Goal: Information Seeking & Learning: Learn about a topic

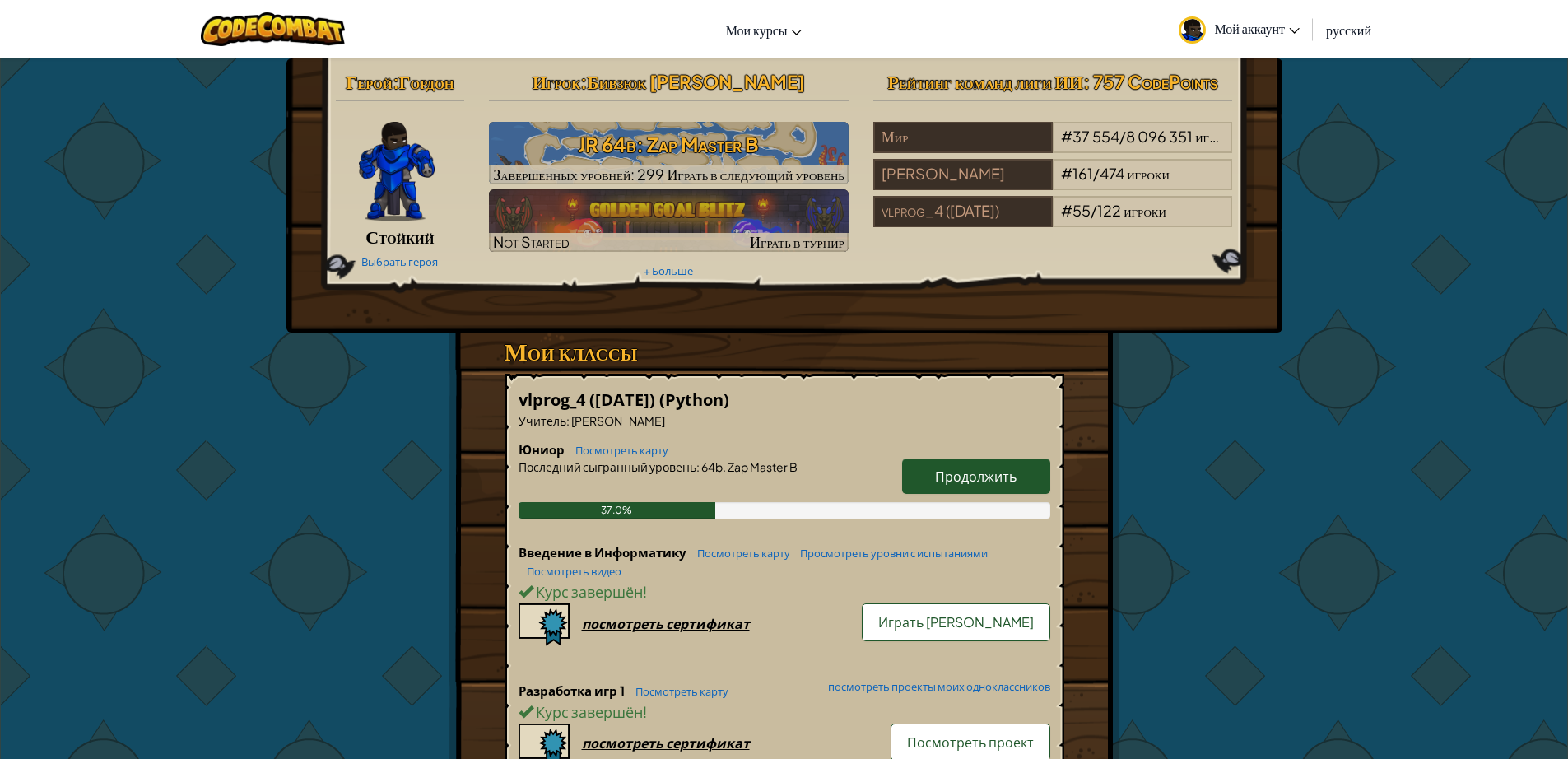
click at [1014, 486] on link "Продолжить" at bounding box center [976, 476] width 148 height 36
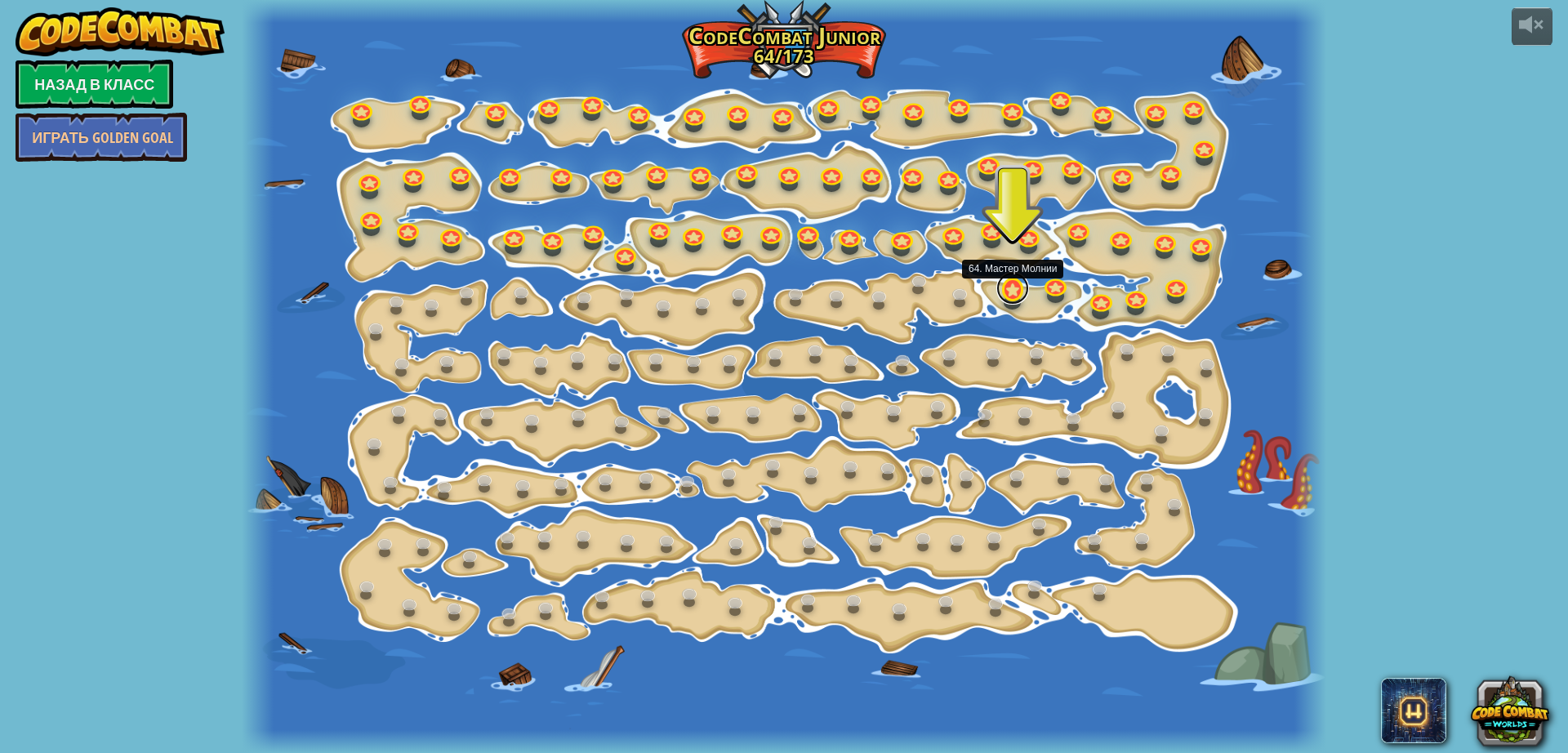
click at [1005, 293] on link at bounding box center [1011, 288] width 33 height 33
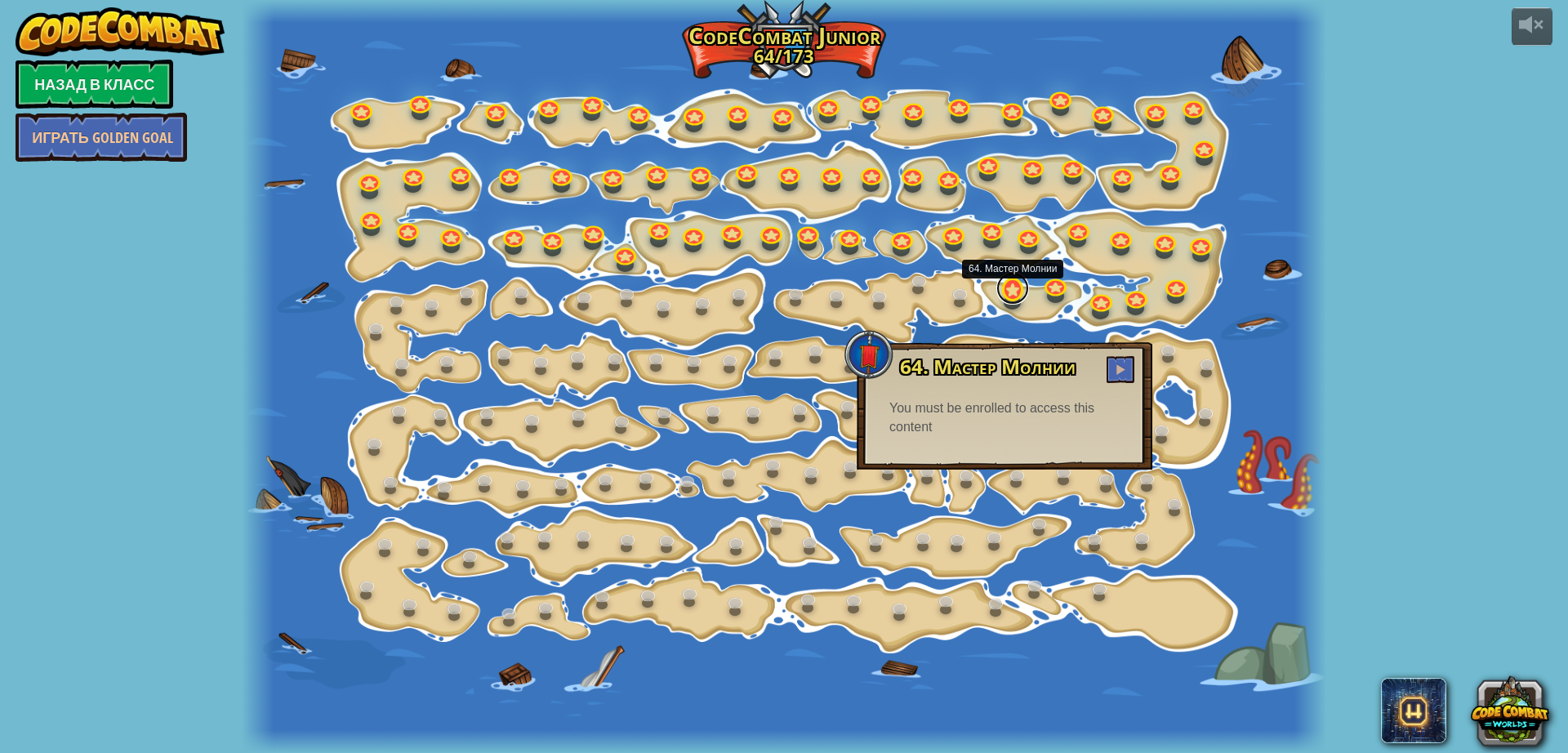
click at [1009, 296] on link at bounding box center [1011, 288] width 33 height 33
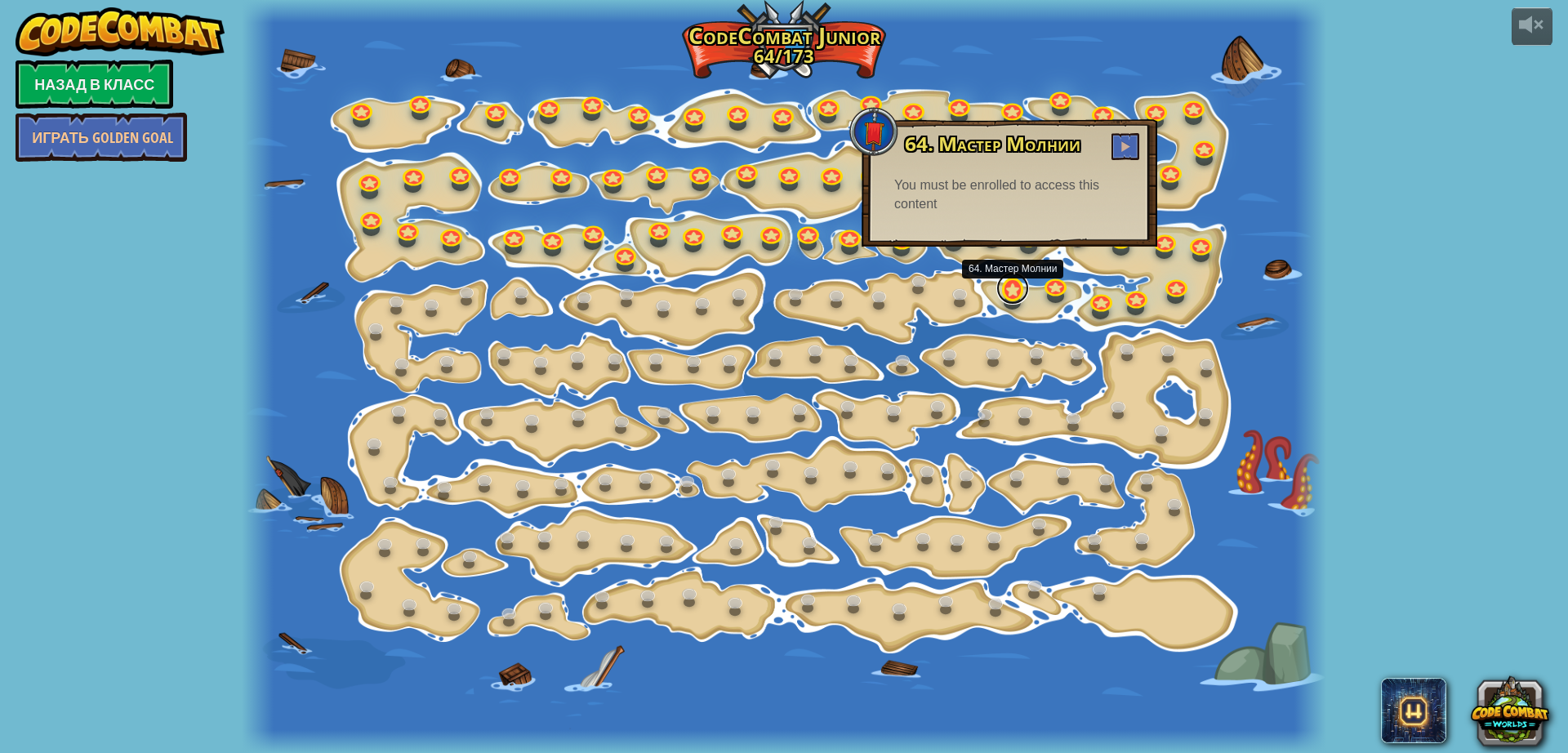
click at [1007, 281] on link at bounding box center [1011, 288] width 33 height 33
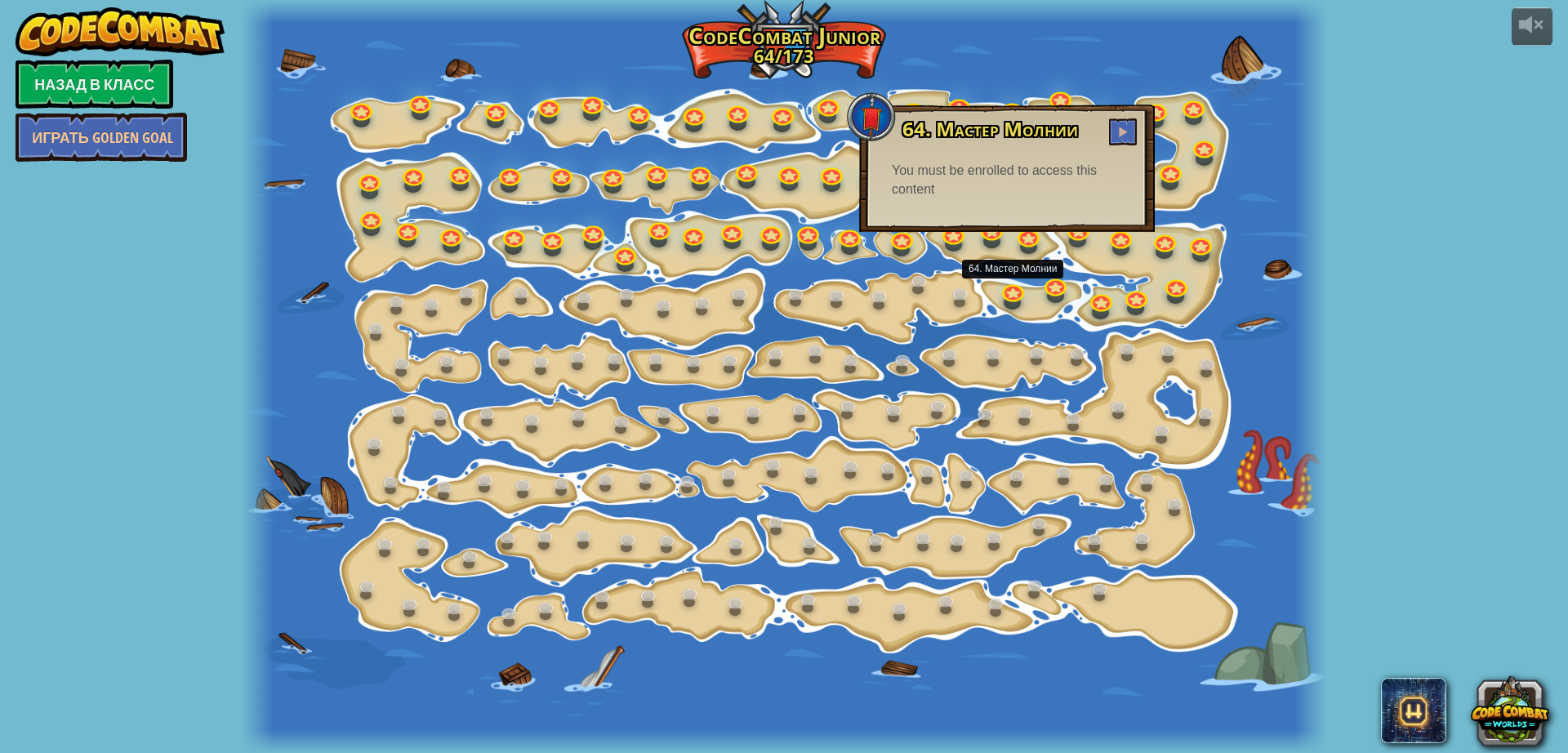
click at [976, 339] on div at bounding box center [784, 376] width 1085 height 753
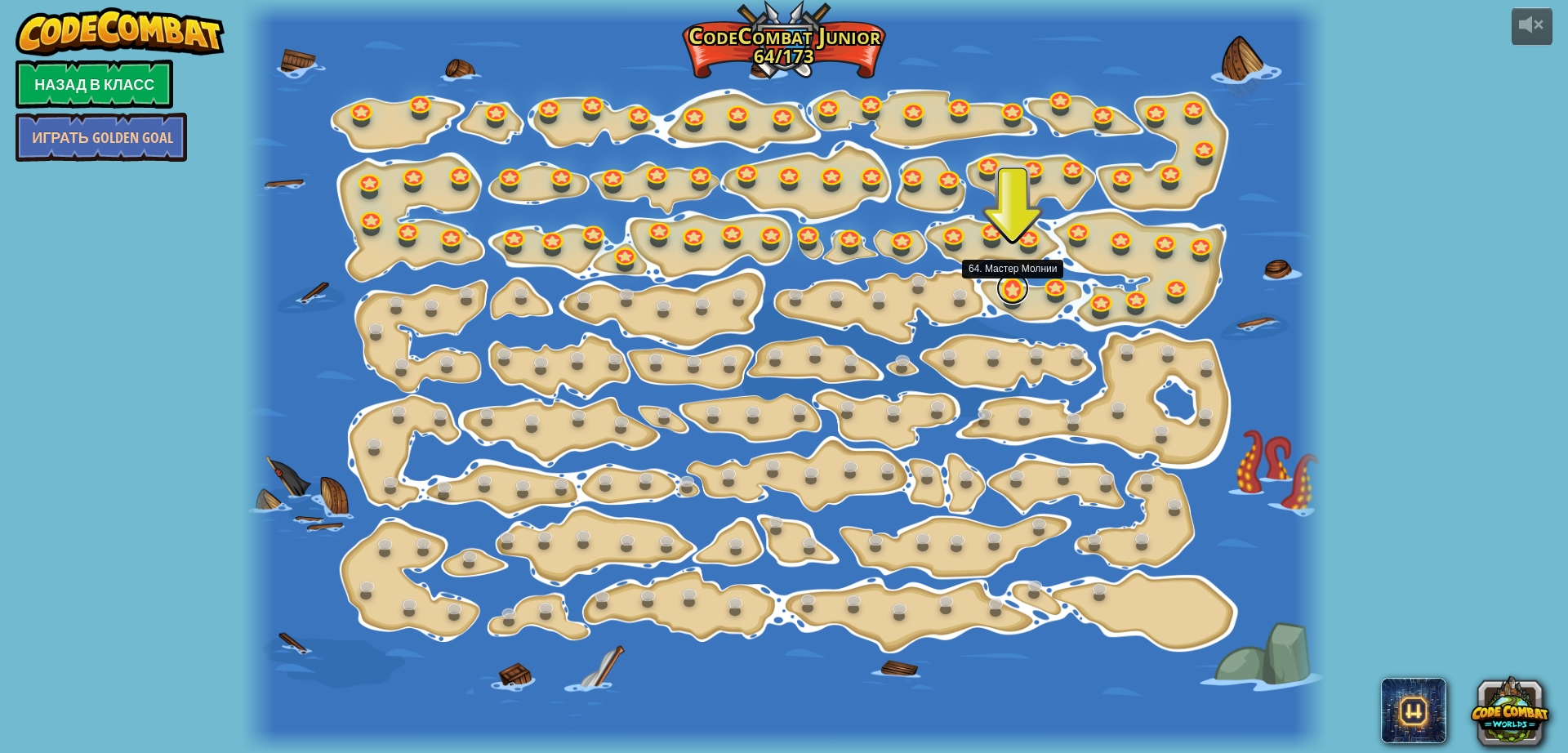
click at [1013, 295] on link at bounding box center [1011, 288] width 33 height 33
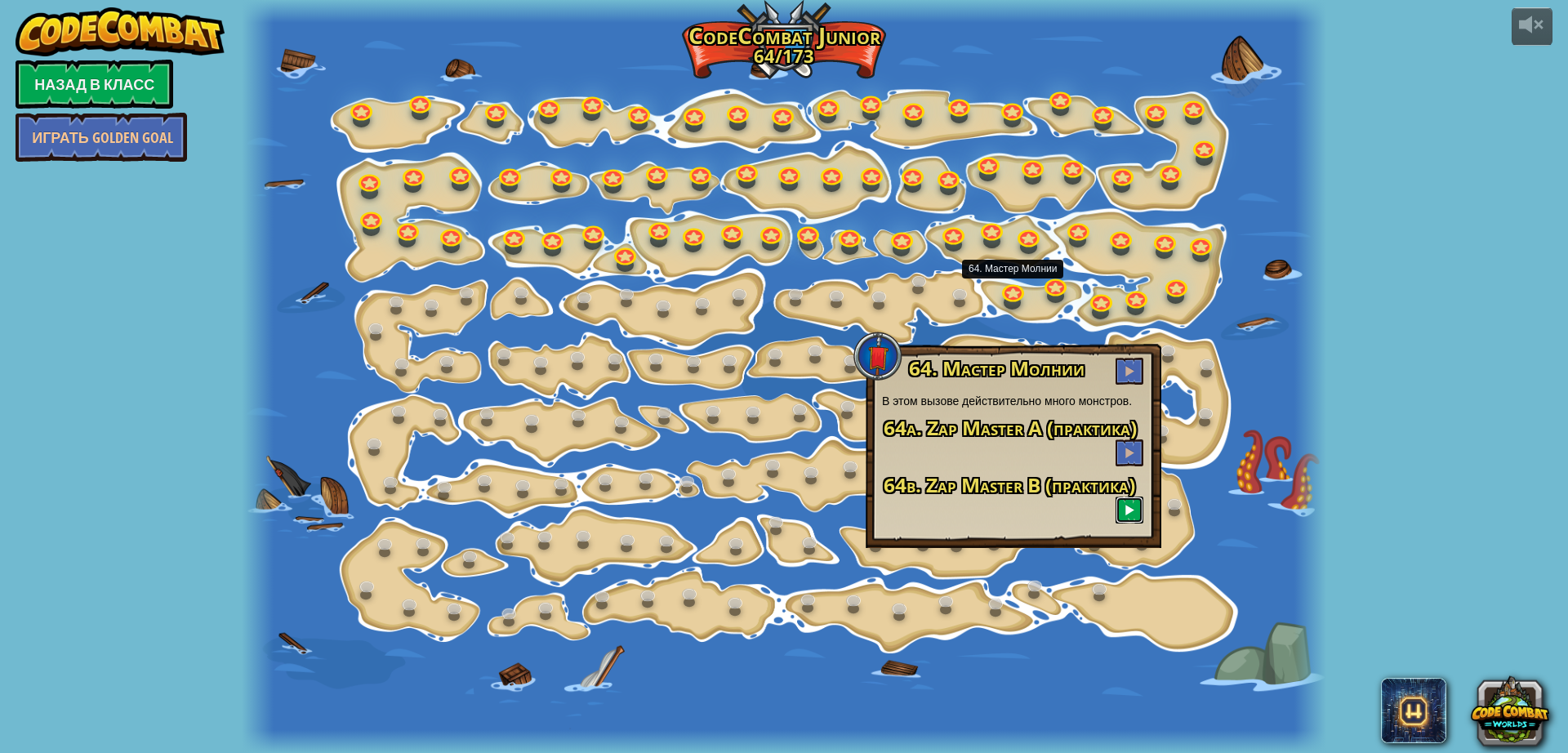
click at [1137, 511] on button at bounding box center [1129, 509] width 28 height 27
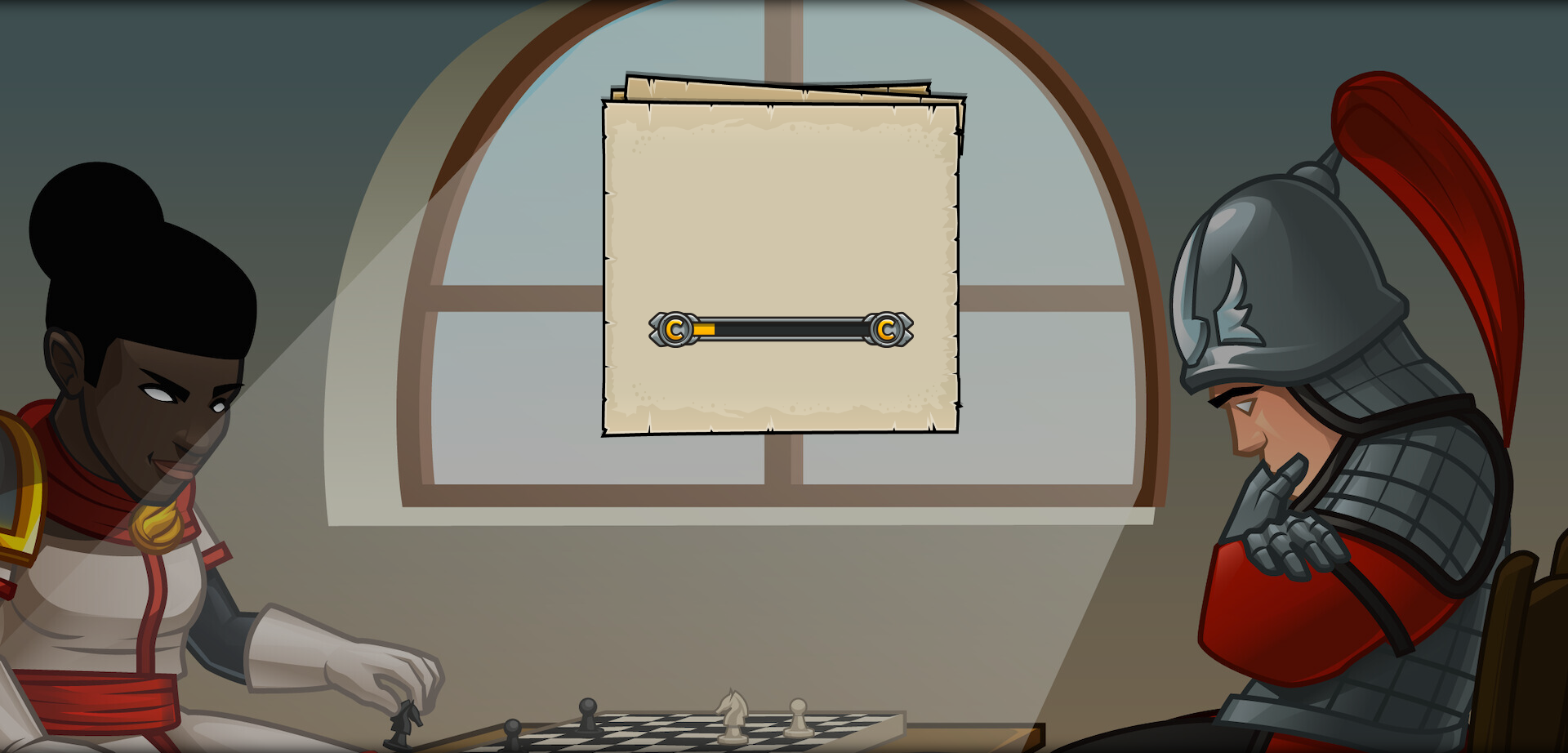
click at [1136, 502] on div "Goals Start Level Ошибка загрузки с сервера Чтобы пройти этот уровень, нужна по…" at bounding box center [784, 376] width 1568 height 753
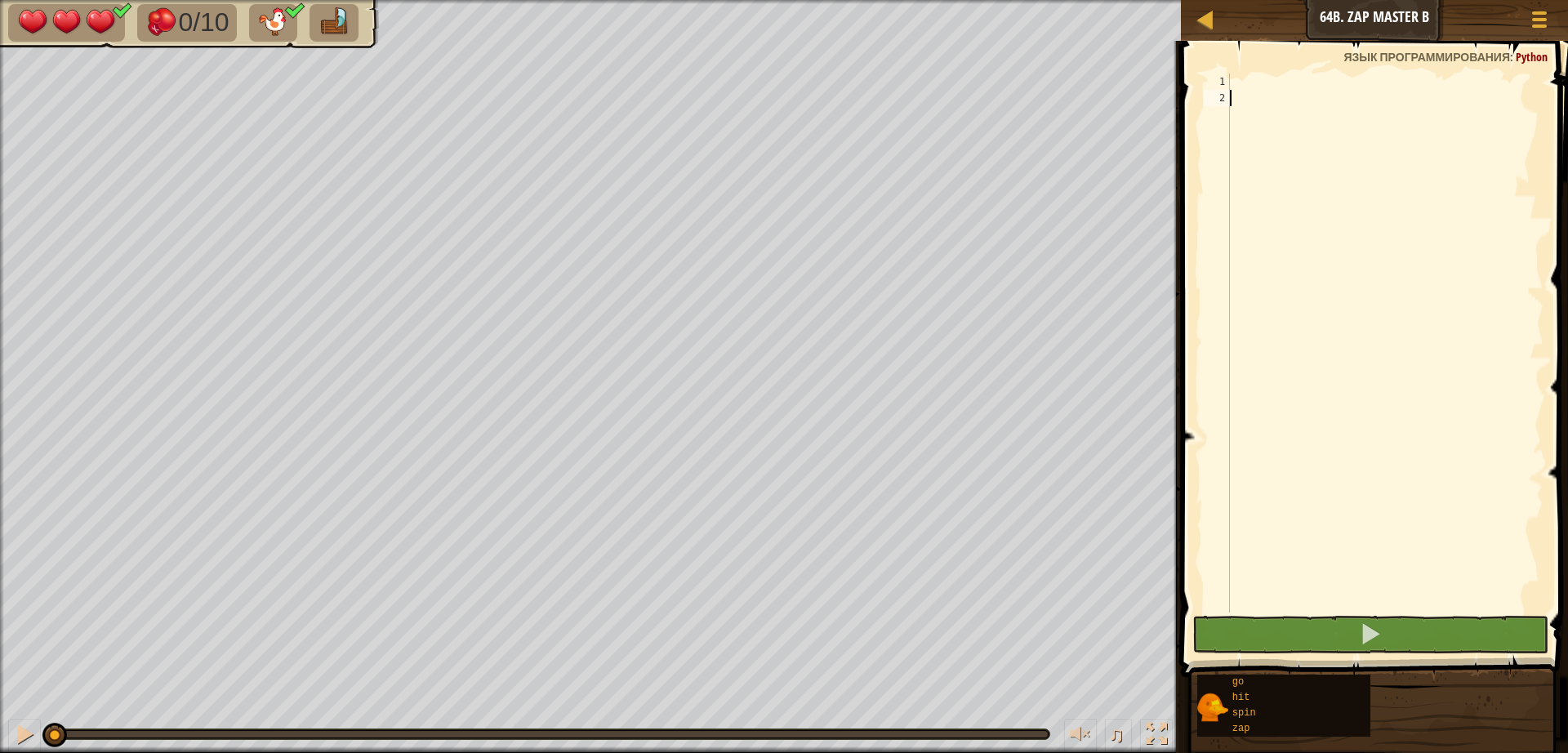
click at [1256, 78] on div at bounding box center [1384, 358] width 317 height 571
type textarea "п"
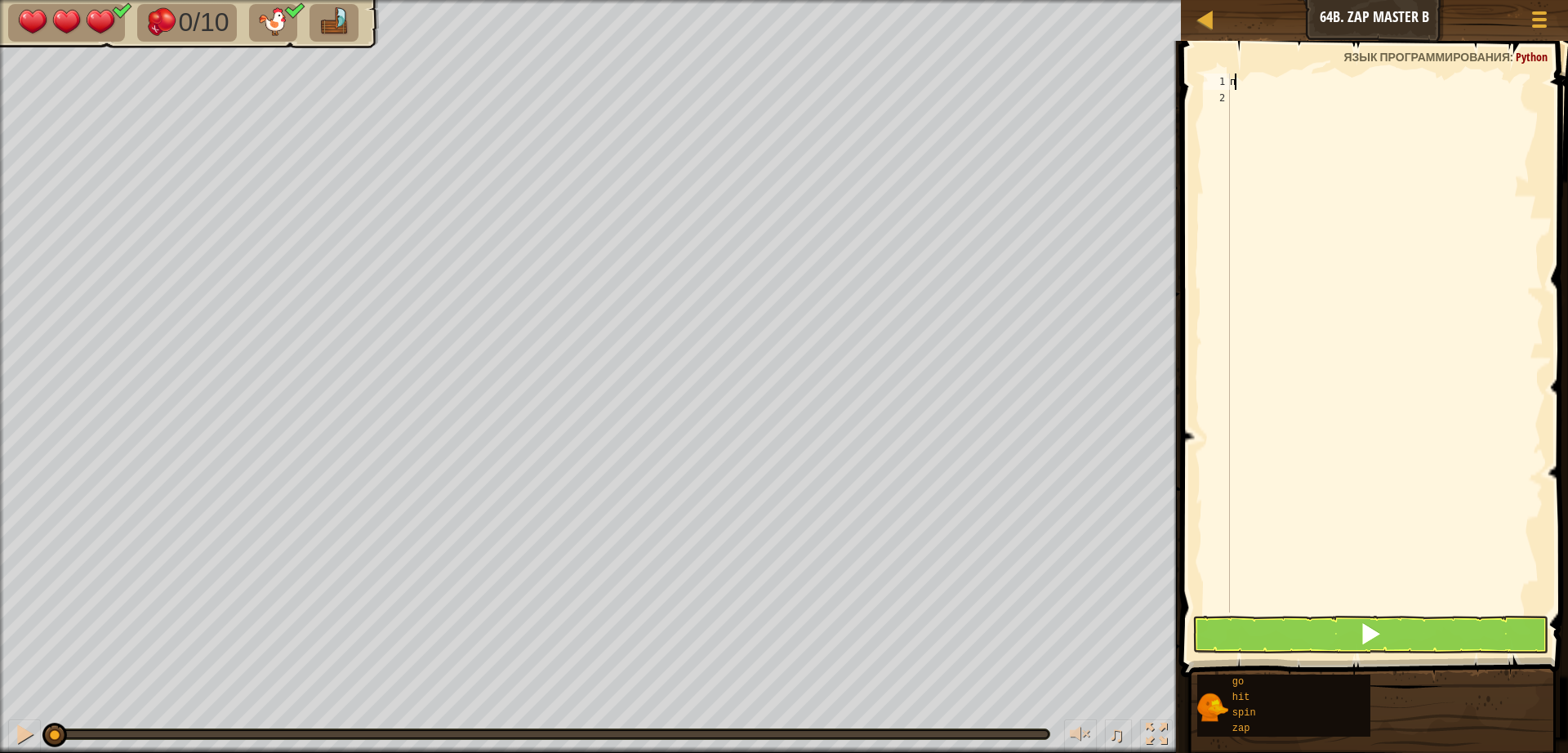
scroll to position [7, 0]
type textarea "g"
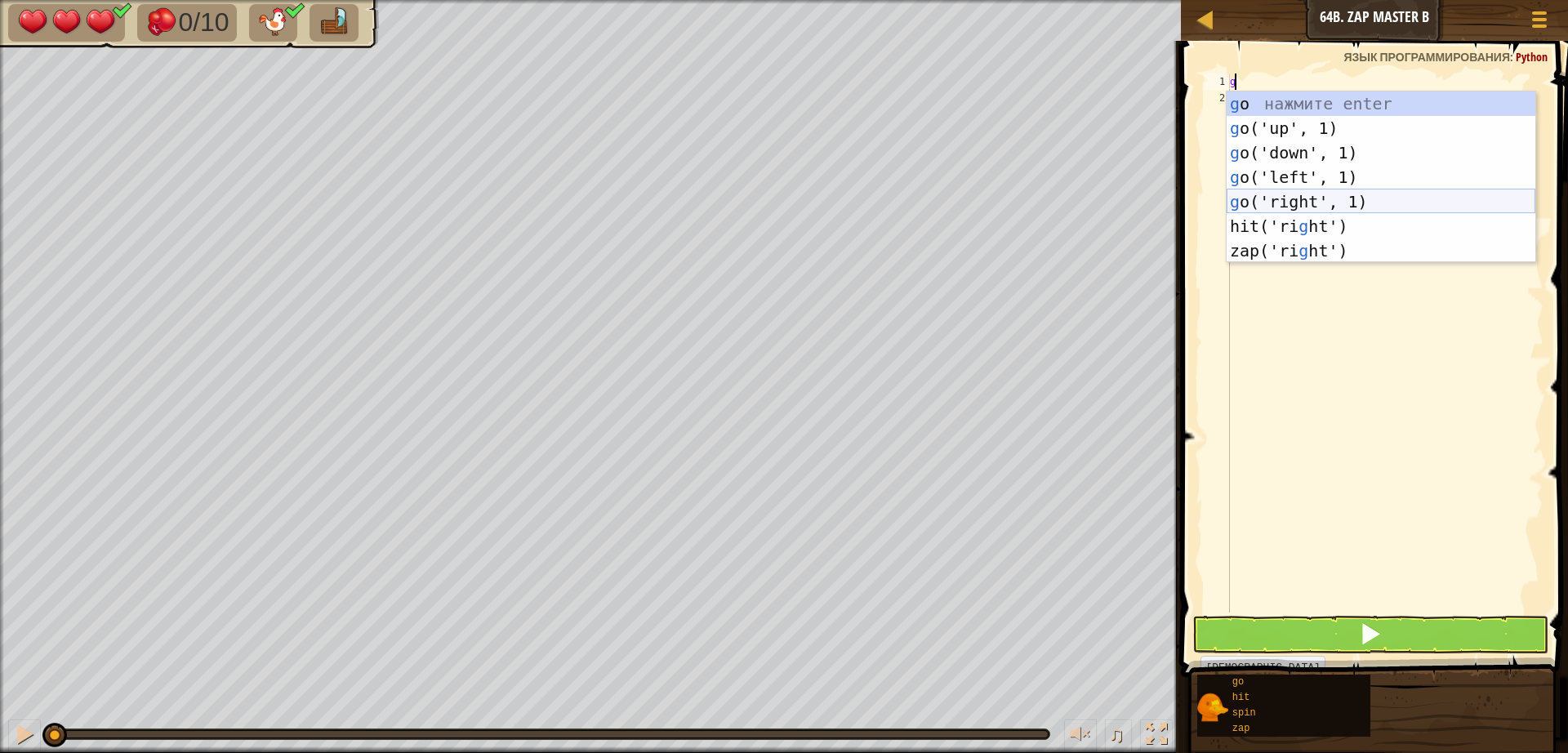
click at [1271, 203] on div "g o нажмите enter g o('up', 1) нажмите enter g o('down', 1) нажмите enter g o('…" at bounding box center [1381, 201] width 309 height 220
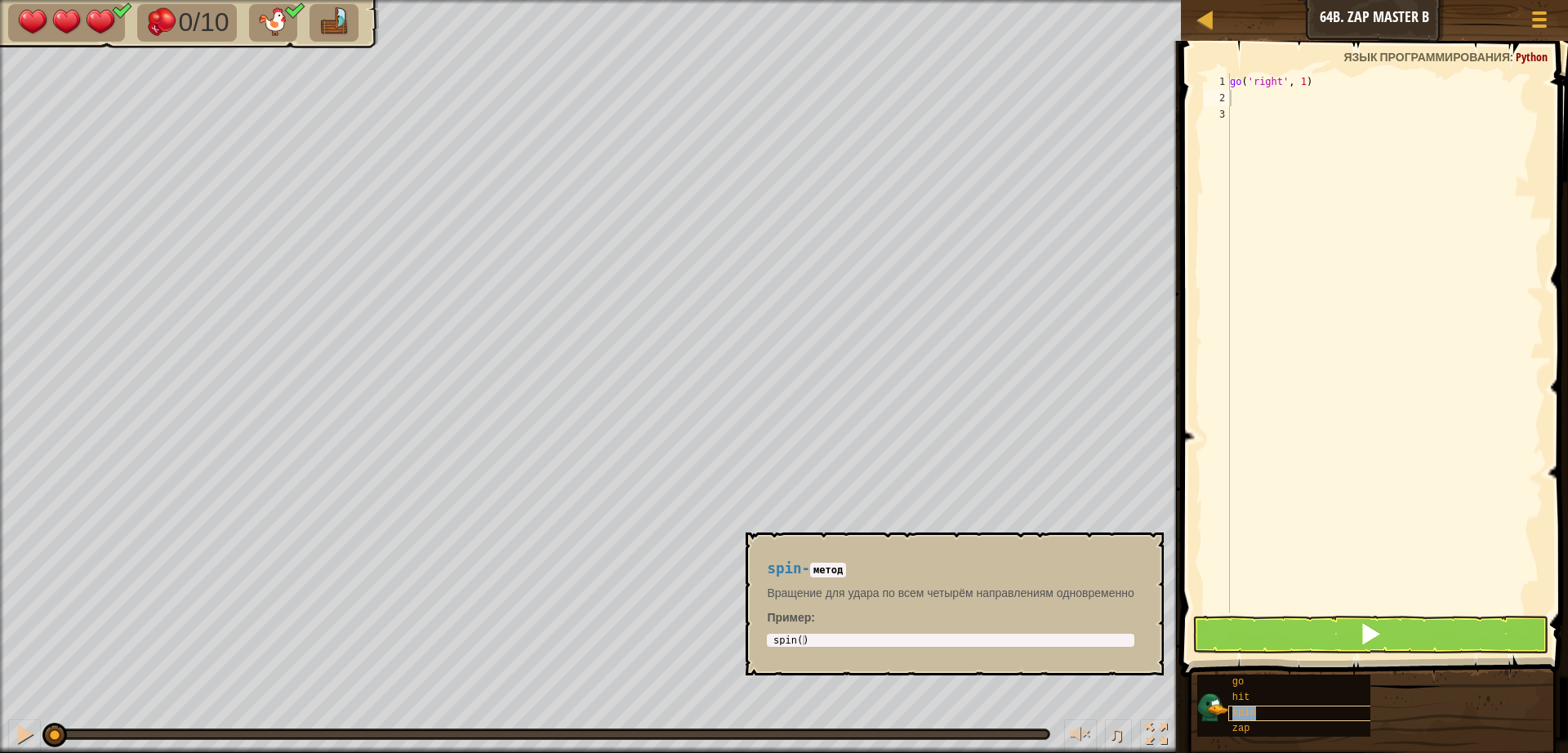
click at [1278, 713] on div "spin" at bounding box center [1306, 714] width 157 height 16
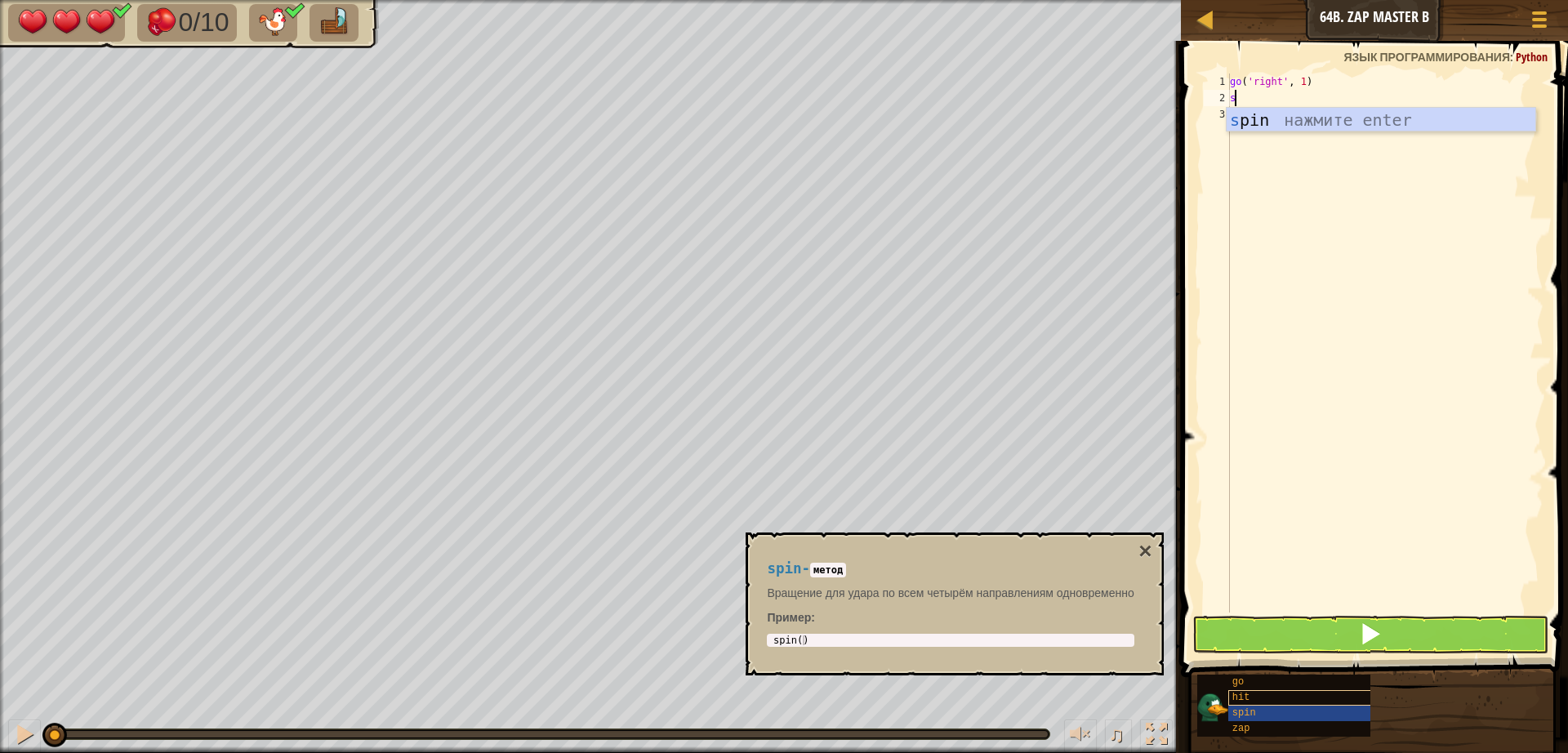
type textarea "s"
click at [1266, 698] on div "hit" at bounding box center [1306, 698] width 157 height 16
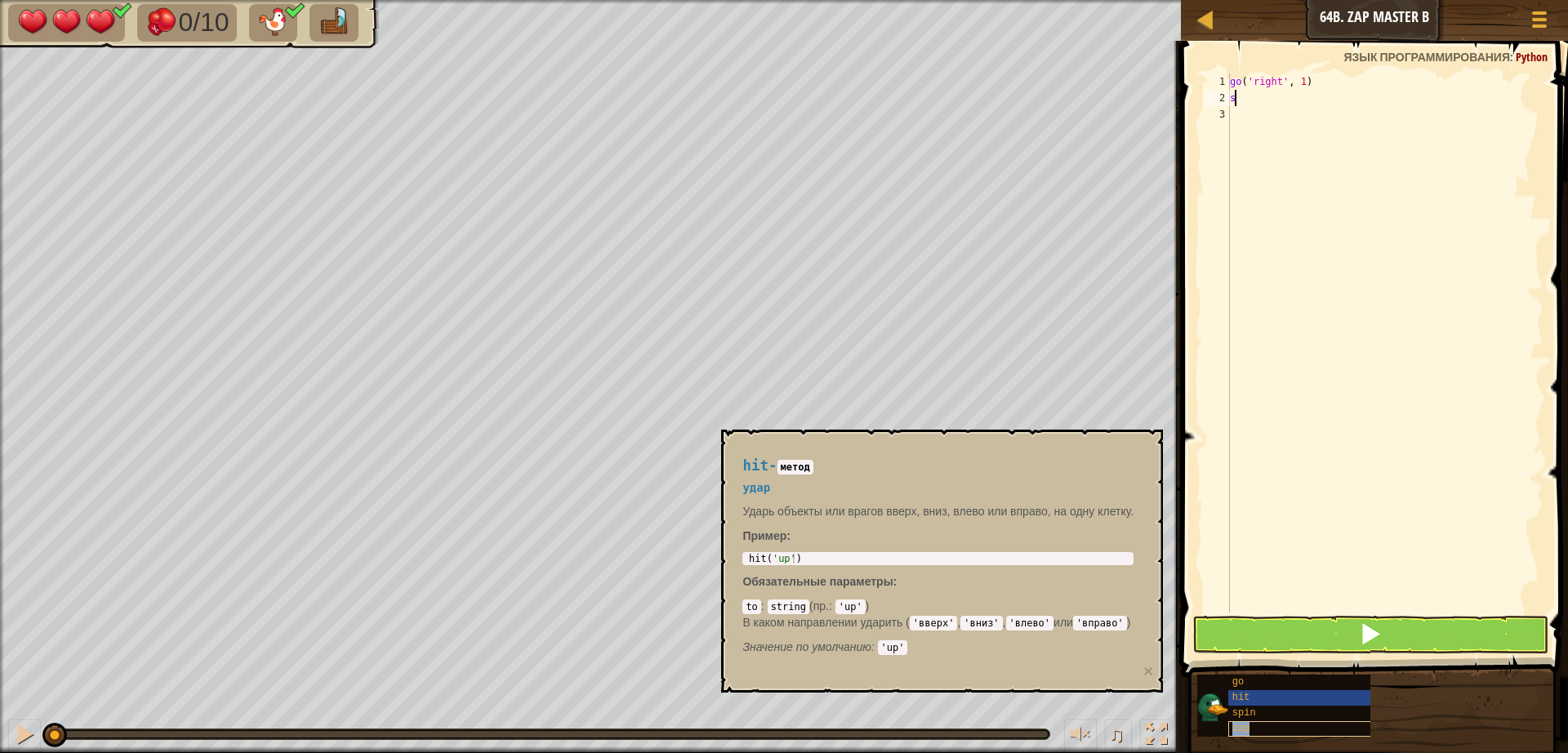
click at [1272, 728] on div "zap" at bounding box center [1306, 729] width 157 height 16
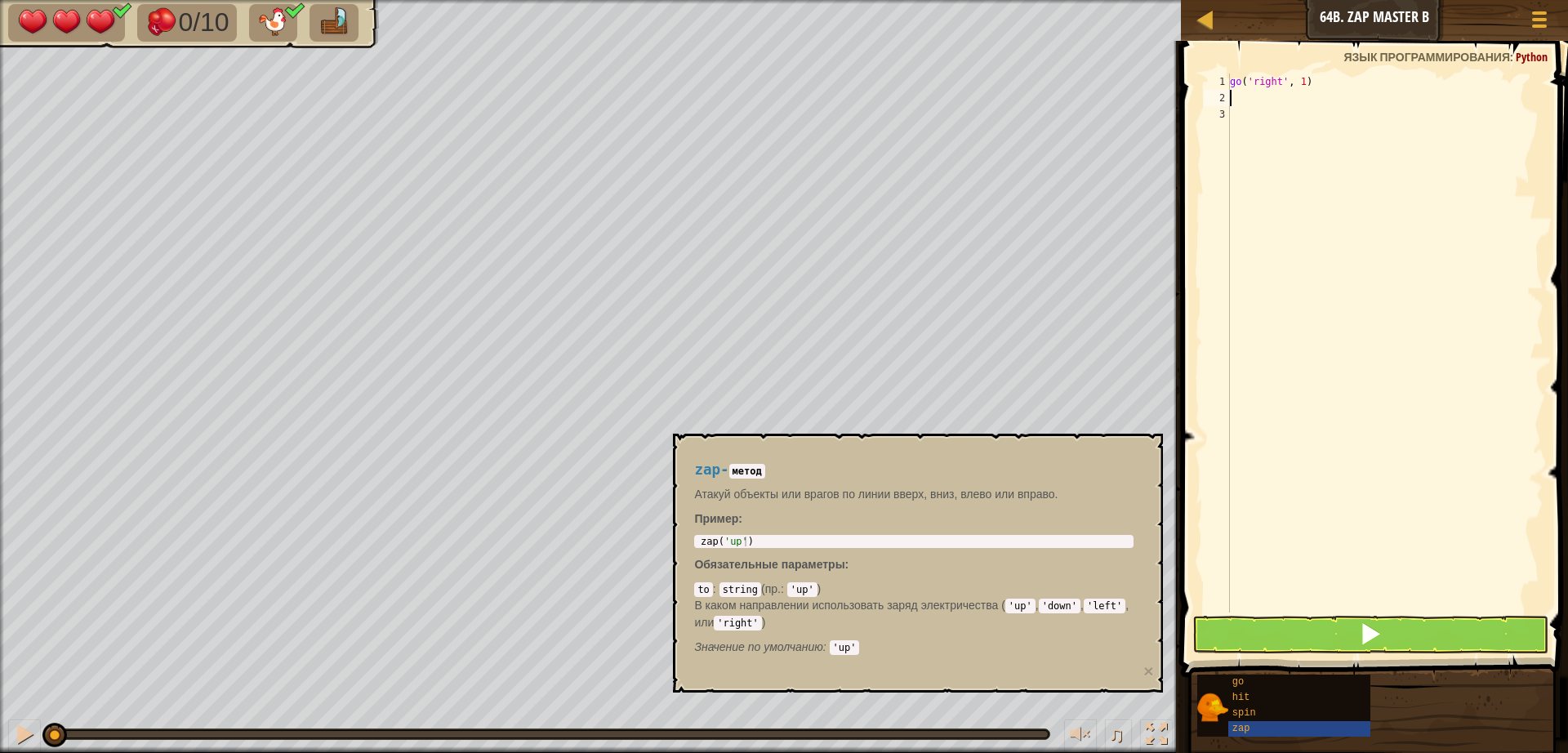
type textarea "z"
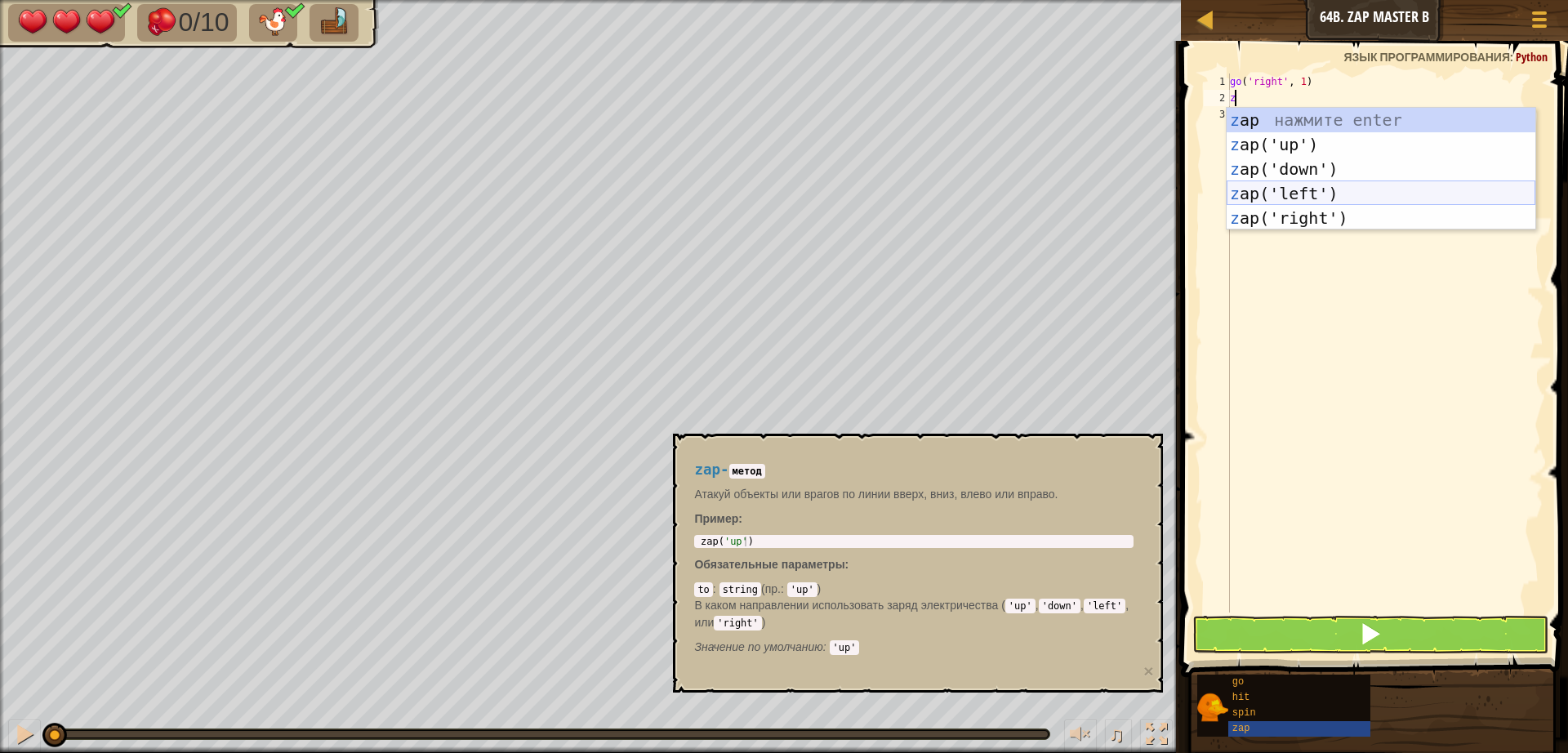
click at [1298, 193] on div "z ap нажмите enter z ap('up') нажмите enter z ap('down') нажмите enter z ap('le…" at bounding box center [1381, 193] width 309 height 172
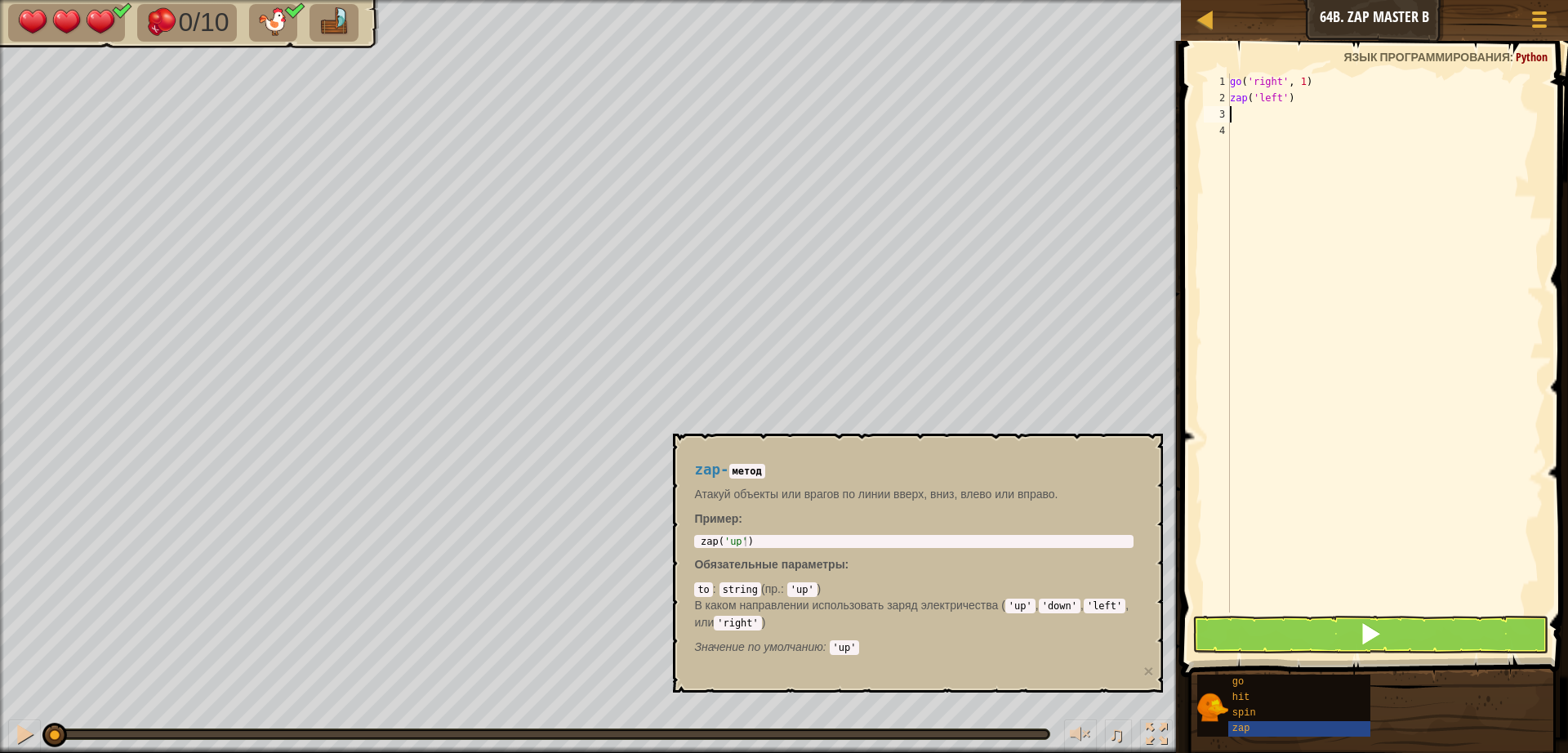
click at [1363, 538] on div "go ( 'right' , 1 ) zap ( 'left' )" at bounding box center [1384, 358] width 317 height 571
click at [1354, 632] on button at bounding box center [1370, 635] width 356 height 38
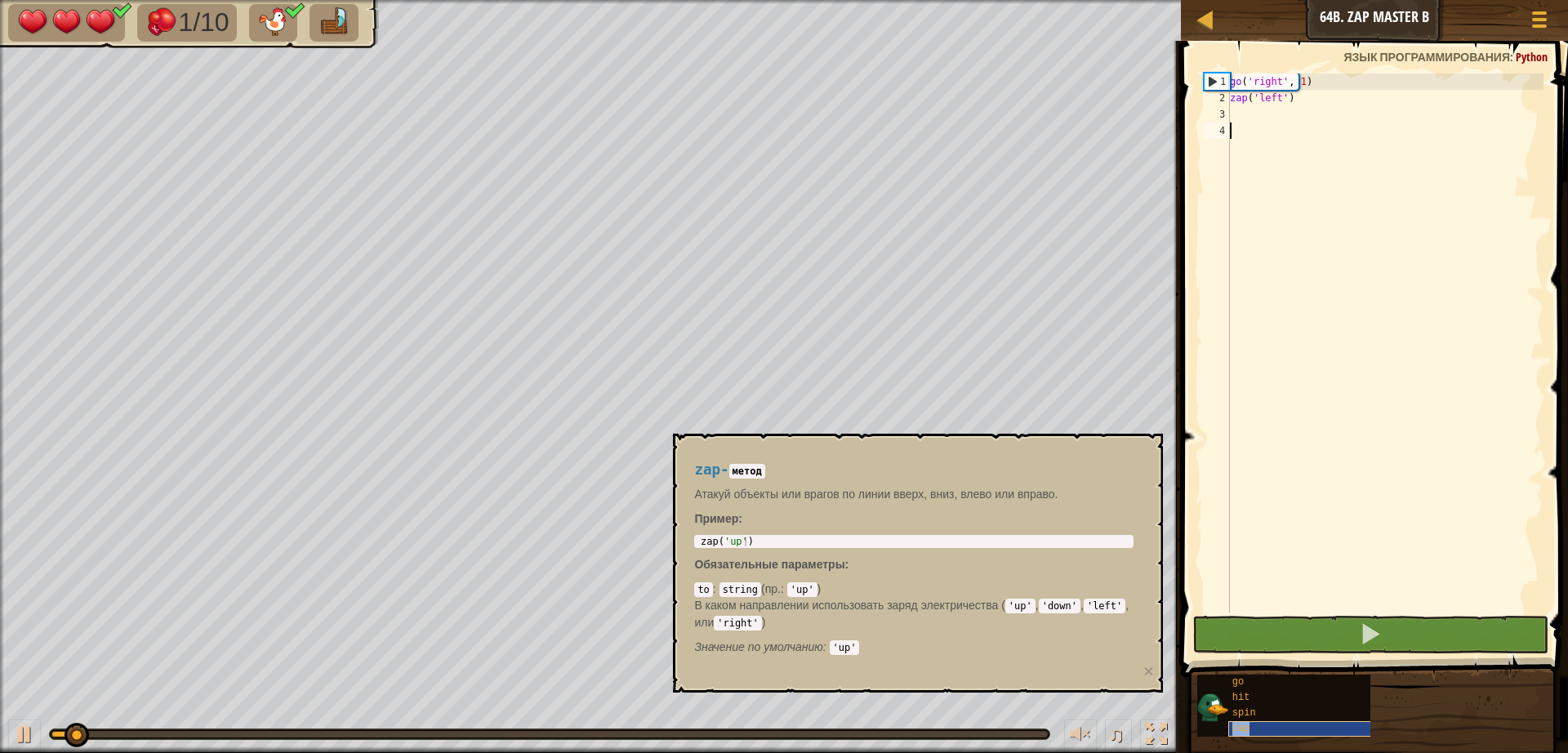
click at [1338, 723] on div "zap" at bounding box center [1306, 729] width 157 height 16
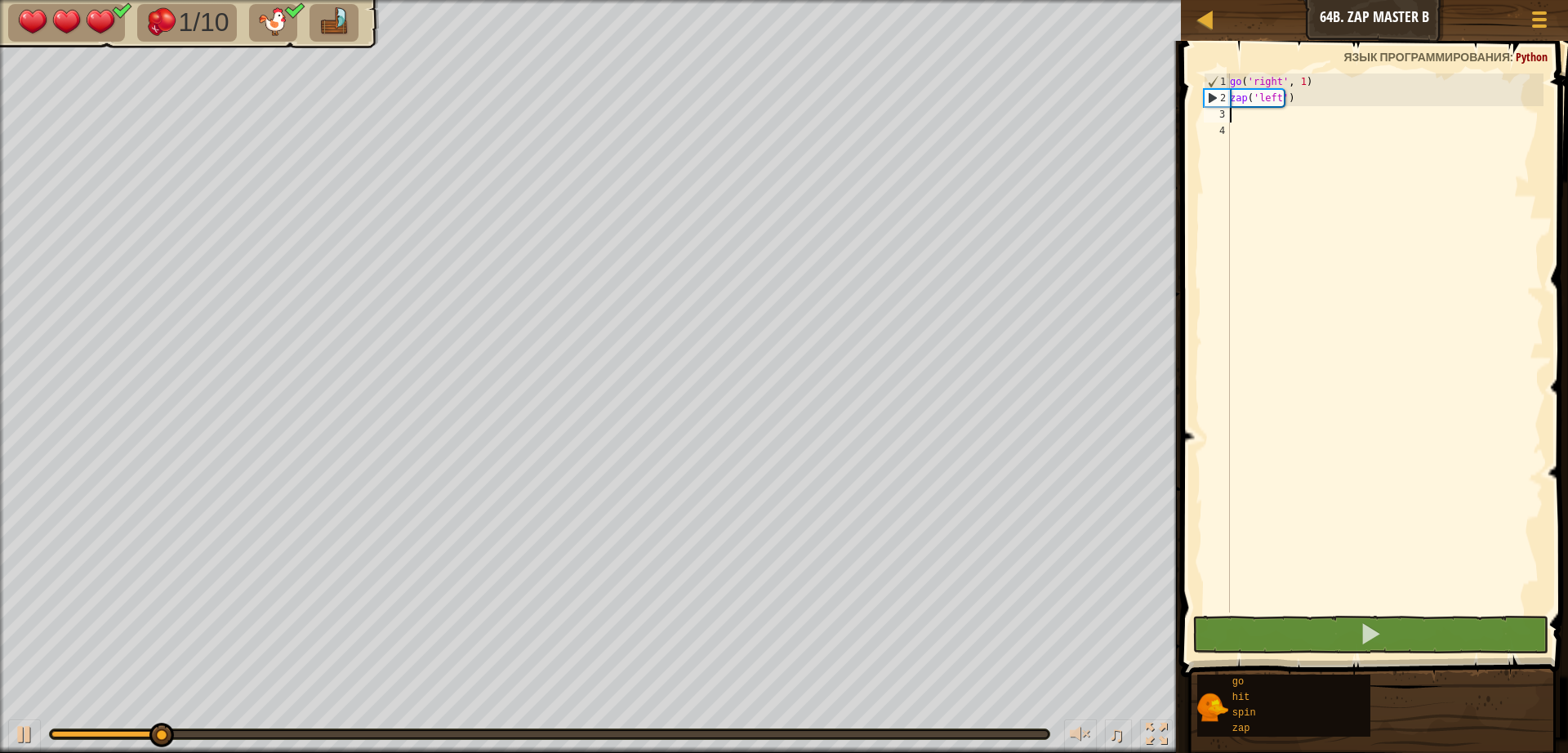
click at [1236, 113] on div "go ( 'right' , 1 ) zap ( 'left' )" at bounding box center [1384, 358] width 317 height 571
type textarea "g"
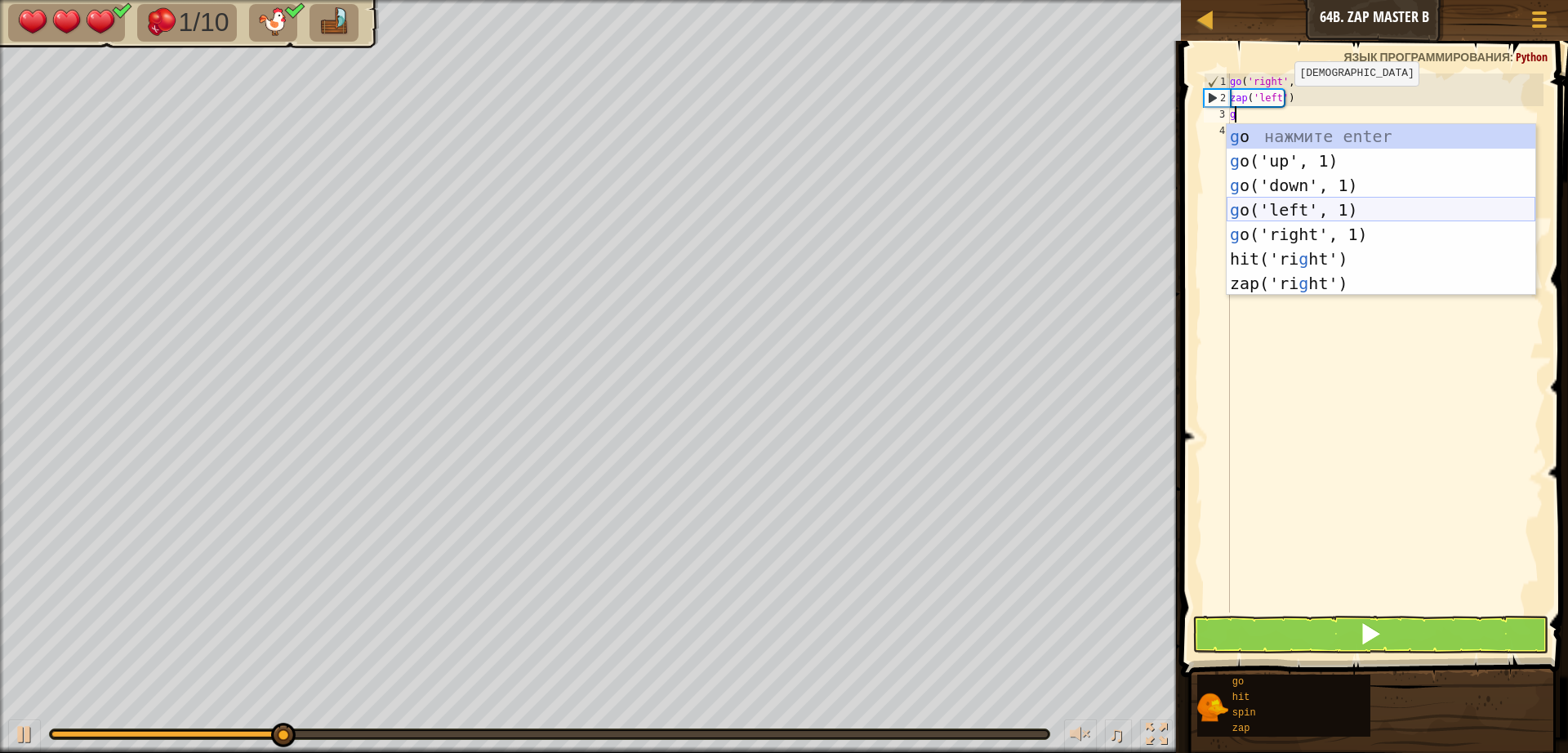
click at [1270, 214] on div "g o нажмите enter g o('up', 1) нажмите enter g o('down', 1) нажмите enter g o('…" at bounding box center [1381, 234] width 309 height 220
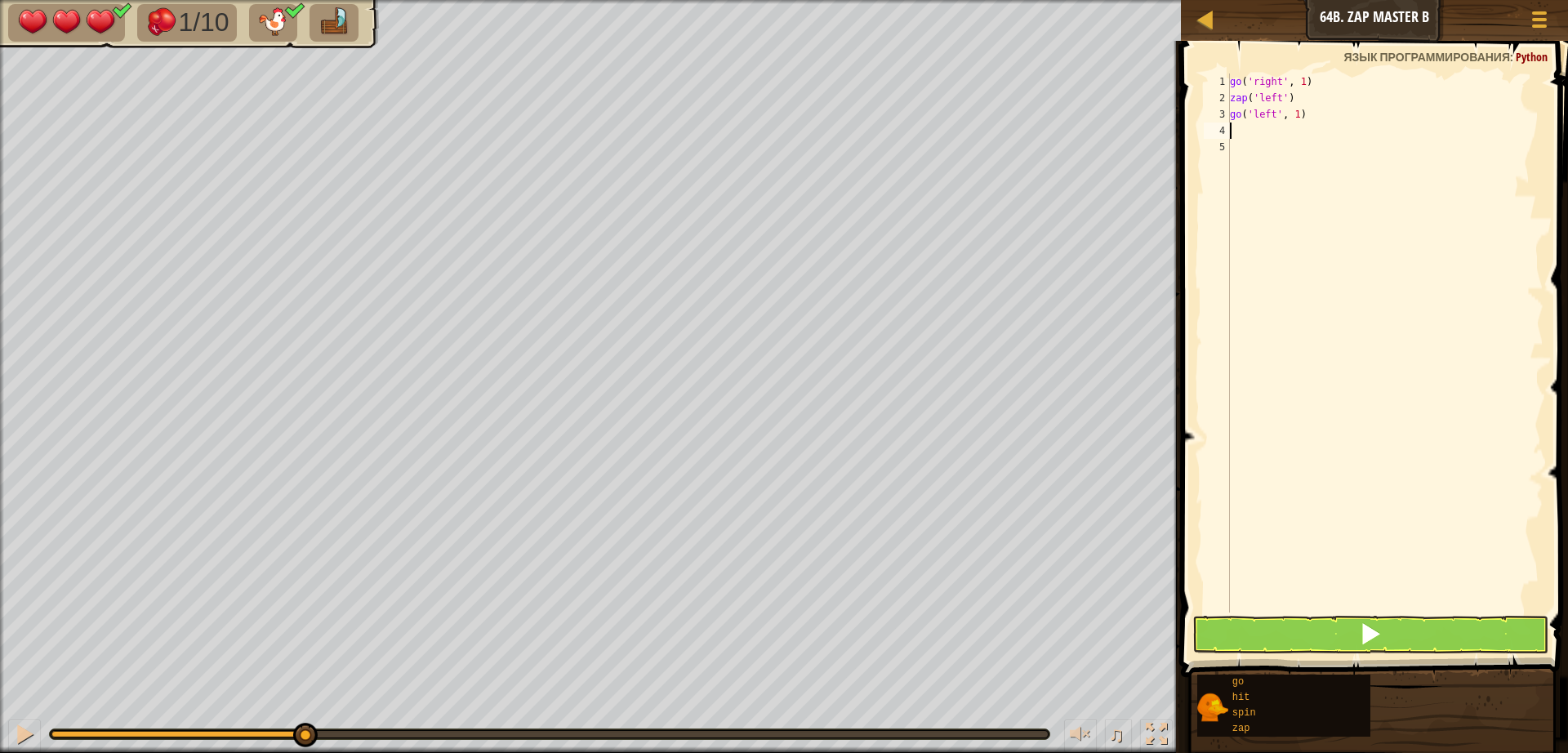
type textarea "z"
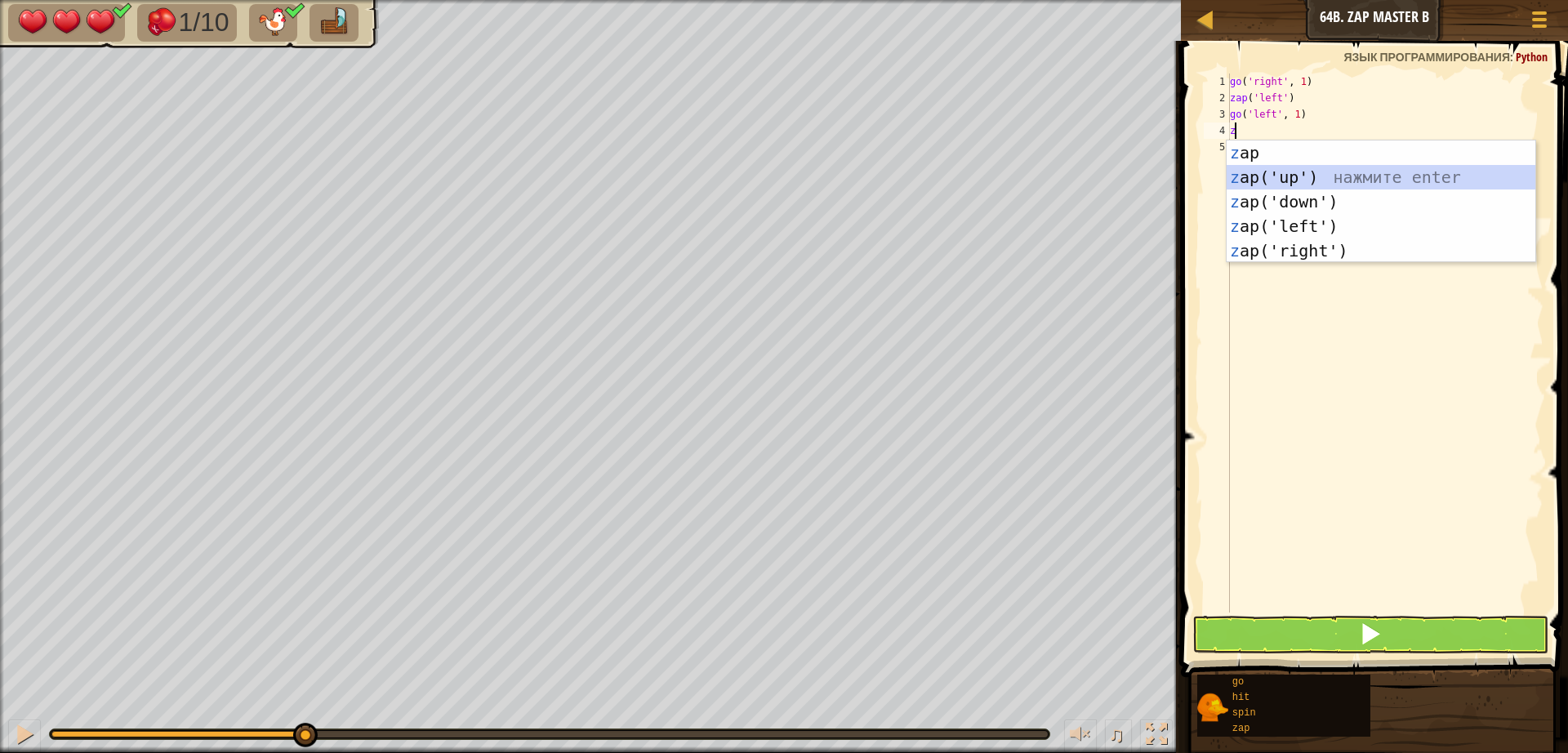
click at [1258, 176] on div "z ap нажмите enter z ap('up') нажмите enter z ap('down') нажмите enter z ap('le…" at bounding box center [1381, 226] width 309 height 172
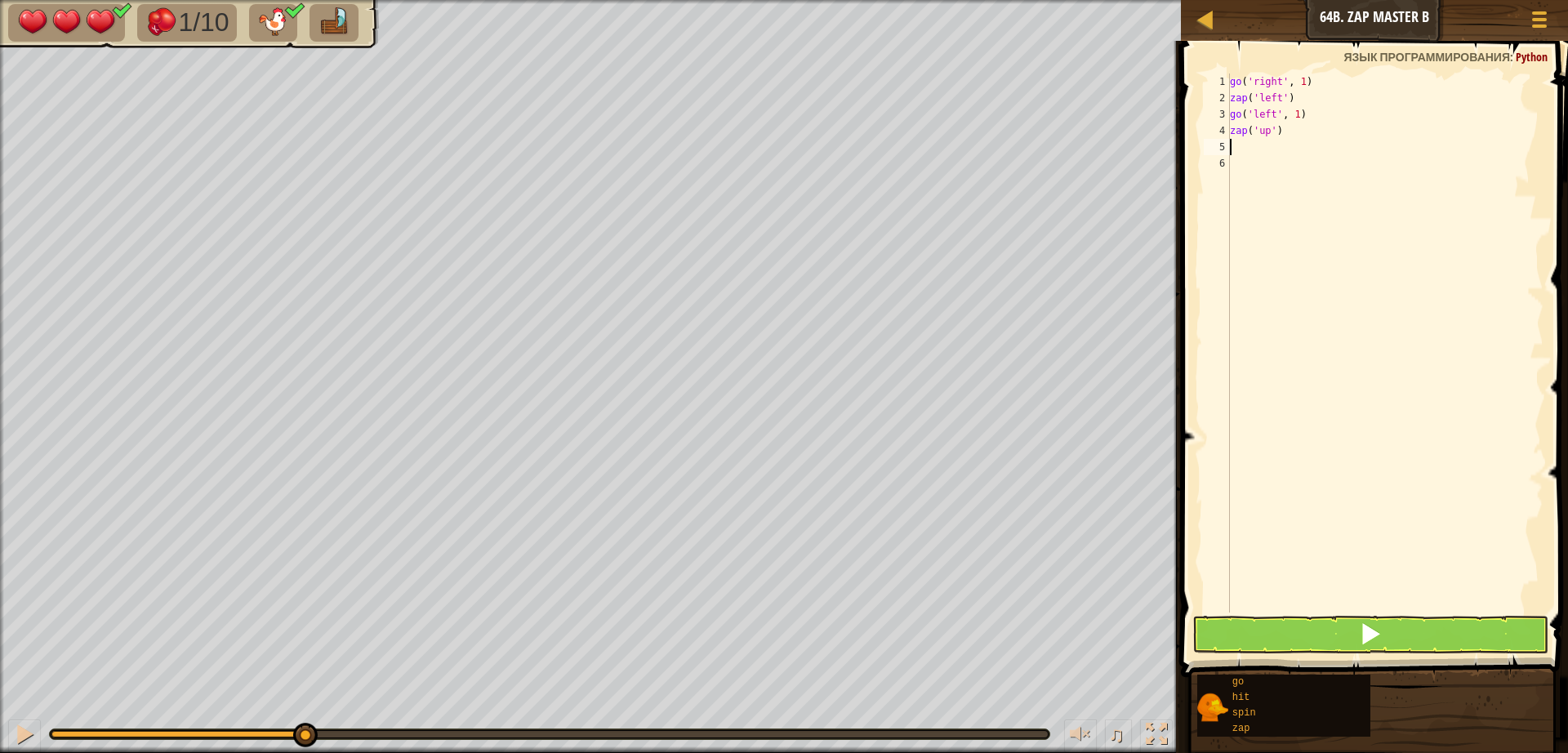
type textarea "z"
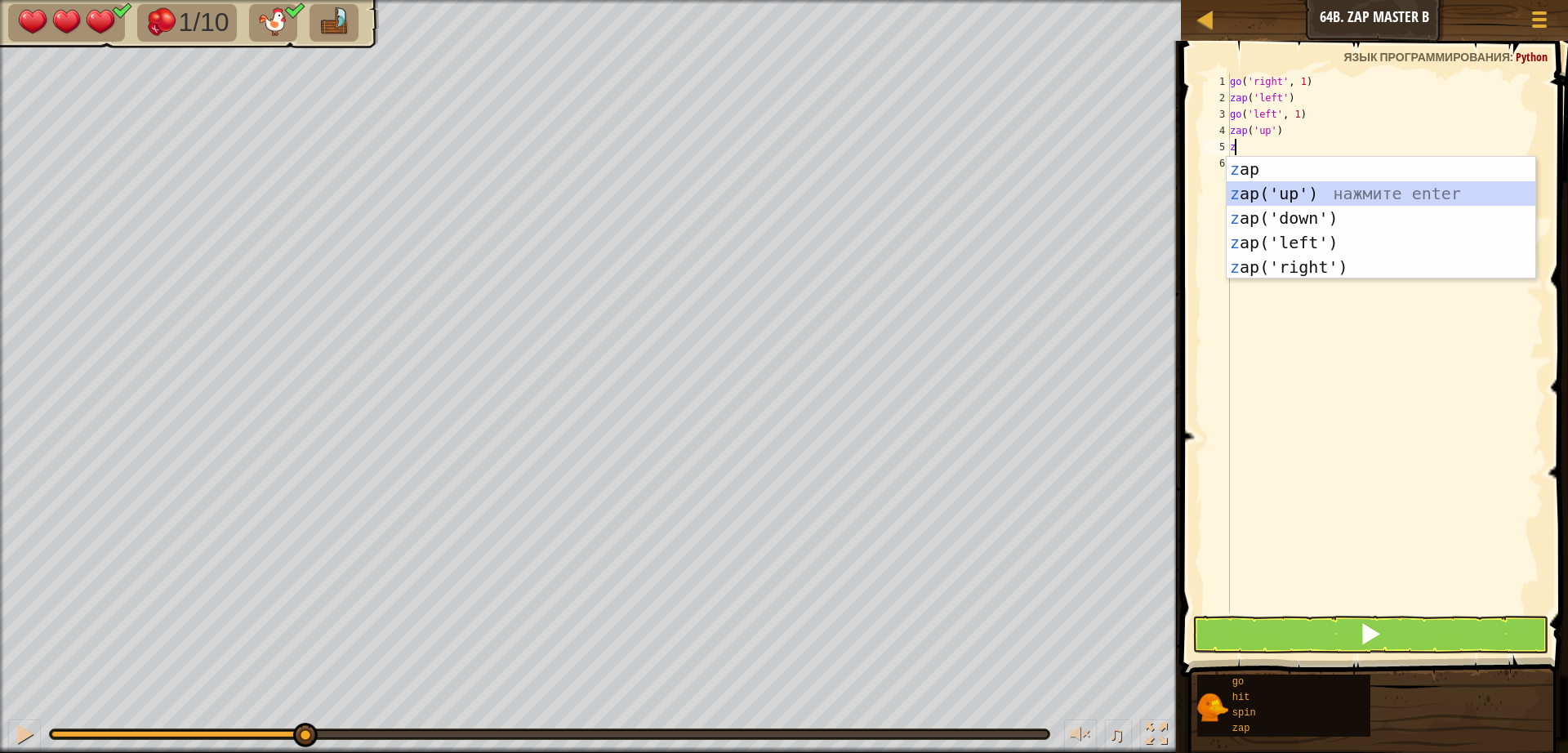
click at [1266, 205] on div "z ap нажмите enter z ap('up') нажмите enter z ap('down') нажмите enter z ap('le…" at bounding box center [1381, 243] width 309 height 172
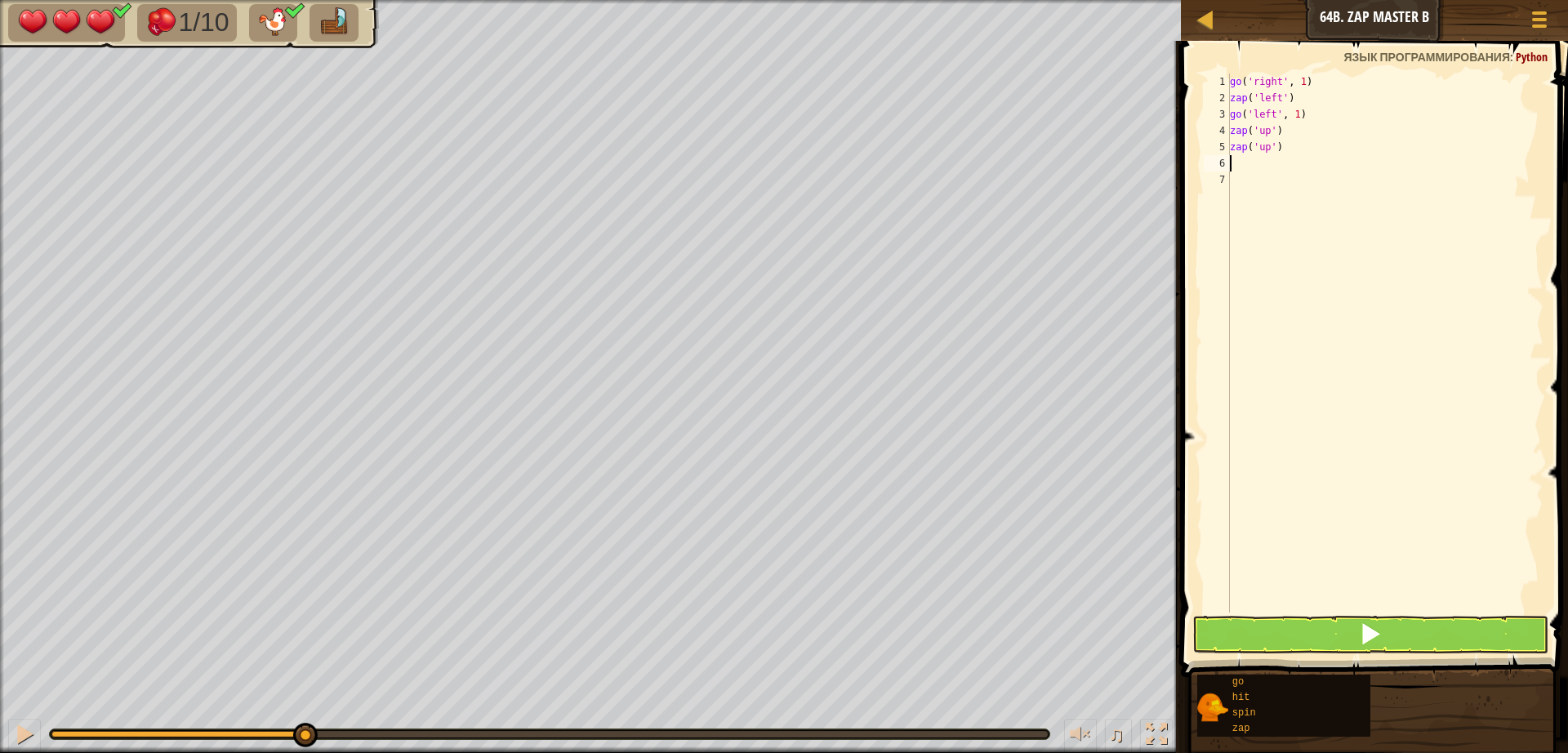
type textarea "h"
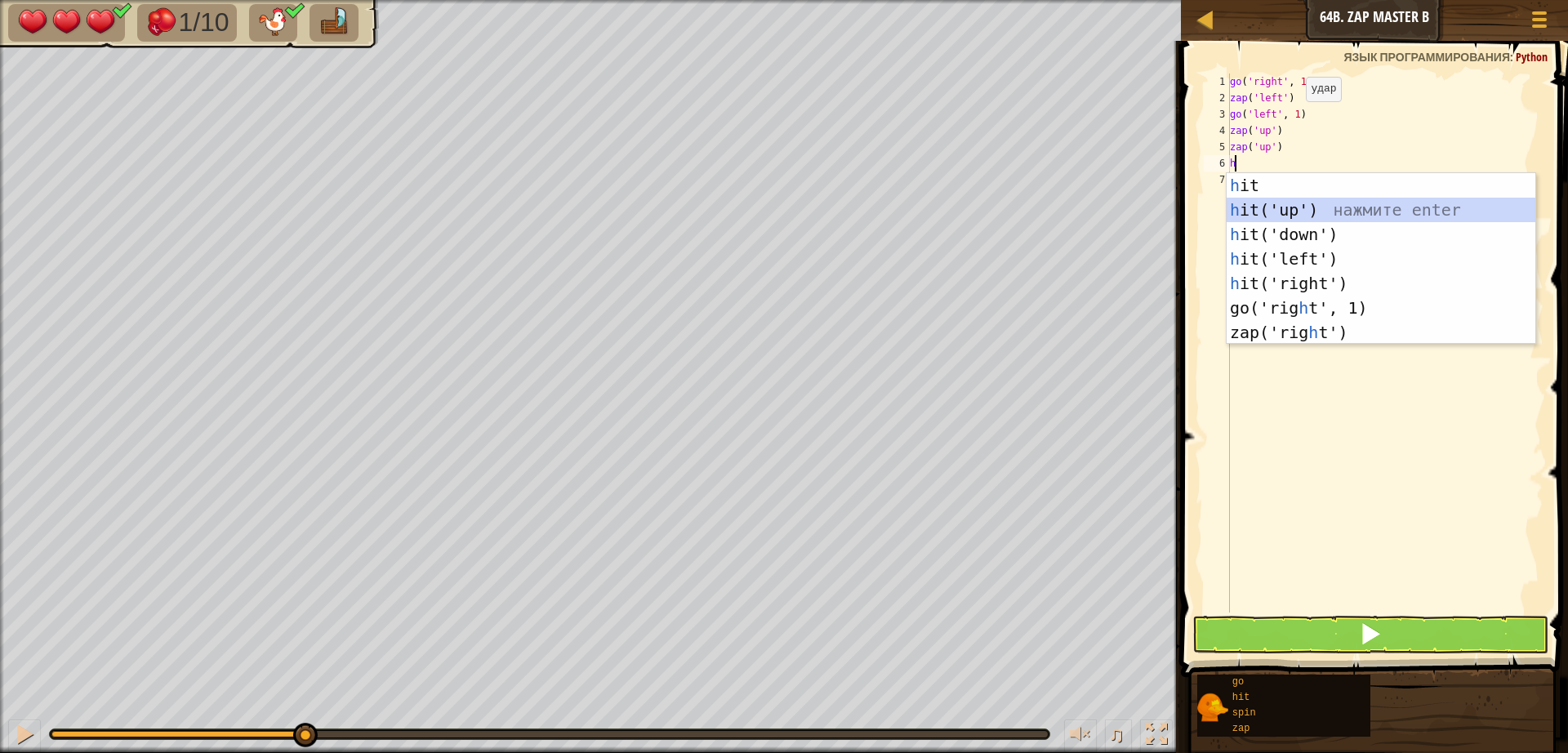
click at [1297, 204] on div "h it нажмите enter h it('up') нажмите enter h it('down') нажмите enter h it('le…" at bounding box center [1381, 282] width 309 height 220
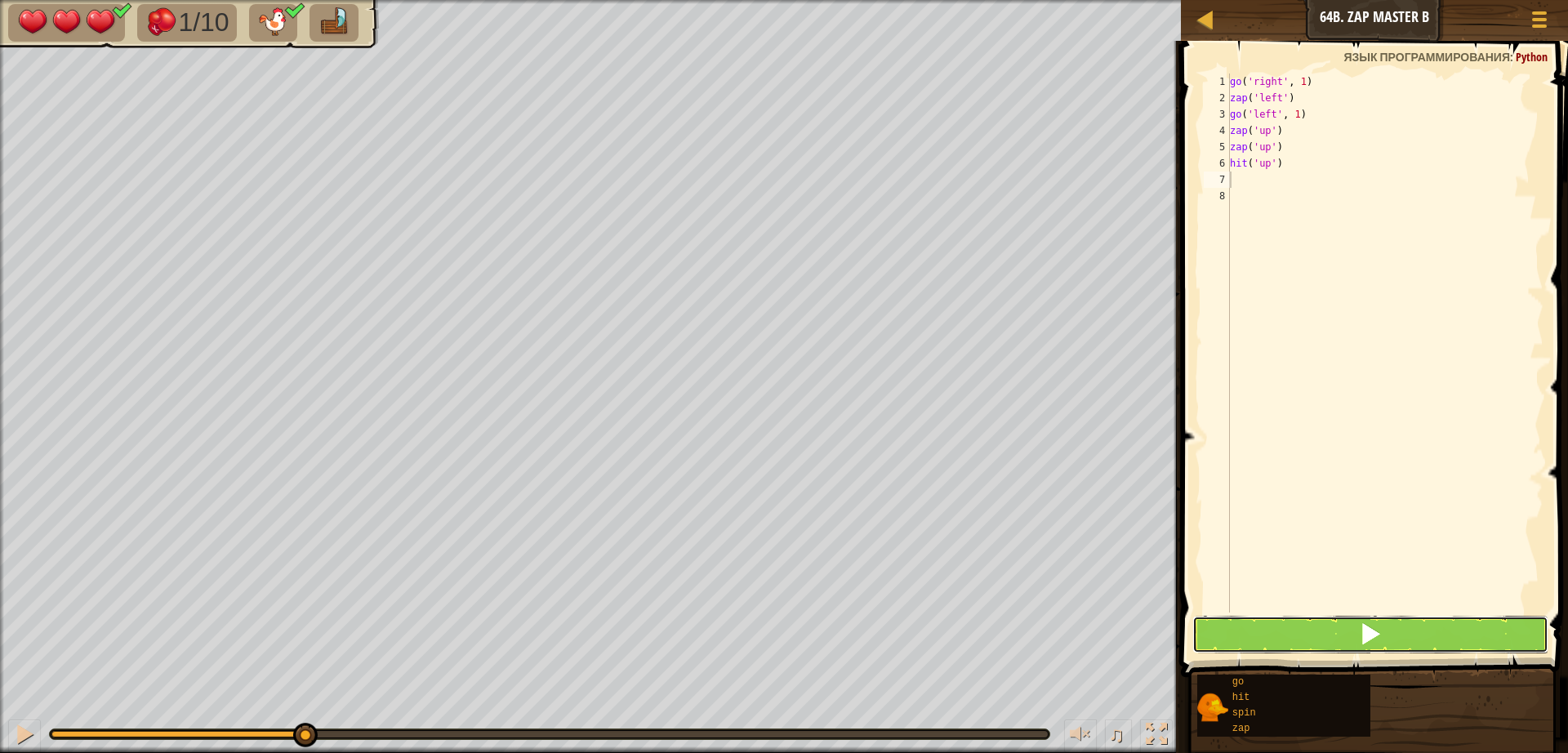
click at [1282, 625] on button at bounding box center [1370, 635] width 356 height 38
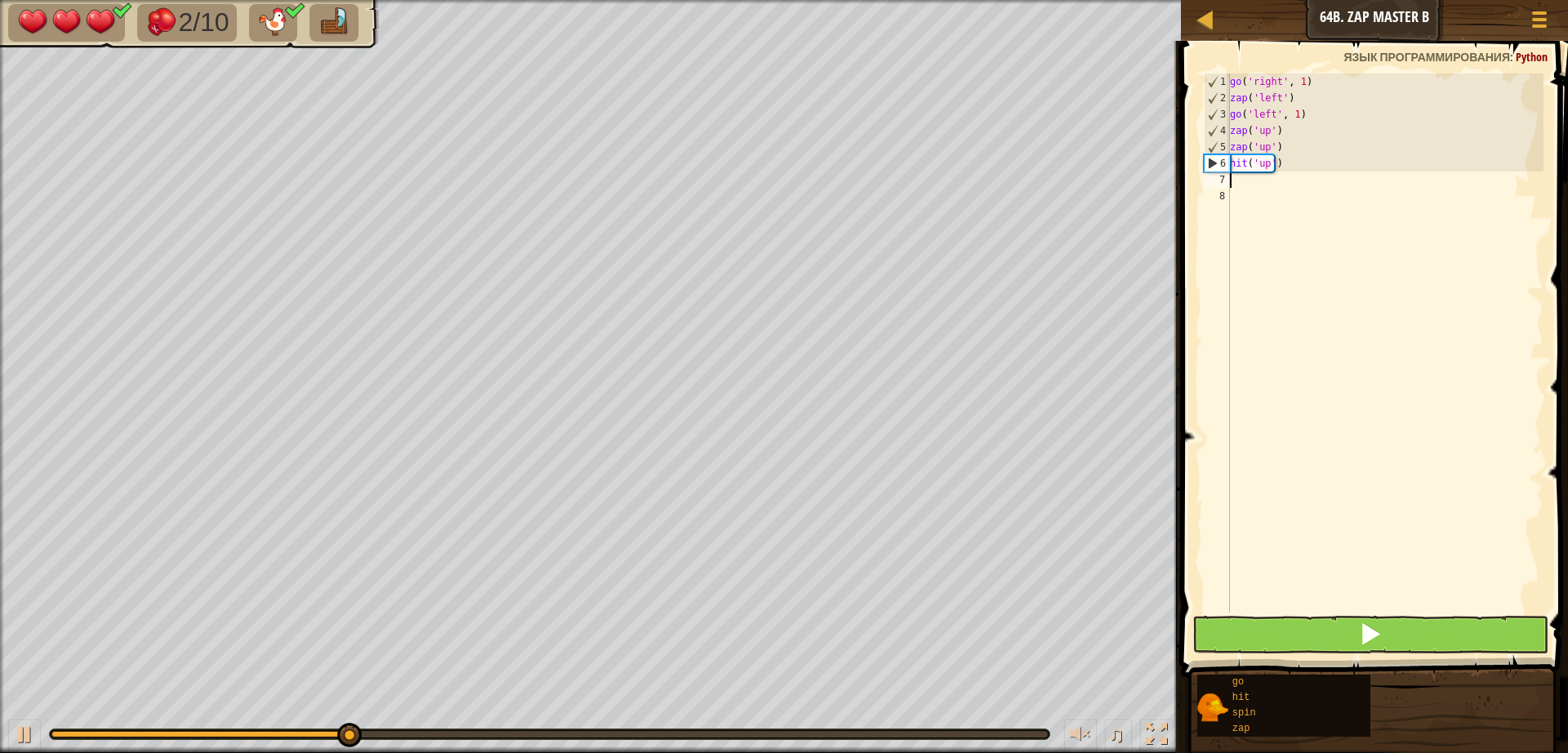
type textarea "g"
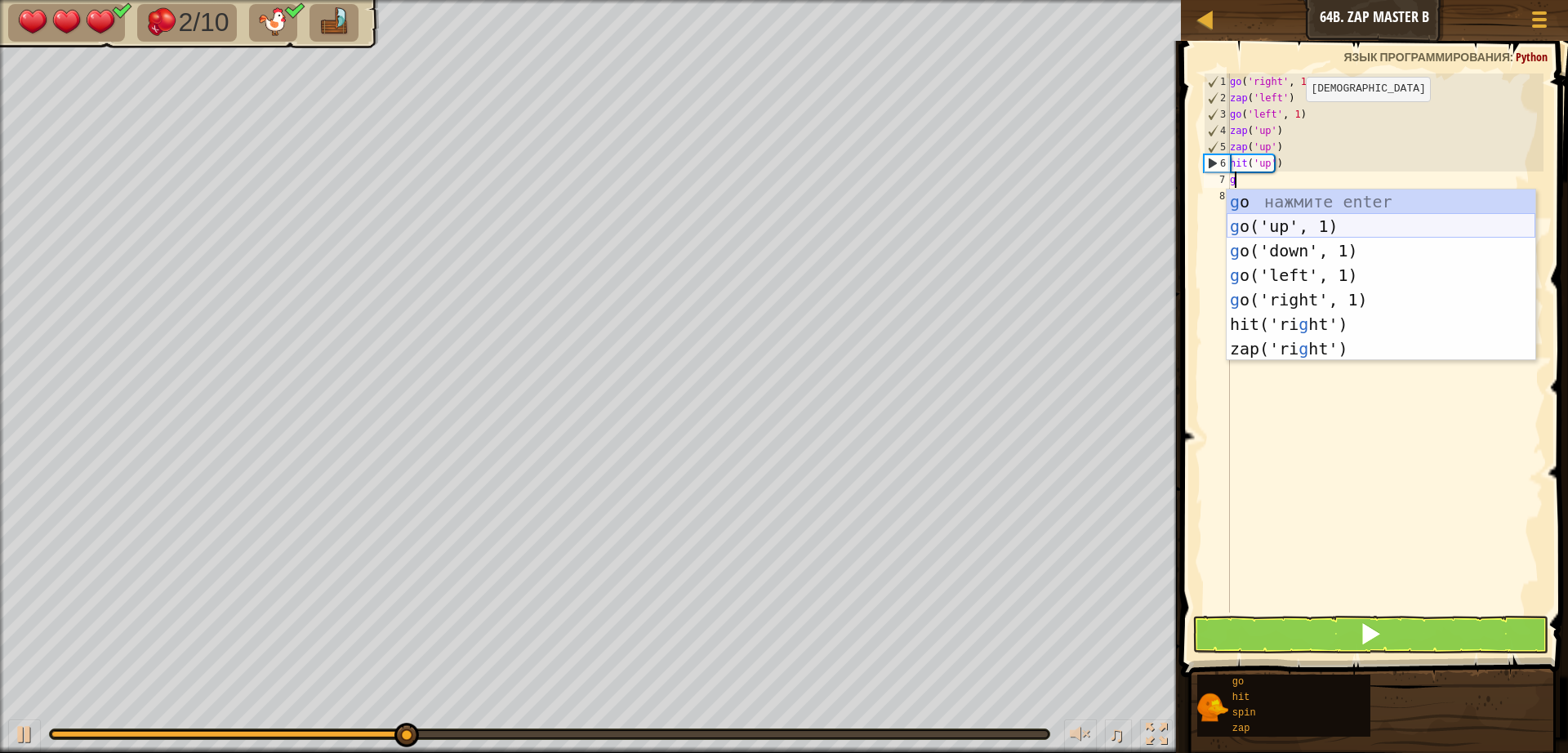
click at [1260, 230] on div "g o нажмите enter g o('up', 1) нажмите enter g o('down', 1) нажмите enter g o('…" at bounding box center [1381, 299] width 309 height 220
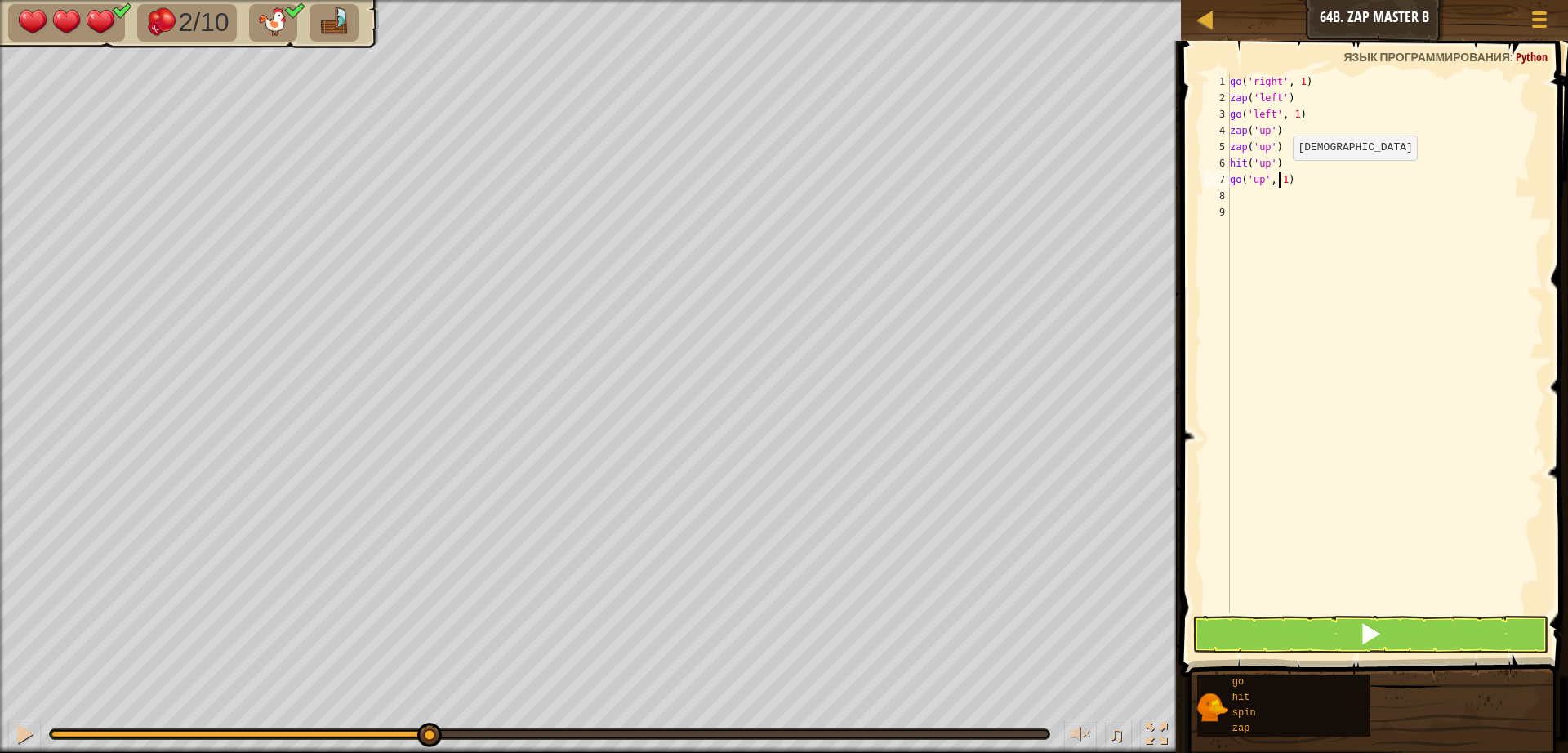
click at [1278, 177] on div "go ( 'right' , 1 ) zap ( 'left' ) go ( 'left' , 1 ) zap ( 'up' ) zap ( 'up' ) h…" at bounding box center [1384, 358] width 317 height 571
type textarea "go('up', 3)"
click at [1252, 196] on div "go ( 'right' , 1 ) zap ( 'left' ) go ( 'left' , 1 ) zap ( 'up' ) zap ( 'up' ) h…" at bounding box center [1384, 358] width 317 height 571
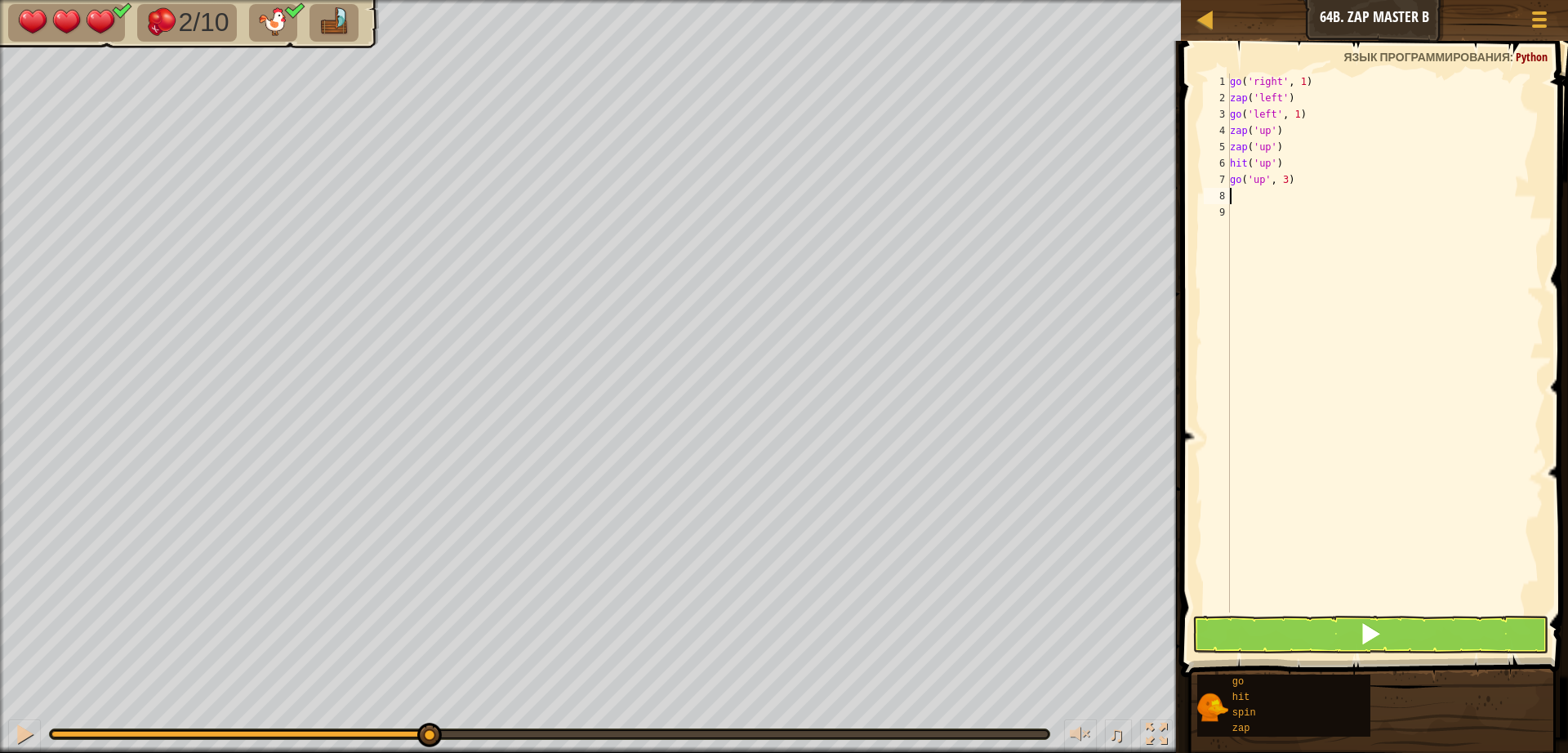
type textarea "g"
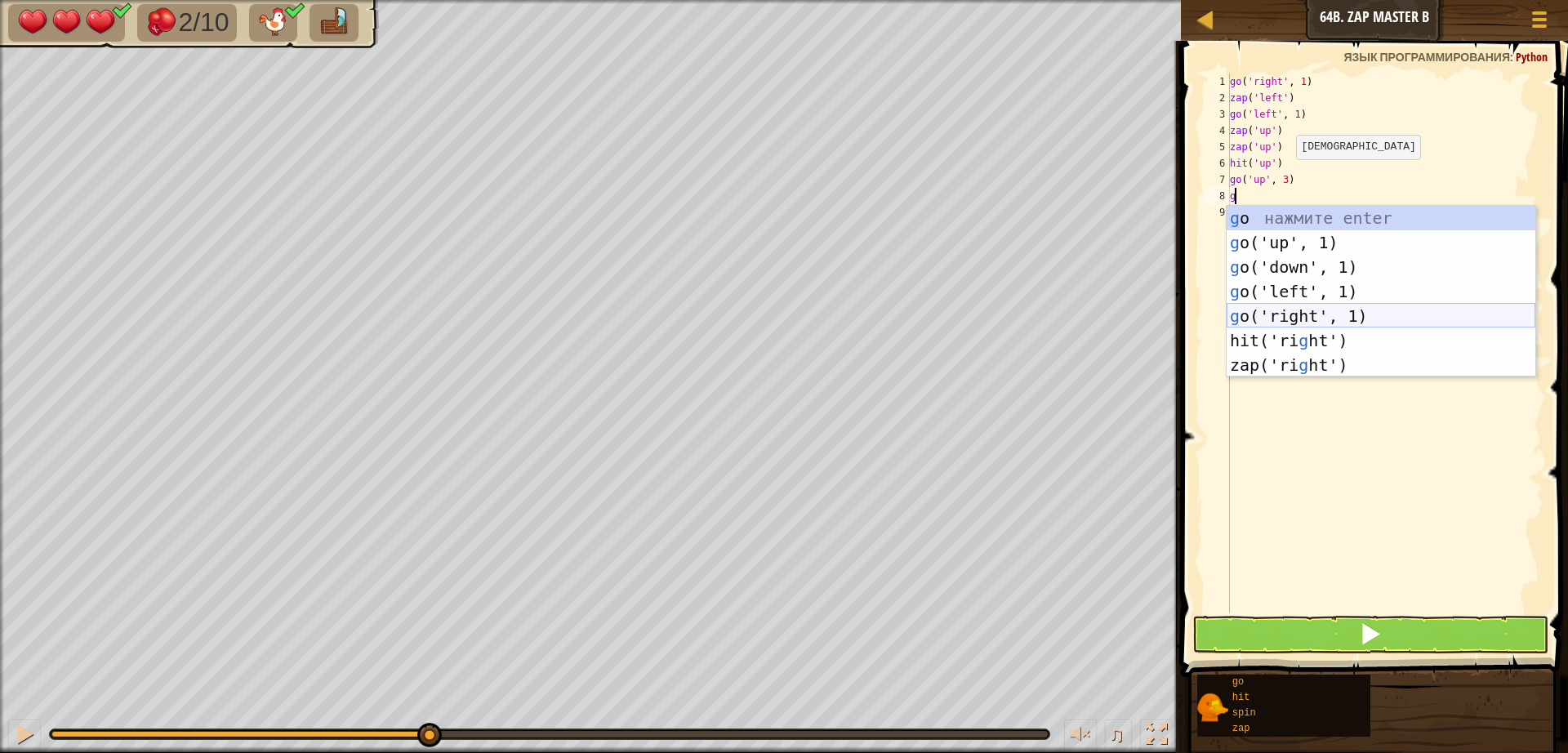
click at [1293, 318] on div "g o нажмите enter g o('up', 1) нажмите enter g o('down', 1) нажмите enter g o('…" at bounding box center [1381, 316] width 309 height 220
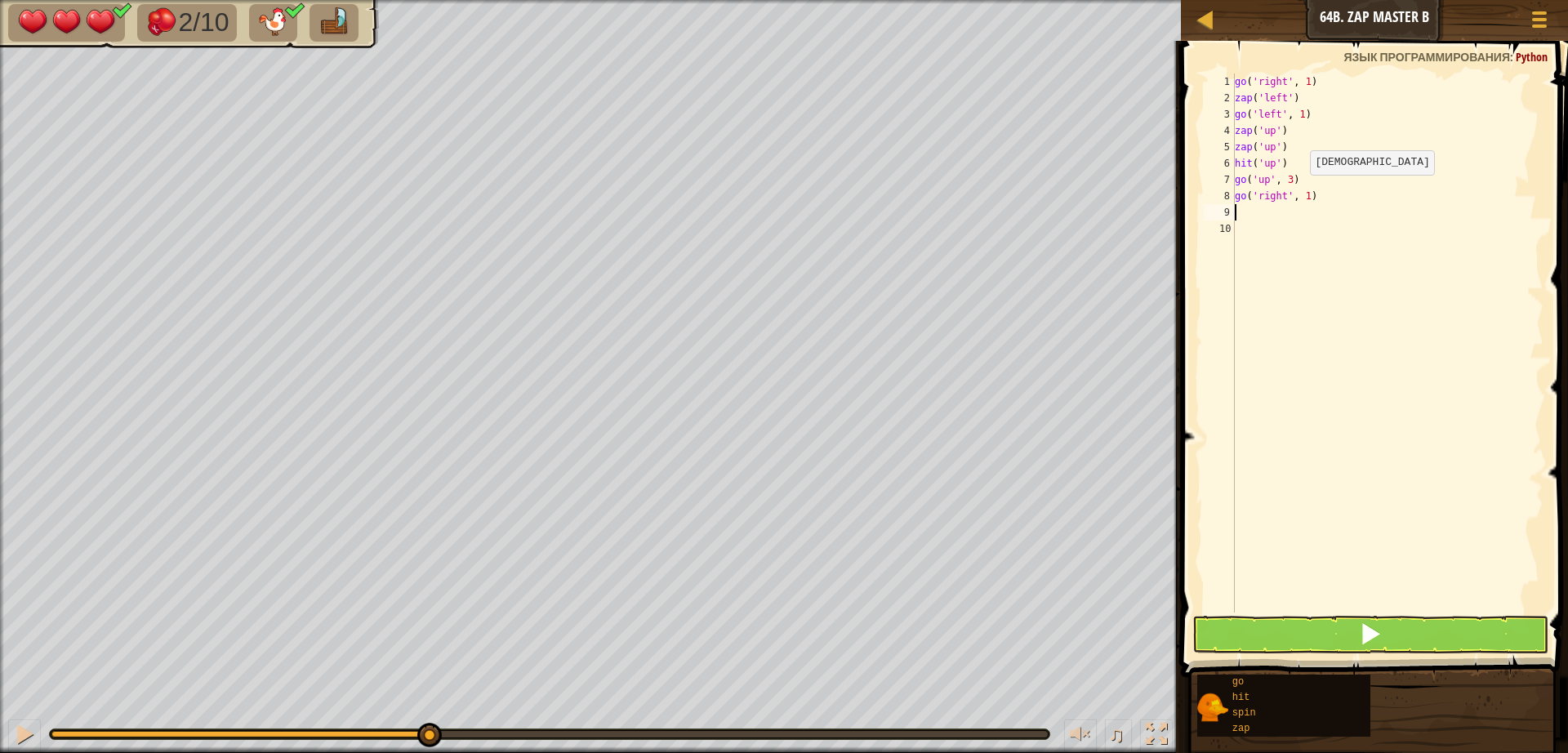
click at [1299, 191] on div "go ( 'right' , 1 ) zap ( 'left' ) go ( 'left' , 1 ) zap ( 'up' ) zap ( 'up' ) h…" at bounding box center [1387, 358] width 312 height 571
type textarea "go('right', 2)"
click at [1237, 206] on div "go ( 'right' , 1 ) zap ( 'left' ) go ( 'left' , 1 ) zap ( 'up' ) zap ( 'up' ) h…" at bounding box center [1387, 358] width 312 height 571
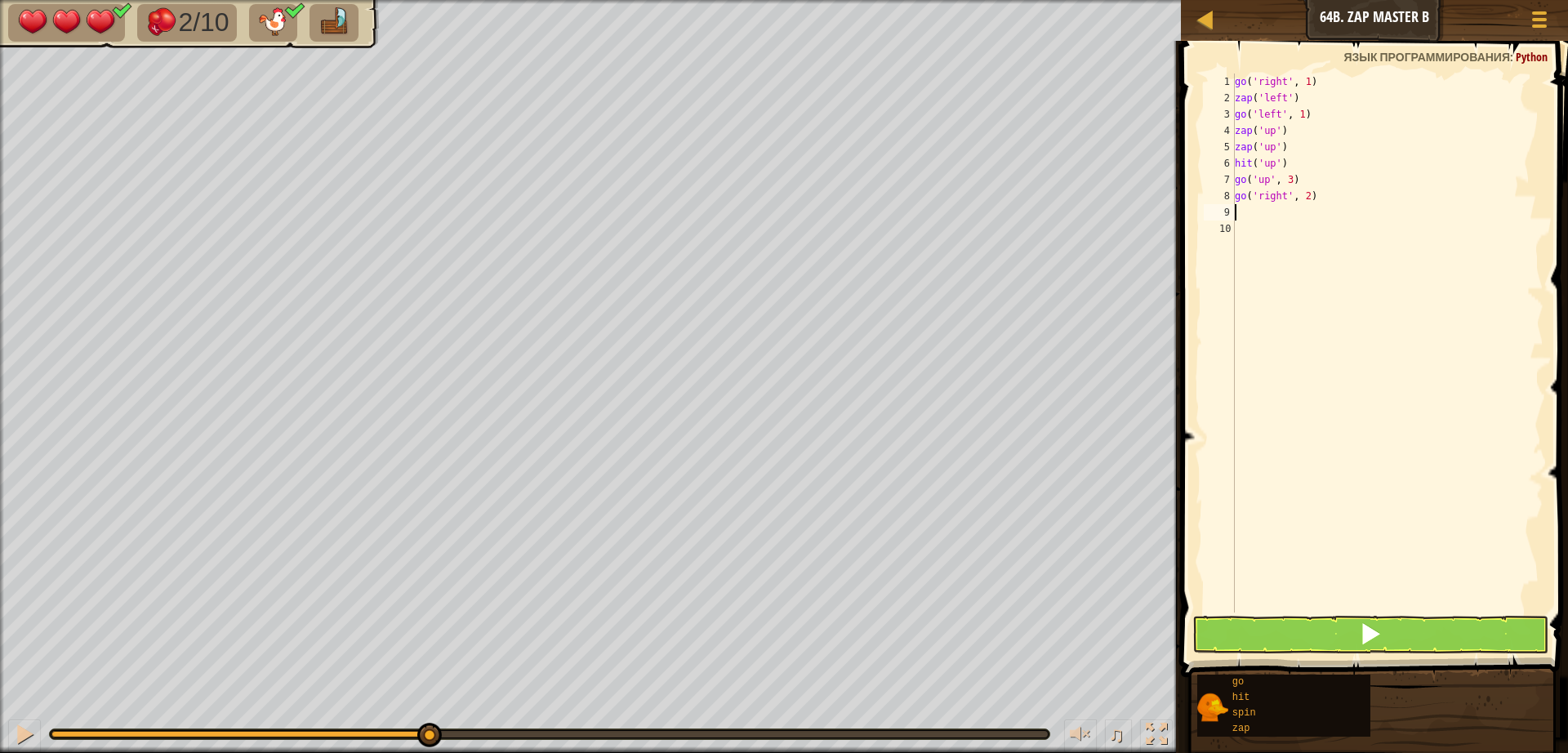
type textarea "s"
click at [1319, 240] on div "s pin нажмите enter" at bounding box center [1385, 259] width 309 height 73
click at [1395, 627] on button at bounding box center [1370, 635] width 356 height 38
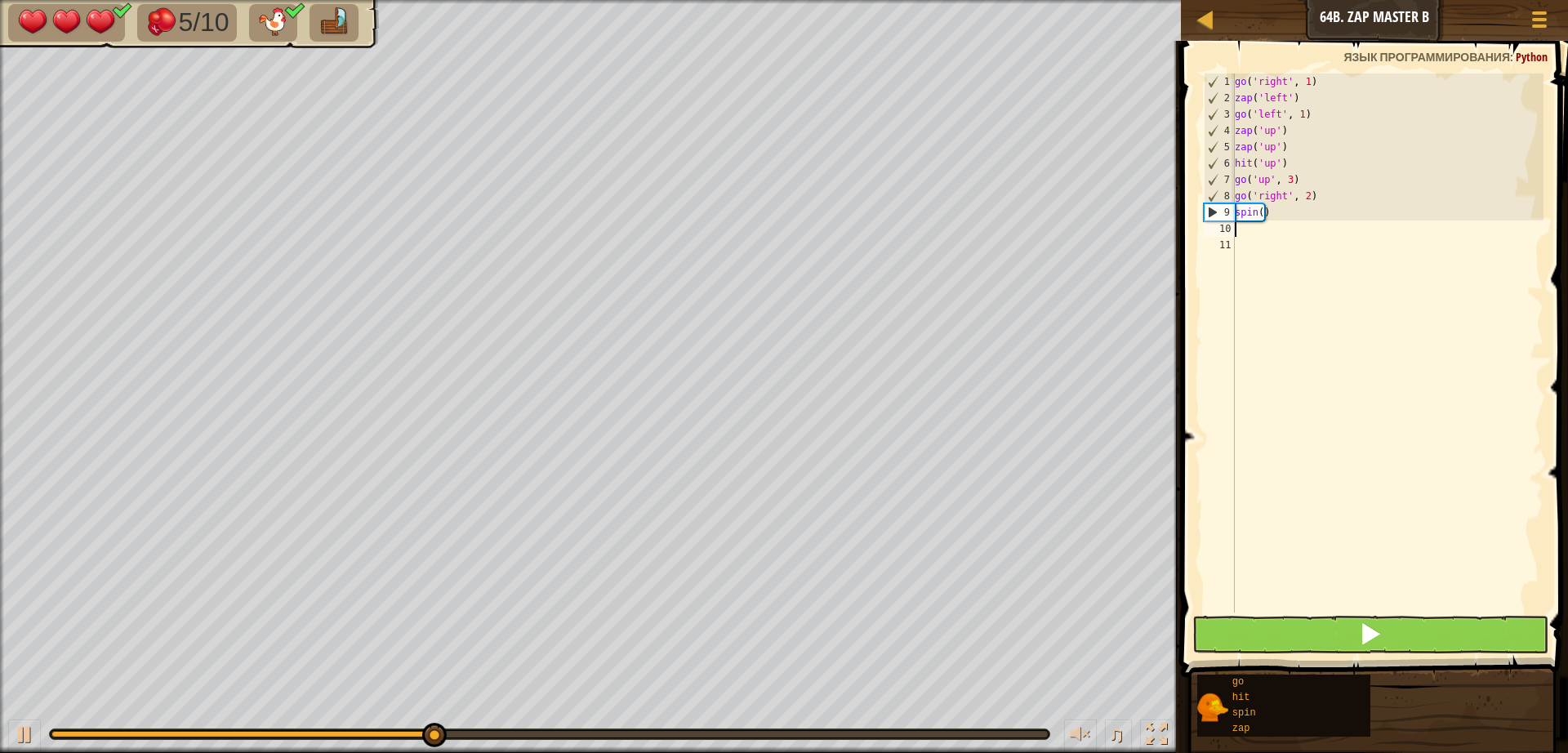
type textarea "g"
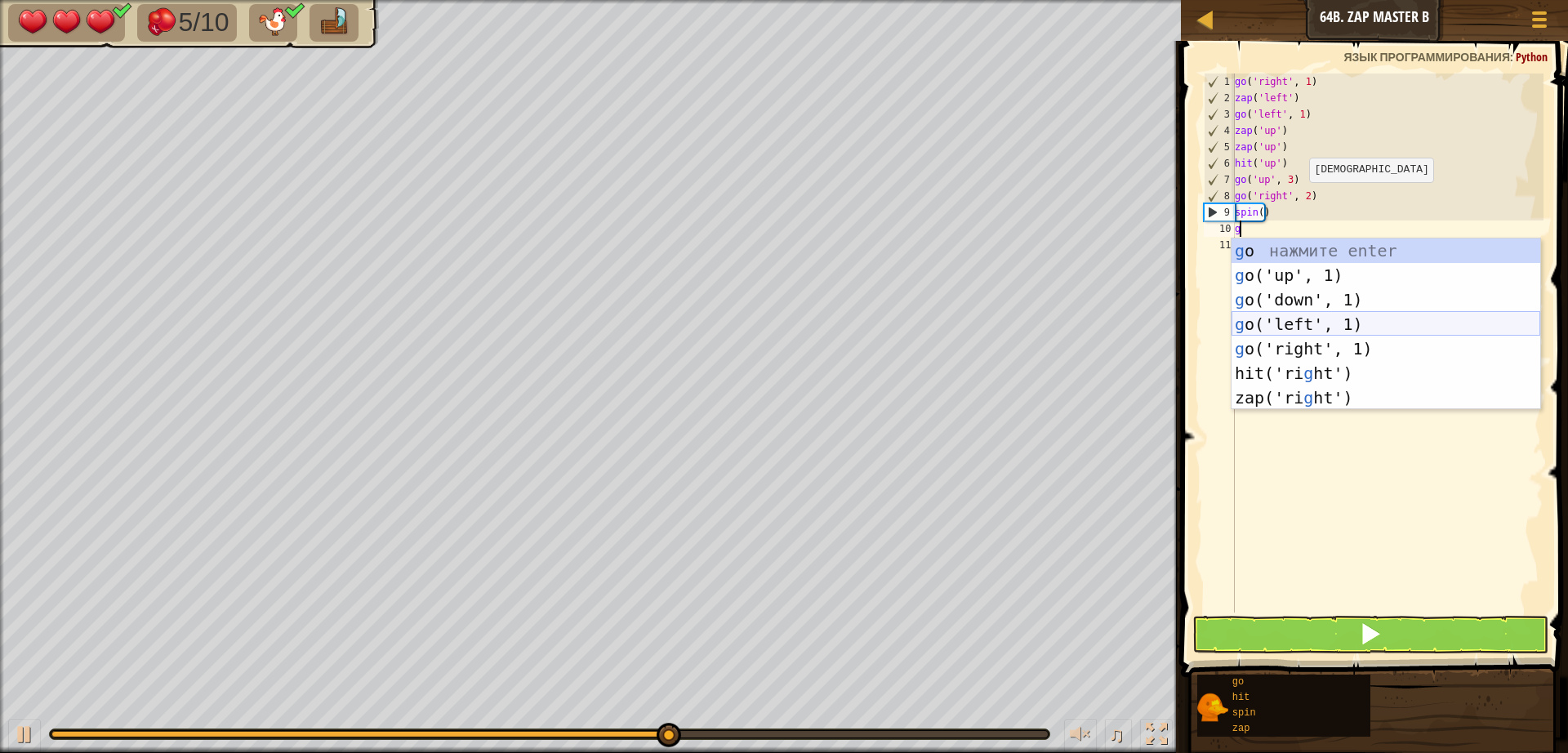
click at [1304, 322] on div "g o нажмите enter g o('up', 1) нажмите enter g o('down', 1) нажмите enter g o('…" at bounding box center [1385, 348] width 309 height 220
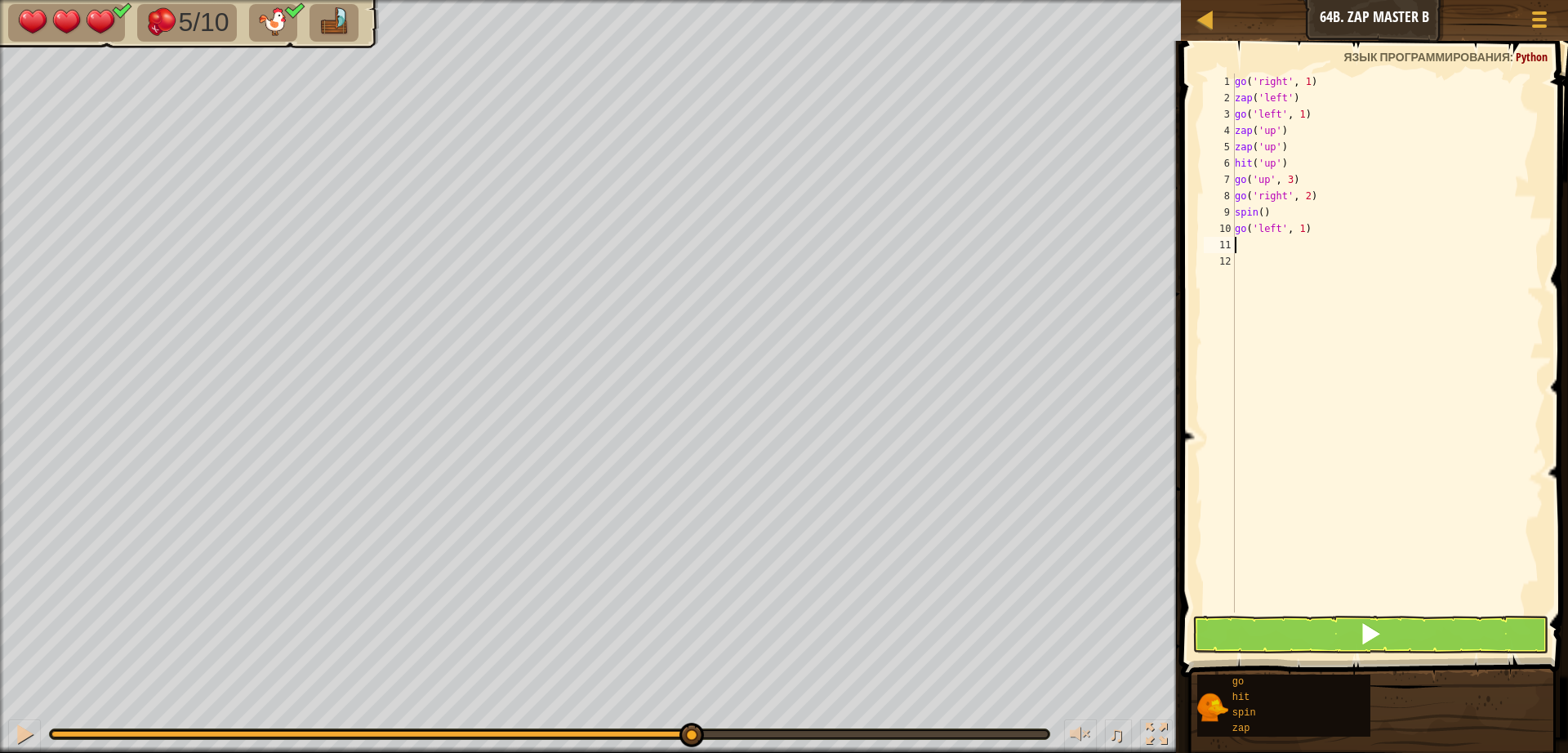
type textarea "z"
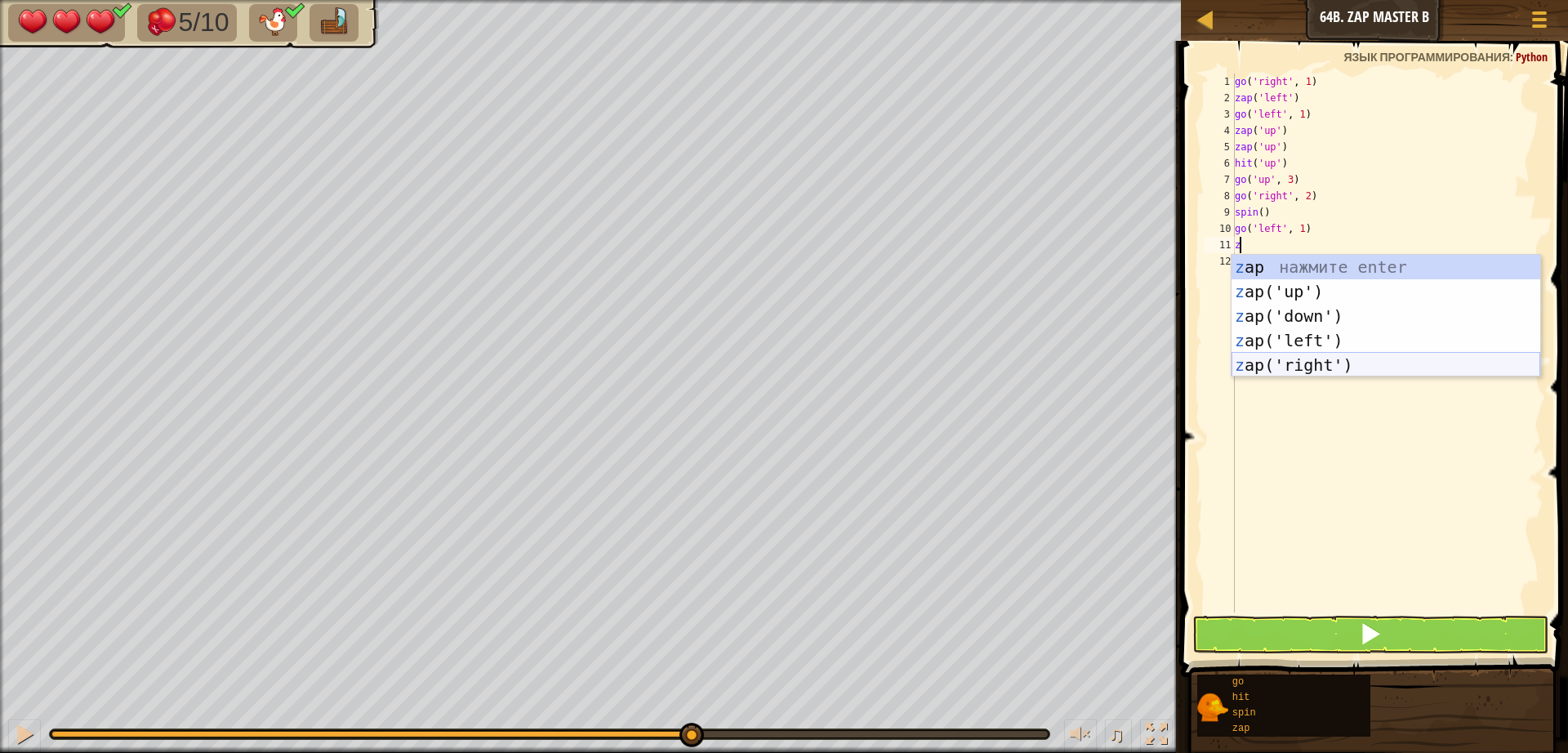
click at [1314, 362] on div "z ap нажмите enter z ap('up') нажмите enter z ap('down') нажмите enter z ap('le…" at bounding box center [1385, 340] width 309 height 172
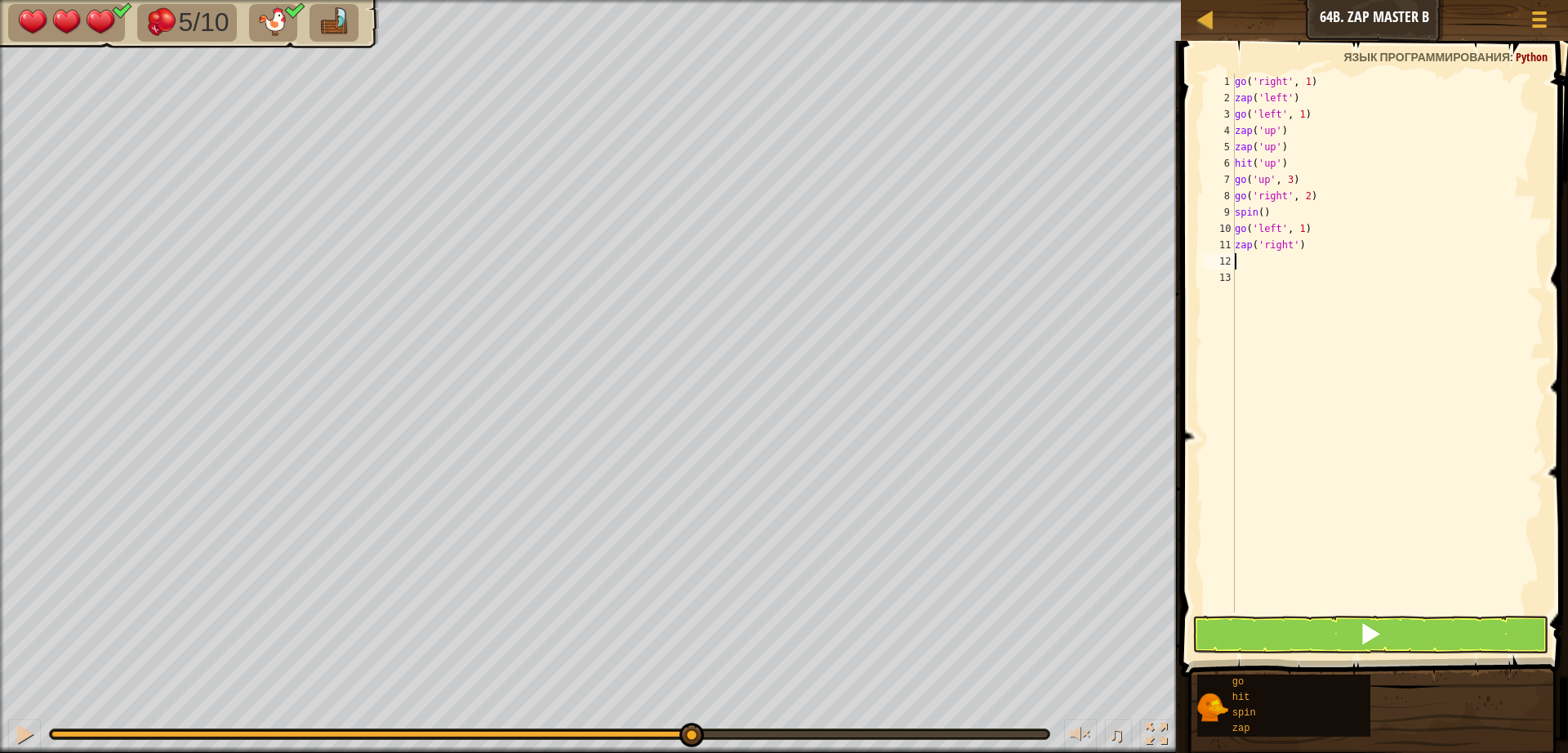
type textarea "z"
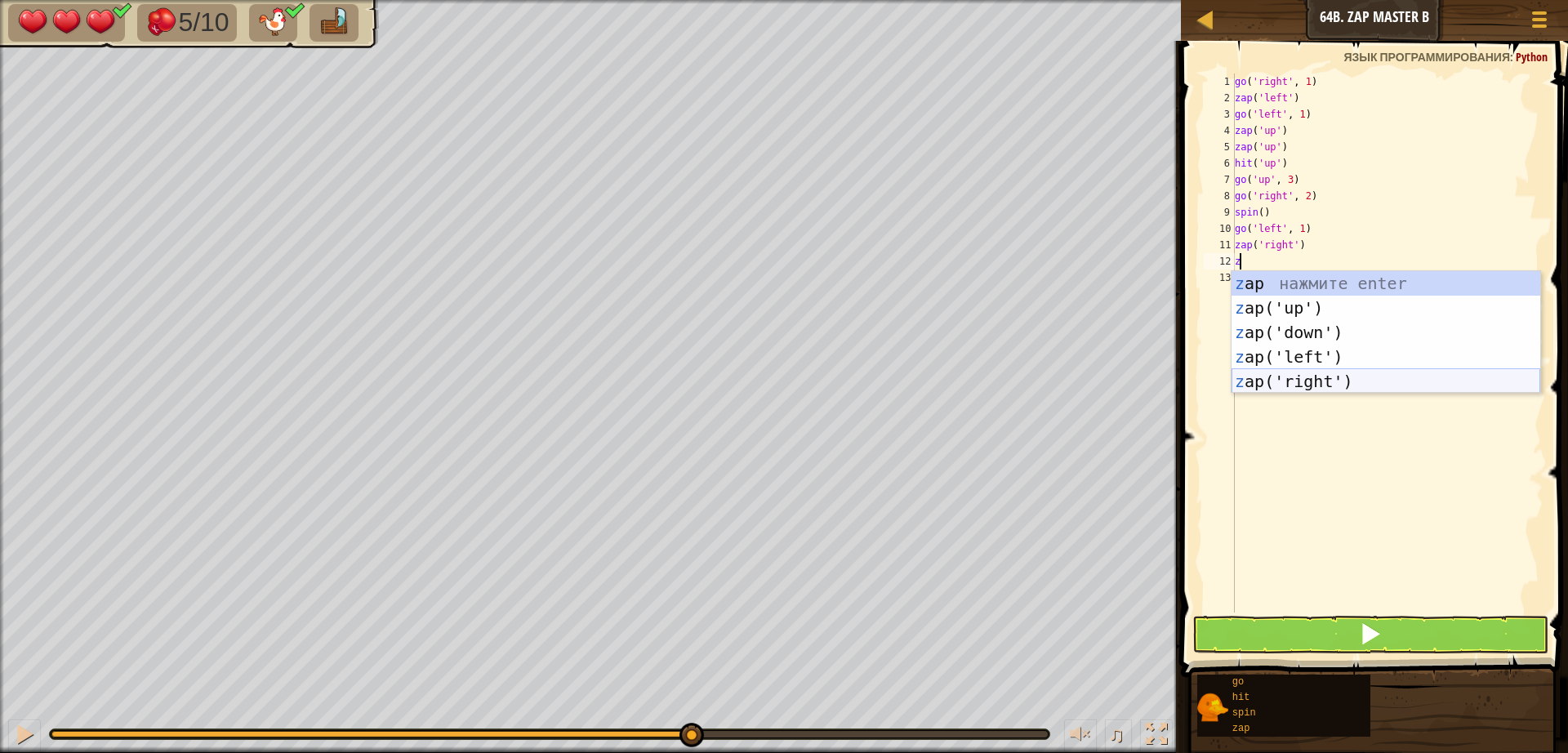
click at [1313, 381] on div "z ap нажмите enter z ap('up') нажмите enter z ap('down') нажмите enter z ap('le…" at bounding box center [1385, 357] width 309 height 172
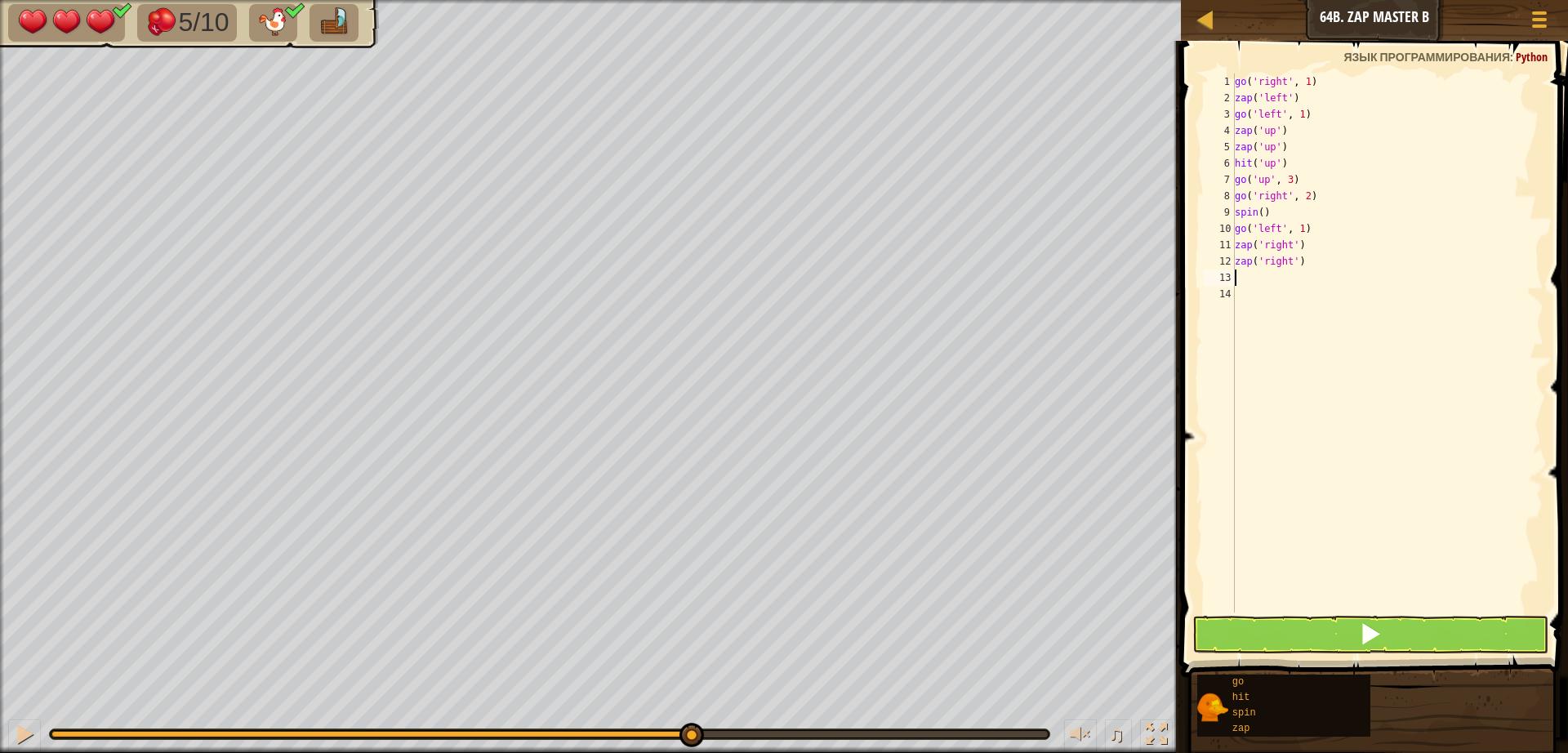
type textarea "h"
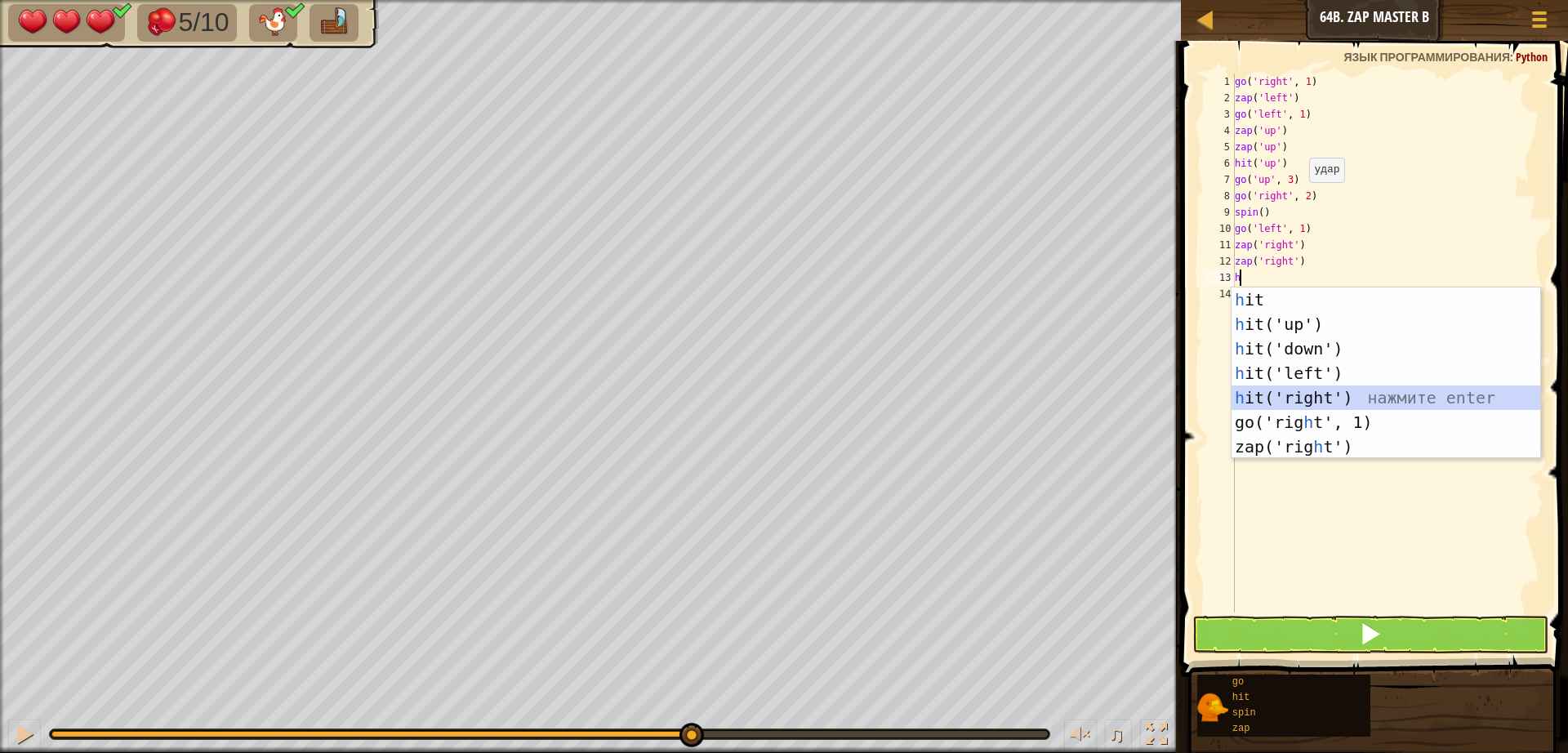
click at [1315, 391] on div "h it нажмите enter h it('up') нажмите enter h it('down') нажмите enter h it('le…" at bounding box center [1385, 397] width 309 height 220
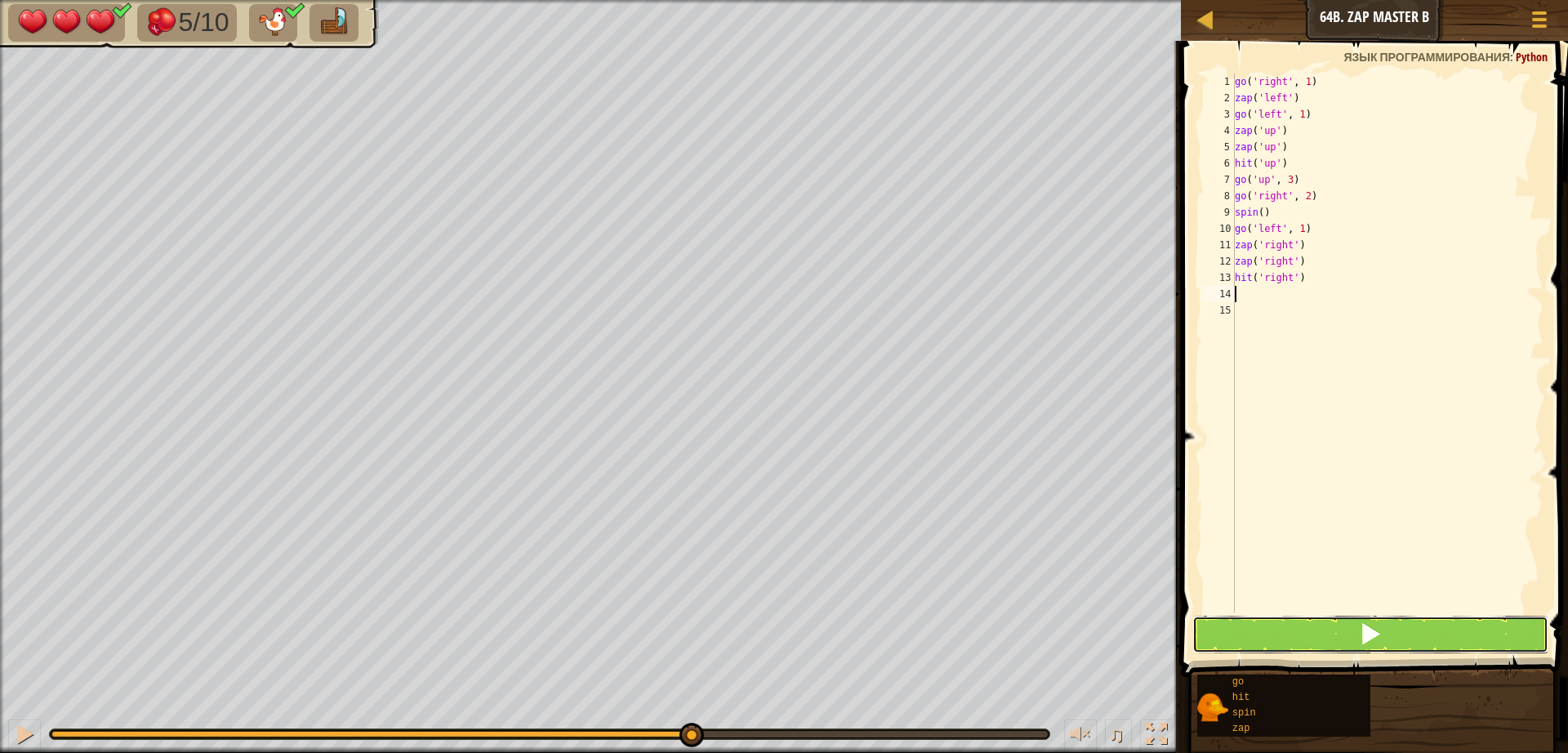
click at [1337, 621] on button at bounding box center [1370, 635] width 356 height 38
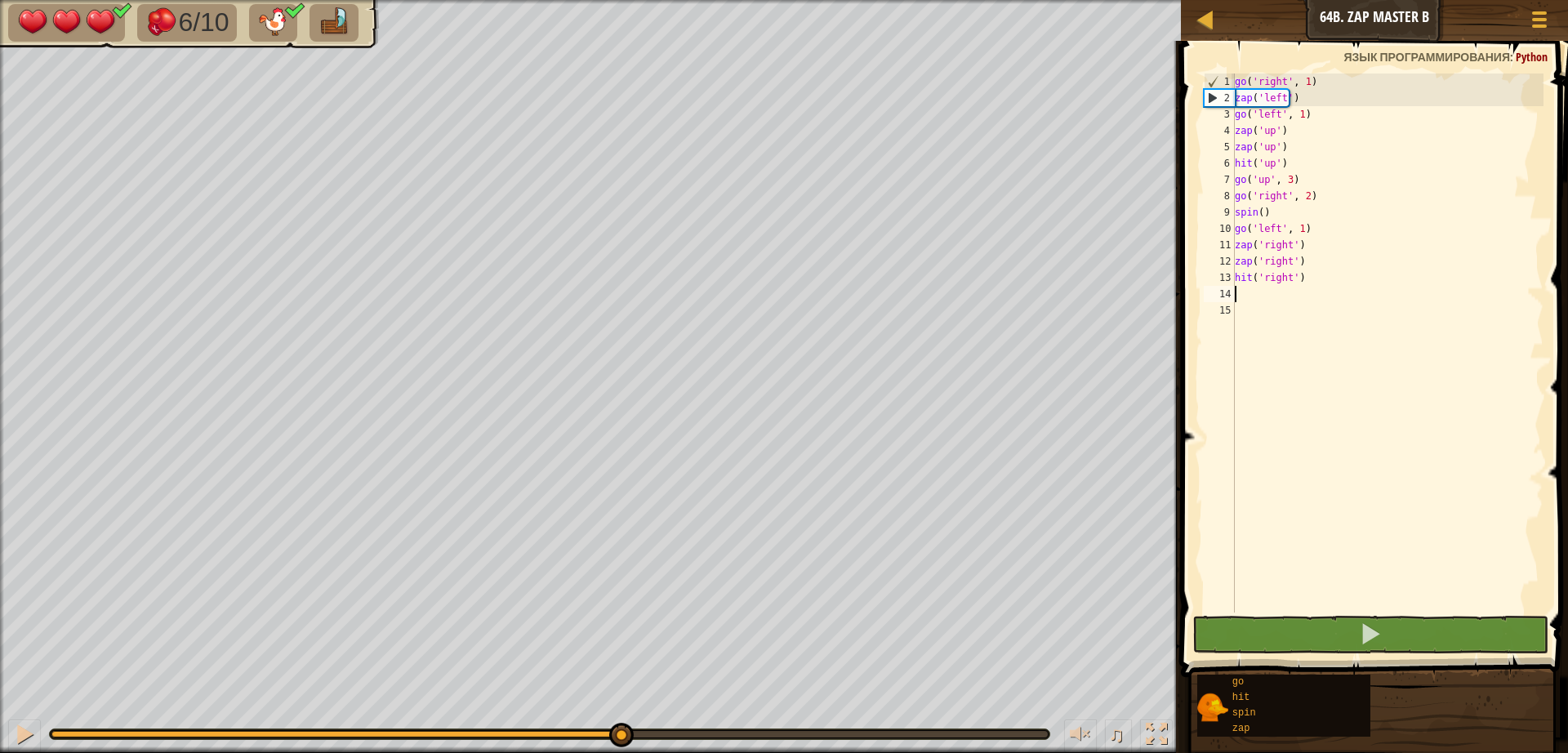
click at [620, 735] on div at bounding box center [549, 734] width 996 height 7
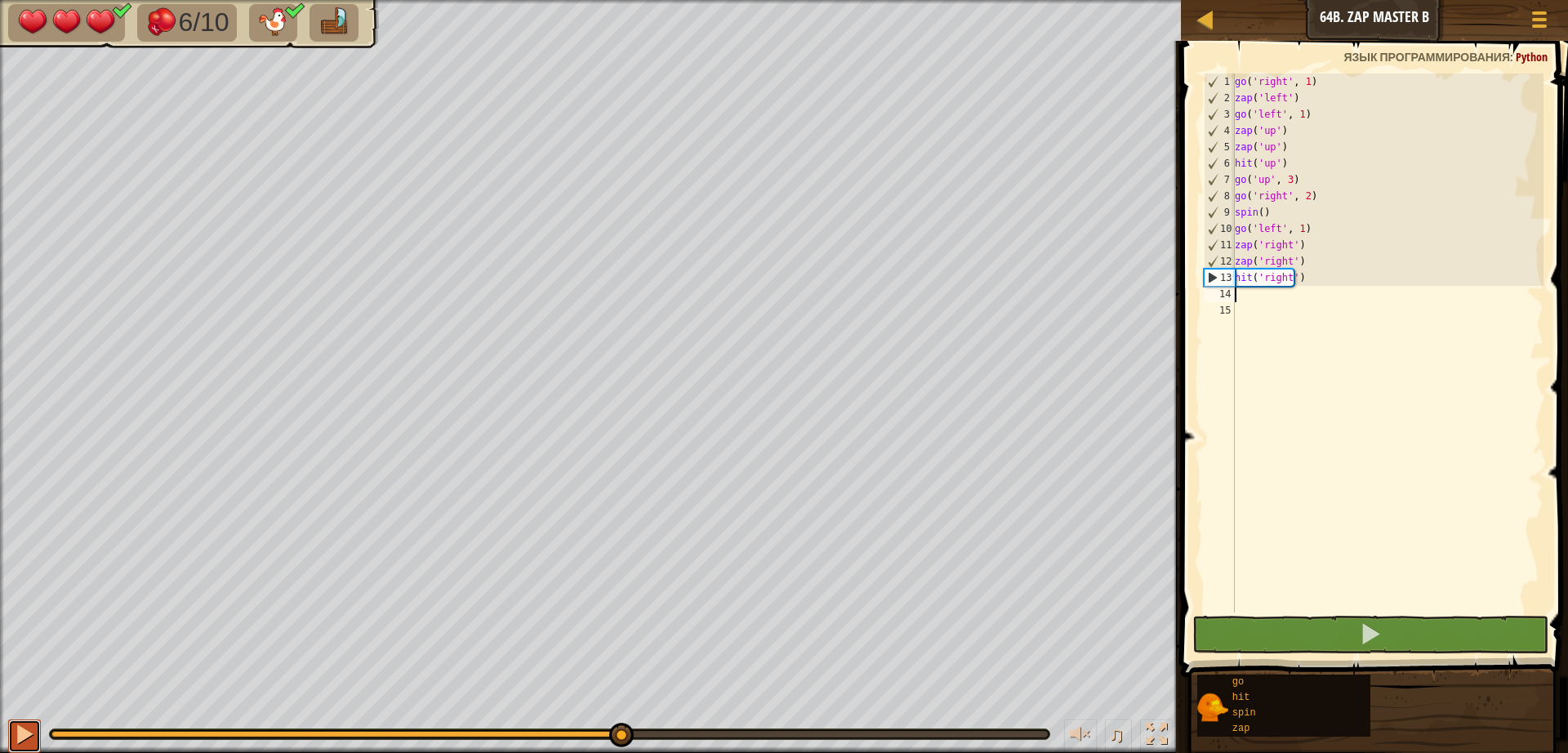
click at [30, 743] on div at bounding box center [25, 734] width 22 height 22
type textarea "g"
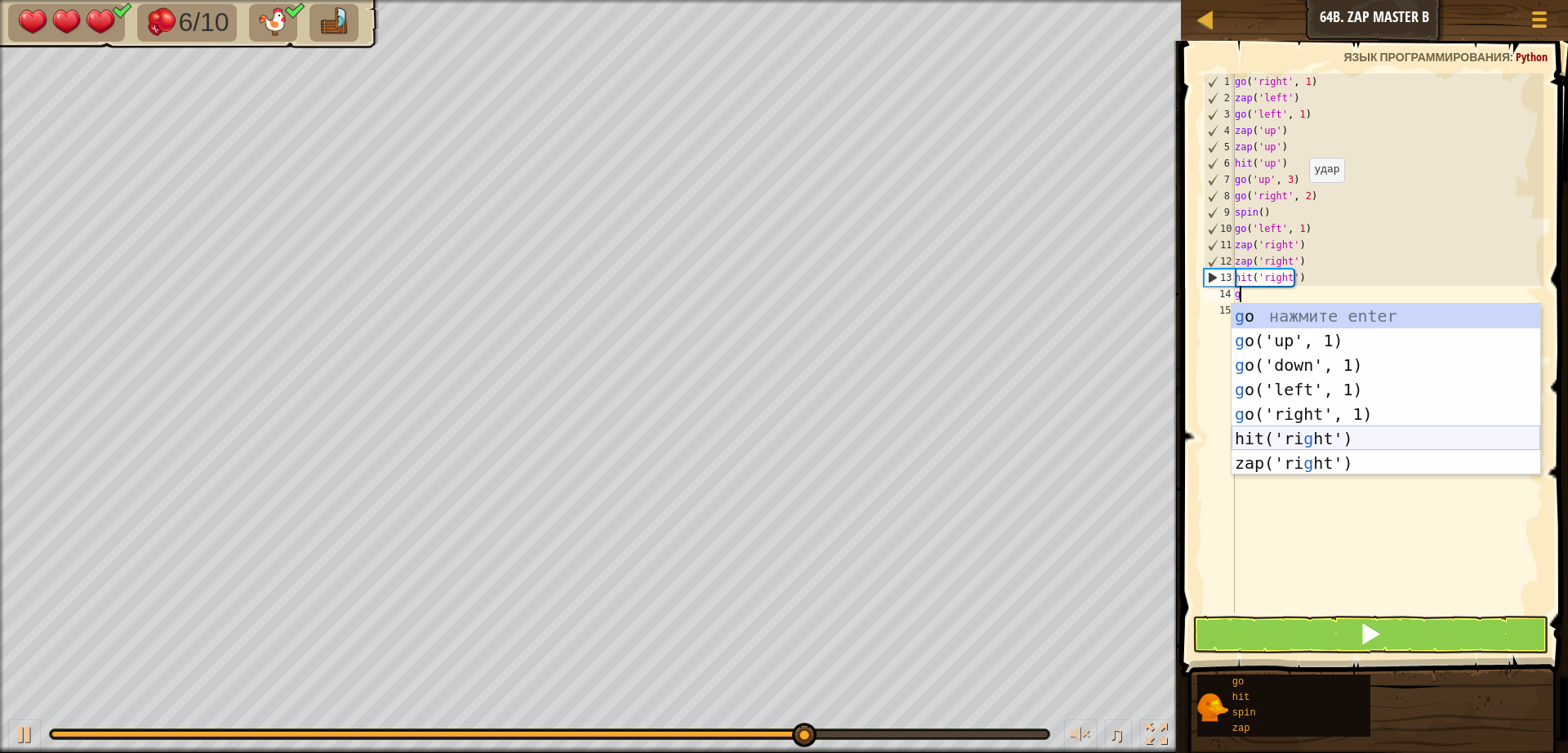
click at [1285, 436] on div "g o нажмите enter g o('up', 1) нажмите enter g o('down', 1) нажмите enter g o('…" at bounding box center [1385, 414] width 309 height 220
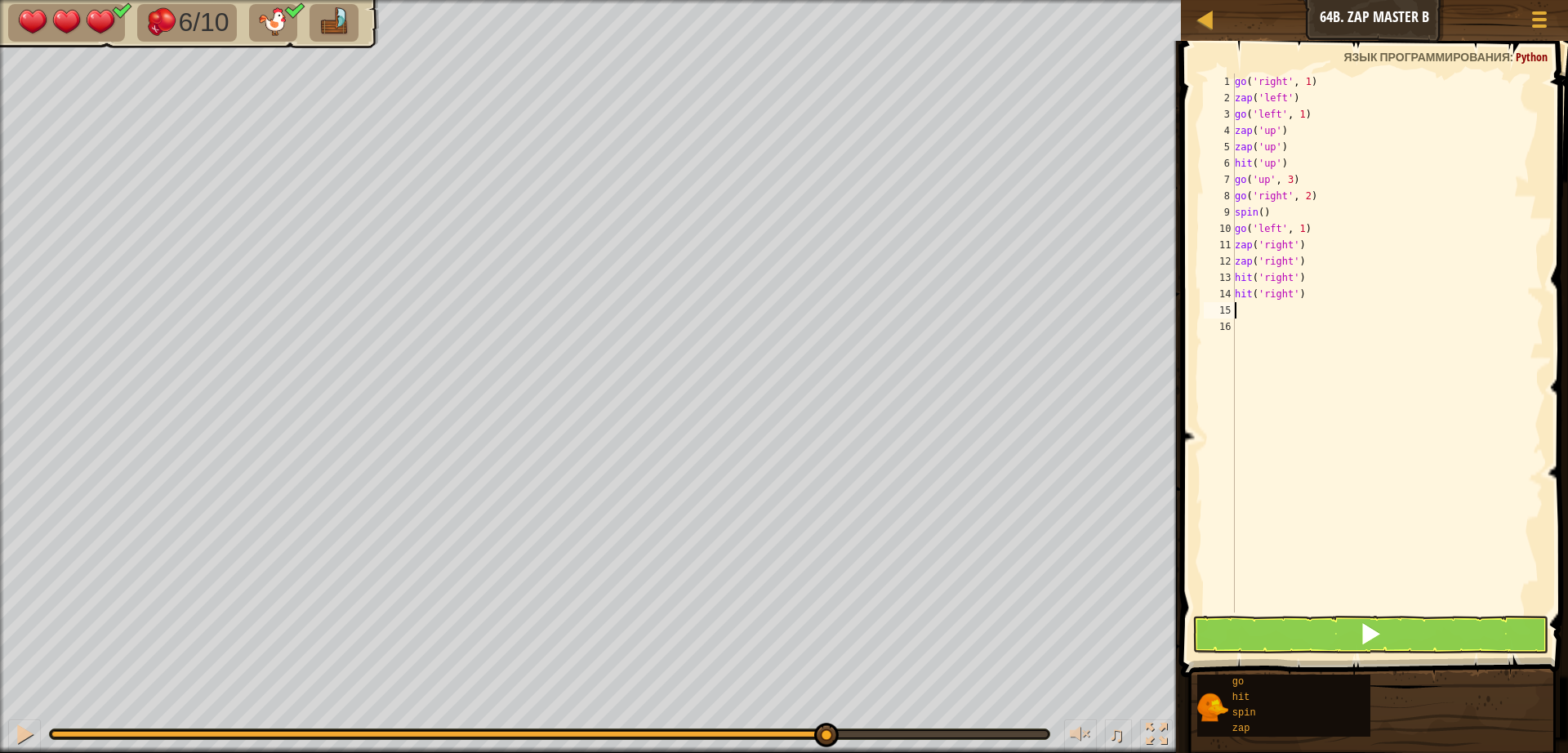
click at [1301, 290] on div "go ( 'right' , 1 ) zap ( 'left' ) go ( 'left' , 1 ) zap ( 'up' ) zap ( 'up' ) h…" at bounding box center [1387, 358] width 312 height 571
type textarea "h"
type textarea "g"
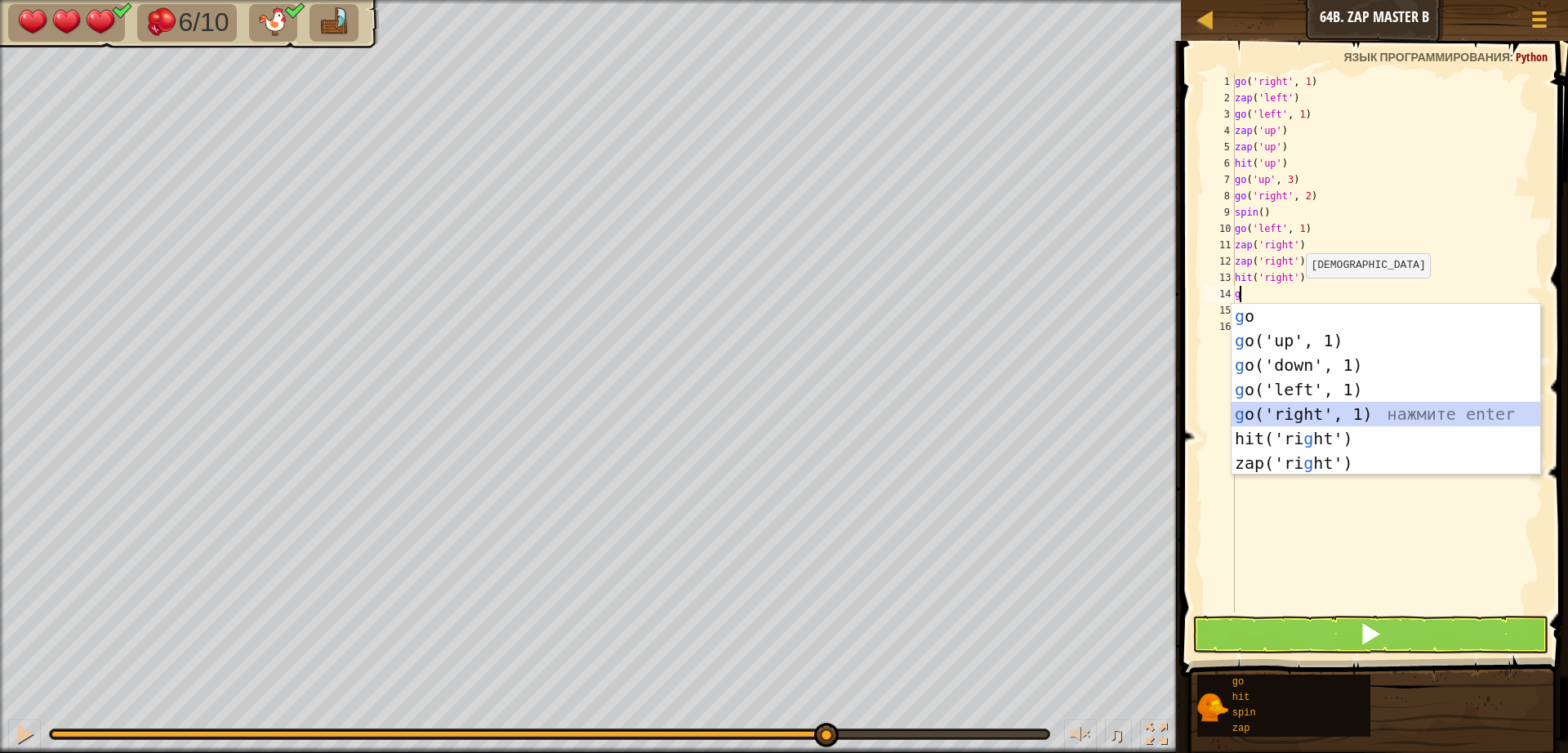
click at [1316, 408] on div "g o нажмите enter g o('up', 1) нажмите enter g o('down', 1) нажмите enter g o('…" at bounding box center [1385, 414] width 309 height 220
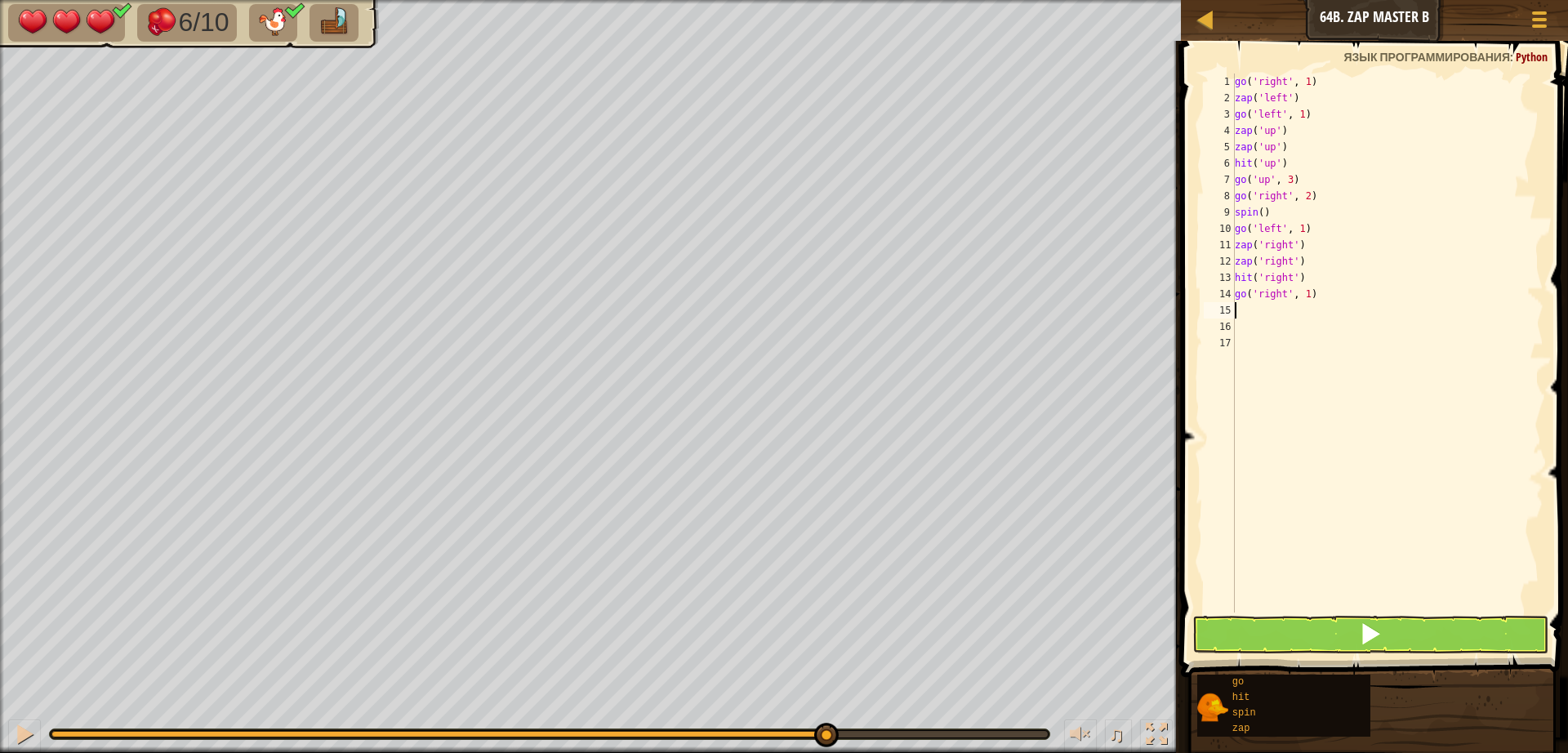
click at [1302, 293] on div "go ( 'right' , 1 ) zap ( 'left' ) go ( 'left' , 1 ) zap ( 'up' ) zap ( 'up' ) h…" at bounding box center [1387, 358] width 312 height 571
click at [1298, 293] on div "go ( 'right' , 1 ) zap ( 'left' ) go ( 'left' , 1 ) zap ( 'up' ) zap ( 'up' ) h…" at bounding box center [1387, 358] width 312 height 571
click at [1313, 623] on button at bounding box center [1370, 635] width 356 height 38
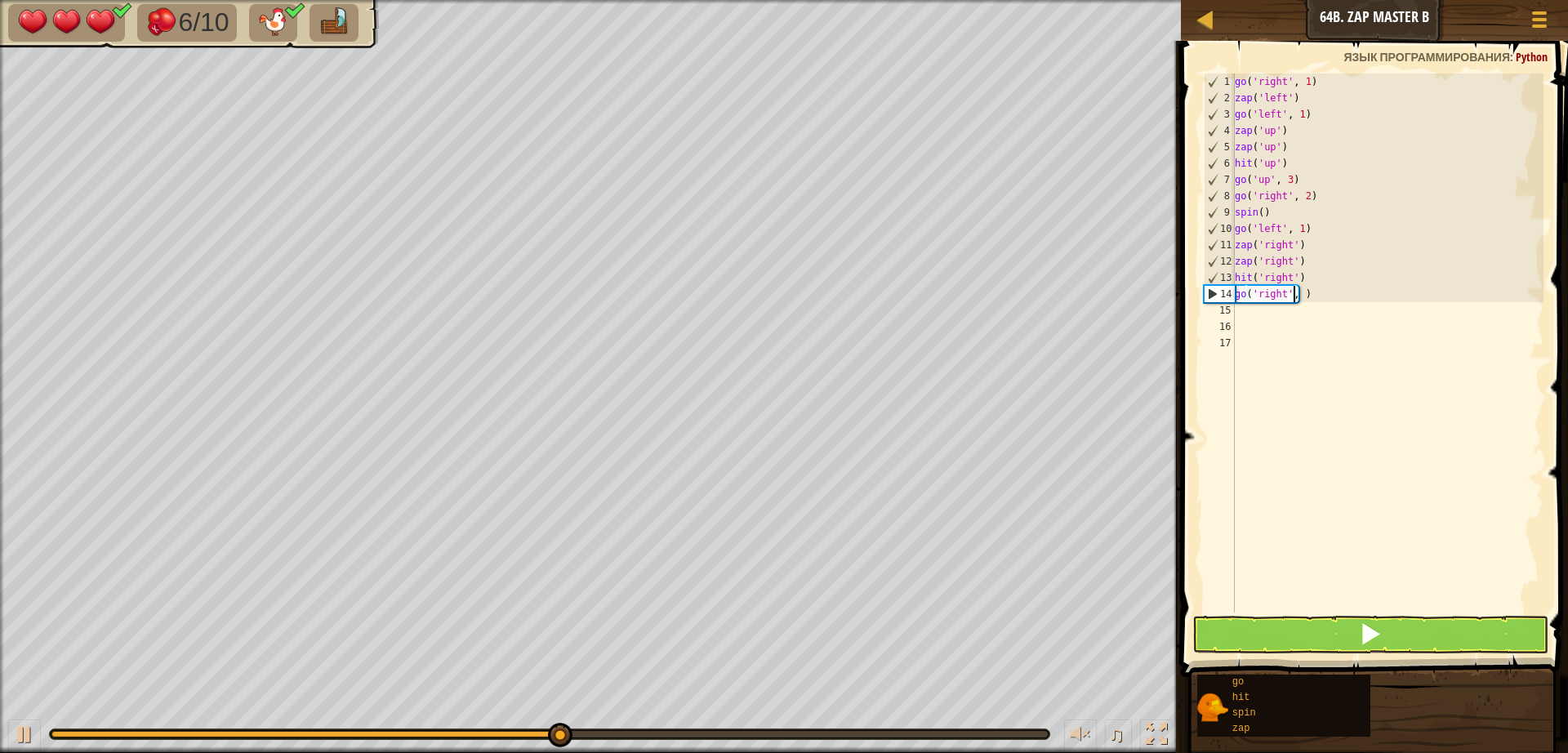
type textarea "go('right', 3)"
click at [1263, 612] on div "go ( 'right' , 1 ) zap ( 'left' ) go ( 'left' , 1 ) zap ( 'up' ) zap ( 'up' ) h…" at bounding box center [1387, 358] width 312 height 571
click at [1261, 643] on button at bounding box center [1370, 635] width 356 height 38
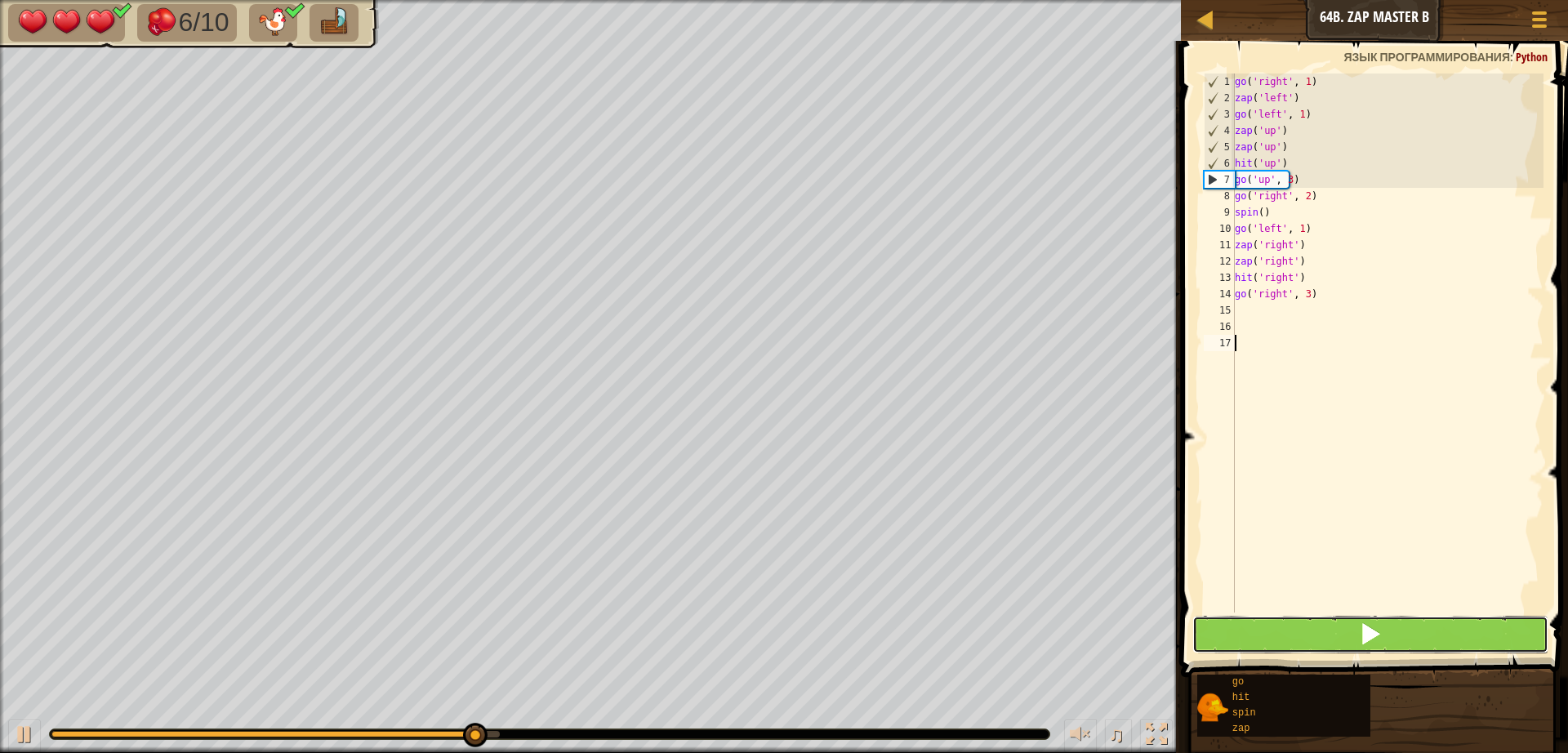
click at [1261, 641] on button at bounding box center [1370, 635] width 356 height 38
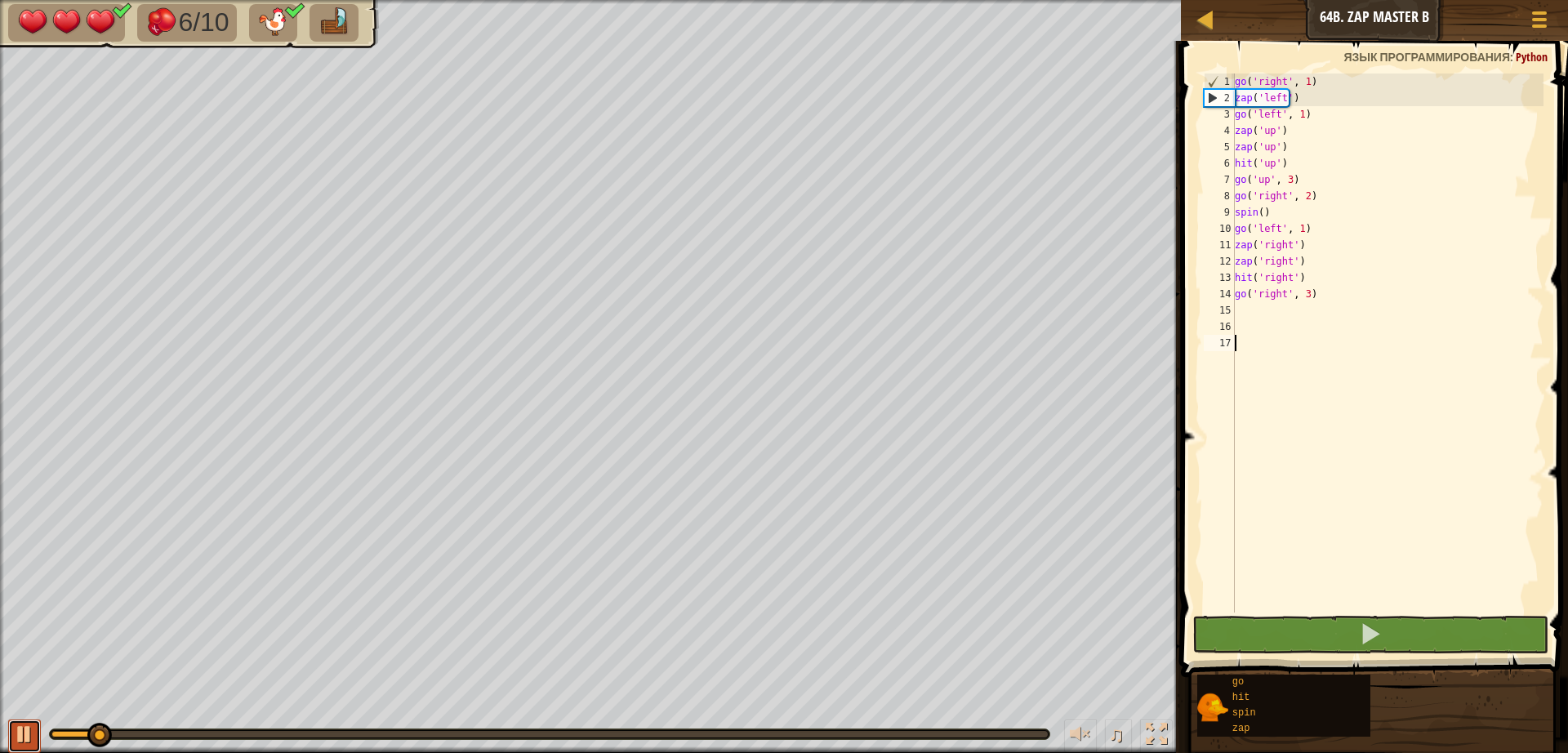
click at [28, 731] on div at bounding box center [25, 734] width 22 height 22
click at [1263, 315] on div "go ( 'right' , 1 ) zap ( 'left' ) go ( 'left' , 1 ) zap ( 'up' ) zap ( 'up' ) h…" at bounding box center [1387, 358] width 312 height 571
type textarea "z"
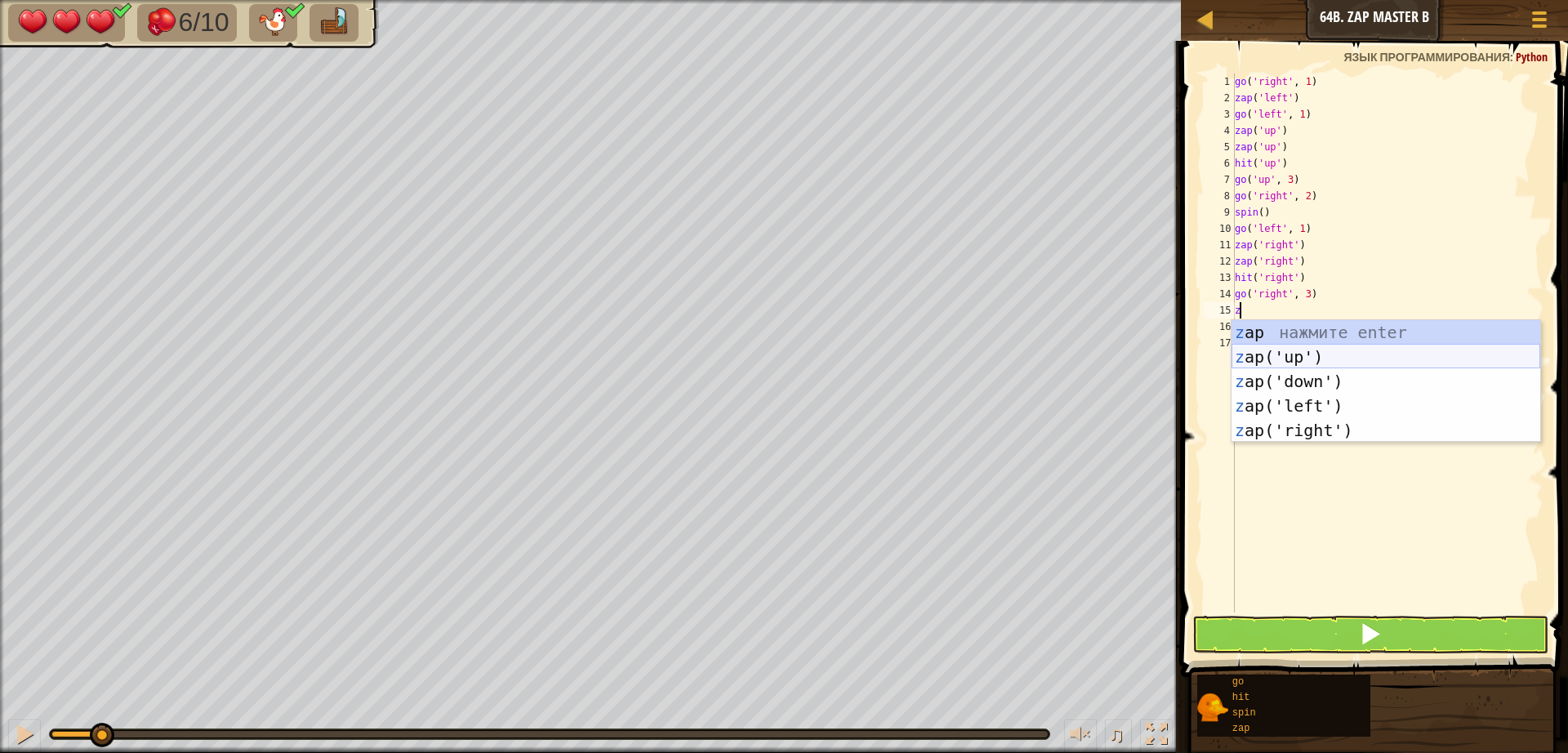
click at [1307, 347] on div "z ap нажмите enter z ap('up') нажмите enter z ap('down') нажмите enter z ap('le…" at bounding box center [1385, 406] width 309 height 172
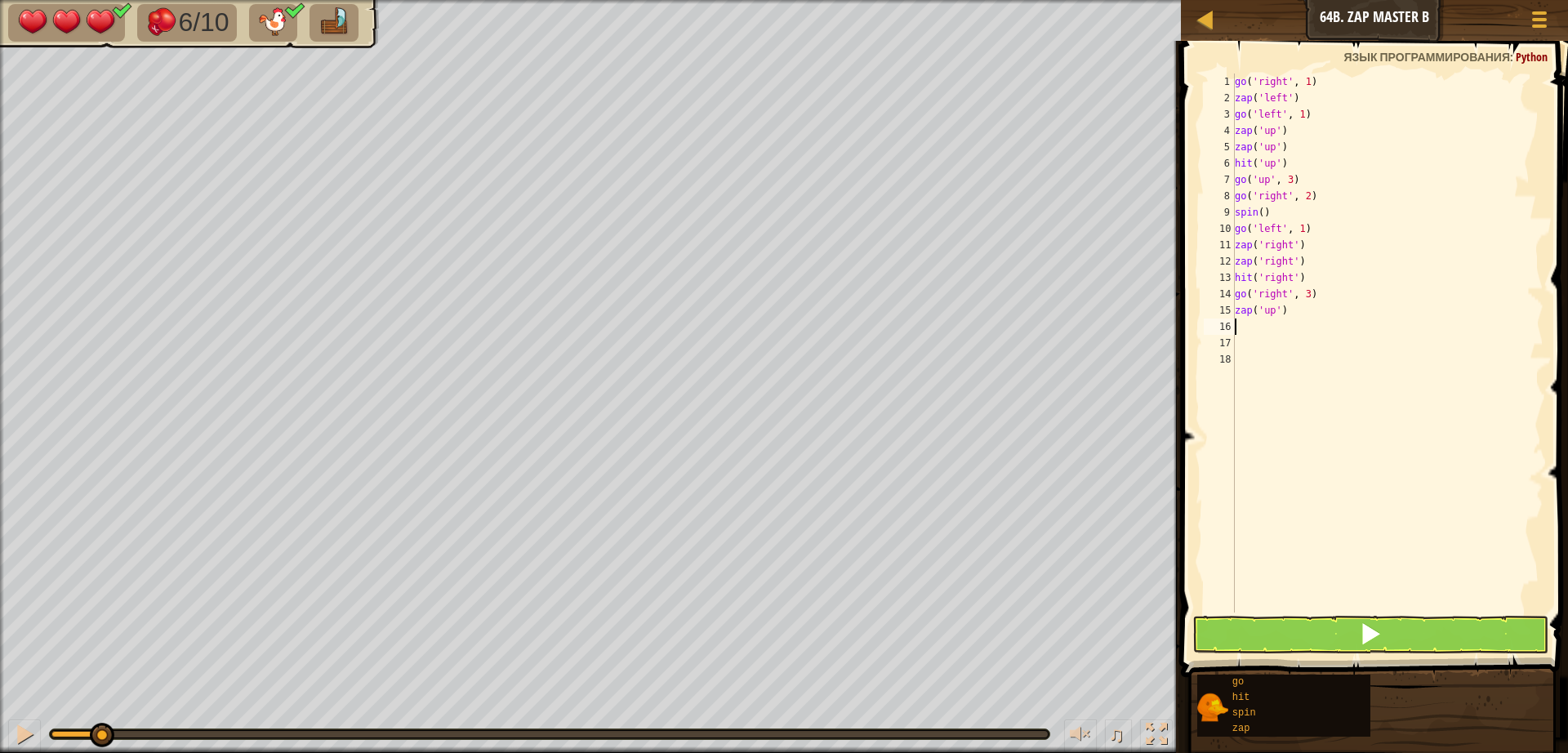
type textarea "z"
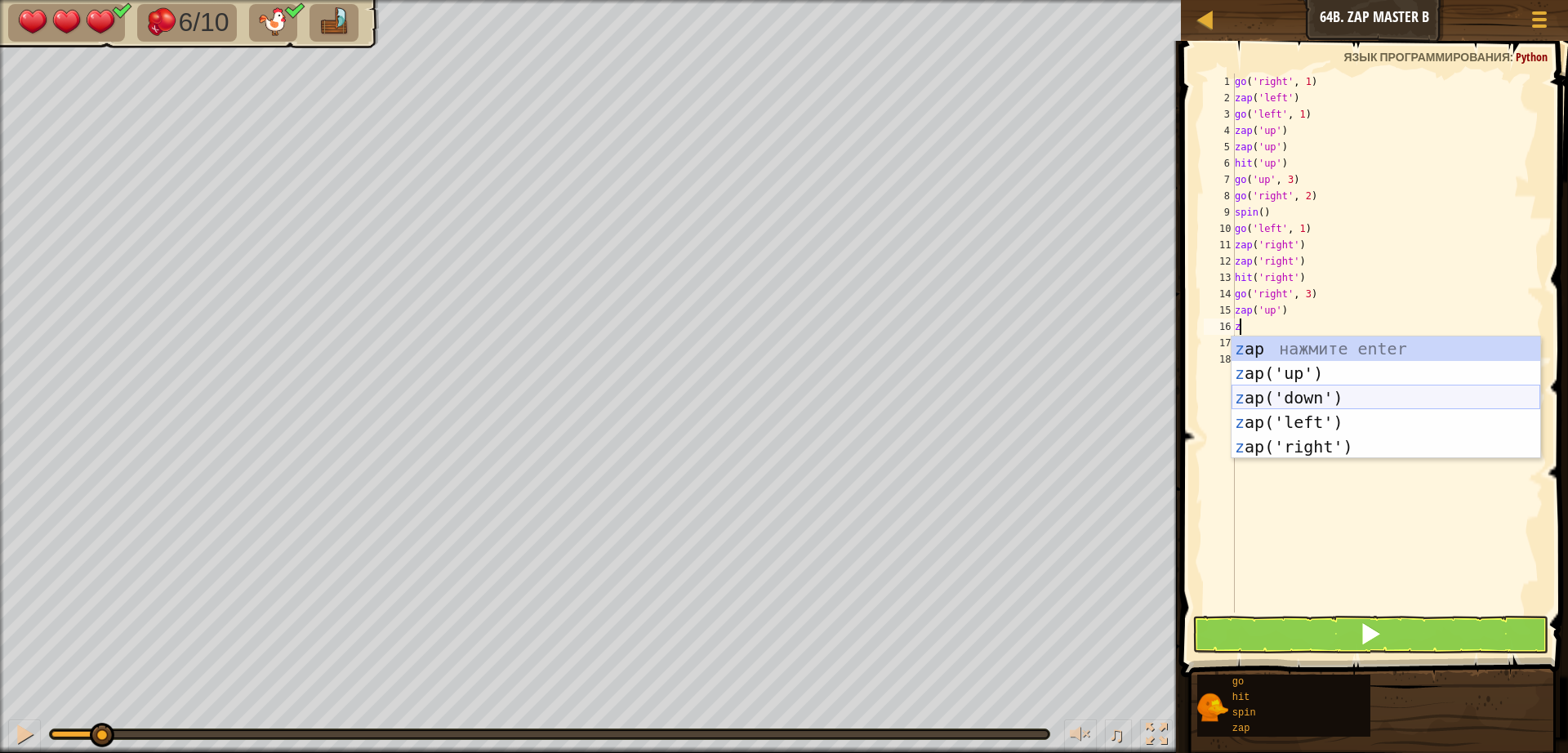
click at [1299, 395] on div "z ap нажмите enter z ap('up') нажмите enter z ap('down') нажмите enter z ap('le…" at bounding box center [1385, 422] width 309 height 172
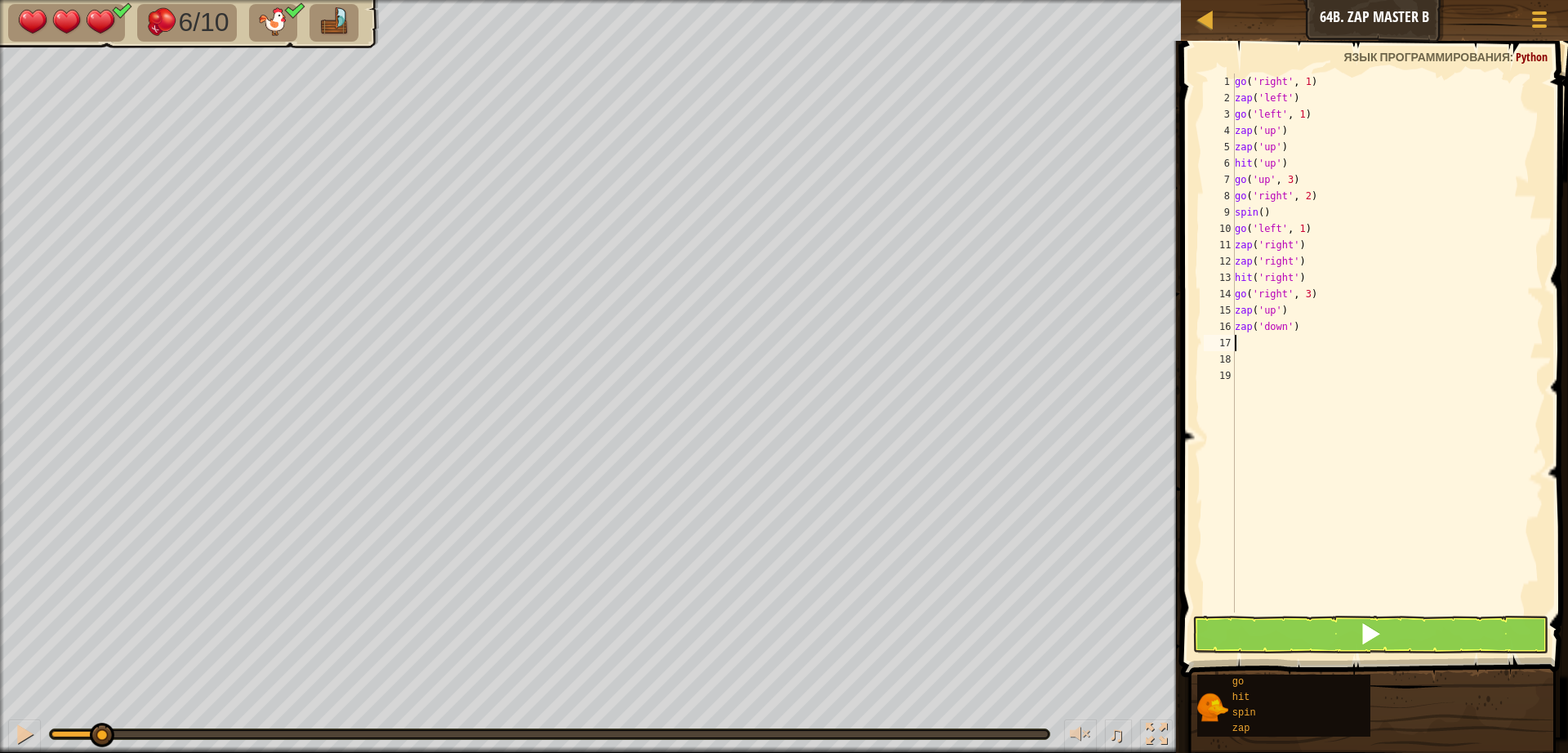
type textarea "z"
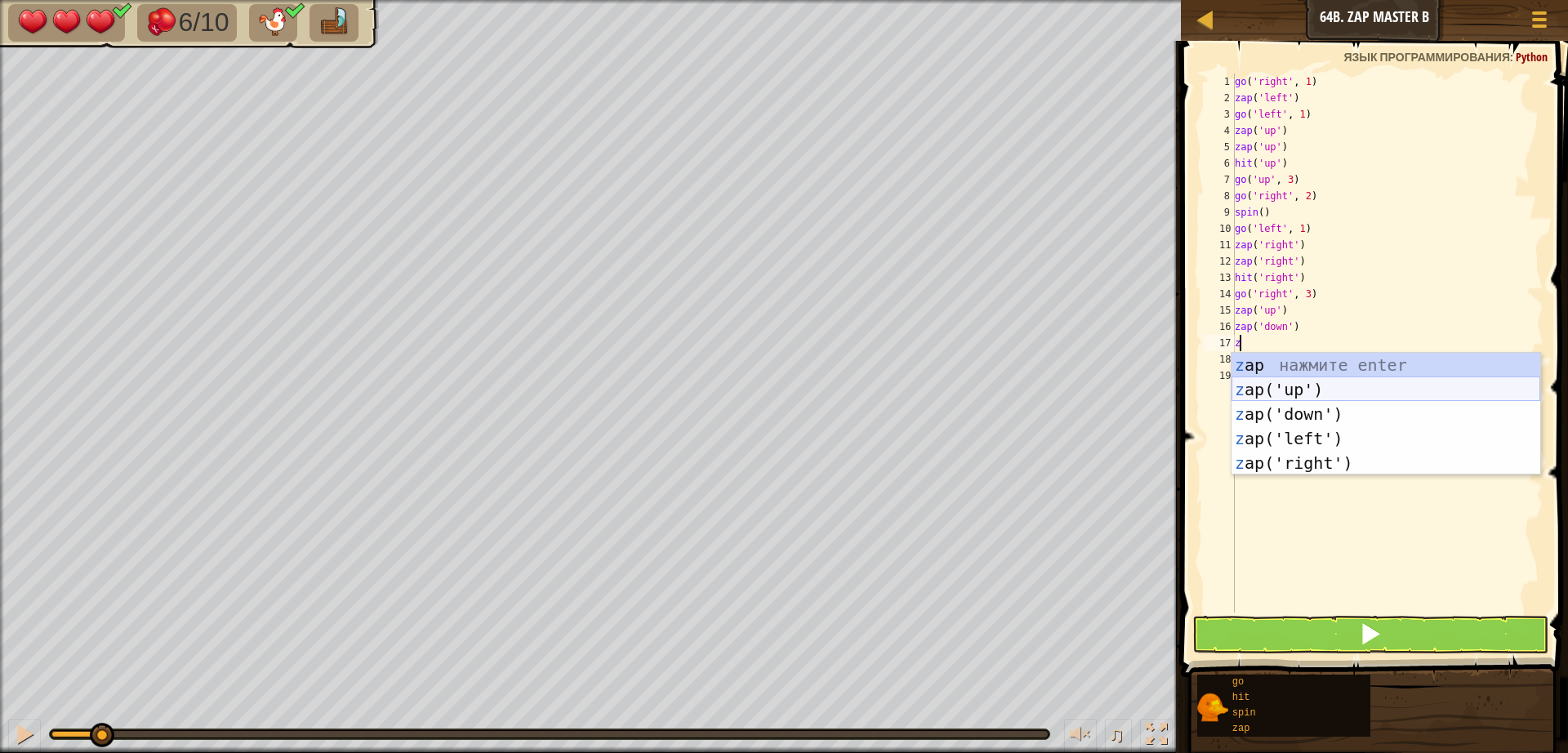
click at [1299, 392] on div "z ap нажмите enter z ap('up') нажмите enter z ap('down') нажмите enter z ap('le…" at bounding box center [1385, 438] width 309 height 172
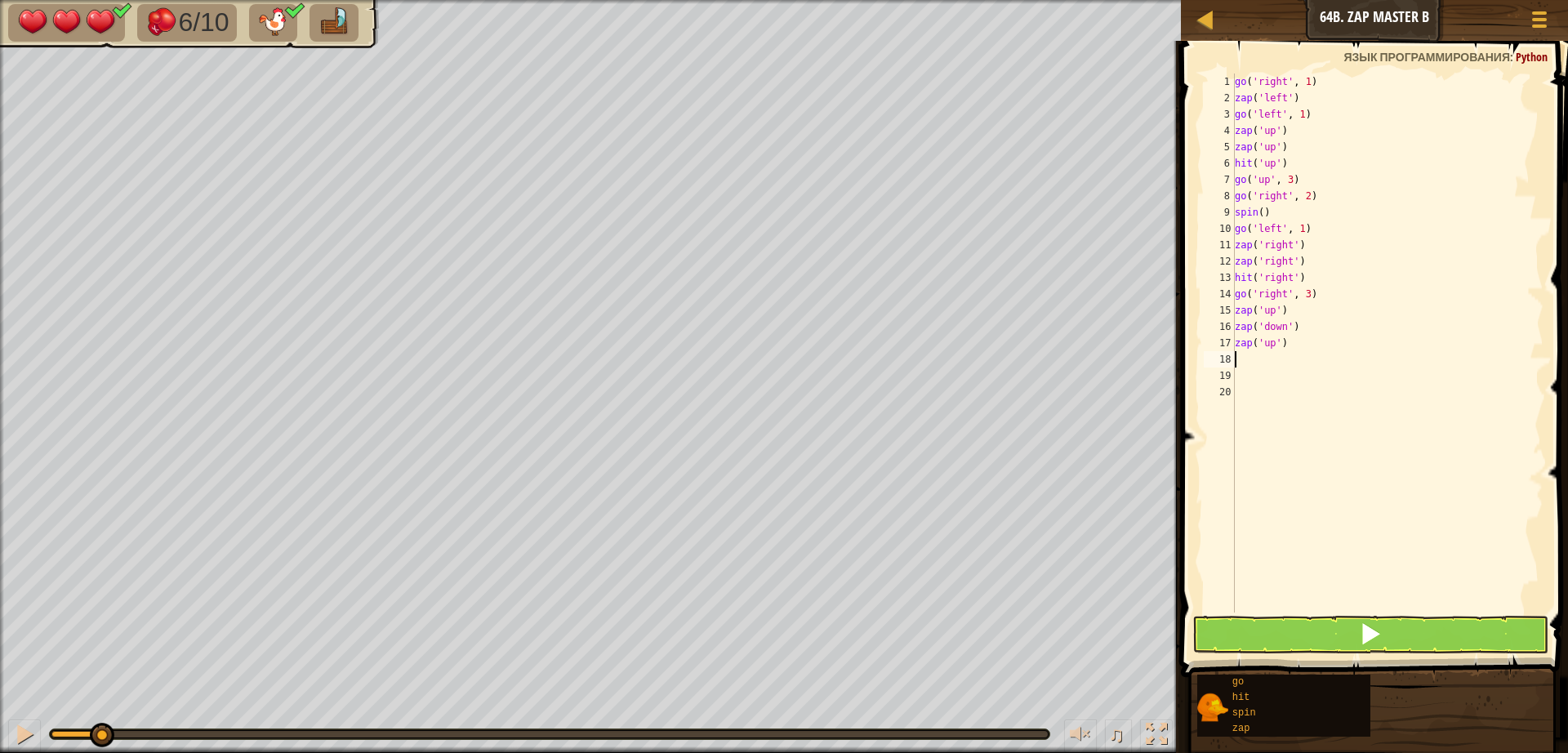
type textarea "z"
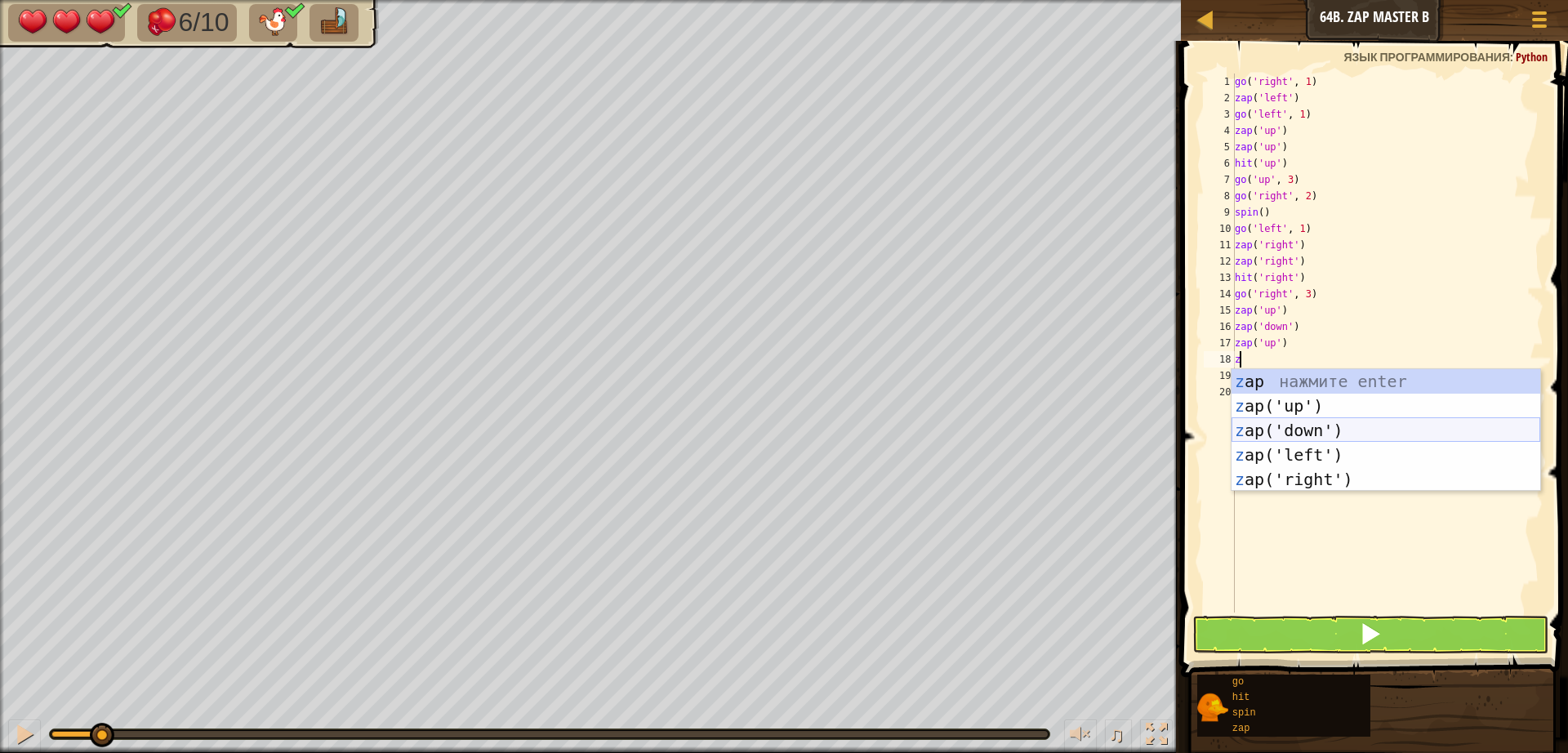
click at [1299, 425] on div "z ap нажмите enter z ap('up') нажмите enter z ap('down') нажмите enter z ap('le…" at bounding box center [1385, 455] width 309 height 172
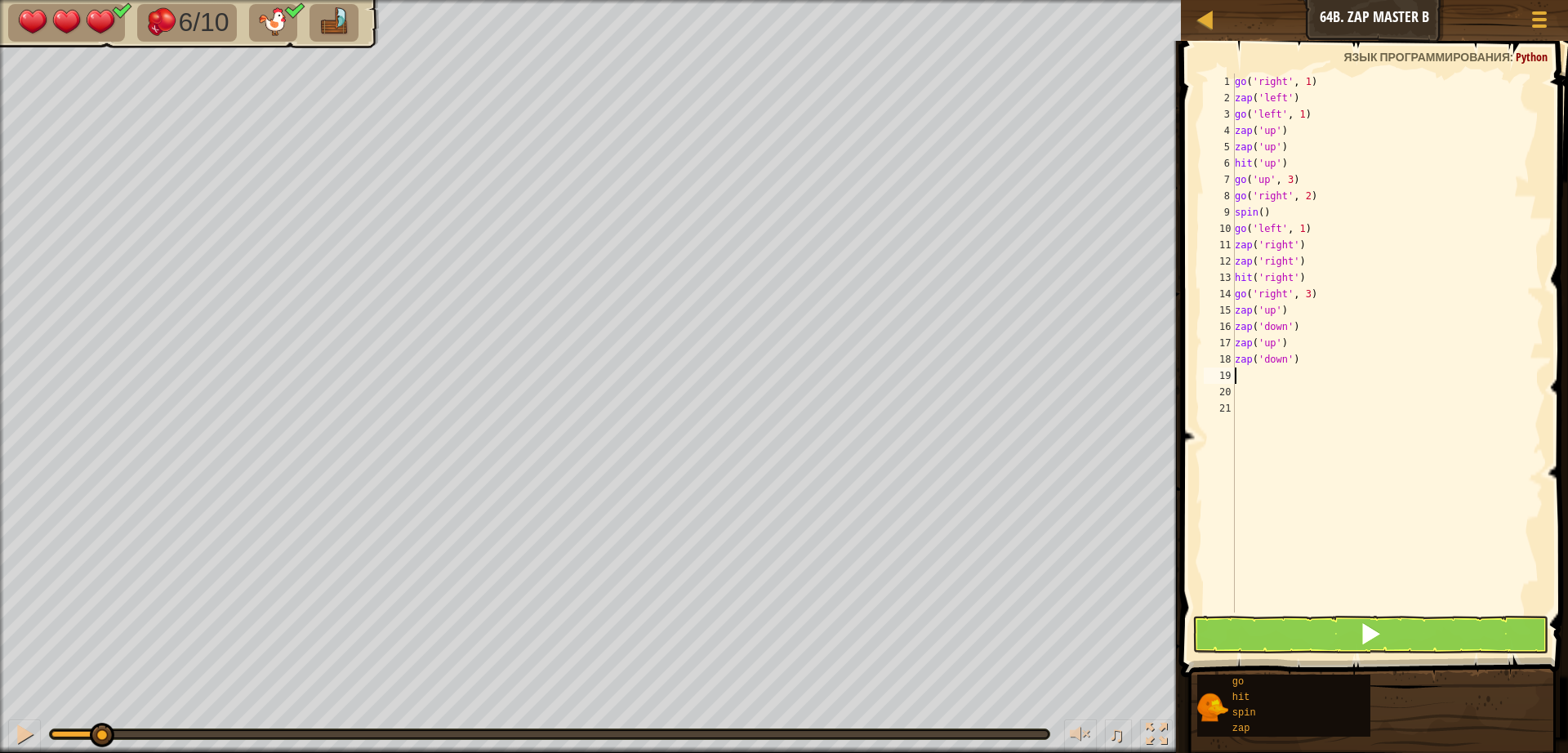
type textarea "g"
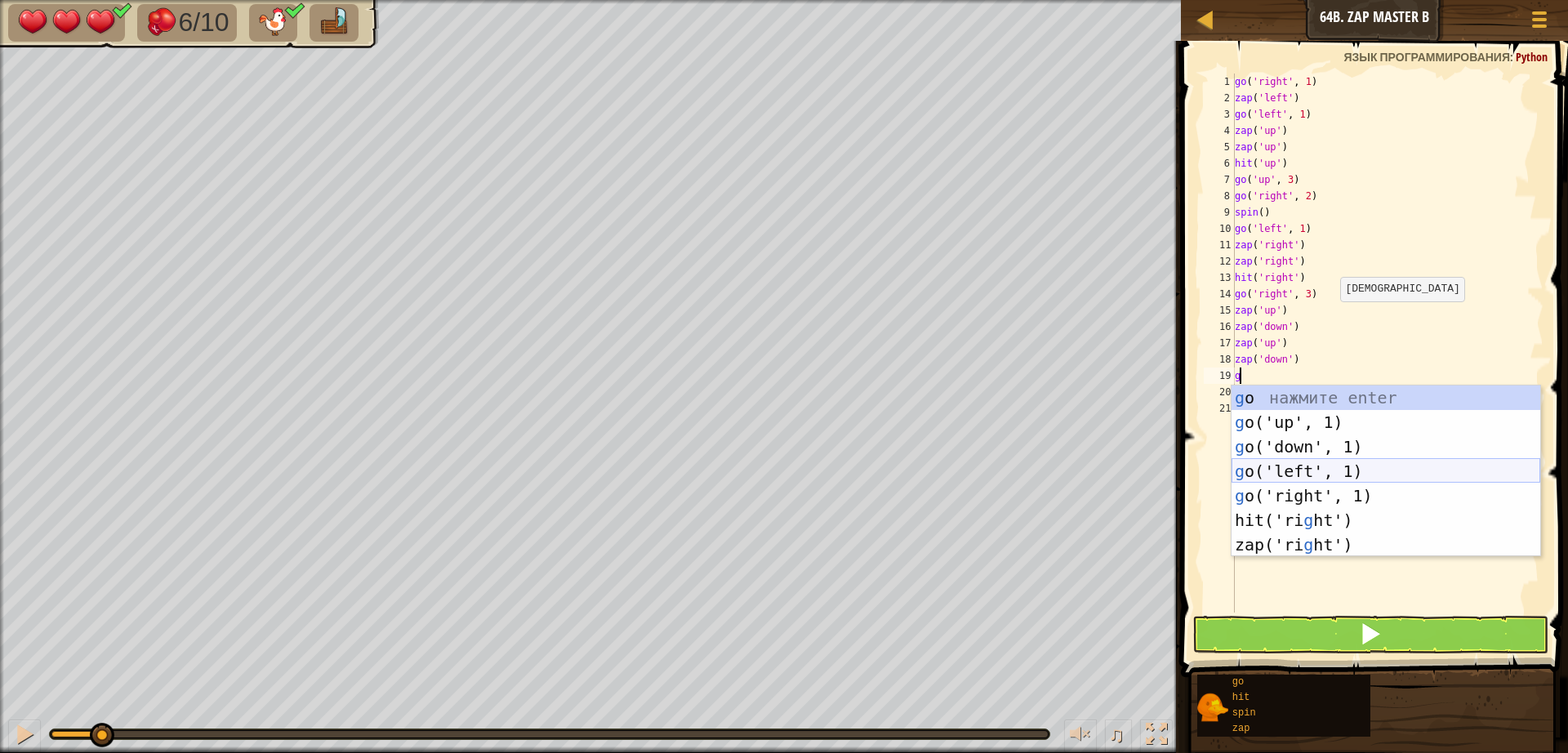
click at [1298, 475] on div "g o нажмите enter g o('up', 1) нажмите enter g o('down', 1) нажмите enter g o('…" at bounding box center [1385, 495] width 309 height 220
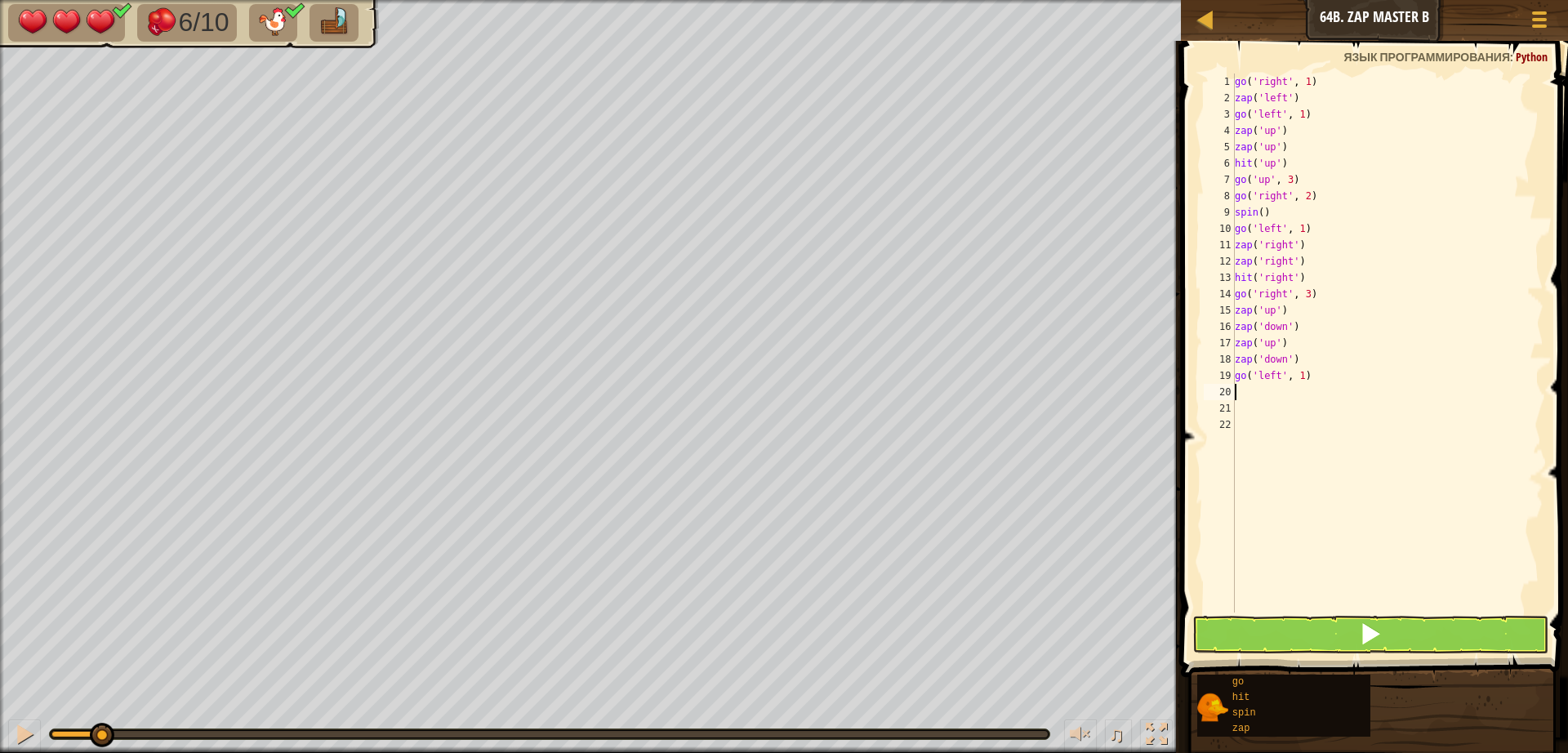
type textarea "z"
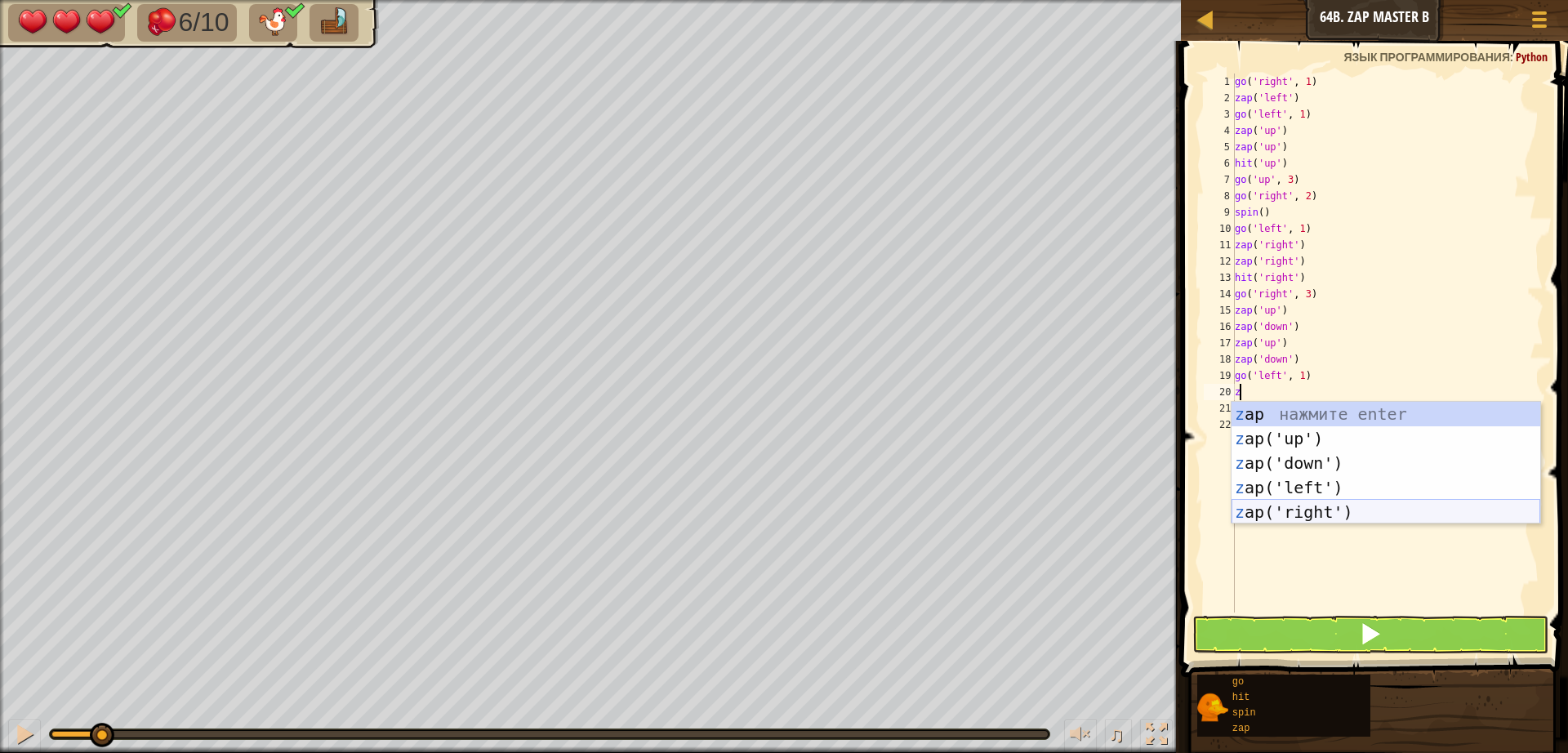
click at [1304, 518] on div "z ap нажмите enter z ap('up') нажмите enter z ap('down') нажмите enter z ap('le…" at bounding box center [1385, 488] width 309 height 172
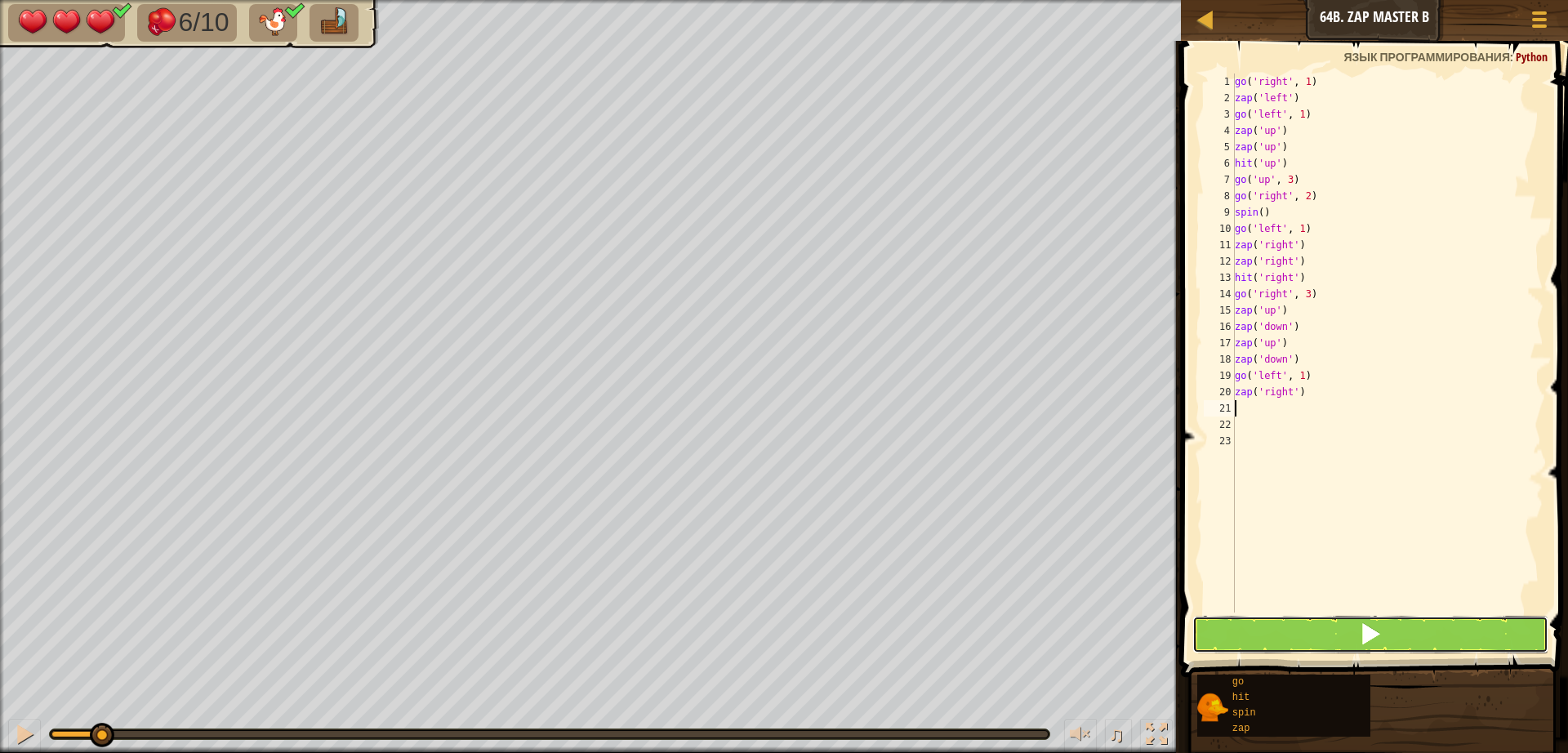
click at [1286, 636] on button at bounding box center [1370, 635] width 356 height 38
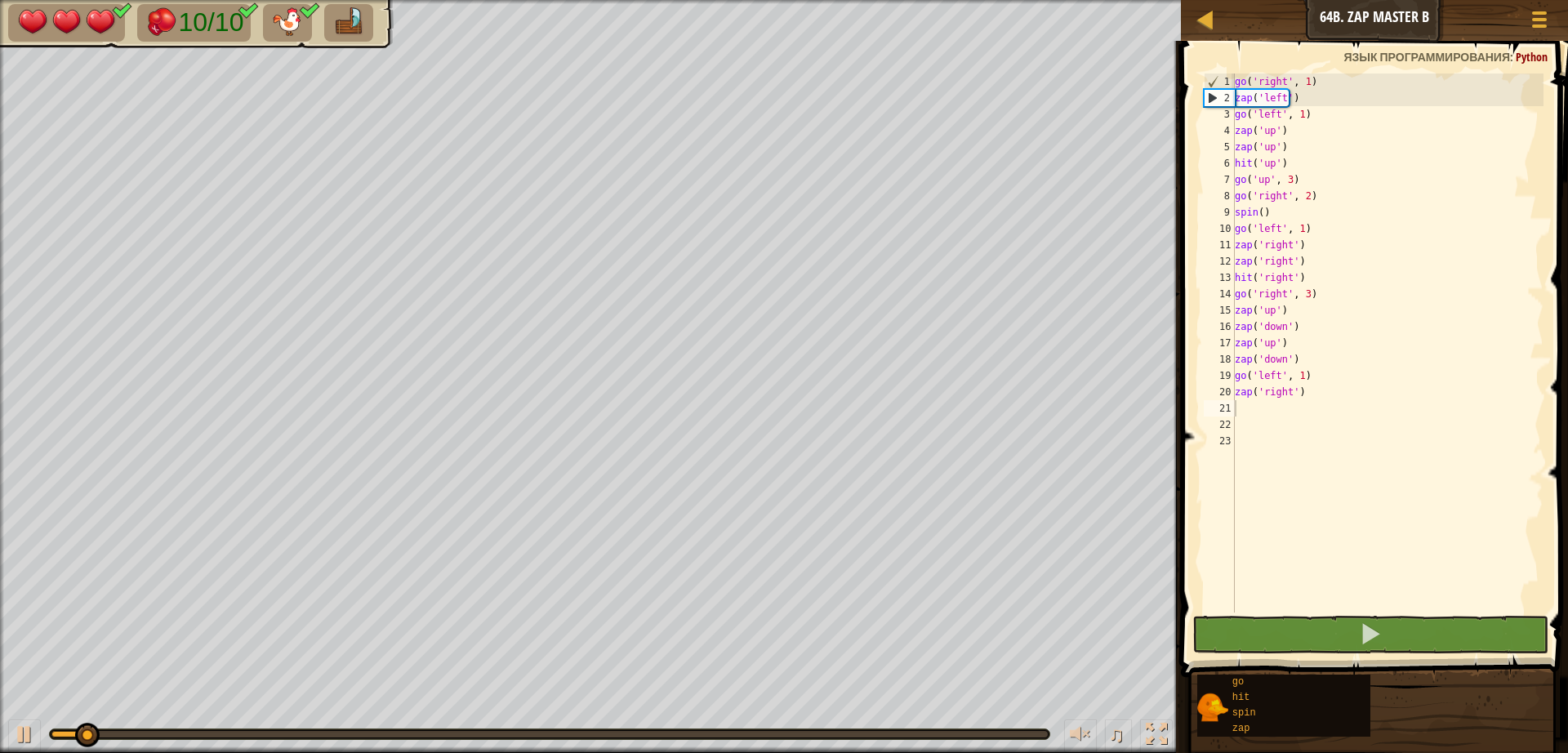
click at [757, 740] on div "♫" at bounding box center [590, 730] width 1180 height 49
click at [766, 728] on div at bounding box center [550, 734] width 1001 height 12
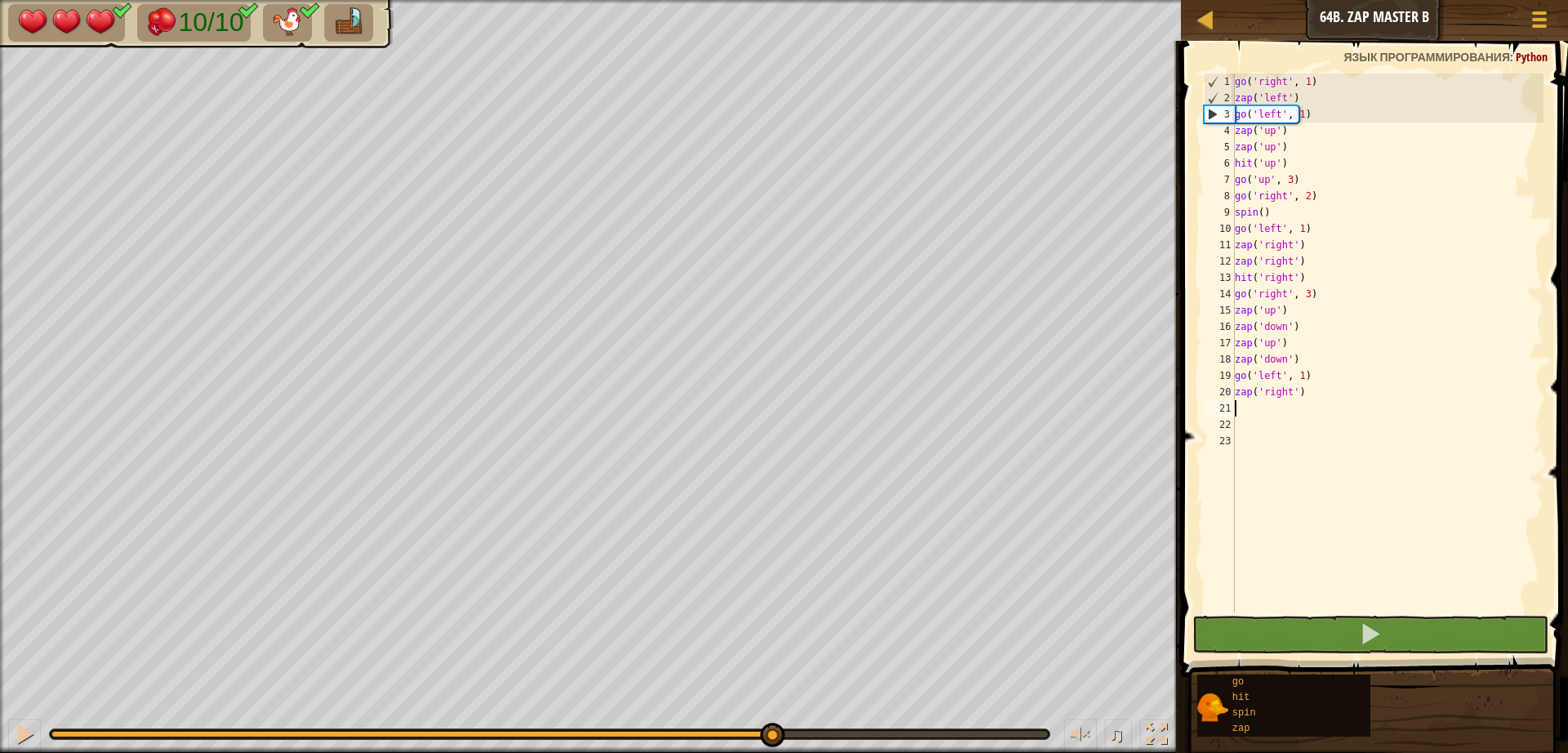
click at [770, 731] on div at bounding box center [549, 734] width 996 height 7
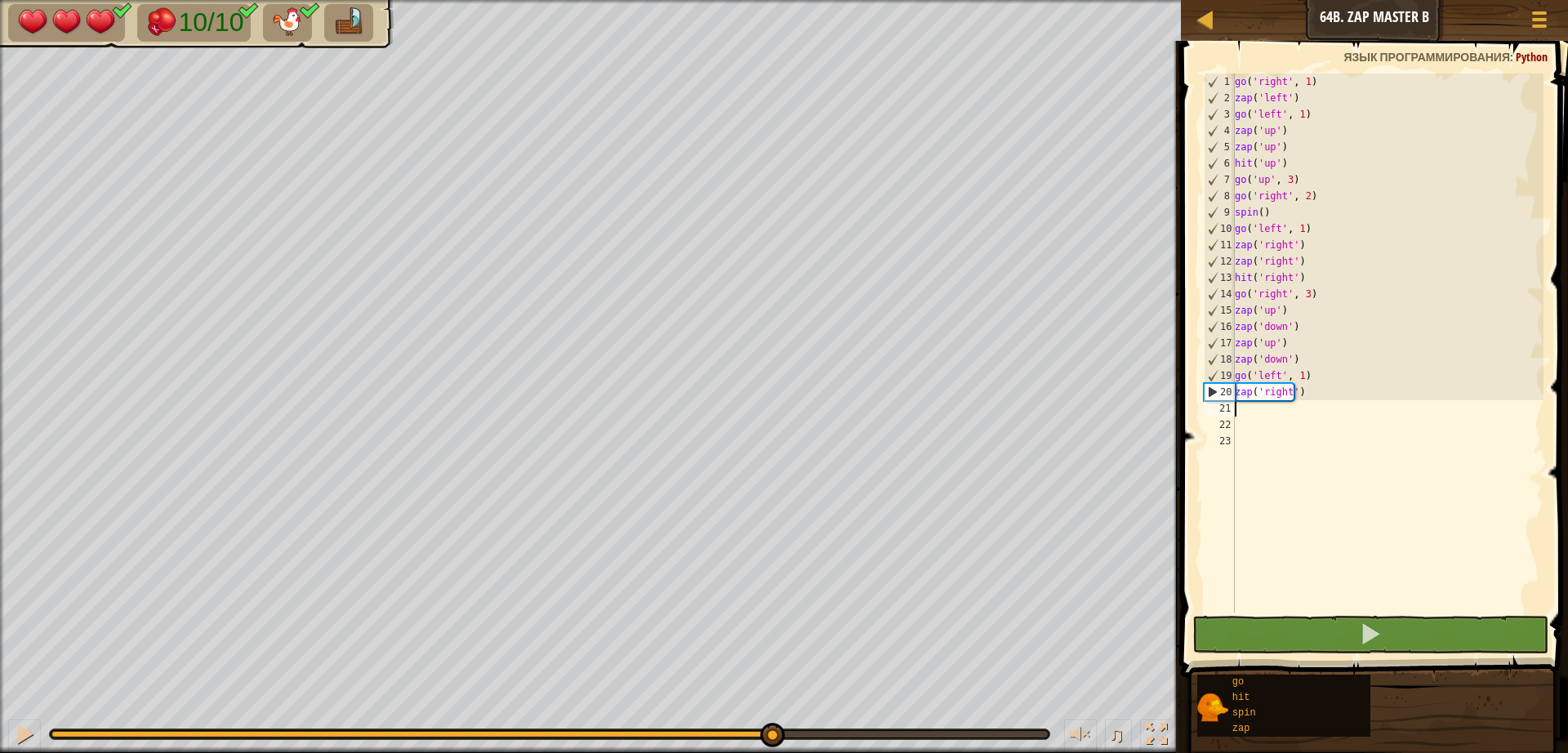
type textarea "g"
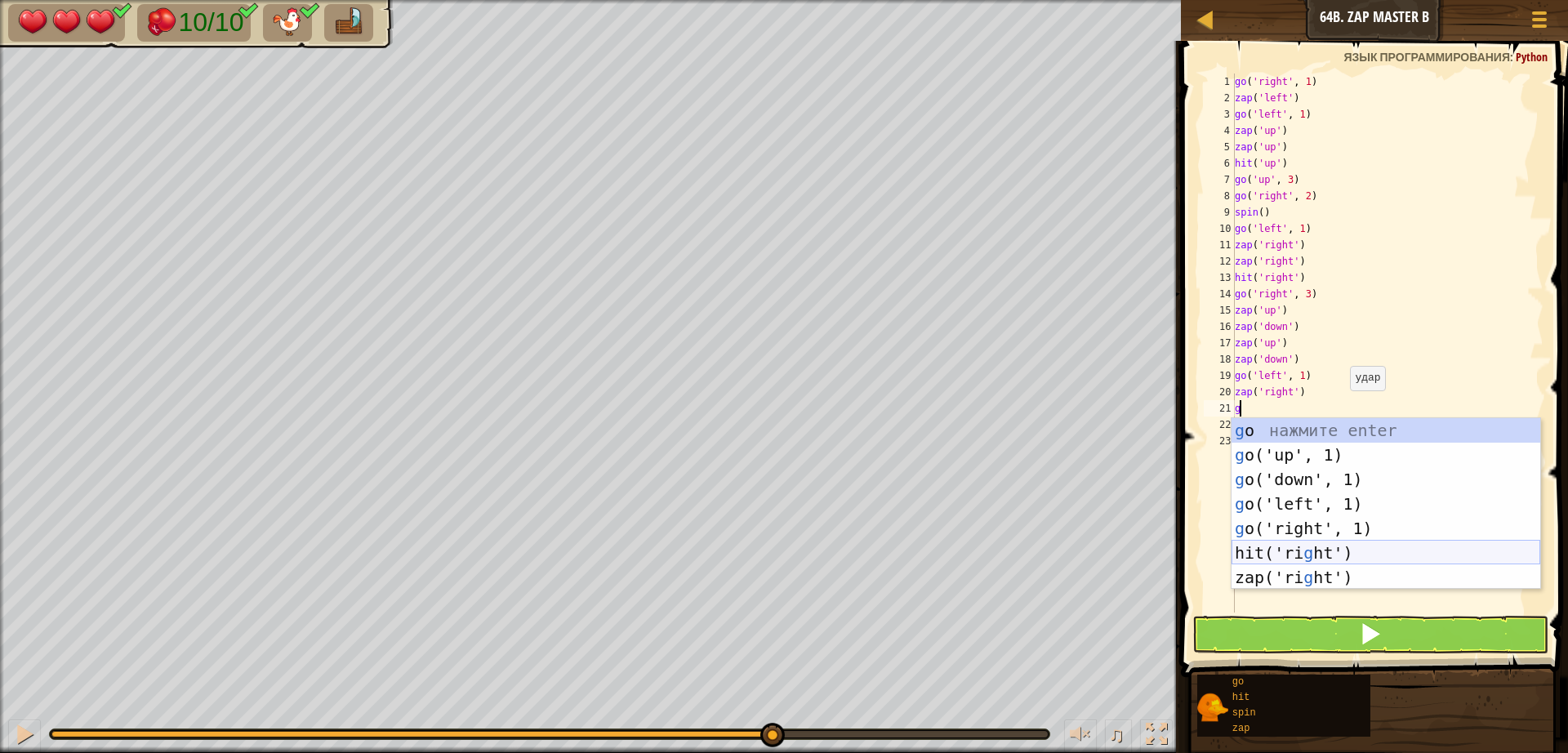
click at [1317, 556] on div "g o нажмите enter g o('up', 1) нажмите enter g o('down', 1) нажмите enter g o('…" at bounding box center [1385, 528] width 309 height 220
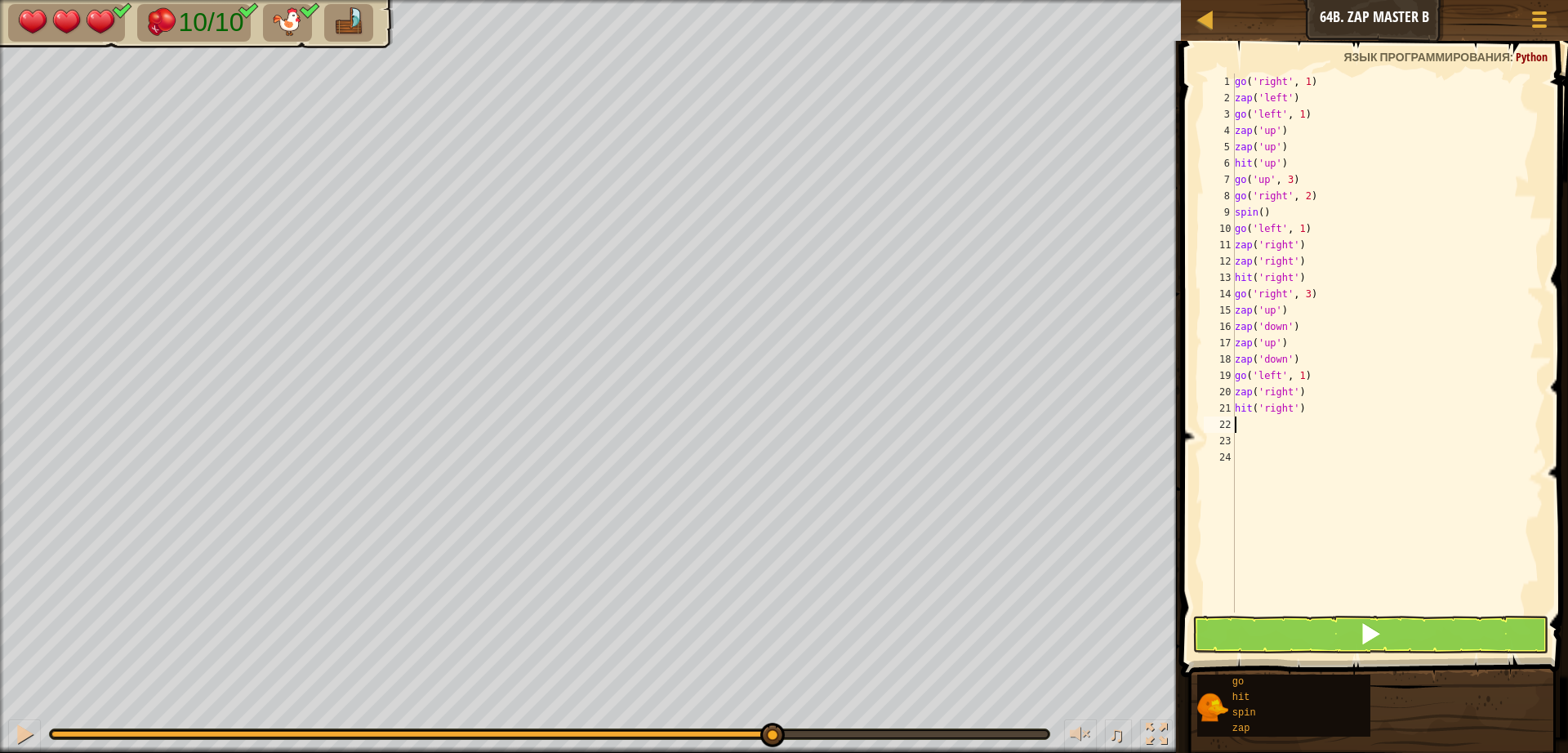
click at [1311, 411] on div "go ( 'right' , 1 ) zap ( 'left' ) go ( 'left' , 1 ) zap ( 'up' ) zap ( 'up' ) h…" at bounding box center [1387, 358] width 312 height 571
type textarea "h"
type textarea "g"
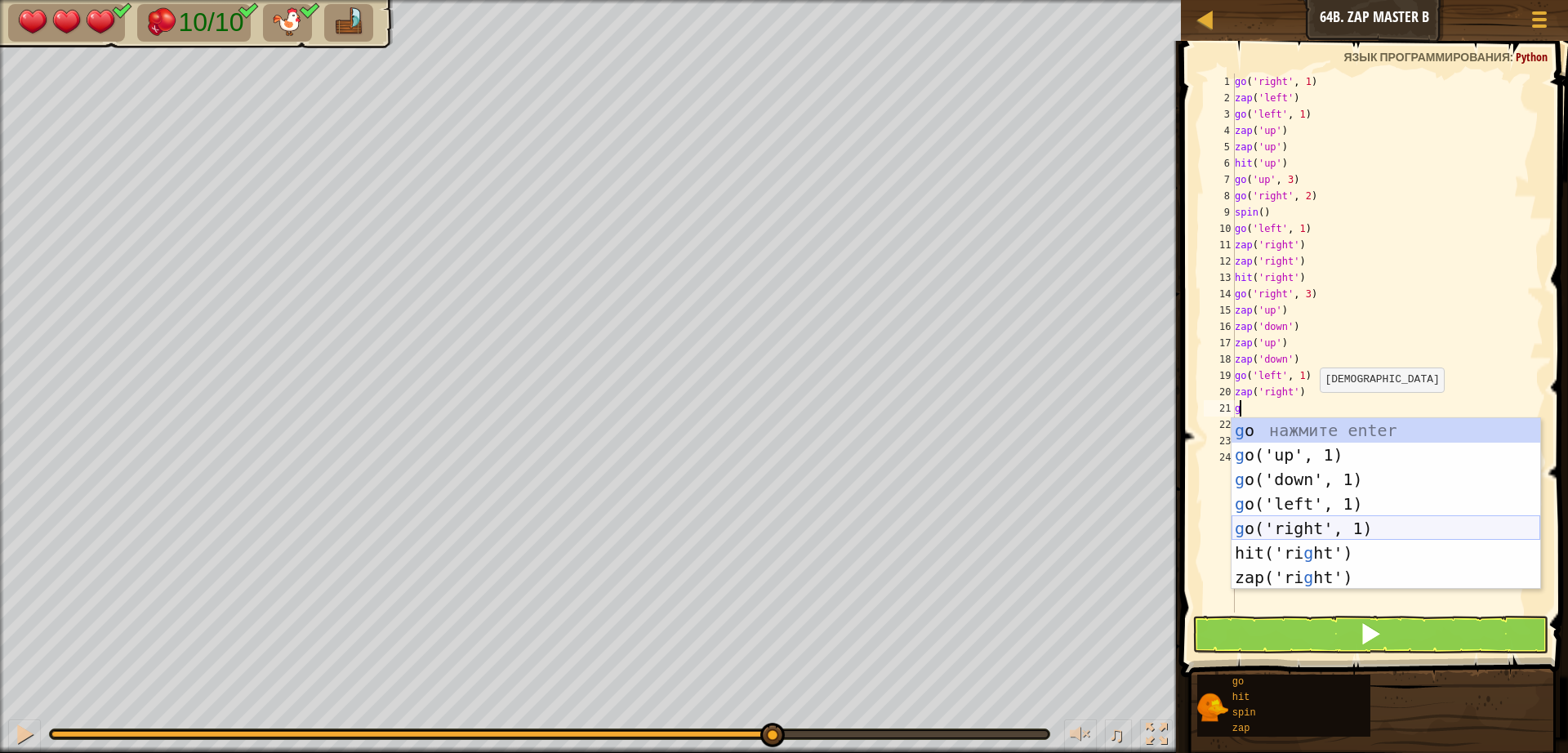
click at [1299, 525] on div "g o нажмите enter g o('up', 1) нажмите enter g o('down', 1) нажмите enter g o('…" at bounding box center [1385, 528] width 309 height 220
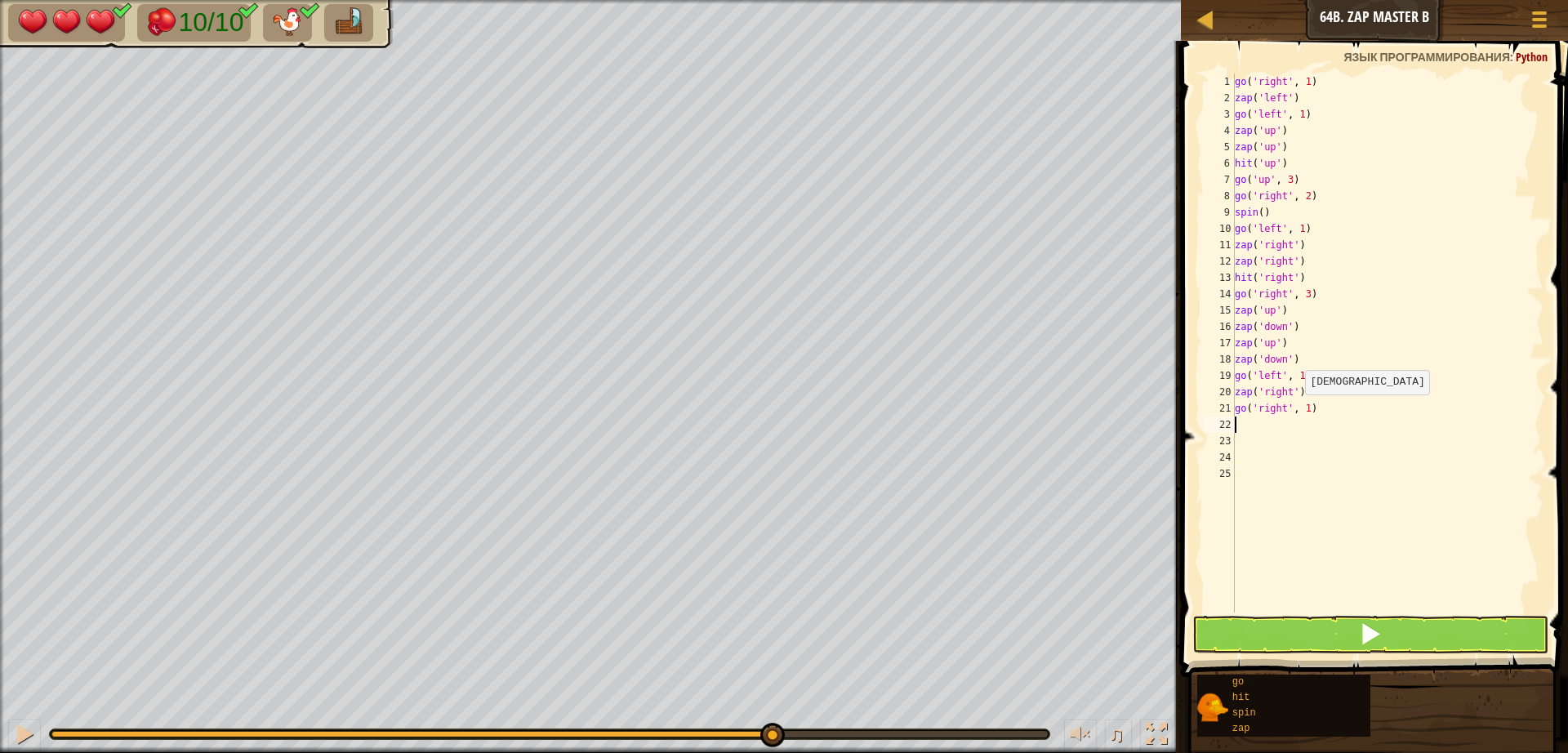
click at [1295, 411] on div "go ( 'right' , 1 ) zap ( 'left' ) go ( 'left' , 1 ) zap ( 'up' ) zap ( 'up' ) h…" at bounding box center [1387, 358] width 312 height 571
click at [1298, 411] on div "go ( 'right' , 1 ) zap ( 'left' ) go ( 'left' , 1 ) zap ( 'up' ) zap ( 'up' ) h…" at bounding box center [1387, 358] width 312 height 571
type textarea "go('right', 4)"
click at [1378, 632] on span at bounding box center [1370, 634] width 23 height 23
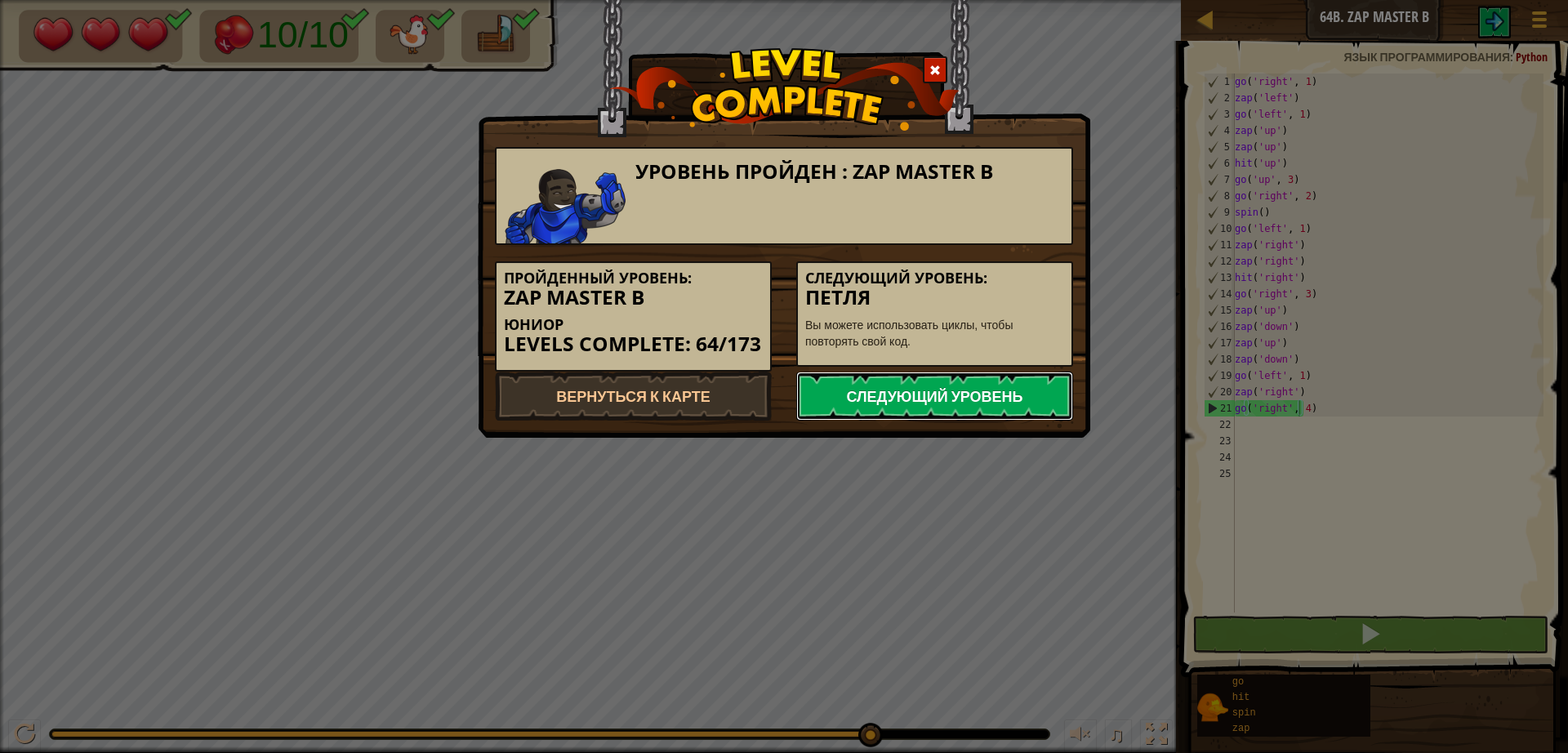
click at [1001, 416] on link "Следующий уровень" at bounding box center [934, 396] width 277 height 49
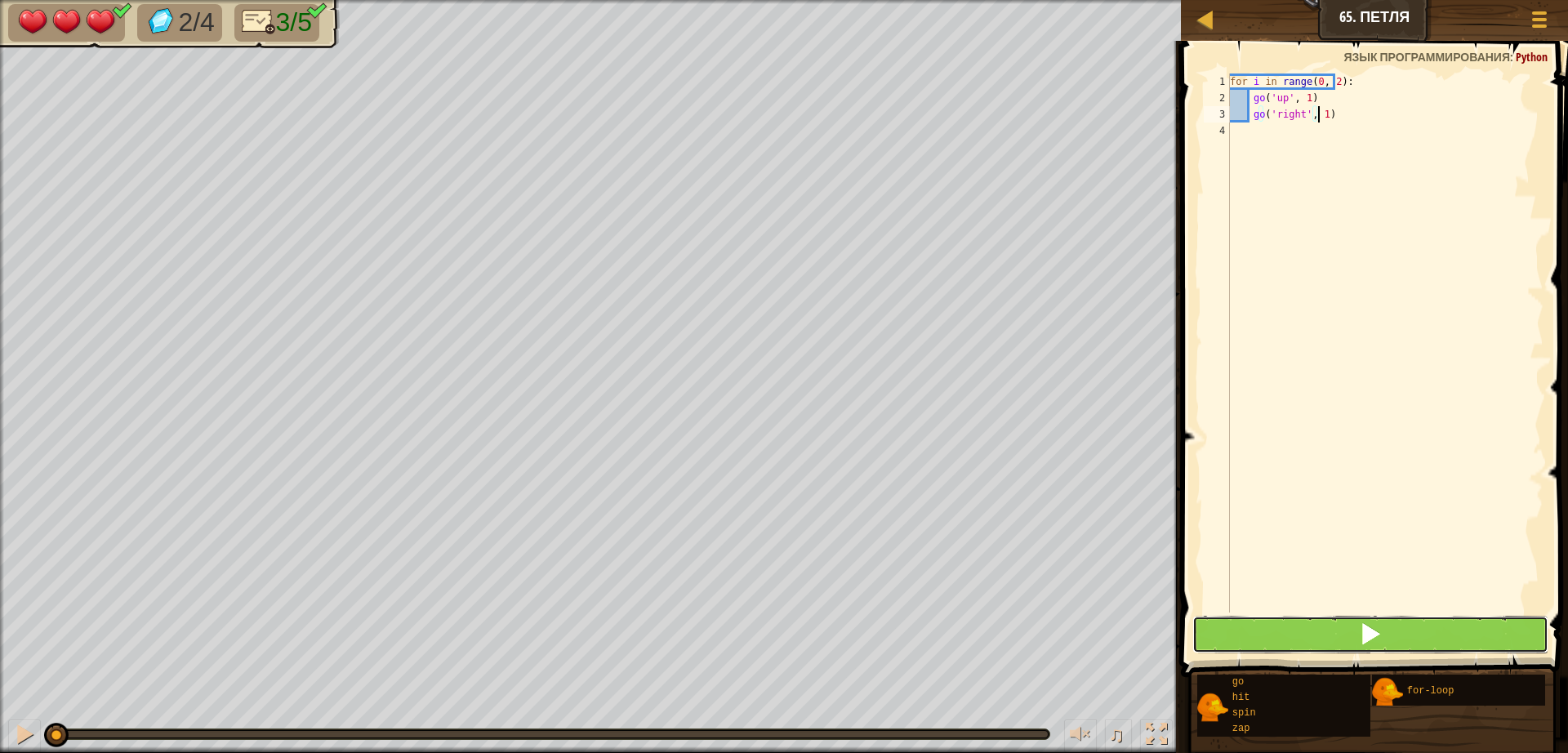
click at [1445, 638] on button at bounding box center [1370, 635] width 356 height 38
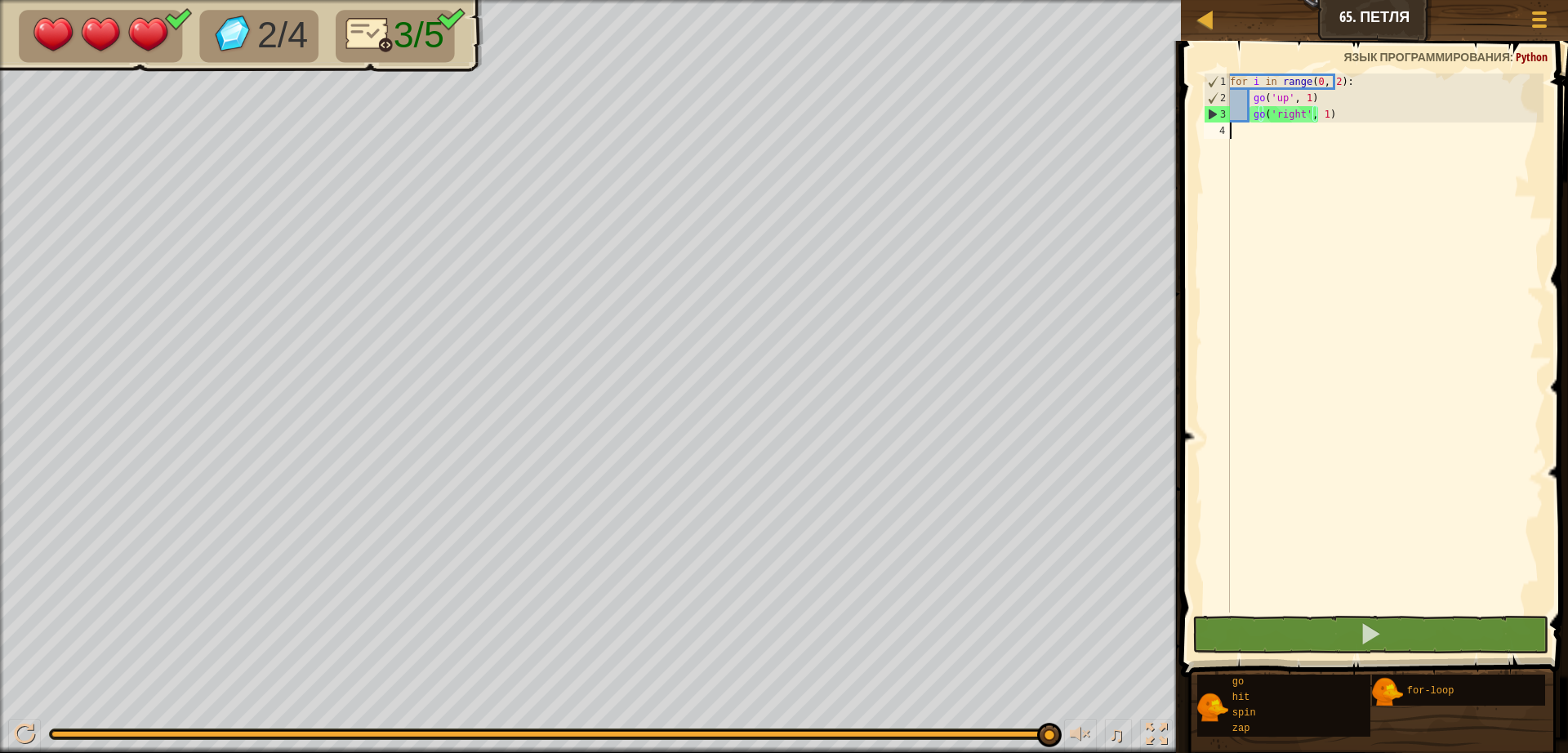
click at [1257, 130] on div "for i in range ( 0 , 2 ) : go ( 'up' , 1 ) go ( 'right' , 1 )" at bounding box center [1384, 358] width 317 height 571
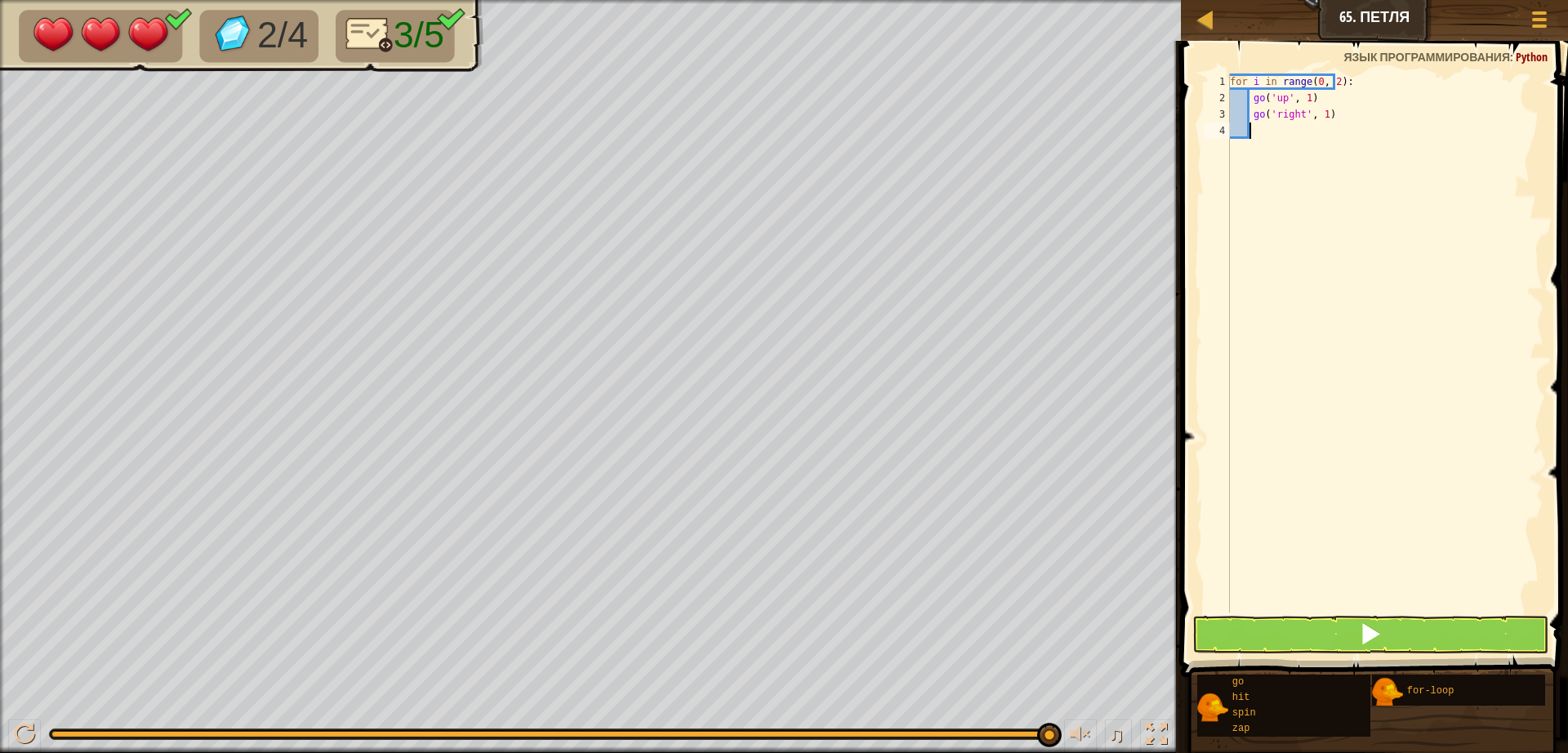
type textarea "g"
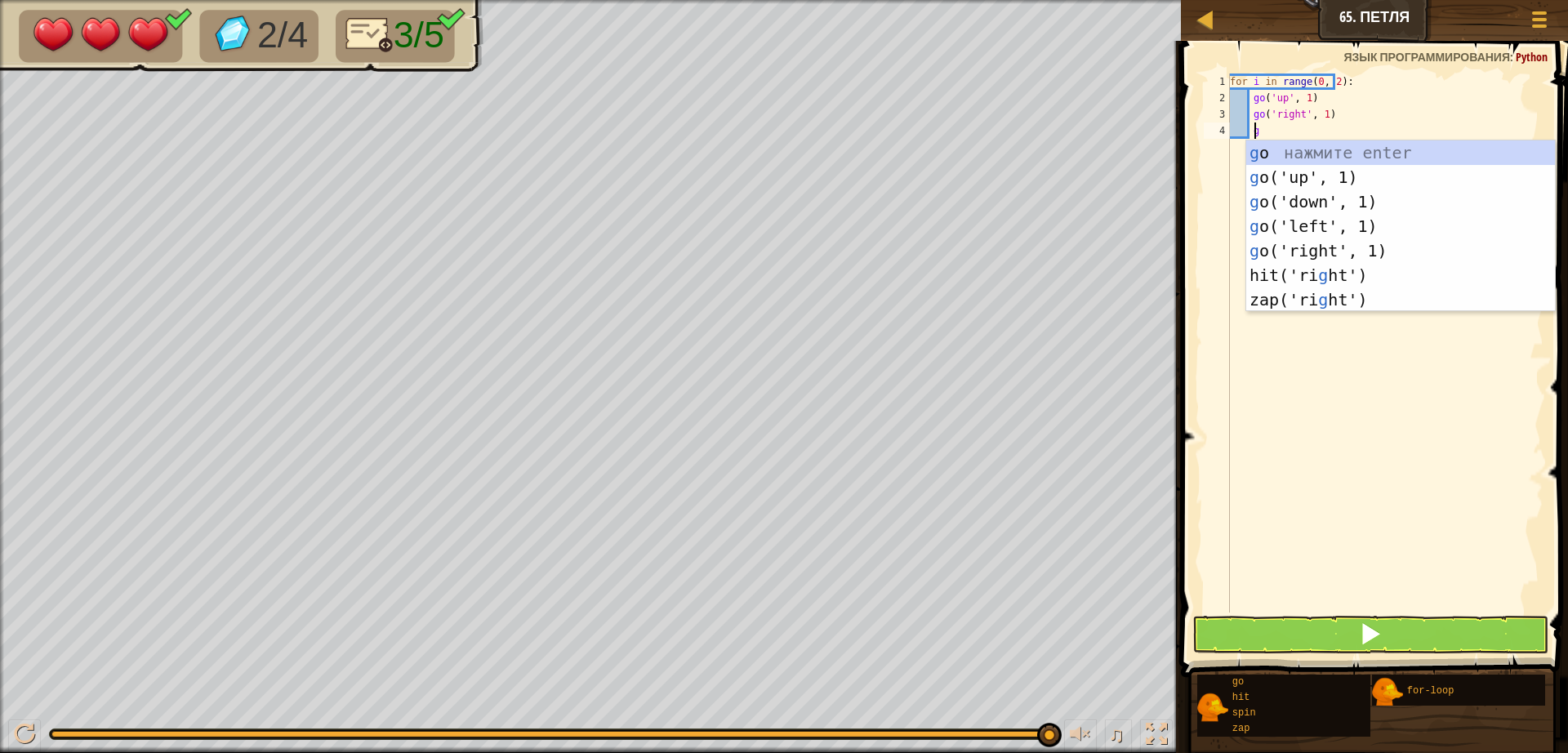
scroll to position [7, 2]
click at [1308, 173] on div "g o нажмите enter g o('up', 1) нажмите enter g o('down', 1) нажмите enter g o('…" at bounding box center [1400, 250] width 309 height 220
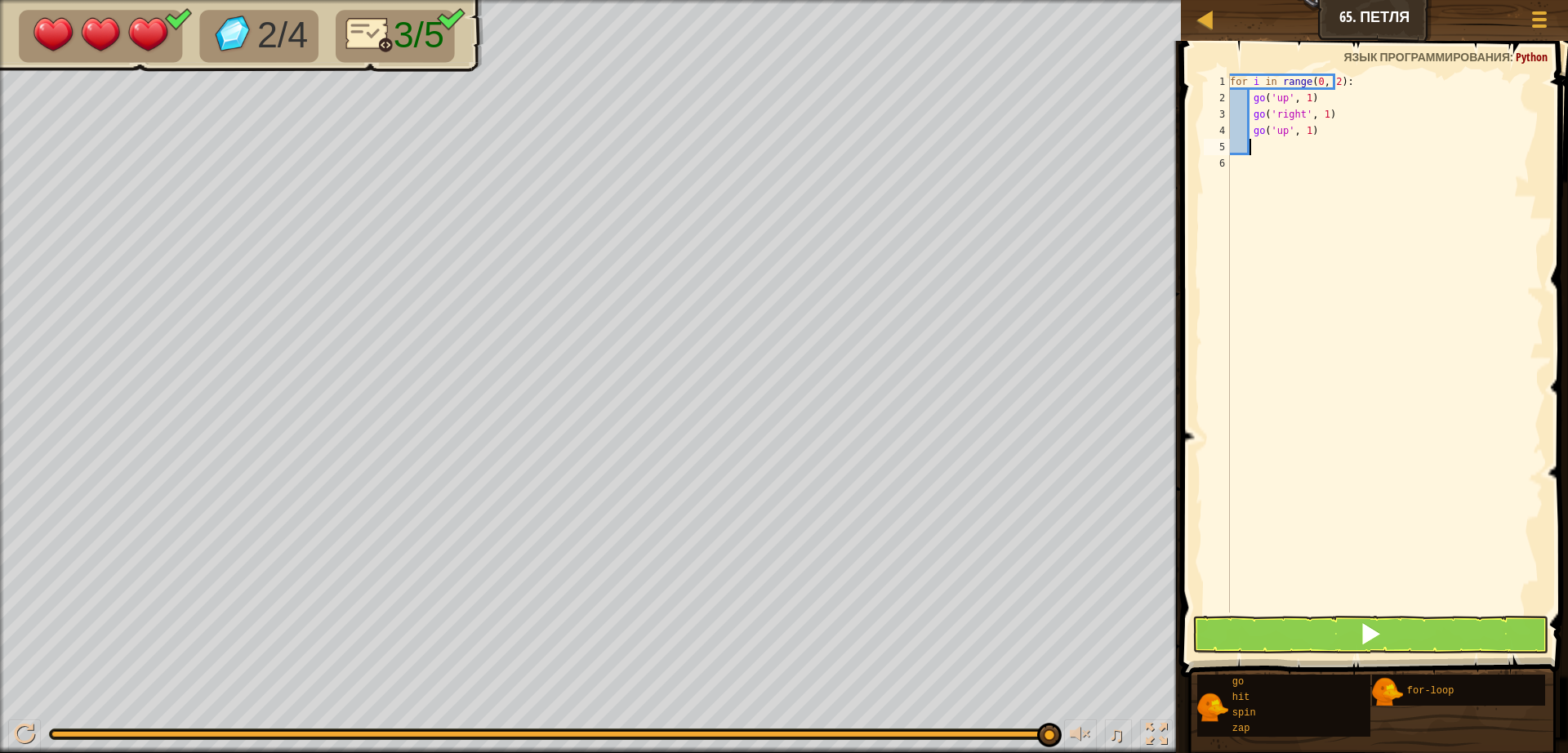
scroll to position [7, 1]
type textarea "g"
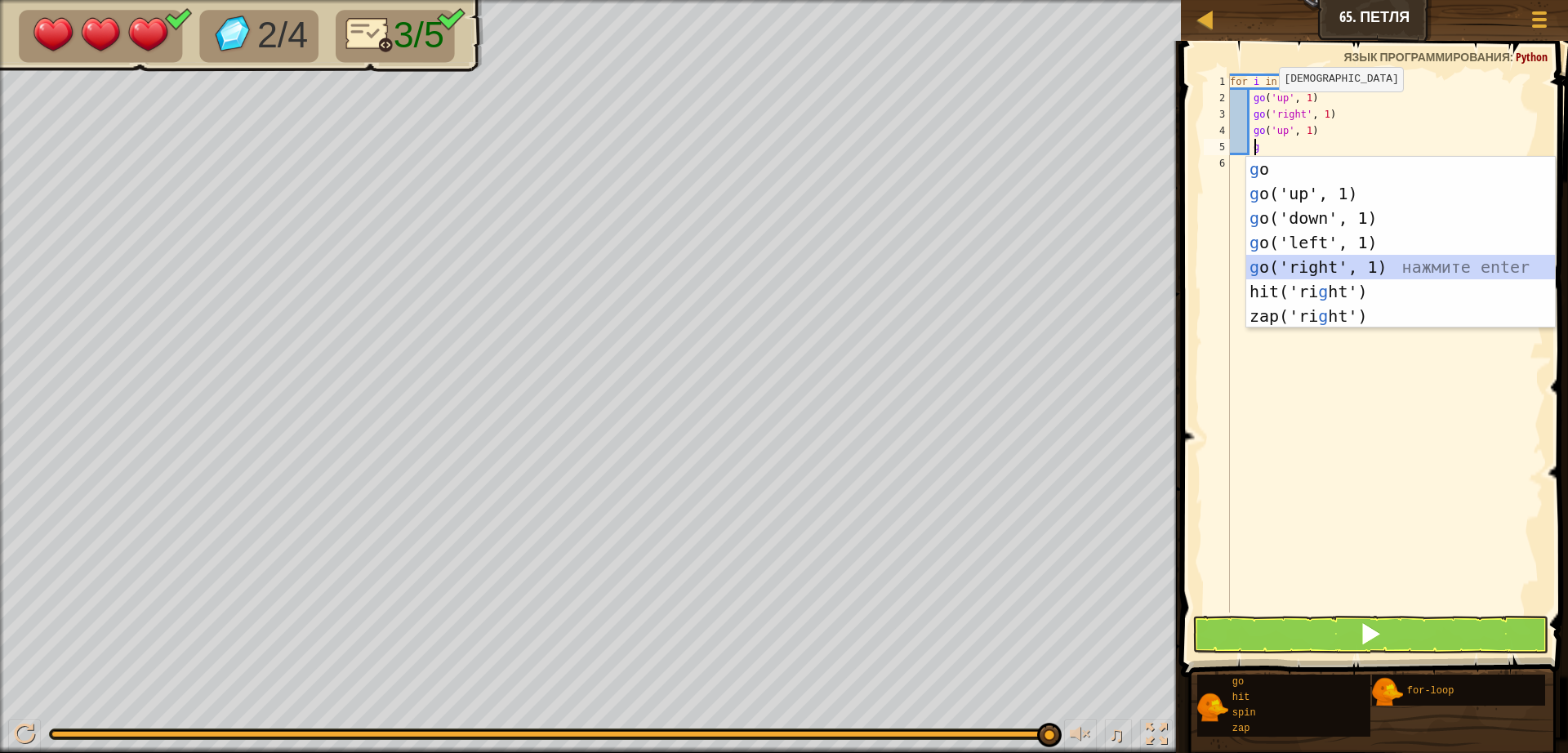
click at [1366, 275] on div "g o нажмите enter g o('up', 1) нажмите enter g o('down', 1) нажмите enter g o('…" at bounding box center [1400, 266] width 309 height 220
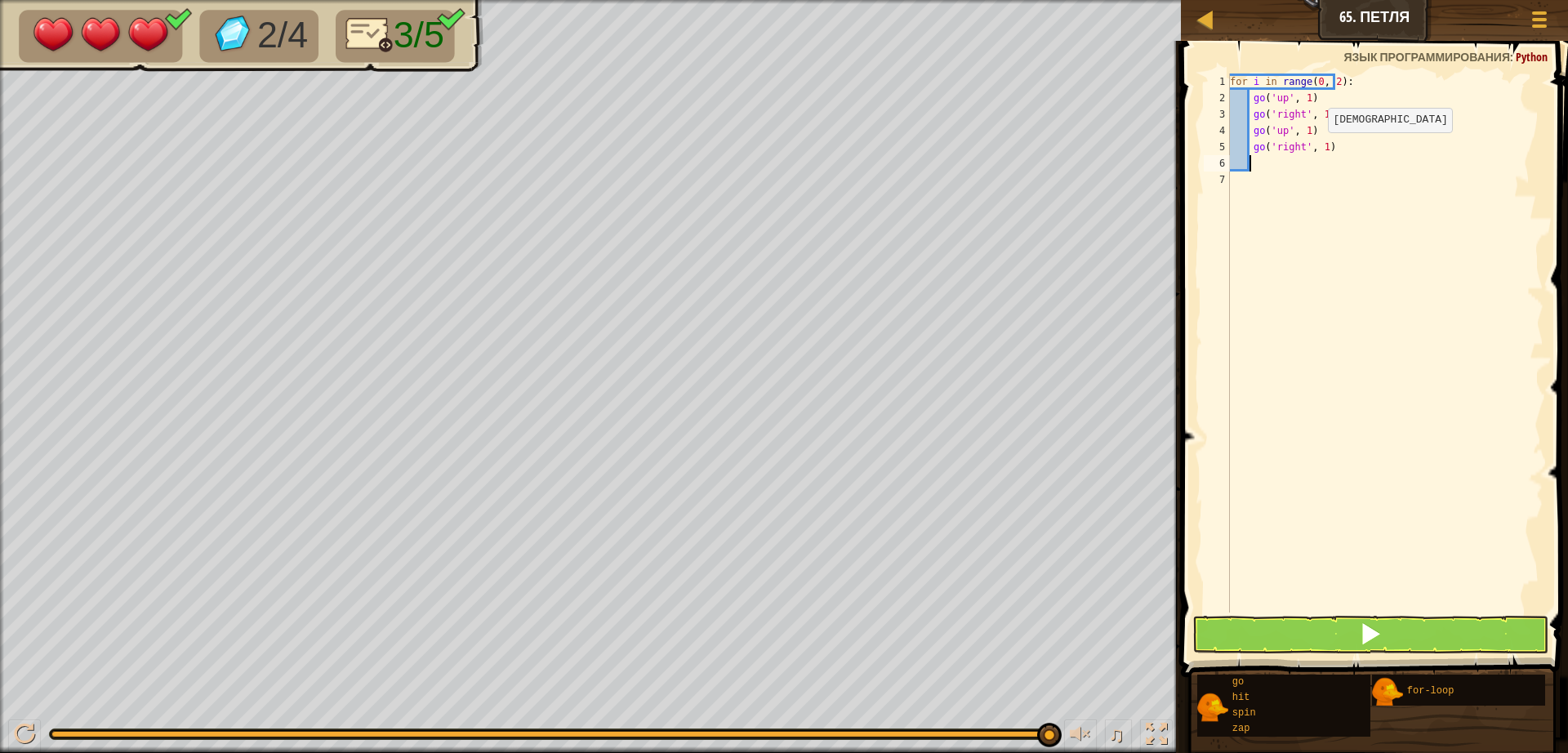
click at [1313, 149] on div "for i in range ( 0 , 2 ) : go ( 'up' , 1 ) go ( 'right' , 1 ) go ( 'up' , 1 ) g…" at bounding box center [1384, 358] width 317 height 571
click at [1381, 641] on button at bounding box center [1370, 635] width 356 height 38
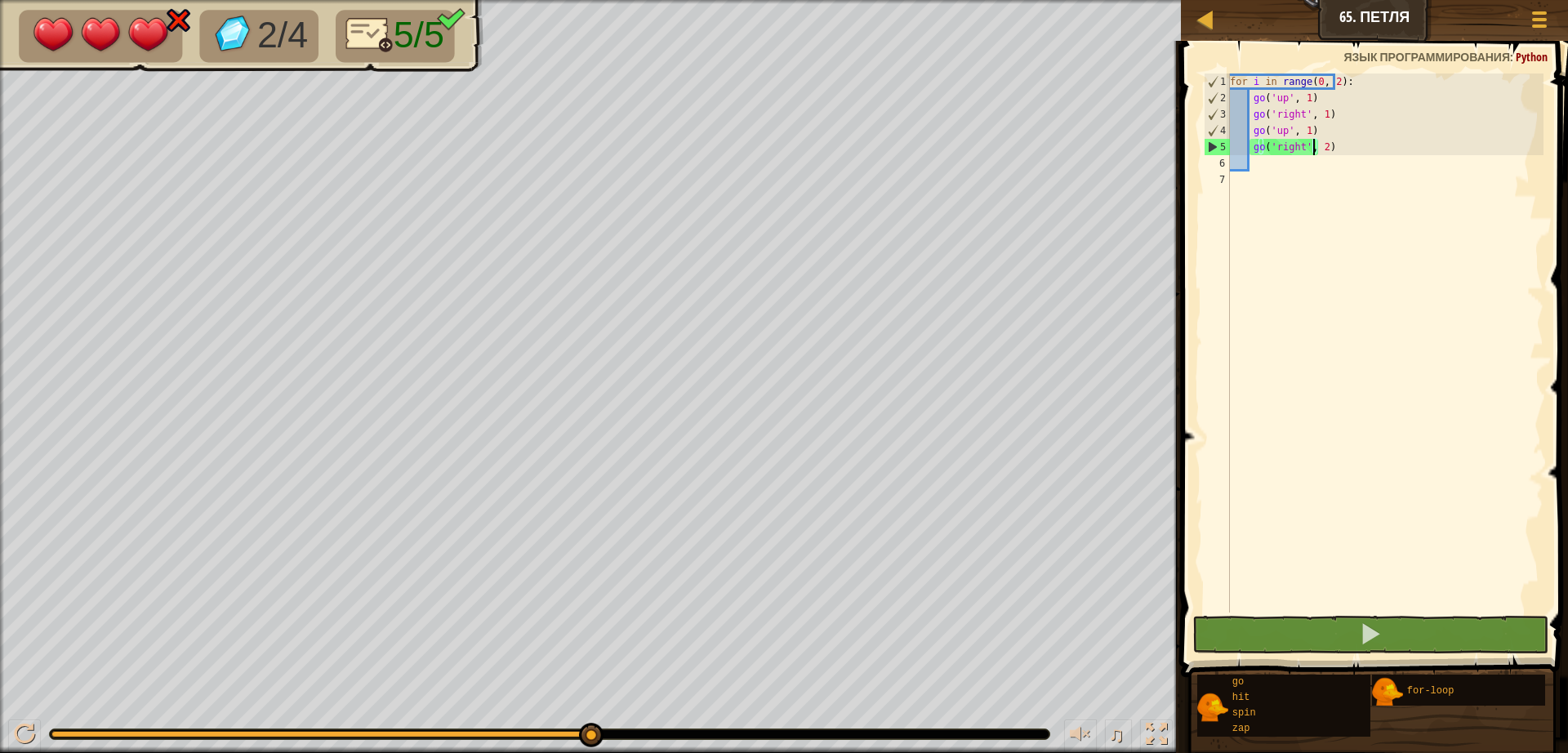
click at [1374, 150] on div "for i in range ( 0 , 2 ) : go ( 'up' , 1 ) go ( 'right' , 1 ) go ( 'up' , 1 ) g…" at bounding box center [1384, 358] width 317 height 571
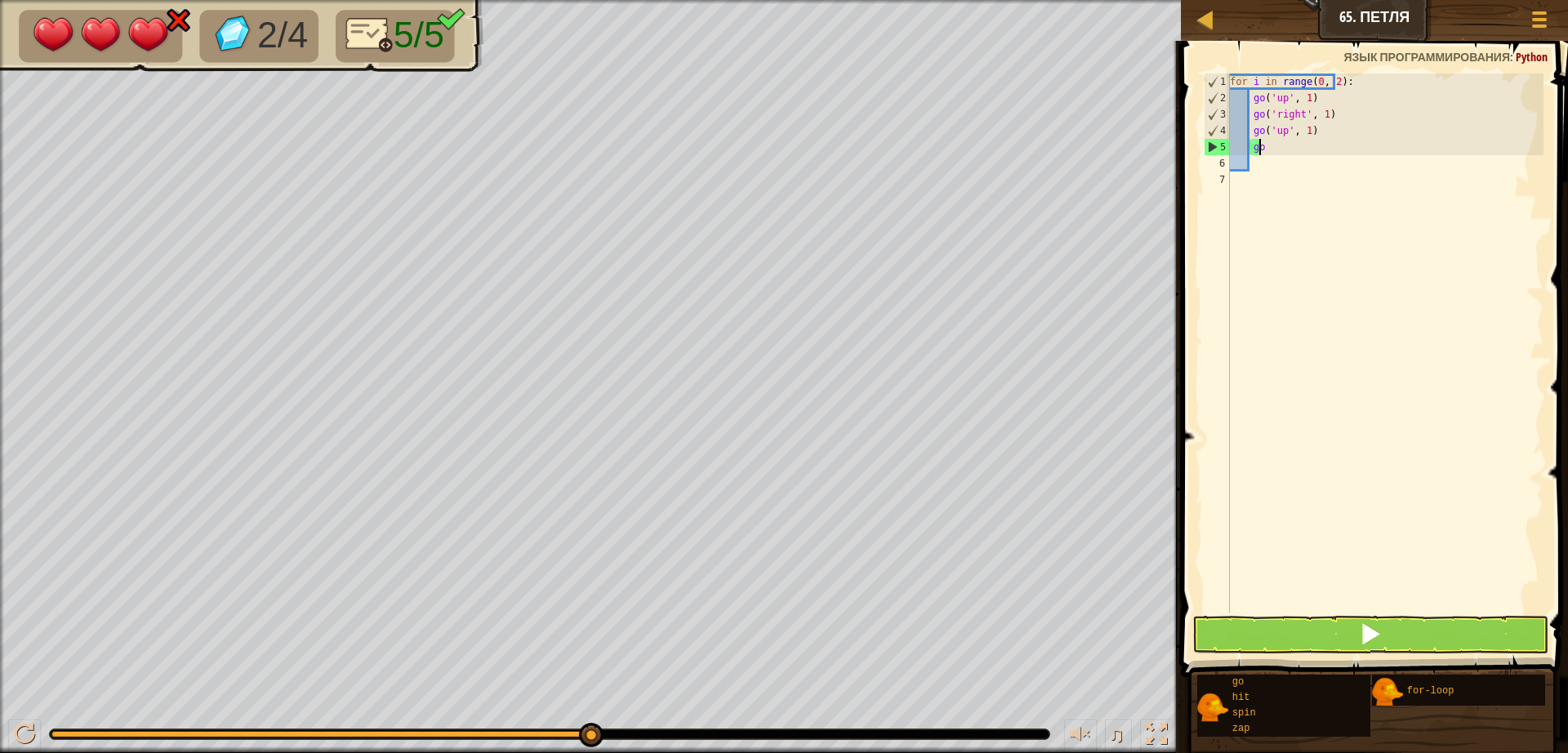
type textarea "g"
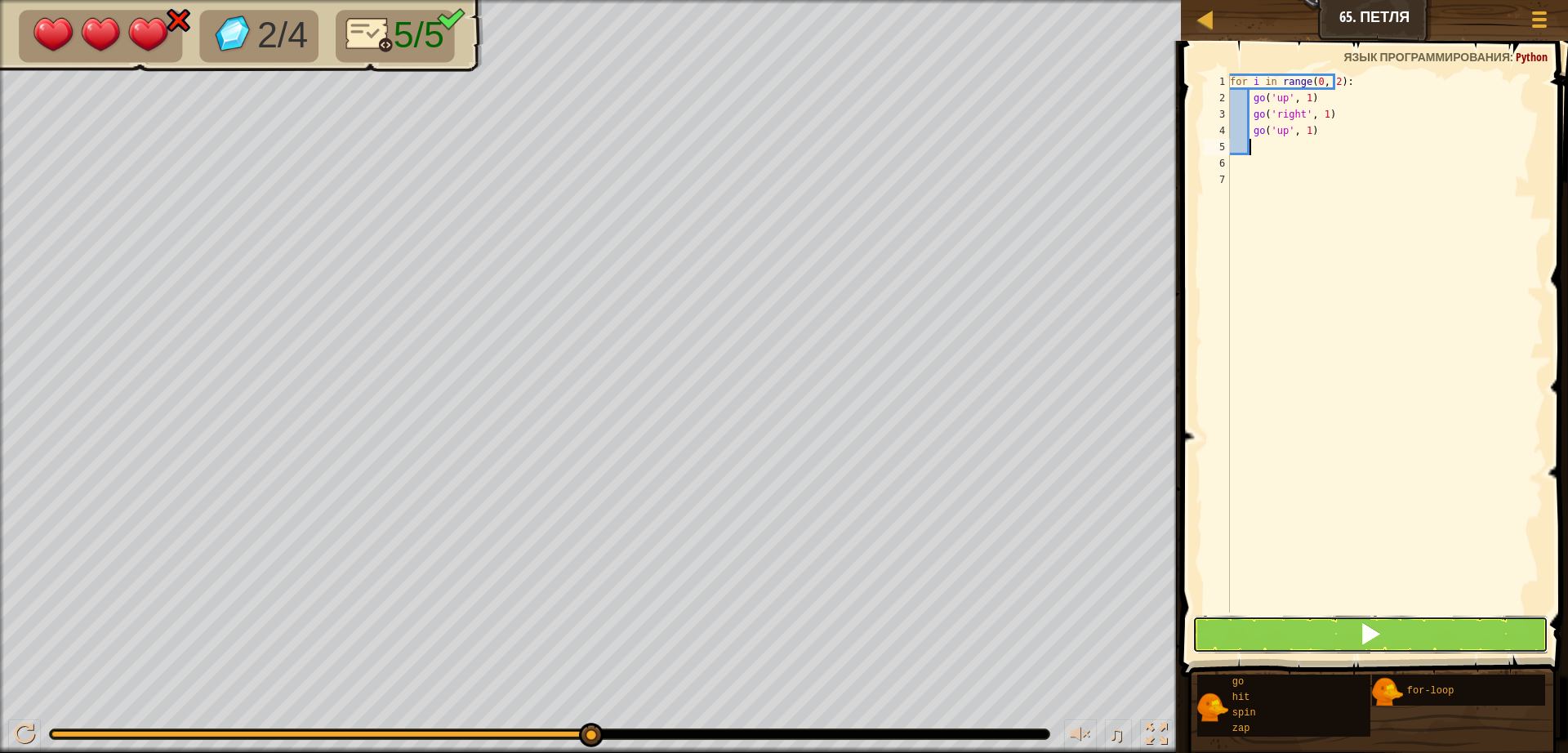
click at [1377, 641] on span at bounding box center [1370, 634] width 23 height 23
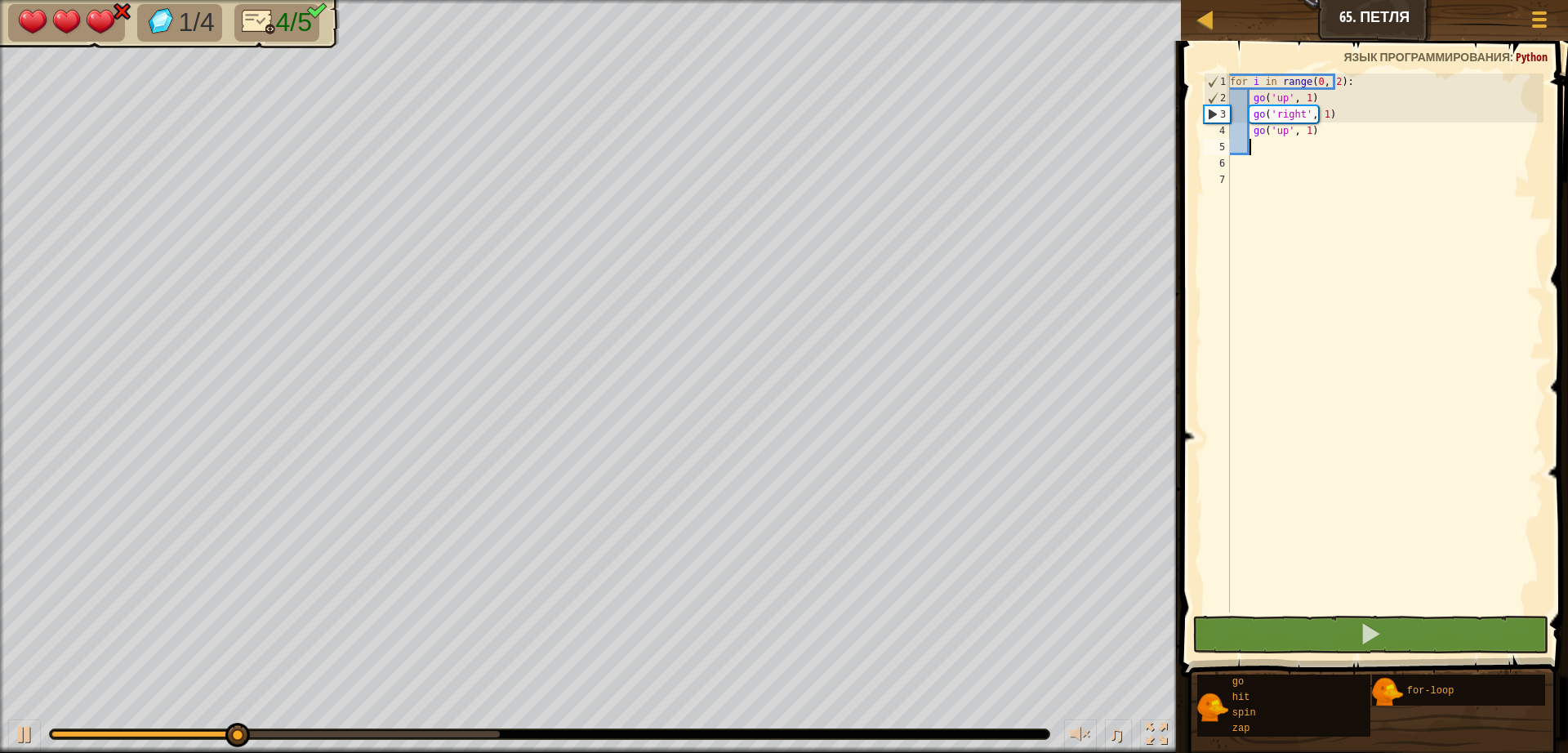
click at [1312, 135] on div "for i in range ( 0 , 2 ) : go ( 'up' , 1 ) go ( 'right' , 1 ) go ( 'up' , 1 )" at bounding box center [1384, 358] width 317 height 571
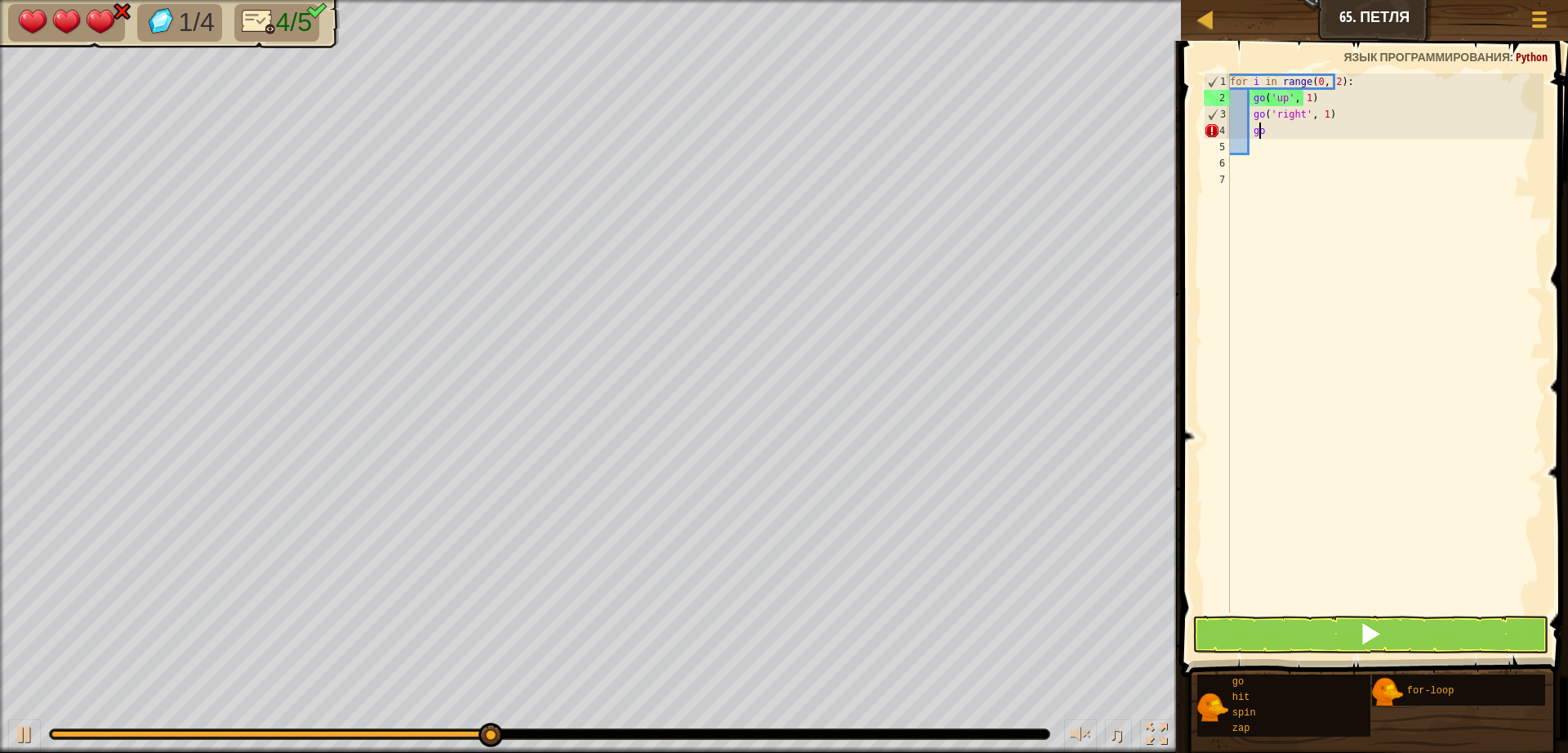
type textarea "g"
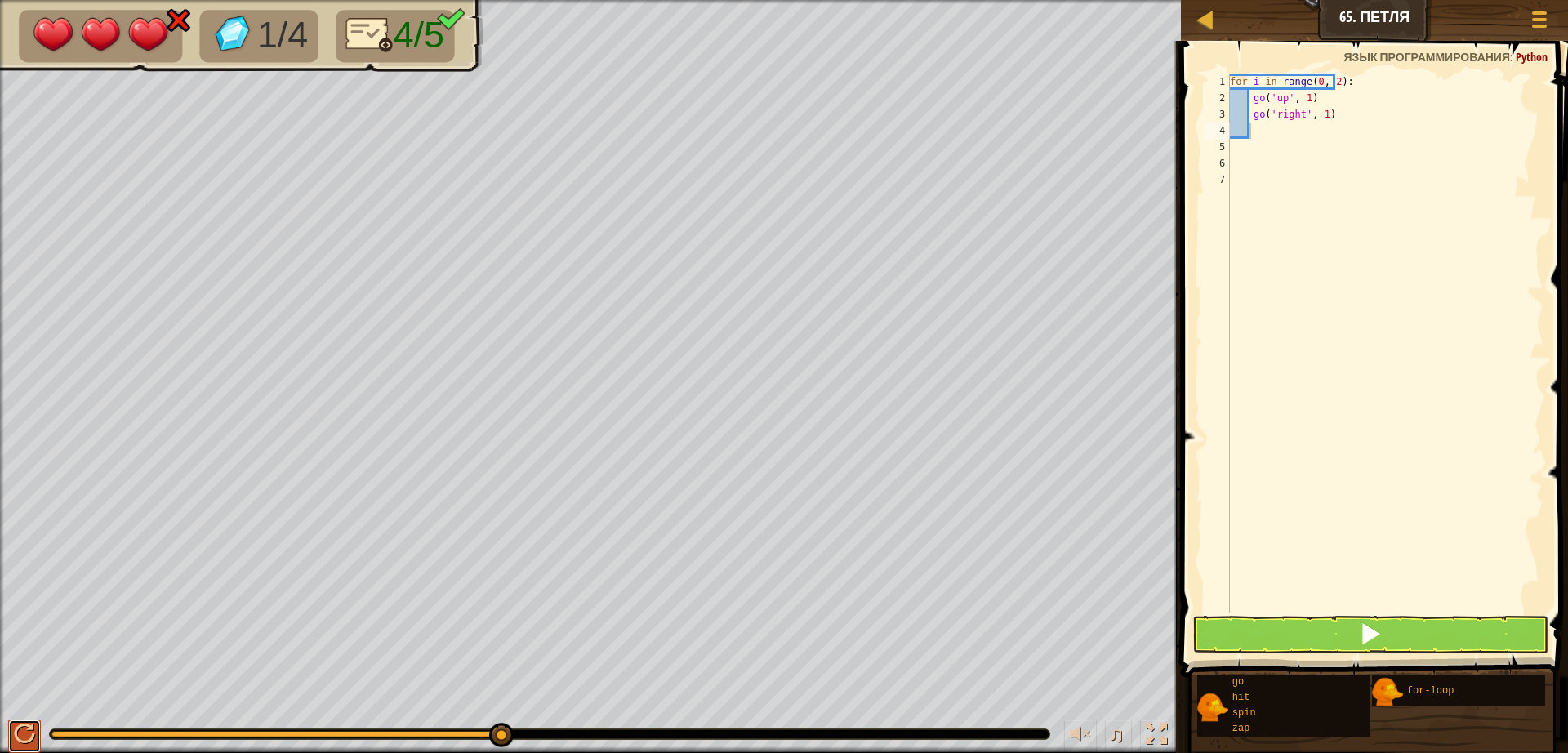
click at [22, 731] on div at bounding box center [25, 734] width 22 height 22
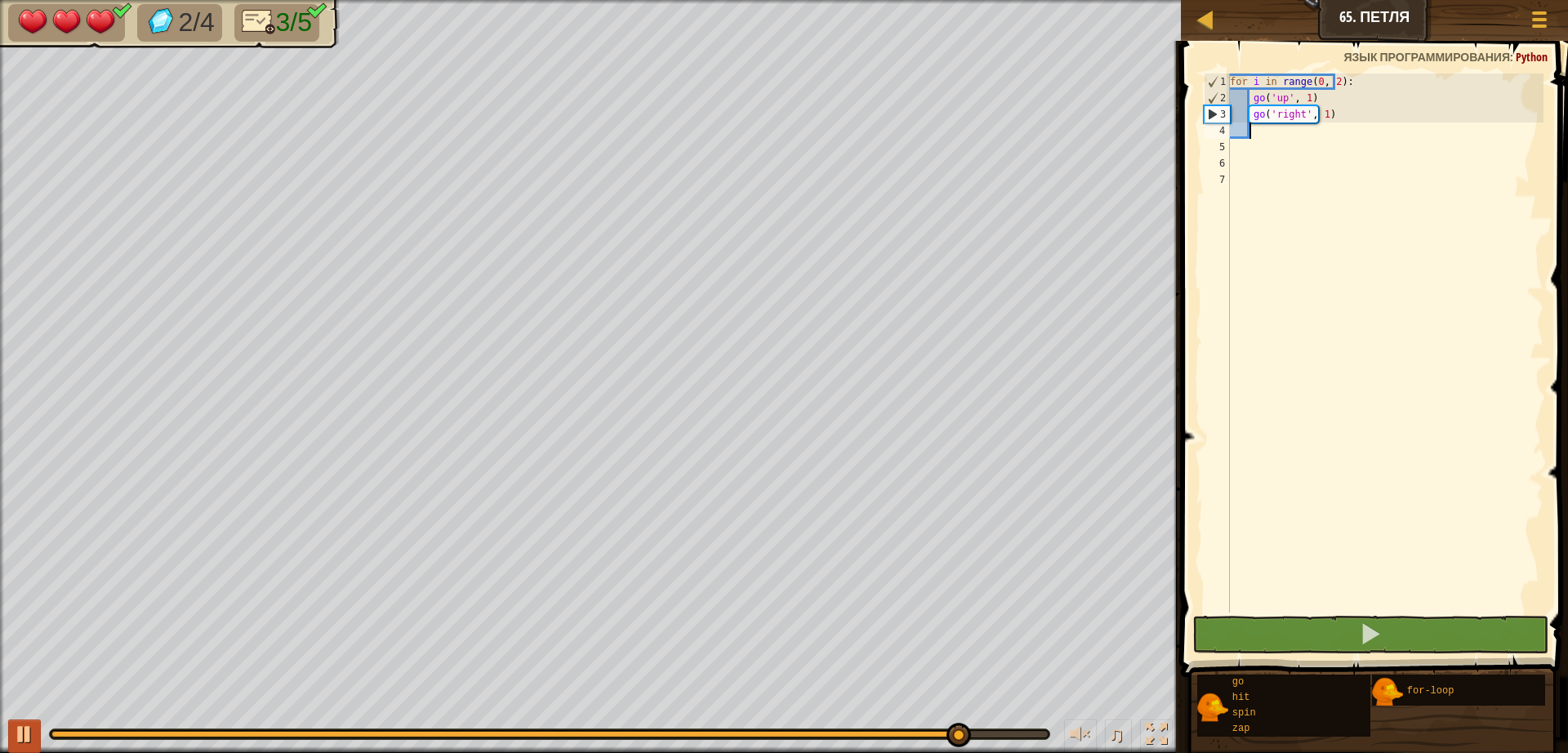
type textarea "g"
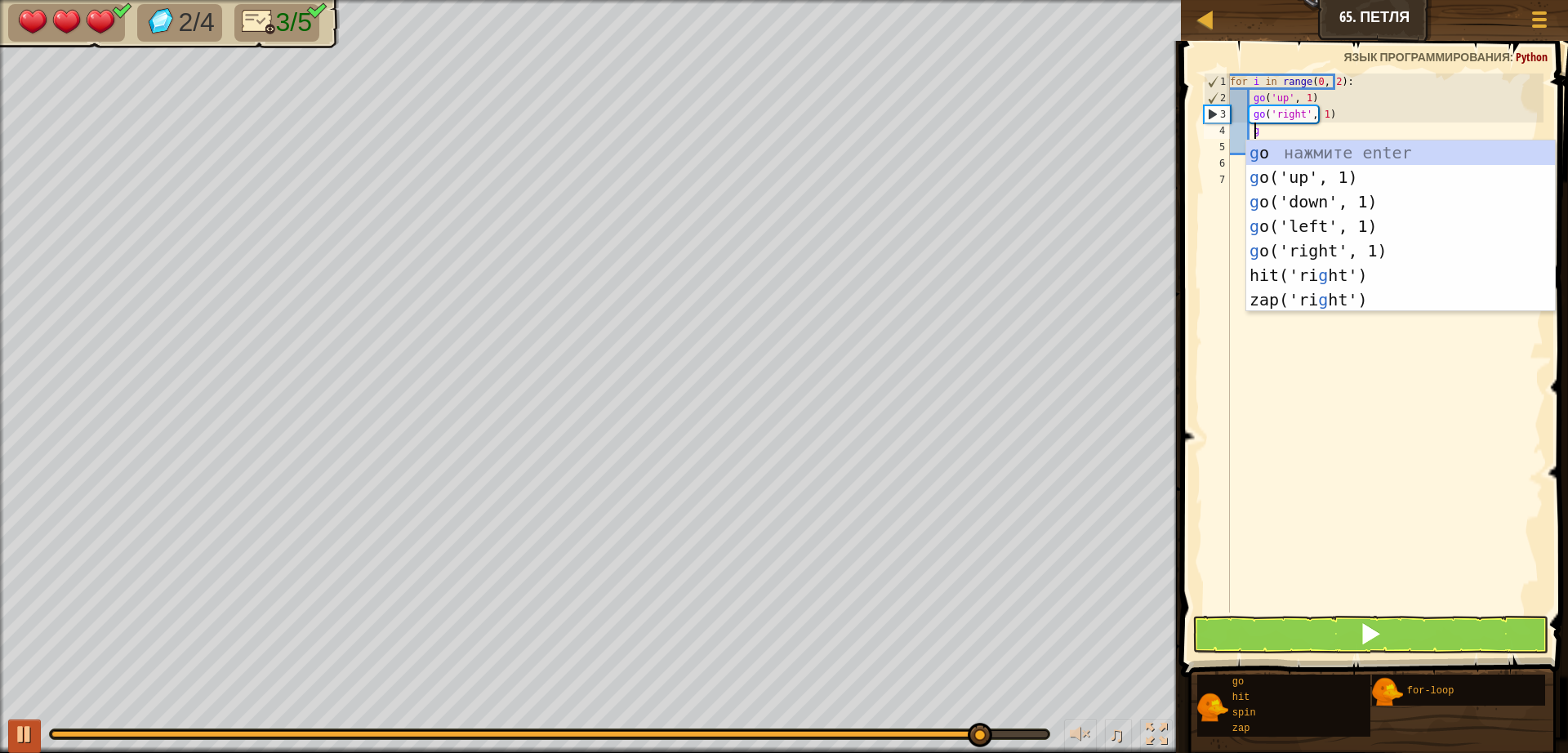
scroll to position [7, 2]
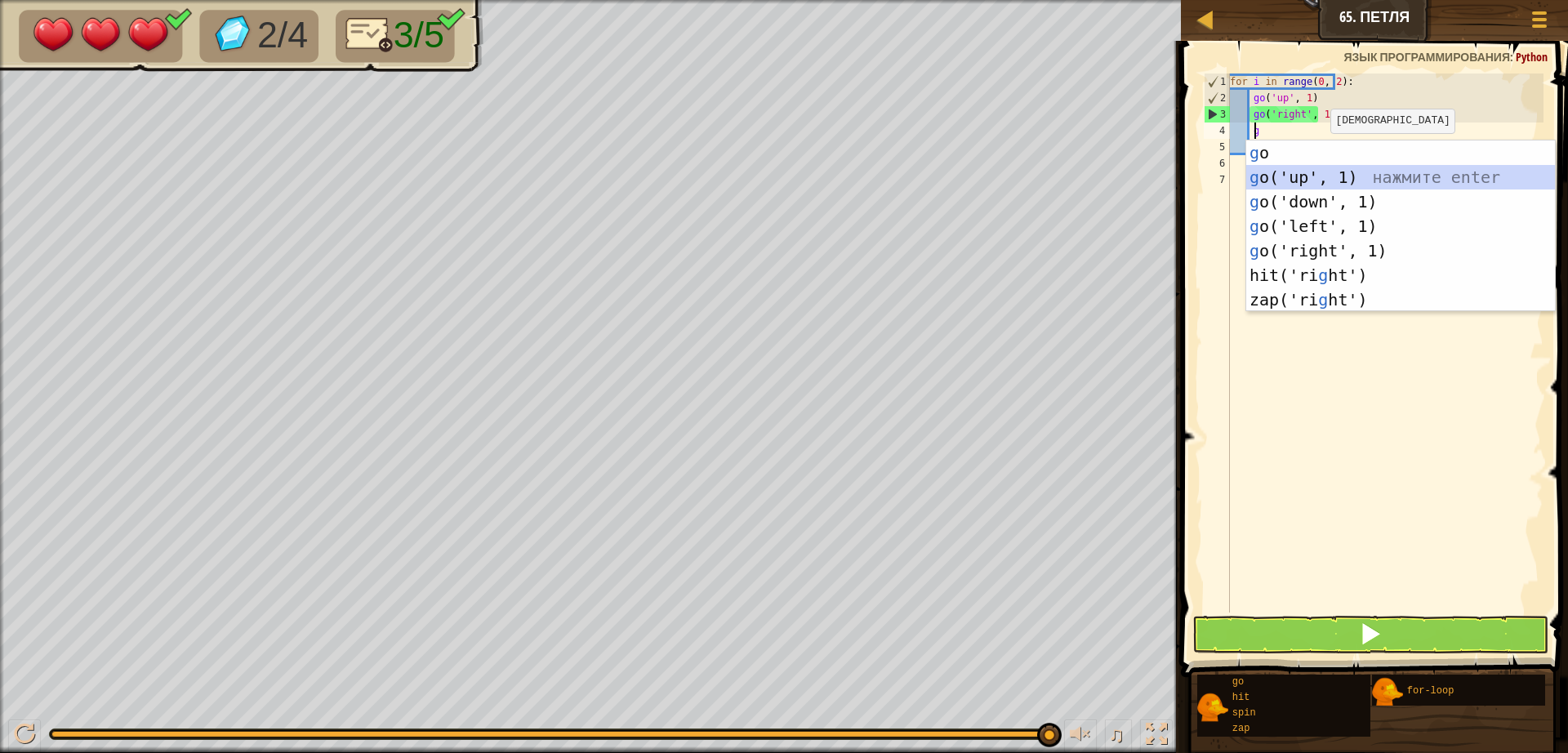
click at [1343, 176] on div "g o нажмите enter g o('up', 1) нажмите enter g o('down', 1) нажмите enter g o('…" at bounding box center [1400, 250] width 309 height 220
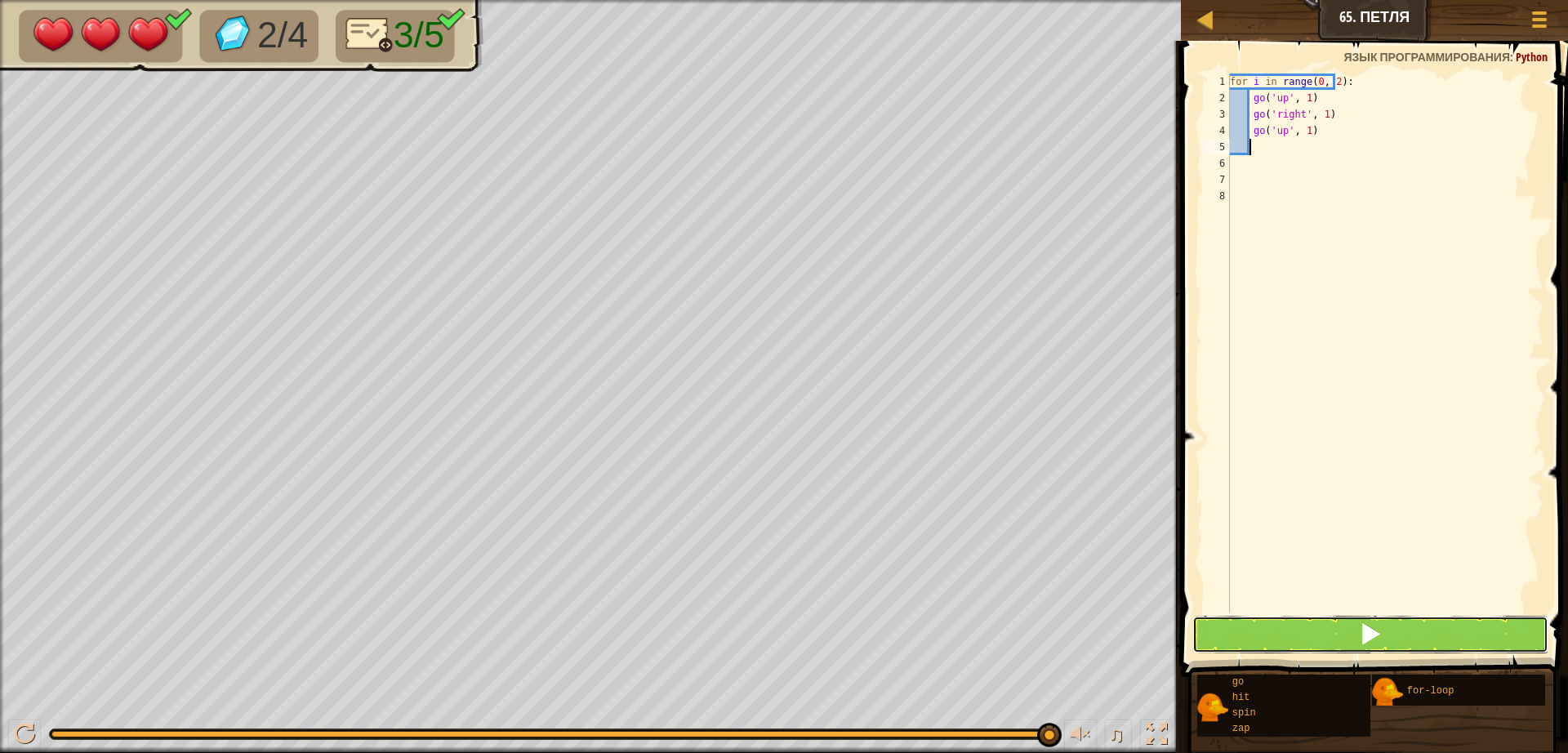
click at [1285, 646] on button at bounding box center [1370, 635] width 356 height 38
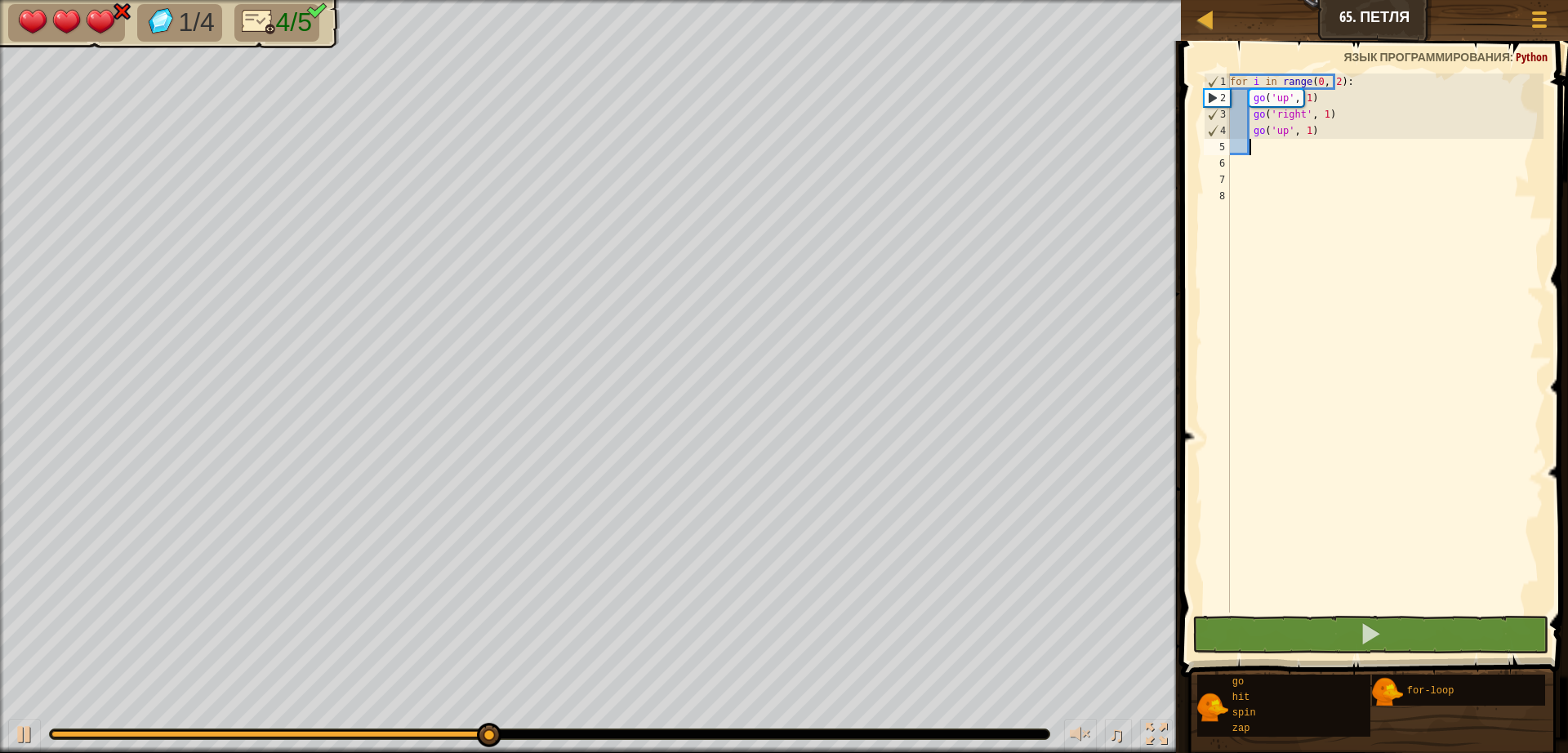
click at [1333, 143] on div "for i in range ( 0 , 2 ) : go ( 'up' , 1 ) go ( 'right' , 1 ) go ( 'up' , 1 )" at bounding box center [1384, 358] width 317 height 571
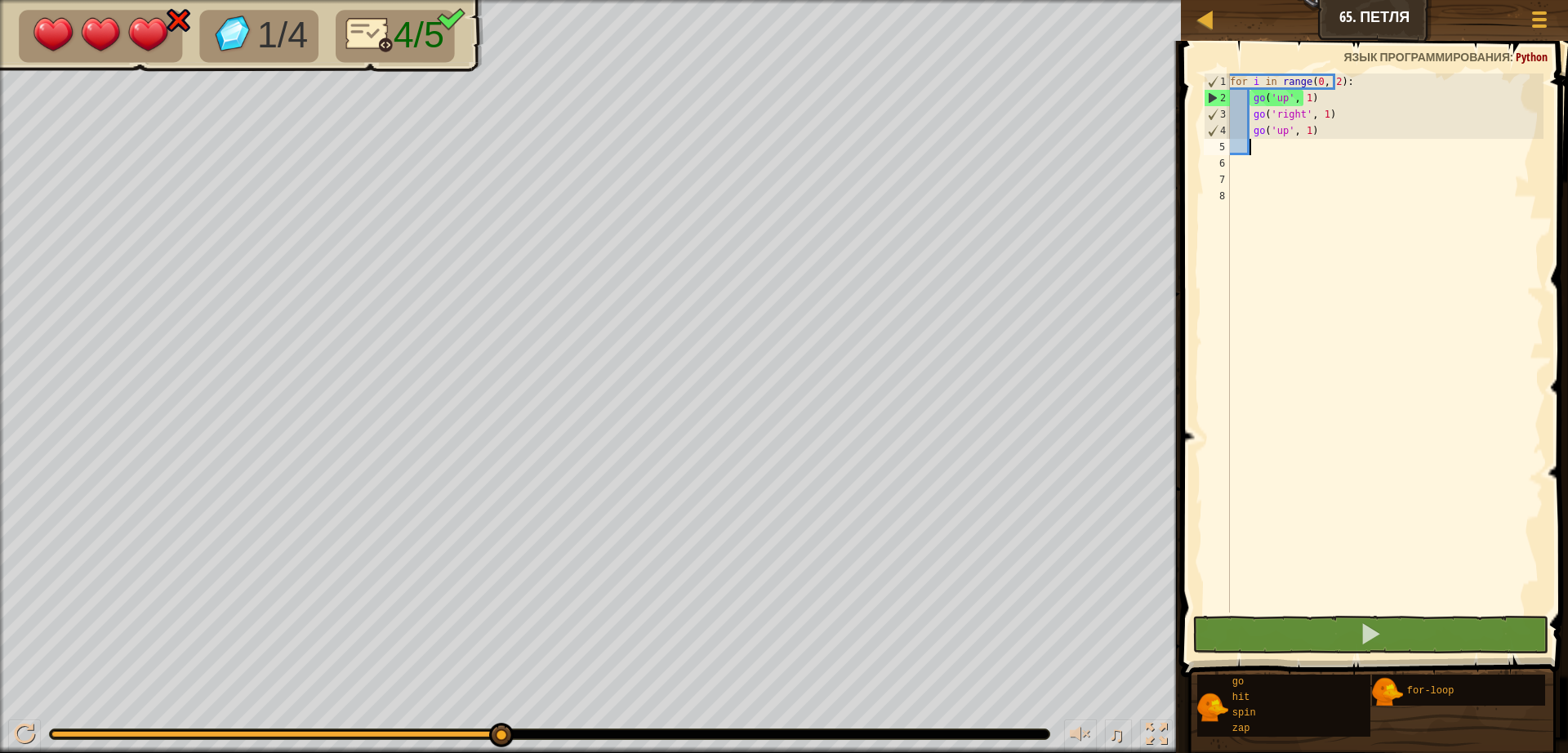
click at [1331, 129] on div "for i in range ( 0 , 2 ) : go ( 'up' , 1 ) go ( 'right' , 1 ) go ( 'up' , 1 )" at bounding box center [1384, 358] width 317 height 571
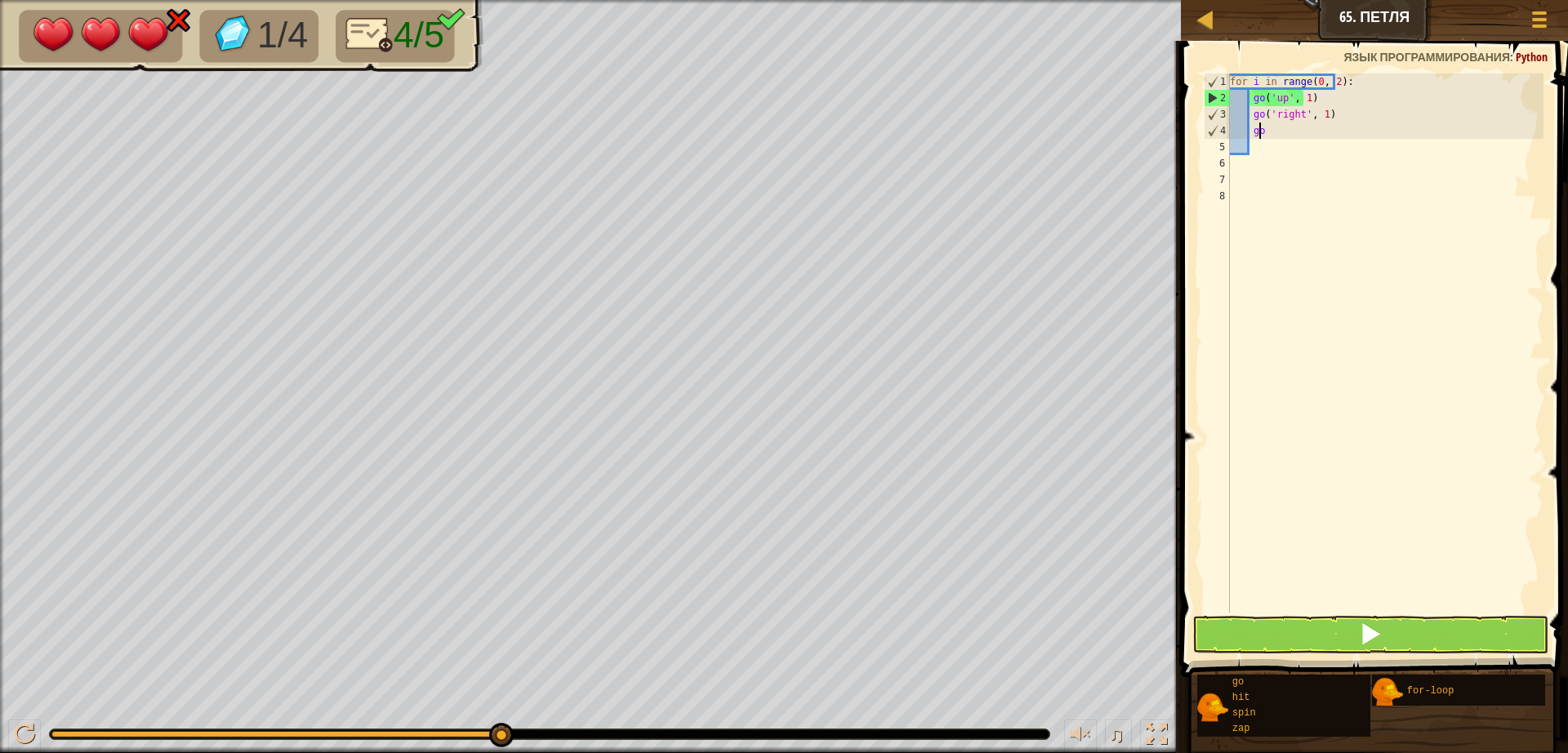
type textarea "g"
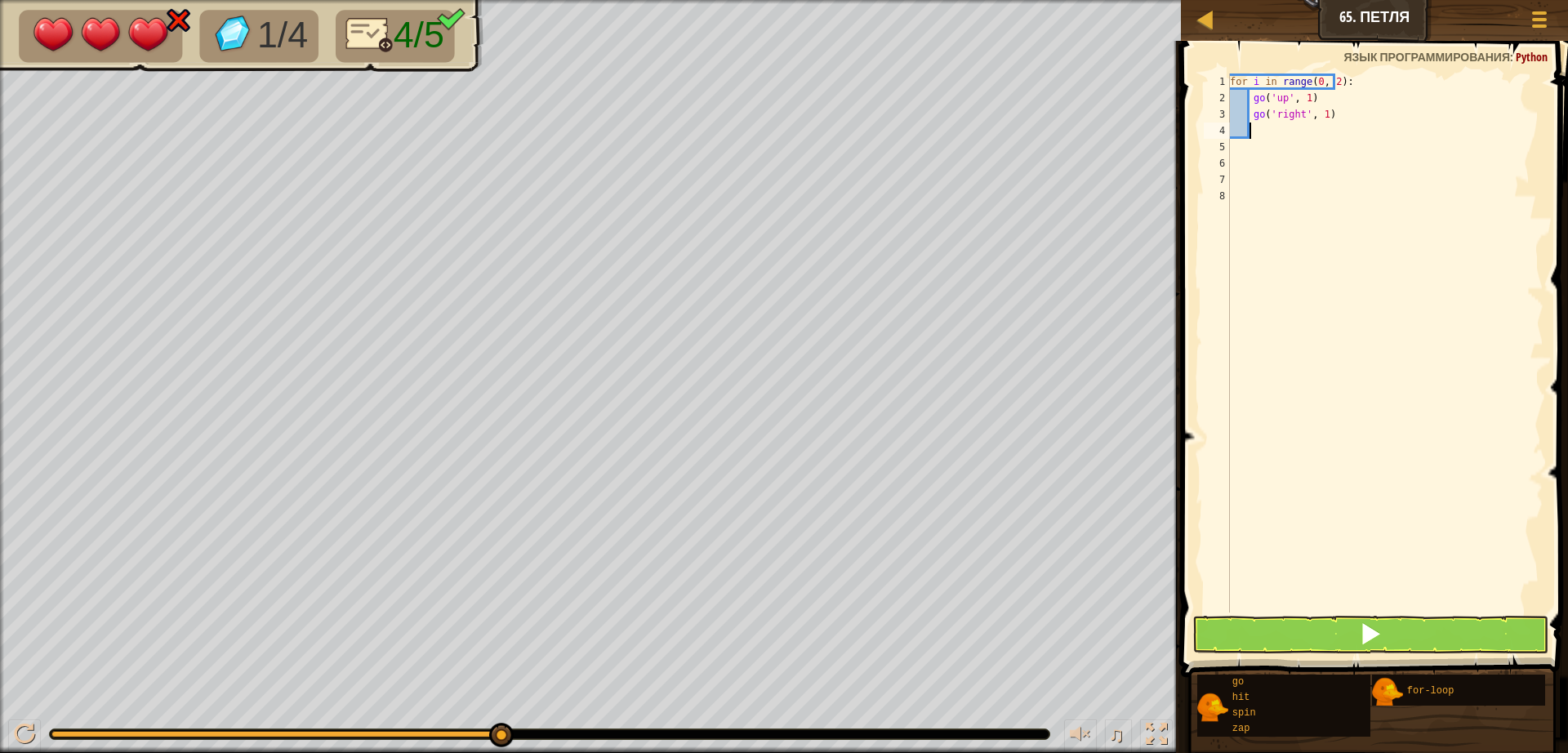
type textarea "g"
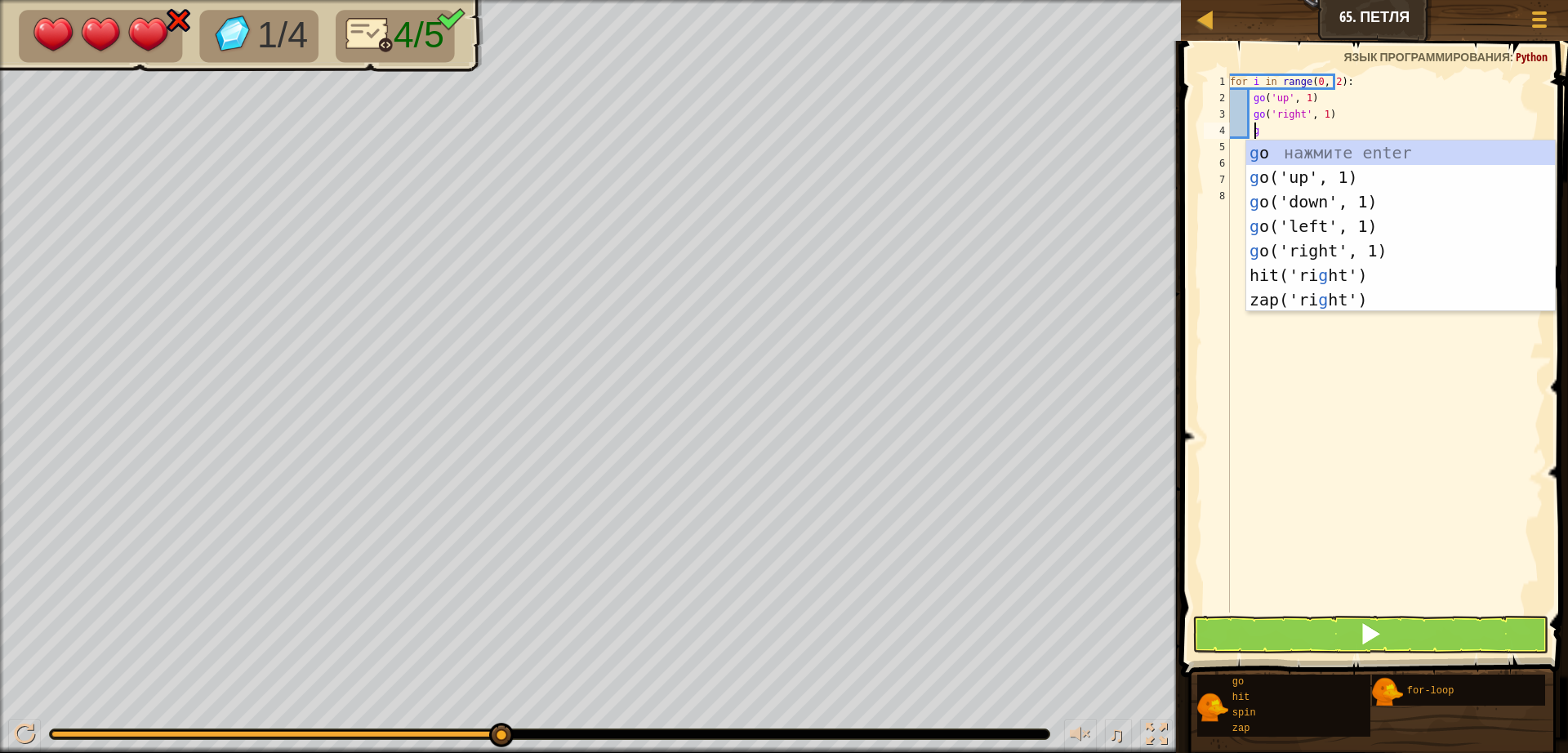
scroll to position [7, 2]
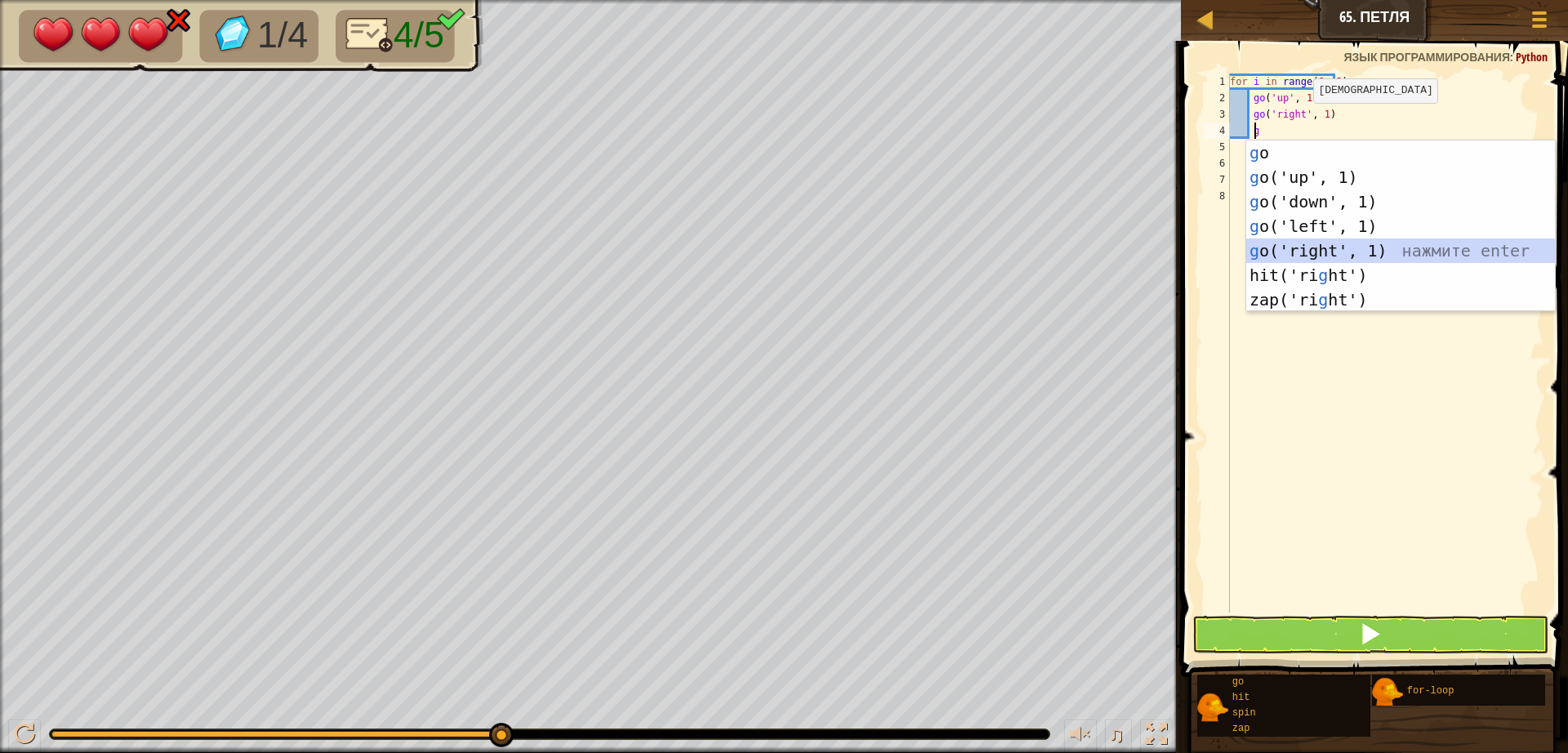
click at [1318, 250] on div "g o нажмите enter g o('up', 1) нажмите enter g o('down', 1) нажмите enter g o('…" at bounding box center [1400, 250] width 309 height 220
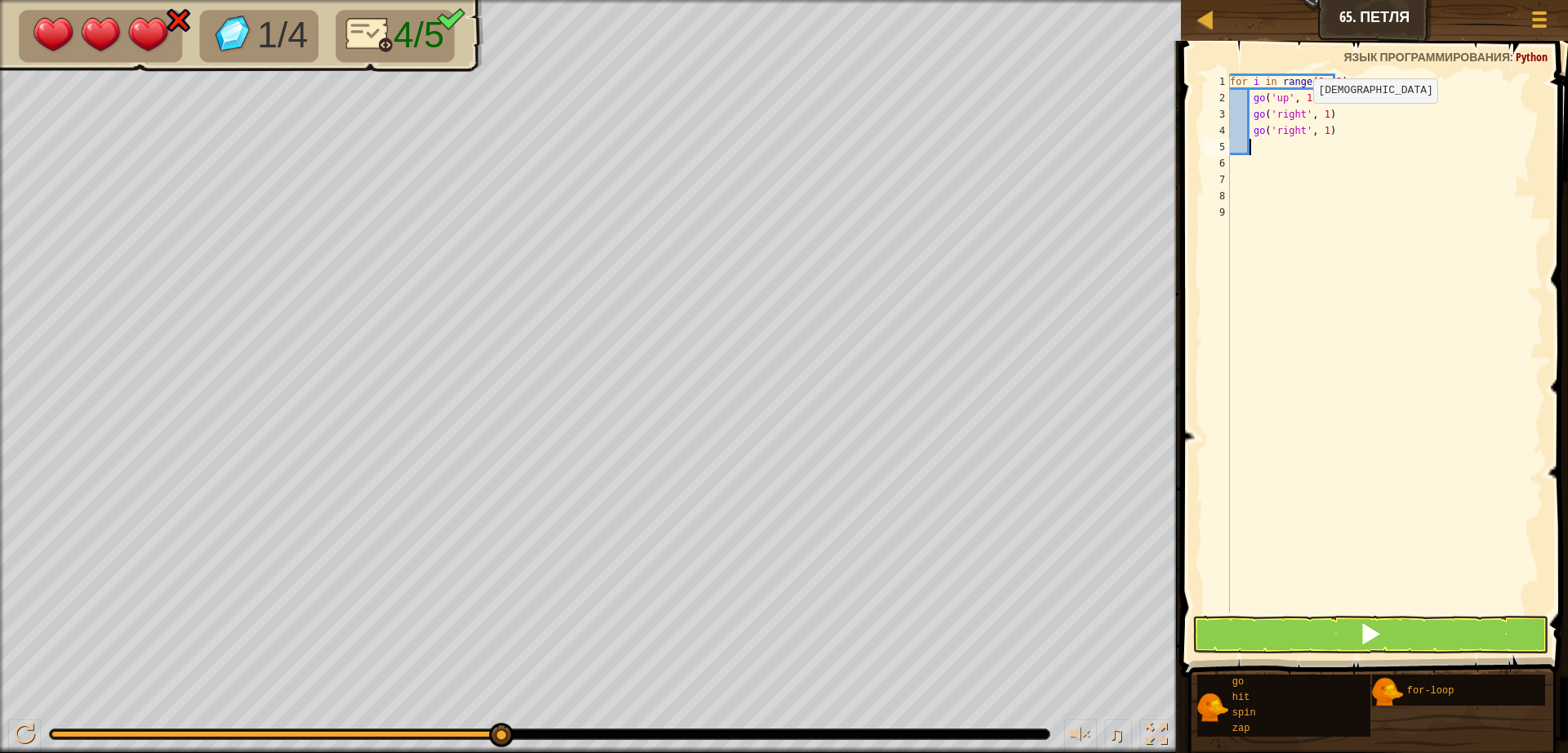
type textarea "g"
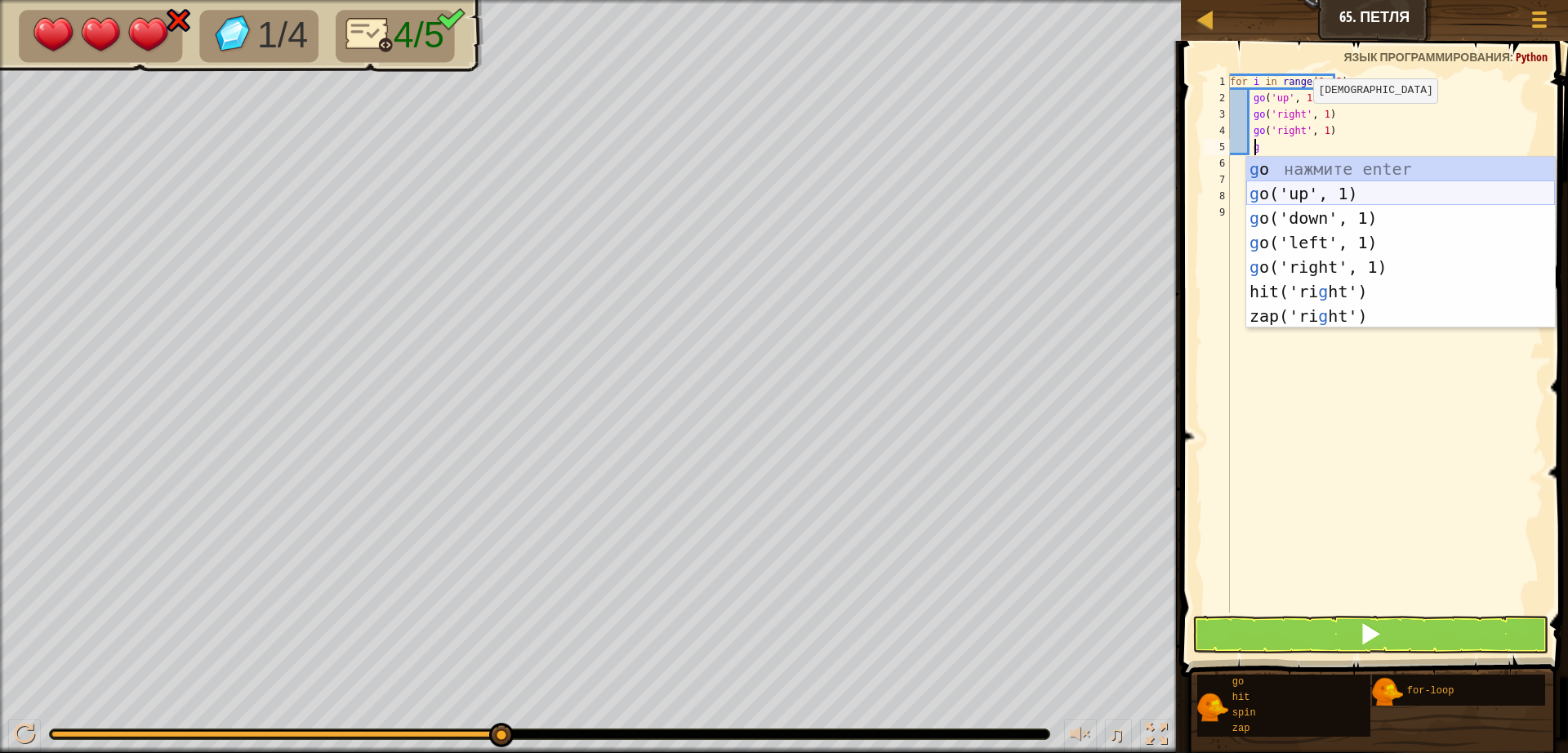
click at [1314, 183] on div "g o нажмите enter g o('up', 1) нажмите enter g o('down', 1) нажмите enter g o('…" at bounding box center [1400, 266] width 309 height 220
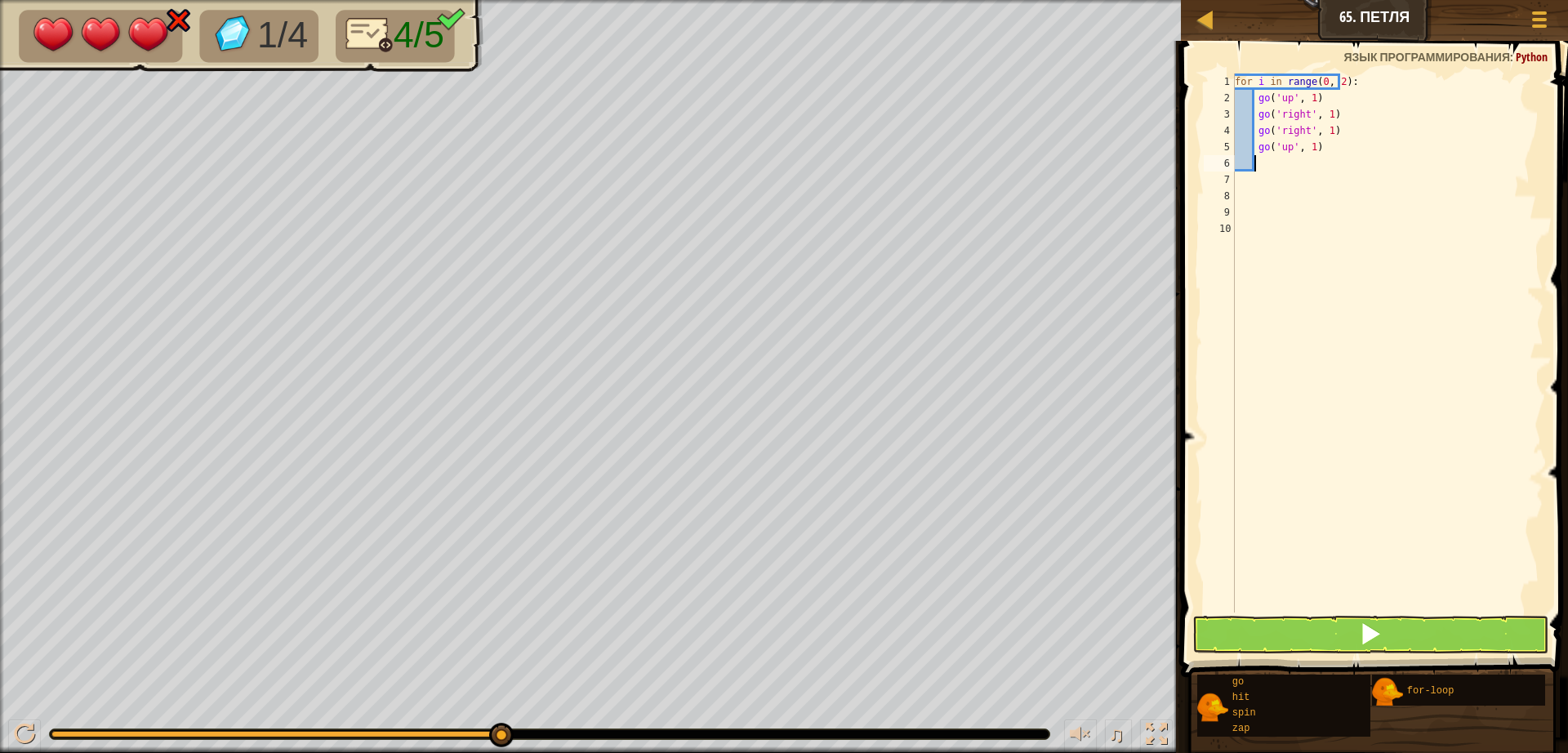
click at [1467, 609] on div "for i in range ( 0 , 2 ) : go ( 'up' , 1 ) go ( 'right' , 1 ) go ( 'right' , 1 …" at bounding box center [1387, 358] width 312 height 571
click at [1467, 615] on span at bounding box center [1376, 335] width 400 height 684
click at [1469, 628] on button at bounding box center [1370, 635] width 356 height 38
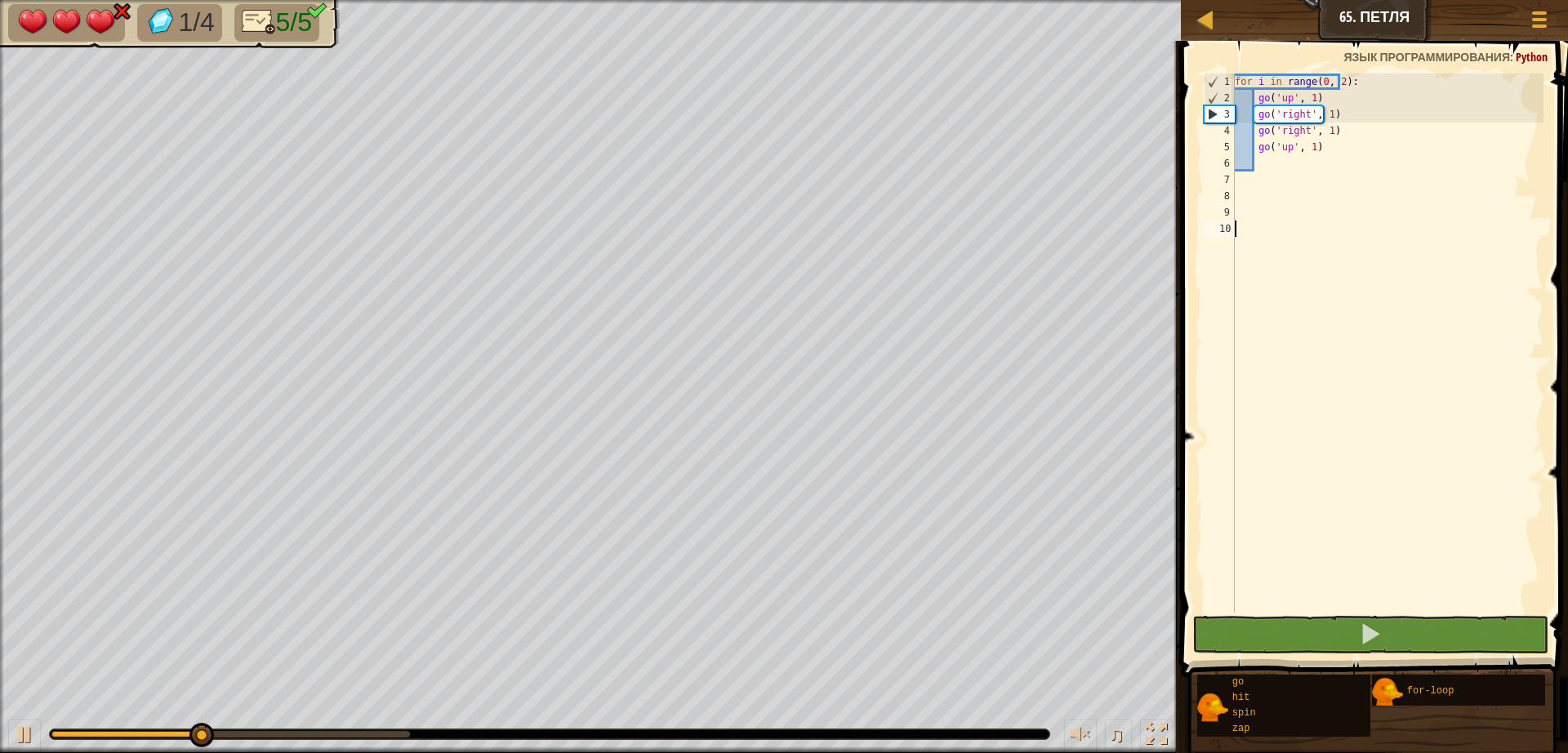
click at [1388, 151] on div "for i in range ( 0 , 2 ) : go ( 'up' , 1 ) go ( 'right' , 1 ) go ( 'right' , 1 …" at bounding box center [1387, 358] width 312 height 571
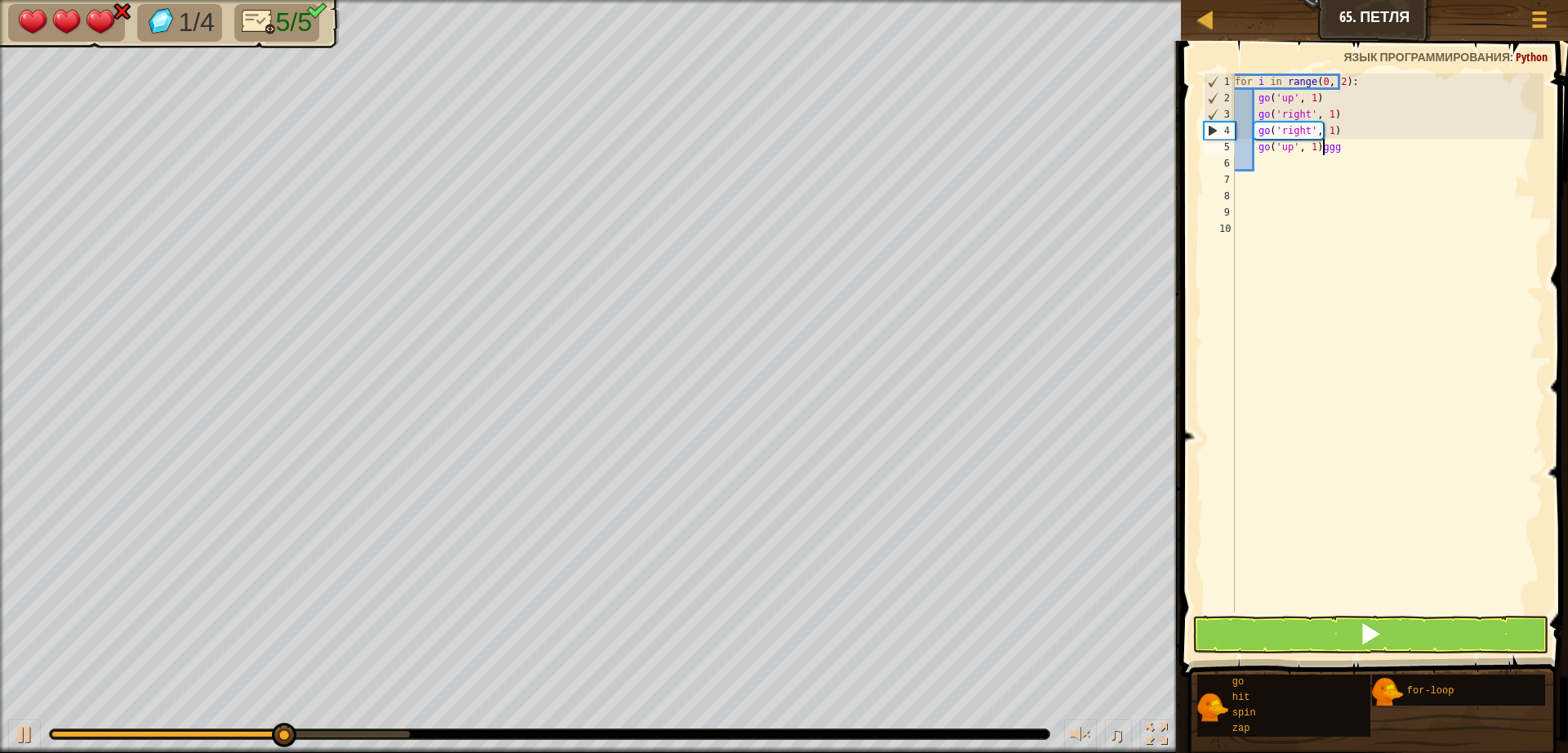
scroll to position [7, 7]
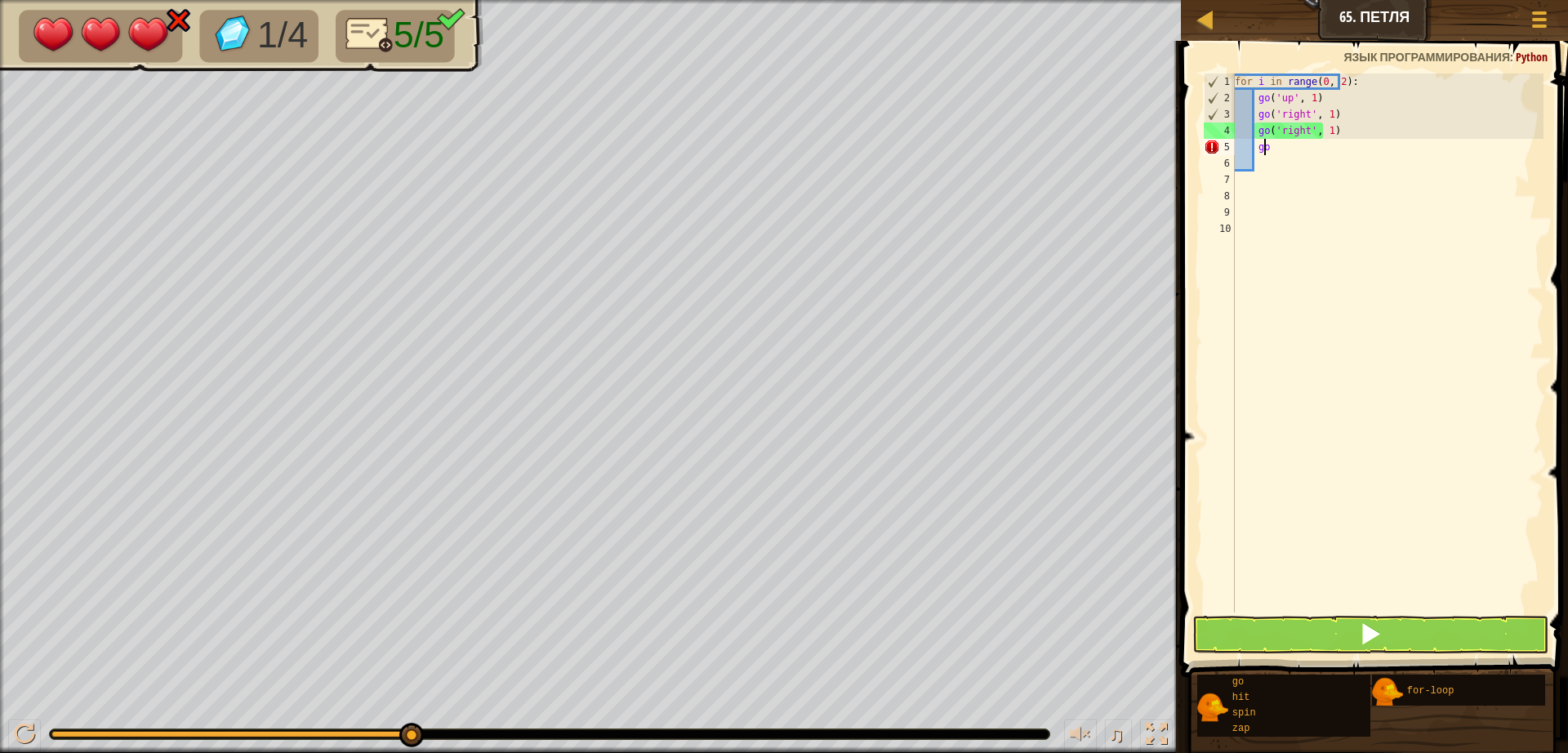
type textarea "g"
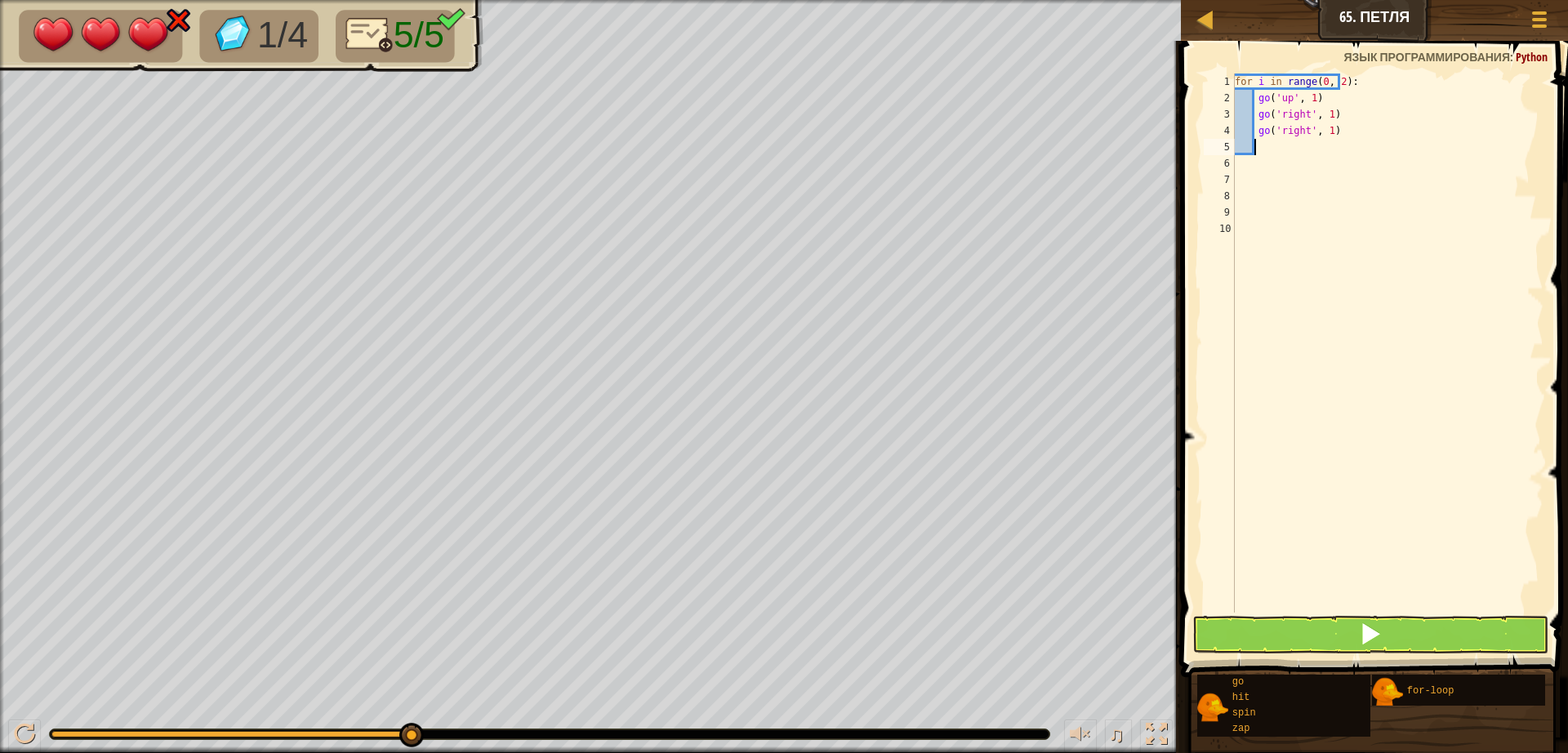
click at [1348, 127] on div "for i in range ( 0 , 2 ) : go ( 'up' , 1 ) go ( 'right' , 1 ) go ( 'right' , 1 )" at bounding box center [1387, 358] width 312 height 571
type textarea "g"
click at [1312, 619] on button at bounding box center [1370, 635] width 356 height 38
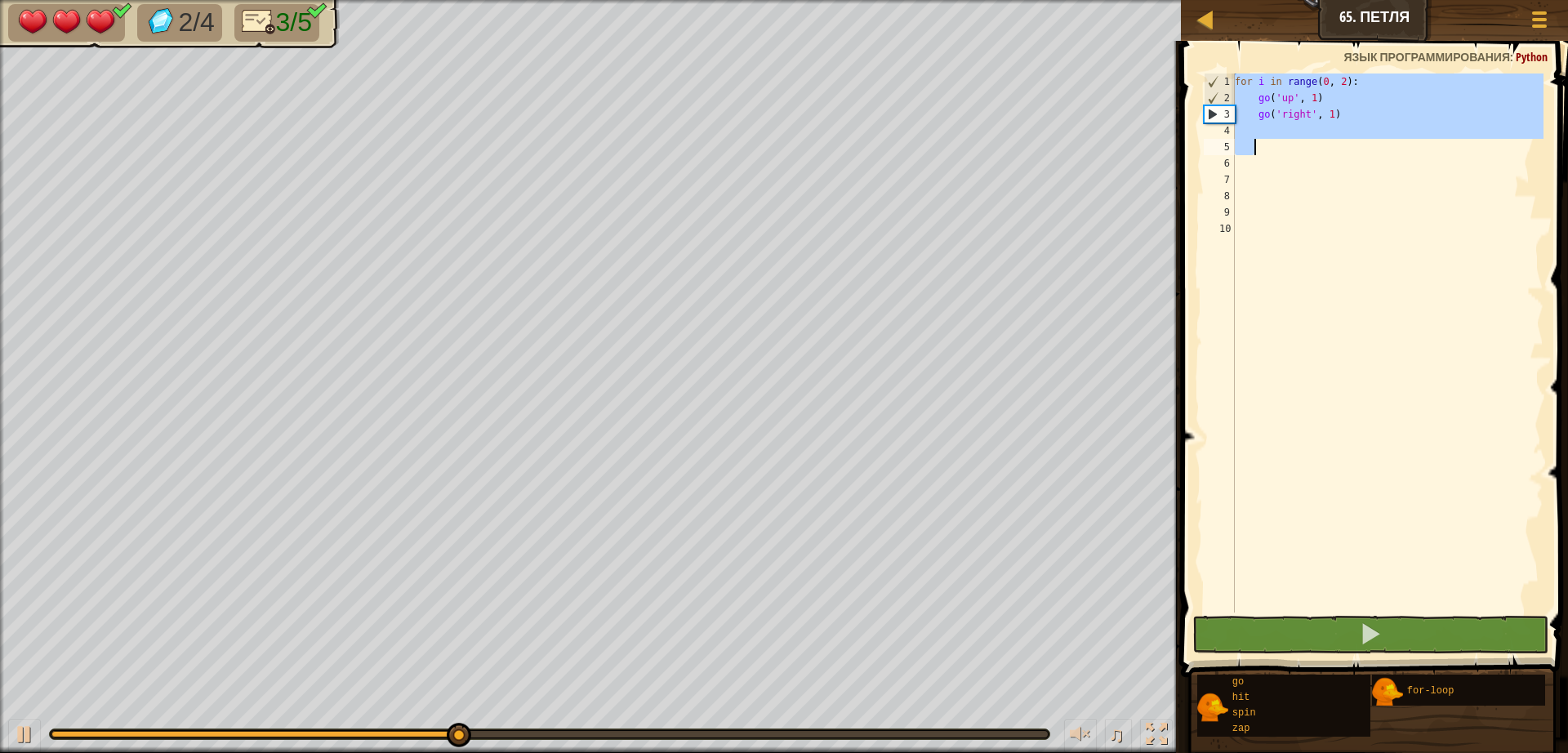
drag, startPoint x: 1236, startPoint y: 82, endPoint x: 1350, endPoint y: 153, distance: 134.3
click at [1350, 153] on div "for i in range ( 0 , 2 ) : go ( 'up' , 1 ) go ( 'right' , 1 )" at bounding box center [1387, 358] width 312 height 571
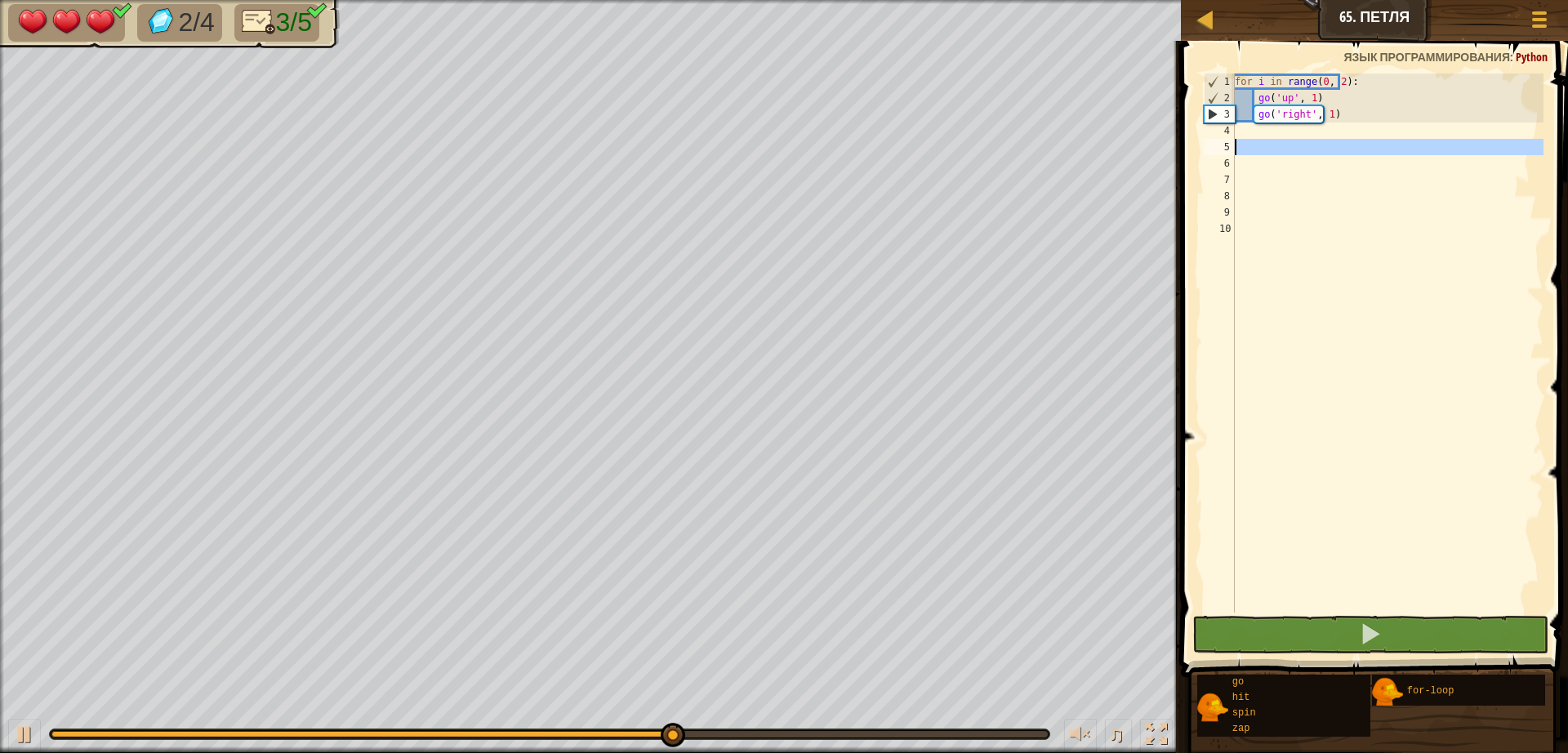
click at [1233, 143] on div "5" at bounding box center [1219, 147] width 31 height 17
paste textarea
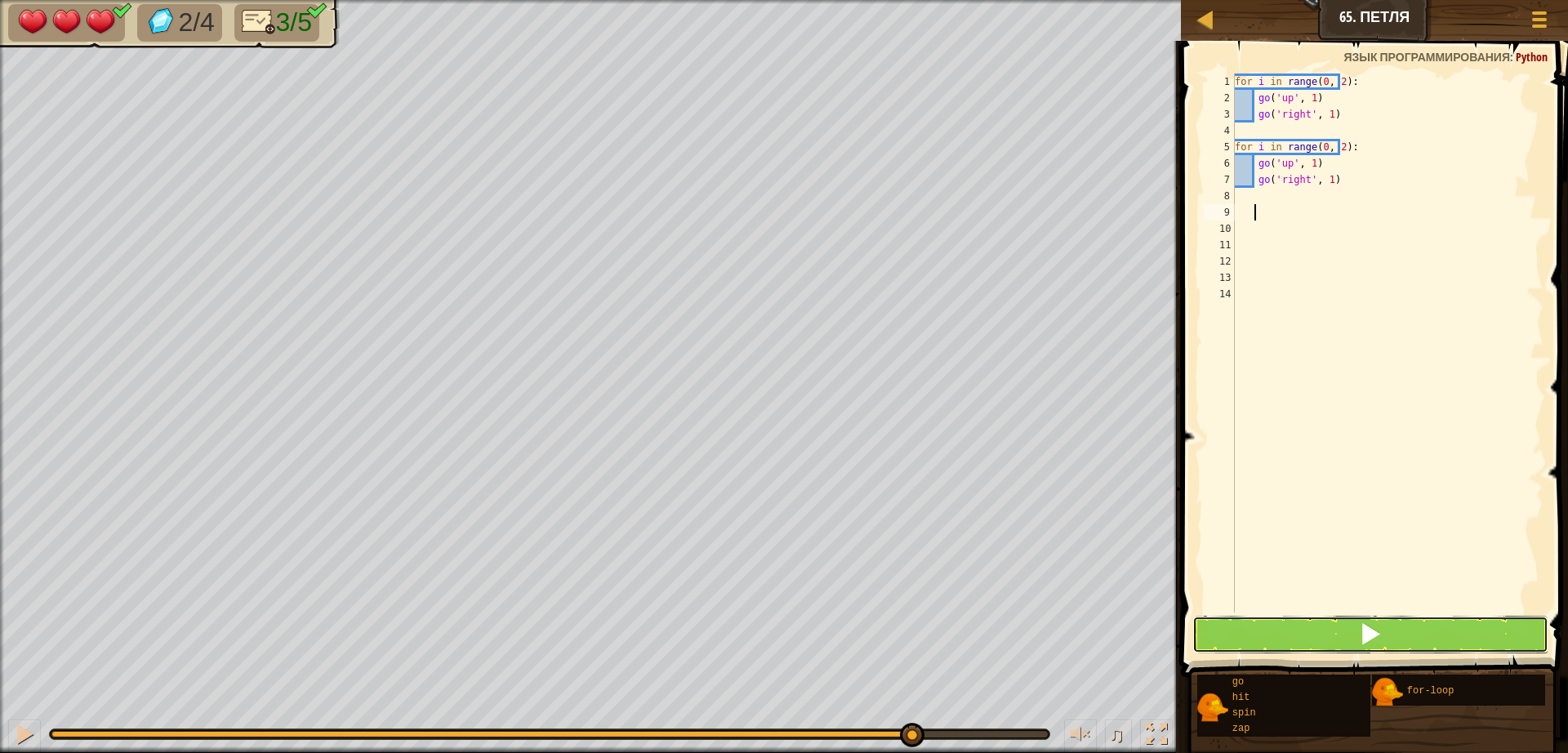
click at [1323, 618] on button at bounding box center [1370, 635] width 356 height 38
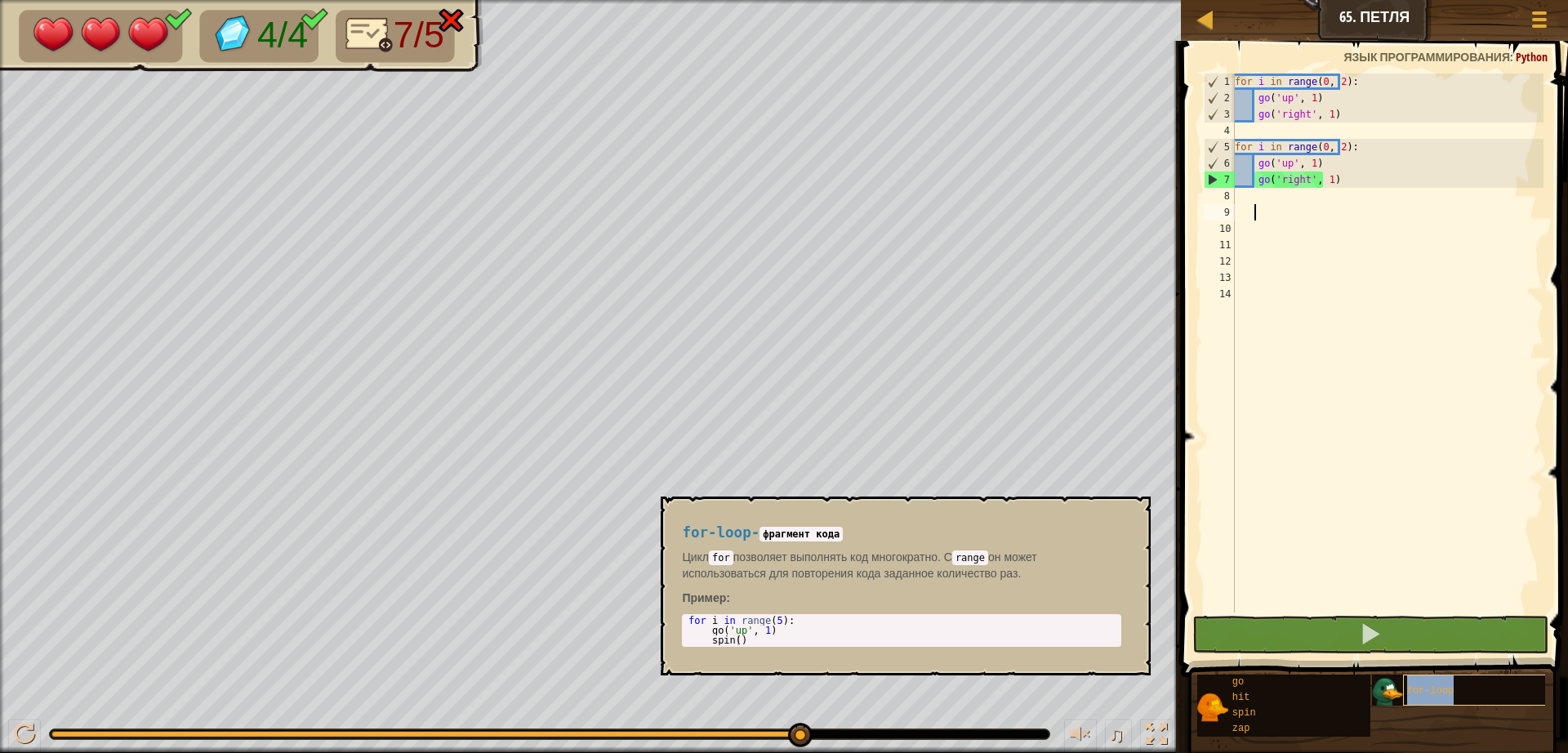
click at [1460, 698] on div "for-loop" at bounding box center [1481, 689] width 157 height 31
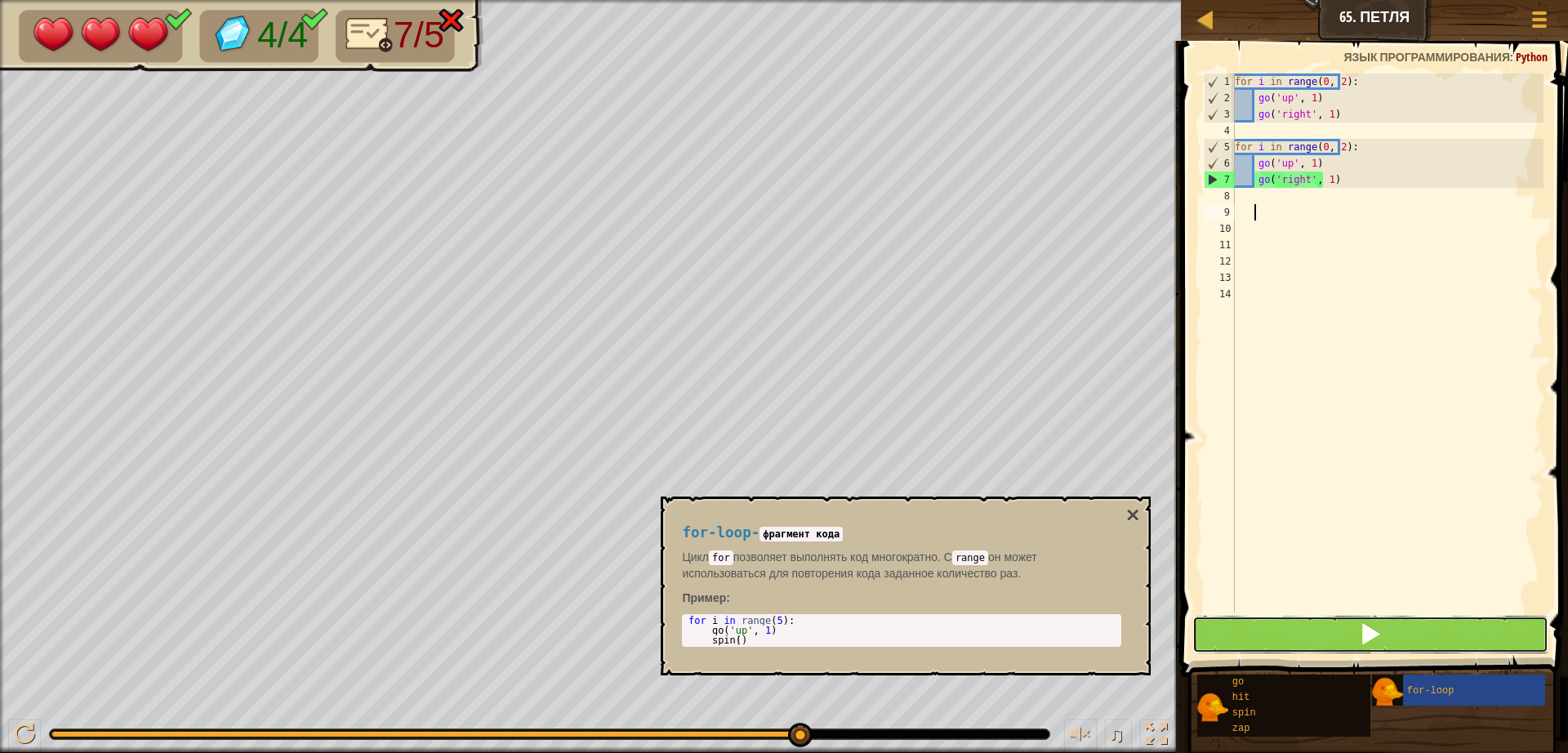
click at [1392, 640] on button at bounding box center [1370, 635] width 356 height 38
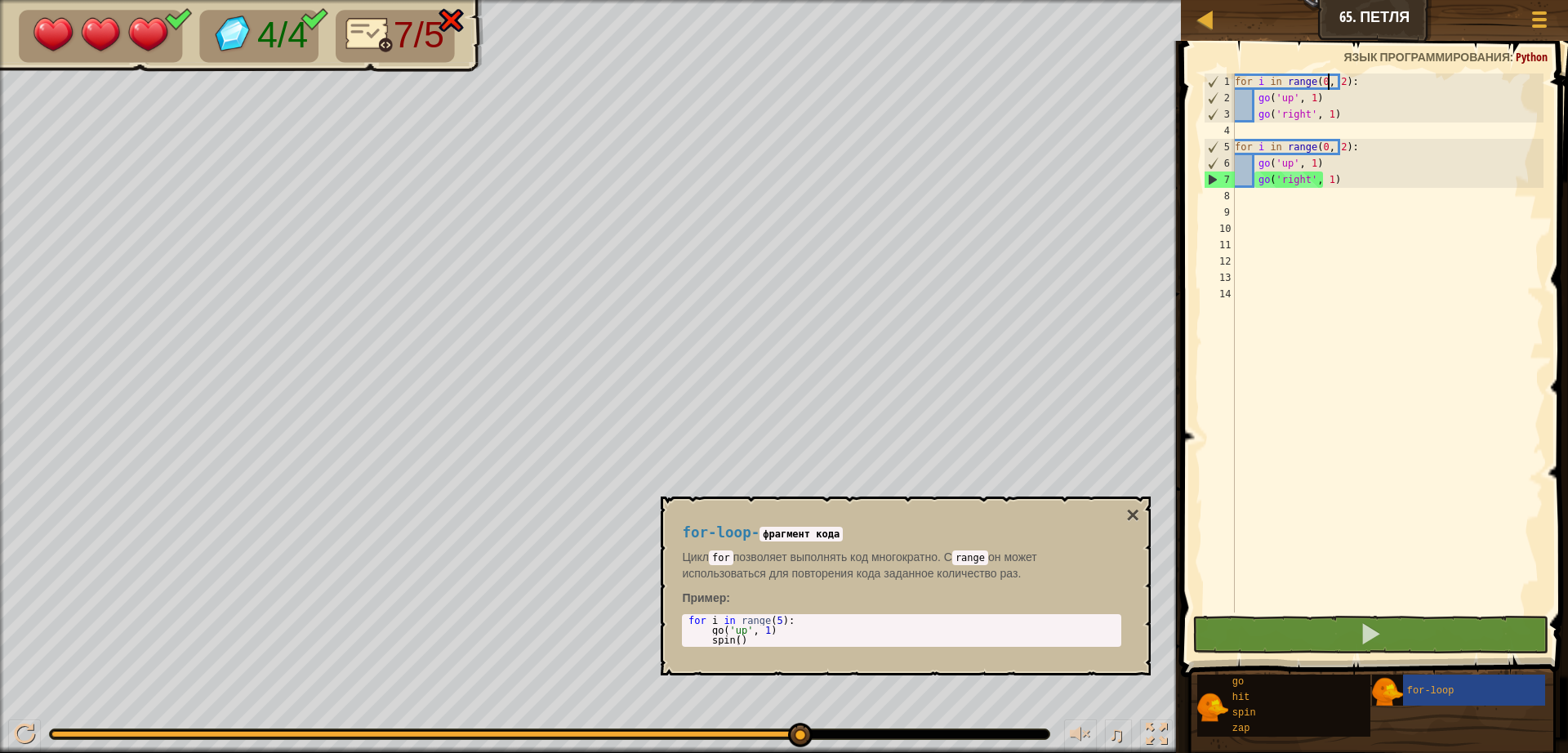
click at [1330, 83] on div "for i in range ( 0 , 2 ) : go ( 'up' , 1 ) go ( 'right' , 1 ) for i in range ( …" at bounding box center [1387, 358] width 312 height 571
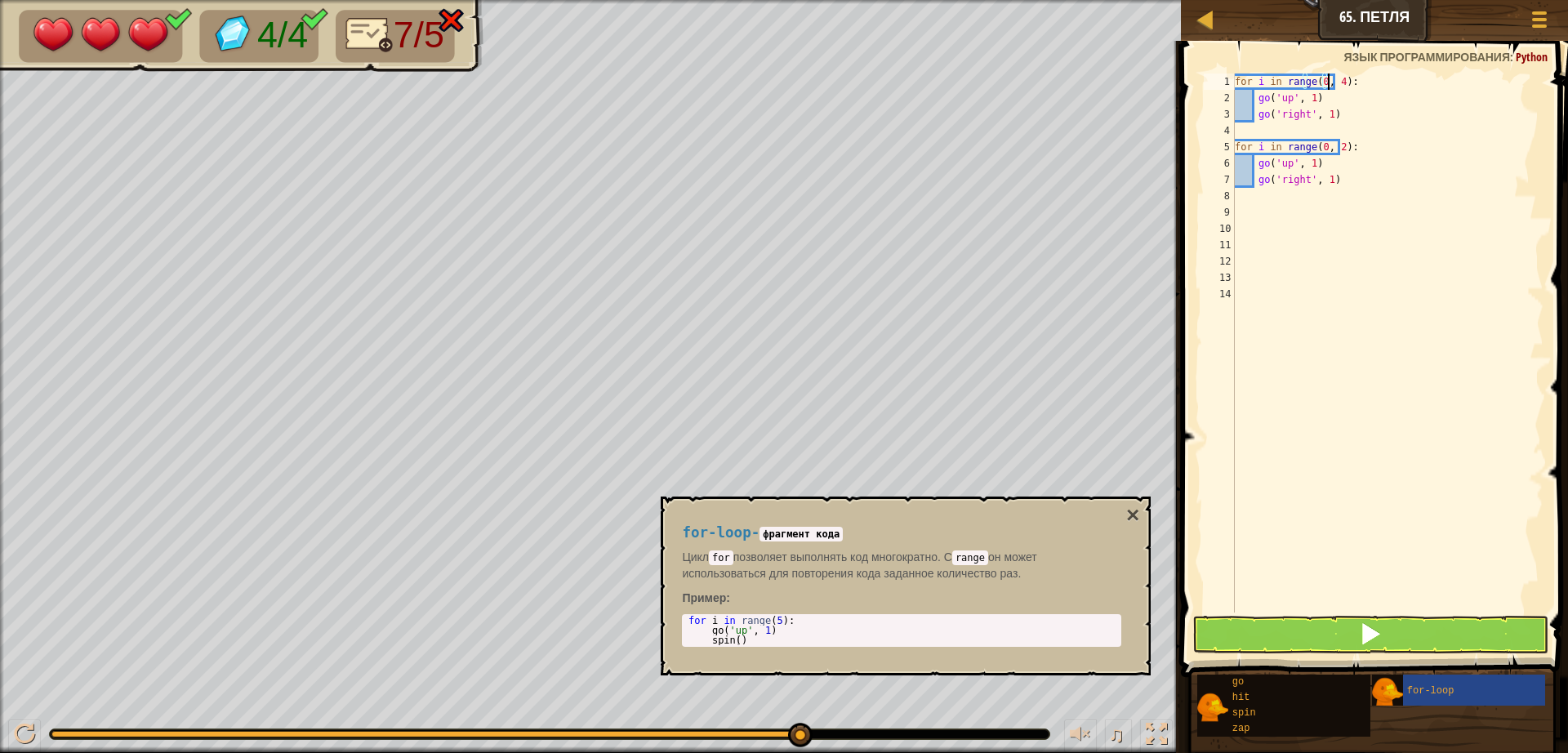
scroll to position [7, 8]
click at [1380, 149] on div "for i in range ( 0 , 4 ) : go ( 'up' , 1 ) go ( 'right' , 1 ) for i in range ( …" at bounding box center [1387, 358] width 312 height 571
click at [1380, 178] on div "for i in range ( 0 , 4 ) : go ( 'up' , 1 ) go ( 'right' , 1 ) for i in range ( …" at bounding box center [1387, 358] width 312 height 571
type textarea "g"
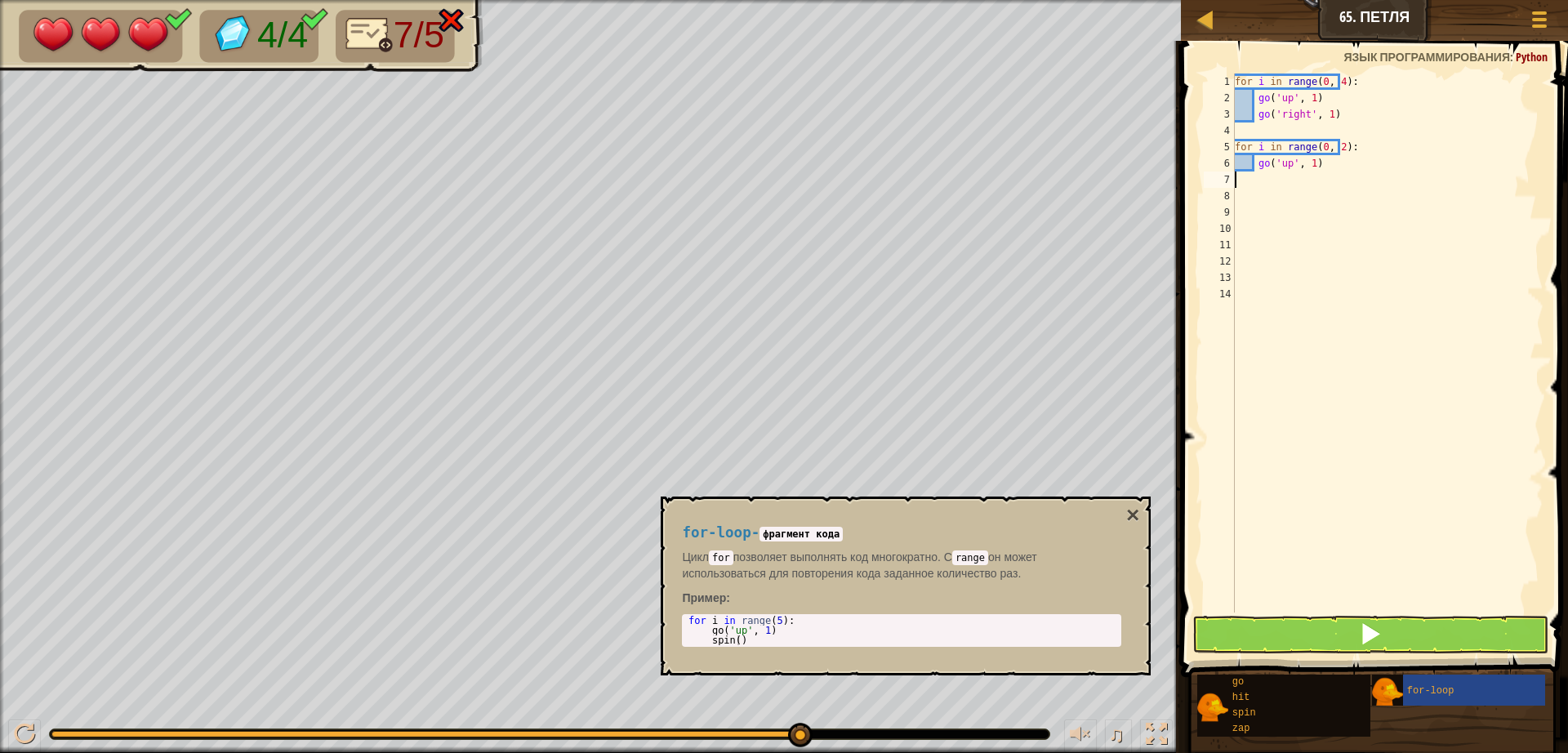
scroll to position [7, 0]
type textarea "g"
click at [1384, 155] on div "for i in range ( 0 , 4 ) : go ( 'up' , 1 ) go ( 'right' , 1 ) for i in range ( …" at bounding box center [1387, 358] width 312 height 571
click at [1373, 141] on div "for i in range ( 0 , 4 ) : go ( 'up' , 1 ) go ( 'right' , 1 ) for i in range ( …" at bounding box center [1387, 358] width 312 height 571
type textarea "f"
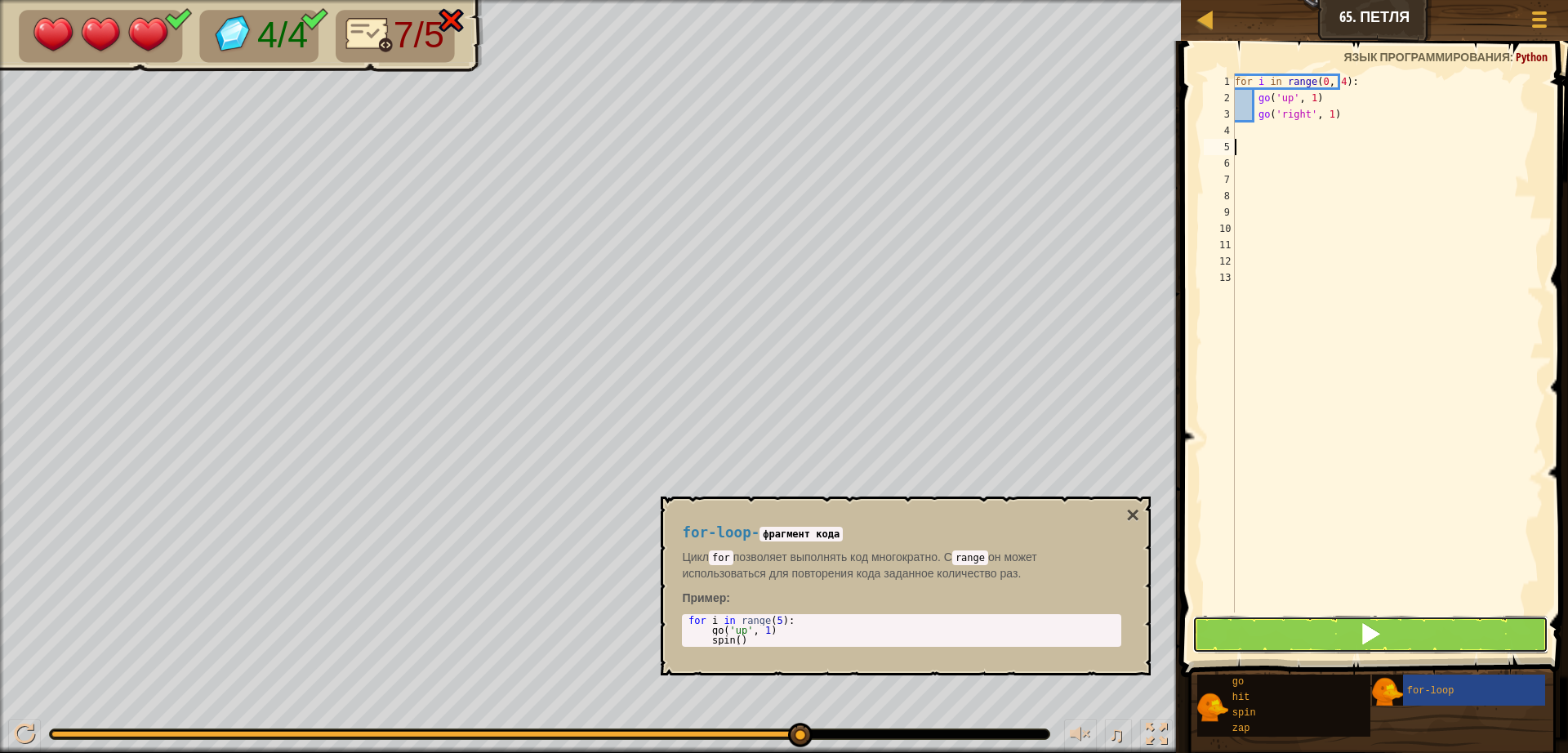
click at [1337, 632] on button at bounding box center [1370, 635] width 356 height 38
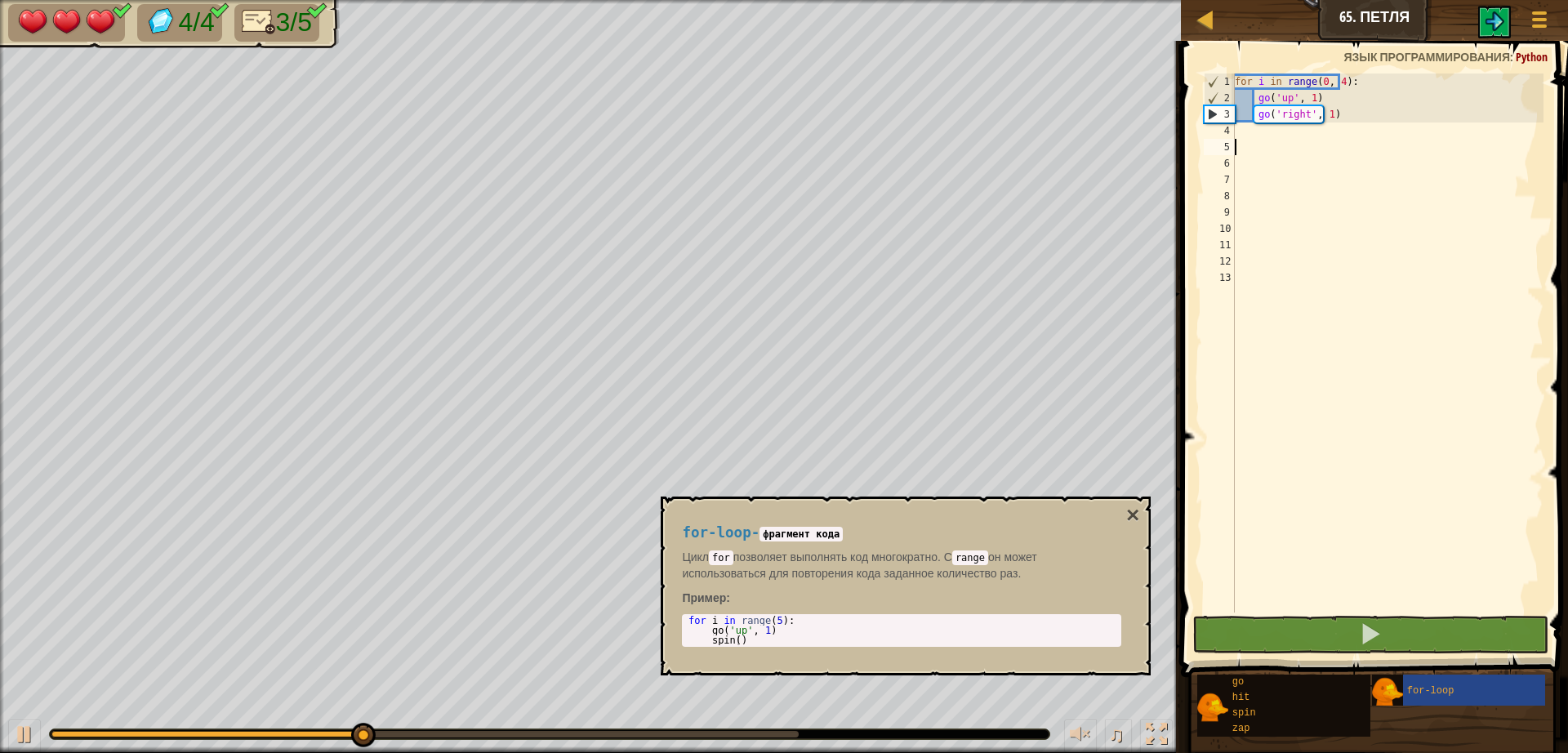
click at [1143, 518] on div "for-loop - фрагмент кода Цикл for позволяет выполнять код многократно. С range …" at bounding box center [905, 585] width 489 height 179
click at [1134, 508] on button "×" at bounding box center [1132, 515] width 13 height 23
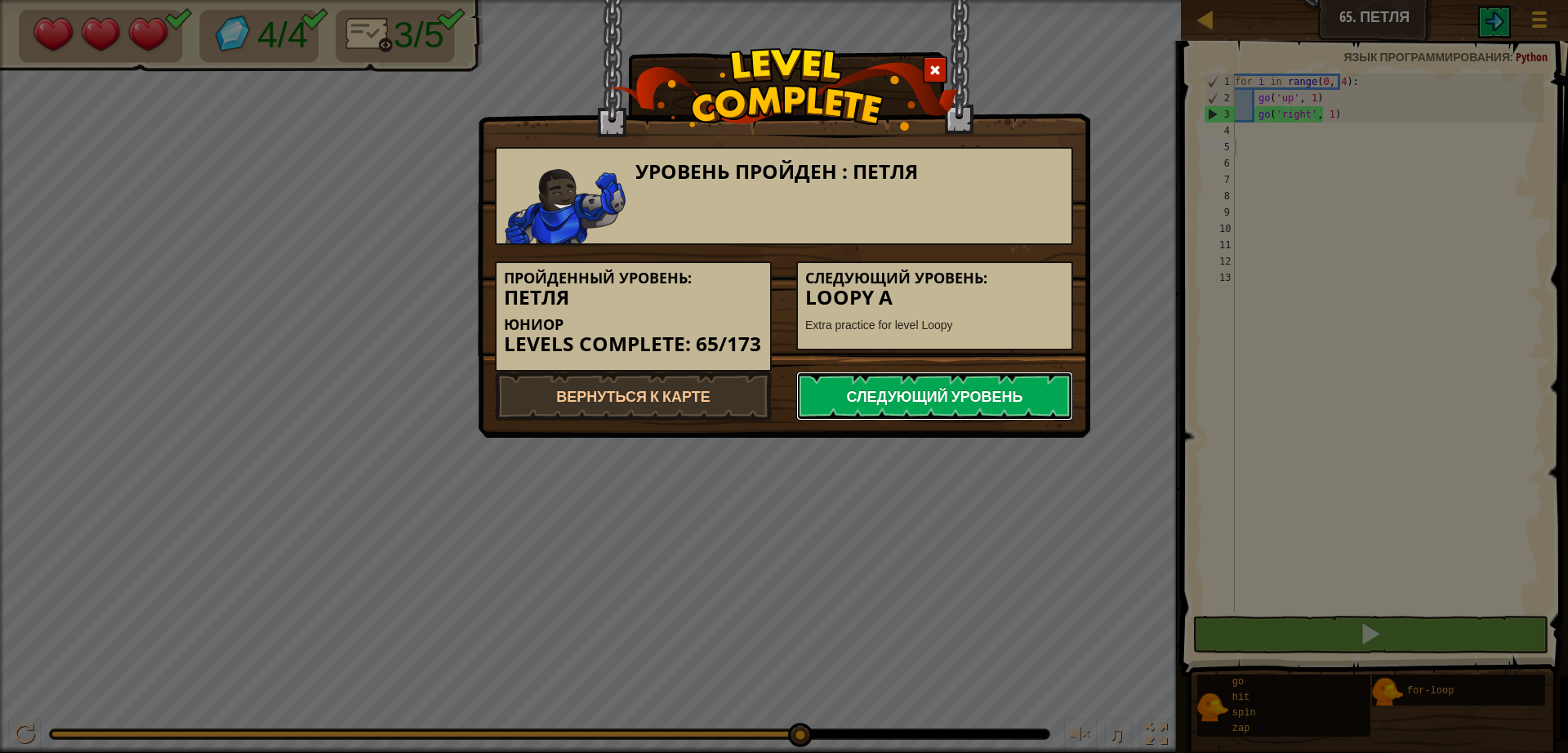
click at [1001, 380] on link "Следующий уровень" at bounding box center [934, 396] width 277 height 49
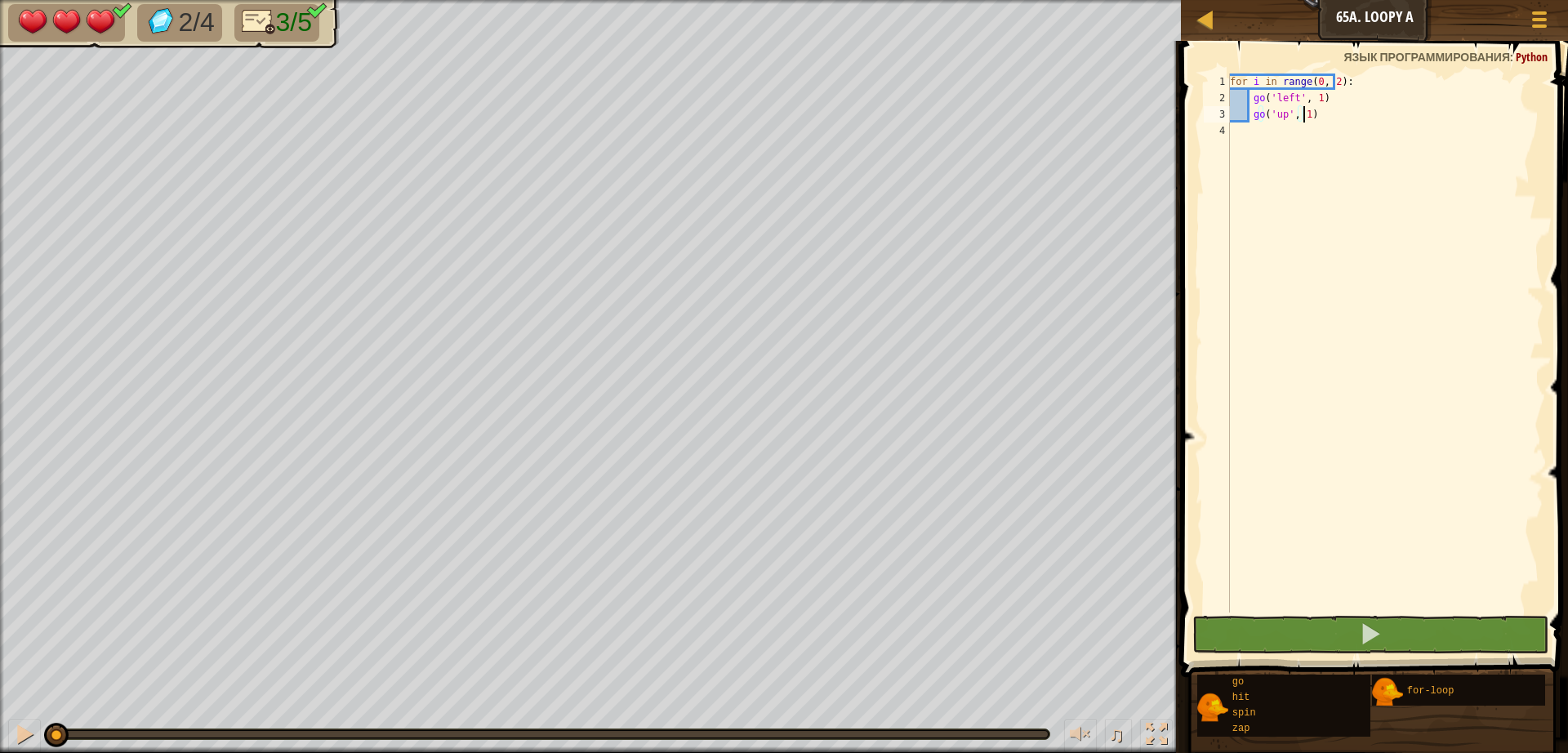
click at [1327, 76] on div "for i in range ( 0 , 2 ) : go ( 'left' , 1 ) go ( 'up' , 1 )" at bounding box center [1384, 358] width 317 height 571
click at [1321, 80] on div "for i in range ( 0 , 2 ) : go ( 'left' , 1 ) go ( 'up' , 1 )" at bounding box center [1384, 358] width 317 height 571
click at [1324, 84] on div "for i in range ( 0 , 2 ) : go ( 'left' , 1 ) go ( 'up' , 1 )" at bounding box center [1384, 342] width 317 height 539
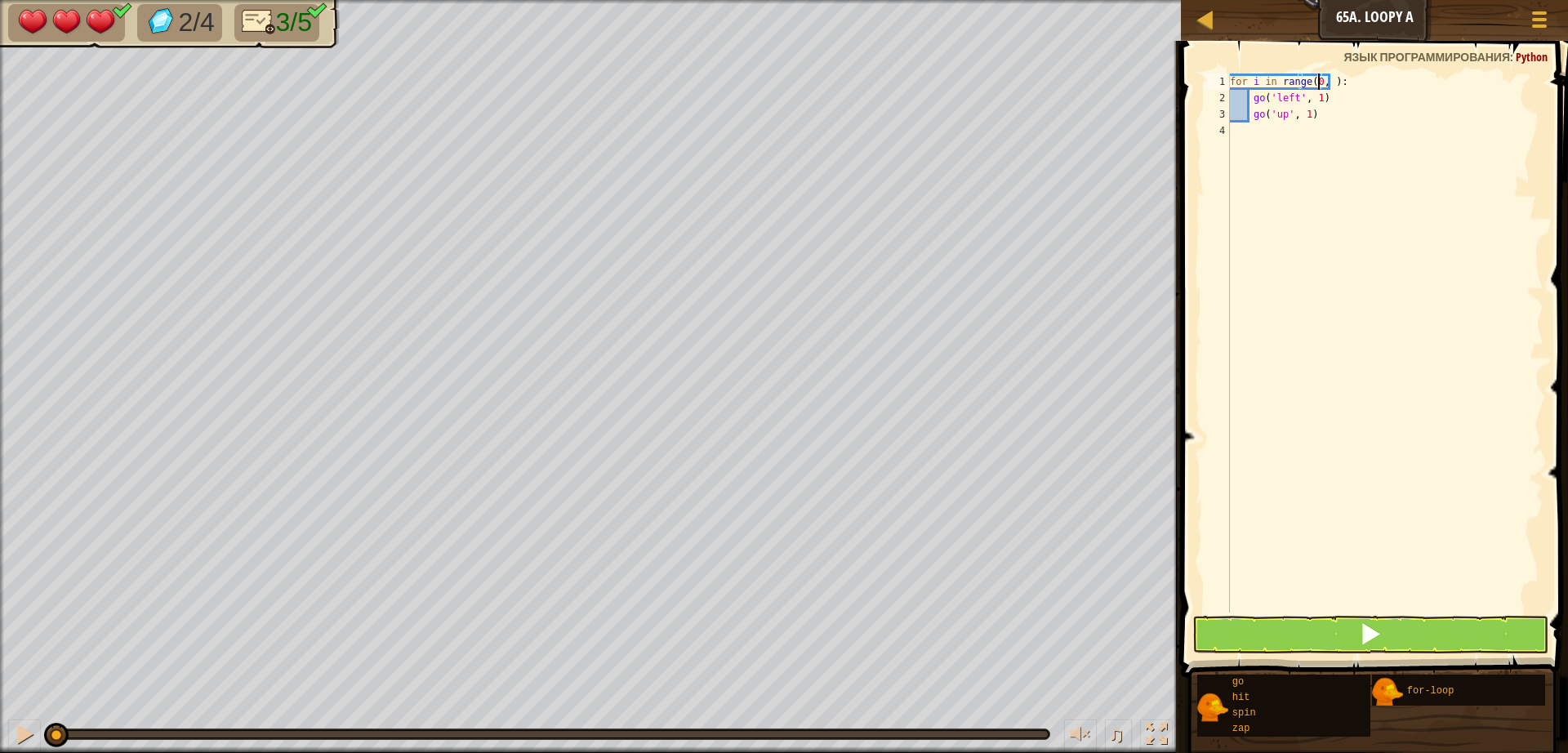
scroll to position [7, 8]
type textarea "for i in range(0, 4):"
click at [1341, 621] on button at bounding box center [1370, 635] width 356 height 38
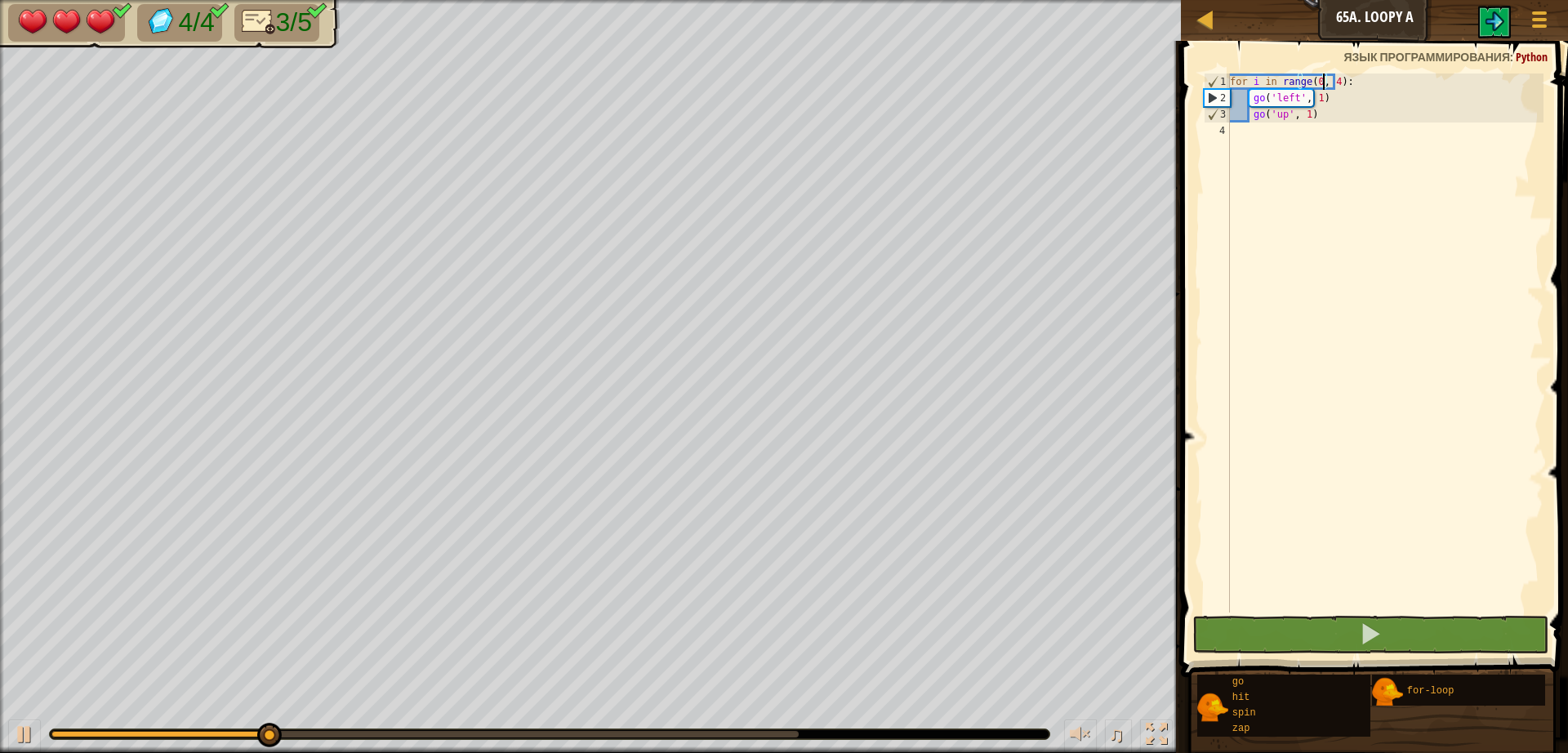
click at [756, 751] on div "♫" at bounding box center [590, 730] width 1180 height 49
click at [733, 737] on div at bounding box center [549, 734] width 1000 height 10
click at [733, 726] on div "0:07.5 Текущее: 0:03.6 Максимальное: 0:08.2 ♫" at bounding box center [590, 730] width 1180 height 49
click at [729, 729] on div at bounding box center [549, 734] width 1000 height 10
click at [728, 734] on div at bounding box center [424, 734] width 747 height 7
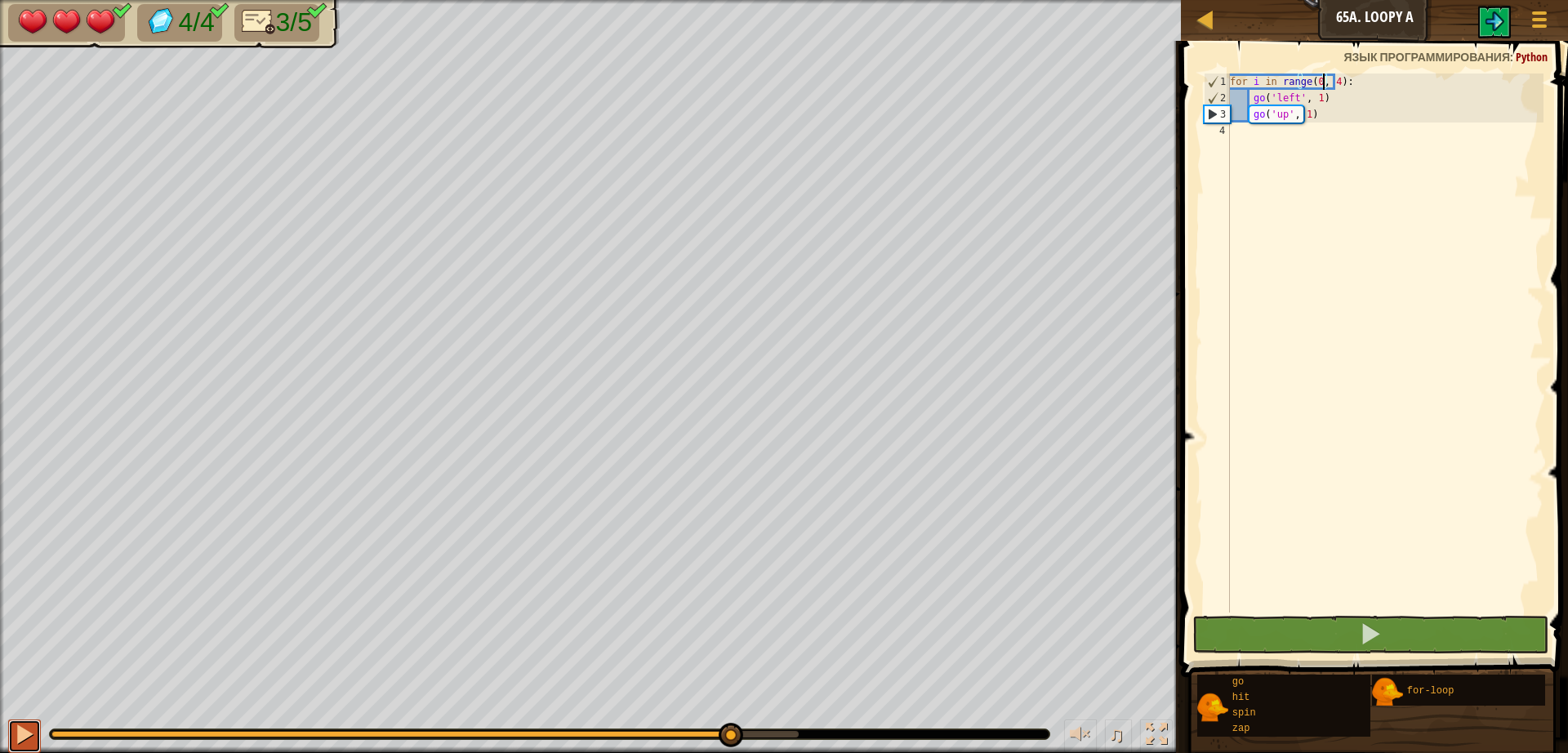
click at [37, 729] on button at bounding box center [24, 736] width 33 height 34
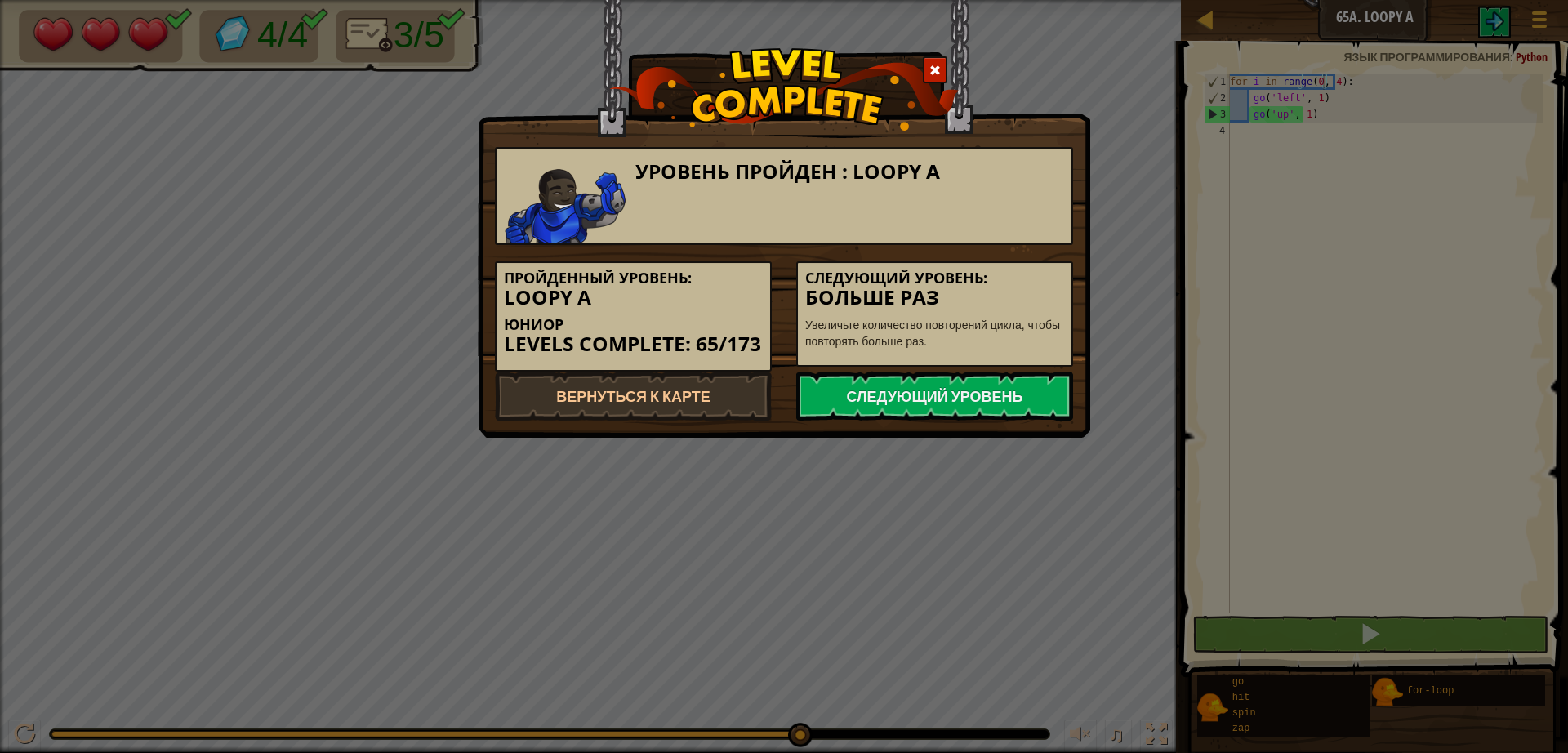
click at [996, 425] on div "Уровень пройден : Loopy A Пройденный уровень: Loopy A Юниор Levels Complete: 65…" at bounding box center [784, 219] width 613 height 438
click at [982, 401] on link "Следующий уровень" at bounding box center [934, 396] width 277 height 49
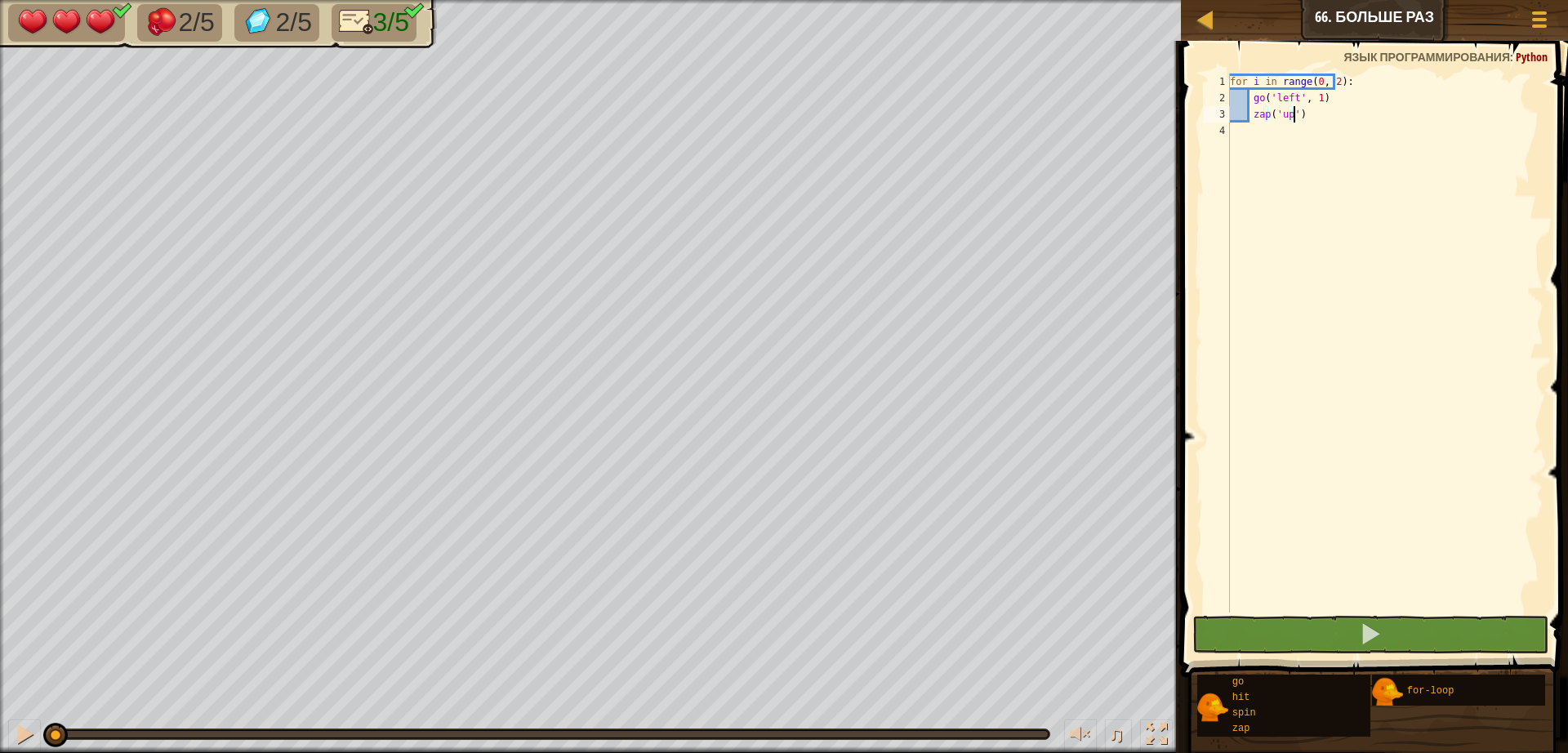
click at [1320, 85] on div "for i in range ( 0 , 2 ) : go ( 'left' , 1 ) zap ( 'up' )" at bounding box center [1384, 358] width 317 height 571
click at [1324, 82] on div "for i in range ( 0 , 2 ) : go ( 'left' , 1 ) zap ( 'up' )" at bounding box center [1384, 358] width 317 height 571
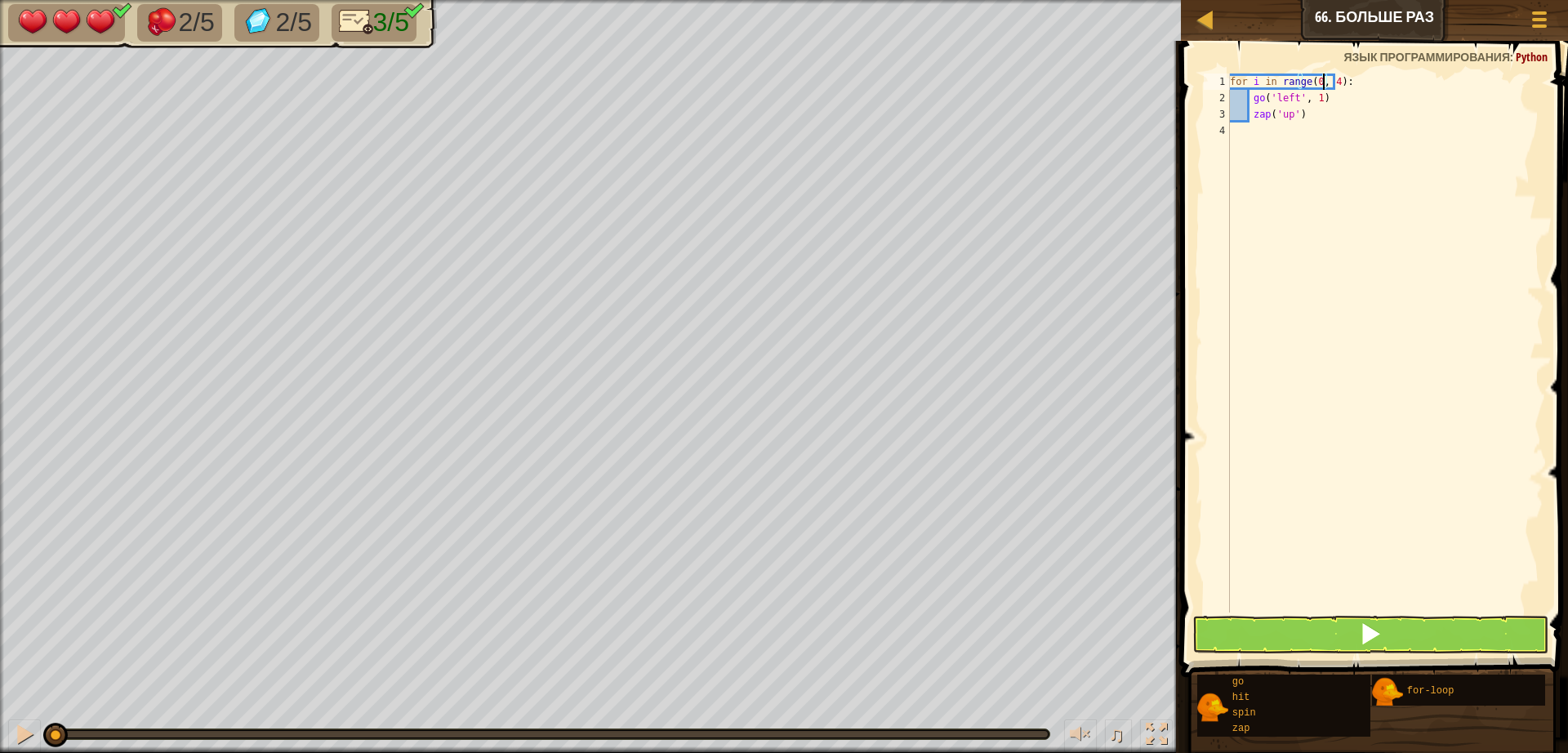
scroll to position [7, 8]
click at [1330, 637] on button at bounding box center [1370, 635] width 356 height 38
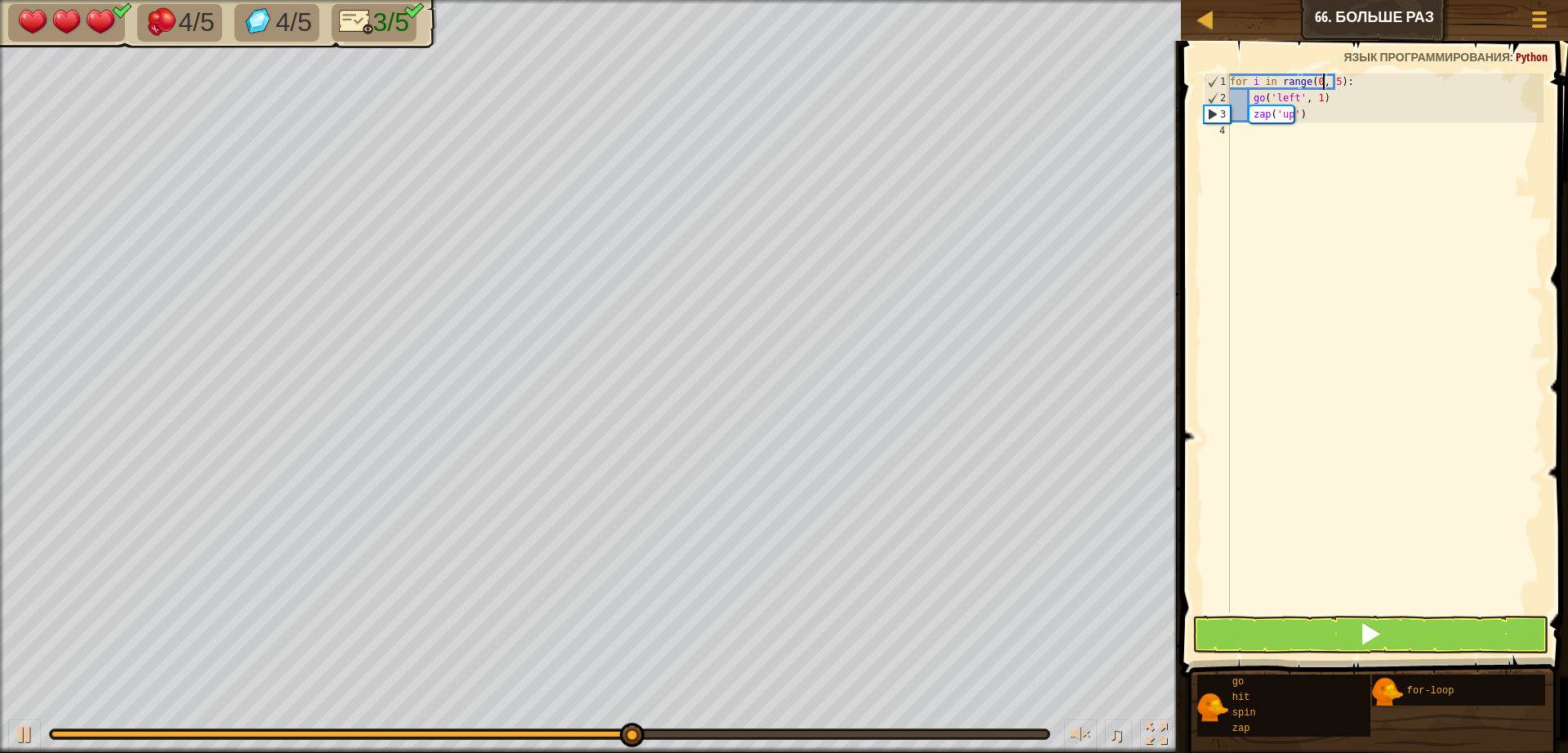
type textarea "for i in range(0, 5):"
click at [1451, 648] on button at bounding box center [1370, 635] width 356 height 38
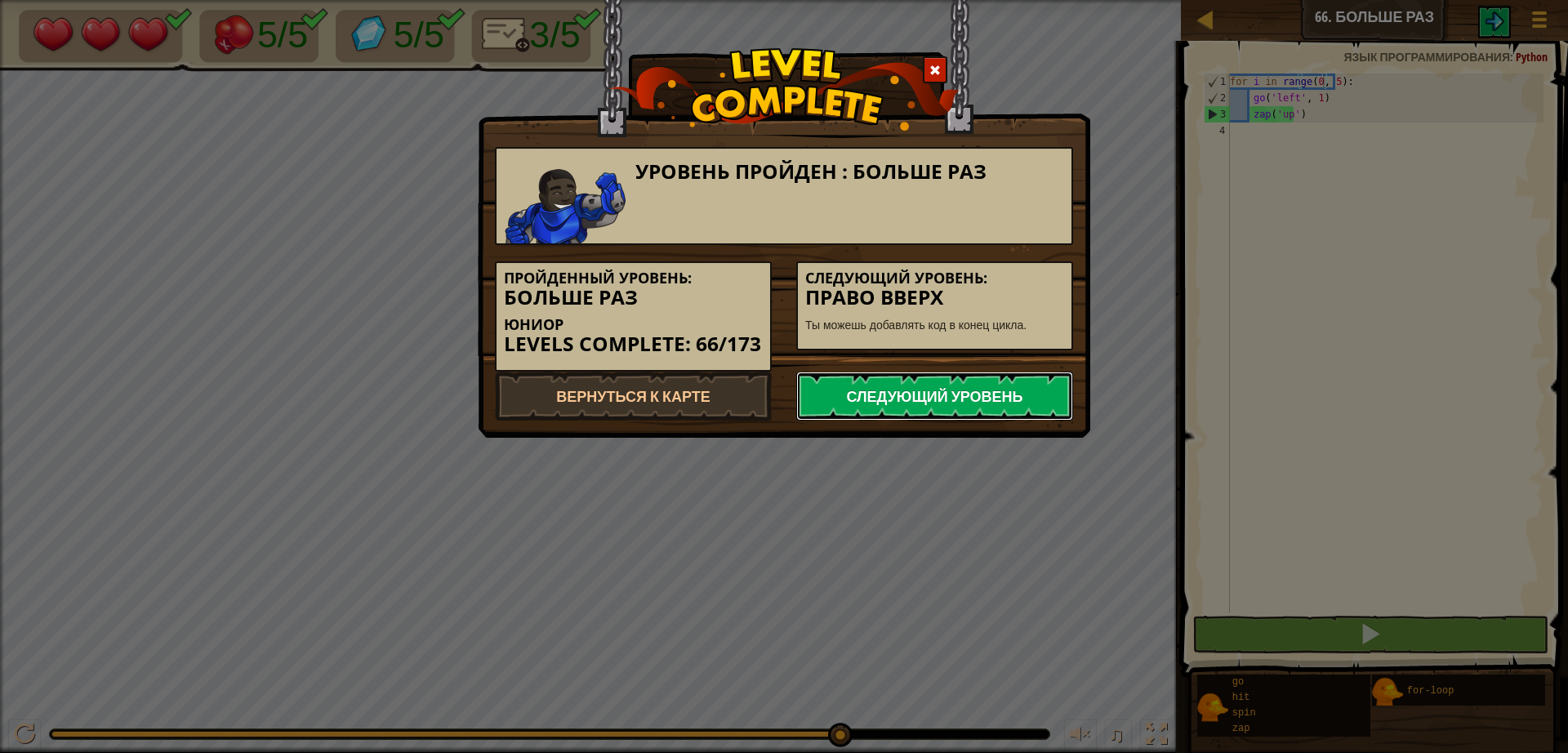
click at [1040, 403] on link "Следующий уровень" at bounding box center [934, 396] width 277 height 49
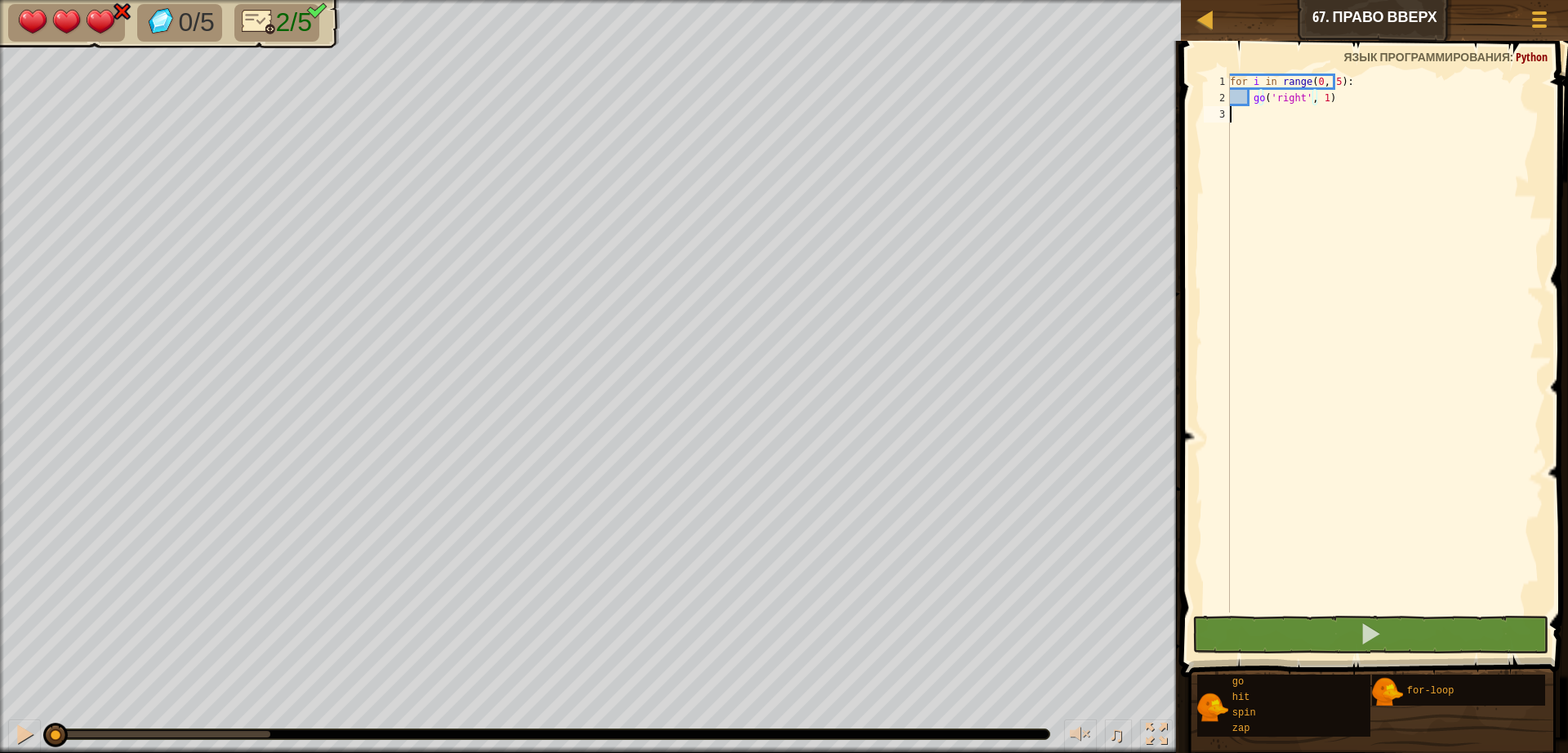
click at [1247, 110] on div "for i in range ( 0 , 5 ) : go ( 'right' , 1 )" at bounding box center [1384, 358] width 317 height 571
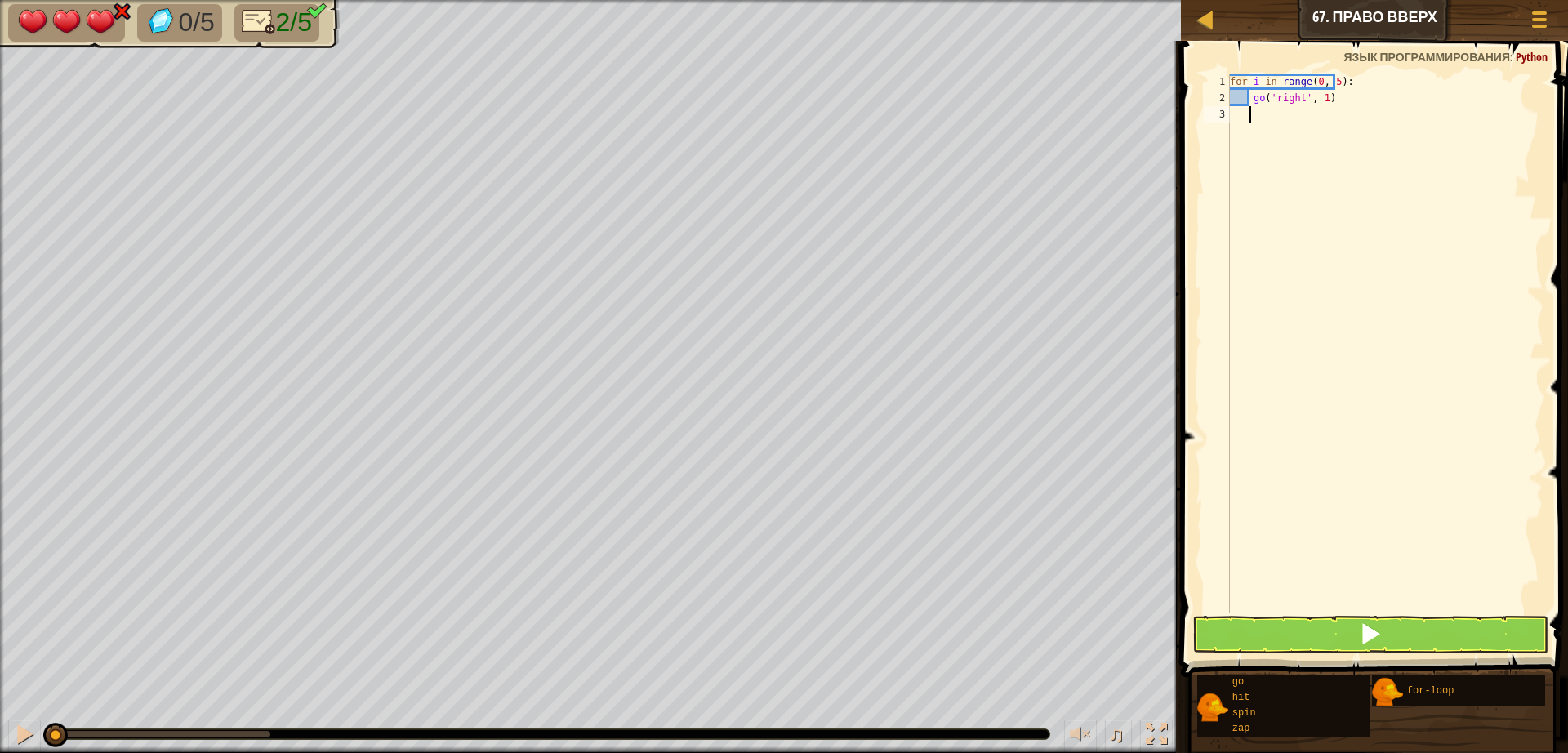
type textarea "g"
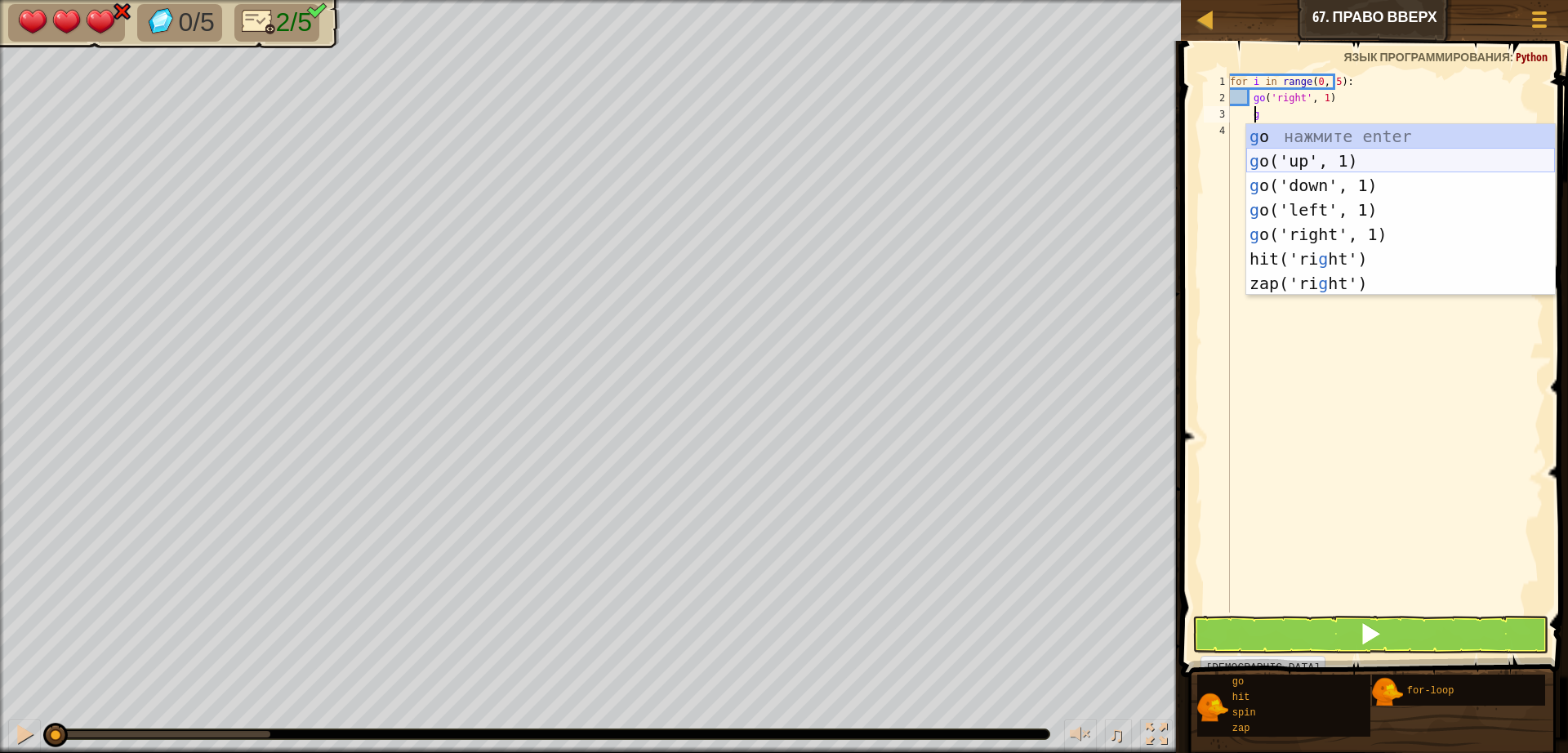
click at [1269, 167] on div "g o нажмите enter g o('up', 1) нажмите enter g o('down', 1) нажмите enter g o('…" at bounding box center [1400, 234] width 309 height 220
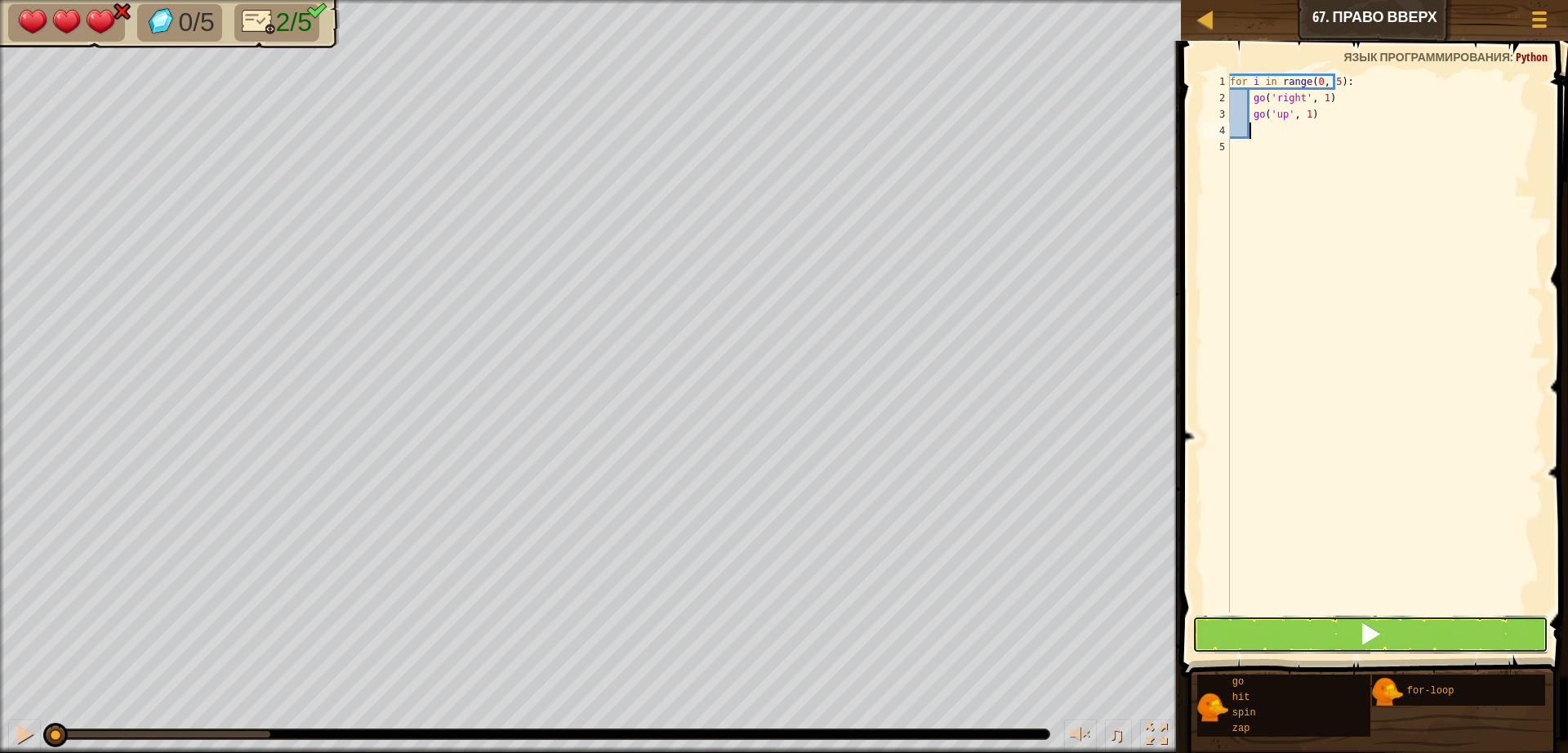
click at [1330, 623] on button at bounding box center [1370, 635] width 356 height 38
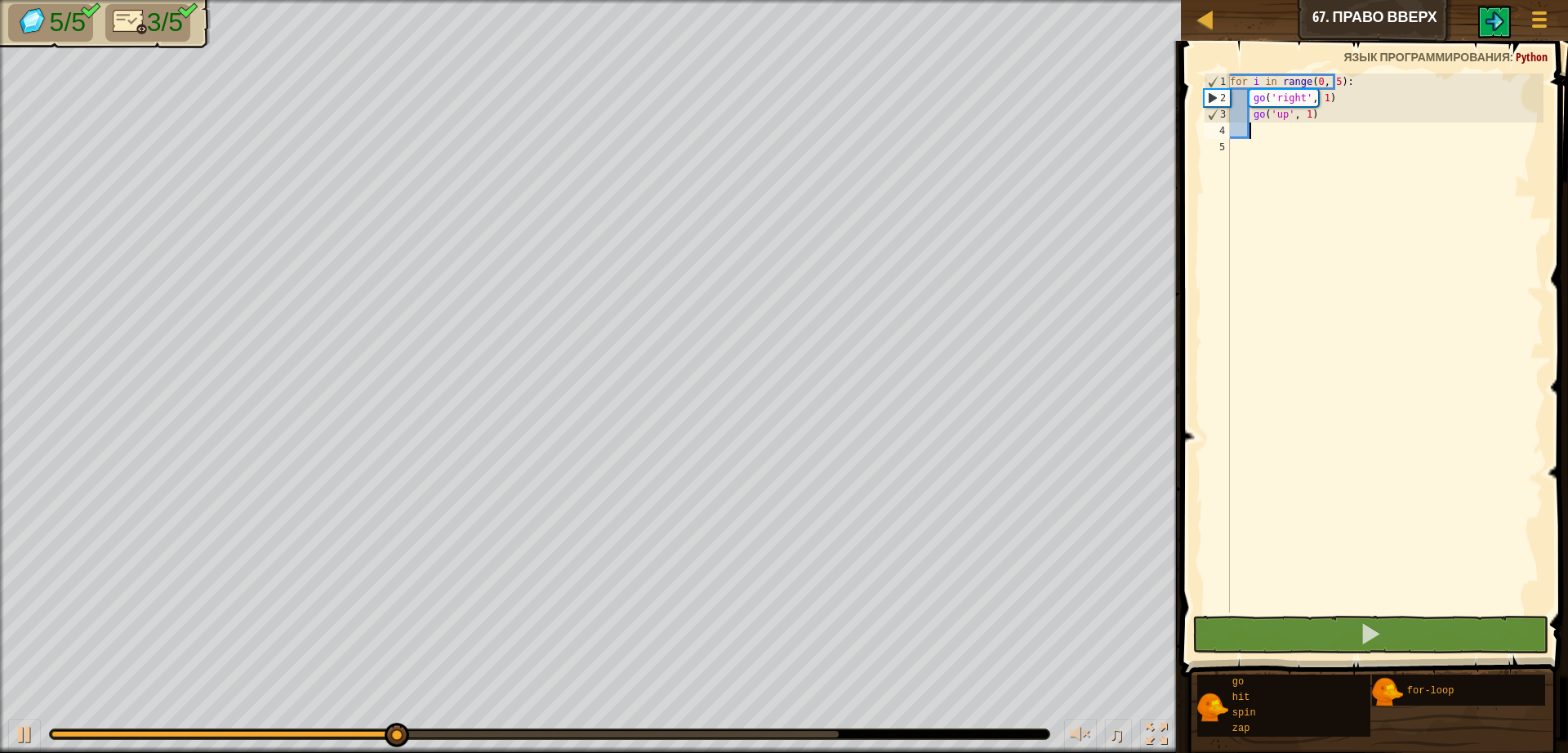
click at [738, 732] on div "0:08.9 Текущее: 0:04.2 Максимальное: 0:10.2" at bounding box center [445, 734] width 787 height 7
click at [18, 735] on div at bounding box center [25, 734] width 22 height 22
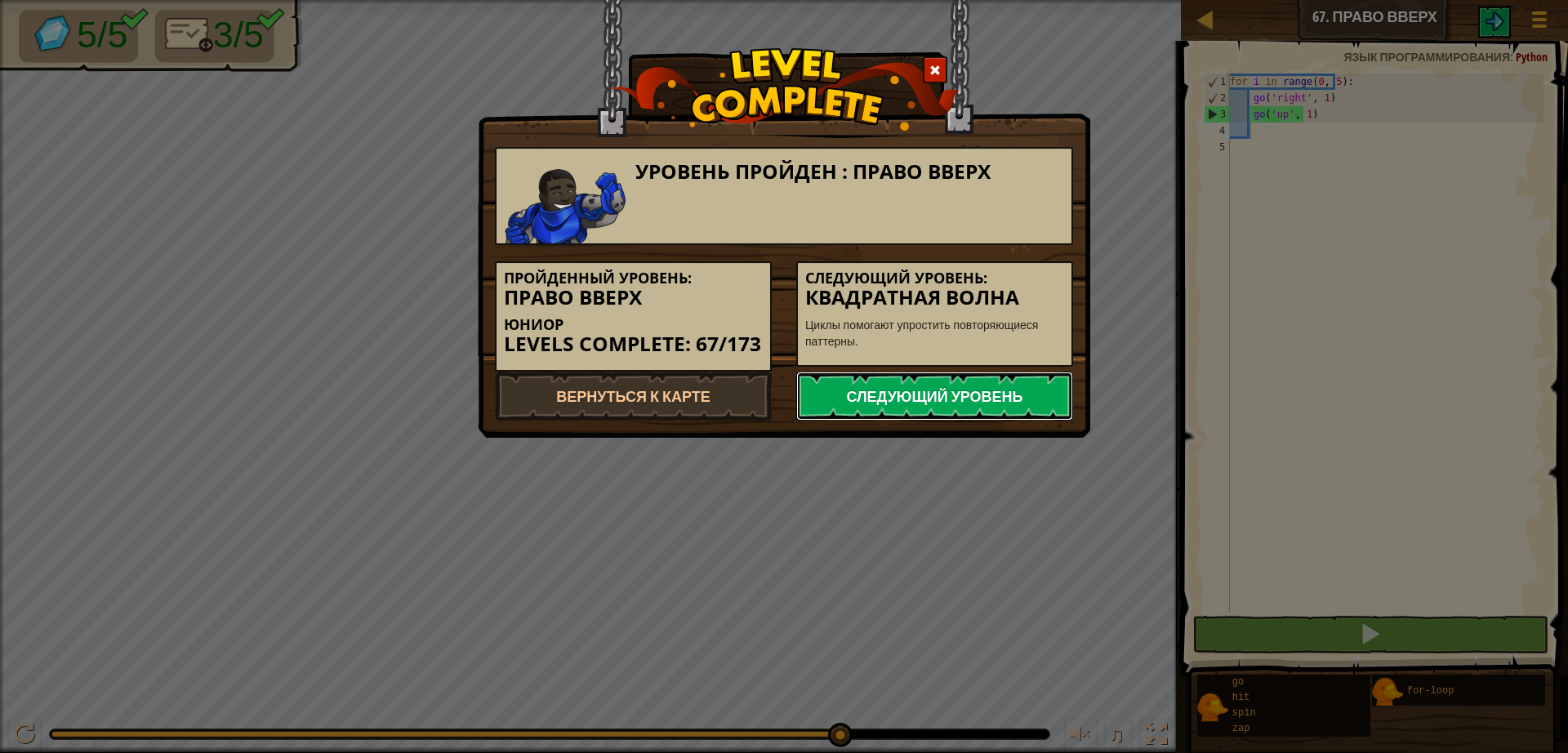
click at [896, 395] on link "Следующий уровень" at bounding box center [934, 396] width 277 height 49
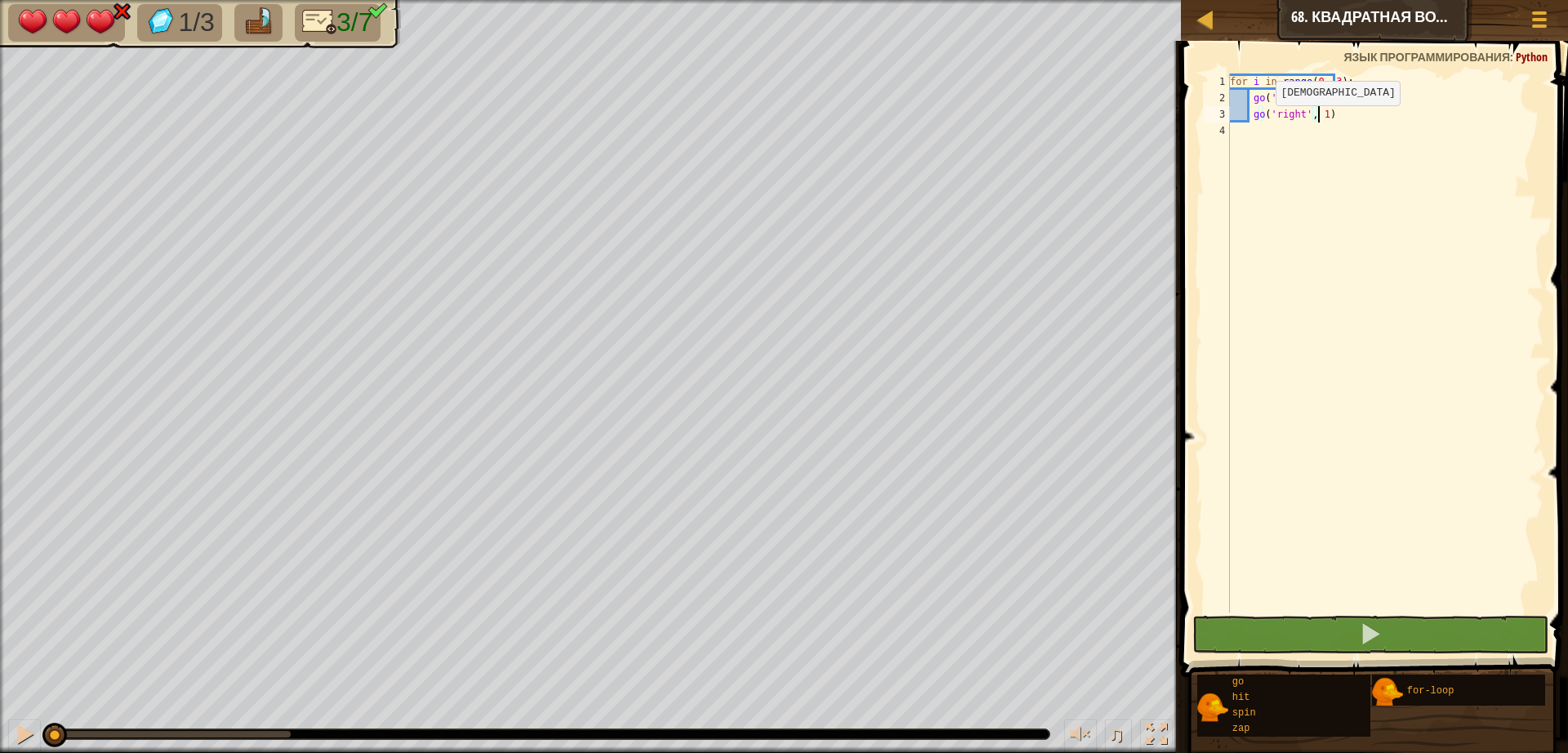
click at [1261, 121] on div "for i in range ( 0 , 3 ) : go ( 'up' , 1 ) go ( 'right' , 1 )" at bounding box center [1384, 358] width 317 height 571
click at [1242, 125] on div "for i in range ( 0 , 3 ) : go ( 'up' , 1 ) go ( 'right' , 1 )" at bounding box center [1384, 358] width 317 height 571
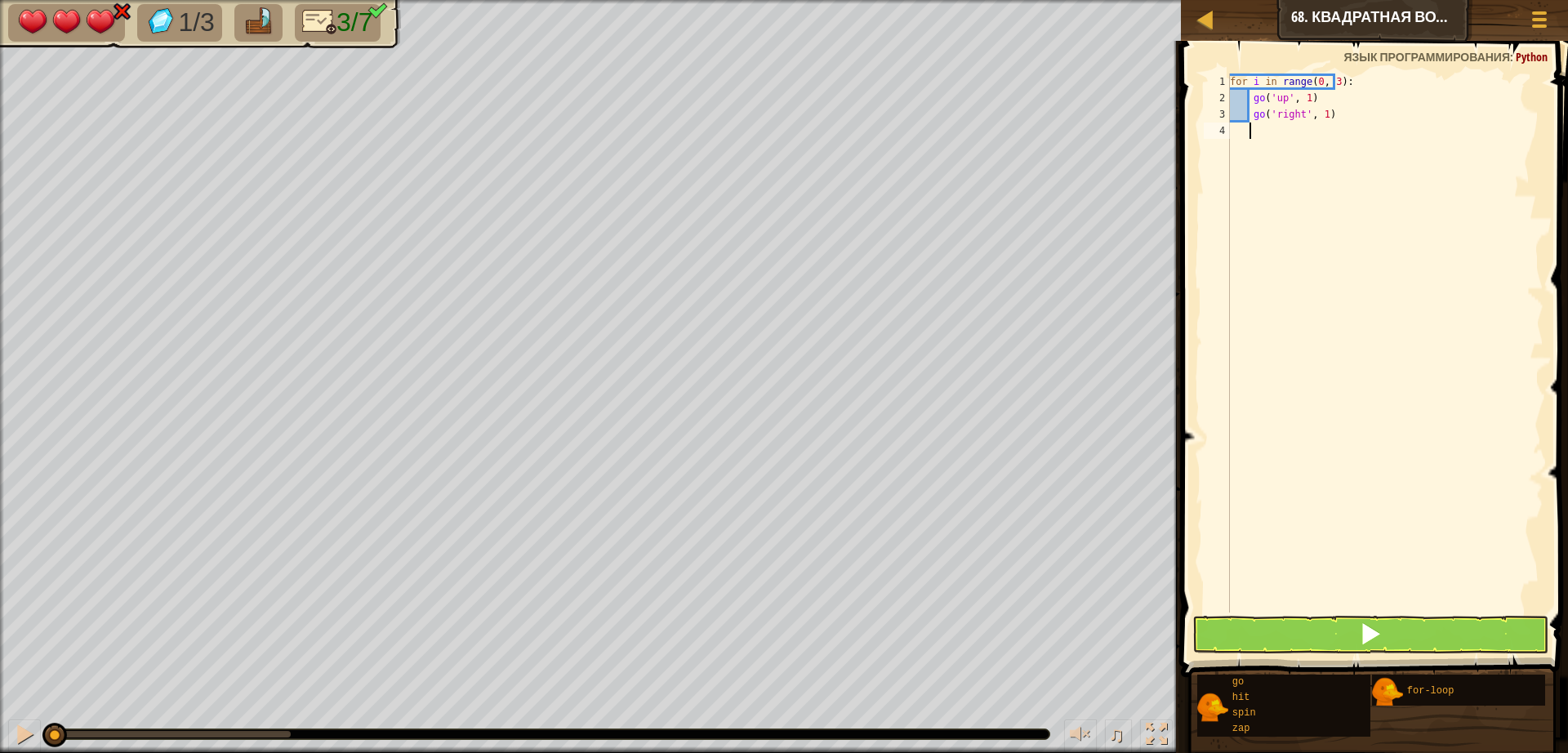
type textarea "g"
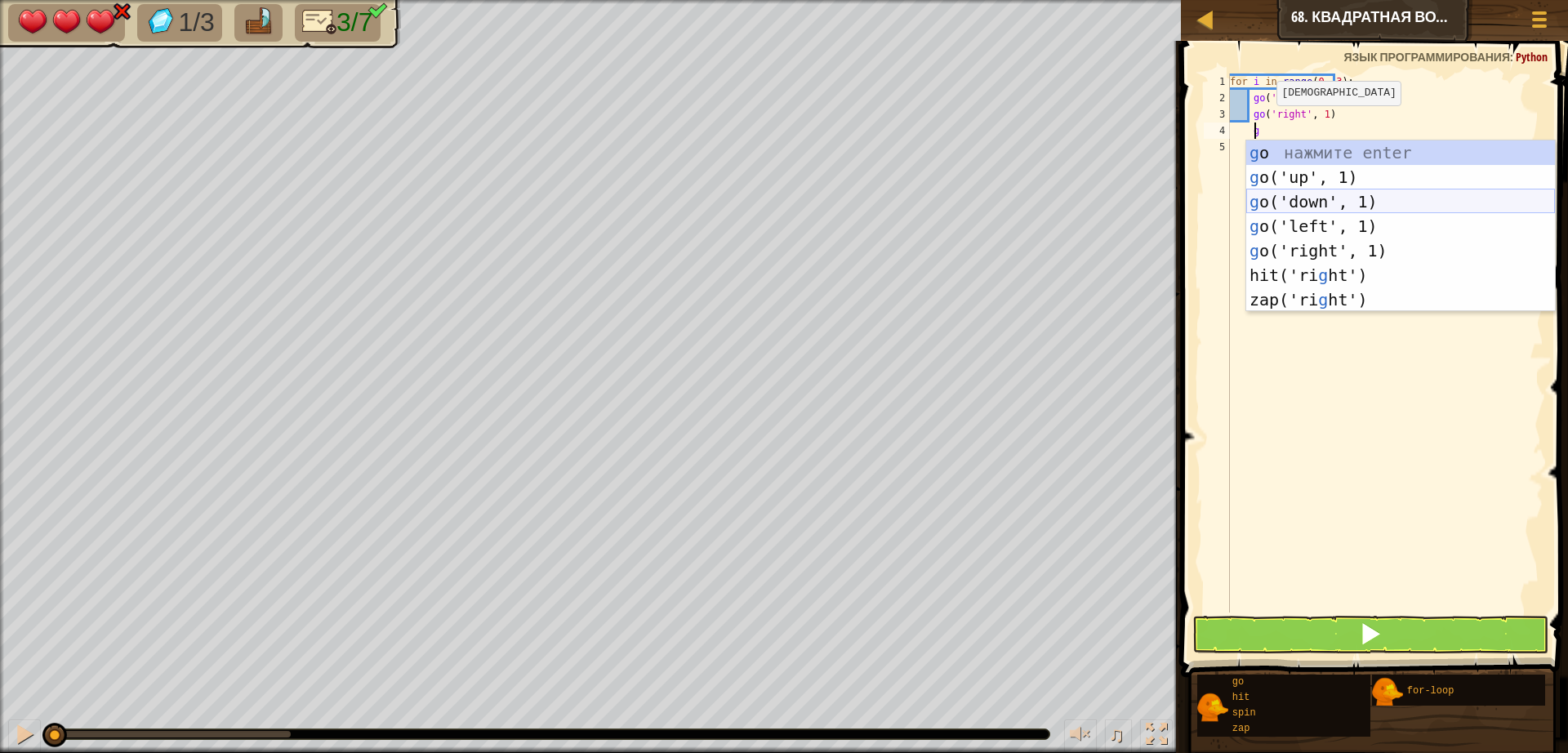
click at [1278, 202] on div "g o нажмите enter g o('up', 1) нажмите enter g o('down', 1) нажмите enter g o('…" at bounding box center [1400, 250] width 309 height 220
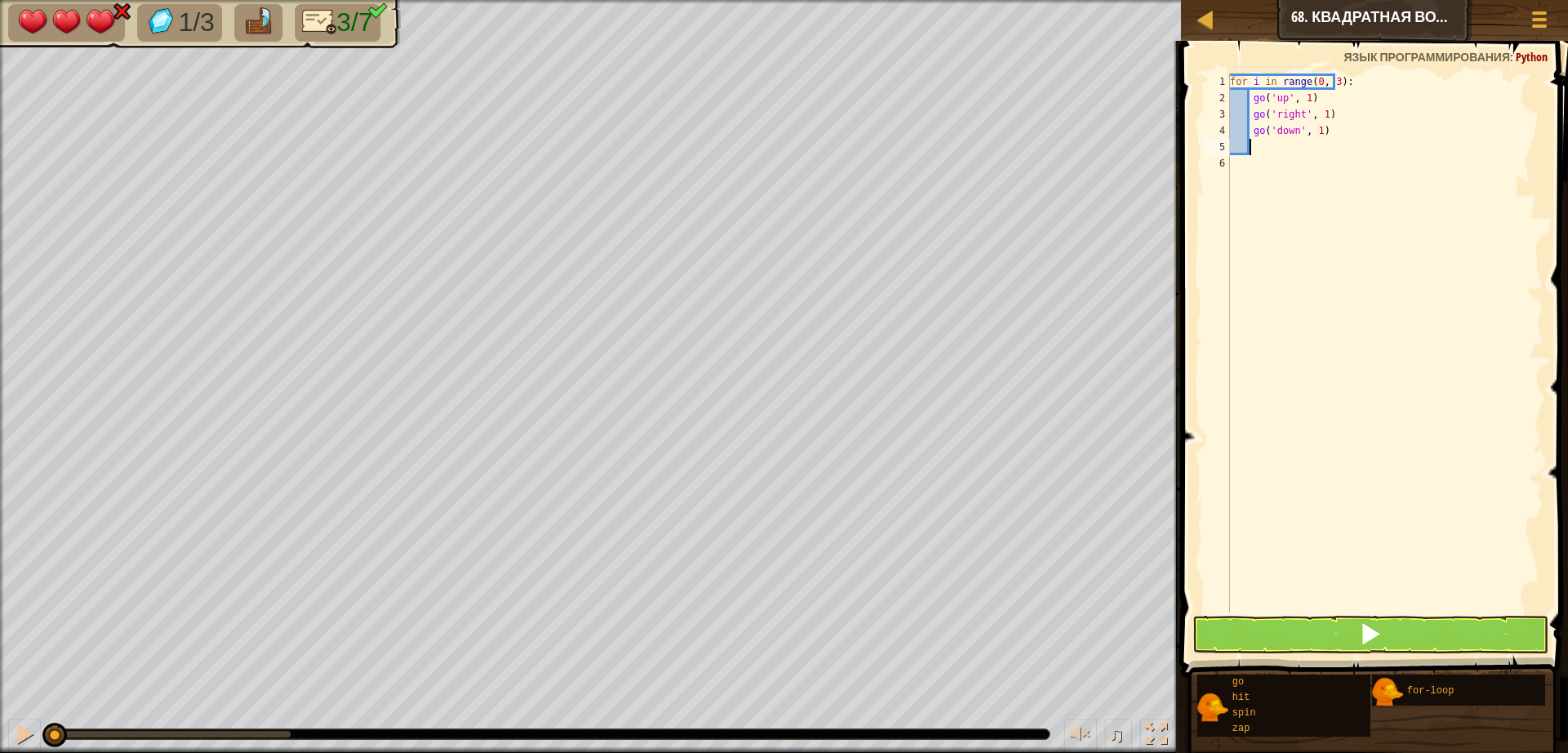
scroll to position [7, 1]
click at [1346, 648] on button at bounding box center [1370, 635] width 356 height 38
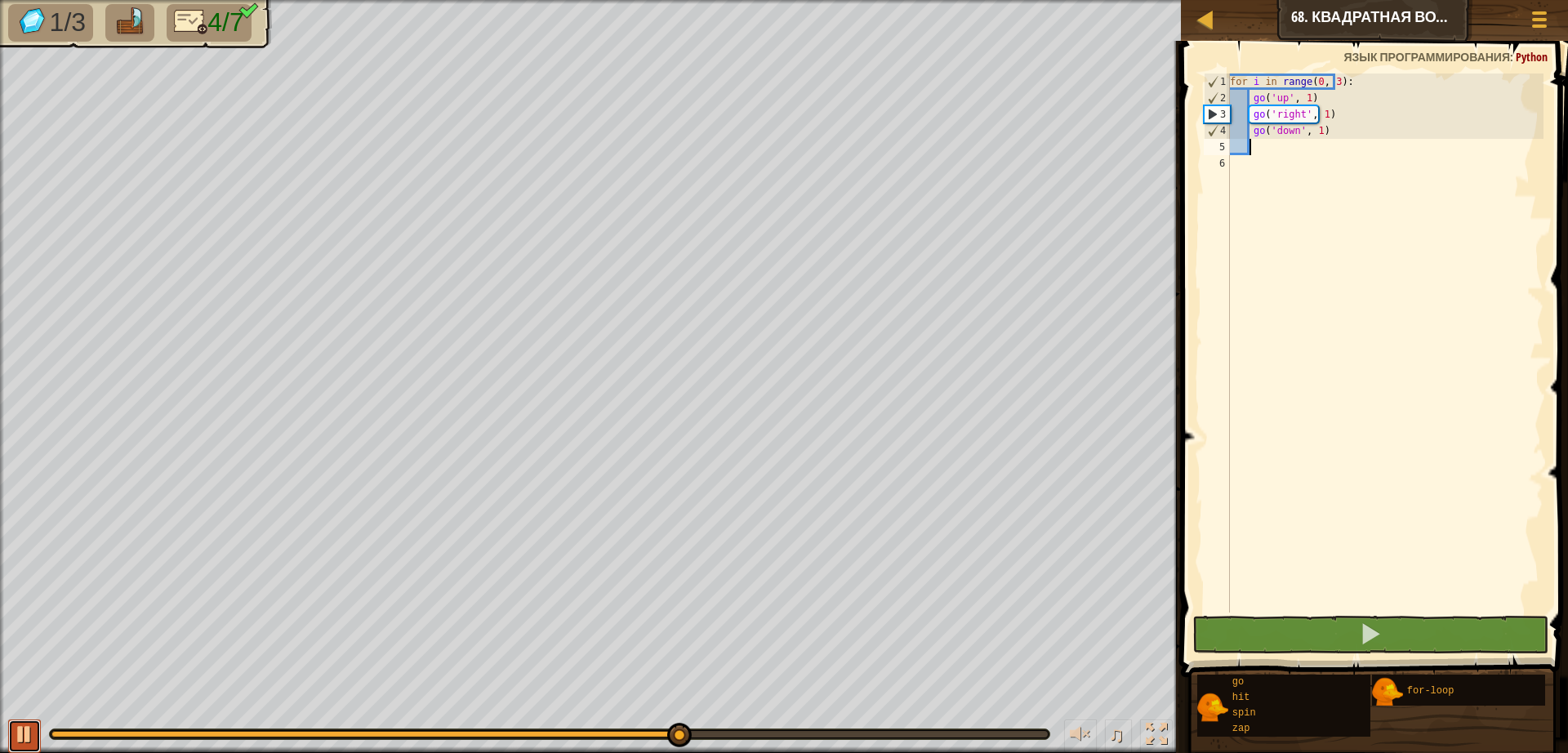
click at [32, 726] on div at bounding box center [25, 734] width 22 height 22
type textarea "g"
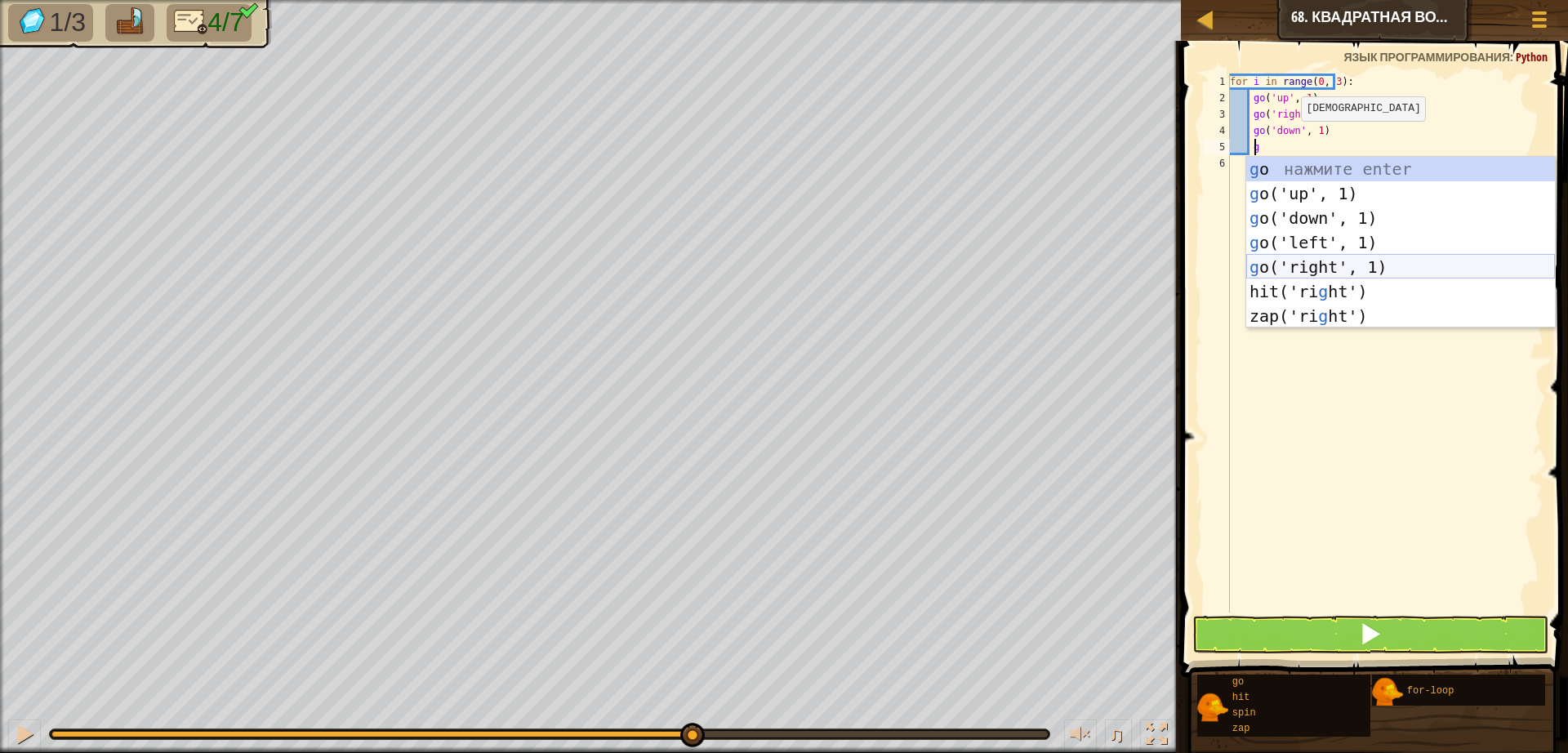
click at [1295, 267] on div "g o нажмите enter g o('up', 1) нажмите enter g o('down', 1) нажмите enter g o('…" at bounding box center [1400, 266] width 309 height 220
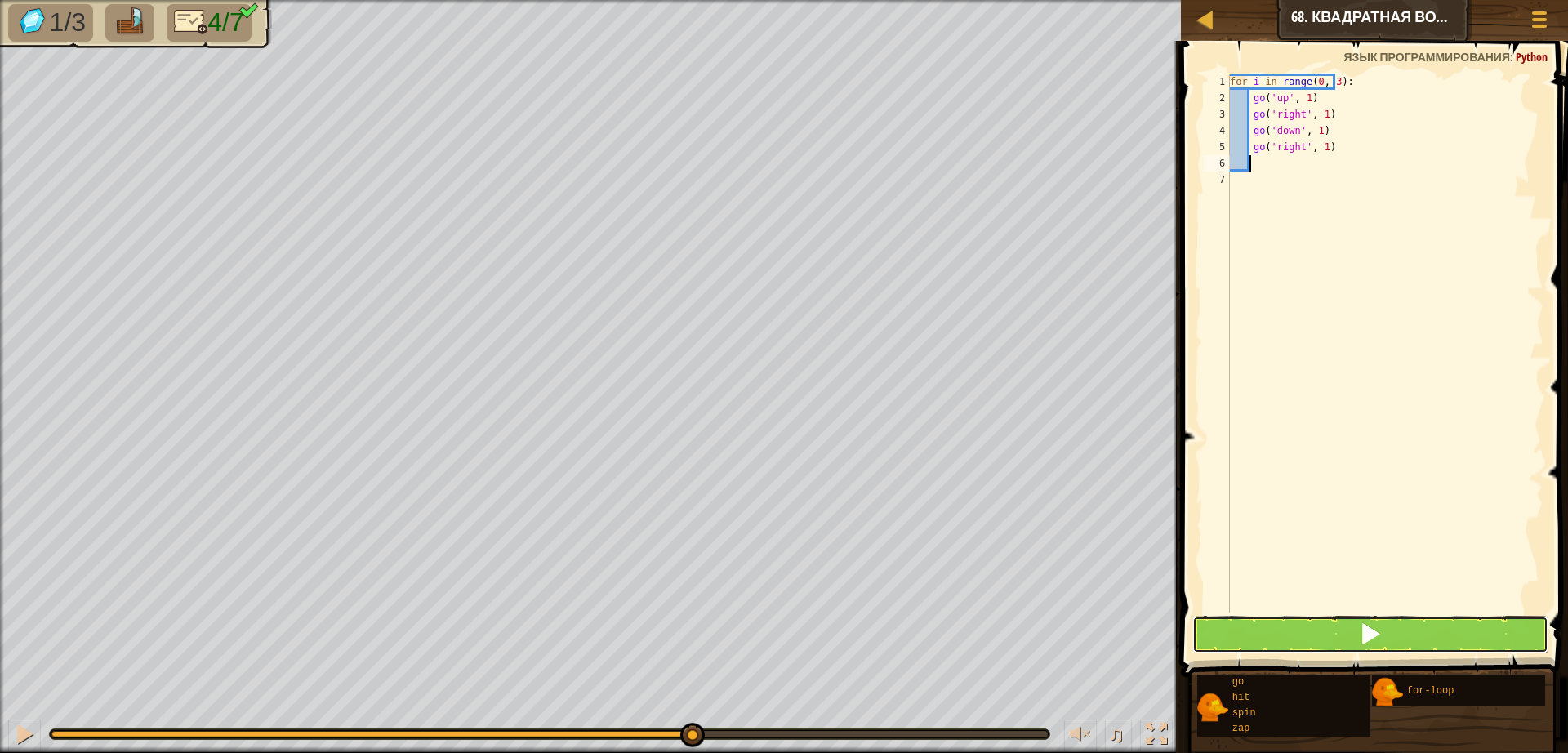
click at [1341, 637] on button at bounding box center [1370, 635] width 356 height 38
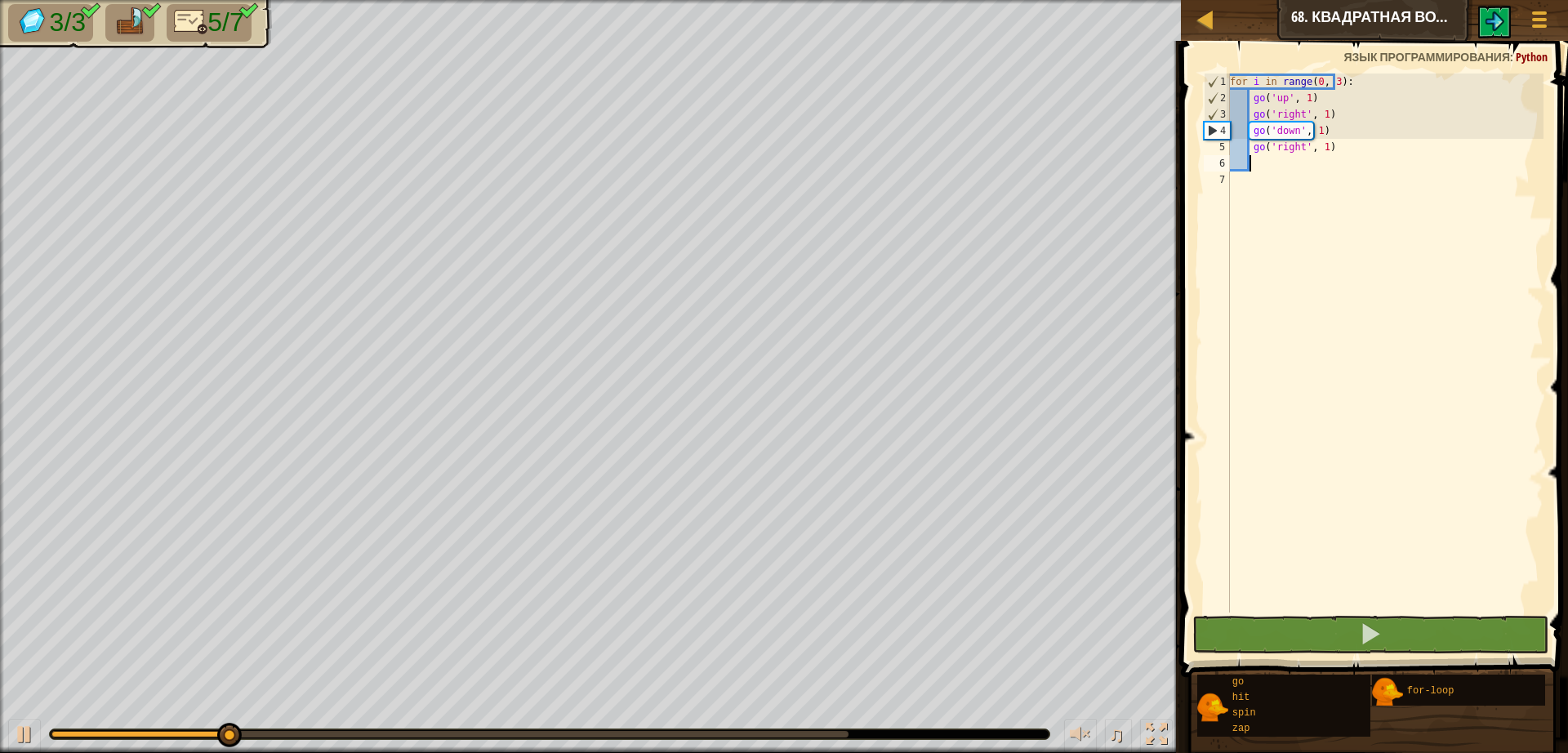
click at [754, 730] on div "♫" at bounding box center [590, 730] width 1180 height 49
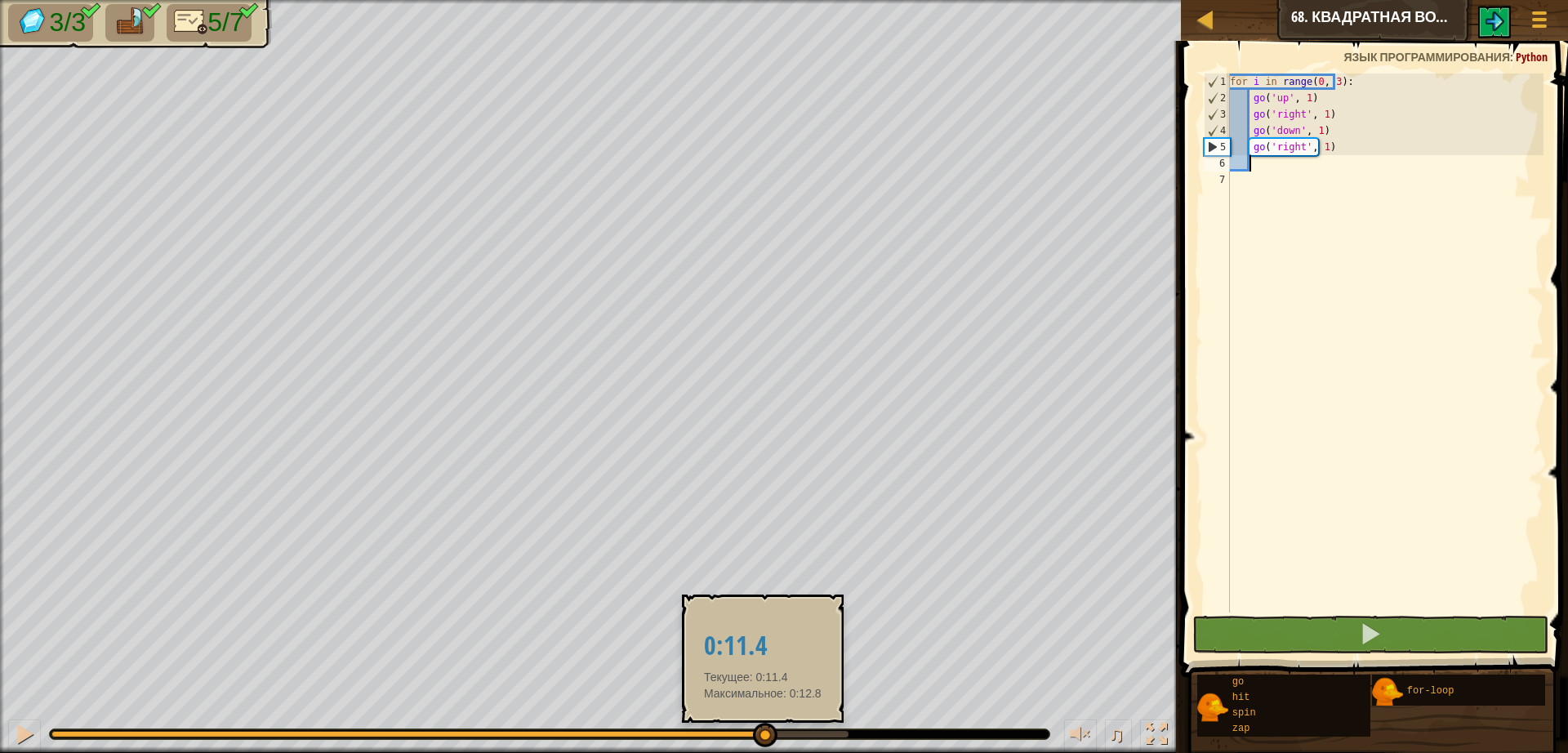
click at [763, 732] on div at bounding box center [450, 734] width 797 height 7
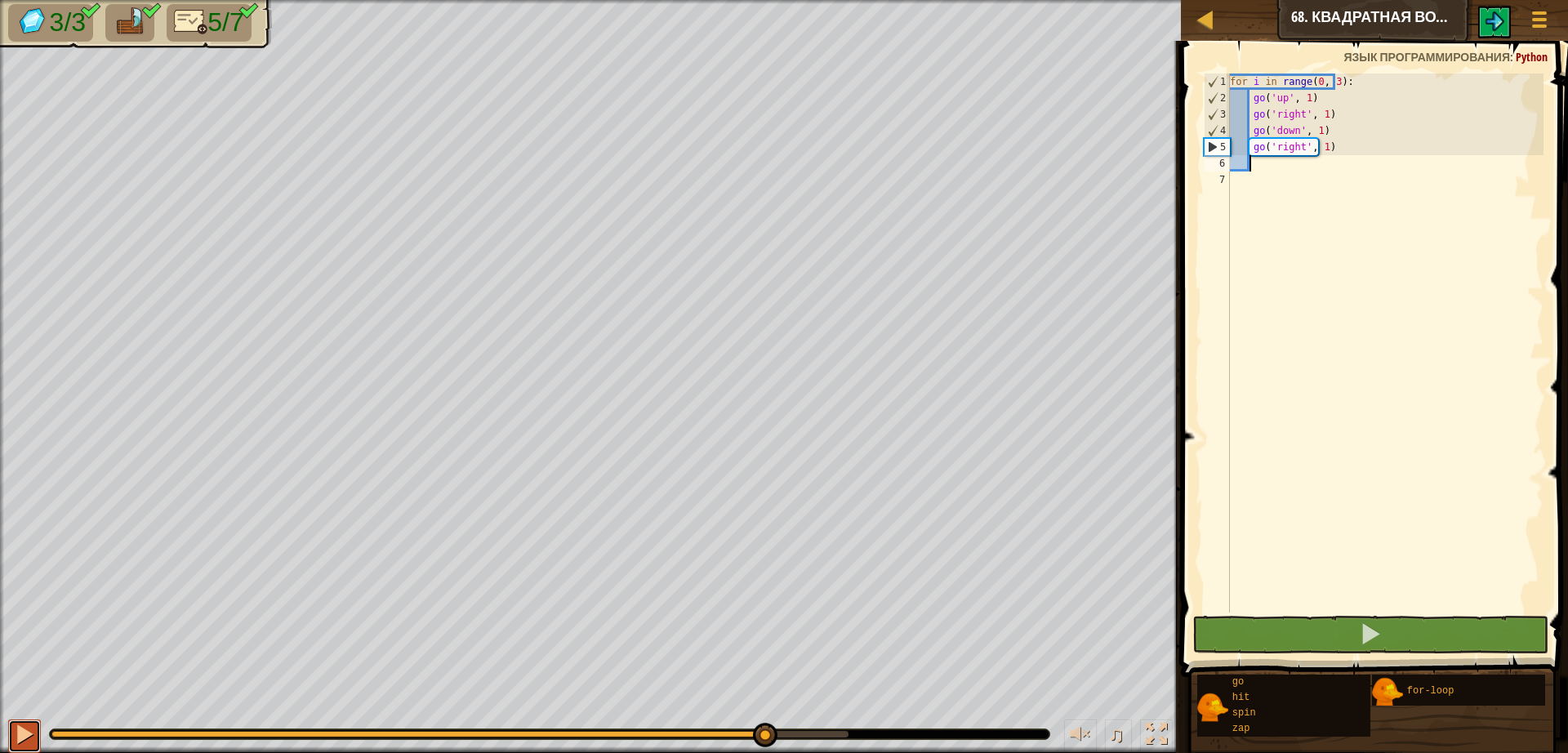
click at [11, 748] on button at bounding box center [24, 736] width 33 height 34
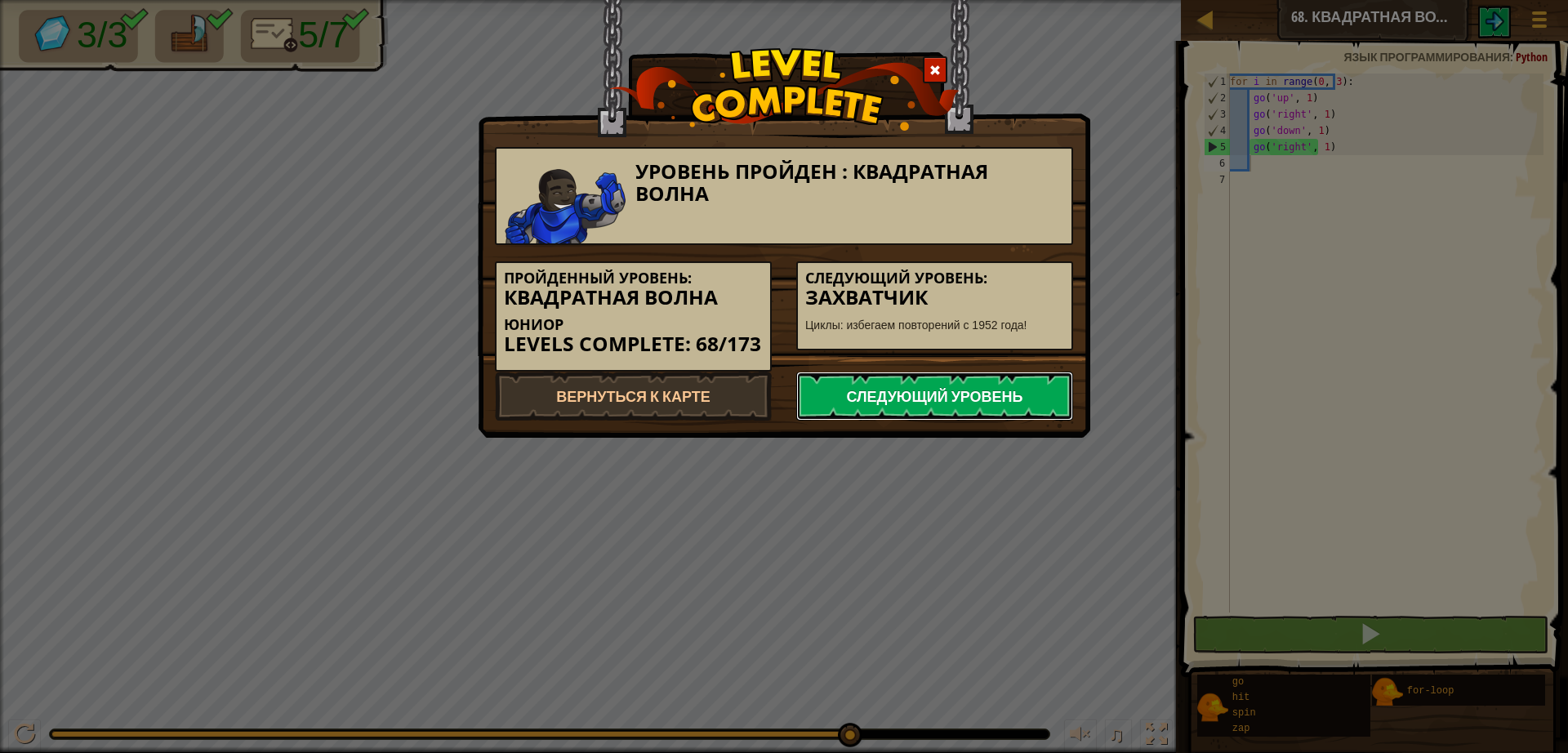
click at [984, 382] on link "Следующий уровень" at bounding box center [934, 396] width 277 height 49
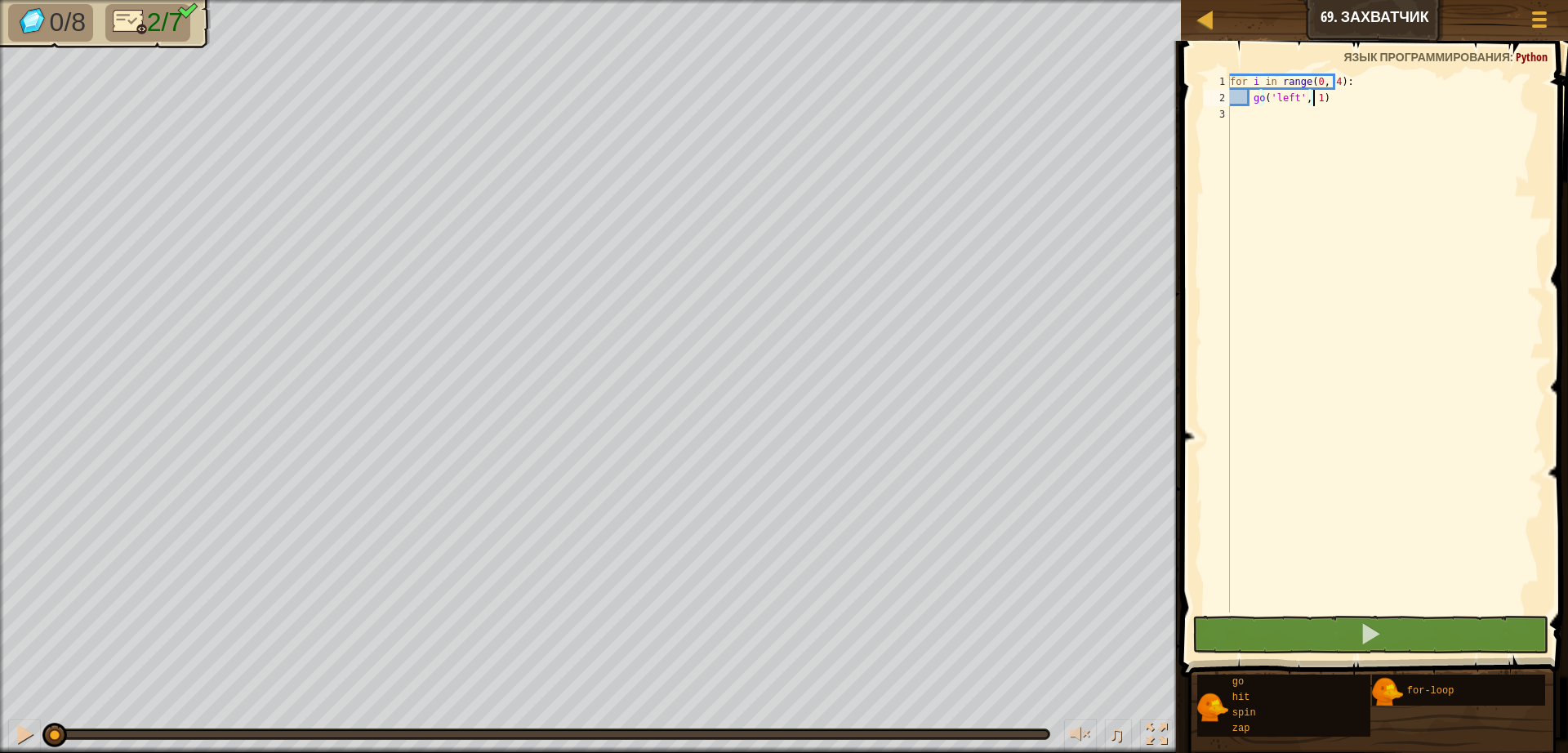
click at [1272, 113] on div "for i in range ( 0 , 4 ) : go ( 'left' , 1 )" at bounding box center [1384, 358] width 317 height 571
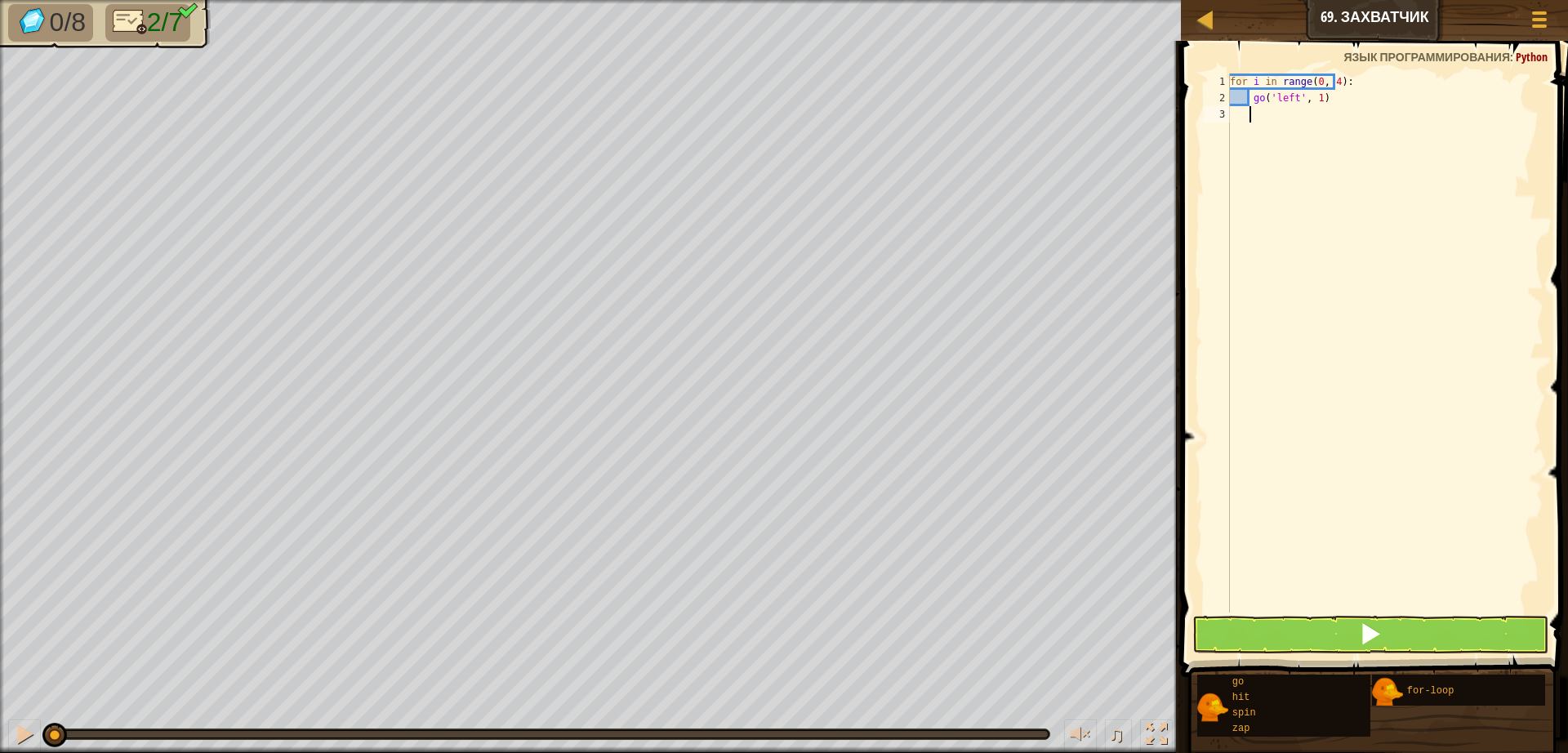
type textarea "g"
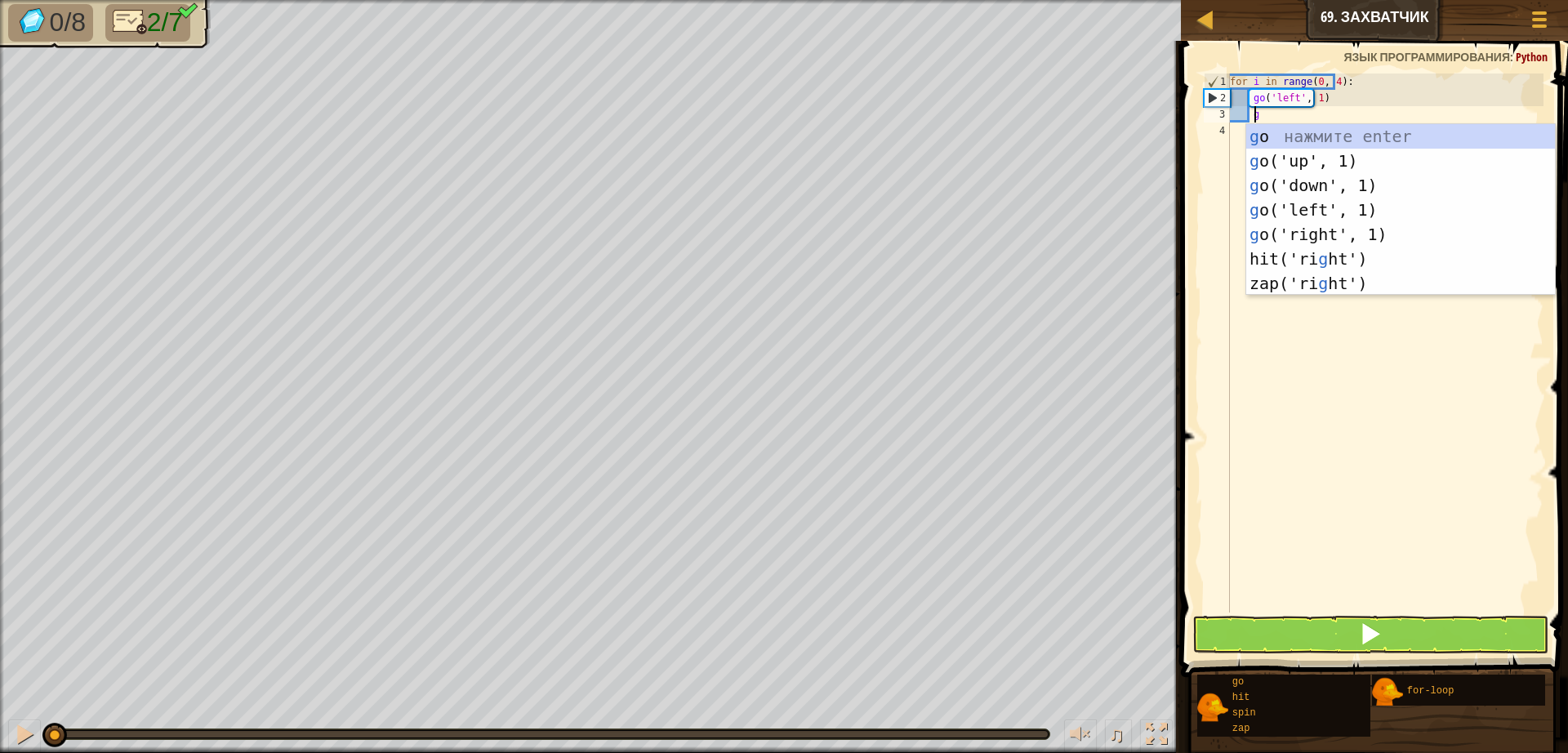
scroll to position [7, 2]
click at [1269, 163] on div "g o нажмите enter g o('up', 1) нажмите enter g o('down', 1) нажмите enter g o('…" at bounding box center [1400, 234] width 309 height 220
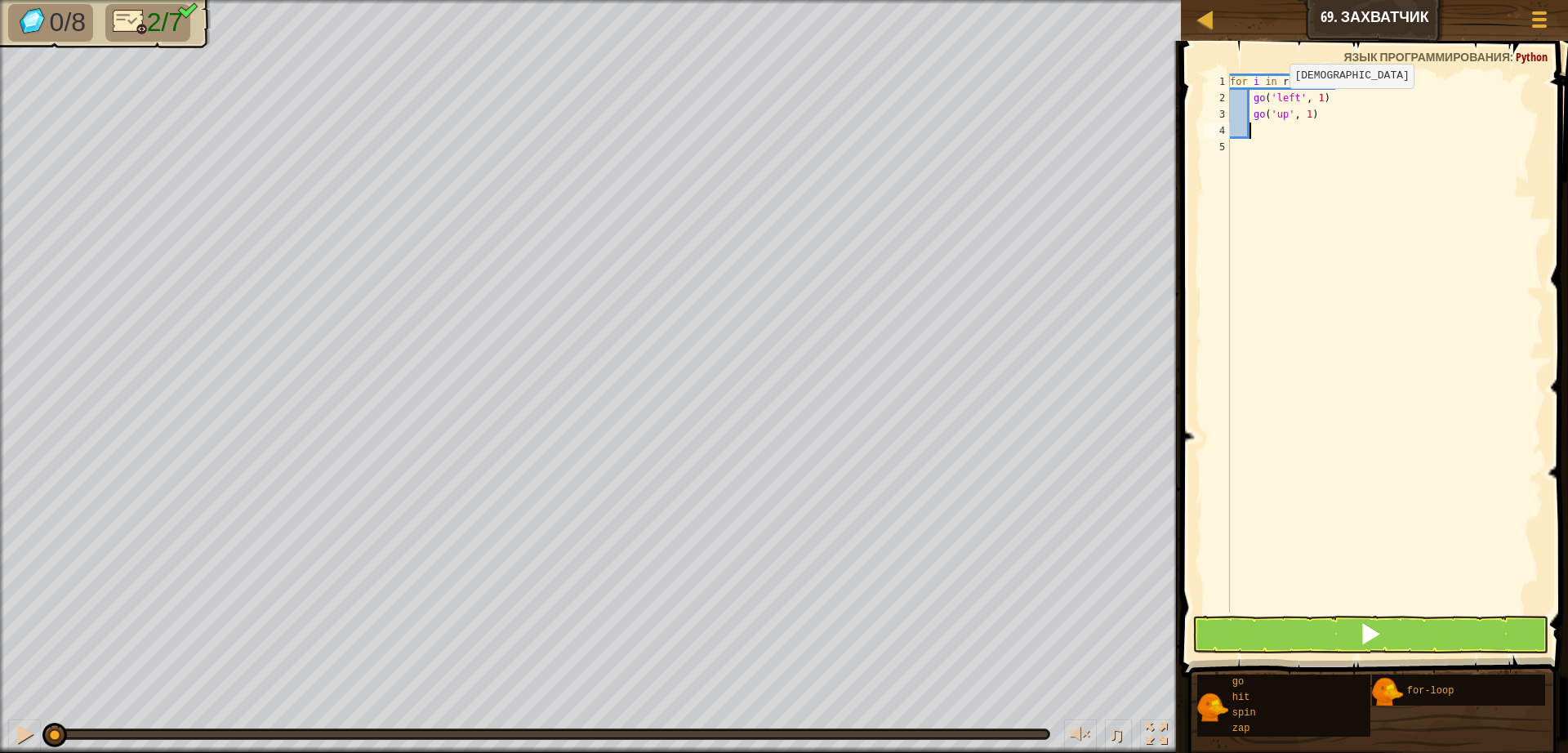
type textarea "g"
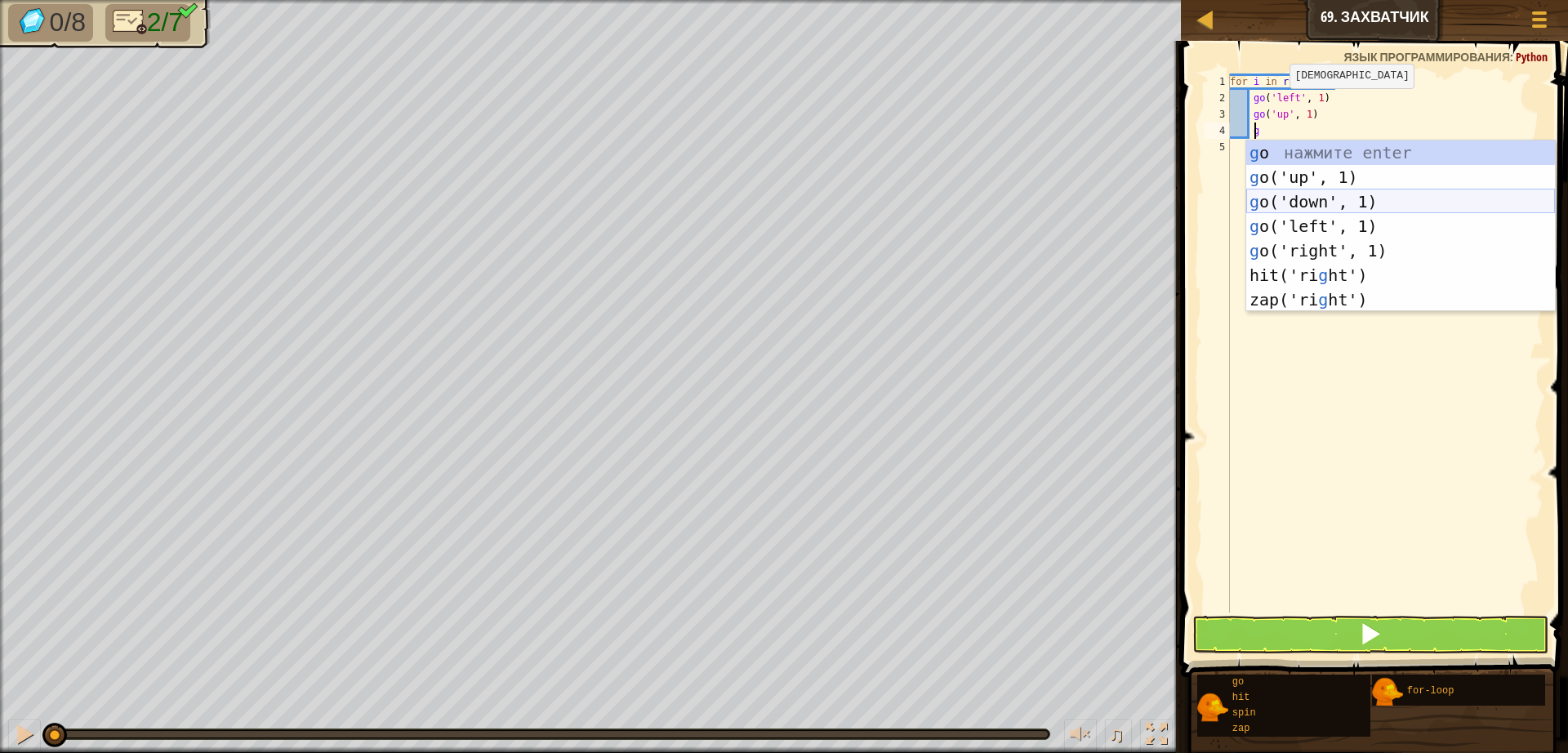
click at [1270, 200] on div "g o нажмите enter g o('up', 1) нажмите enter g o('down', 1) нажмите enter g o('…" at bounding box center [1400, 250] width 309 height 220
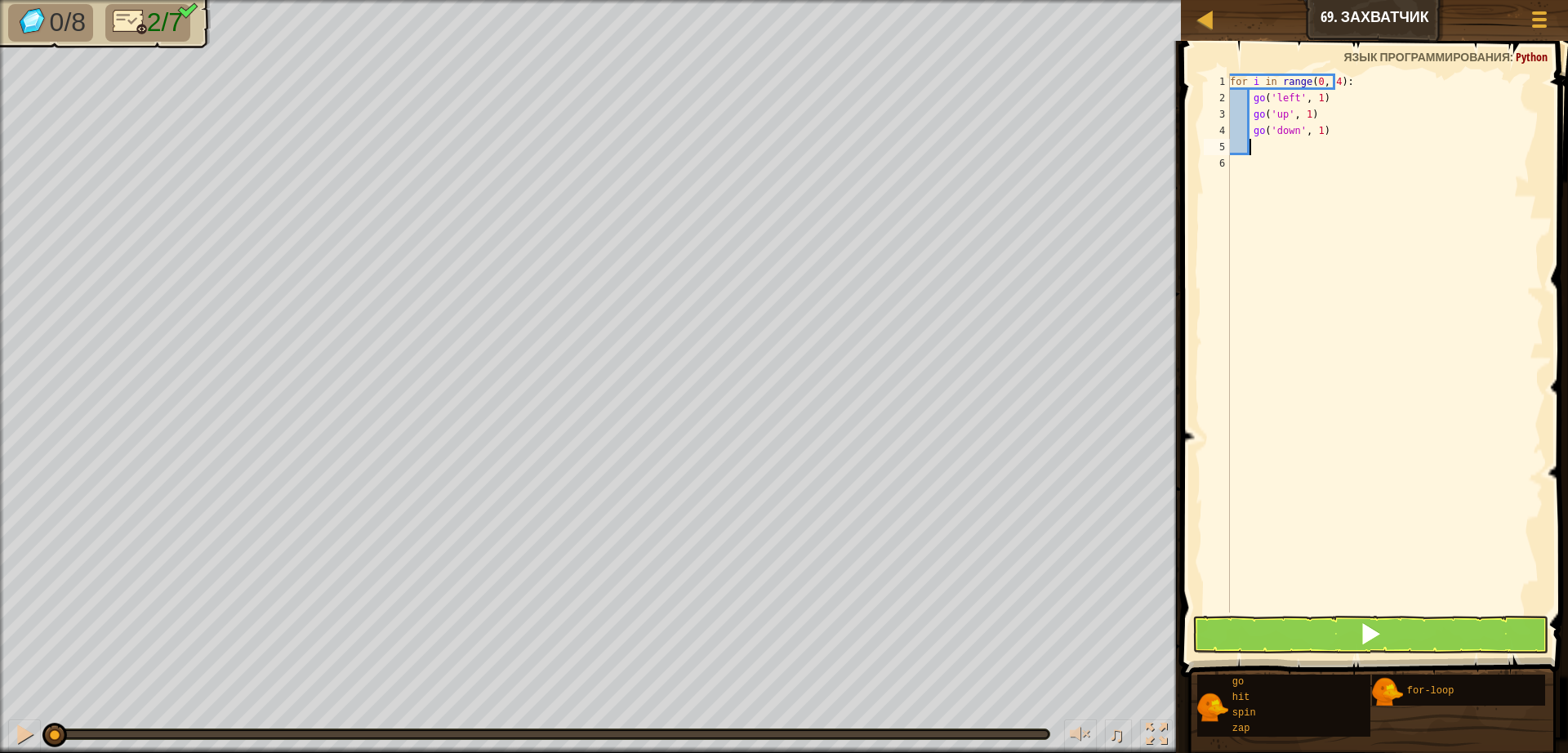
scroll to position [7, 1]
click at [1253, 637] on button at bounding box center [1370, 635] width 356 height 38
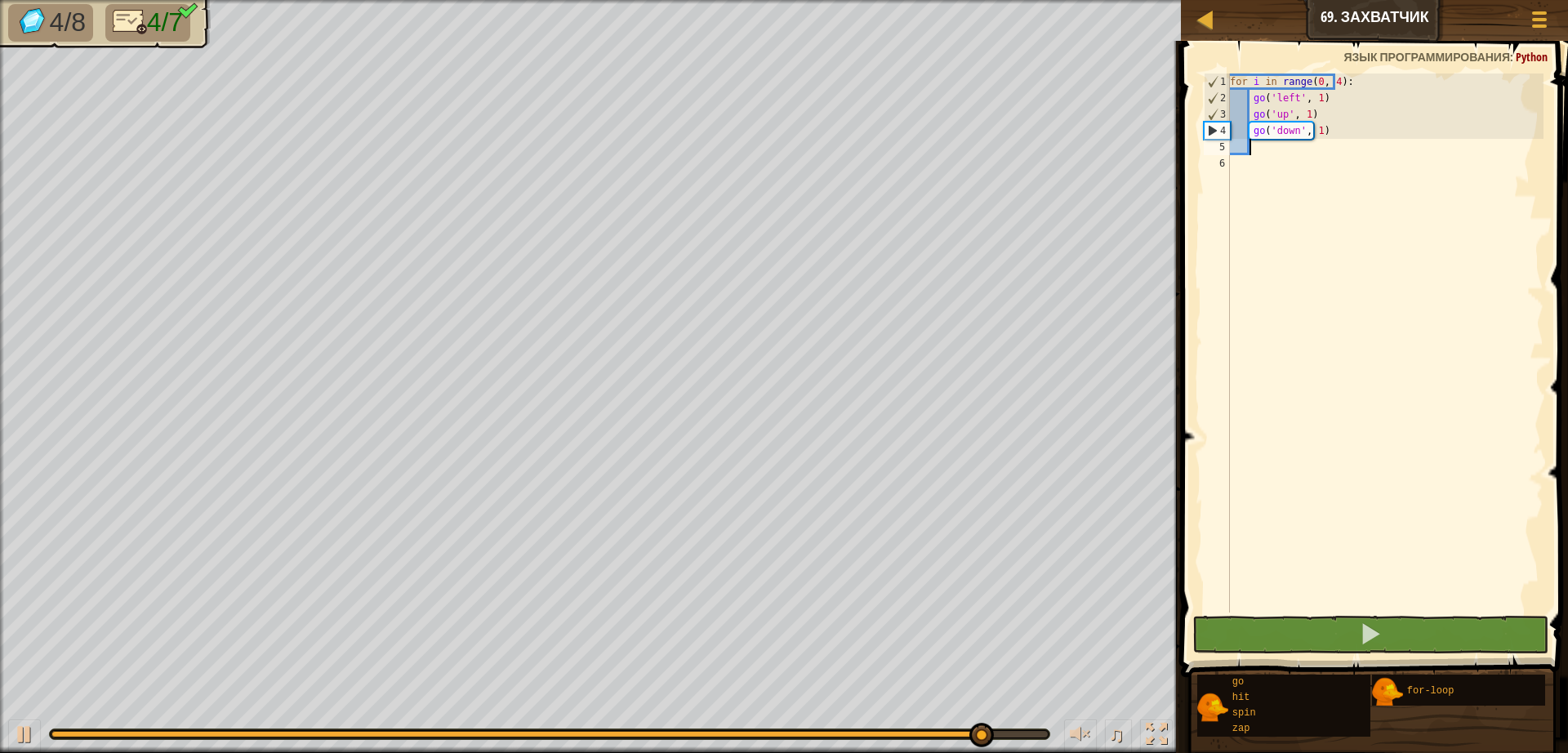
click at [1470, 124] on div "for i in range ( 0 , 4 ) : go ( 'left' , 1 ) go ( 'up' , 1 ) go ( 'down' , 1 )" at bounding box center [1384, 358] width 317 height 571
drag, startPoint x: 1440, startPoint y: 142, endPoint x: 1424, endPoint y: 135, distance: 17.5
click at [1429, 143] on div "for i in range ( 0 , 4 ) : go ( 'left' , 1 ) go ( 'up' , 1 ) go ( 'down' , 1 )" at bounding box center [1384, 358] width 317 height 571
click at [1420, 135] on div "for i in range ( 0 , 4 ) : go ( 'left' , 1 ) go ( 'up' , 1 ) go ( 'down' , 1 )" at bounding box center [1384, 342] width 317 height 539
click at [1414, 129] on div "for i in range ( 0 , 4 ) : go ( 'left' , 1 ) go ( 'up' , 1 ) go ( 'down' , 1 )" at bounding box center [1384, 358] width 317 height 571
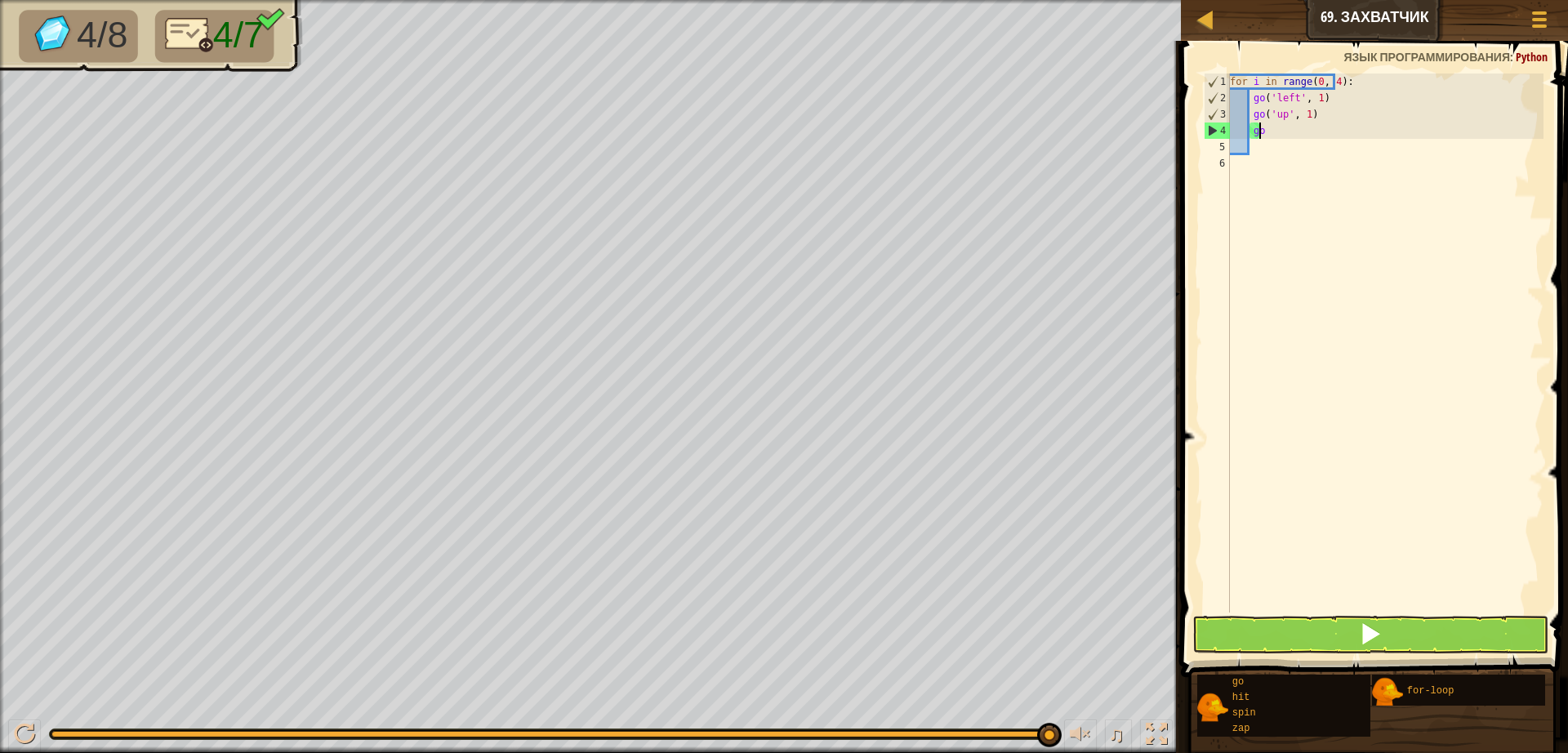
type textarea "g"
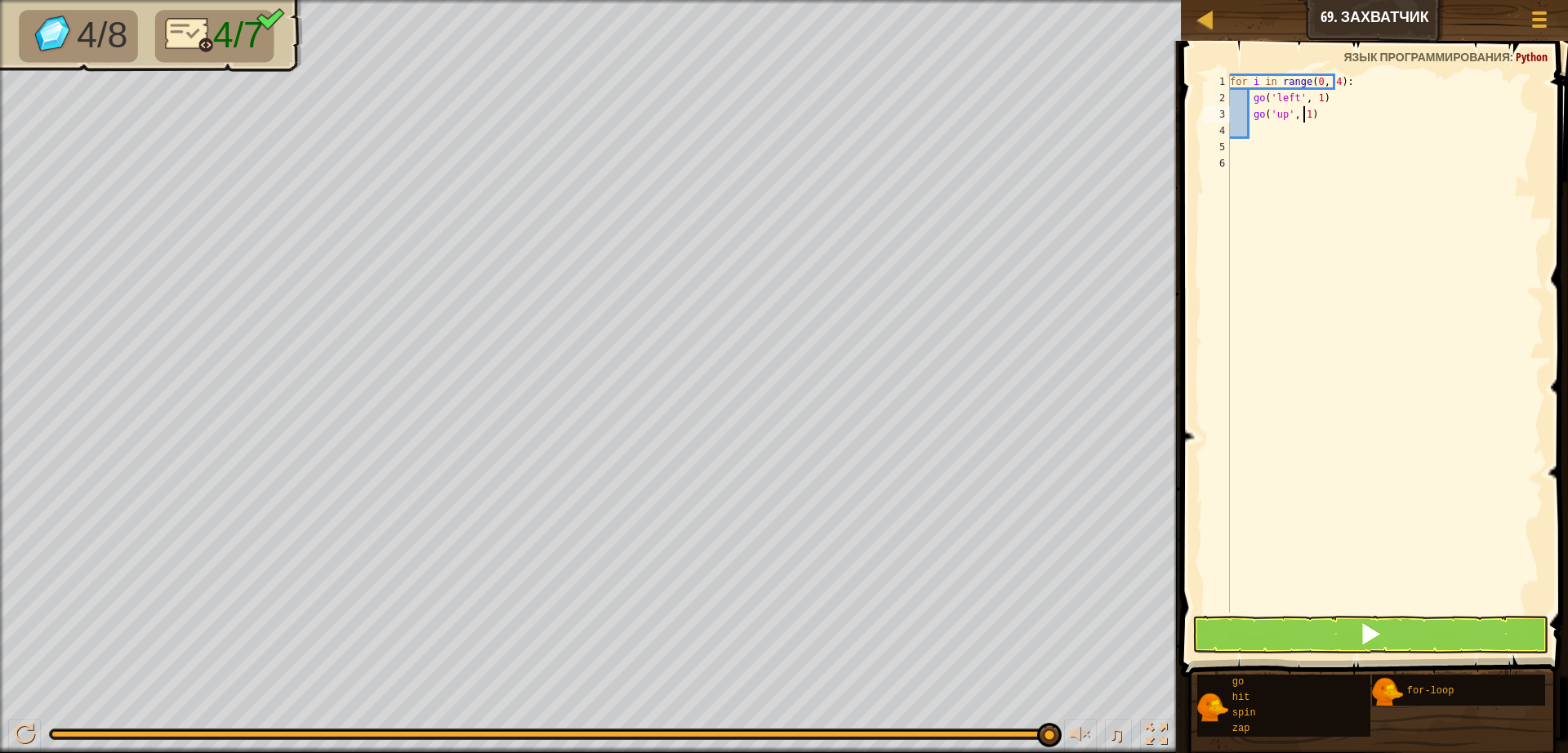
click at [1321, 111] on div "for i in range ( 0 , 4 ) : go ( 'left' , 1 ) go ( 'up' , 1 )" at bounding box center [1384, 358] width 317 height 571
type textarea "g"
click at [1301, 629] on button at bounding box center [1370, 635] width 356 height 38
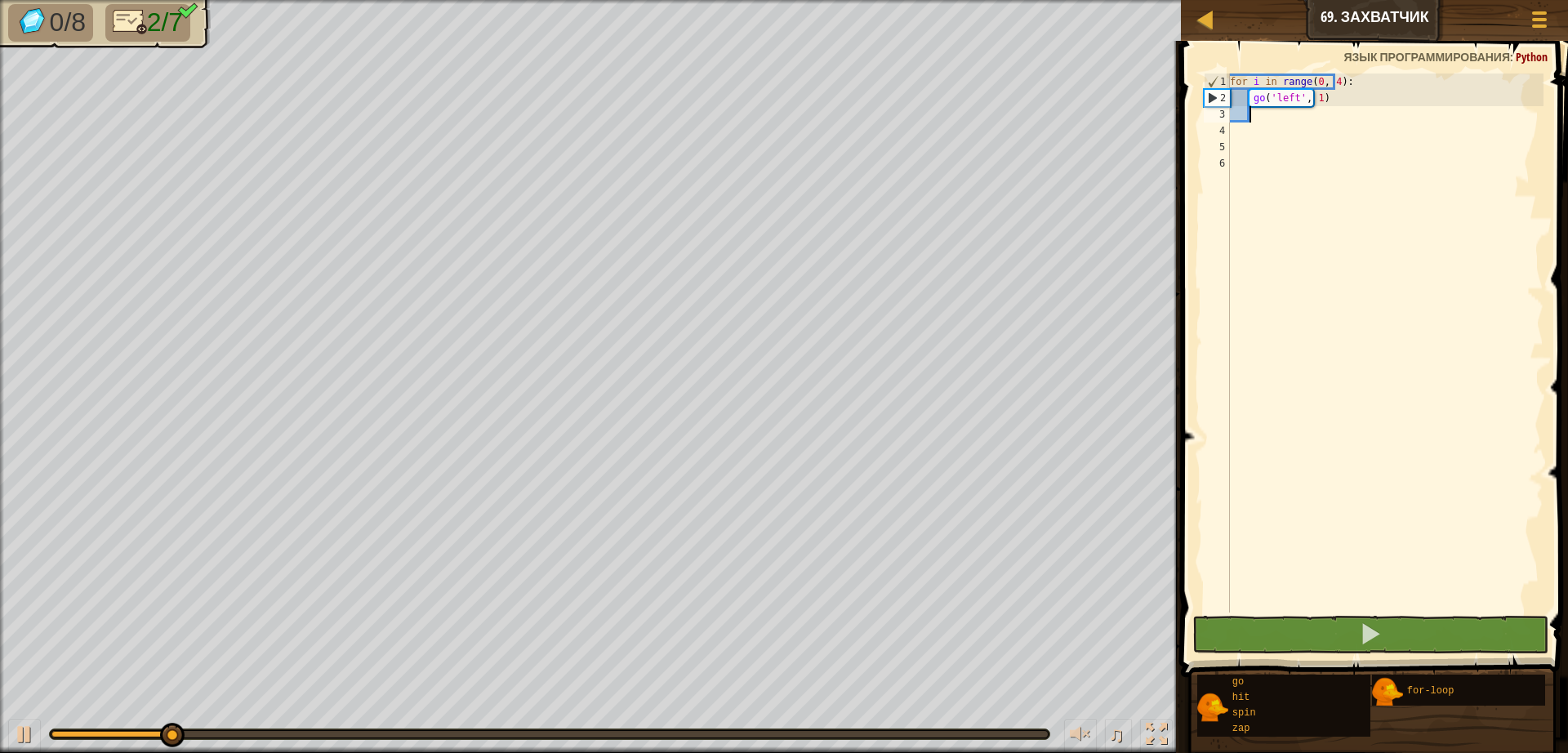
type textarea "g"
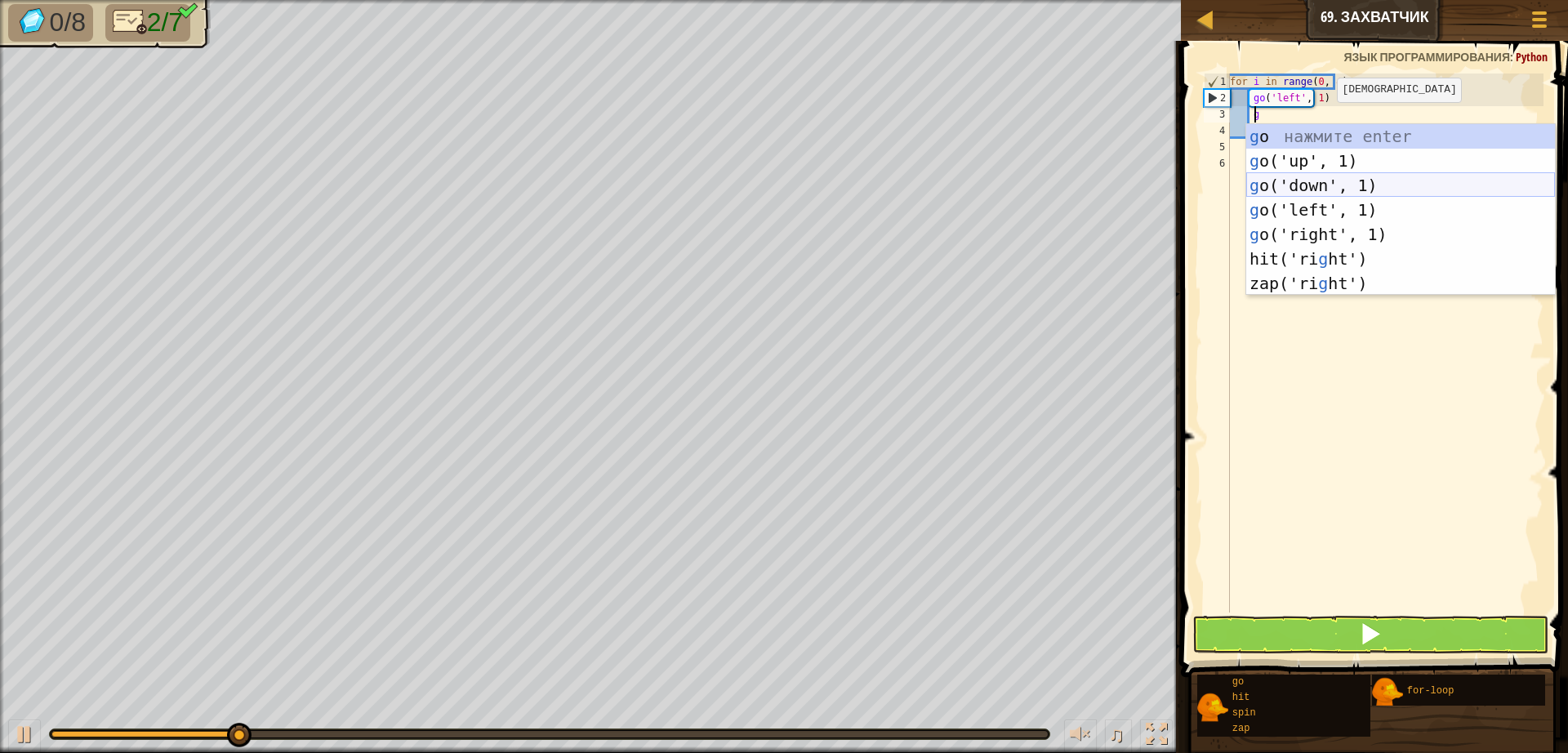
click at [1281, 187] on div "g o нажмите enter g o('up', 1) нажмите enter g o('down', 1) нажмите enter g o('…" at bounding box center [1400, 234] width 309 height 220
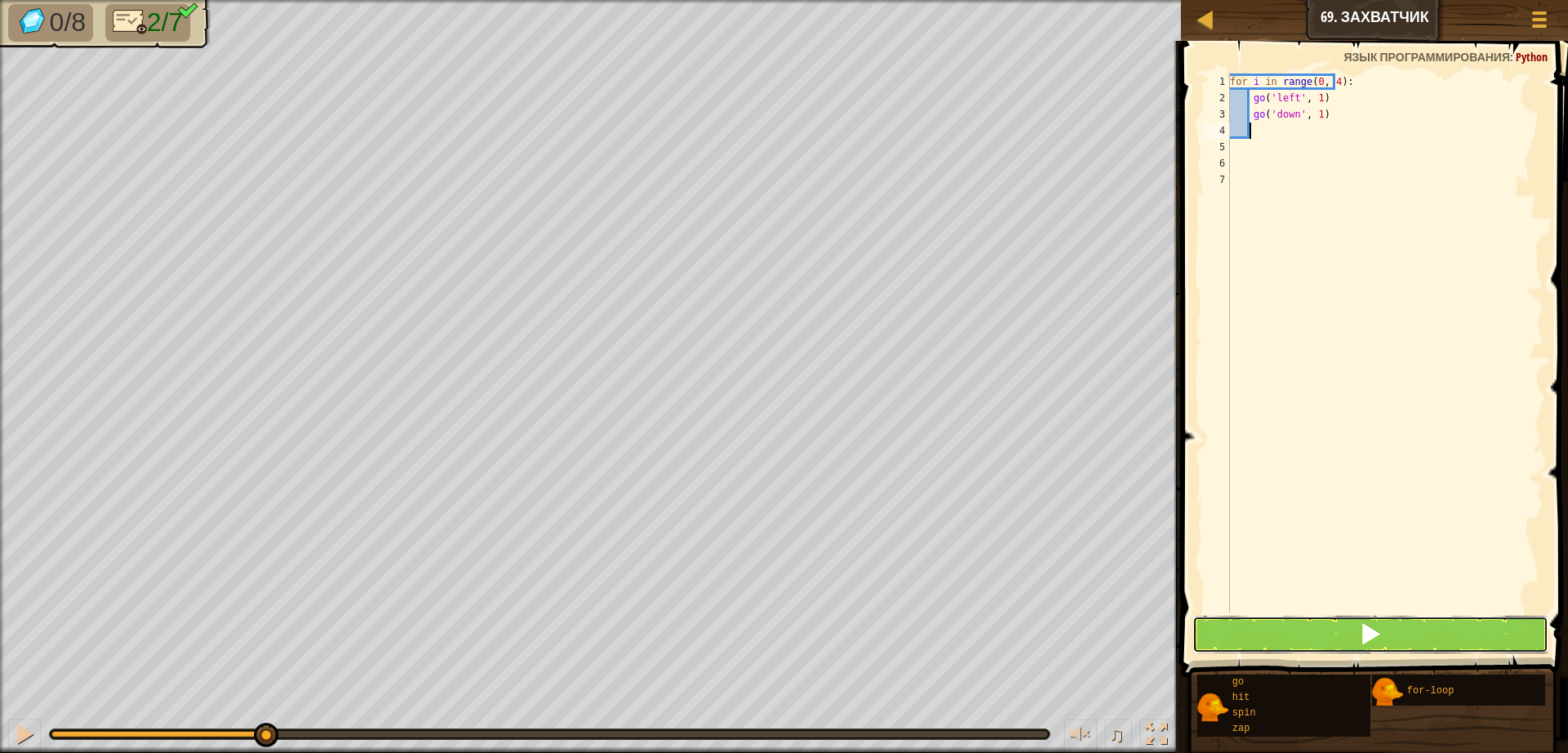
click at [1297, 647] on button at bounding box center [1370, 635] width 356 height 38
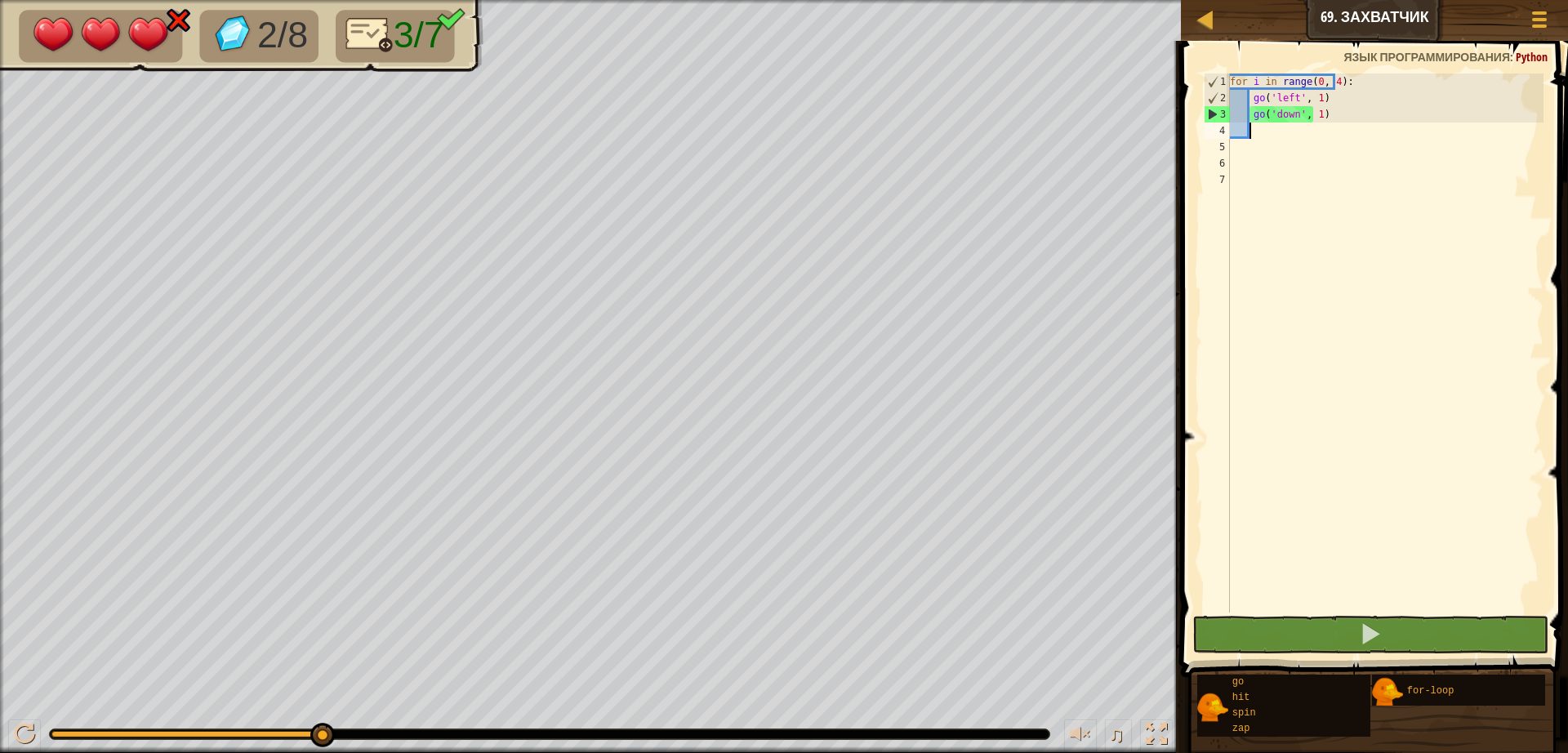
type textarea "g"
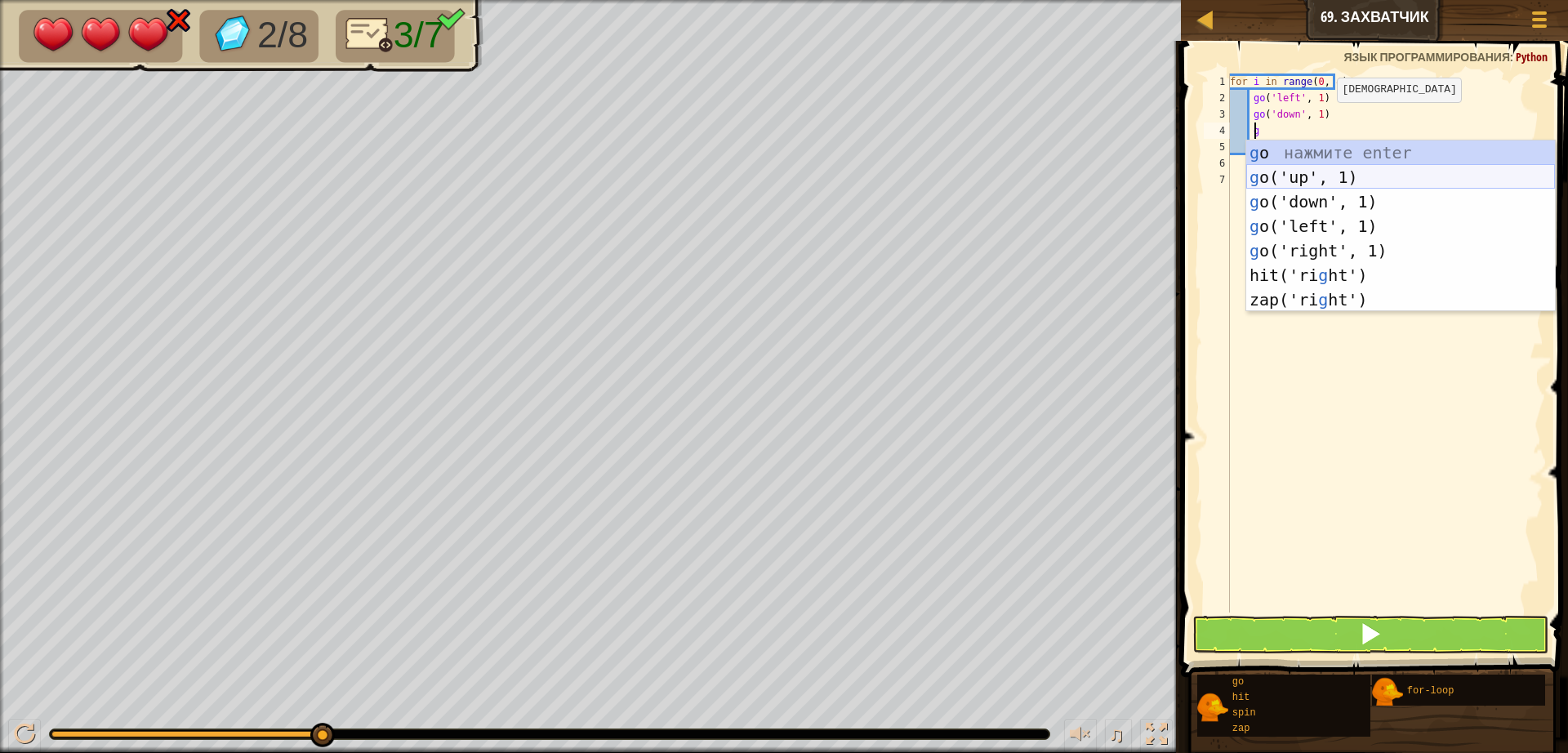
click at [1332, 174] on div "g o нажмите enter g o('up', 1) нажмите enter g o('down', 1) нажмите enter g o('…" at bounding box center [1400, 250] width 309 height 220
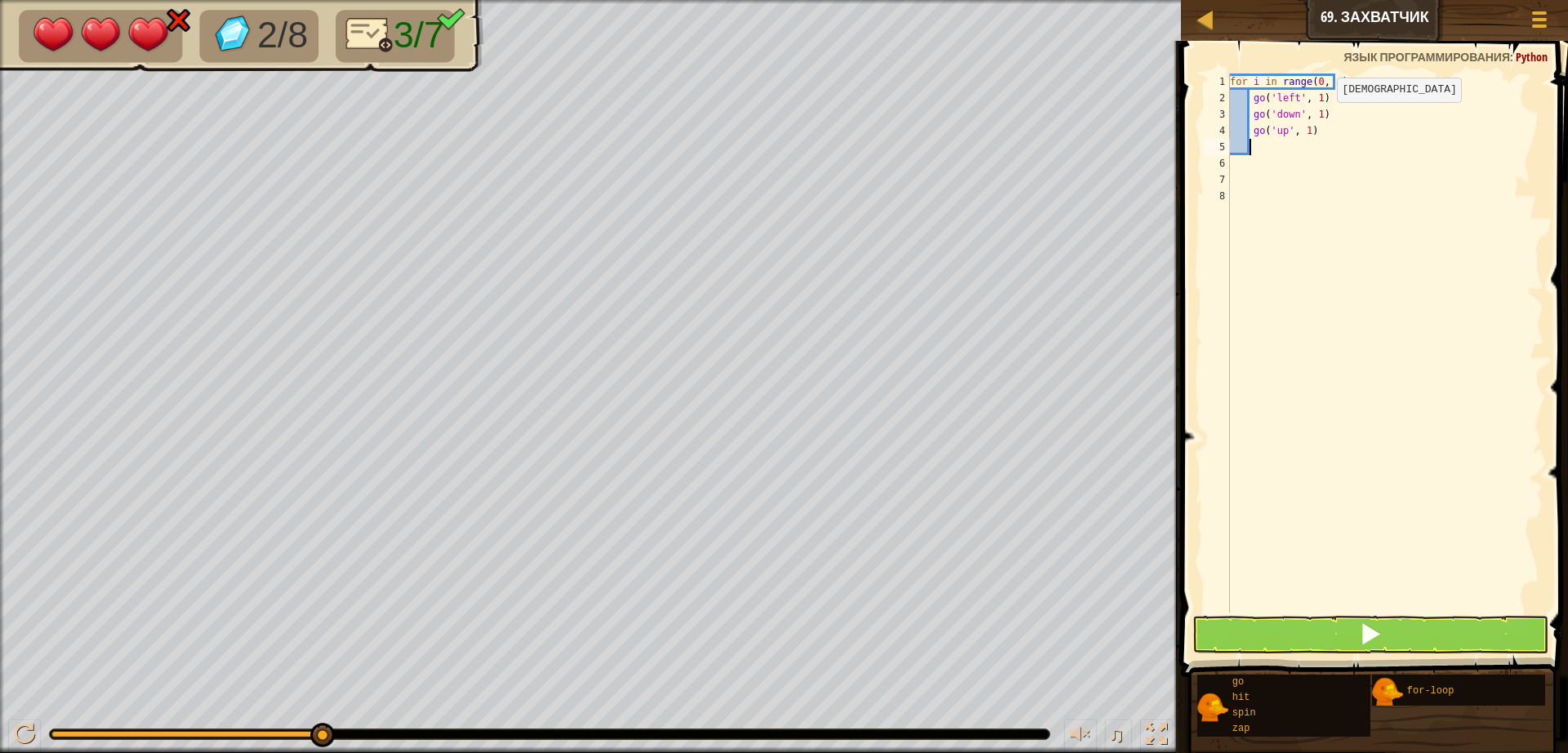
scroll to position [7, 1]
click at [1257, 646] on button at bounding box center [1370, 635] width 356 height 38
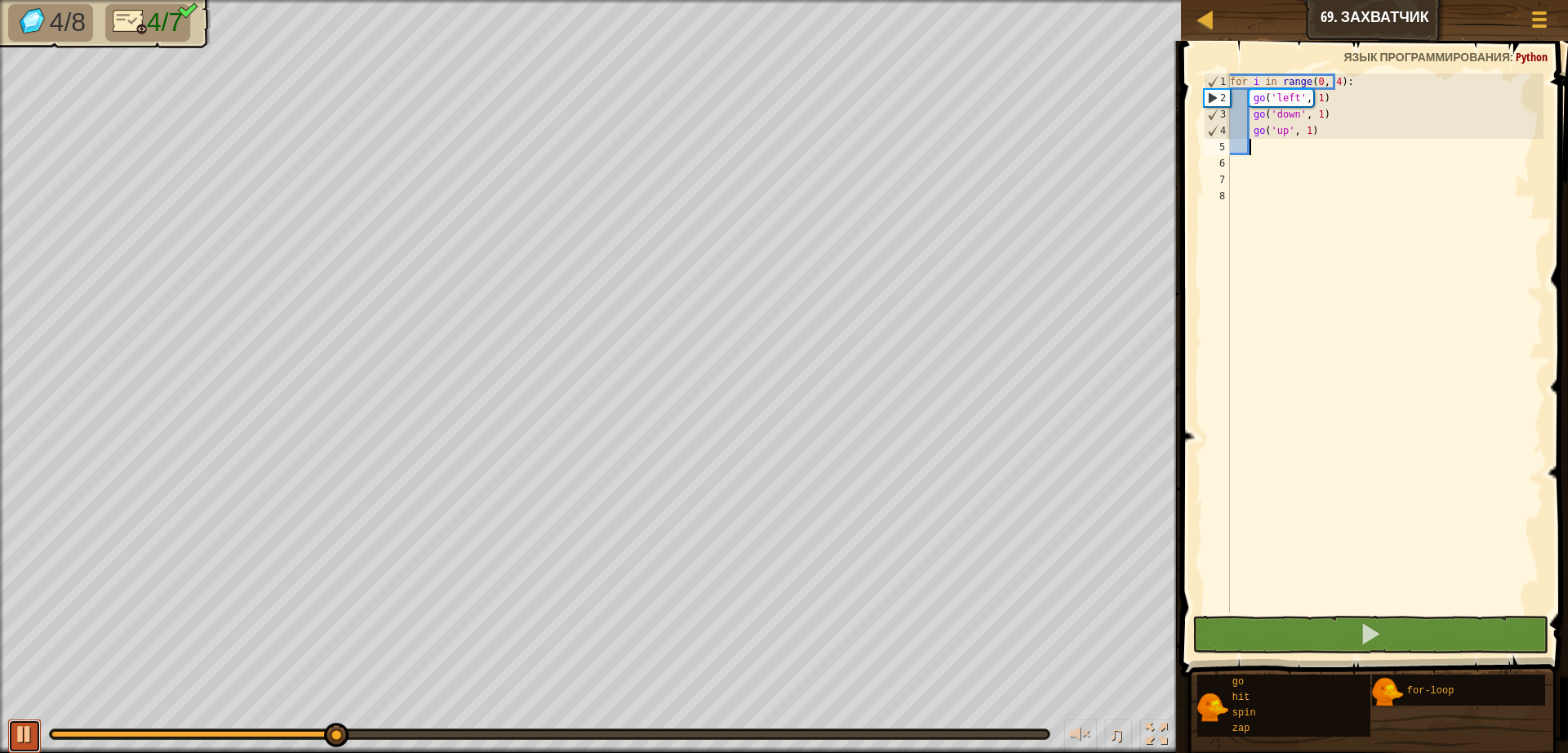
click at [16, 746] on button at bounding box center [24, 736] width 33 height 34
type textarea "g"
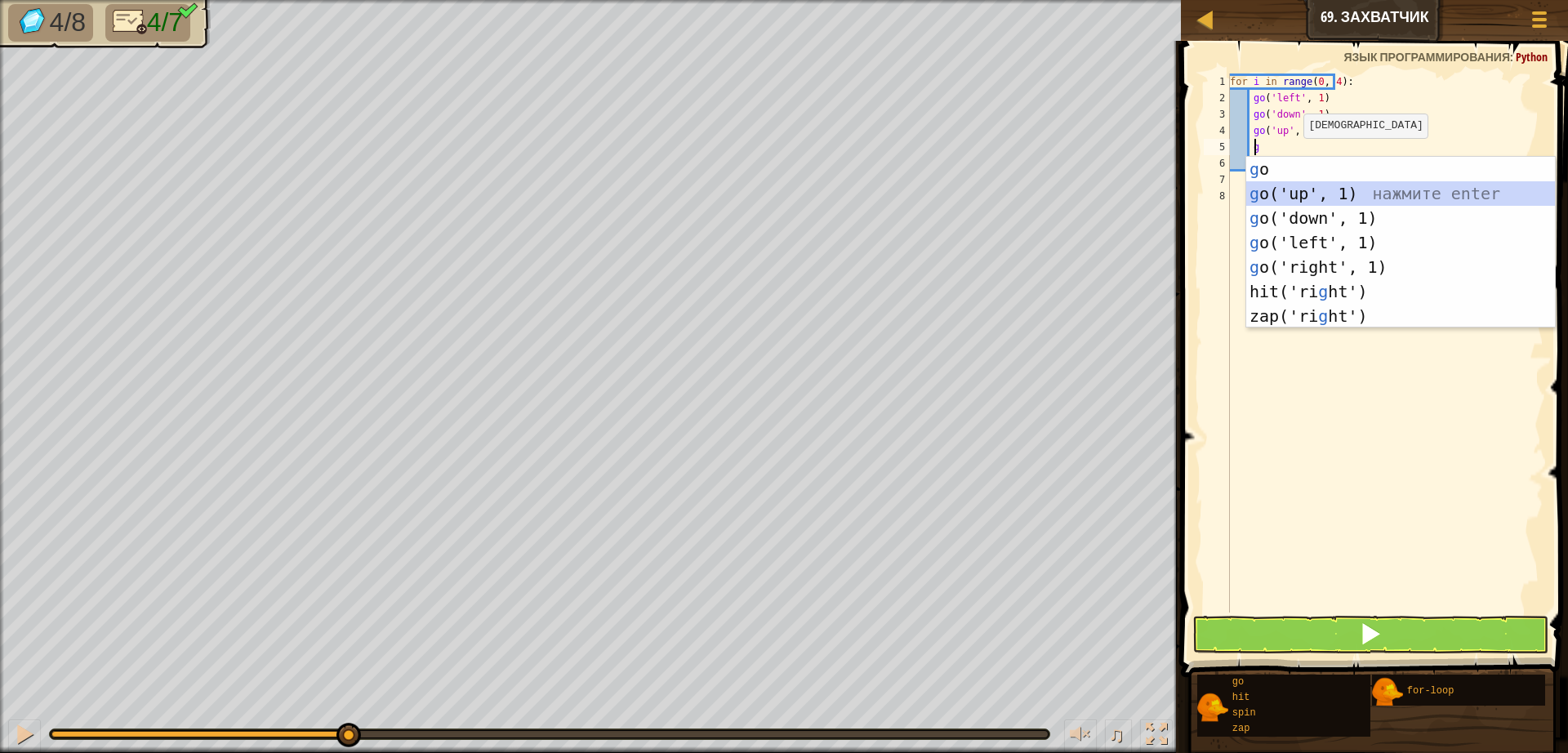
click at [1285, 193] on div "g o нажмите enter g o('up', 1) нажмите enter g o('down', 1) нажмите enter g o('…" at bounding box center [1400, 266] width 309 height 220
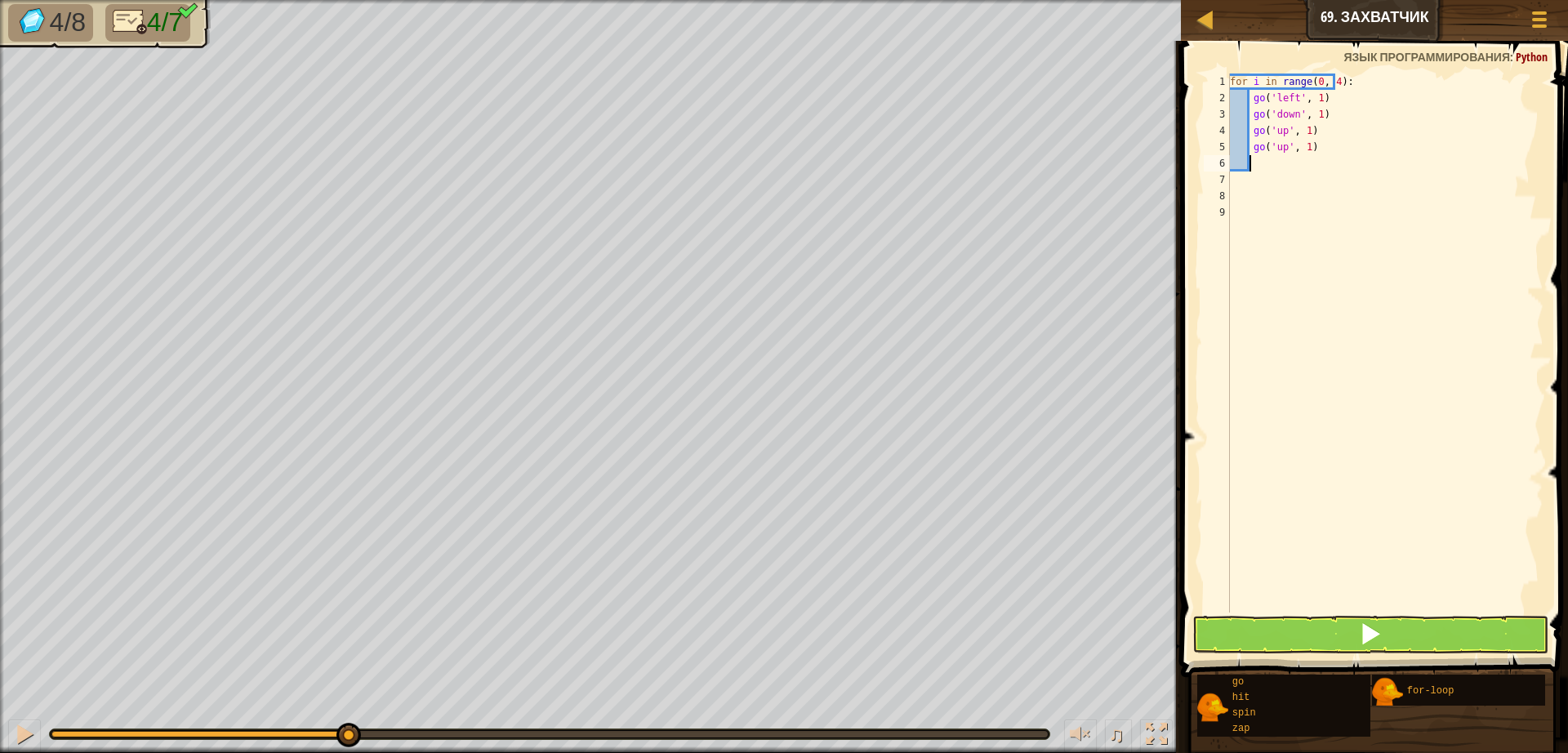
type textarea "g"
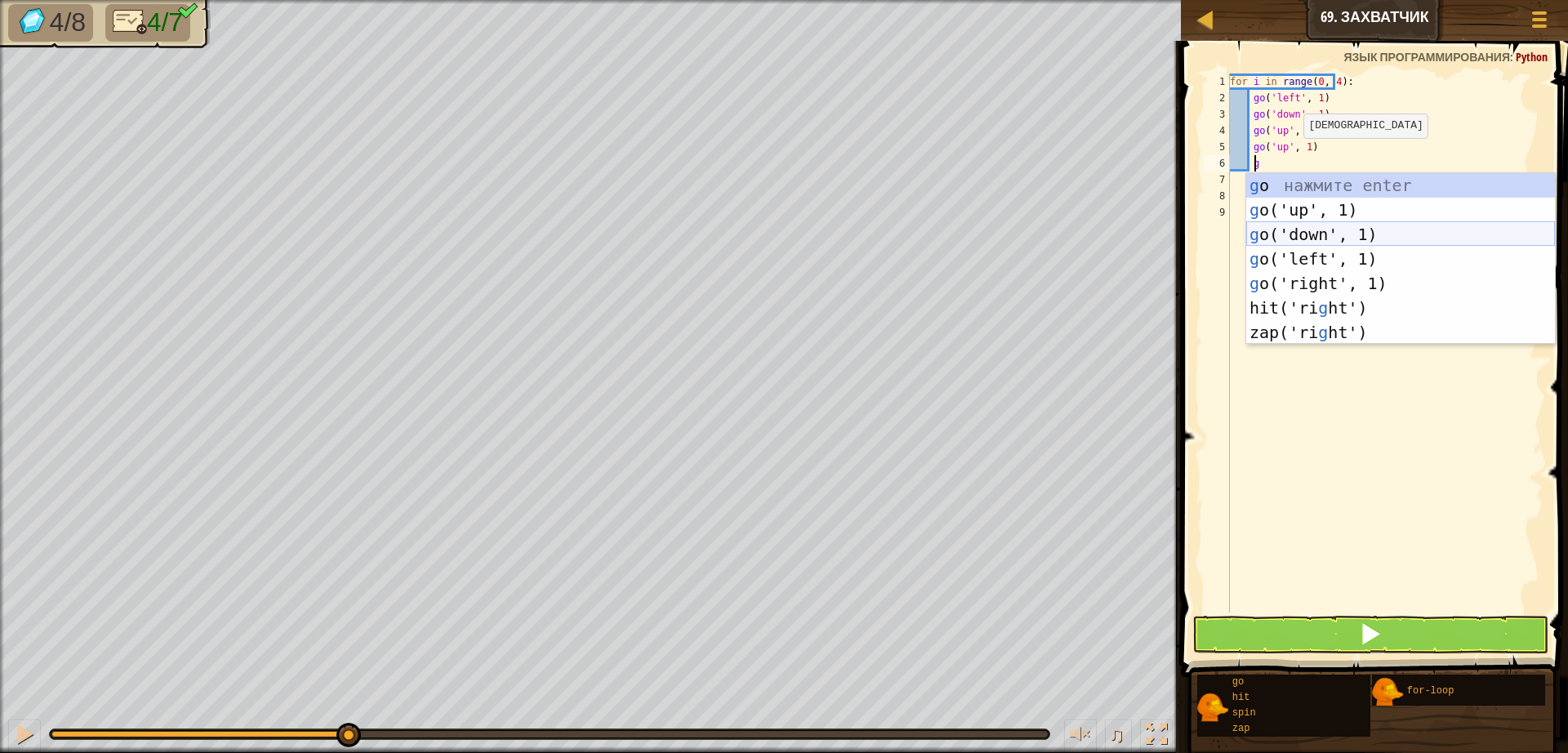
click at [1295, 236] on div "g o нажмите enter g o('up', 1) нажмите enter g o('down', 1) нажмите enter g o('…" at bounding box center [1400, 282] width 309 height 220
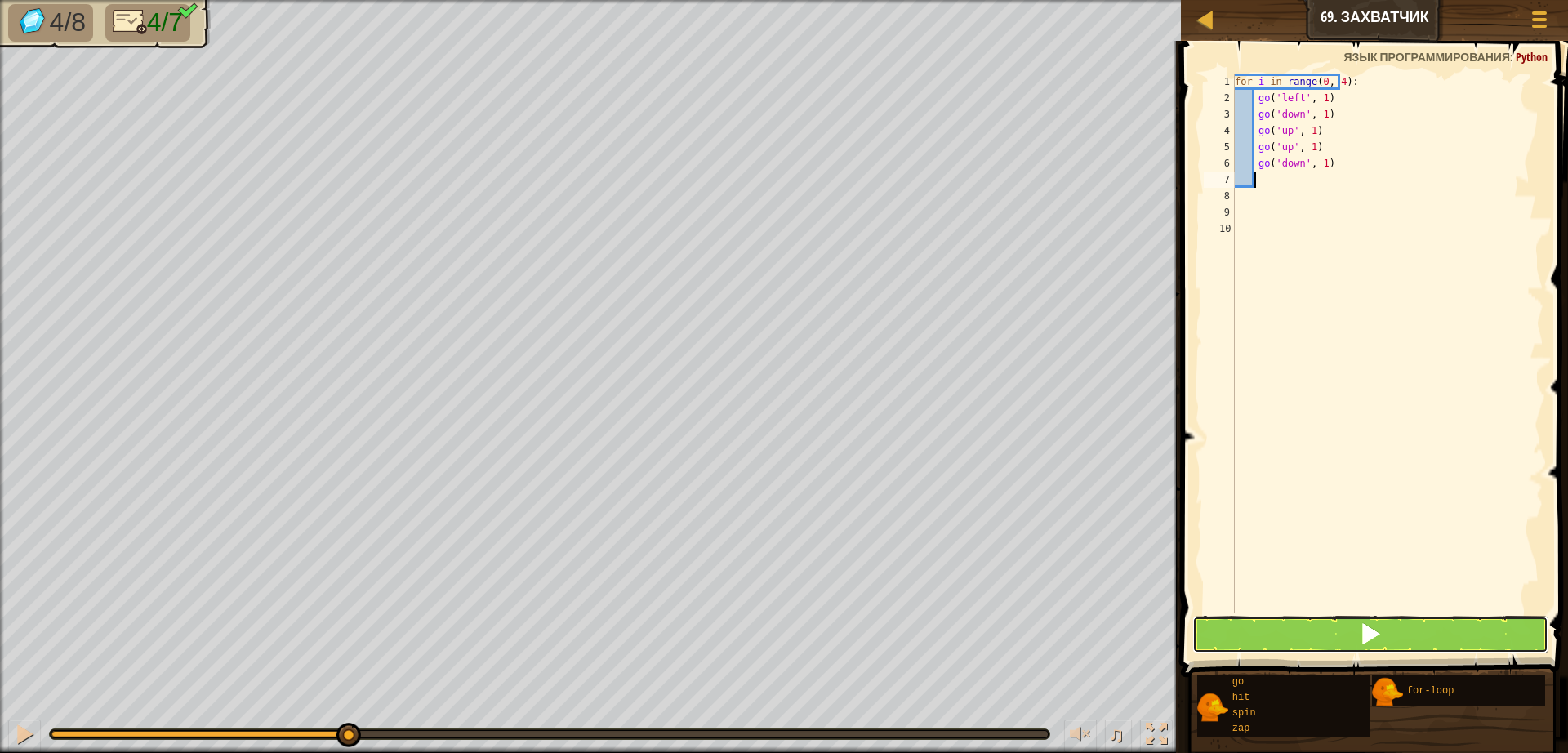
click at [1447, 636] on button at bounding box center [1370, 635] width 356 height 38
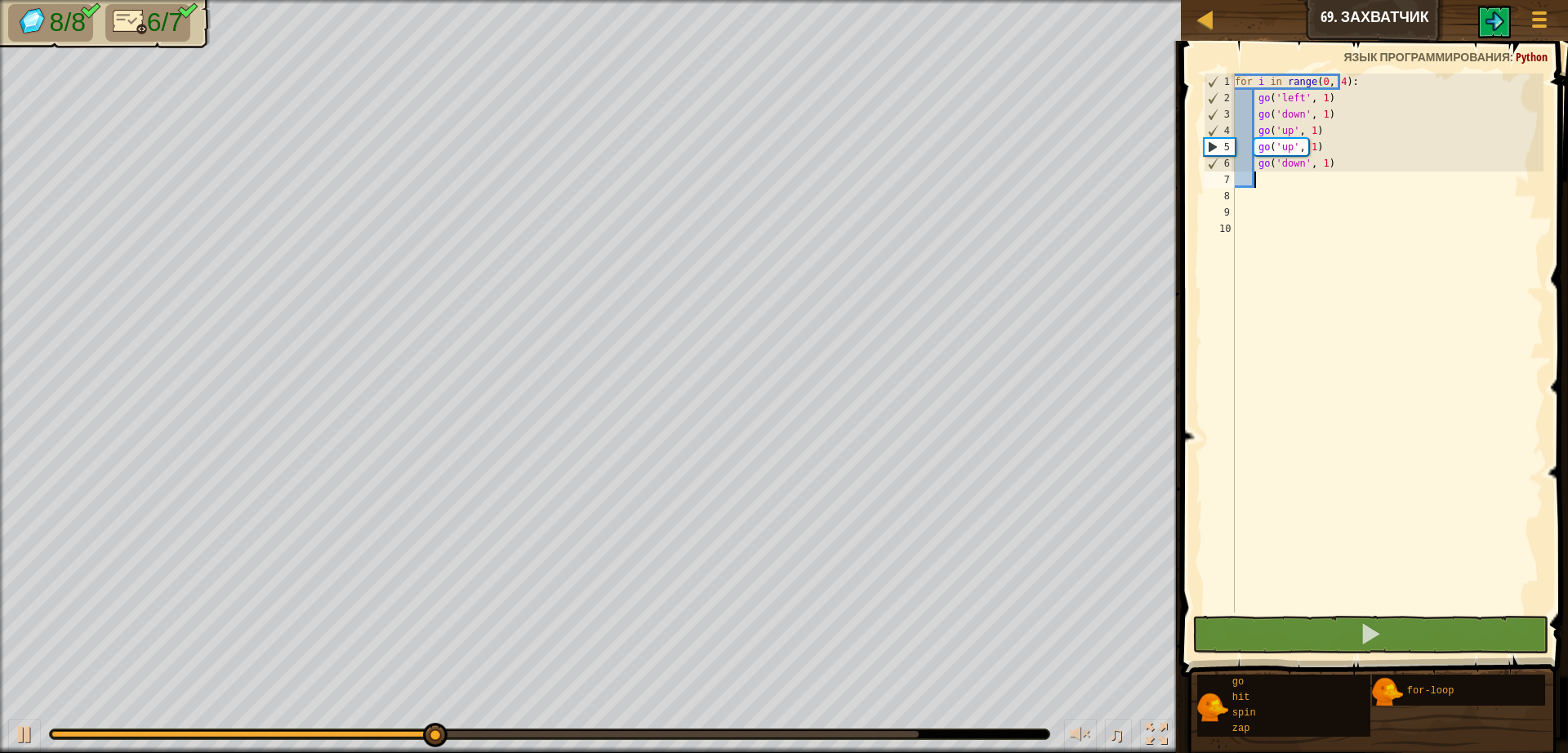
click at [774, 740] on div "♫" at bounding box center [590, 730] width 1180 height 49
click at [774, 735] on div at bounding box center [485, 734] width 867 height 7
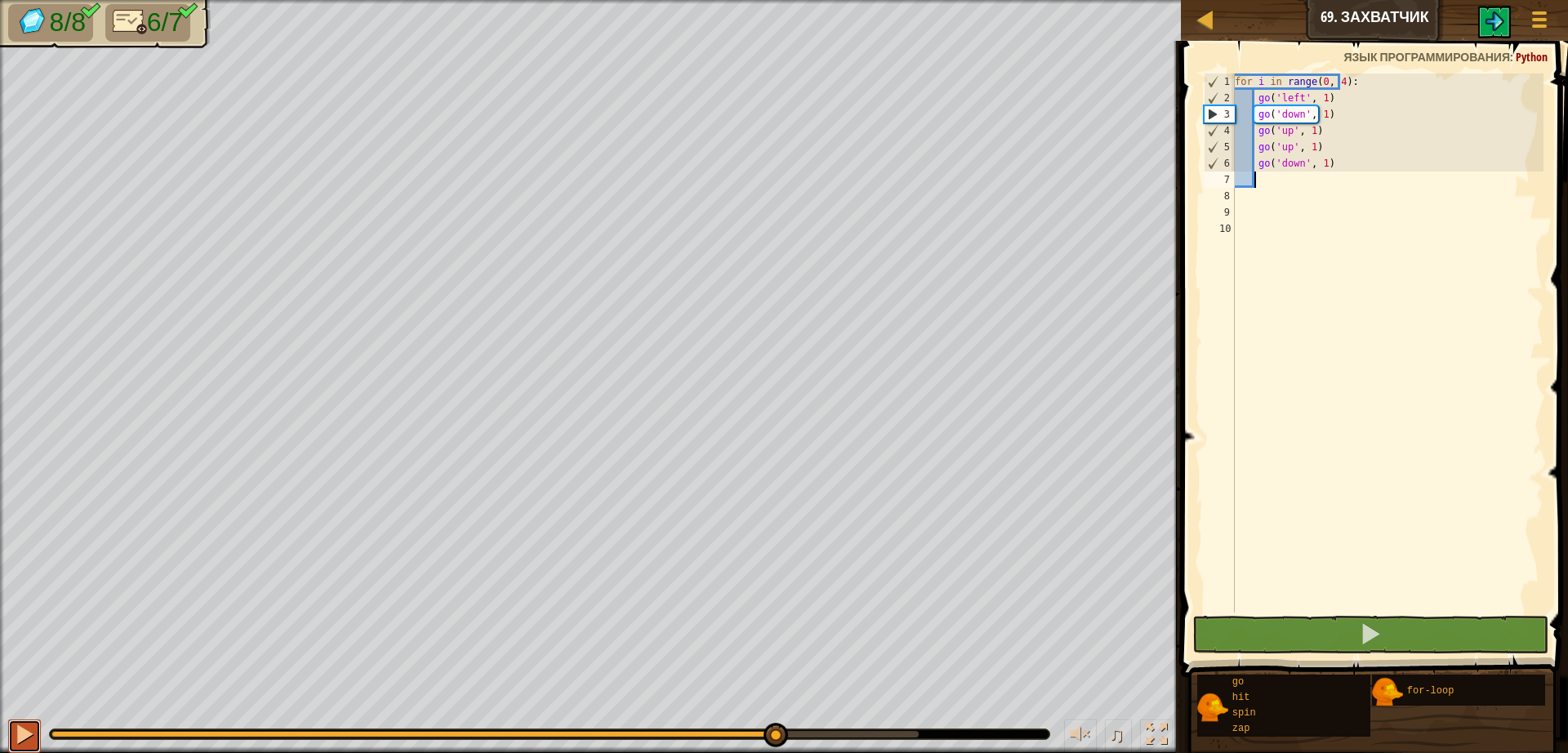
click at [29, 731] on div at bounding box center [25, 734] width 22 height 22
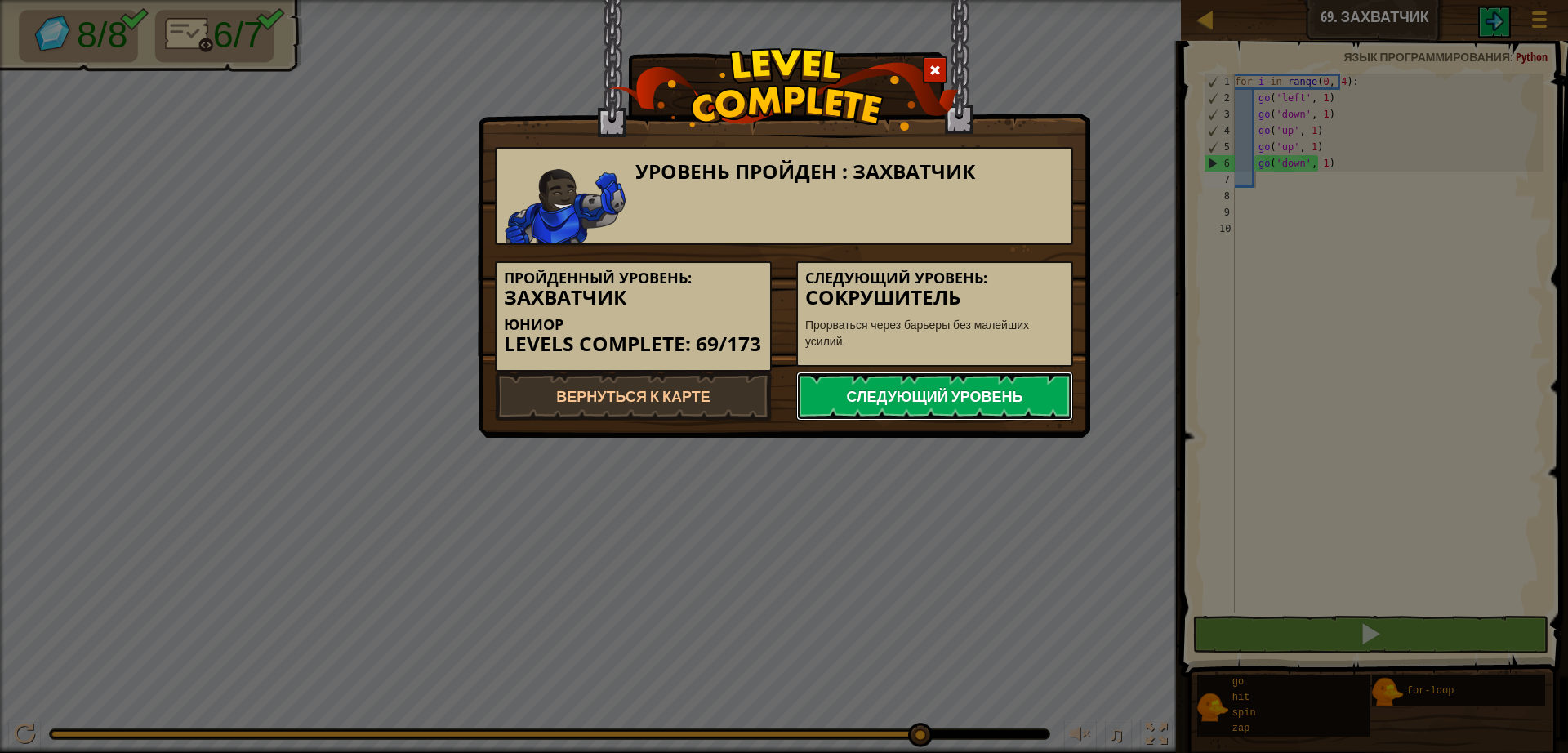
click at [987, 389] on link "Следующий уровень" at bounding box center [934, 396] width 277 height 49
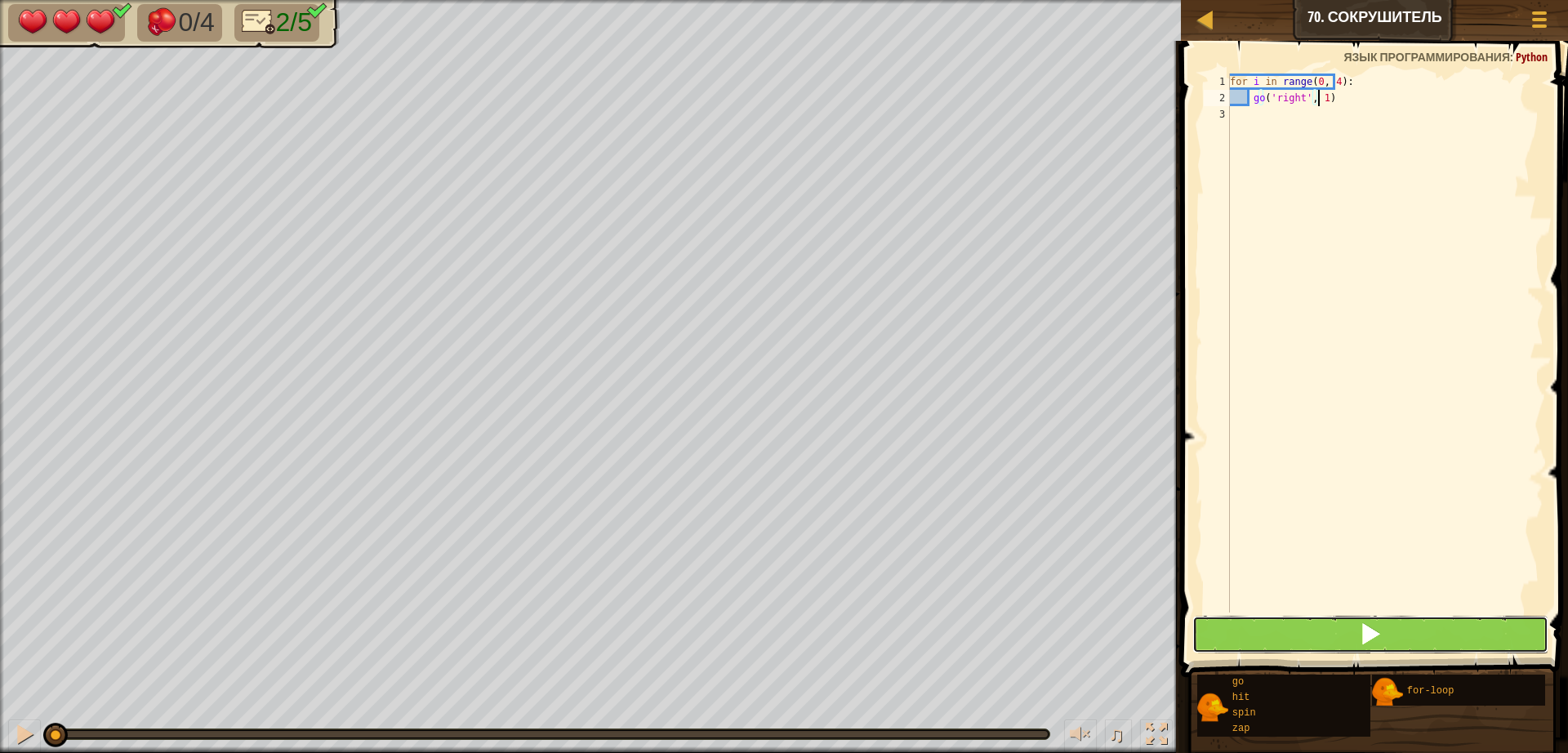
click at [1297, 628] on button at bounding box center [1370, 635] width 356 height 38
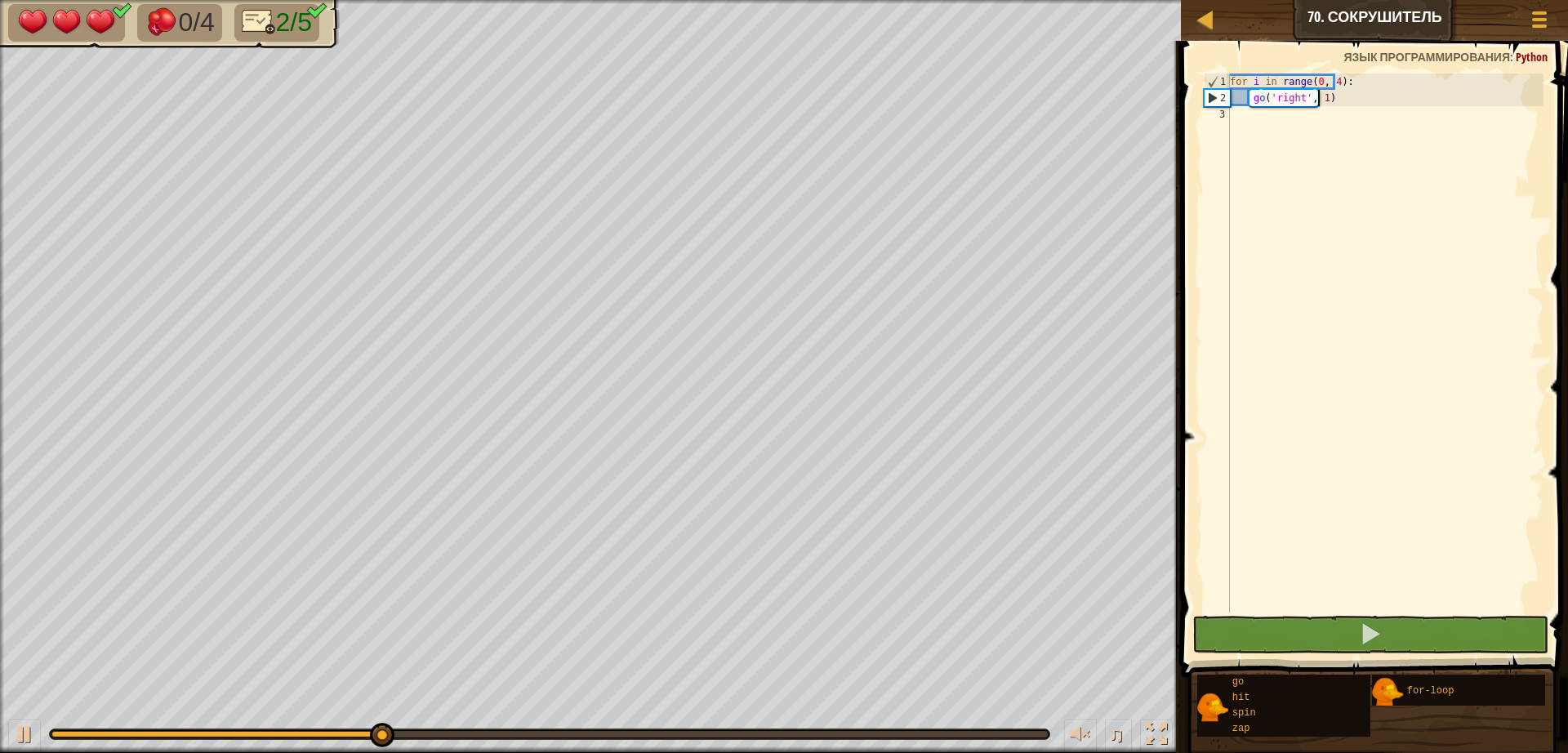
click at [1247, 120] on div "for i in range ( 0 , 4 ) : go ( 'right' , 1 )" at bounding box center [1384, 358] width 317 height 571
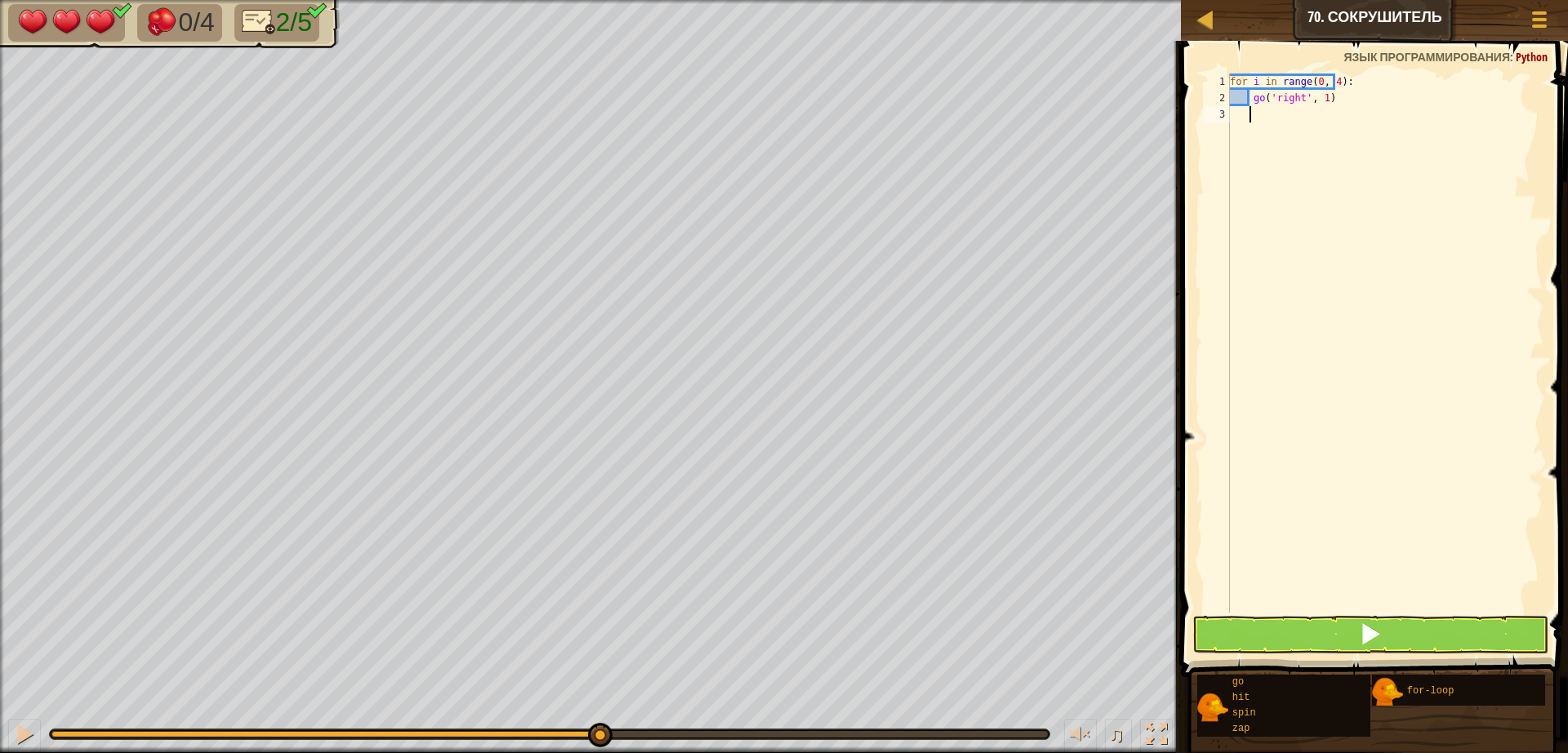
type textarea "h"
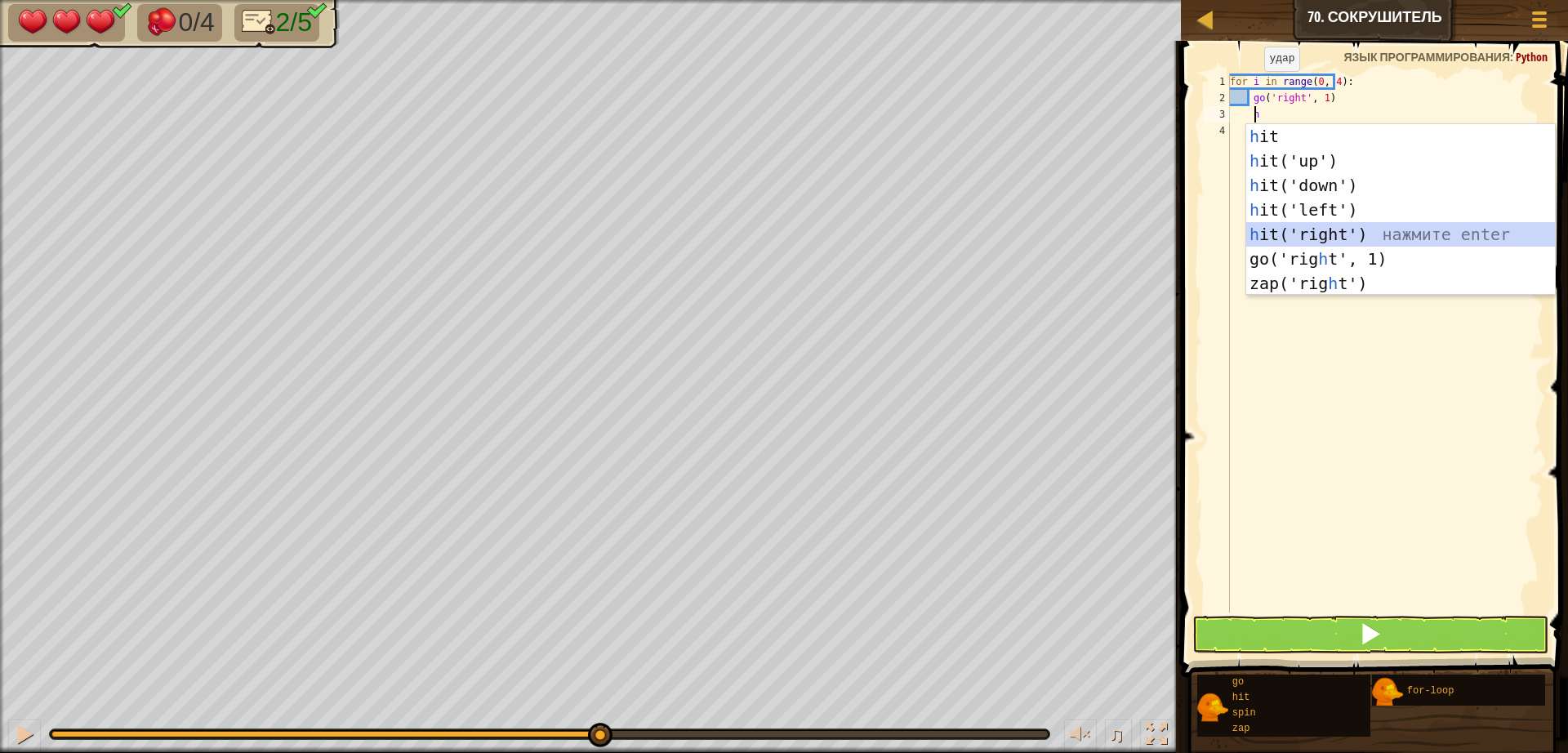
click at [1305, 236] on div "h it нажмите enter h it('up') нажмите enter h it('down') нажмите enter h it('le…" at bounding box center [1400, 234] width 309 height 220
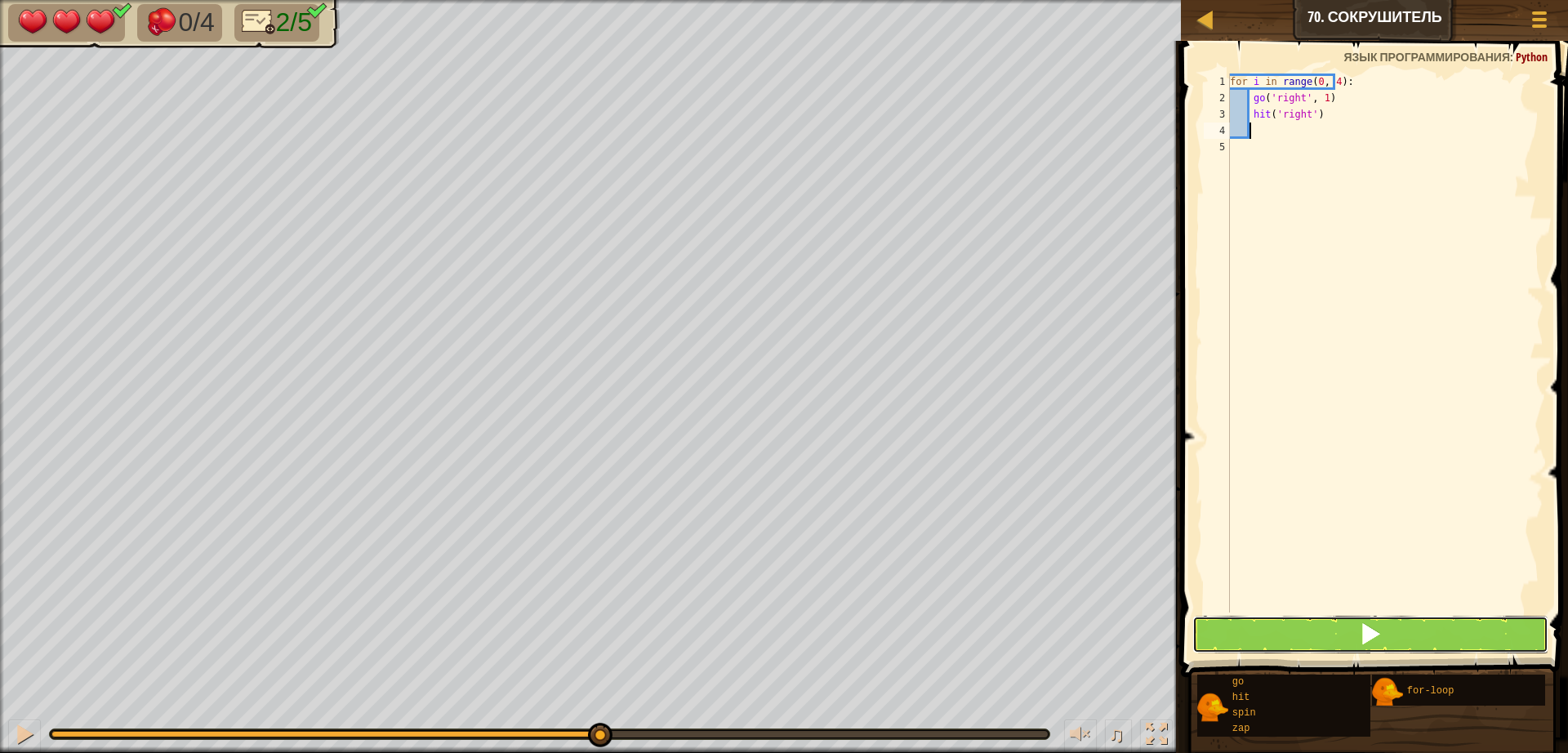
click at [1305, 635] on button at bounding box center [1370, 635] width 356 height 38
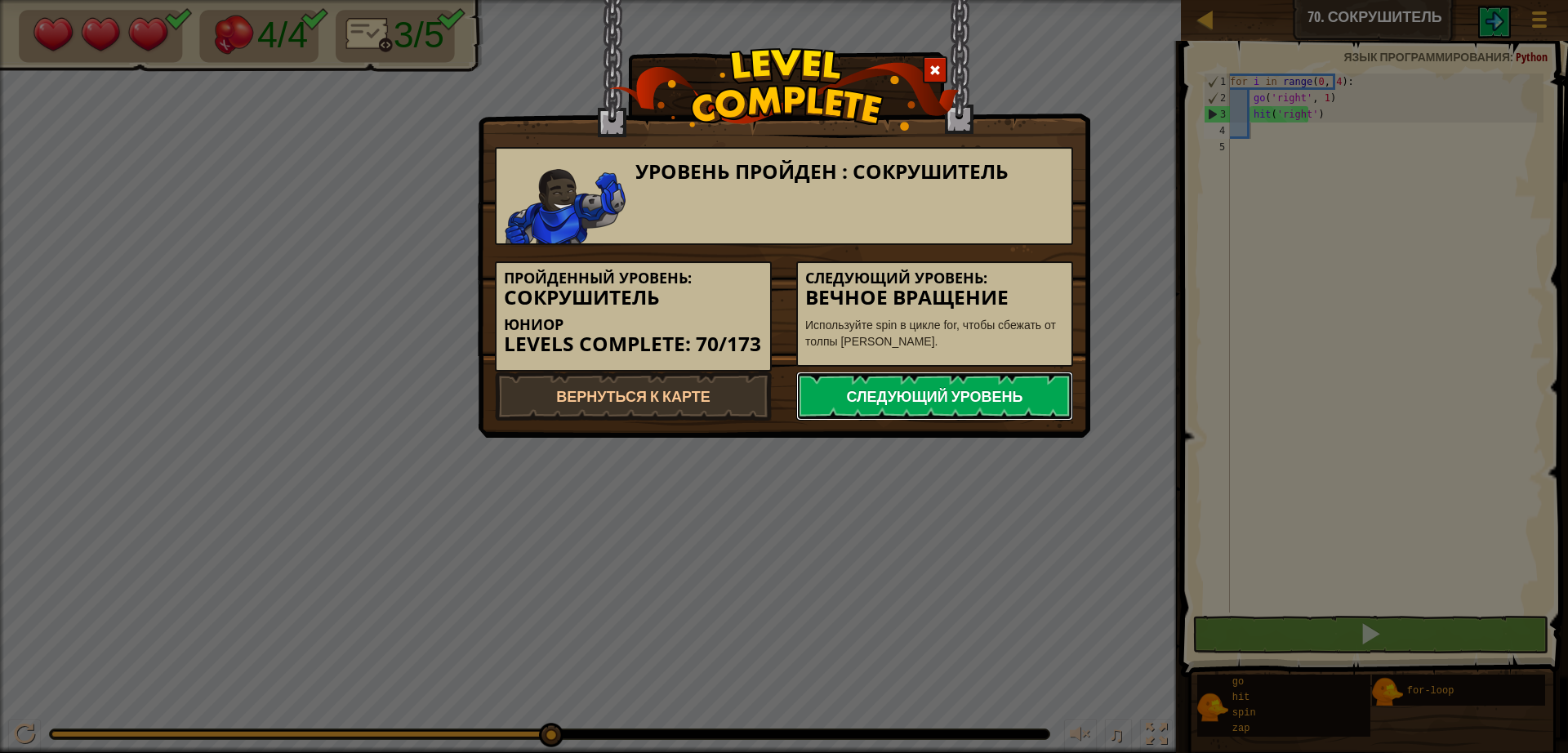
click at [963, 410] on link "Следующий уровень" at bounding box center [934, 396] width 277 height 49
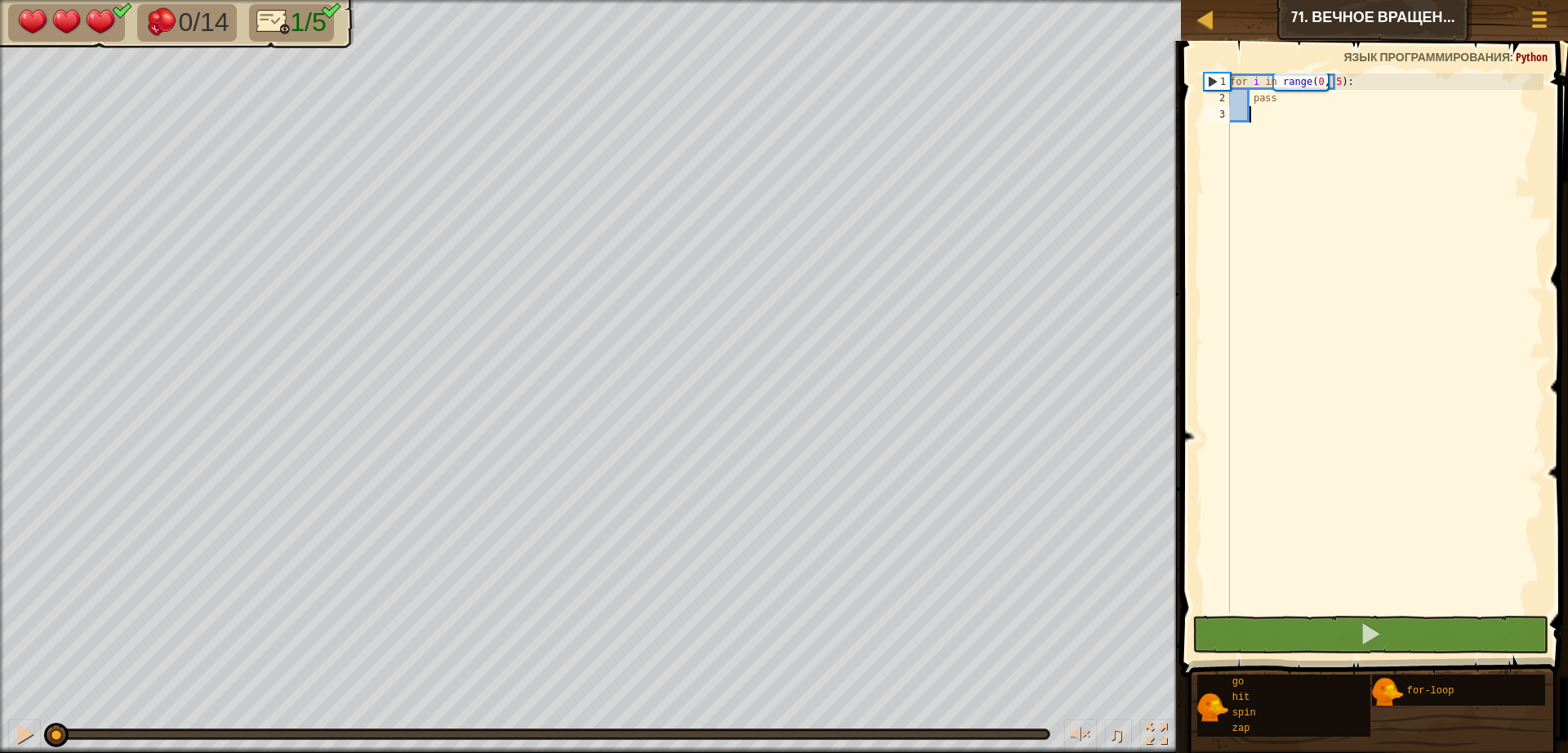
type textarea "h"
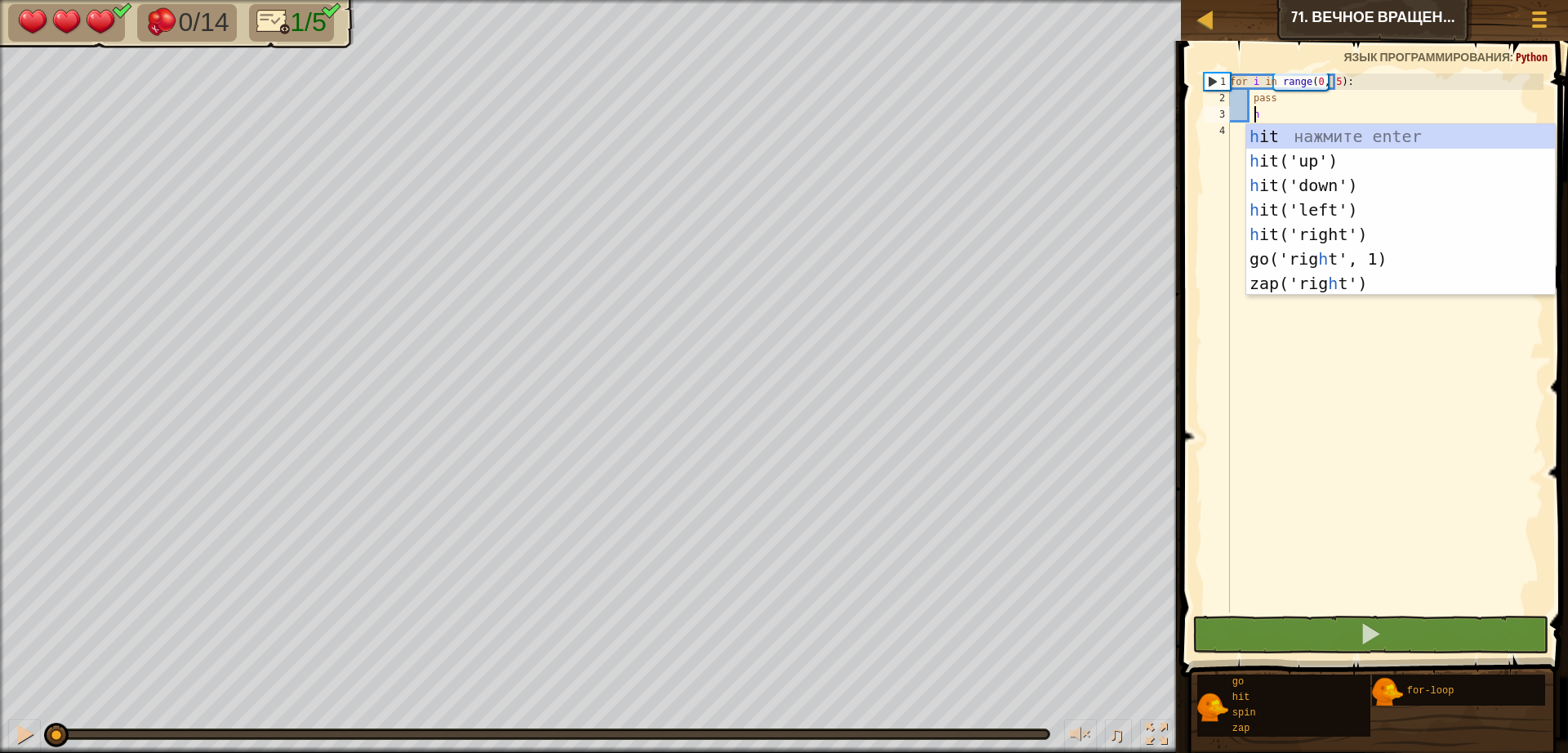
scroll to position [7, 2]
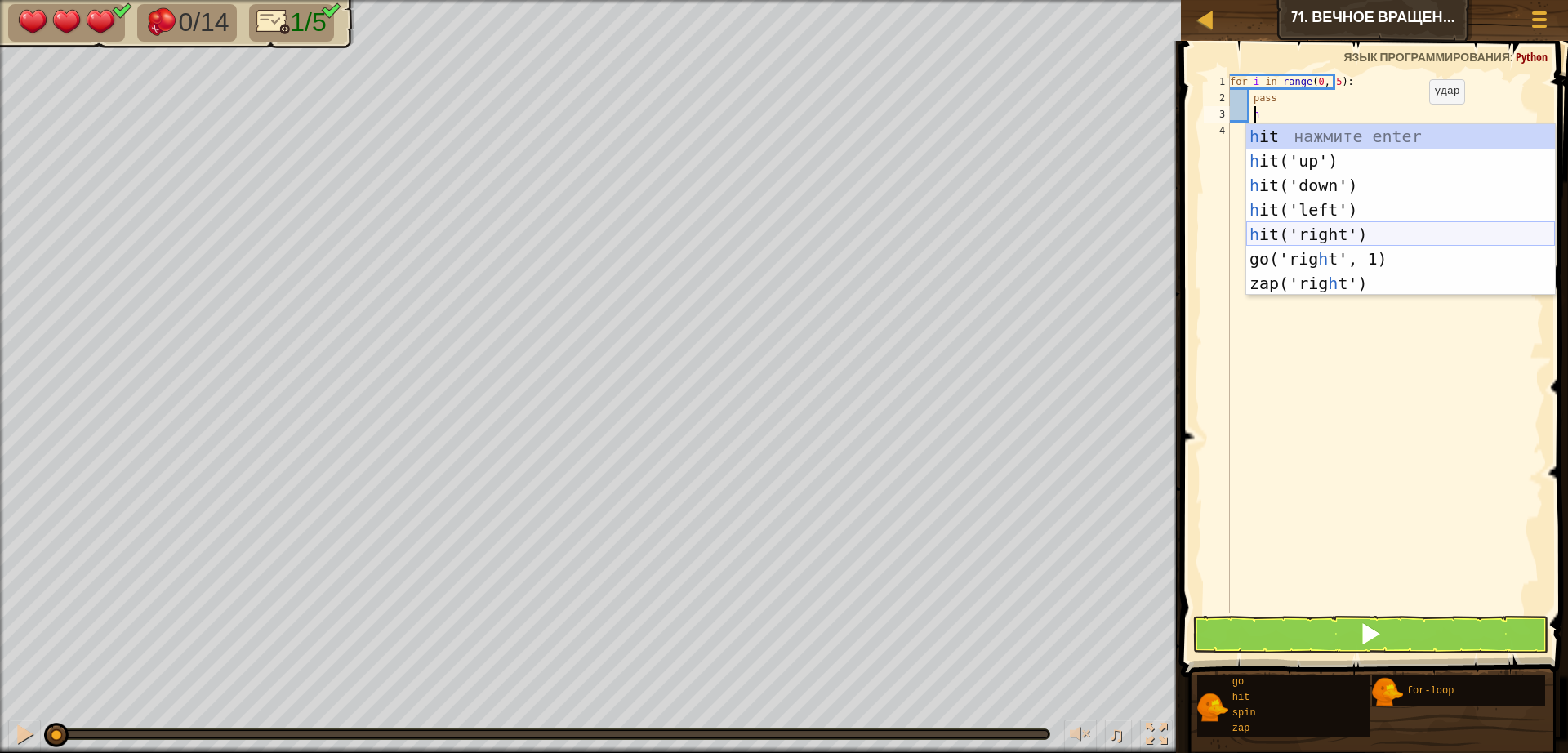
click at [1342, 236] on div "h it нажмите enter h it('up') нажмите enter h it('down') нажмите enter h it('le…" at bounding box center [1400, 234] width 309 height 220
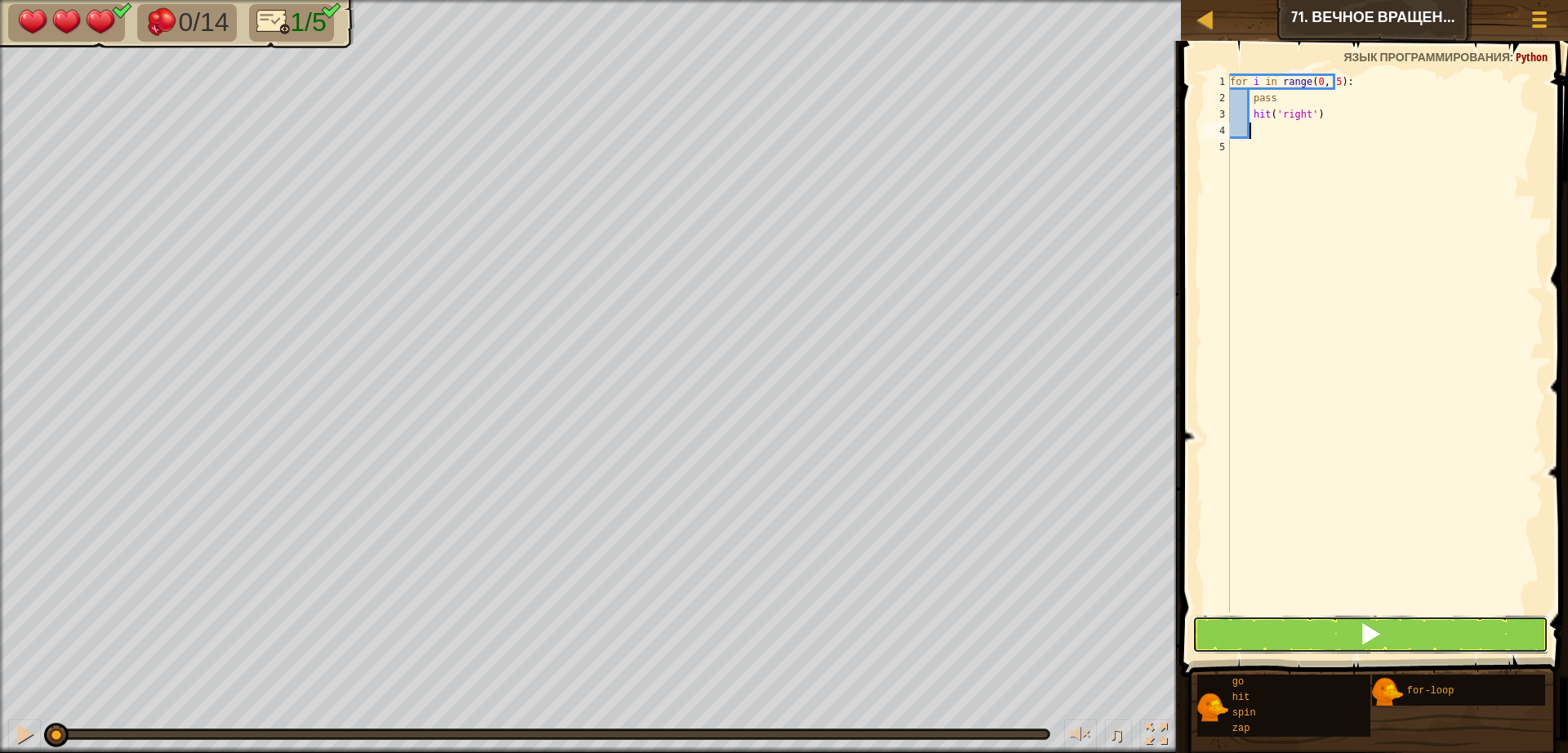
click at [1404, 641] on button at bounding box center [1370, 635] width 356 height 38
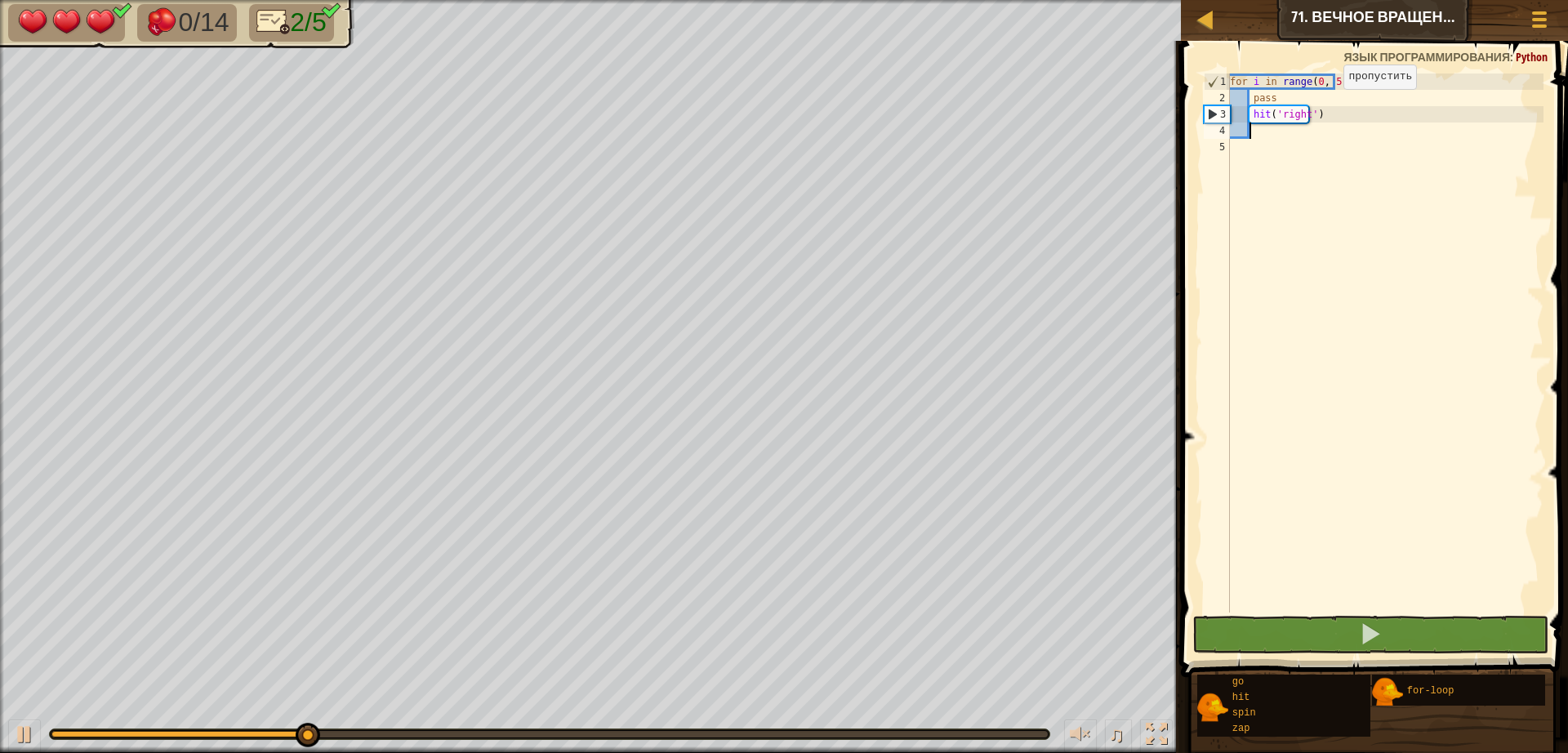
click at [1328, 105] on div "for i in range ( 0 , 5 ) : pass hit ( 'right' )" at bounding box center [1384, 358] width 317 height 571
type textarea "pass"
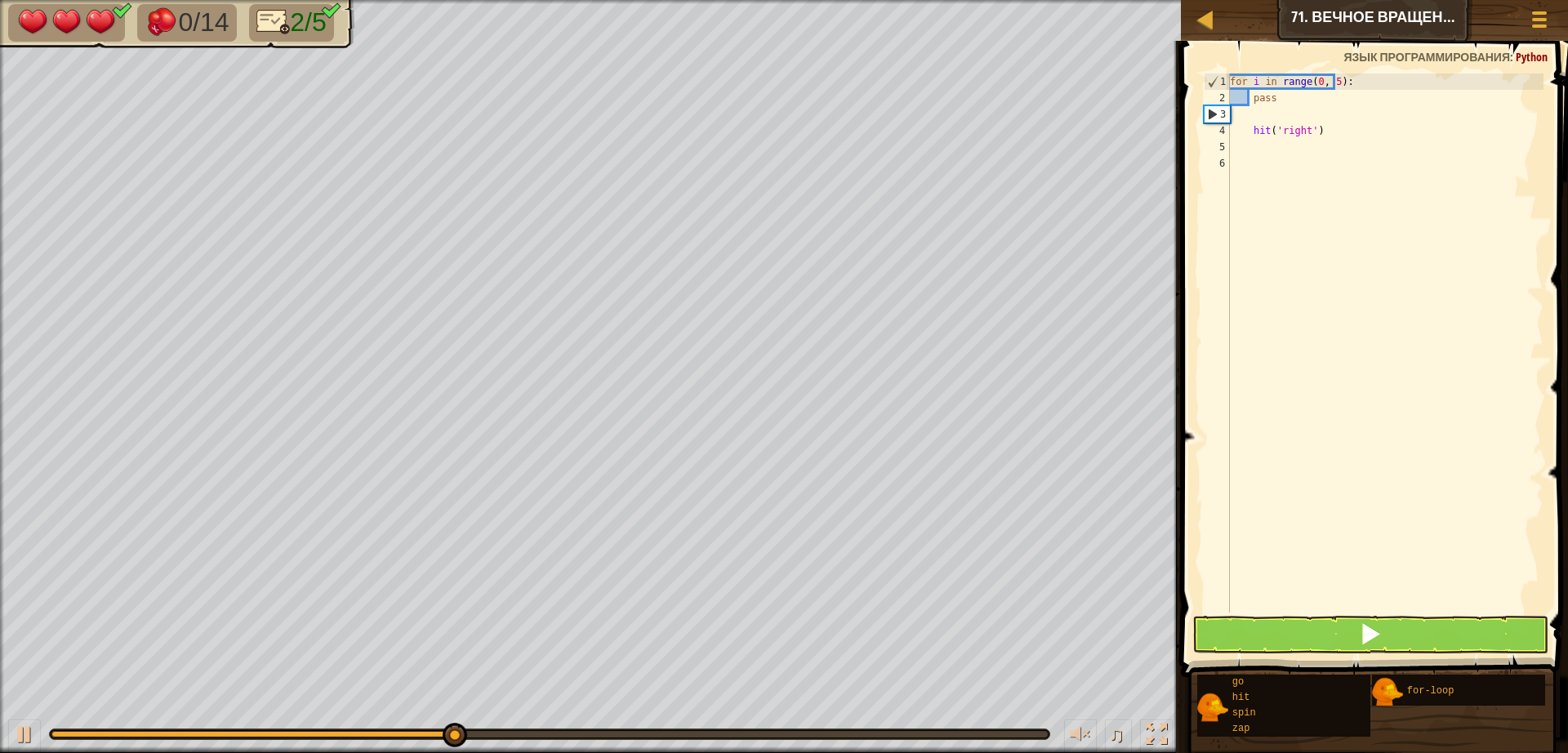
scroll to position [7, 0]
click at [1229, 118] on div "3" at bounding box center [1217, 114] width 26 height 17
type textarea "hit('right')"
type textarea "g"
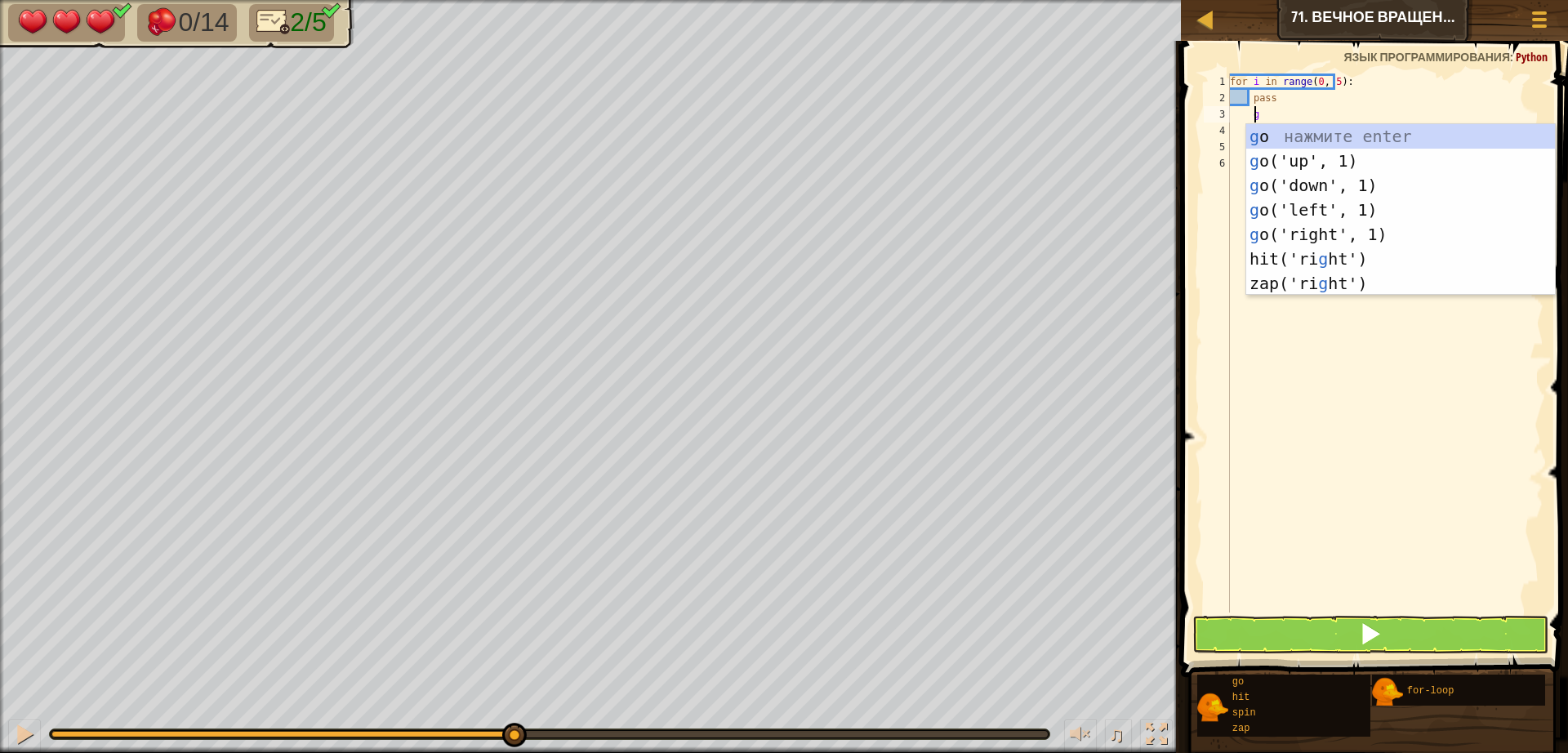
scroll to position [7, 2]
click at [1304, 241] on div "g o нажмите enter g o('up', 1) нажмите enter g o('down', 1) нажмите enter g o('…" at bounding box center [1400, 234] width 309 height 220
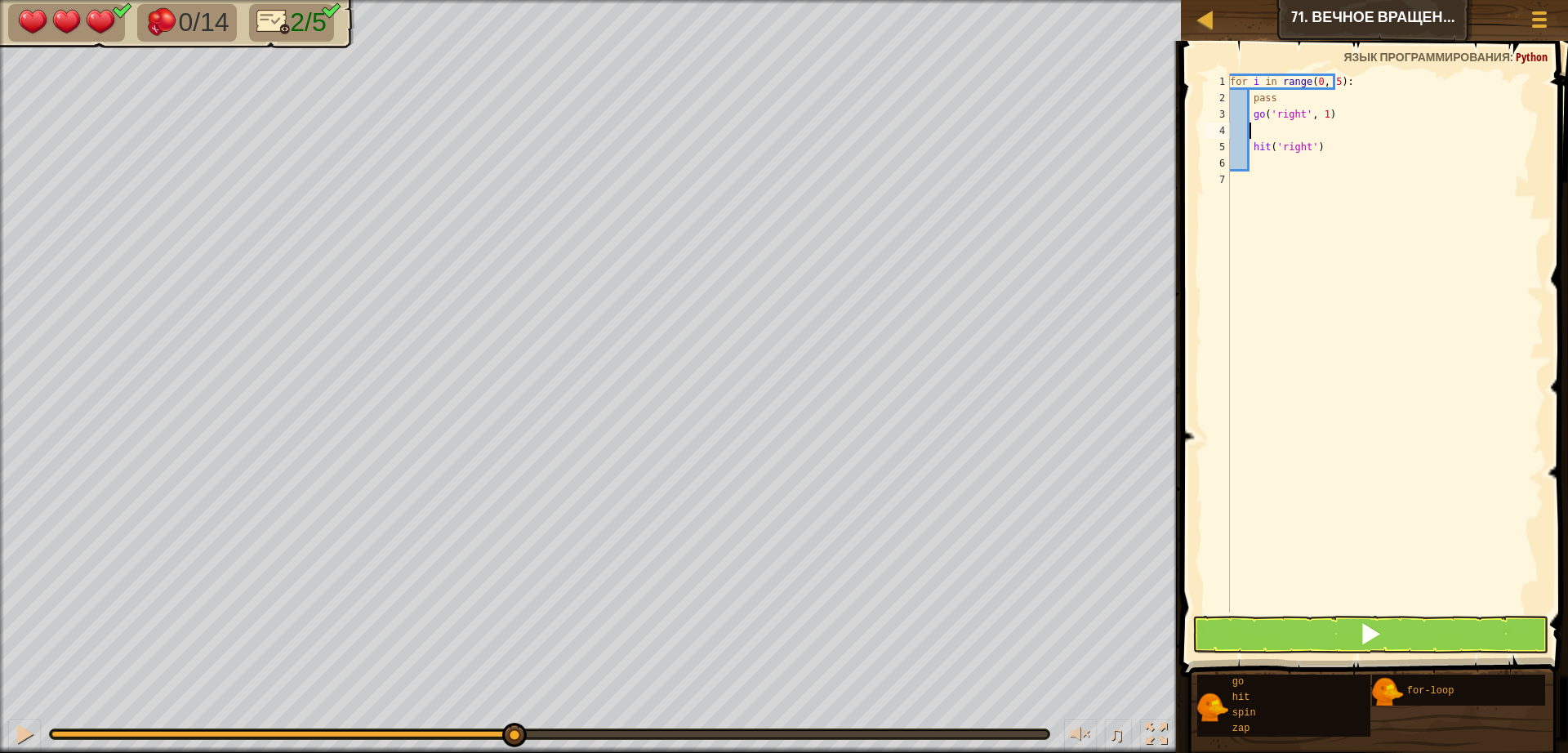
scroll to position [7, 0]
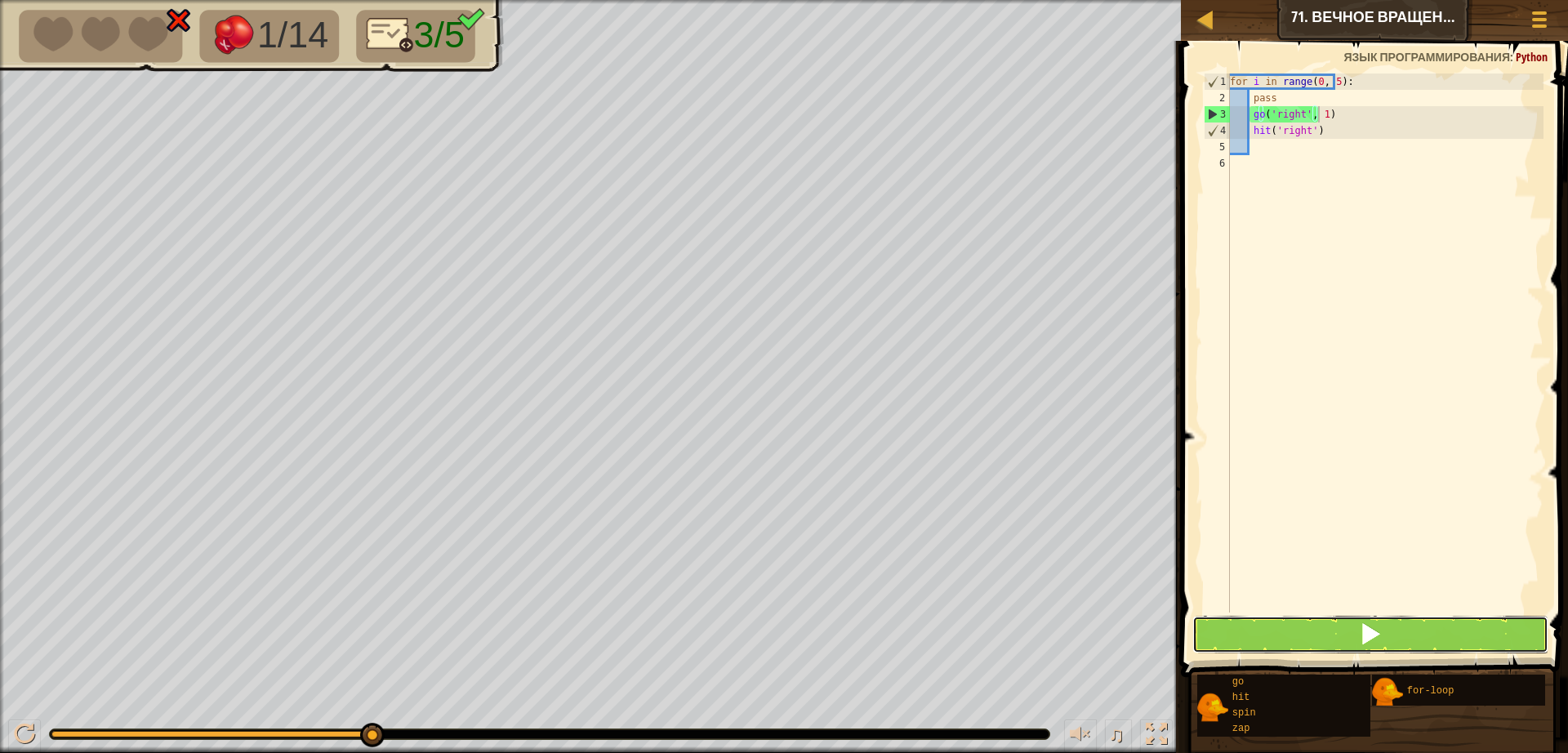
click at [1308, 621] on button at bounding box center [1370, 635] width 356 height 38
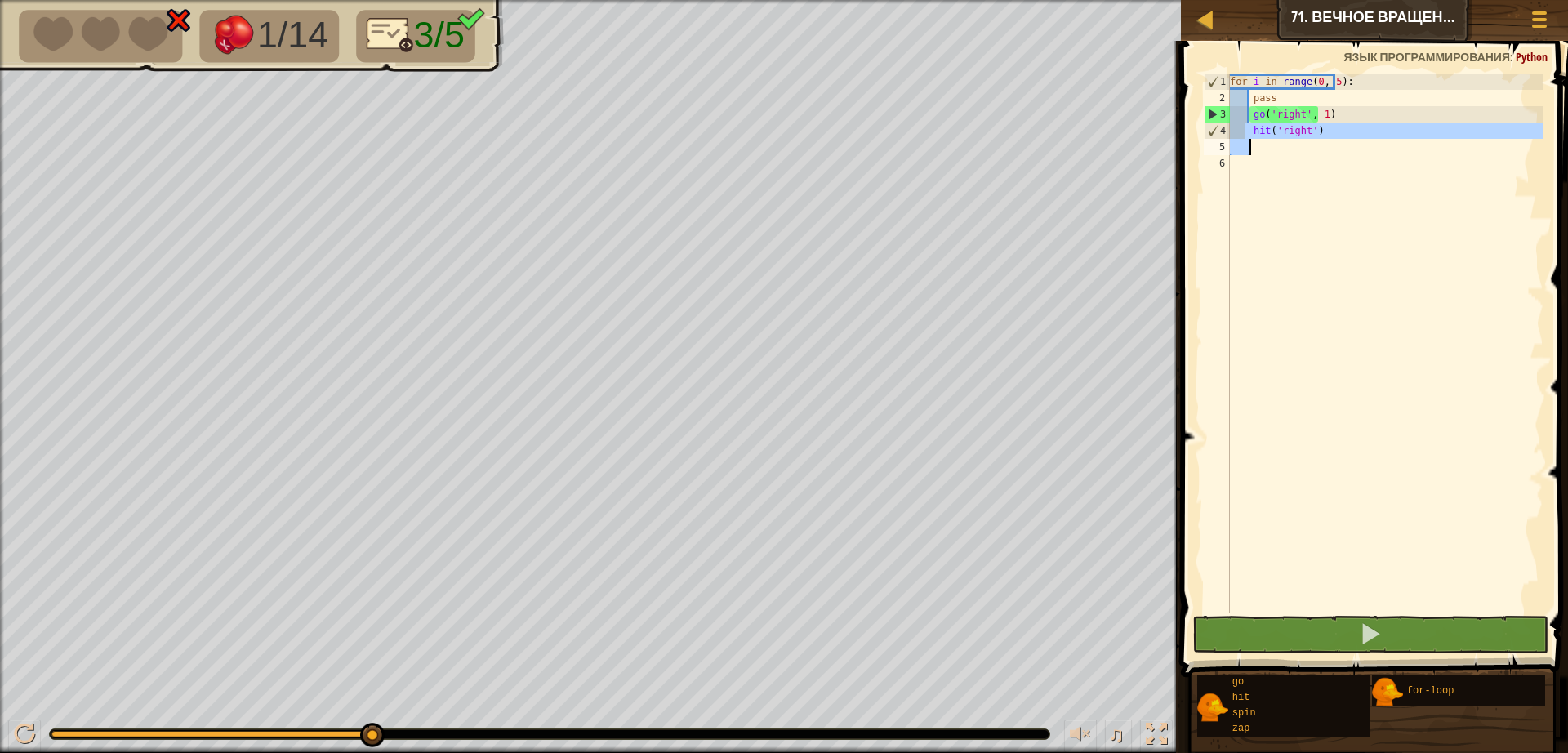
drag, startPoint x: 1244, startPoint y: 129, endPoint x: 1317, endPoint y: 149, distance: 75.7
click at [1310, 149] on div "for i in range ( 0 , 5 ) : pass go ( 'right' , 1 ) hit ( 'right' )" at bounding box center [1384, 358] width 317 height 571
type textarea "hit('right')"
click at [1321, 159] on div "for i in range ( 0 , 5 ) : pass go ( 'right' , 1 ) hit ( 'right' )" at bounding box center [1384, 358] width 317 height 571
click at [1321, 139] on div "for i in range ( 0 , 5 ) : pass go ( 'right' , 1 ) hit ( 'right' )" at bounding box center [1384, 358] width 317 height 571
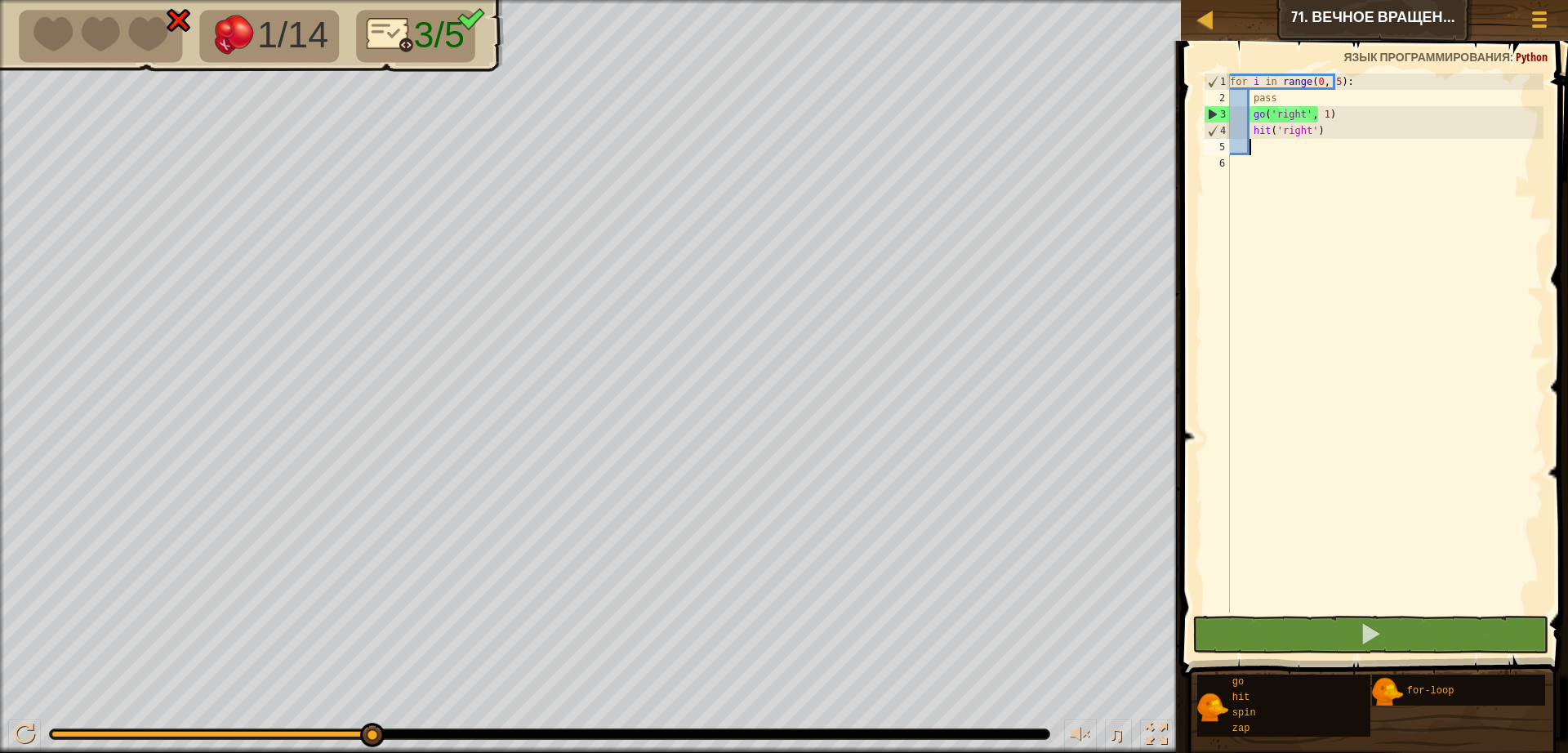
click at [1333, 126] on div "for i in range ( 0 , 5 ) : pass go ( 'right' , 1 ) hit ( 'right' )" at bounding box center [1384, 358] width 317 height 571
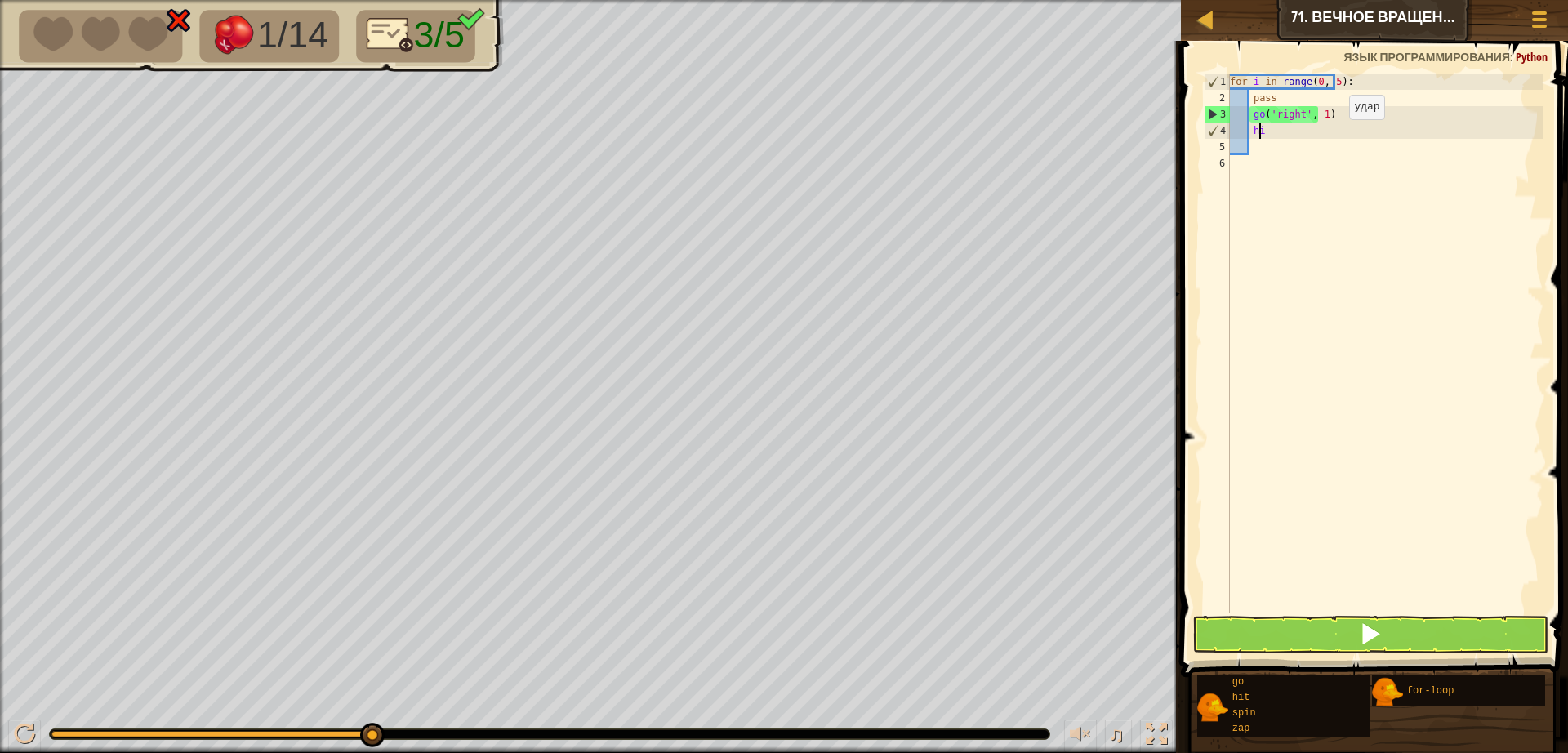
type textarea "h"
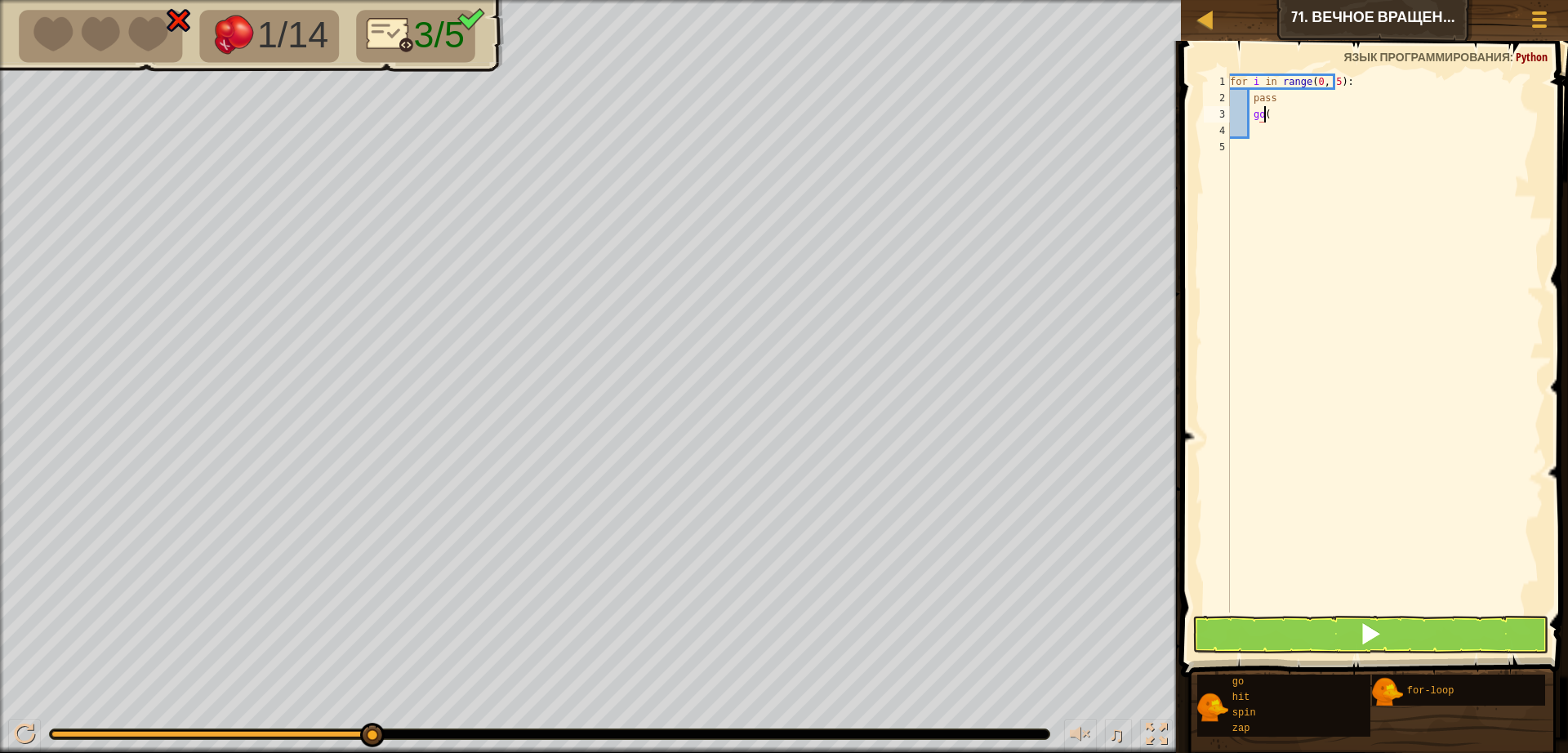
type textarea "g"
type textarea "h"
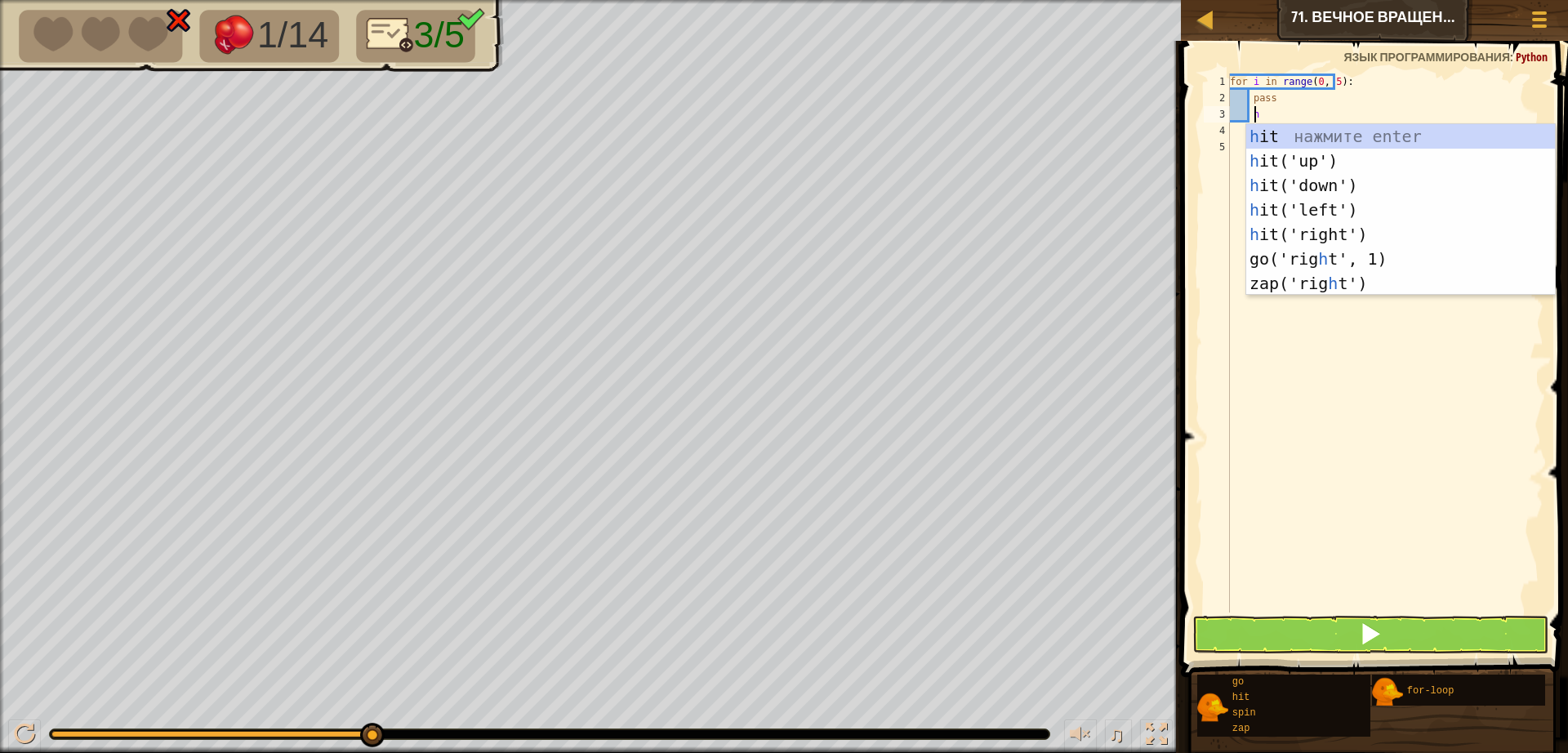
scroll to position [7, 2]
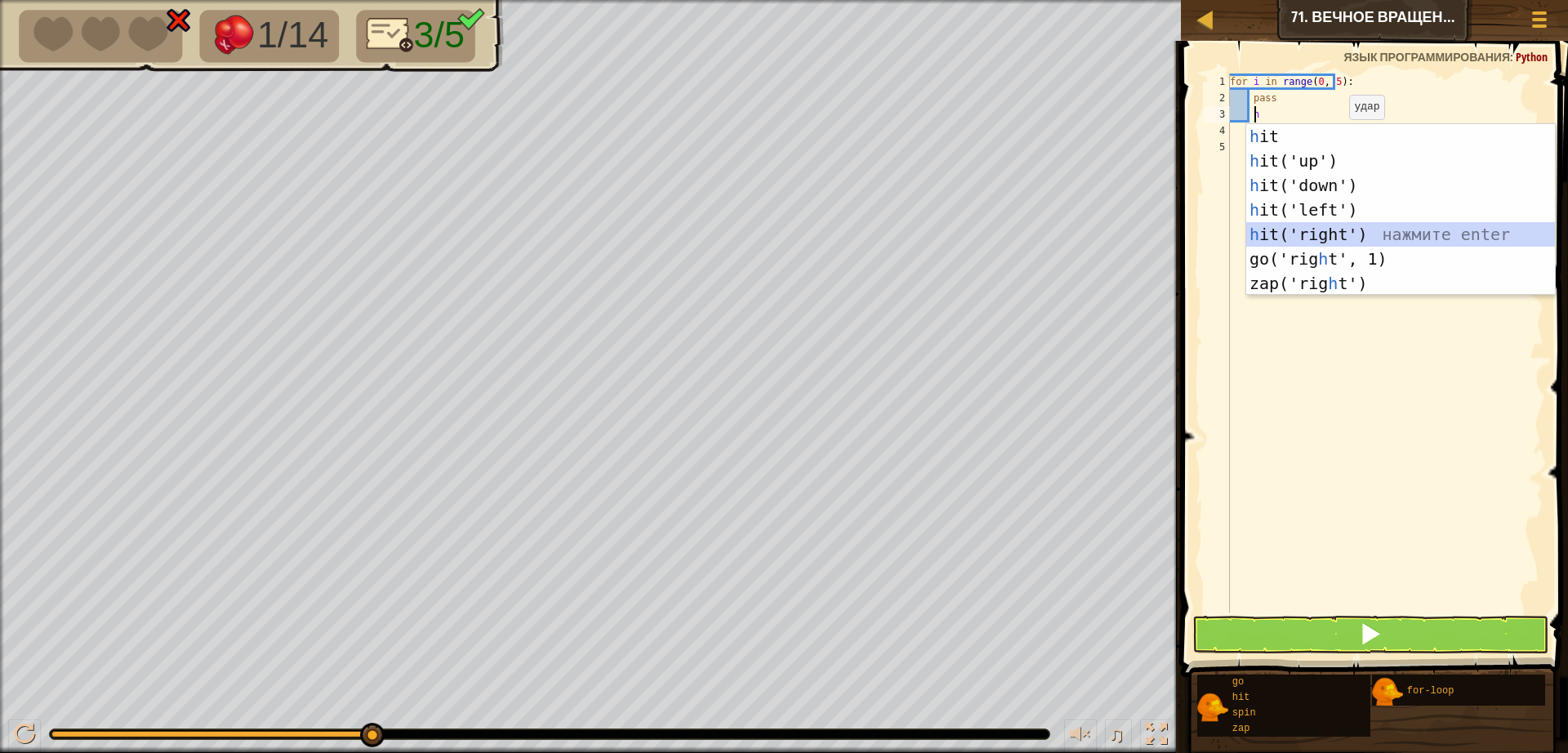
click at [1310, 237] on div "h it нажмите enter h it('up') нажмите enter h it('down') нажмите enter h it('le…" at bounding box center [1400, 234] width 309 height 220
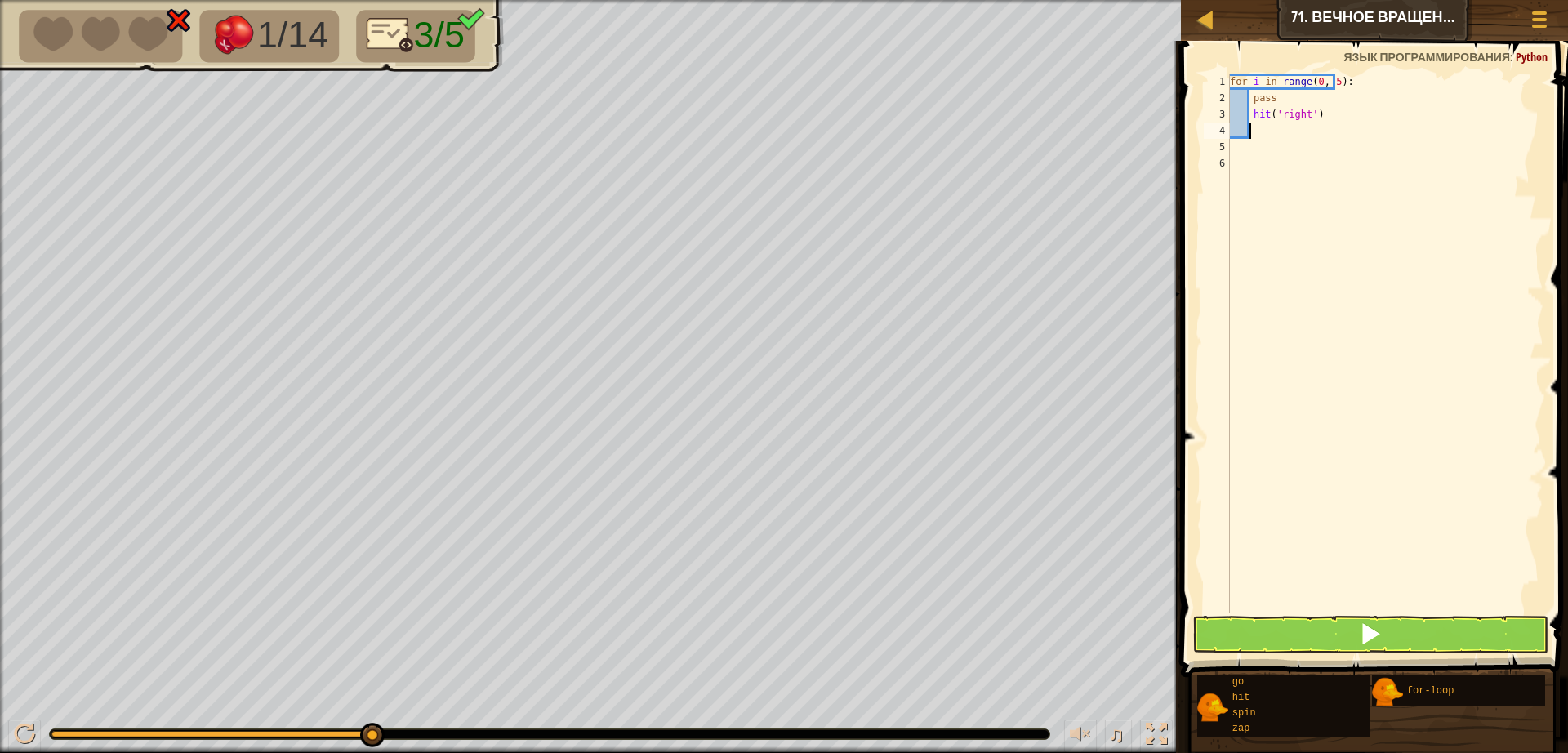
type textarea "g"
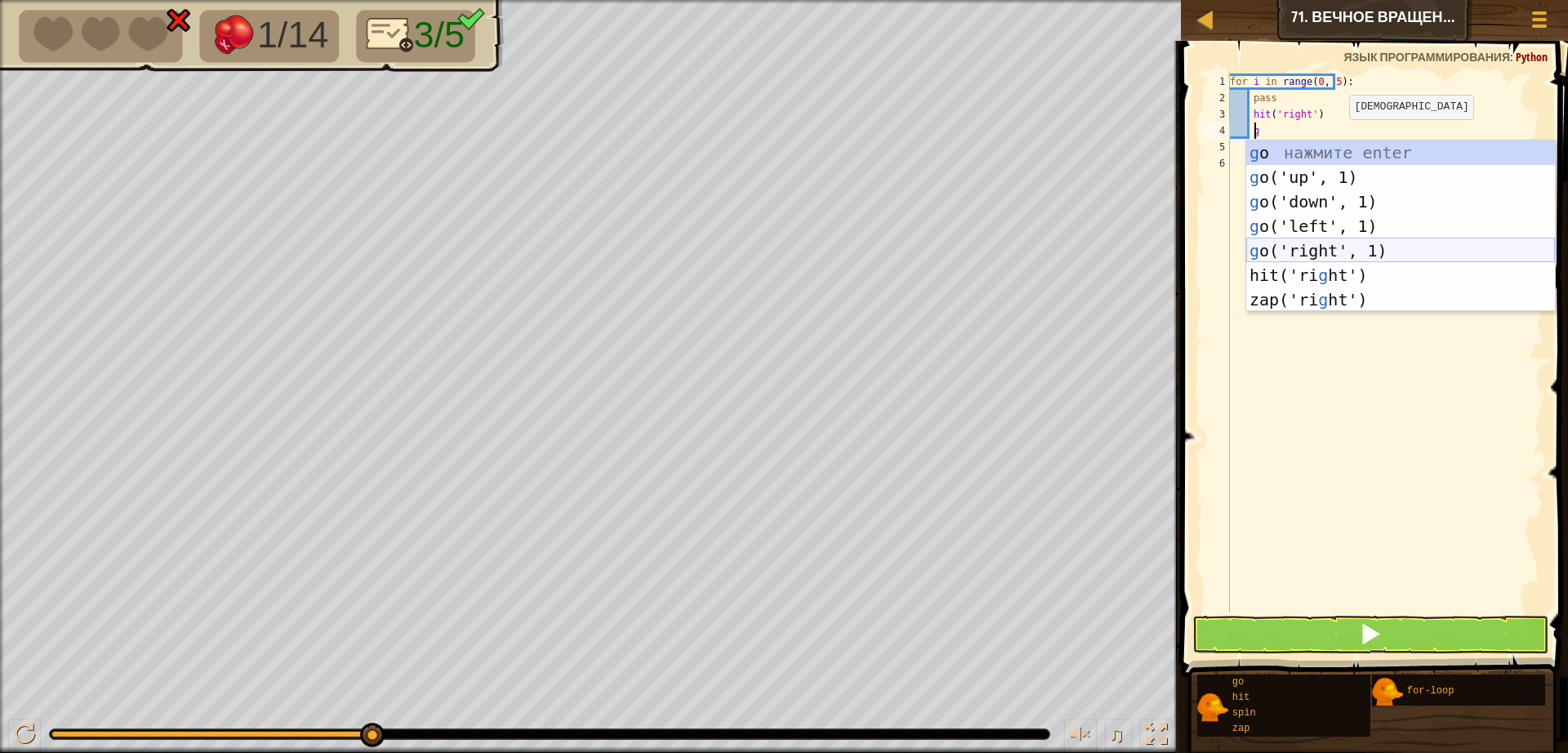
click at [1294, 258] on div "g o нажмите enter g o('up', 1) нажмите enter g o('down', 1) нажмите enter g o('…" at bounding box center [1400, 250] width 309 height 220
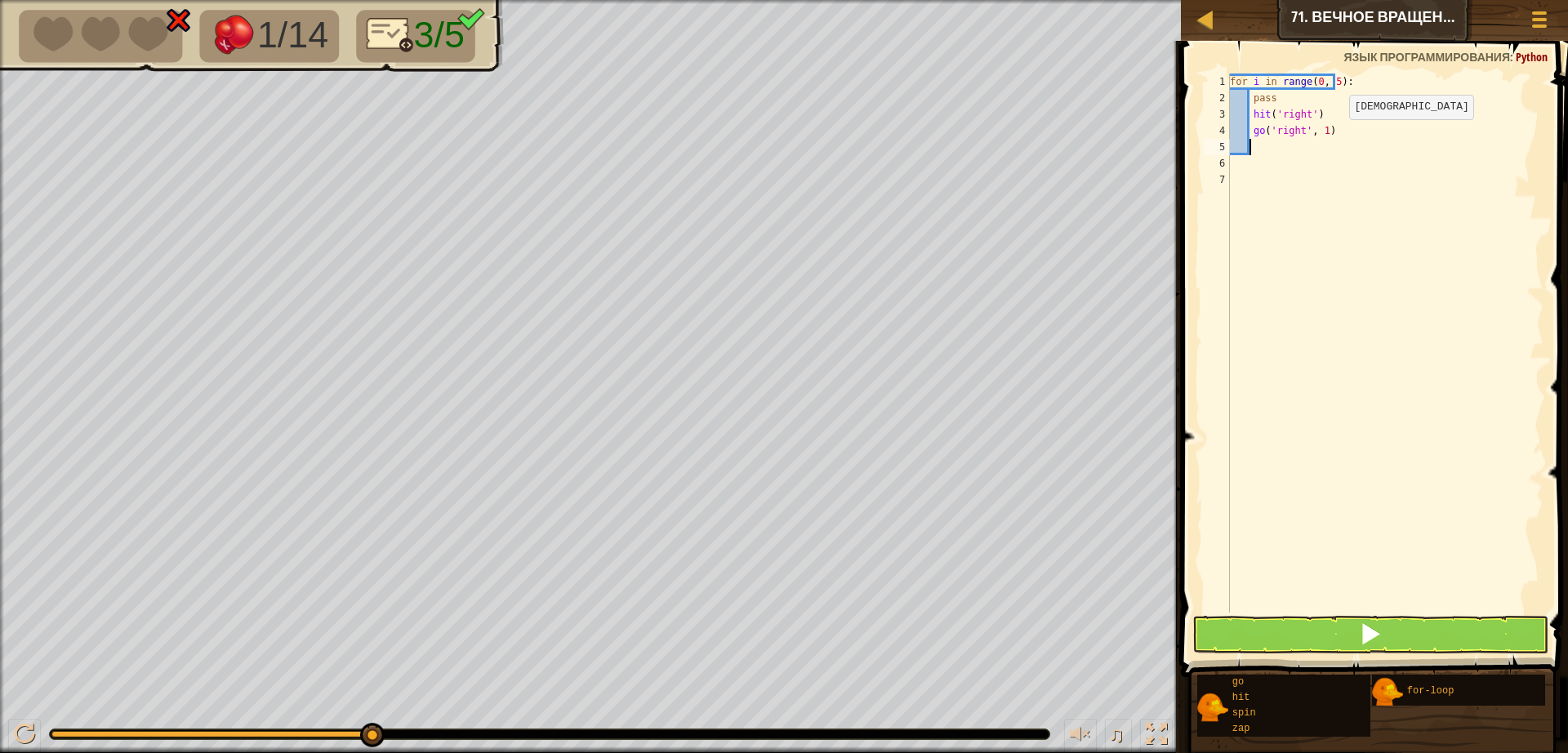
scroll to position [7, 1]
click at [1380, 116] on div "for i in range ( 0 , 5 ) : pass hit ( 'right' ) go ( 'right' , 1 )" at bounding box center [1384, 358] width 317 height 571
click at [1378, 138] on div "for i in range ( 0 , 5 ) : pass hit ( 'right' ) go ( 'right' , 1 )" at bounding box center [1384, 358] width 317 height 571
type textarea "g"
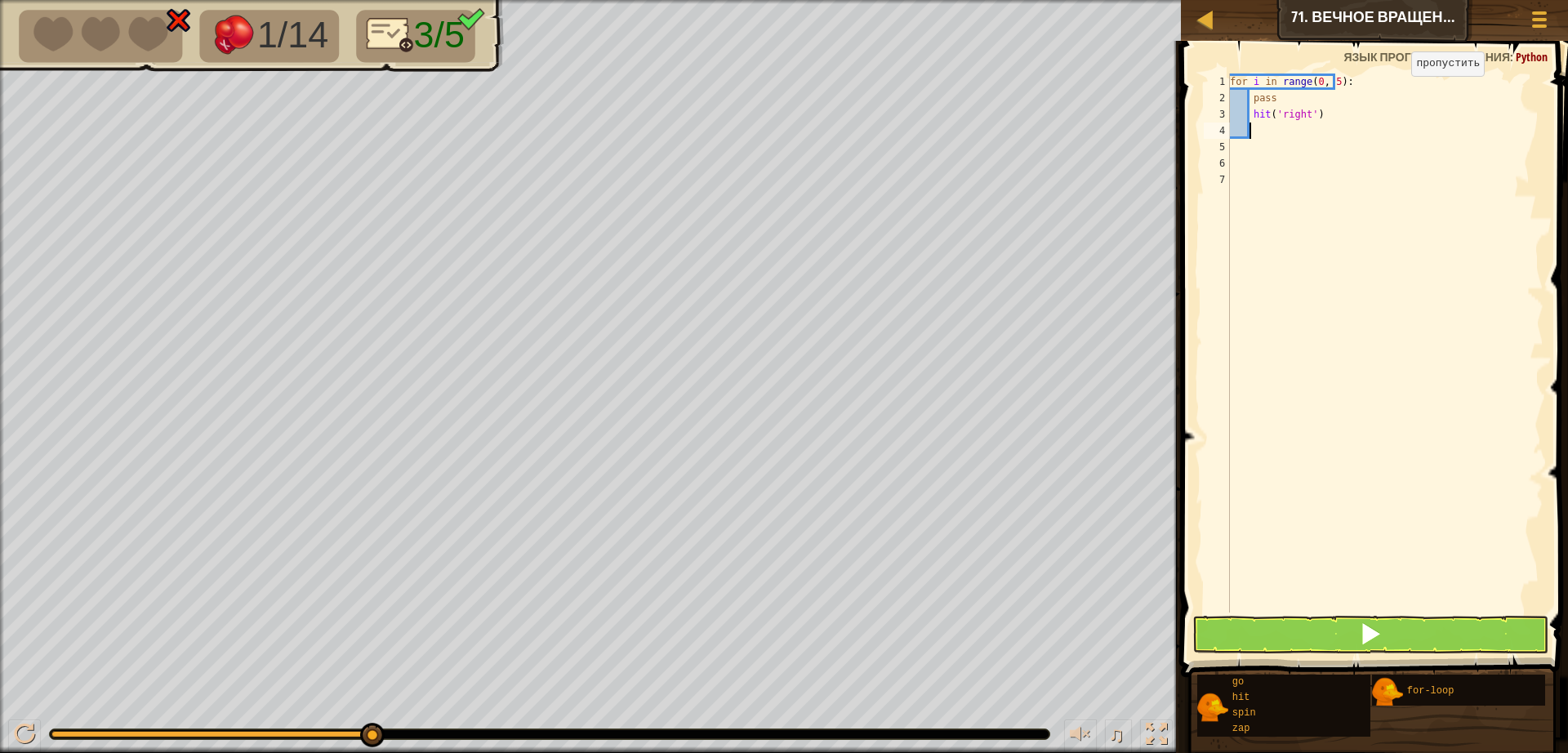
scroll to position [7, 2]
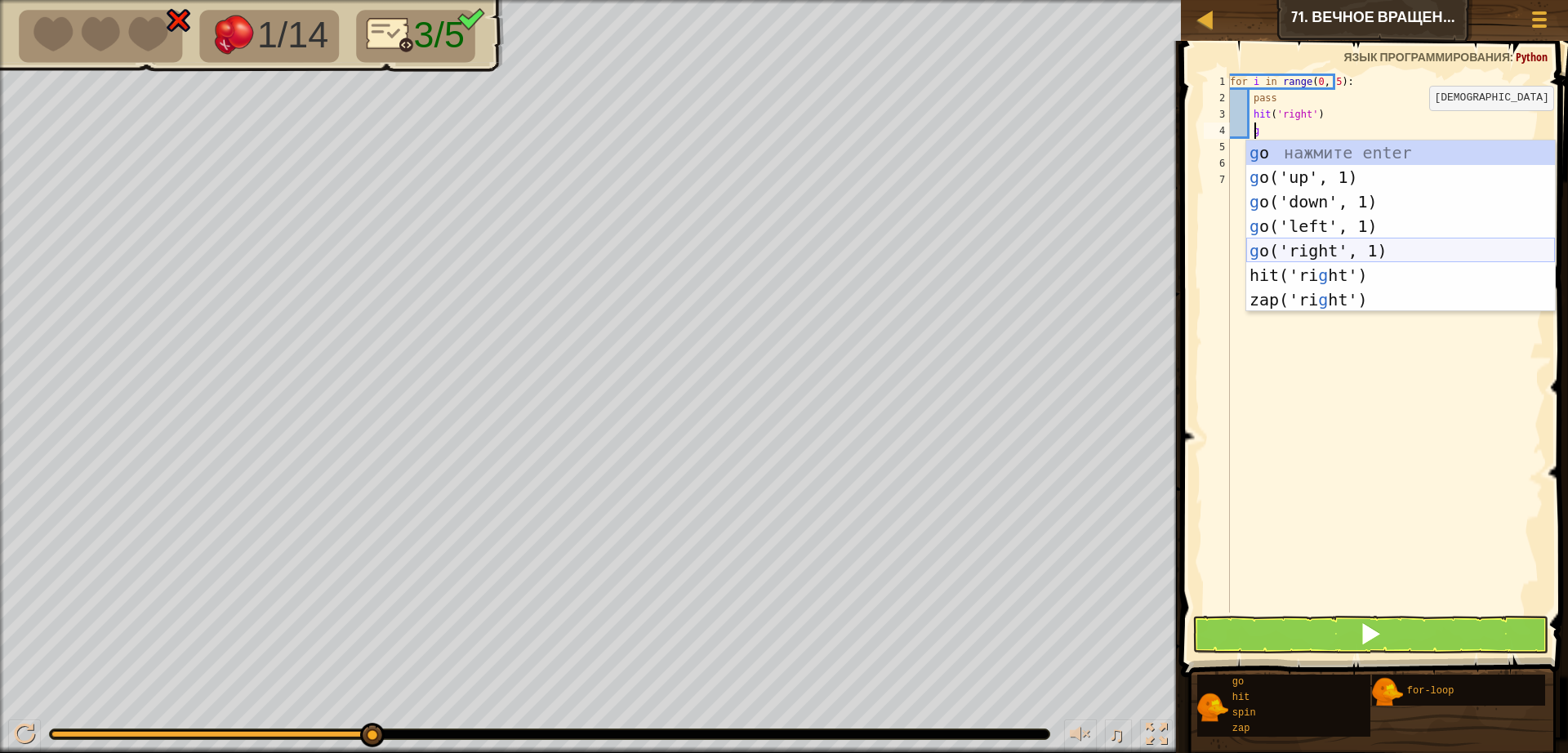
drag, startPoint x: 1282, startPoint y: 243, endPoint x: 1250, endPoint y: 443, distance: 202.5
click at [1283, 243] on div "g o нажмите enter g o('up', 1) нажмите enter g o('down', 1) нажмите enter g o('…" at bounding box center [1400, 250] width 309 height 220
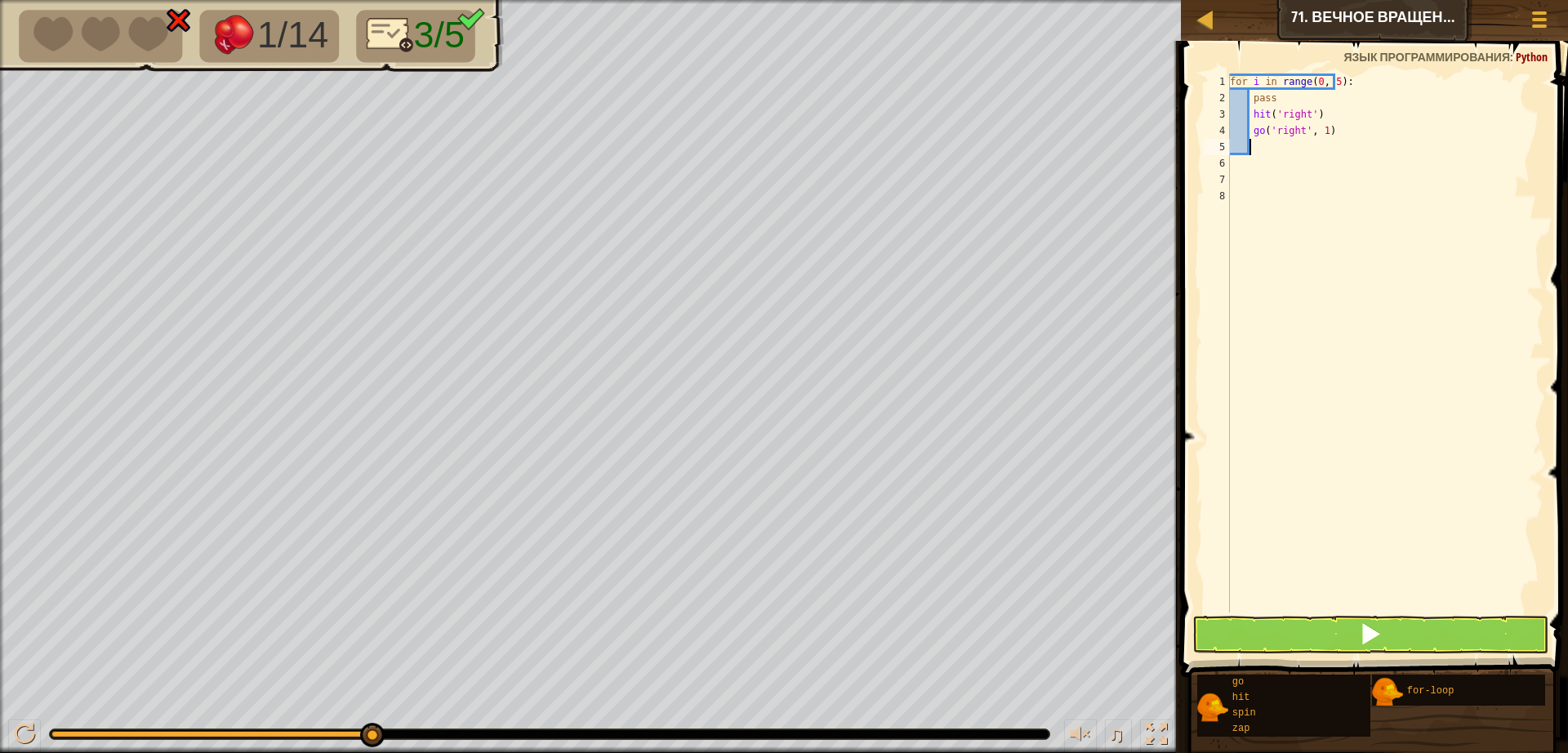
scroll to position [7, 1]
click at [1313, 651] on button at bounding box center [1370, 635] width 356 height 38
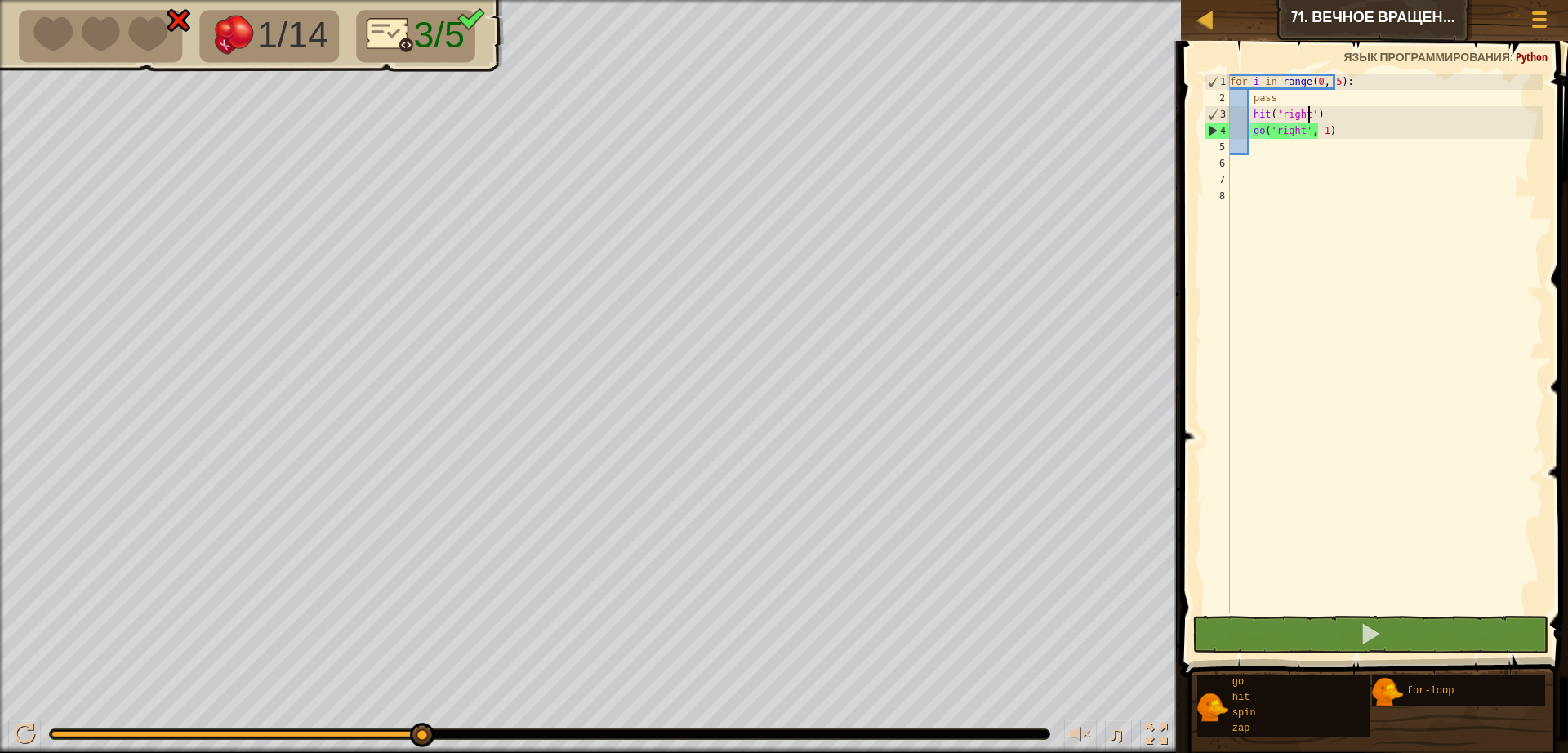
click at [1321, 107] on div "for i in range ( 0 , 5 ) : pass hit ( 'right' ) go ( 'right' , 1 )" at bounding box center [1384, 358] width 317 height 571
click at [1334, 132] on div "for i in range ( 0 , 5 ) : pass hit ( 'right' ) go ( 'right' , 1 )" at bounding box center [1384, 358] width 317 height 571
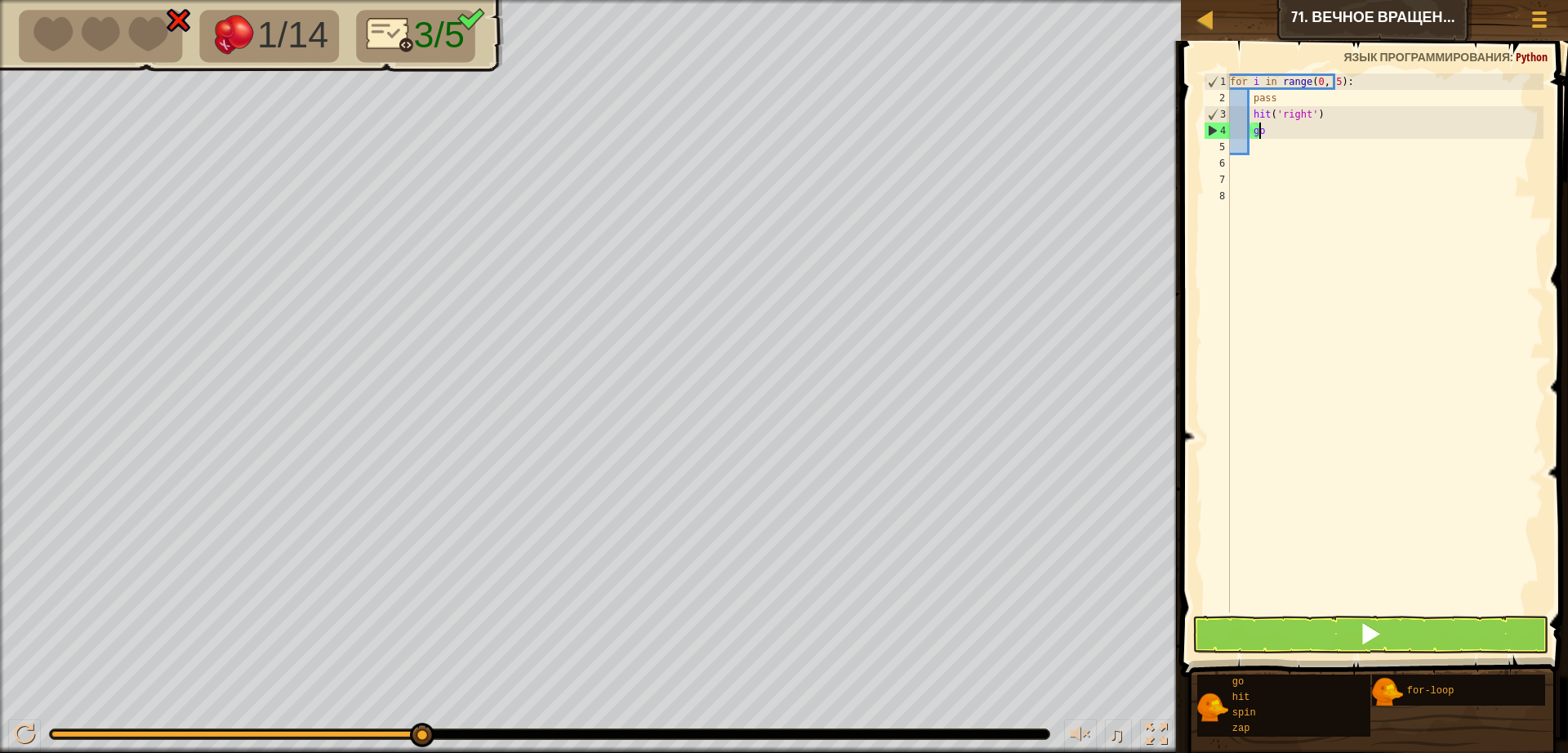
type textarea "g"
click at [1326, 115] on div "for i in range ( 0 , 5 ) : pass hit ( 'right' )" at bounding box center [1384, 358] width 317 height 571
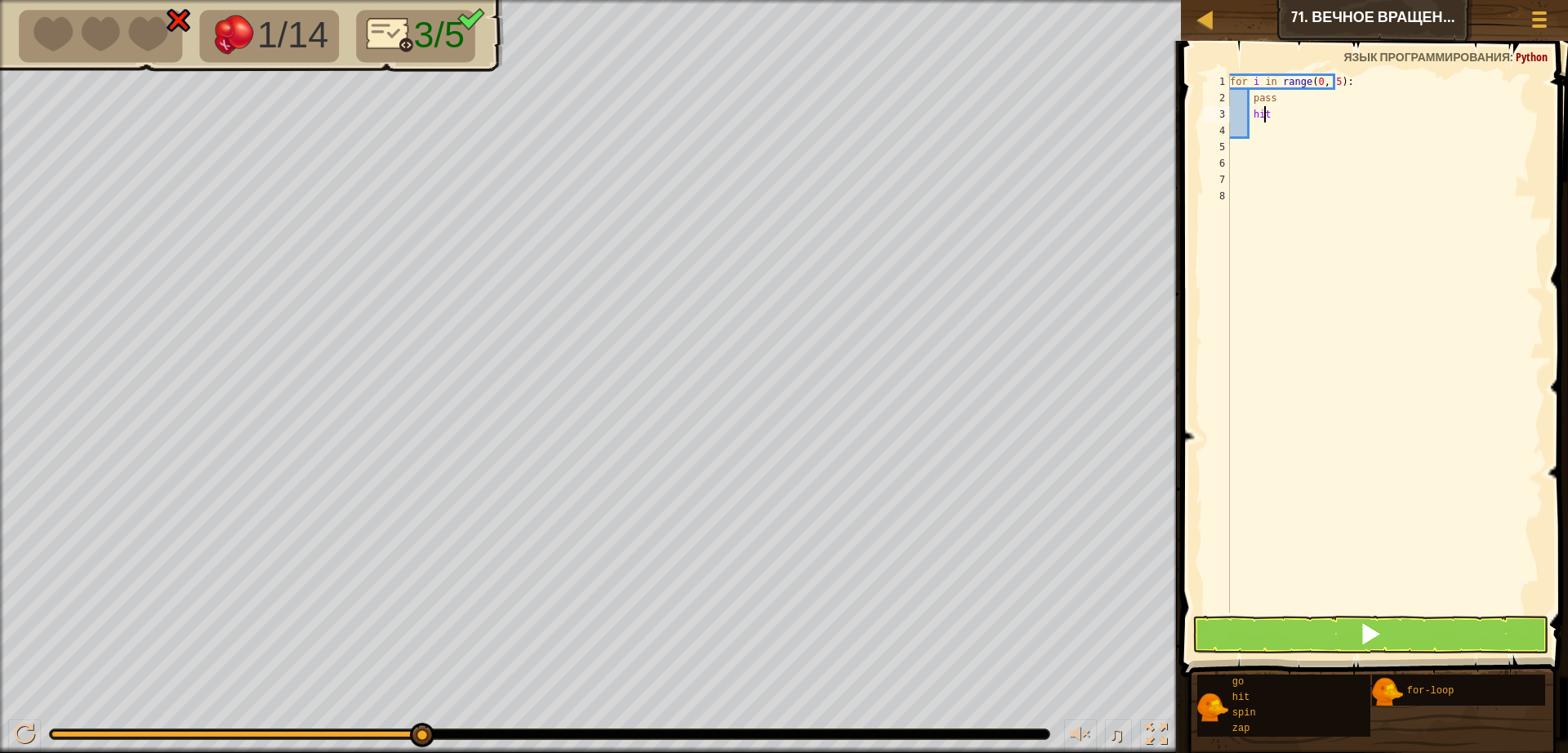
type textarea "h"
type textarea "s"
click at [1266, 136] on div "s pin нажмите enter" at bounding box center [1400, 161] width 309 height 73
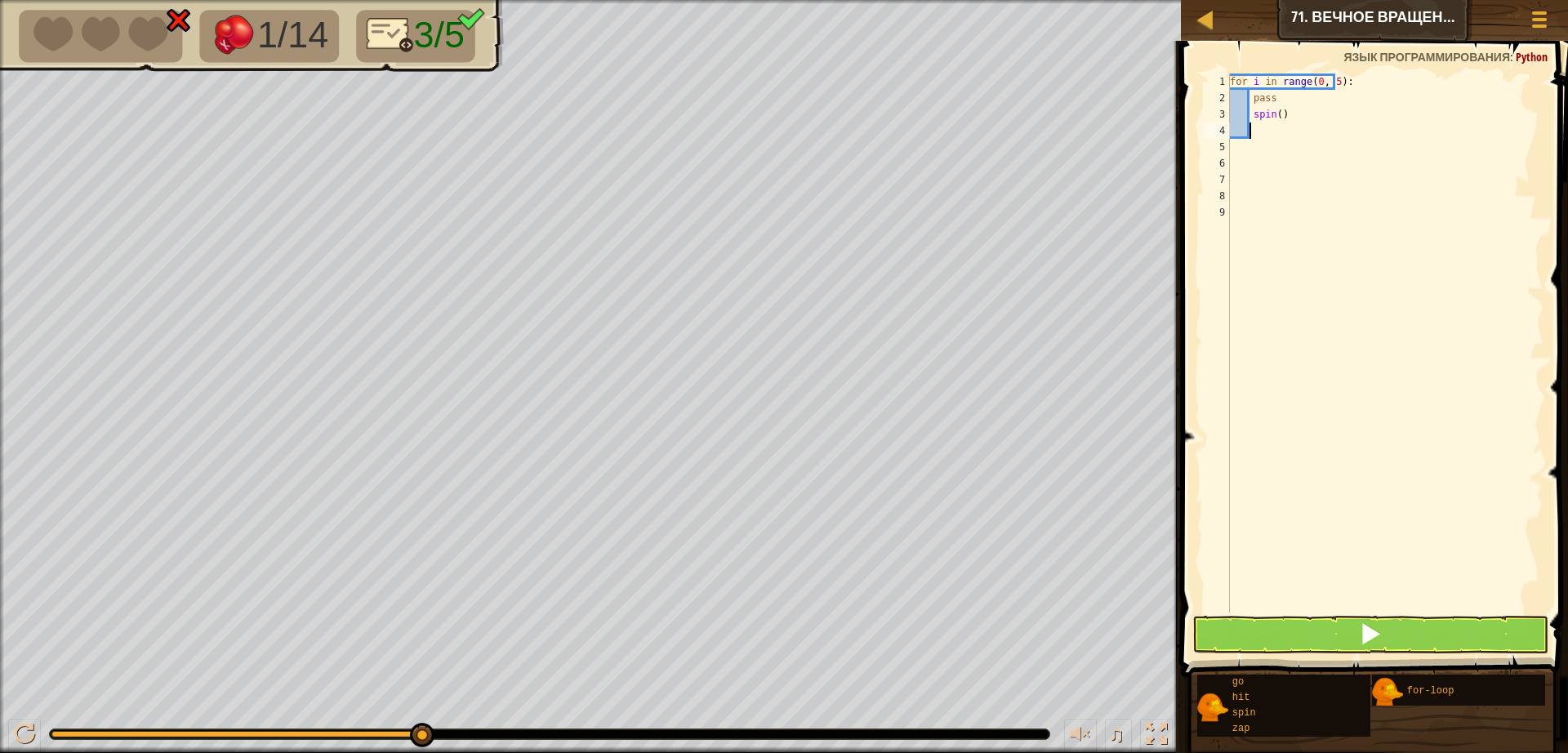
type textarea "g"
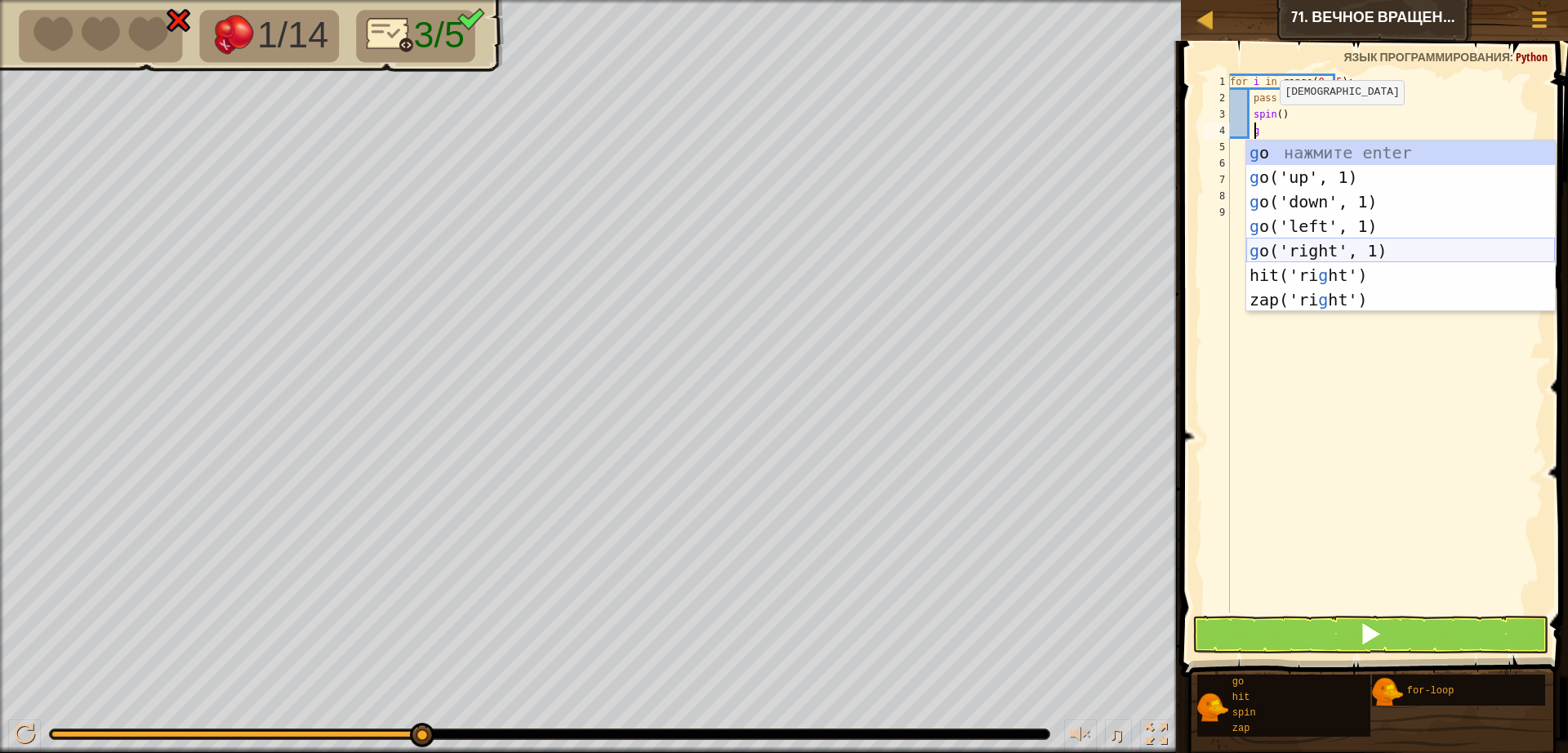
click at [1312, 241] on div "g o нажмите enter g o('up', 1) нажмите enter g o('down', 1) нажмите enter g o('…" at bounding box center [1400, 250] width 309 height 220
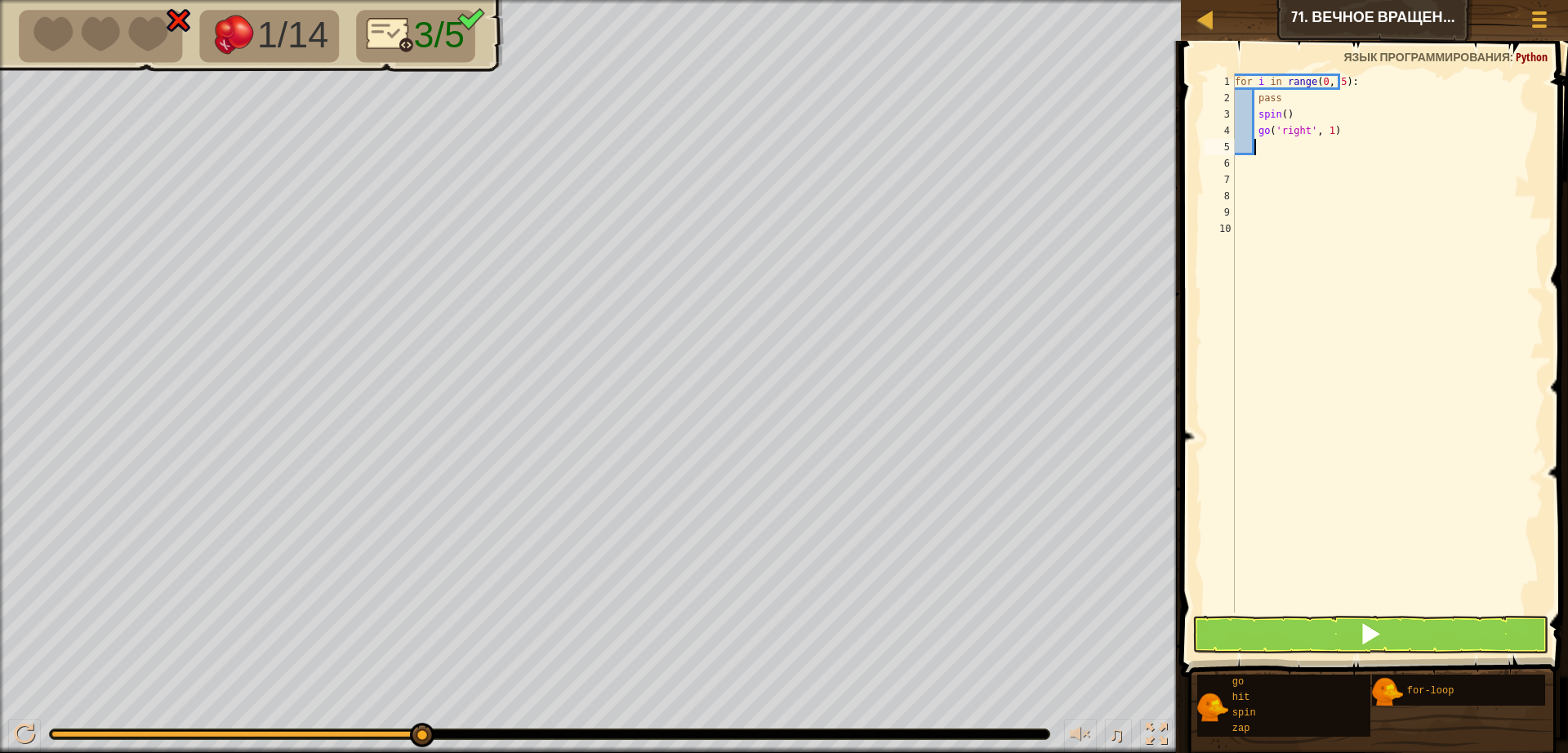
scroll to position [7, 1]
click at [1321, 651] on button at bounding box center [1370, 635] width 356 height 38
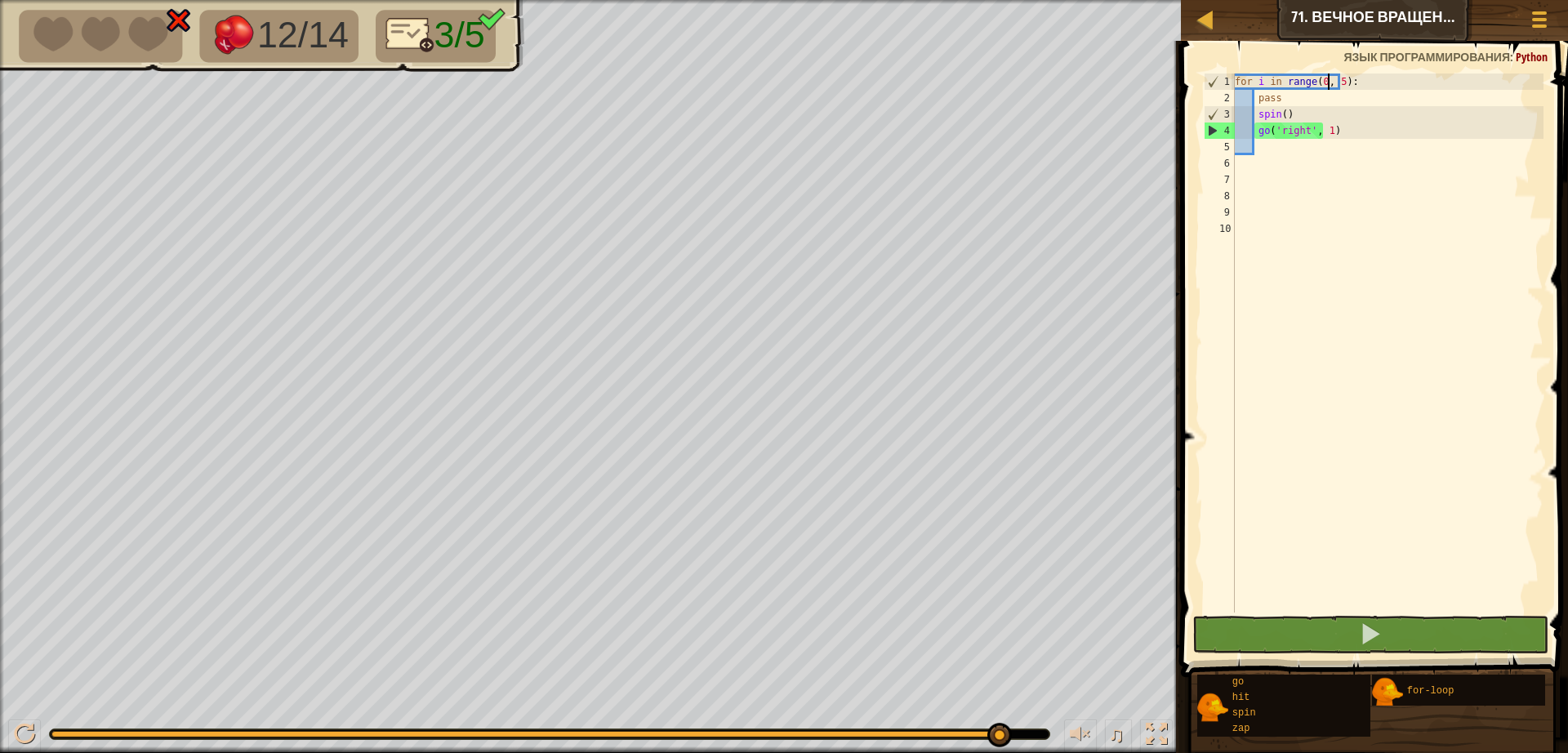
click at [1327, 85] on div "for i in range ( 0 , 5 ) : pass spin ( ) go ( 'right' , 1 )" at bounding box center [1387, 358] width 312 height 571
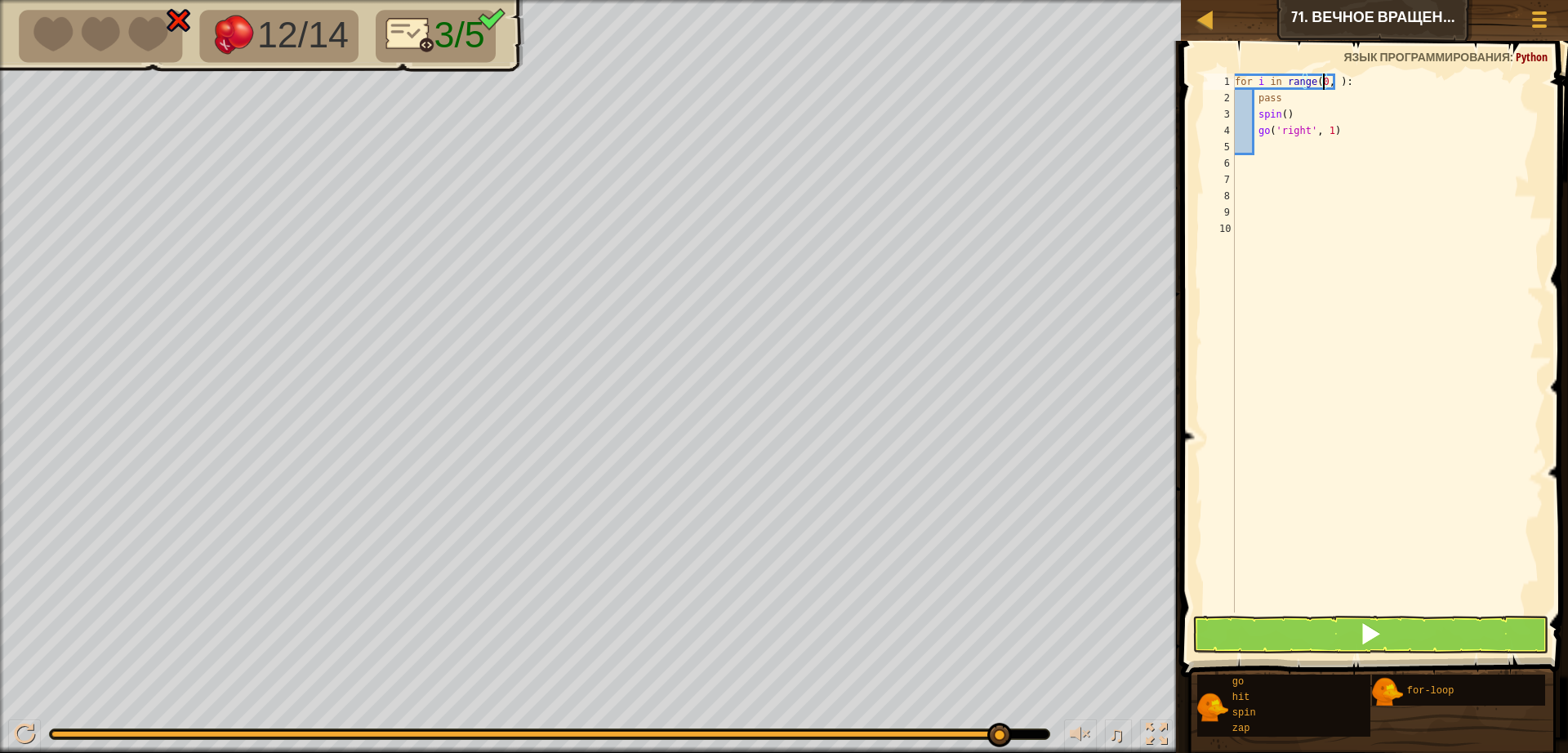
scroll to position [7, 8]
click at [1343, 656] on span at bounding box center [1376, 335] width 400 height 684
click at [1346, 644] on button at bounding box center [1370, 635] width 356 height 38
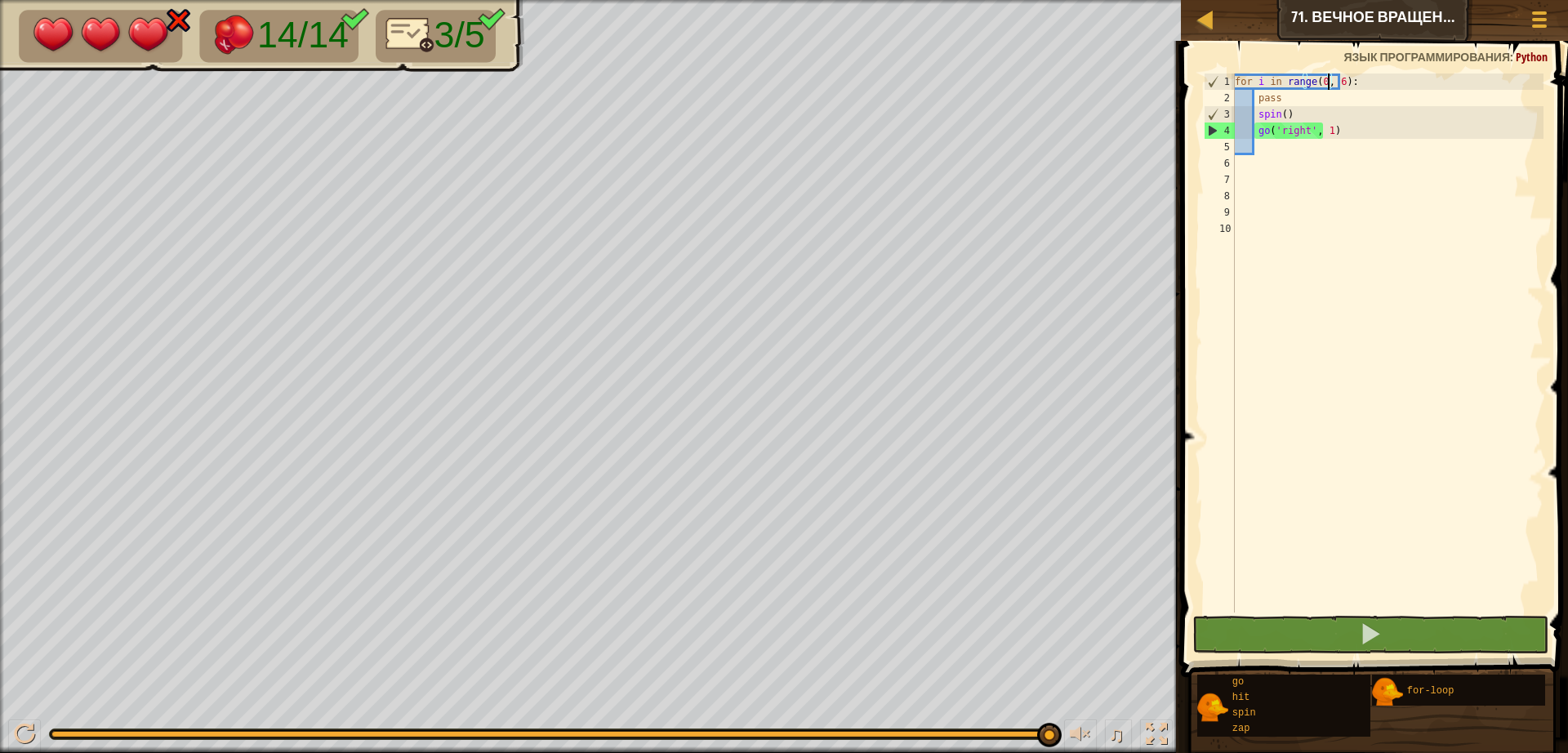
click at [1360, 127] on div "for i in range ( 0 , 6 ) : pass spin ( ) go ( 'right' , 1 )" at bounding box center [1387, 358] width 312 height 571
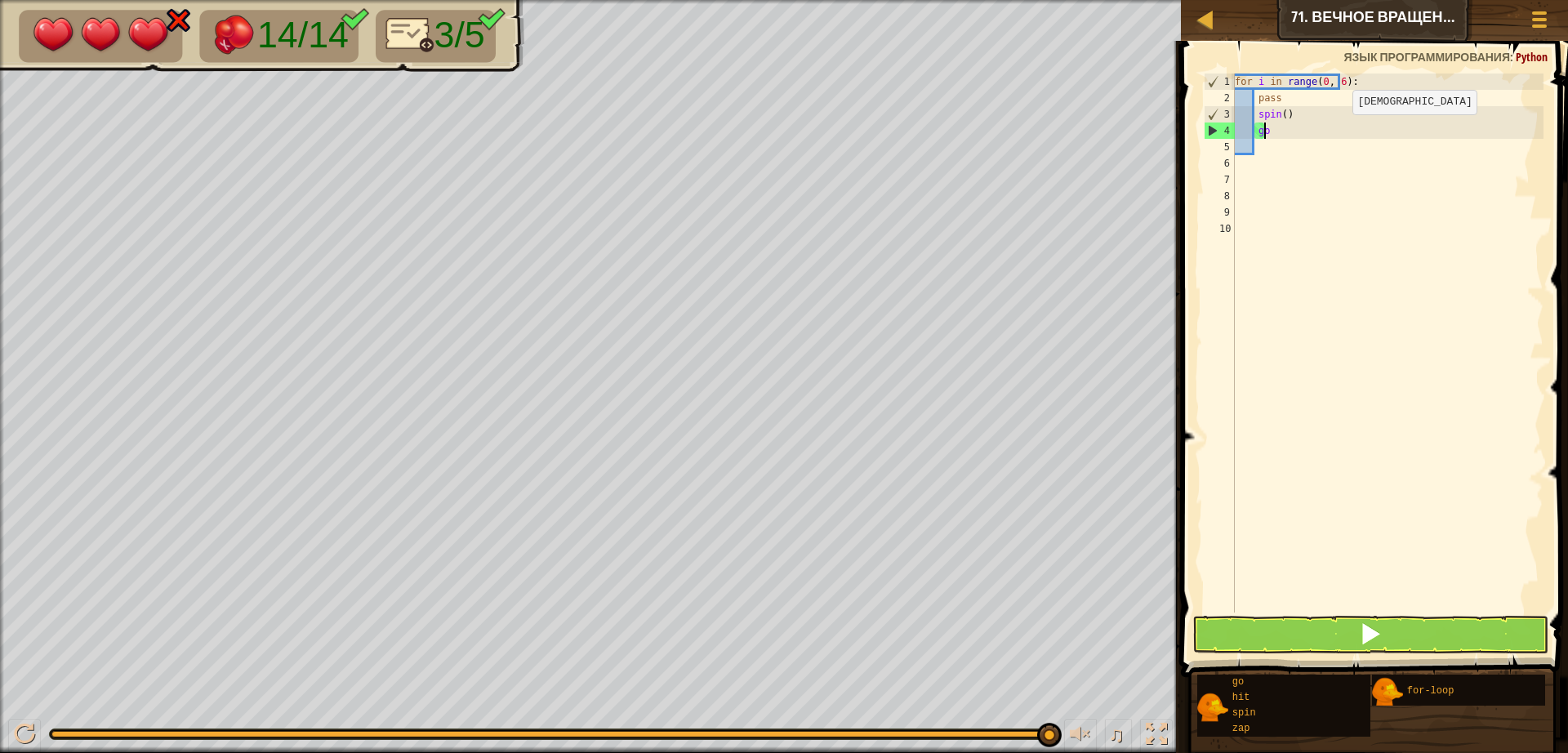
type textarea "g"
click at [1326, 127] on div "for i in range ( 0 , 6 ) : pass spin ( )" at bounding box center [1387, 358] width 312 height 571
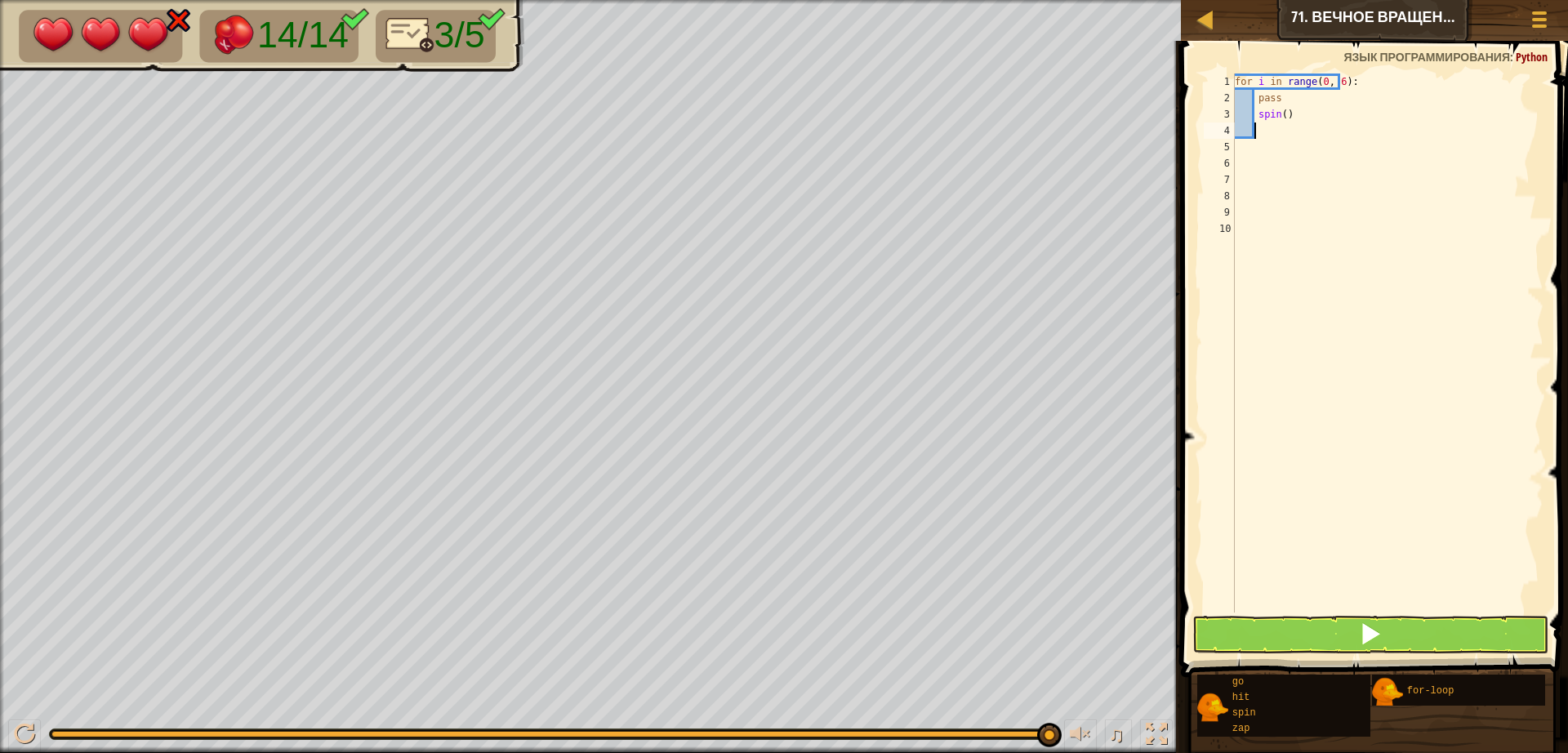
scroll to position [7, 0]
click at [1317, 117] on div "for i in range ( 0 , 6 ) : pass spin ( )" at bounding box center [1387, 358] width 312 height 571
click at [1317, 120] on div "for i in range ( 0 , 6 ) : pass spin ( )" at bounding box center [1387, 358] width 312 height 571
type textarea "s"
click at [1328, 88] on div "for i in range ( 0 , 6 ) : pass" at bounding box center [1387, 358] width 312 height 571
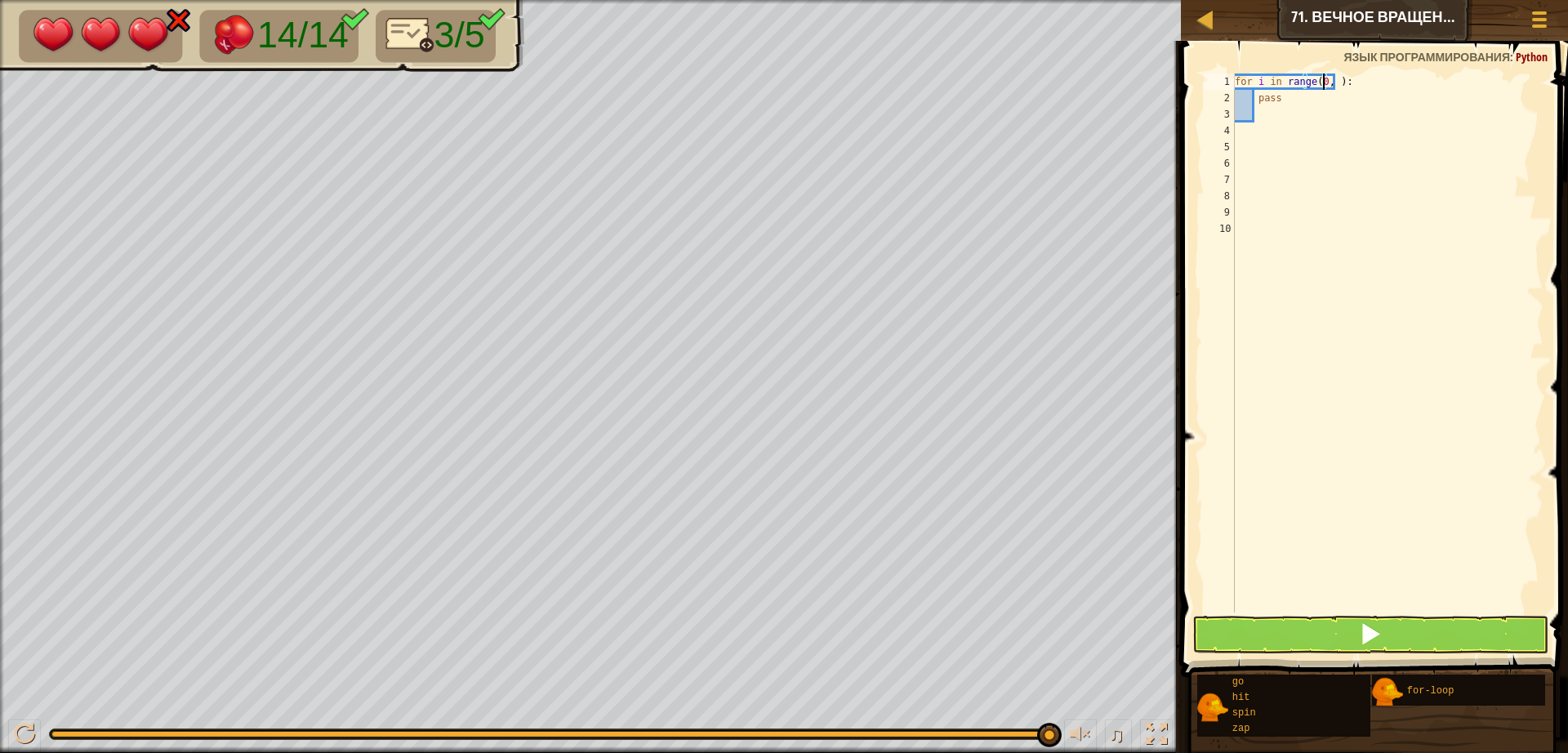
type textarea "for i in range(0, 5):"
click at [1296, 113] on div "for i in range ( 0 , 5 ) : pass" at bounding box center [1387, 358] width 312 height 571
type textarea "s"
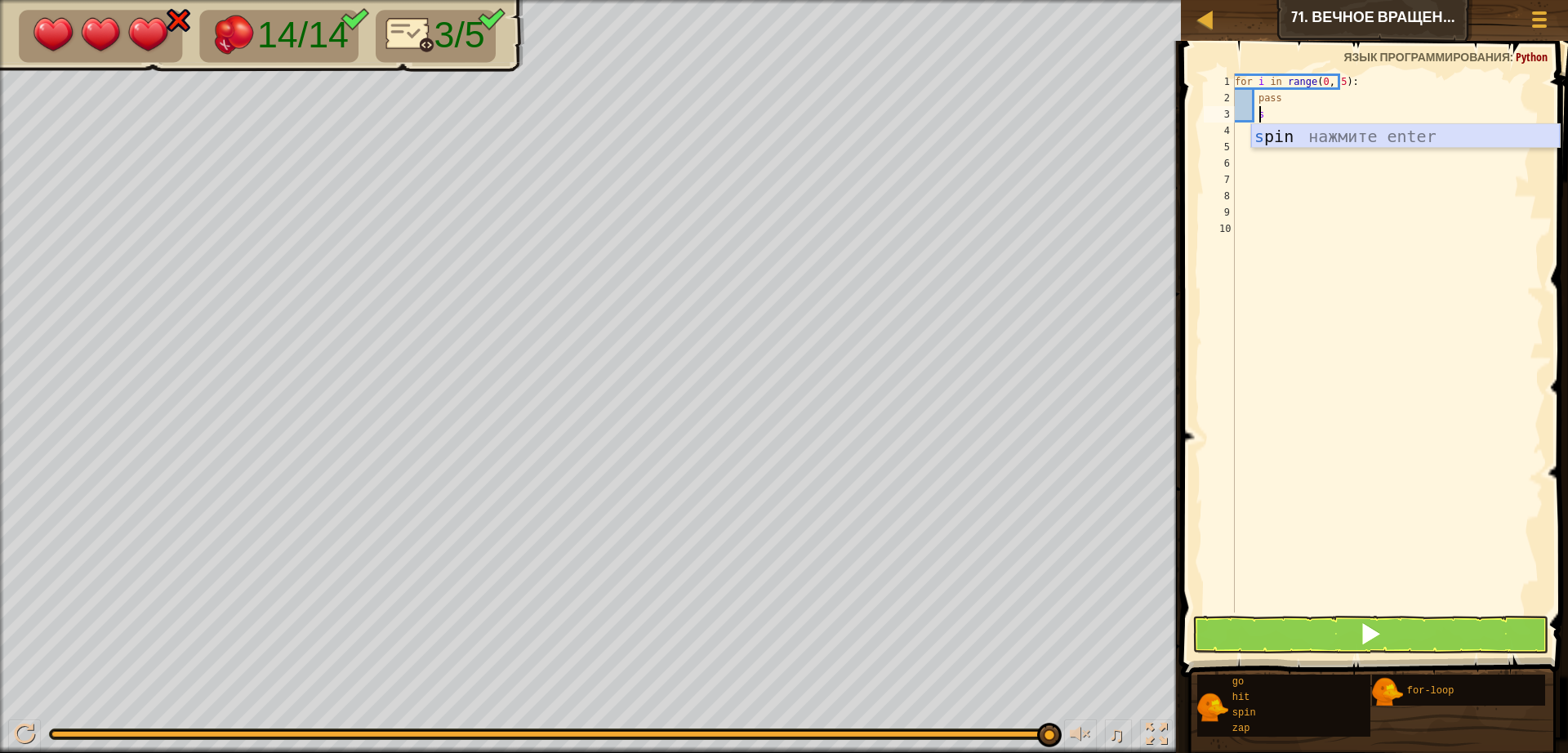
click at [1293, 131] on div "s pin нажмите enter" at bounding box center [1405, 161] width 309 height 73
type textarea "g"
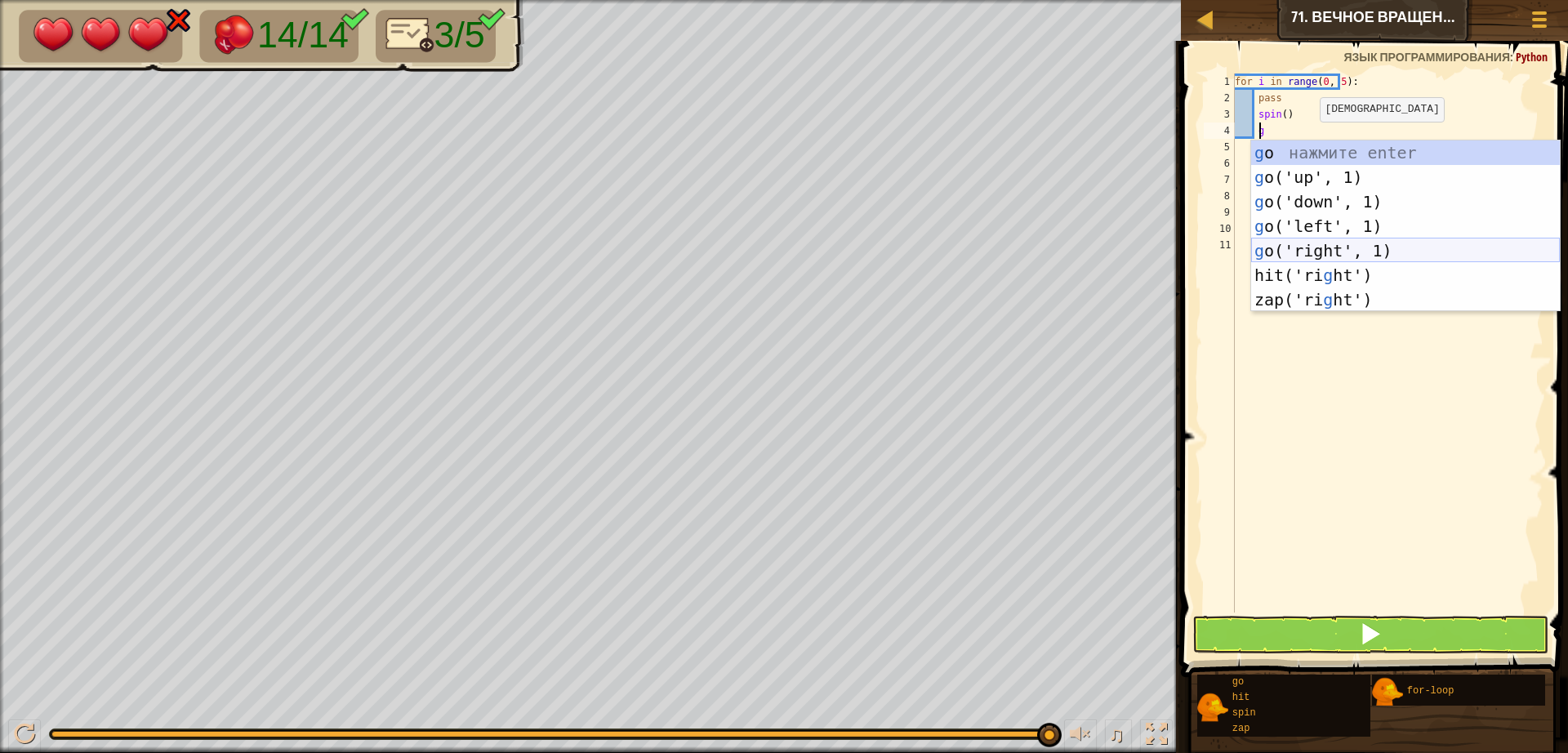
click at [1315, 250] on div "g o нажмите enter g o('up', 1) нажмите enter g o('down', 1) нажмите enter g o('…" at bounding box center [1405, 250] width 309 height 220
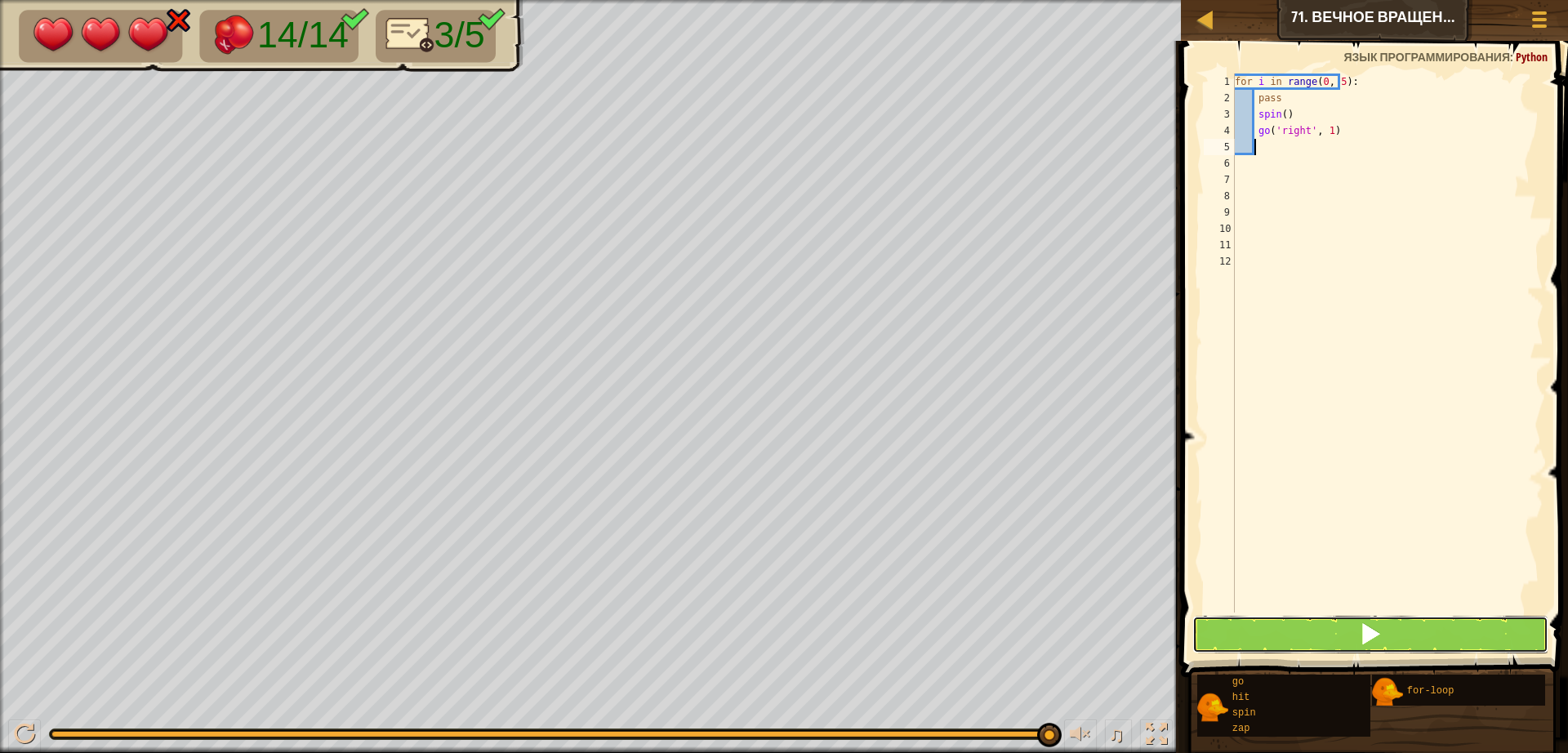
click at [1298, 623] on button at bounding box center [1370, 635] width 356 height 38
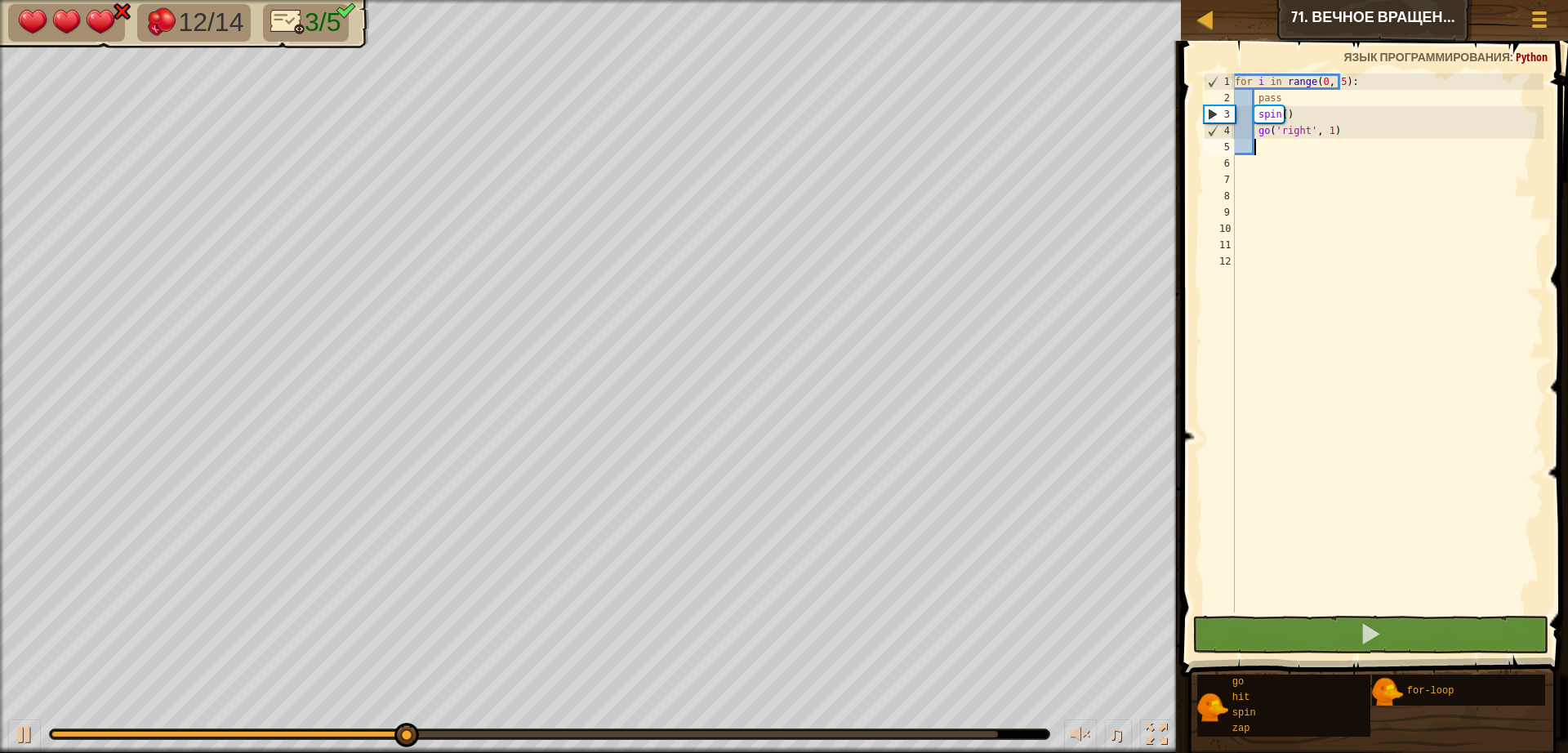
click at [1360, 120] on div "for i in range ( 0 , 5 ) : pass spin ( ) go ( 'right' , 1 )" at bounding box center [1387, 358] width 312 height 571
click at [1356, 136] on div "for i in range ( 0 , 5 ) : pass spin ( ) go ( 'right' , 1 )" at bounding box center [1387, 358] width 312 height 571
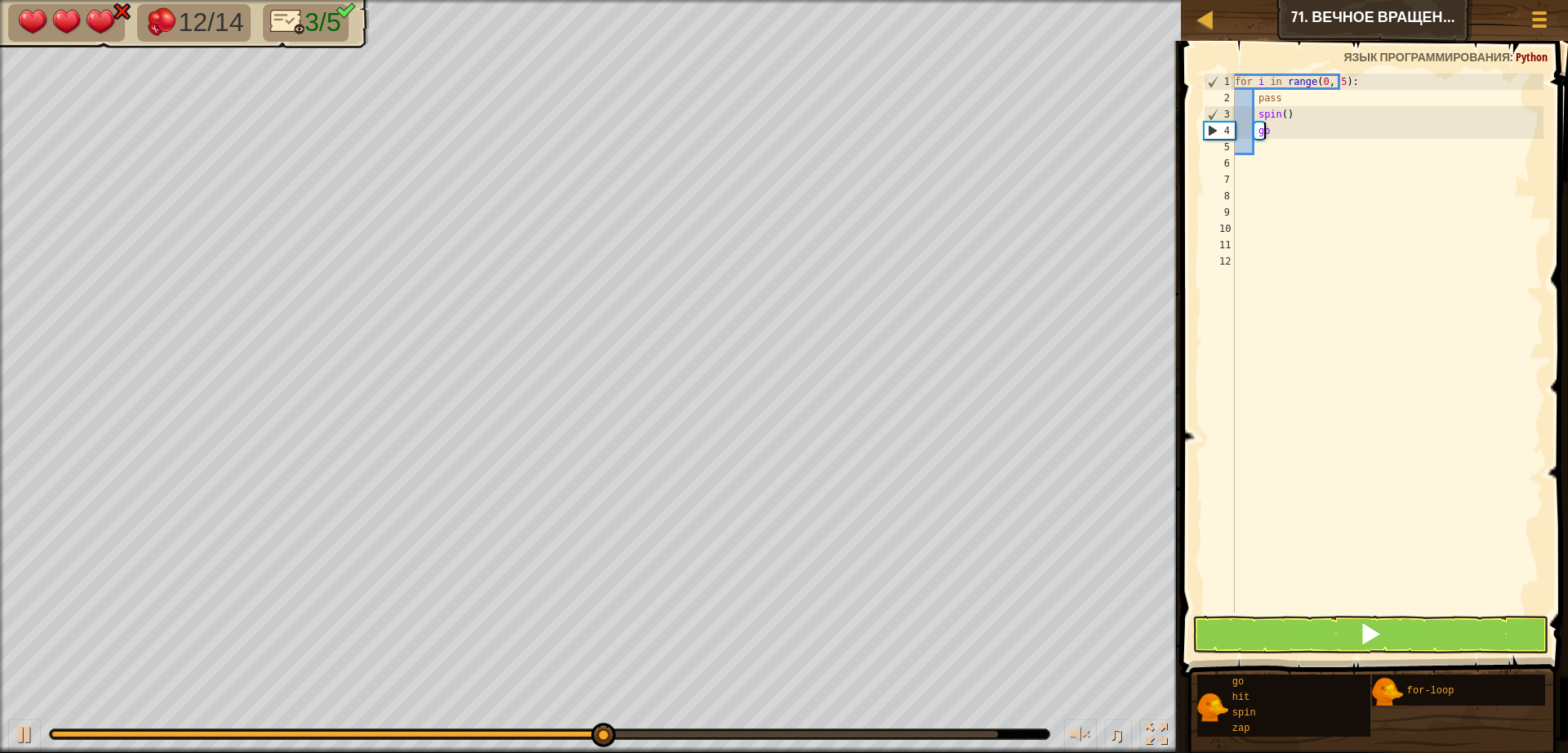
type textarea "g"
click at [1316, 116] on div "for i in range ( 0 , 5 ) : pass spin ( )" at bounding box center [1387, 358] width 312 height 571
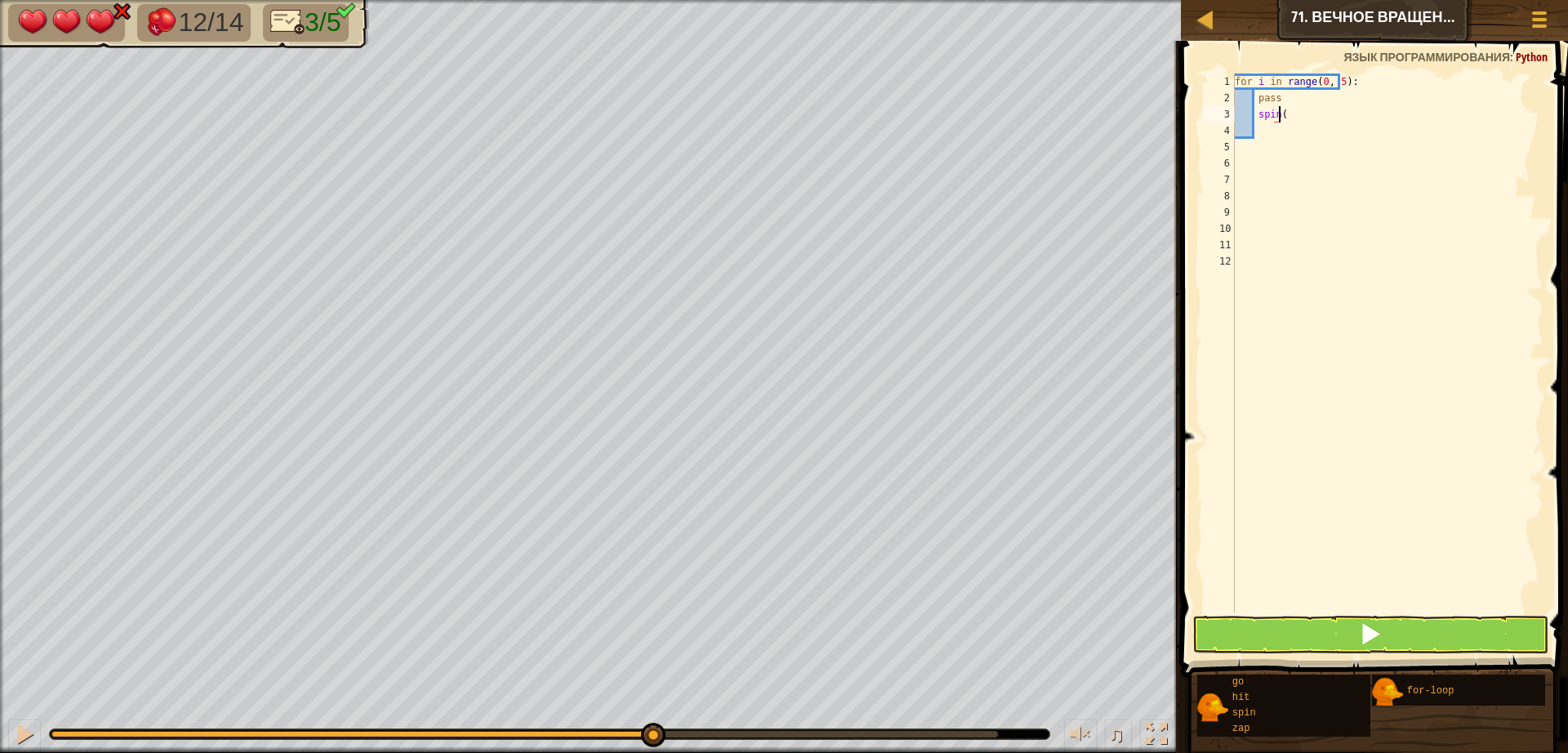
type textarea "s"
type textarea "g"
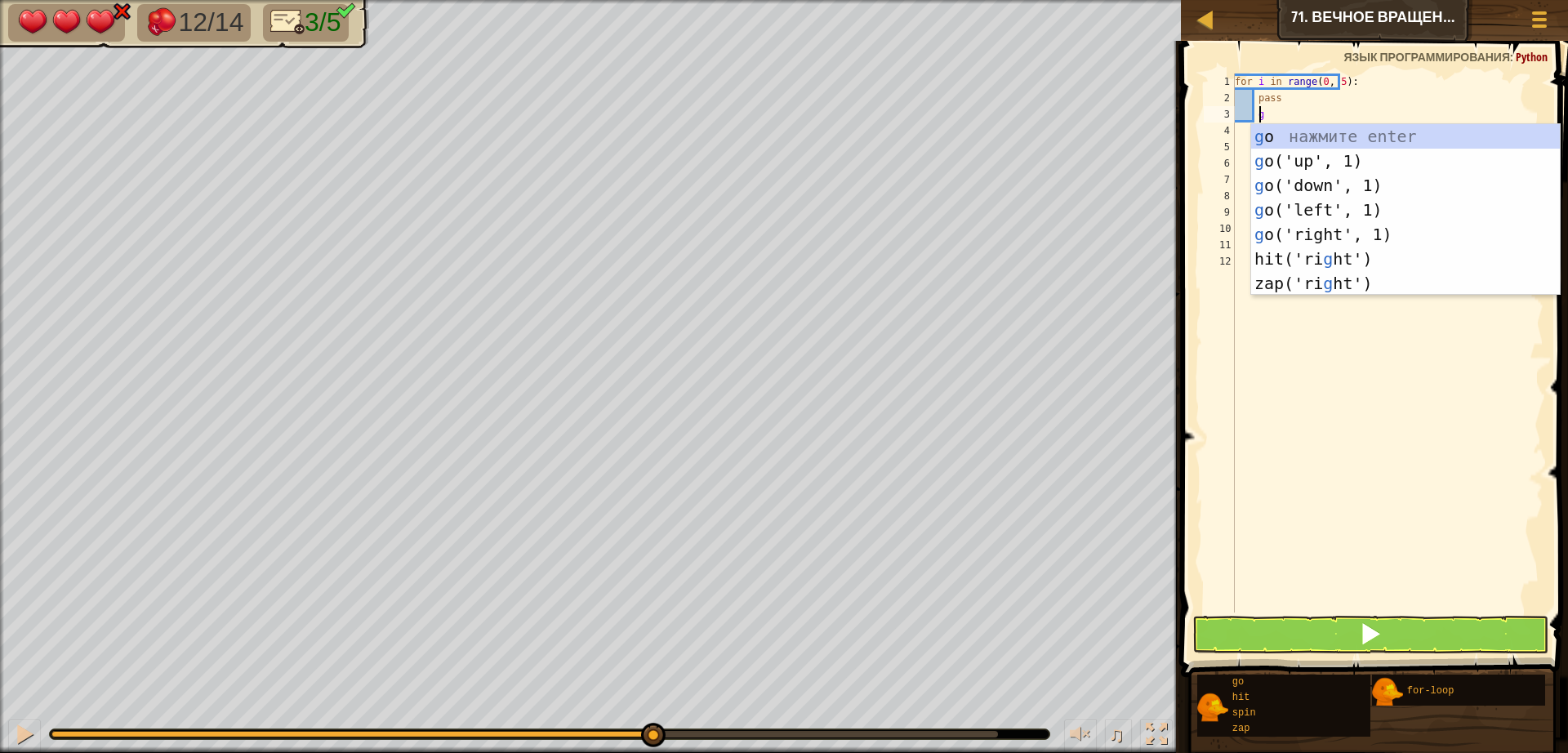
scroll to position [7, 2]
click at [1303, 234] on div "g o нажмите enter g o('up', 1) нажмите enter g o('down', 1) нажмите enter g o('…" at bounding box center [1405, 234] width 309 height 220
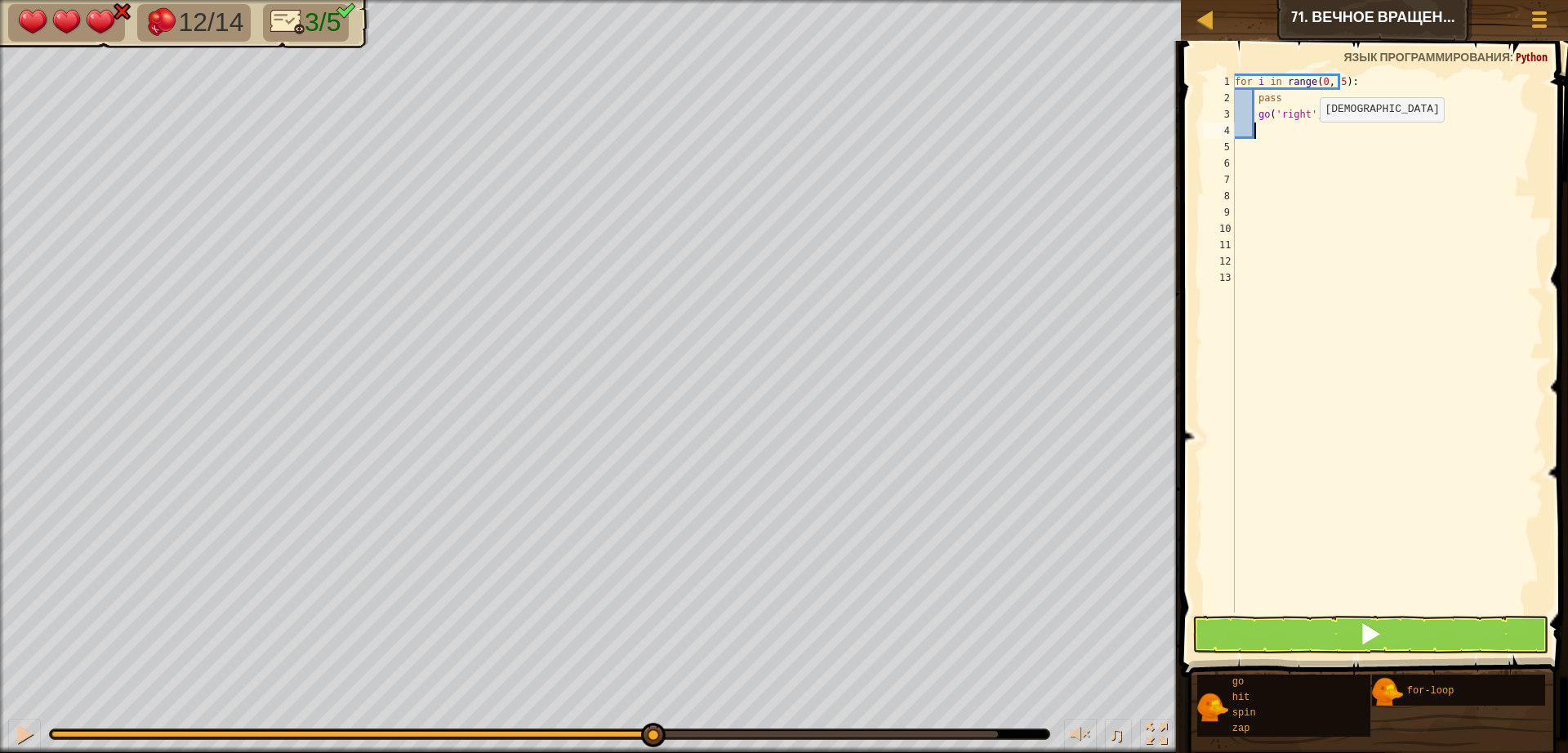
scroll to position [7, 1]
type textarea "s"
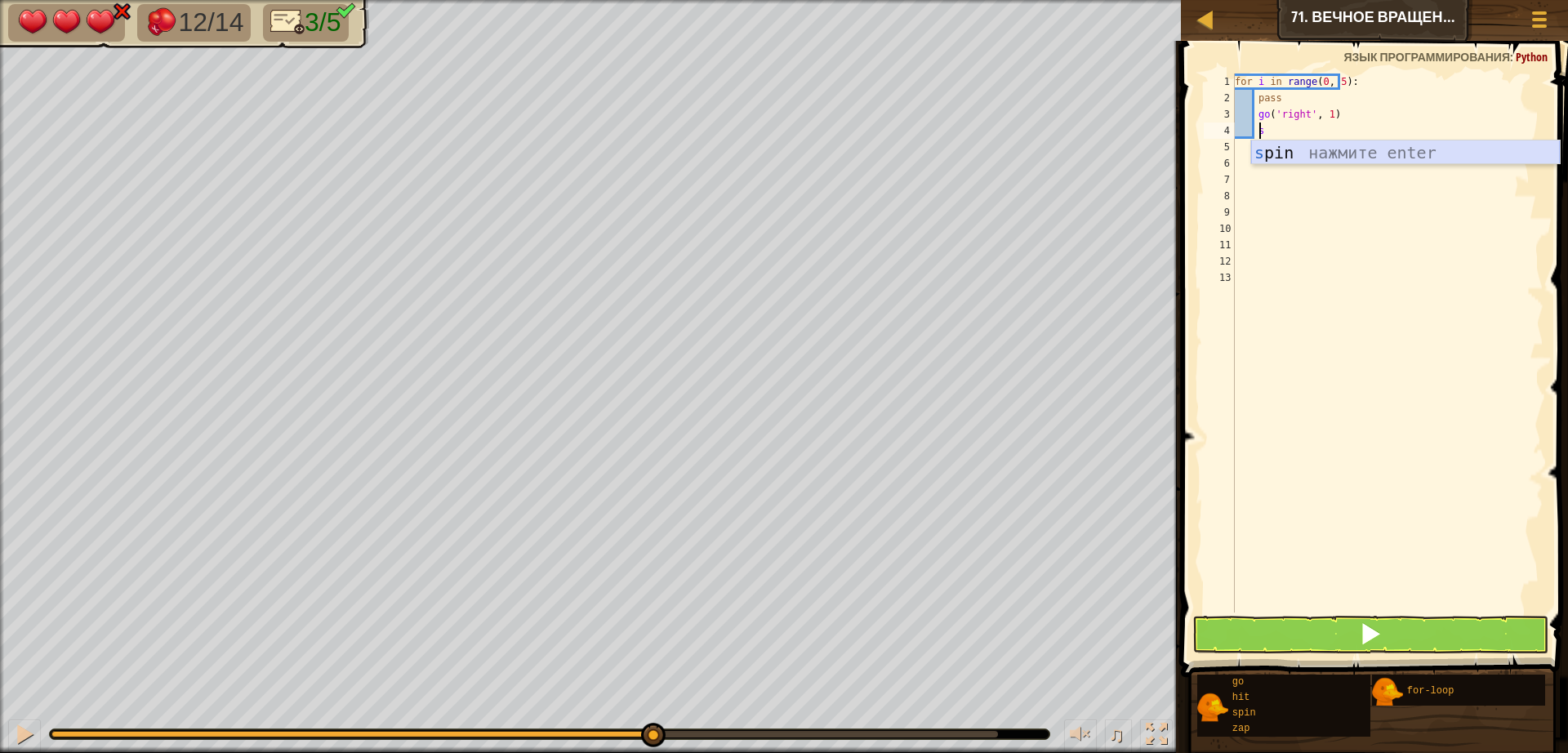
click at [1332, 156] on div "s pin нажмите enter" at bounding box center [1405, 177] width 309 height 73
click at [1304, 634] on button at bounding box center [1370, 635] width 356 height 38
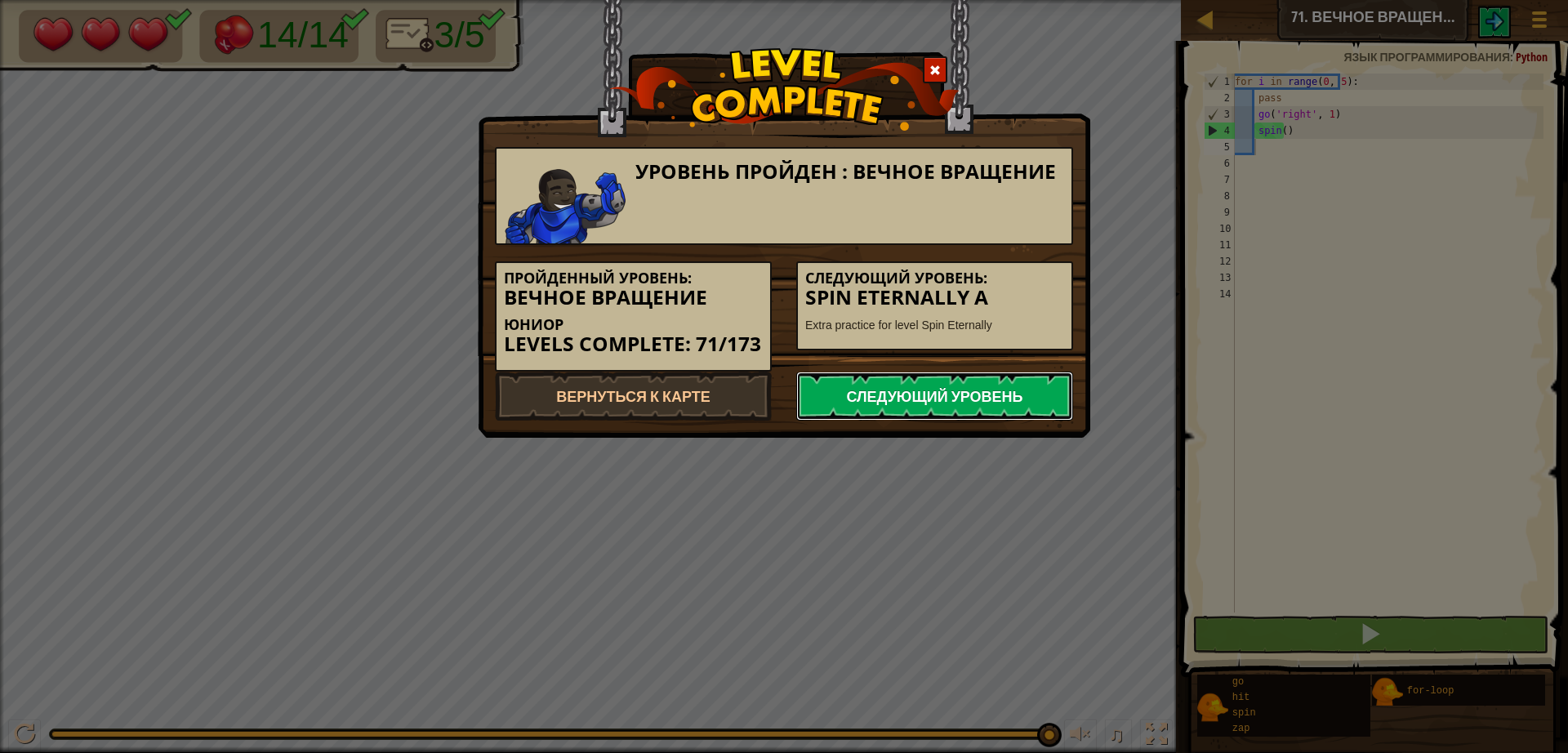
click at [907, 387] on link "Следующий уровень" at bounding box center [934, 396] width 277 height 49
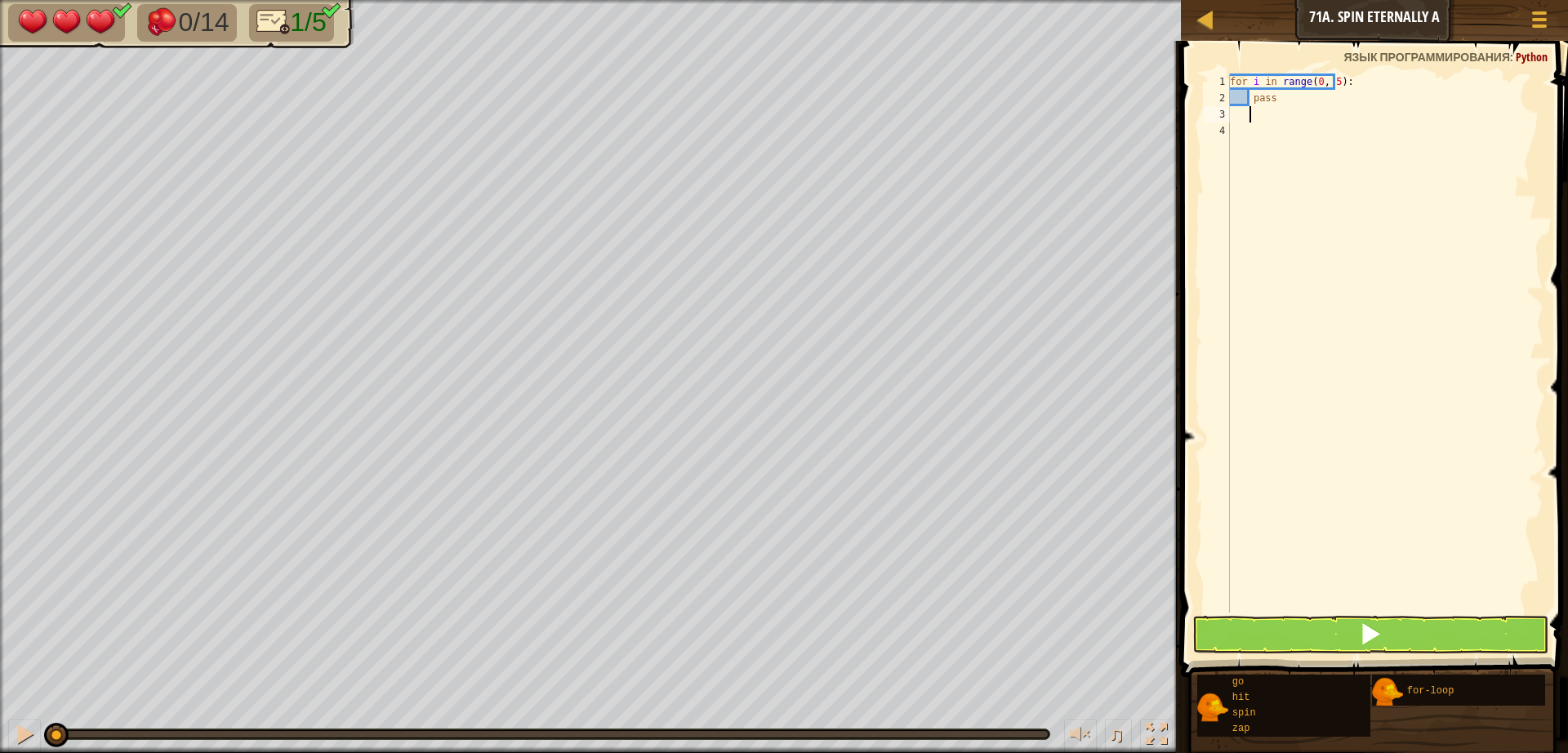
type textarea "g"
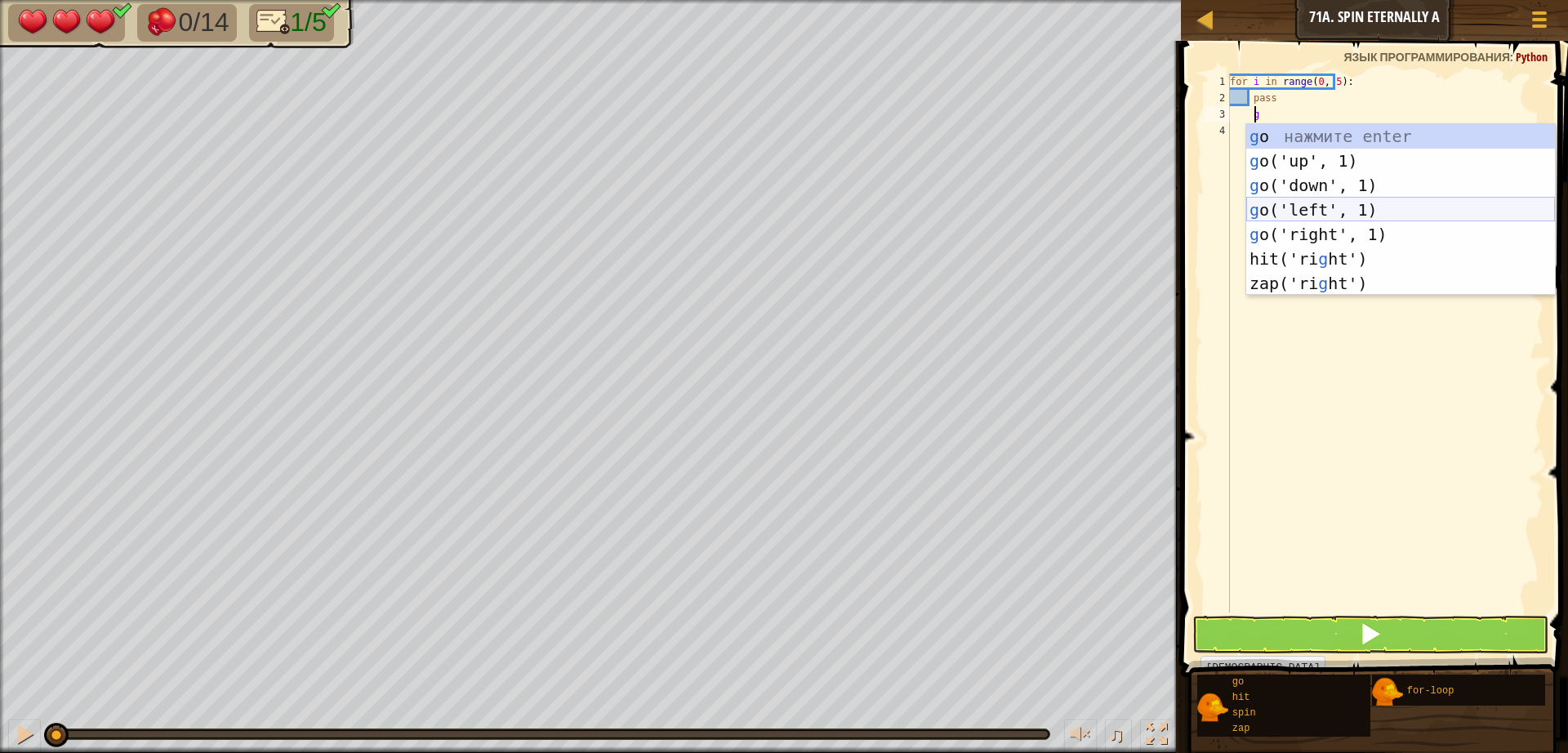
click at [1308, 209] on div "g o нажмите enter g o('up', 1) нажмите enter g o('down', 1) нажмите enter g o('…" at bounding box center [1400, 234] width 309 height 220
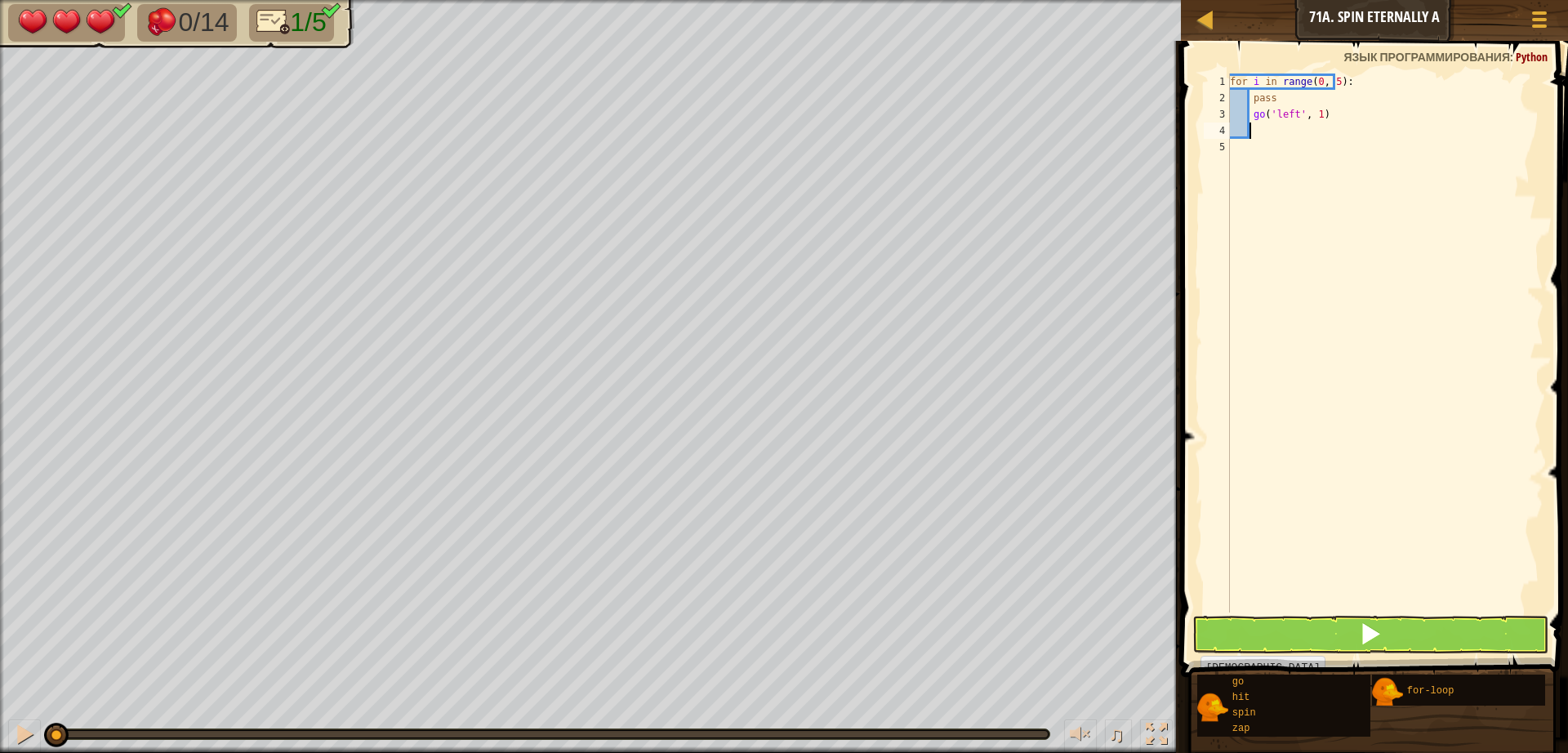
scroll to position [7, 1]
type textarea "s"
click at [1313, 159] on div "s pin нажмите enter" at bounding box center [1400, 177] width 309 height 73
click at [1295, 646] on button at bounding box center [1370, 635] width 356 height 38
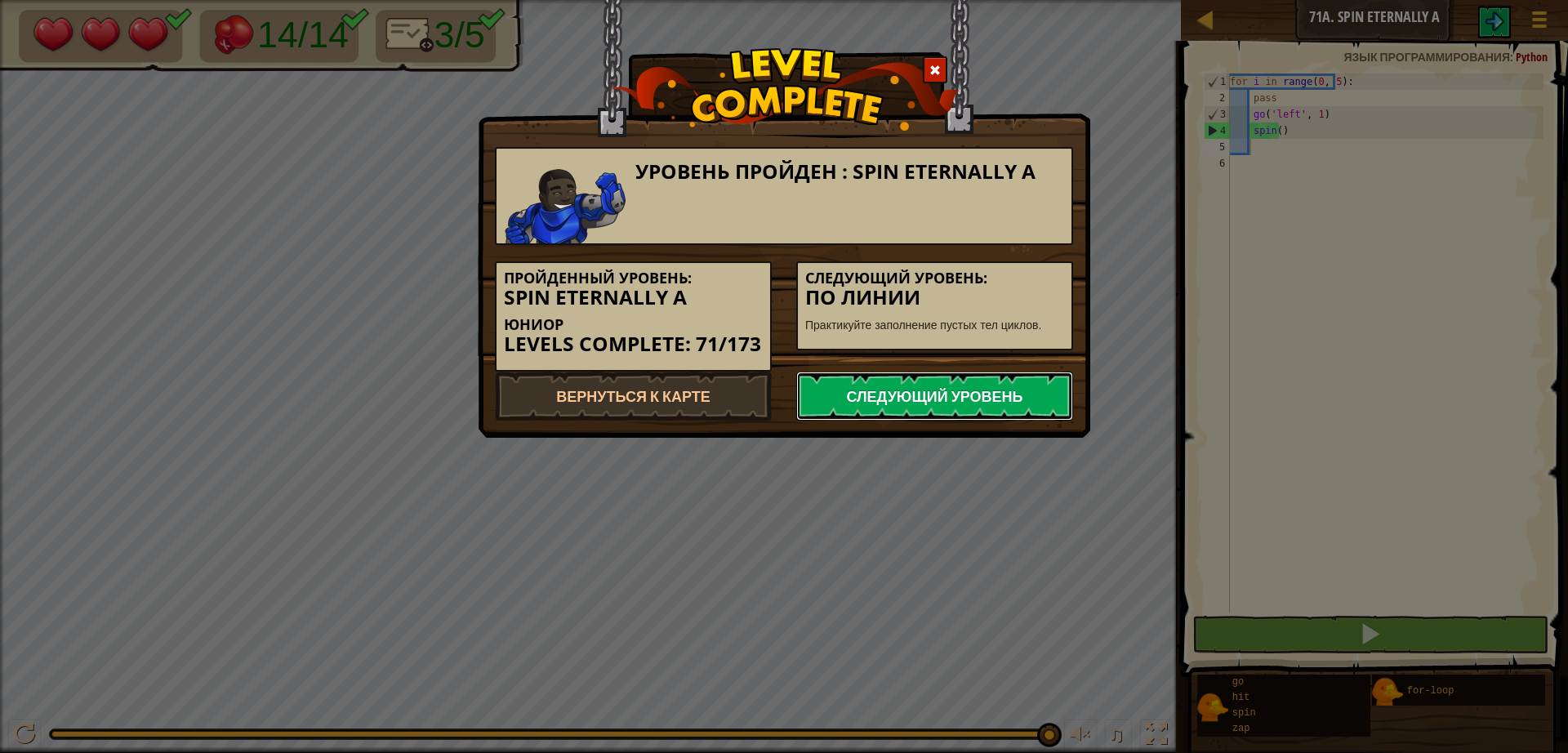
click at [972, 407] on link "Следующий уровень" at bounding box center [934, 396] width 277 height 49
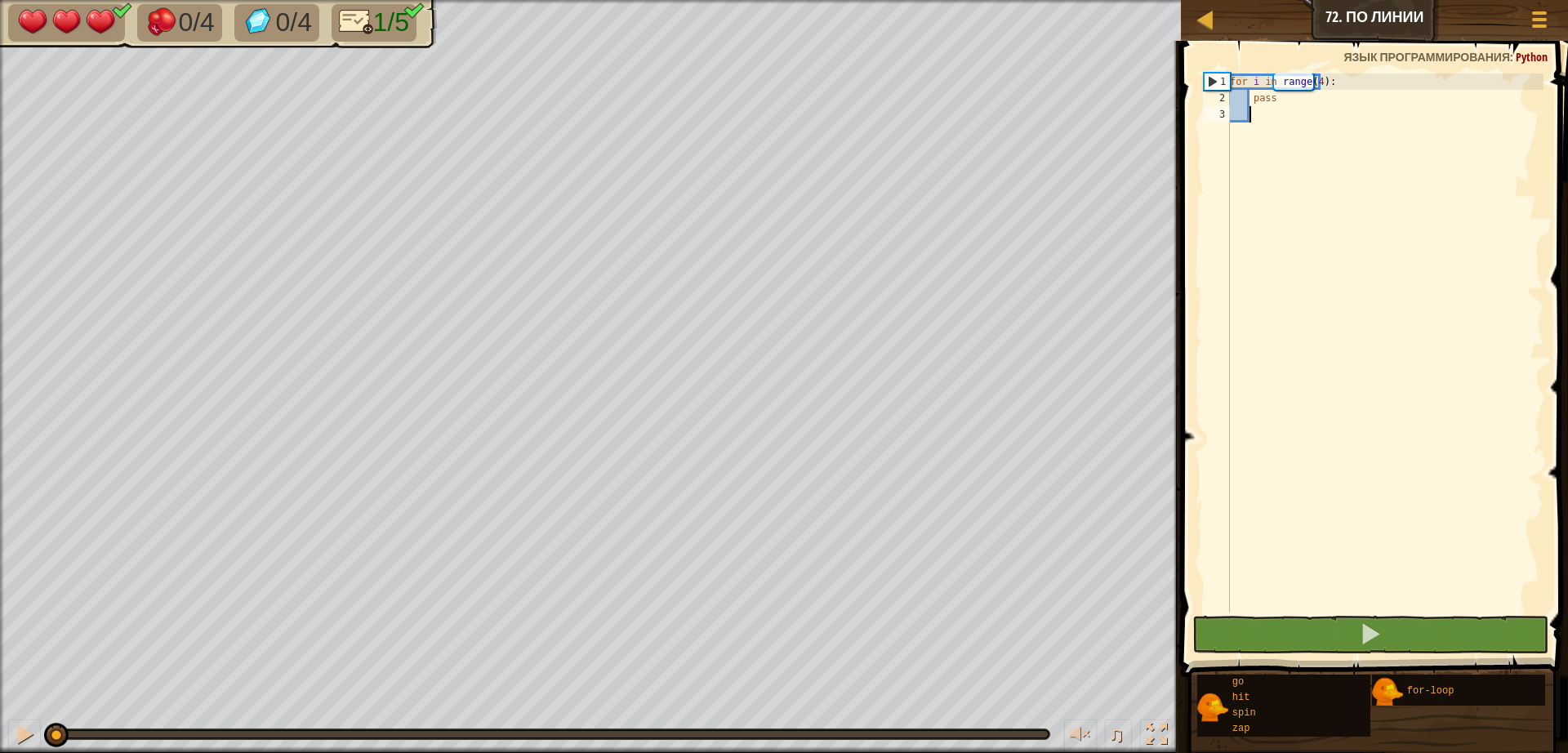
type textarea "g"
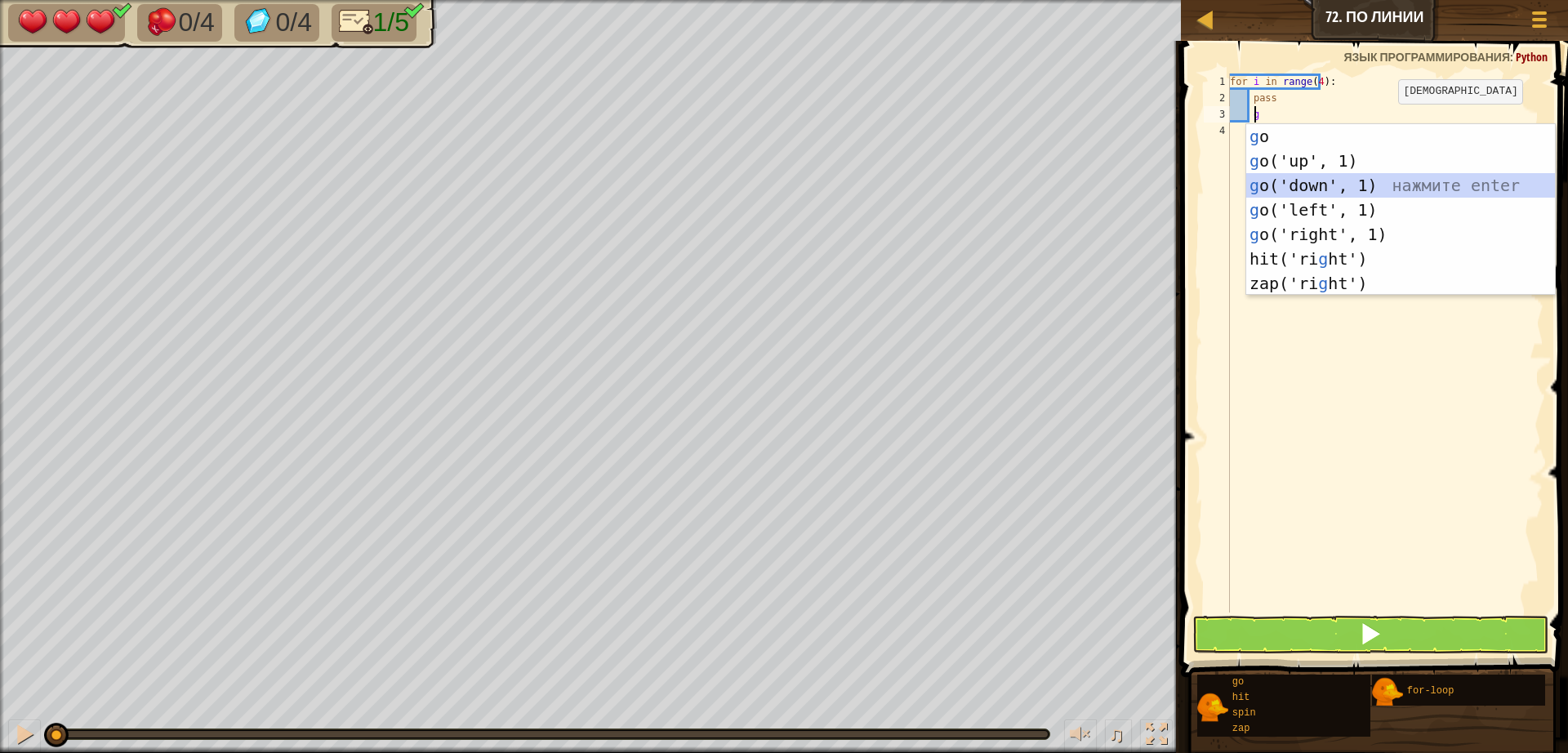
click at [1306, 186] on div "g o нажмите enter g o('up', 1) нажмите enter g o('down', 1) нажмите enter g o('…" at bounding box center [1400, 234] width 309 height 220
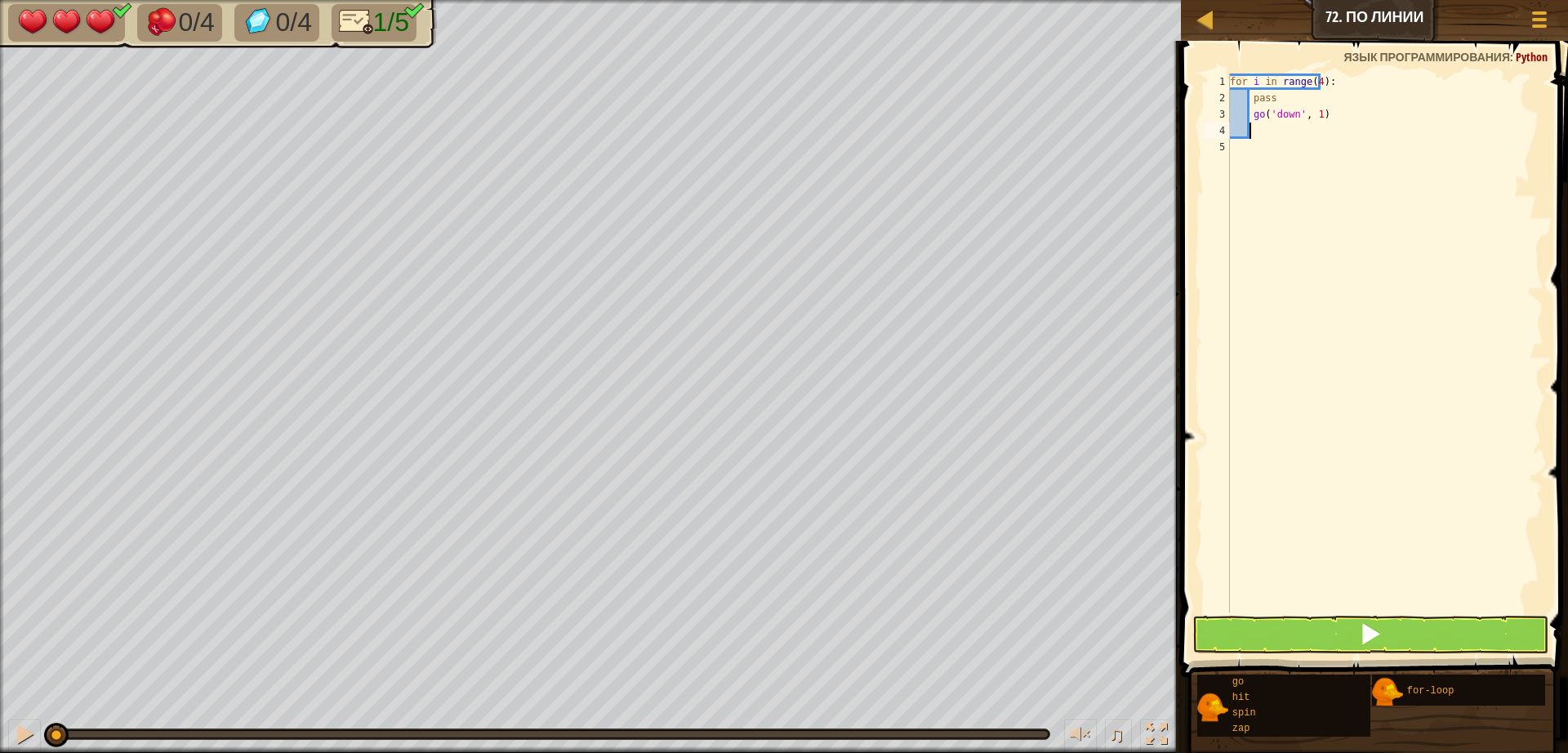
type textarea "z"
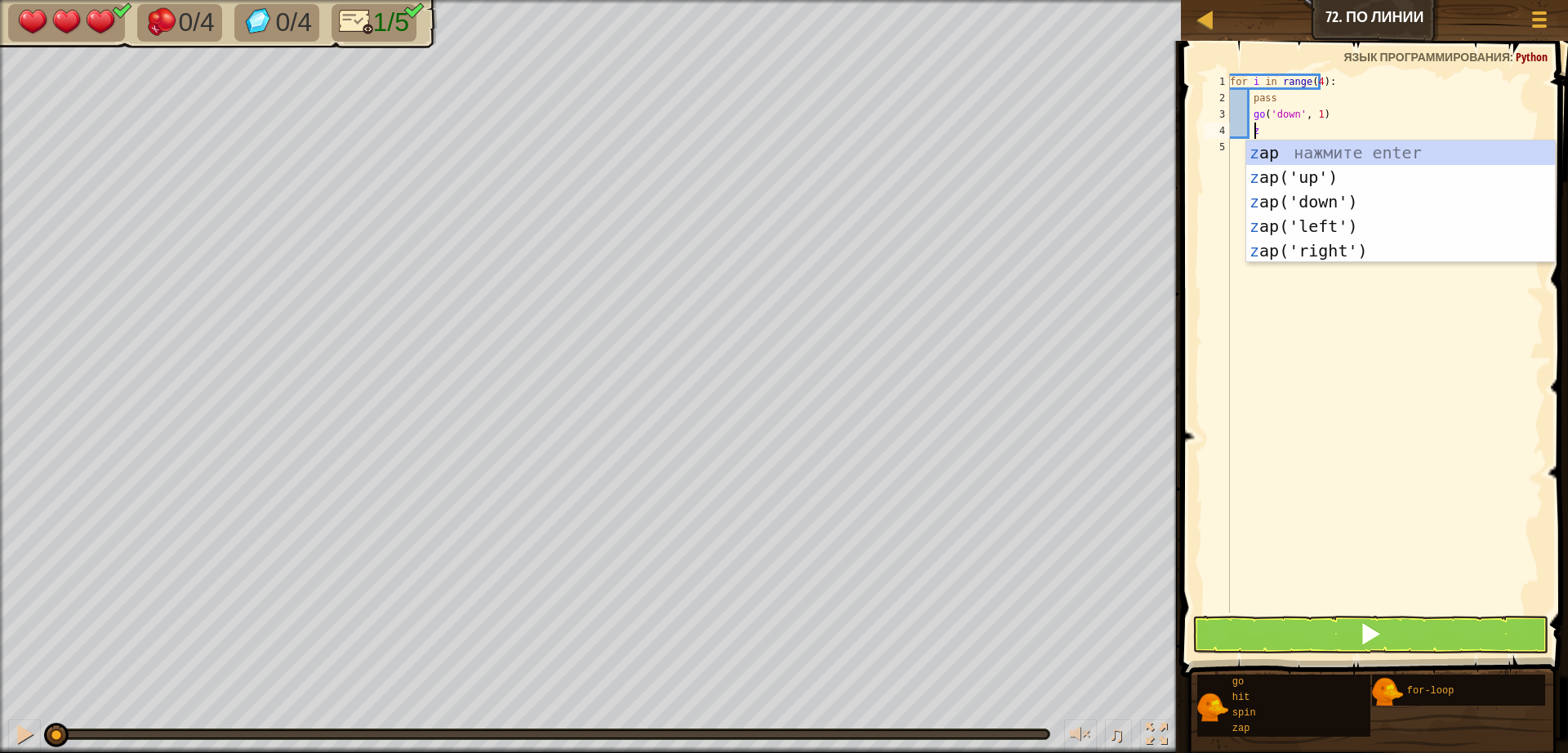
scroll to position [7, 2]
click at [1308, 254] on div "z ap нажмите enter z ap('up') нажмите enter z ap('down') нажмите enter z ap('le…" at bounding box center [1400, 226] width 309 height 172
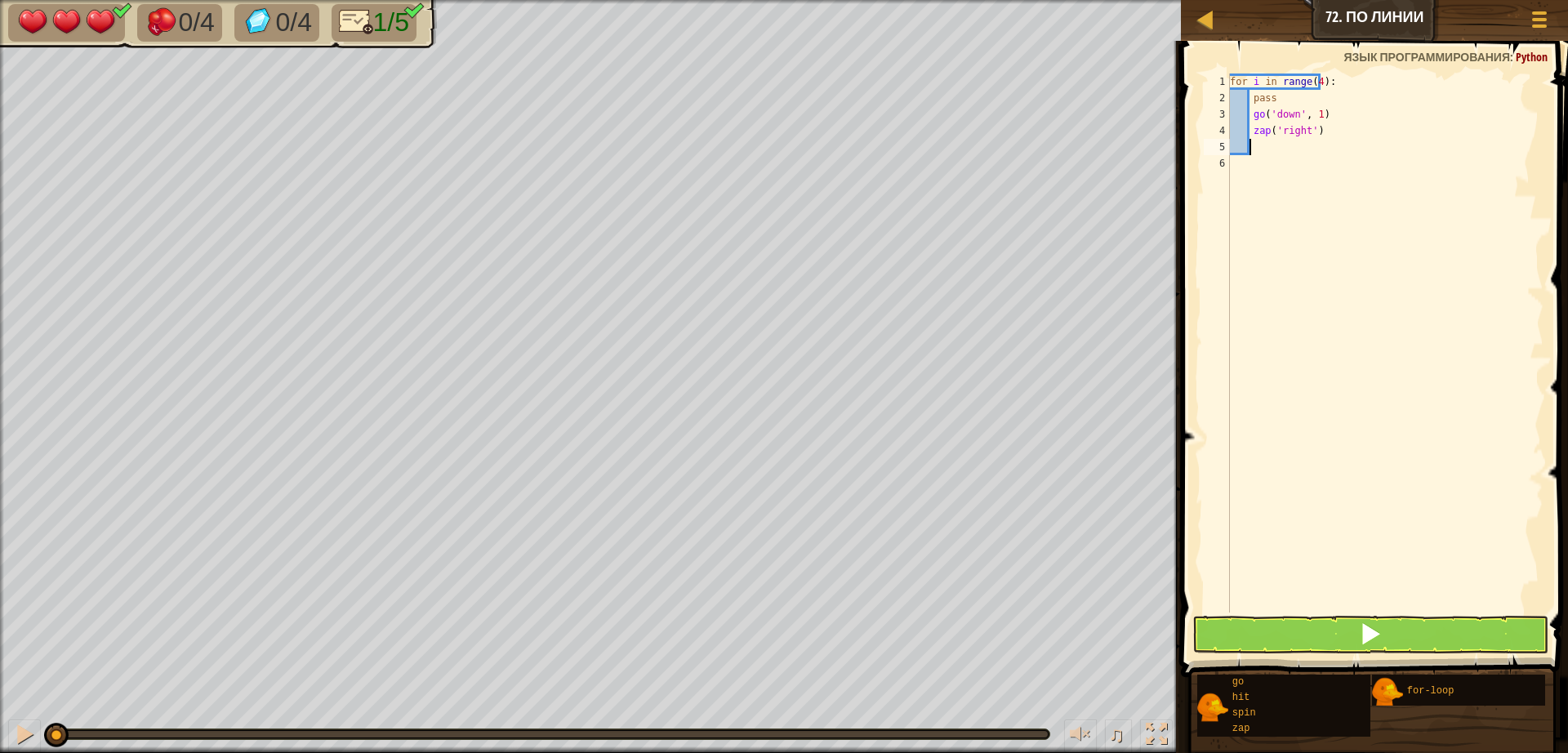
scroll to position [7, 1]
click at [1279, 629] on button at bounding box center [1370, 635] width 356 height 38
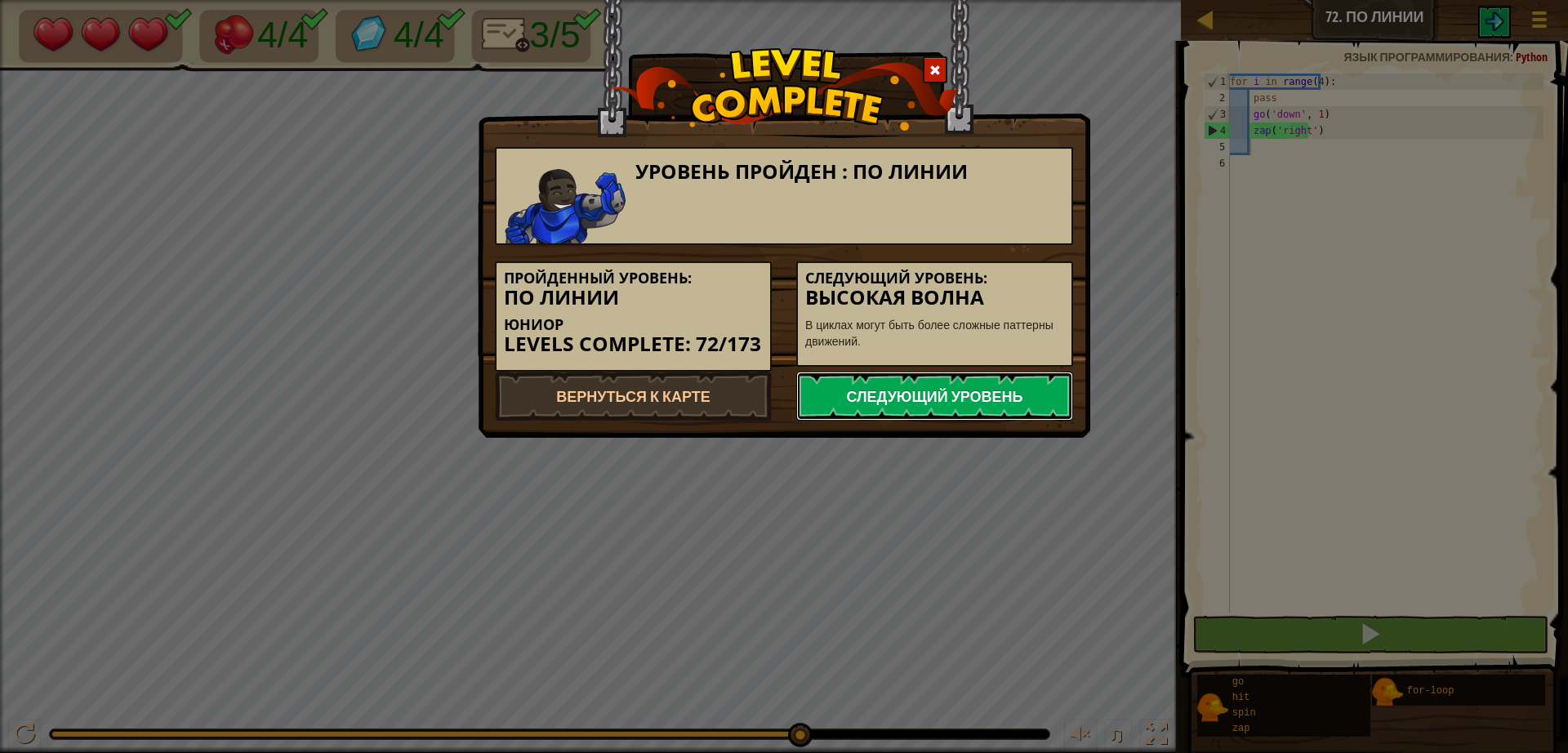
click at [899, 387] on link "Следующий уровень" at bounding box center [934, 396] width 277 height 49
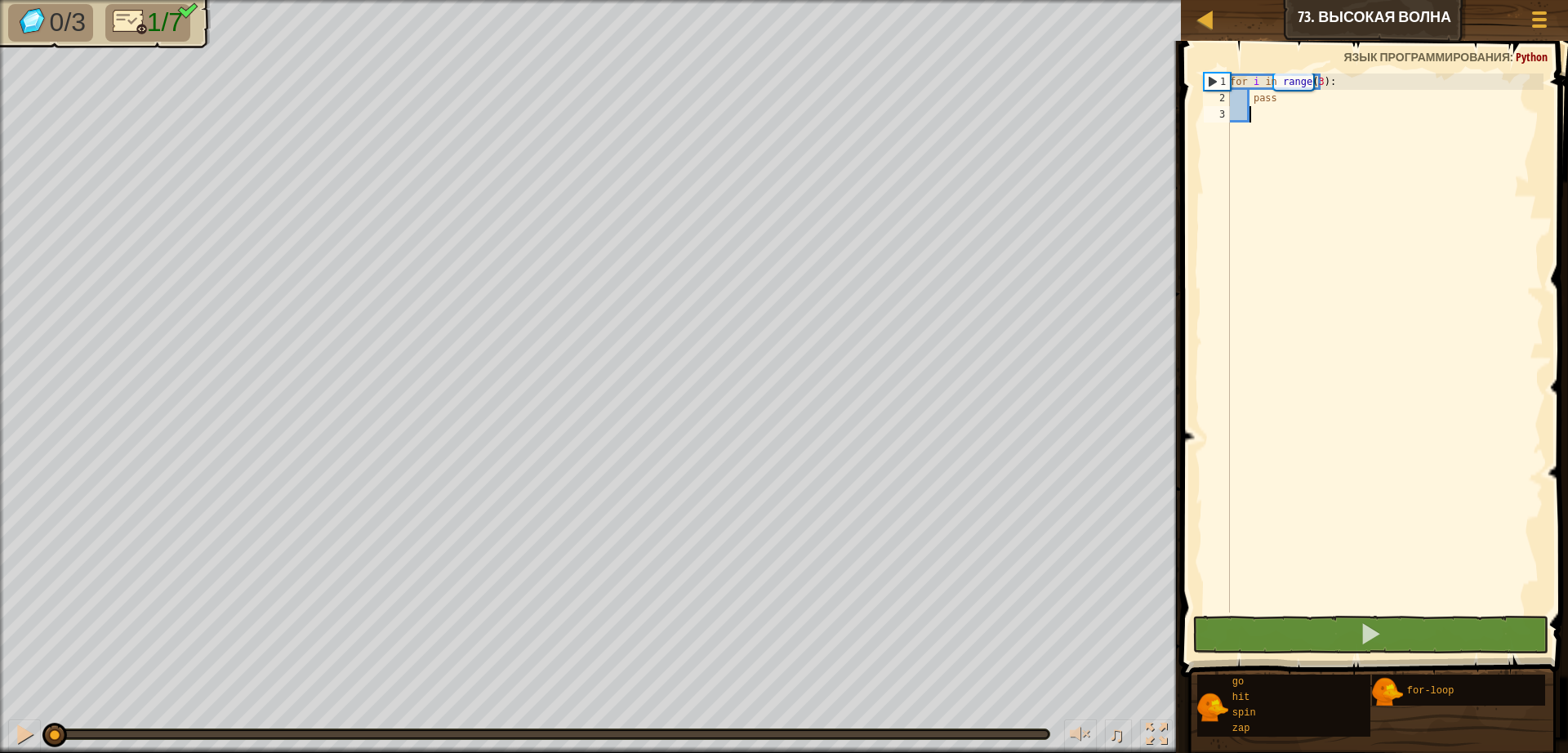
type textarea "g"
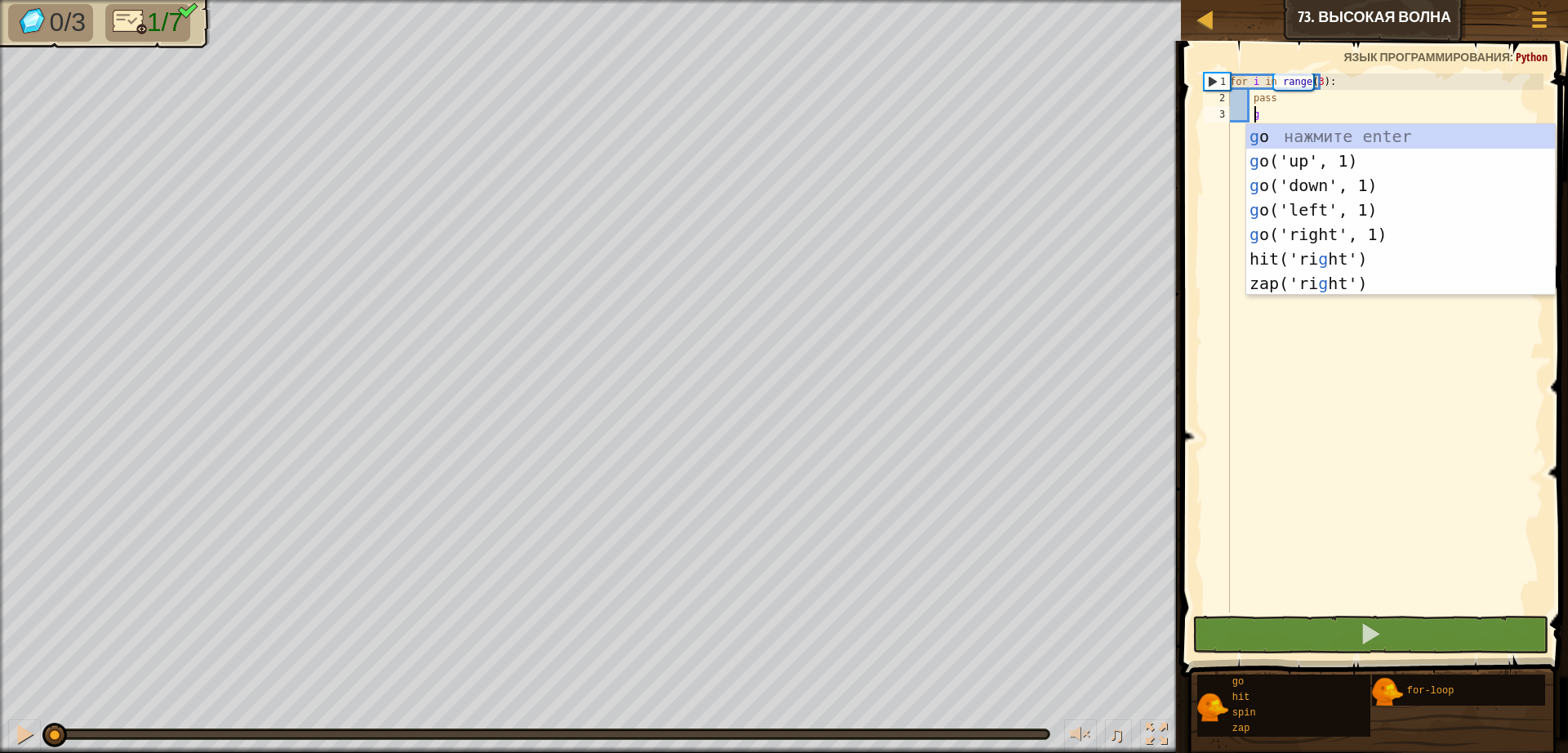
scroll to position [7, 2]
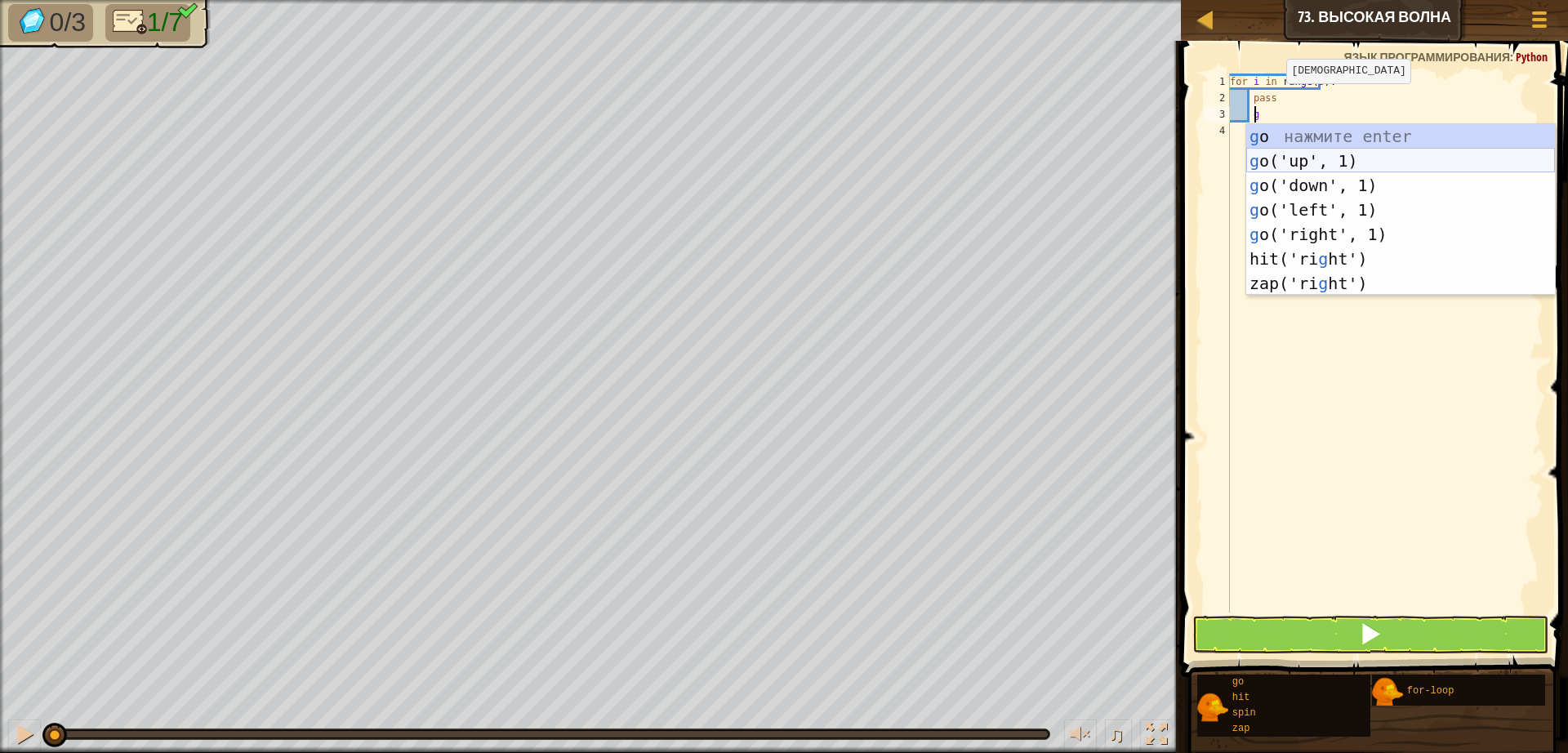
click at [1342, 153] on div "g o нажмите enter g o('up', 1) нажмите enter g o('down', 1) нажмите enter g o('…" at bounding box center [1400, 234] width 309 height 220
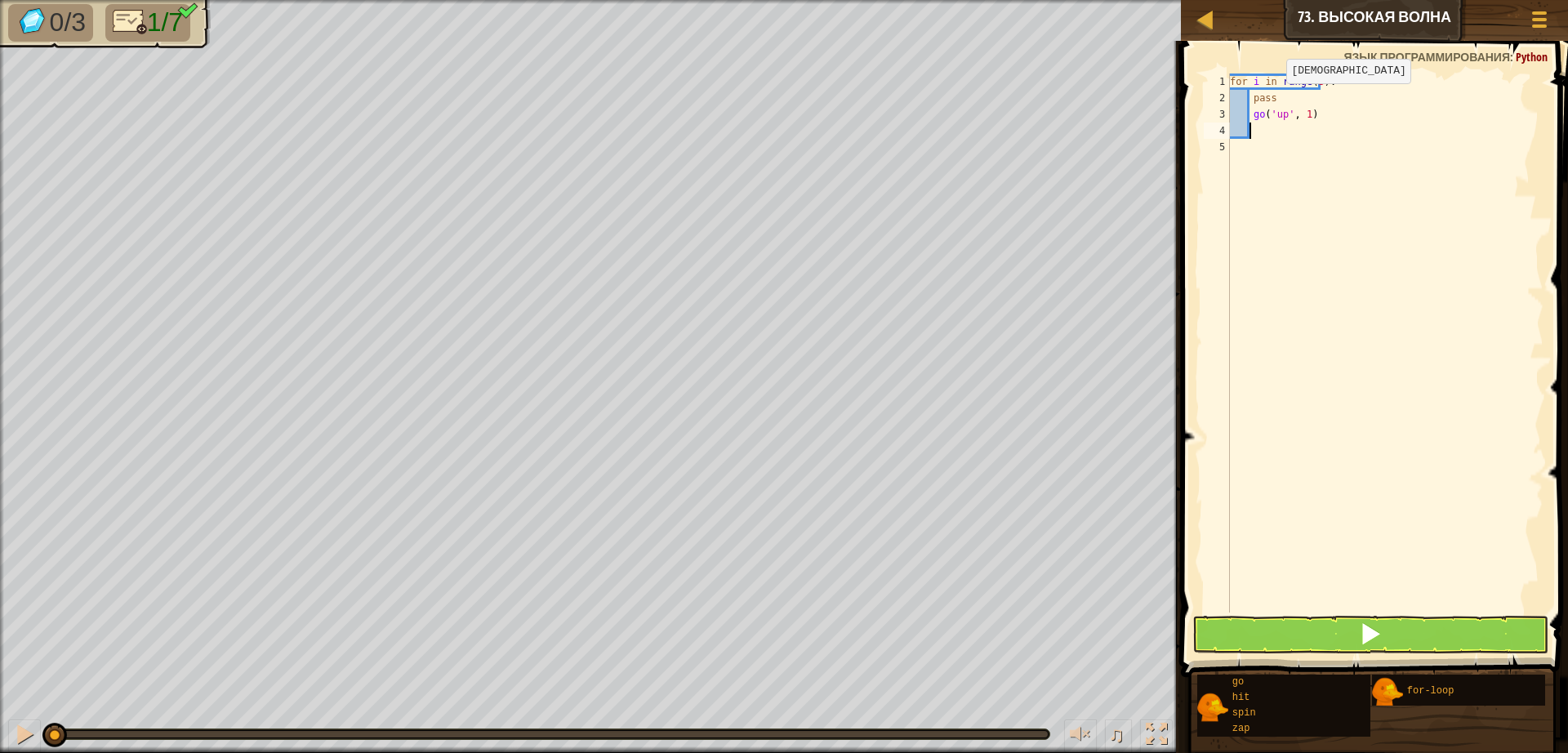
scroll to position [7, 1]
type textarea "g"
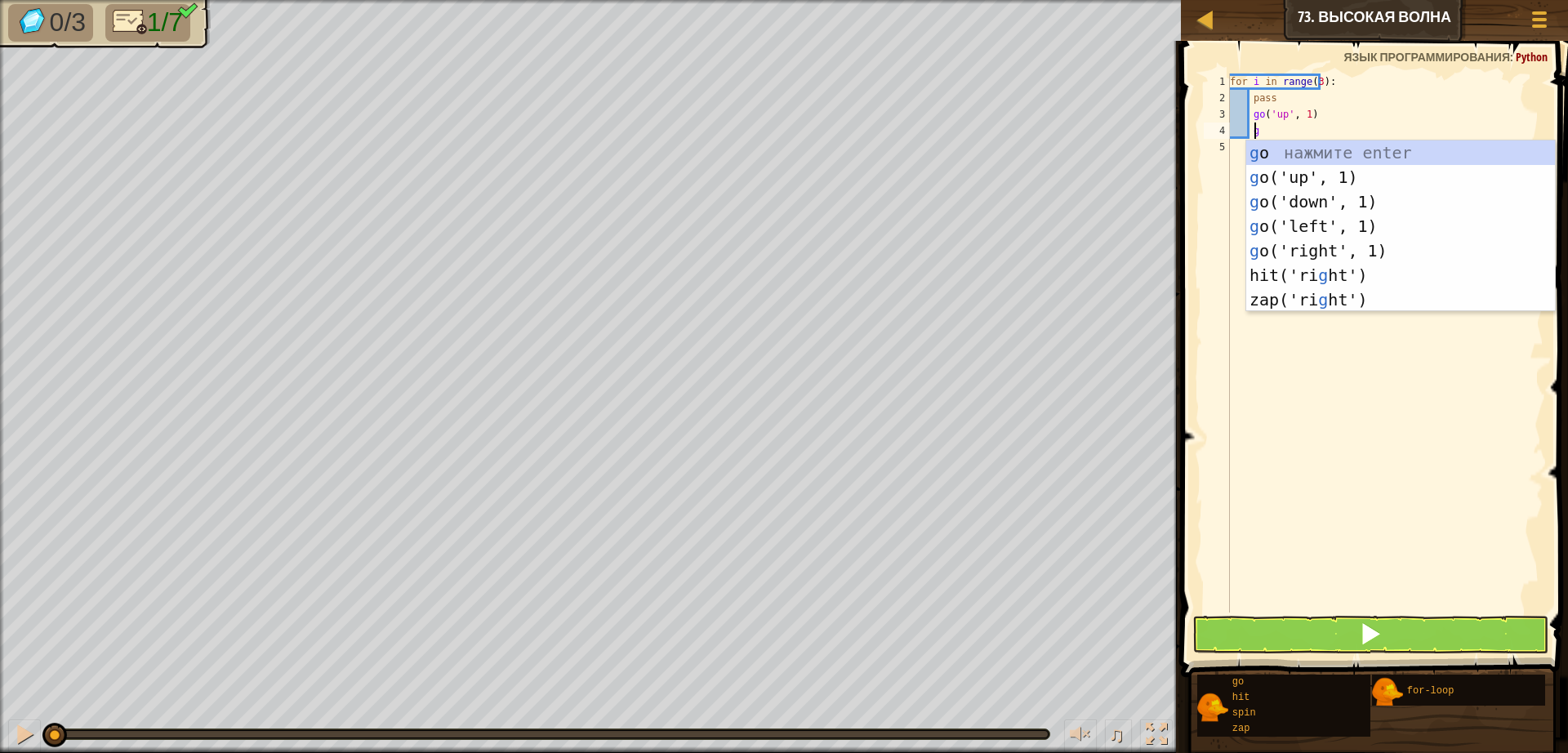
scroll to position [7, 2]
click at [1312, 257] on div "g o нажмите enter g o('up', 1) нажмите enter g o('down', 1) нажмите enter g o('…" at bounding box center [1400, 250] width 309 height 220
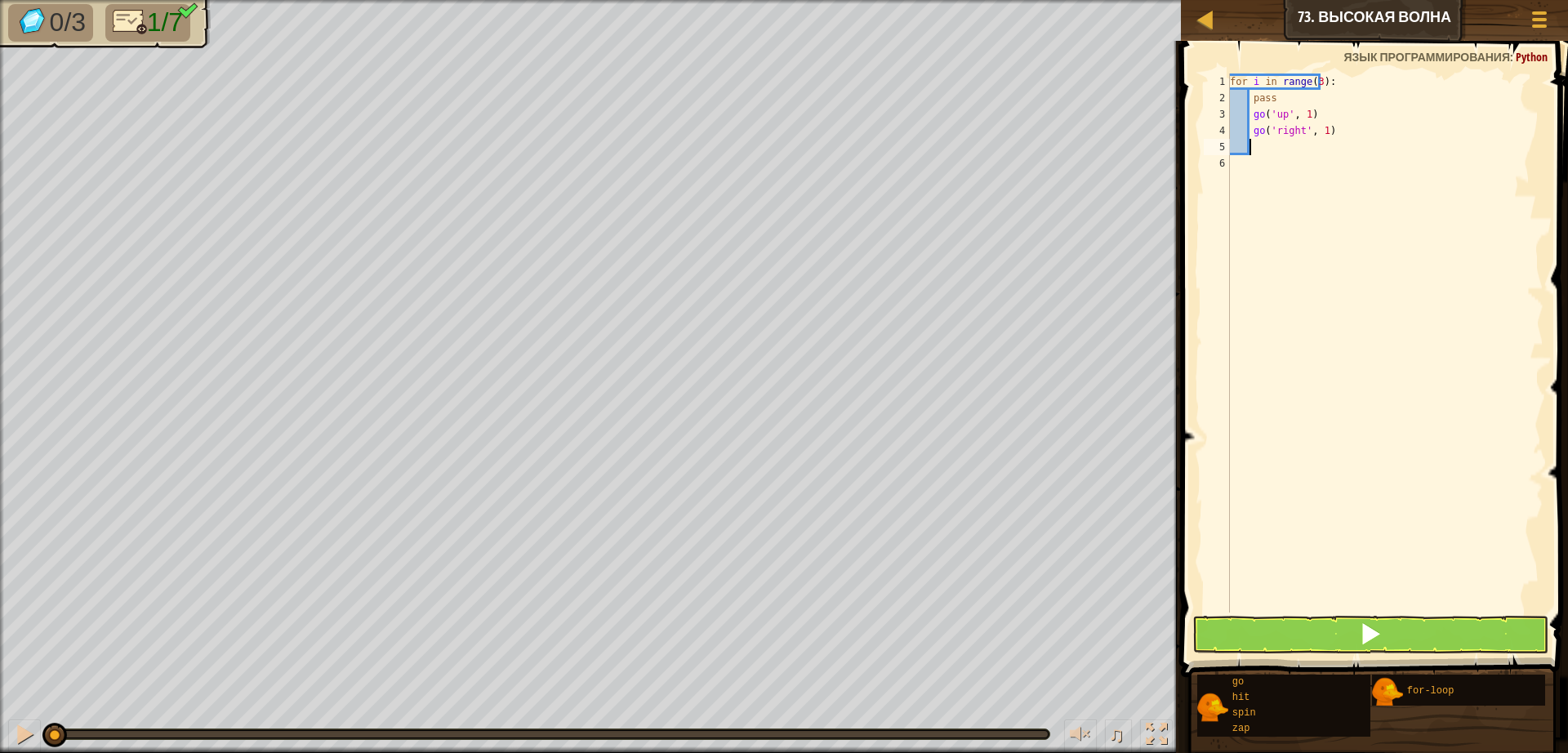
scroll to position [7, 1]
type textarea "g"
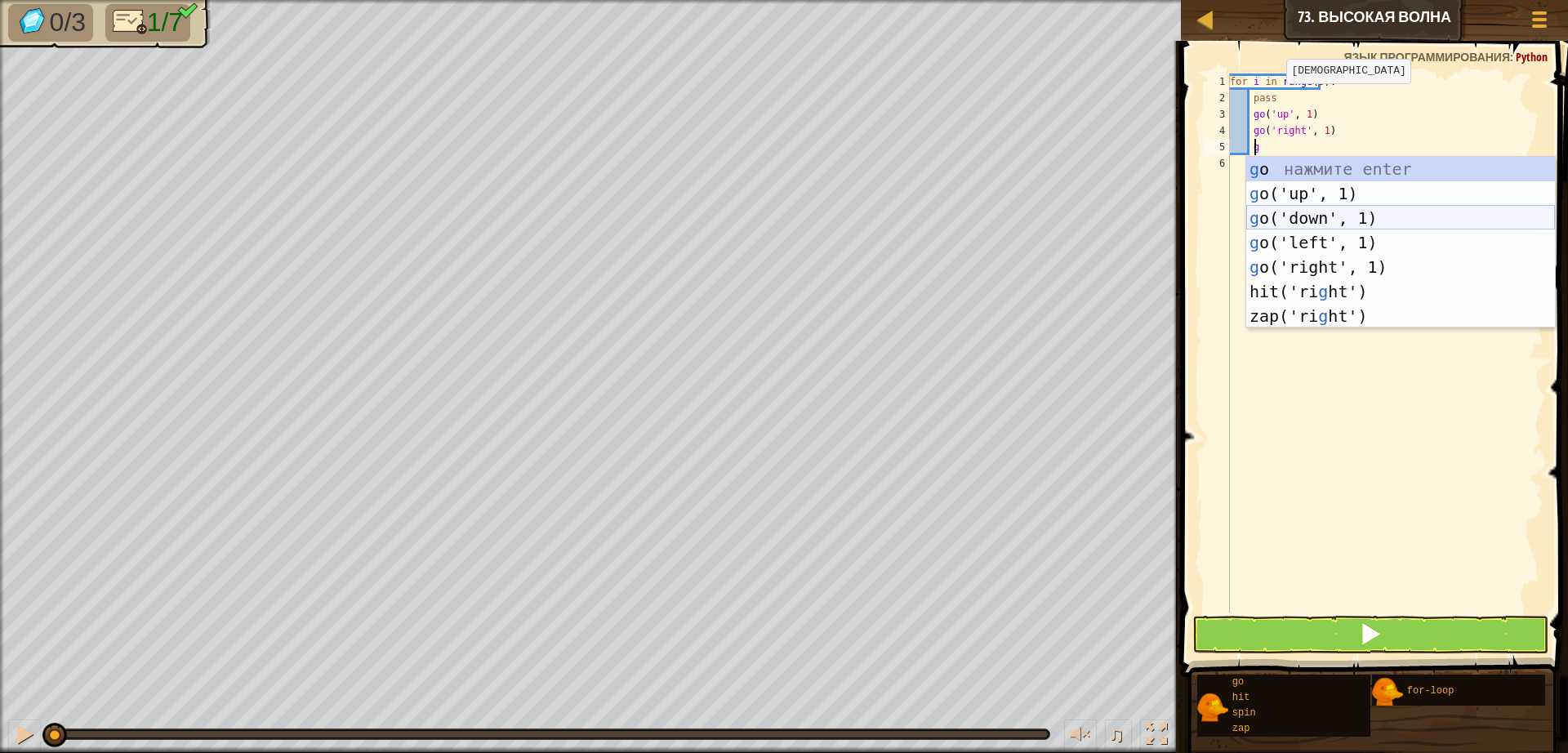
click at [1281, 224] on div "g o нажмите enter g o('up', 1) нажмите enter g o('down', 1) нажмите enter g o('…" at bounding box center [1400, 266] width 309 height 220
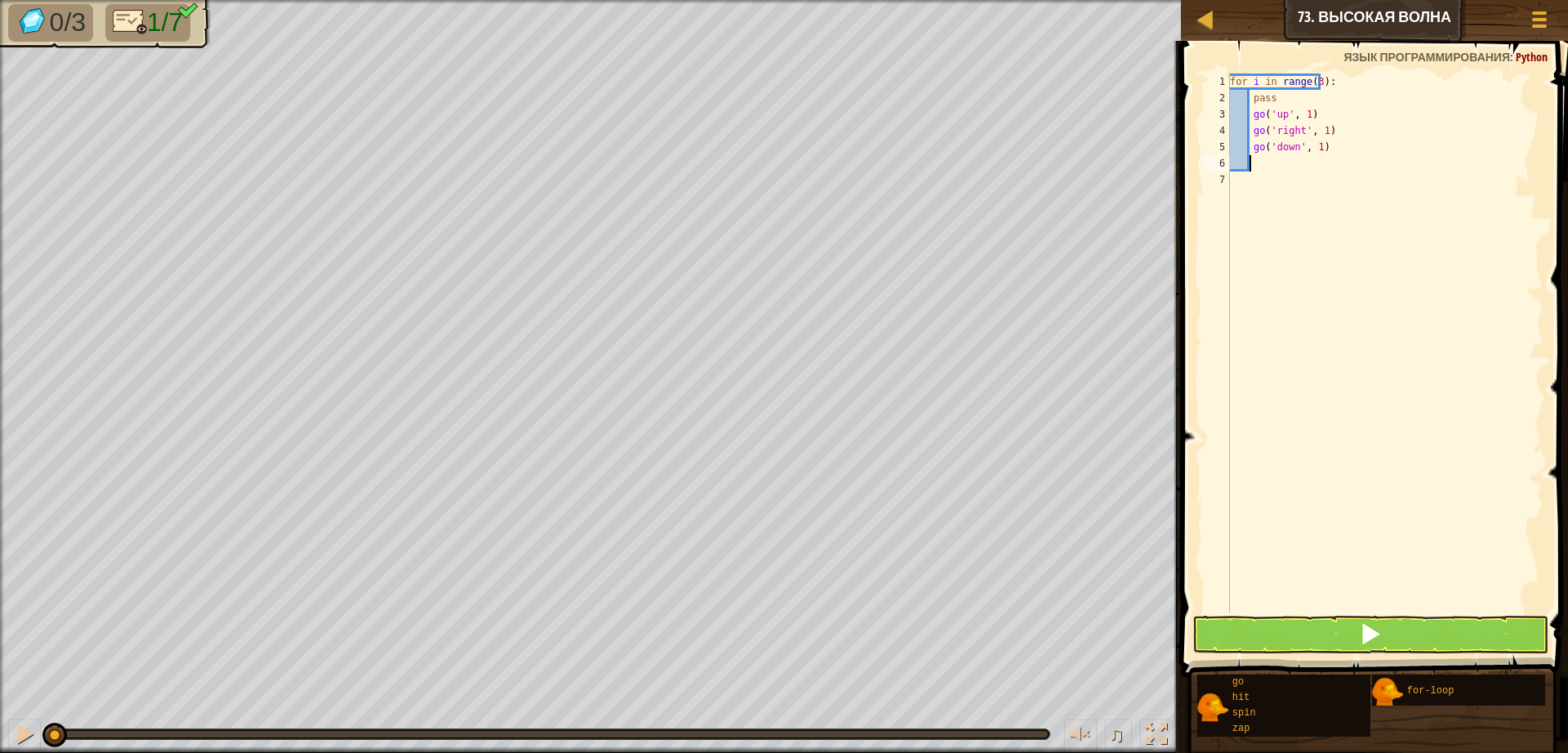
scroll to position [7, 1]
click at [1245, 633] on button at bounding box center [1370, 635] width 356 height 38
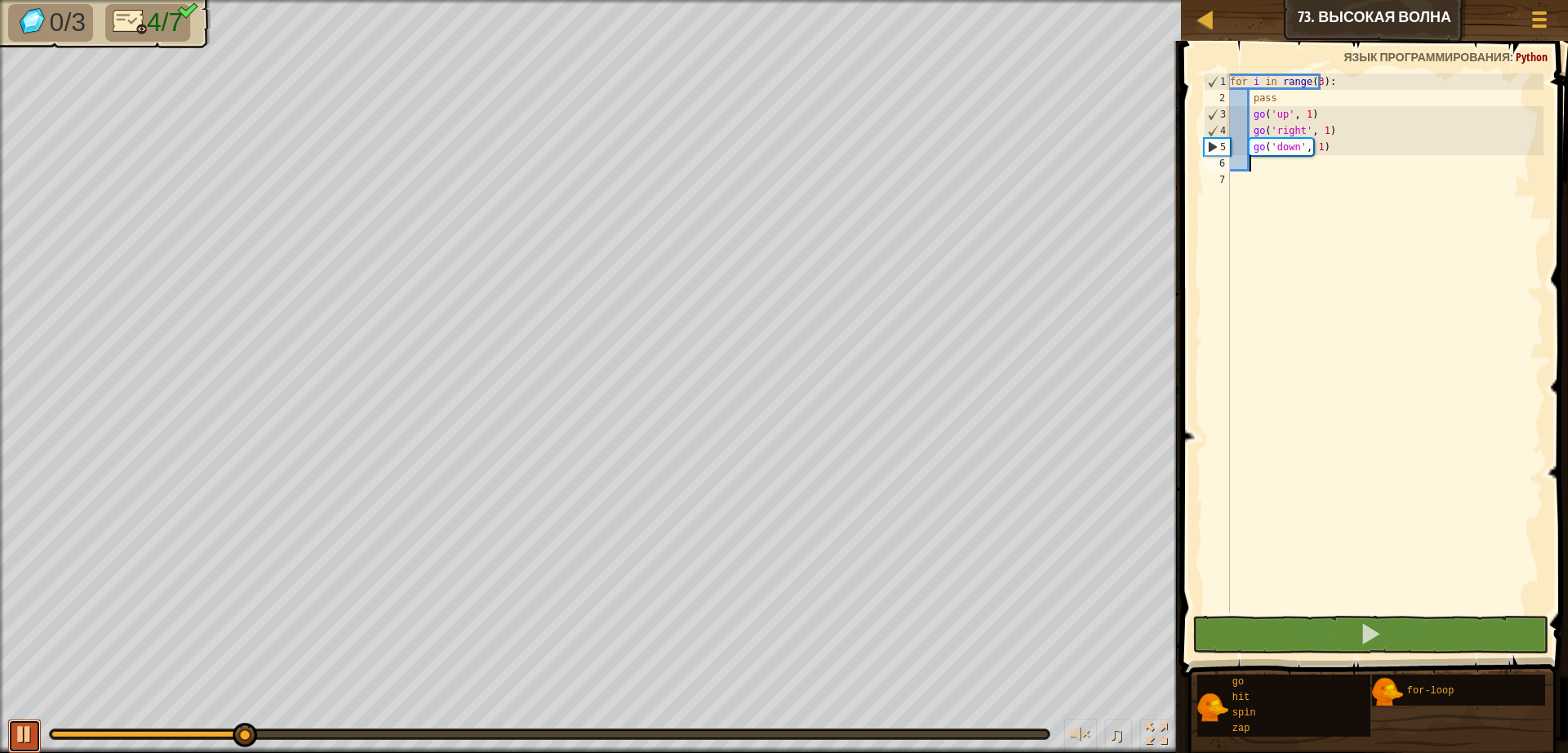
click at [26, 724] on div at bounding box center [25, 734] width 22 height 22
click at [1302, 115] on div "for i in range ( 3 ) : pass go ( 'up' , 1 ) go ( 'right' , 1 ) go ( 'down' , 1 )" at bounding box center [1384, 358] width 317 height 571
click at [1304, 108] on div "for i in range ( 3 ) : pass go ( 'up' , 1 ) go ( 'right' , 1 ) go ( 'down' , 1 )" at bounding box center [1384, 358] width 317 height 571
click at [1298, 117] on div "for i in range ( 3 ) : pass go ( 'up' , 1 ) go ( 'right' , 1 ) go ( 'down' , 1 )" at bounding box center [1384, 358] width 317 height 571
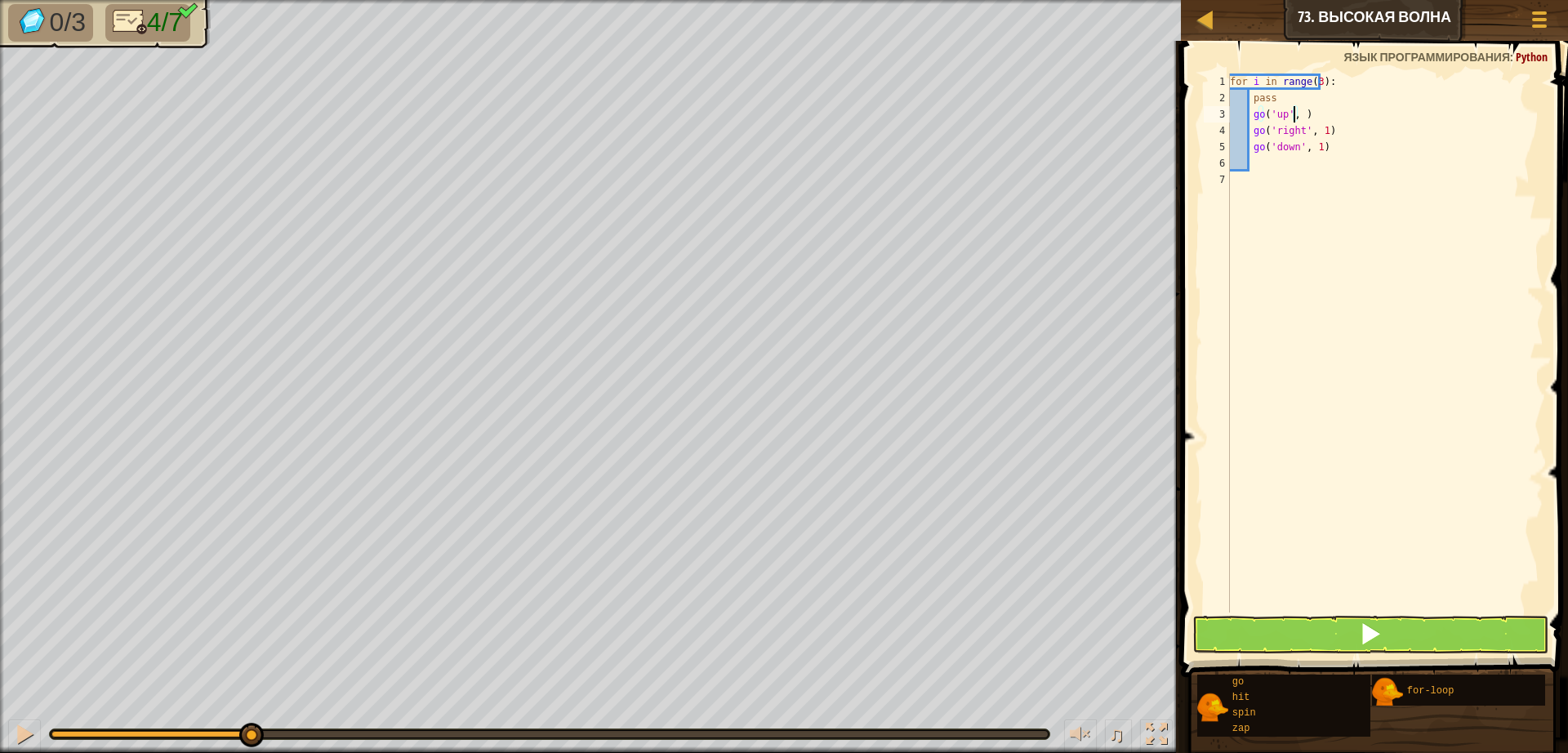
scroll to position [7, 6]
click at [1348, 617] on button at bounding box center [1370, 635] width 356 height 38
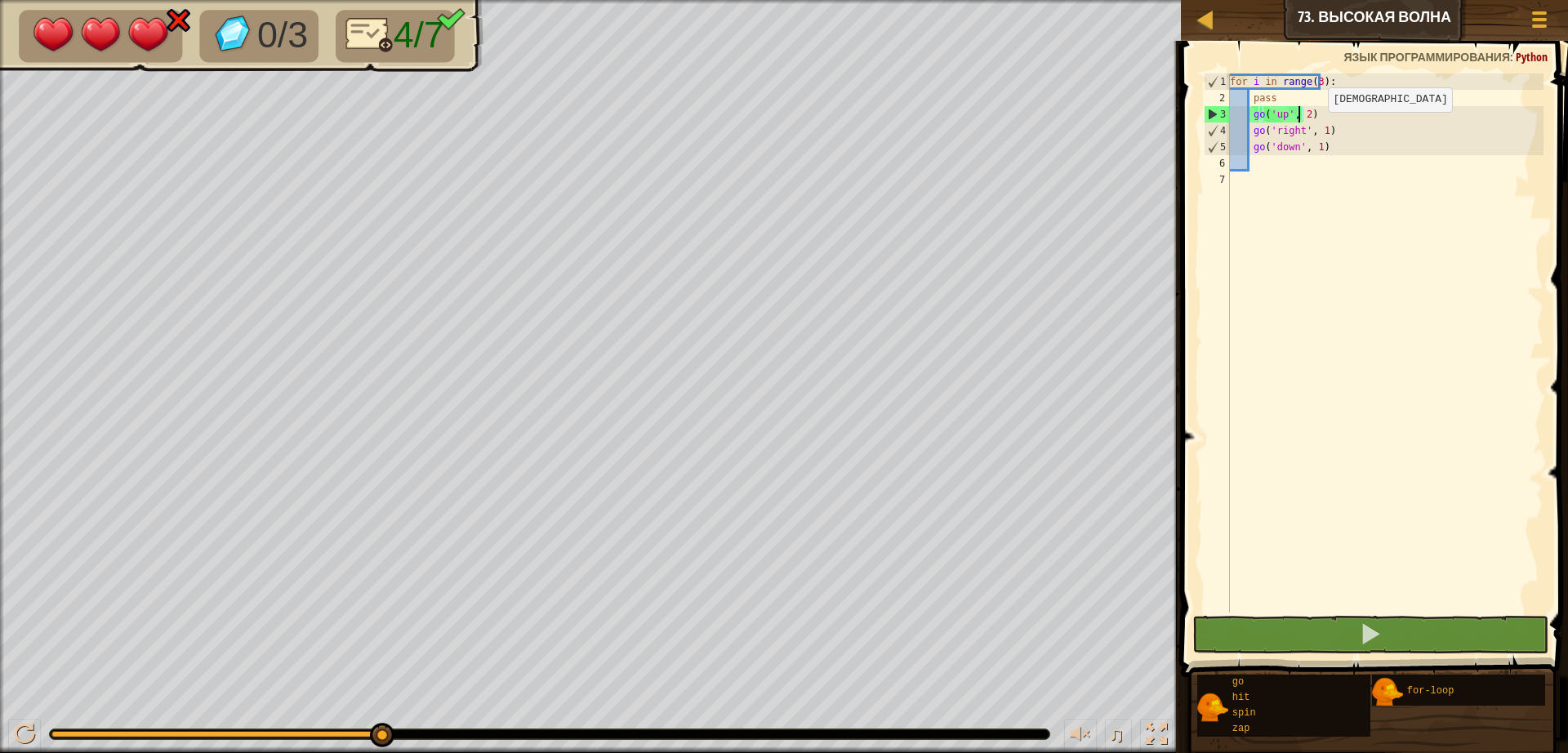
click at [1313, 128] on div "for i in range ( 3 ) : pass go ( 'up' , 2 ) go ( 'right' , 1 ) go ( 'down' , 1 )" at bounding box center [1384, 358] width 317 height 571
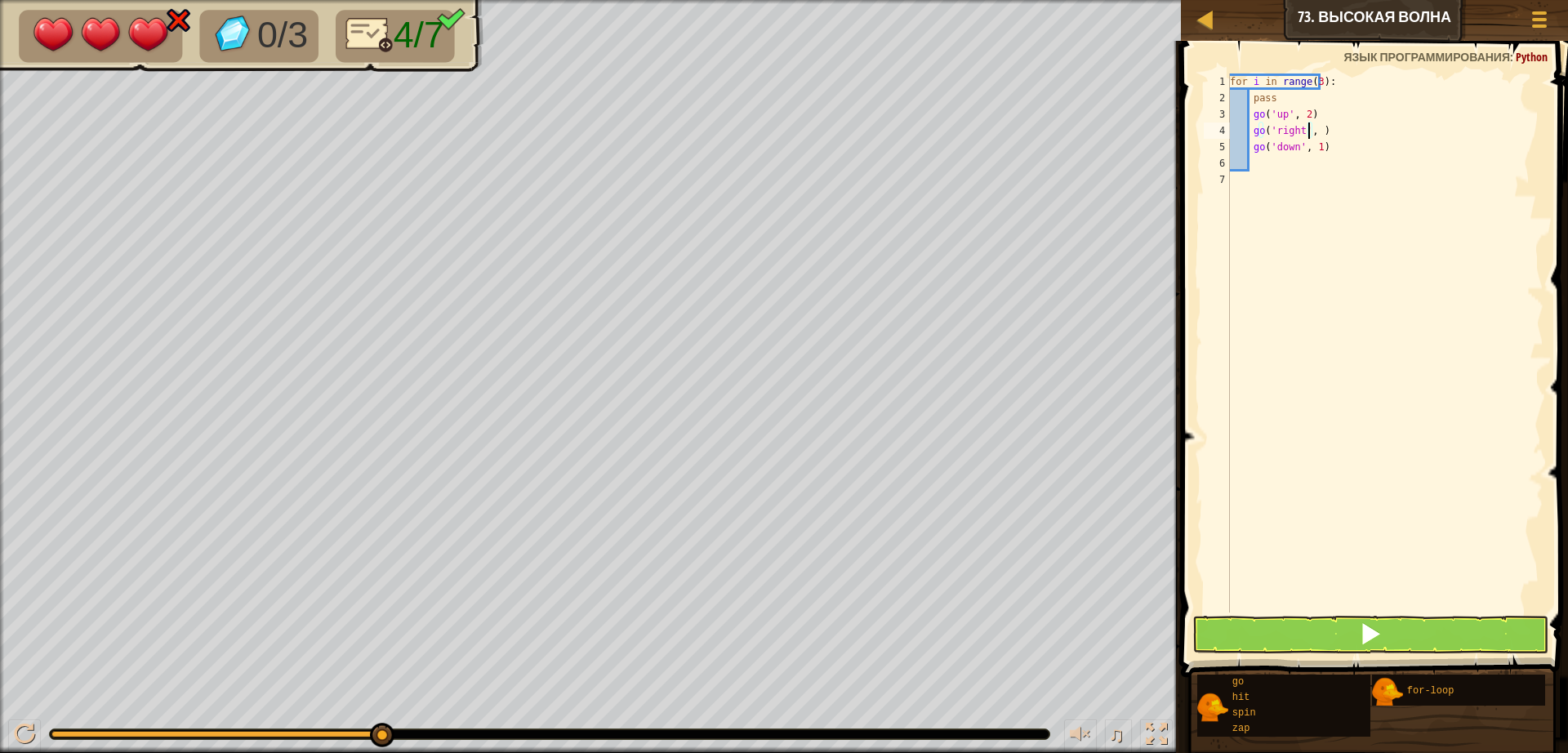
scroll to position [7, 7]
click at [1309, 149] on div "for i in range ( 3 ) : pass go ( 'up' , 2 ) go ( 'right' , 2 ) go ( 'down' , 1 )" at bounding box center [1384, 358] width 317 height 571
type textarea "go('down', 2)"
click at [1258, 633] on button at bounding box center [1370, 635] width 356 height 38
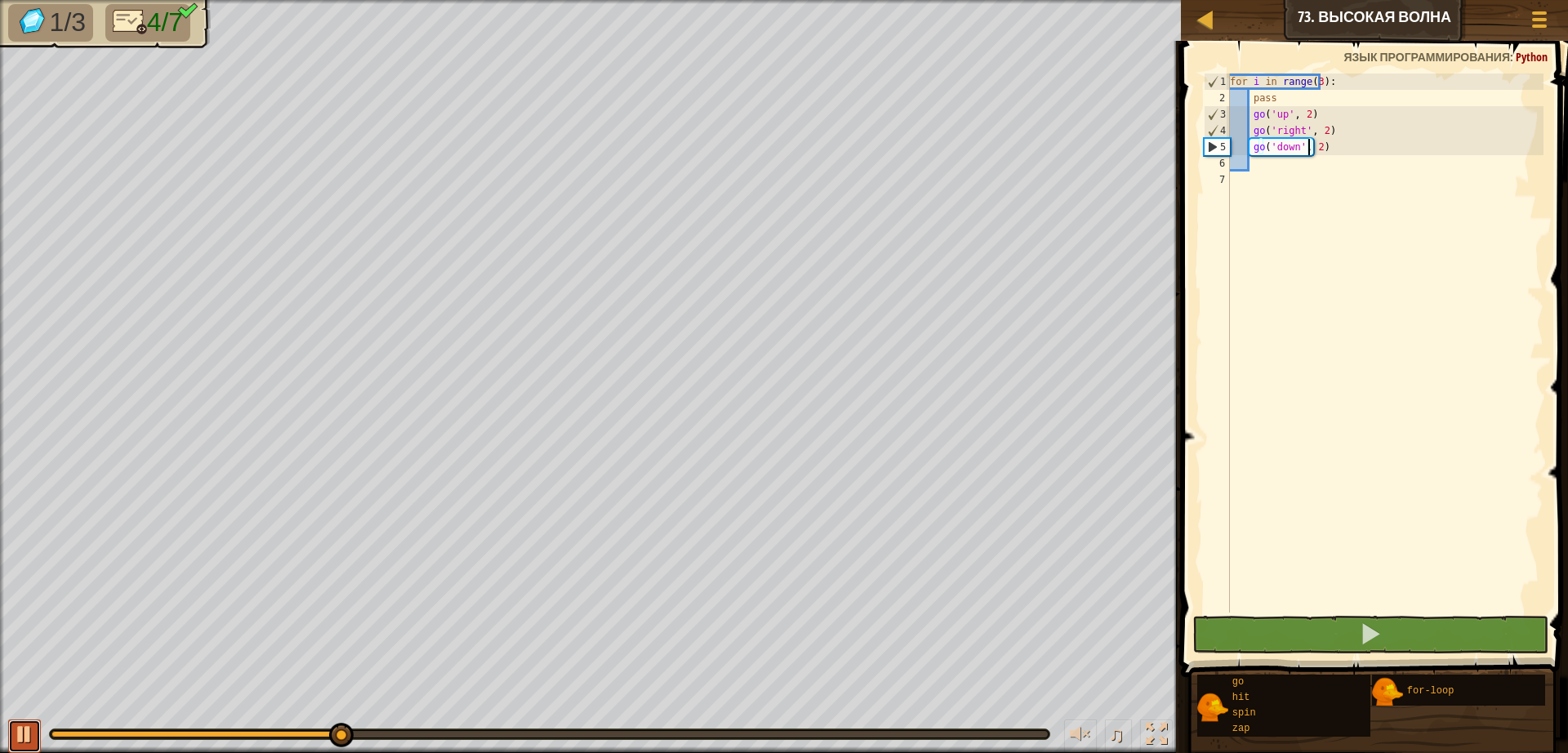
click at [10, 730] on button at bounding box center [24, 736] width 33 height 34
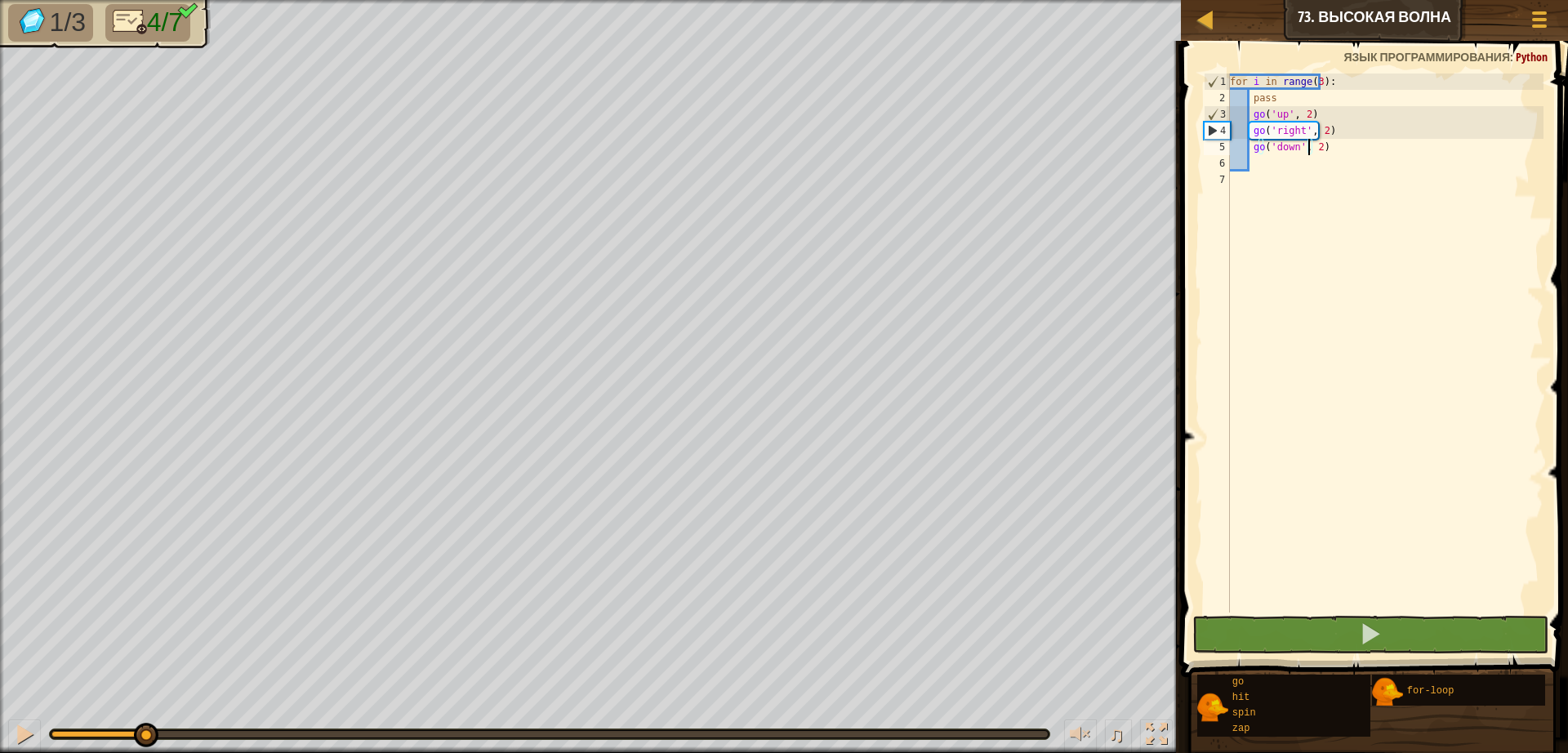
drag, startPoint x: 345, startPoint y: 725, endPoint x: 0, endPoint y: 750, distance: 345.9
click at [0, 750] on div "♫" at bounding box center [590, 730] width 1180 height 49
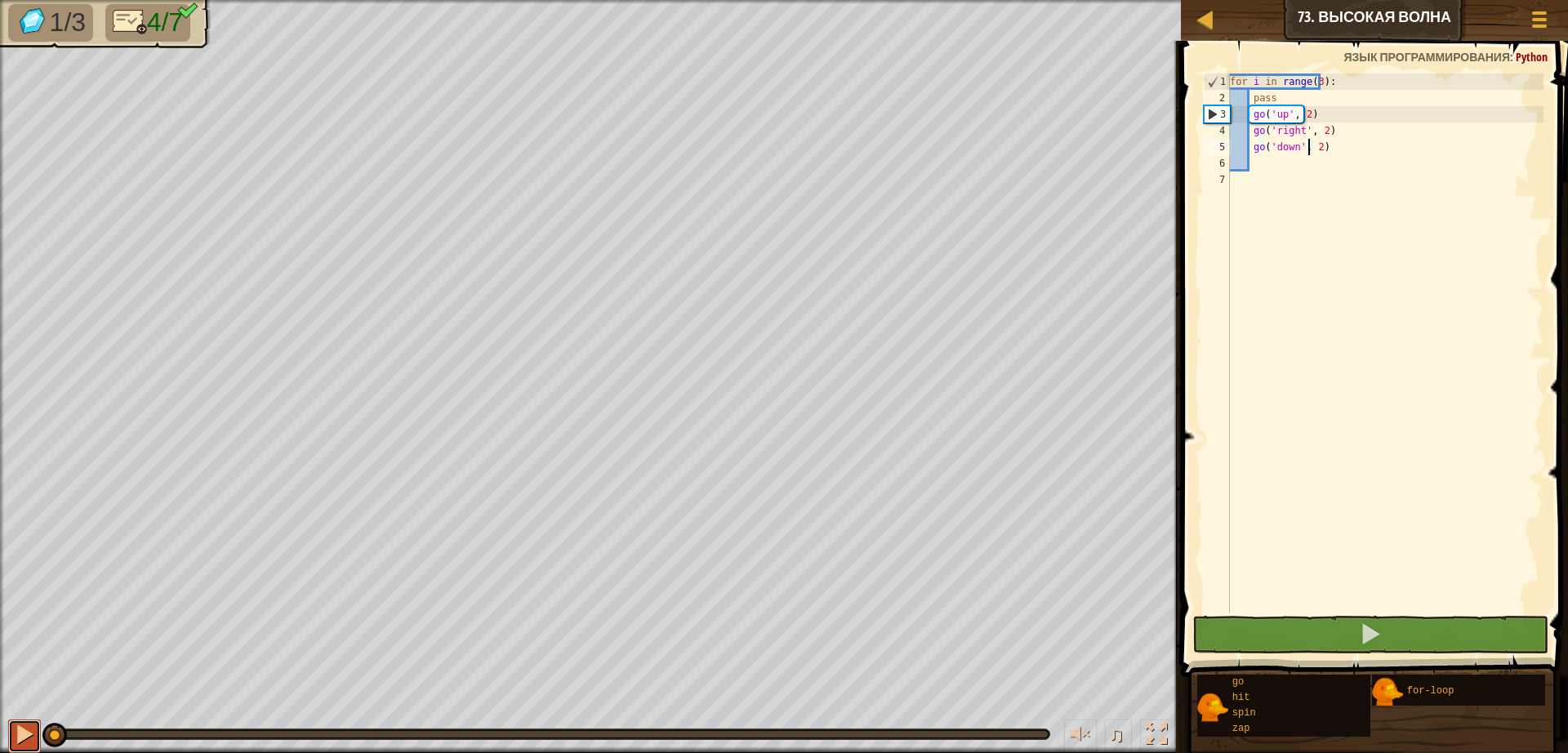
click at [10, 738] on button at bounding box center [24, 736] width 33 height 34
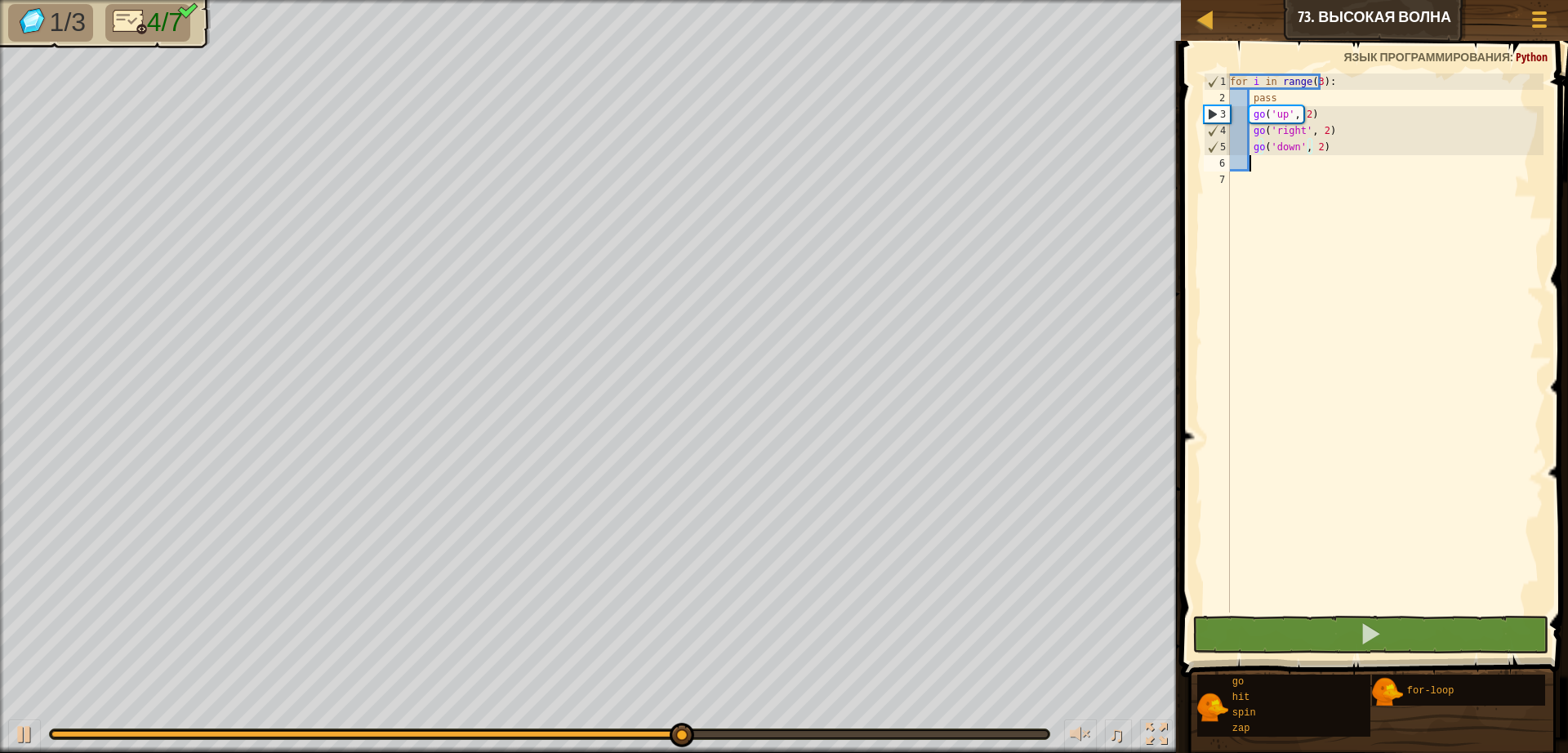
click at [1383, 157] on div "for i in range ( 3 ) : pass go ( 'up' , 2 ) go ( 'right' , 2 ) go ( 'down' , 2 )" at bounding box center [1384, 358] width 317 height 571
click at [36, 742] on div at bounding box center [25, 734] width 22 height 22
drag, startPoint x: 1364, startPoint y: 163, endPoint x: 1355, endPoint y: 158, distance: 10.3
click at [1355, 158] on div "for i in range ( 3 ) : pass go ( 'up' , 2 ) go ( 'right' , 2 ) go ( 'down' , 2 )" at bounding box center [1384, 358] width 317 height 571
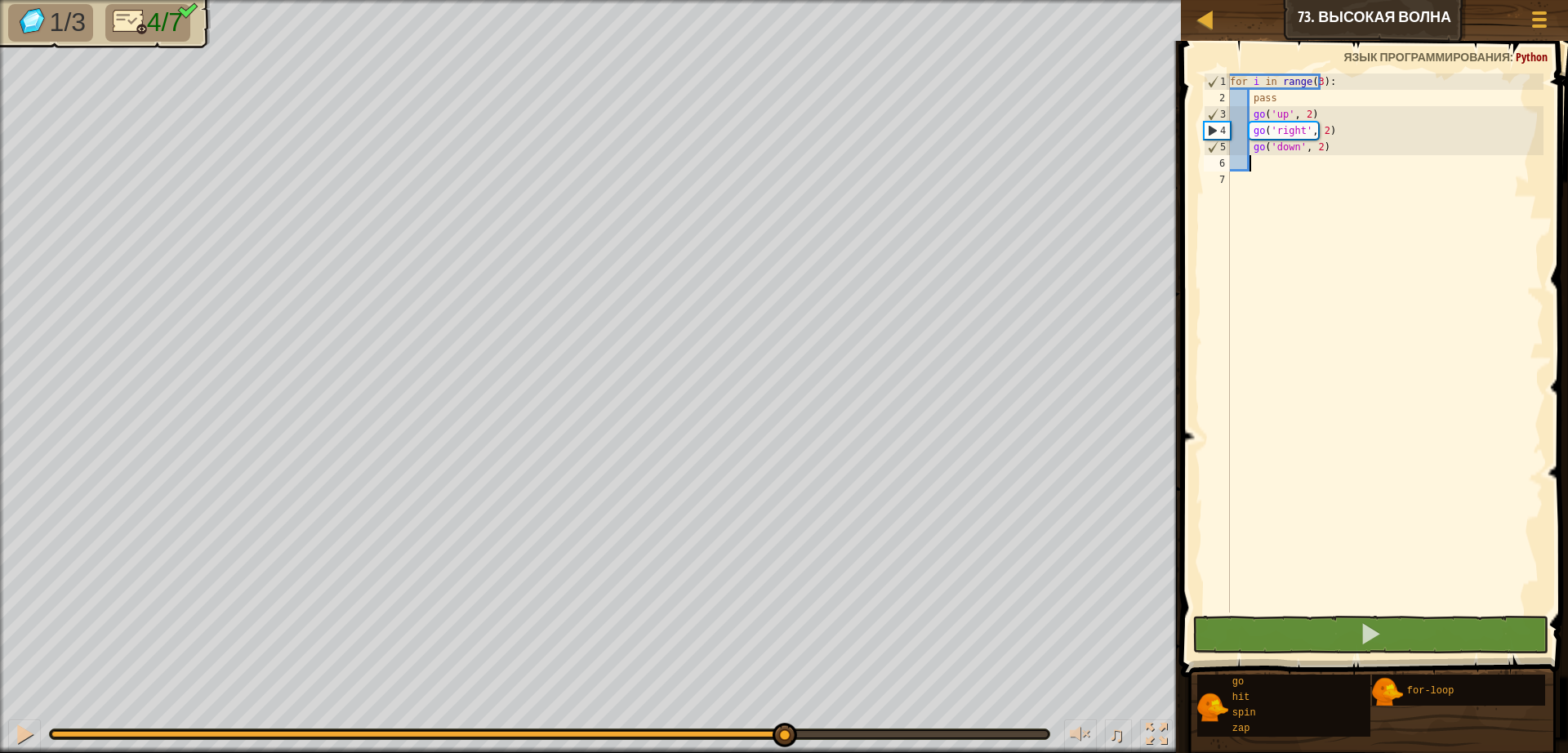
click at [1354, 157] on div "for i in range ( 3 ) : pass go ( 'up' , 2 ) go ( 'right' , 2 ) go ( 'down' , 2 )" at bounding box center [1384, 358] width 317 height 571
click at [1346, 146] on div "for i in range ( 3 ) : pass go ( 'up' , 2 ) go ( 'right' , 2 ) go ( 'down' , 2 )" at bounding box center [1384, 358] width 317 height 571
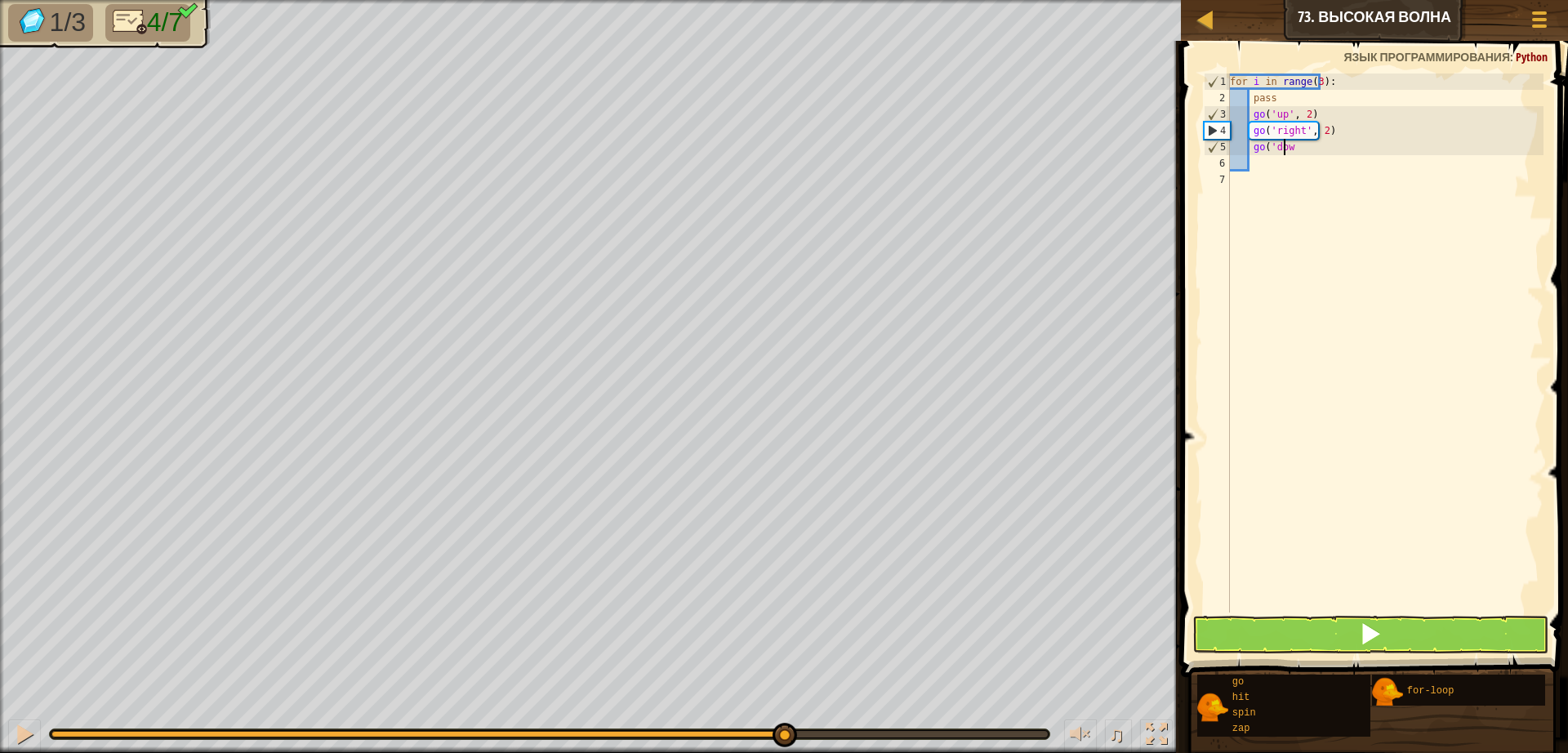
type textarea "g"
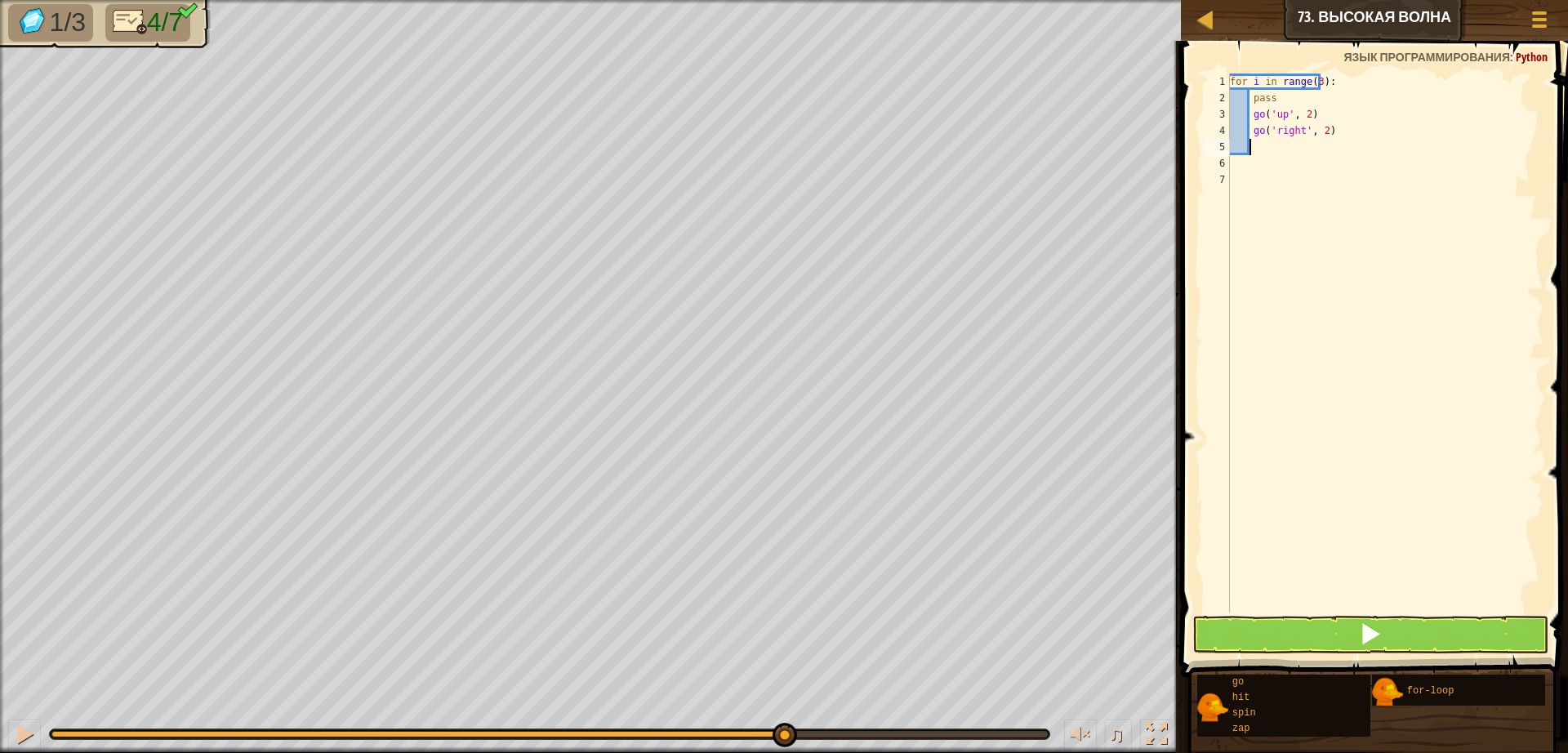
scroll to position [7, 0]
type textarea "g"
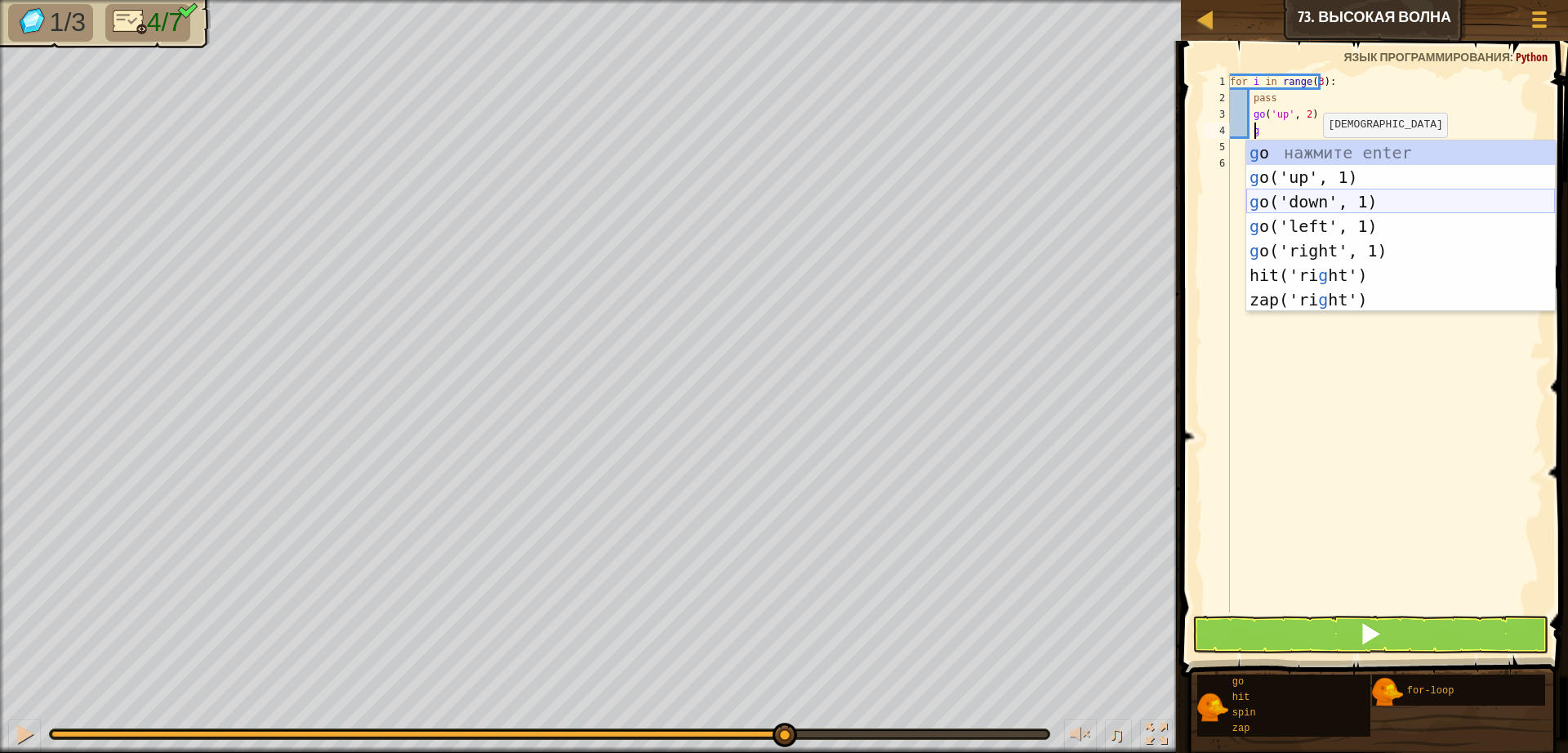
click at [1313, 198] on div "g o нажмите enter g o('up', 1) нажмите enter g o('down', 1) нажмите enter g o('…" at bounding box center [1400, 250] width 309 height 220
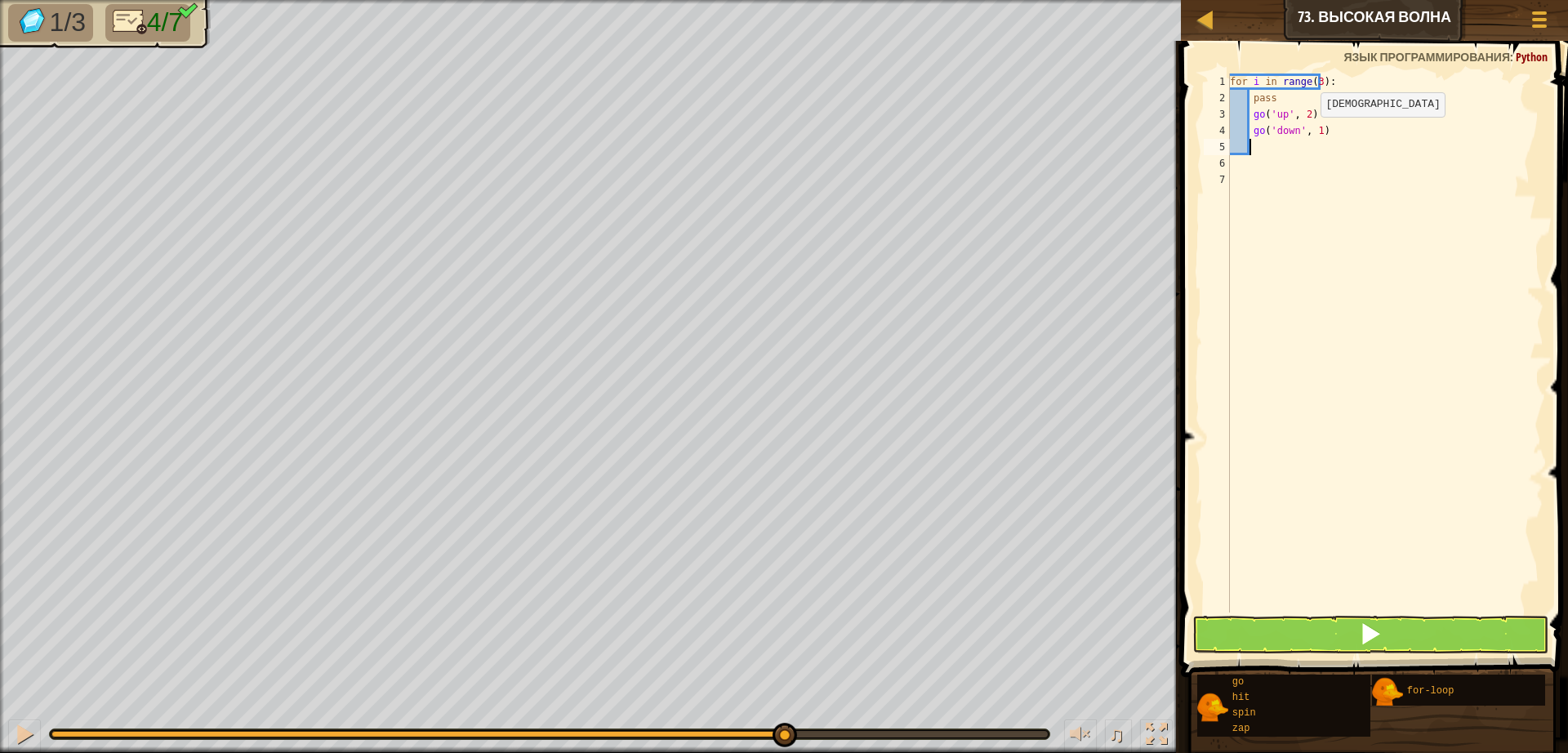
click at [1307, 135] on div "for i in range ( 3 ) : pass go ( 'up' , 2 ) go ( 'down' , 1 )" at bounding box center [1384, 358] width 317 height 571
type textarea "go('down', 2)"
click at [1414, 640] on button at bounding box center [1370, 635] width 356 height 38
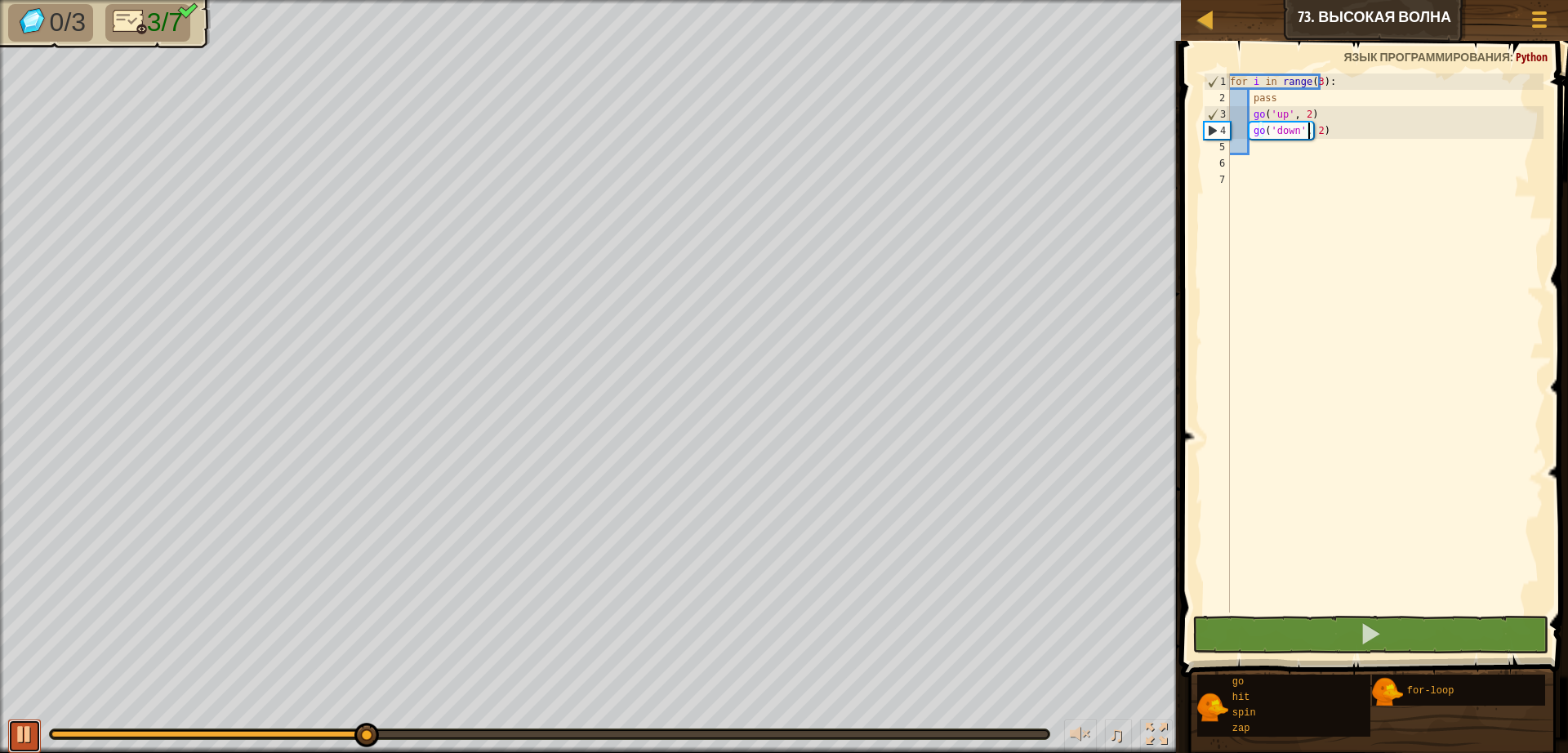
click at [22, 734] on div at bounding box center [25, 734] width 22 height 22
click at [1275, 158] on div "for i in range ( 3 ) : pass go ( 'up' , 2 ) go ( 'down' , 2 )" at bounding box center [1384, 358] width 317 height 571
click at [1270, 149] on div "for i in range ( 3 ) : pass go ( 'up' , 2 ) go ( 'down' , 2 )" at bounding box center [1384, 358] width 317 height 571
type textarea "g"
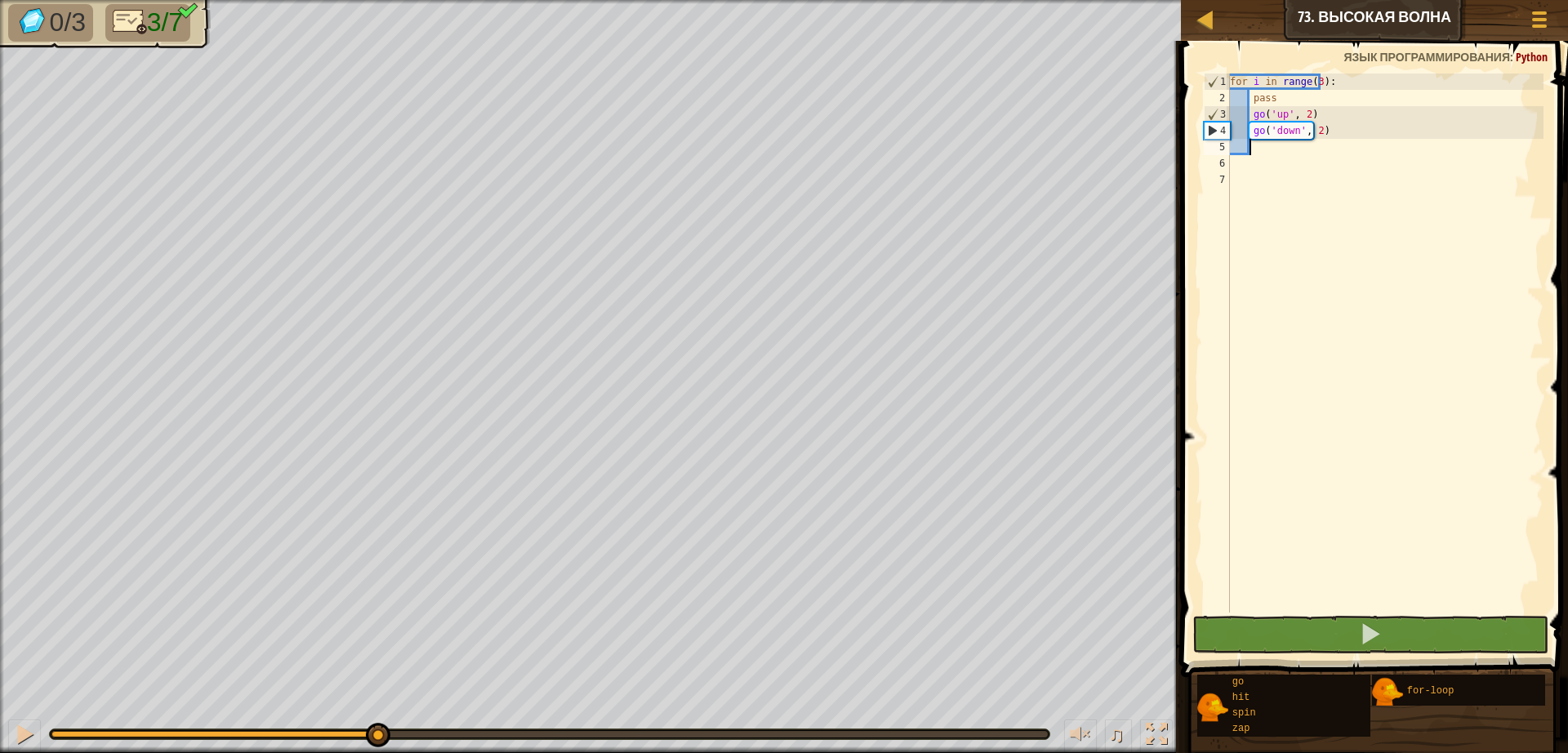
scroll to position [7, 2]
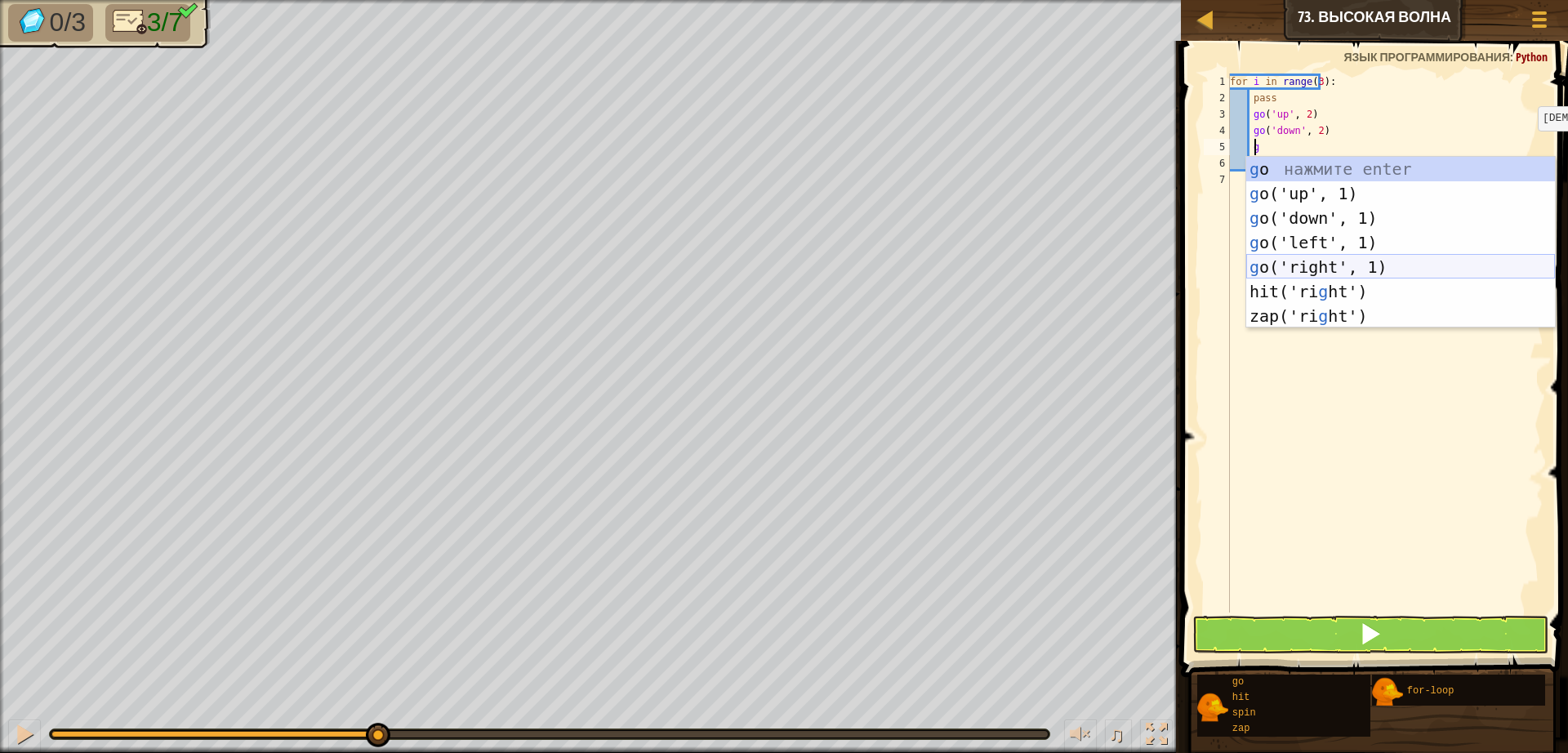
drag, startPoint x: 1377, startPoint y: 275, endPoint x: 1385, endPoint y: 274, distance: 8.1
click at [1378, 276] on div "g o нажмите enter g o('up', 1) нажмите enter g o('down', 1) нажмите enter g o('…" at bounding box center [1400, 266] width 309 height 220
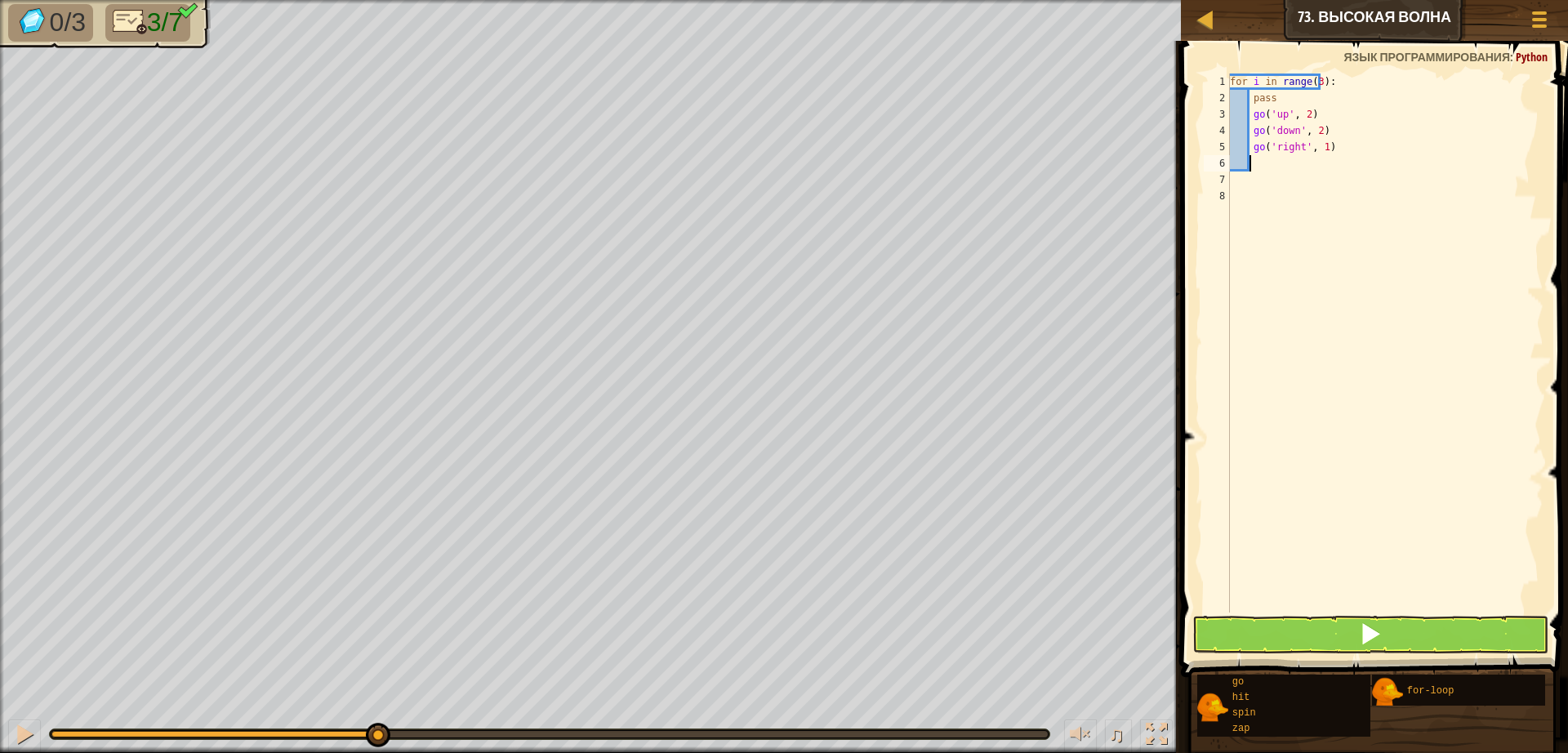
scroll to position [7, 1]
click at [1390, 632] on button at bounding box center [1370, 635] width 356 height 38
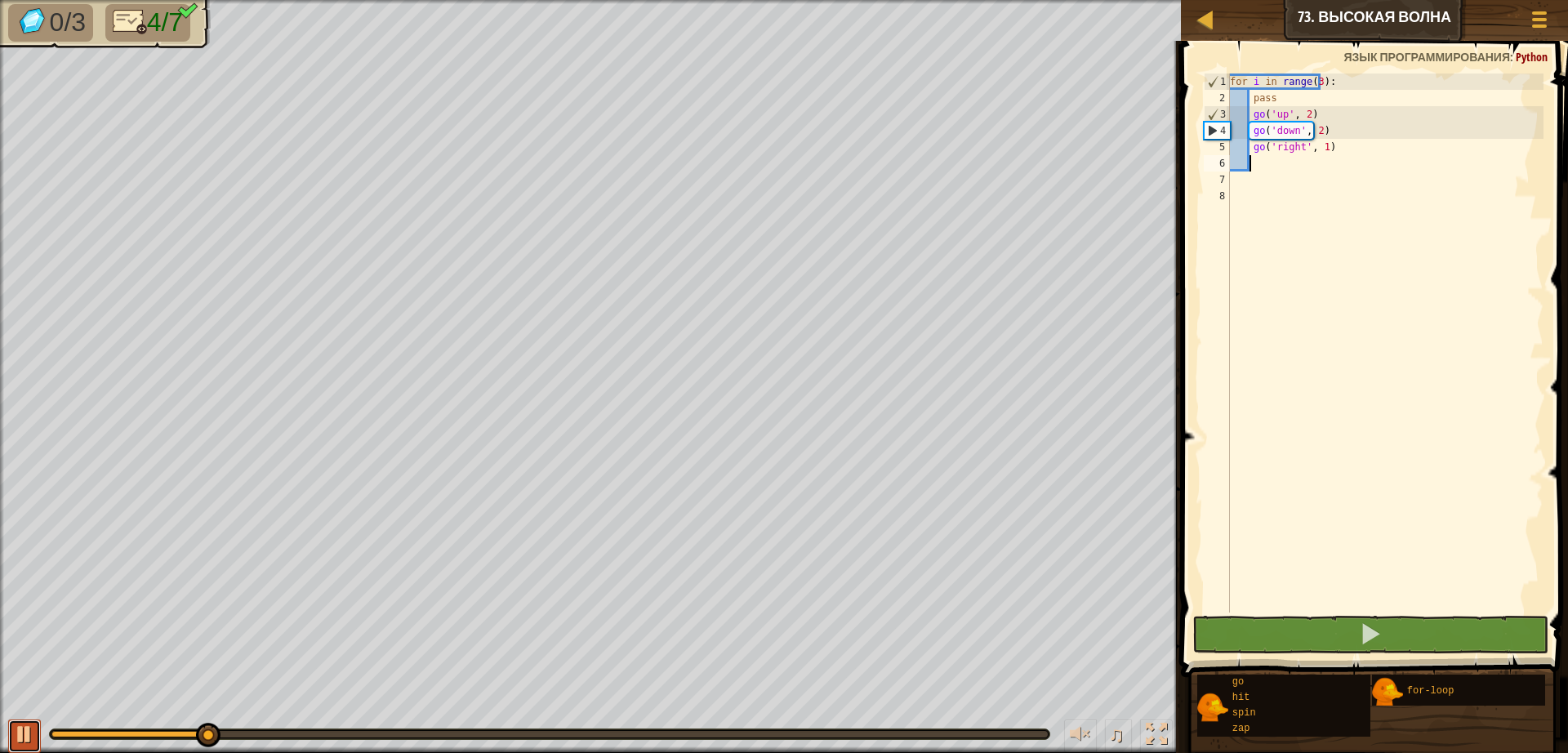
click at [12, 750] on button at bounding box center [24, 736] width 33 height 34
click at [1333, 150] on div "for i in range ( 3 ) : pass go ( 'up' , 2 ) go ( 'down' , 2 ) go ( 'right' , 1 )" at bounding box center [1384, 358] width 317 height 571
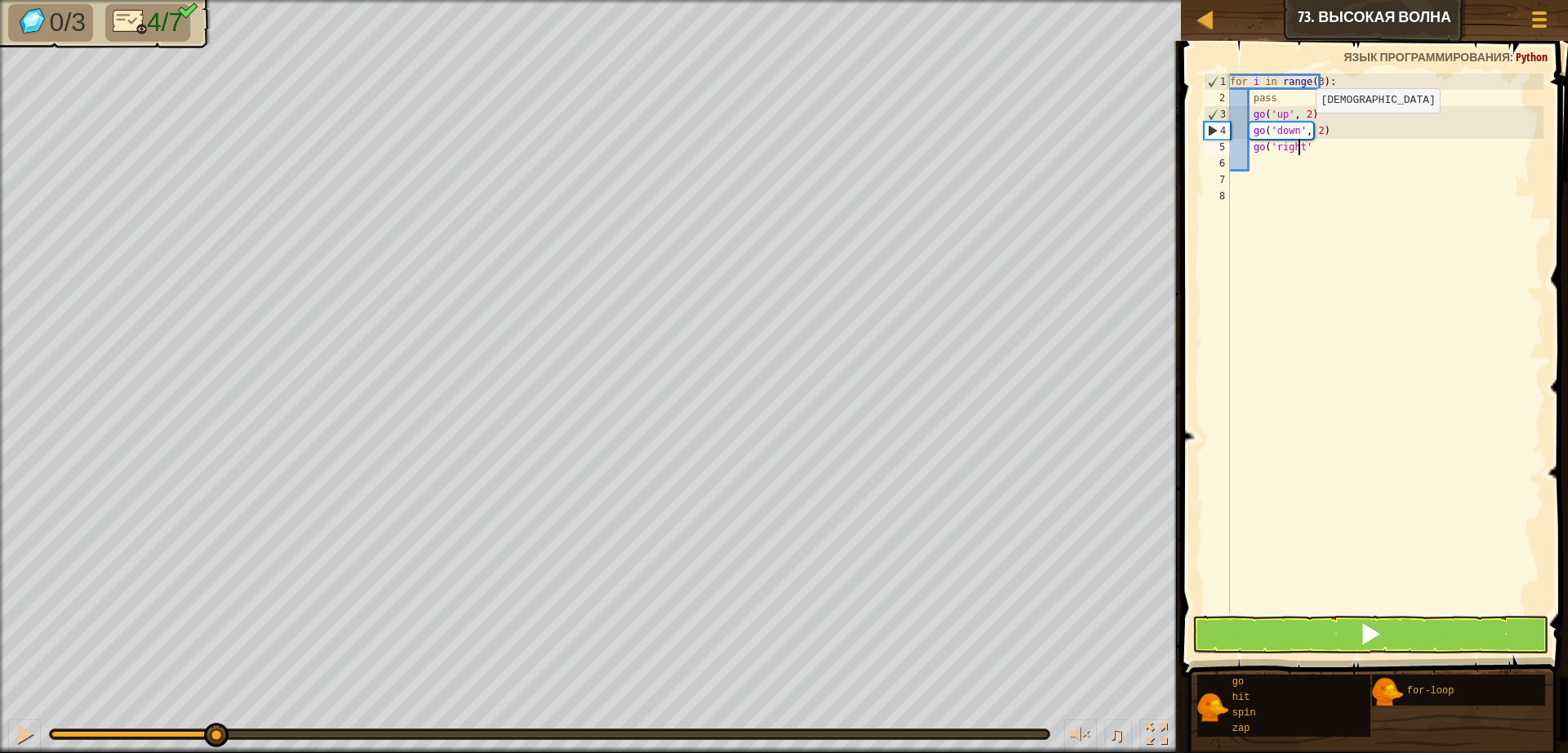
type textarea "g"
click at [1325, 127] on div "for i in range ( 3 ) : pass go ( 'up' , 2 ) go ( 'down' , 2 )" at bounding box center [1384, 358] width 317 height 571
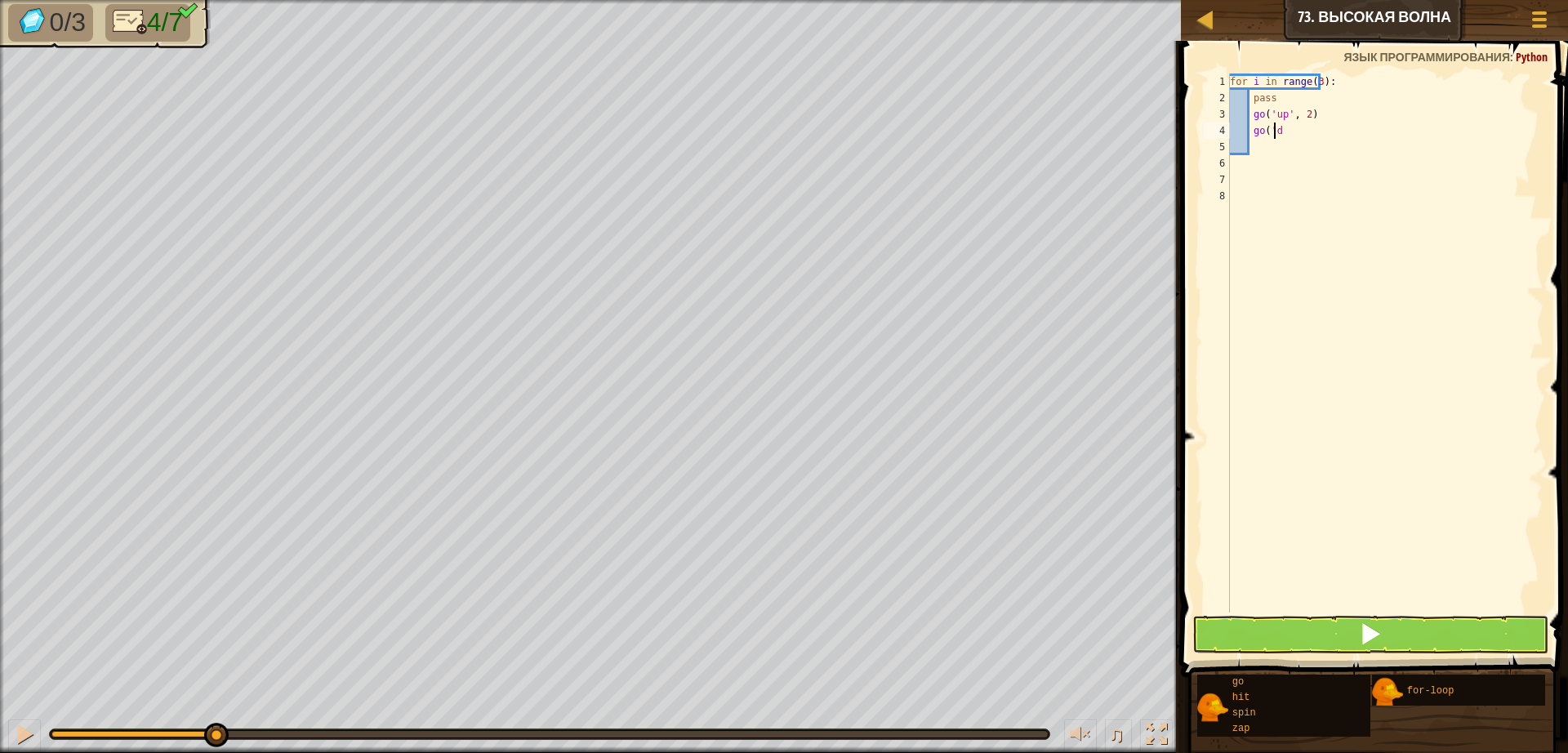
type textarea "g"
click at [1342, 115] on div "for i in range ( 3 ) : pass go ( 'up' , 2 )" at bounding box center [1384, 358] width 317 height 571
type textarea "g"
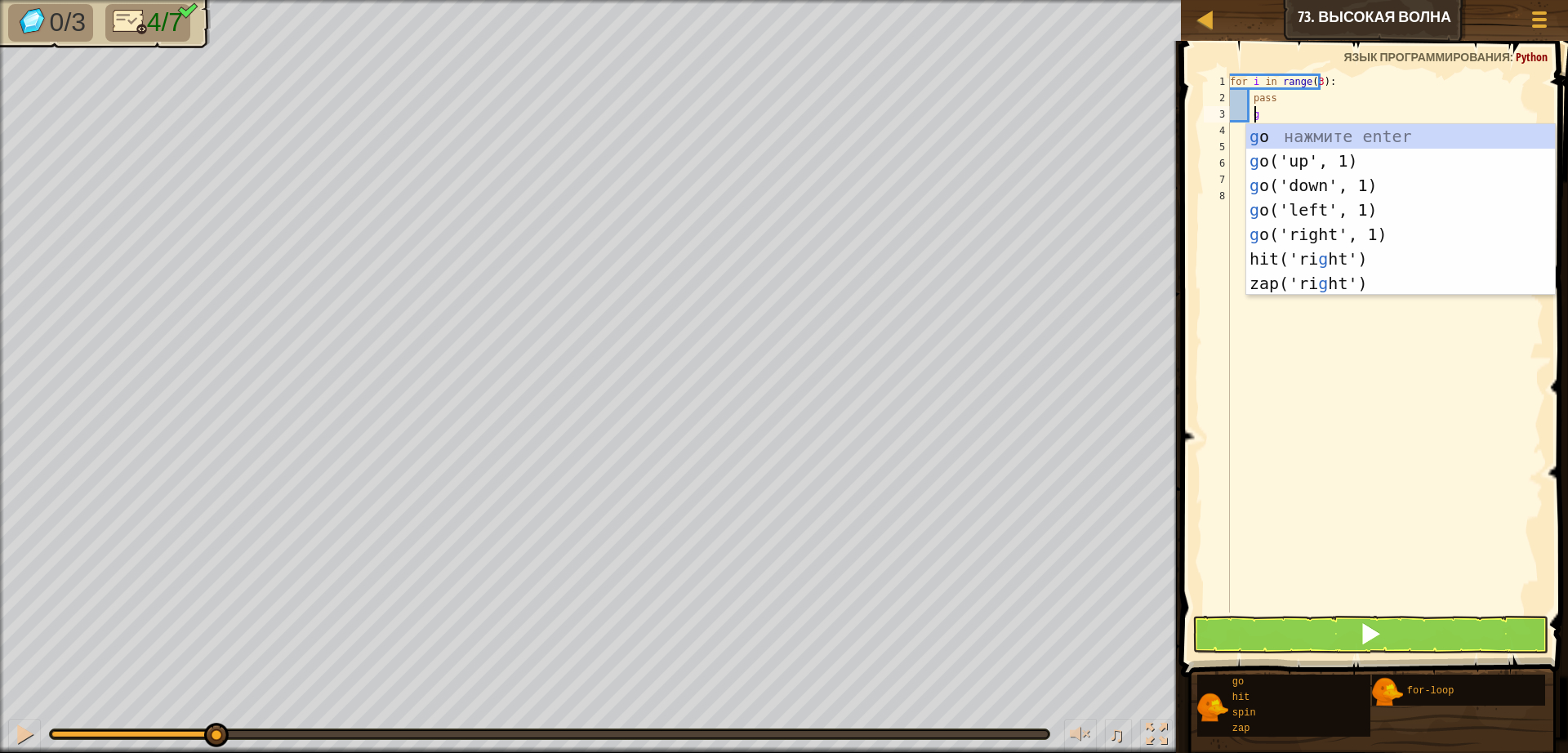
scroll to position [7, 2]
click at [1297, 167] on div "g o нажмите enter g o('up', 1) нажмите enter g o('down', 1) нажмите enter g o('…" at bounding box center [1400, 234] width 309 height 220
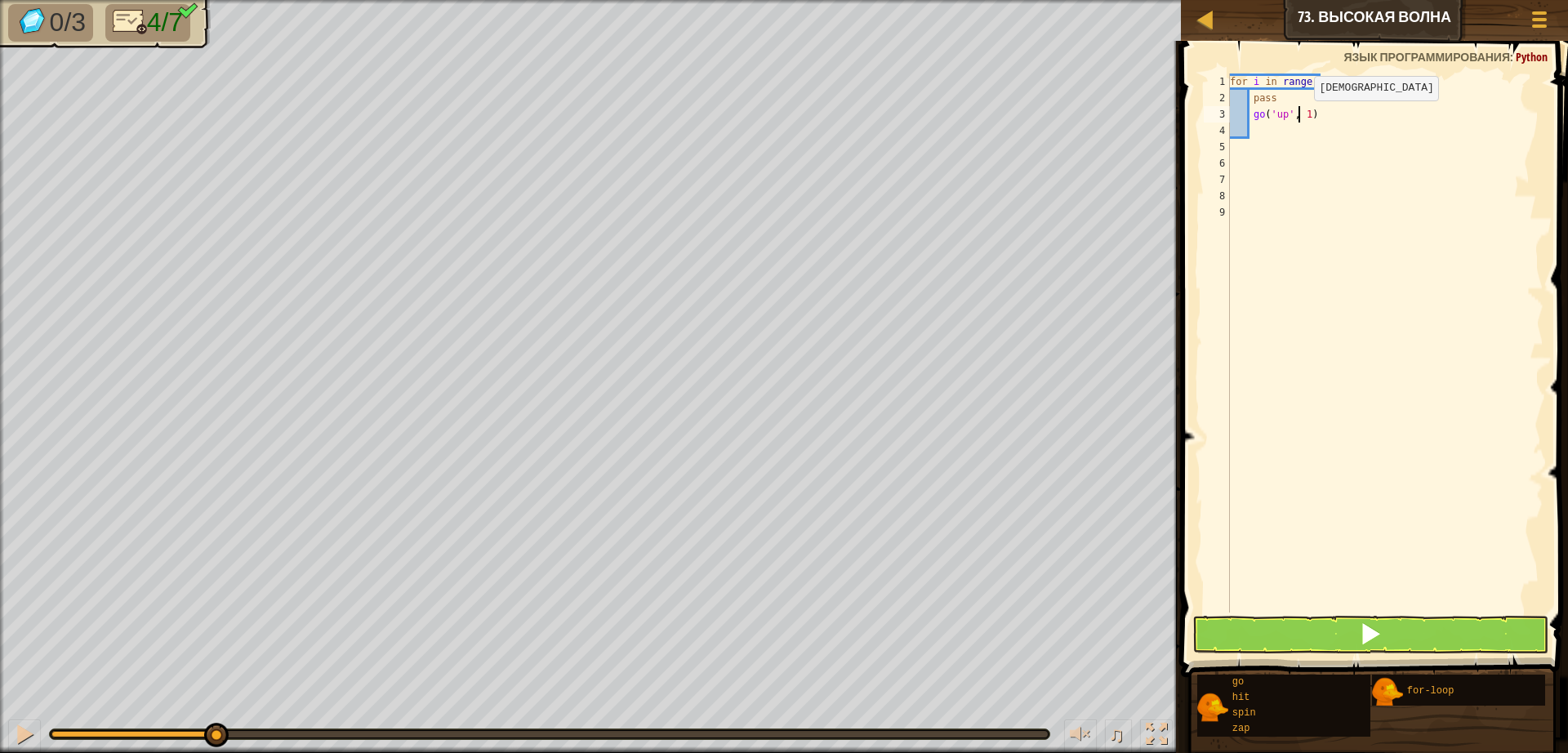
click at [1299, 116] on div "for i in range ( 3 ) : pass go ( 'up' , 1 )" at bounding box center [1384, 358] width 317 height 571
click at [1378, 654] on span at bounding box center [1376, 335] width 400 height 684
click at [1376, 631] on span at bounding box center [1370, 634] width 23 height 23
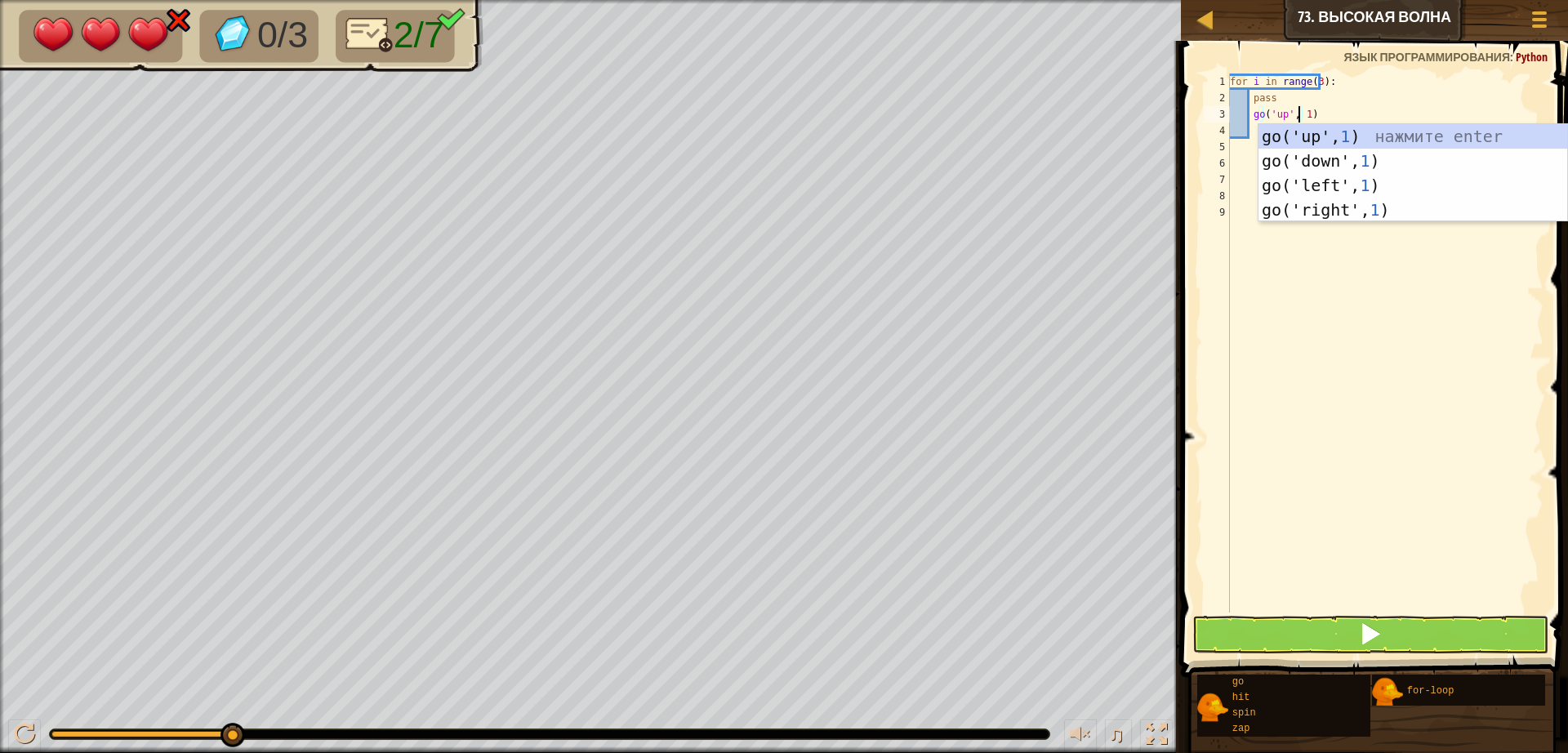
type textarea "go('up', 1)"
click at [1337, 627] on button at bounding box center [1370, 635] width 356 height 38
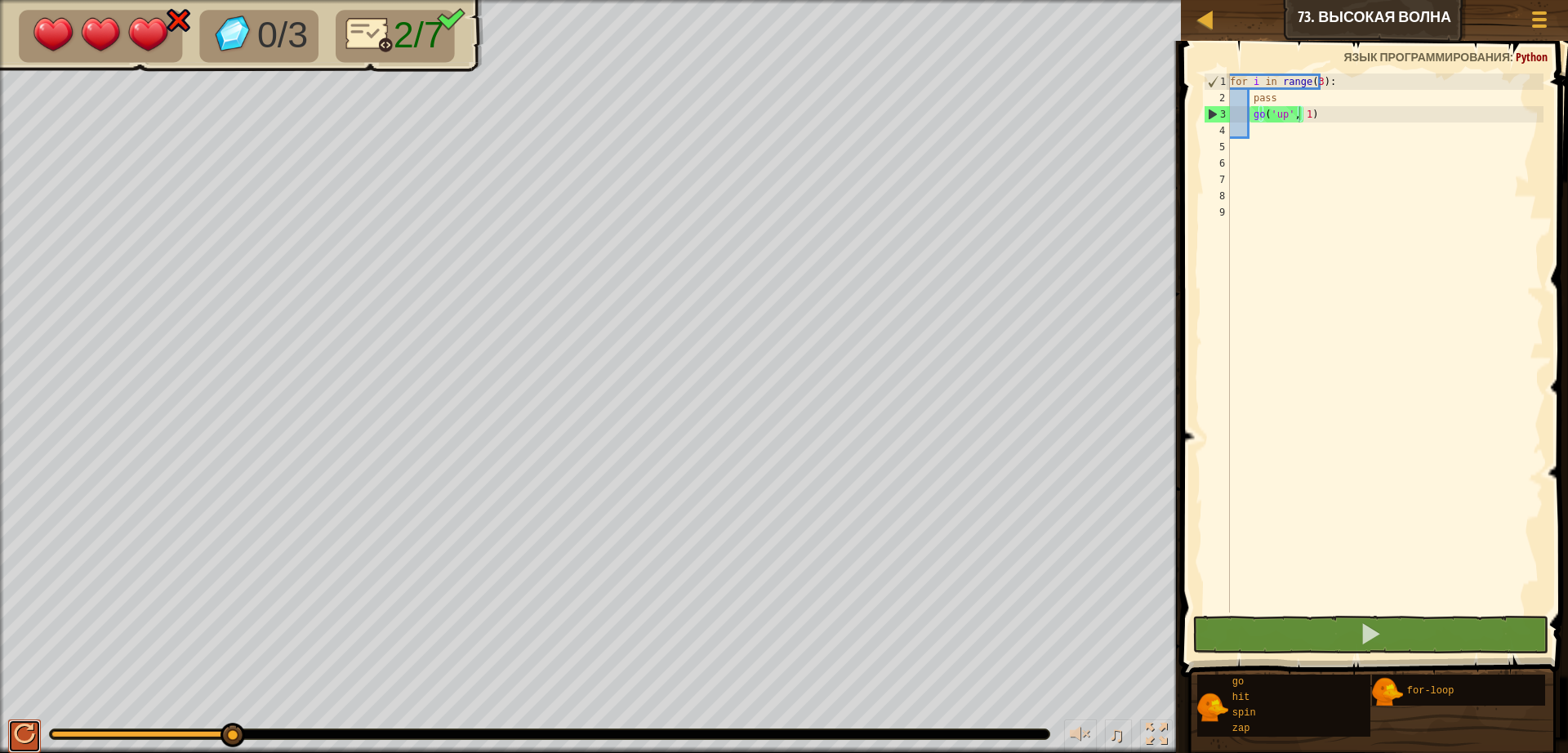
click at [18, 735] on div at bounding box center [25, 734] width 22 height 22
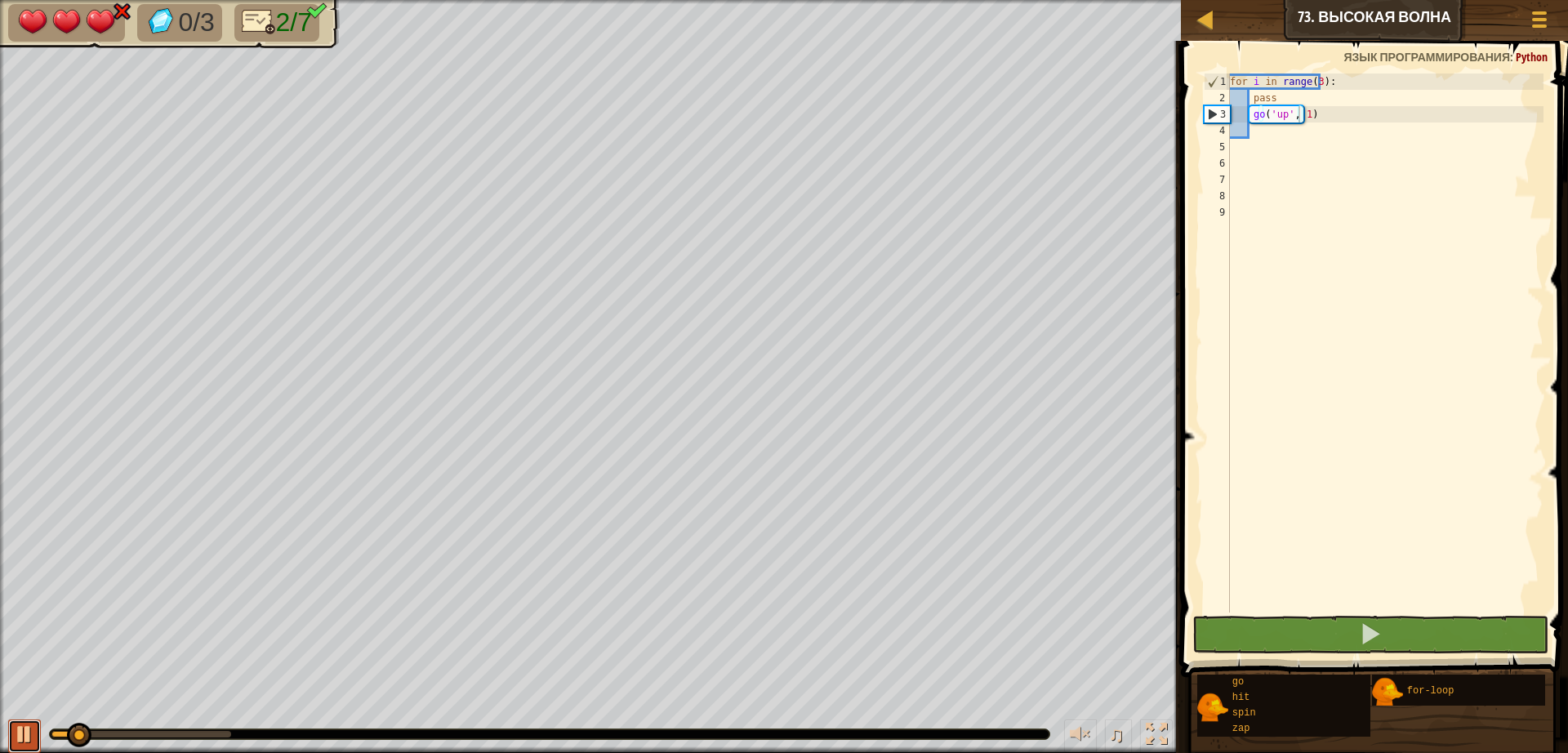
click at [21, 735] on div at bounding box center [25, 734] width 22 height 22
click at [11, 735] on button at bounding box center [24, 736] width 33 height 34
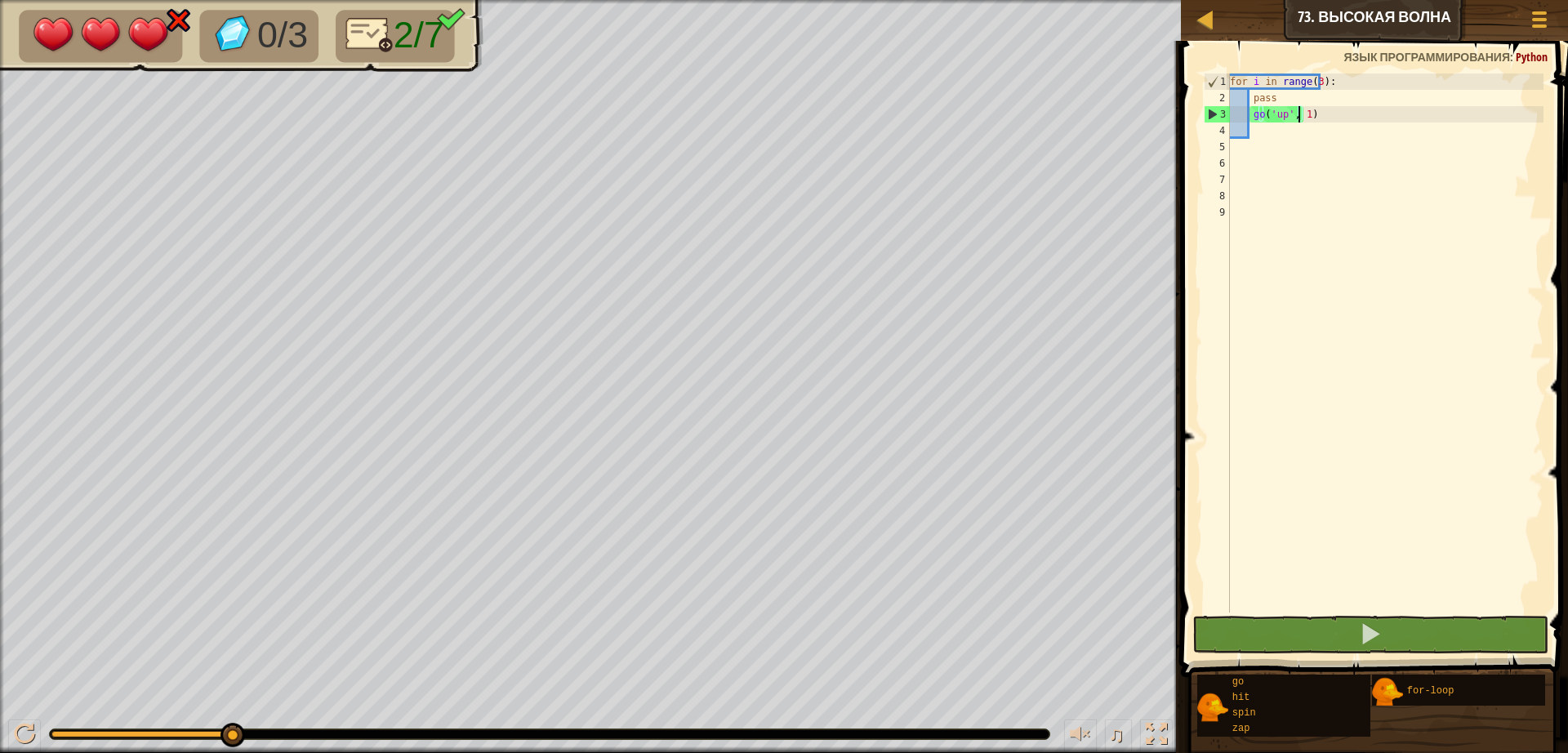
click at [1266, 135] on div "for i in range ( 3 ) : pass go ( 'up' , 1 )" at bounding box center [1384, 358] width 317 height 571
type textarea "g"
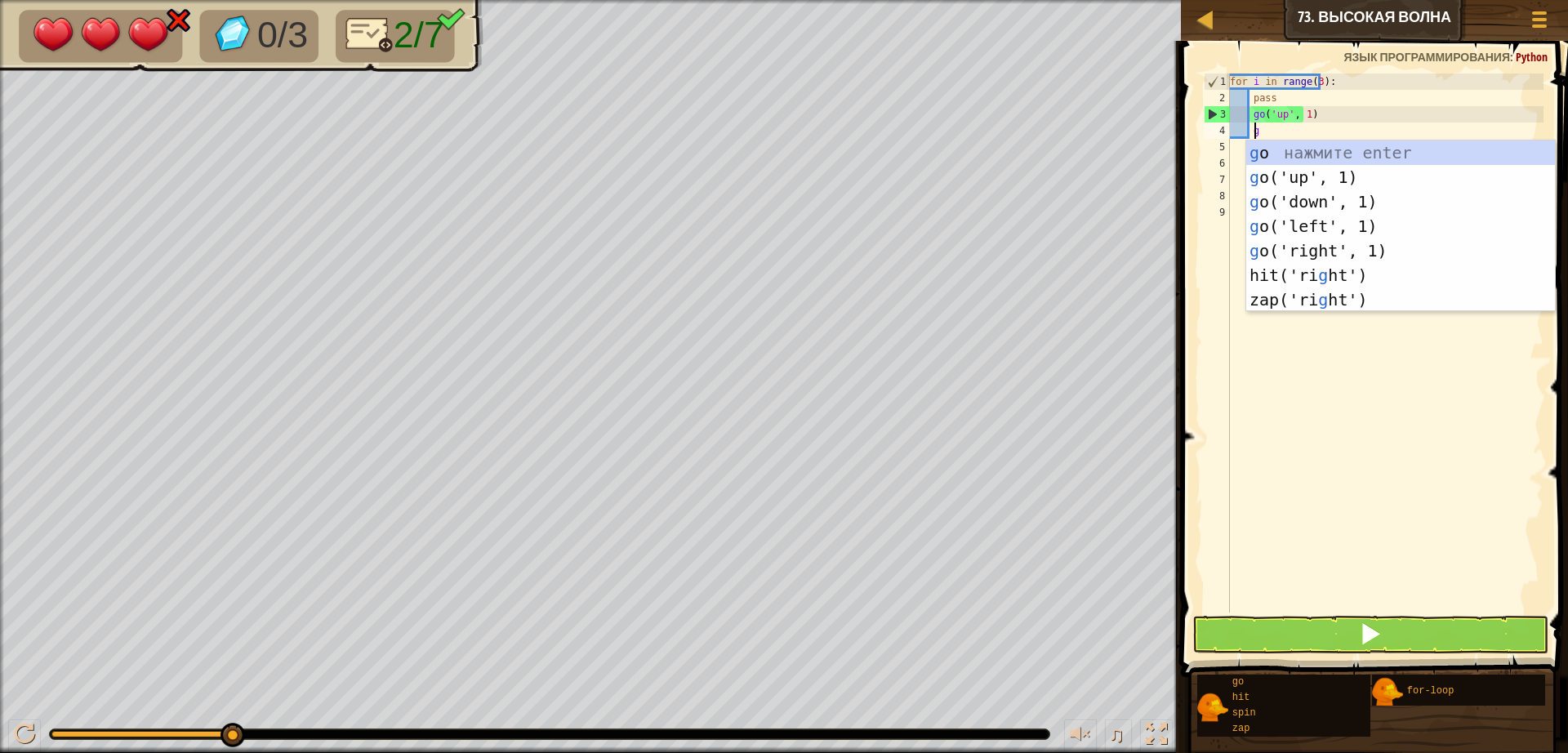
scroll to position [7, 2]
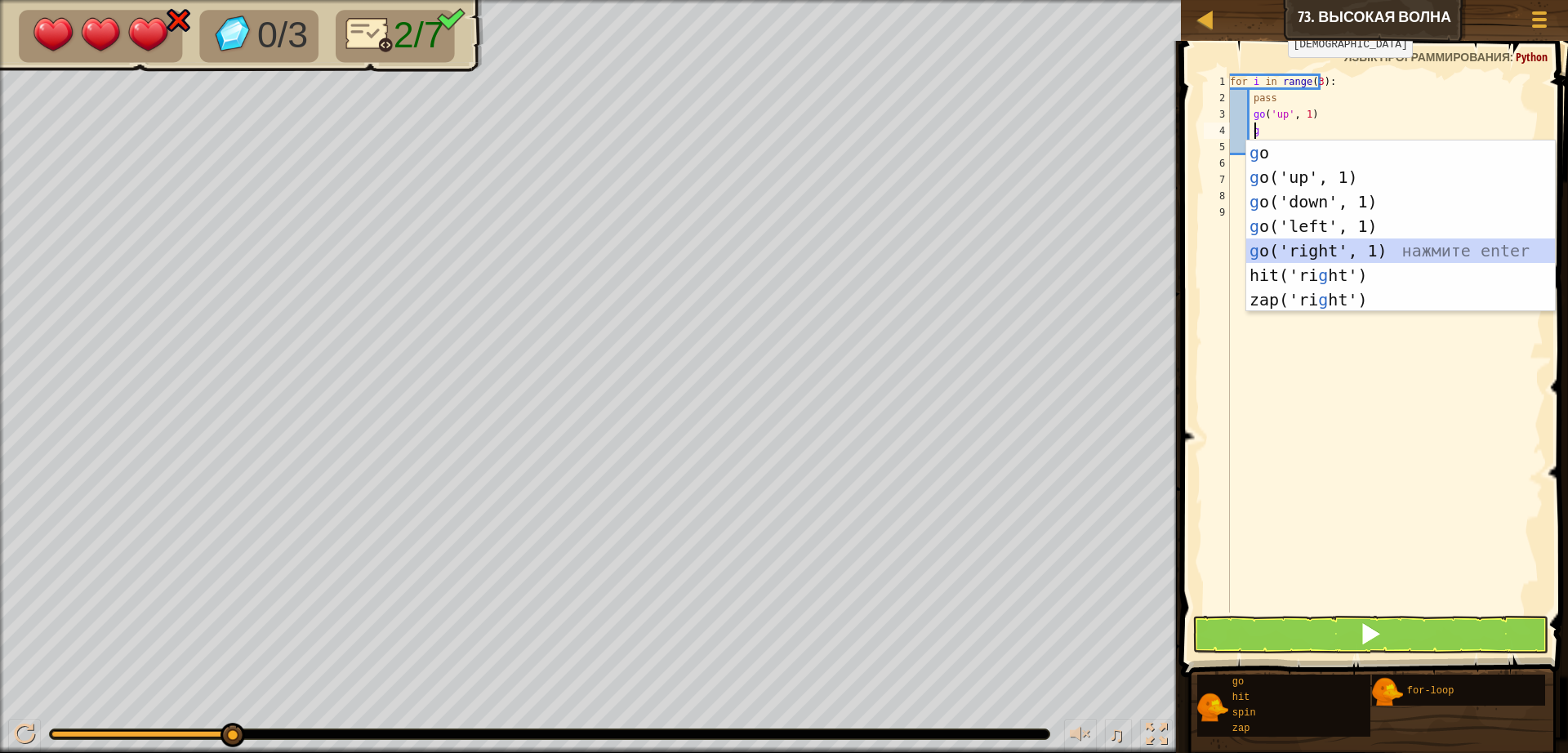
click at [1327, 258] on div "g o нажмите enter g o('up', 1) нажмите enter g o('down', 1) нажмите enter g o('…" at bounding box center [1400, 250] width 309 height 220
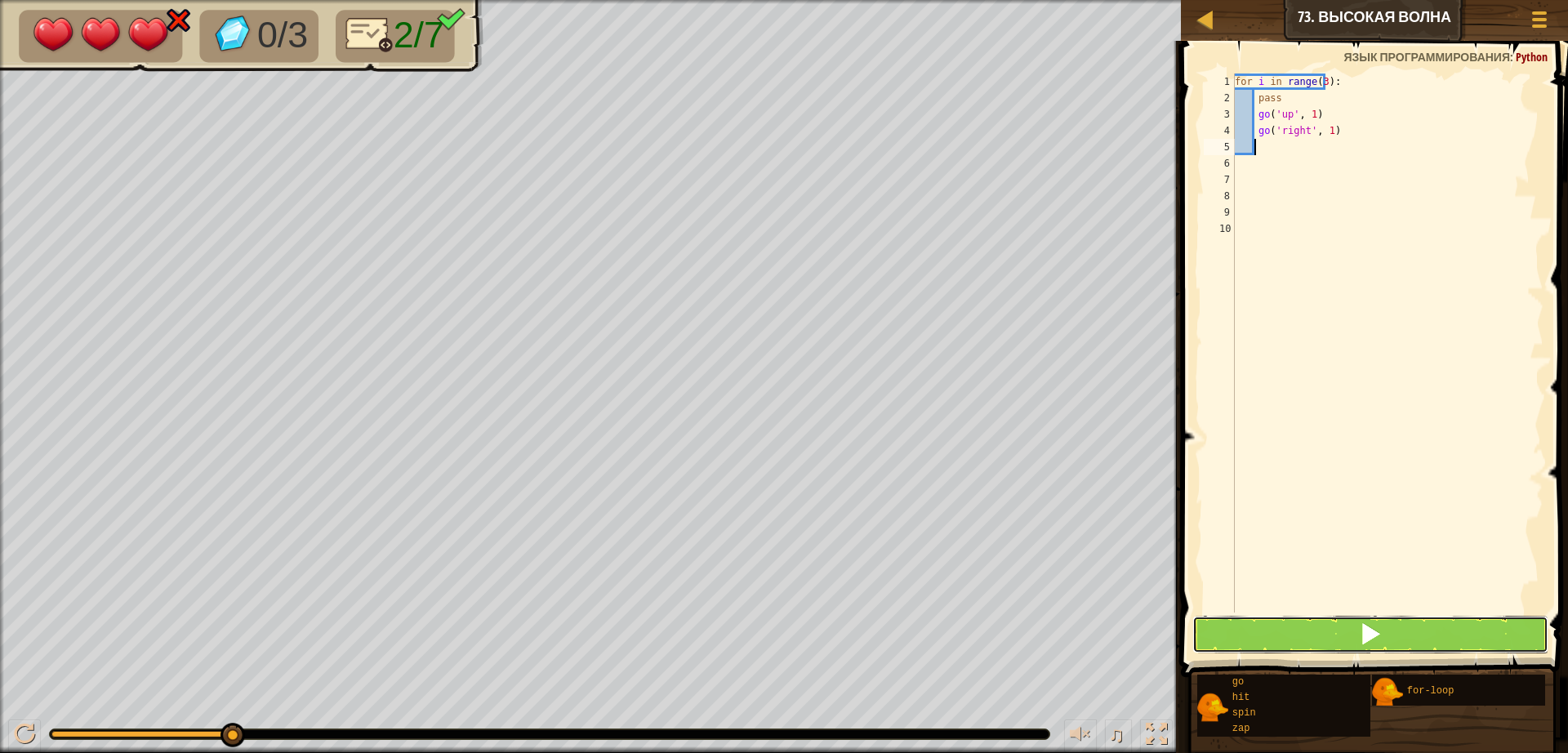
click at [1356, 640] on button at bounding box center [1370, 635] width 356 height 38
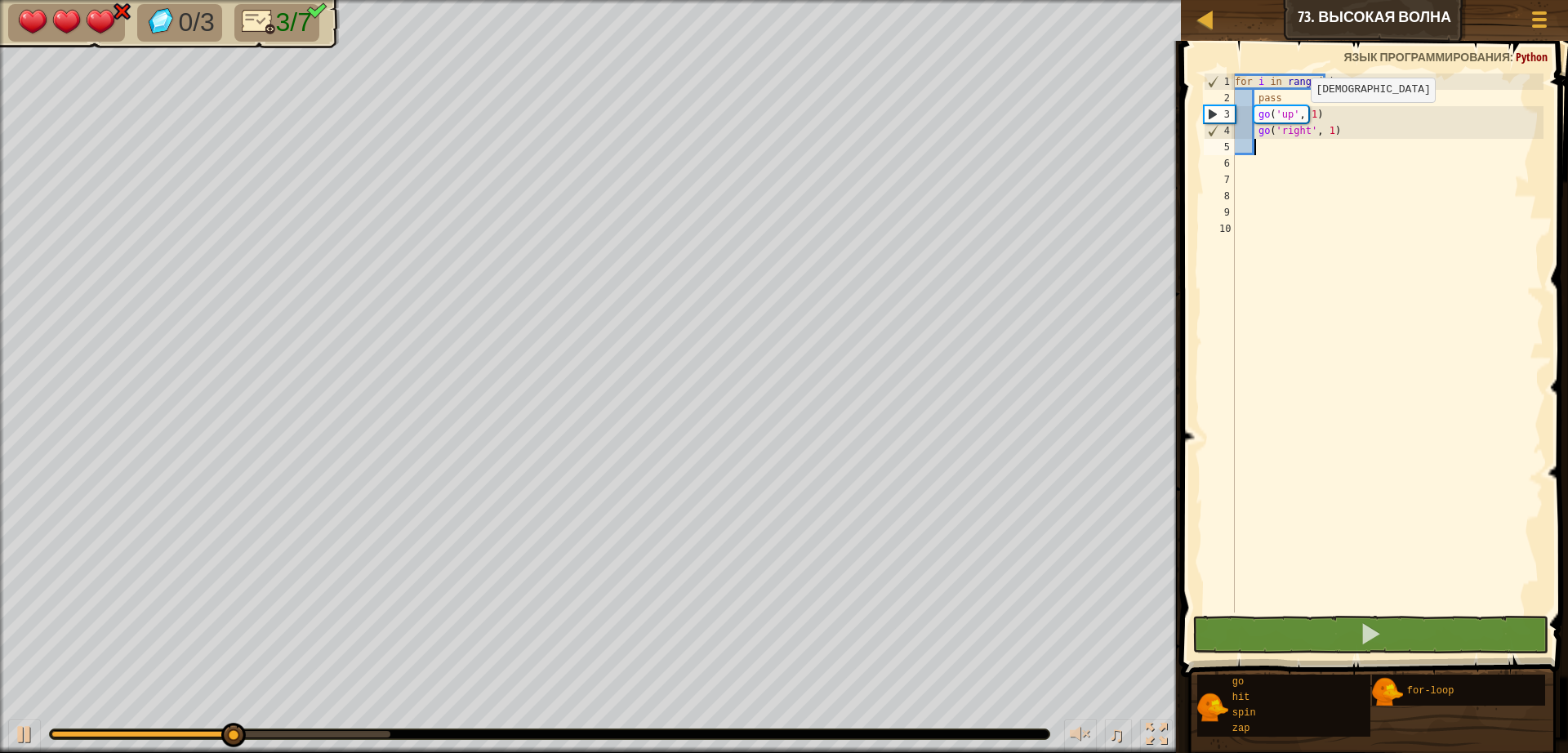
click at [1301, 118] on div "for i in range ( 3 ) : pass go ( 'up' , 1 ) go ( 'right' , 1 )" at bounding box center [1387, 358] width 312 height 571
click at [1303, 120] on div "for i in range ( 3 ) : pass go ( 'up' , 1 ) go ( 'right' , 1 )" at bounding box center [1387, 358] width 312 height 571
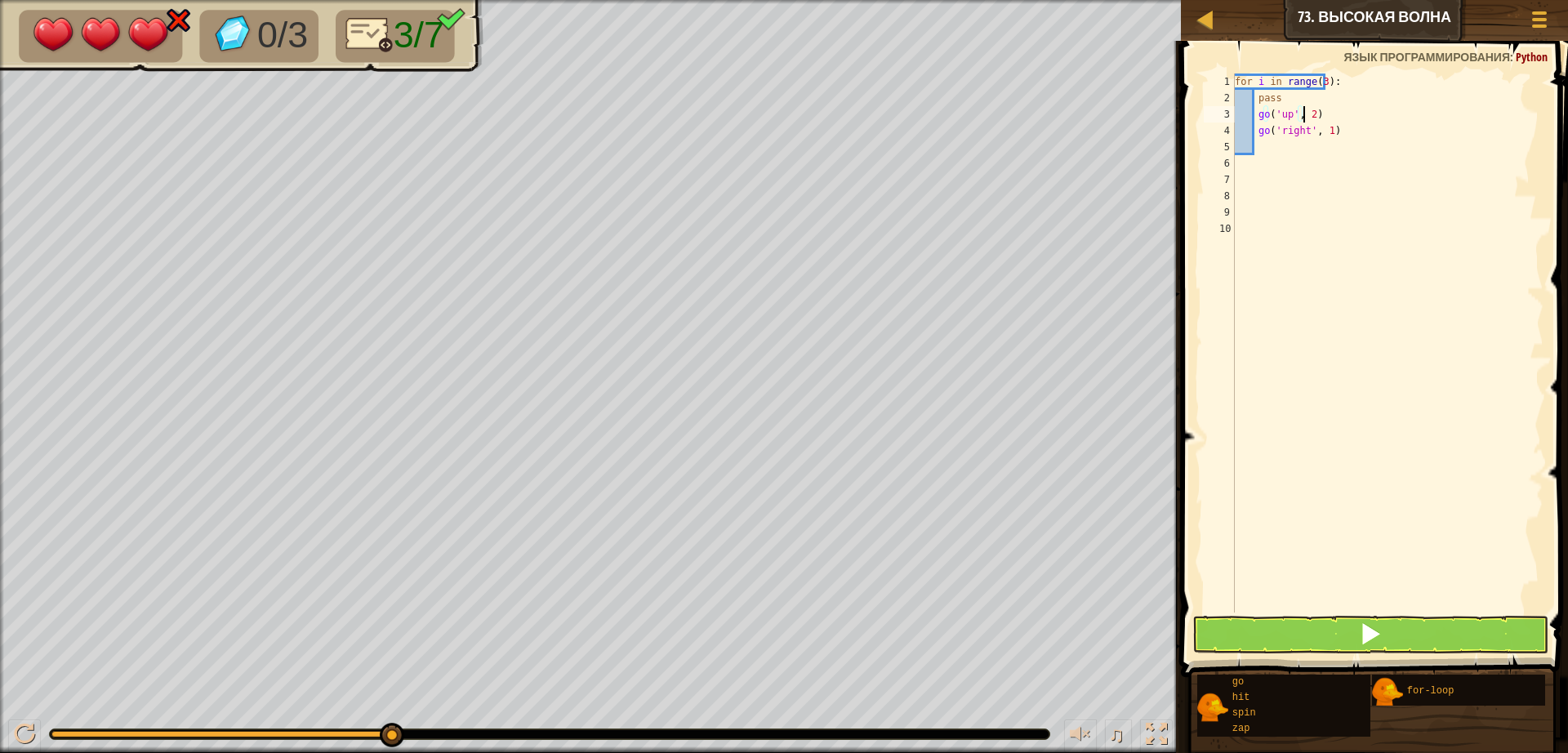
scroll to position [7, 6]
type textarea "go('up', 2)"
click at [1439, 620] on button at bounding box center [1370, 635] width 356 height 38
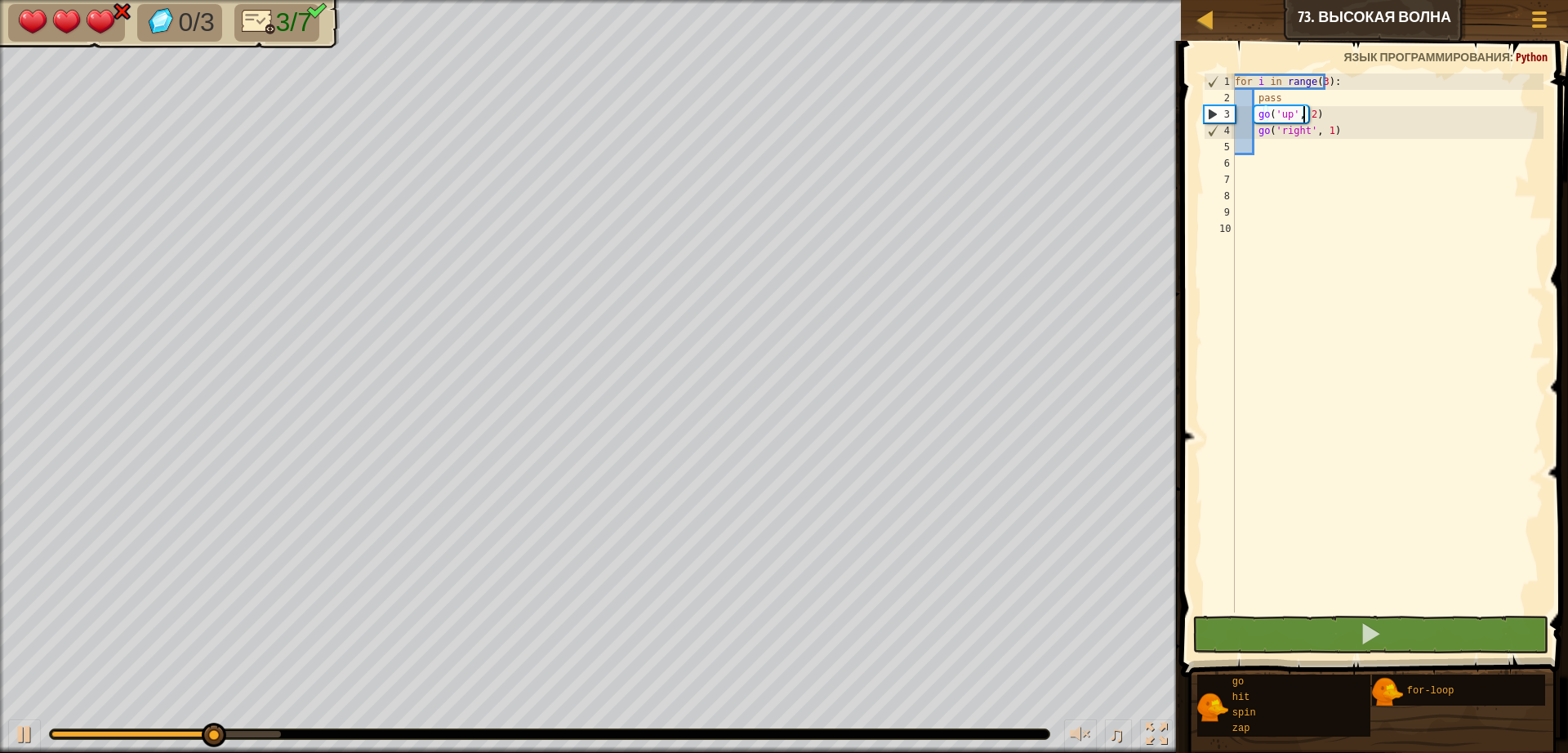
click at [1272, 163] on div "for i in range ( 3 ) : pass go ( 'up' , 2 ) go ( 'right' , 1 )" at bounding box center [1387, 358] width 312 height 571
click at [1272, 151] on div "for i in range ( 3 ) : pass go ( 'up' , 2 ) go ( 'right' , 1 )" at bounding box center [1387, 358] width 312 height 571
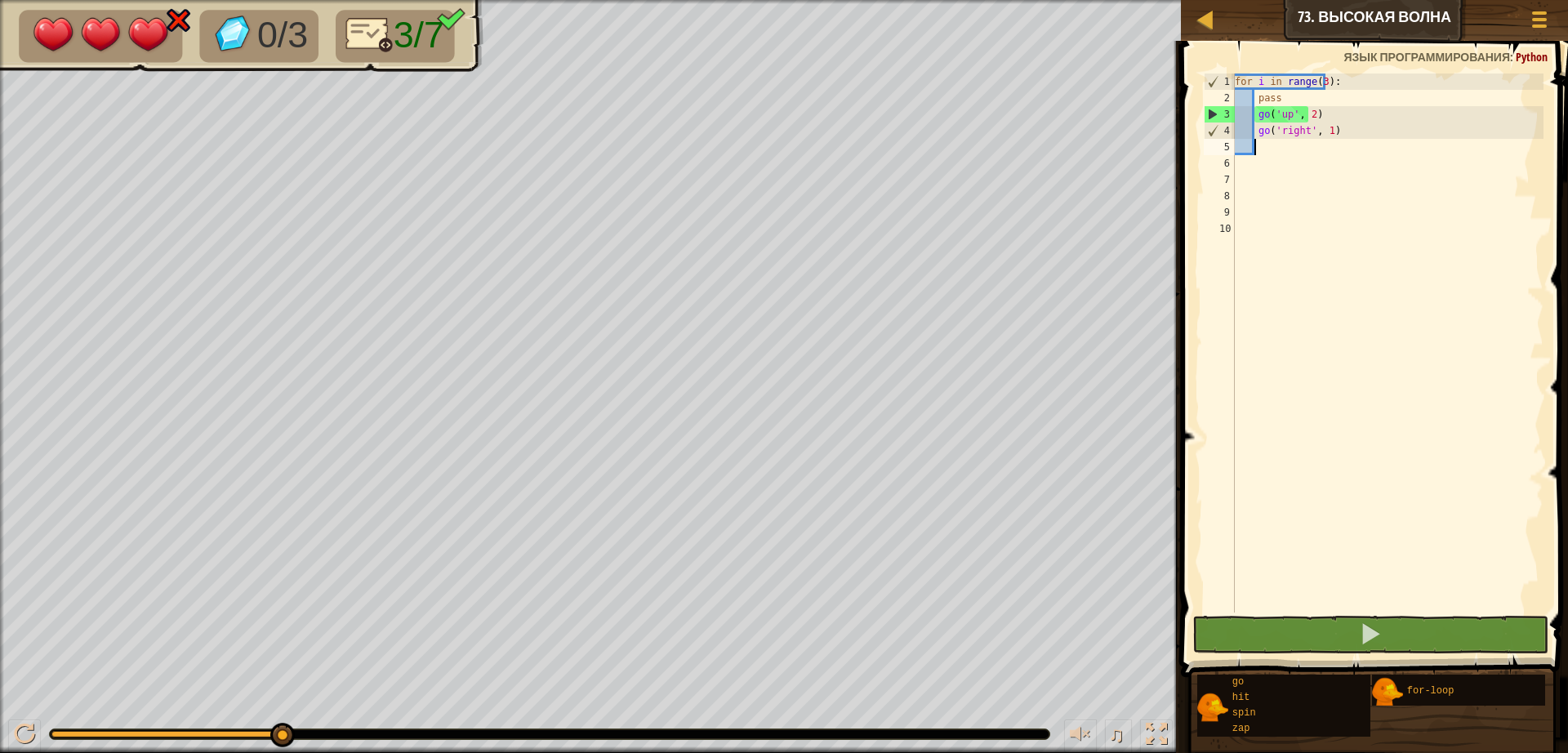
type textarea "g"
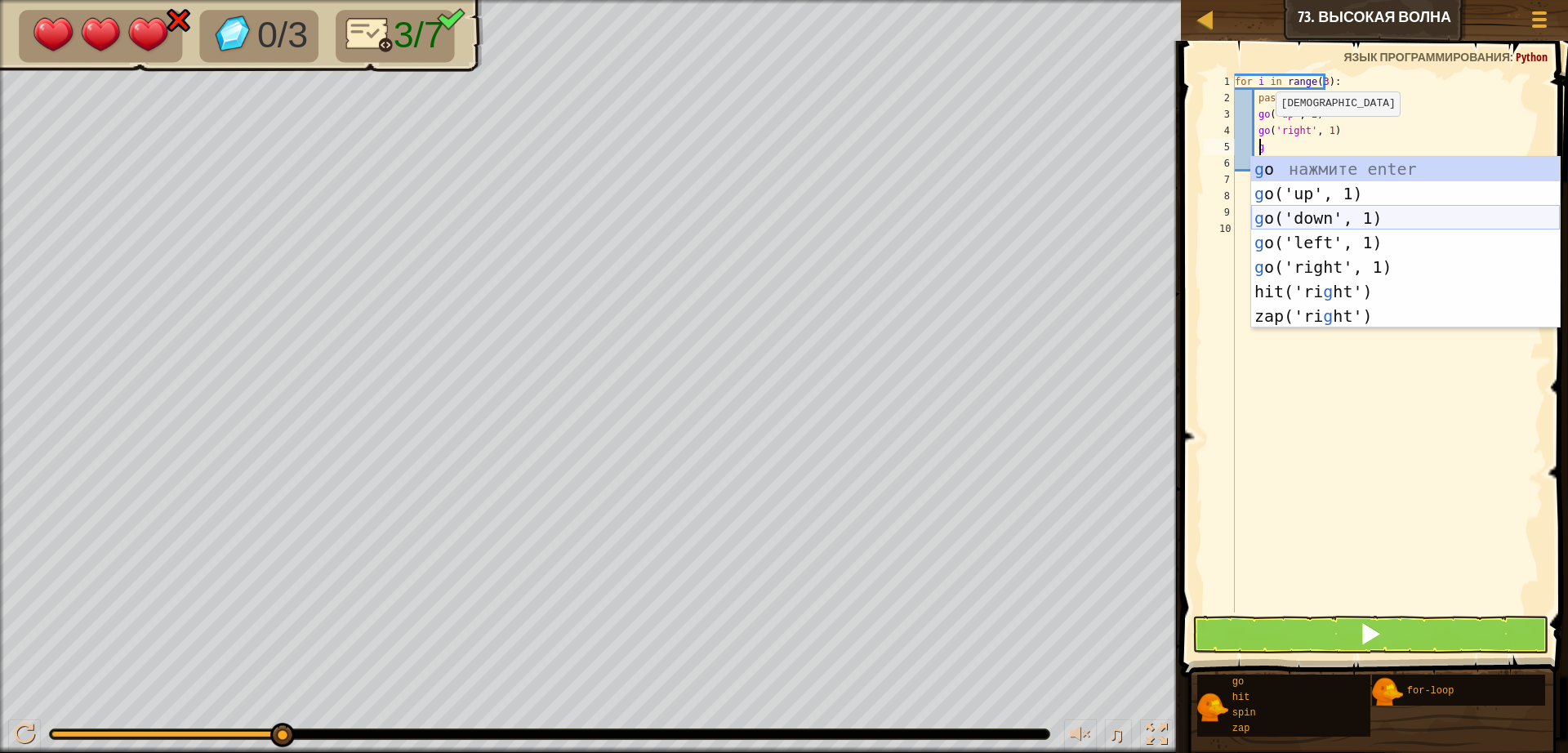
click at [1307, 211] on div "g o нажмите enter g o('up', 1) нажмите enter g o('down', 1) нажмите enter g o('…" at bounding box center [1405, 266] width 309 height 220
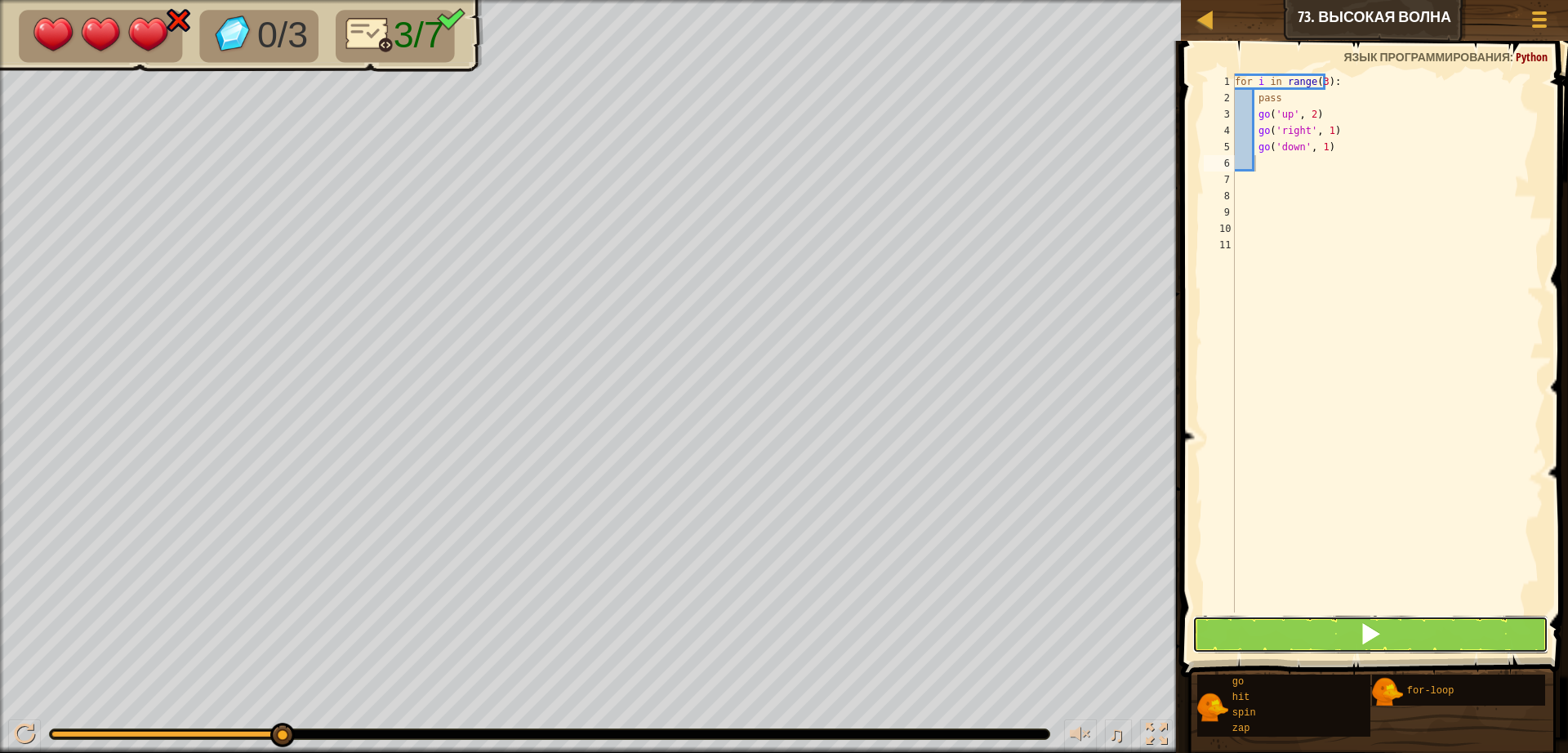
click at [1322, 614] on div "1 2 3 4 5 6 7 8 9 10 11 for i in range ( 3 ) : pass go ( 'up' , 2 ) go ( 'right…" at bounding box center [1372, 391] width 392 height 684
click at [1315, 623] on button at bounding box center [1370, 635] width 356 height 38
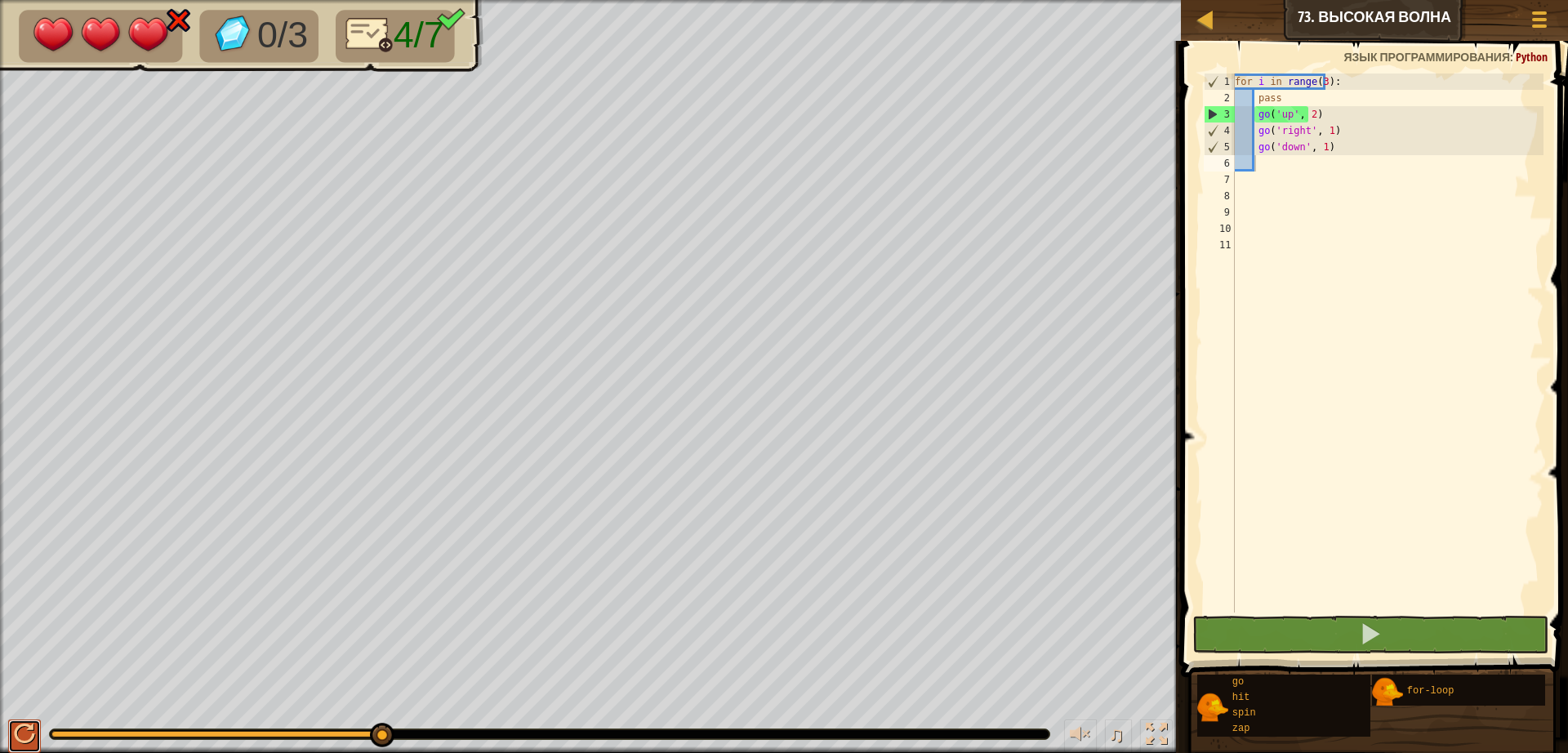
click at [18, 736] on div at bounding box center [25, 734] width 22 height 22
click at [1313, 149] on div "for i in range ( 3 ) : pass go ( 'up' , 2 ) go ( 'right' , 1 ) go ( 'down' , 1 )" at bounding box center [1387, 358] width 312 height 571
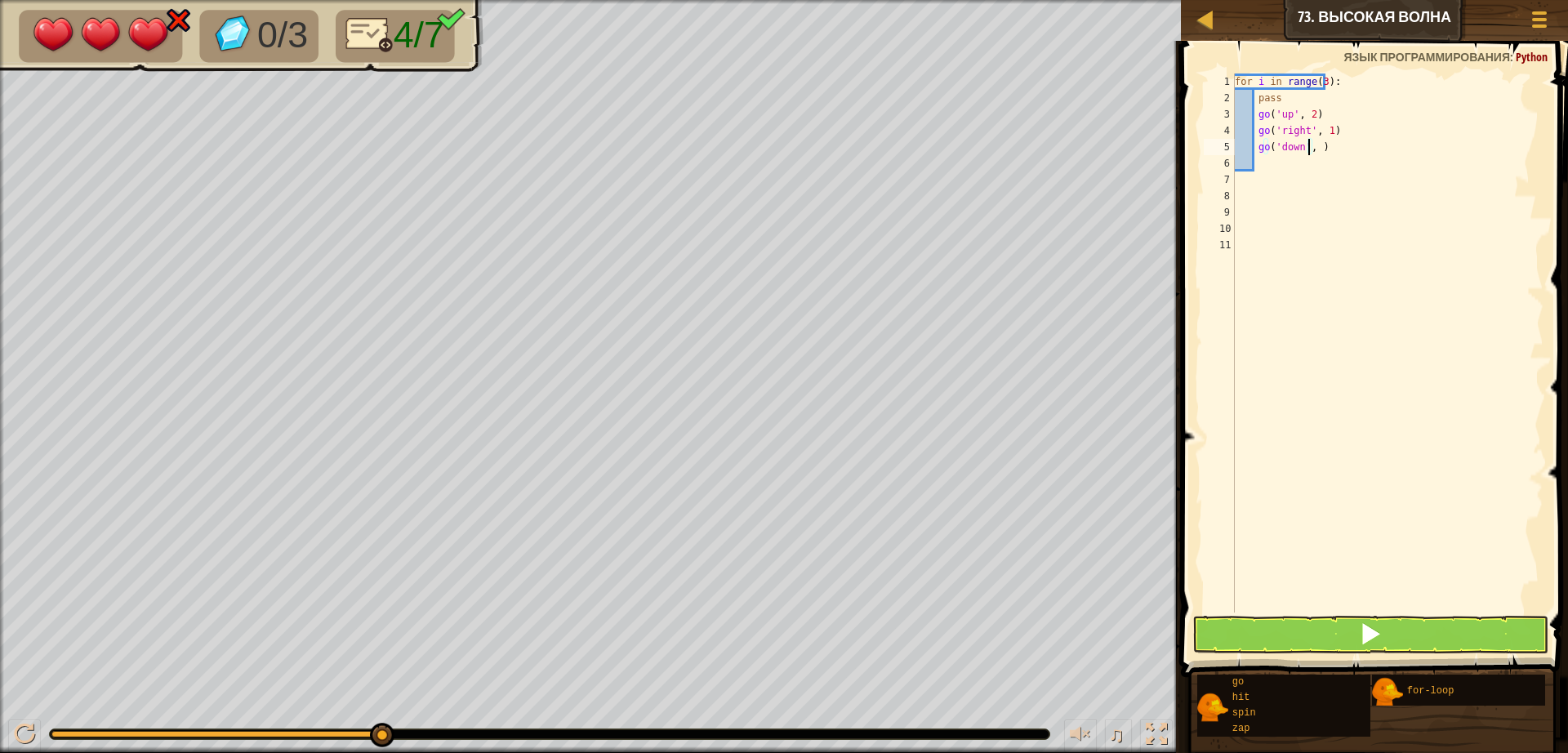
scroll to position [7, 7]
type textarea "go('down', 2)"
click at [1359, 636] on span at bounding box center [1370, 634] width 23 height 23
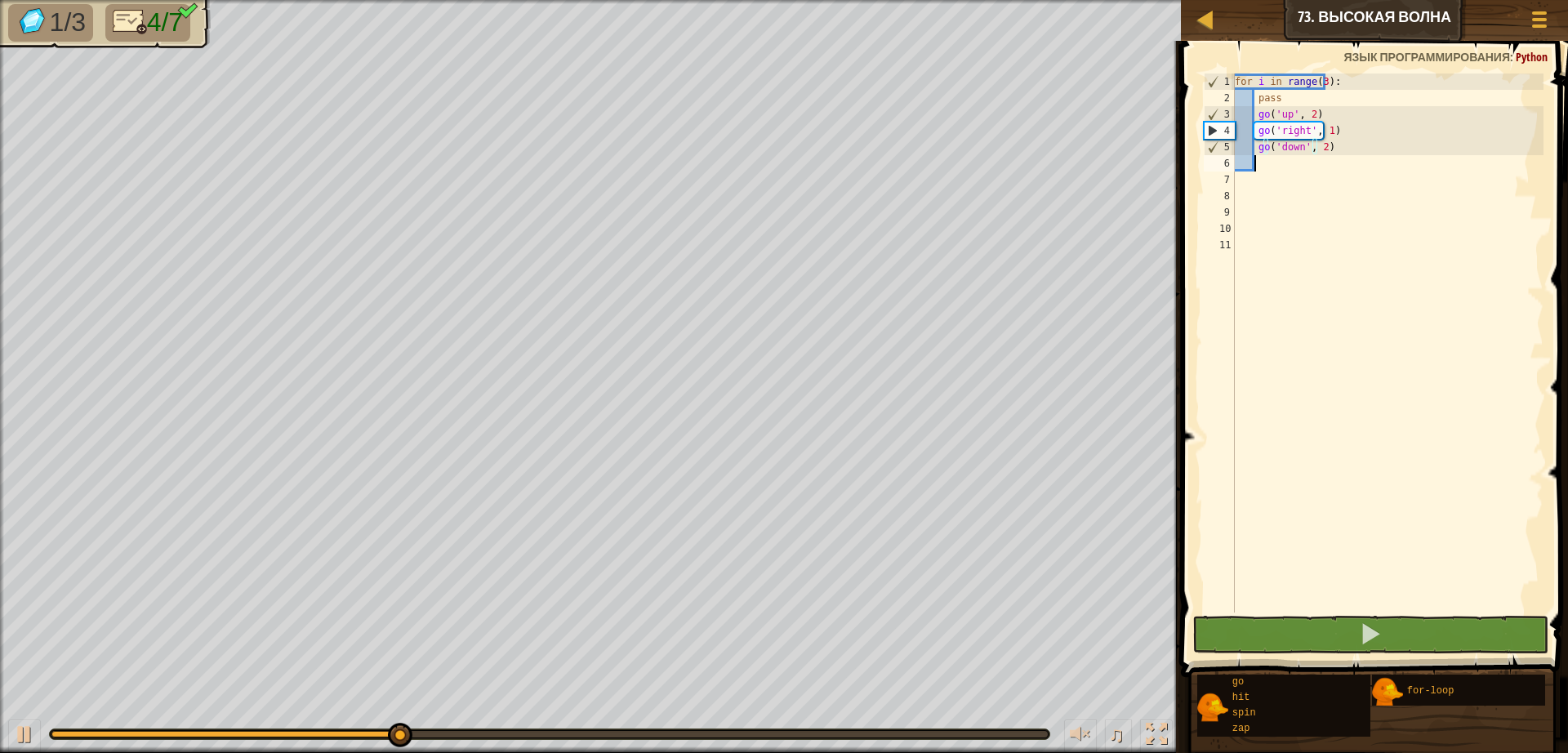
click at [1261, 157] on div "for i in range ( 3 ) : pass go ( 'up' , 2 ) go ( 'right' , 1 ) go ( 'down' , 2 )" at bounding box center [1387, 358] width 312 height 571
click at [26, 728] on div at bounding box center [25, 734] width 22 height 22
type textarea "g"
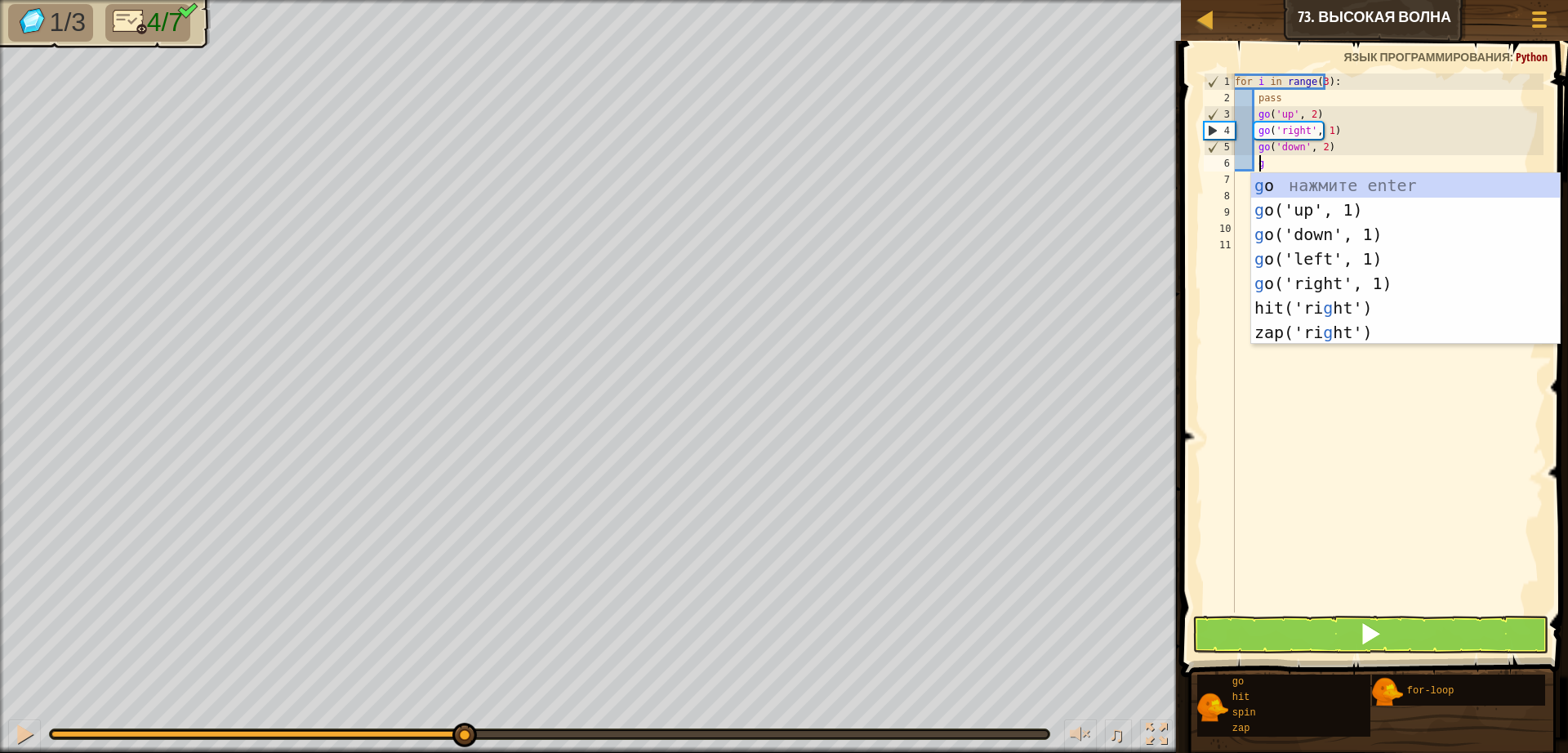
scroll to position [7, 2]
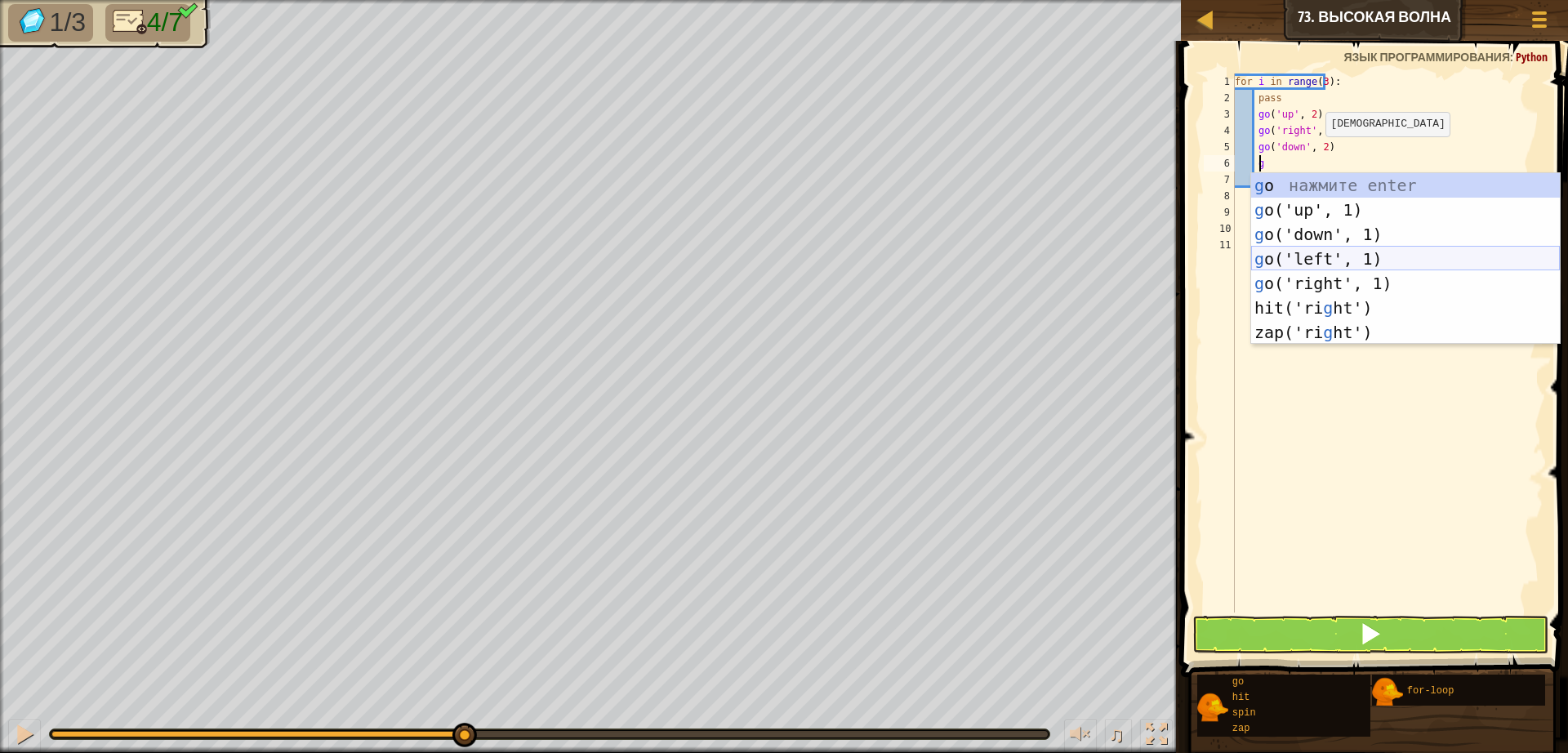
click at [1289, 270] on div "g o нажмите enter g o('up', 1) нажмите enter g o('down', 1) нажмите enter g o('…" at bounding box center [1405, 282] width 309 height 220
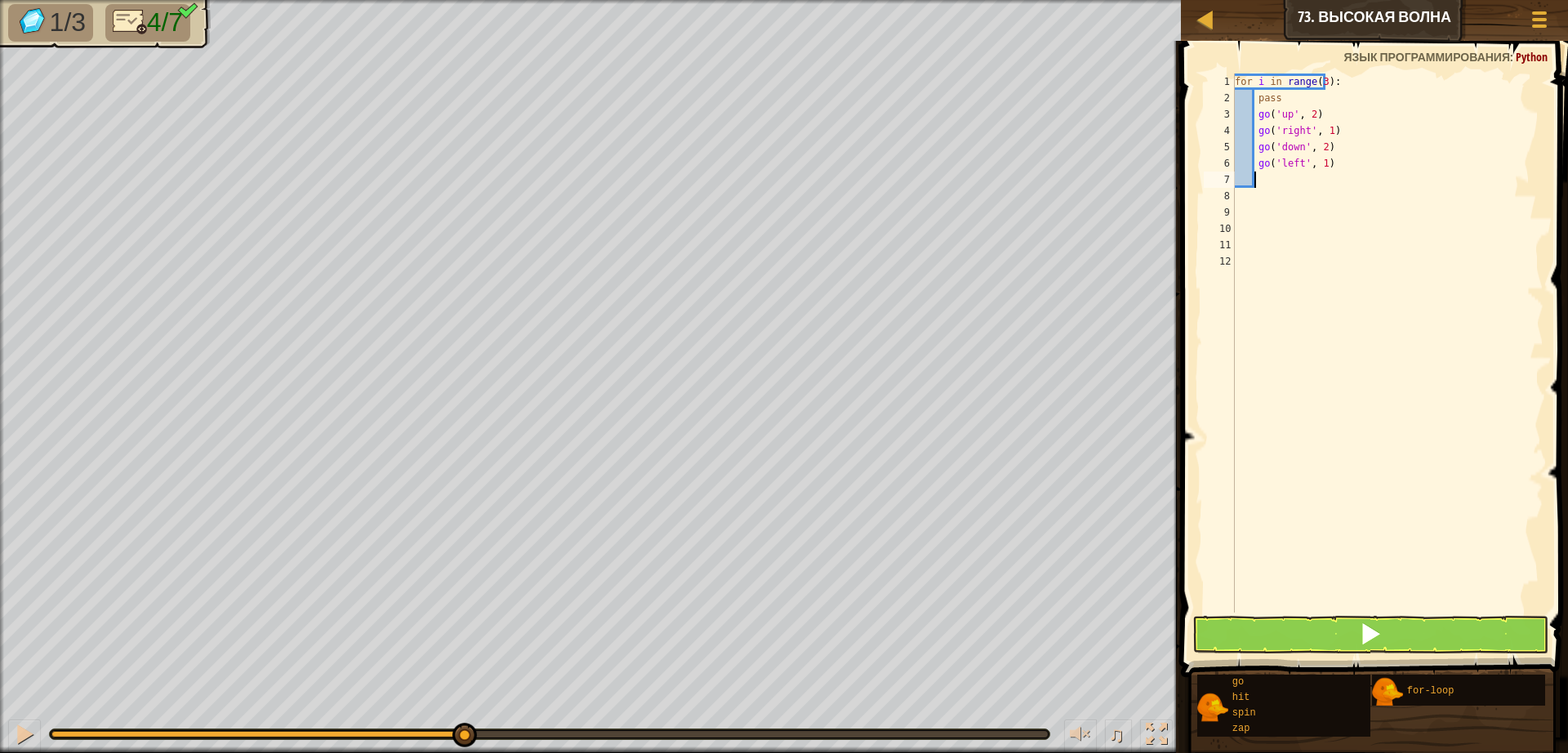
scroll to position [7, 1]
click at [1358, 152] on div "for i in range ( 3 ) : pass go ( 'up' , 2 ) go ( 'right' , 1 ) go ( 'down' , 2 …" at bounding box center [1387, 358] width 312 height 571
click at [1359, 164] on div "for i in range ( 3 ) : pass go ( 'up' , 2 ) go ( 'right' , 1 ) go ( 'down' , 2 …" at bounding box center [1387, 358] width 312 height 571
type textarea "g"
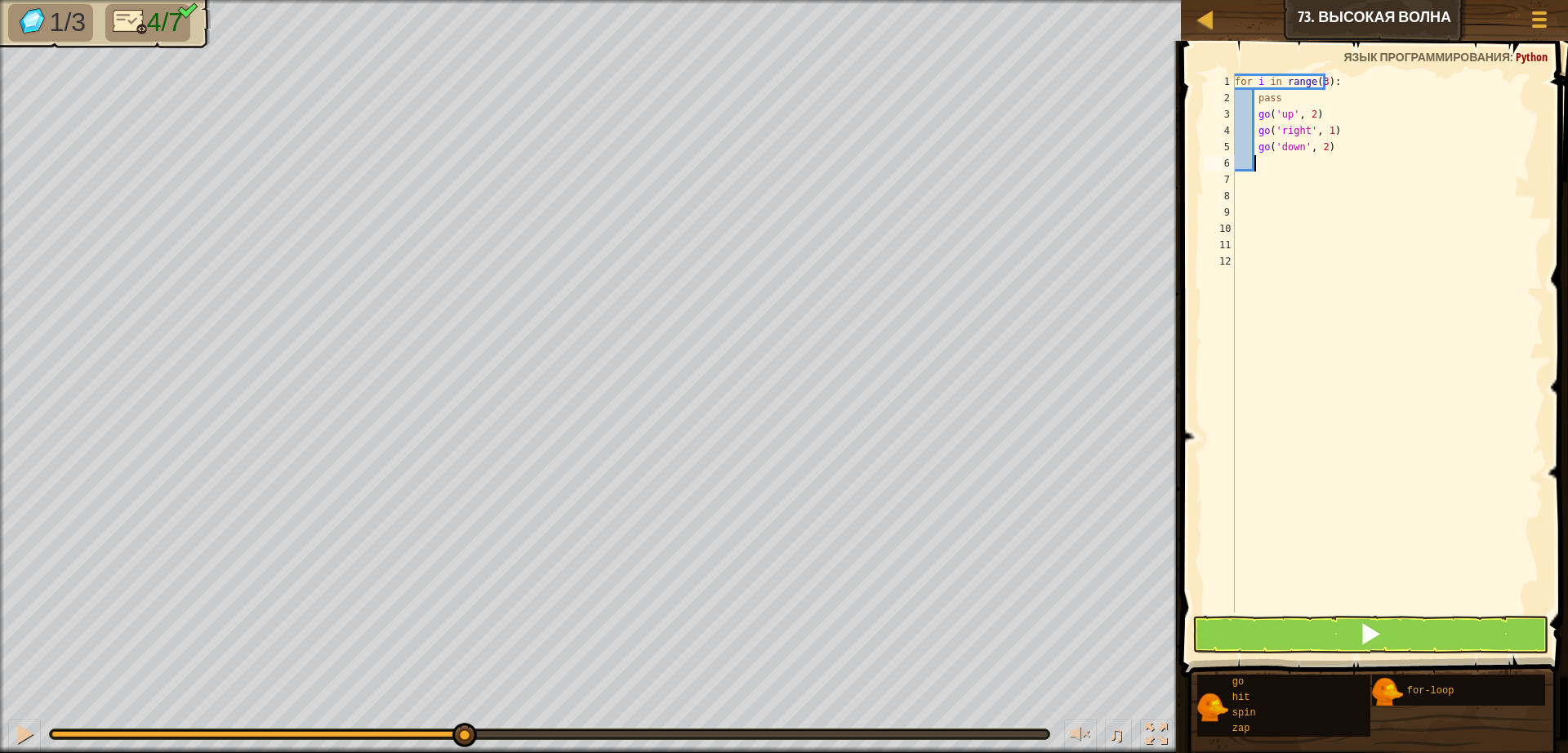
scroll to position [7, 2]
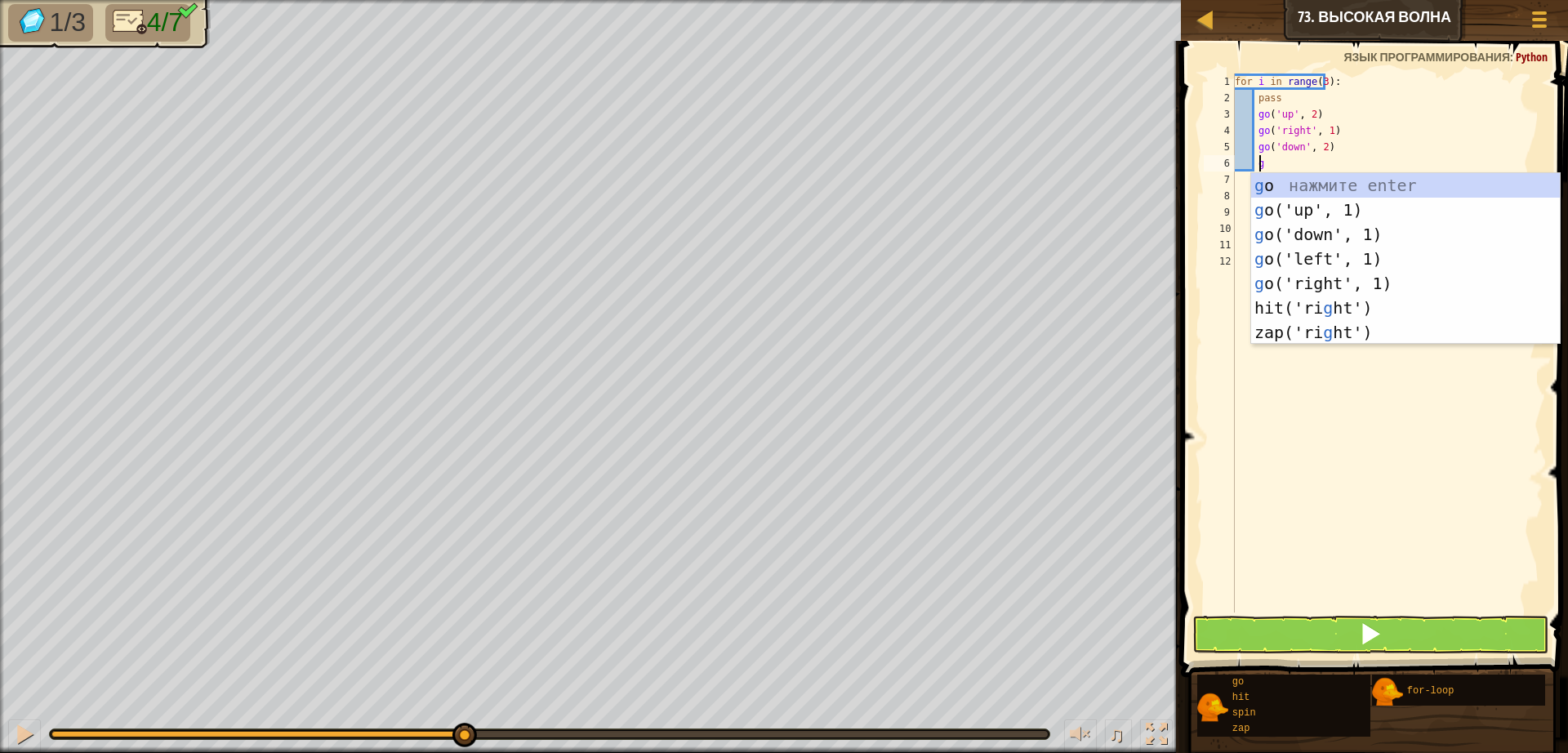
click at [1300, 350] on div "for i in range ( 3 ) : pass go ( 'up' , 2 ) go ( 'right' , 1 ) go ( 'down' , 2 …" at bounding box center [1387, 358] width 312 height 571
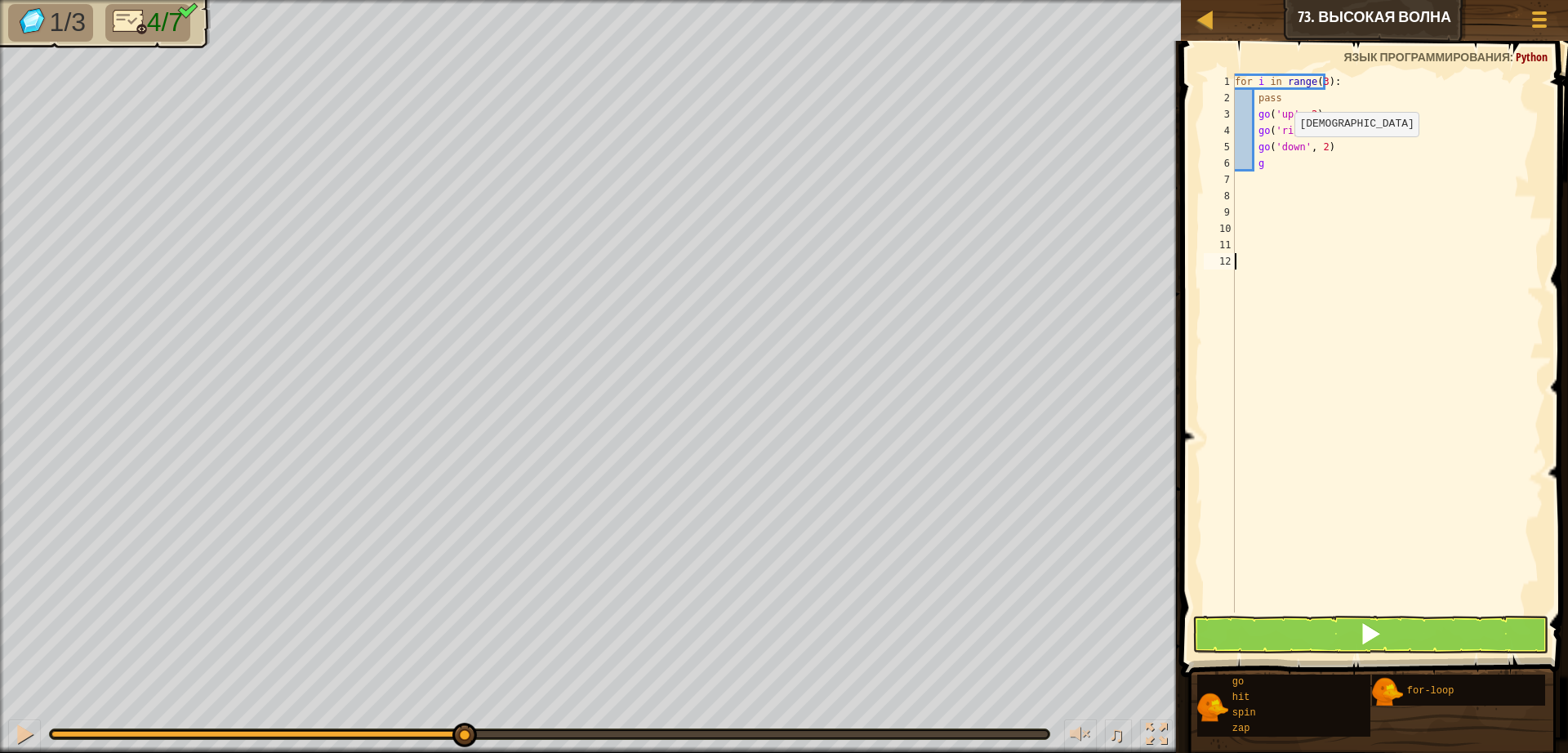
click at [1281, 155] on div "for i in range ( 3 ) : pass go ( 'up' , 2 ) go ( 'right' , 1 ) go ( 'down' , 2 …" at bounding box center [1387, 358] width 312 height 571
type textarea "g"
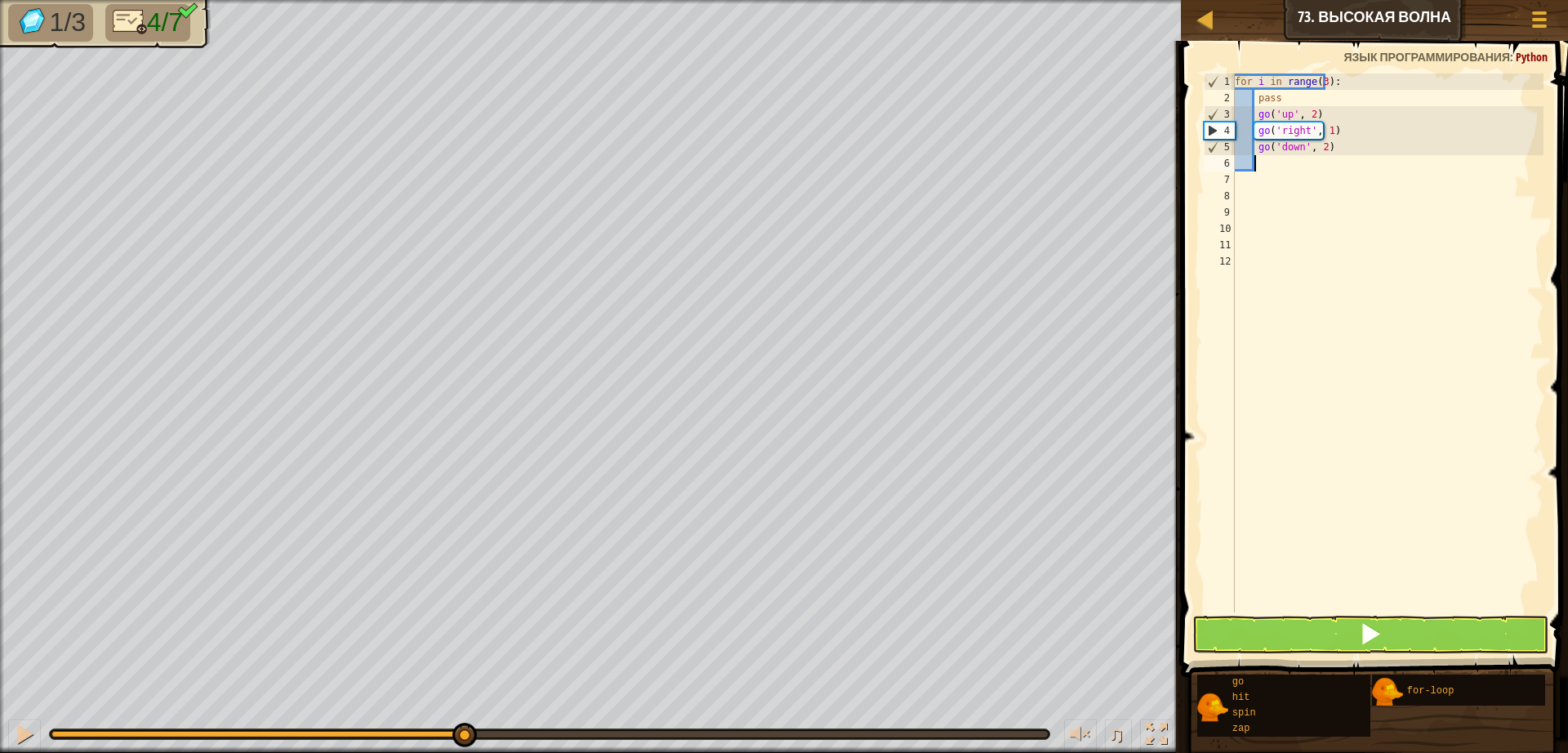
type textarea "g"
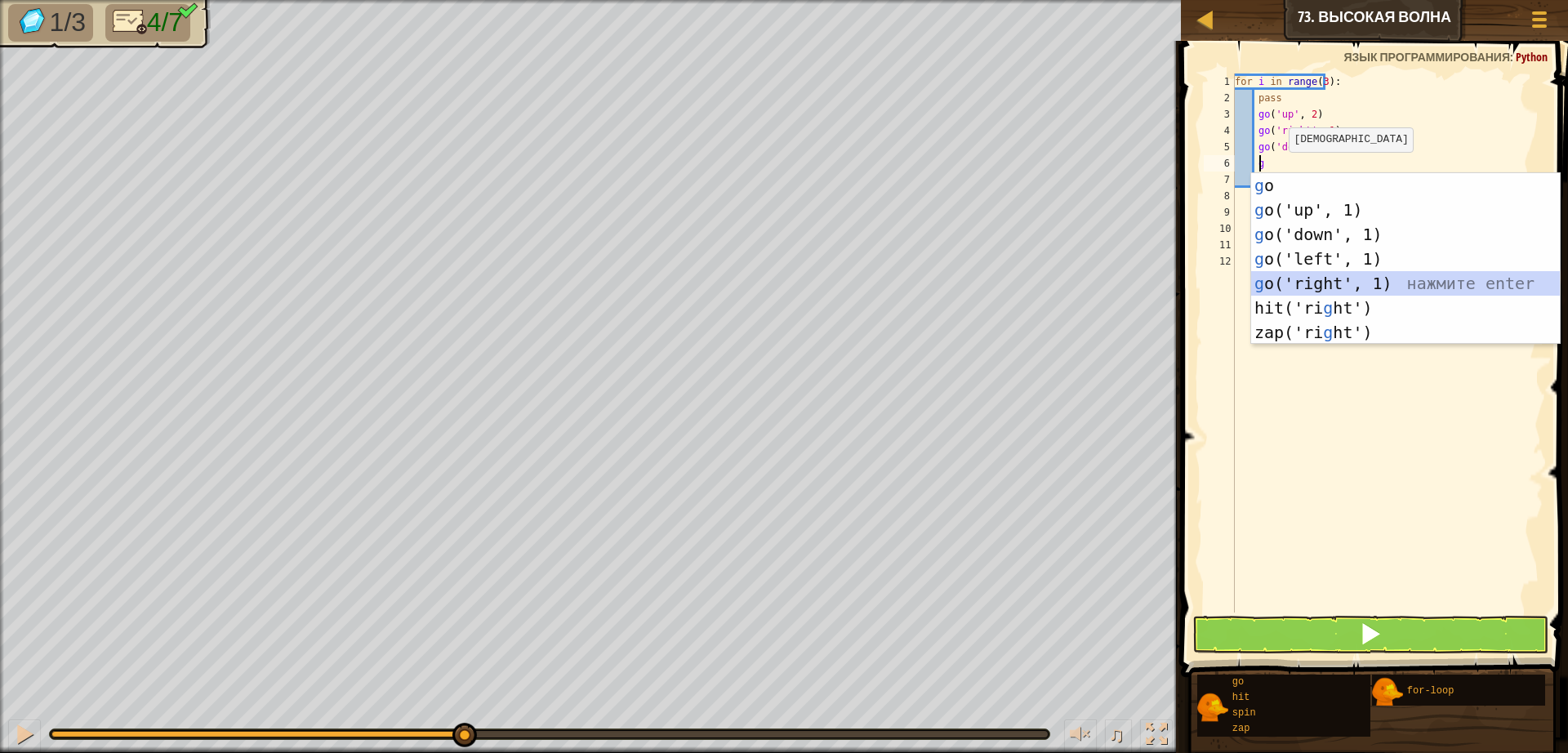
click at [1349, 287] on div "g o нажмите enter g o('up', 1) нажмите enter g o('down', 1) нажмите enter g o('…" at bounding box center [1405, 282] width 309 height 220
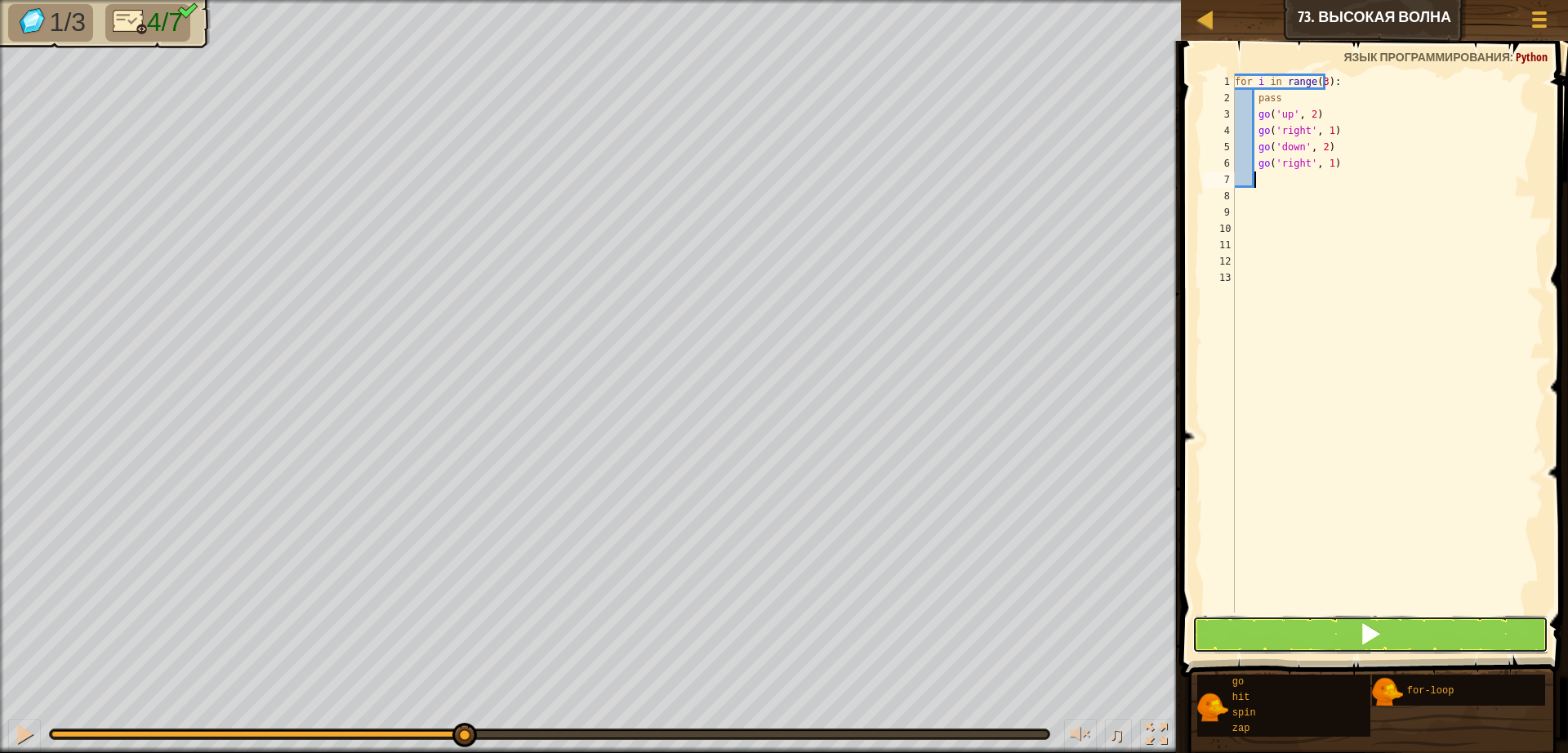
click at [1301, 634] on button at bounding box center [1370, 635] width 356 height 38
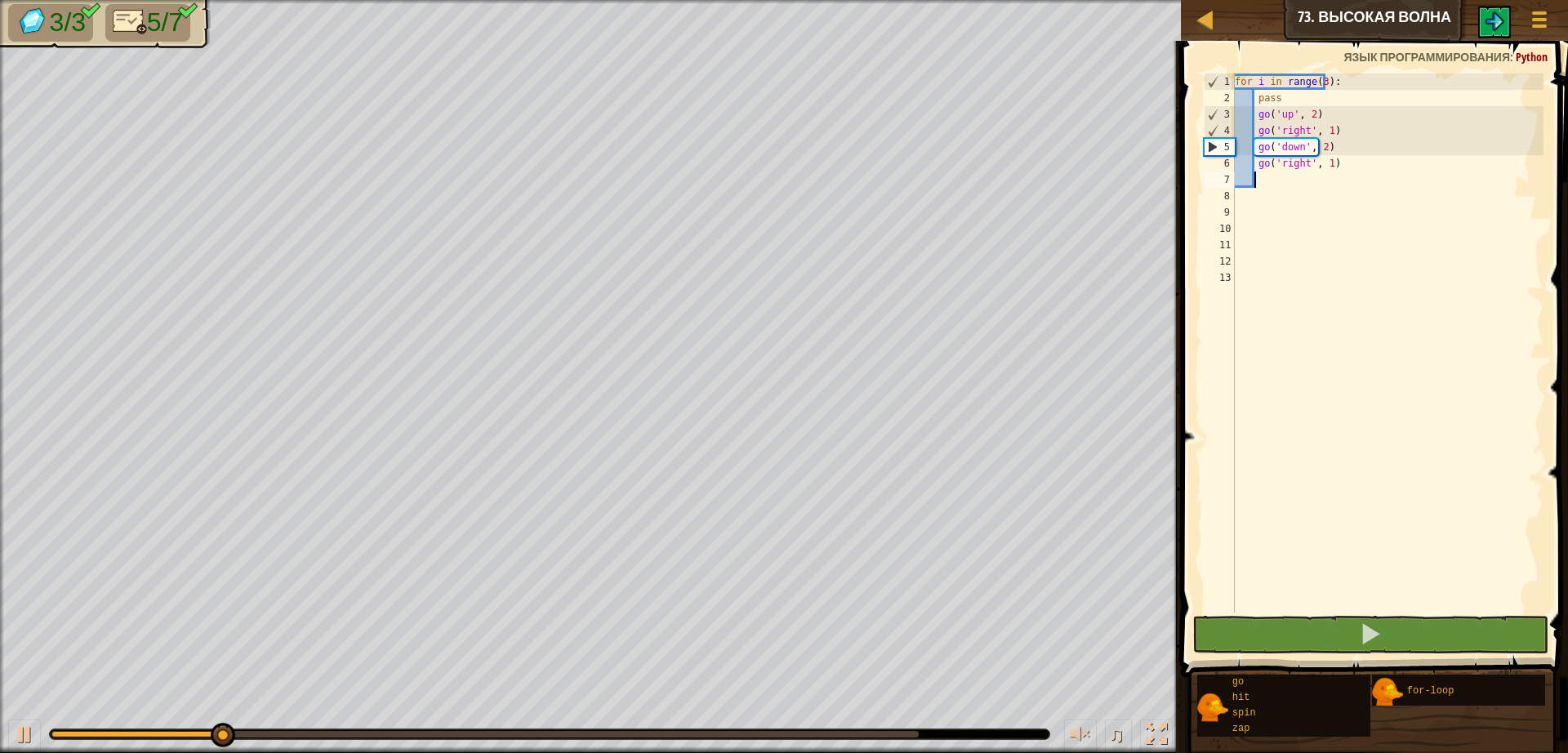
click at [602, 740] on div "♫" at bounding box center [590, 730] width 1180 height 49
click at [784, 727] on div "♫" at bounding box center [590, 730] width 1180 height 49
click at [789, 736] on div at bounding box center [485, 734] width 867 height 7
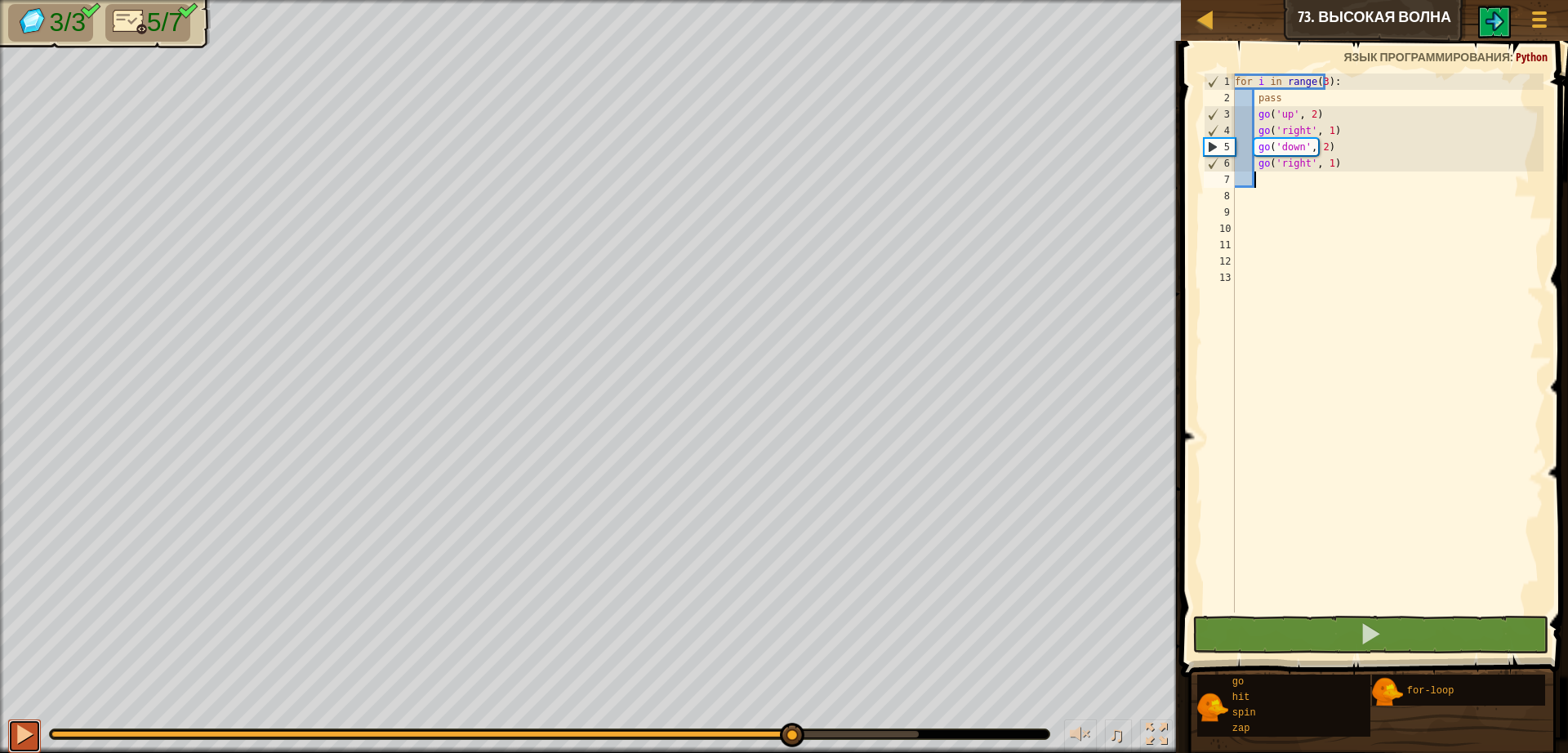
click at [26, 731] on div at bounding box center [25, 734] width 22 height 22
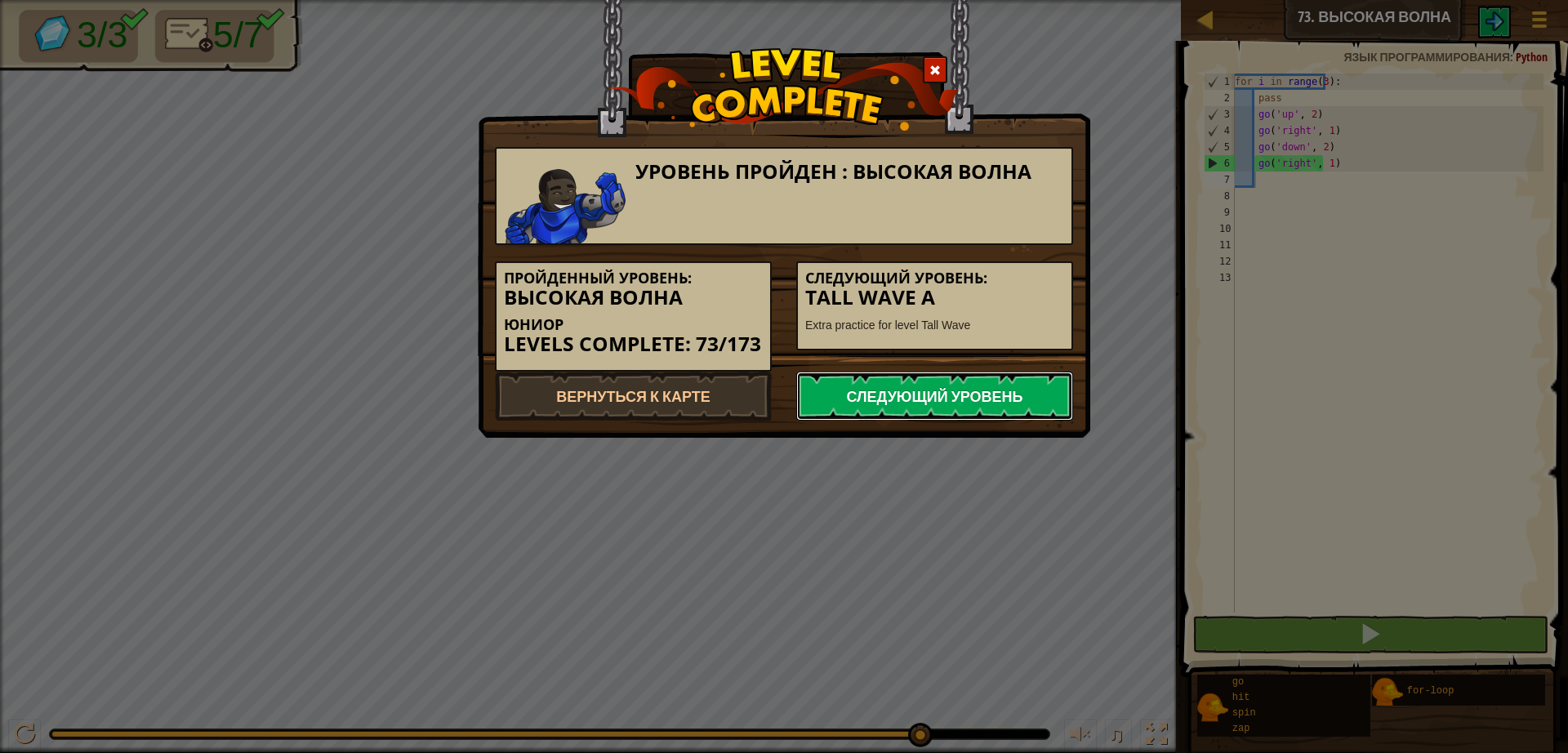
click at [902, 394] on link "Следующий уровень" at bounding box center [934, 396] width 277 height 49
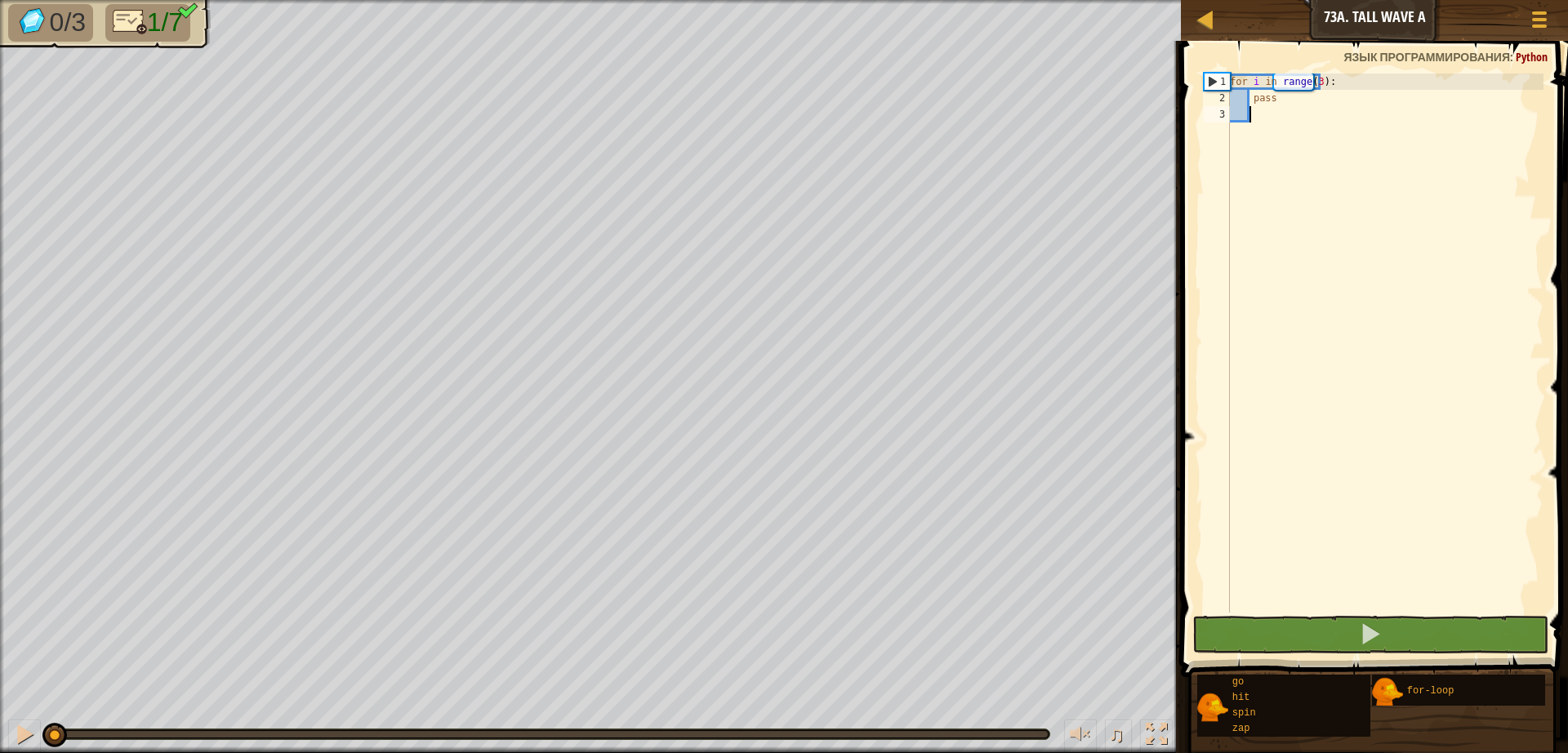
type textarea "g"
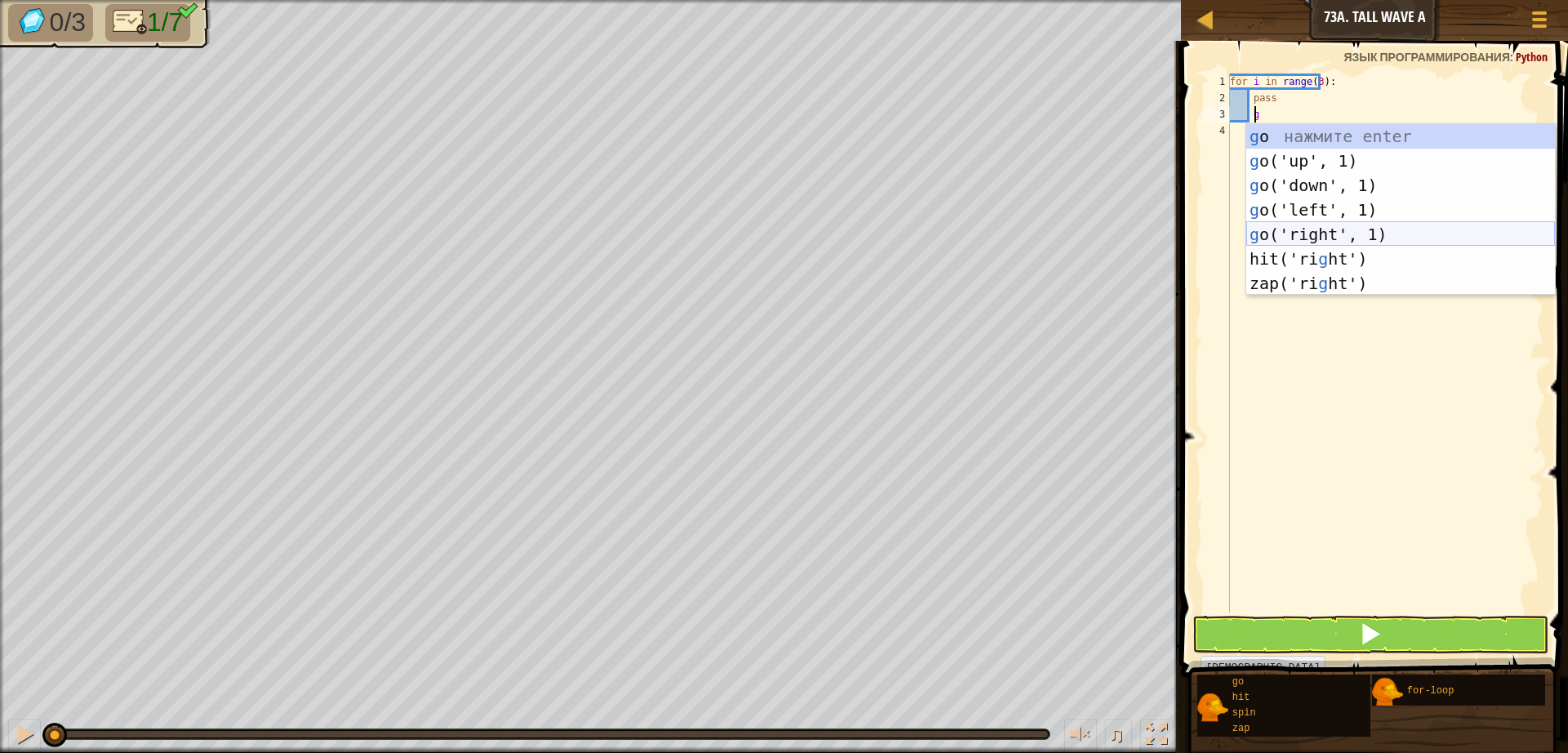
click at [1329, 235] on div "g o нажмите enter g o('up', 1) нажмите enter g o('down', 1) нажмите enter g o('…" at bounding box center [1400, 234] width 309 height 220
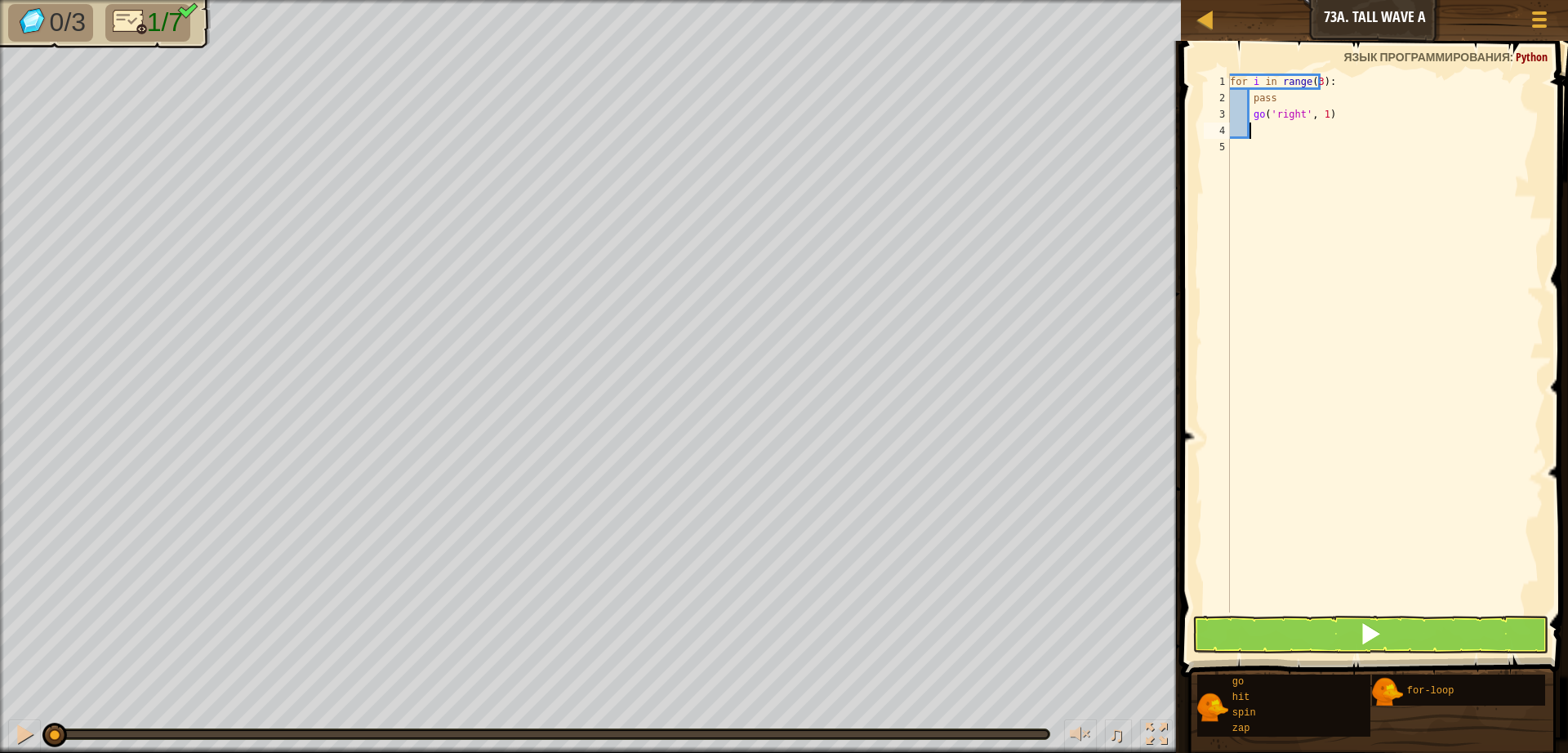
type textarea "g"
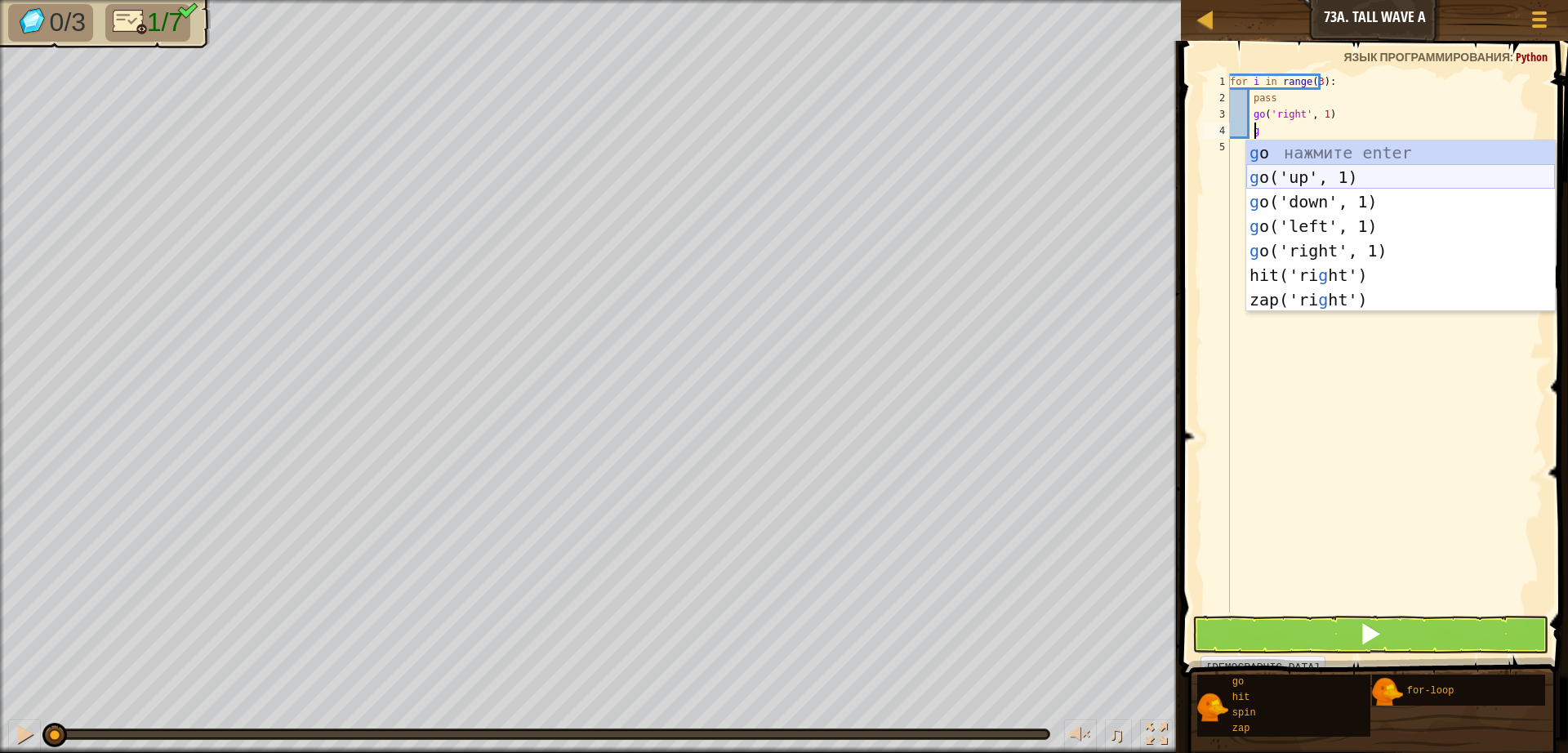
click at [1304, 174] on div "g o нажмите enter g o('up', 1) нажмите enter g o('down', 1) нажмите enter g o('…" at bounding box center [1400, 250] width 309 height 220
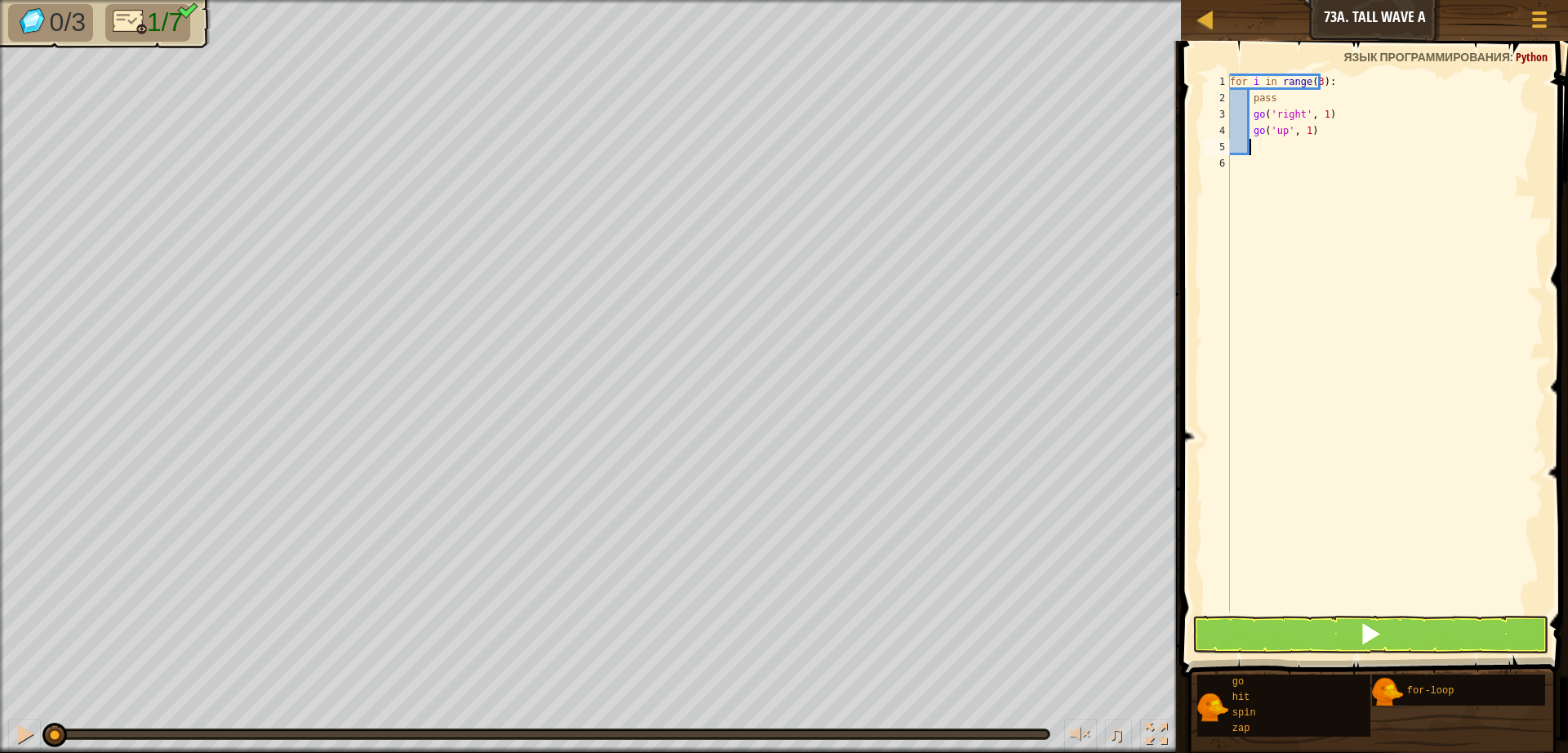
type textarea "g"
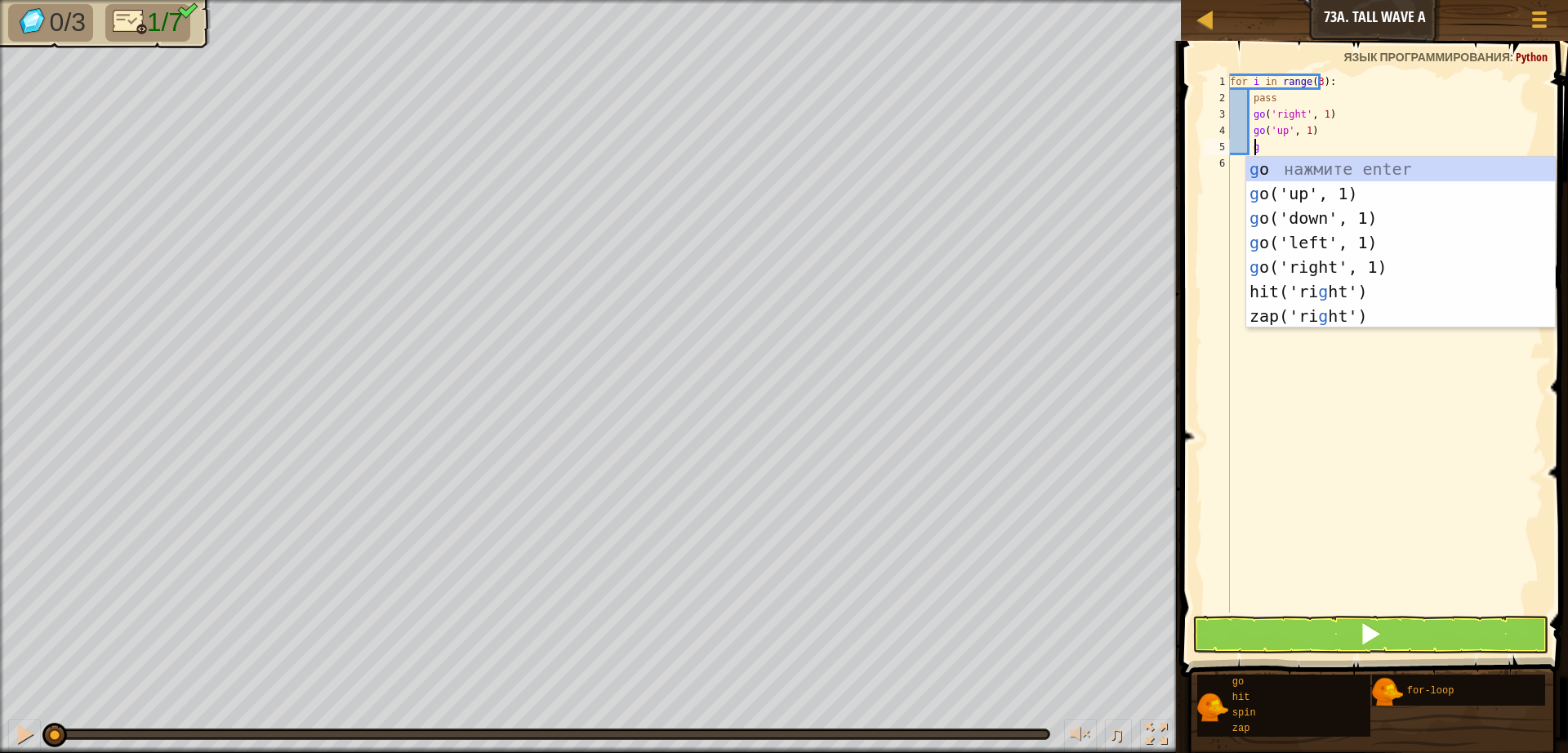
scroll to position [7, 2]
click at [1310, 223] on div "g o нажмите enter g o('up', 1) нажмите enter g o('down', 1) нажмите enter g o('…" at bounding box center [1400, 266] width 309 height 220
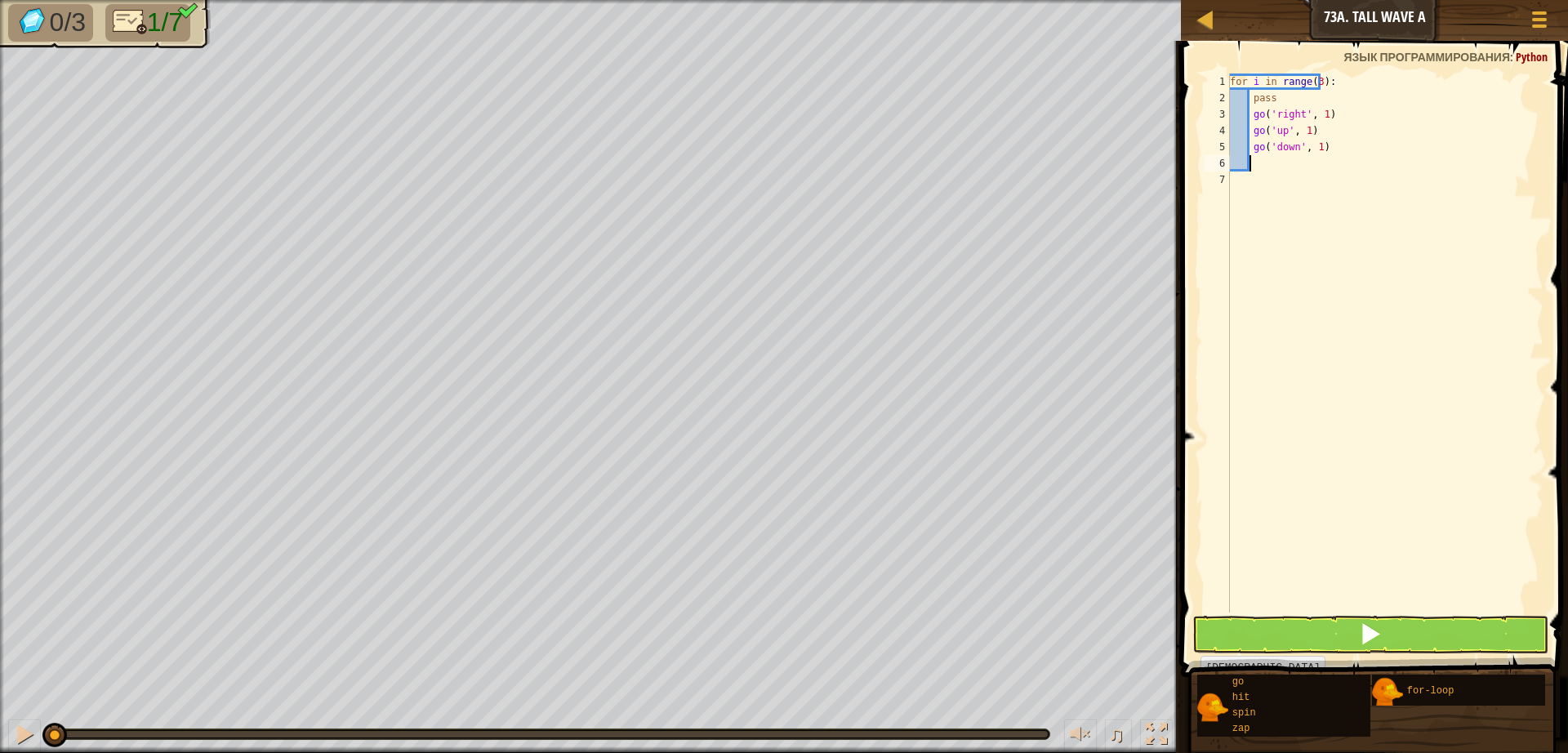
scroll to position [7, 1]
type textarea "g"
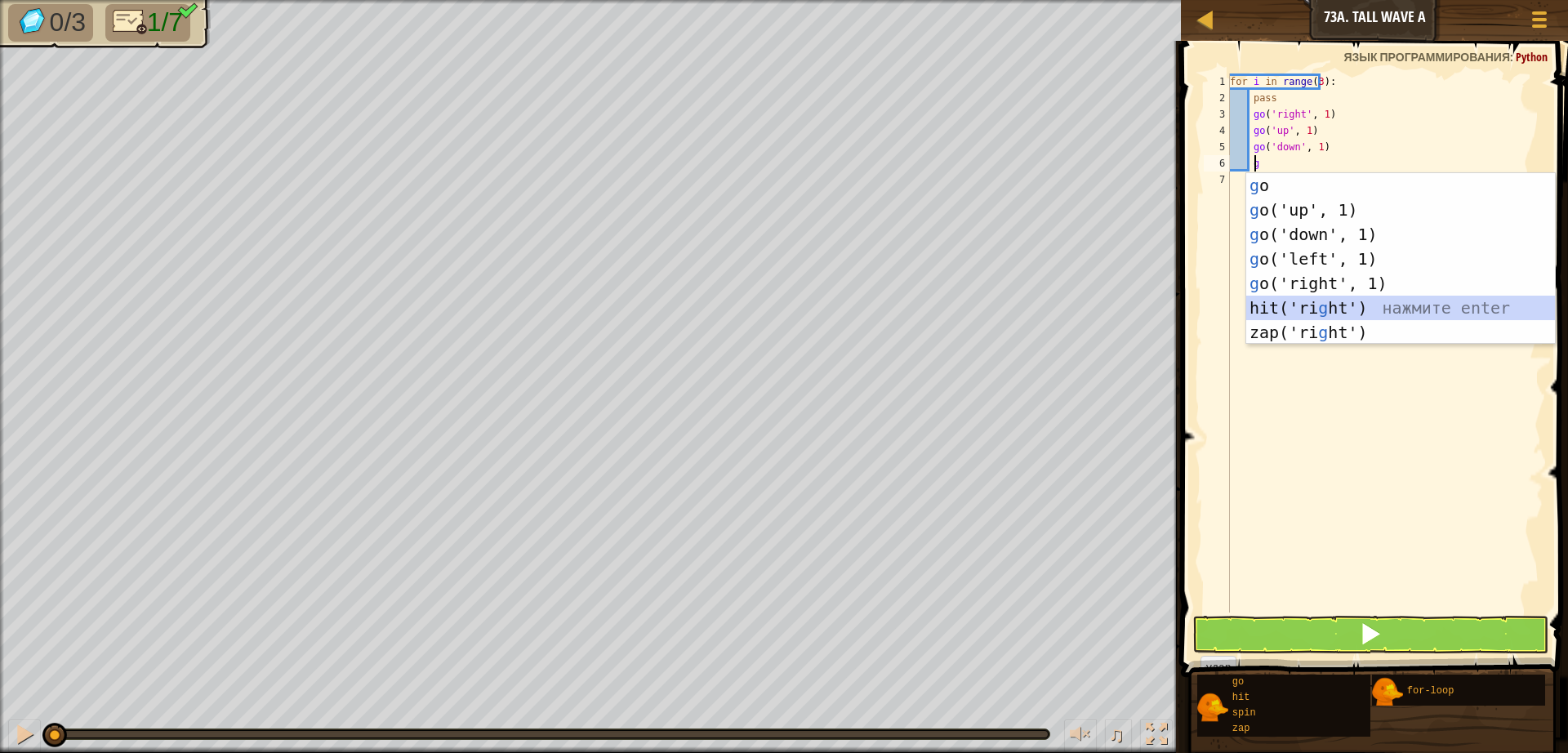
click at [1328, 311] on div "g o нажмите enter g o('up', 1) нажмите enter g o('down', 1) нажмите enter g o('…" at bounding box center [1400, 282] width 309 height 220
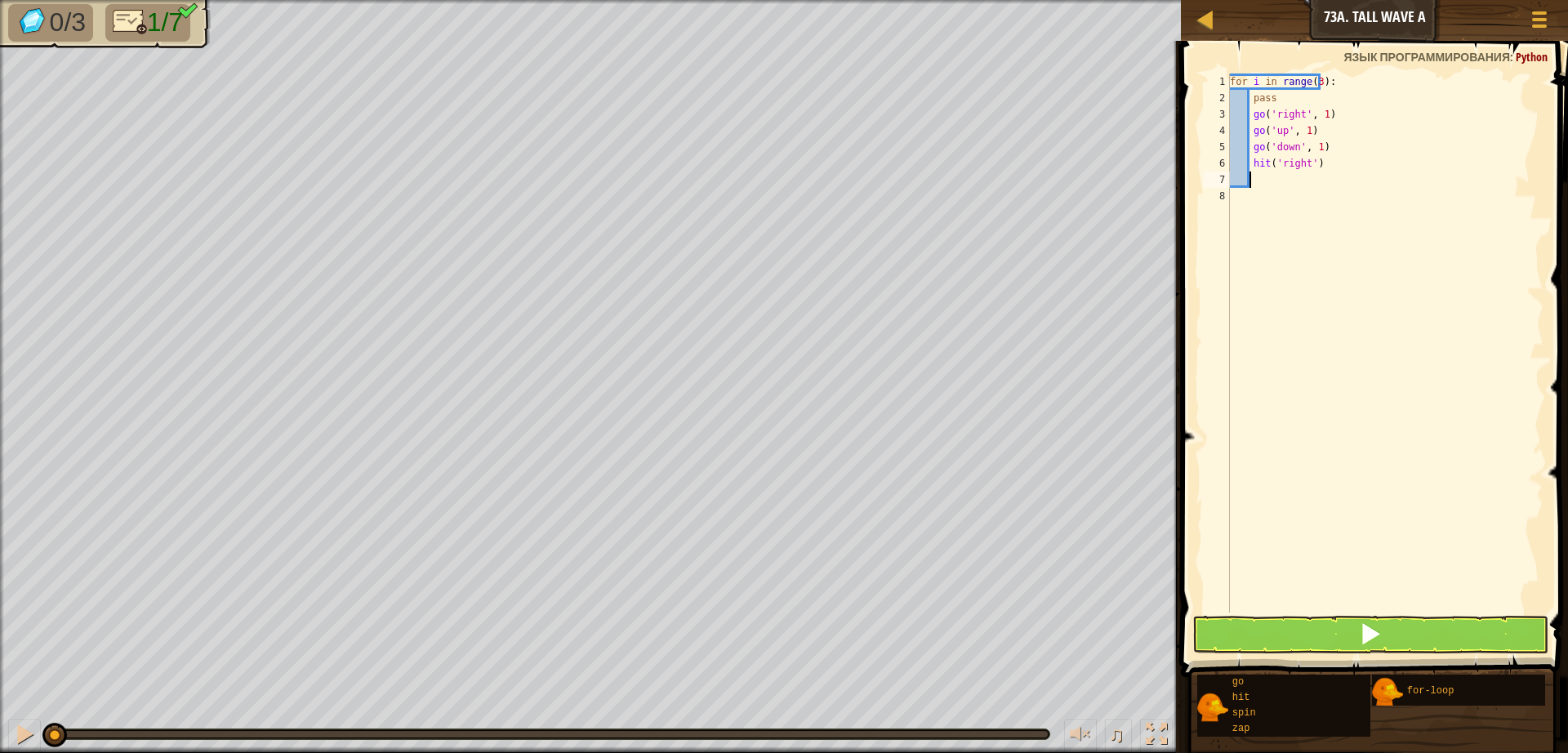
click at [1344, 159] on div "for i in range ( 3 ) : pass go ( 'right' , 1 ) go ( 'up' , 1 ) go ( 'down' , 1 …" at bounding box center [1384, 358] width 317 height 571
type textarea "h"
type textarea "g"
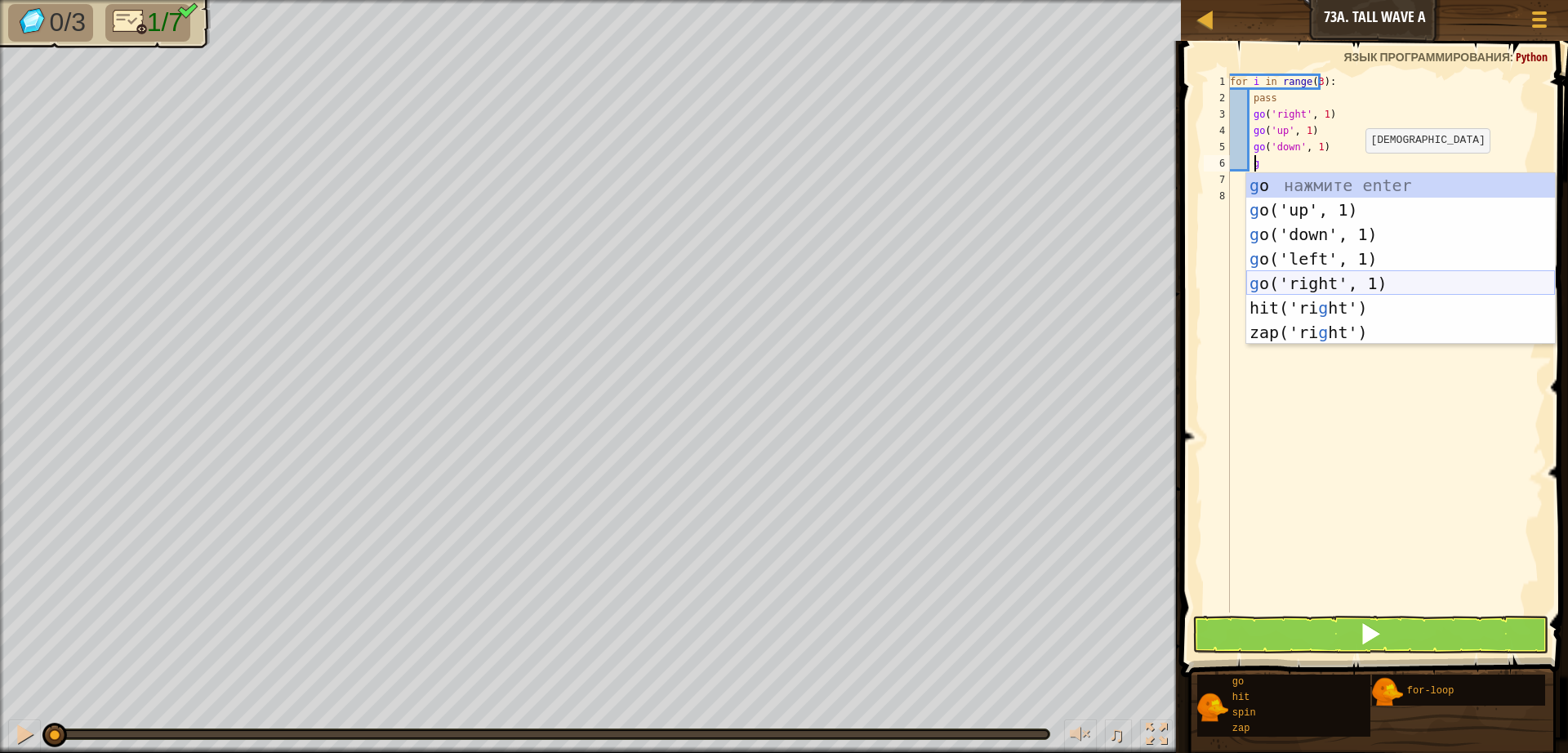
click at [1322, 277] on div "g o нажмите enter g o('up', 1) нажмите enter g o('down', 1) нажмите enter g o('…" at bounding box center [1400, 282] width 309 height 220
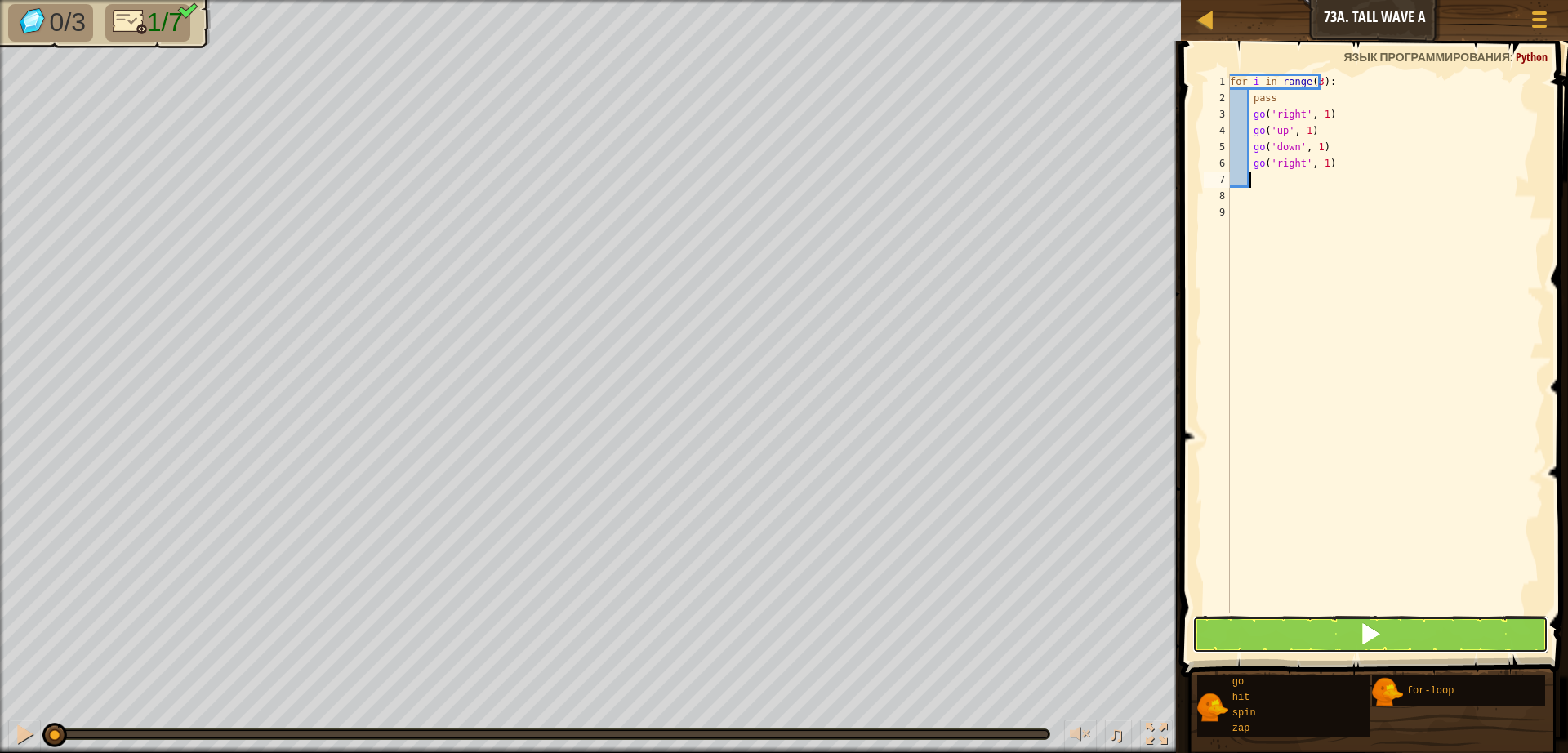
click at [1394, 637] on button at bounding box center [1370, 635] width 356 height 38
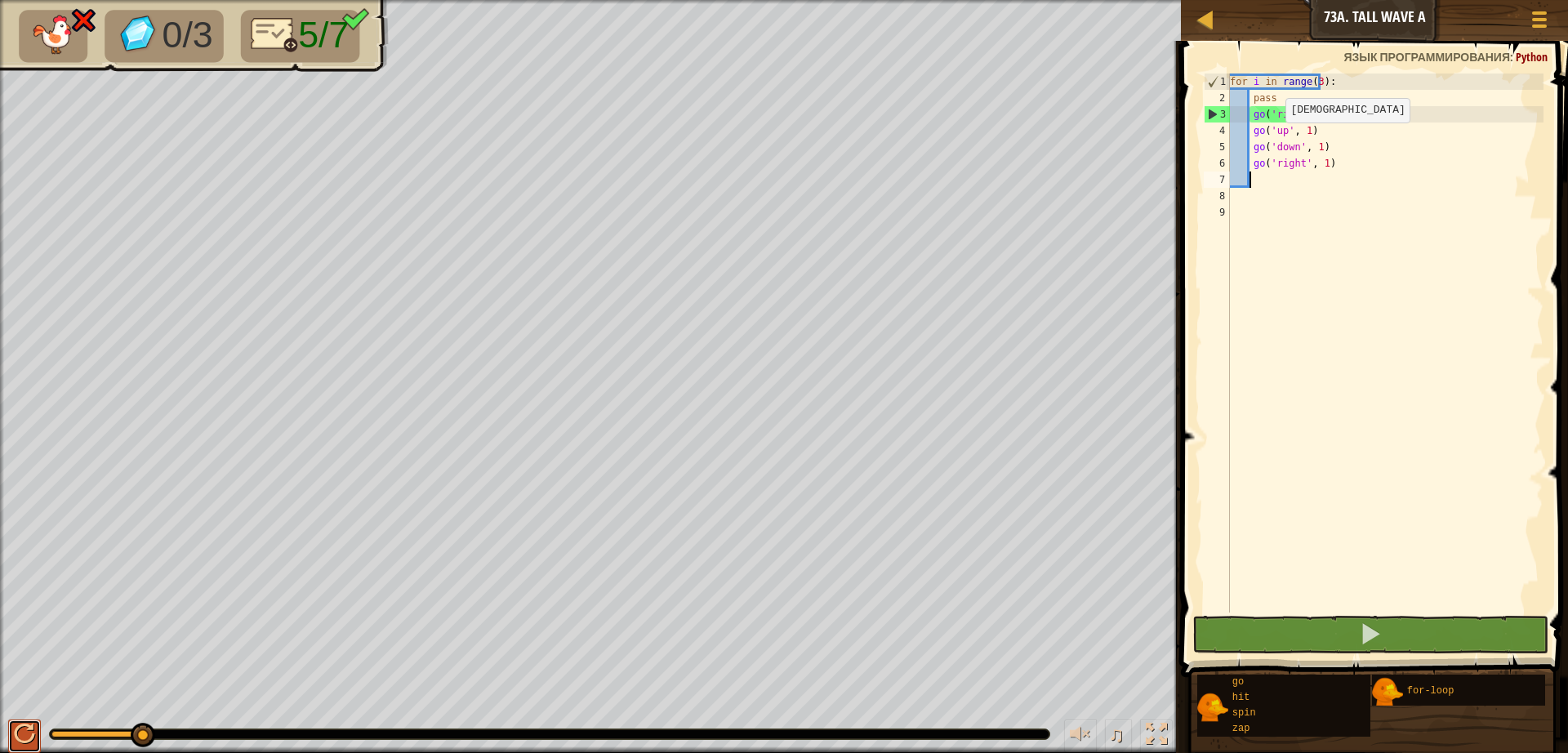
click at [12, 735] on button at bounding box center [24, 736] width 33 height 34
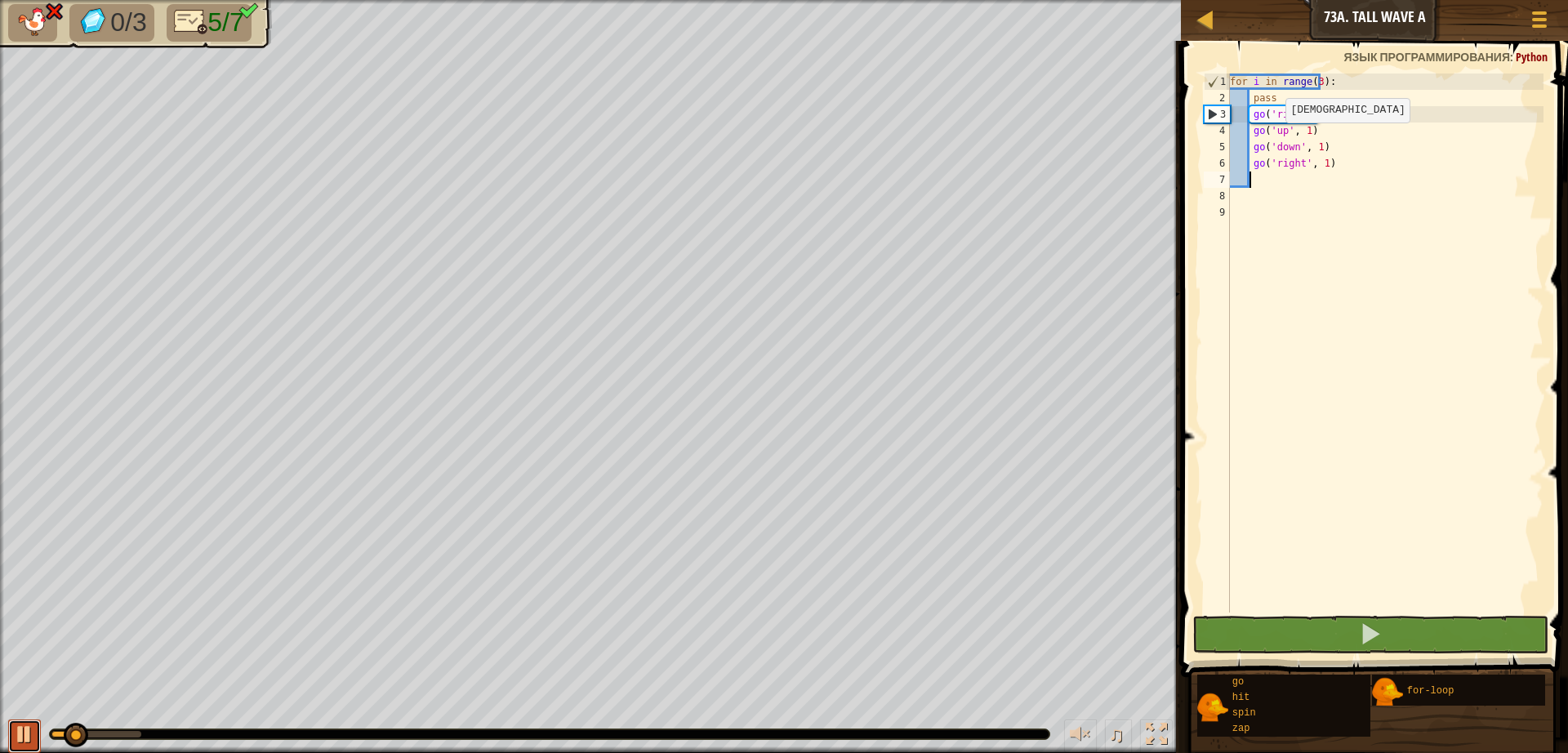
click at [12, 735] on button at bounding box center [24, 736] width 33 height 34
click at [1322, 121] on div "for i in range ( 3 ) : pass go ( 'right' , 1 ) go ( 'up' , 1 ) go ( 'down' , 1 …" at bounding box center [1384, 358] width 317 height 571
click at [1322, 120] on div "for i in range ( 3 ) : pass go ( 'right' , 1 ) go ( 'up' , 1 ) go ( 'down' , 1 …" at bounding box center [1384, 358] width 317 height 571
click at [1322, 114] on div "for i in range ( 3 ) : pass go ( 'right' , 1 ) go ( 'up' , 1 ) go ( 'down' , 1 …" at bounding box center [1384, 342] width 317 height 539
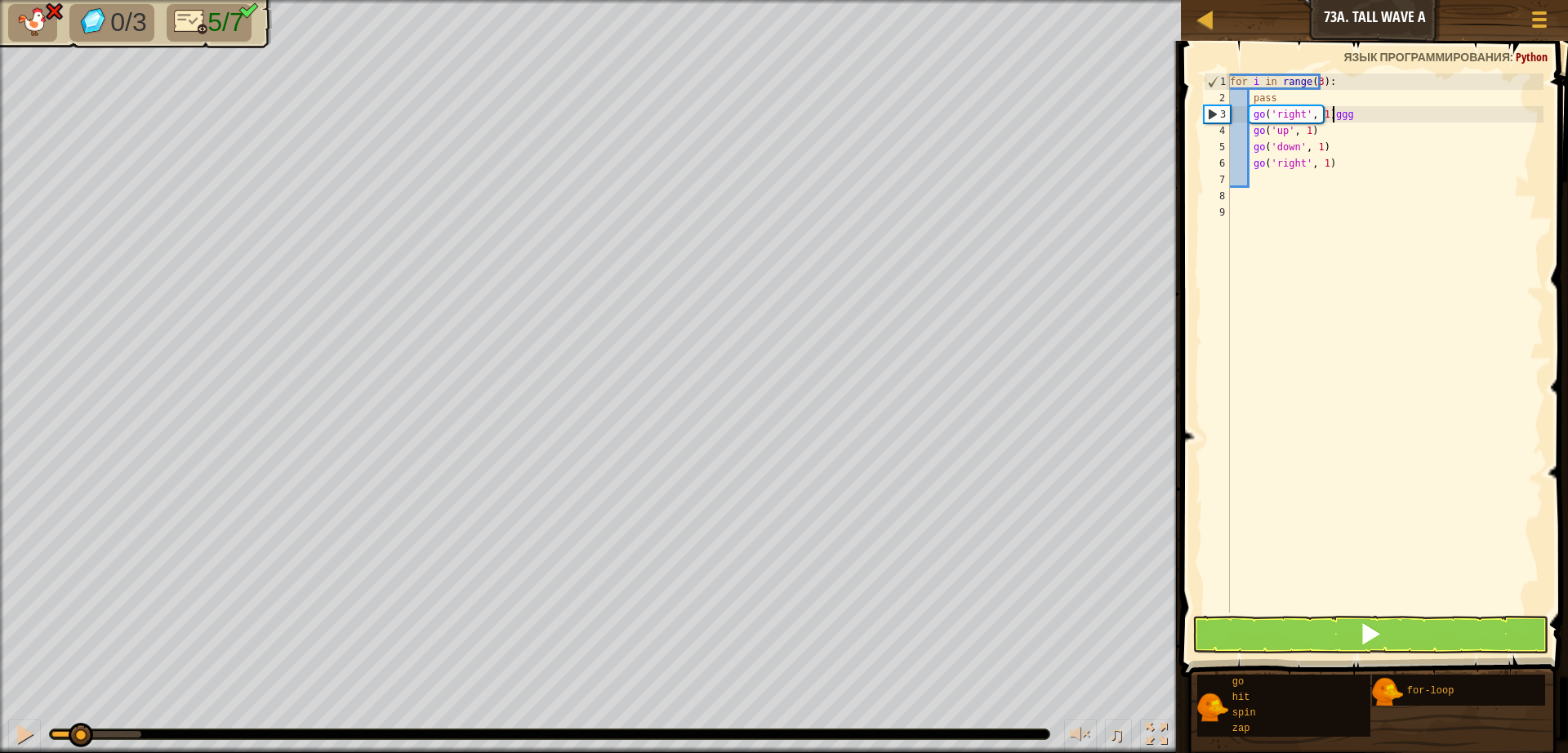
scroll to position [7, 8]
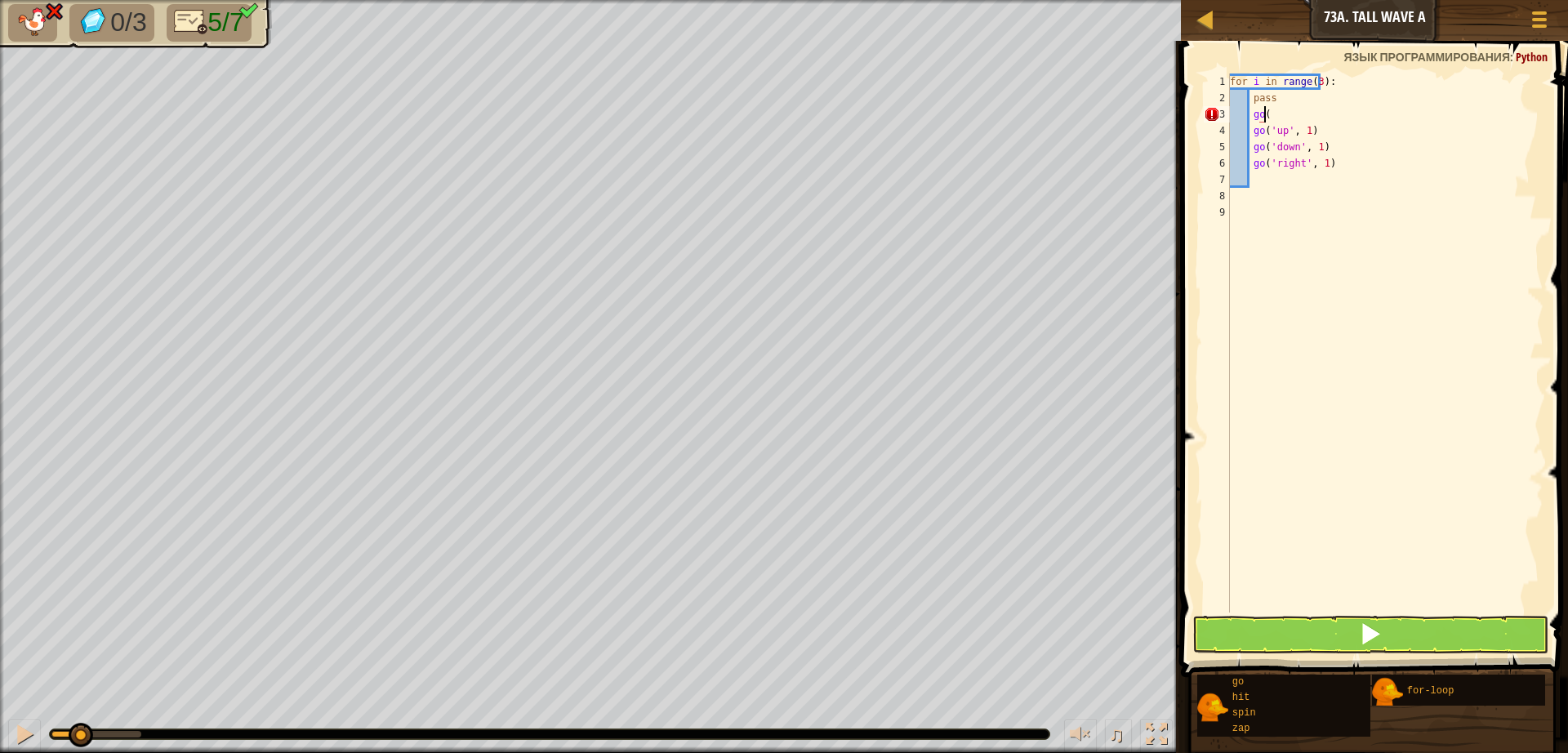
type textarea "g"
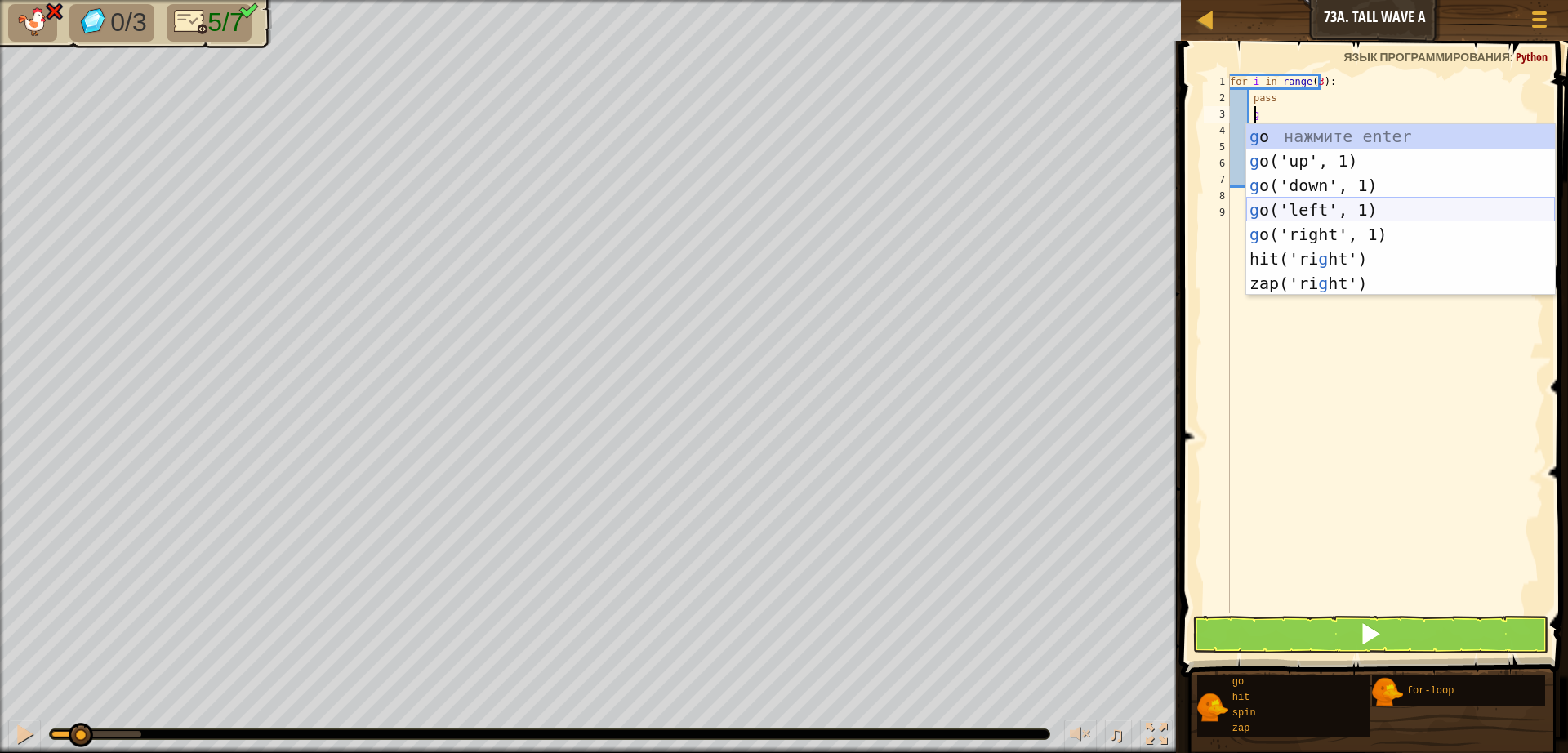
click at [1313, 210] on div "g o нажмите enter g o('up', 1) нажмите enter g o('down', 1) нажмите enter g o('…" at bounding box center [1400, 234] width 309 height 220
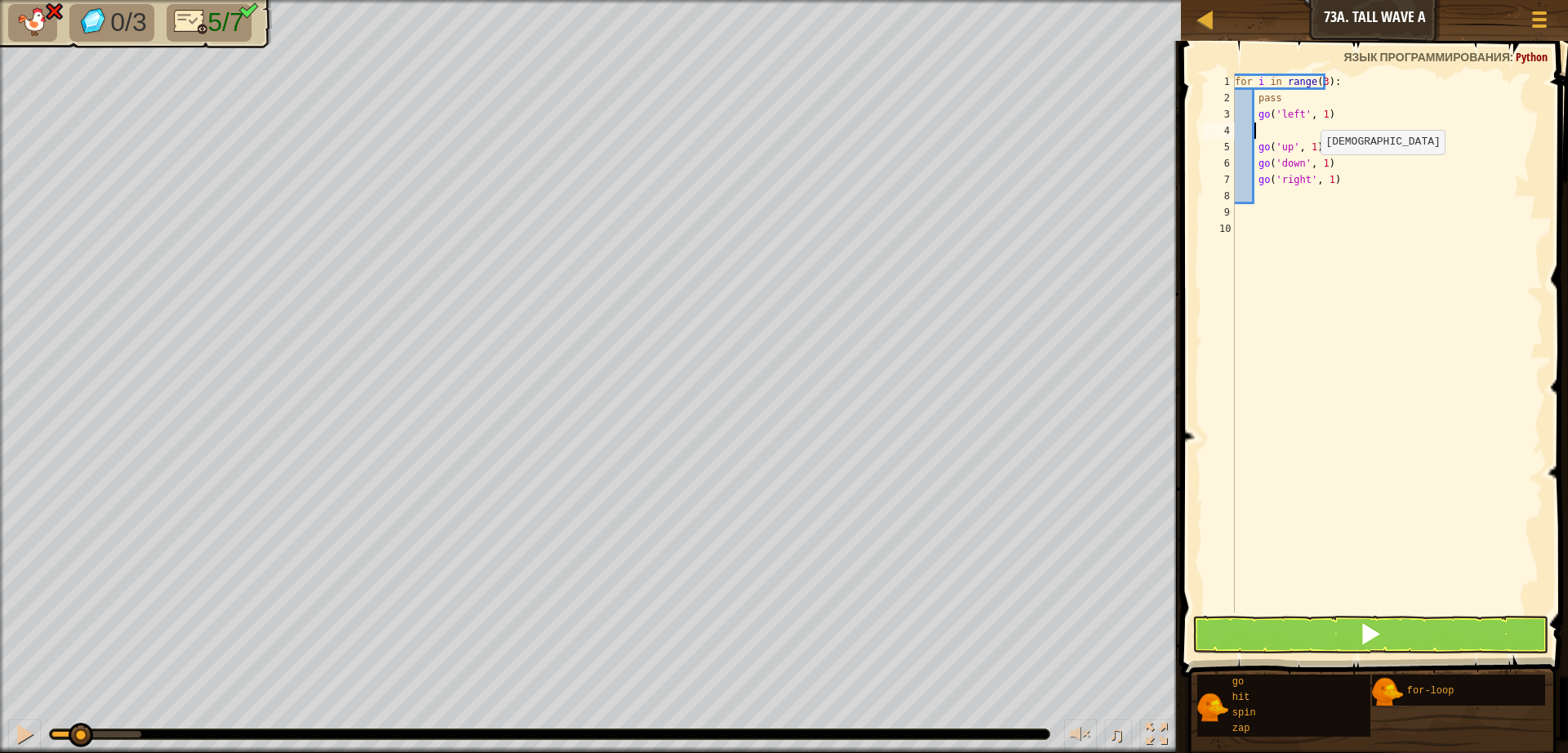
scroll to position [7, 1]
click at [1322, 181] on div "for i in range ( 3 ) : pass go ( 'left' , 1 ) go ( 'up' , 1 ) go ( 'down' , 1 )…" at bounding box center [1387, 358] width 312 height 571
type textarea "g"
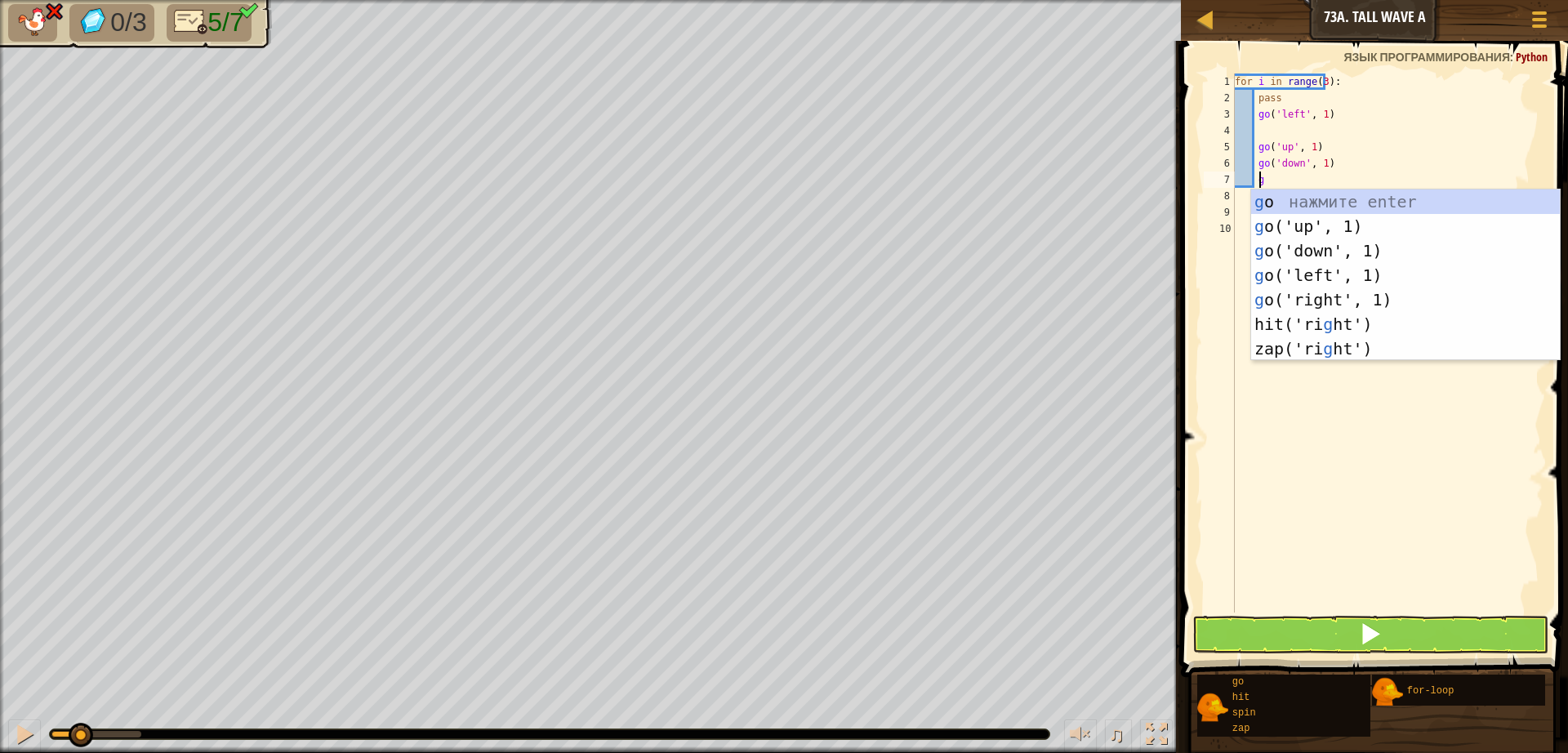
scroll to position [7, 2]
click at [1308, 277] on div "g o нажмите enter g o('up', 1) нажмите enter g o('down', 1) нажмите enter g o('…" at bounding box center [1405, 299] width 309 height 220
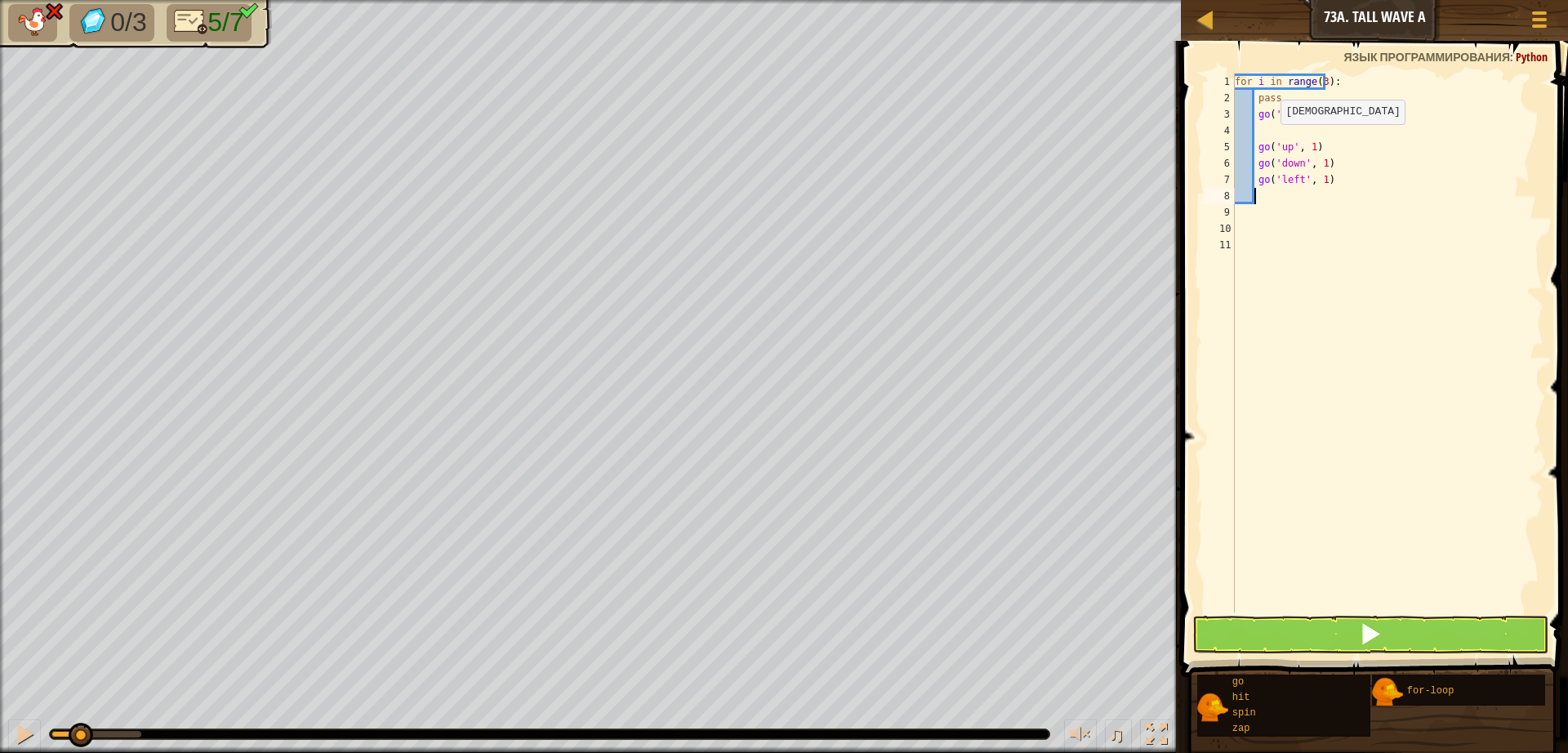
click at [1270, 140] on div "for i in range ( 3 ) : pass go ( 'left' , 1 ) go ( 'up' , 1 ) go ( 'down' , 1 )…" at bounding box center [1387, 358] width 312 height 571
type textarea "go('up', 1)"
click at [1270, 139] on div "for i in range ( 3 ) : pass go ( 'left' , 1 ) go ( 'up' , 1 ) go ( 'down' , 1 )…" at bounding box center [1387, 358] width 312 height 571
click at [1266, 128] on div "for i in range ( 3 ) : pass go ( 'left' , 1 ) go ( 'up' , 1 ) go ( 'down' , 1 )…" at bounding box center [1387, 358] width 312 height 571
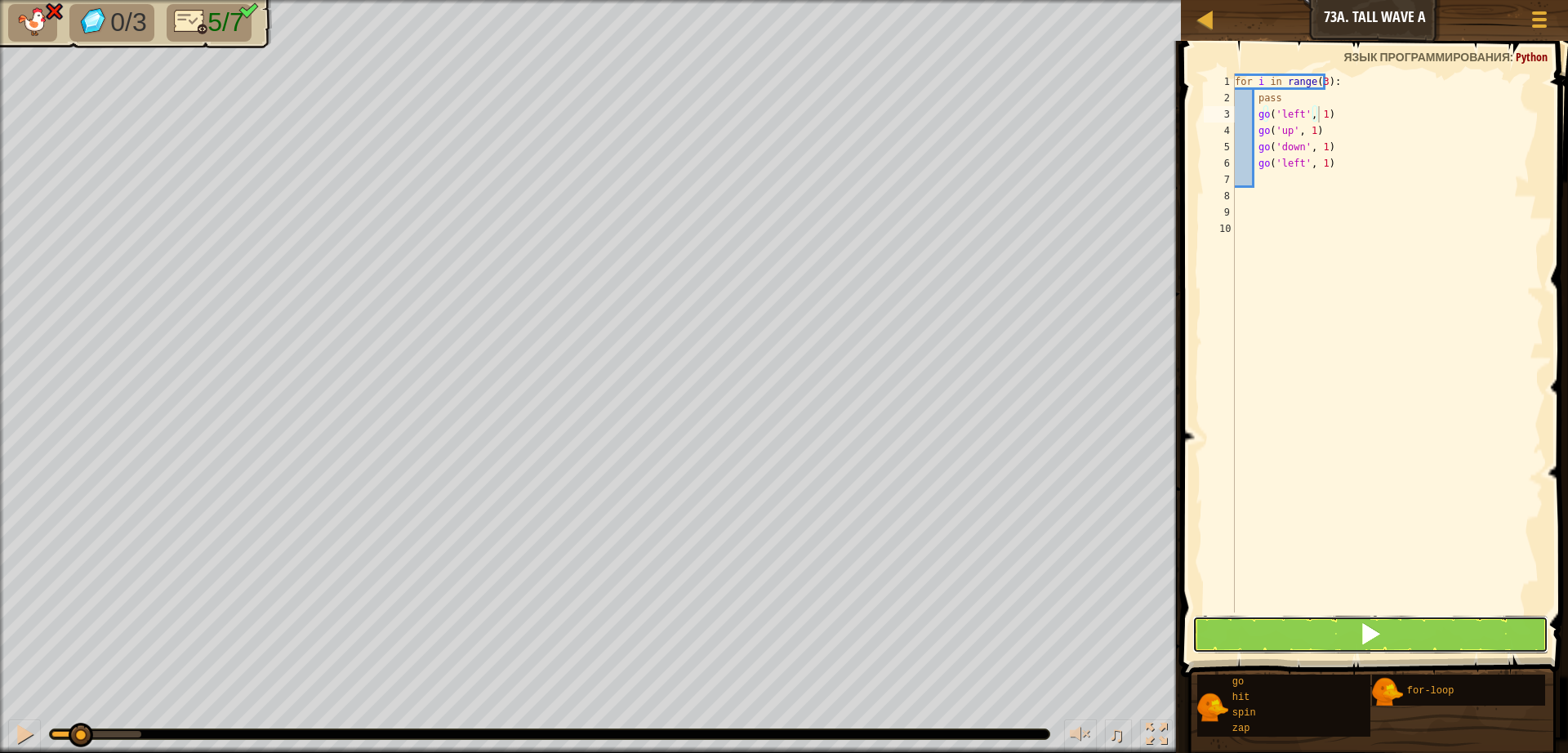
click at [1396, 634] on button at bounding box center [1370, 635] width 356 height 38
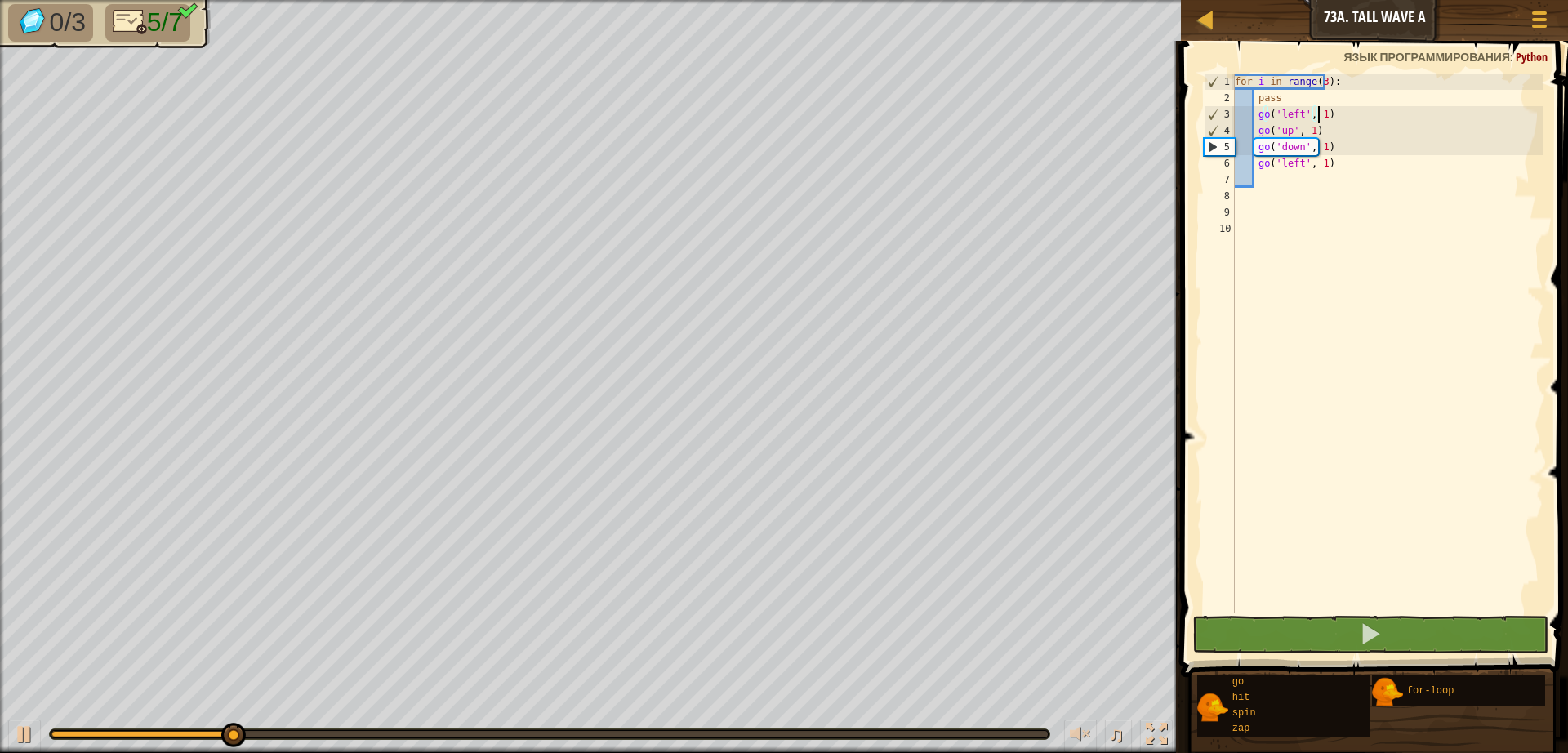
click at [1338, 145] on div "for i in range ( 3 ) : pass go ( 'left' , 1 ) go ( 'up' , 1 ) go ( 'down' , 1 )…" at bounding box center [1387, 358] width 312 height 571
click at [1339, 146] on div "for i in range ( 3 ) : pass go ( 'left' , 1 ) go ( 'up' , 1 ) go ( 'down' , 1 )…" at bounding box center [1387, 358] width 312 height 571
click at [1340, 158] on div "for i in range ( 3 ) : pass go ( 'left' , 1 ) go ( 'up' , 1 ) go ( 'down' , 1 )…" at bounding box center [1387, 358] width 312 height 571
click at [1340, 159] on div "for i in range ( 3 ) : pass go ( 'left' , 1 ) go ( 'up' , 1 ) go ( 'down' , 1 )…" at bounding box center [1387, 358] width 312 height 571
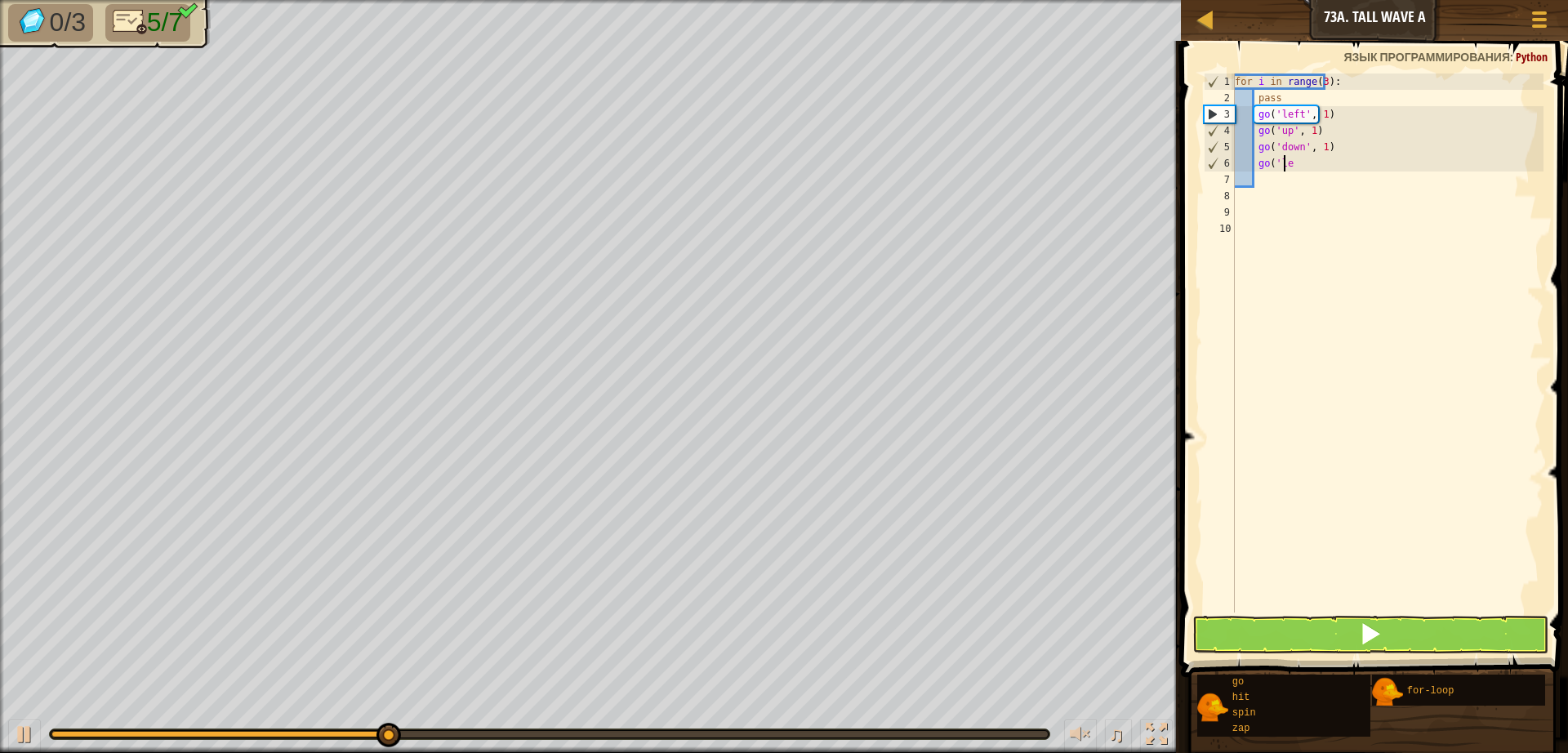
type textarea "g"
click at [1334, 154] on div "for i in range ( 3 ) : pass go ( 'left' , 1 ) go ( 'up' , 1 ) go ( 'down' , 1 )" at bounding box center [1387, 358] width 312 height 571
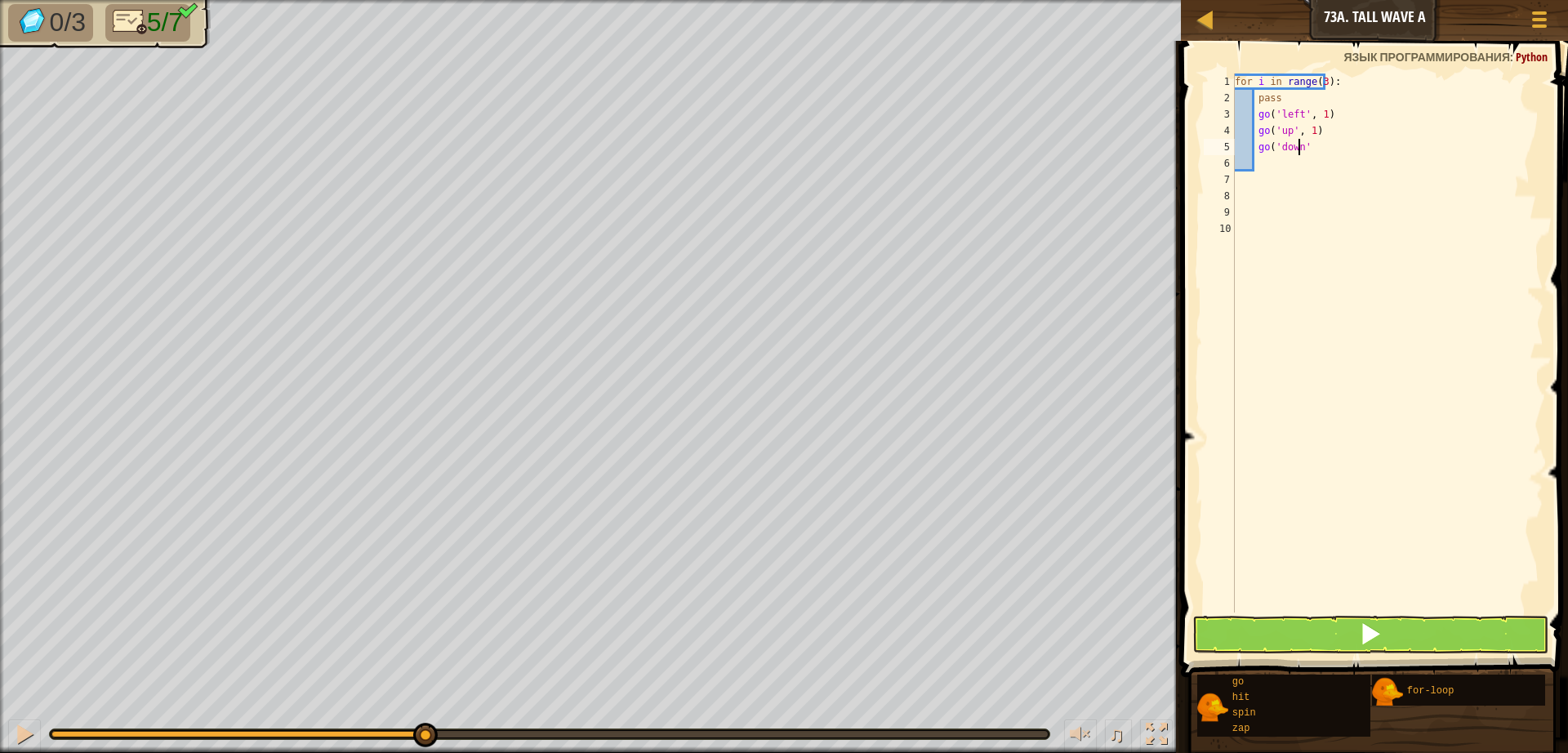
type textarea "g"
click at [1341, 135] on div "for i in range ( 3 ) : pass go ( 'left' , 1 ) go ( 'up' , 1 )" at bounding box center [1387, 358] width 312 height 571
type textarea "g"
click at [1345, 112] on div "for i in range ( 3 ) : pass go ( 'left' , 1 )" at bounding box center [1387, 358] width 312 height 571
type textarea "g"
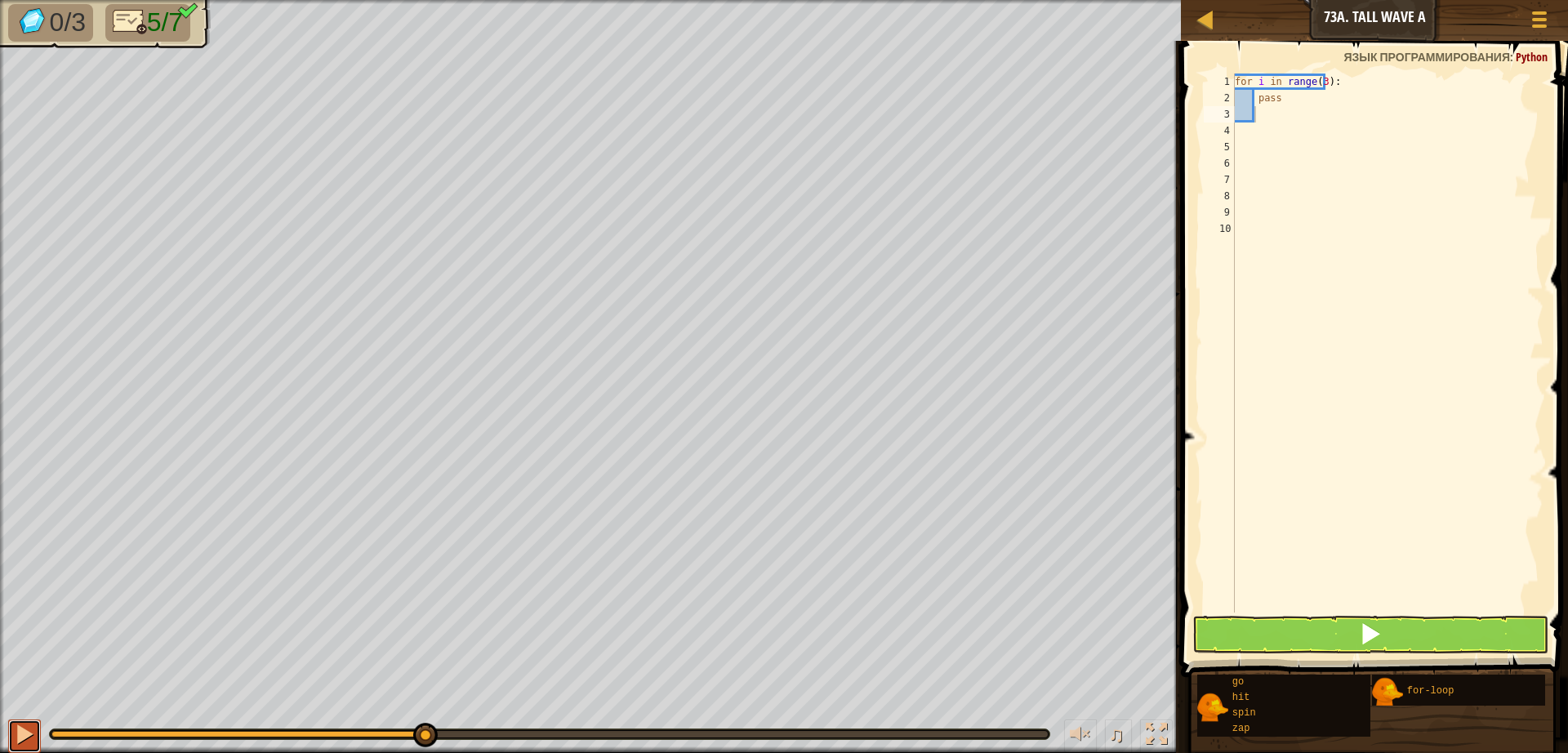
click at [32, 725] on div at bounding box center [25, 734] width 22 height 22
click at [31, 723] on div at bounding box center [25, 734] width 22 height 22
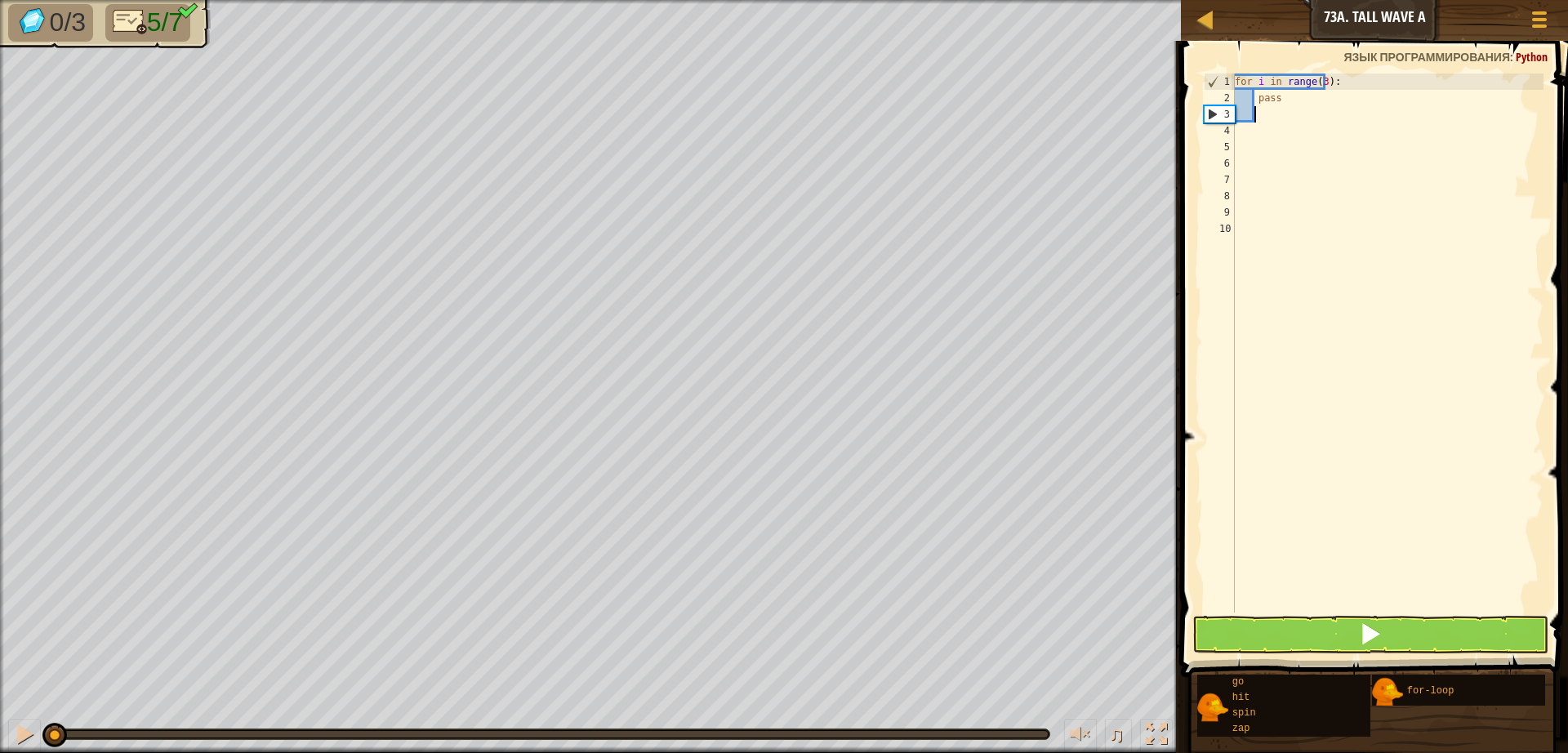
drag, startPoint x: 443, startPoint y: 736, endPoint x: 0, endPoint y: 785, distance: 445.7
click at [0, 0] on html "[PERSON_NAME] 73a. Tall Wave A Меню игры 1 הההההההההההההההההההההההההההההההההההה…" at bounding box center [784, 0] width 1568 height 0
click at [1479, 646] on button at bounding box center [1370, 635] width 356 height 38
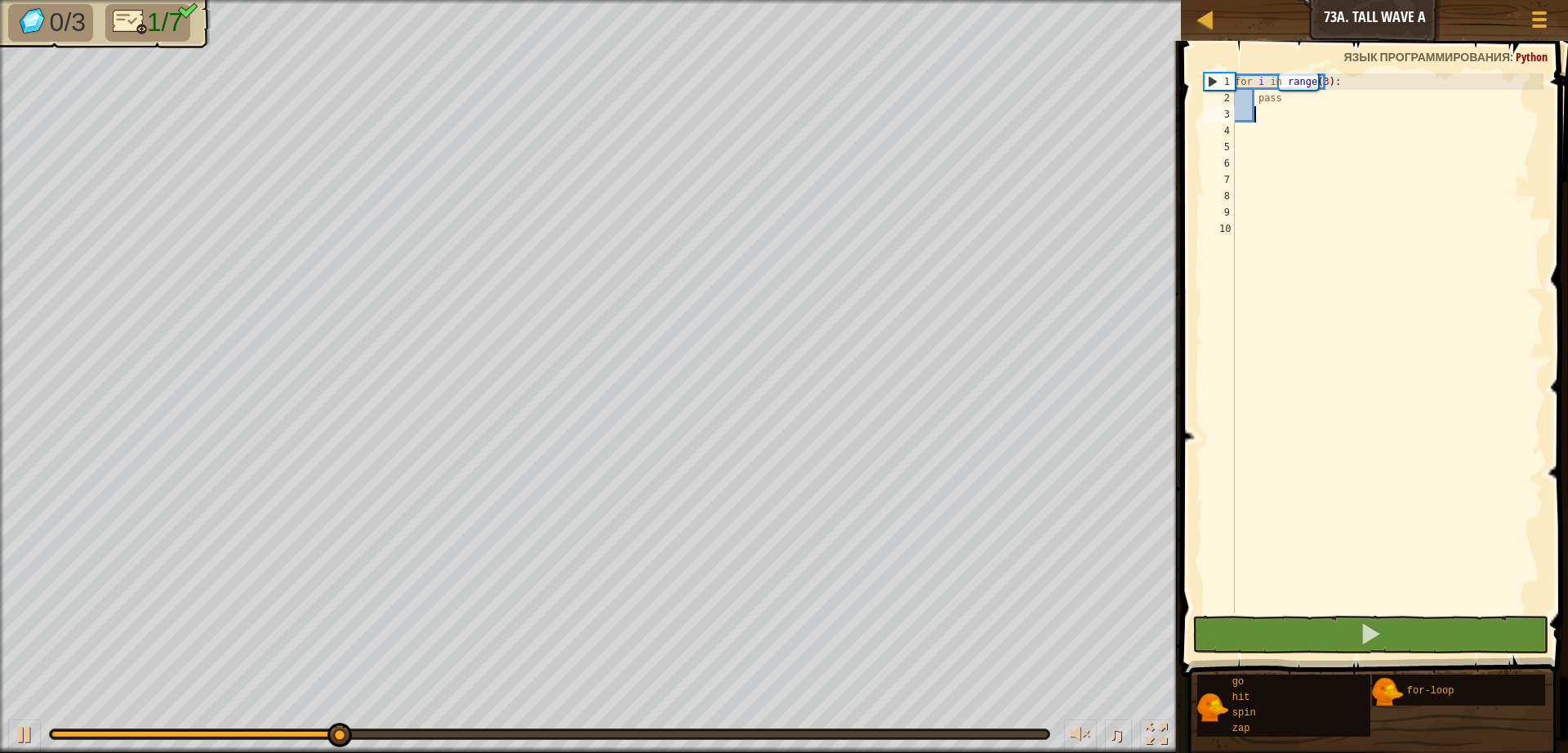
type textarea "g"
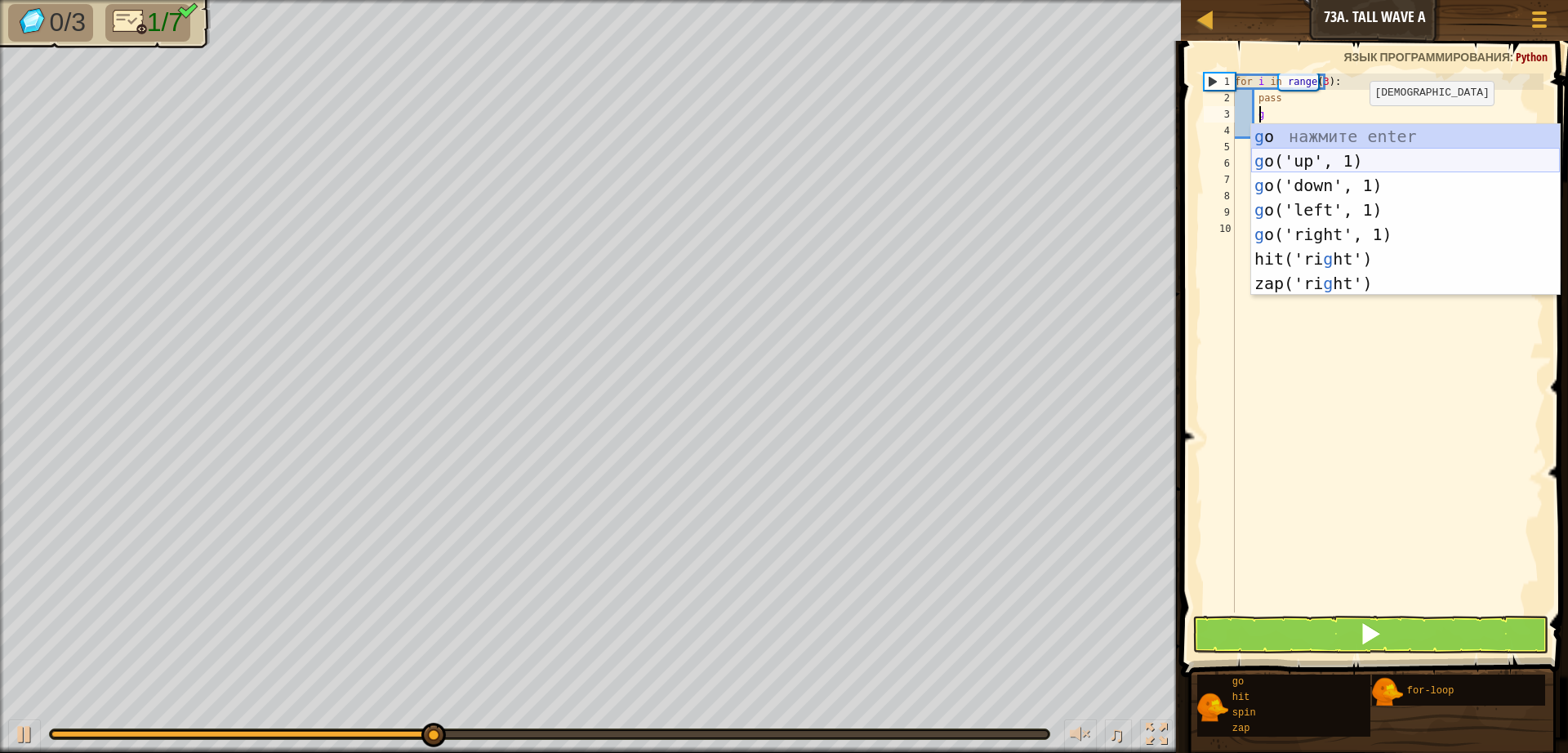
click at [1326, 154] on div "g o нажмите enter g o('up', 1) нажмите enter g o('down', 1) нажмите enter g o('…" at bounding box center [1405, 234] width 309 height 220
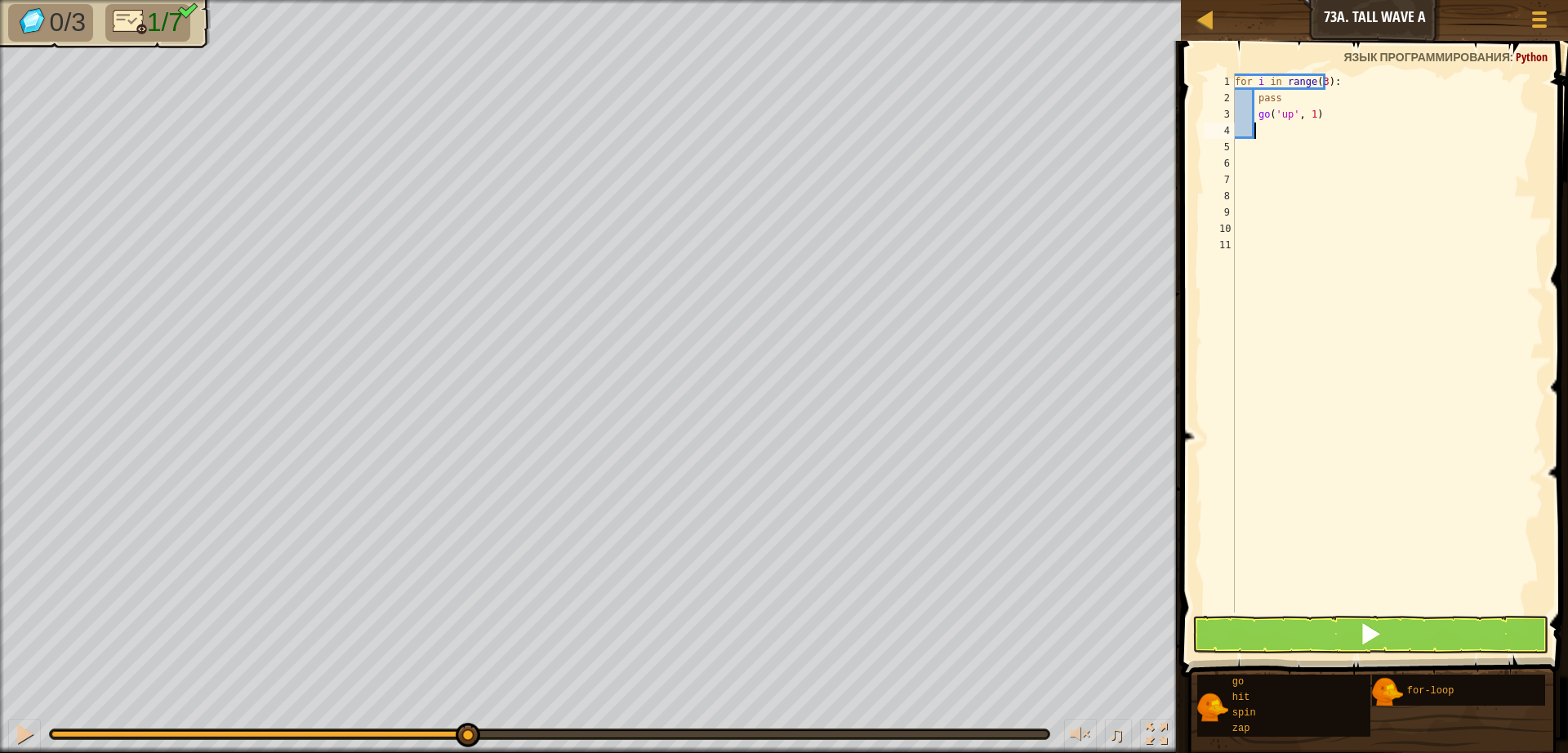
type textarea "g"
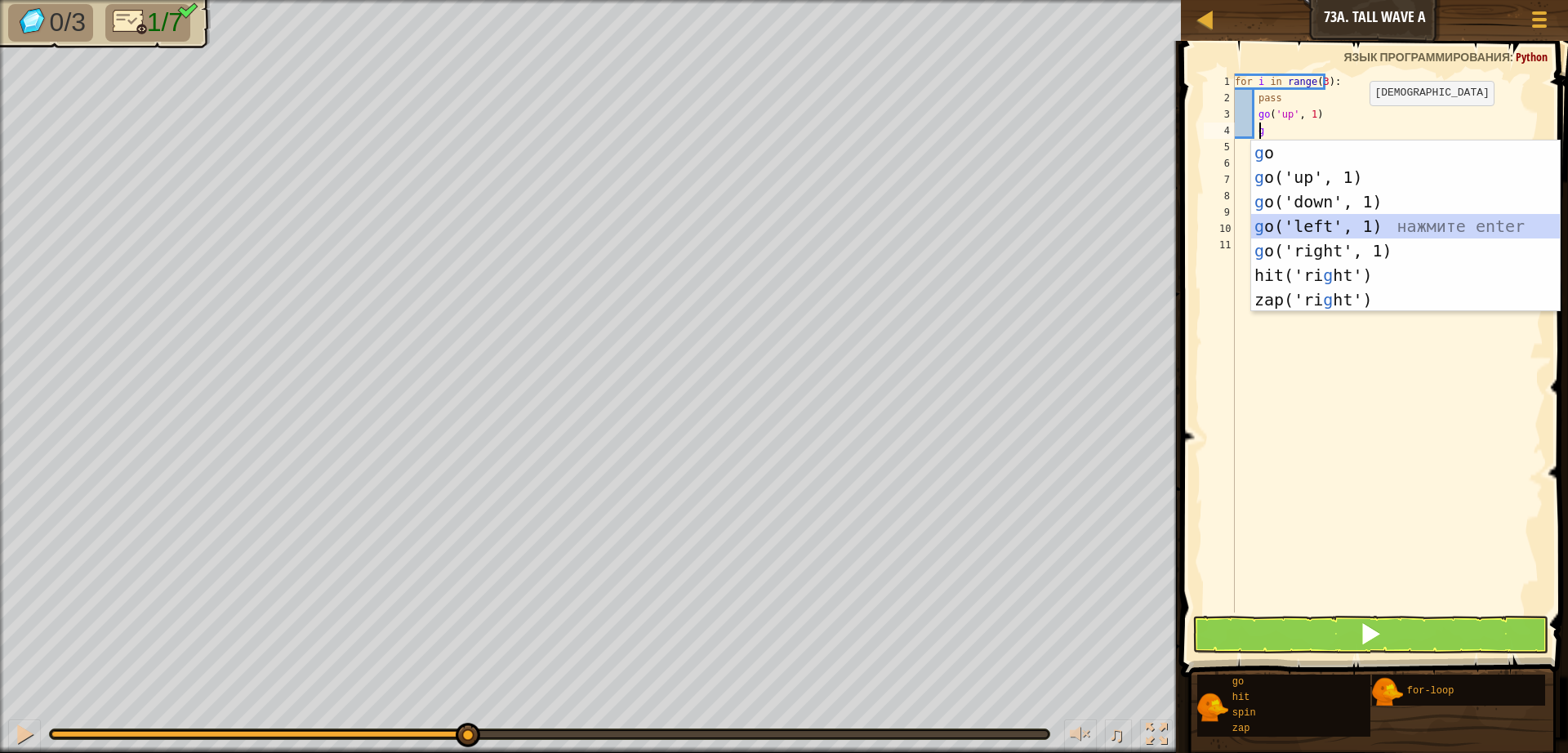
click at [1318, 230] on div "g o нажмите enter g o('up', 1) нажмите enter g o('down', 1) нажмите enter g o('…" at bounding box center [1405, 250] width 309 height 220
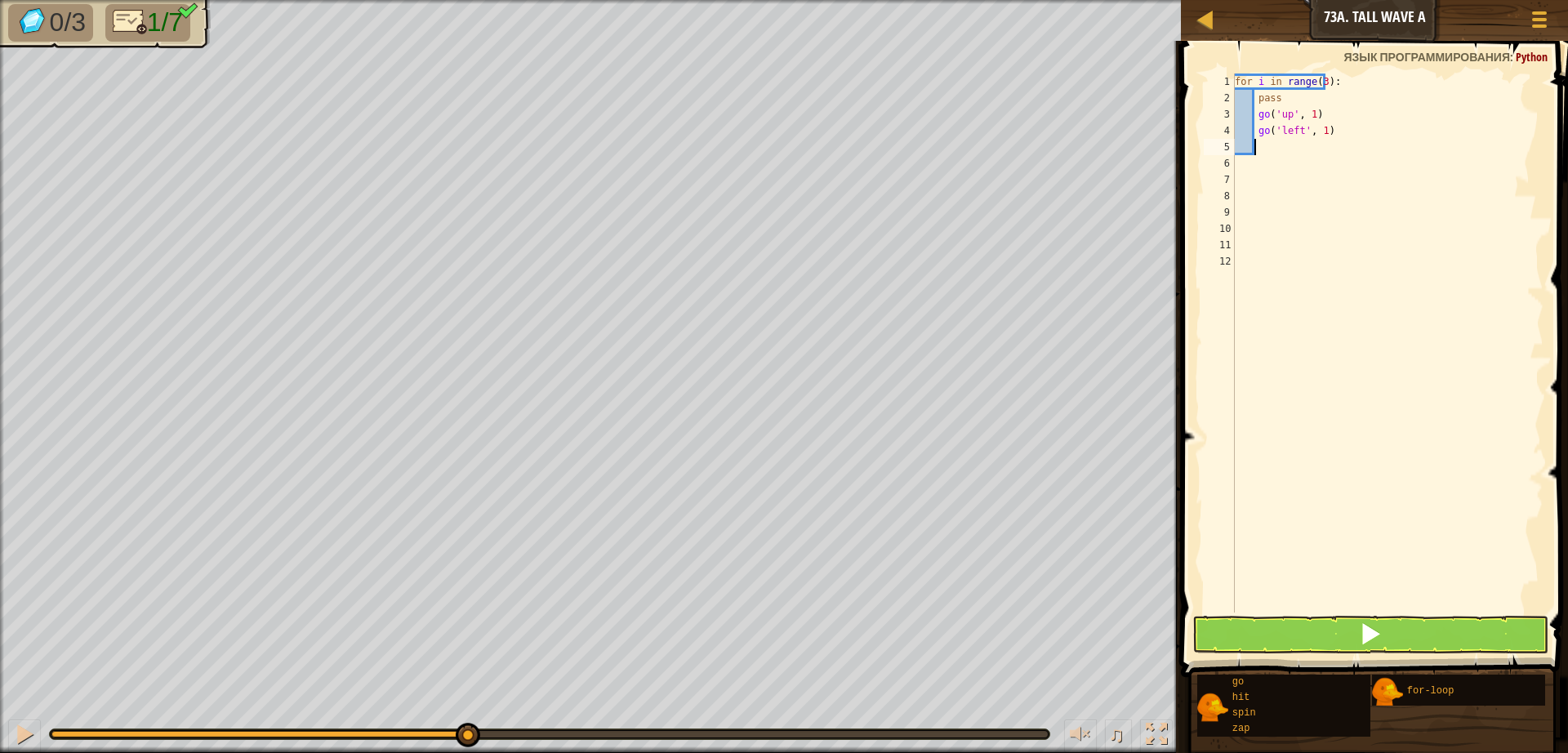
type textarea "g"
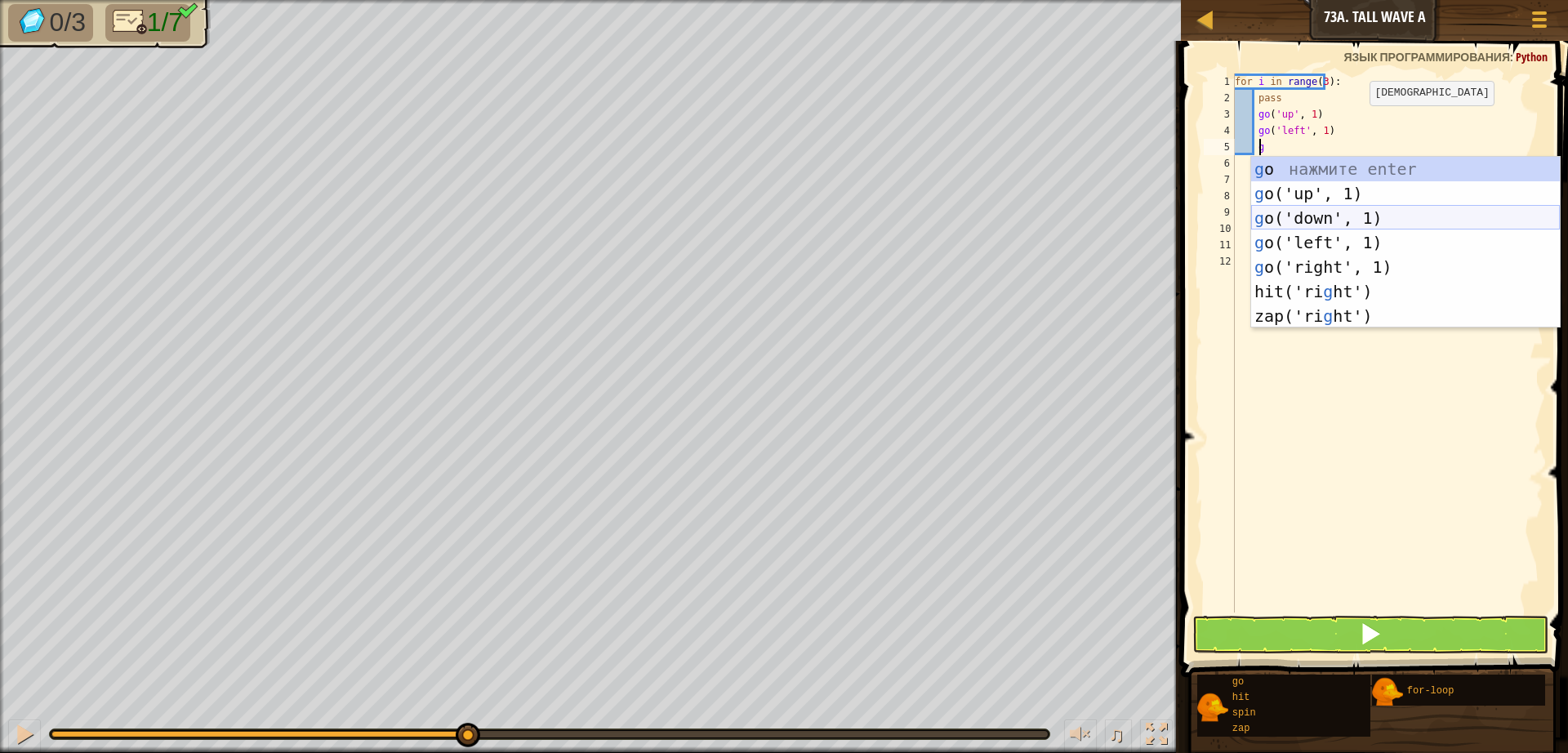
click at [1306, 217] on div "g o нажмите enter g o('up', 1) нажмите enter g o('down', 1) нажмите enter g o('…" at bounding box center [1405, 266] width 309 height 220
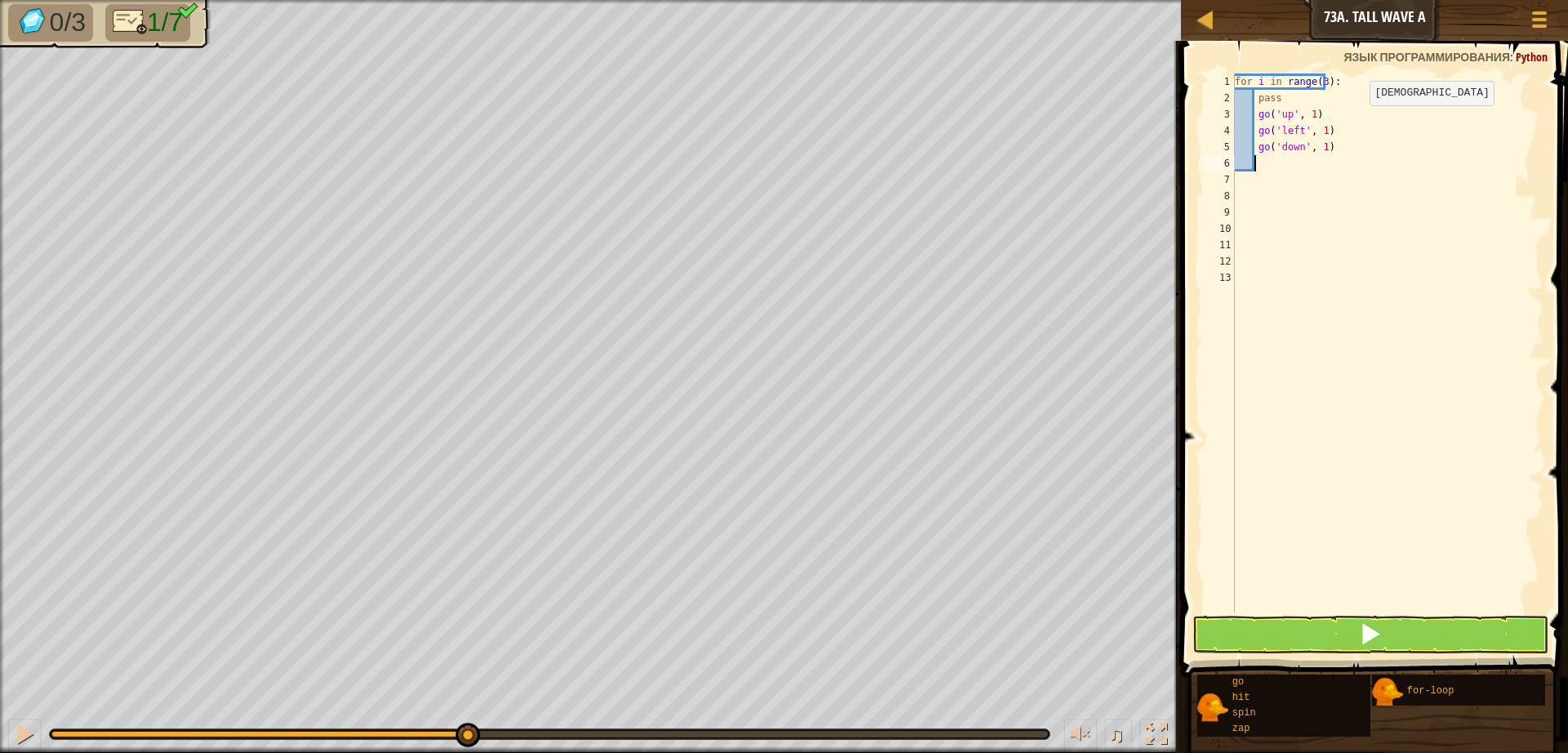
type textarea "g"
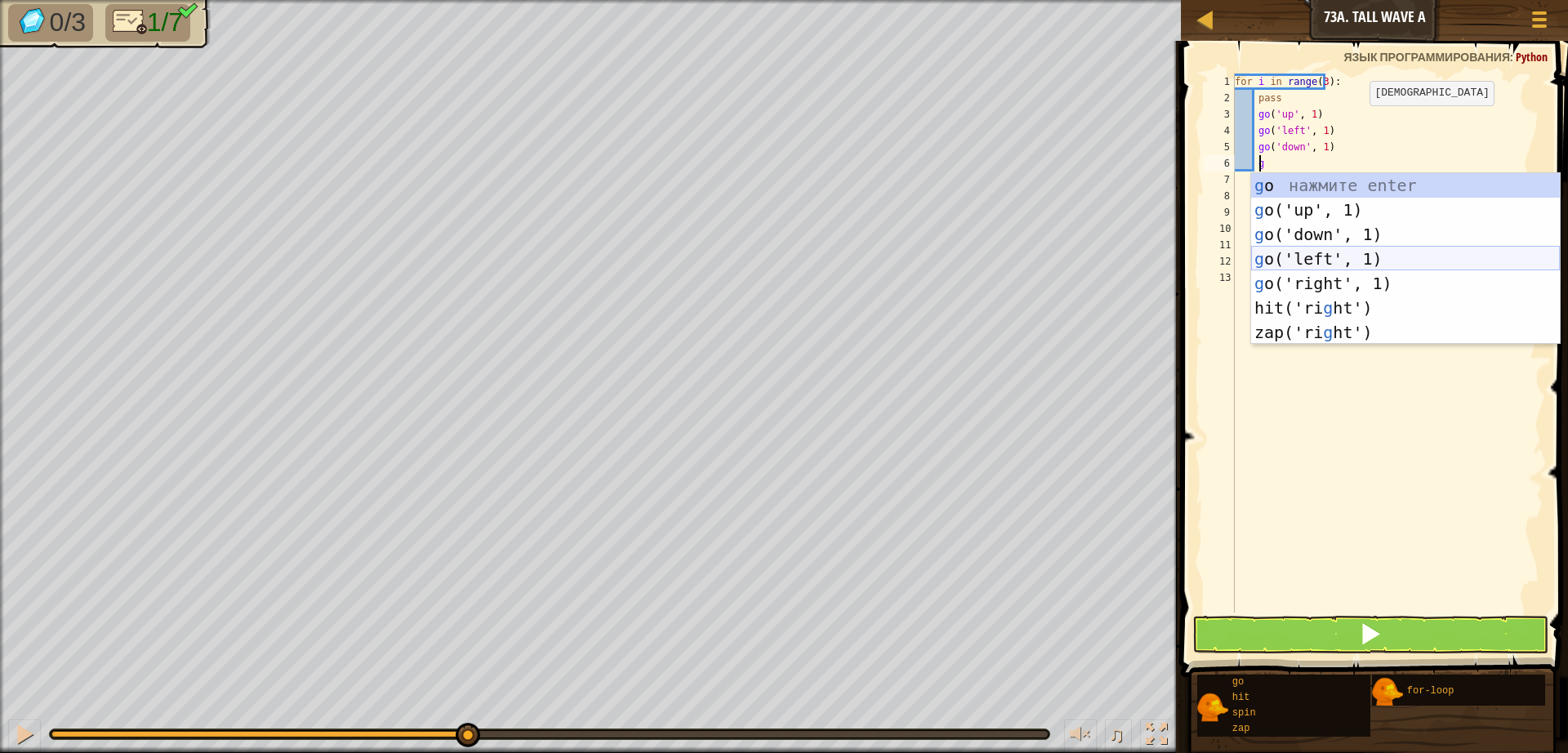
click at [1305, 263] on div "g o нажмите enter g o('up', 1) нажмите enter g o('down', 1) нажмите enter g o('…" at bounding box center [1405, 282] width 309 height 220
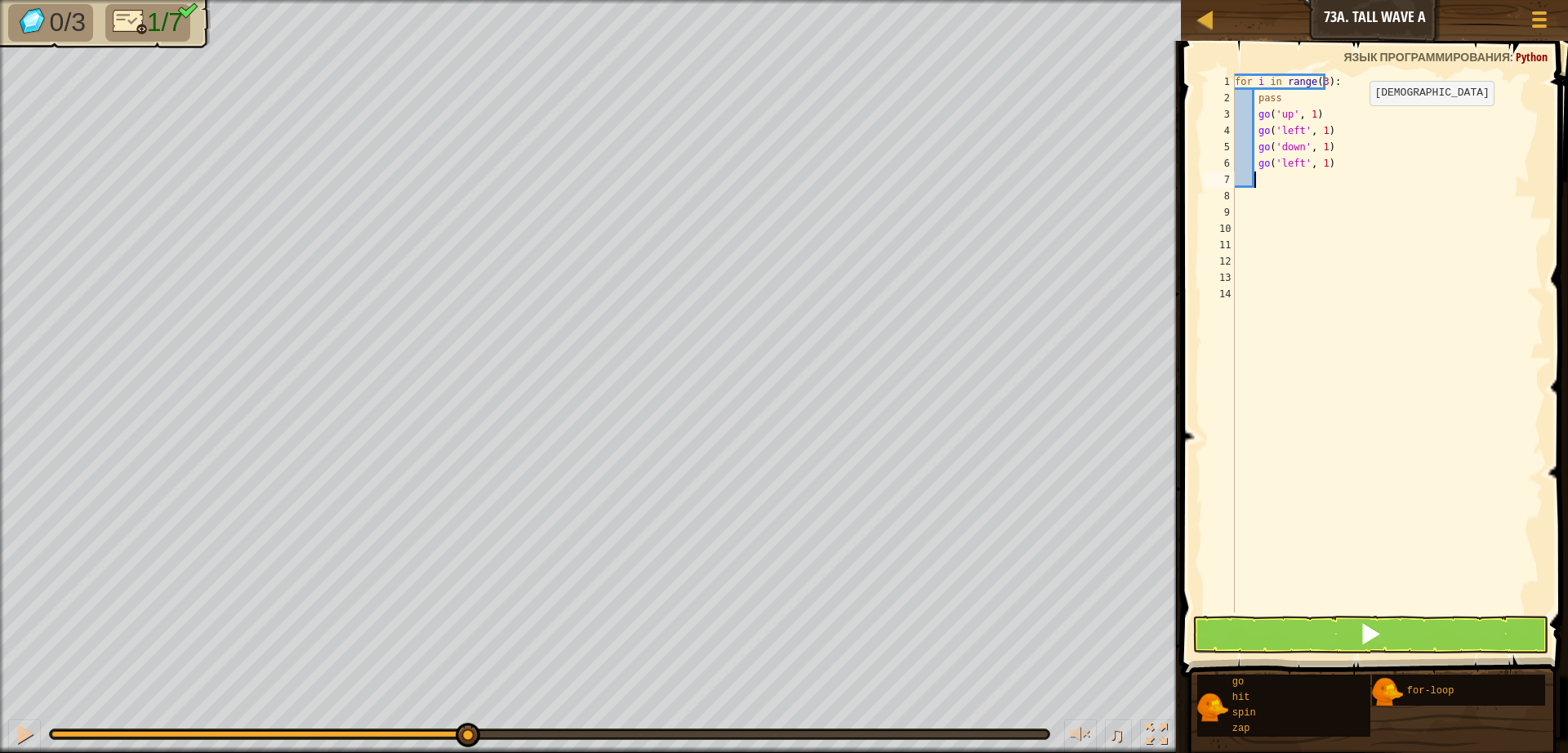
scroll to position [7, 1]
click at [1304, 116] on div "for i in range ( 3 ) : pass go ( 'up' , 1 ) go ( 'left' , 1 ) go ( 'down' , 1 )…" at bounding box center [1387, 358] width 312 height 571
click at [1417, 624] on button at bounding box center [1370, 635] width 356 height 38
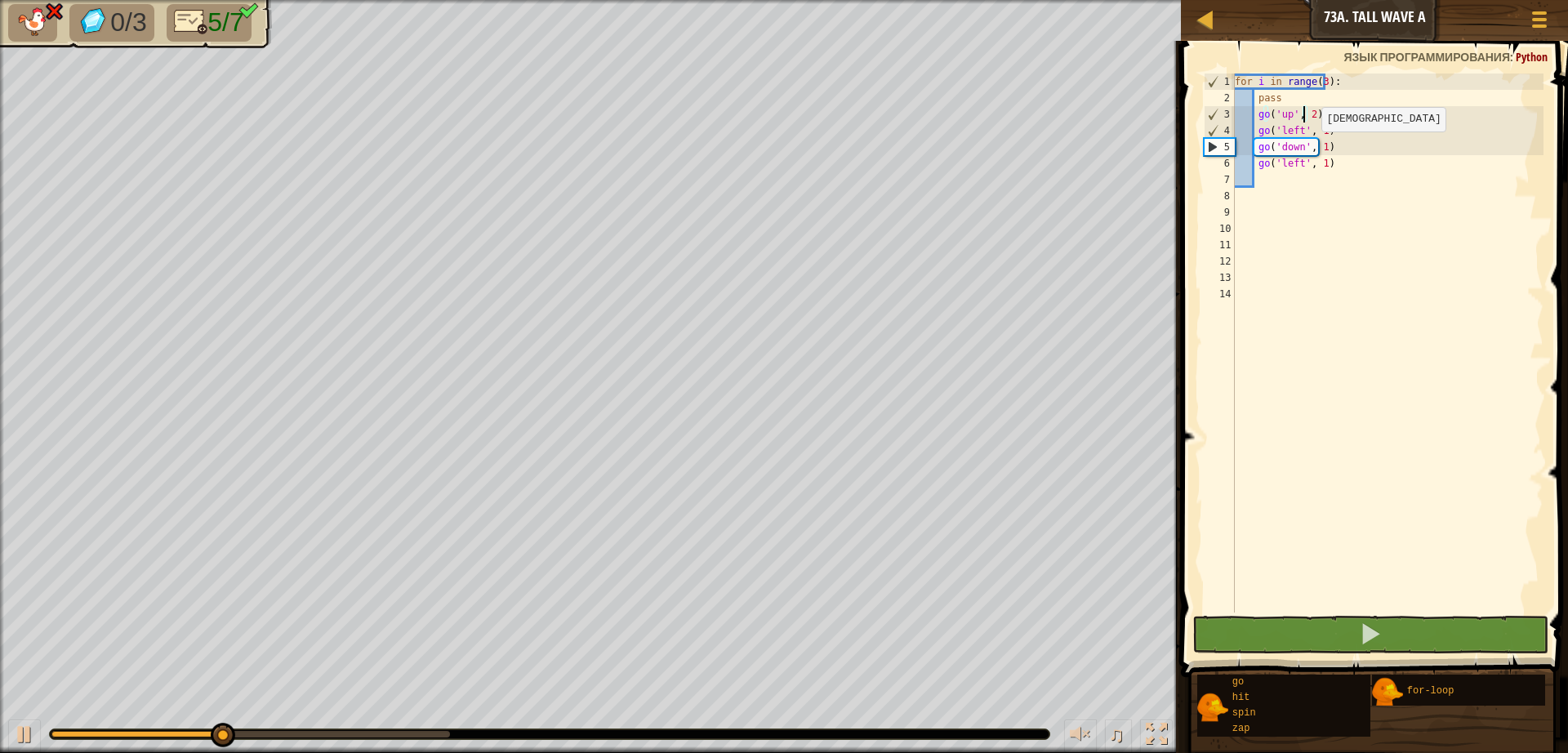
click at [1311, 148] on div "for i in range ( 3 ) : pass go ( 'up' , 2 ) go ( 'left' , 1 ) go ( 'down' , 1 )…" at bounding box center [1387, 358] width 312 height 571
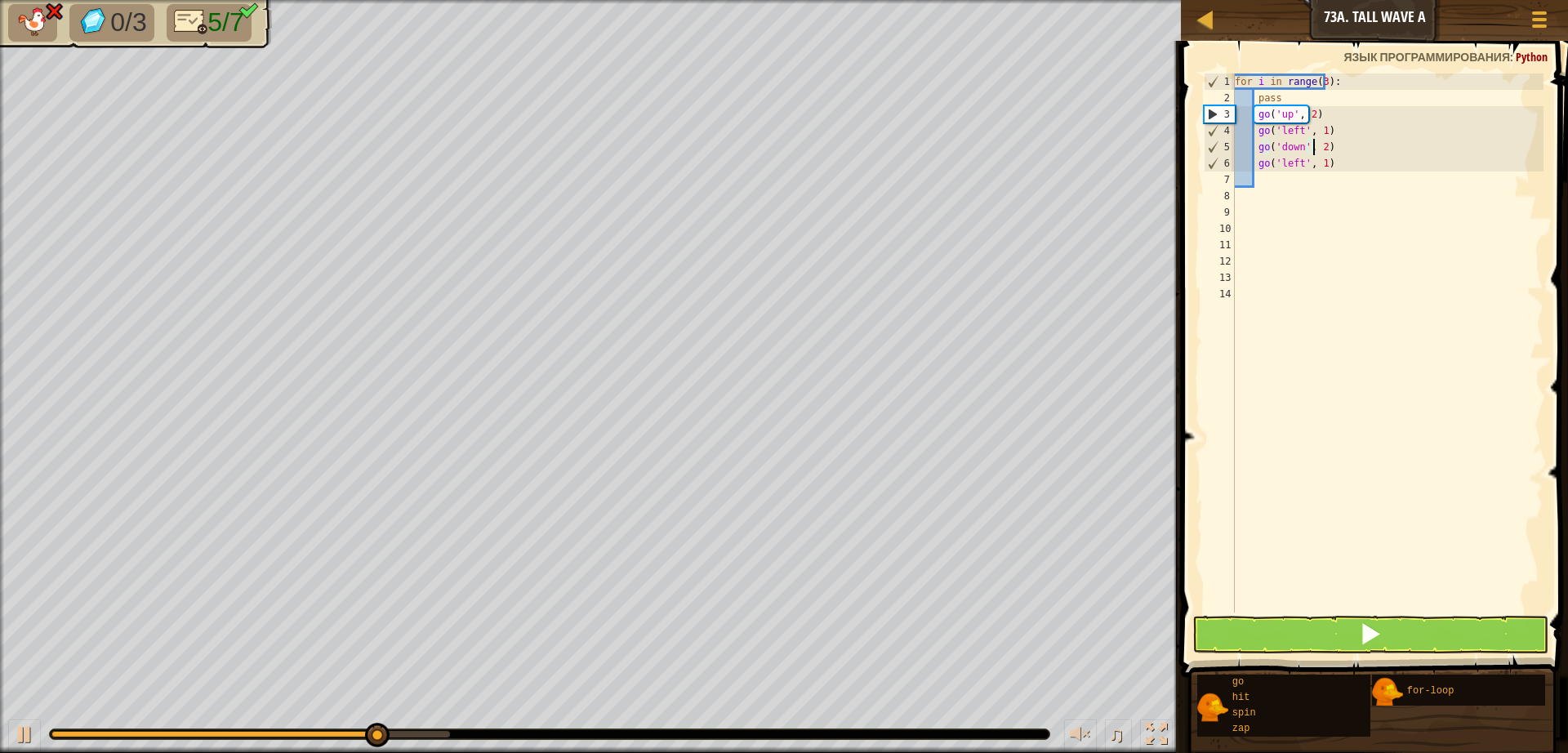
scroll to position [7, 7]
type textarea "go('down', 2)"
drag, startPoint x: 1345, startPoint y: 647, endPoint x: 1345, endPoint y: 637, distance: 10.0
click at [1345, 644] on button at bounding box center [1370, 635] width 356 height 38
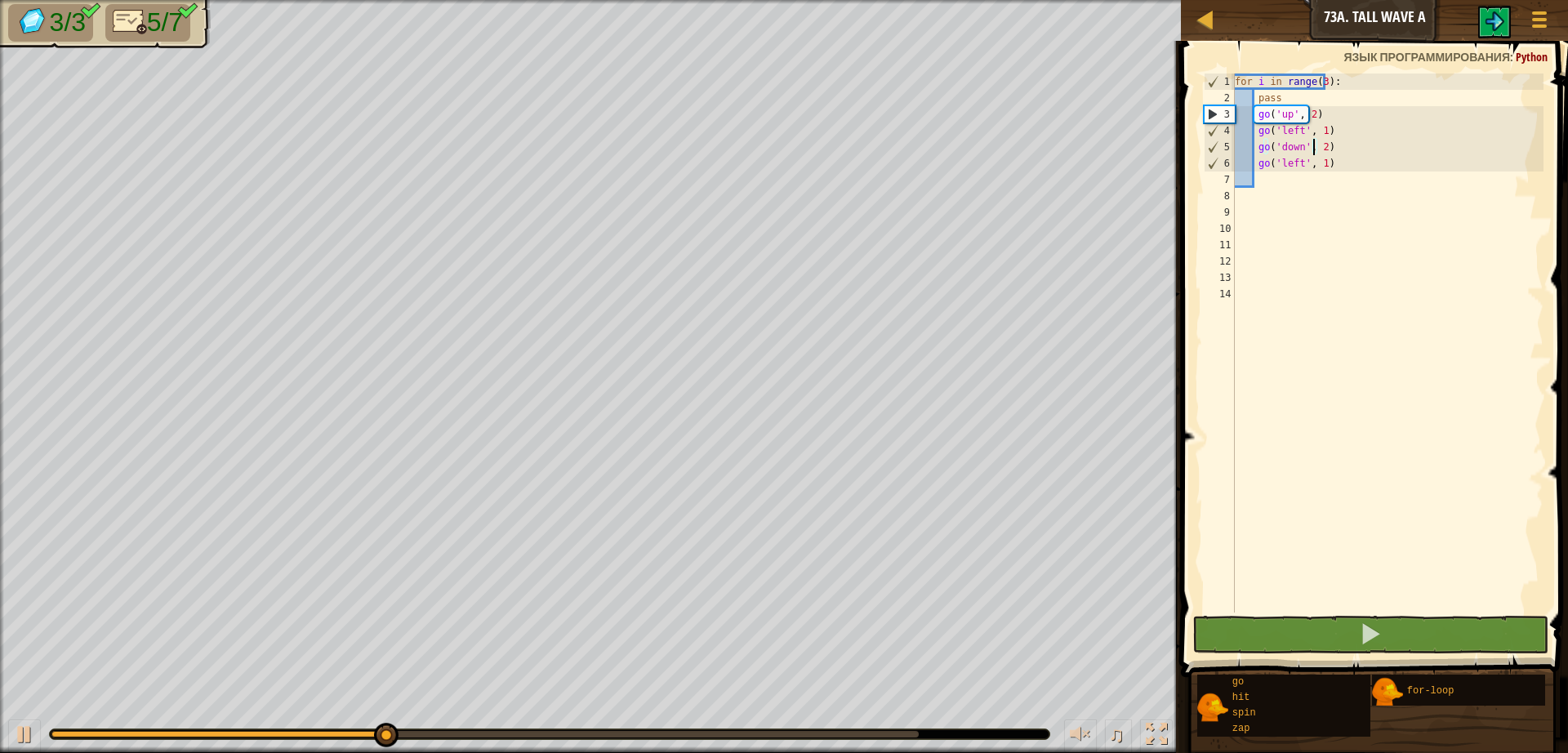
click at [752, 728] on div at bounding box center [550, 734] width 1001 height 12
click at [787, 735] on div at bounding box center [485, 734] width 867 height 7
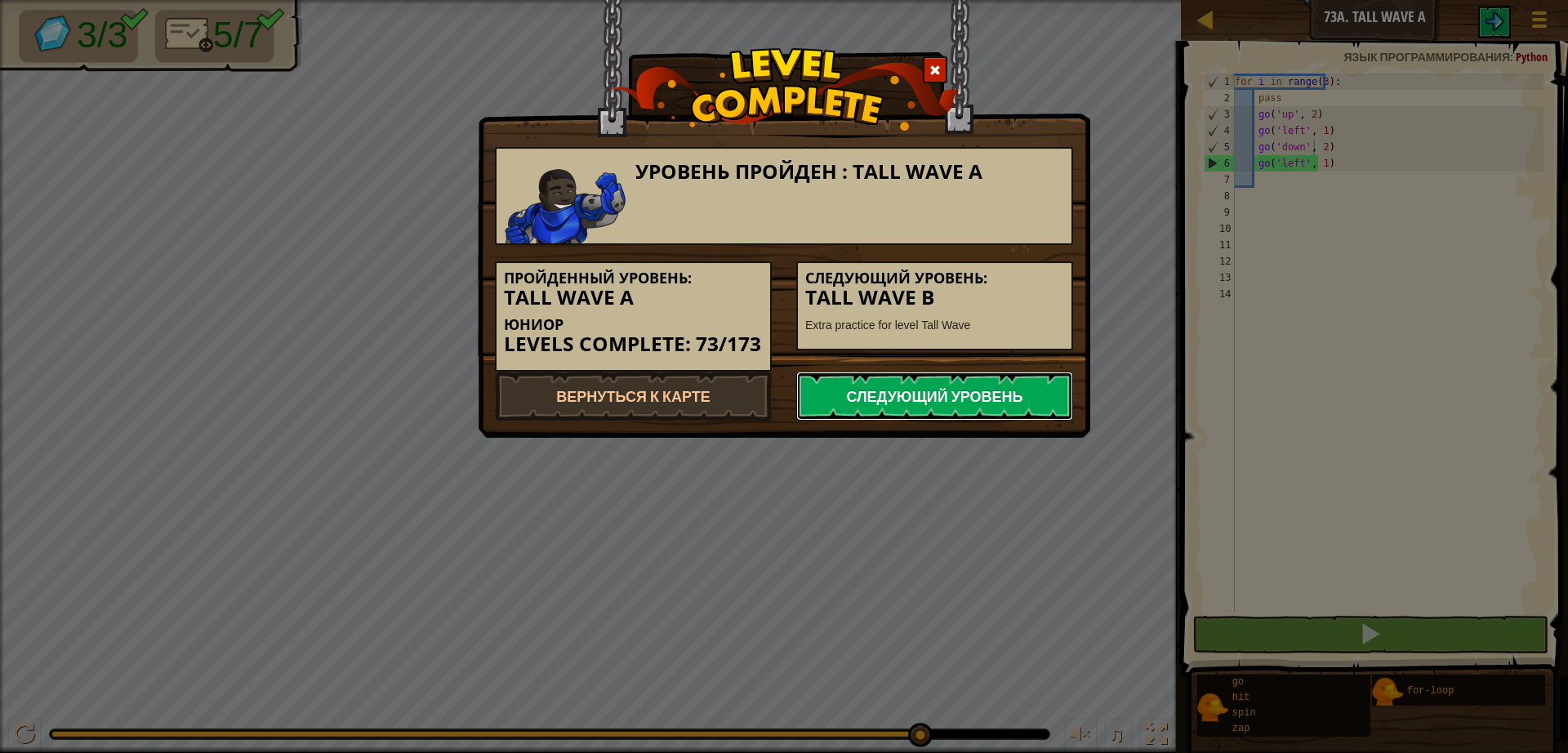
click at [1004, 406] on link "Следующий уровень" at bounding box center [934, 396] width 277 height 49
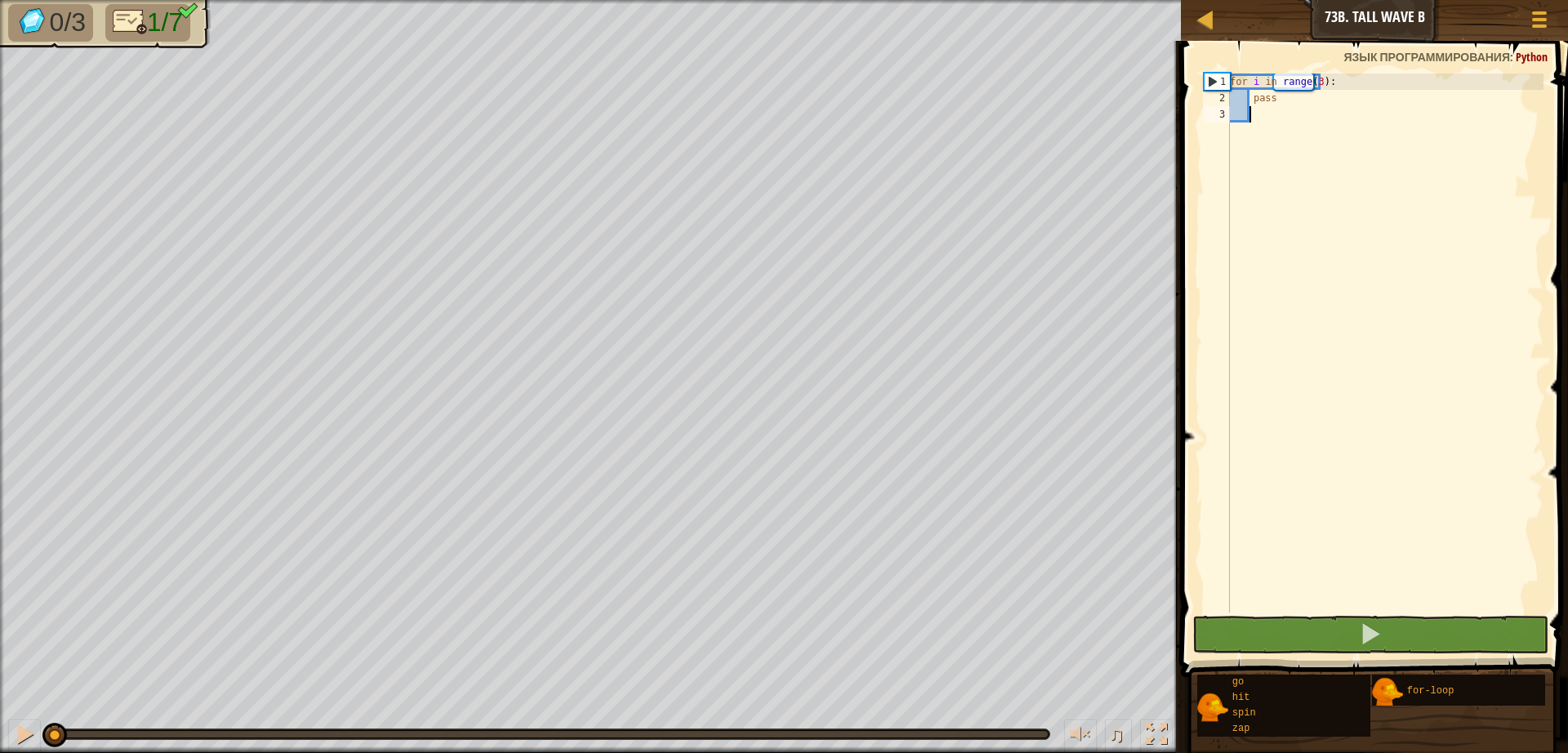
type textarea "g"
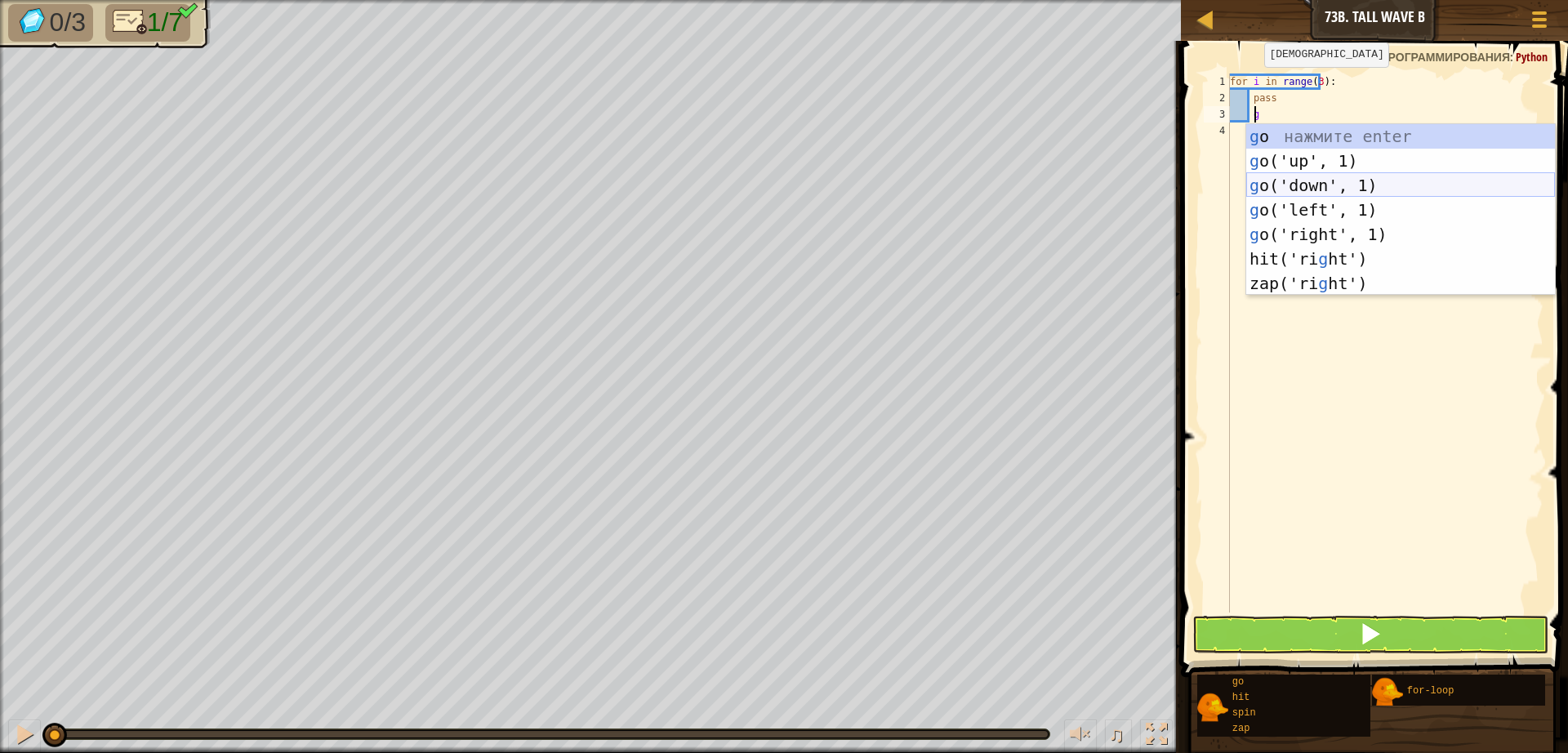
click at [1299, 187] on div "g o нажмите enter g o('up', 1) нажмите enter g o('down', 1) нажмите enter g o('…" at bounding box center [1400, 234] width 309 height 220
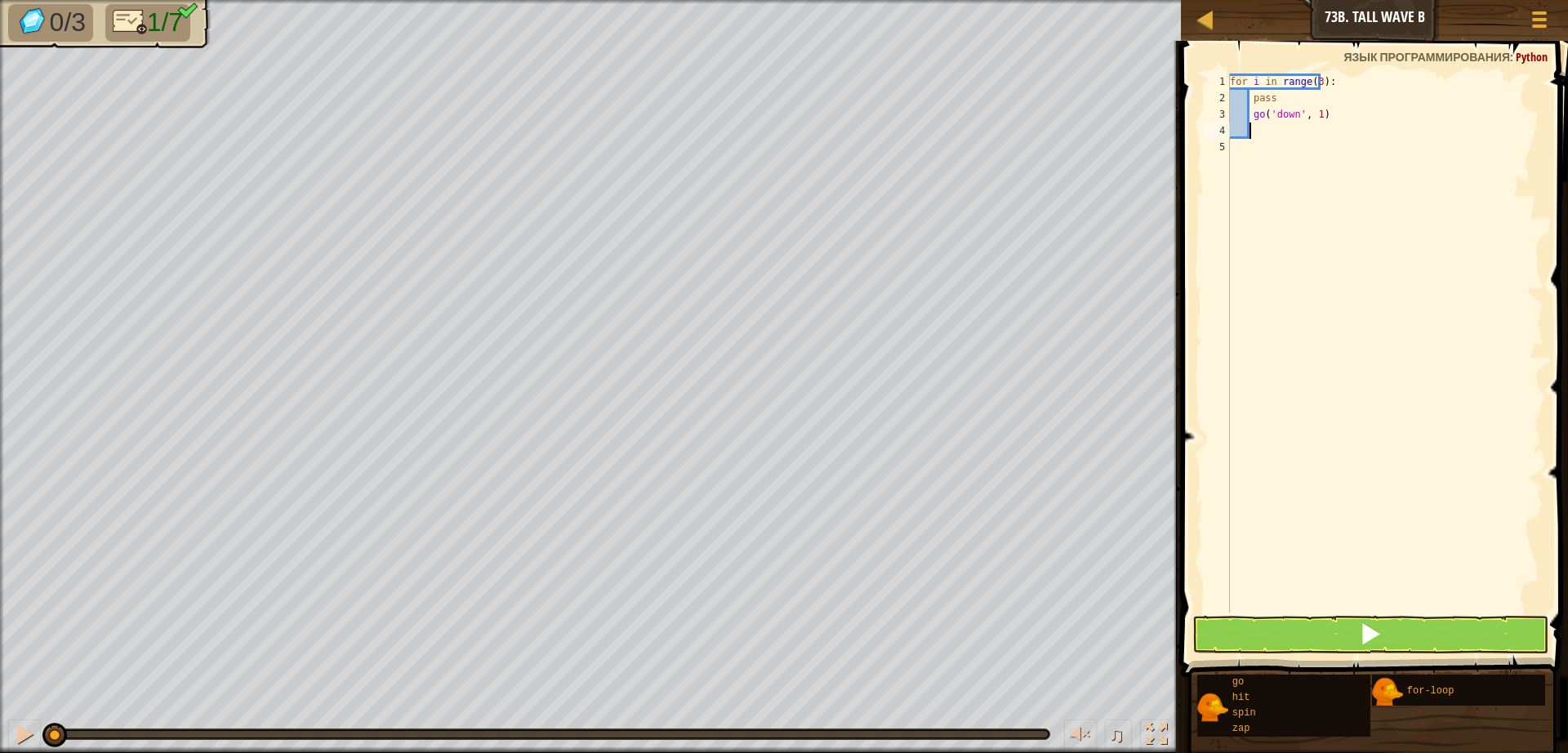
scroll to position [7, 1]
click at [1306, 115] on div "for i in range ( 3 ) : pass go ( 'down' , 1 )" at bounding box center [1384, 358] width 317 height 571
click at [1307, 118] on div "for i in range ( 3 ) : pass go ( 'down' , 1 )" at bounding box center [1384, 358] width 317 height 571
type textarea "go('down', 2)"
click at [1283, 128] on div "for i in range ( 3 ) : pass go ( 'down' , 2 )" at bounding box center [1384, 358] width 317 height 571
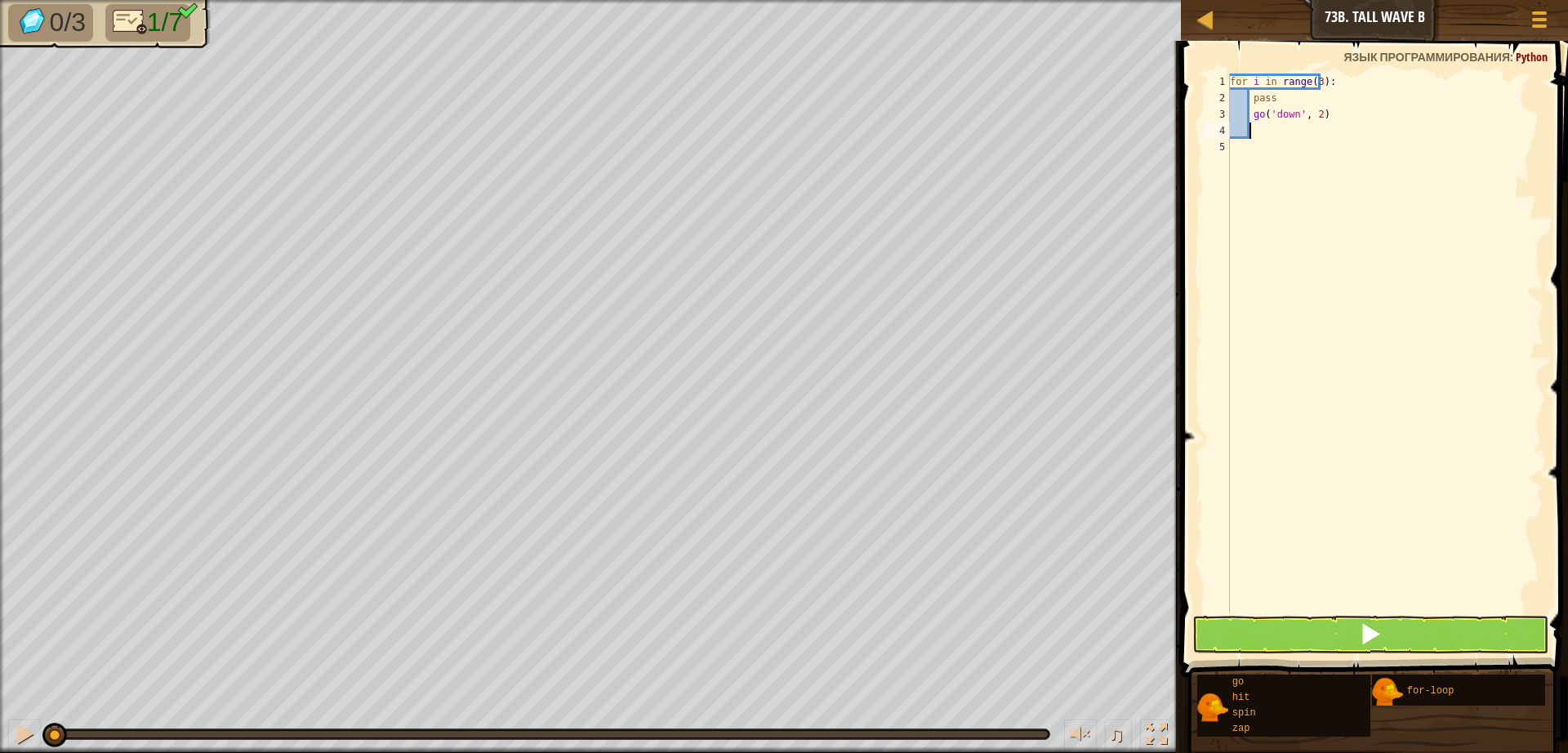
type textarea "g"
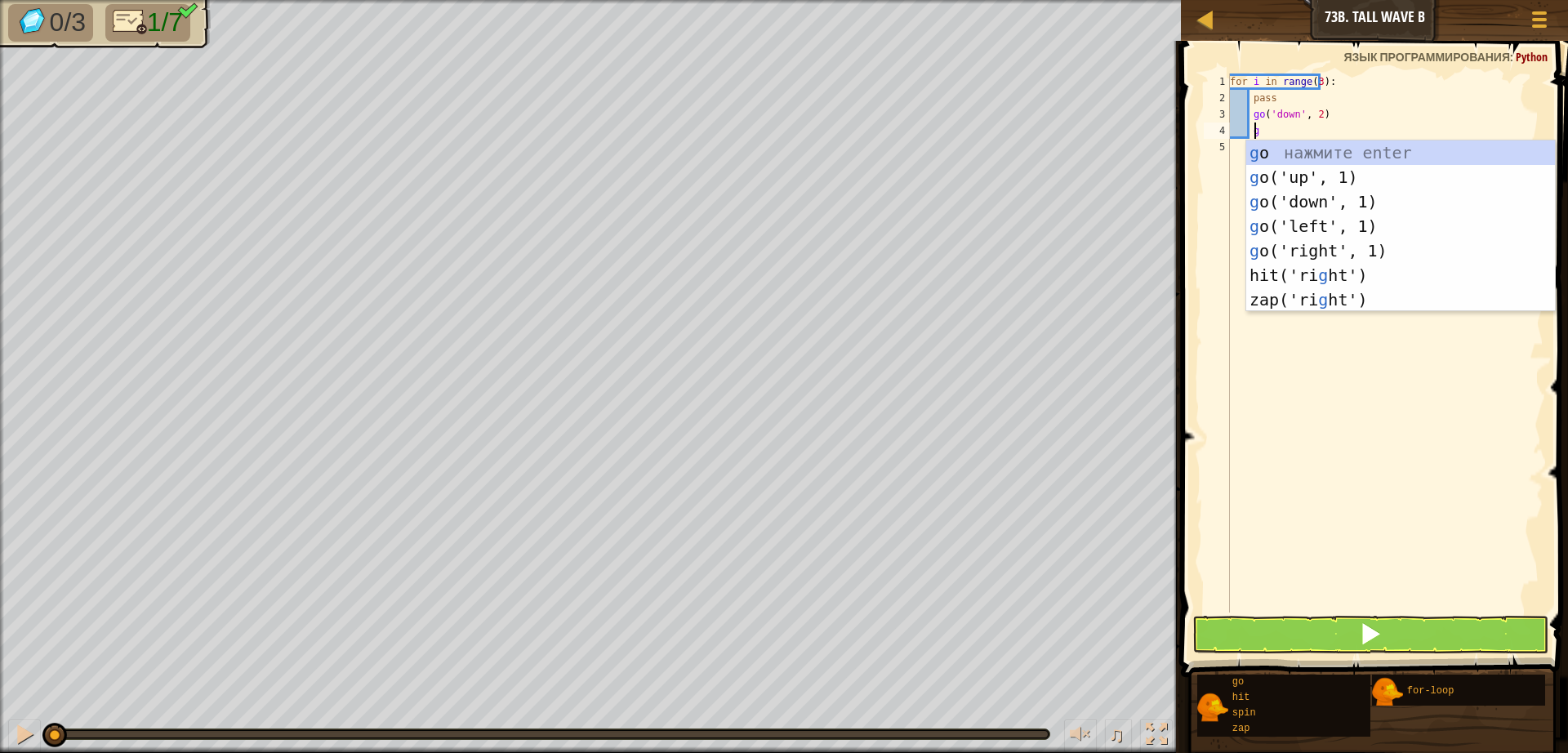
scroll to position [7, 2]
click at [1302, 221] on div "g o нажмите enter g o('up', 1) нажмите enter g o('down', 1) нажмите enter g o('…" at bounding box center [1400, 250] width 309 height 220
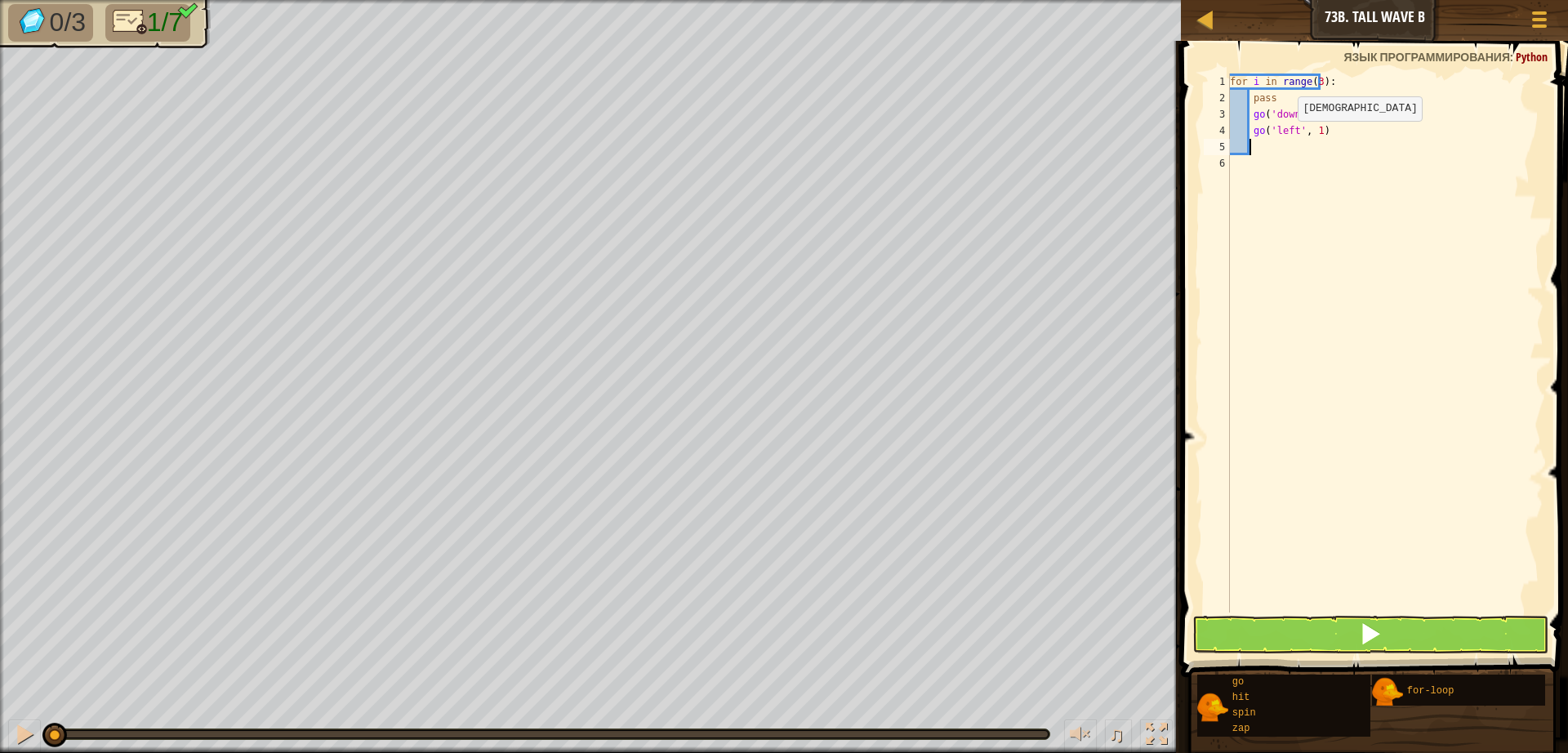
scroll to position [7, 1]
type textarea "g"
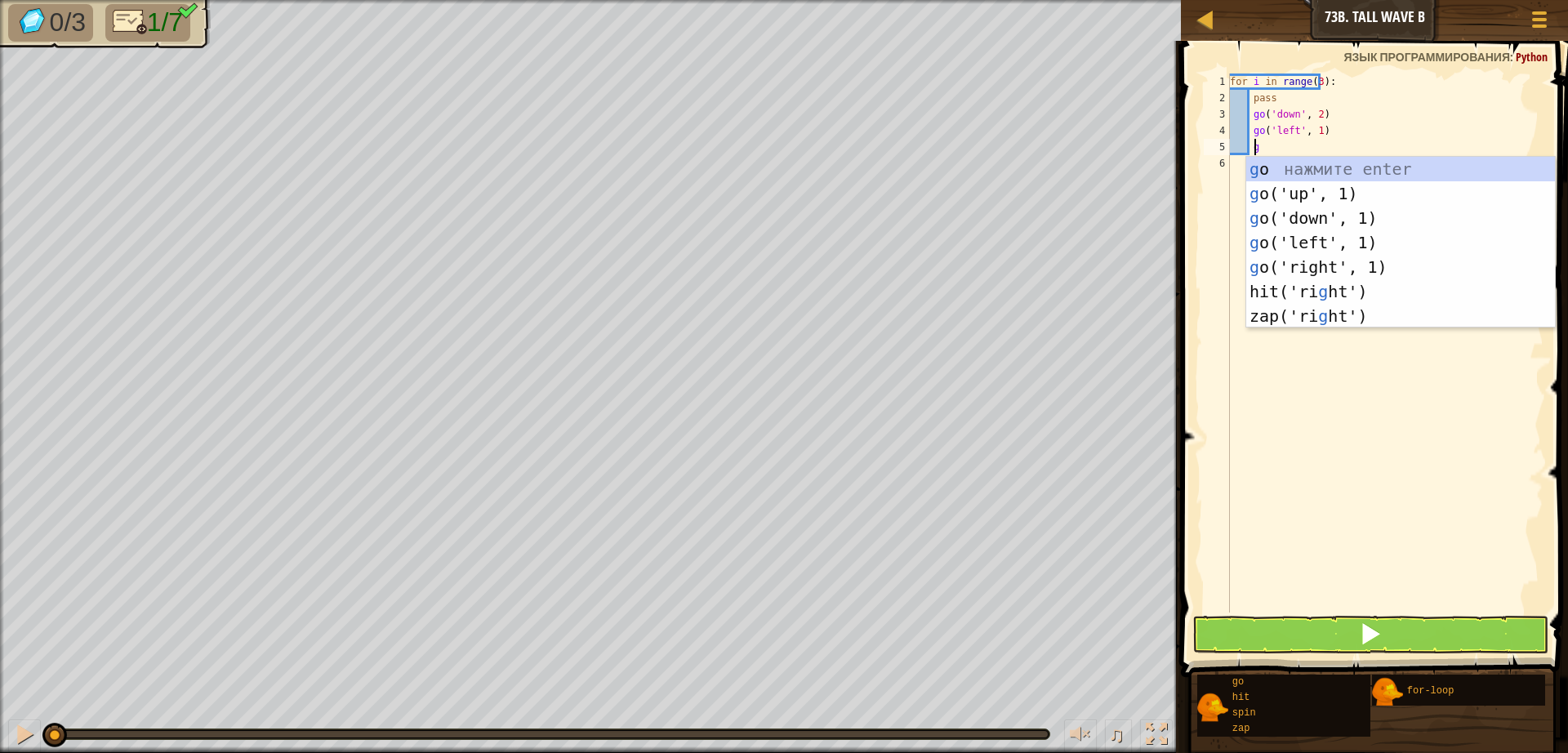
scroll to position [7, 2]
click at [1299, 197] on div "g o нажмите enter g o('up', 1) нажмите enter g o('down', 1) нажмите enter g o('…" at bounding box center [1400, 266] width 309 height 220
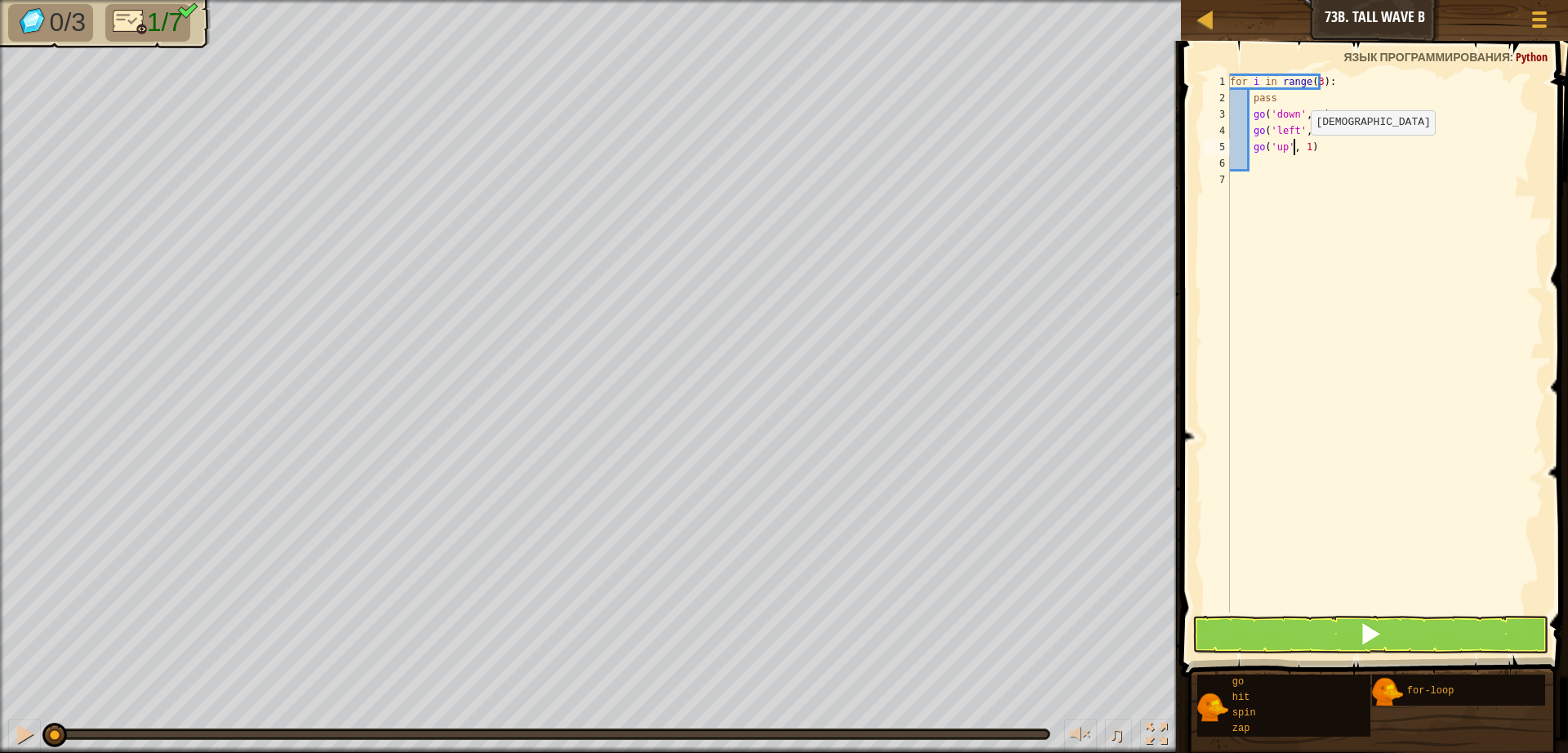
click at [1296, 151] on div "for i in range ( 3 ) : pass go ( 'down' , 2 ) go ( 'left' , 1 ) go ( 'up' , 1 )" at bounding box center [1384, 358] width 317 height 571
click at [1298, 153] on div "for i in range ( 3 ) : pass go ( 'down' , 2 ) go ( 'left' , 1 ) go ( 'up' , 1 )" at bounding box center [1384, 358] width 317 height 571
type textarea "go('up', 2)"
click at [1262, 175] on div "for i in range ( 3 ) : pass go ( 'down' , 2 ) go ( 'left' , 1 ) go ( 'up' , 2 )" at bounding box center [1384, 358] width 317 height 571
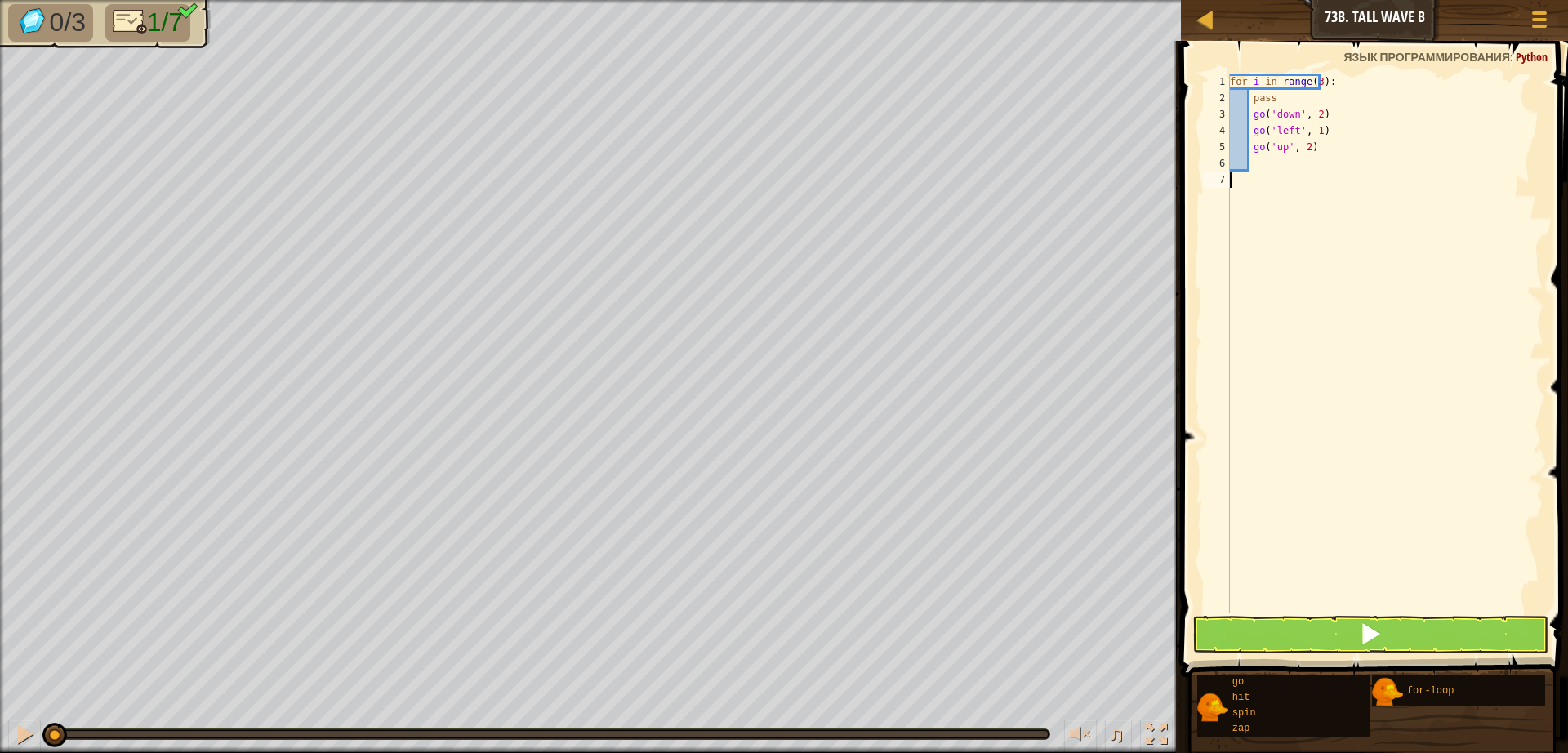
scroll to position [7, 0]
click at [1256, 158] on div "for i in range ( 3 ) : pass go ( 'down' , 2 ) go ( 'left' , 1 ) go ( 'up' , 2 )" at bounding box center [1384, 358] width 317 height 571
type textarea "g"
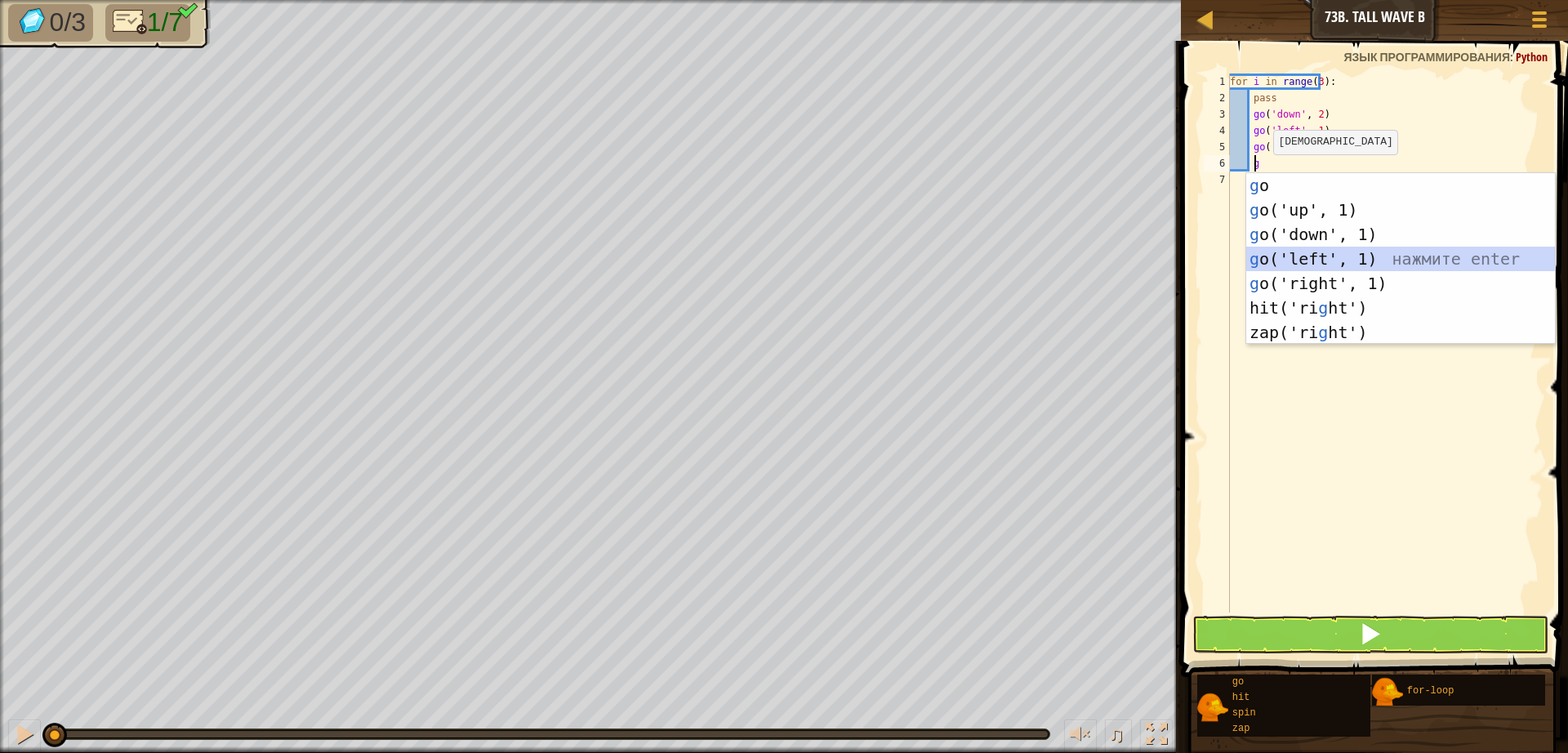
click at [1290, 264] on div "g o нажмите enter g o('up', 1) нажмите enter g o('down', 1) нажмите enter g o('…" at bounding box center [1400, 282] width 309 height 220
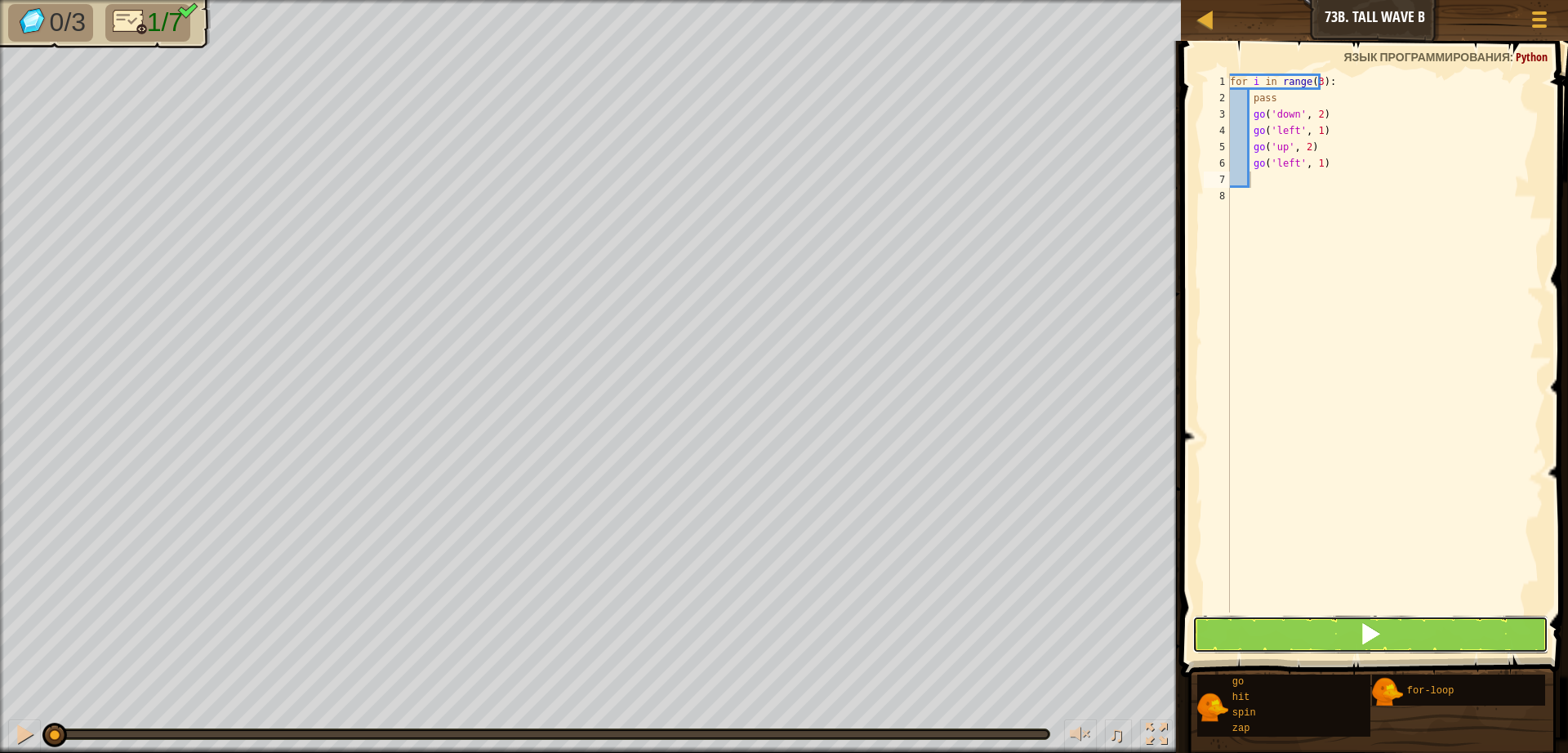
click at [1302, 640] on button at bounding box center [1370, 635] width 356 height 38
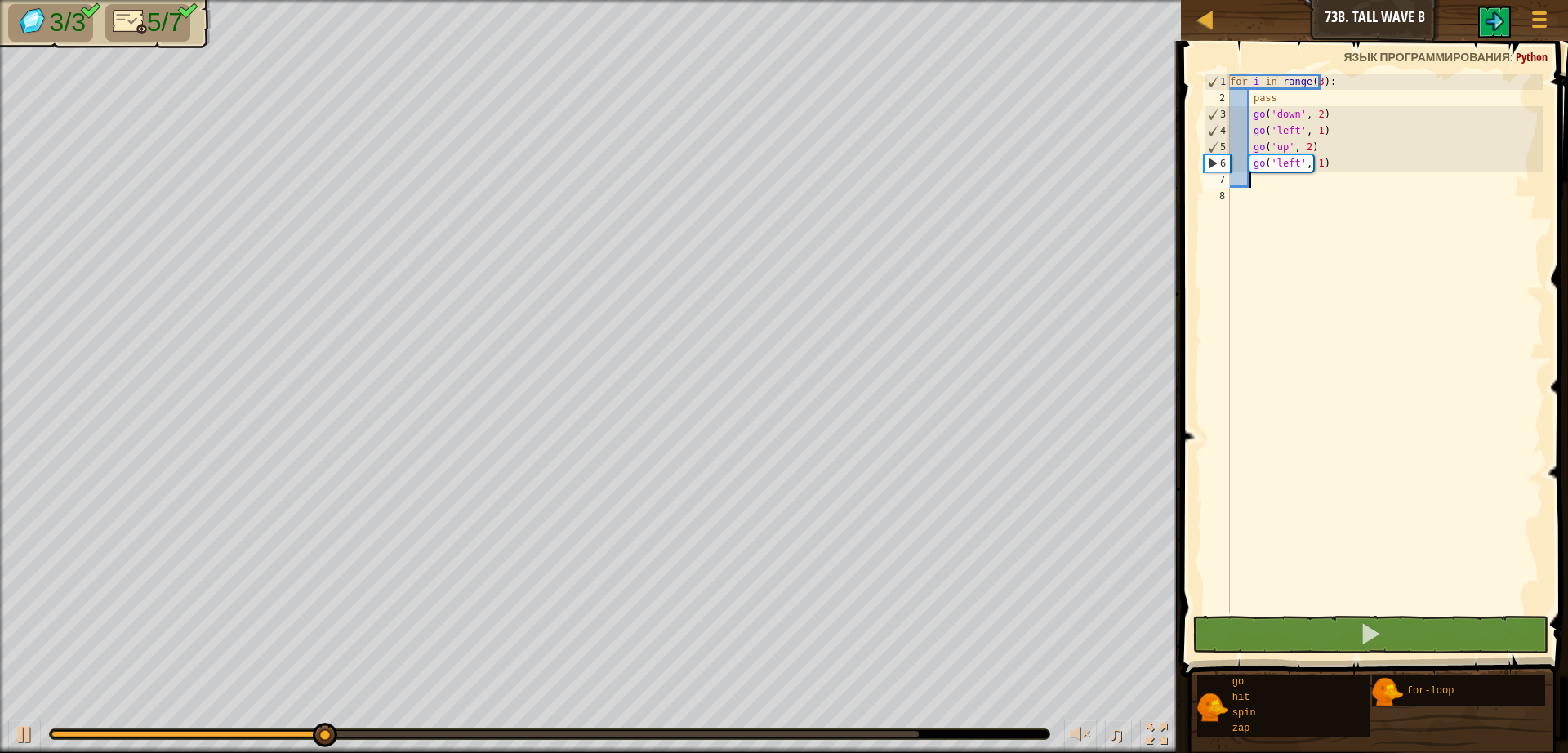
click at [896, 730] on div at bounding box center [549, 734] width 1000 height 10
click at [898, 731] on div "0:17.8 Текущее: 0:06.2 Максимальное: 0:18.2" at bounding box center [485, 734] width 867 height 7
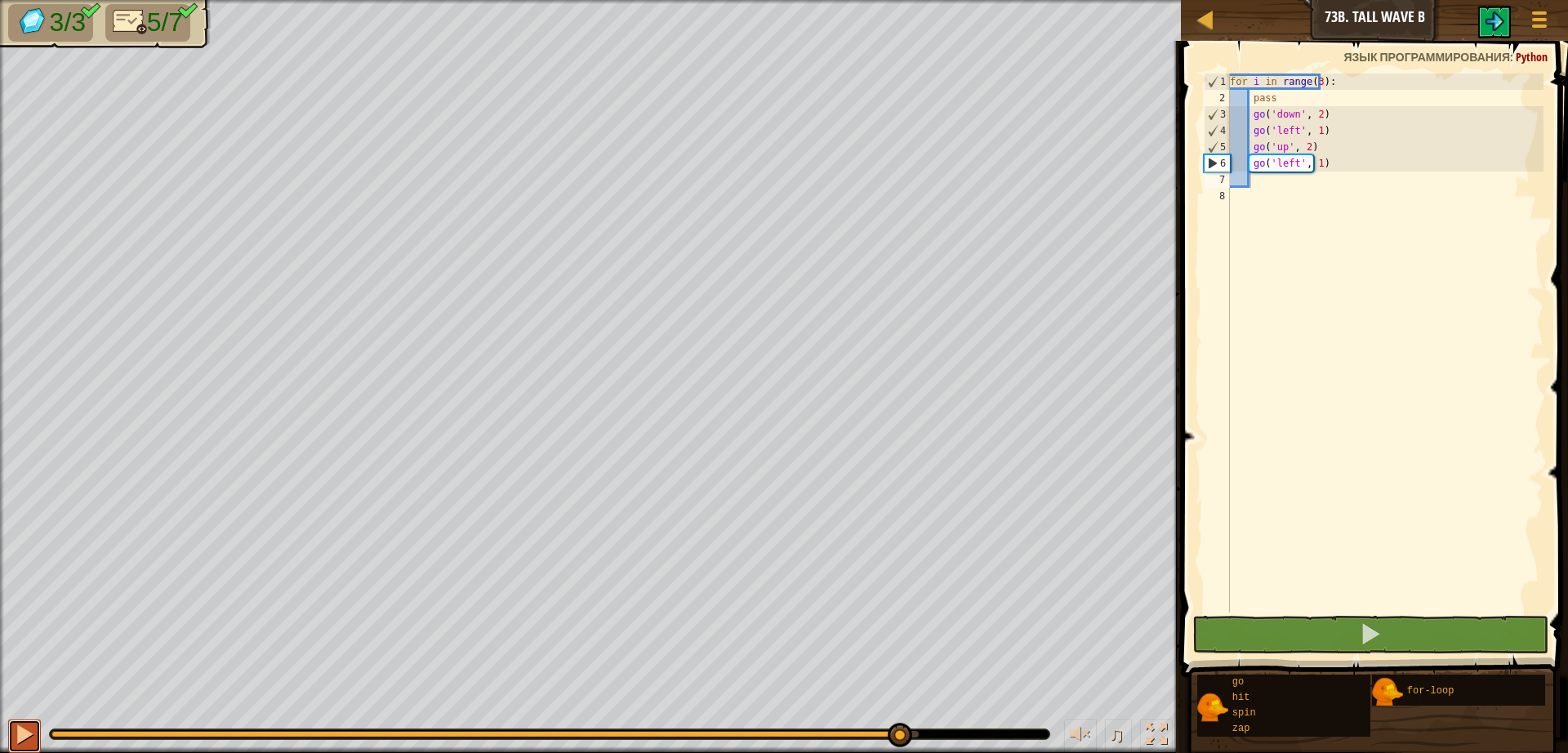
click at [20, 725] on div at bounding box center [25, 734] width 22 height 22
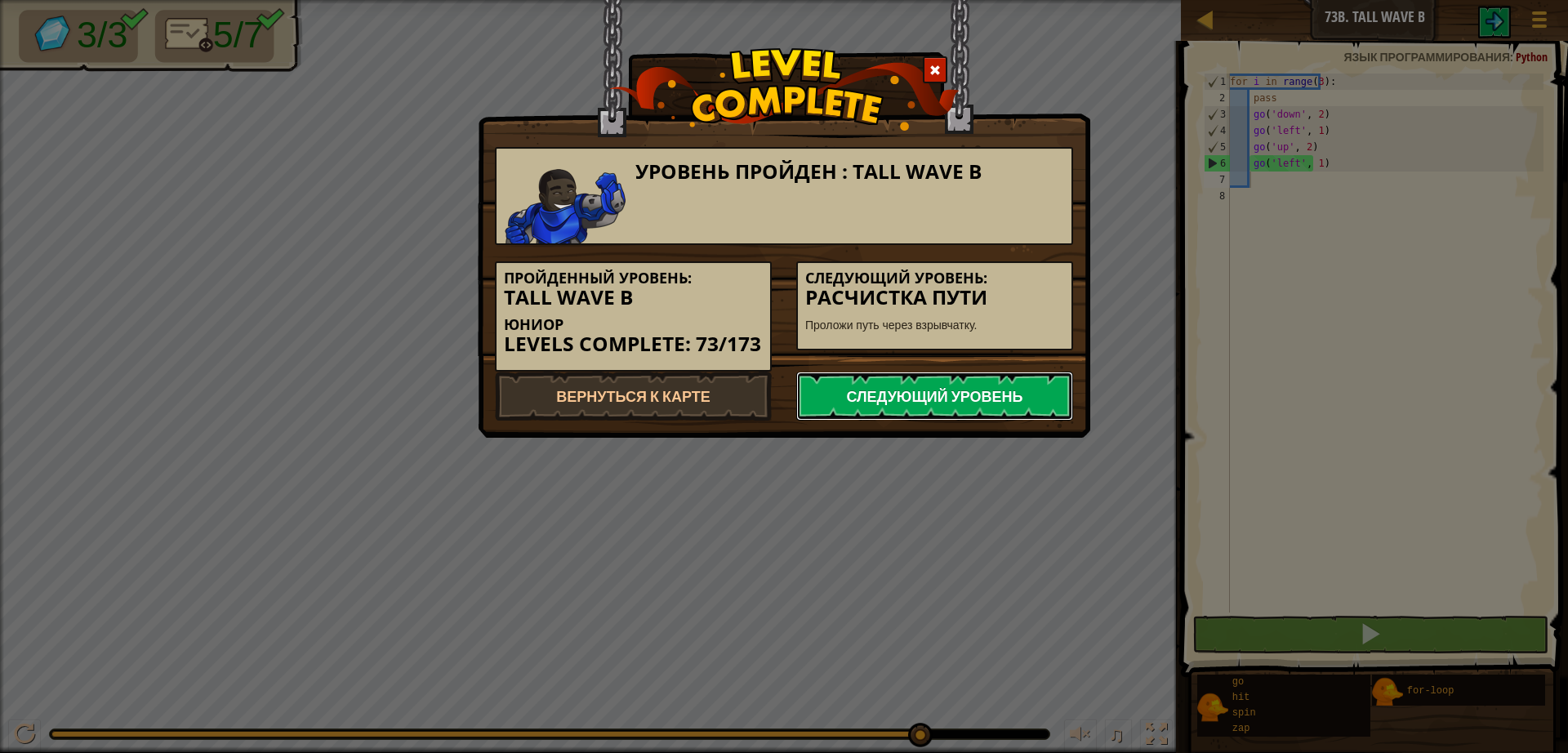
click at [892, 404] on link "Следующий уровень" at bounding box center [934, 396] width 277 height 49
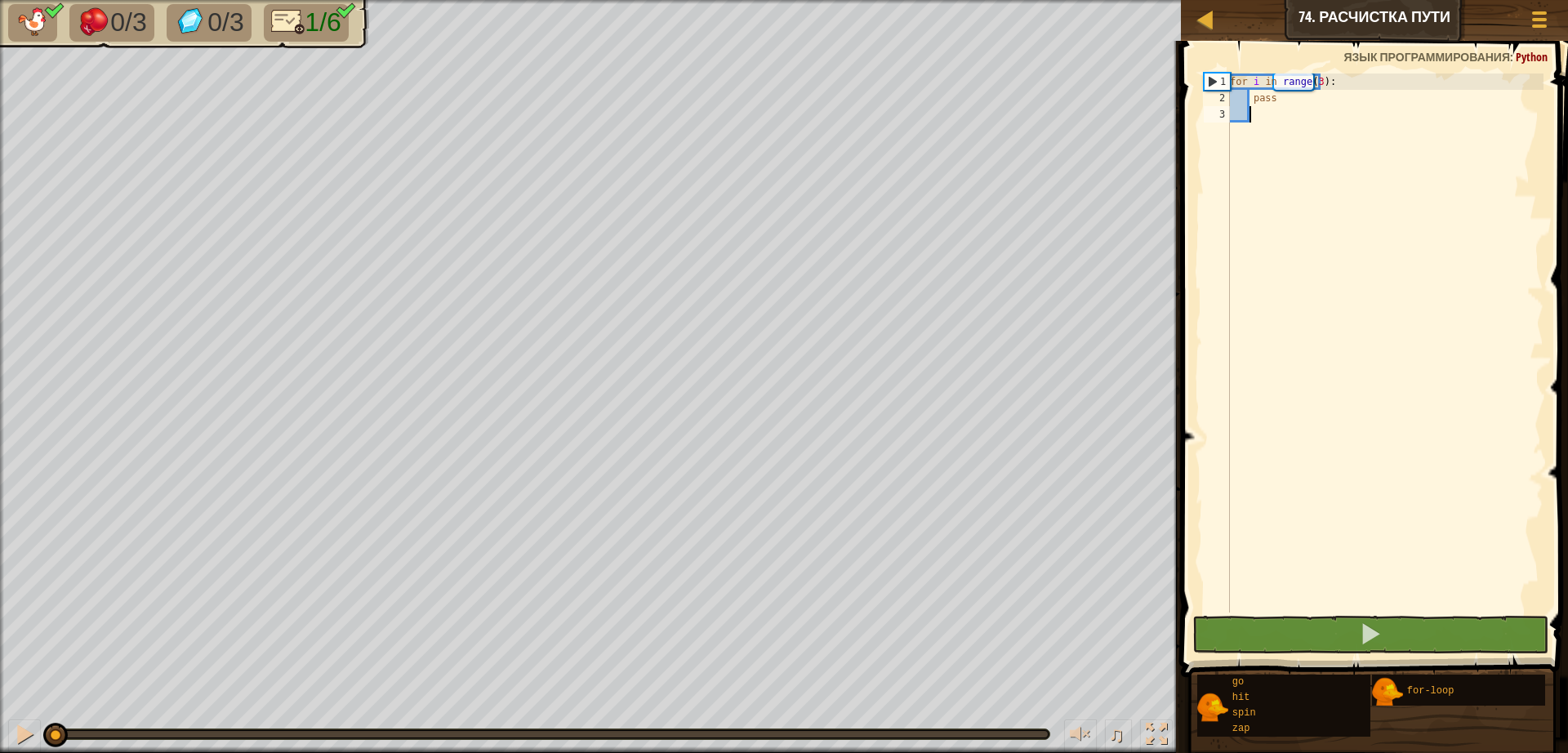
type textarea "z"
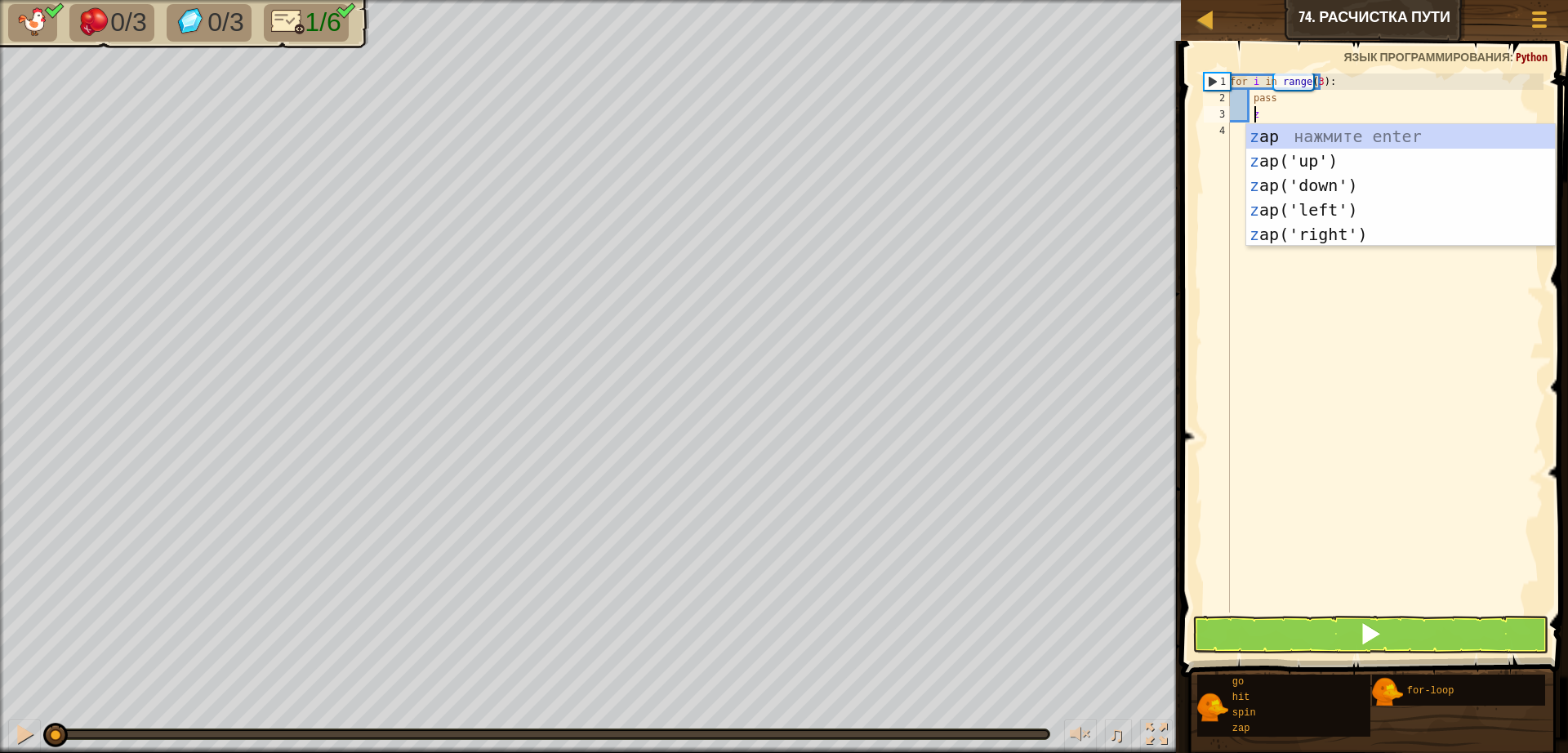
scroll to position [7, 2]
click at [1282, 237] on div "z ap нажмите enter z ap('up') нажмите enter z ap('down') нажмите enter z ap('le…" at bounding box center [1400, 210] width 309 height 172
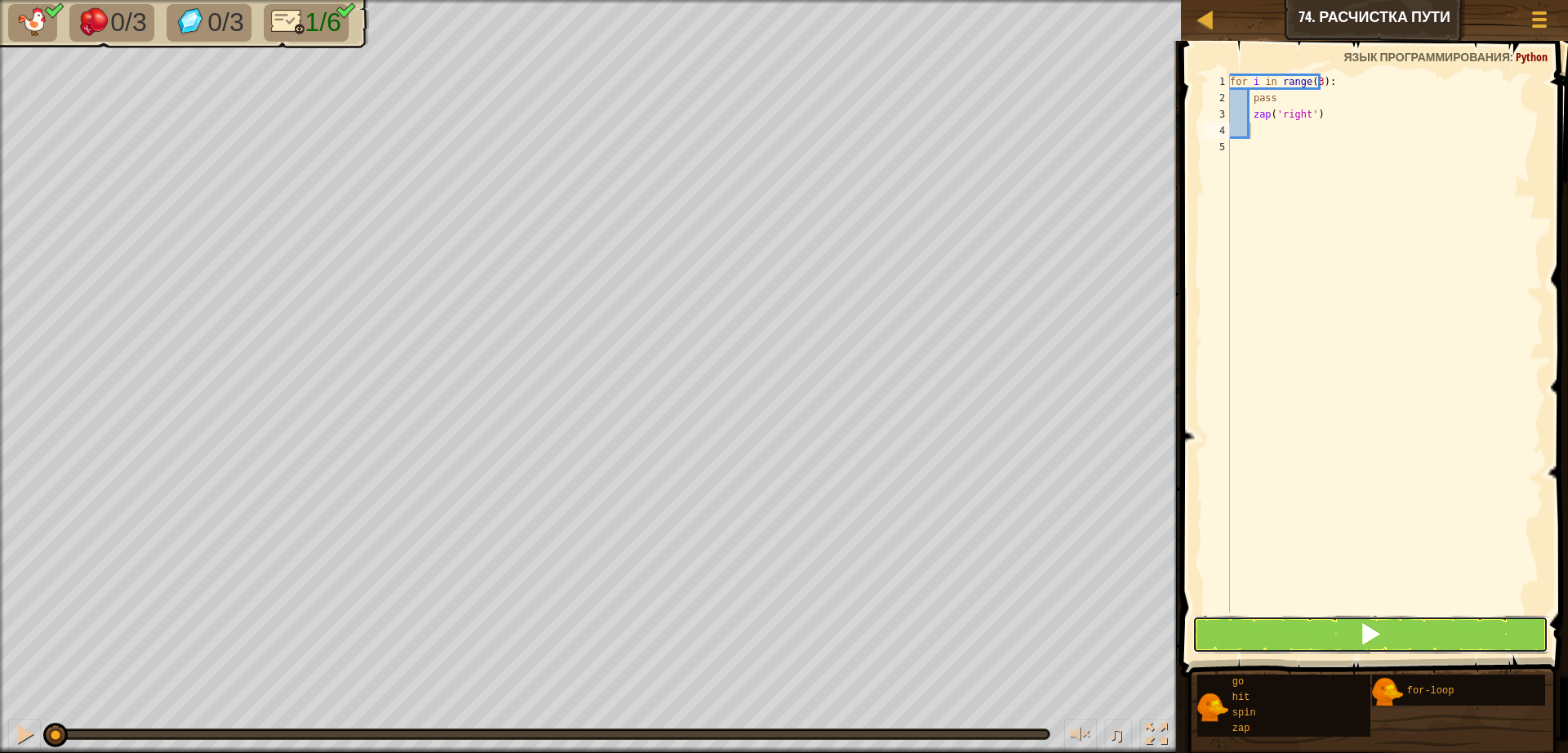
click at [1297, 626] on button at bounding box center [1370, 635] width 356 height 38
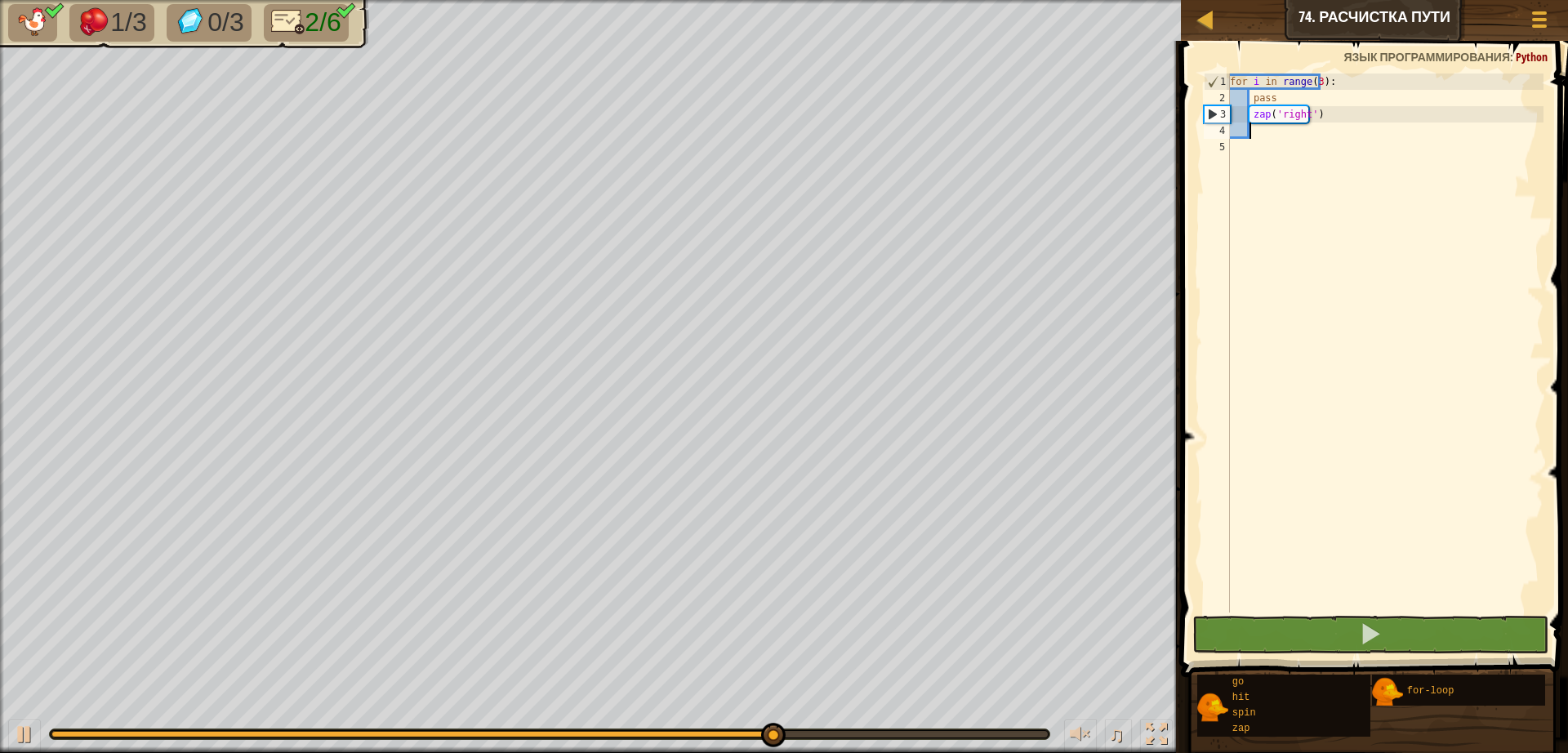
type textarea "g"
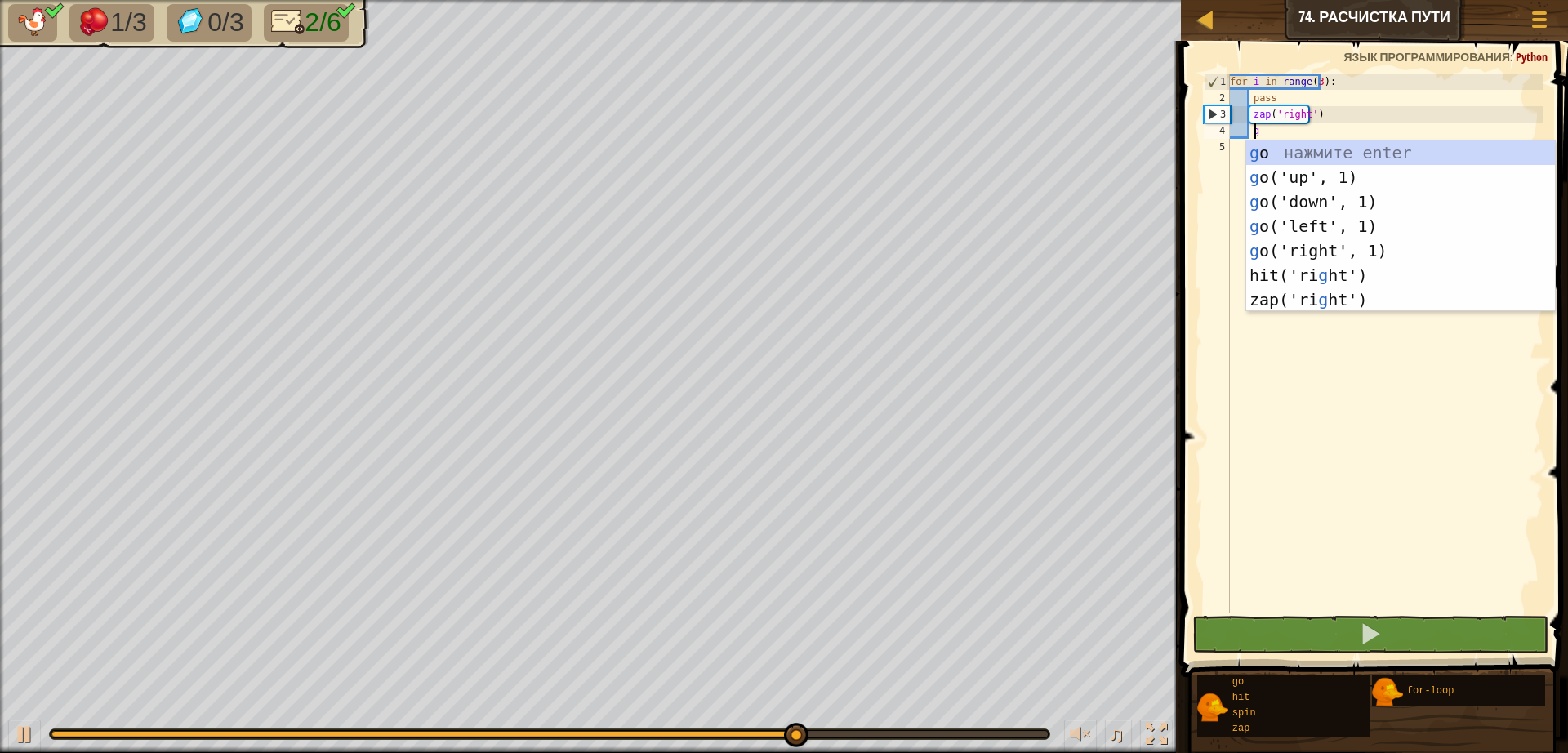
scroll to position [7, 2]
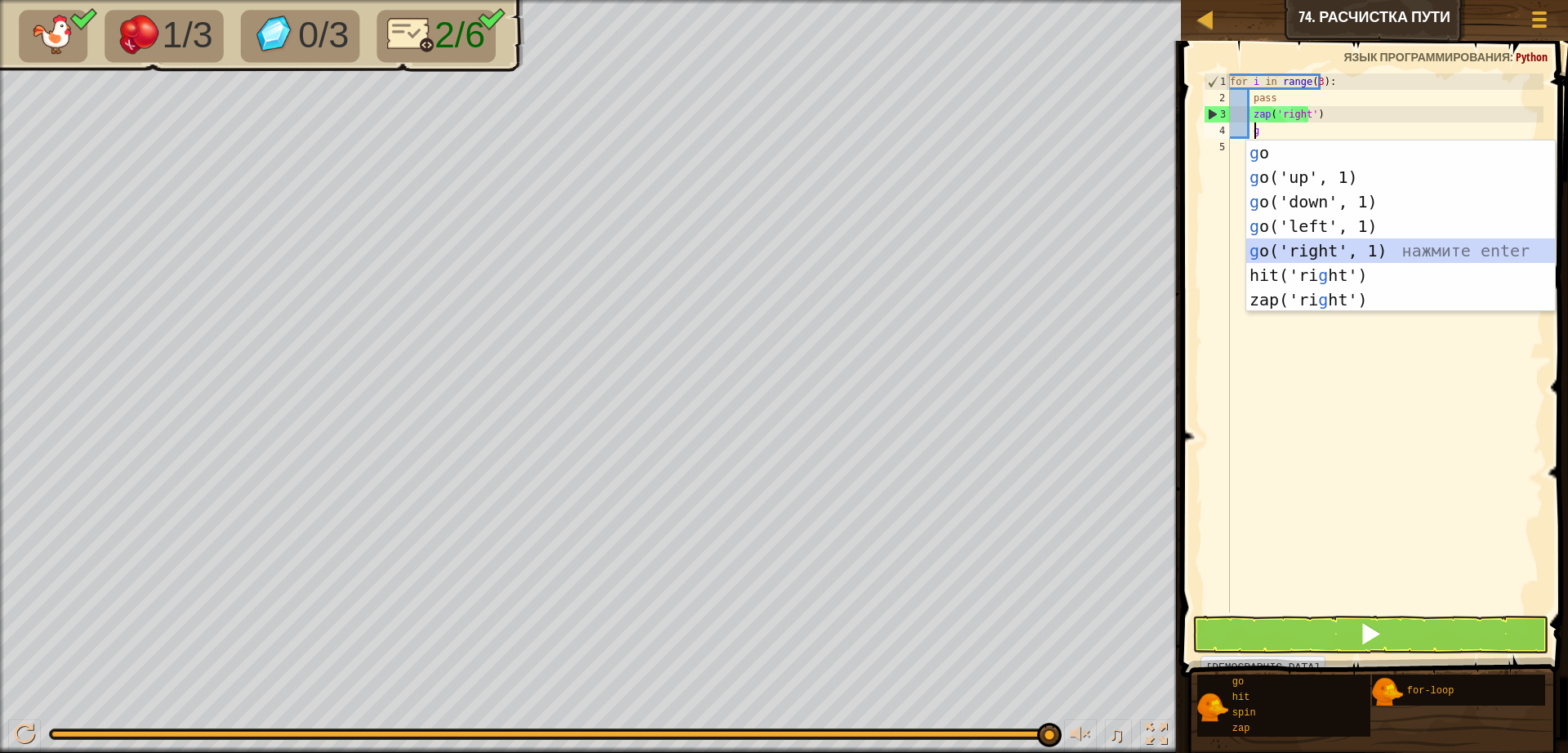
click at [1284, 258] on div "g o нажмите enter g o('up', 1) нажмите enter g o('down', 1) нажмите enter g o('…" at bounding box center [1400, 250] width 309 height 220
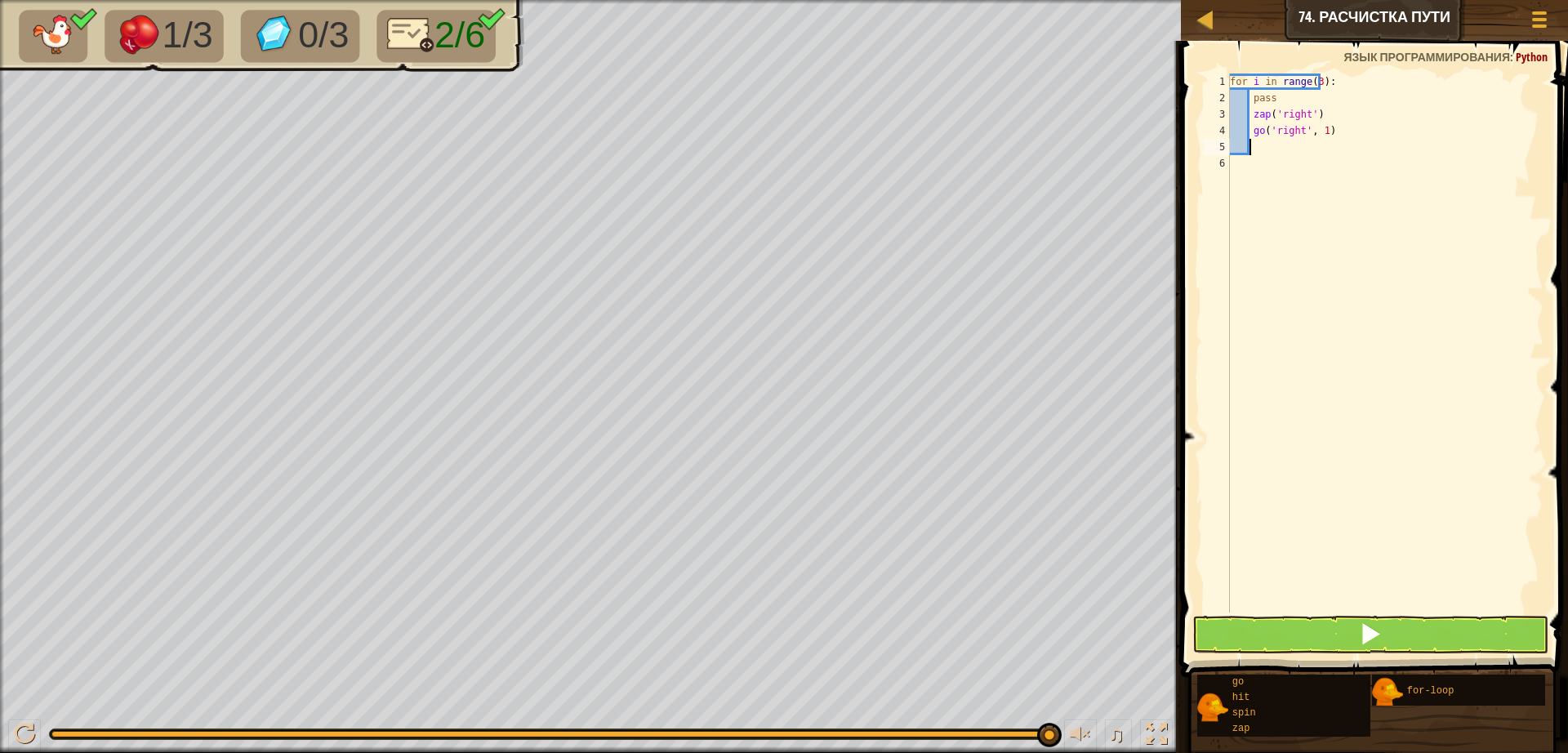
type textarea "g"
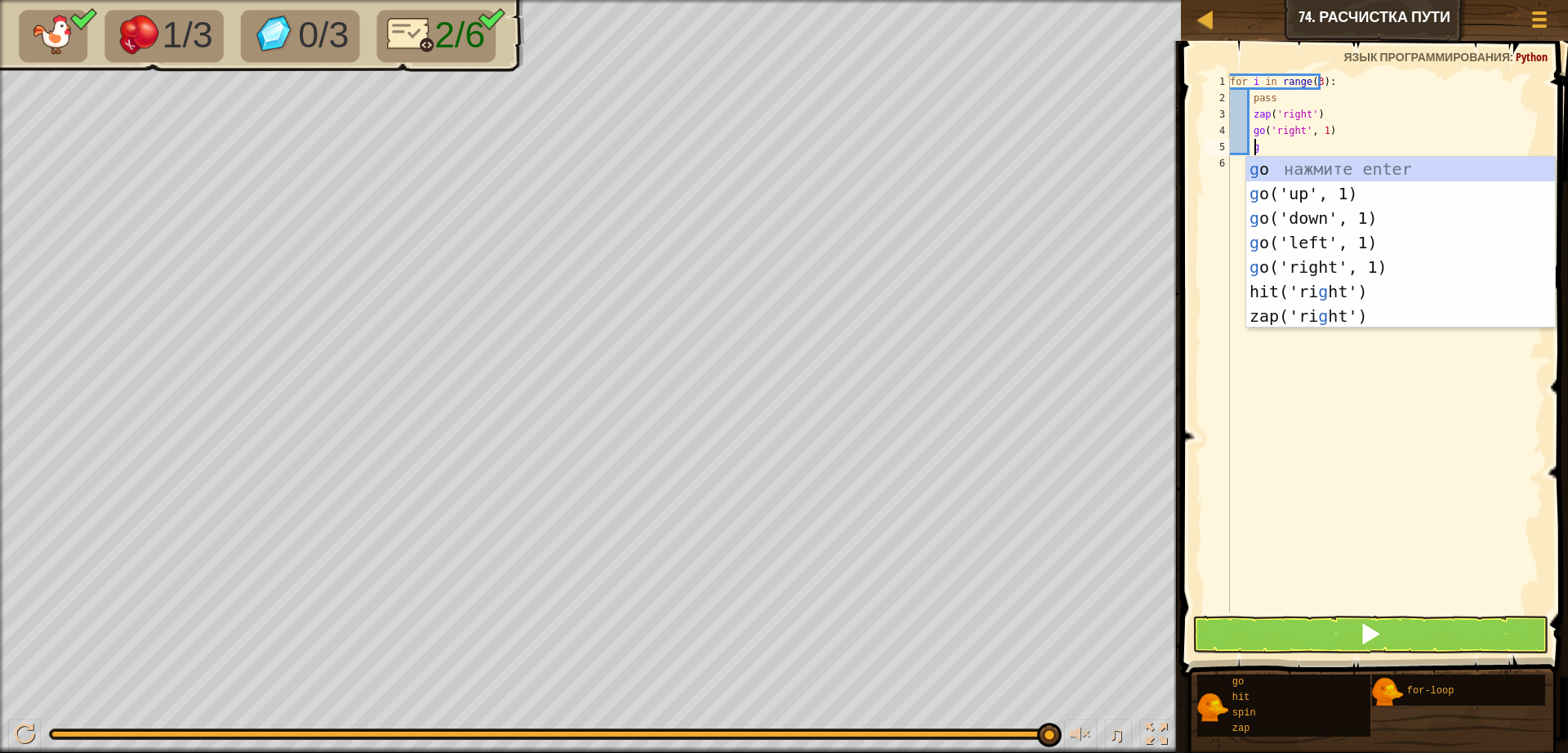
scroll to position [7, 2]
click at [1316, 190] on div "g o нажмите enter g o('up', 1) нажмите enter g o('down', 1) нажмите enter g o('…" at bounding box center [1400, 266] width 309 height 220
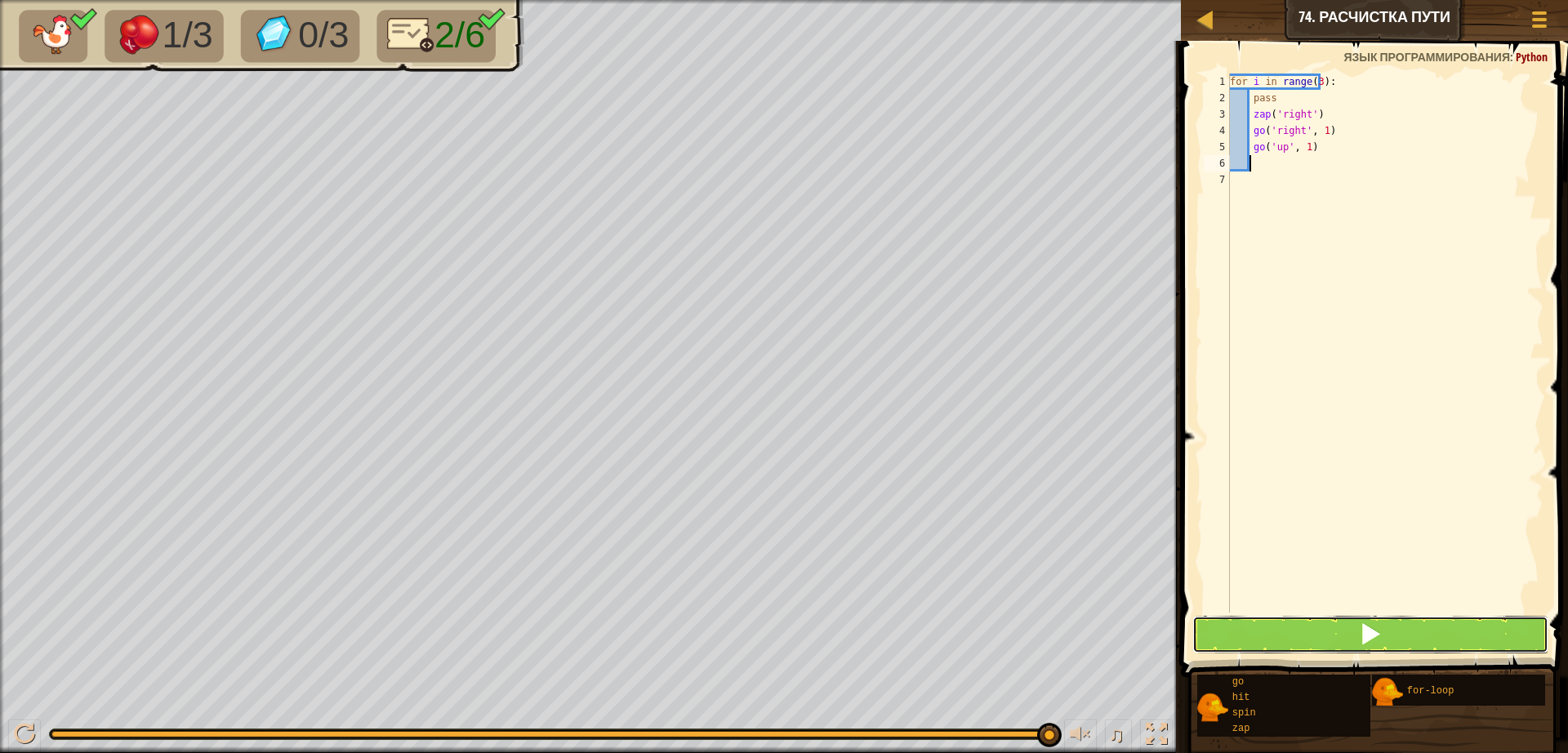
click at [1361, 650] on button at bounding box center [1370, 635] width 356 height 38
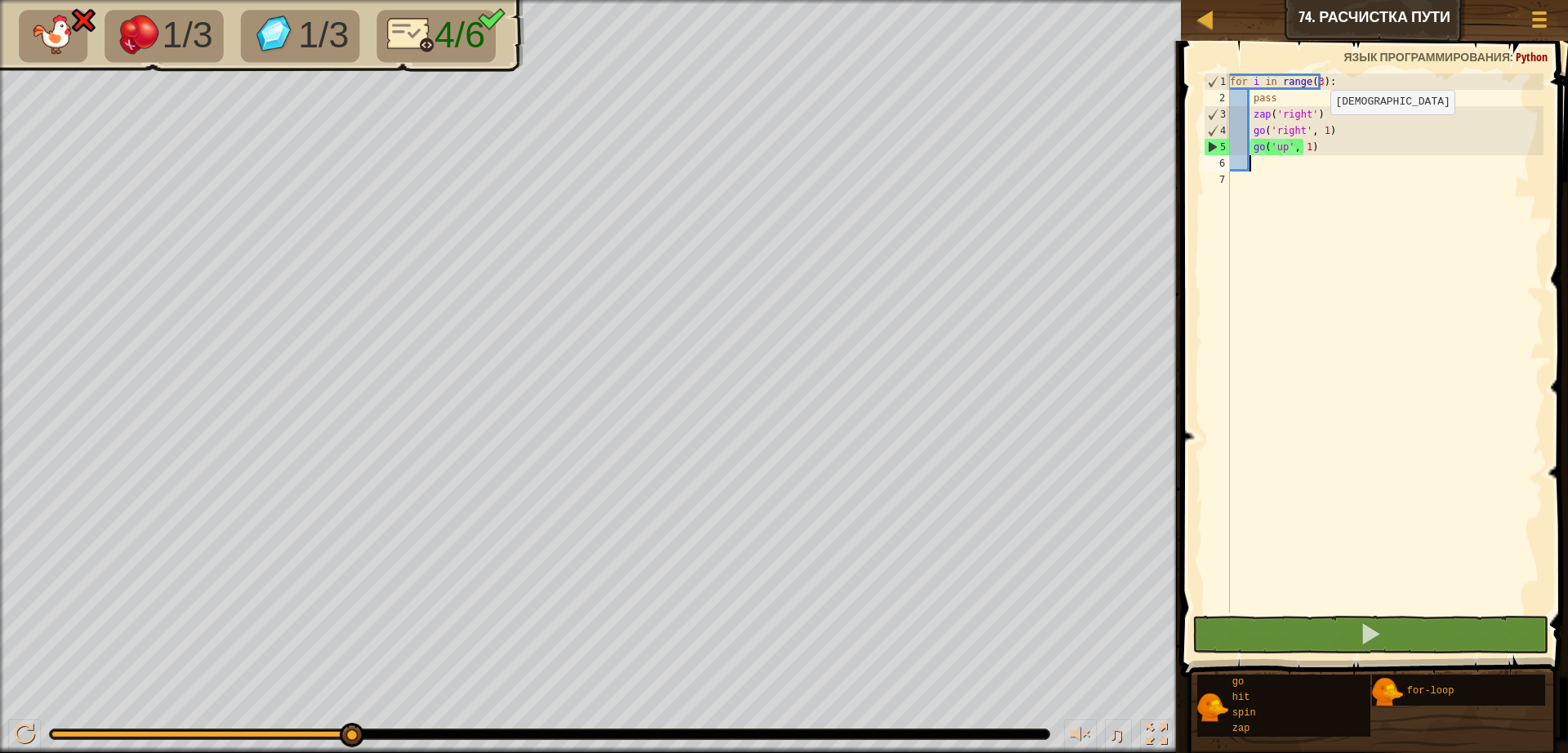
click at [1314, 130] on div "for i in range ( 3 ) : pass zap ( 'right' ) go ( 'right' , 1 ) go ( 'up' , 1 )" at bounding box center [1384, 358] width 317 height 571
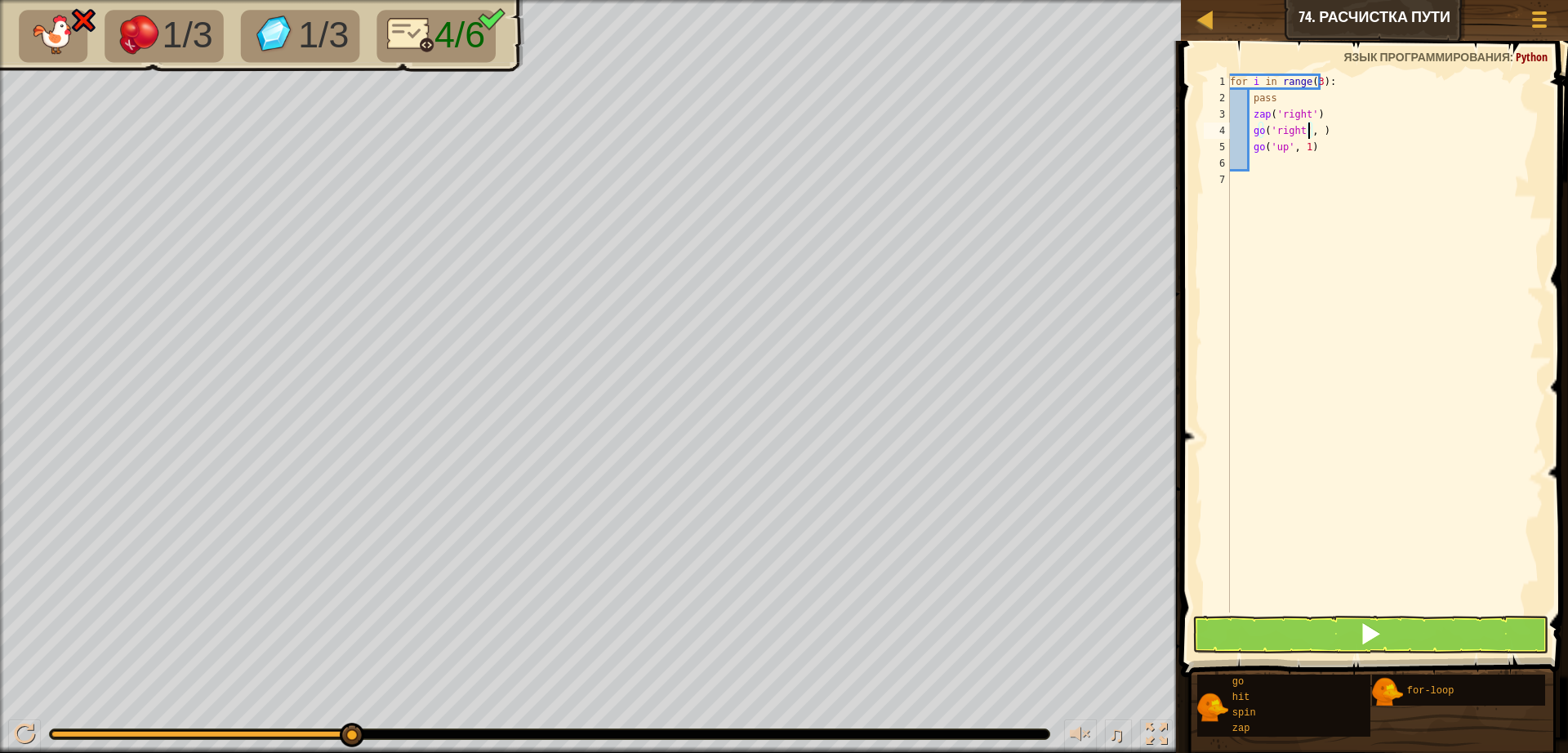
scroll to position [7, 7]
type textarea "go('right', 2)"
click at [1456, 620] on button at bounding box center [1370, 635] width 356 height 38
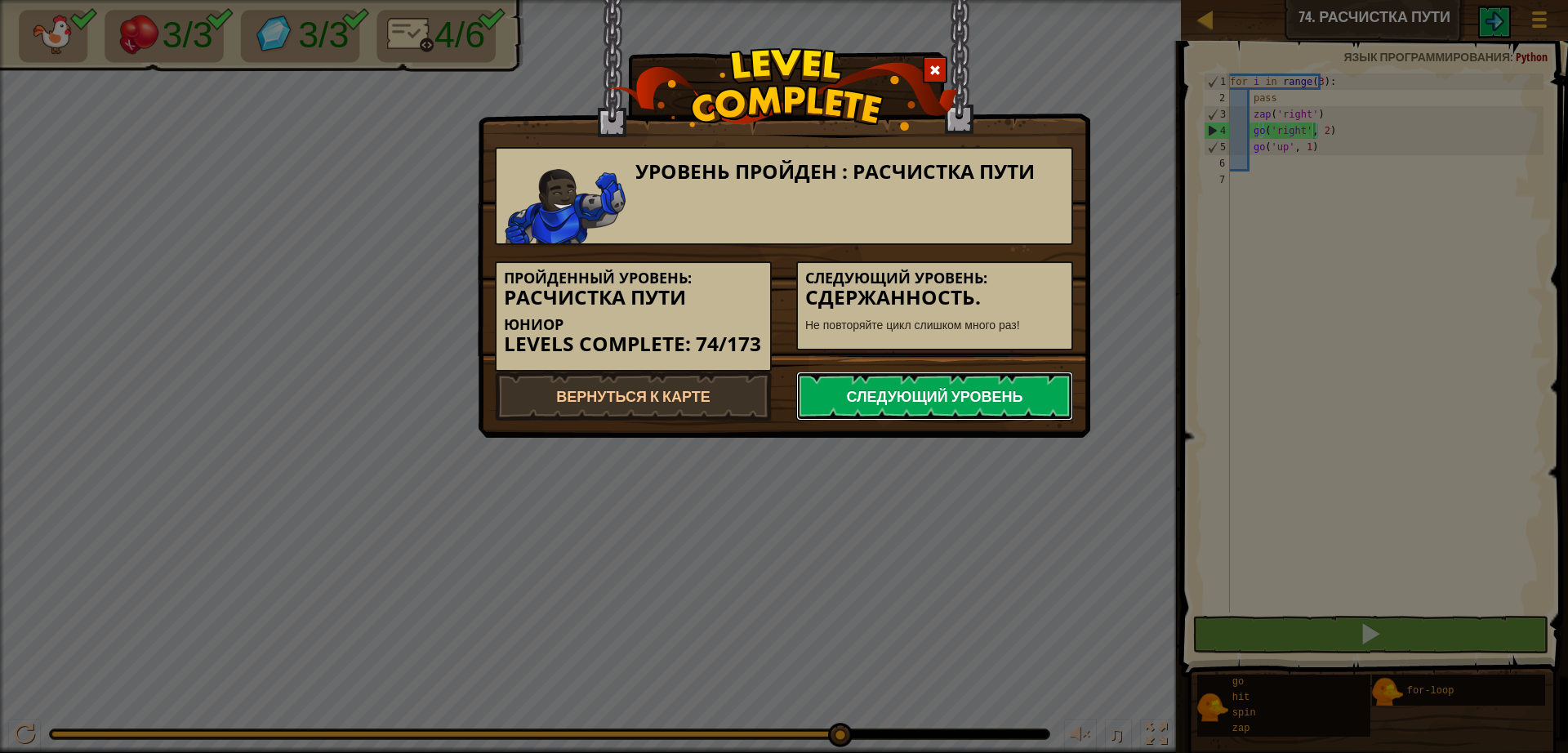
click at [936, 404] on link "Следующий уровень" at bounding box center [934, 396] width 277 height 49
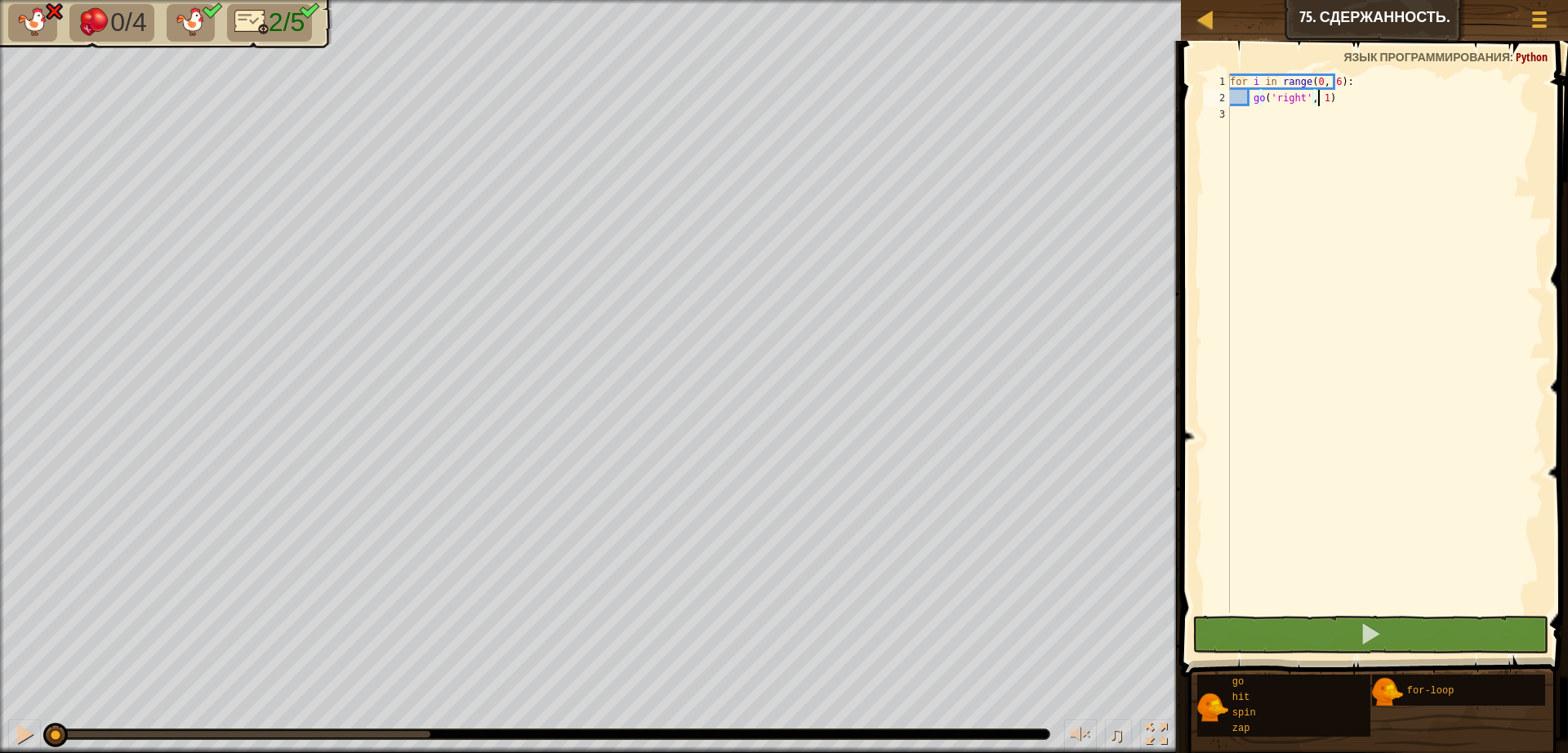
click at [1247, 106] on div "for i in range ( 0 , 6 ) : go ( 'right' , 1 )" at bounding box center [1384, 358] width 317 height 571
click at [1240, 117] on div "for i in range ( 0 , 6 ) : go ( 'right' , 1 )" at bounding box center [1384, 358] width 317 height 571
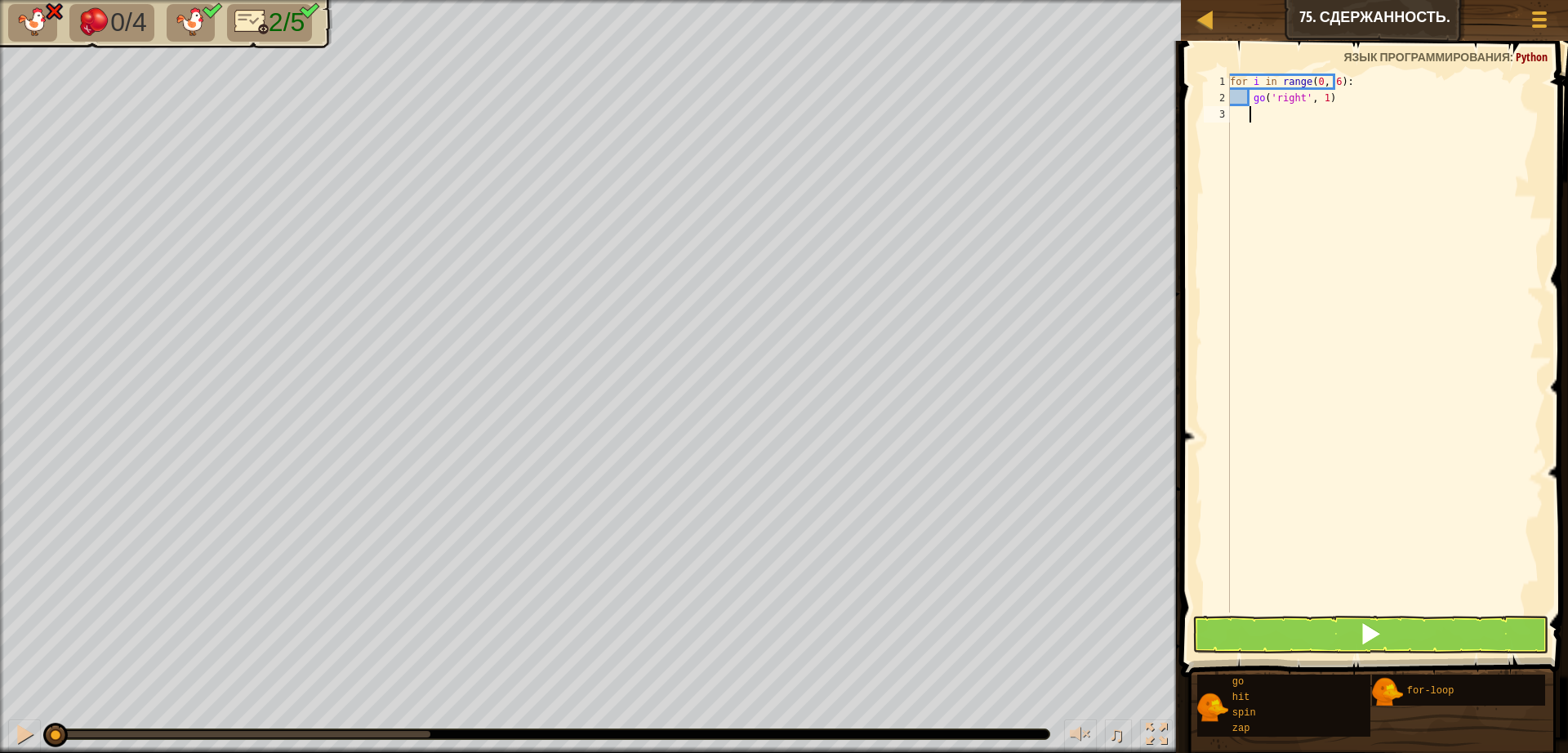
type textarea "z"
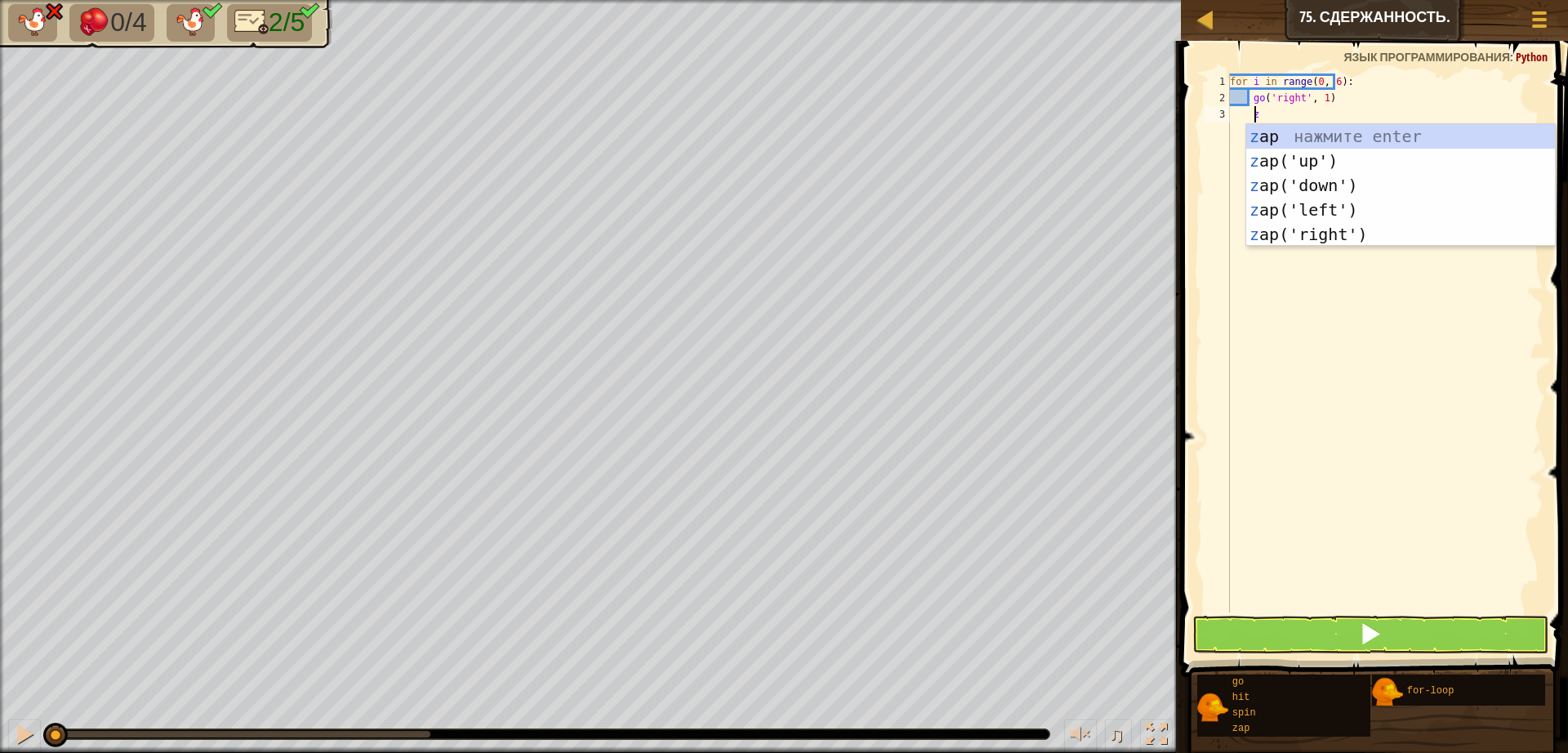
scroll to position [7, 2]
click at [1253, 189] on div "z ap нажмите enter z ap('up') нажмите enter z ap('down') нажмите enter z ap('le…" at bounding box center [1400, 210] width 309 height 172
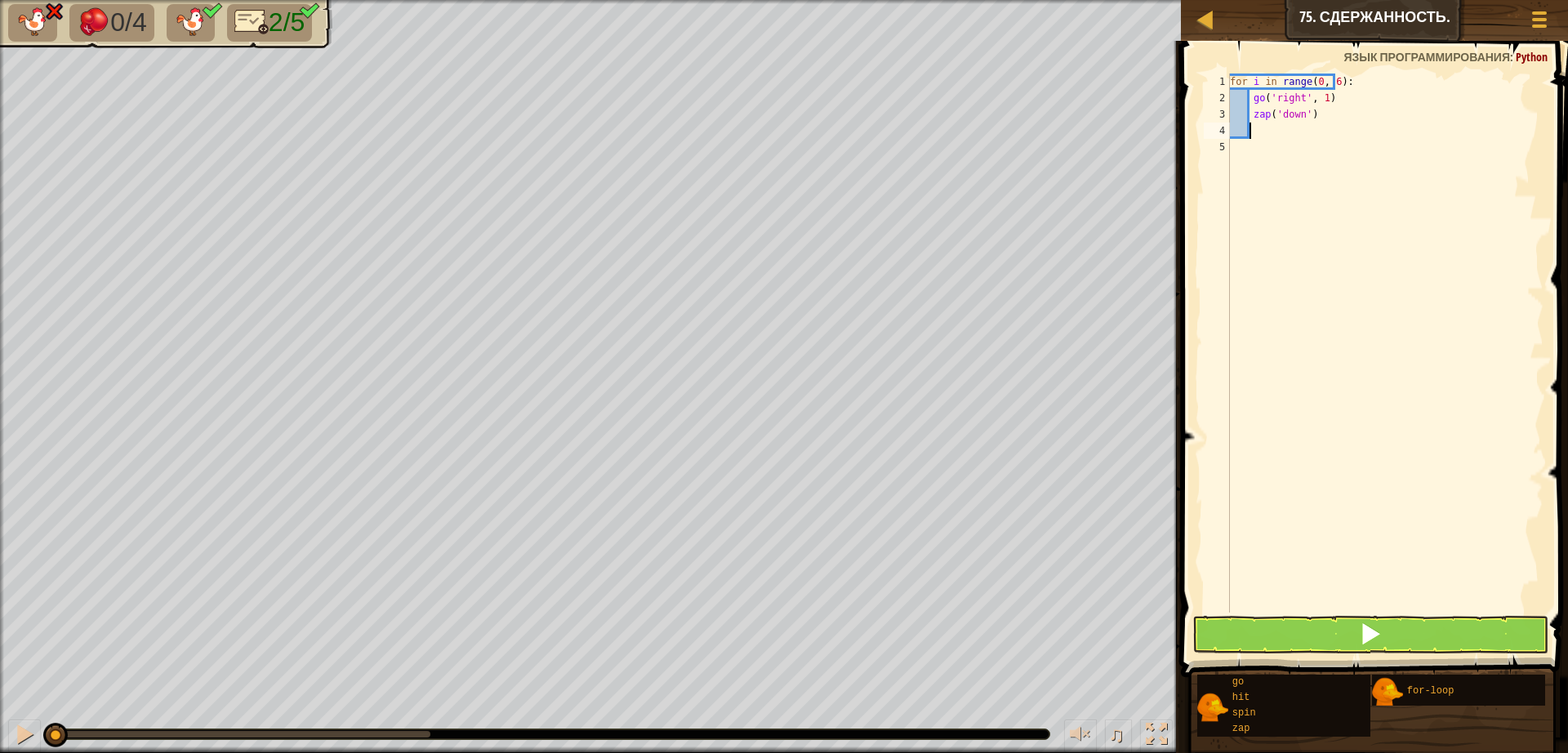
scroll to position [7, 1]
click at [1301, 649] on button at bounding box center [1370, 635] width 356 height 38
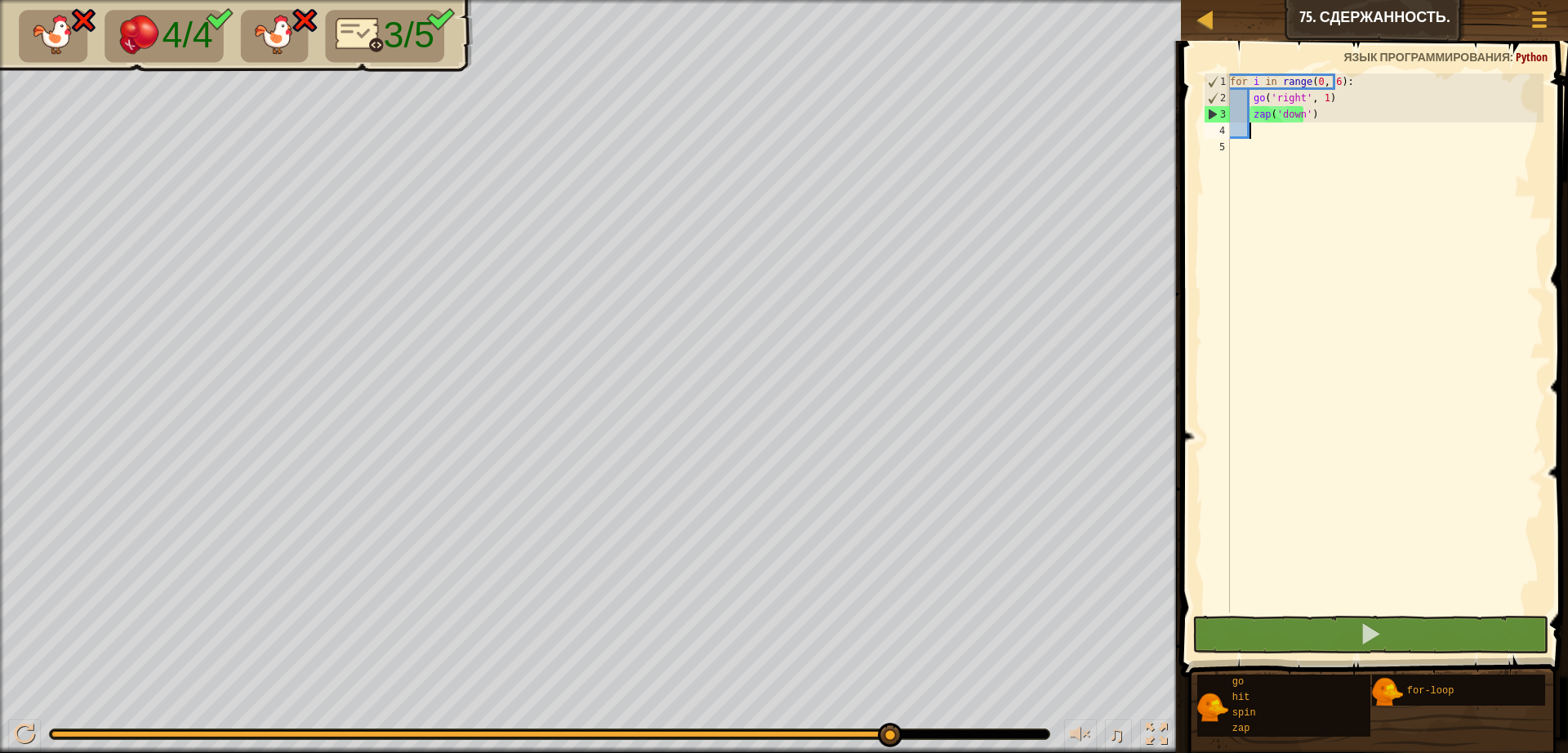
click at [1320, 84] on div "for i in range ( 0 , 6 ) : go ( 'right' , 1 ) zap ( 'down' )" at bounding box center [1384, 358] width 317 height 571
click at [1324, 78] on div "for i in range ( 0 , 6 ) : go ( 'right' , 1 ) zap ( 'down' )" at bounding box center [1384, 358] width 317 height 571
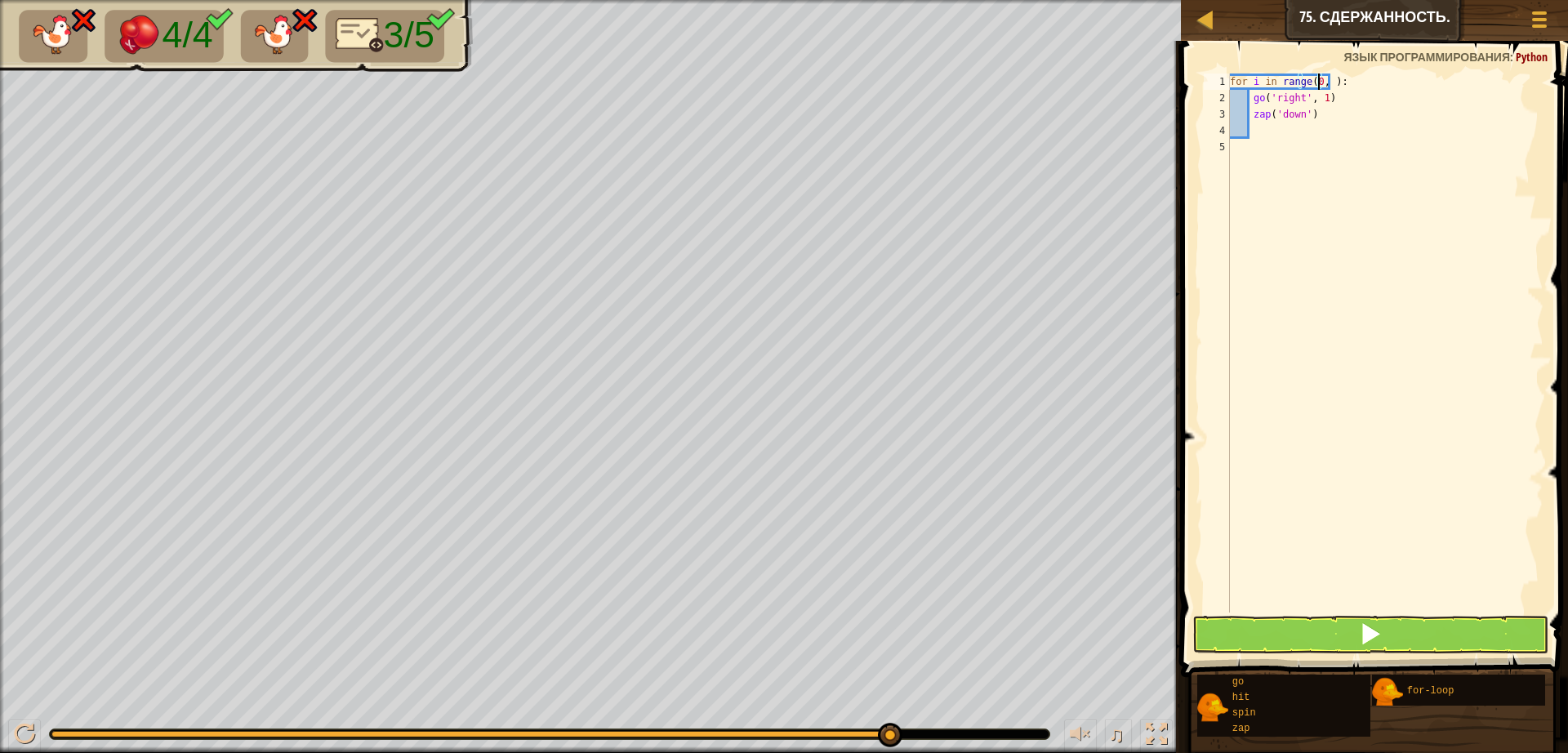
scroll to position [7, 8]
click at [1435, 623] on button at bounding box center [1370, 635] width 356 height 38
type textarea "for i in range(0, 4):"
click at [1268, 640] on button at bounding box center [1370, 635] width 356 height 38
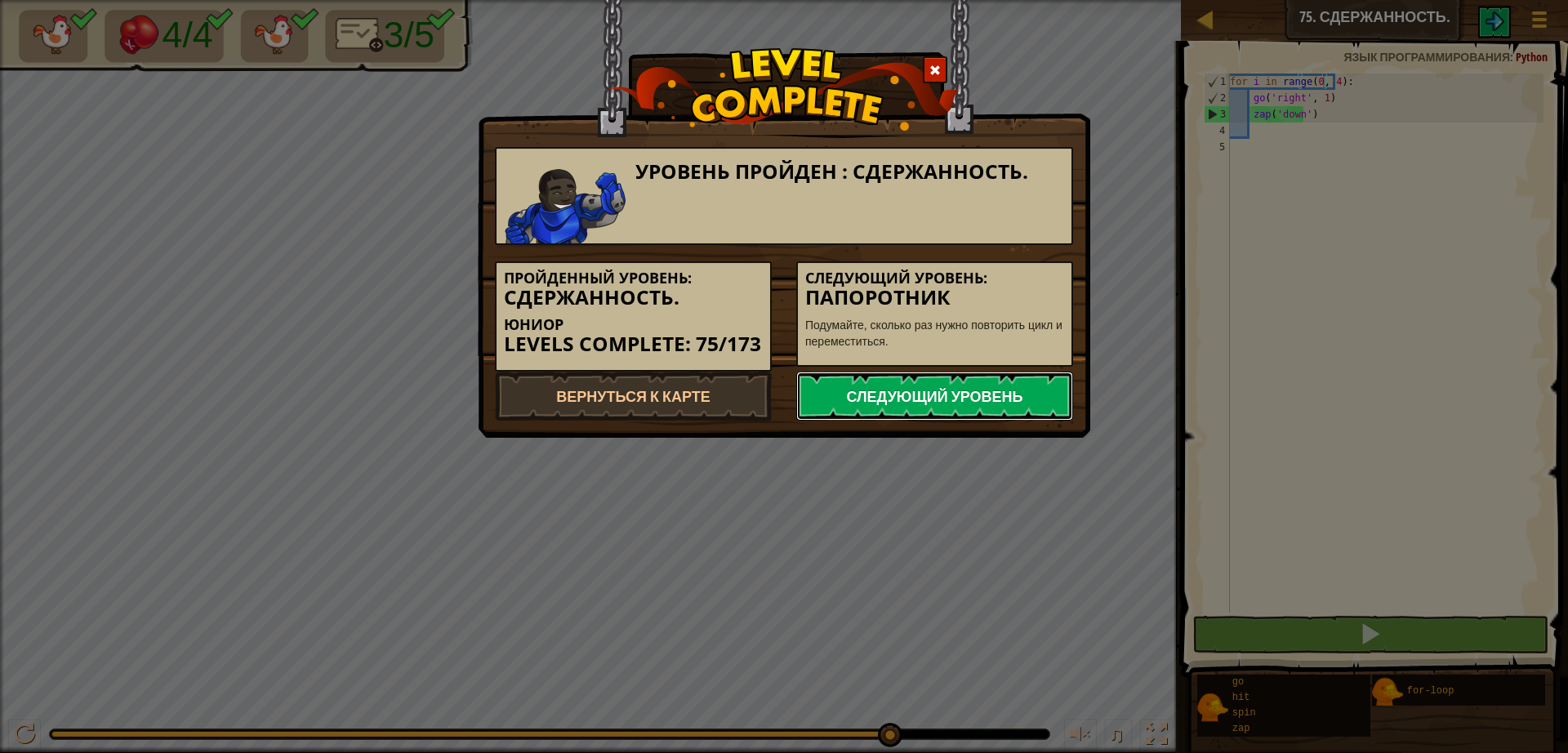
click at [1016, 399] on link "Следующий уровень" at bounding box center [934, 396] width 277 height 49
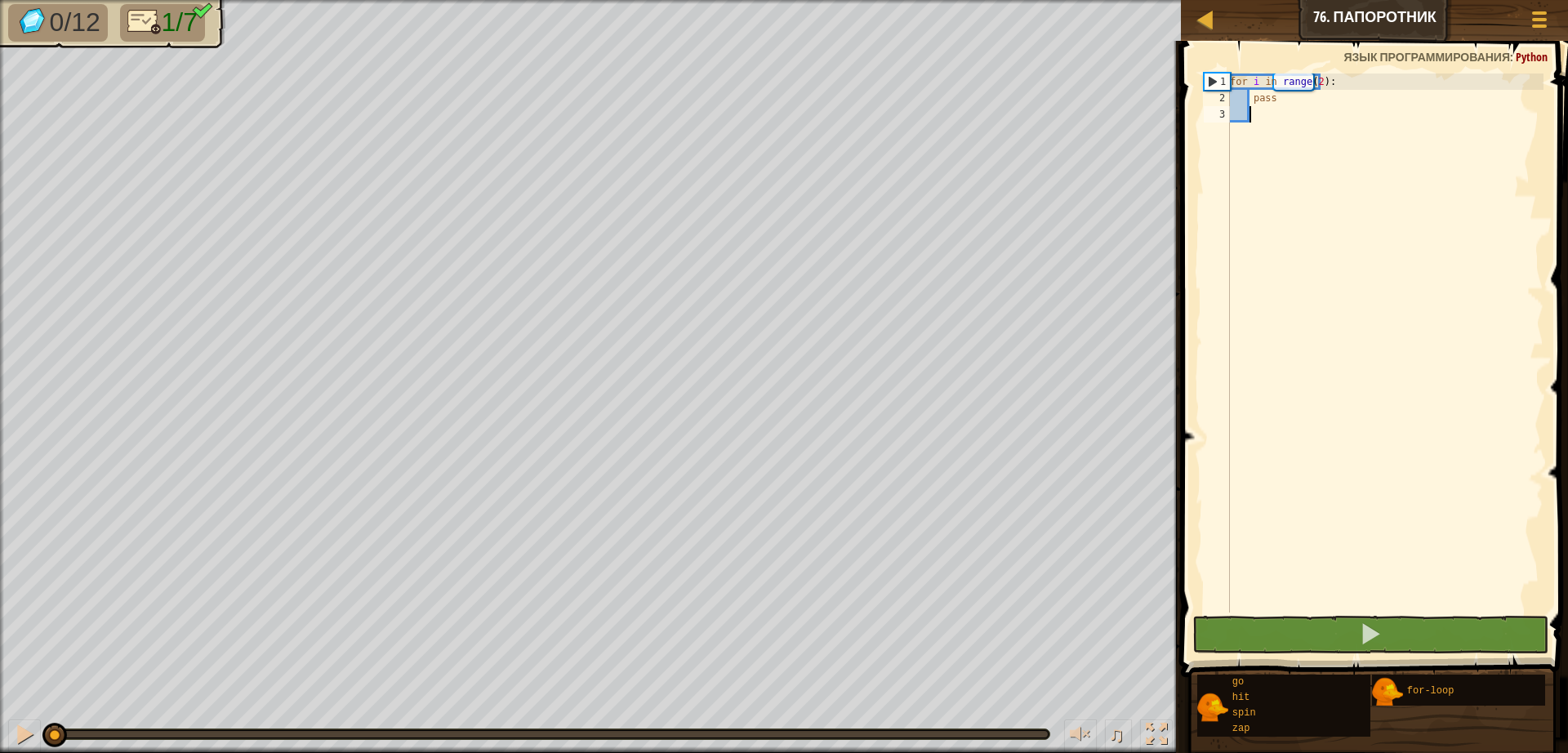
type textarea "g"
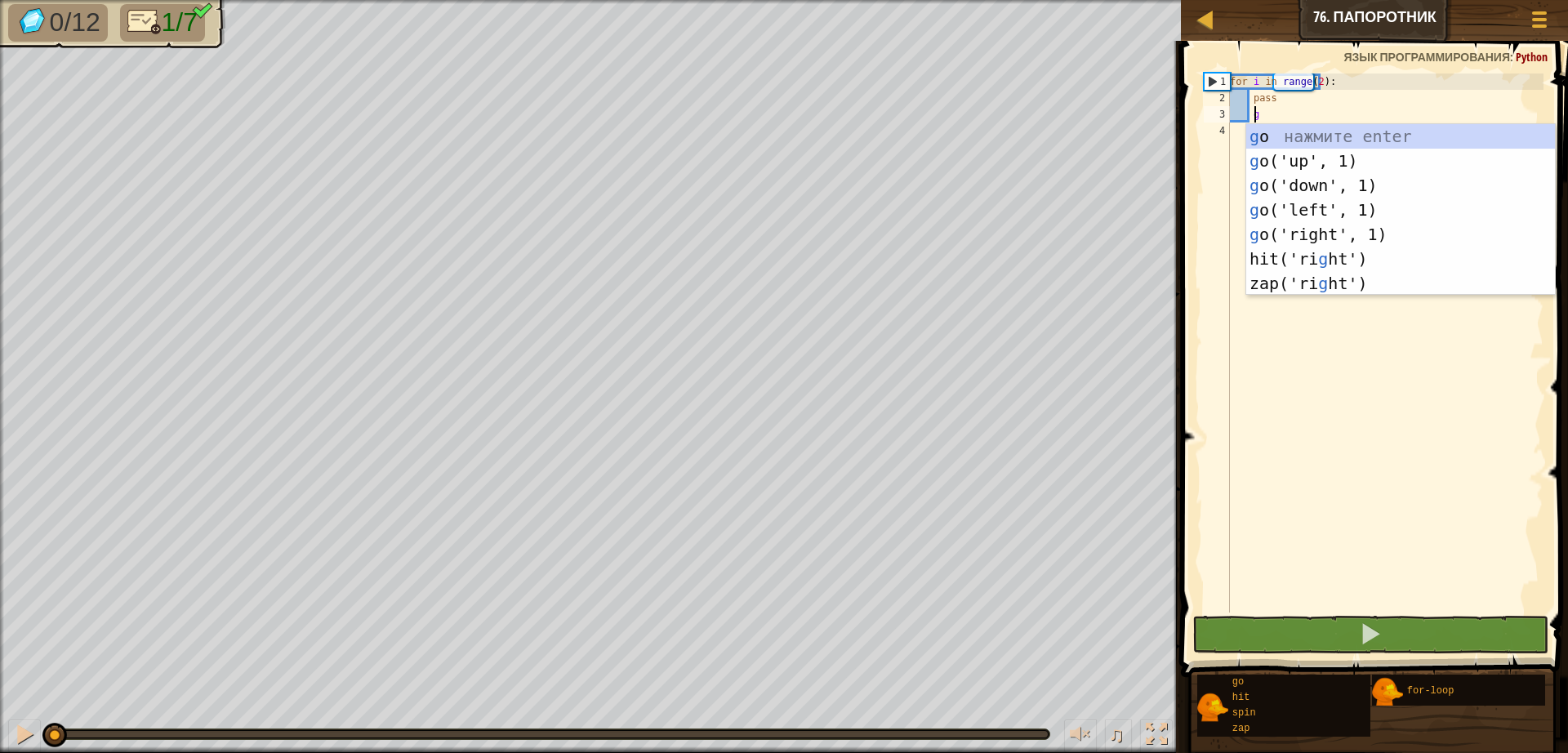
scroll to position [7, 2]
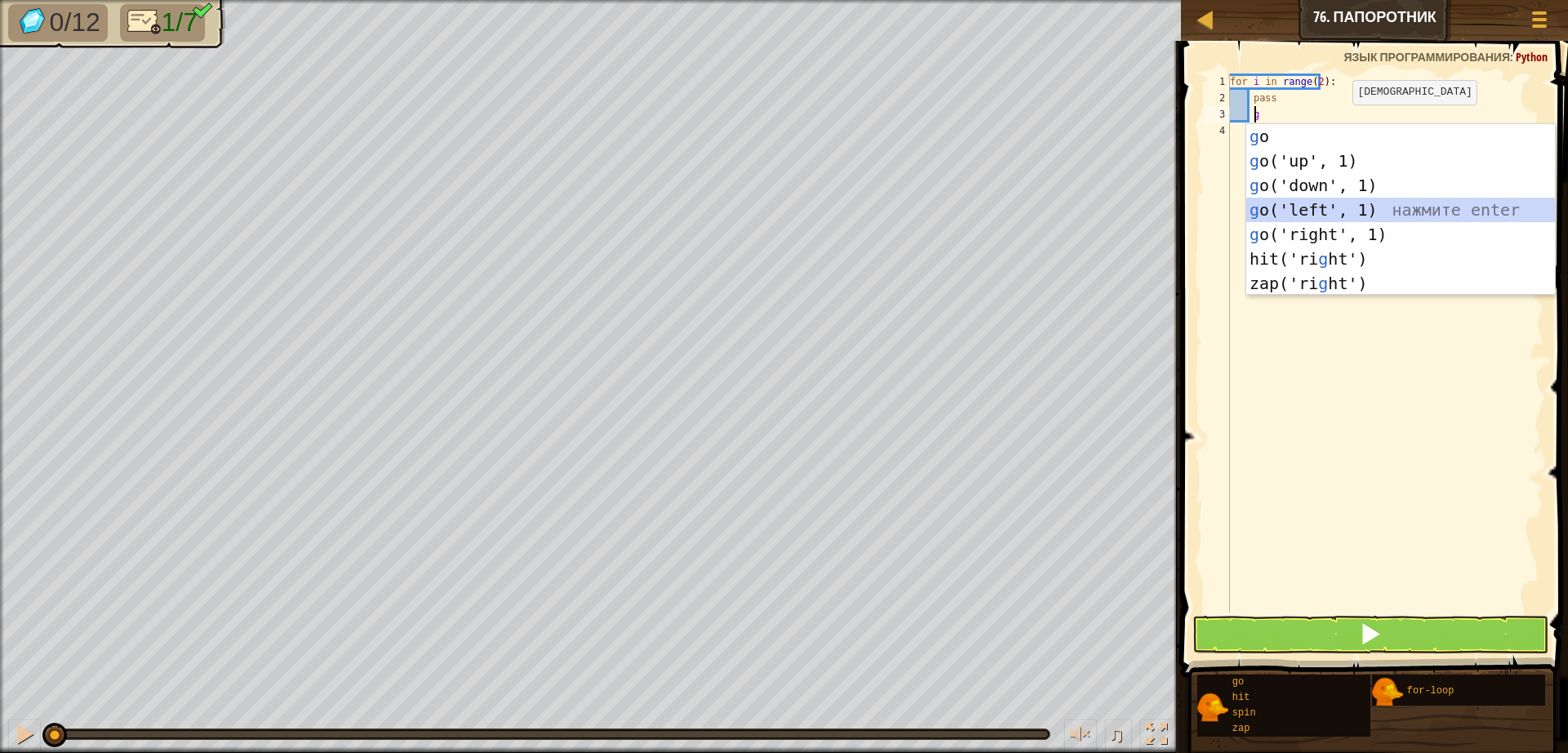
click at [1325, 204] on div "g o нажмите enter g o('up', 1) нажмите enter g o('down', 1) нажмите enter g o('…" at bounding box center [1400, 234] width 309 height 220
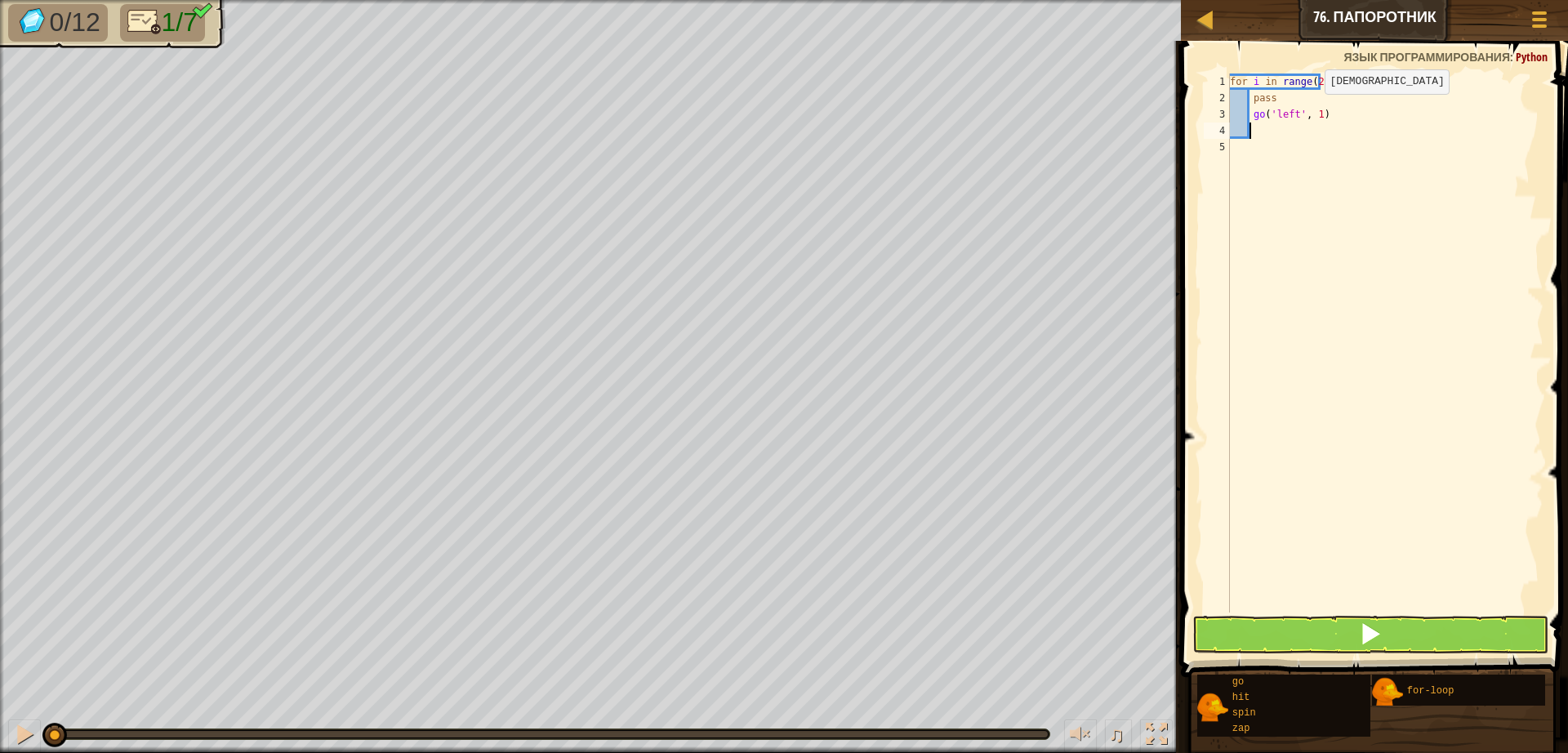
click at [1309, 111] on div "for i in range ( 2 ) : pass go ( 'left' , 1 )" at bounding box center [1384, 358] width 317 height 571
click at [1435, 634] on button at bounding box center [1370, 635] width 356 height 38
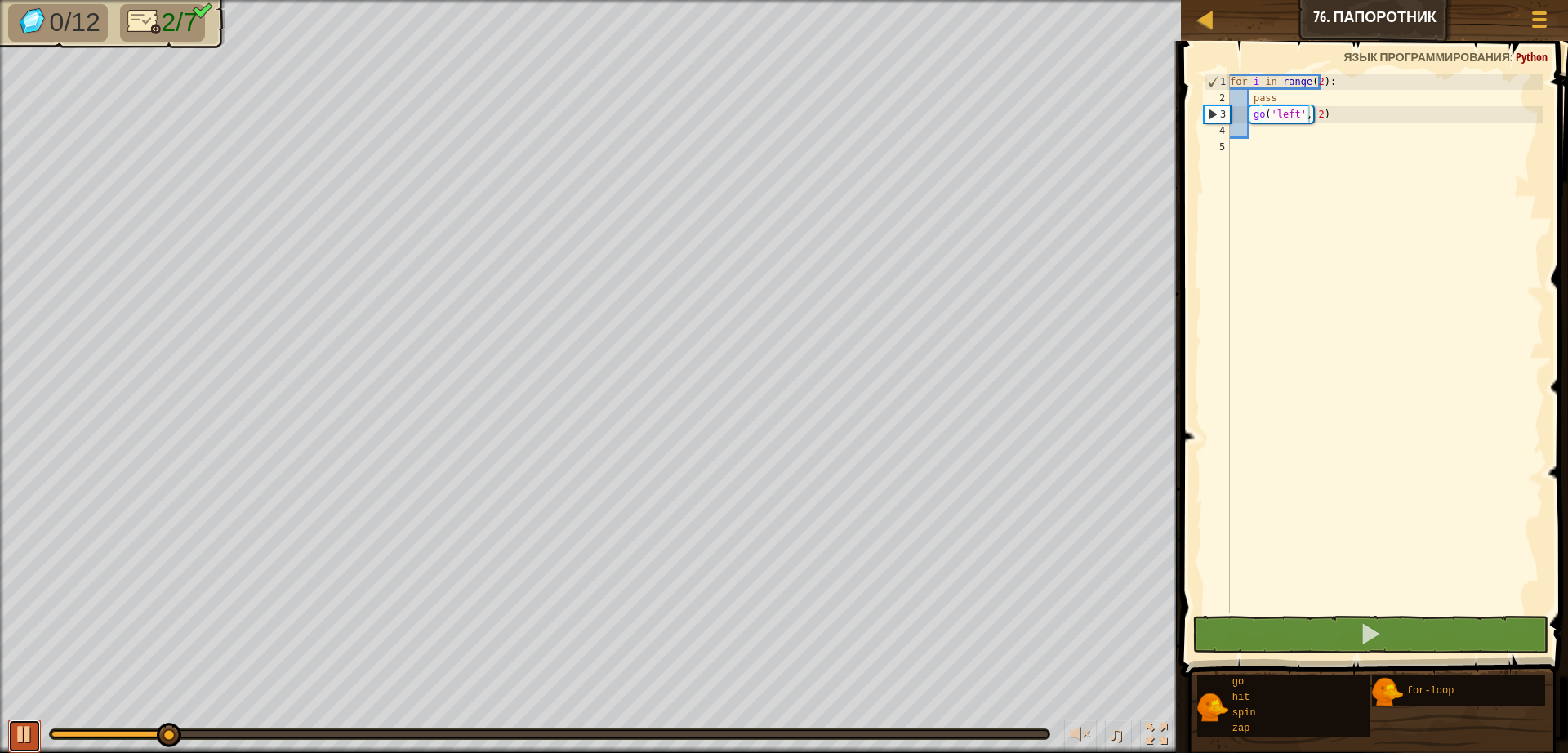
click at [20, 723] on div at bounding box center [25, 734] width 22 height 22
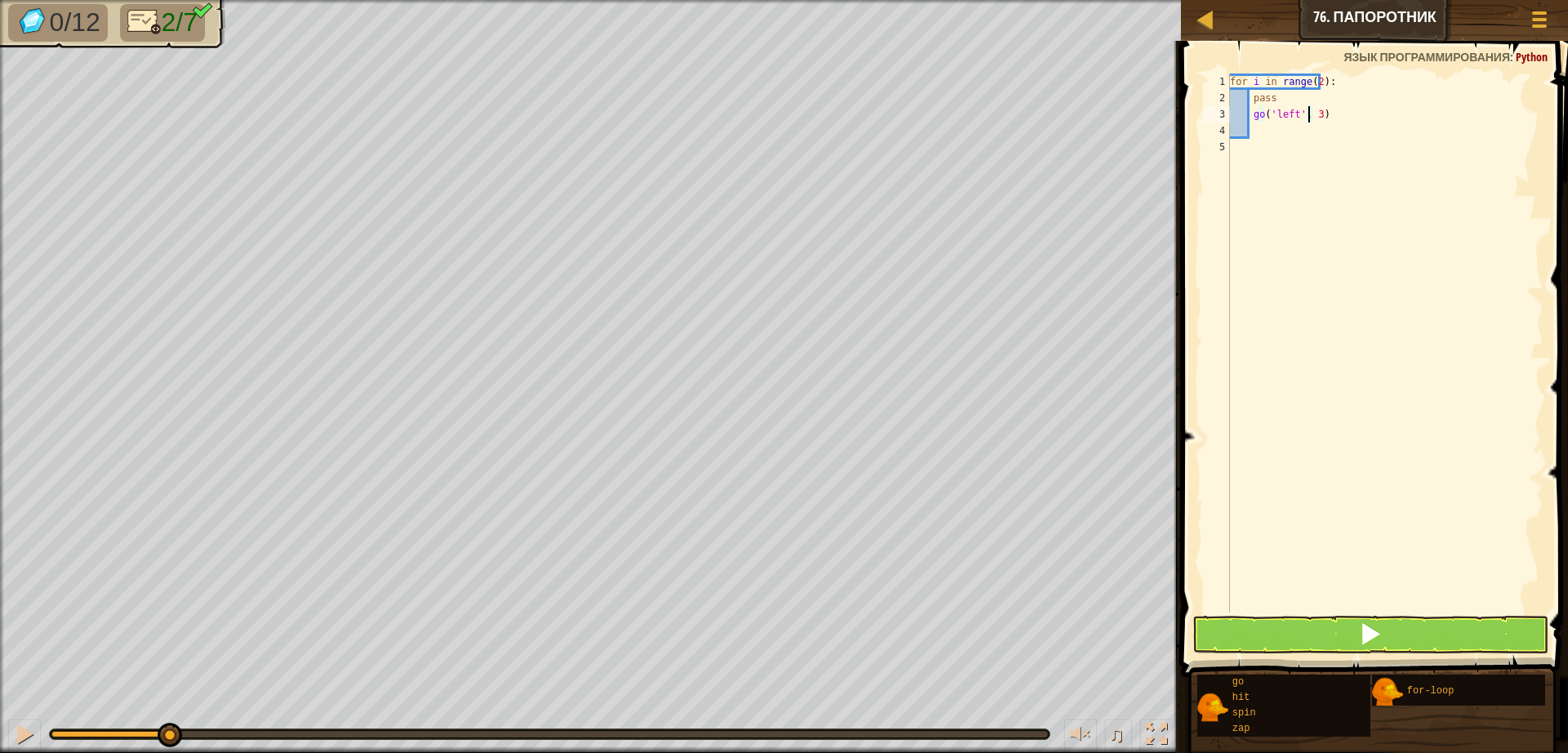
type textarea "go('left', 3)"
click at [1272, 629] on button at bounding box center [1370, 635] width 356 height 38
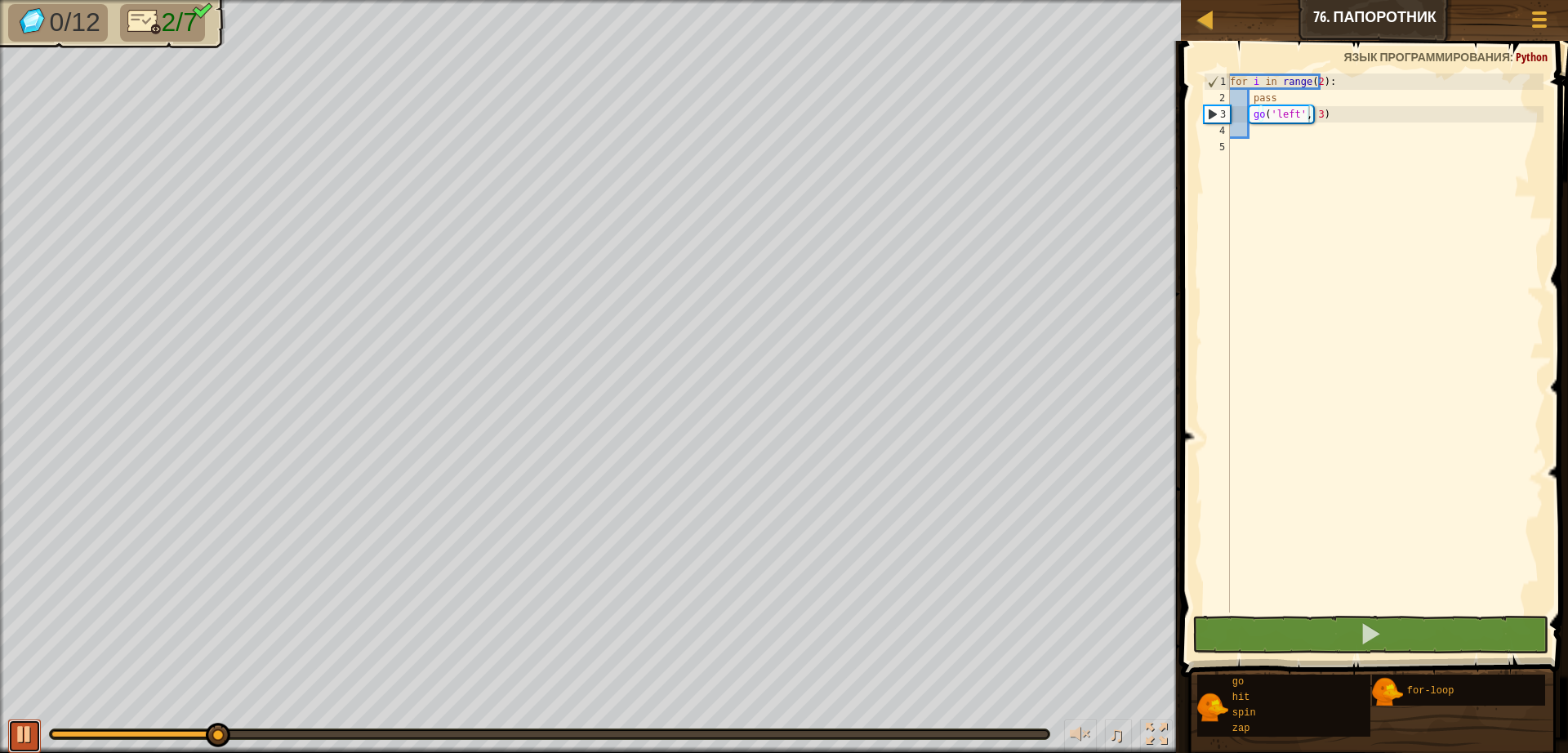
click at [21, 735] on div at bounding box center [25, 734] width 22 height 22
click at [1256, 132] on div "for i in range ( 2 ) : pass go ( 'left' , 3 )" at bounding box center [1384, 358] width 317 height 571
type textarea "g"
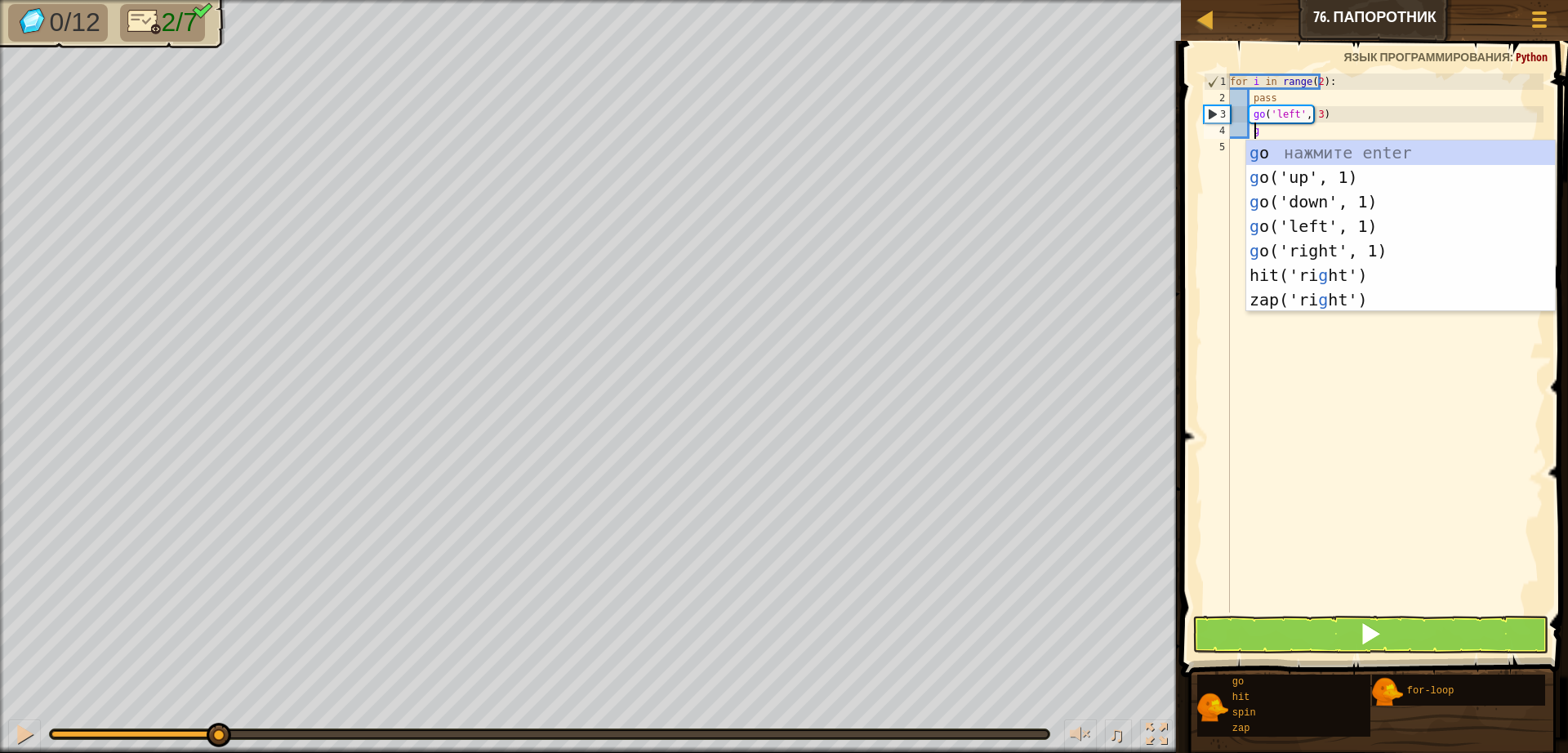
scroll to position [7, 2]
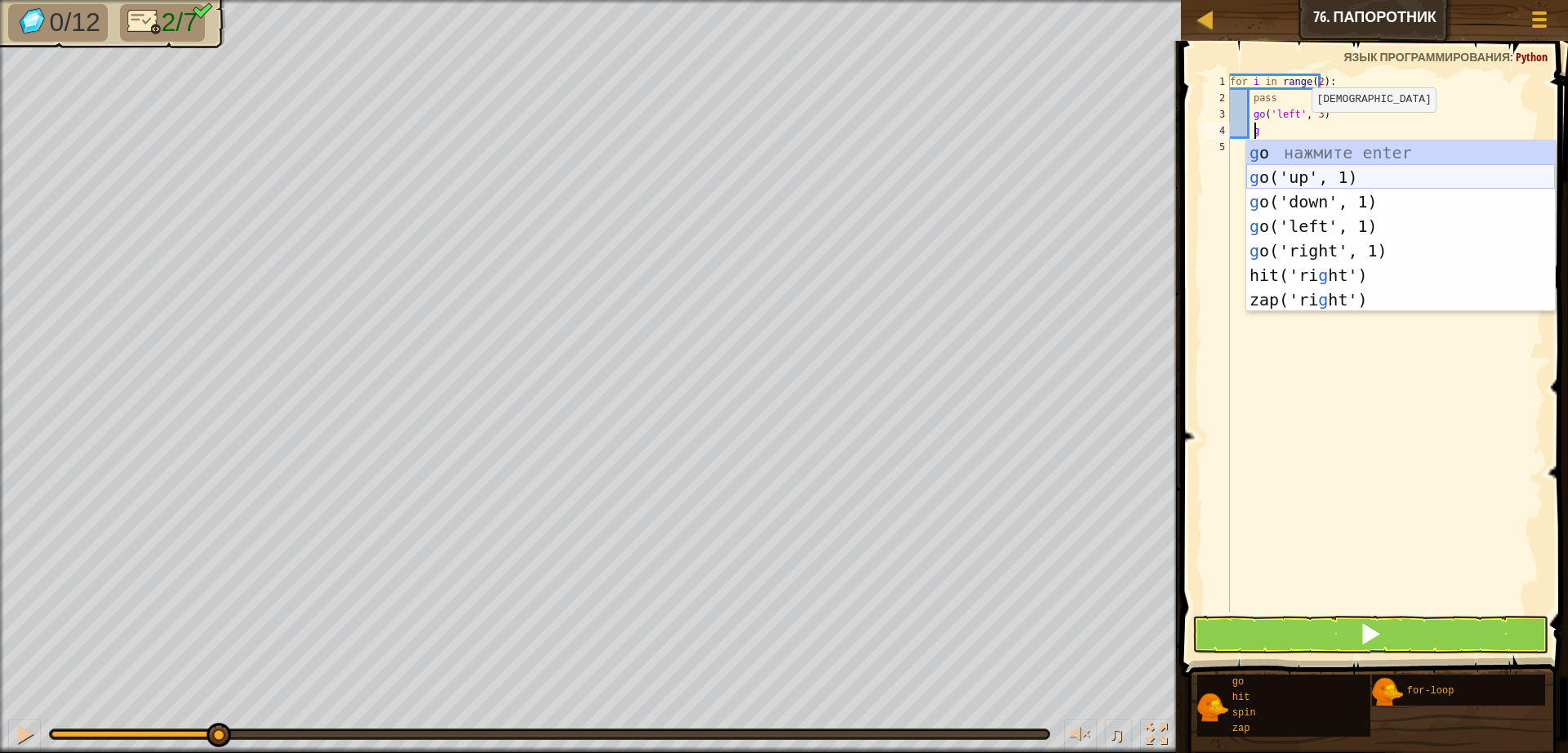
click at [1296, 173] on div "g o нажмите enter g o('up', 1) нажмите enter g o('down', 1) нажмите enter g o('…" at bounding box center [1400, 250] width 309 height 220
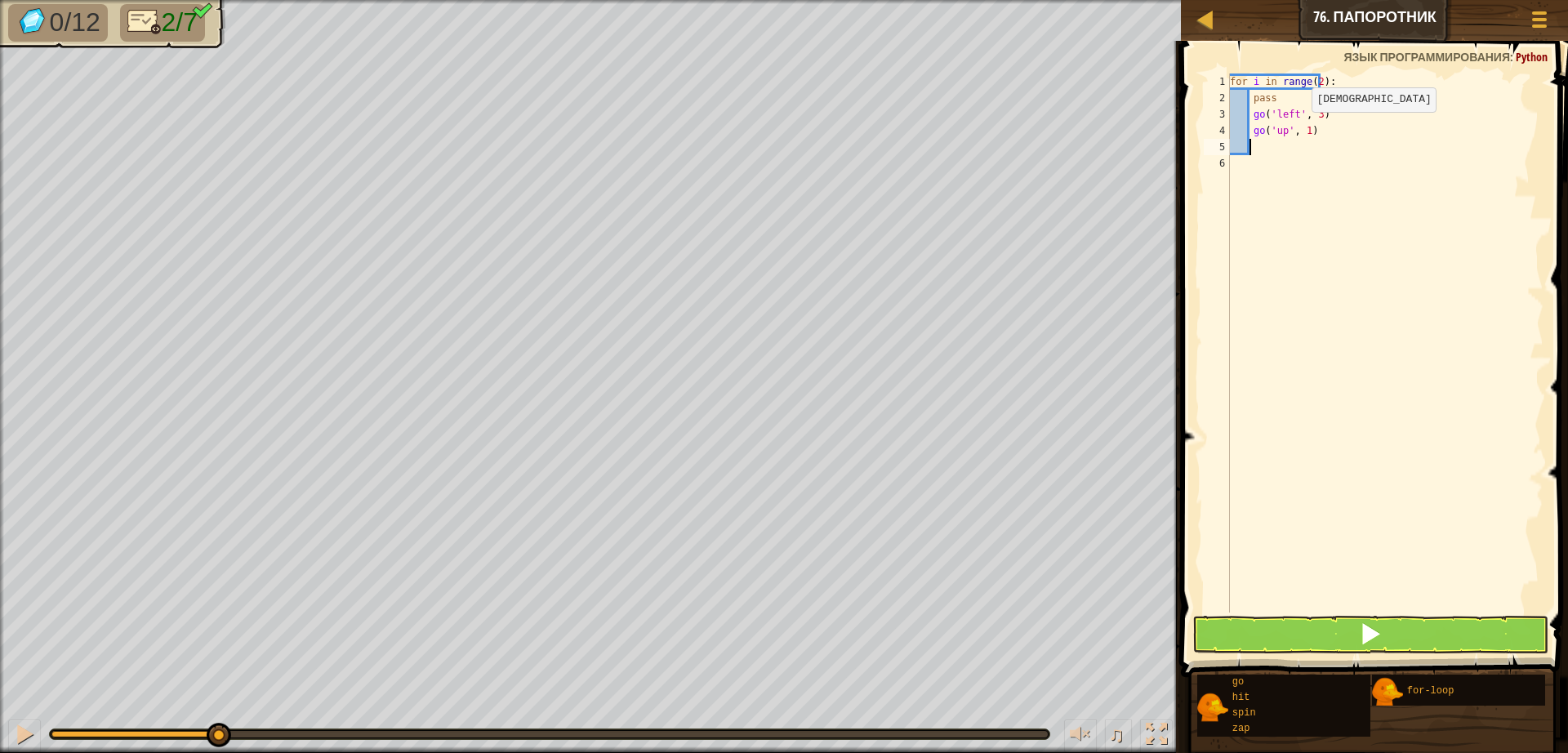
scroll to position [7, 1]
click at [1295, 135] on div "for i in range ( 2 ) : pass go ( 'left' , 3 ) go ( 'up' , 1 )" at bounding box center [1384, 358] width 317 height 571
click at [1299, 126] on div "for i in range ( 2 ) : pass go ( 'left' , 3 ) go ( 'up' , 1 )" at bounding box center [1384, 358] width 317 height 571
type textarea "go('up', 2)"
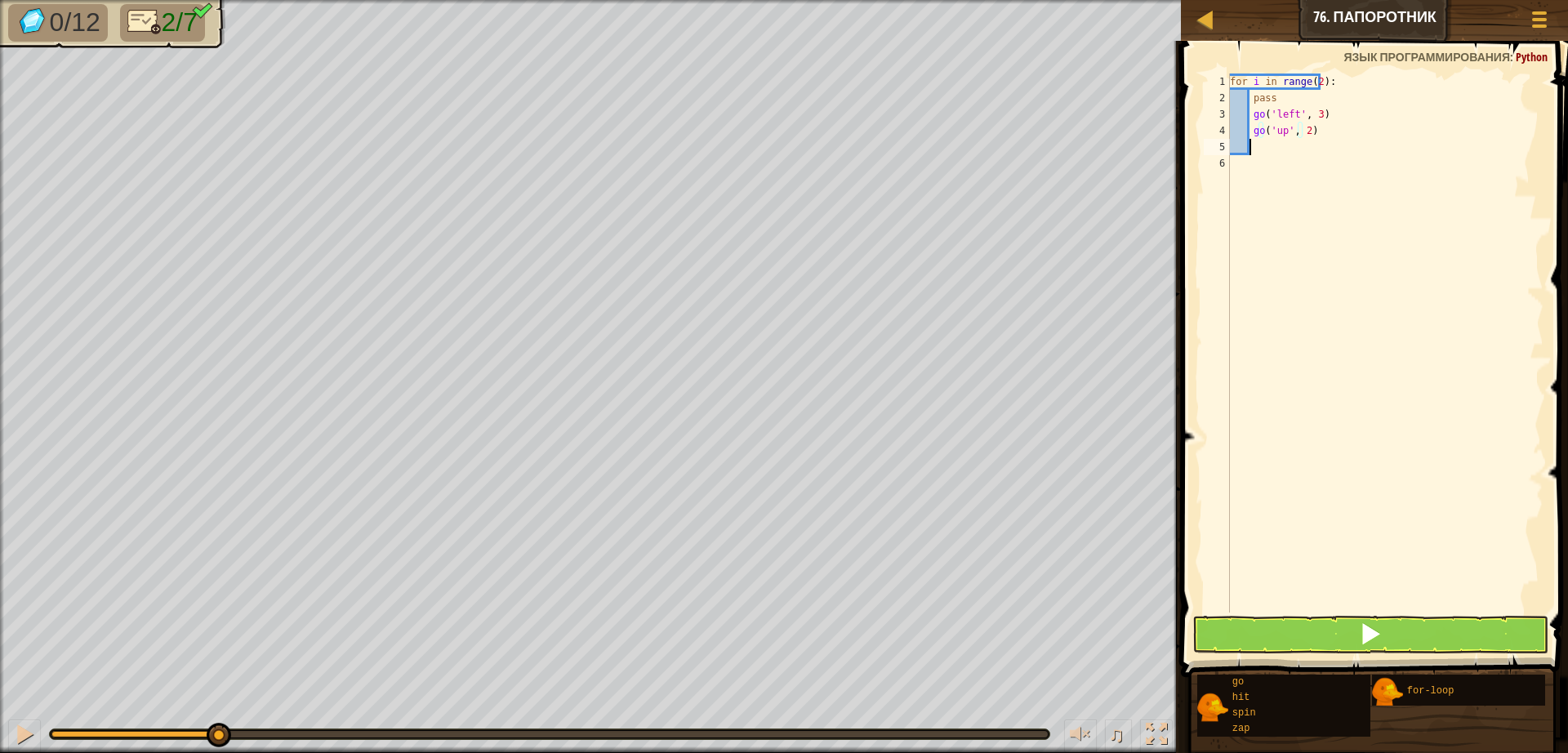
click at [1262, 154] on div "for i in range ( 2 ) : pass go ( 'left' , 3 ) go ( 'up' , 2 )" at bounding box center [1384, 358] width 317 height 571
type textarea "g"
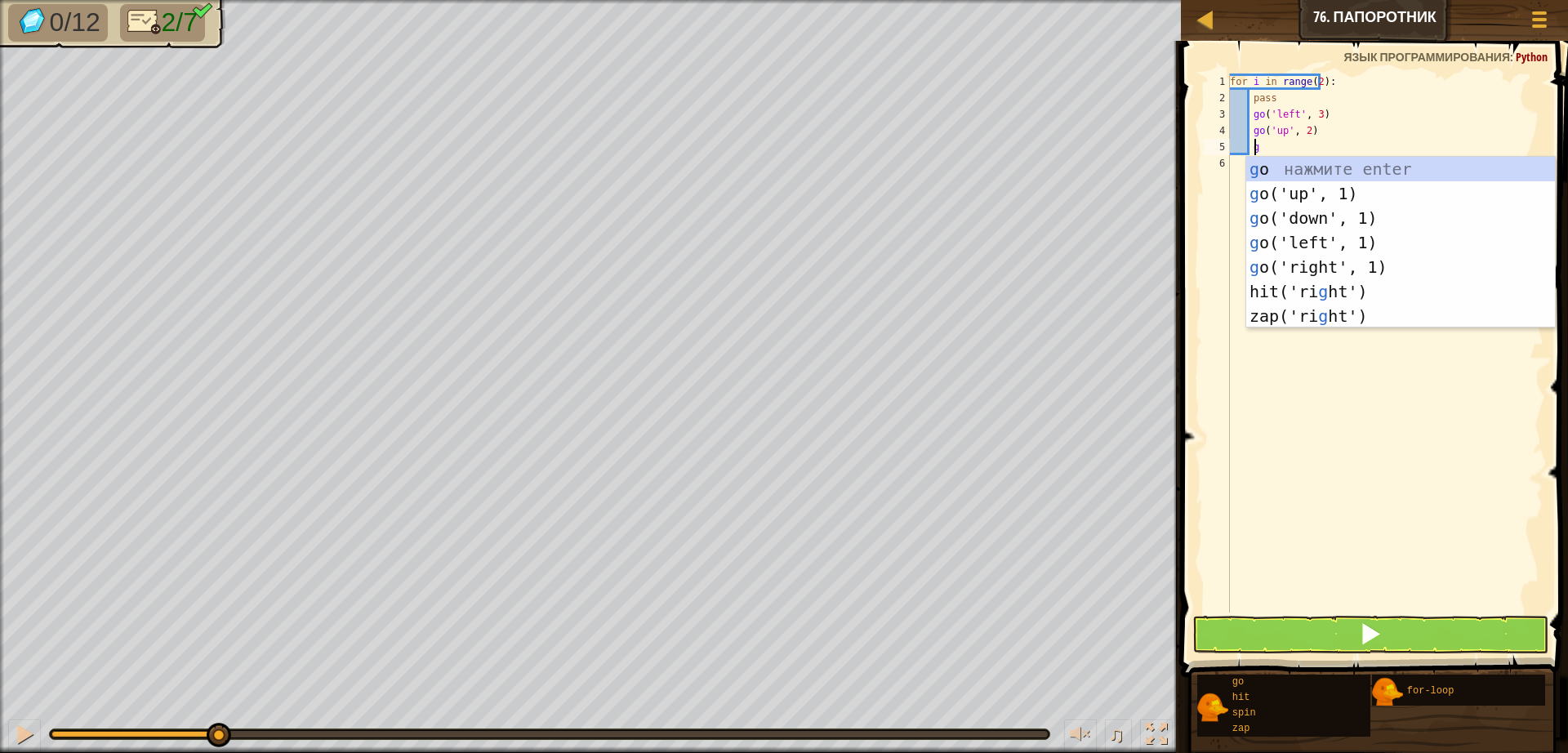
scroll to position [7, 2]
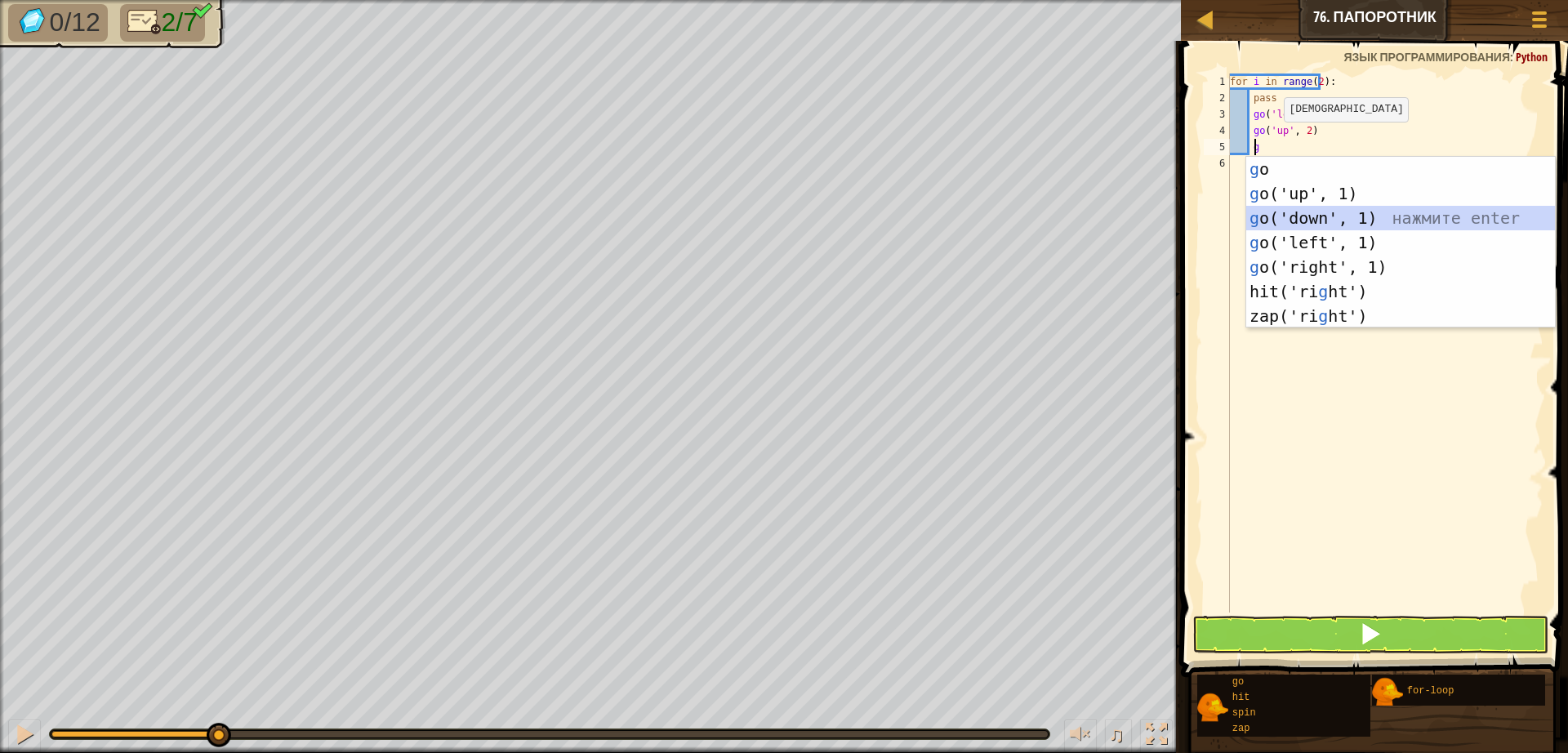
click at [1301, 212] on div "g o нажмите enter g o('up', 1) нажмите enter g o('down', 1) нажмите enter g o('…" at bounding box center [1400, 266] width 309 height 220
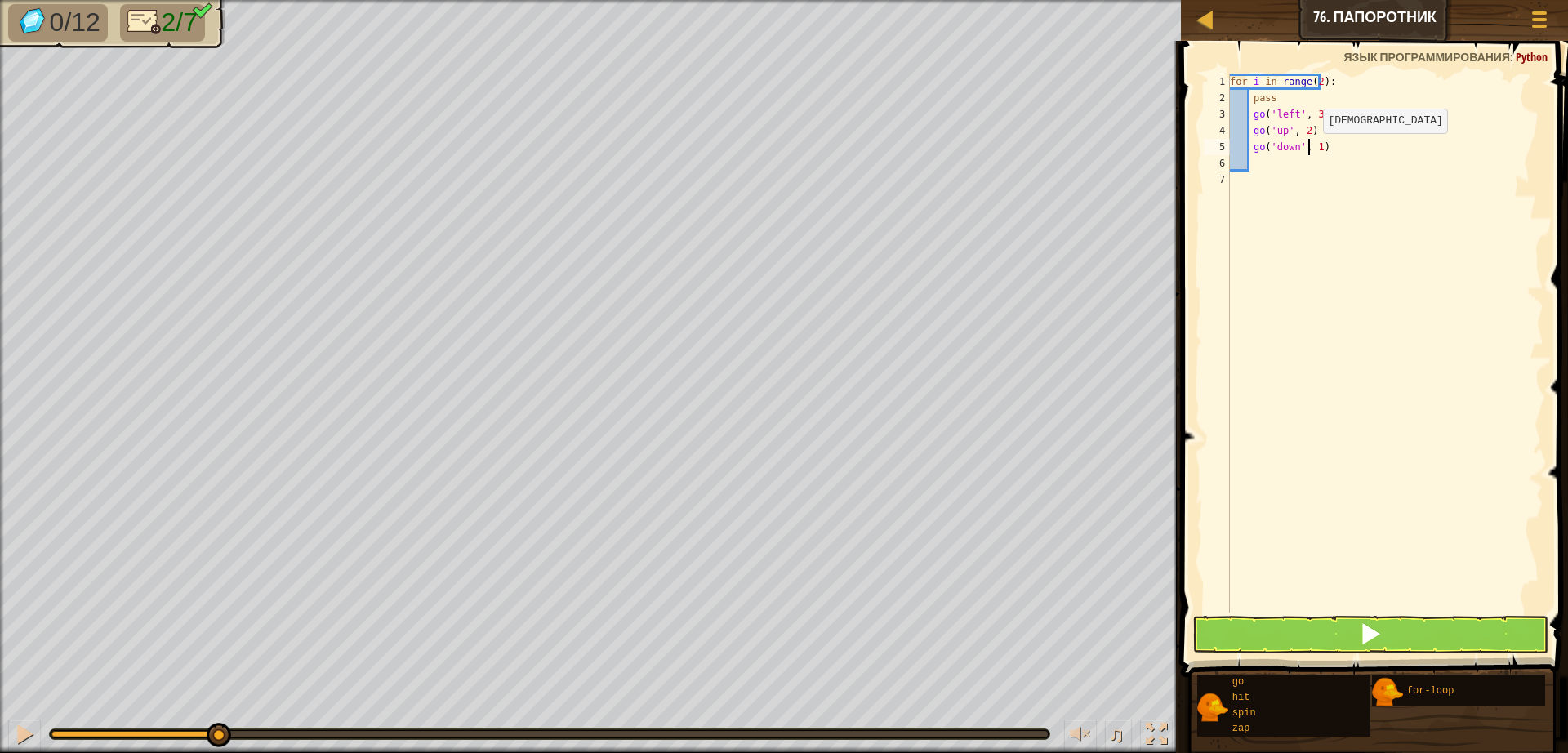
click at [1308, 149] on div "for i in range ( 2 ) : pass go ( 'left' , 3 ) go ( 'up' , 2 ) go ( 'down' , 1 )" at bounding box center [1384, 358] width 317 height 571
type textarea "go('down', 2)"
click at [1272, 150] on div "for i in range ( 2 ) : pass go ( 'left' , 3 ) go ( 'up' , 2 ) go ( 'down' , 2 )" at bounding box center [1384, 358] width 317 height 571
click at [1272, 160] on div "for i in range ( 2 ) : pass go ( 'left' , 3 ) go ( 'up' , 2 ) go ( 'down' , 2 )" at bounding box center [1384, 358] width 317 height 571
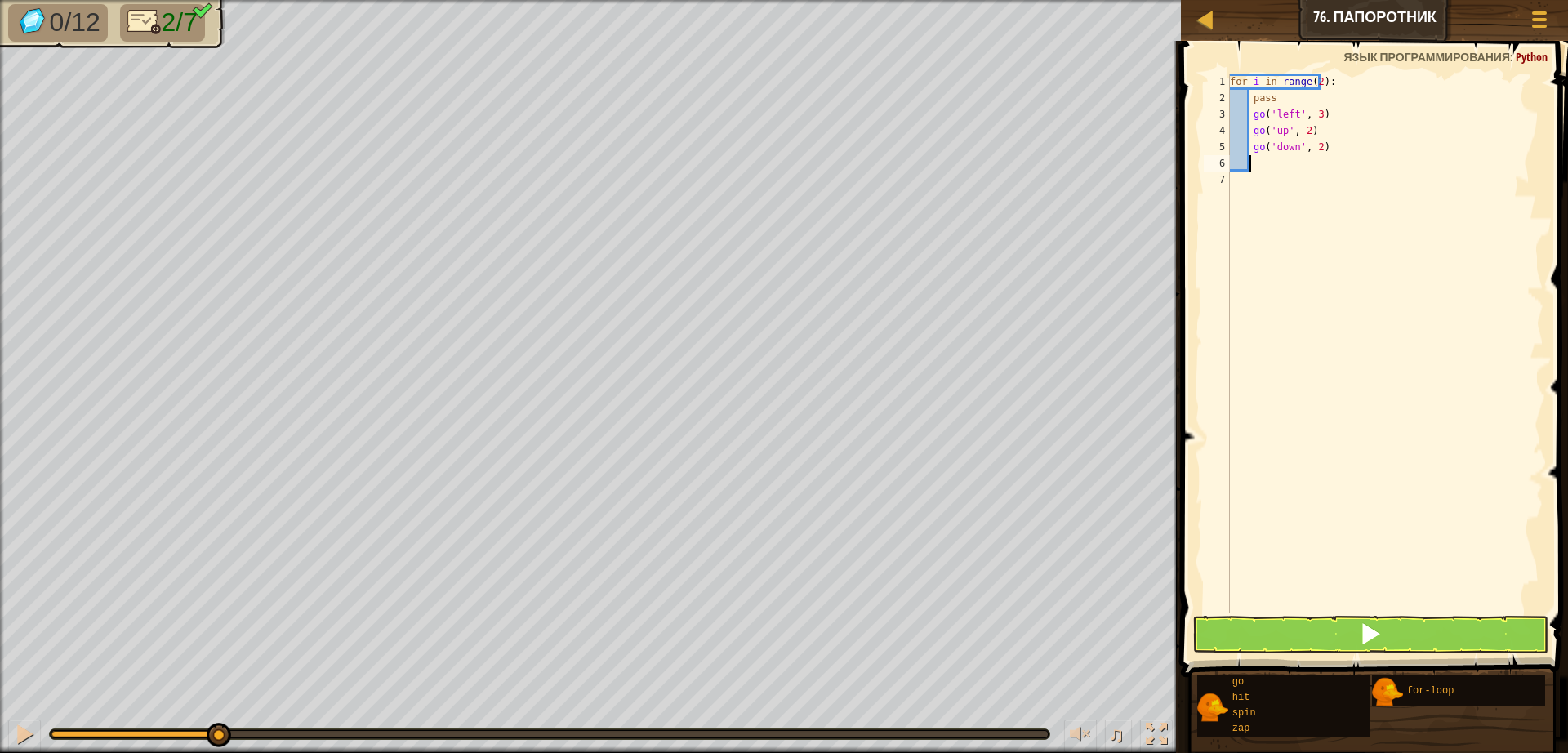
scroll to position [7, 1]
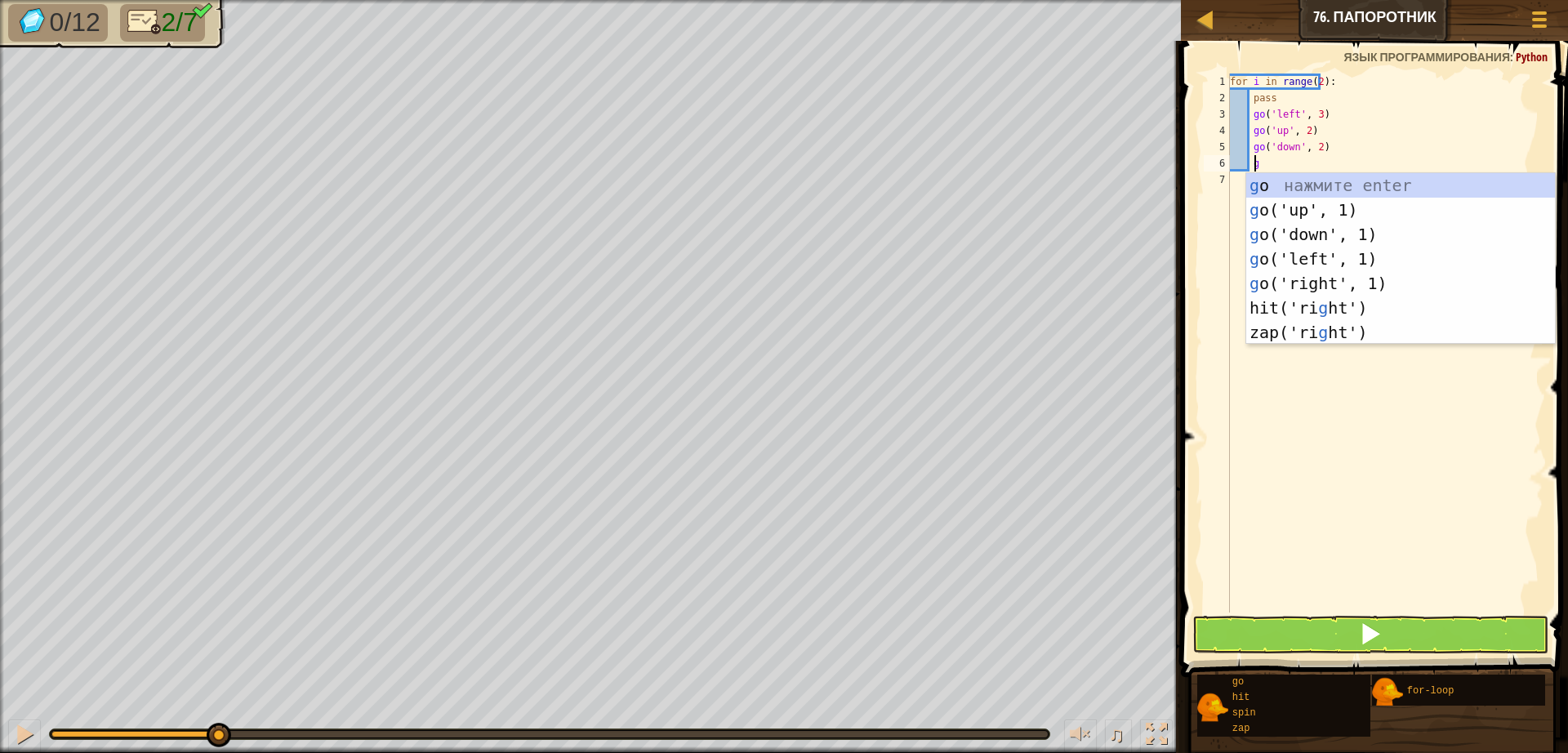
type textarea "g"
click at [1299, 235] on div "g o нажмите enter g o('up', 1) нажмите enter g o('down', 1) нажмите enter g o('…" at bounding box center [1400, 282] width 309 height 220
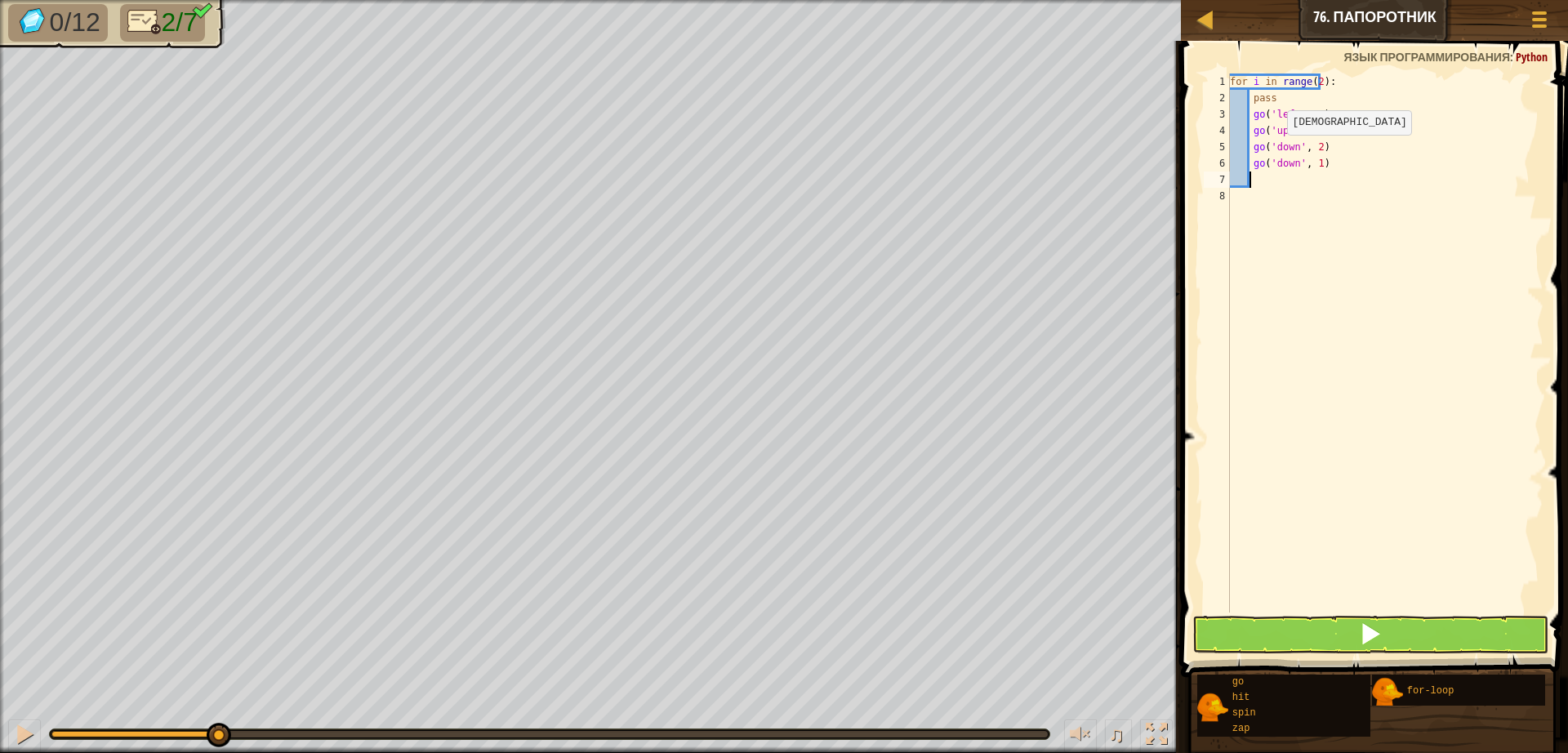
scroll to position [7, 1]
drag, startPoint x: 1307, startPoint y: 156, endPoint x: 1307, endPoint y: 166, distance: 10.0
click at [1307, 157] on div "for i in range ( 2 ) : pass go ( 'left' , 3 ) go ( 'up' , 2 ) go ( 'down' , 2 )…" at bounding box center [1384, 358] width 317 height 571
type textarea "go('down', 2)"
click at [1259, 183] on div "for i in range ( 2 ) : pass go ( 'left' , 3 ) go ( 'up' , 2 ) go ( 'down' , 2 )…" at bounding box center [1384, 358] width 317 height 571
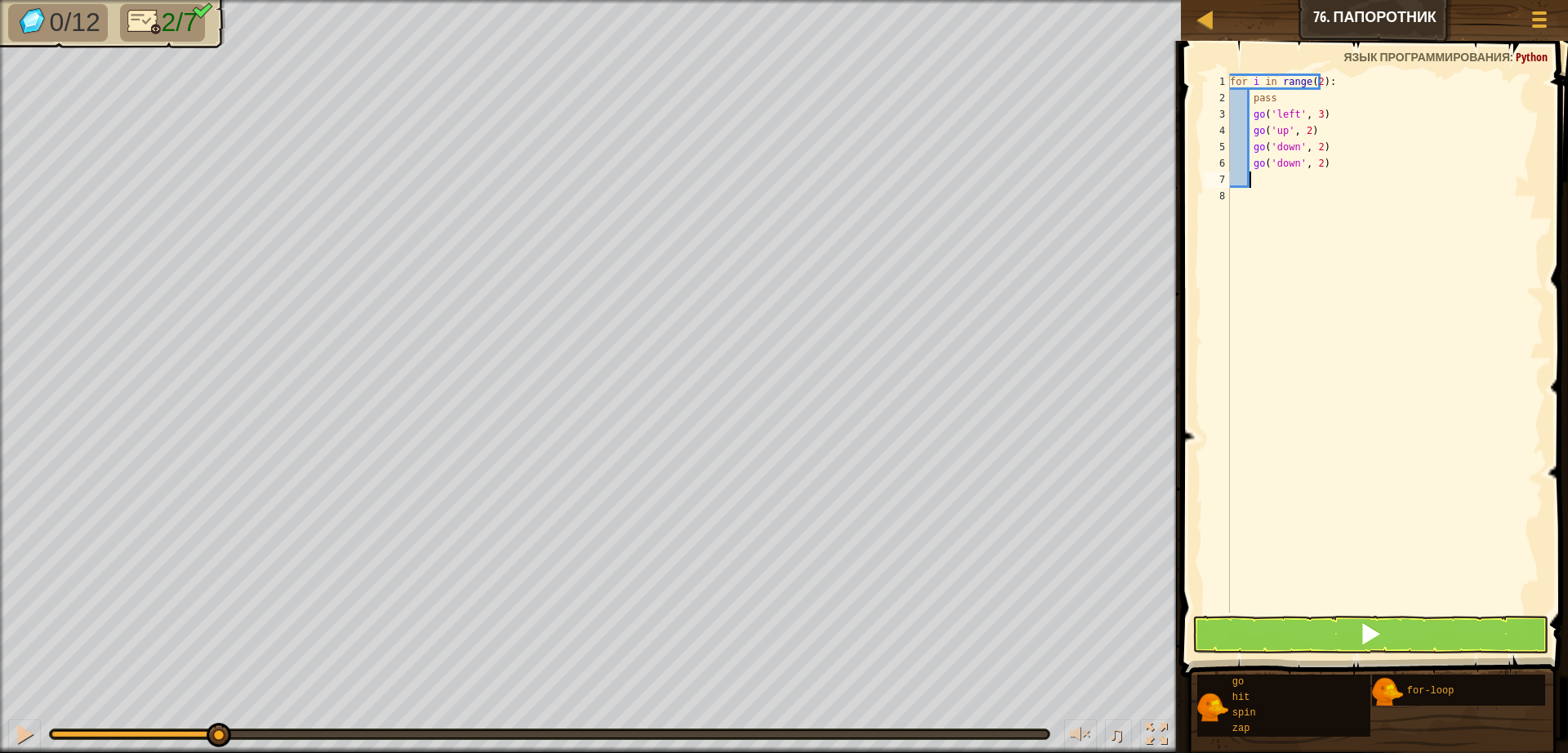
type textarea "g"
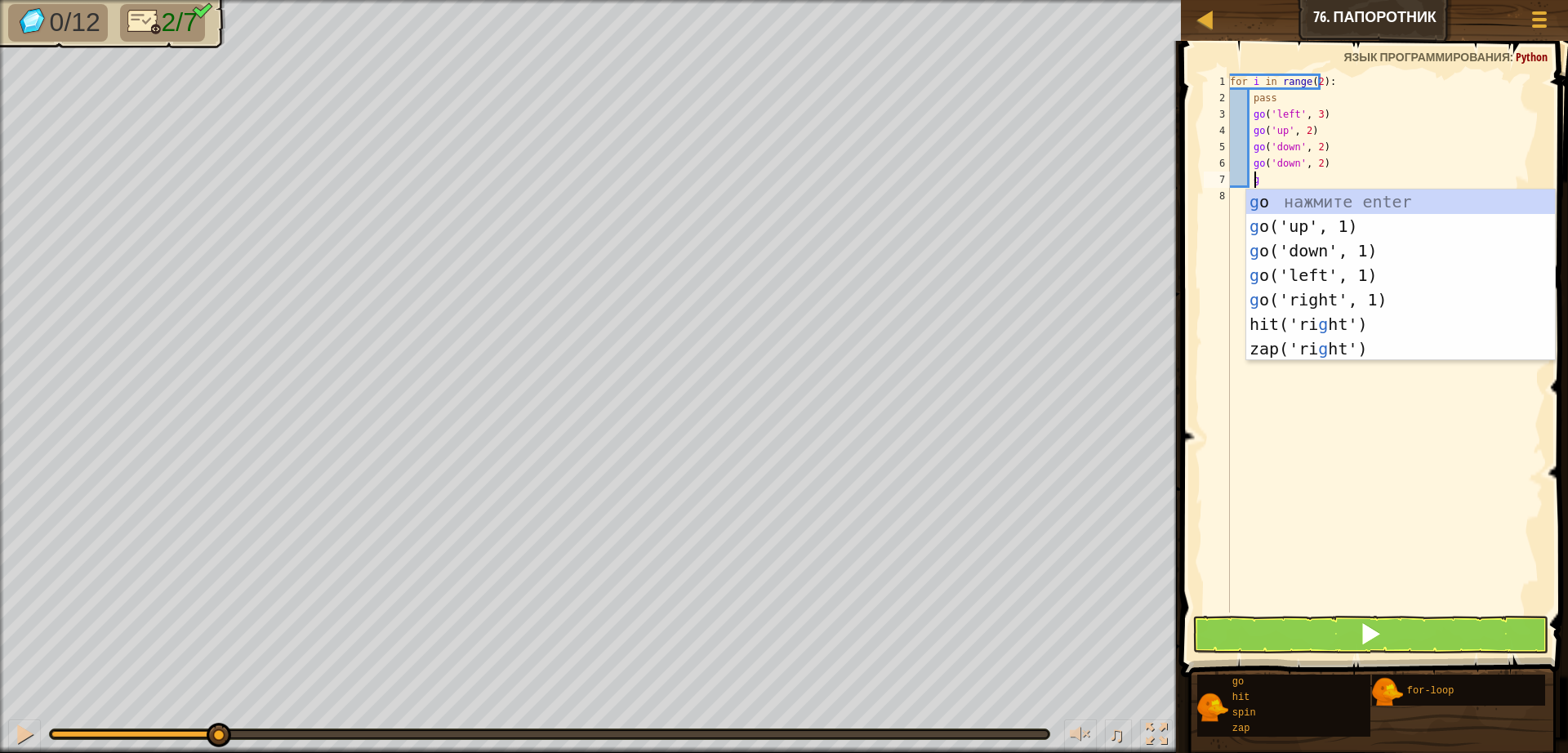
scroll to position [7, 2]
click at [1275, 220] on div "g o нажмите enter g o('up', 1) нажмите enter g o('down', 1) нажмите enter g o('…" at bounding box center [1400, 299] width 309 height 220
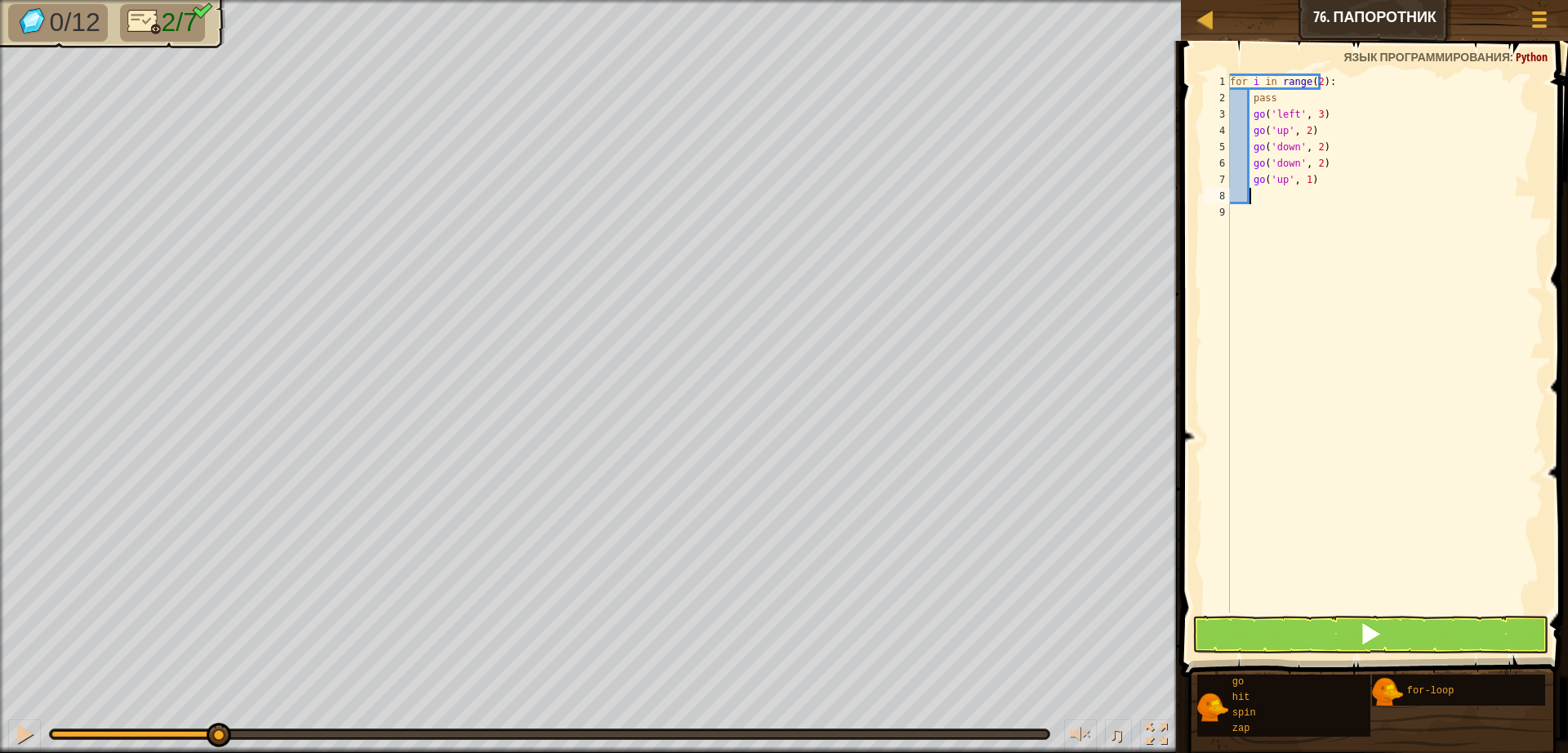
scroll to position [7, 1]
click at [1303, 183] on div "for i in range ( 2 ) : pass go ( 'left' , 3 ) go ( 'up' , 2 ) go ( 'down' , 2 )…" at bounding box center [1384, 358] width 317 height 571
click at [1299, 186] on div "for i in range ( 2 ) : pass go ( 'left' , 3 ) go ( 'up' , 2 ) go ( 'down' , 2 )…" at bounding box center [1384, 358] width 317 height 571
type textarea "go('up', 2)"
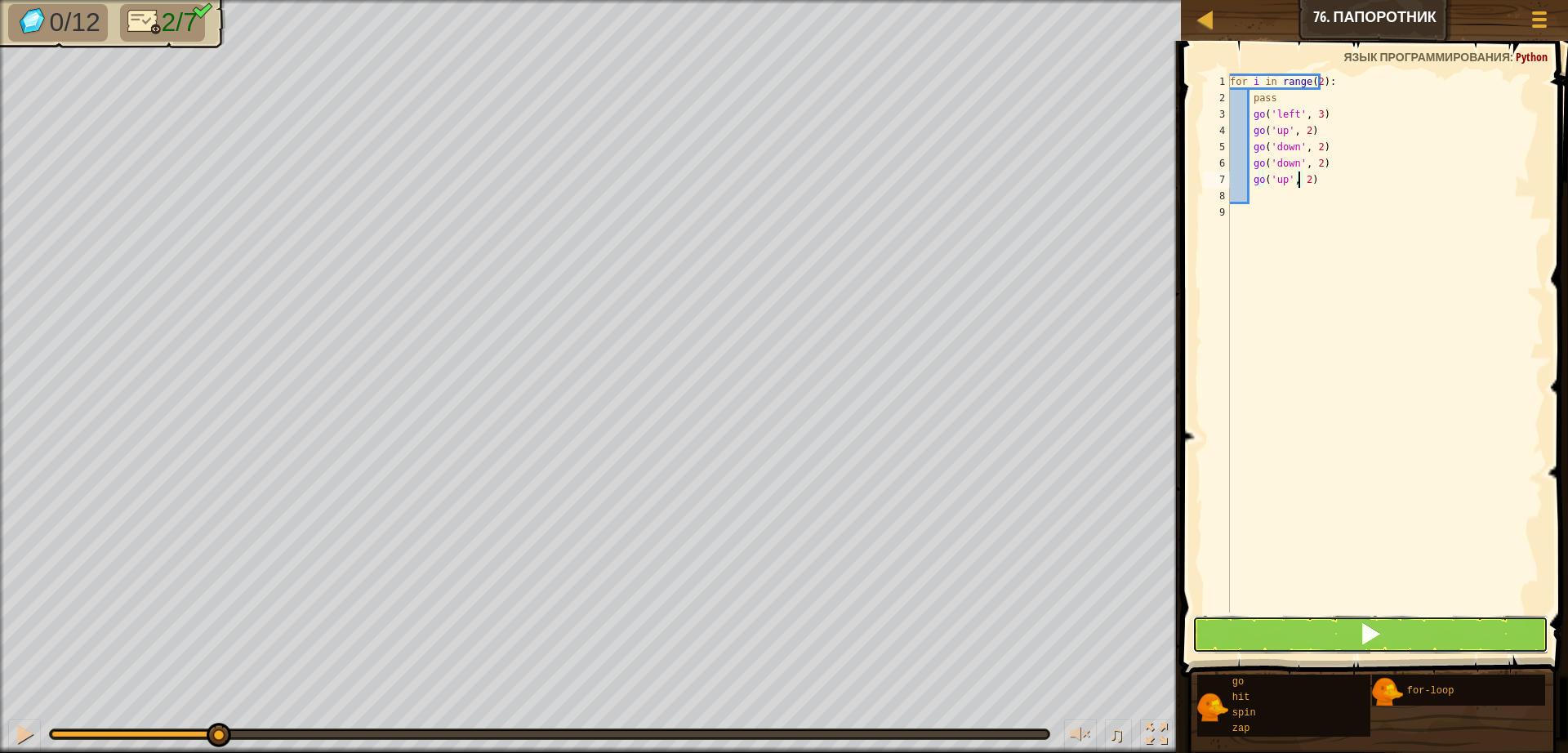
click at [1333, 632] on button at bounding box center [1370, 635] width 356 height 38
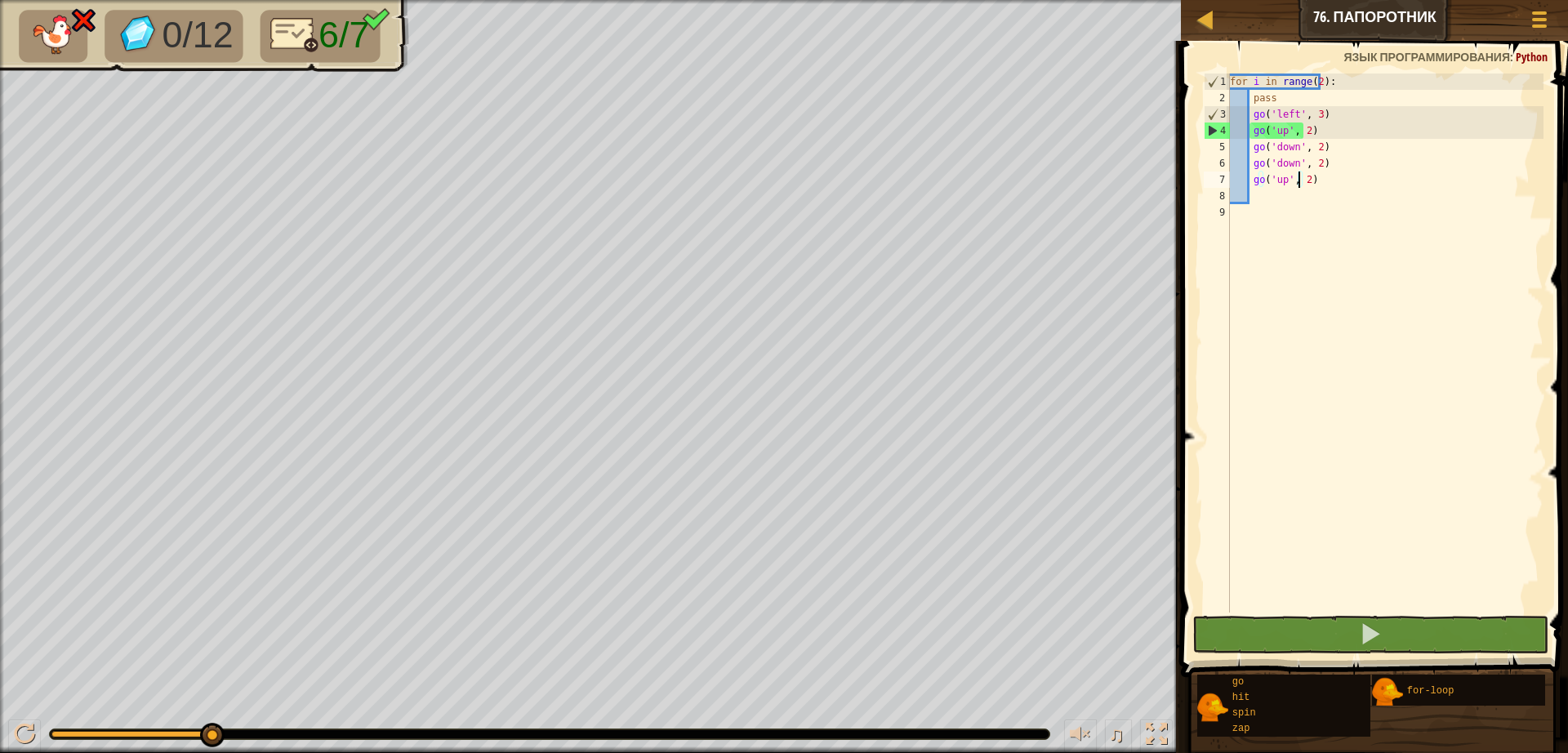
click at [1347, 189] on div "for i in range ( 2 ) : pass go ( 'left' , 3 ) go ( 'up' , 2 ) go ( 'down' , 2 )…" at bounding box center [1384, 358] width 317 height 571
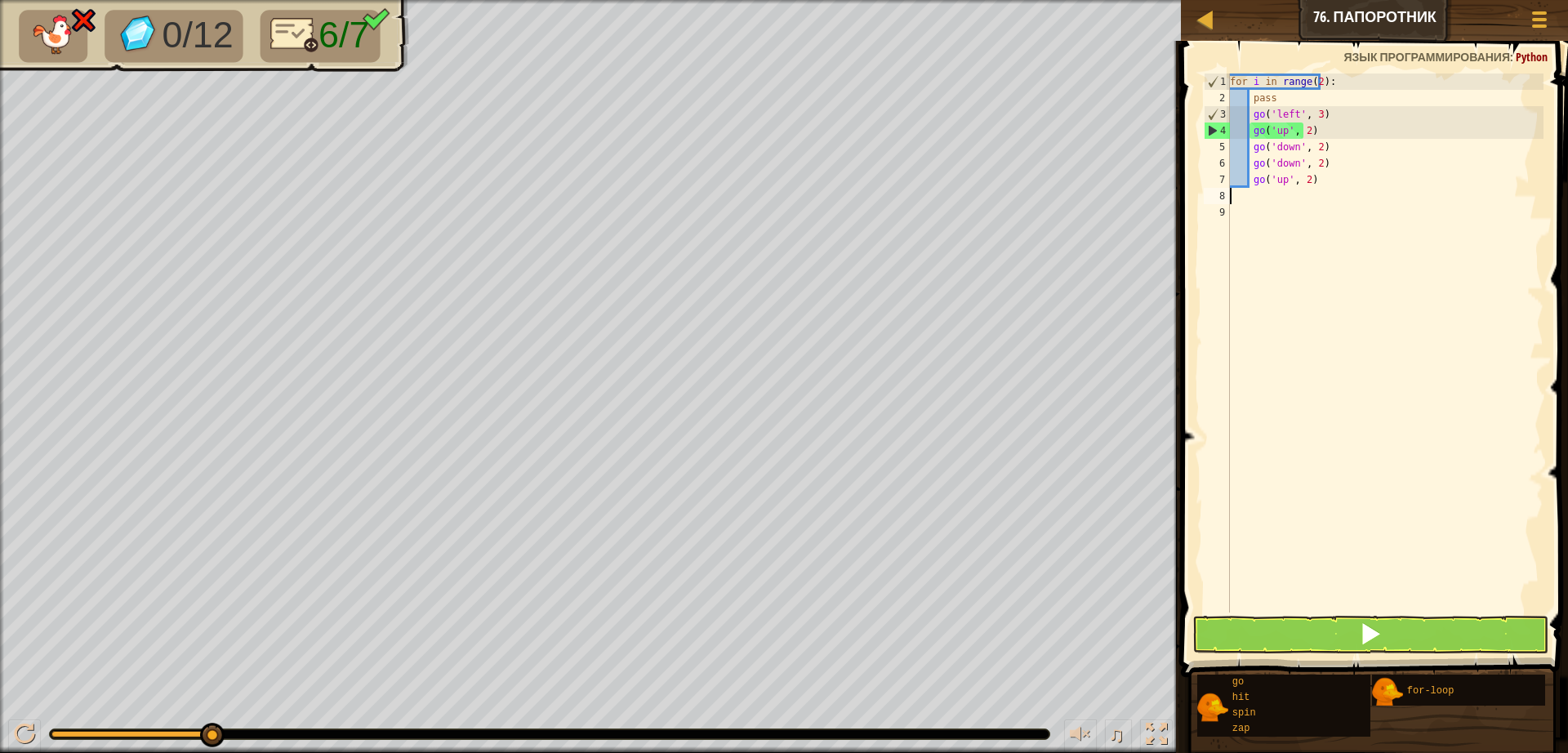
scroll to position [7, 0]
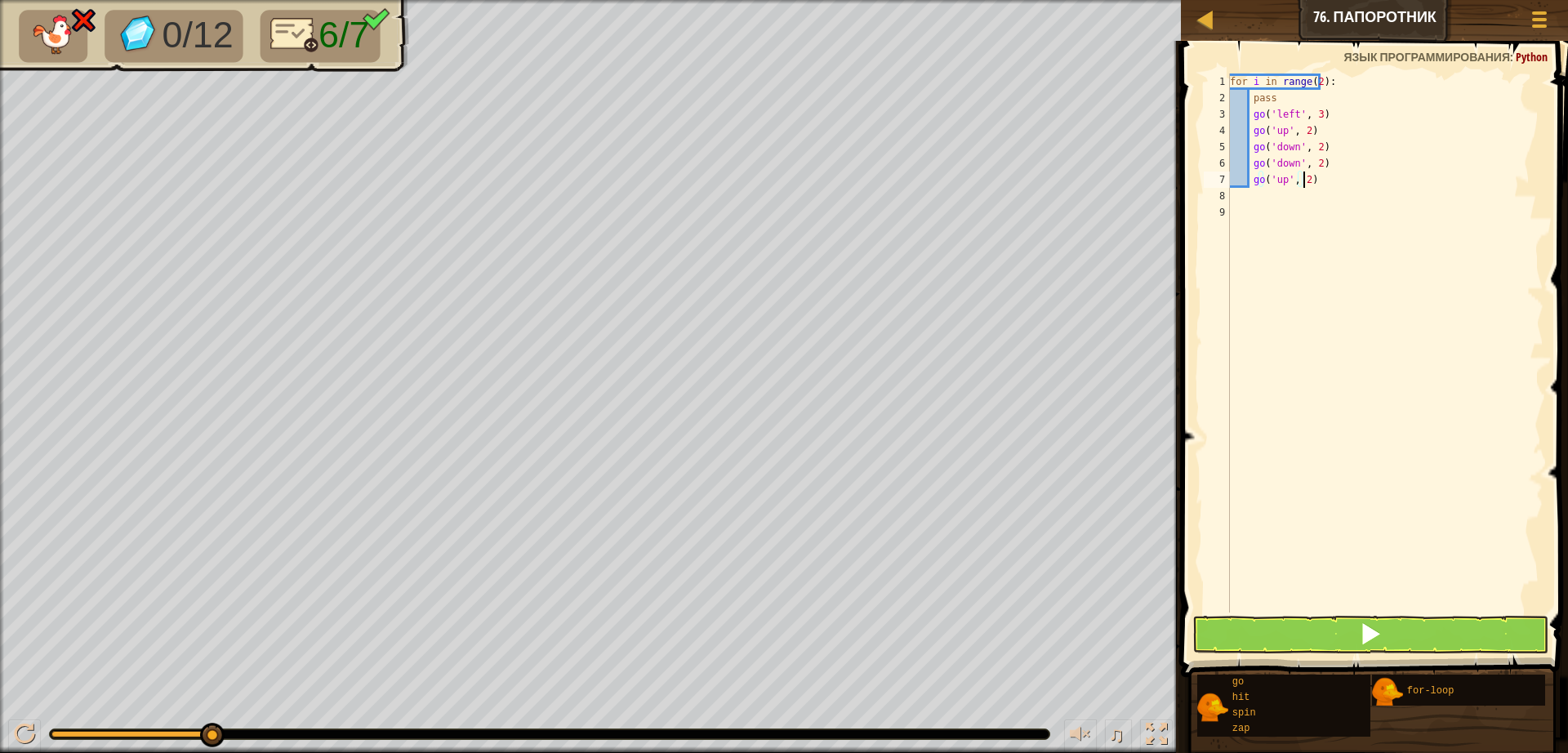
click at [1328, 181] on div "for i in range ( 2 ) : pass go ( 'left' , 3 ) go ( 'up' , 2 ) go ( 'down' , 2 )…" at bounding box center [1384, 358] width 317 height 571
type textarea "g"
click at [1322, 145] on div "for i in range ( 2 ) : pass go ( 'left' , 3 ) go ( 'up' , 2 ) go ( 'down' , 2 )" at bounding box center [1384, 358] width 317 height 571
click at [1332, 641] on button at bounding box center [1370, 635] width 356 height 38
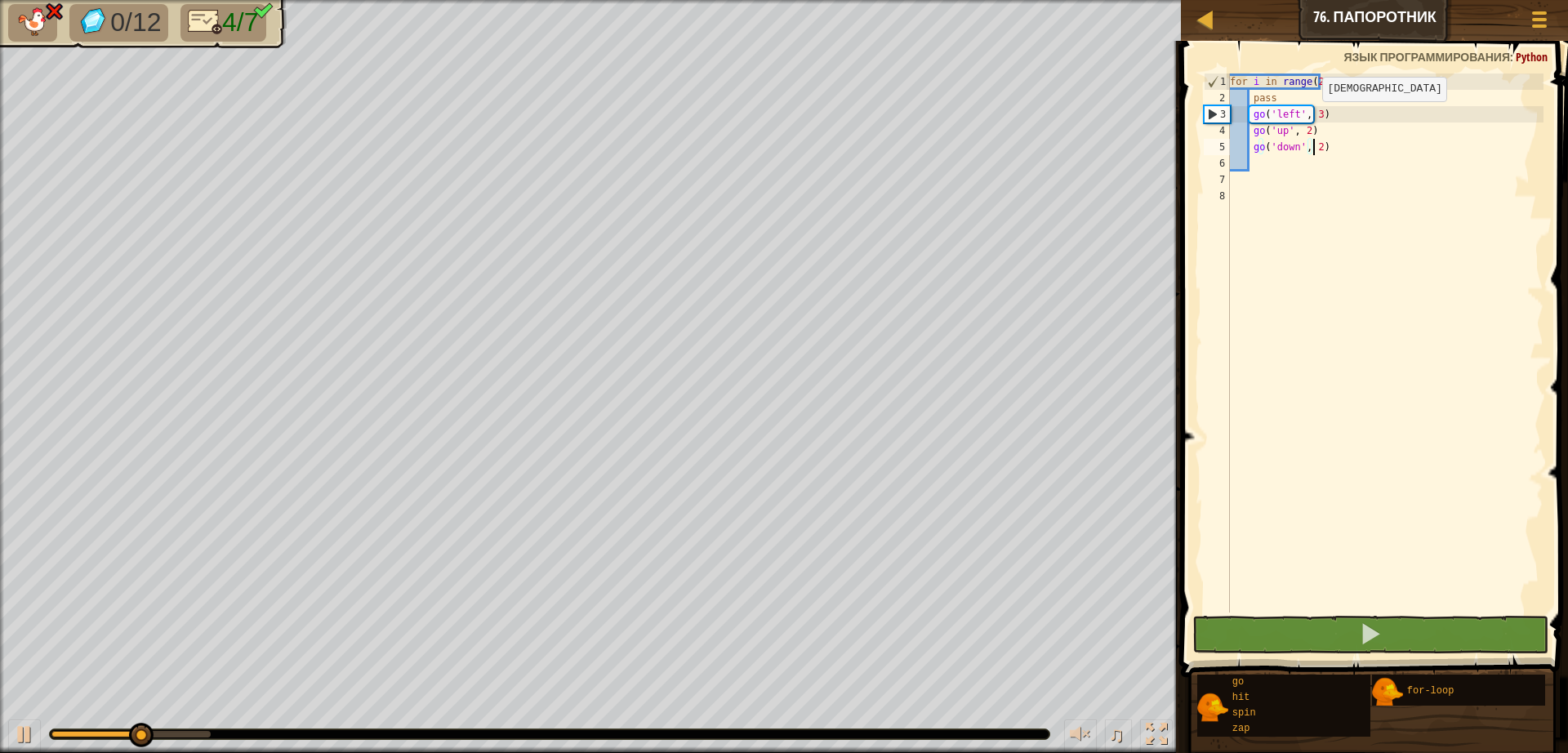
click at [1308, 117] on div "for i in range ( 2 ) : pass go ( 'left' , 3 ) go ( 'up' , 2 ) go ( 'down' , 2 )" at bounding box center [1384, 358] width 317 height 571
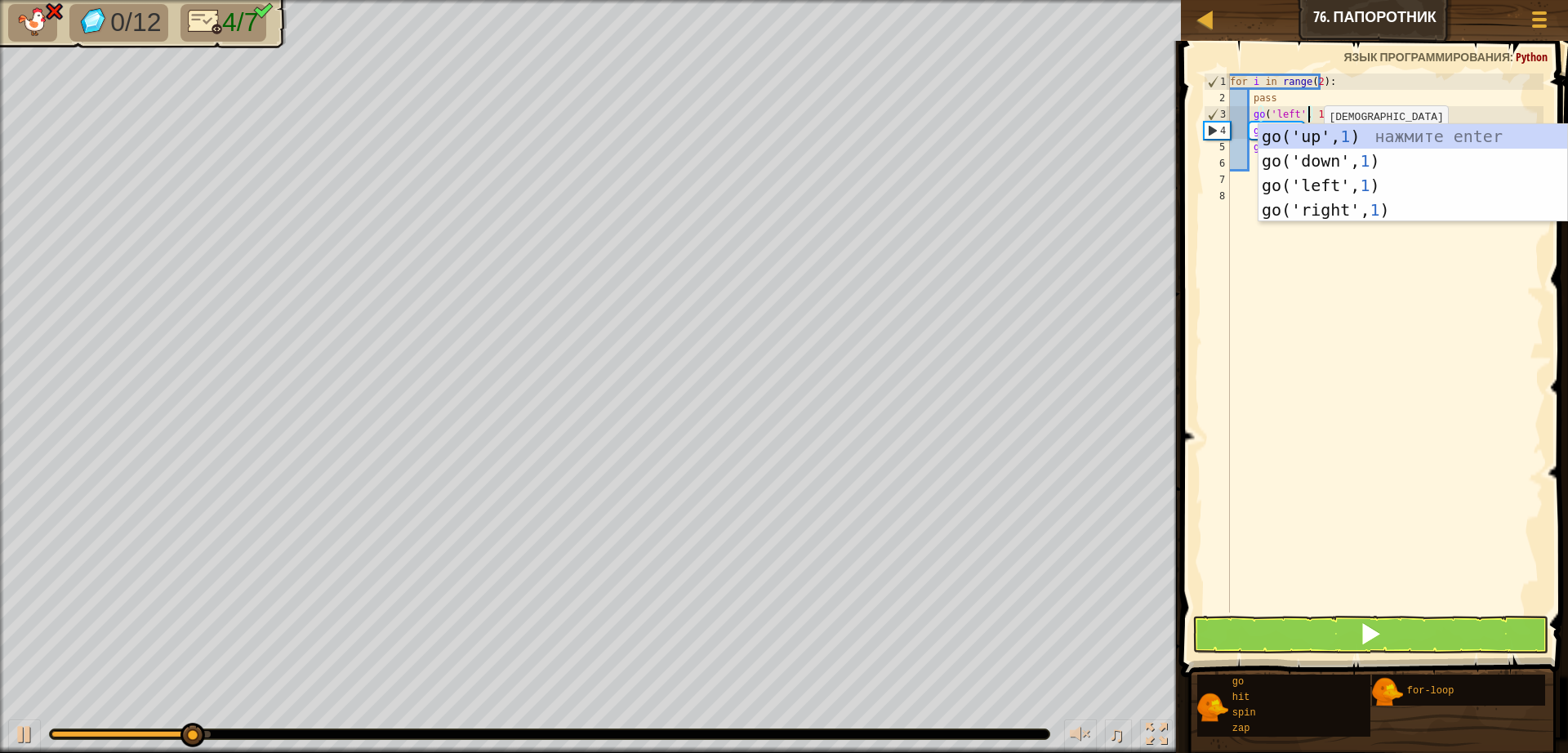
scroll to position [7, 7]
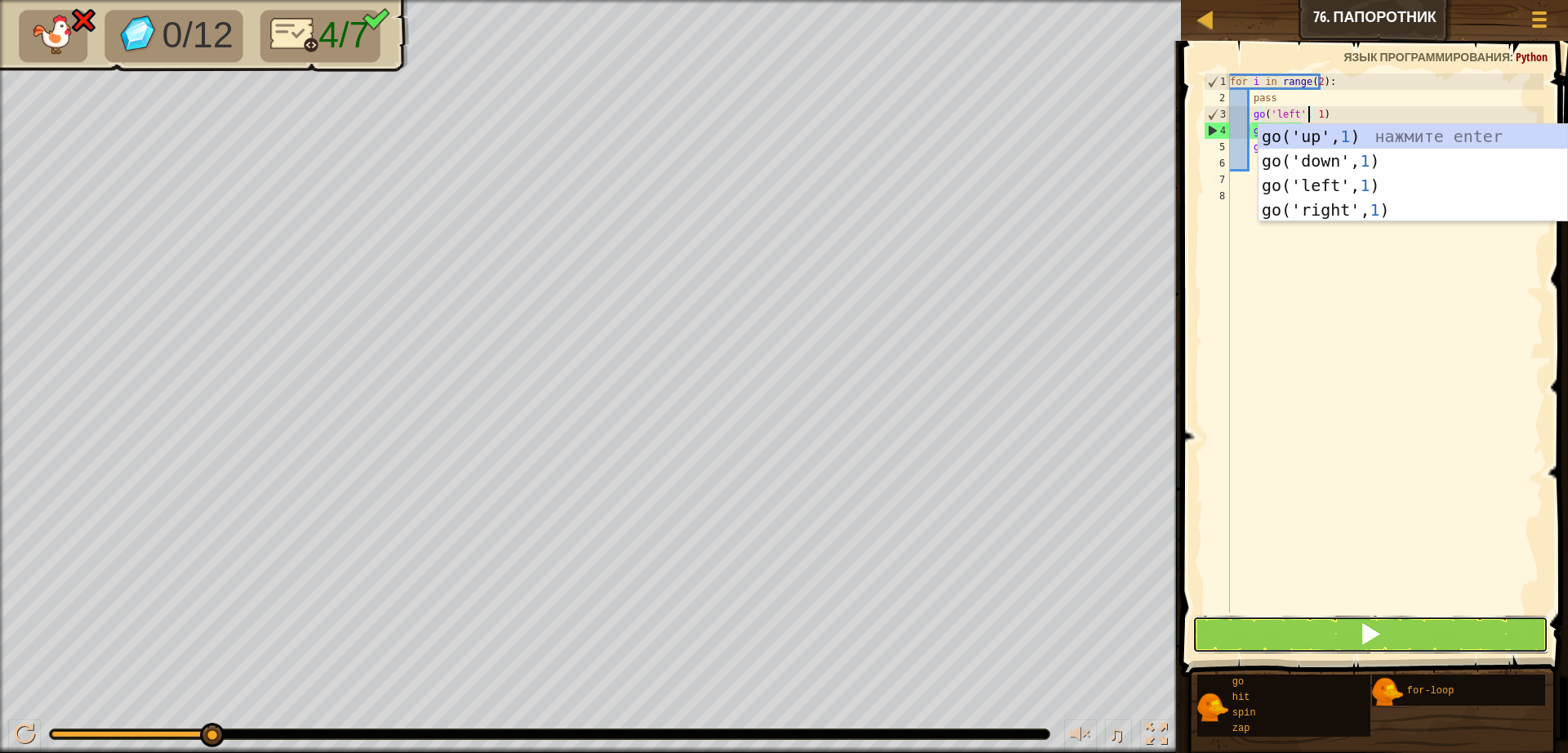
click at [1304, 623] on button at bounding box center [1370, 635] width 356 height 38
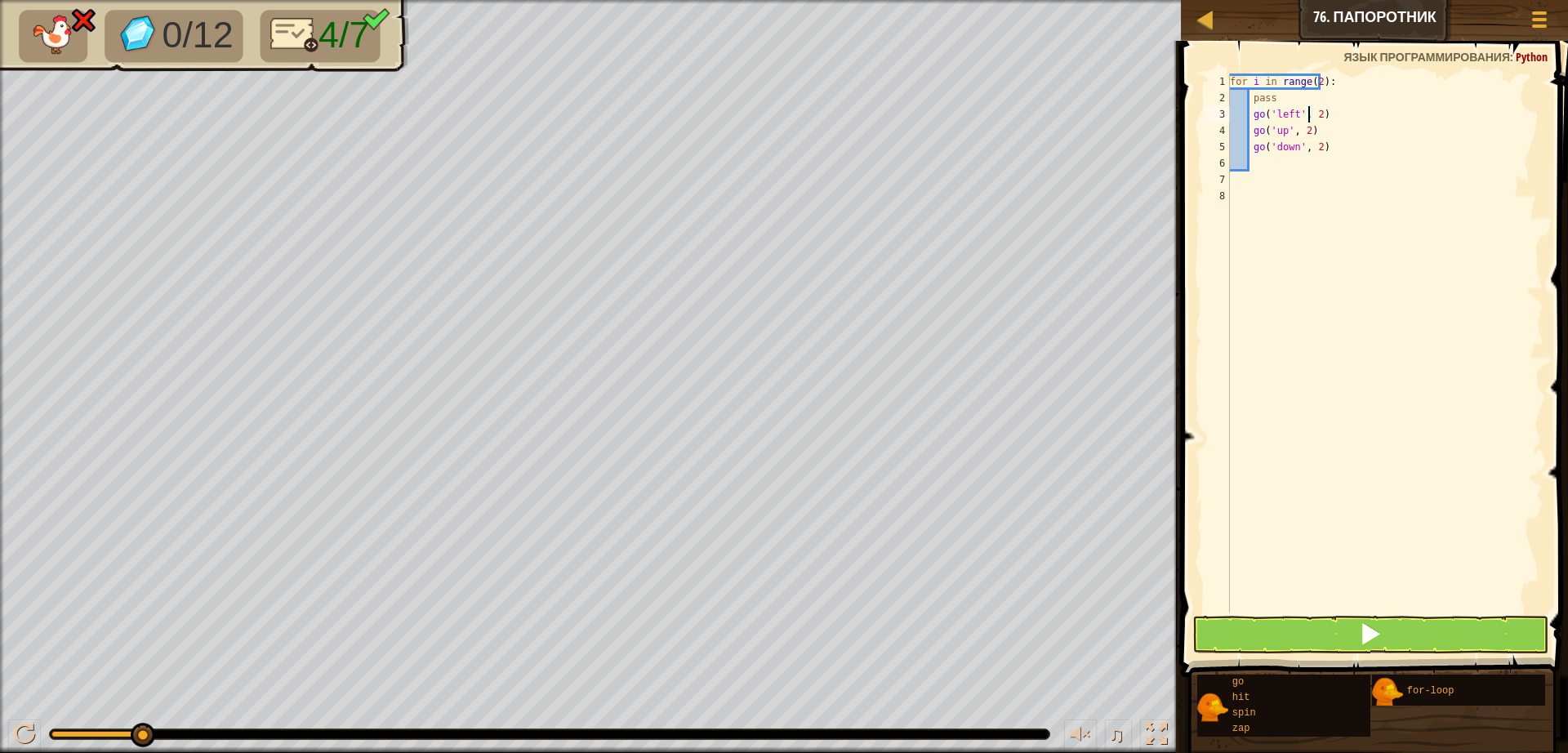
type textarea "go('left', 2)"
click at [1332, 635] on button at bounding box center [1370, 635] width 356 height 38
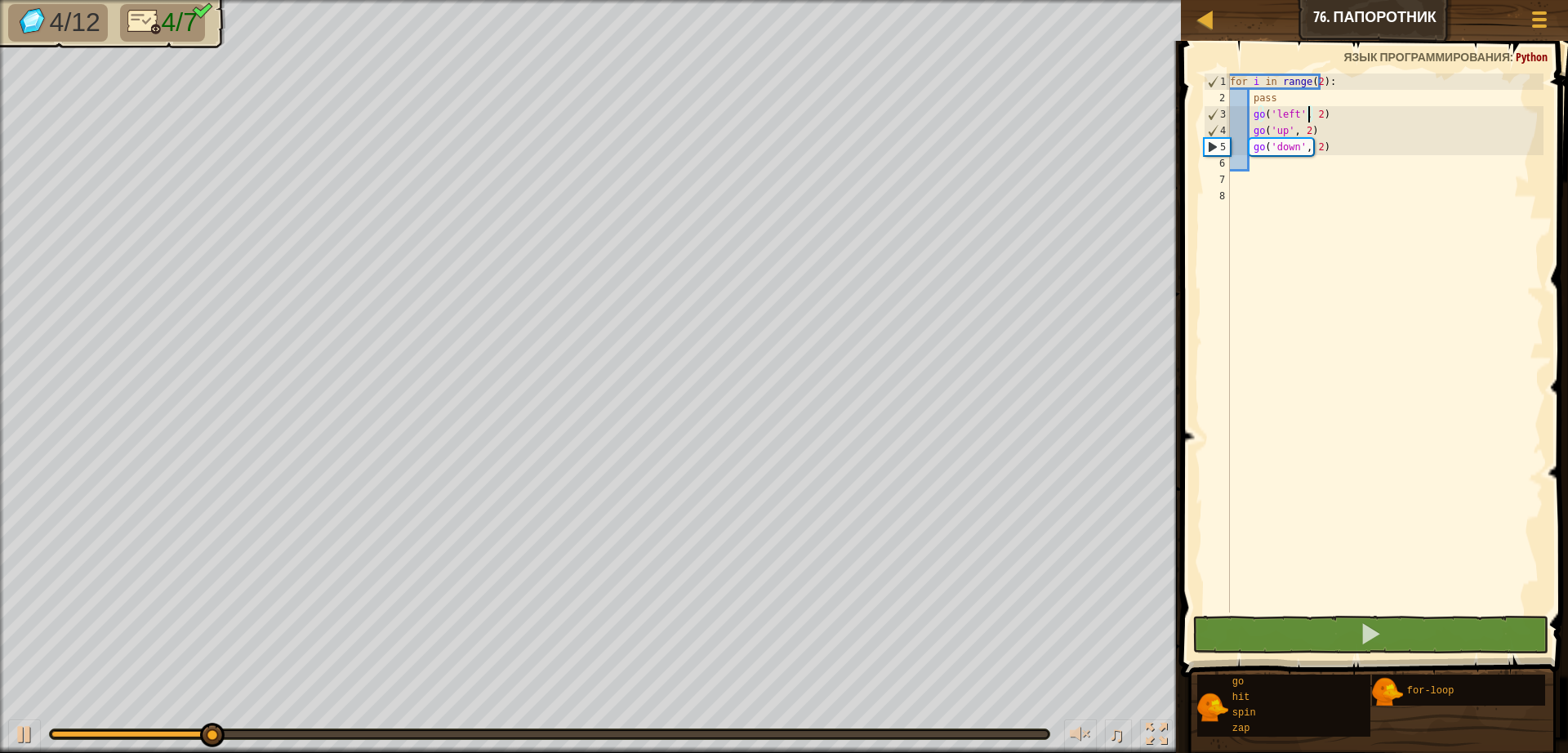
click at [1271, 173] on div "for i in range ( 2 ) : pass go ( 'left' , 2 ) go ( 'up' , 2 ) go ( 'down' , 2 )" at bounding box center [1384, 358] width 317 height 571
click at [1271, 164] on div "for i in range ( 2 ) : pass go ( 'left' , 2 ) go ( 'up' , 2 ) go ( 'down' , 2 )" at bounding box center [1384, 358] width 317 height 571
type textarea "g"
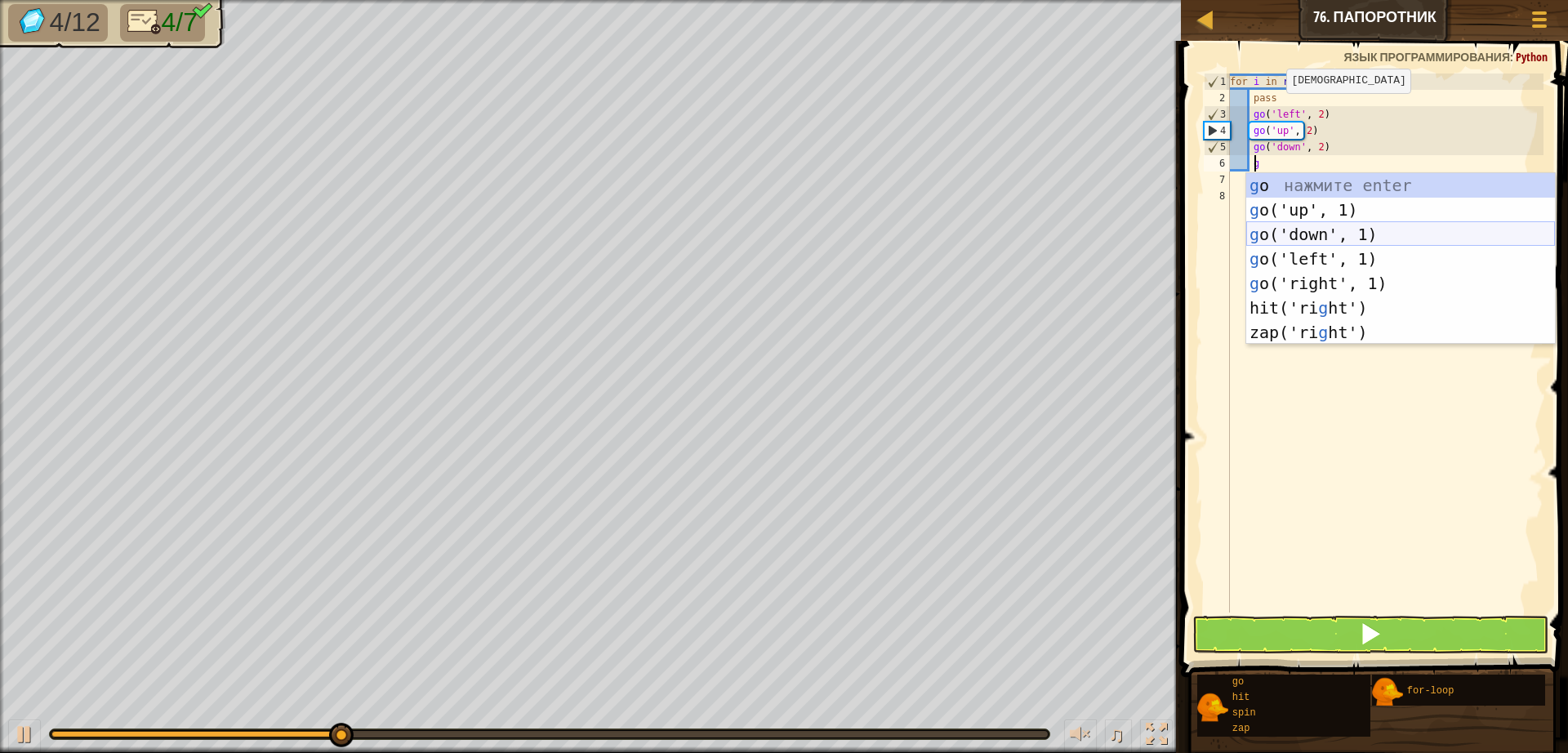
click at [1292, 229] on div "g o нажмите enter g o('up', 1) нажмите enter g o('down', 1) нажмите enter g o('…" at bounding box center [1400, 282] width 309 height 220
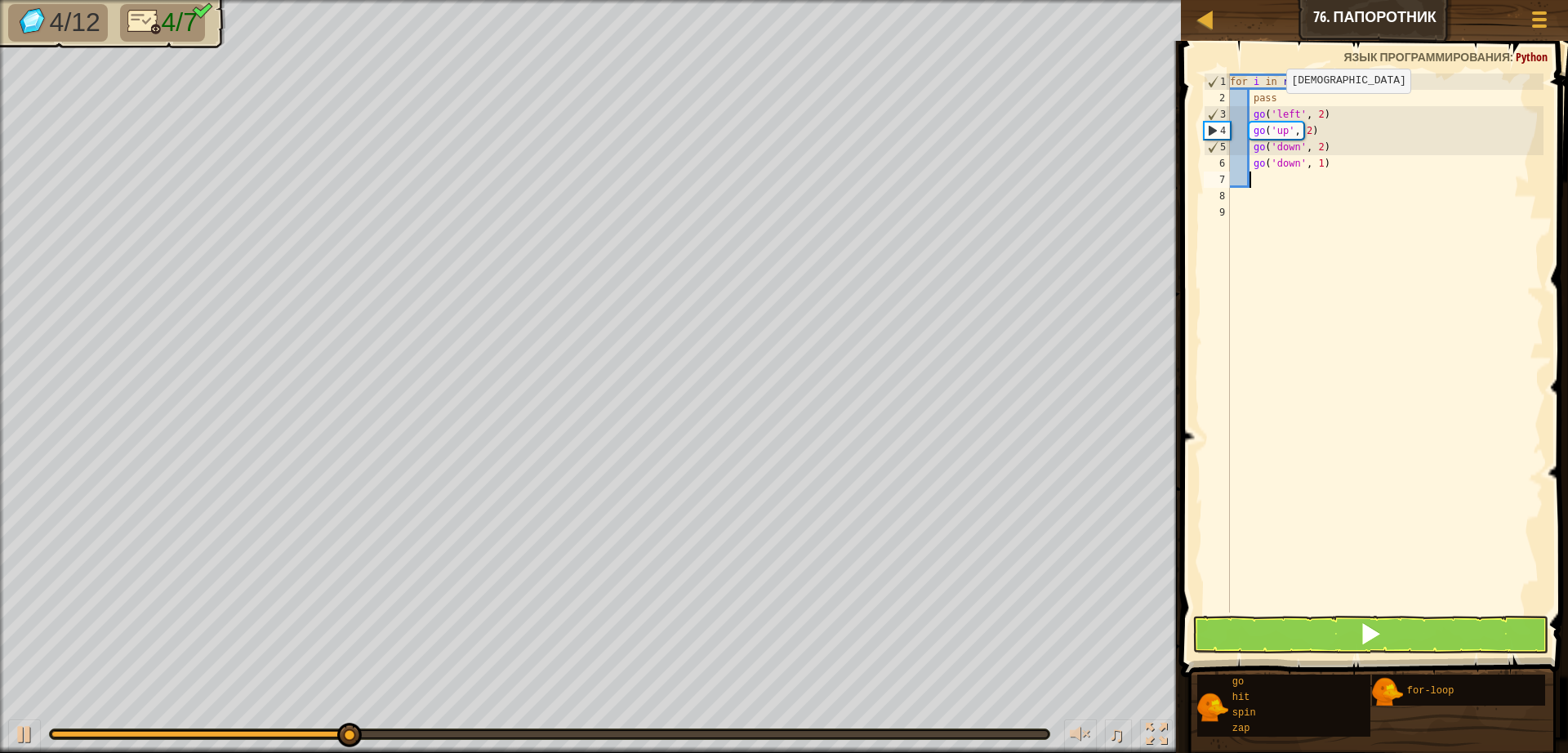
scroll to position [7, 1]
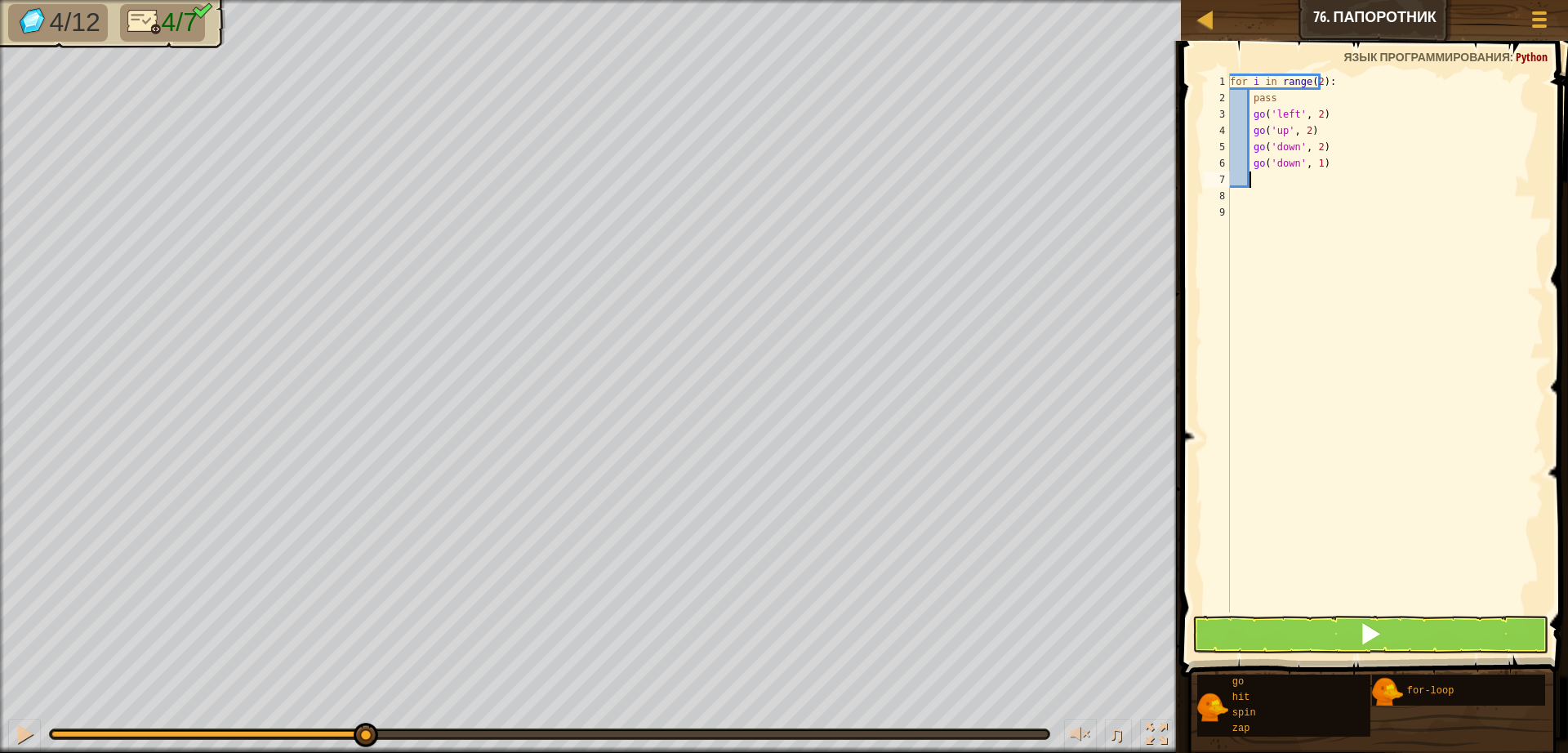
click at [1311, 164] on div "for i in range ( 2 ) : pass go ( 'left' , 2 ) go ( 'up' , 2 ) go ( 'down' , 2 )…" at bounding box center [1384, 358] width 317 height 571
click at [1308, 167] on div "for i in range ( 2 ) : pass go ( 'left' , 2 ) go ( 'up' , 2 ) go ( 'down' , 2 )…" at bounding box center [1384, 358] width 317 height 571
type textarea "go('down', 2)"
click at [1282, 176] on div "for i in range ( 2 ) : pass go ( 'left' , 2 ) go ( 'up' , 2 ) go ( 'down' , 2 )…" at bounding box center [1384, 358] width 317 height 571
type textarea "g"
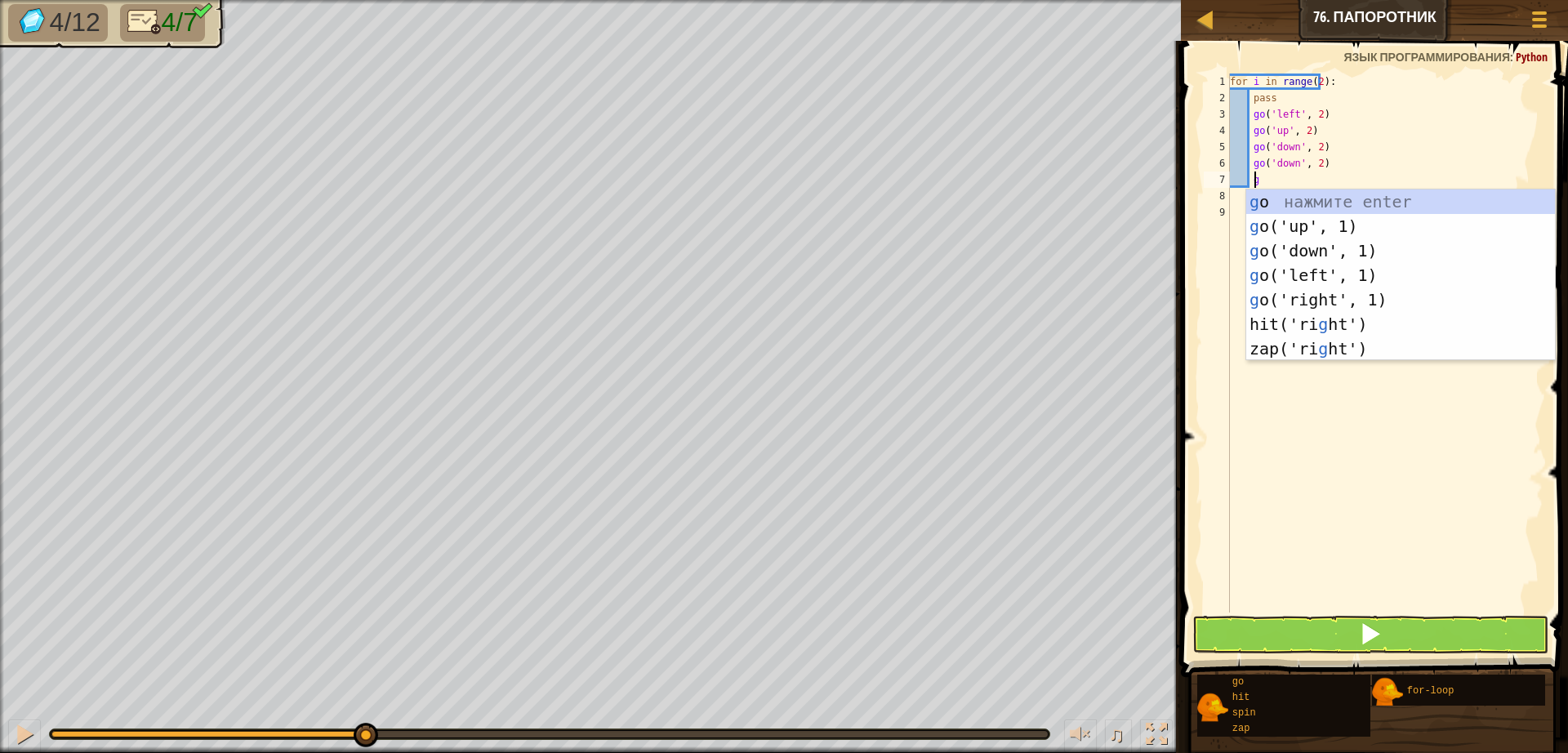
scroll to position [7, 2]
click at [1294, 227] on div "g o нажмите enter g o('up', 1) нажмите enter g o('down', 1) нажмите enter g o('…" at bounding box center [1400, 299] width 309 height 220
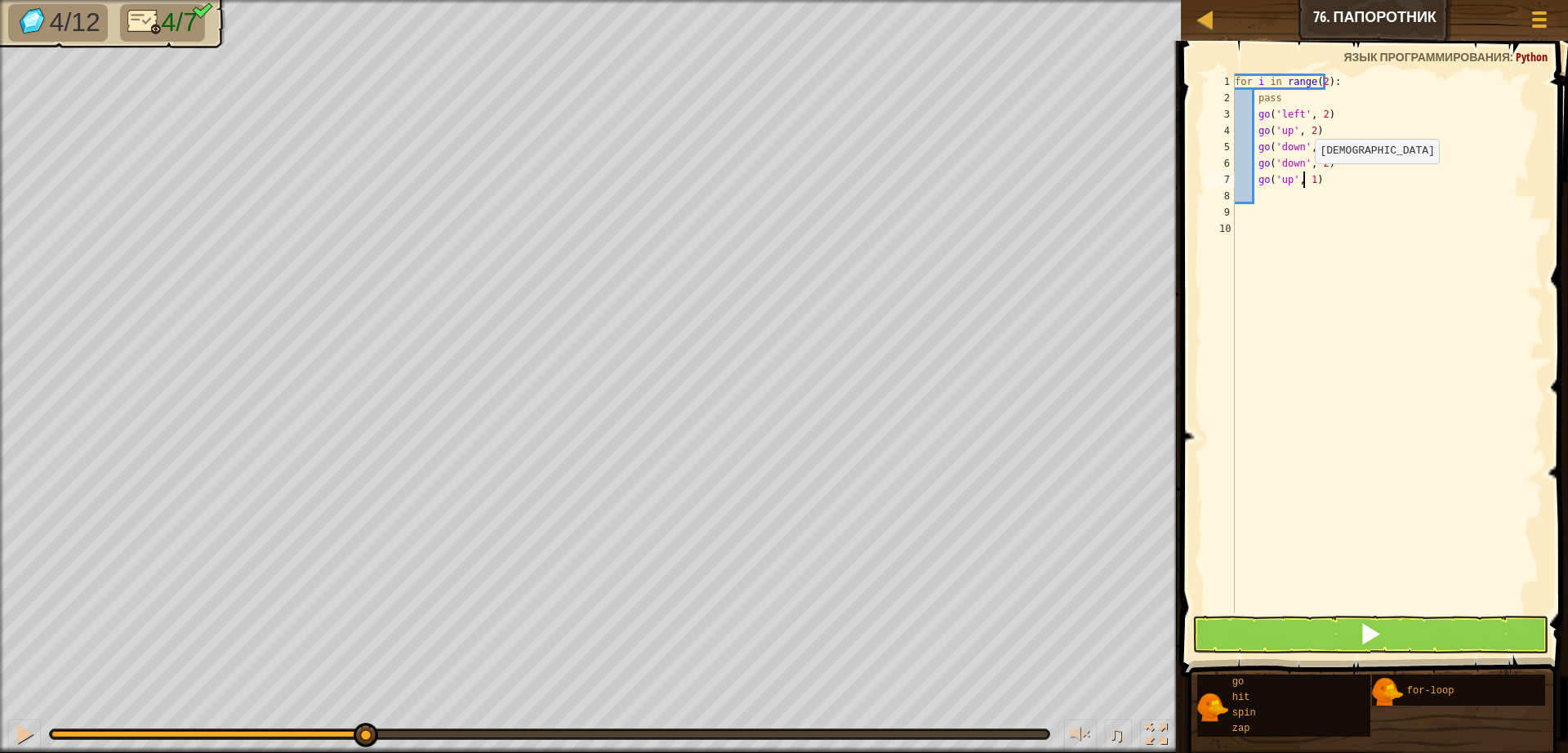
click at [1305, 180] on div "for i in range ( 2 ) : pass go ( 'left' , 2 ) go ( 'up' , 2 ) go ( 'down' , 2 )…" at bounding box center [1387, 358] width 312 height 571
click at [1299, 629] on button at bounding box center [1370, 635] width 356 height 38
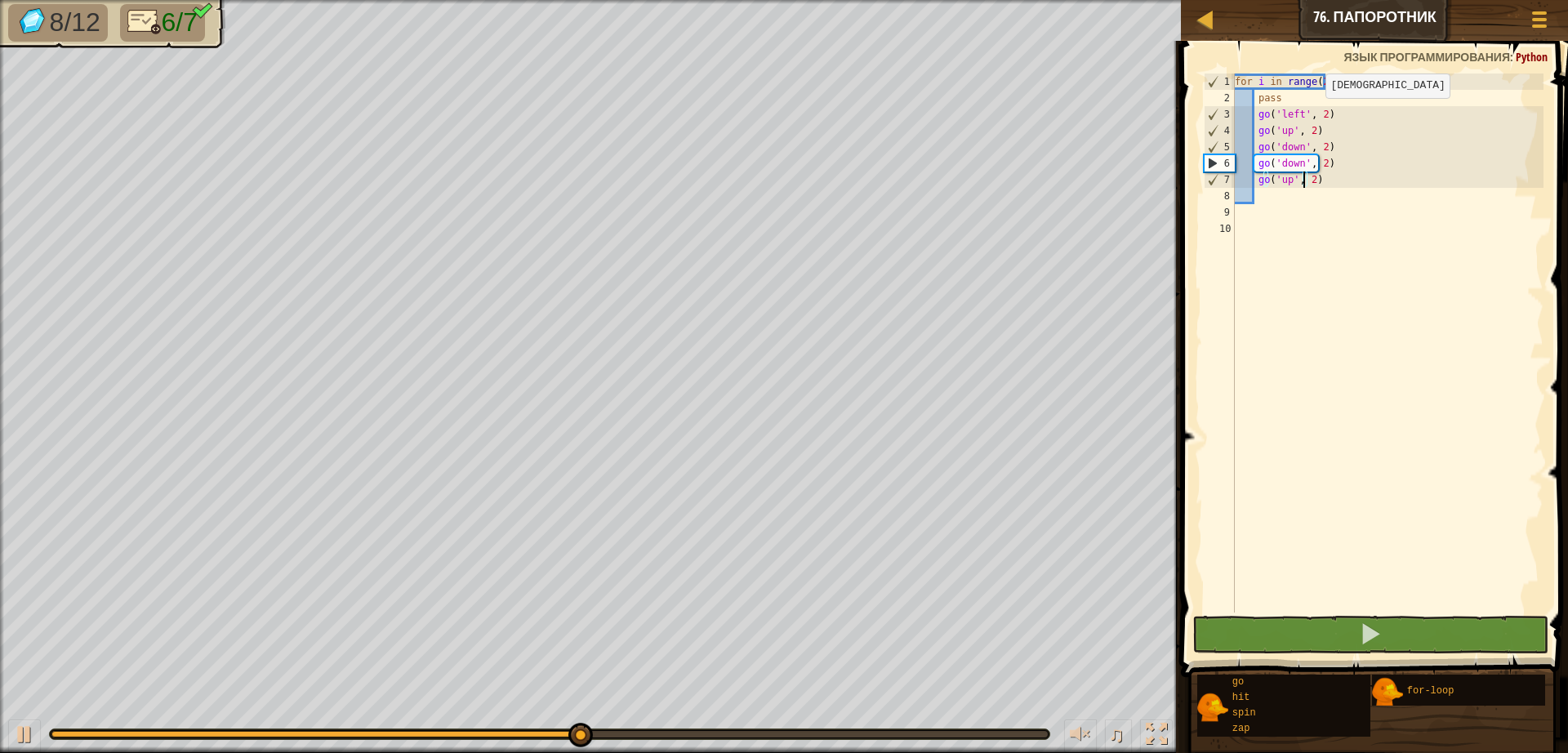
click at [1315, 114] on div "for i in range ( 2 ) : pass go ( 'left' , 2 ) go ( 'up' , 2 ) go ( 'down' , 2 )…" at bounding box center [1387, 358] width 312 height 571
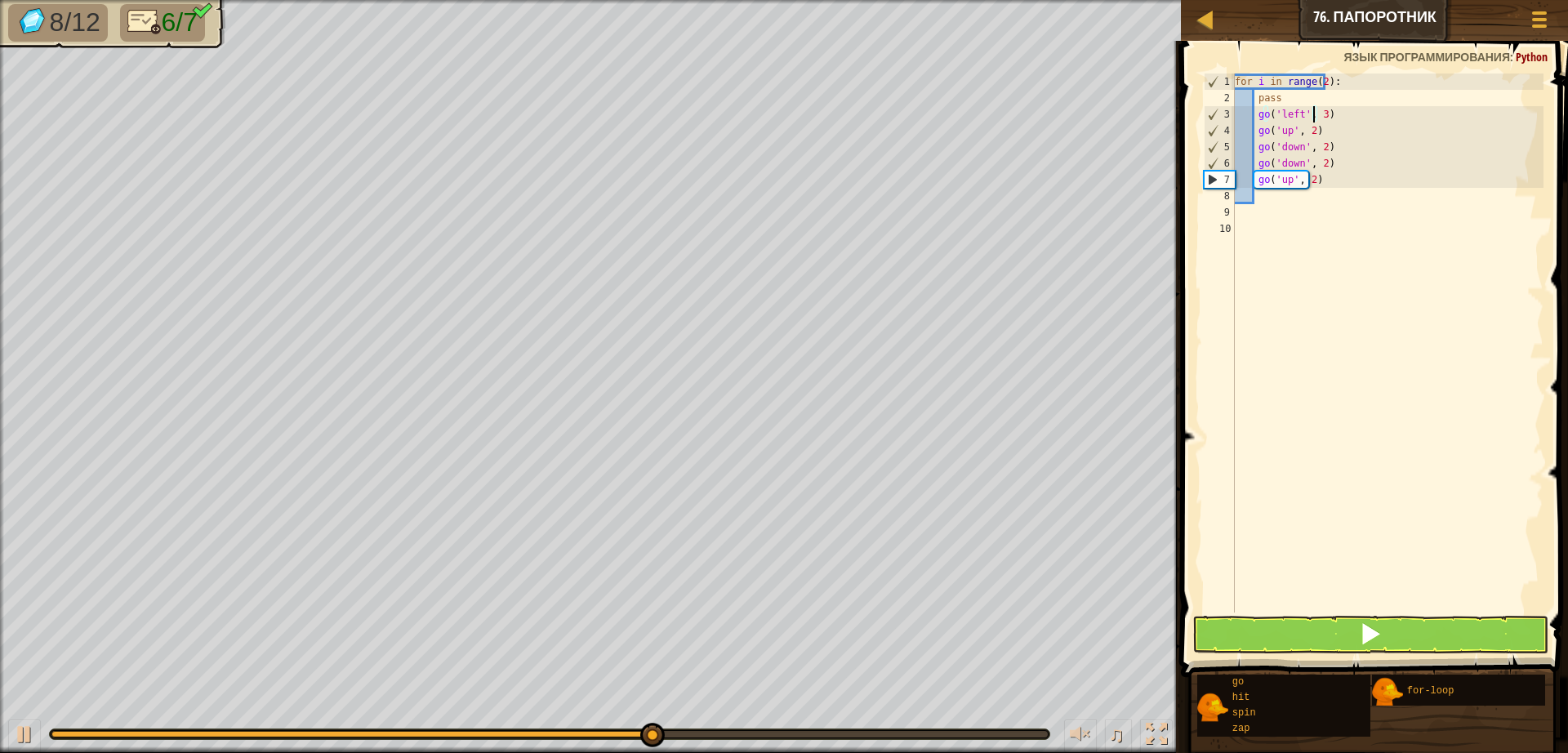
scroll to position [7, 7]
click at [1304, 135] on div "for i in range ( 2 ) : pass go ( 'left' , 3 ) go ( 'up' , 2 ) go ( 'down' , 2 )…" at bounding box center [1387, 358] width 312 height 571
click at [1316, 149] on div "for i in range ( 2 ) : pass go ( 'left' , 3 ) go ( 'up' , 3 ) go ( 'down' , 2 )…" at bounding box center [1387, 358] width 312 height 571
click at [1310, 154] on div "for i in range ( 2 ) : pass go ( 'left' , 3 ) go ( 'up' , 3 ) go ( 'down' , 2 )…" at bounding box center [1387, 358] width 312 height 571
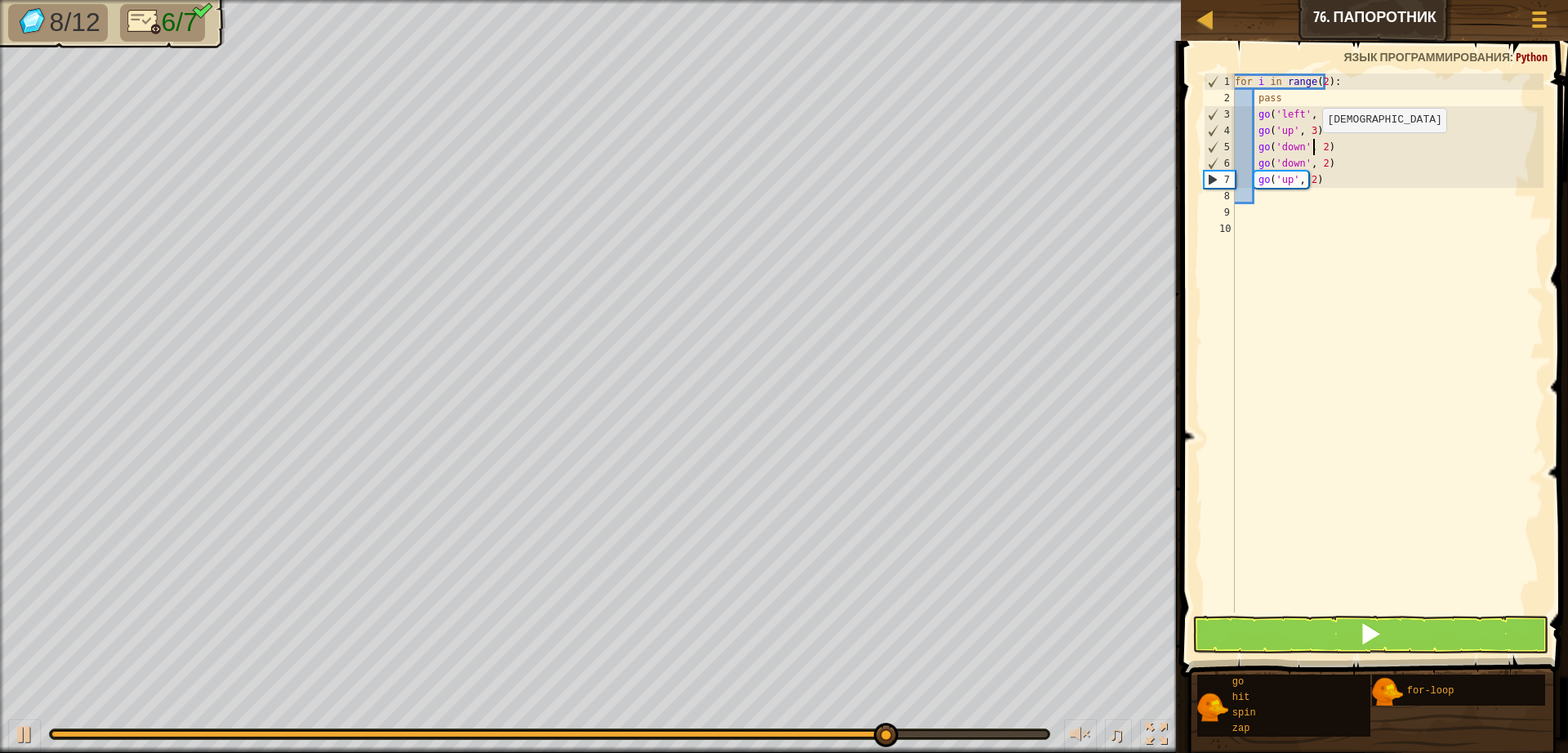
click at [1312, 149] on div "for i in range ( 2 ) : pass go ( 'left' , 3 ) go ( 'up' , 3 ) go ( 'down' , 2 )…" at bounding box center [1387, 358] width 312 height 571
click at [1313, 166] on div "for i in range ( 2 ) : pass go ( 'left' , 3 ) go ( 'up' , 3 ) go ( 'down' , 3 )…" at bounding box center [1387, 358] width 312 height 571
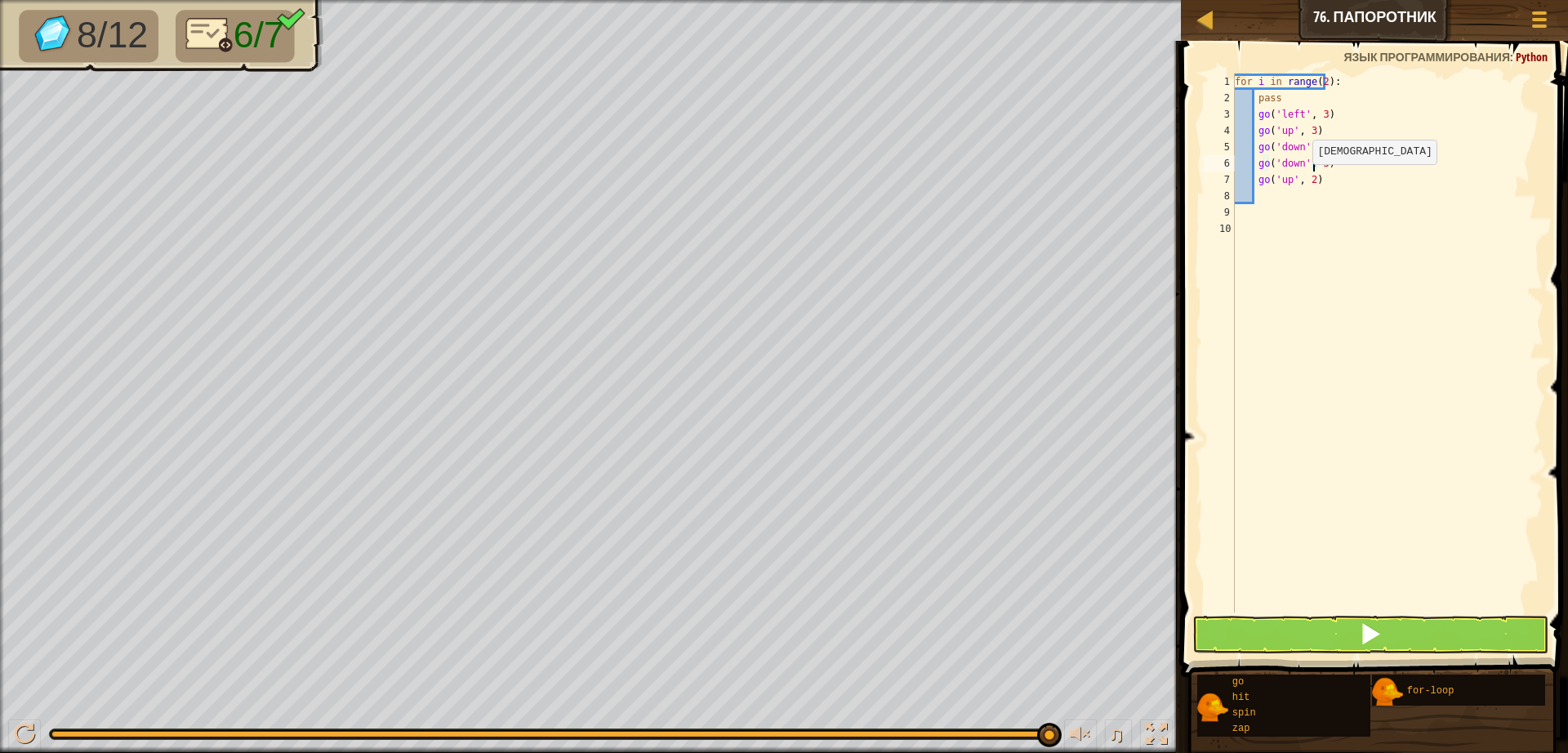
drag, startPoint x: 1303, startPoint y: 181, endPoint x: 1304, endPoint y: 189, distance: 8.1
click at [1303, 181] on div "for i in range ( 2 ) : pass go ( 'left' , 3 ) go ( 'up' , 3 ) go ( 'down' , 3 )…" at bounding box center [1387, 358] width 312 height 571
click at [1371, 633] on span at bounding box center [1370, 634] width 23 height 23
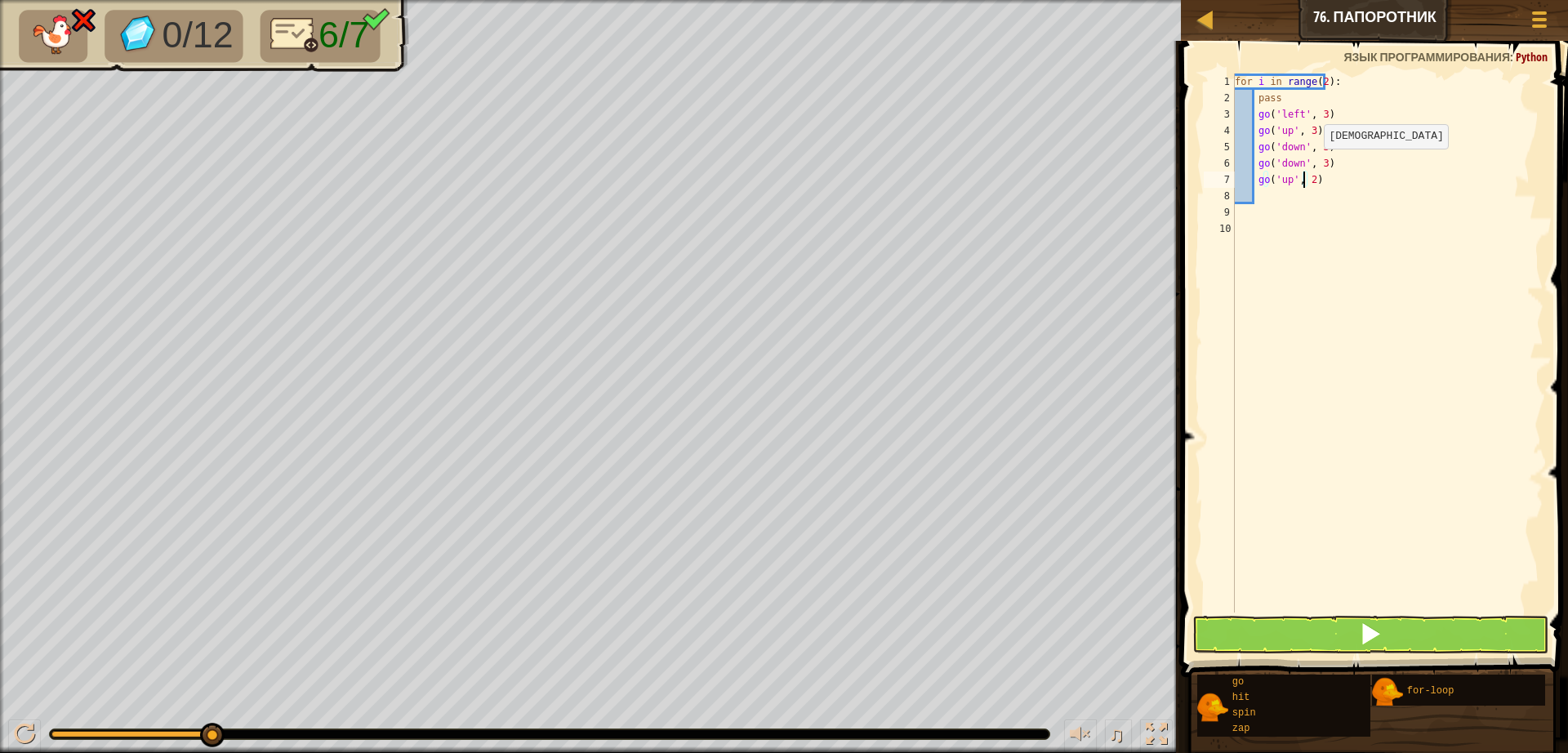
click at [1313, 165] on div "for i in range ( 2 ) : pass go ( 'left' , 3 ) go ( 'up' , 3 ) go ( 'down' , 3 )…" at bounding box center [1387, 358] width 312 height 571
click at [1310, 150] on div "for i in range ( 2 ) : pass go ( 'left' , 3 ) go ( 'up' , 3 ) go ( 'down' , 3 )…" at bounding box center [1387, 358] width 312 height 571
click at [1311, 152] on div "for i in range ( 2 ) : pass go ( 'left' , 3 ) go ( 'up' , 3 ) go ( 'down' , 3 )…" at bounding box center [1387, 358] width 312 height 571
click at [1305, 122] on div "for i in range ( 2 ) : pass go ( 'left' , 3 ) go ( 'up' , 3 ) go ( 'down' , 2 )…" at bounding box center [1387, 358] width 312 height 571
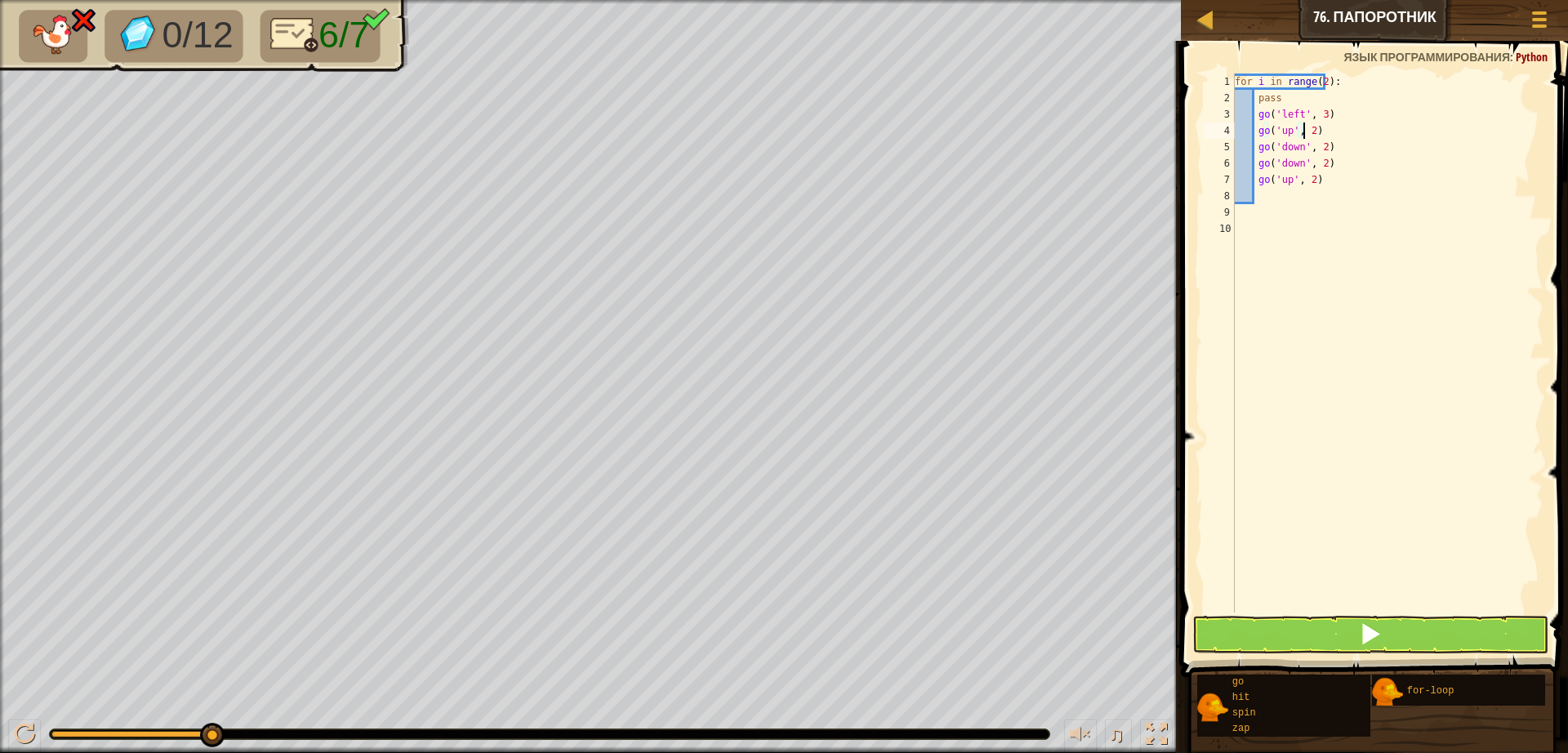
scroll to position [7, 6]
click at [1313, 115] on div "for i in range ( 2 ) : pass go ( 'left' , 3 ) go ( 'up' , 2 ) go ( 'down' , 2 )…" at bounding box center [1387, 358] width 312 height 571
click at [1312, 80] on div "for i in range ( 2 ) : pass go ( 'left' , 2 ) go ( 'up' , 2 ) go ( 'down' , 2 )…" at bounding box center [1387, 358] width 312 height 571
type textarea "for i in range(3):"
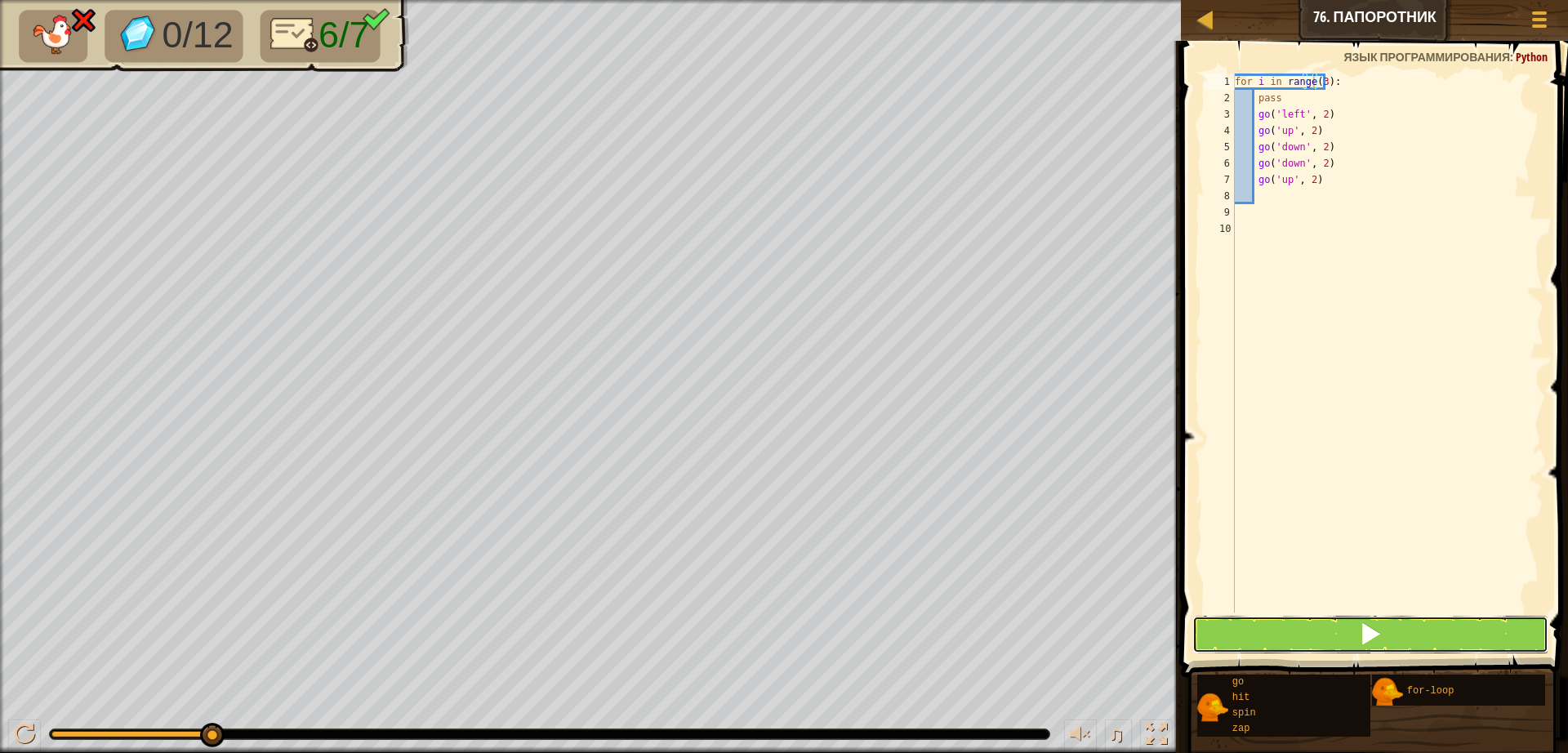
click at [1293, 627] on button at bounding box center [1370, 635] width 356 height 38
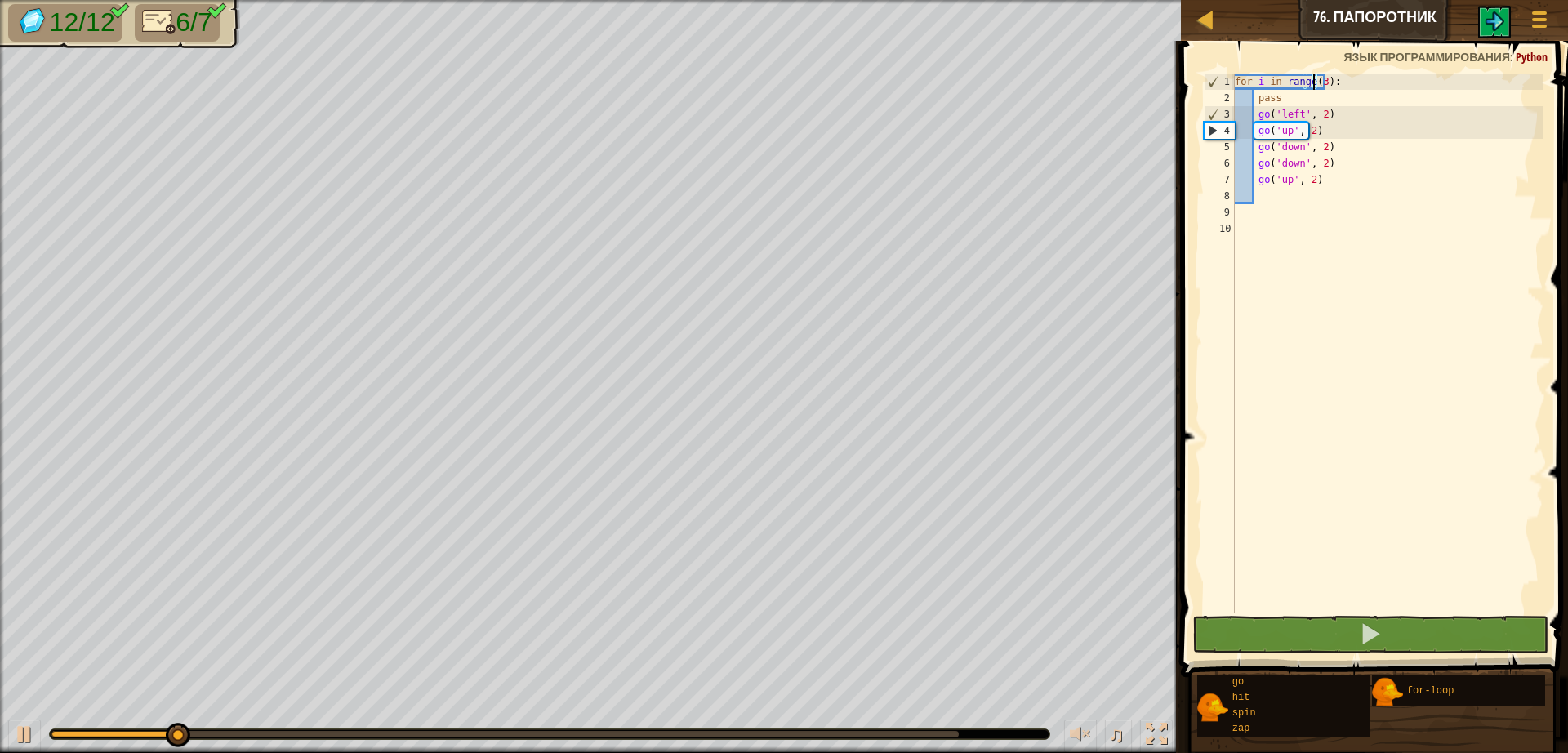
click at [750, 736] on div at bounding box center [504, 734] width 907 height 7
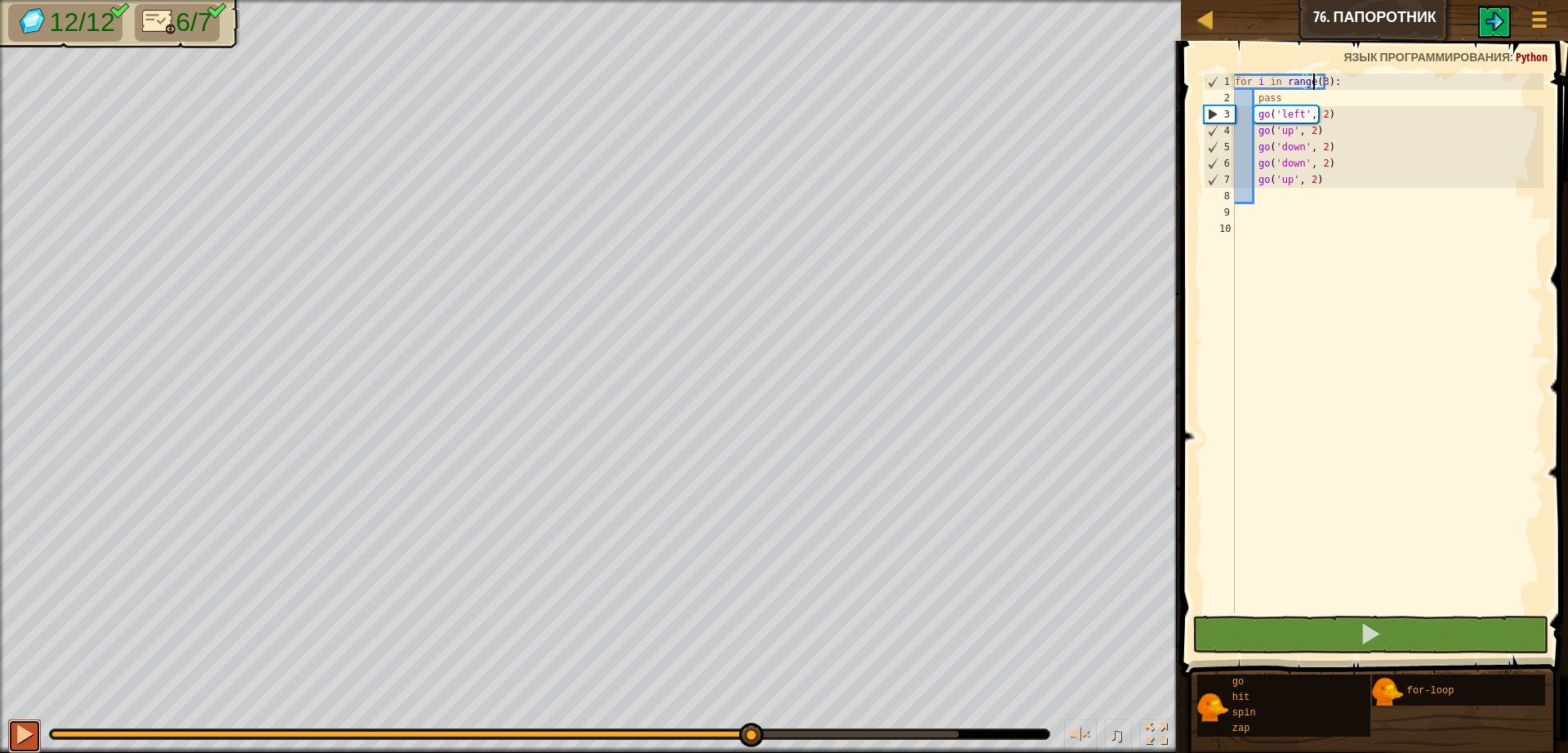
click at [22, 728] on div at bounding box center [25, 734] width 22 height 22
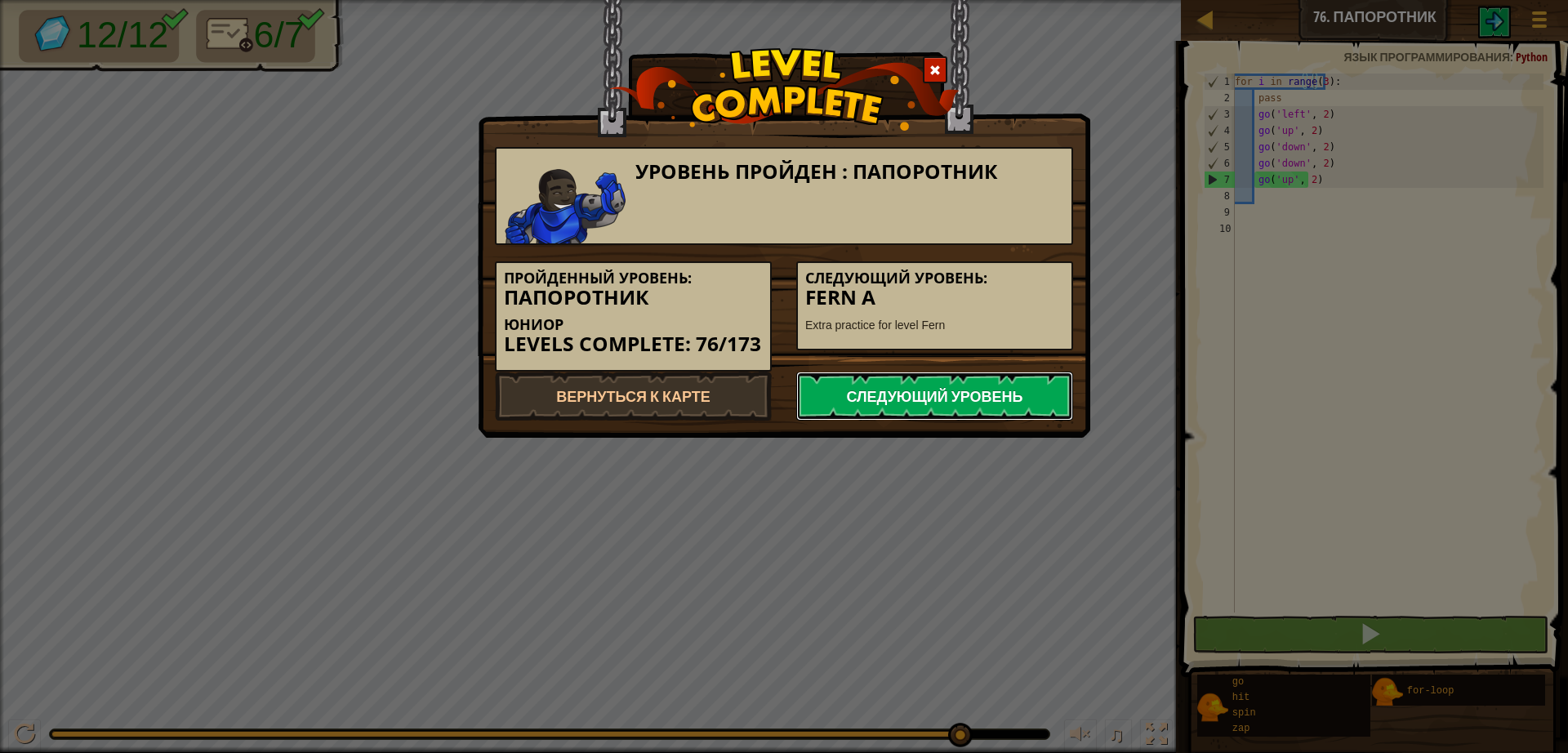
click at [958, 387] on link "Следующий уровень" at bounding box center [934, 396] width 277 height 49
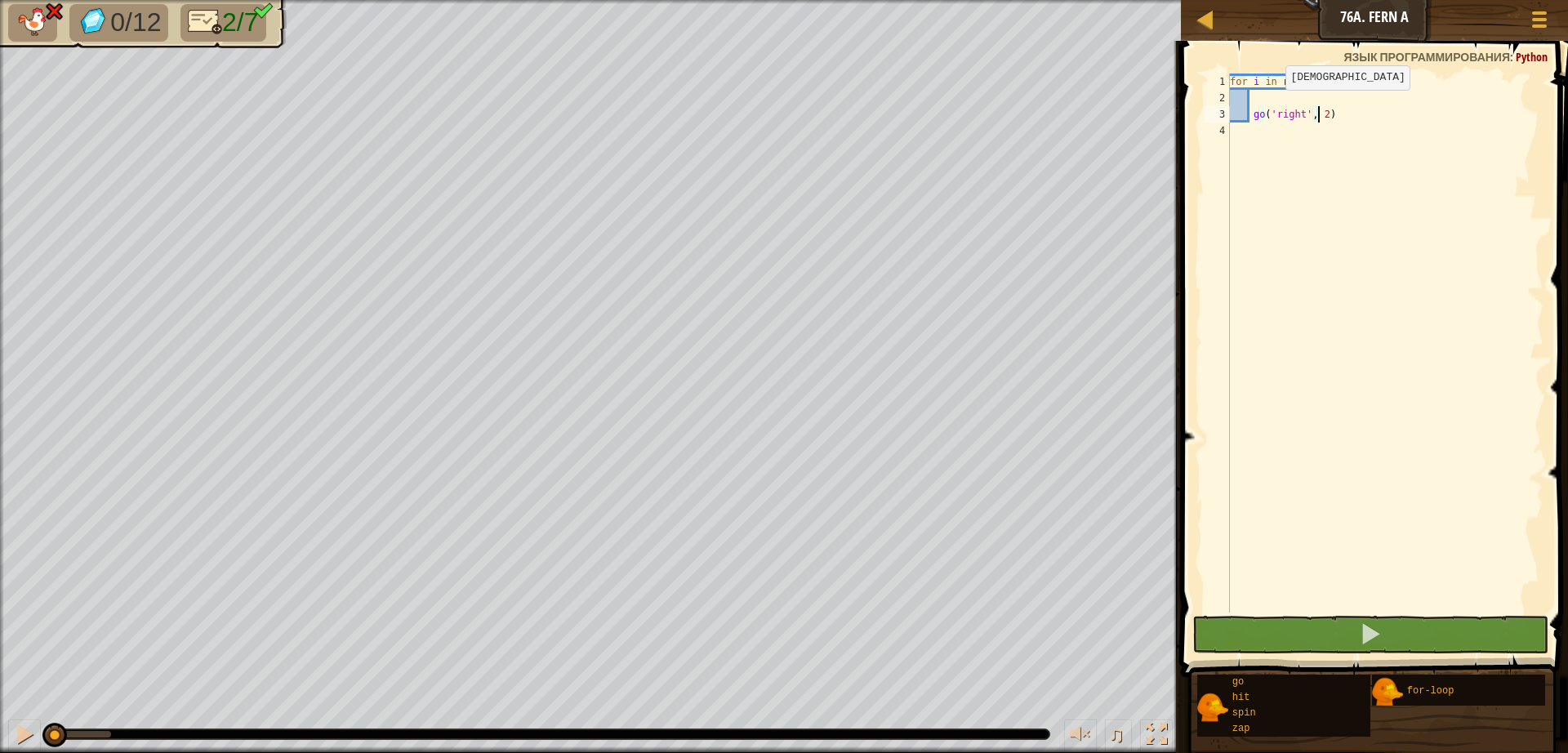
click at [1270, 107] on div "for i in range ( 0 , 2 ) : go ( 'right' , 2 )" at bounding box center [1384, 358] width 317 height 571
click at [1296, 78] on div "for i in range ( 0 , 2 ) : go ( 'right' , 2 )" at bounding box center [1384, 358] width 317 height 571
type textarea "for i in range(0, 2):"
click at [1272, 105] on div "for i in range ( 0 , 2 ) : go ( 'right' , 2 )" at bounding box center [1384, 358] width 317 height 571
type textarea "g"
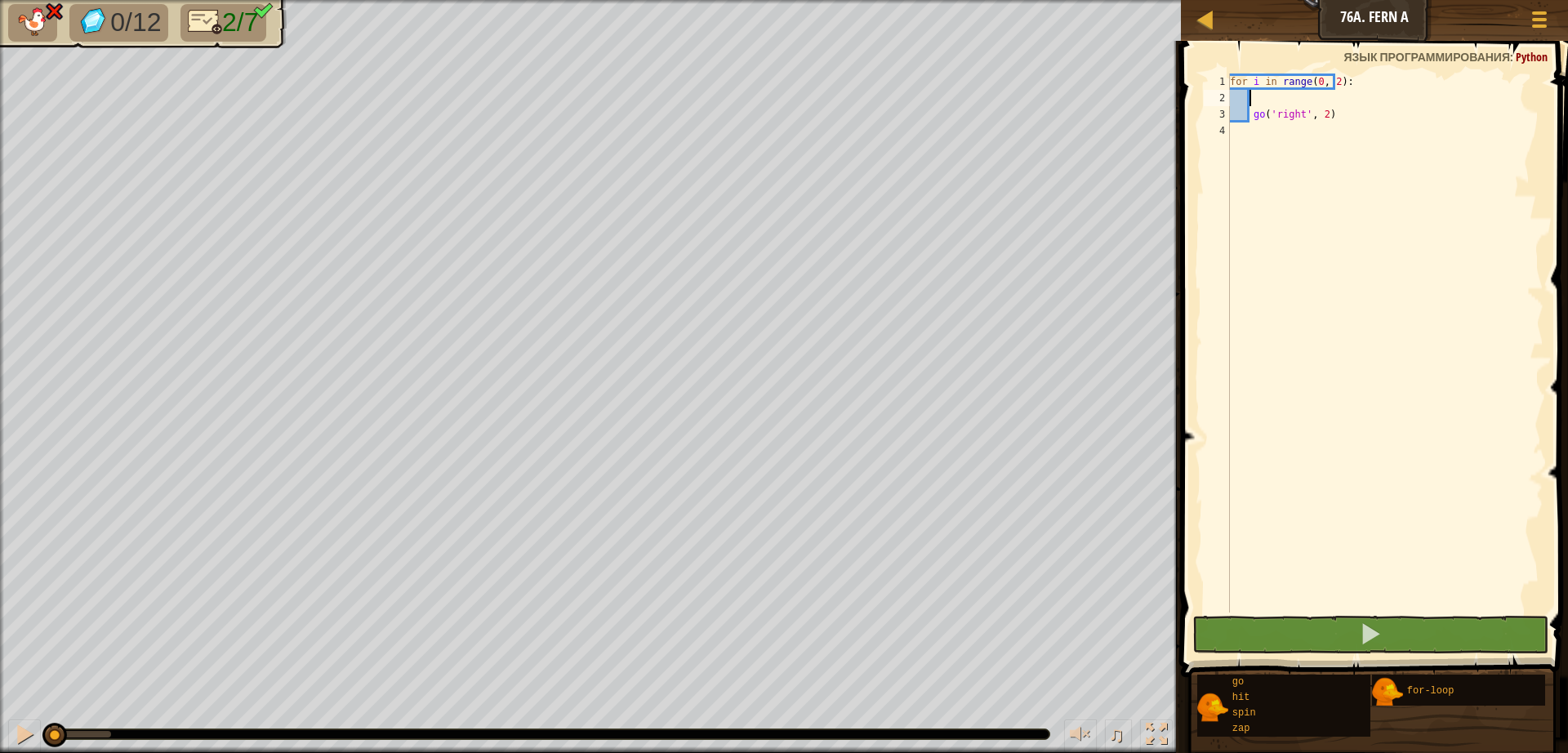
scroll to position [7, 2]
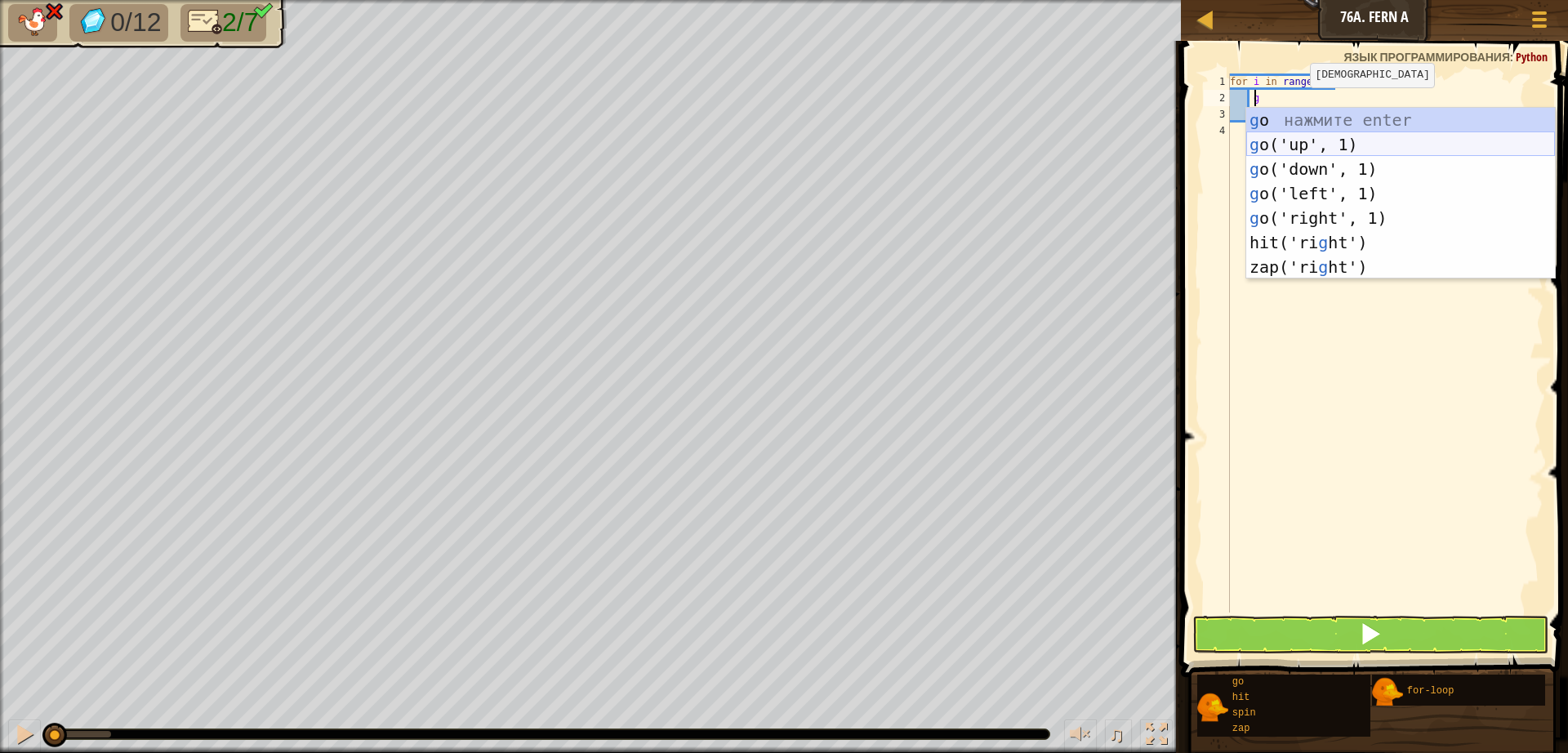
click at [1295, 156] on div "g o нажмите enter g o('up', 1) нажмите enter g o('down', 1) нажмите enter g o('…" at bounding box center [1400, 217] width 309 height 220
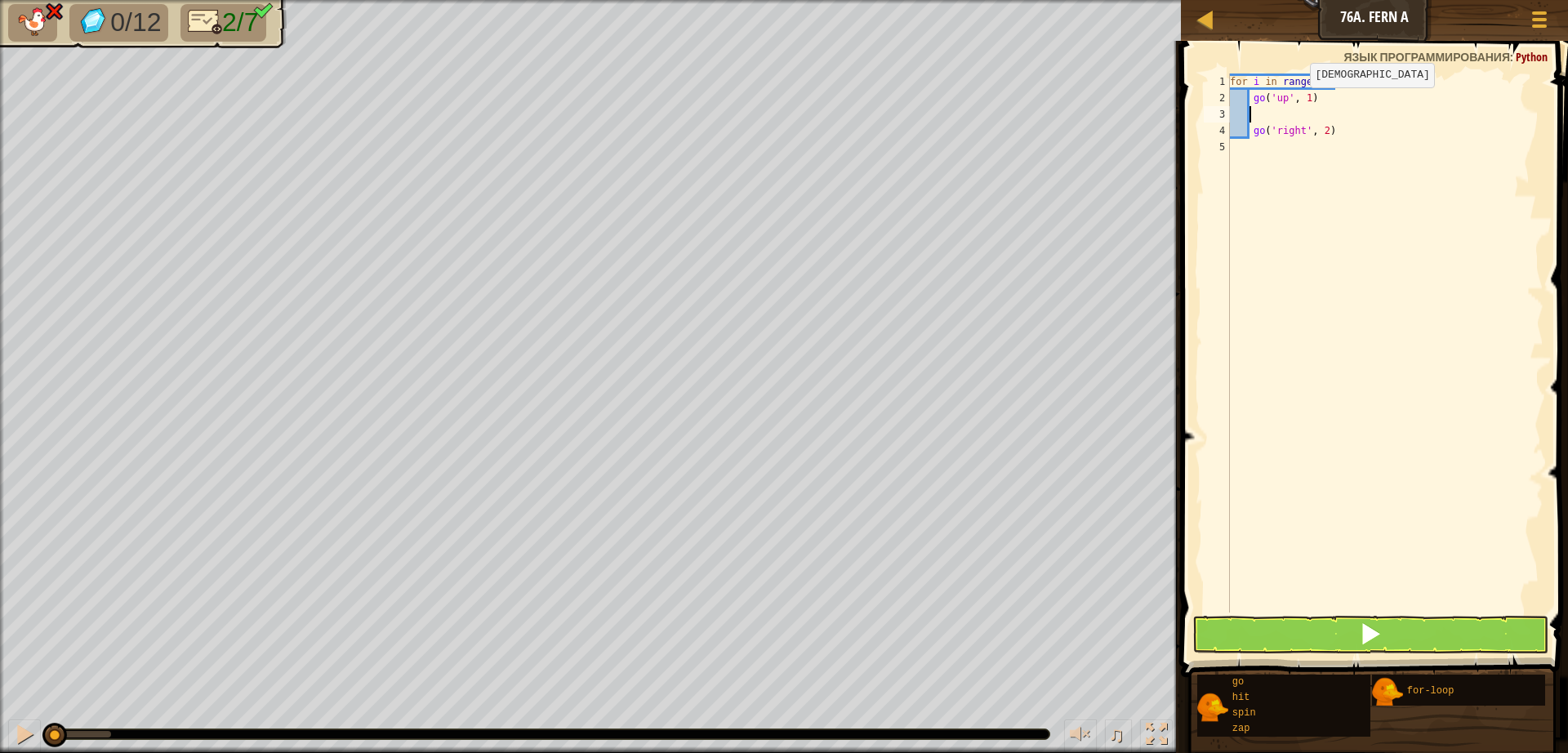
scroll to position [7, 1]
click at [1324, 82] on div "for i in range ( 0 , 2 ) : go ( 'up' , 1 ) go ( 'right' , 2 )" at bounding box center [1384, 358] width 317 height 571
type textarea "for i in range(0, 3):"
click at [1268, 120] on div "for i in range ( 0 , 3 ) : go ( 'up' , 1 ) go ( 'right' , 2 )" at bounding box center [1384, 358] width 317 height 571
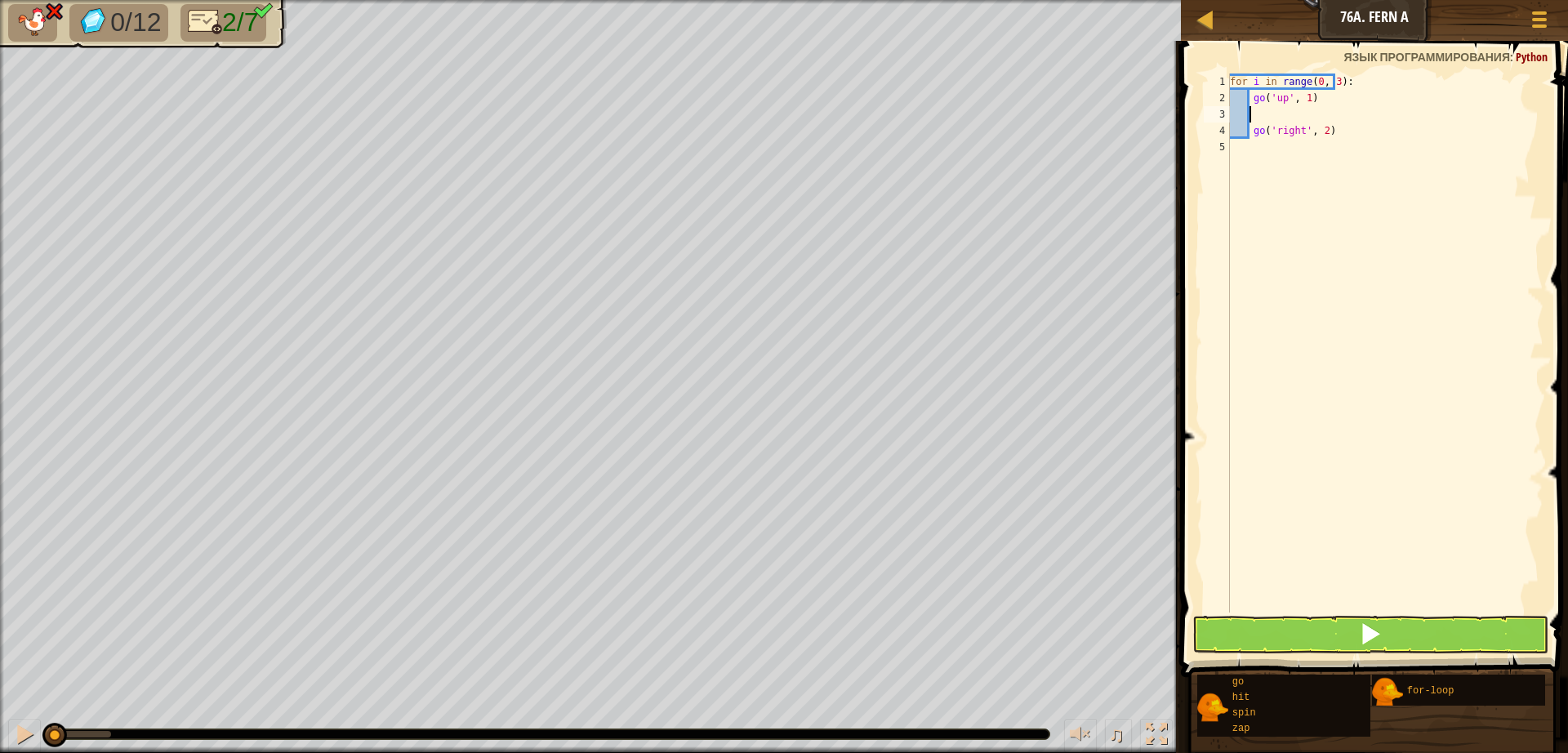
scroll to position [7, 0]
click at [1300, 102] on div "for i in range ( 0 , 3 ) : go ( 'up' , 1 ) go ( 'right' , 2 )" at bounding box center [1384, 358] width 317 height 571
type textarea "go('up', 2)"
click at [1252, 134] on div "for i in range ( 0 , 3 ) : go ( 'up' , 2 ) go ( 'right' , 2 )" at bounding box center [1384, 358] width 317 height 571
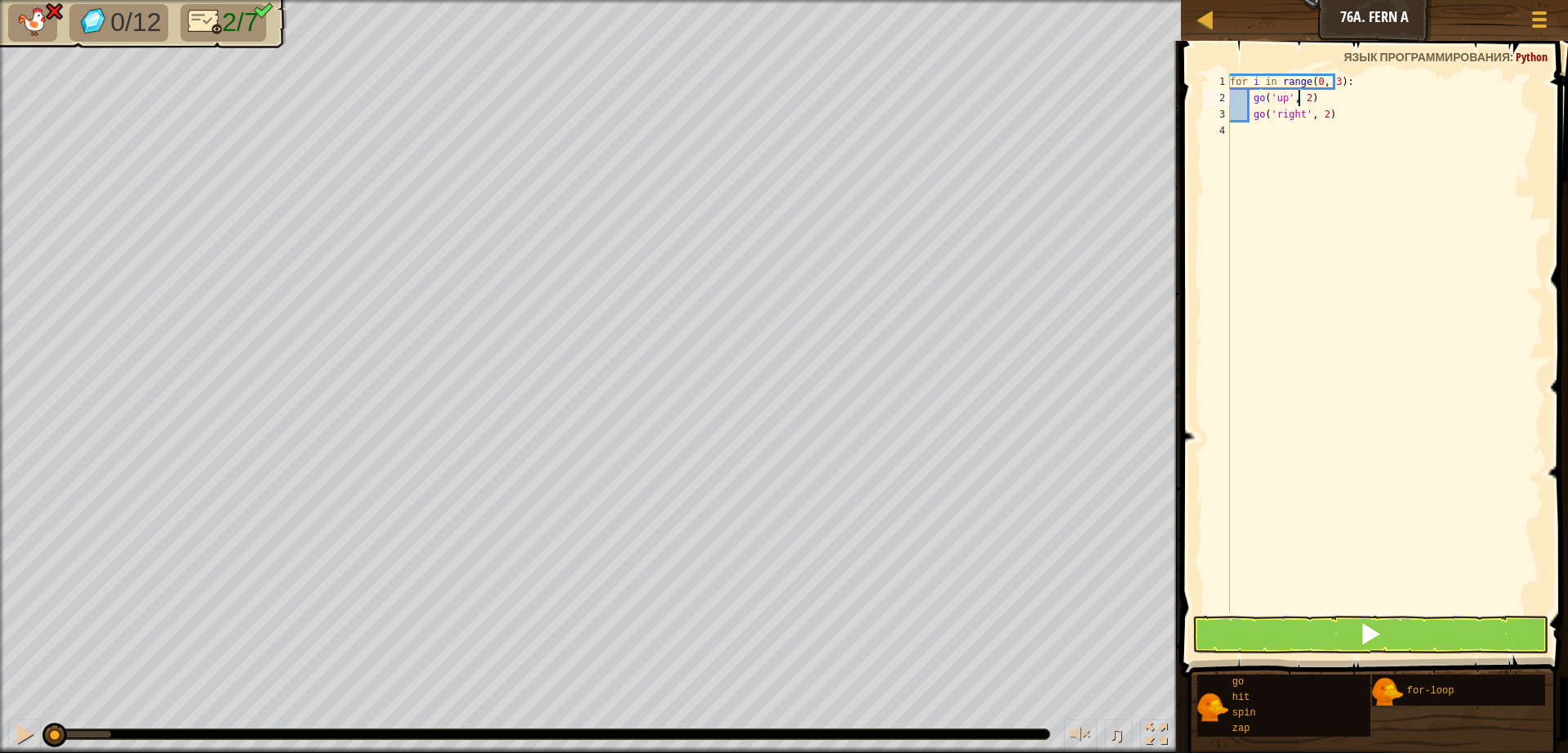
scroll to position [7, 0]
type textarea "g"
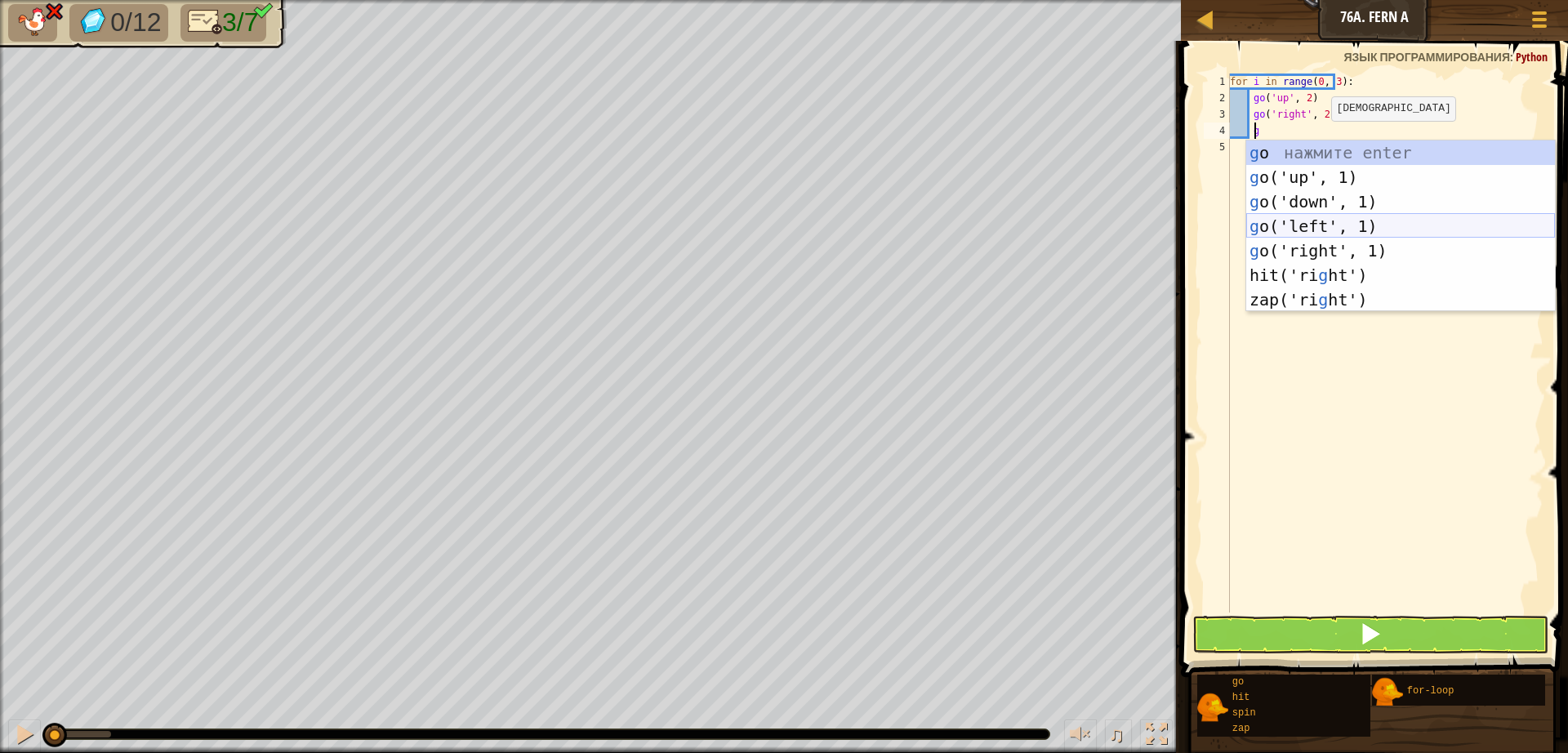
click at [1312, 233] on div "g o нажмите enter g o('up', 1) нажмите enter g o('down', 1) нажмите enter g o('…" at bounding box center [1400, 250] width 309 height 220
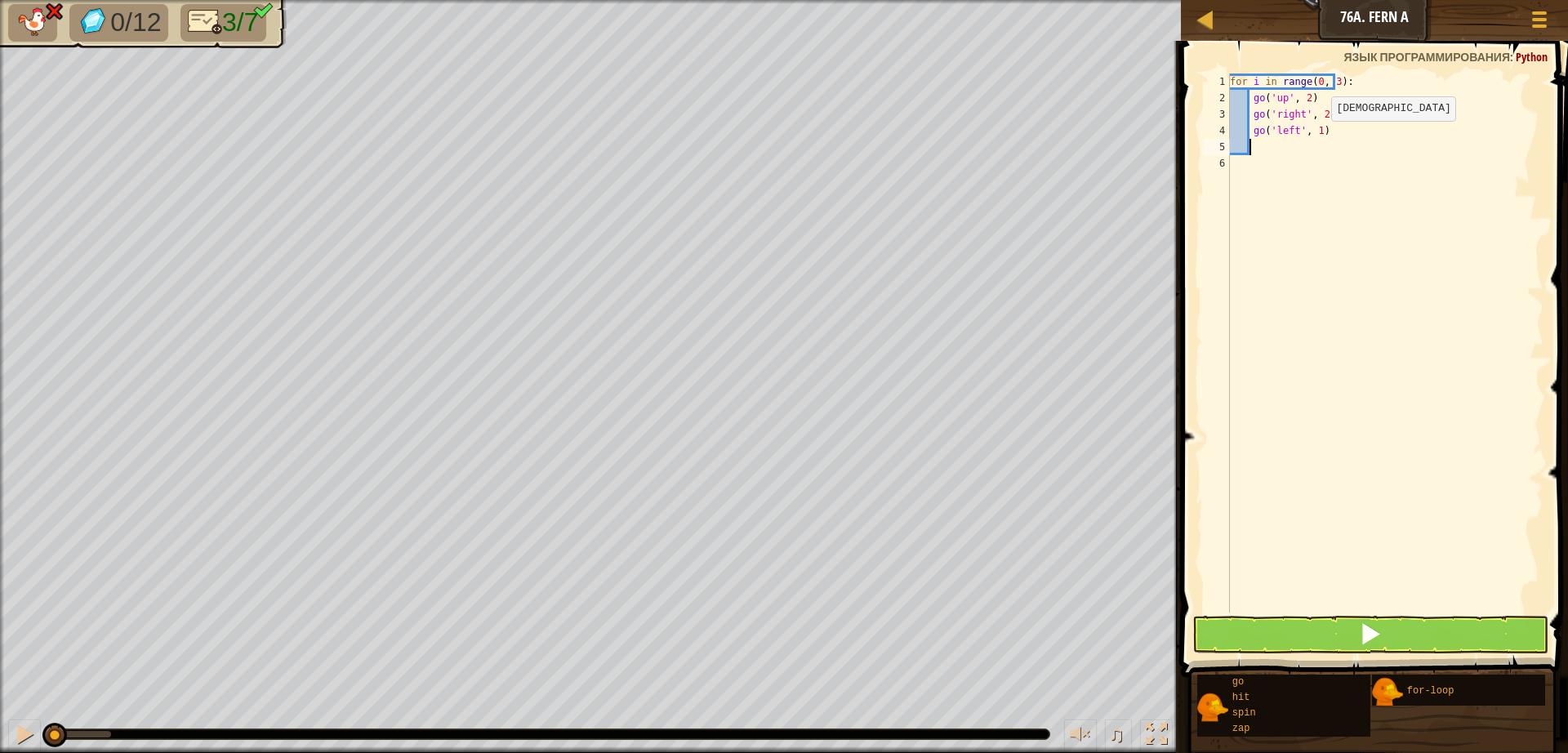
scroll to position [7, 1]
click at [1309, 138] on div "for i in range ( 0 , 3 ) : go ( 'up' , 2 ) go ( 'right' , 2 ) go ( 'left' , 1 )" at bounding box center [1384, 358] width 317 height 571
click at [1481, 632] on button at bounding box center [1370, 635] width 356 height 38
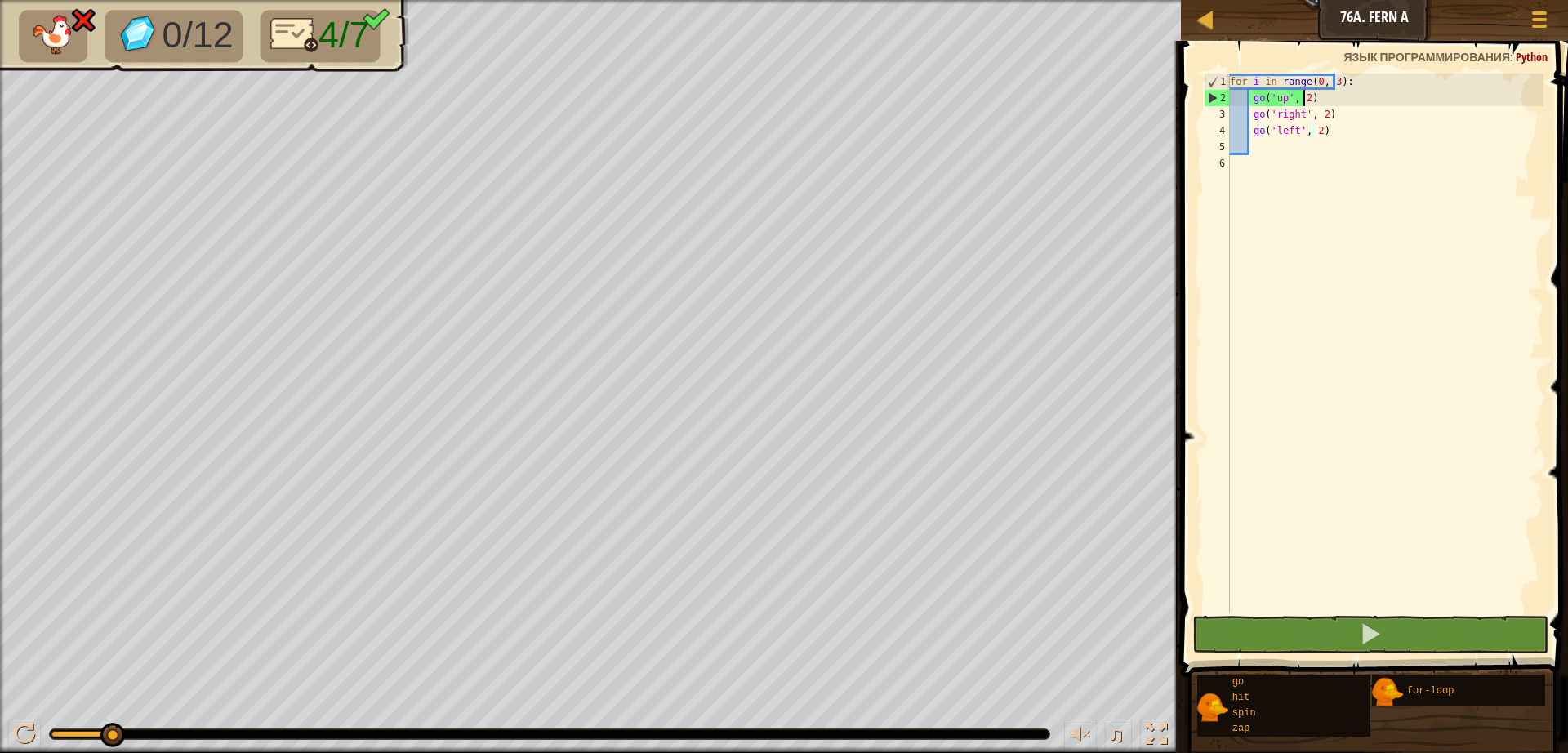
click at [1313, 97] on div "for i in range ( 0 , 3 ) : go ( 'up' , 2 ) go ( 'right' , 2 ) go ( 'left' , 2 )" at bounding box center [1384, 358] width 317 height 571
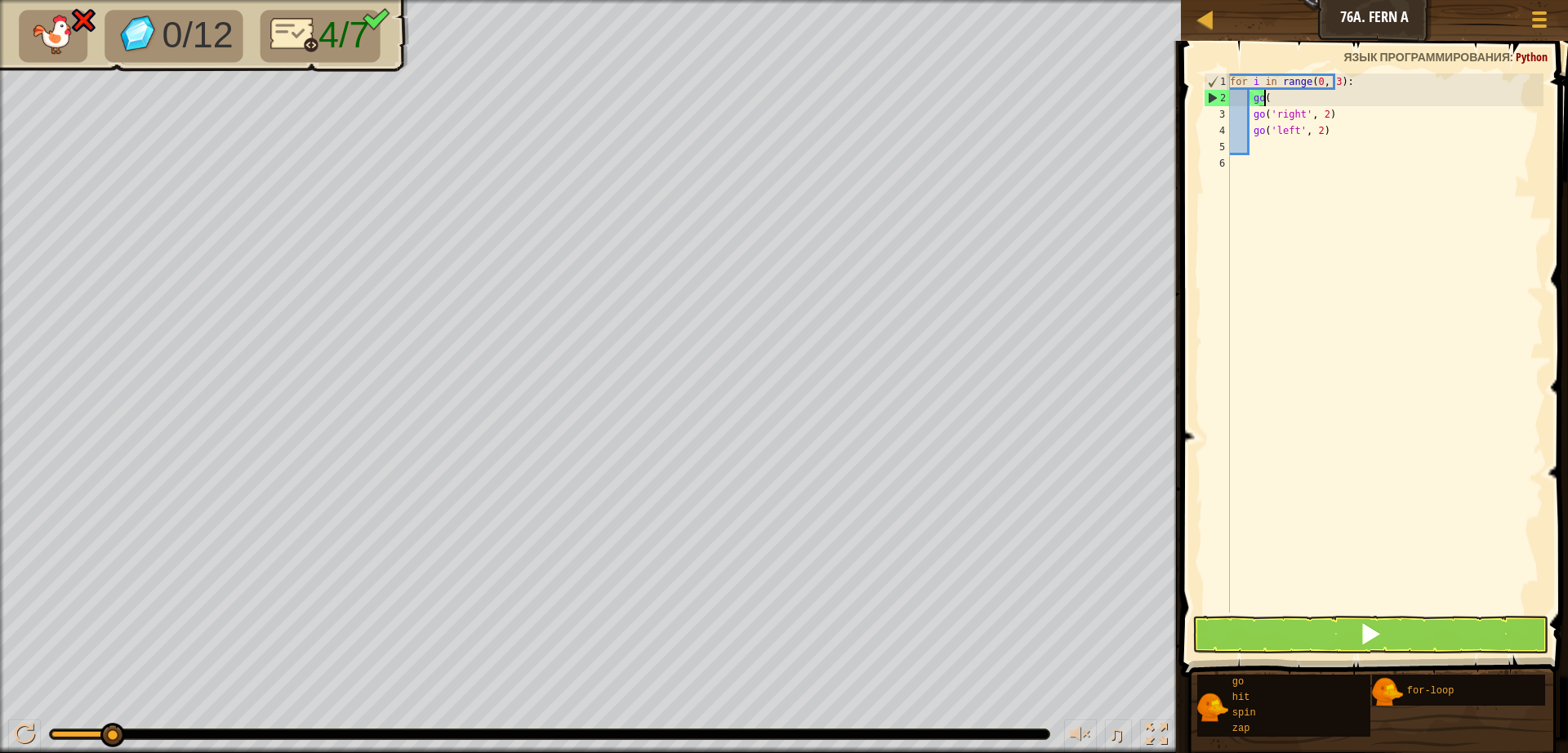
type textarea "g"
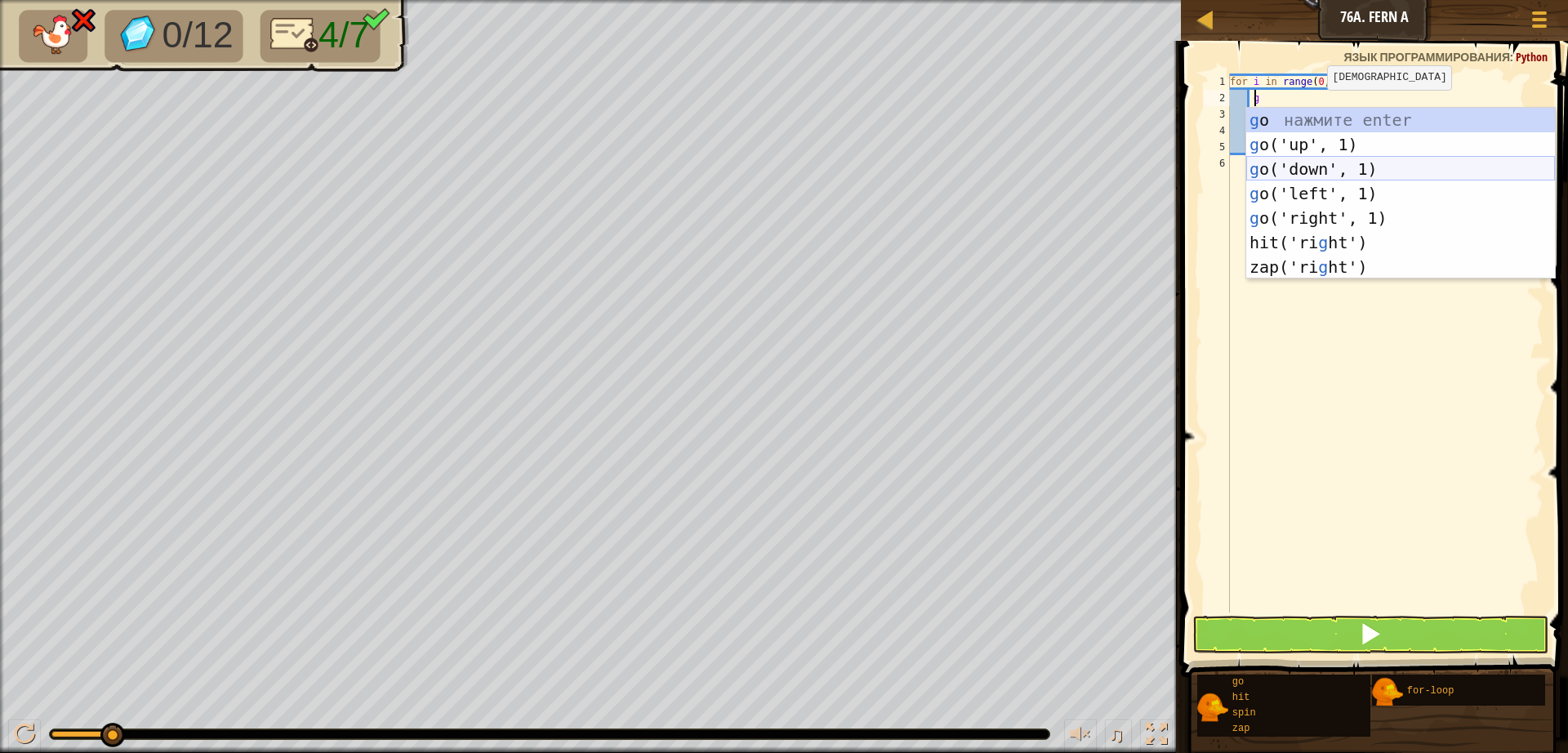
click at [1307, 178] on div "g o нажмите enter g o('up', 1) нажмите enter g o('down', 1) нажмите enter g o('…" at bounding box center [1400, 217] width 309 height 220
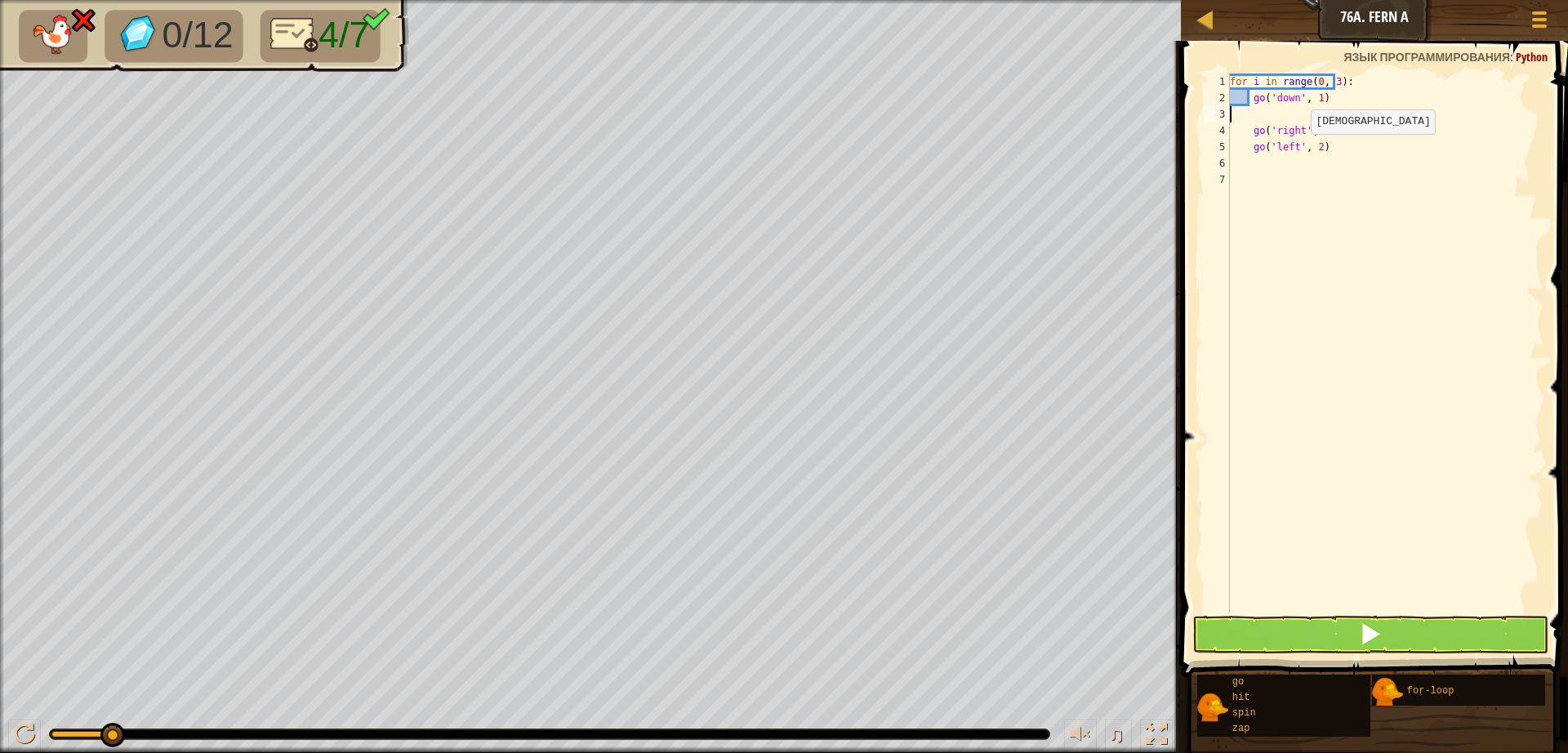
scroll to position [7, 0]
click at [1308, 103] on div "for i in range ( 0 , 3 ) : go ( 'down' , 1 ) go ( 'right' , 2 ) go ( 'left' , 2…" at bounding box center [1384, 358] width 317 height 571
type textarea "go('down', 2)"
click at [1326, 627] on button at bounding box center [1370, 635] width 356 height 38
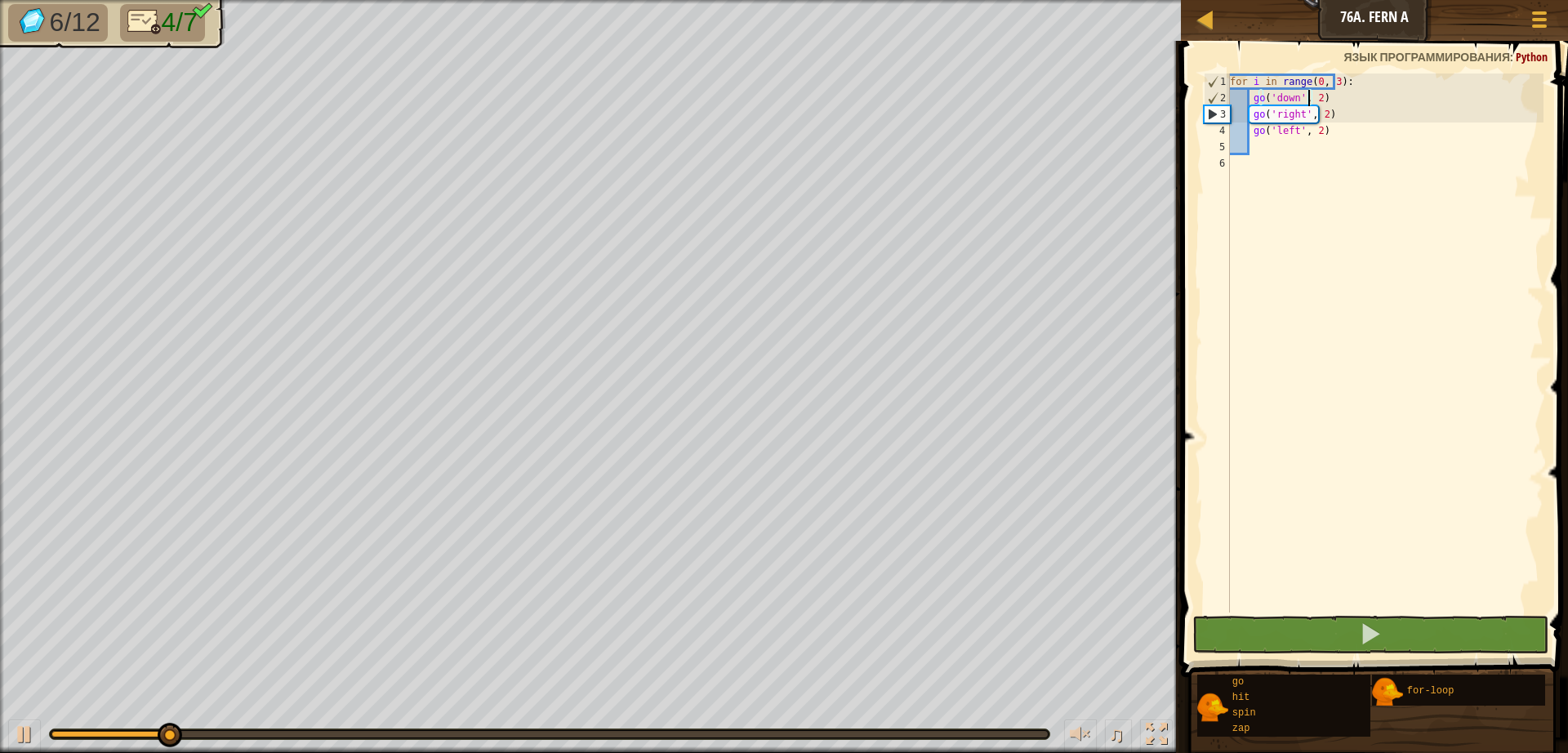
click at [1260, 150] on div "for i in range ( 0 , 3 ) : go ( 'down' , 2 ) go ( 'right' , 2 ) go ( 'left' , 2…" at bounding box center [1384, 358] width 317 height 571
type textarea "g"
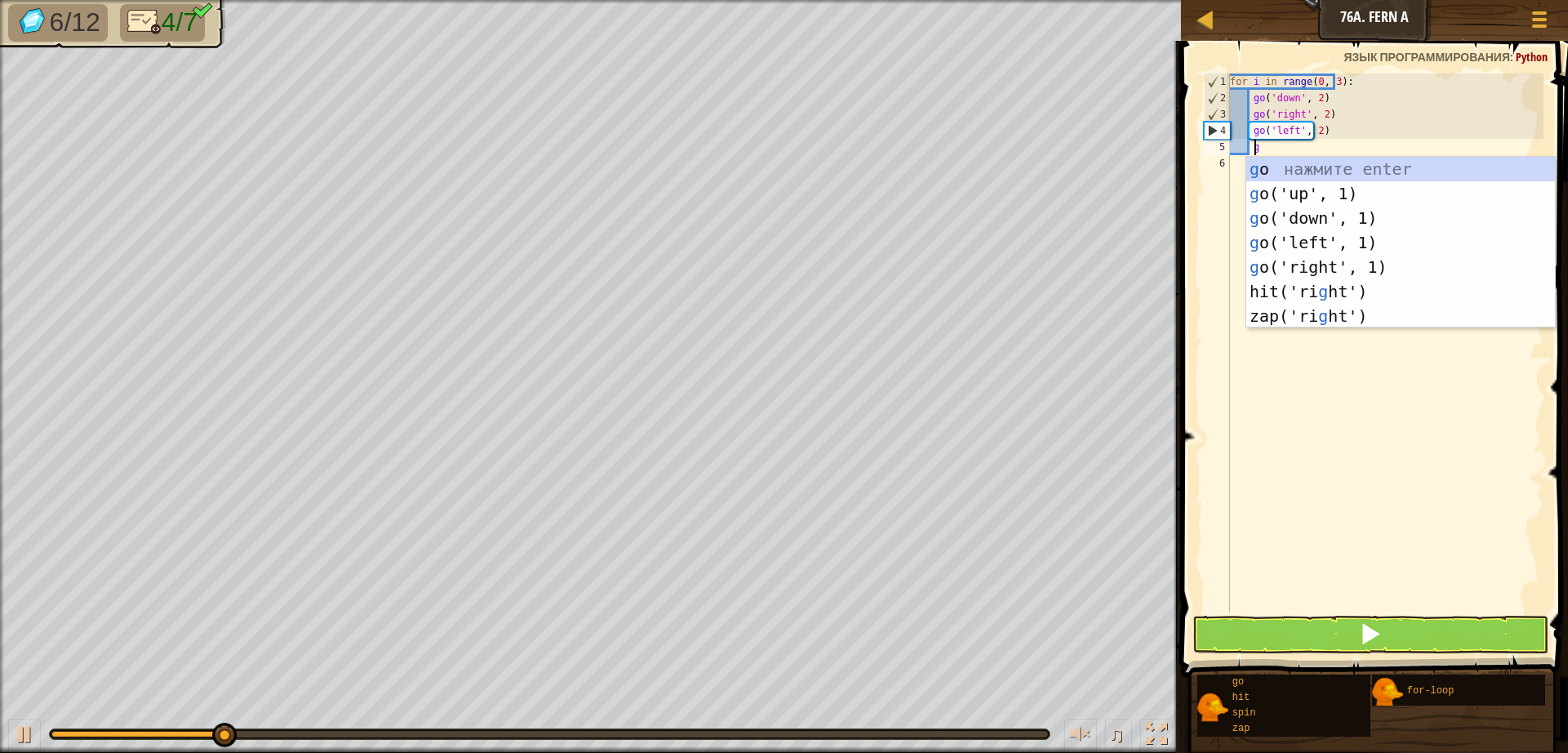
scroll to position [7, 2]
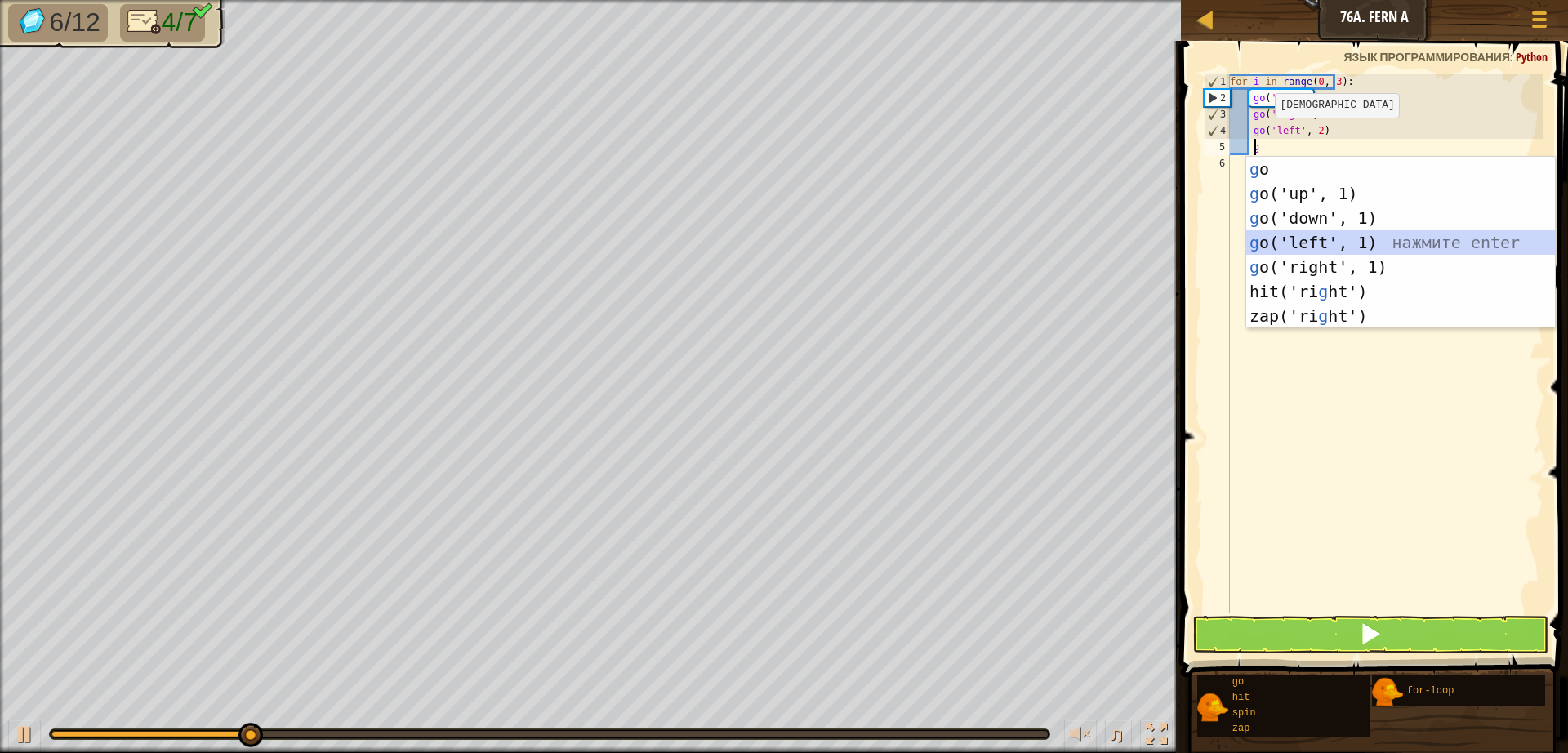
click at [1298, 234] on div "g o нажмите enter g o('up', 1) нажмите enter g o('down', 1) нажмите enter g o('…" at bounding box center [1400, 266] width 309 height 220
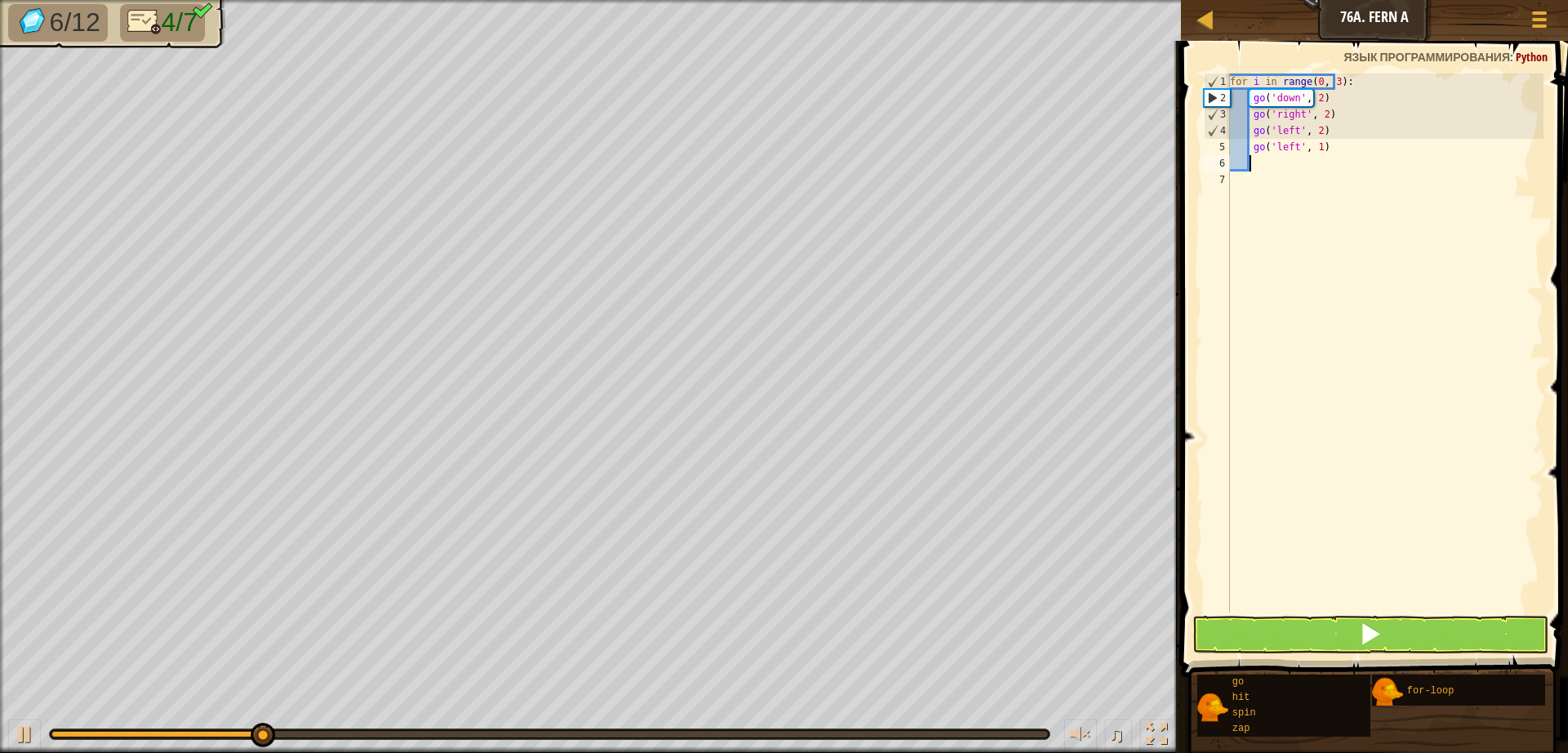
type textarea "g"
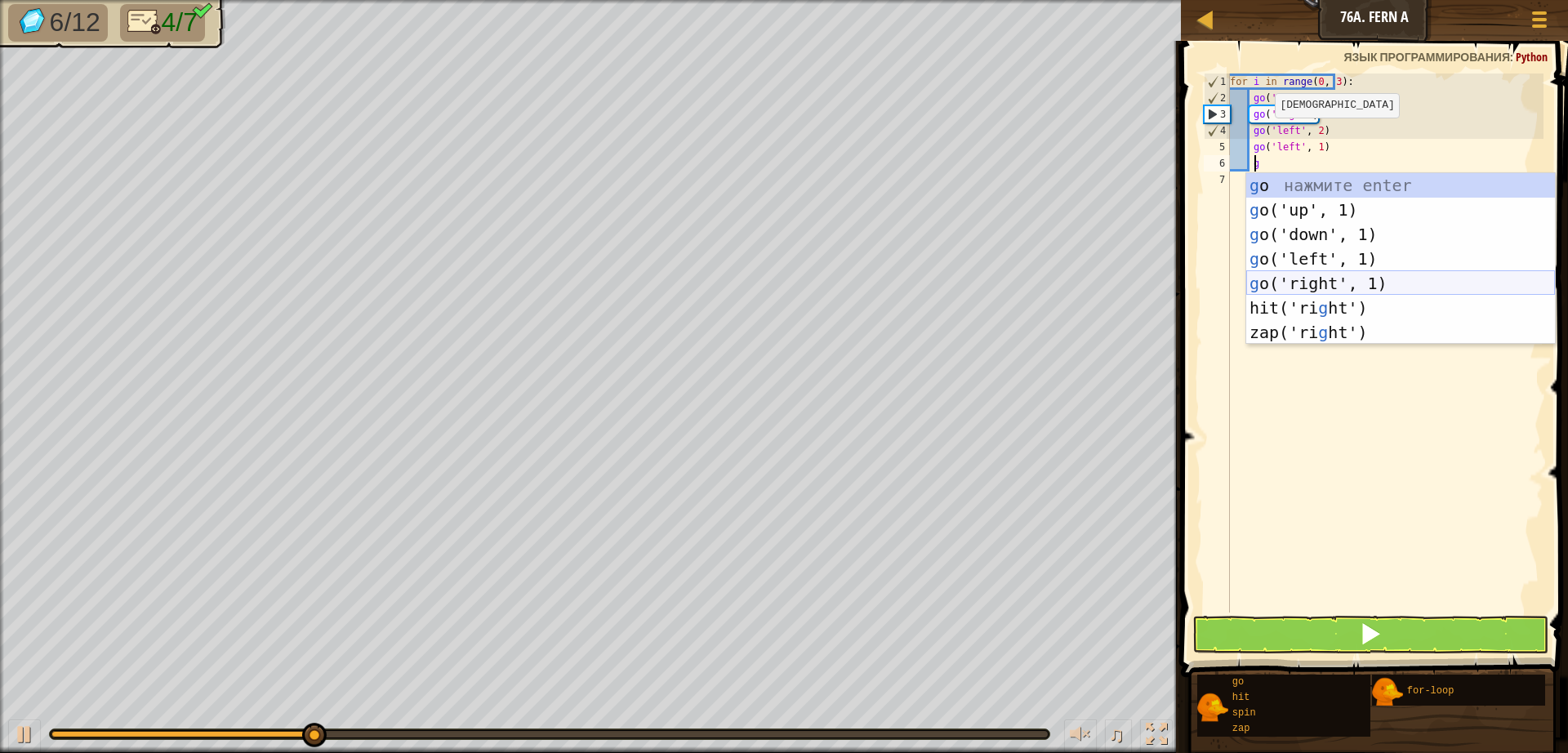
click at [1313, 287] on div "g o нажмите enter g o('up', 1) нажмите enter g o('down', 1) нажмите enter g o('…" at bounding box center [1400, 282] width 309 height 220
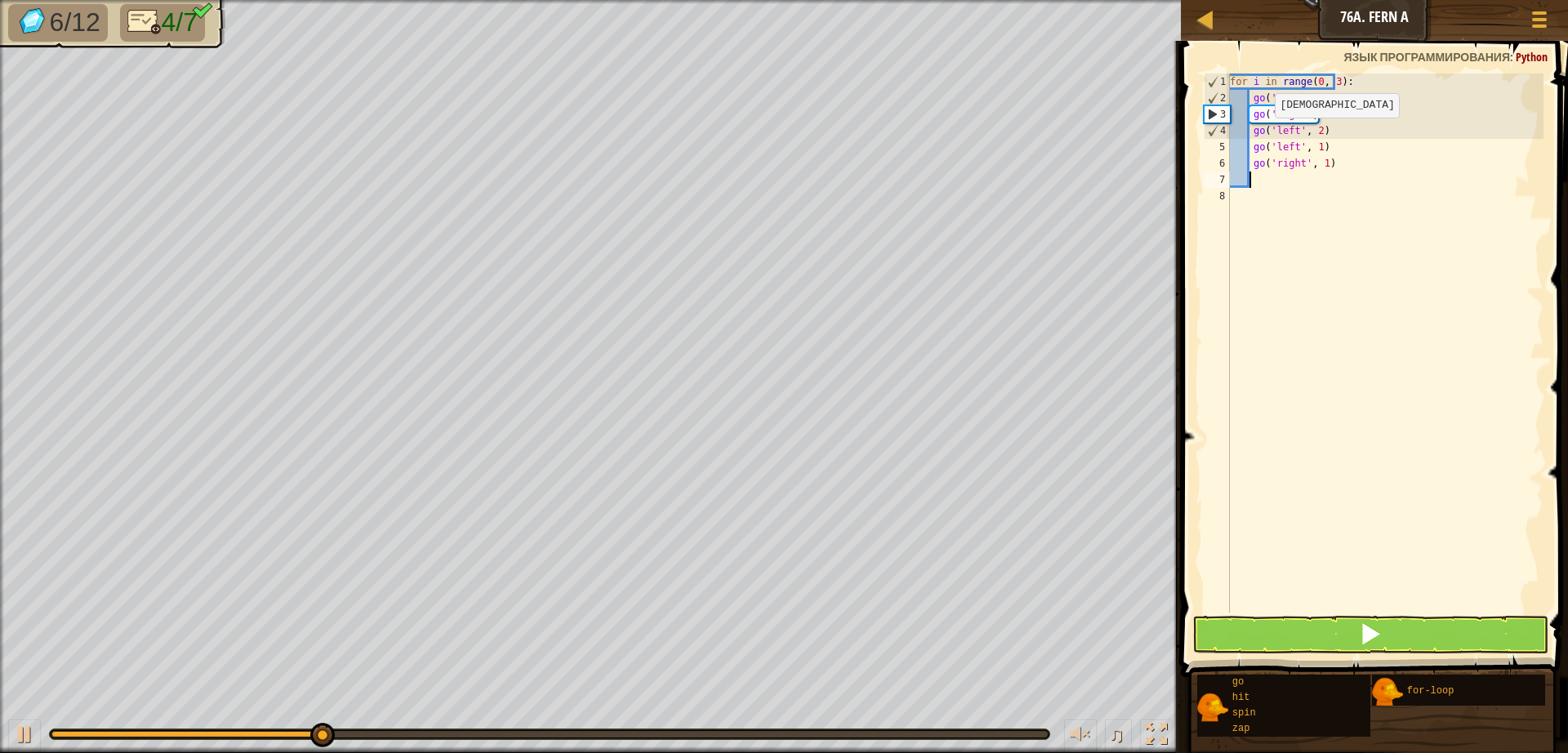
scroll to position [7, 1]
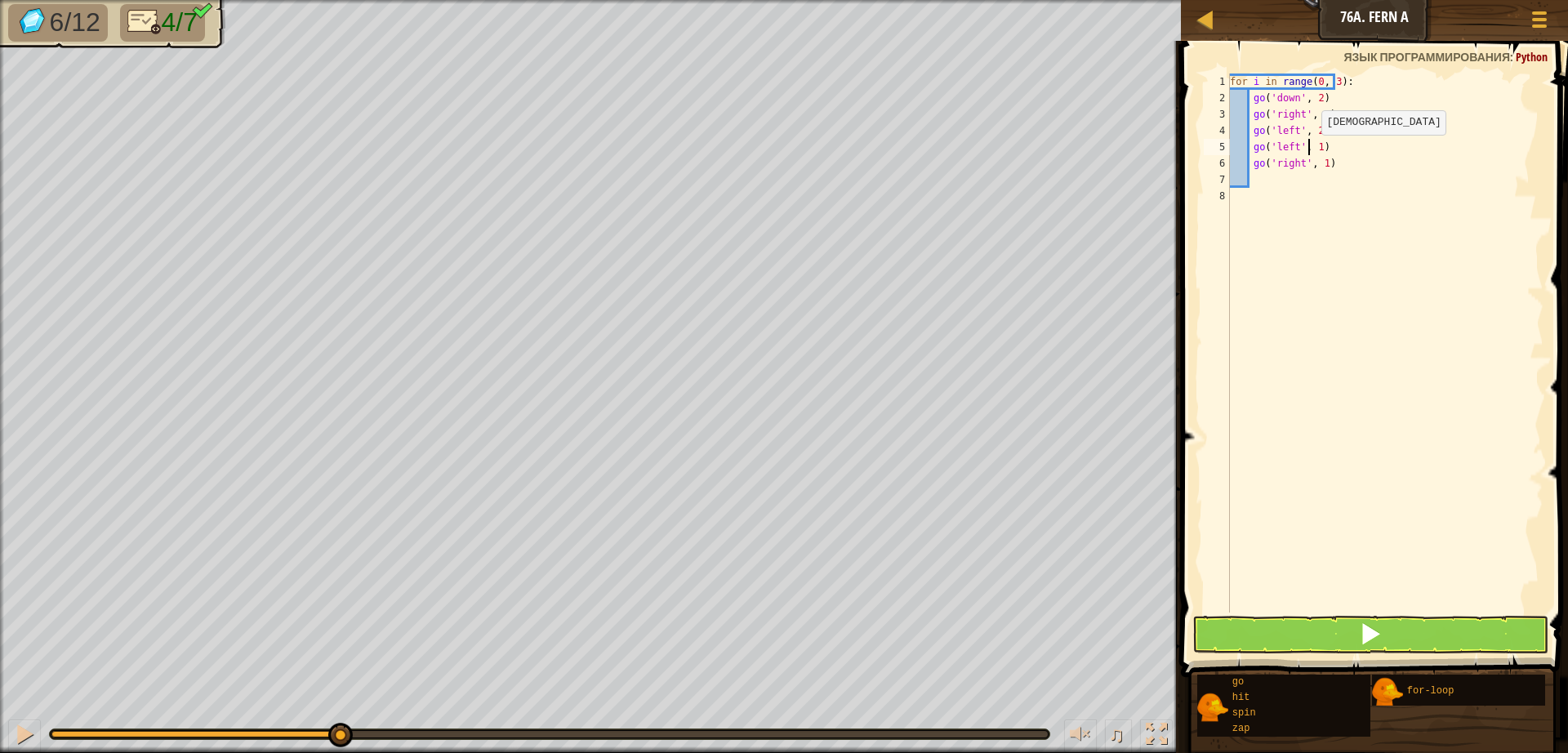
click at [1307, 151] on div "for i in range ( 0 , 3 ) : go ( 'down' , 2 ) go ( 'right' , 2 ) go ( 'left' , 2…" at bounding box center [1384, 358] width 317 height 571
click at [1311, 167] on div "for i in range ( 0 , 3 ) : go ( 'down' , 2 ) go ( 'right' , 2 ) go ( 'left' , 2…" at bounding box center [1384, 358] width 317 height 571
type textarea "go('right', 2)"
click at [1382, 646] on button at bounding box center [1370, 635] width 356 height 38
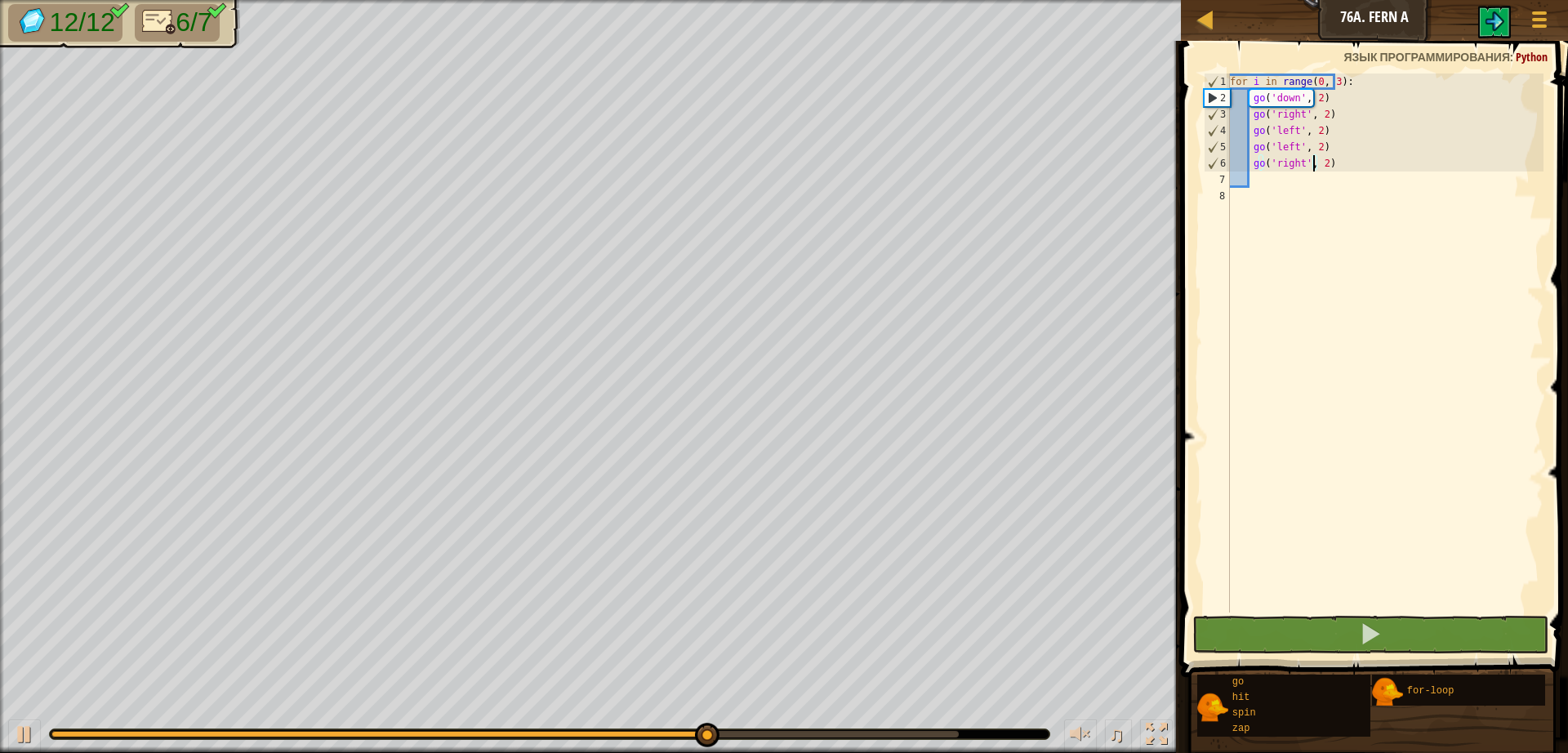
click at [896, 727] on div "♫" at bounding box center [590, 730] width 1180 height 49
click at [899, 740] on div "♫" at bounding box center [590, 730] width 1180 height 49
click at [901, 724] on div "♫" at bounding box center [590, 730] width 1180 height 49
click at [900, 727] on div "♫" at bounding box center [590, 730] width 1180 height 49
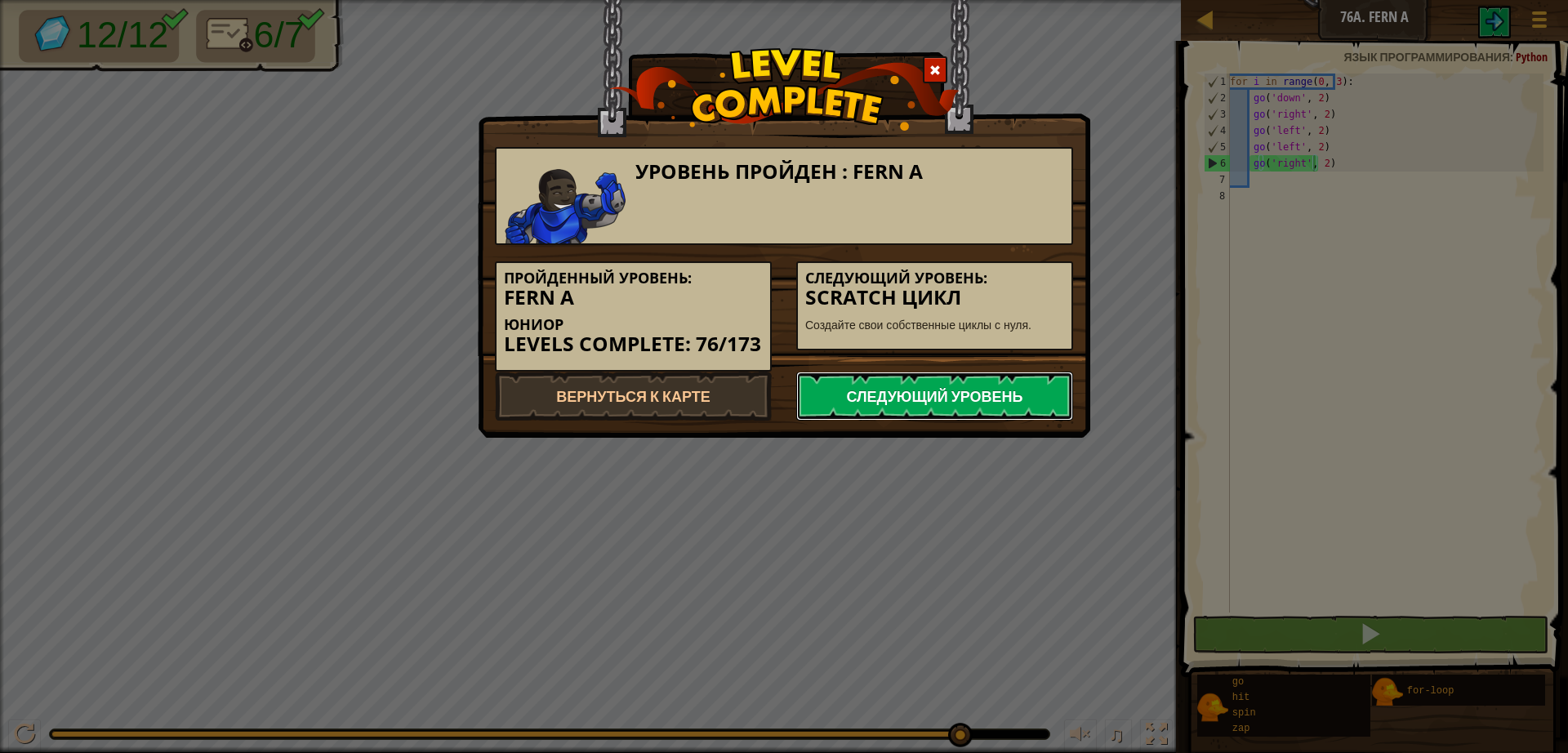
click at [920, 388] on link "Следующий уровень" at bounding box center [934, 396] width 277 height 49
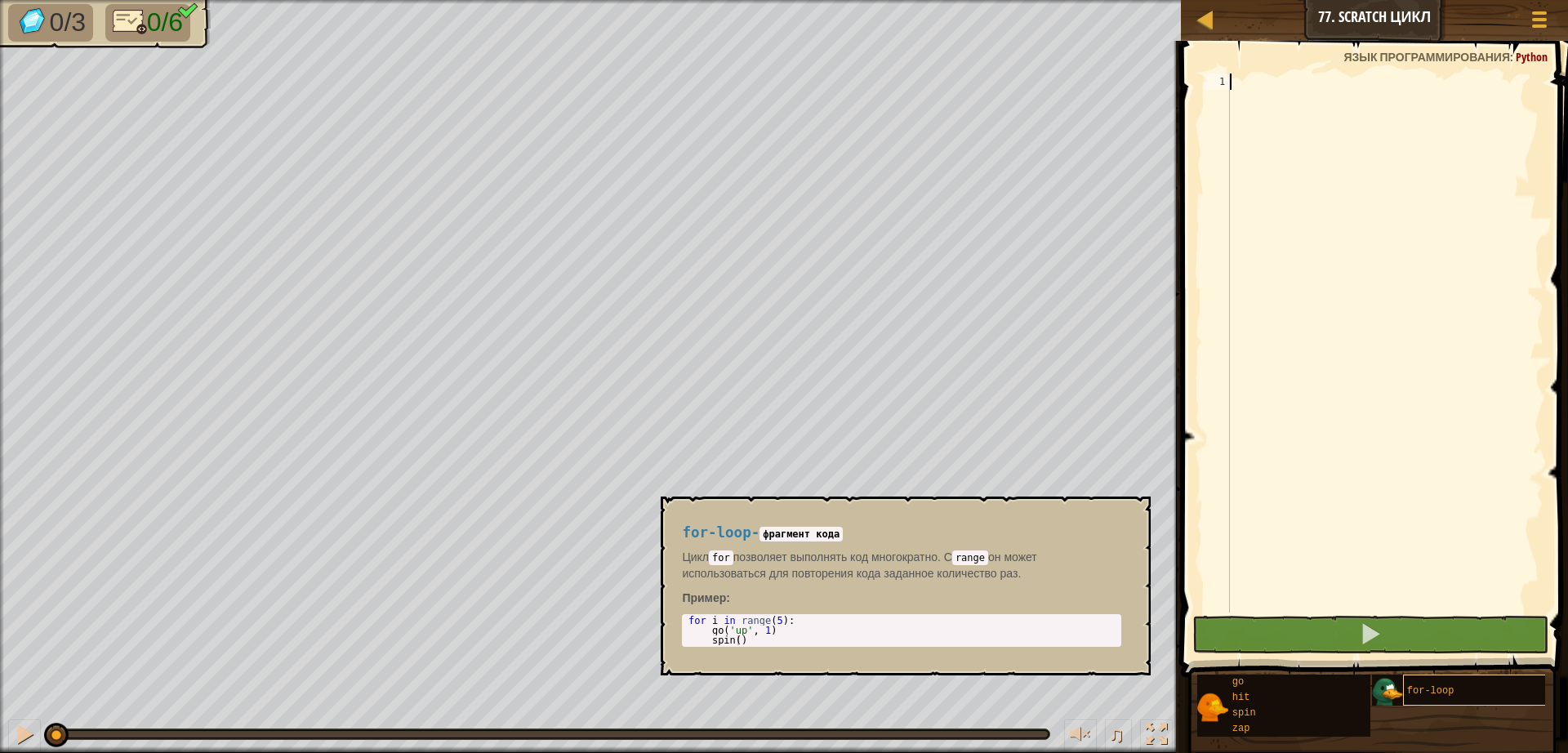
click at [1464, 694] on div "for-loop" at bounding box center [1481, 689] width 157 height 31
type textarea "for i in range(5):"
drag, startPoint x: 687, startPoint y: 619, endPoint x: 800, endPoint y: 619, distance: 113.0
click at [800, 619] on div "for i in range ( 5 ) : go ( 'up' , 1 ) spin ( )" at bounding box center [901, 640] width 433 height 49
drag, startPoint x: 1255, startPoint y: 85, endPoint x: 1256, endPoint y: 74, distance: 11.0
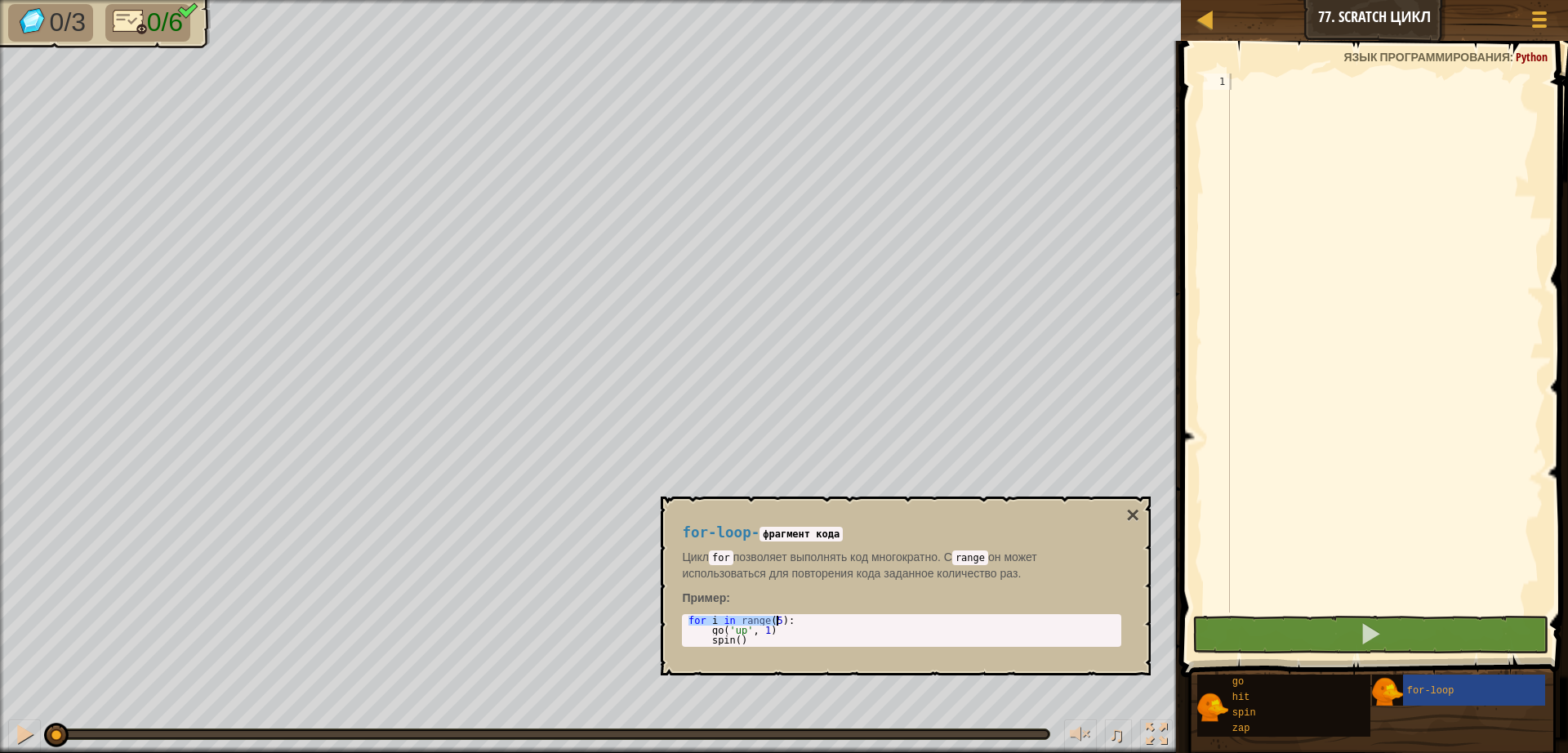
click at [1255, 84] on div at bounding box center [1384, 358] width 317 height 571
paste textarea "for i in range(5):"
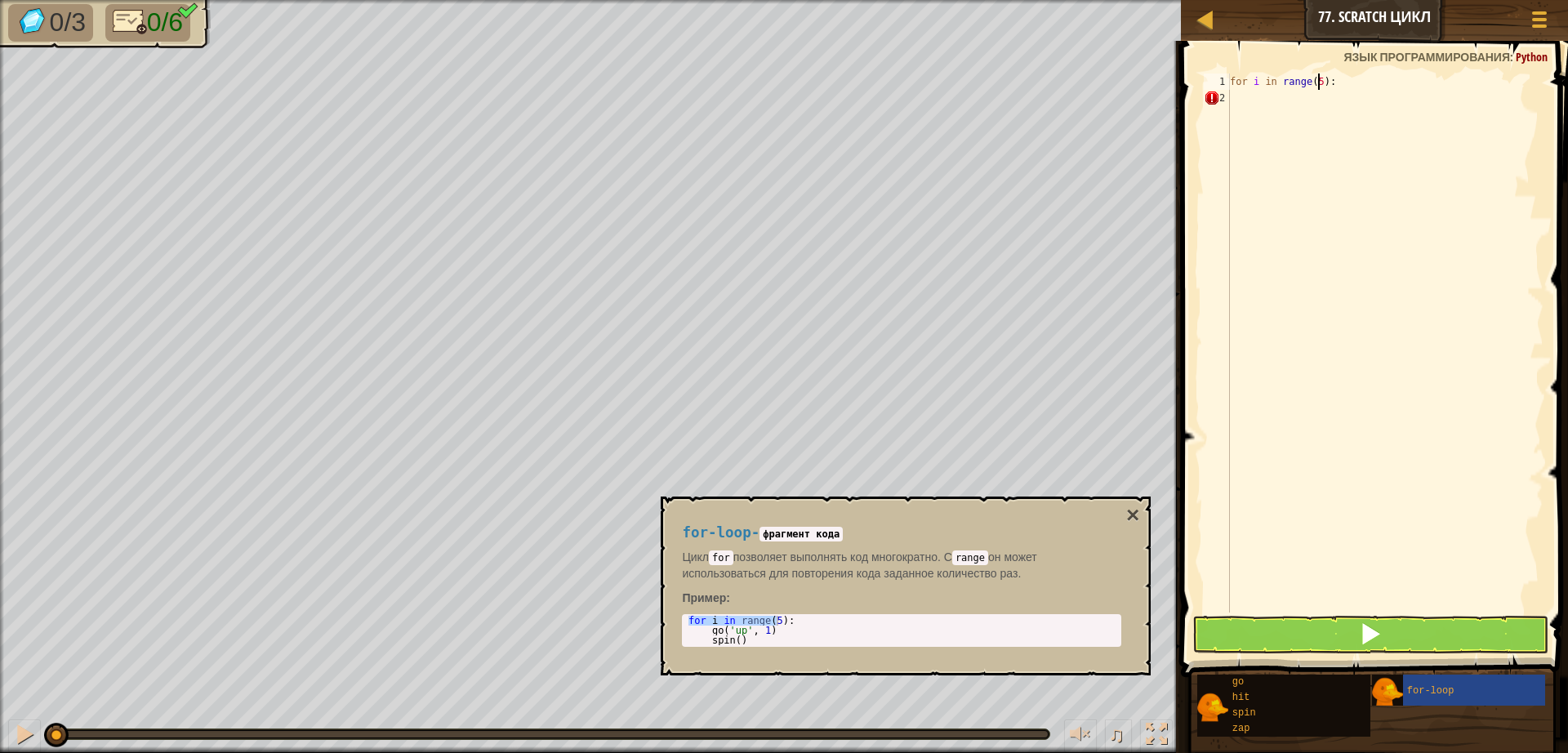
click at [1307, 82] on div "for i in range ( 5 ) :" at bounding box center [1384, 358] width 317 height 571
type textarea "for i in range(3):"
click at [1232, 95] on div "for i in range ( 3 ) :" at bounding box center [1384, 358] width 317 height 571
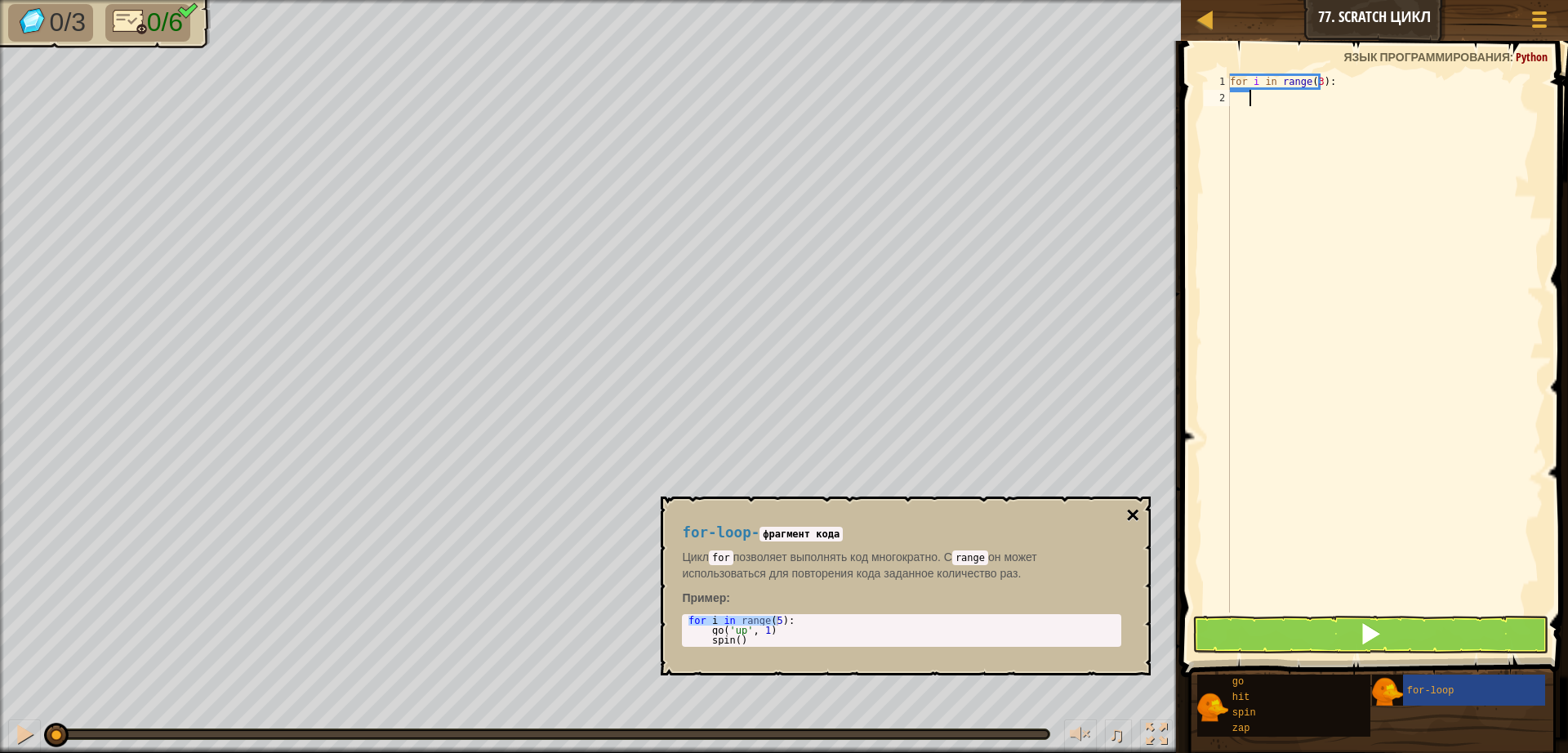
click at [1133, 510] on button "×" at bounding box center [1132, 515] width 13 height 23
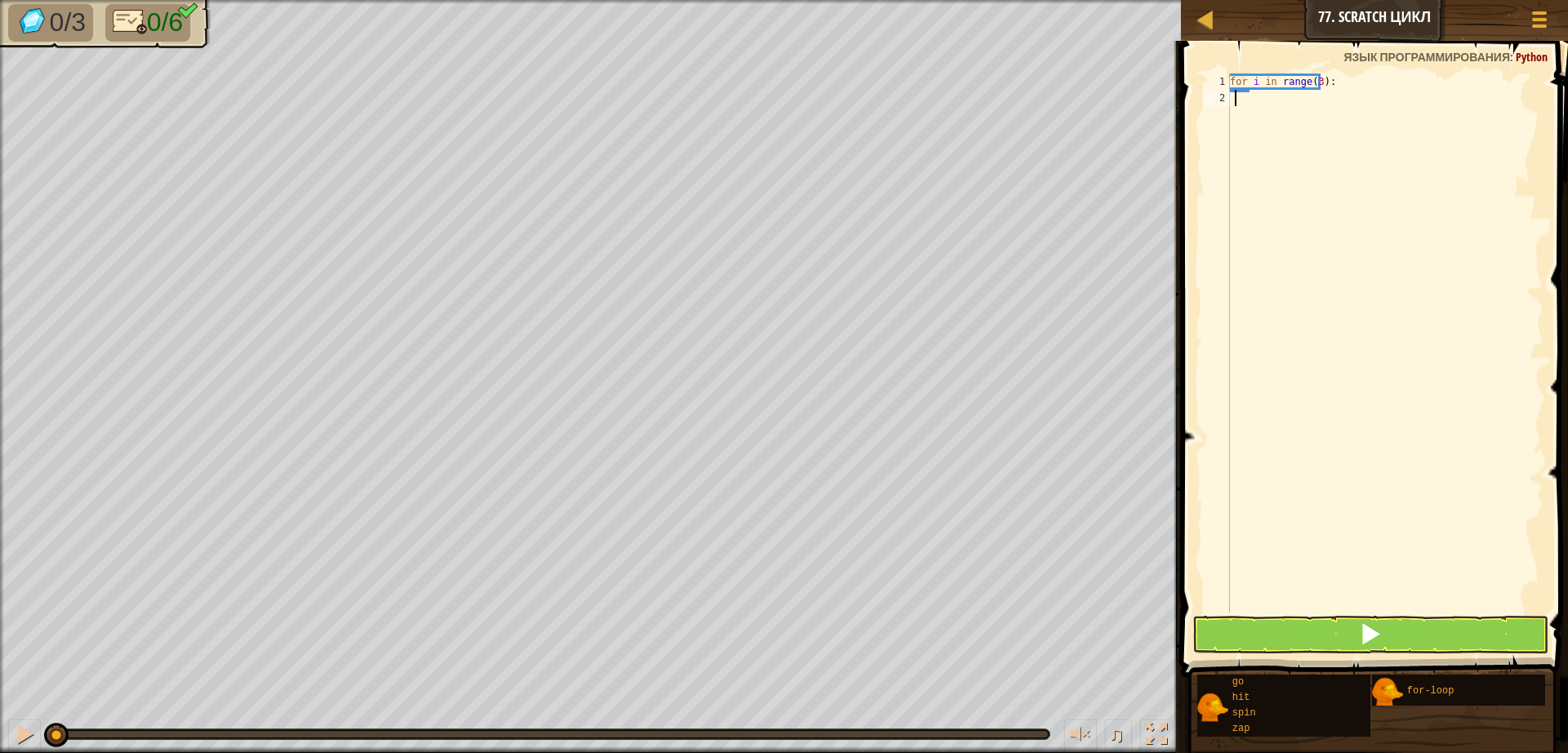
click at [1233, 99] on div "for i in range ( 3 ) :" at bounding box center [1384, 358] width 317 height 571
type textarea "g"
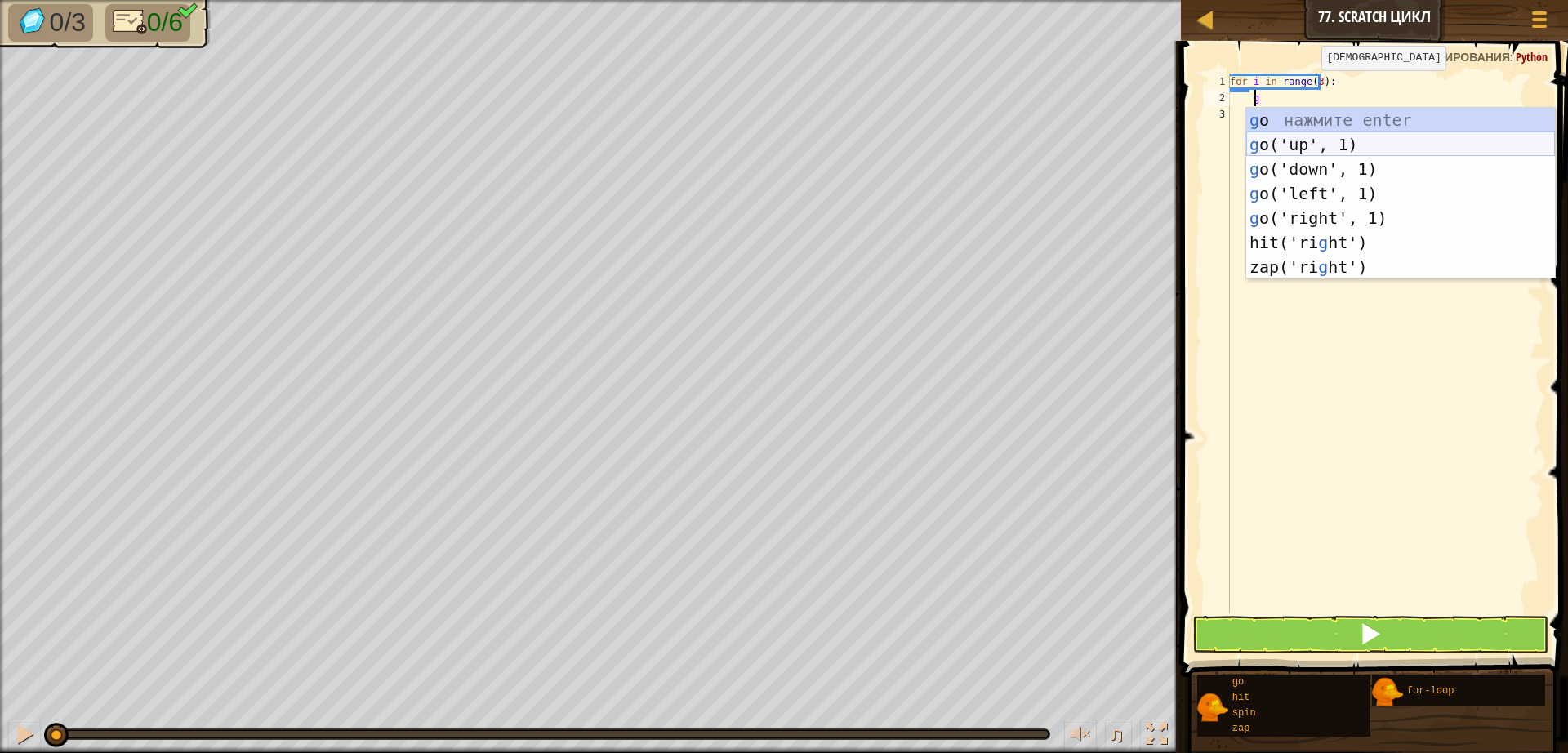
click at [1283, 139] on div "g o нажмите enter g o('up', 1) нажмите enter g o('down', 1) нажмите enter g o('…" at bounding box center [1400, 217] width 309 height 220
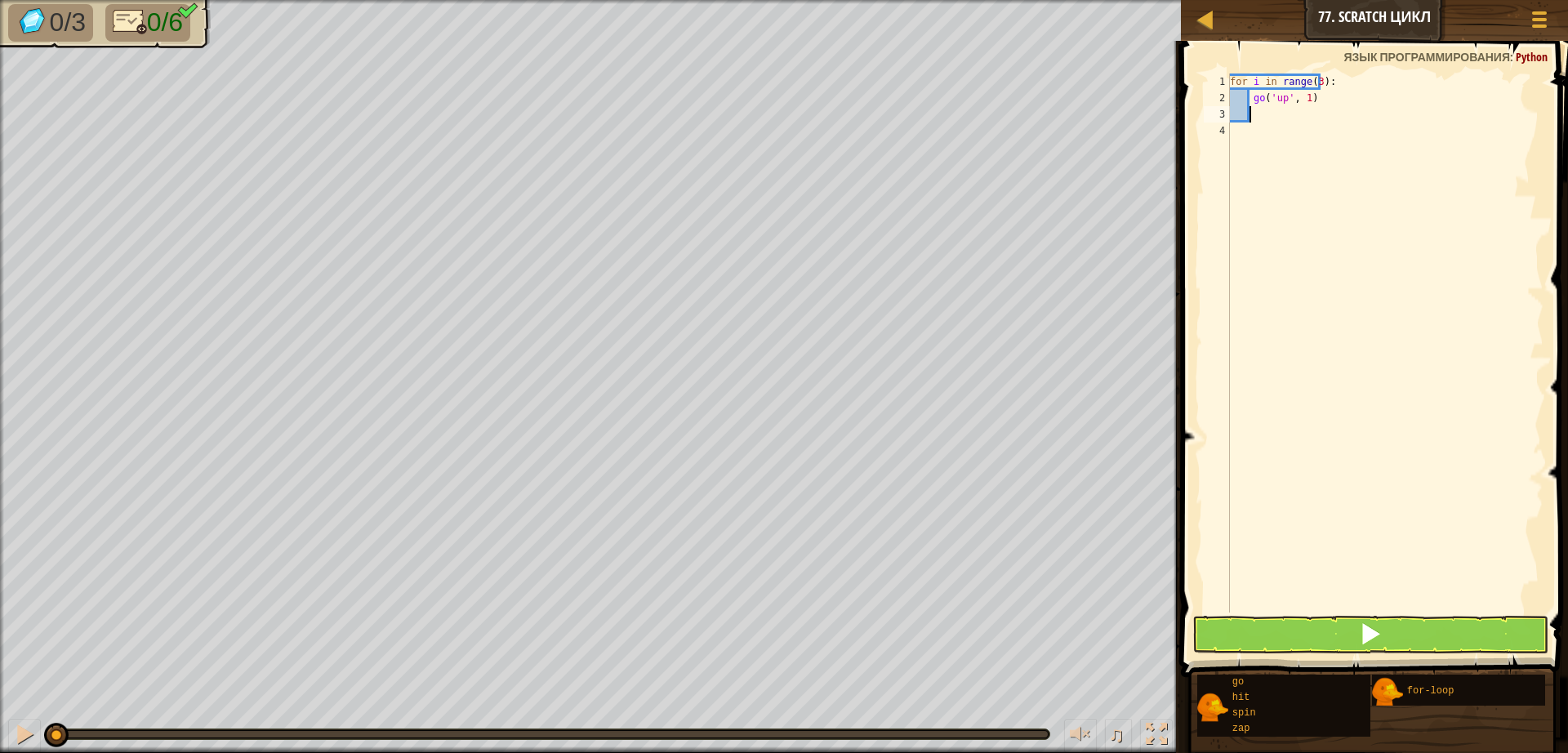
type textarea "g"
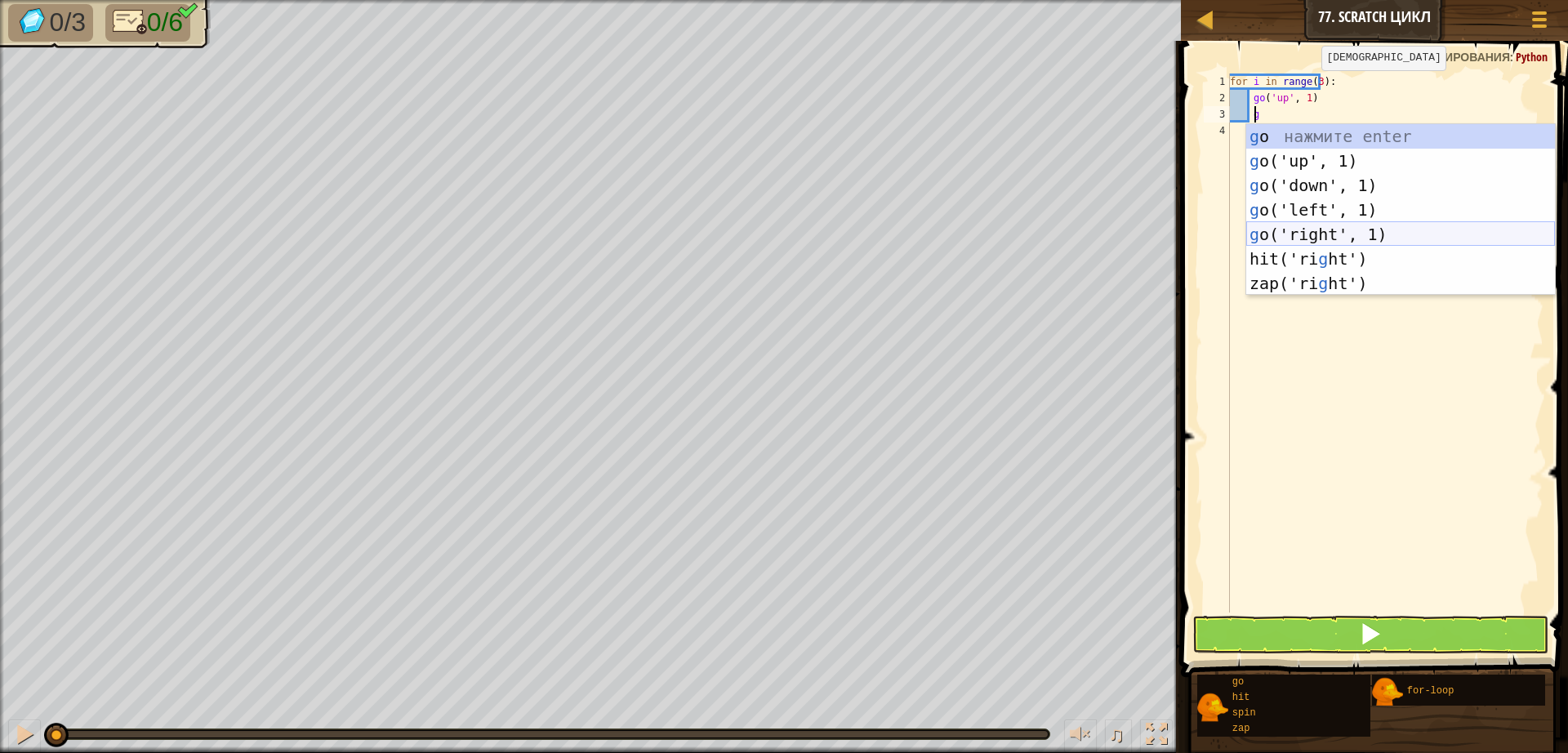
click at [1284, 238] on div "g o нажмите enter g o('up', 1) нажмите enter g o('down', 1) нажмите enter g o('…" at bounding box center [1400, 234] width 309 height 220
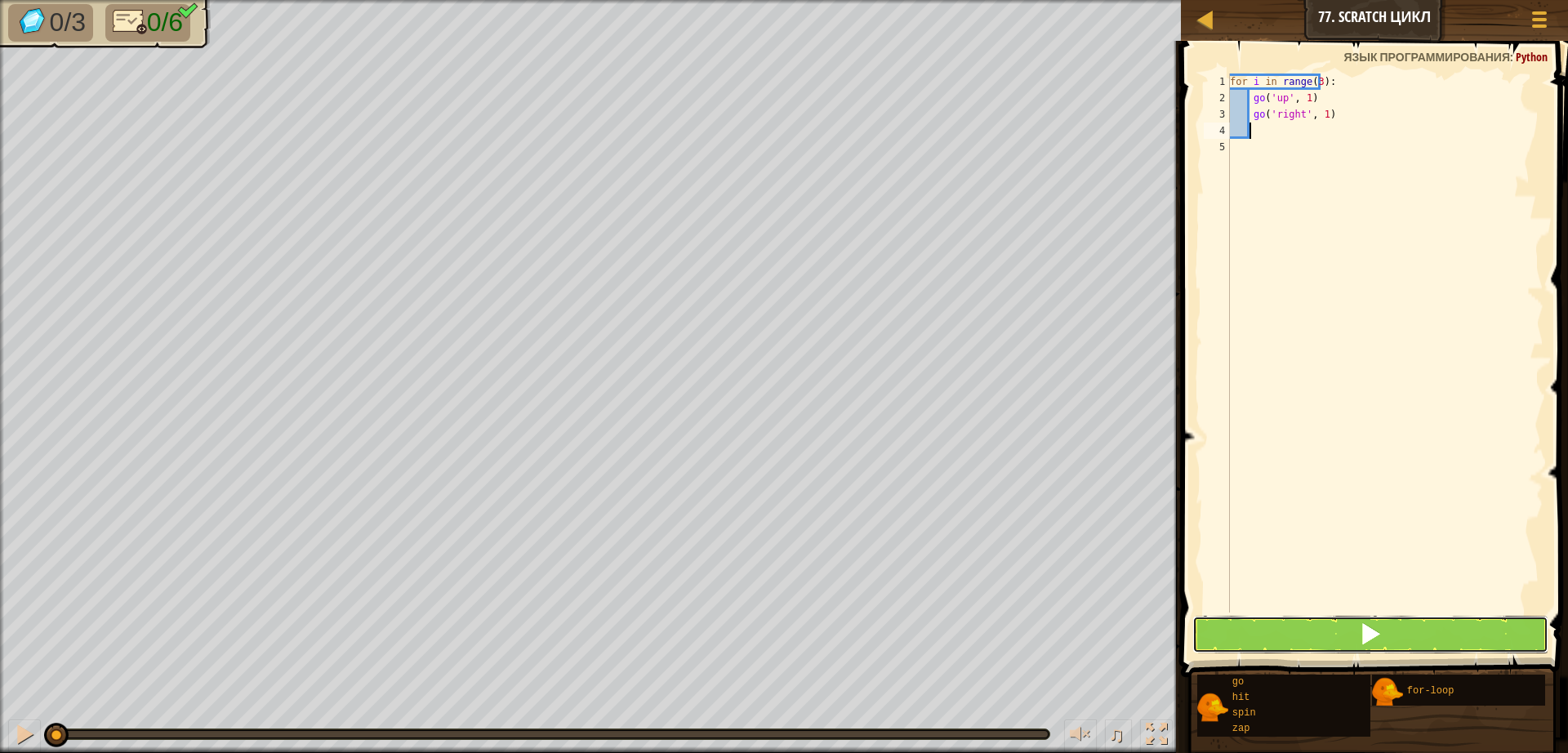
click at [1290, 635] on button at bounding box center [1370, 635] width 356 height 38
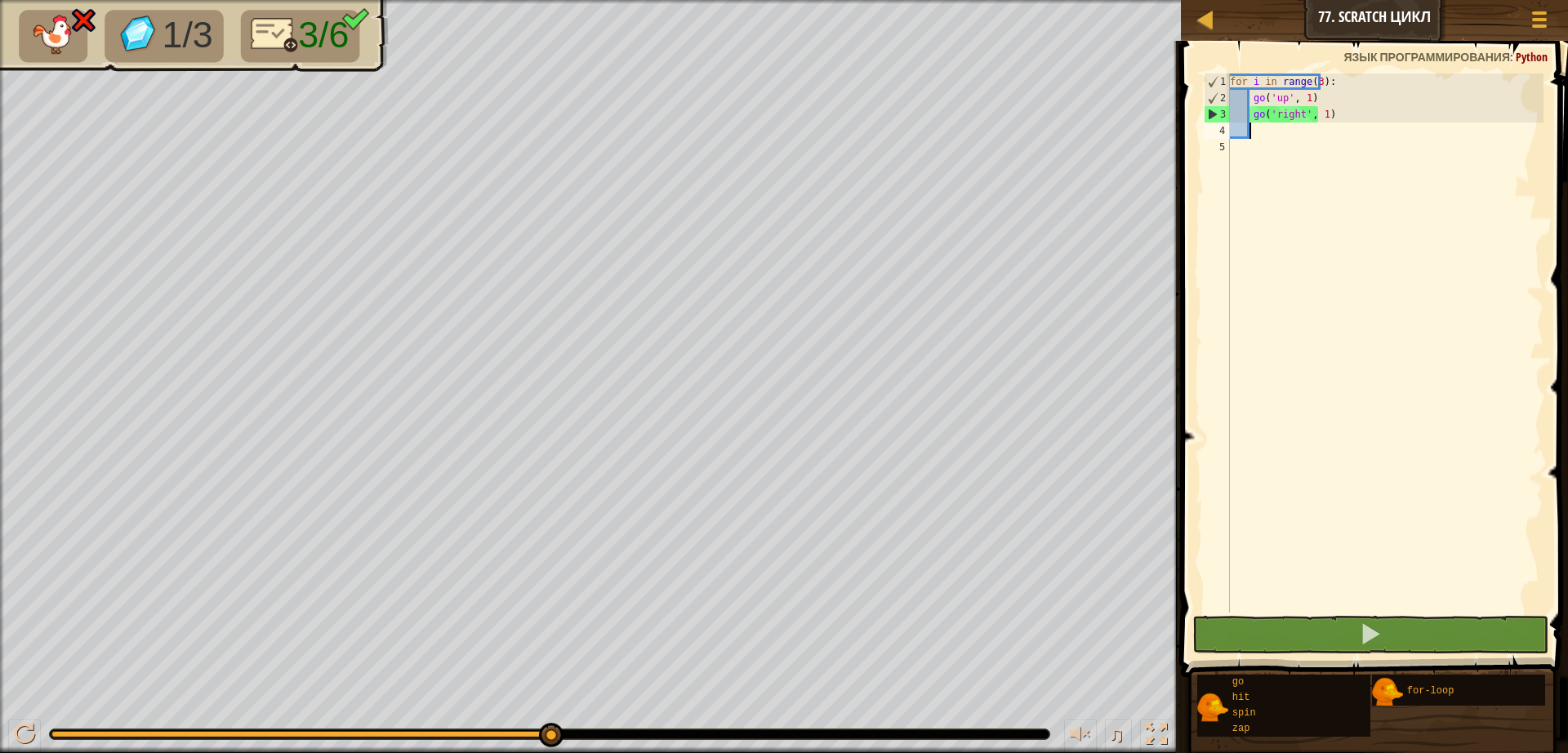
type textarea "g"
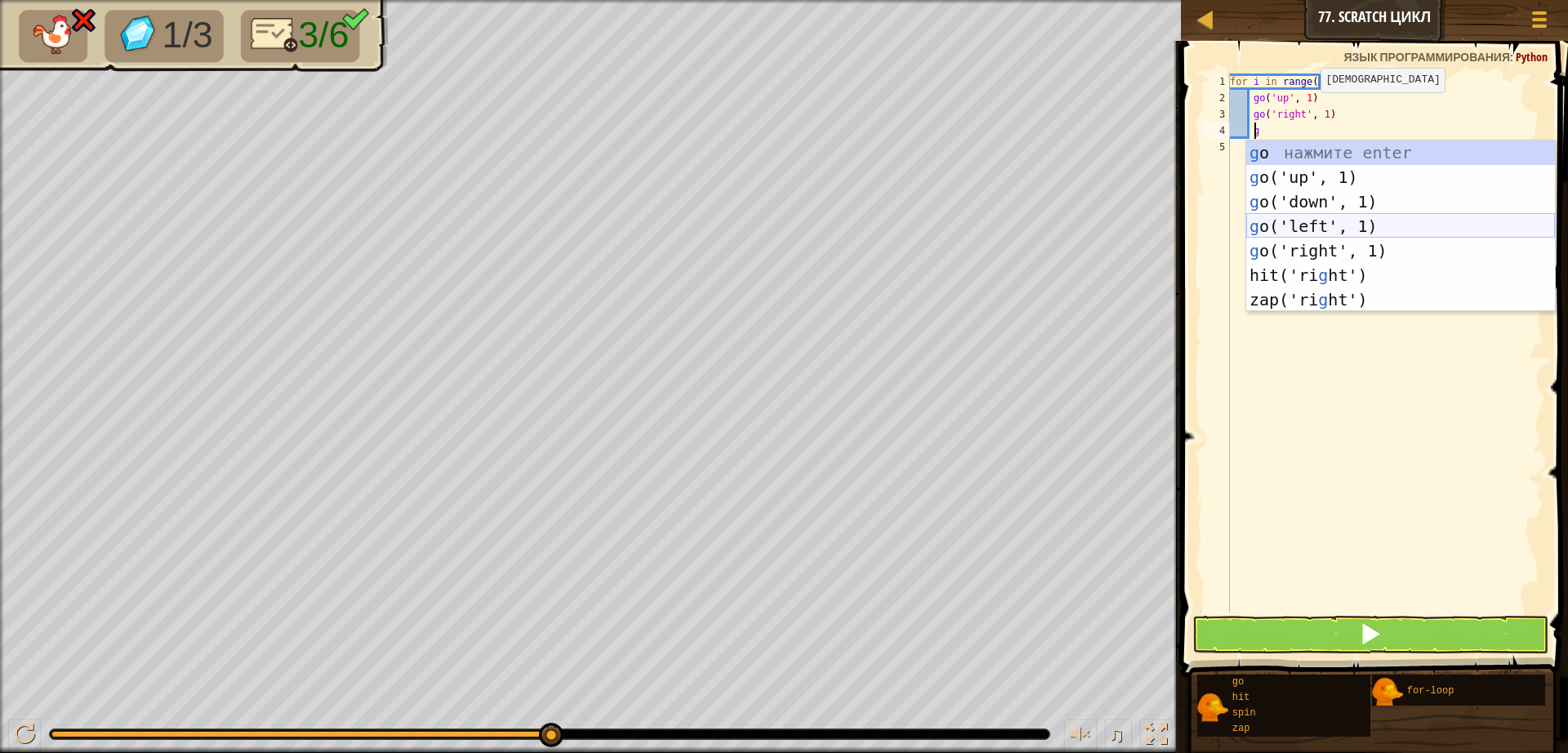
click at [1268, 229] on div "g o нажмите enter g o('up', 1) нажмите enter g o('down', 1) нажмите enter g o('…" at bounding box center [1400, 250] width 309 height 220
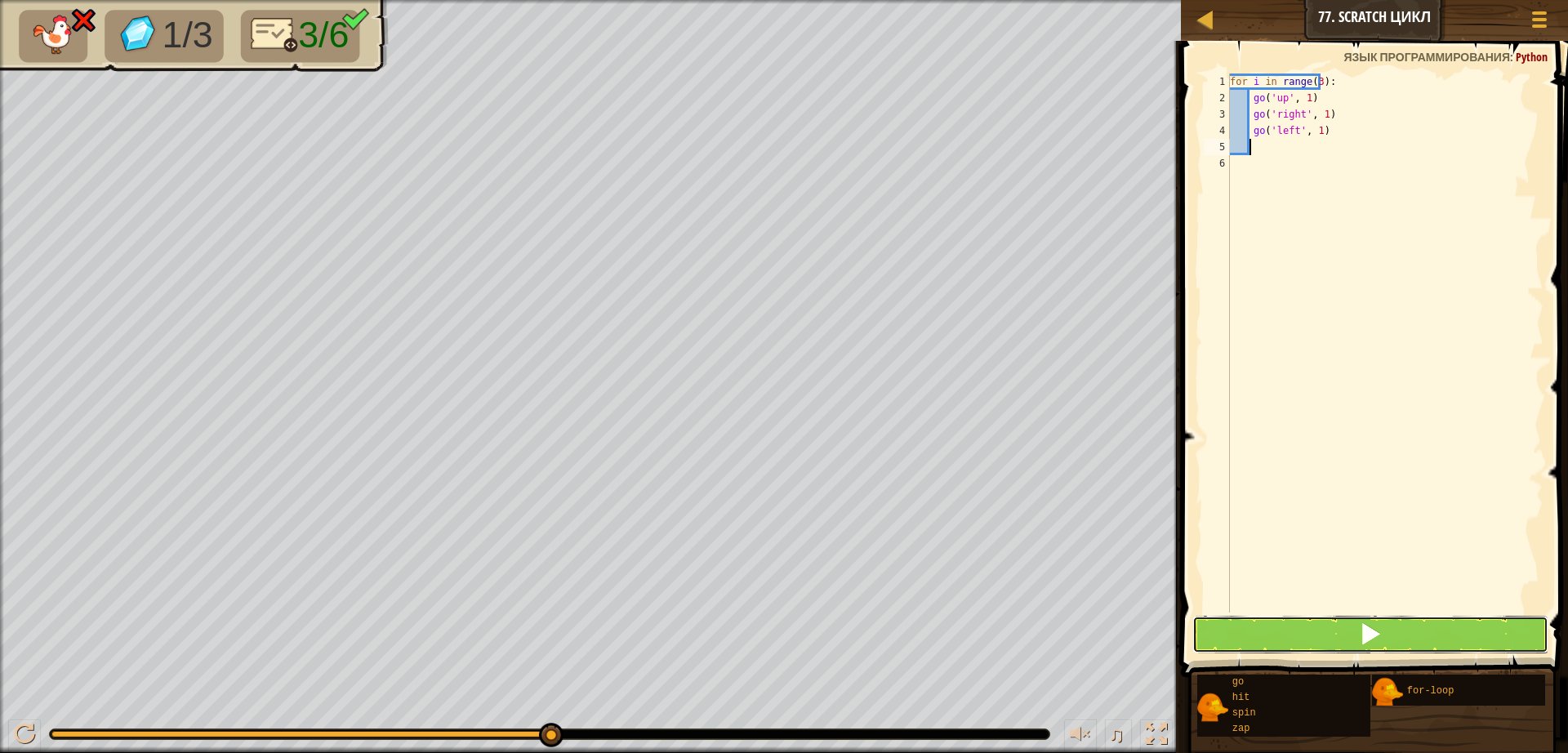
click at [1370, 619] on button at bounding box center [1370, 635] width 356 height 38
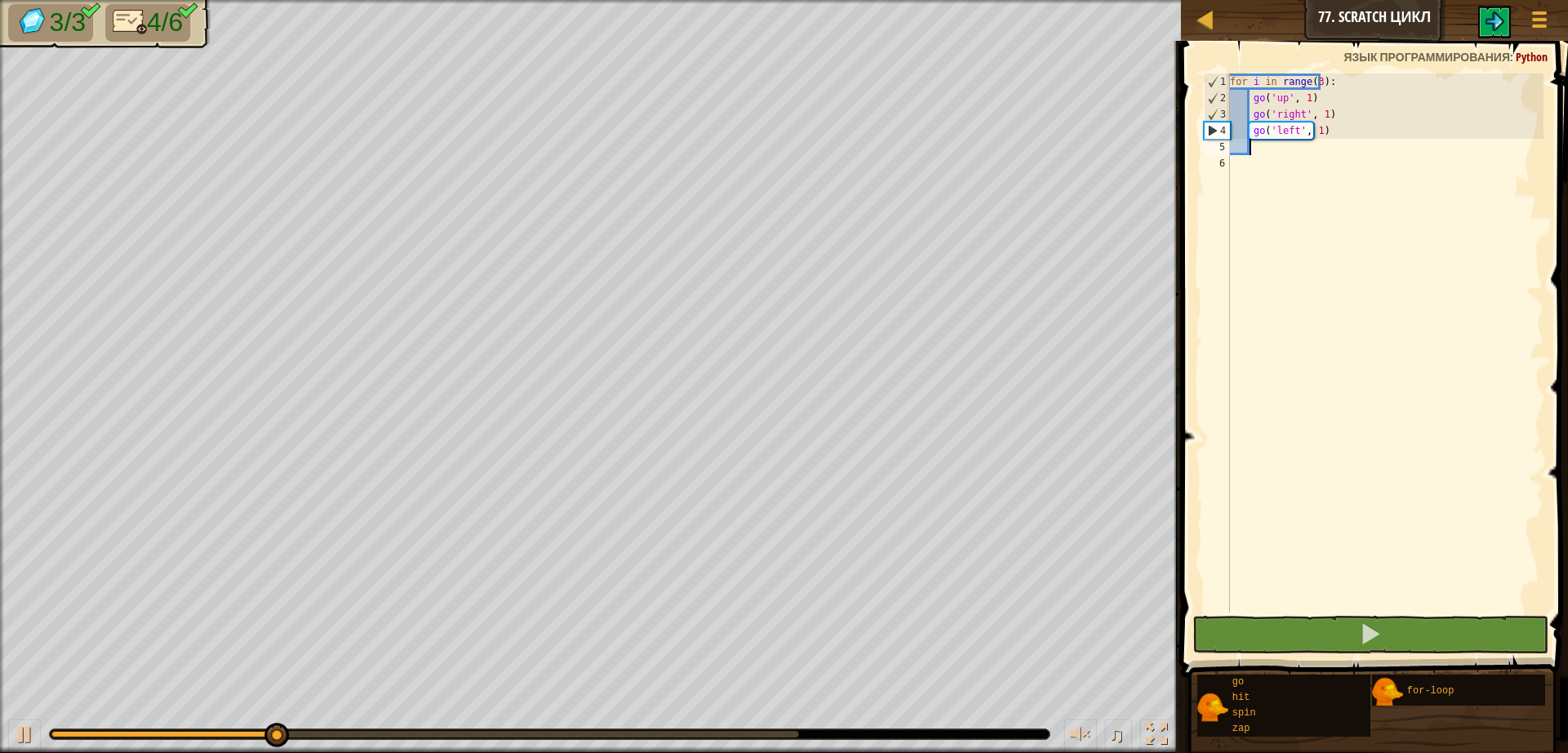
click at [739, 733] on div "0:07.6 Текущее: 0:02.5 Максимальное: 0:08.2" at bounding box center [424, 734] width 747 height 7
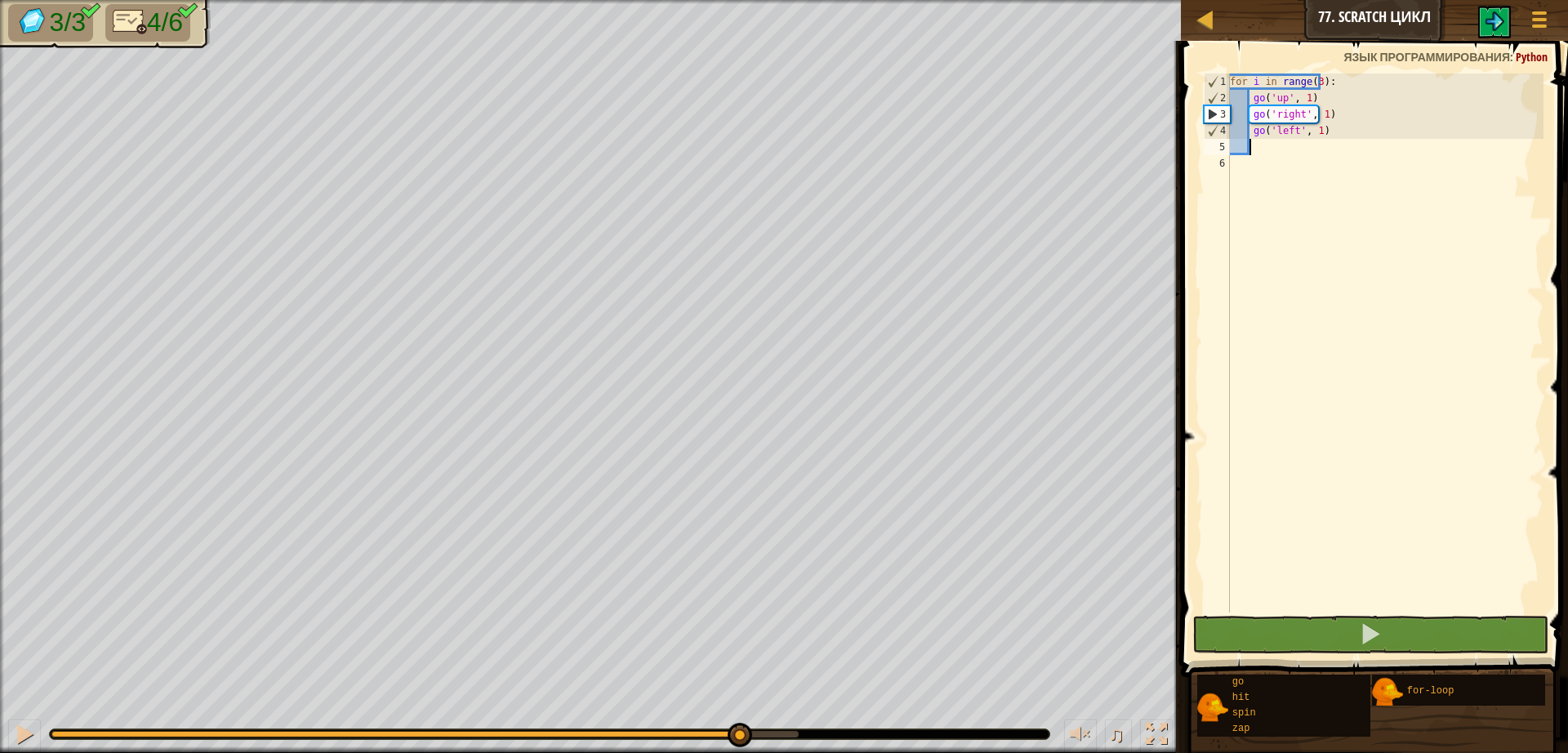
click at [7, 731] on div "♫" at bounding box center [590, 730] width 1180 height 49
click at [21, 736] on div at bounding box center [25, 734] width 22 height 22
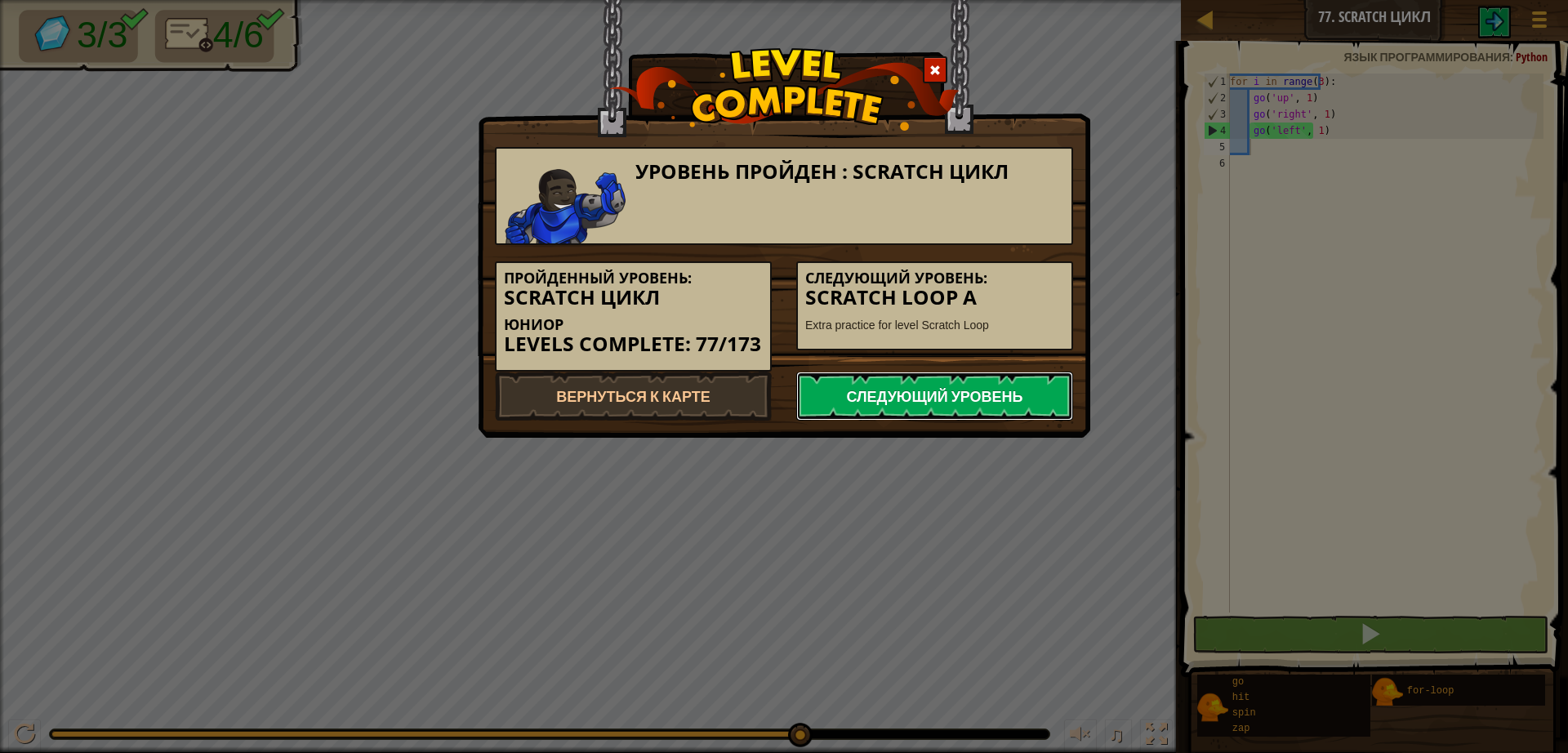
click at [1061, 376] on link "Следующий уровень" at bounding box center [934, 396] width 277 height 49
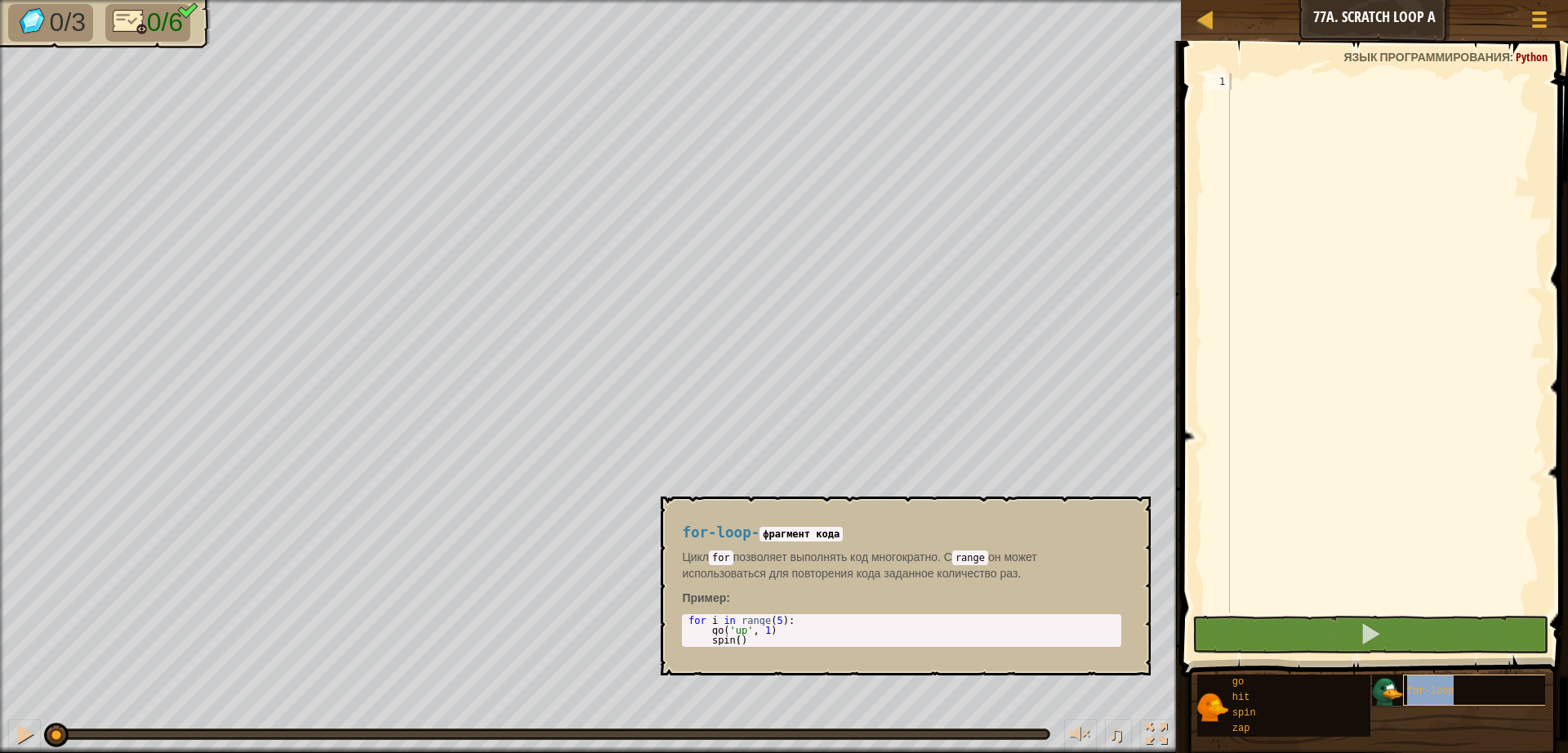
click at [1427, 697] on div "for-loop" at bounding box center [1481, 689] width 157 height 31
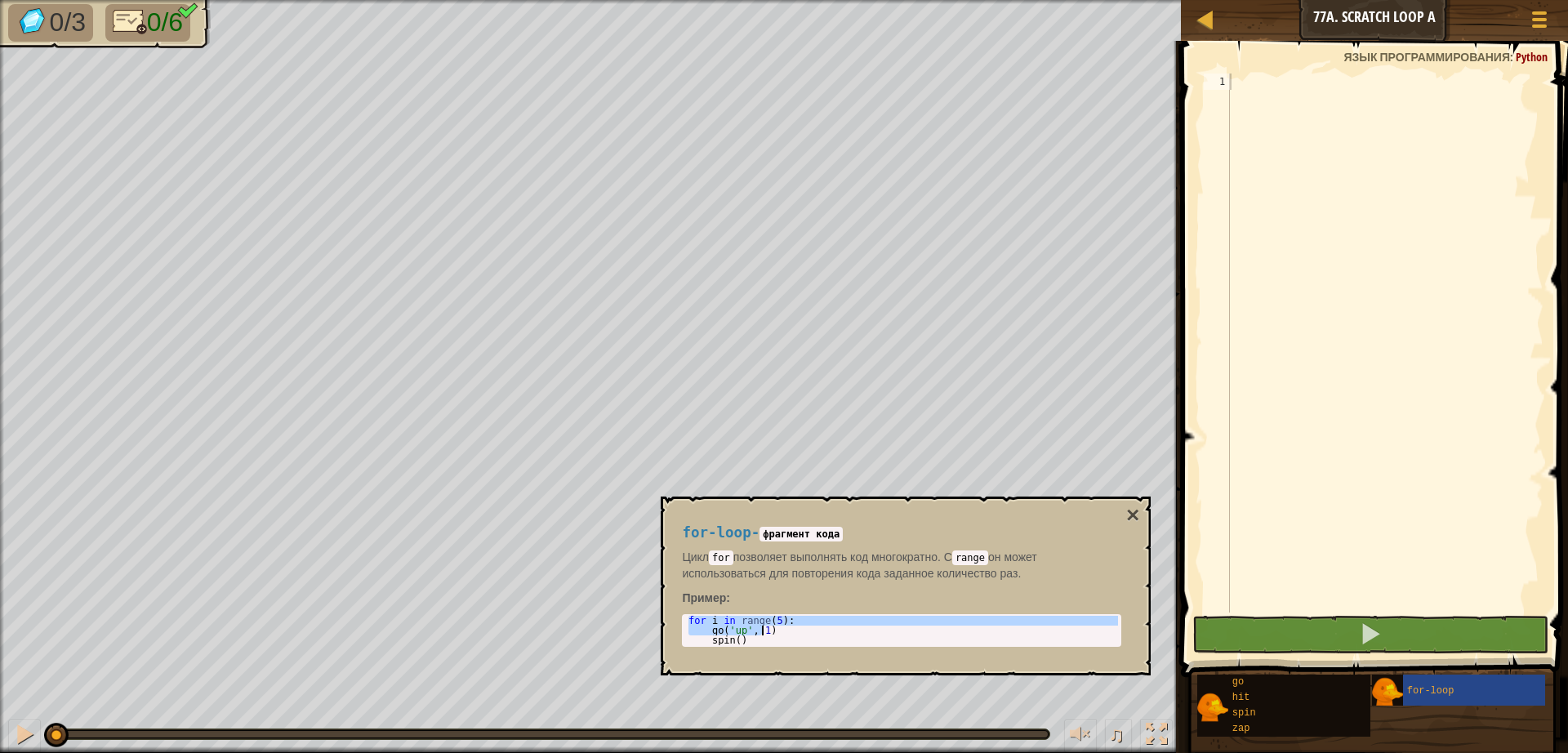
drag, startPoint x: 689, startPoint y: 623, endPoint x: 820, endPoint y: 629, distance: 131.1
click at [820, 629] on div "for i in range ( 5 ) : go ( 'up' , 1 ) spin ( )" at bounding box center [901, 640] width 433 height 49
drag, startPoint x: 823, startPoint y: 634, endPoint x: 833, endPoint y: 656, distance: 24.2
click at [823, 635] on div "for i in range ( 5 ) : go ( 'up' , 1 ) spin ( )" at bounding box center [901, 631] width 433 height 30
drag, startPoint x: 687, startPoint y: 619, endPoint x: 779, endPoint y: 623, distance: 92.1
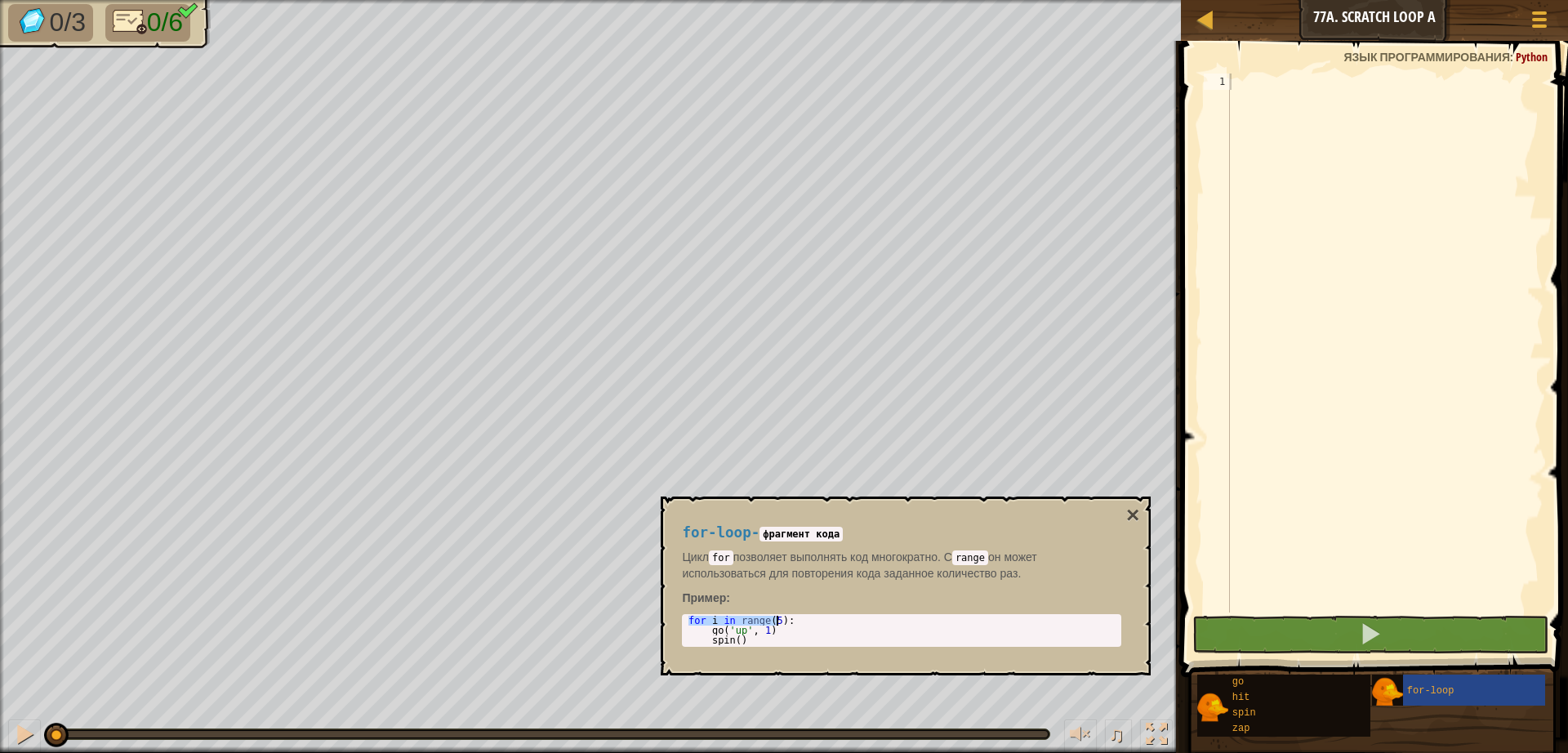
click at [779, 623] on div "for i in range ( 5 ) : go ( 'up' , 1 ) spin ( )" at bounding box center [901, 640] width 433 height 49
type textarea "for i in range(5):"
click at [1258, 80] on div at bounding box center [1384, 358] width 317 height 571
paste textarea "for i in range(5):"
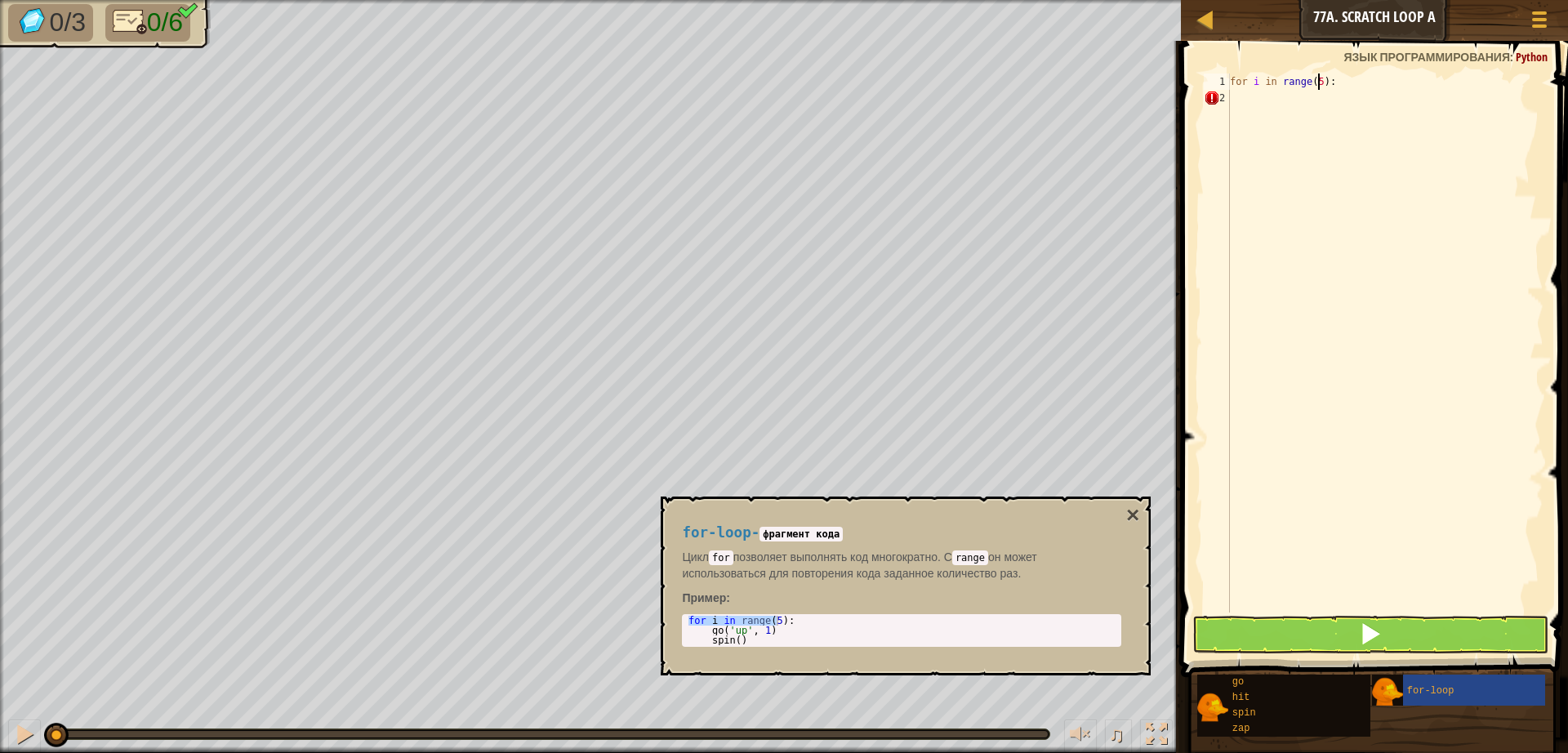
click at [1309, 83] on div "for i in range ( 5 ) :" at bounding box center [1384, 358] width 317 height 571
type textarea "for i in range(3):"
click at [1251, 96] on div "for i in range ( 3 ) :" at bounding box center [1384, 358] width 317 height 571
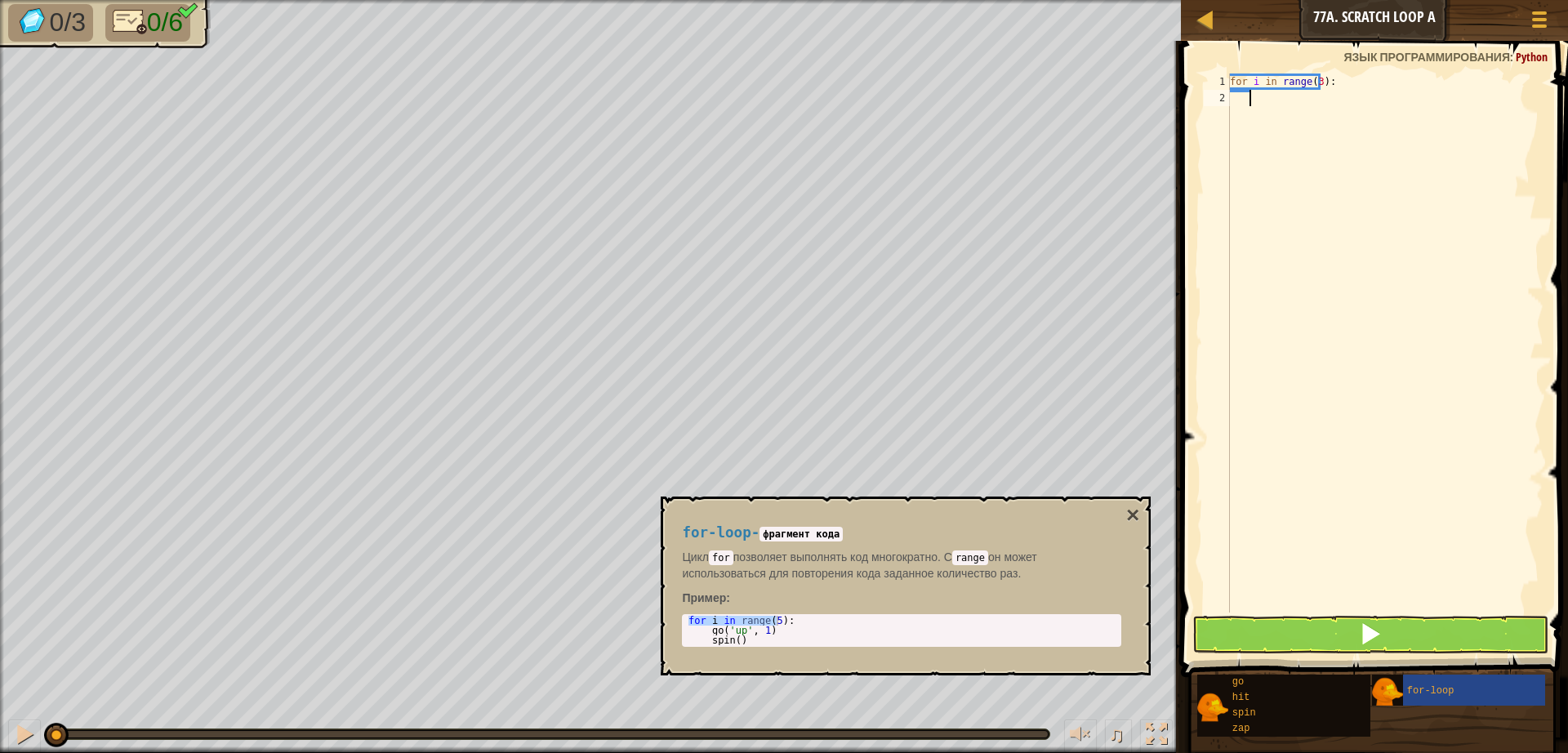
type textarea "g"
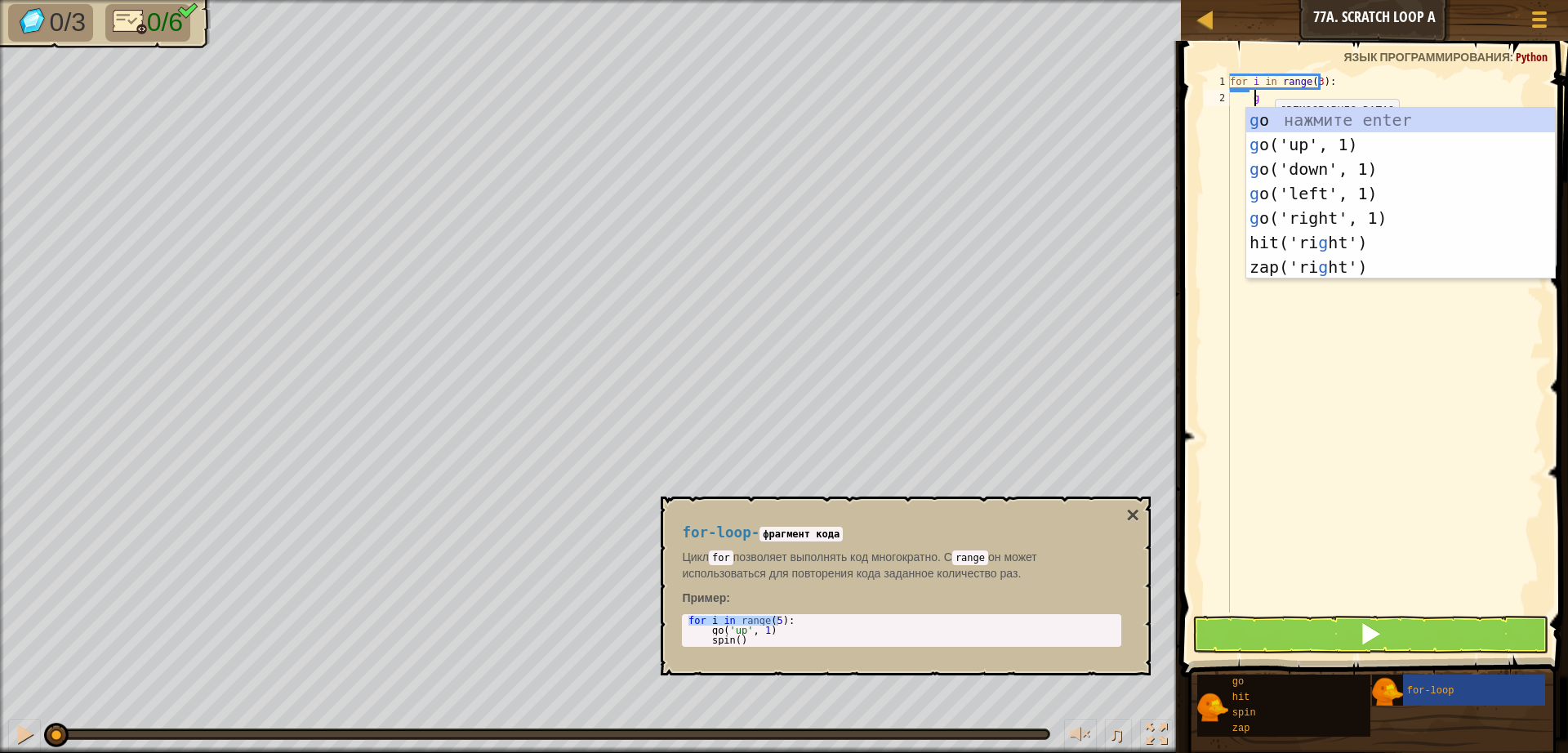
scroll to position [7, 2]
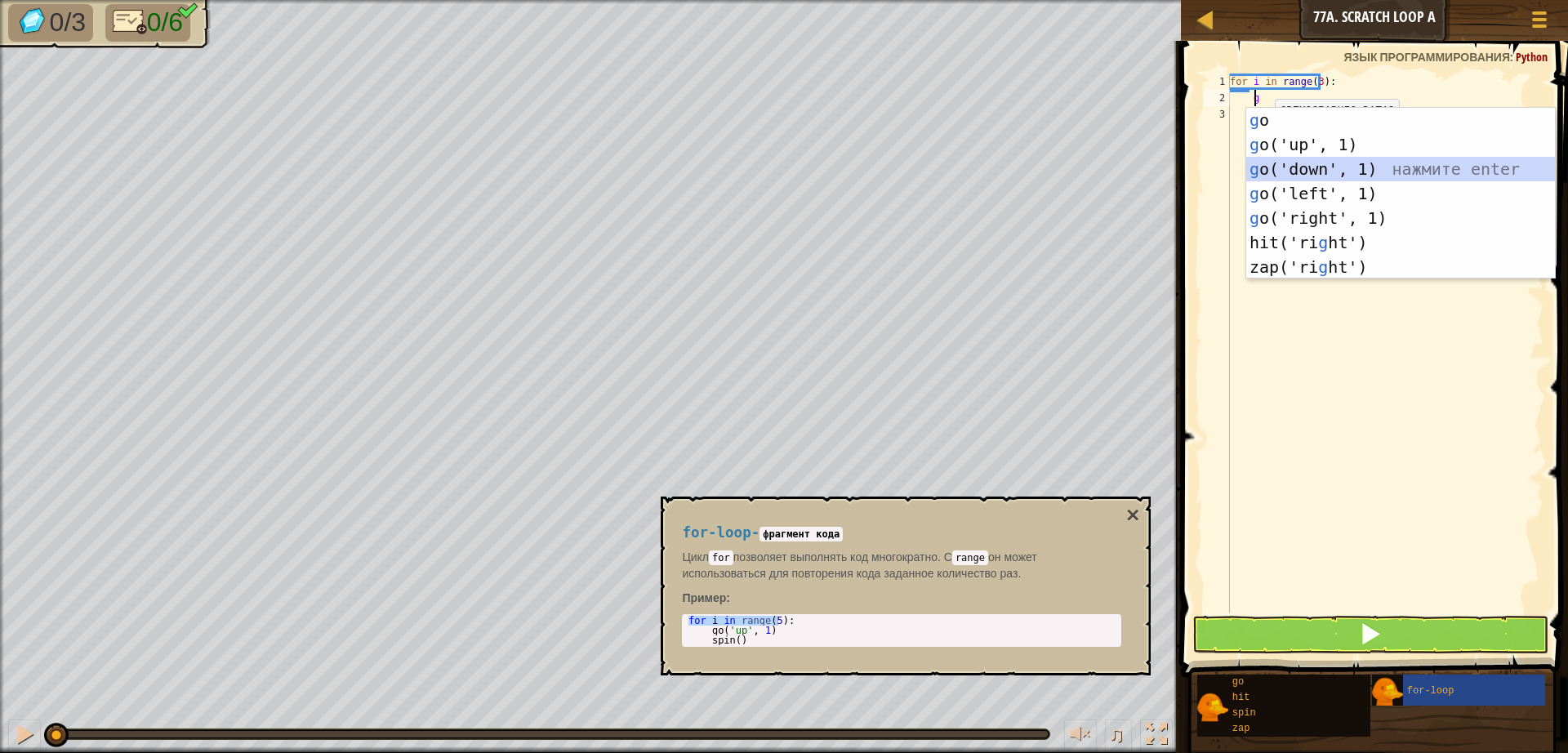
click at [1281, 161] on div "g o нажмите enter g o('up', 1) нажмите enter g o('down', 1) нажмите enter g o('…" at bounding box center [1400, 217] width 309 height 220
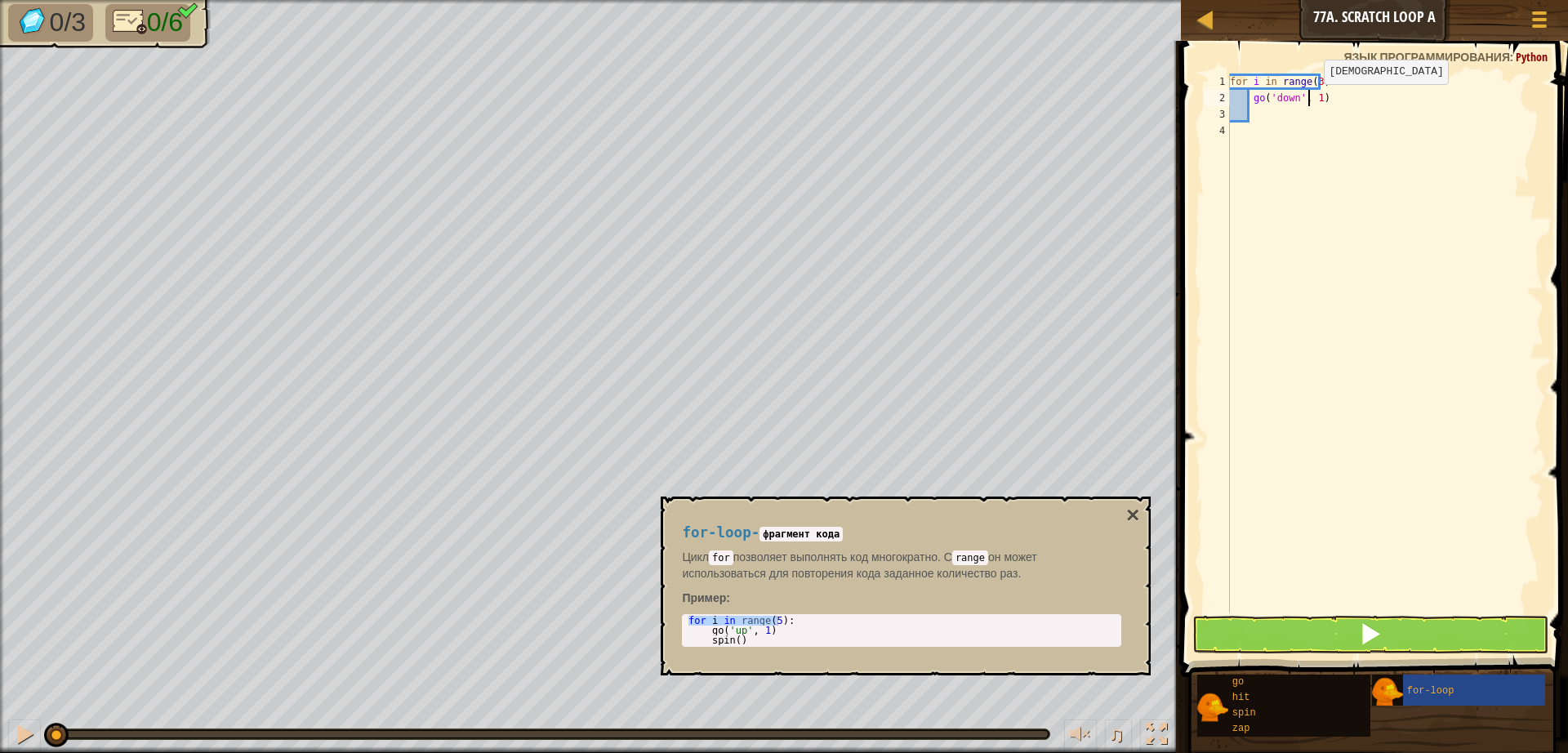
click at [1308, 101] on div "for i in range ( 3 ) : go ( 'down' , 1 )" at bounding box center [1384, 358] width 317 height 571
type textarea "go('down', 1)"
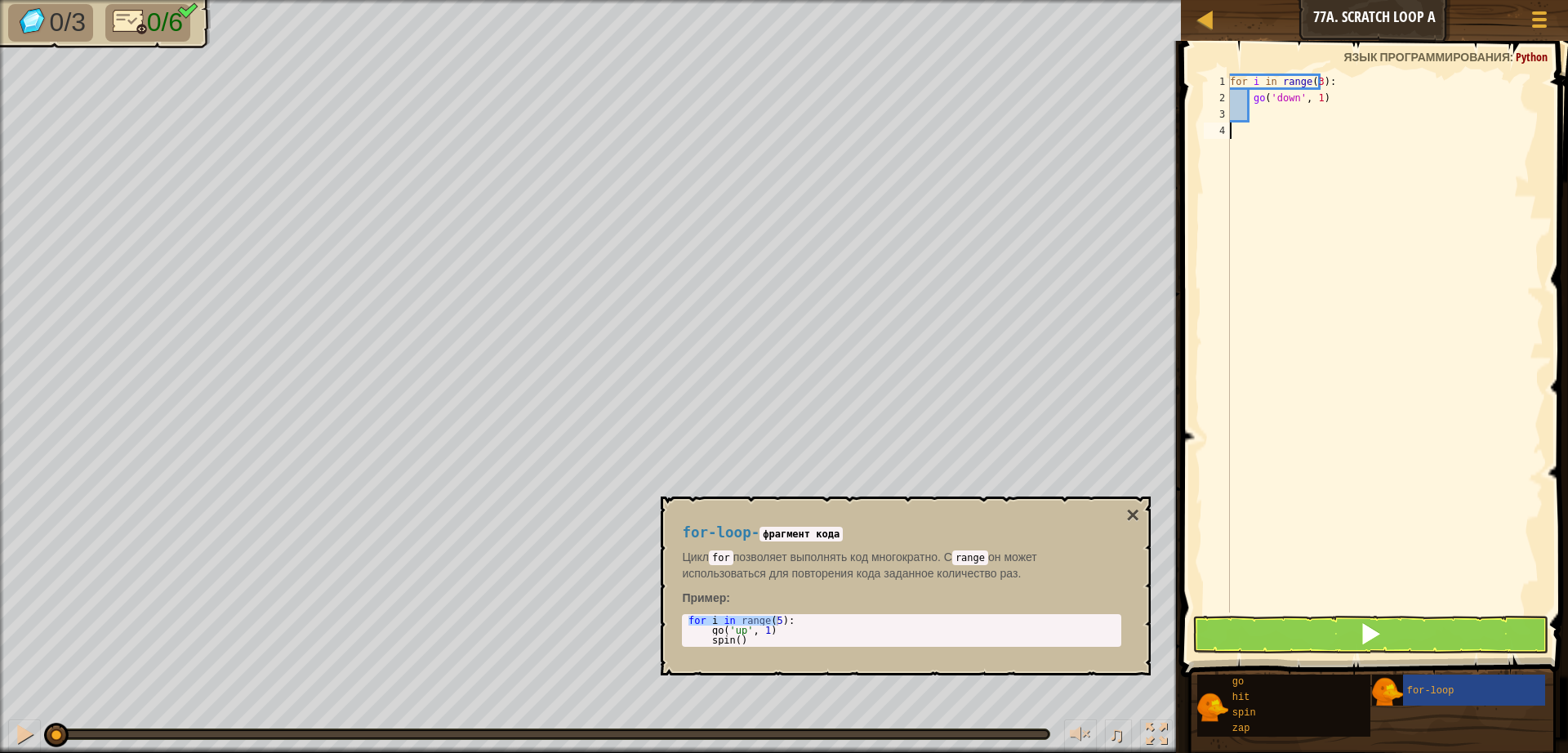
scroll to position [7, 0]
click at [1266, 115] on div "for i in range ( 3 ) : go ( 'down' , 1 )" at bounding box center [1384, 358] width 317 height 571
type textarea "g"
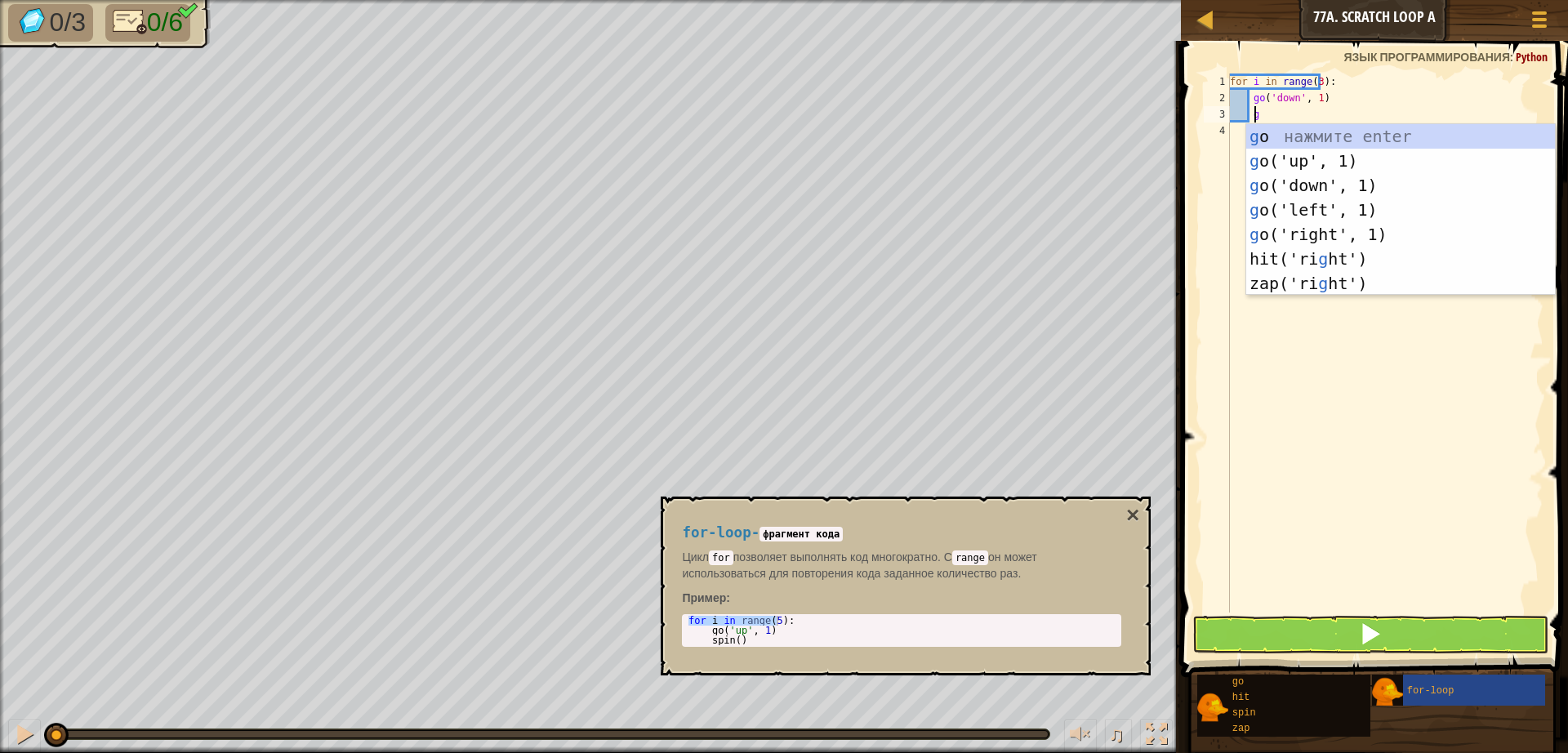
scroll to position [7, 2]
click at [1339, 217] on div "g o нажмите enter g o('up', 1) нажмите enter g o('down', 1) нажмите enter g o('…" at bounding box center [1400, 234] width 309 height 220
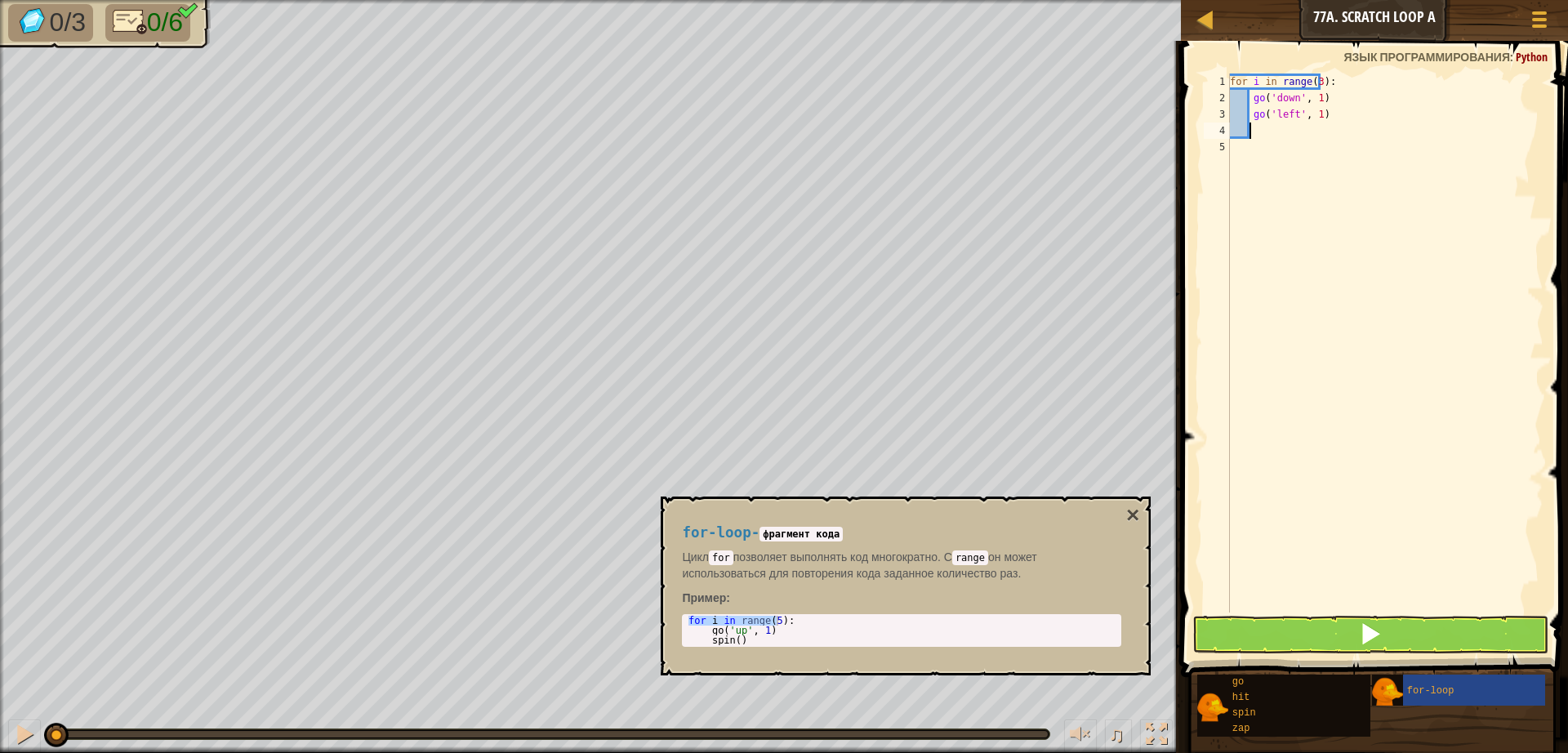
type textarea "g"
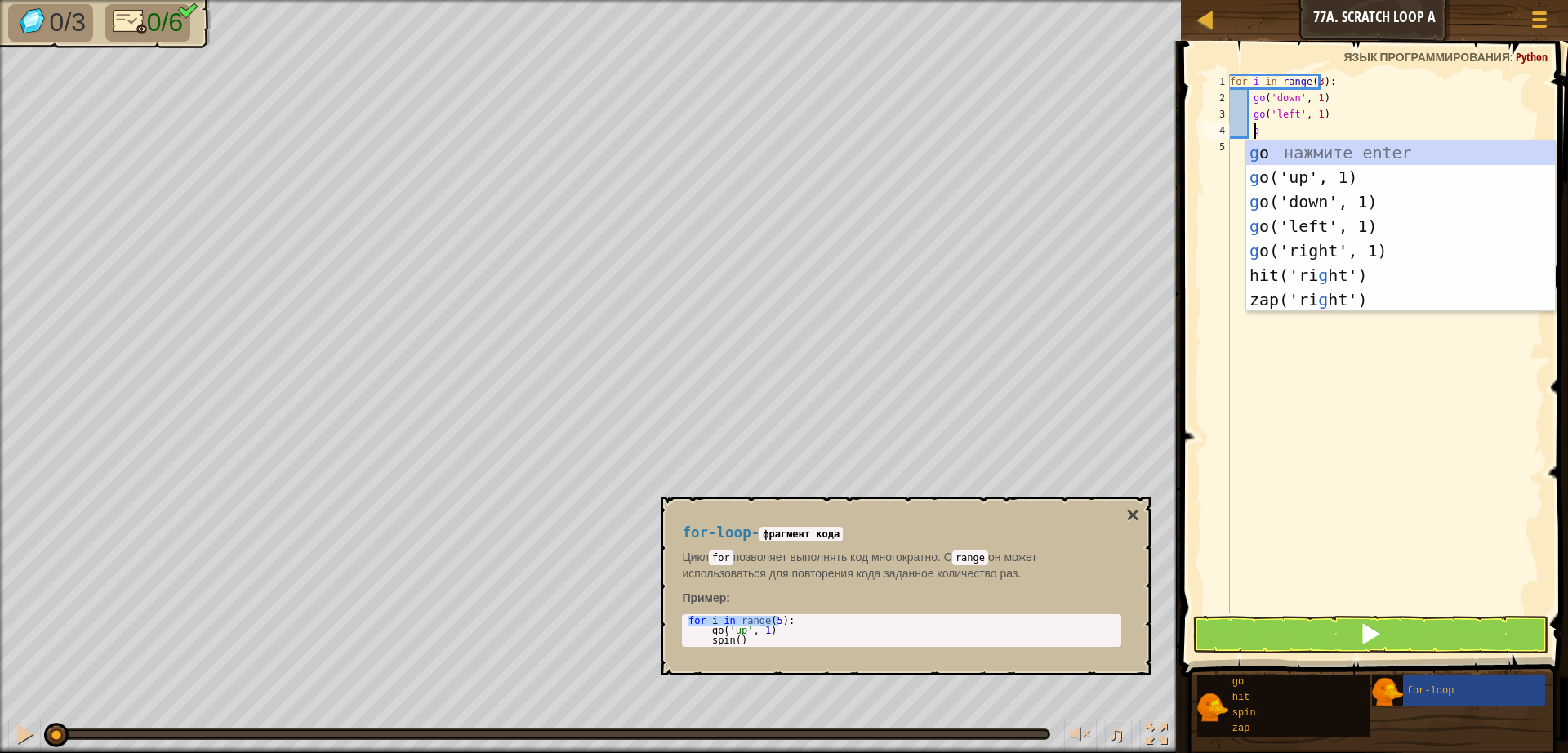
scroll to position [7, 2]
click at [1305, 254] on div "g o нажмите enter g o('up', 1) нажмите enter g o('down', 1) нажмите enter g o('…" at bounding box center [1400, 250] width 309 height 220
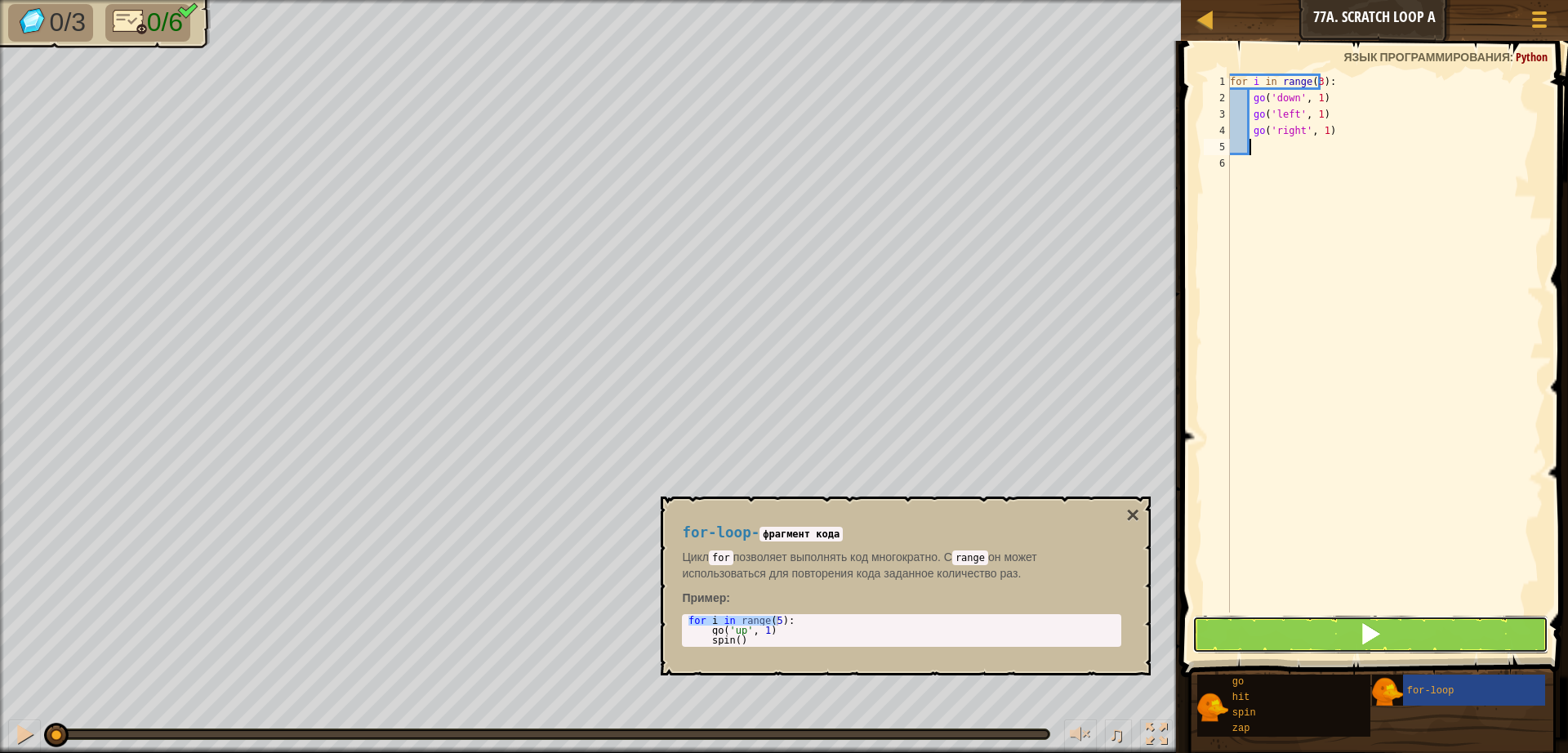
click at [1377, 640] on span at bounding box center [1370, 634] width 23 height 23
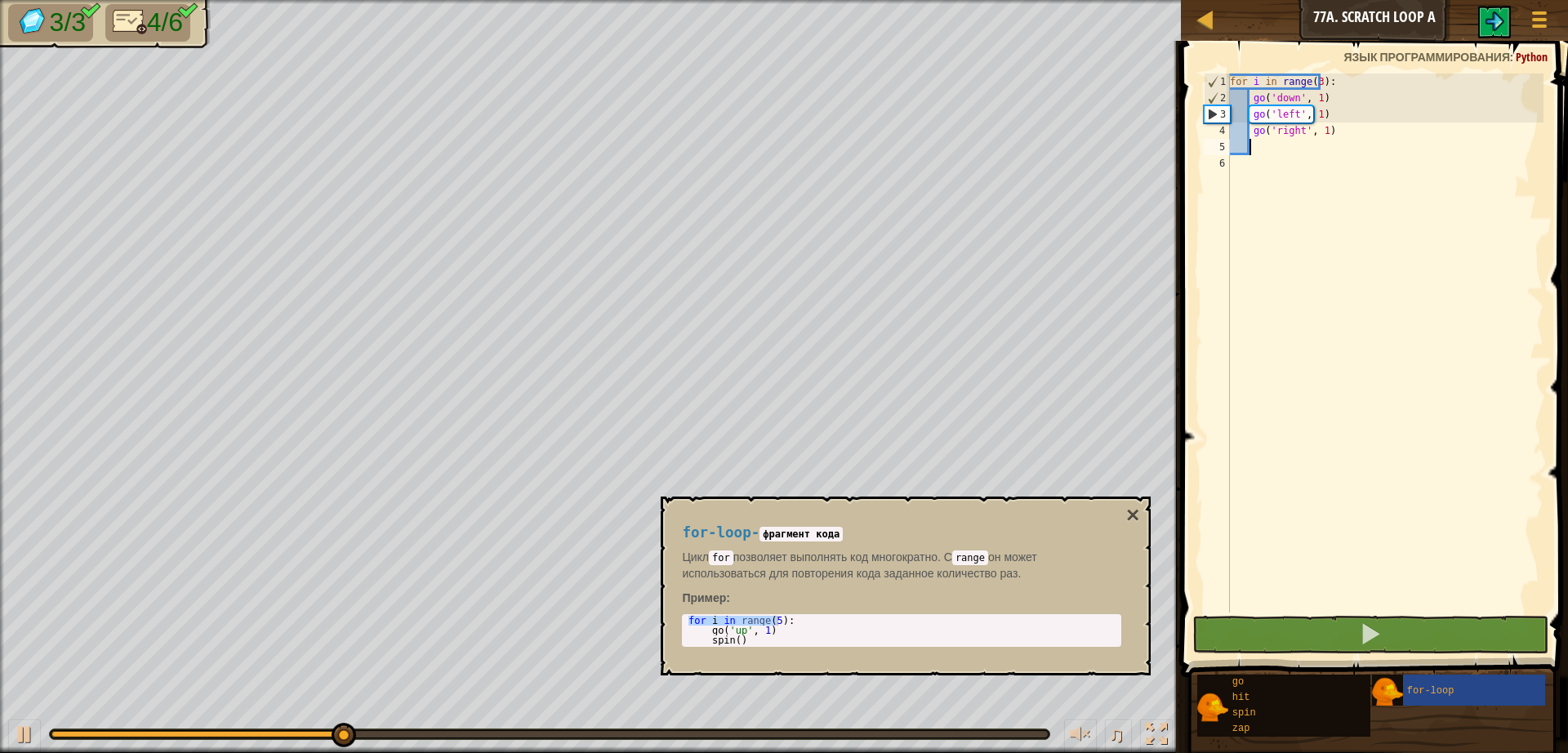
click at [1140, 520] on div "for-loop - фрагмент кода Цикл for позволяет выполнять код многократно. С range …" at bounding box center [905, 585] width 489 height 179
click at [1138, 504] on button "×" at bounding box center [1132, 515] width 13 height 23
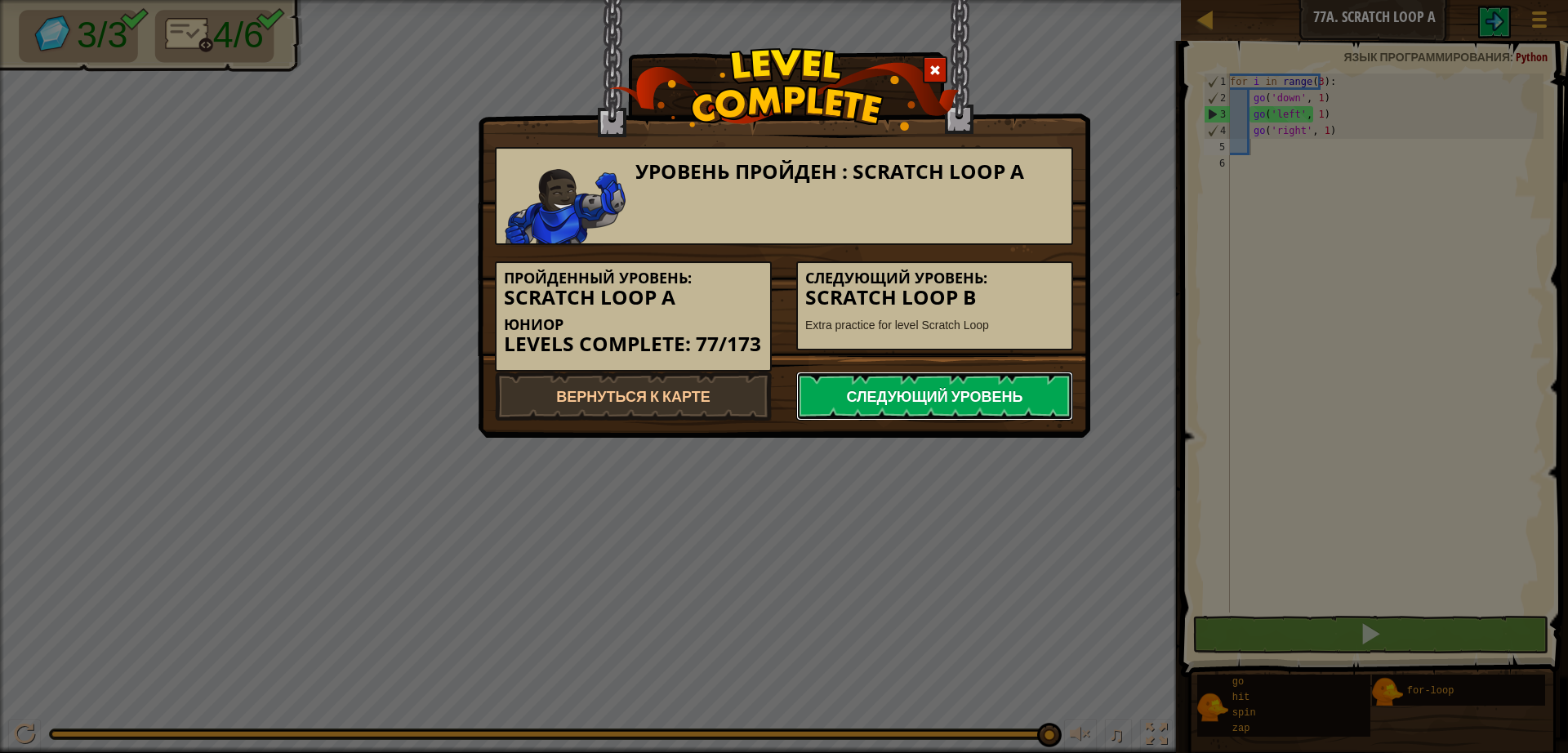
click at [962, 410] on link "Следующий уровень" at bounding box center [934, 396] width 277 height 49
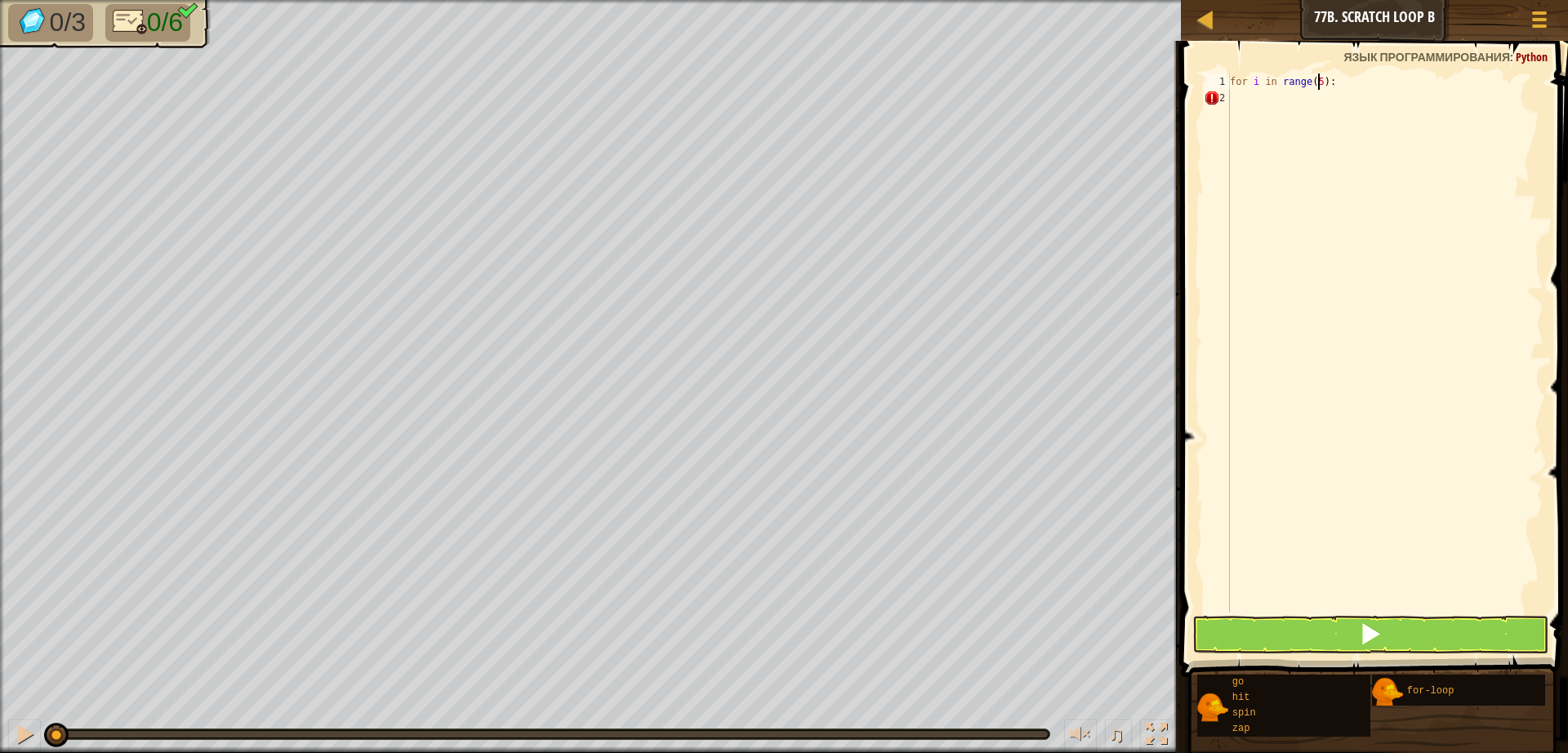
click at [1311, 83] on div "for i in range ( 5 ) :" at bounding box center [1384, 358] width 317 height 571
click at [1306, 83] on div "for i in range ( 5 ) :" at bounding box center [1384, 358] width 317 height 571
click at [1308, 83] on div "for i in range ( 5 ) :" at bounding box center [1384, 358] width 317 height 571
type textarea "for i in range(3):"
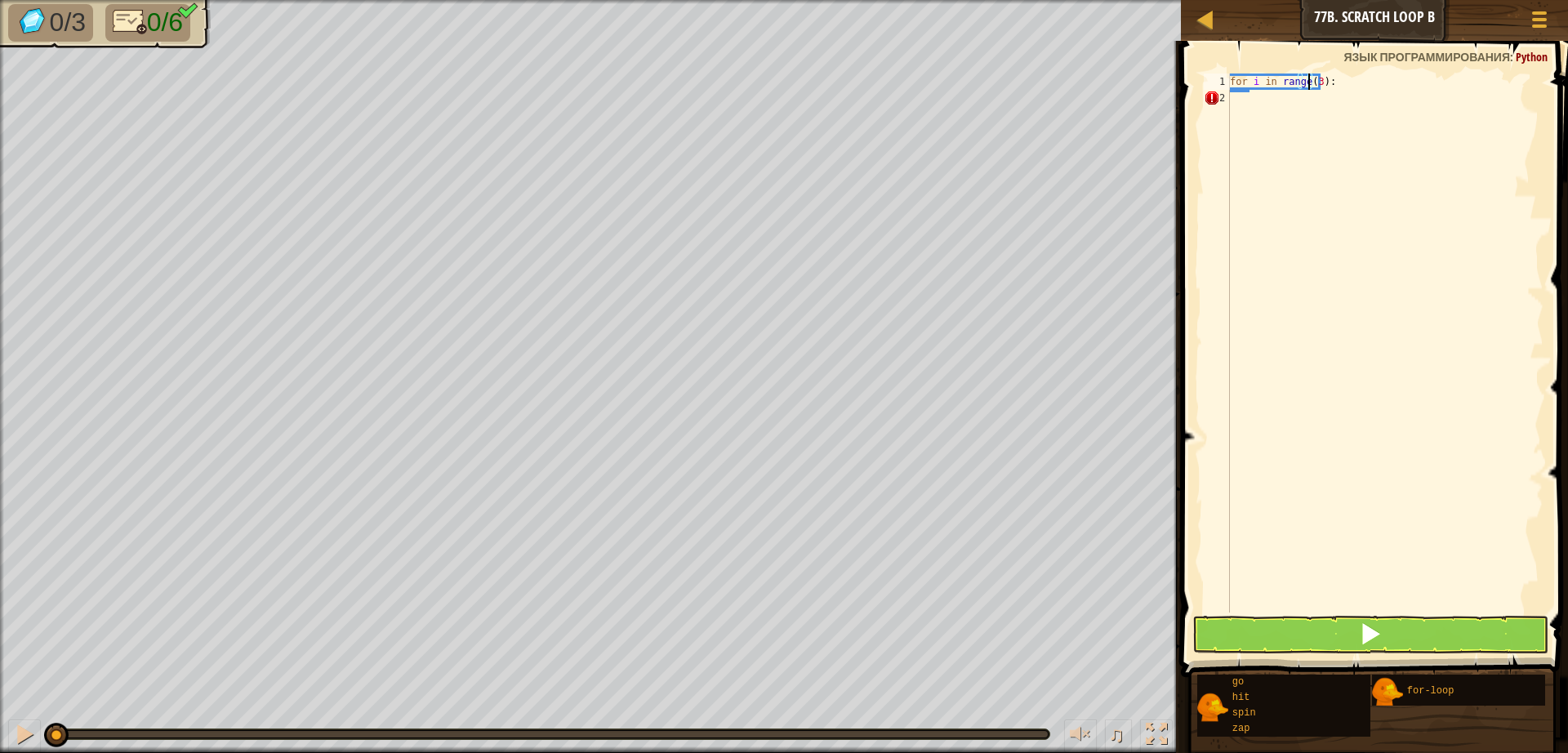
click at [1233, 99] on div "for i in range ( 3 ) :" at bounding box center [1384, 358] width 317 height 571
type textarea "g"
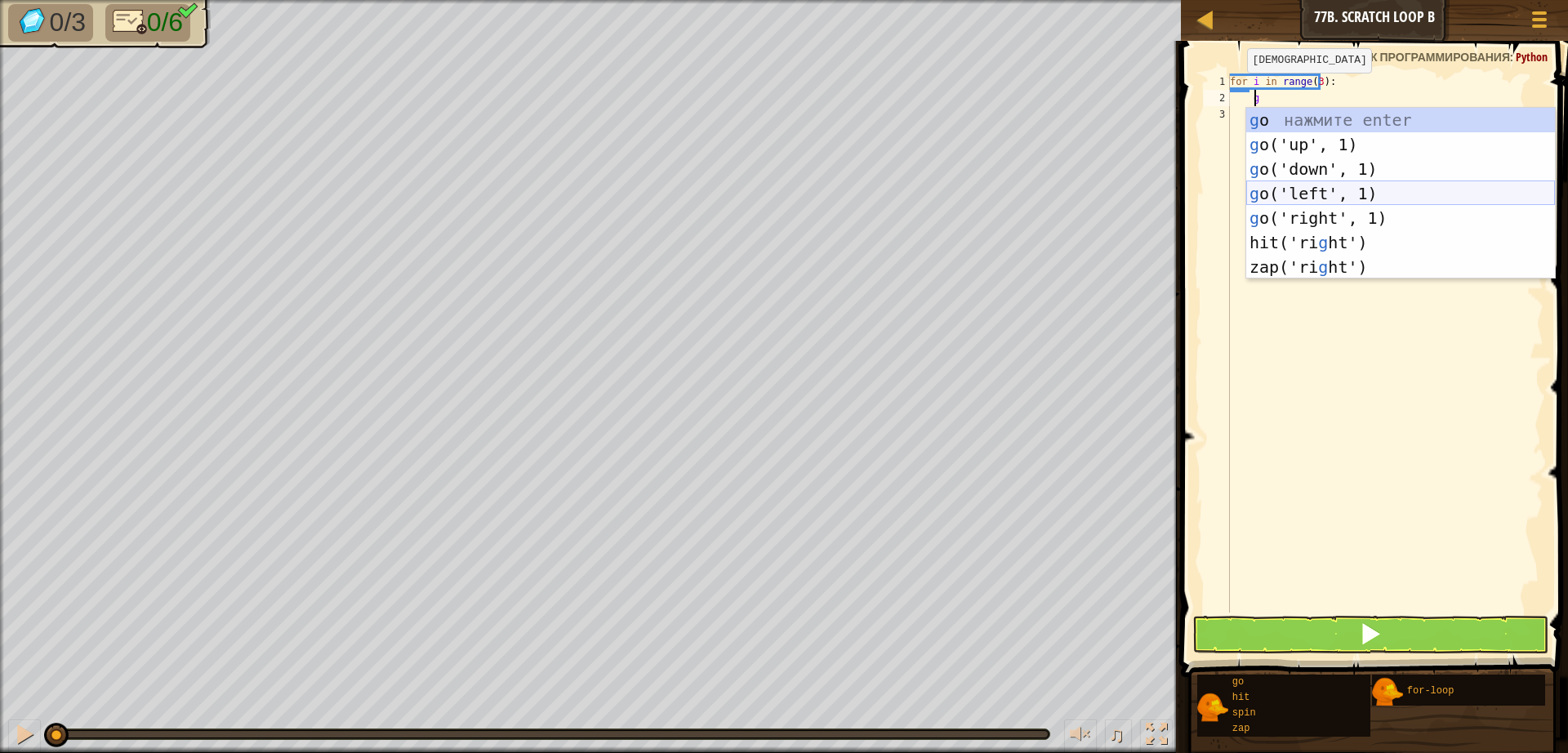
click at [1314, 194] on div "g o нажмите enter g o('up', 1) нажмите enter g o('down', 1) нажмите enter g o('…" at bounding box center [1400, 217] width 309 height 220
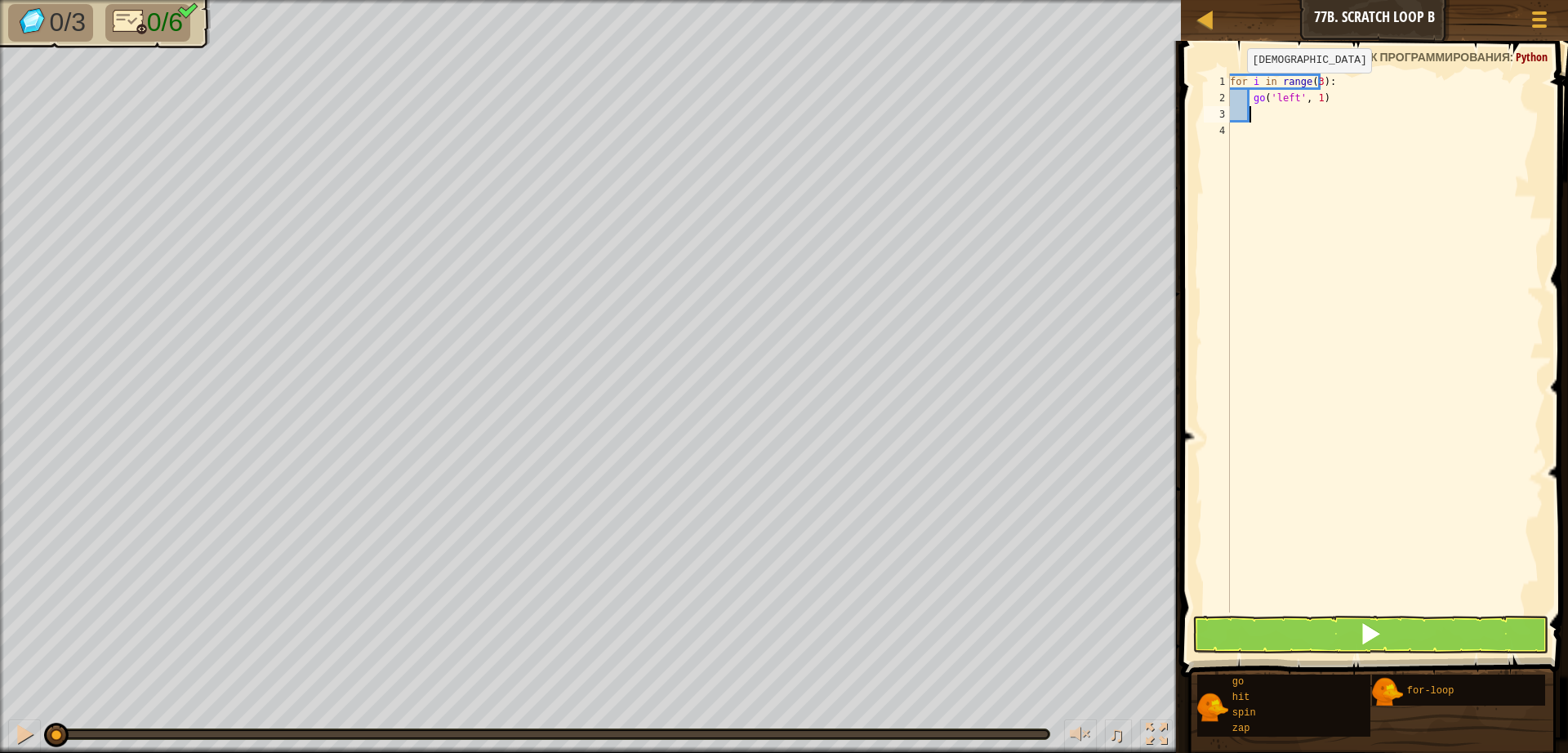
scroll to position [7, 1]
type textarea "g"
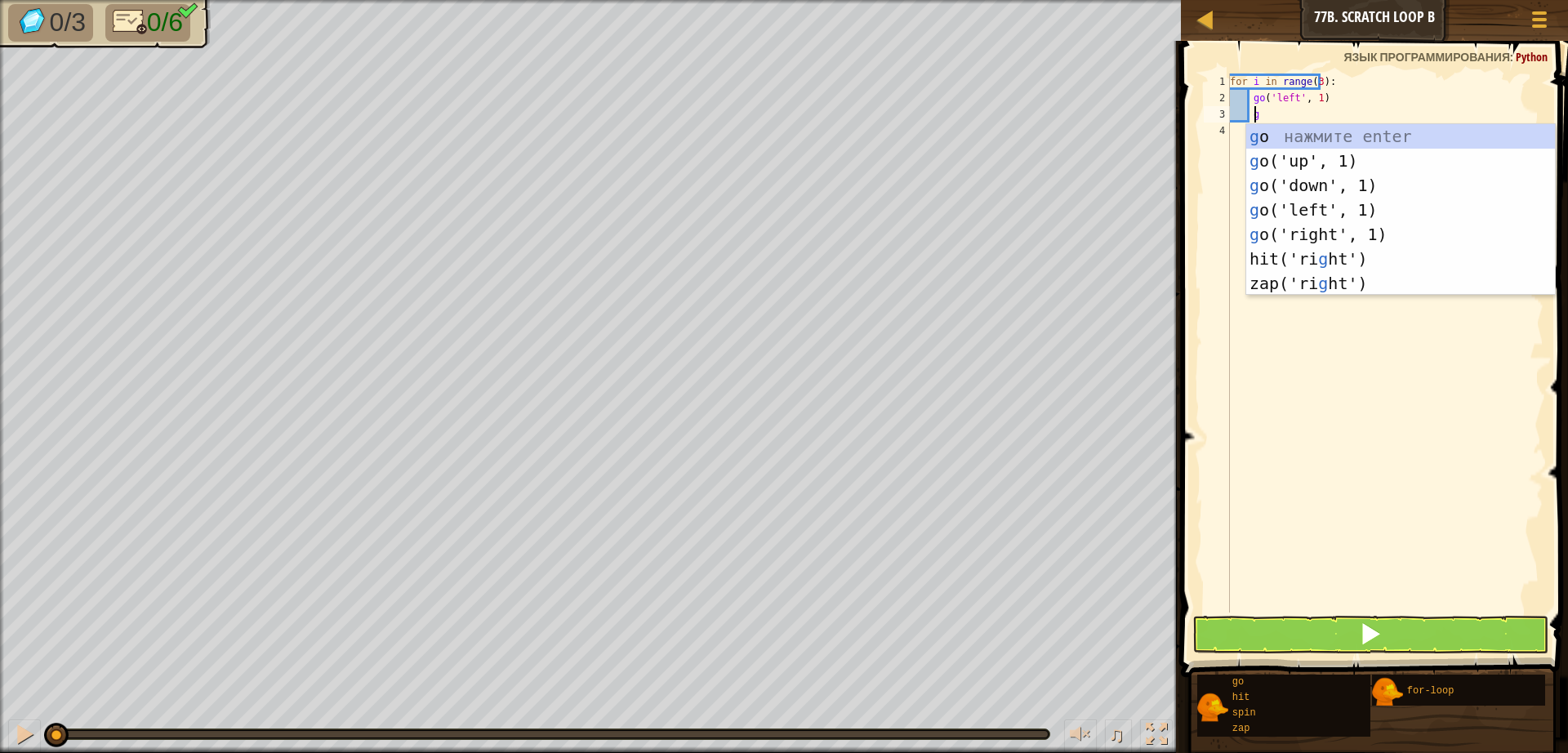
scroll to position [7, 2]
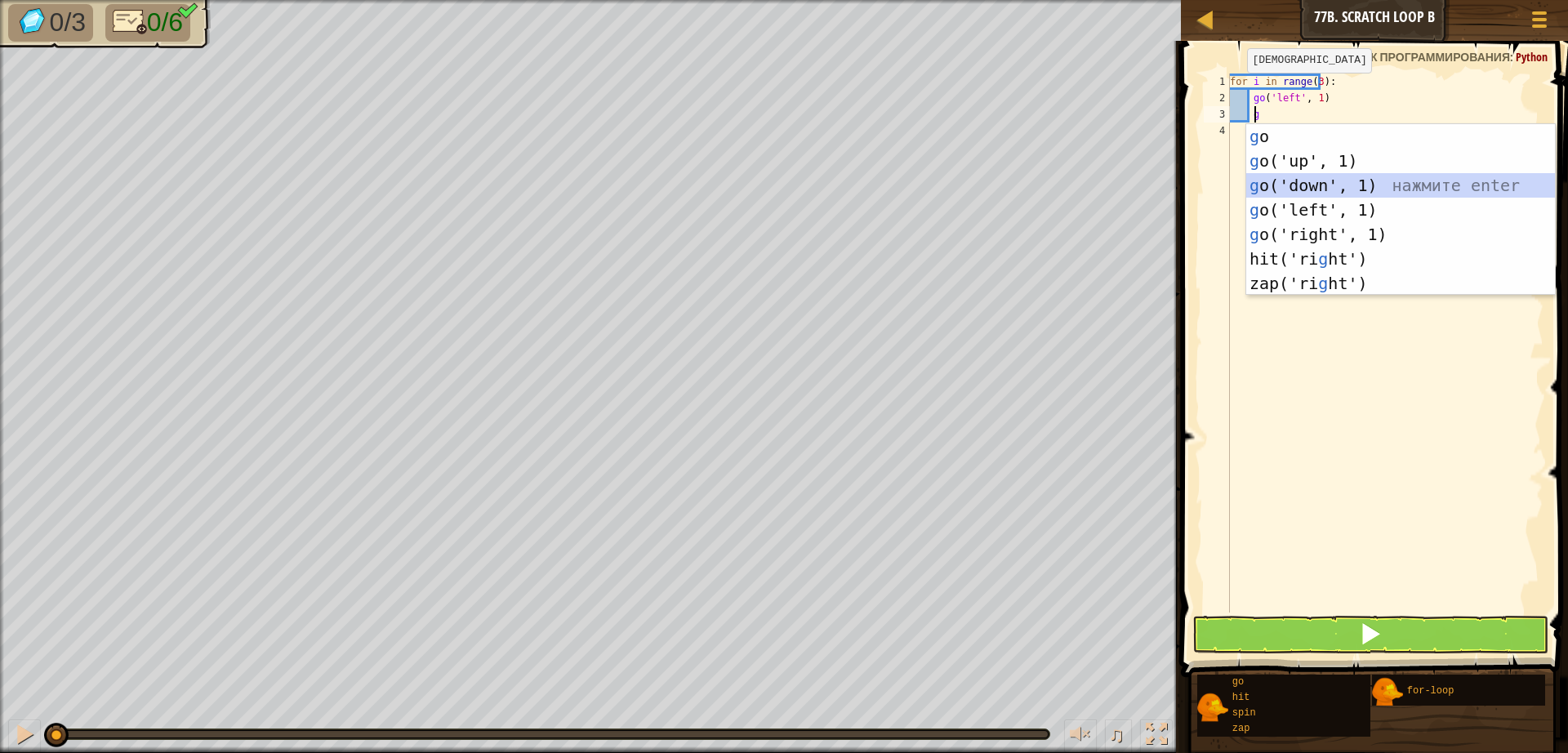
click at [1268, 192] on div "g o нажмите enter g o('up', 1) нажмите enter g o('down', 1) нажмите enter g o('…" at bounding box center [1400, 234] width 309 height 220
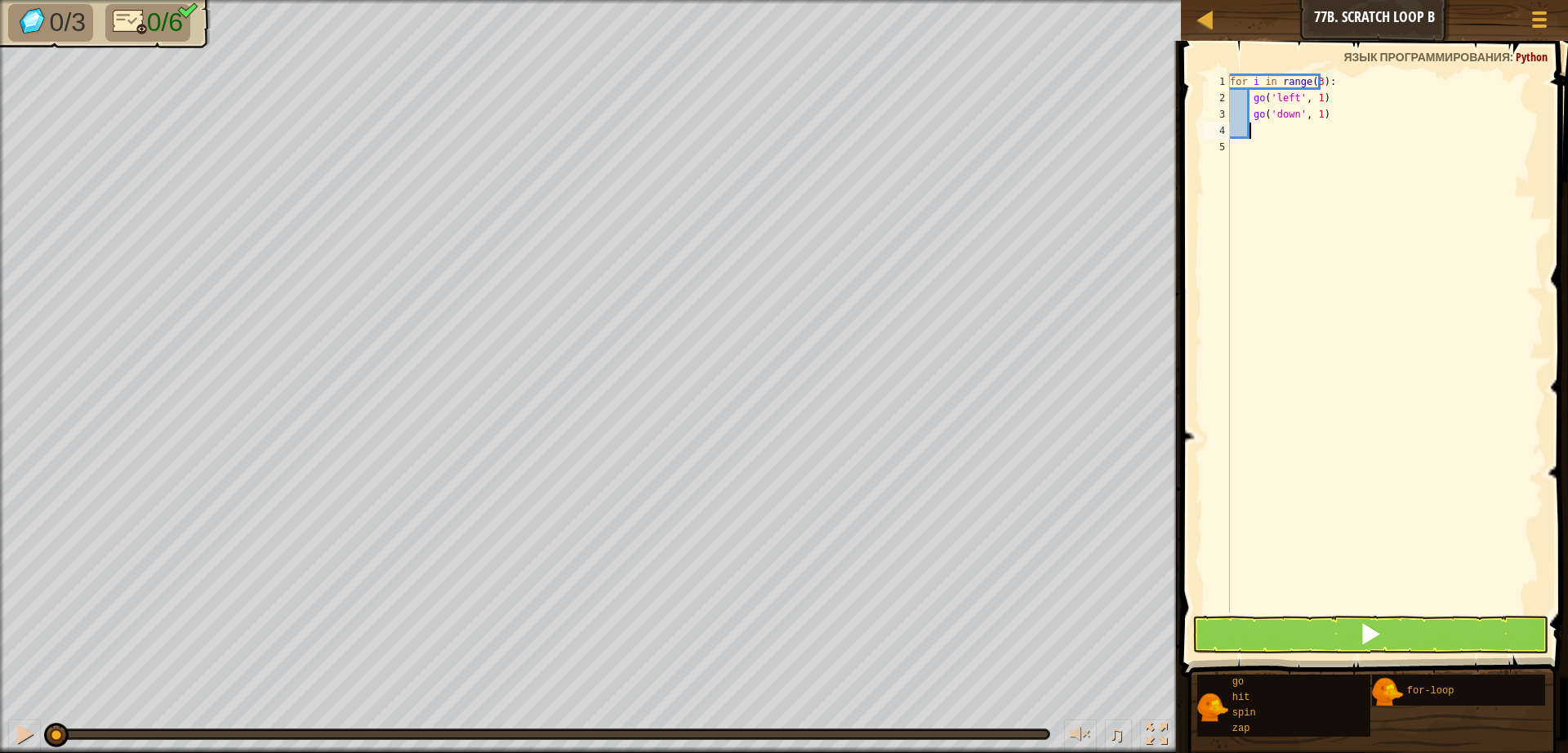
type textarea "g"
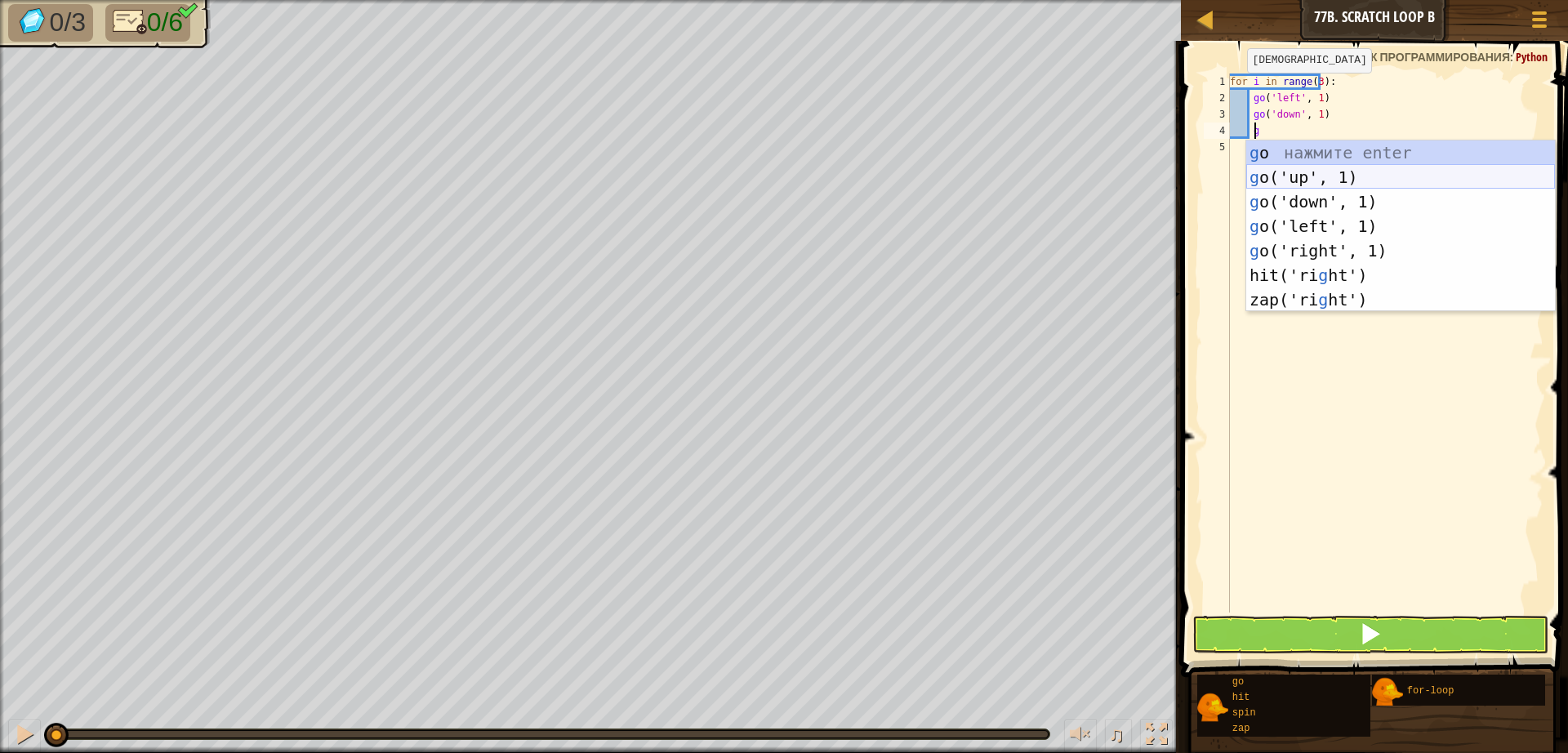
click at [1270, 170] on div "g o нажмите enter g o('up', 1) нажмите enter g o('down', 1) нажмите enter g o('…" at bounding box center [1400, 250] width 309 height 220
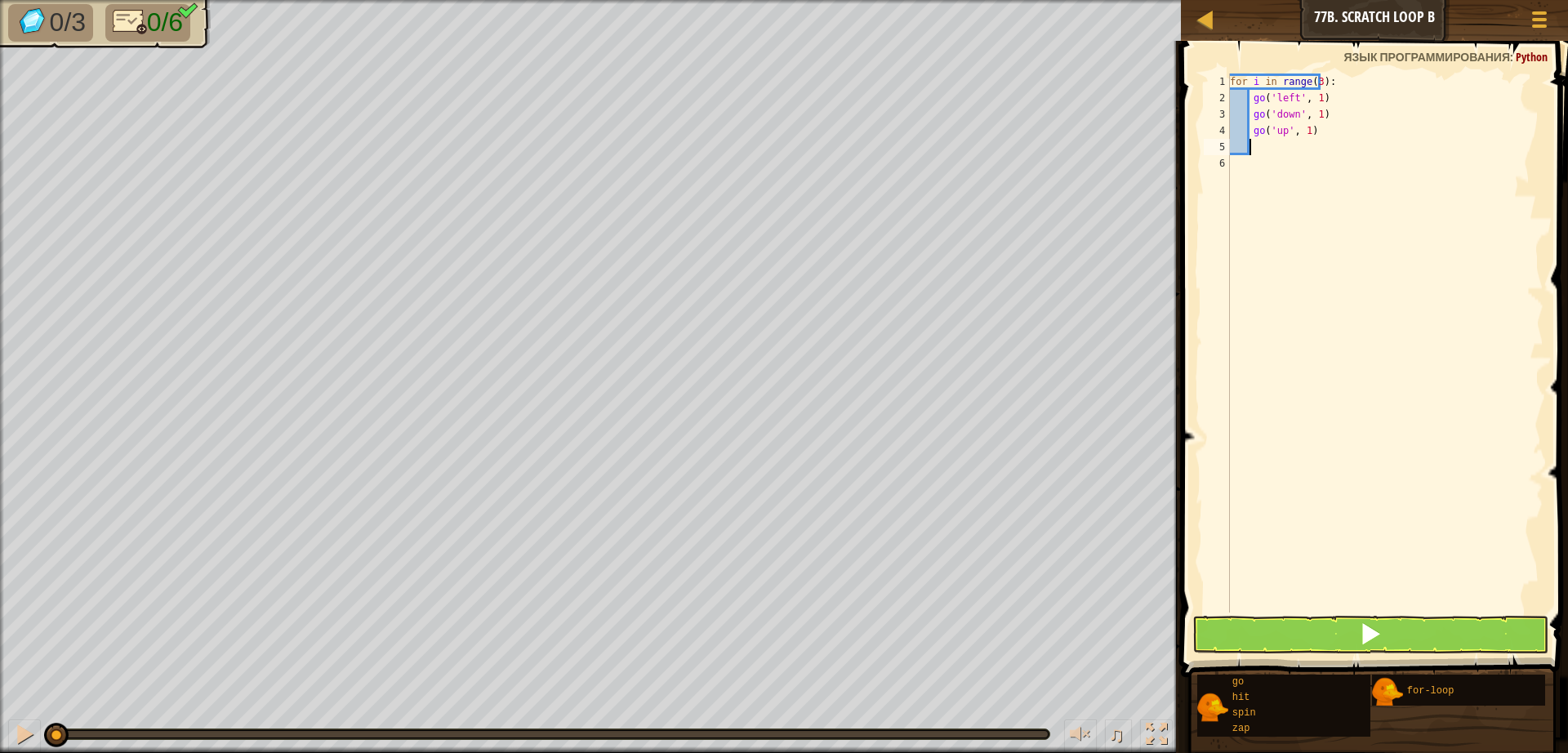
click at [1294, 573] on div "for i in range ( 3 ) : go ( 'left' , 1 ) go ( 'down' , 1 ) go ( 'up' , 1 )" at bounding box center [1384, 358] width 317 height 571
click at [1308, 654] on span at bounding box center [1376, 335] width 400 height 684
click at [1304, 640] on button at bounding box center [1370, 635] width 356 height 38
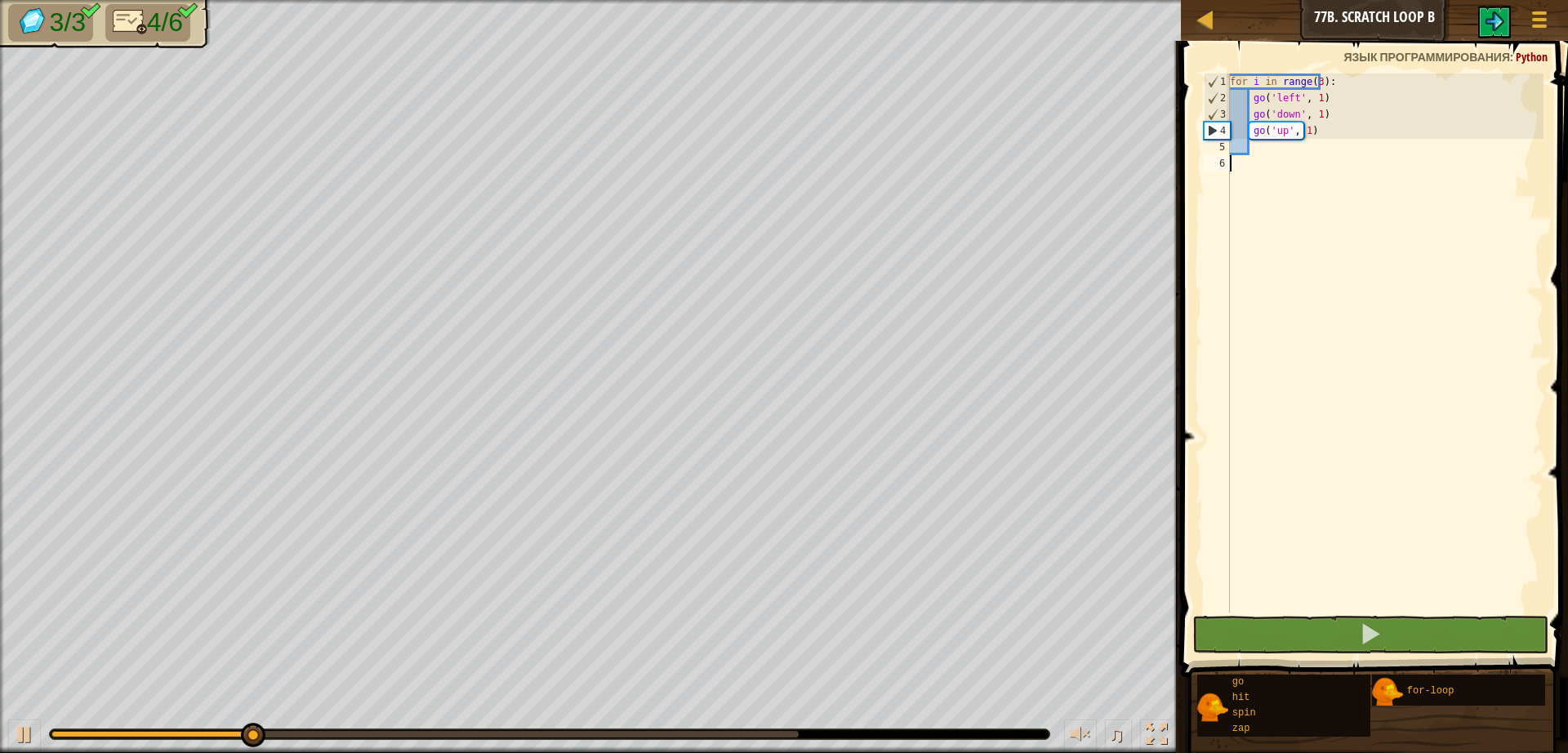
click at [684, 731] on div "0:07.0 Текущее: 0:02.2 Максимальное: 0:08.2" at bounding box center [424, 734] width 747 height 7
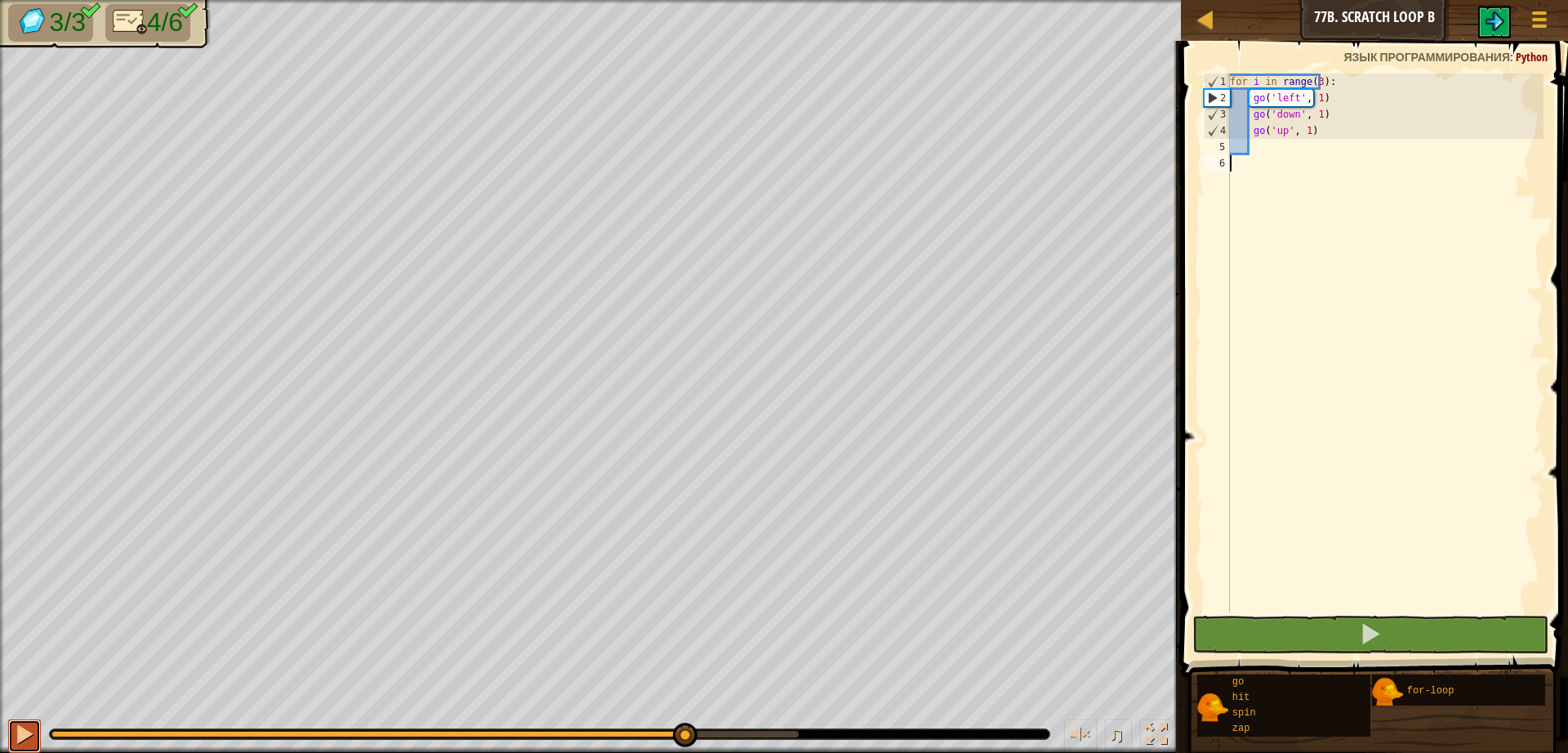
click at [19, 740] on div at bounding box center [25, 734] width 22 height 22
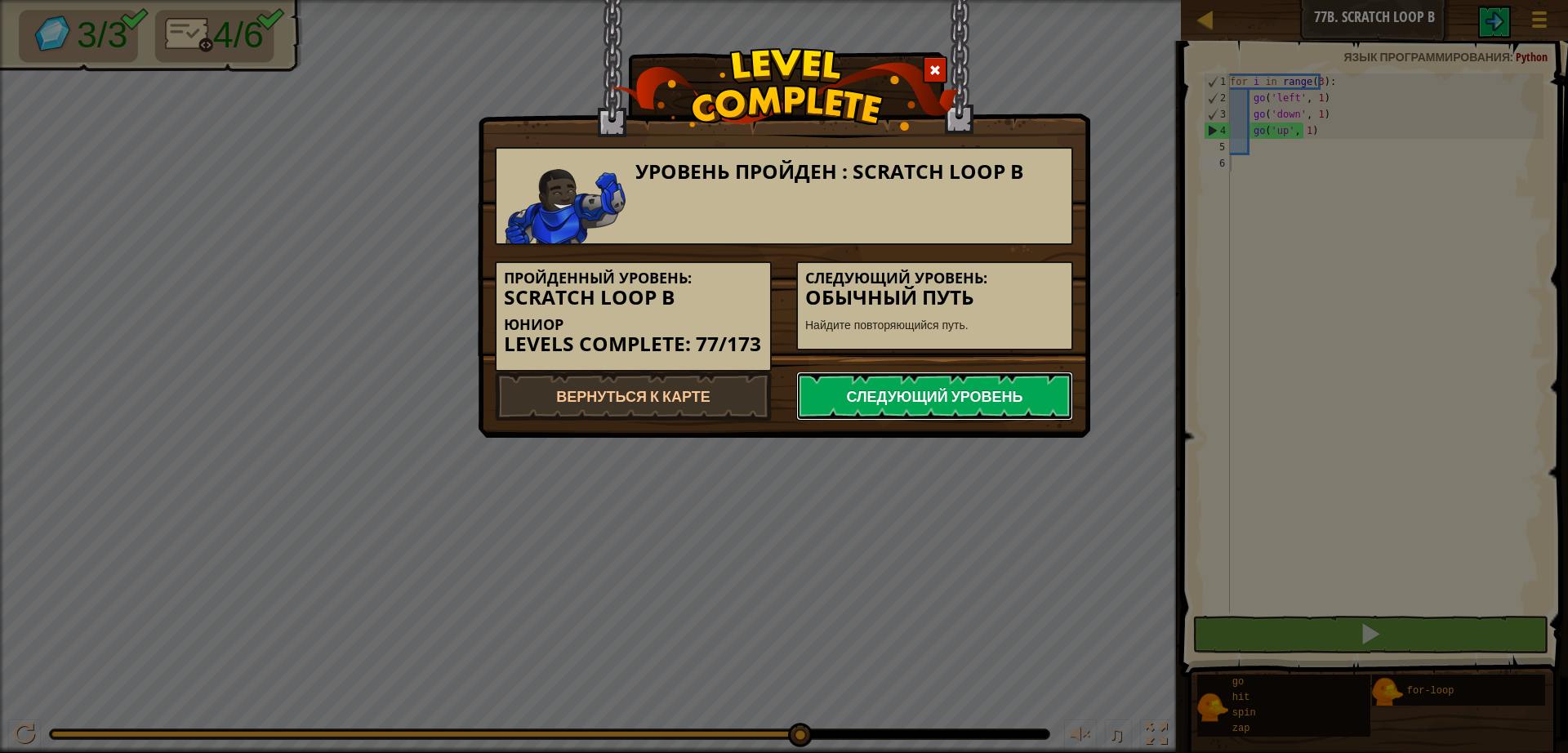
click at [1043, 391] on link "Следующий уровень" at bounding box center [934, 396] width 277 height 49
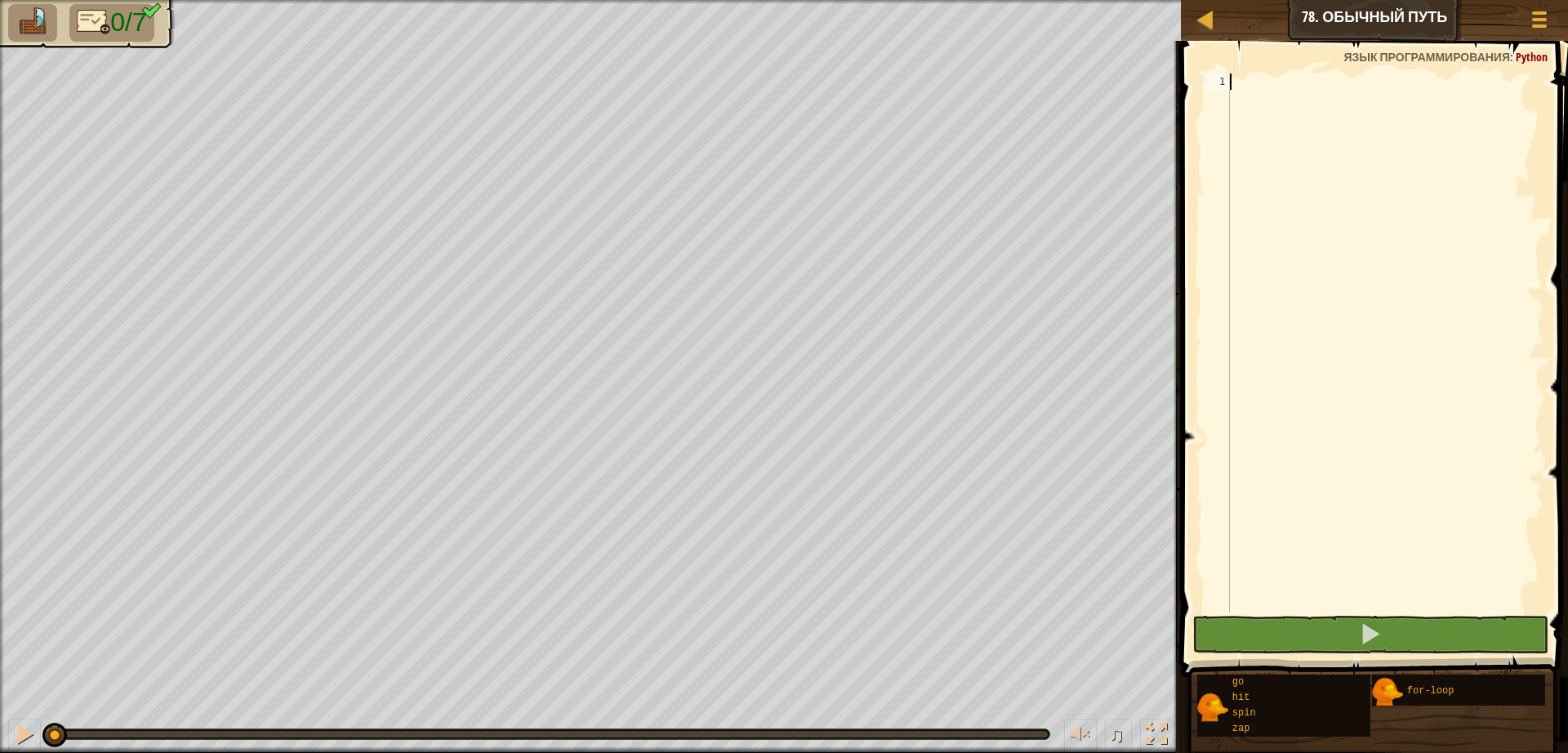
type textarea "for i in range(5):"
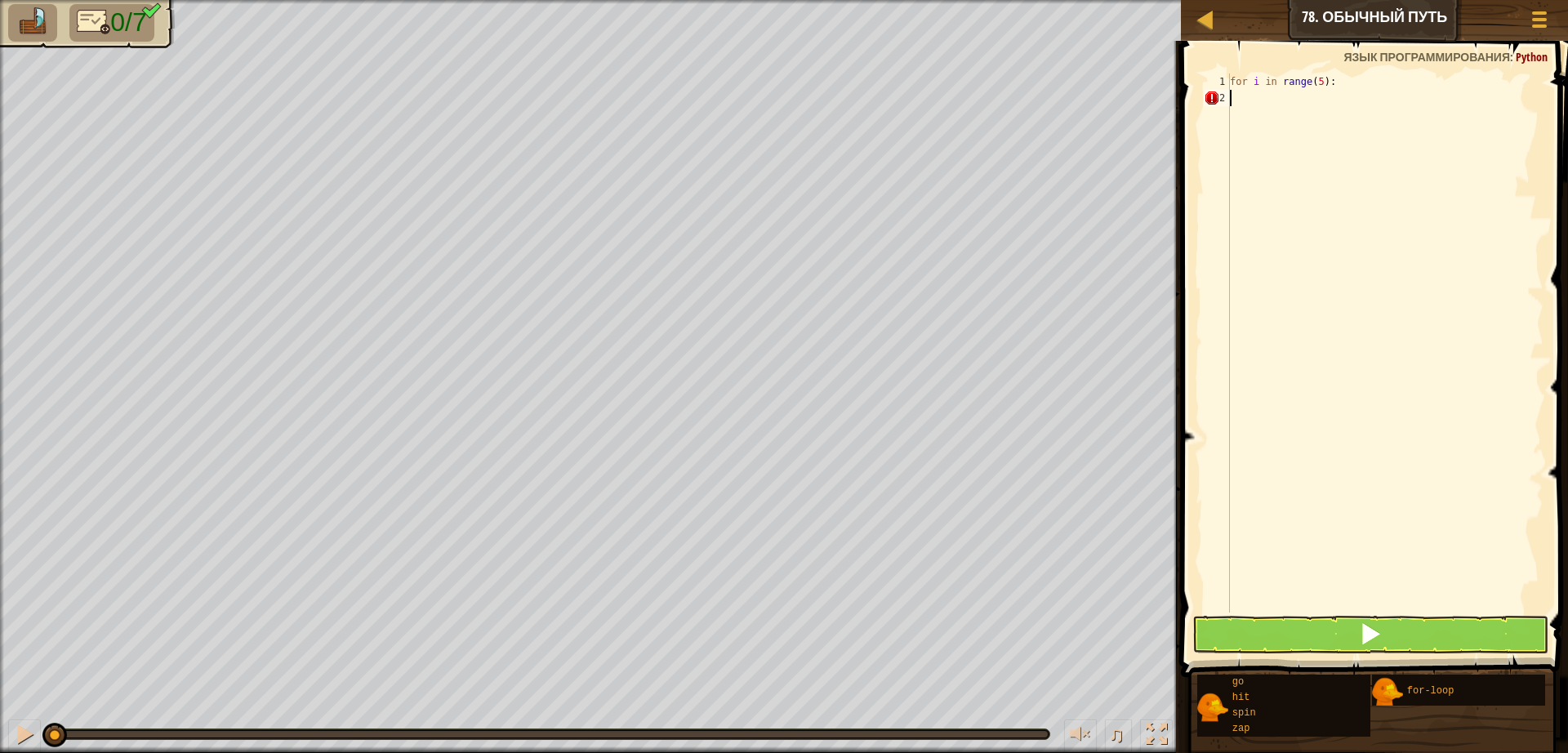
click at [1246, 94] on div "for i in range ( 5 ) :" at bounding box center [1384, 358] width 317 height 571
click at [1349, 64] on span "Язык программирования" at bounding box center [1426, 57] width 167 height 16
click at [1336, 72] on span at bounding box center [1376, 335] width 400 height 684
click at [1231, 83] on div "for i in range ( 5 ) :" at bounding box center [1384, 358] width 317 height 571
type textarea "for i in range(5):"
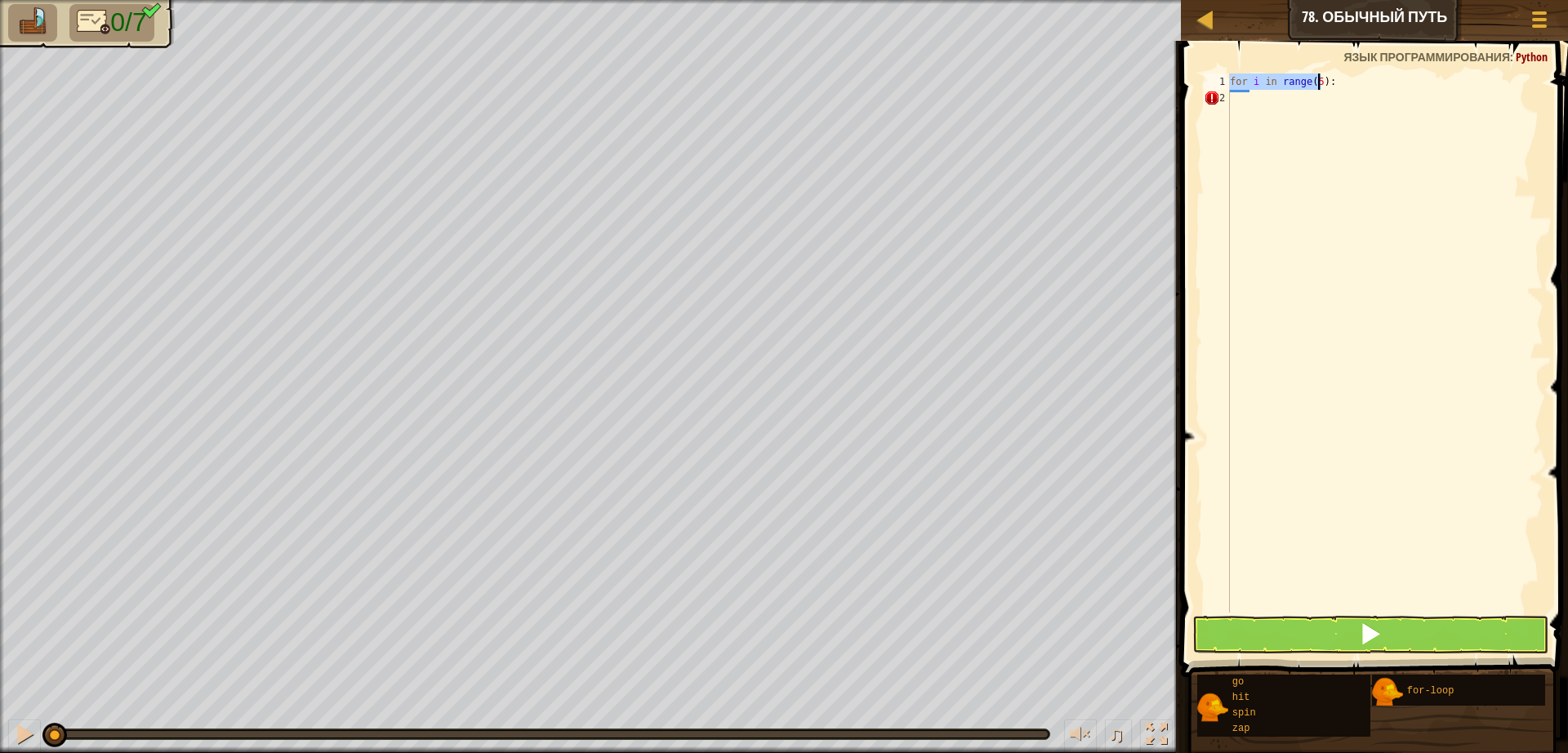
drag, startPoint x: 1245, startPoint y: 83, endPoint x: 1390, endPoint y: 88, distance: 145.1
click at [1386, 86] on div "for i in range ( 5 ) :" at bounding box center [1384, 358] width 317 height 571
click at [1390, 102] on div "for i in range ( 5 ) :" at bounding box center [1384, 358] width 317 height 571
type textarea "g"
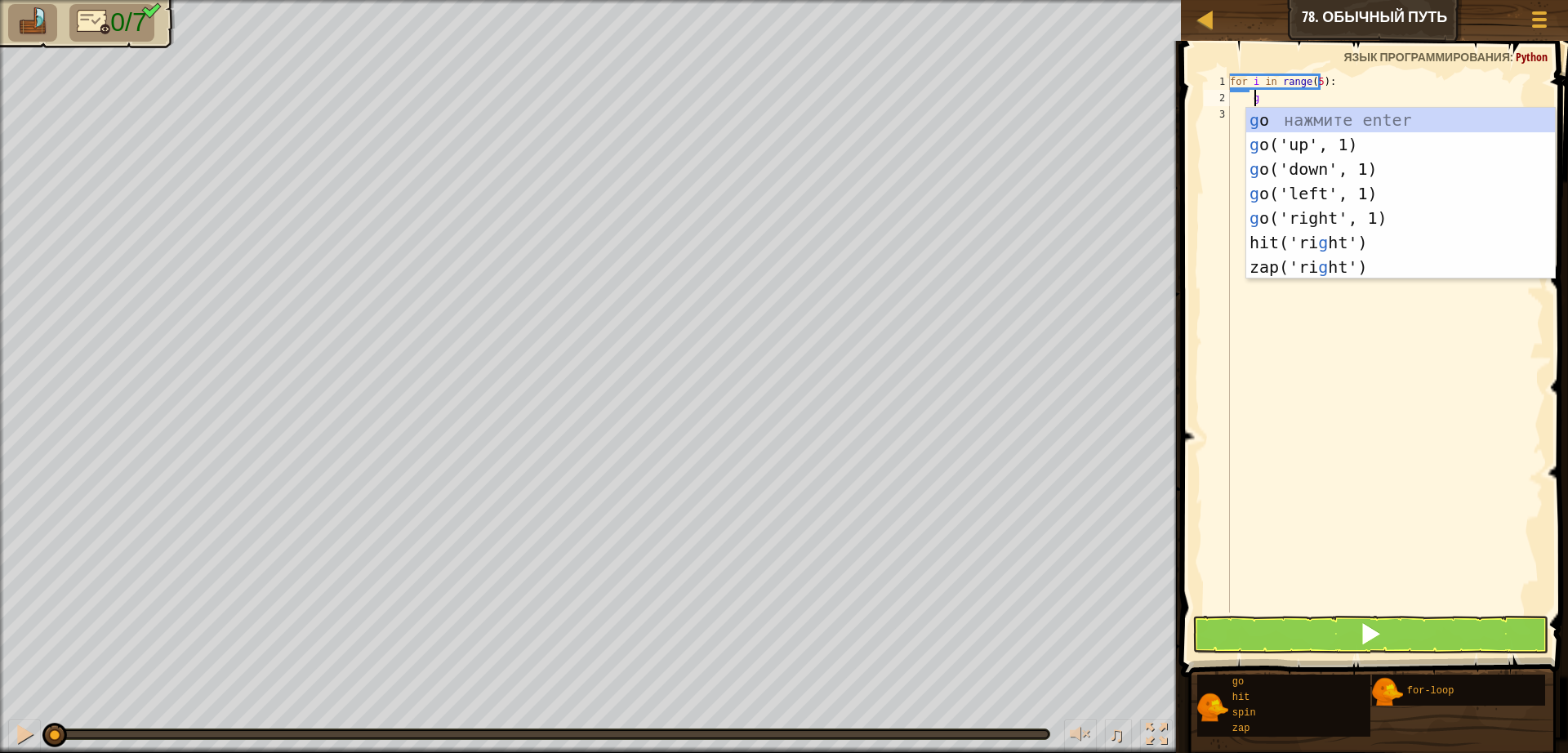
scroll to position [7, 2]
click at [1309, 222] on div "g o нажмите enter g o('up', 1) нажмите enter g o('down', 1) нажмите enter g o('…" at bounding box center [1400, 217] width 309 height 220
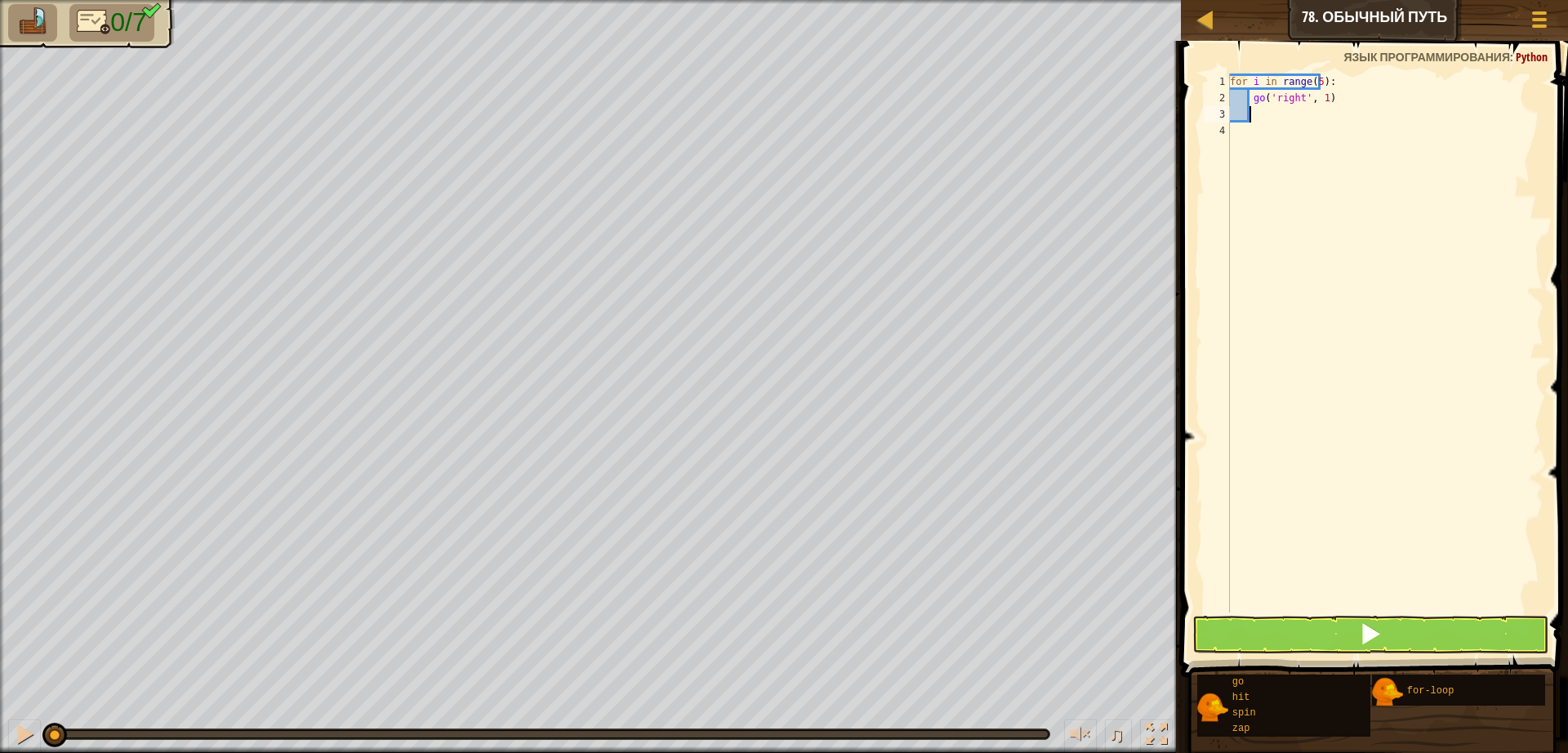
type textarea "g"
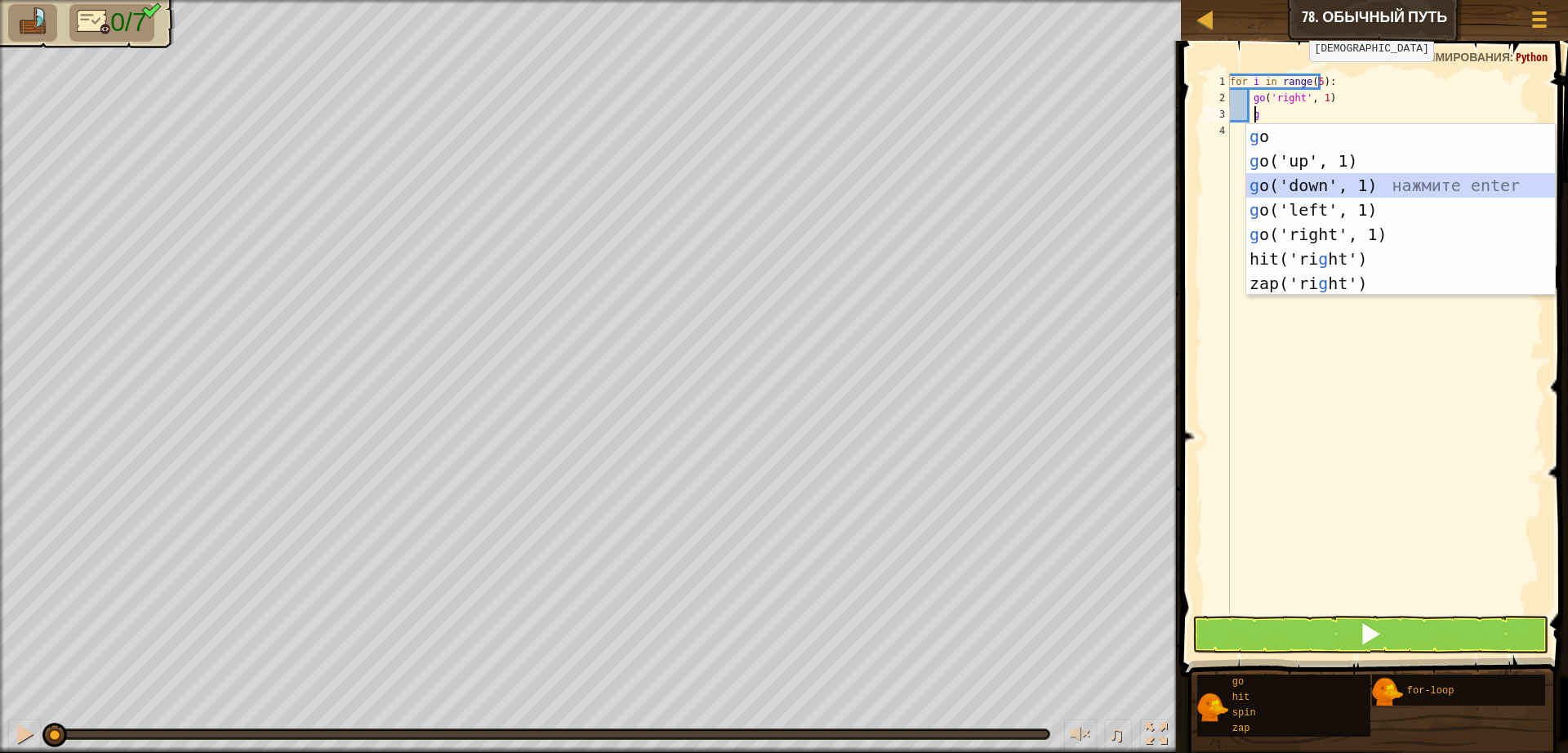
click at [1290, 189] on div "g o нажмите enter g o('up', 1) нажмите enter g o('down', 1) нажмите enter g o('…" at bounding box center [1400, 234] width 309 height 220
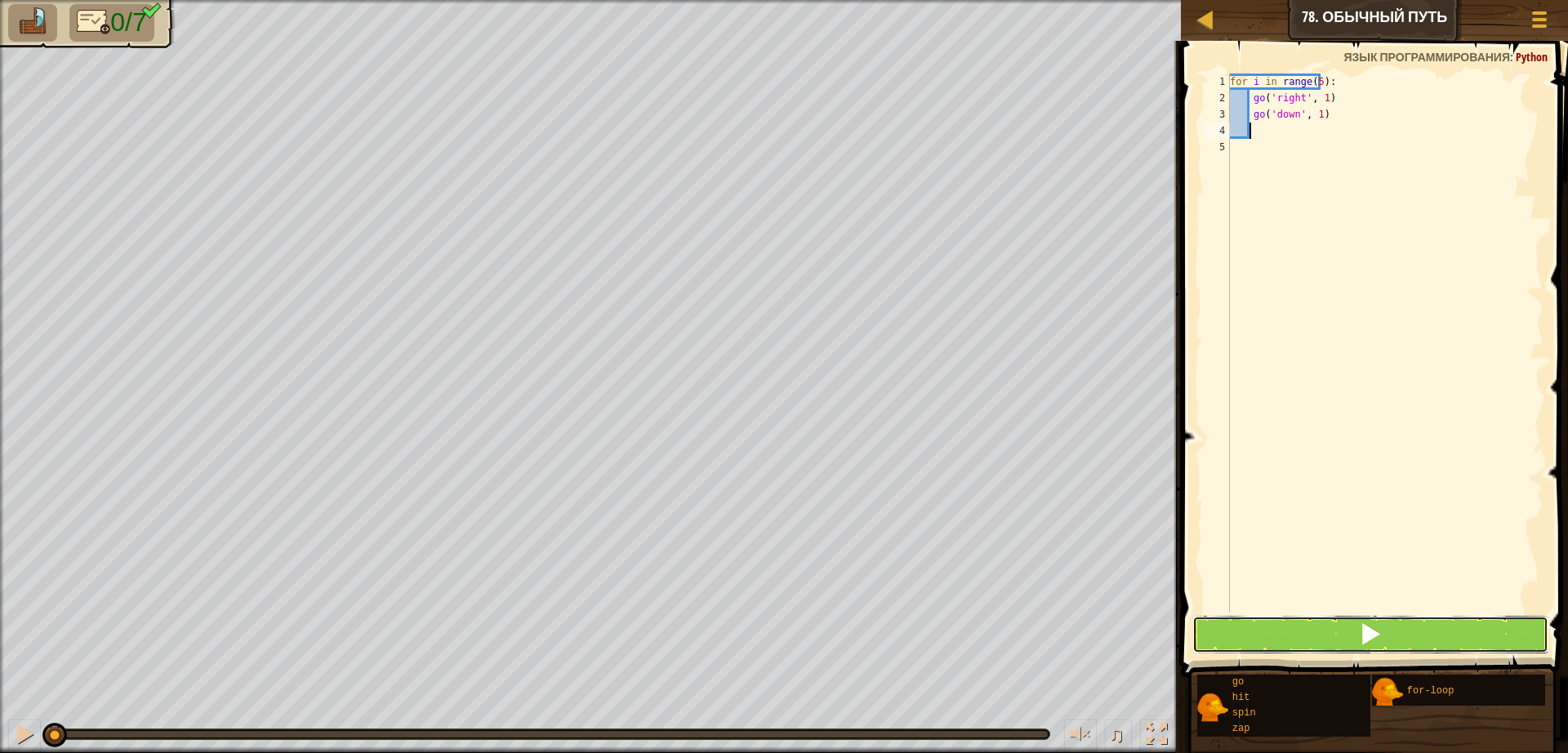
click at [1363, 626] on span at bounding box center [1370, 634] width 23 height 23
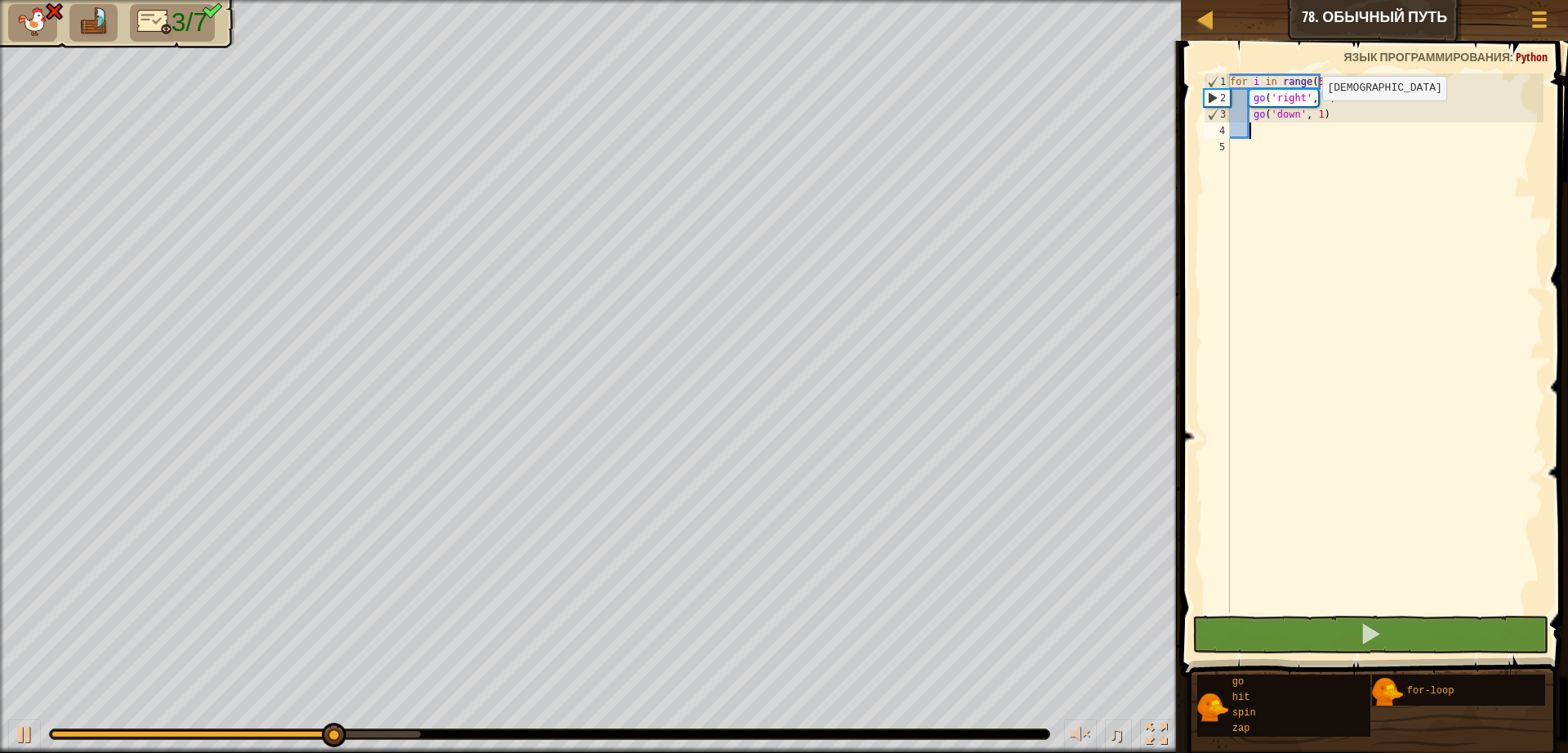
click at [1307, 116] on div "for i in range ( 5 ) : go ( 'right' , 1 ) go ( 'down' , 1 )" at bounding box center [1384, 358] width 317 height 571
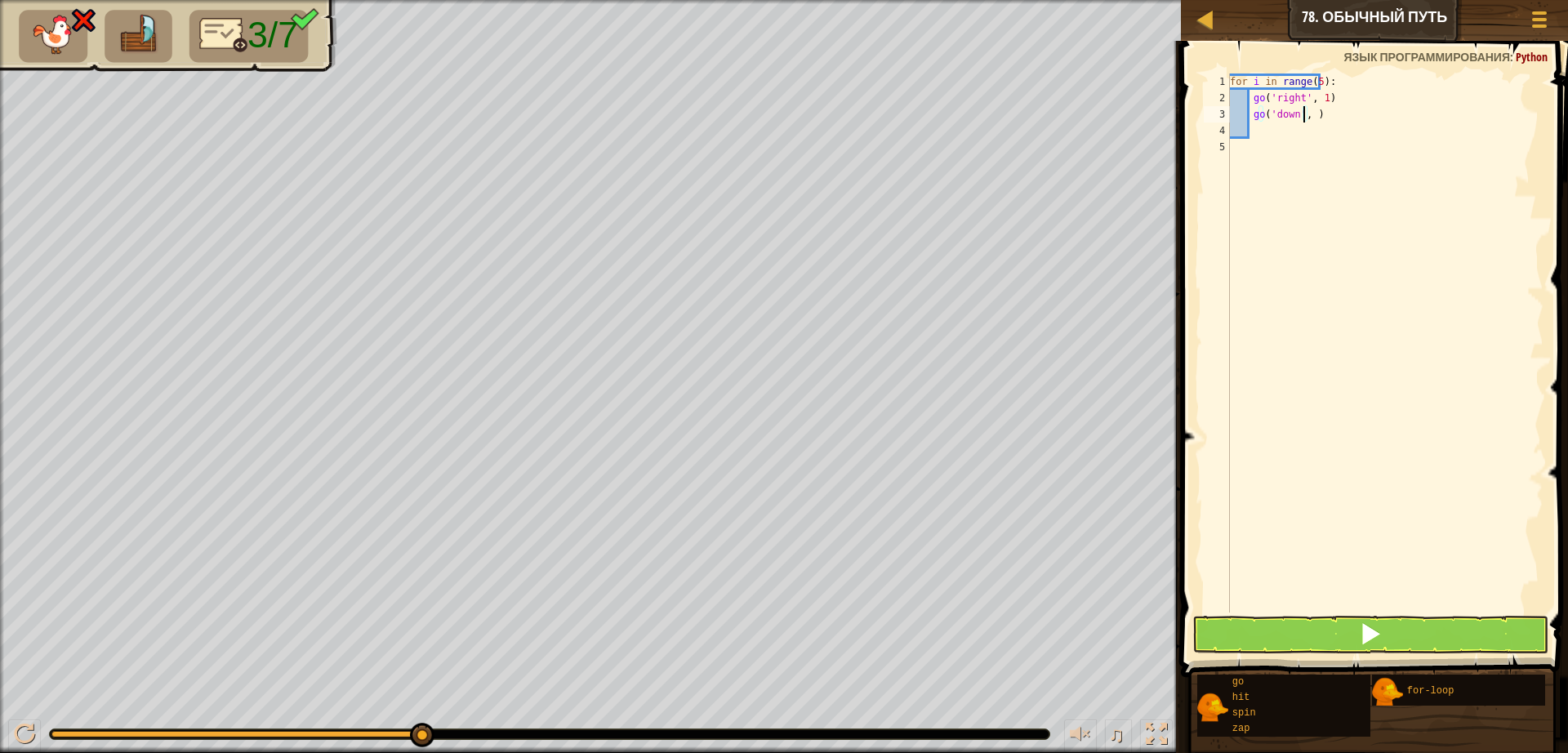
scroll to position [7, 7]
type textarea "go('down', 2)"
click at [1351, 640] on button at bounding box center [1370, 635] width 356 height 38
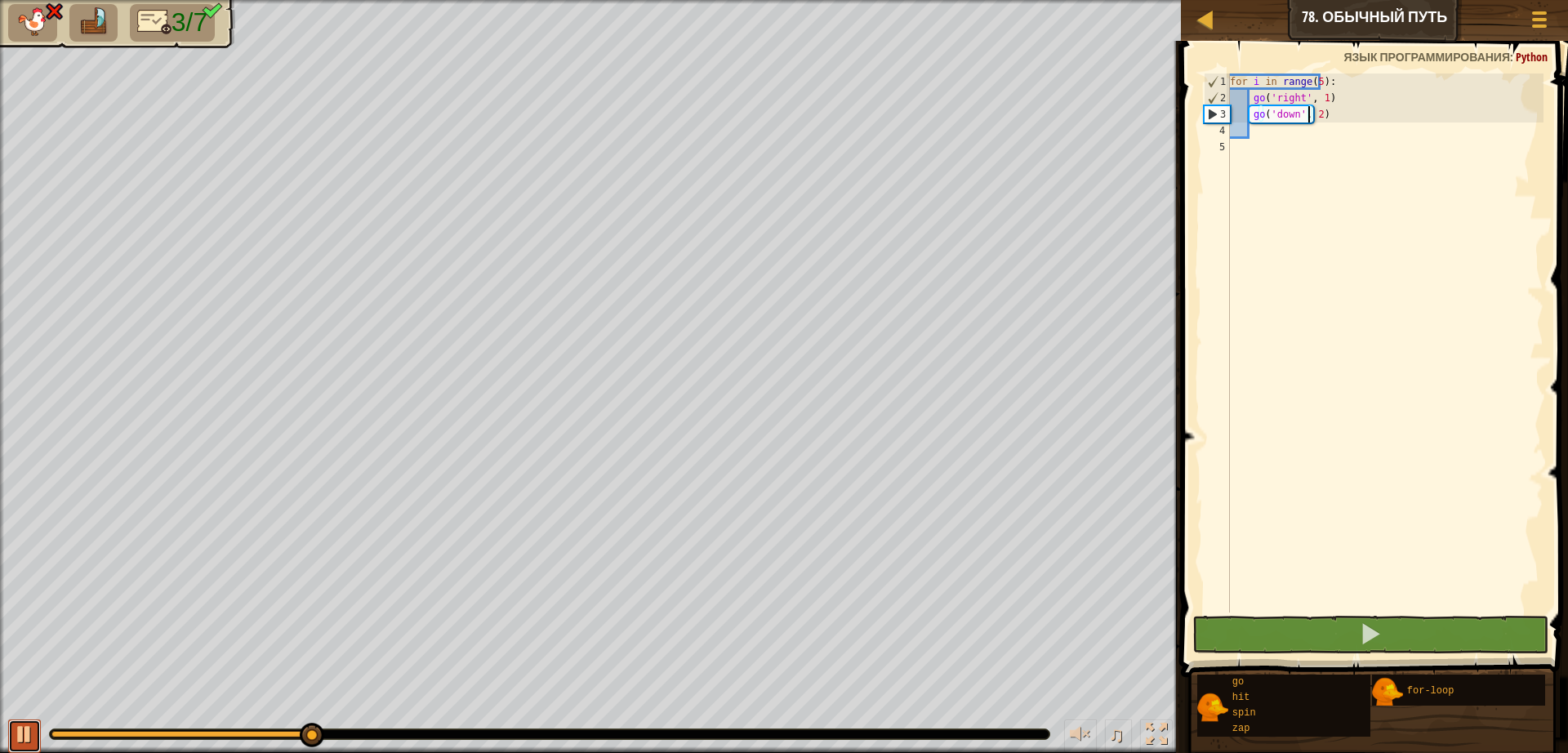
click at [14, 726] on div at bounding box center [25, 734] width 22 height 22
click at [1294, 125] on div "for i in range ( 5 ) : go ( 'right' , 1 ) go ( 'down' , 2 )" at bounding box center [1384, 358] width 317 height 571
type textarea "g"
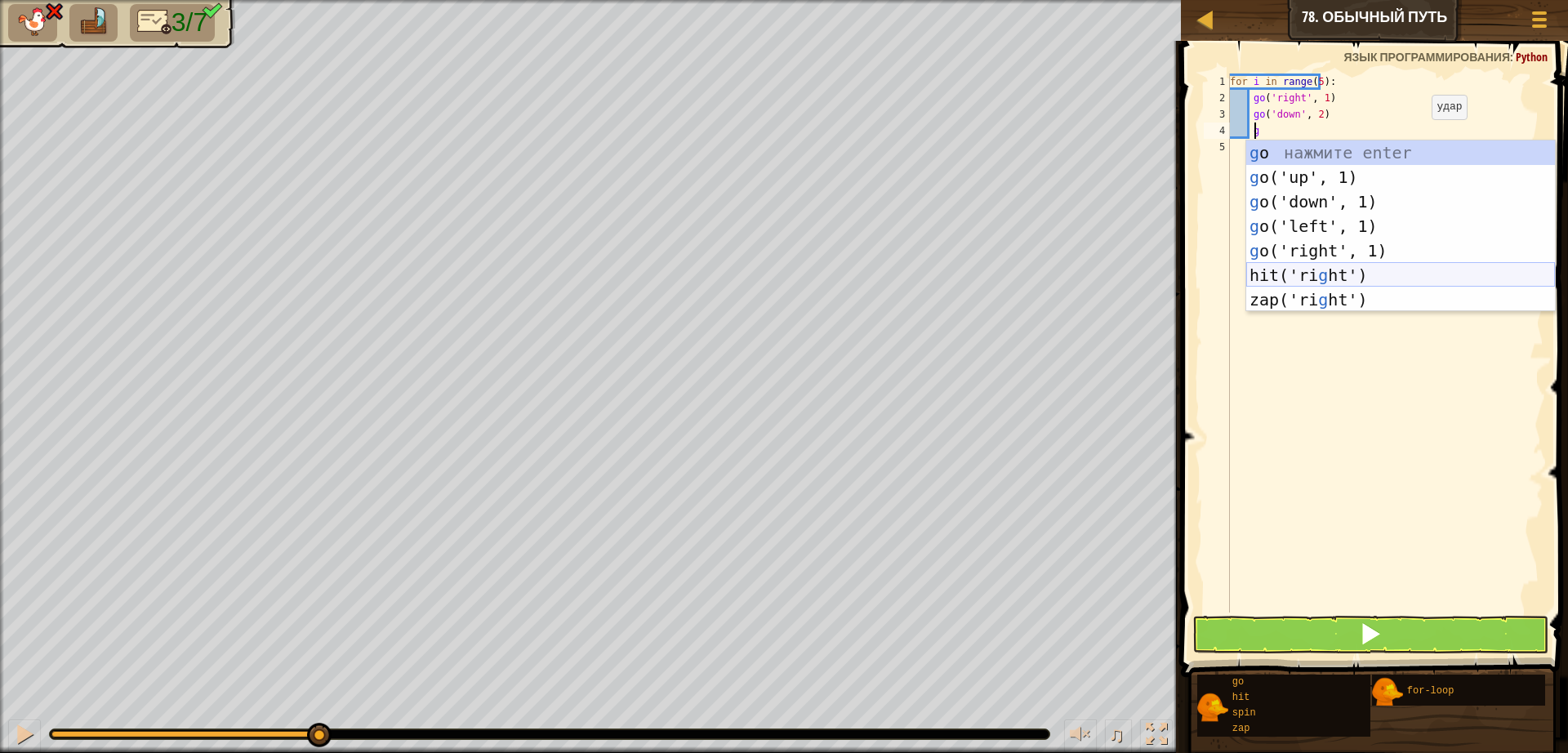
click at [1350, 280] on div "g o нажмите enter g o('up', 1) нажмите enter g o('down', 1) нажмите enter g o('…" at bounding box center [1400, 250] width 309 height 220
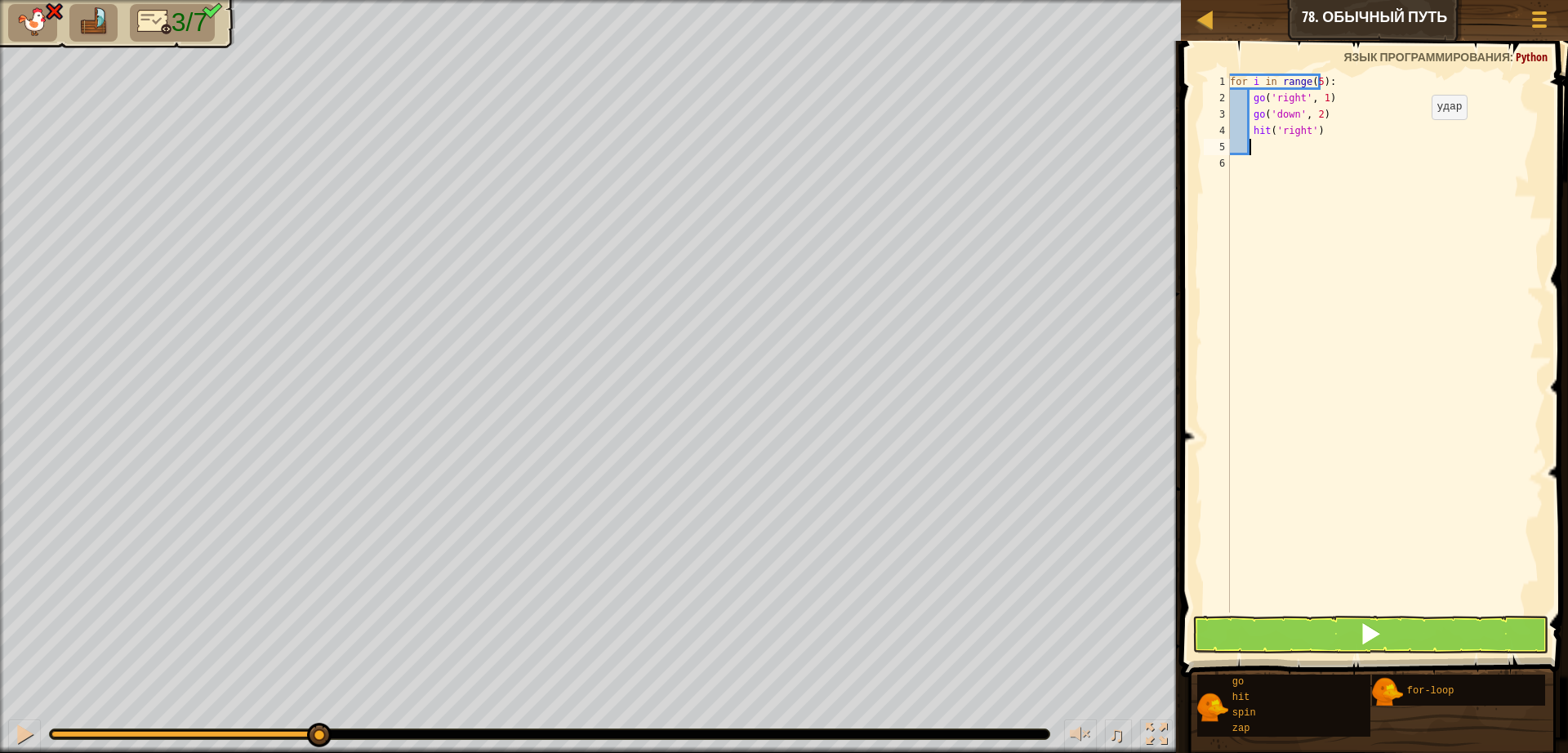
scroll to position [7, 1]
click at [1357, 137] on div "for i in range ( 5 ) : go ( 'right' , 1 ) go ( 'down' , 2 ) hit ( 'right' )" at bounding box center [1384, 358] width 317 height 571
type textarea "h"
type textarea "g"
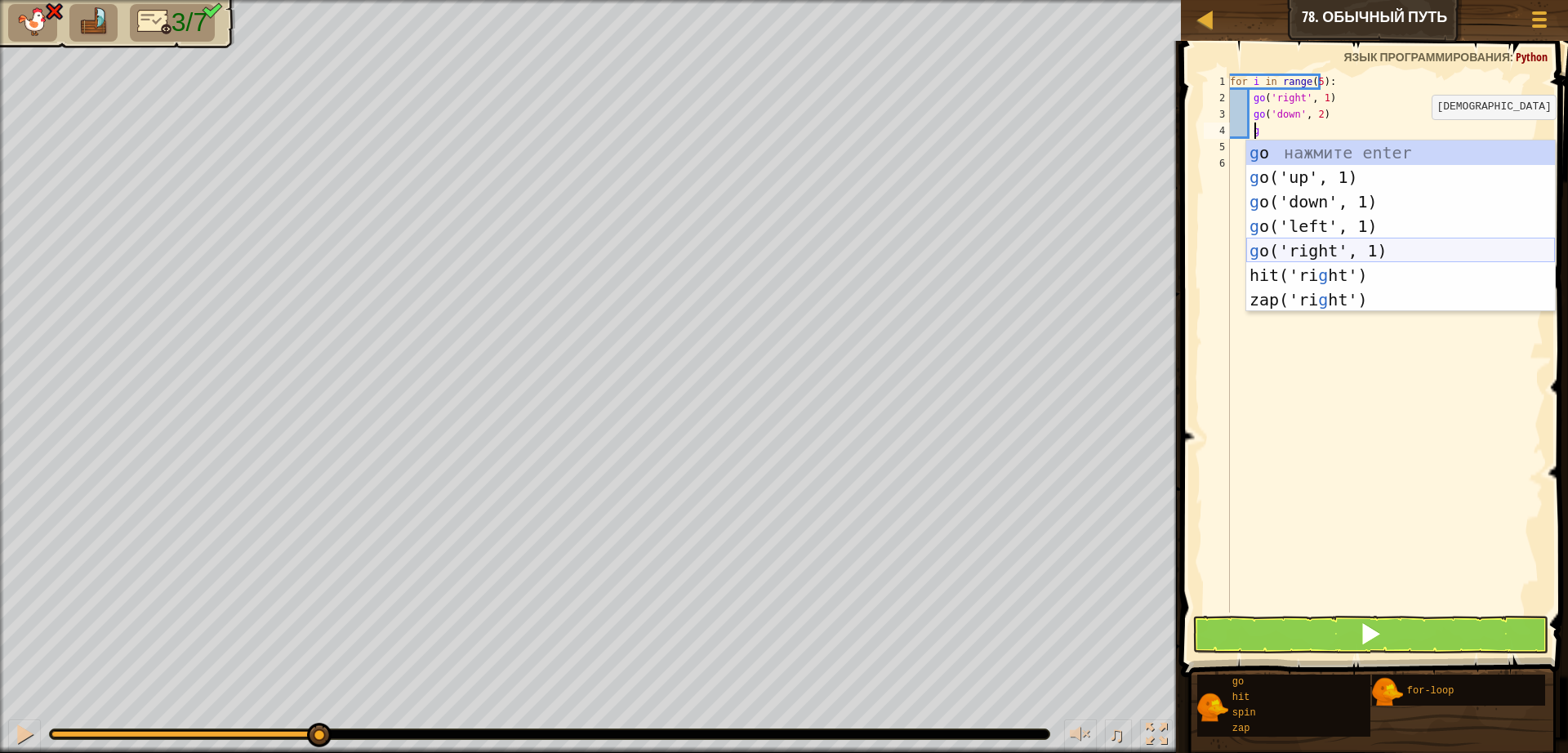
click at [1323, 244] on div "g o нажмите enter g o('up', 1) нажмите enter g o('down', 1) нажмите enter g o('…" at bounding box center [1400, 250] width 309 height 220
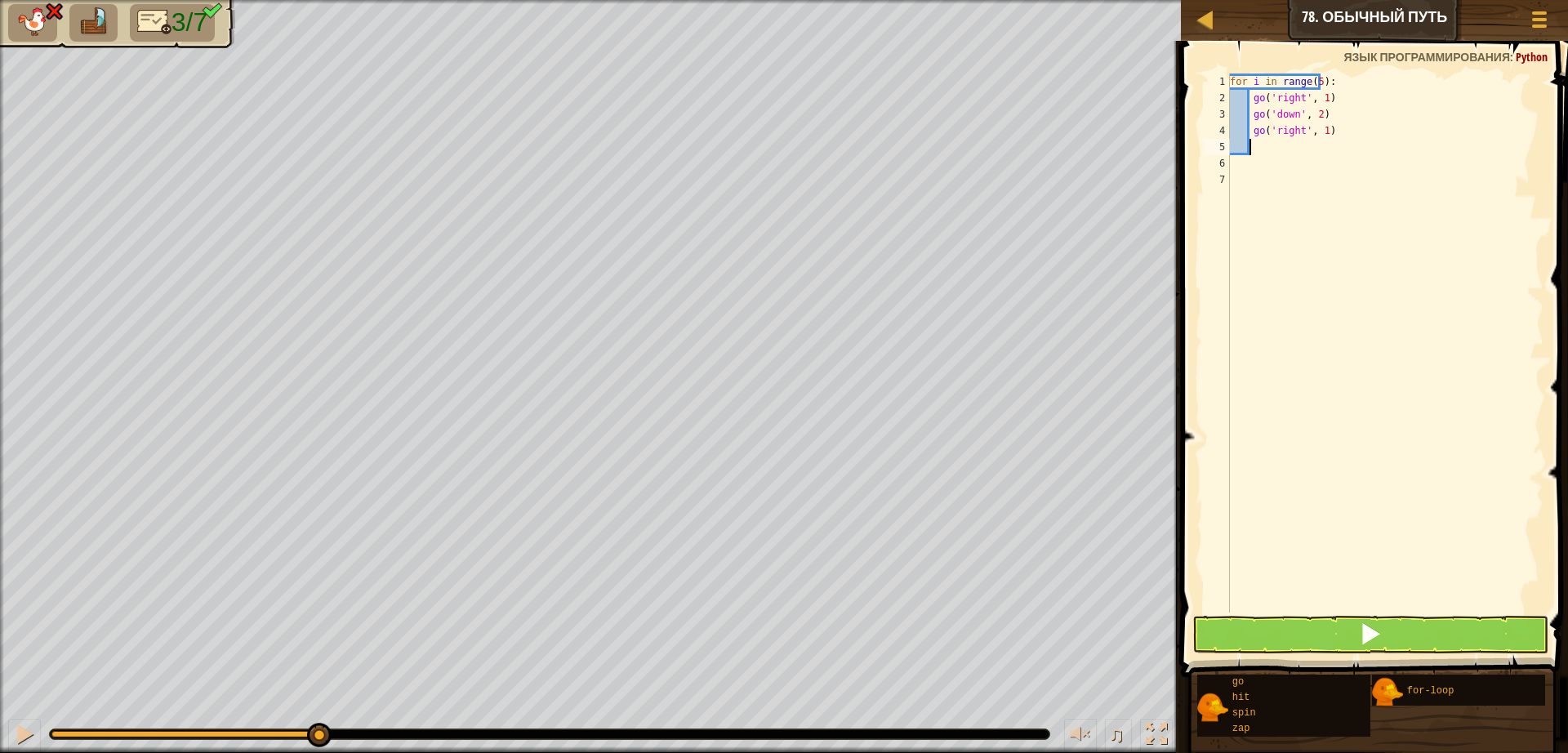
type textarea "g"
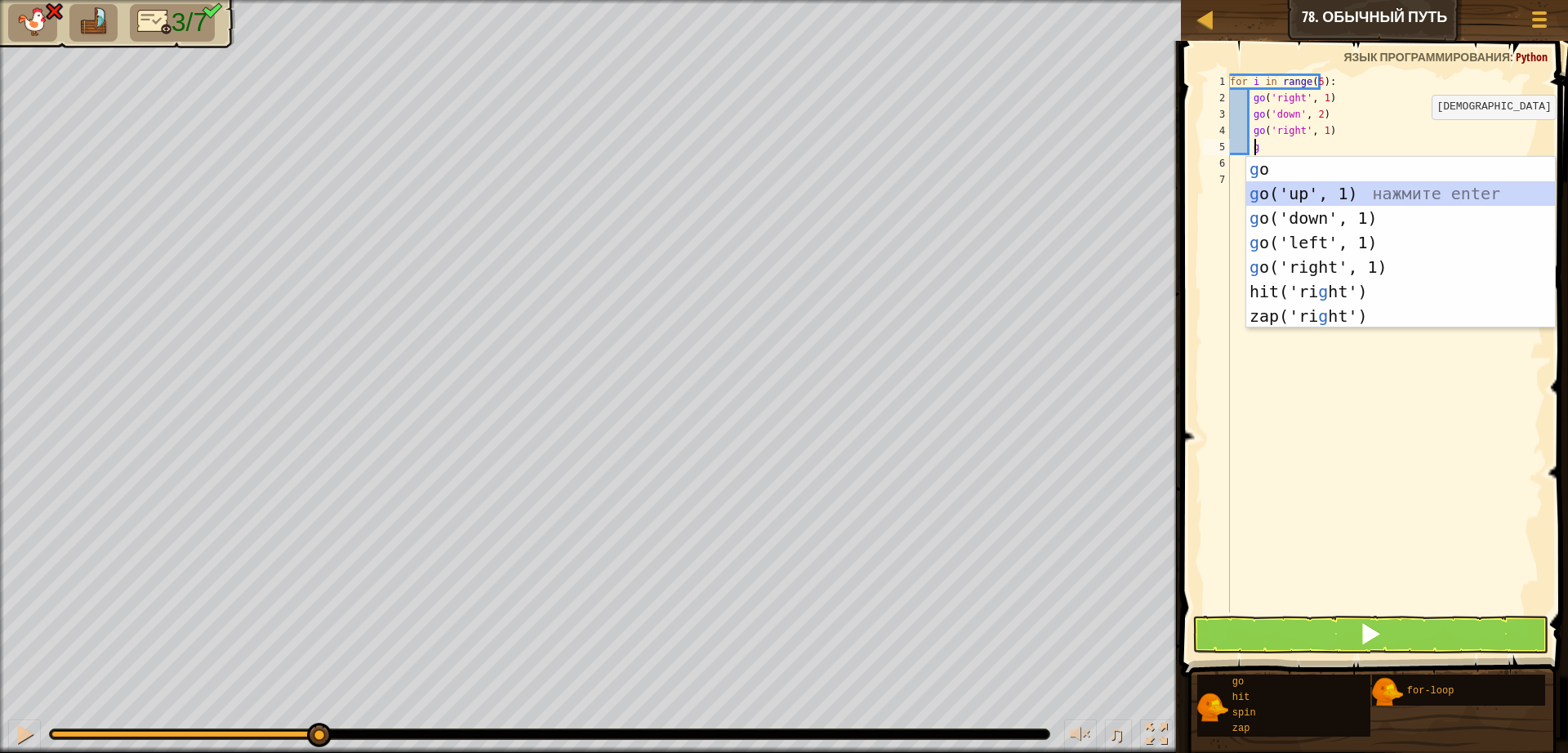
click at [1309, 190] on div "g o нажмите enter g o('up', 1) нажмите enter g o('down', 1) нажмите enter g o('…" at bounding box center [1400, 266] width 309 height 220
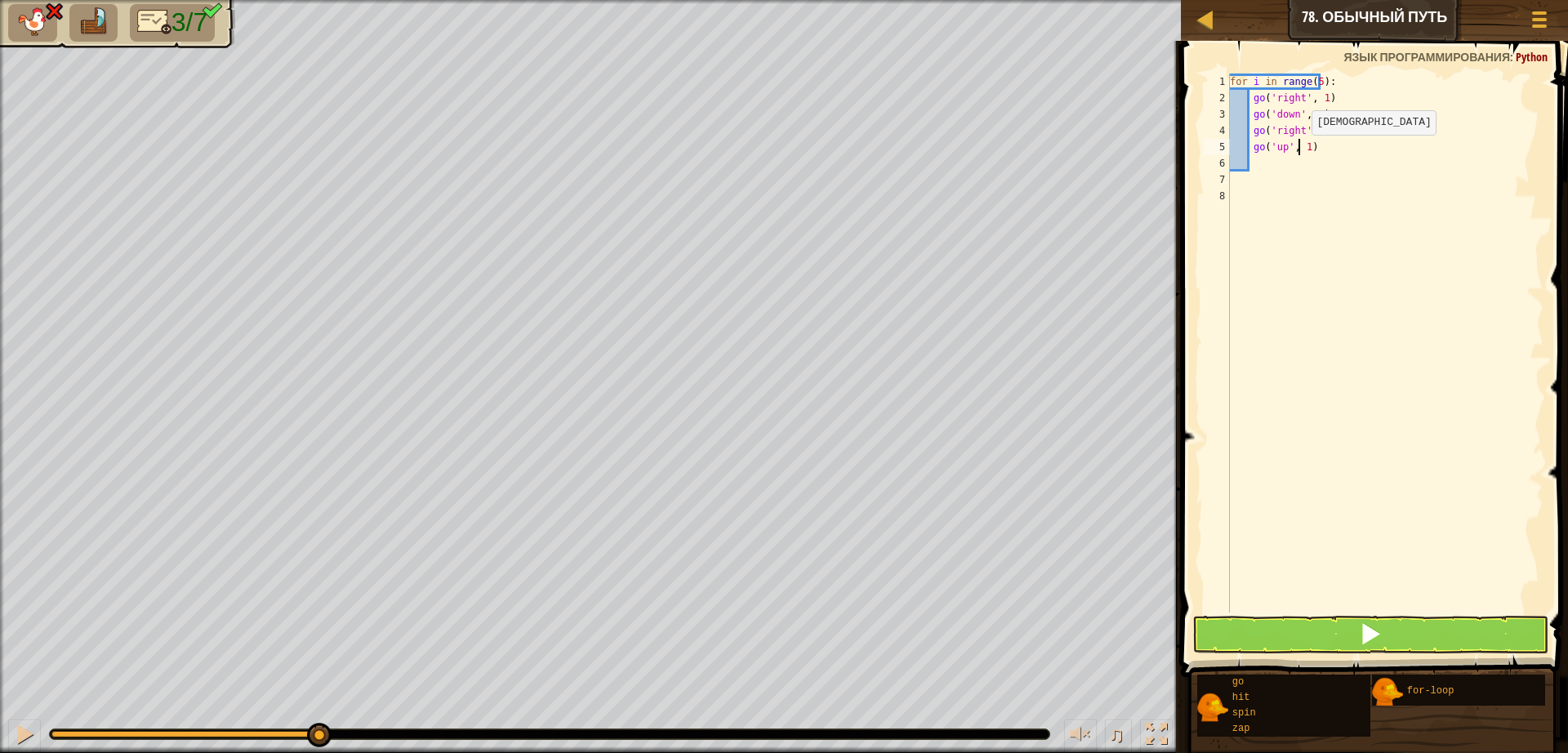
click at [1297, 151] on div "for i in range ( 5 ) : go ( 'right' , 1 ) go ( 'down' , 2 ) go ( 'right' , 1 ) …" at bounding box center [1384, 358] width 317 height 571
type textarea "go('up', 2)"
click at [1365, 640] on span at bounding box center [1370, 634] width 23 height 23
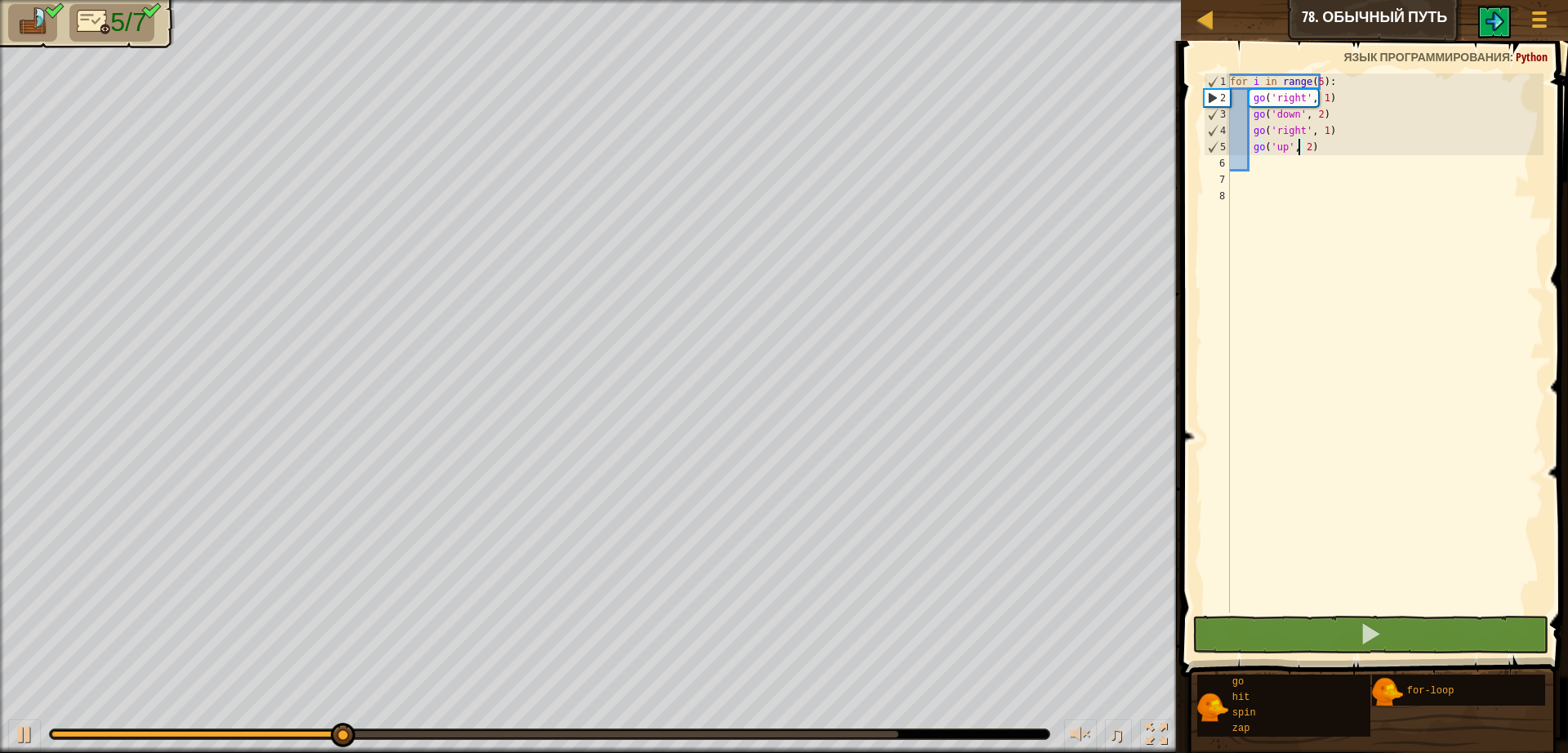
click at [852, 727] on div "♫" at bounding box center [590, 730] width 1180 height 49
click at [858, 725] on div "♫" at bounding box center [590, 730] width 1180 height 49
click at [865, 729] on div at bounding box center [549, 734] width 1000 height 10
click at [867, 731] on div at bounding box center [549, 734] width 1000 height 10
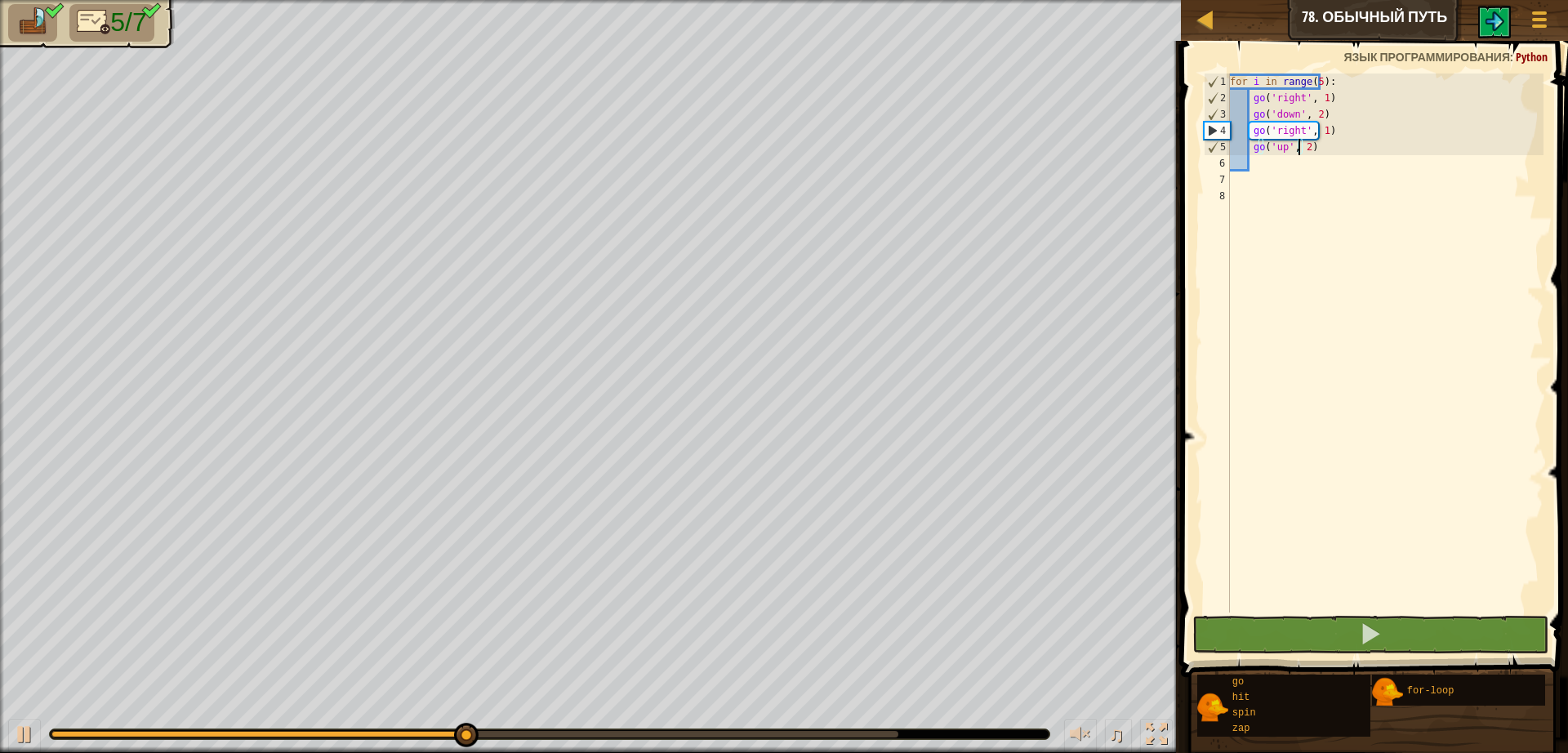
click at [867, 731] on div at bounding box center [475, 734] width 847 height 7
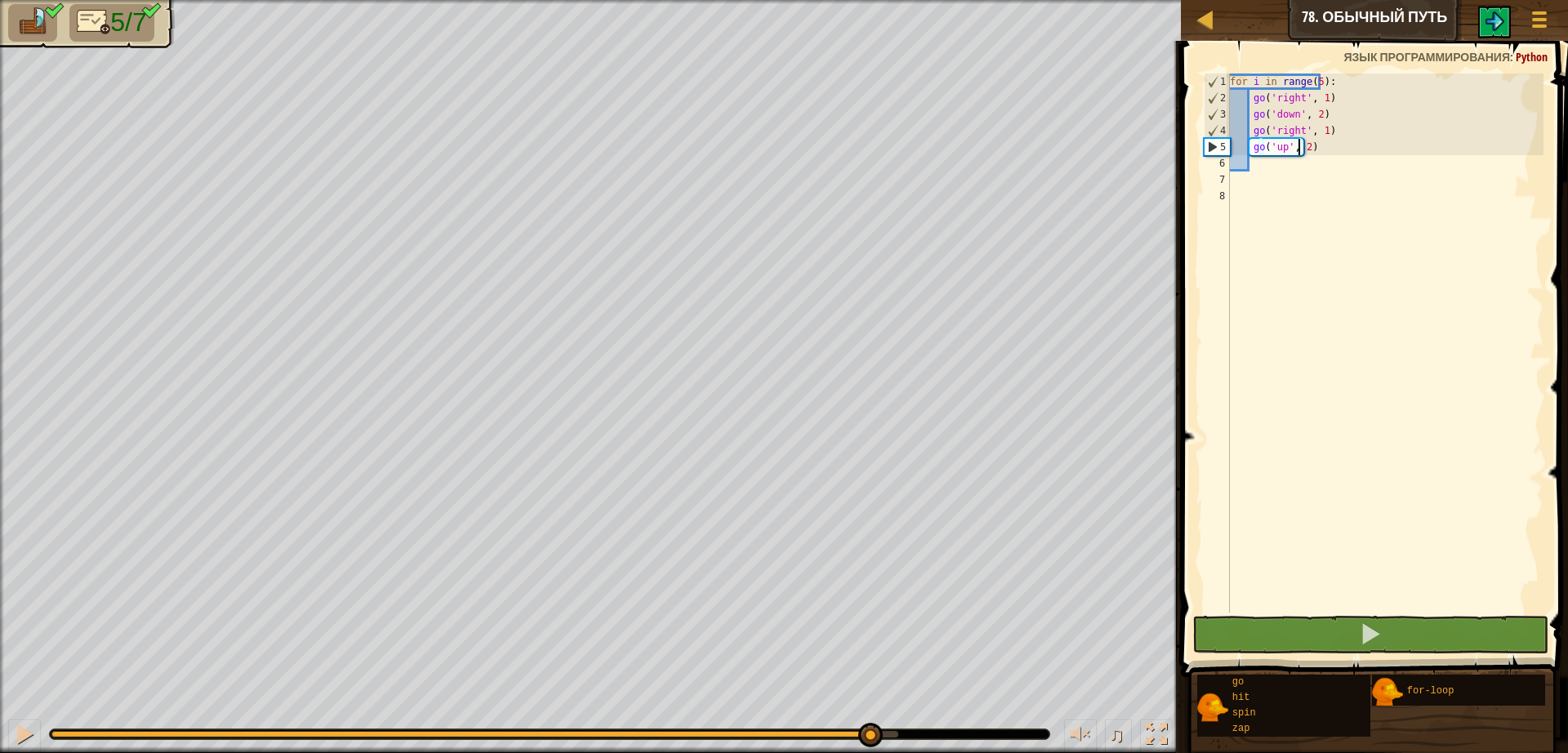
click at [2, 729] on div "♫" at bounding box center [590, 730] width 1180 height 49
click at [6, 731] on div "♫" at bounding box center [590, 730] width 1180 height 49
click at [14, 732] on div at bounding box center [25, 734] width 22 height 22
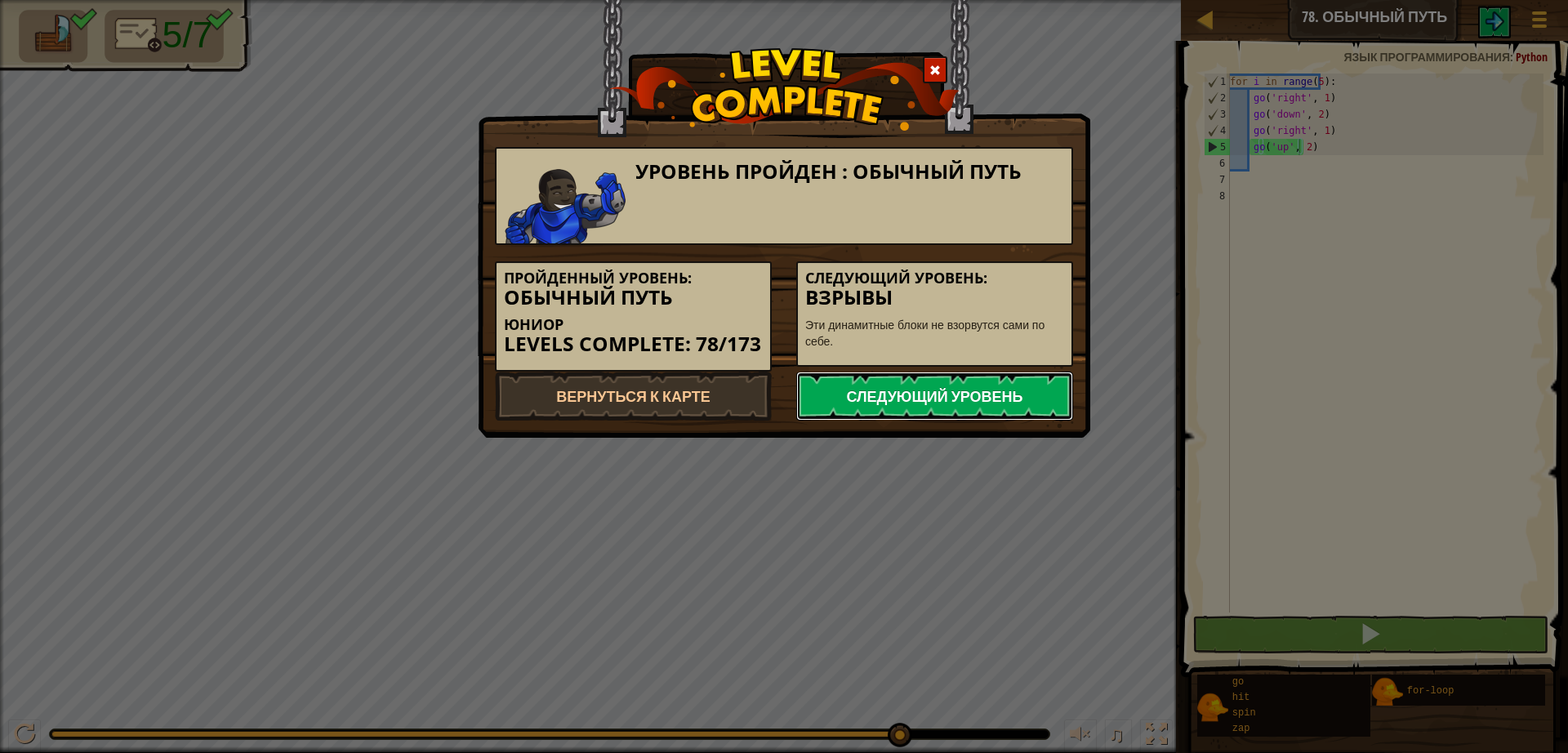
click at [866, 408] on link "Следующий уровень" at bounding box center [934, 396] width 277 height 49
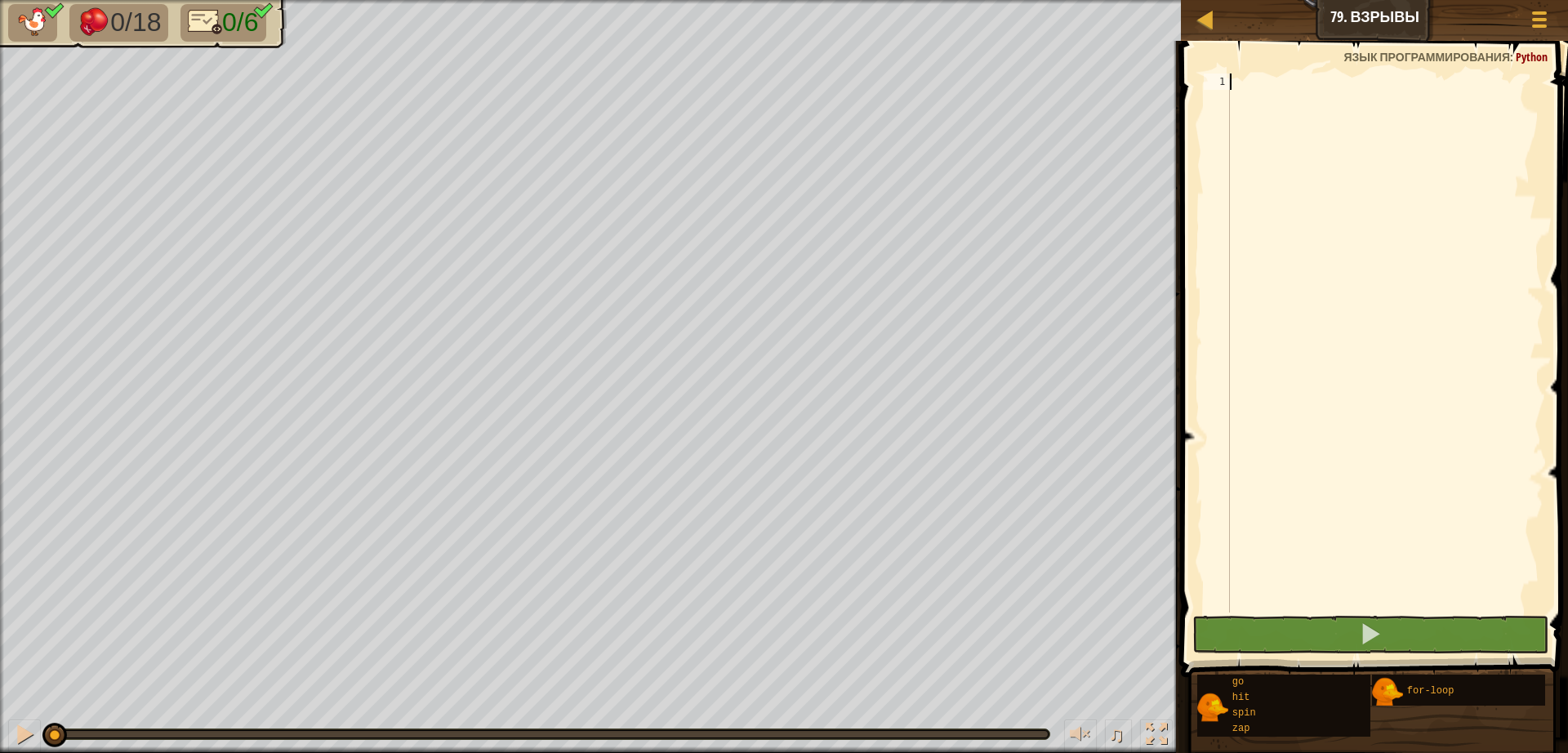
type textarea "z"
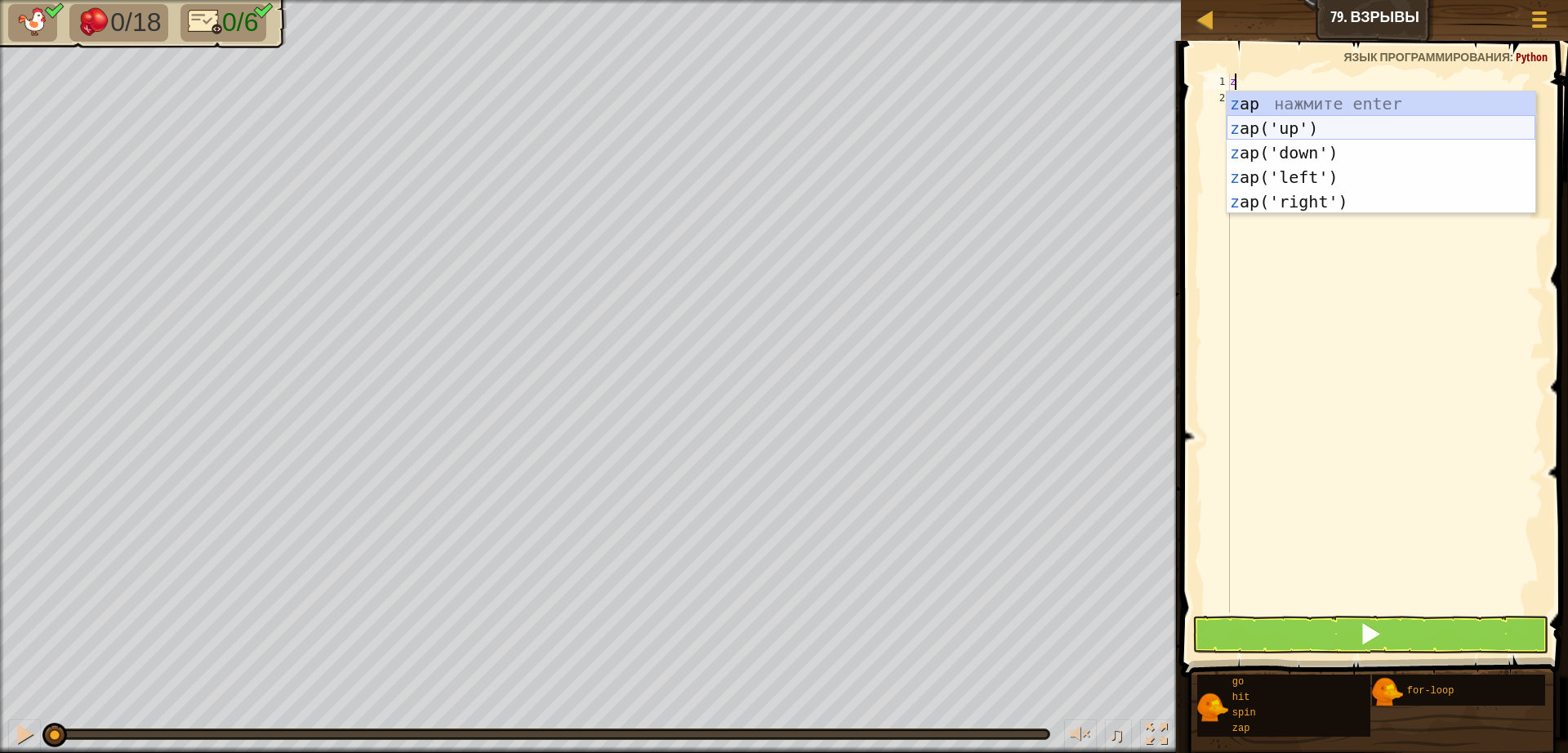
click at [1342, 119] on div "z ap нажмите enter z ap('up') нажмите enter z ap('down') нажмите enter z ap('le…" at bounding box center [1381, 178] width 309 height 172
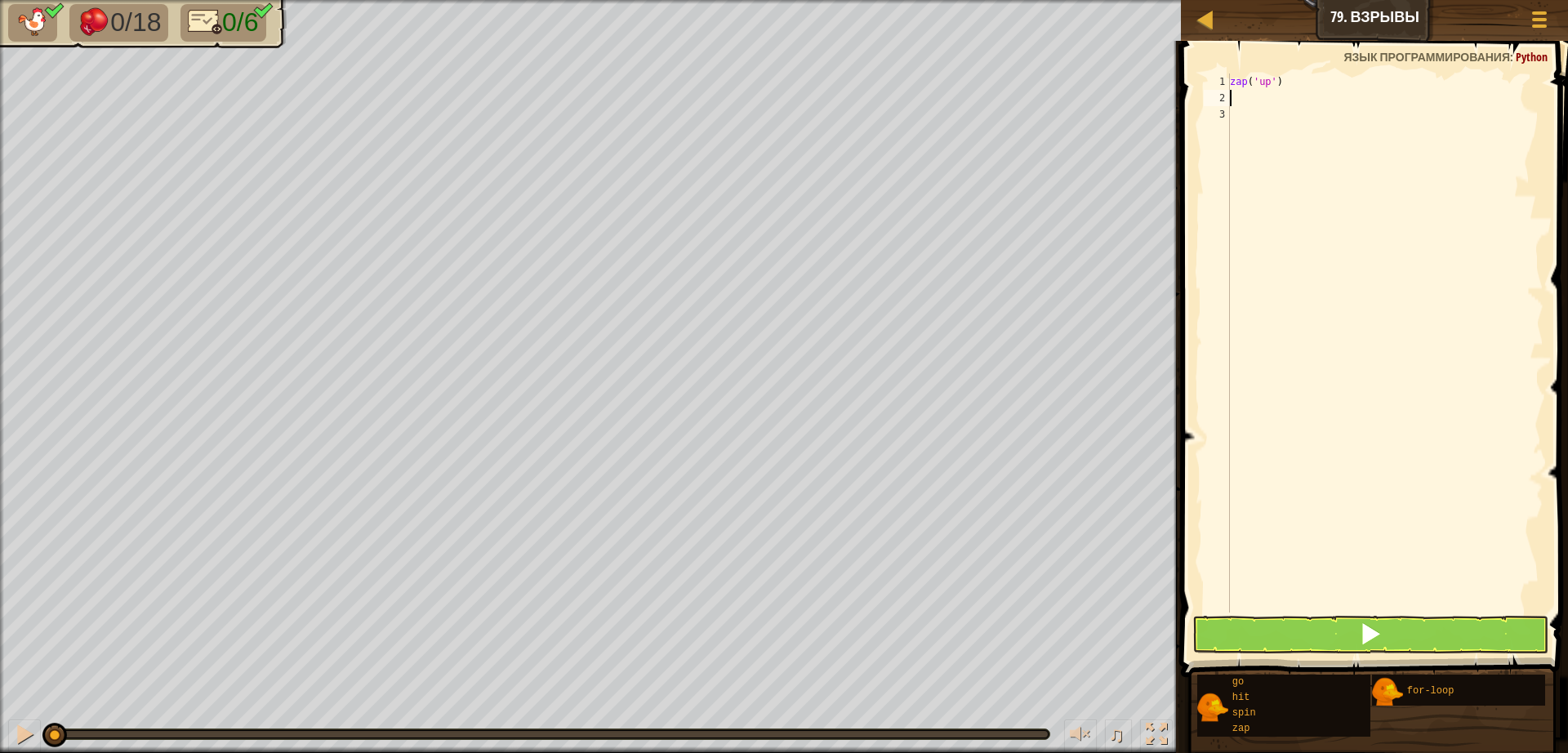
click at [1306, 92] on div "zap ( 'up' )" at bounding box center [1384, 358] width 317 height 571
click at [1307, 83] on div "zap ( 'up' )" at bounding box center [1384, 358] width 317 height 571
type textarea "z"
type textarea "for i in range(5):"
drag, startPoint x: 1313, startPoint y: 81, endPoint x: 1181, endPoint y: 83, distance: 132.0
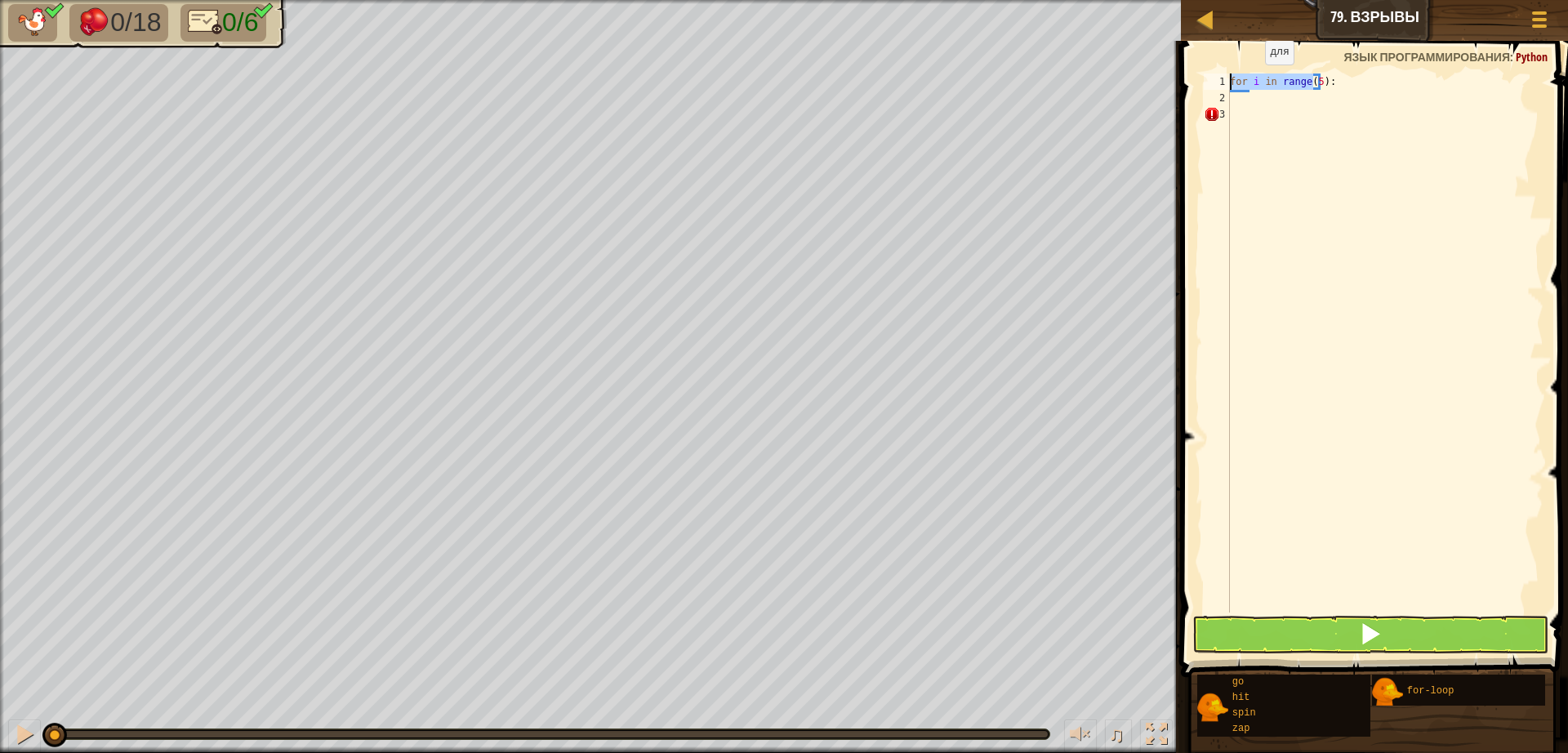
click at [1181, 83] on div "for i in range(5): 1 2 3 for i in range ( 5 ) : ההההההההההההההההההההההההההההההה…" at bounding box center [1372, 391] width 392 height 684
click at [1240, 97] on div "for i in range ( 5 ) :" at bounding box center [1384, 358] width 317 height 571
type textarea "z"
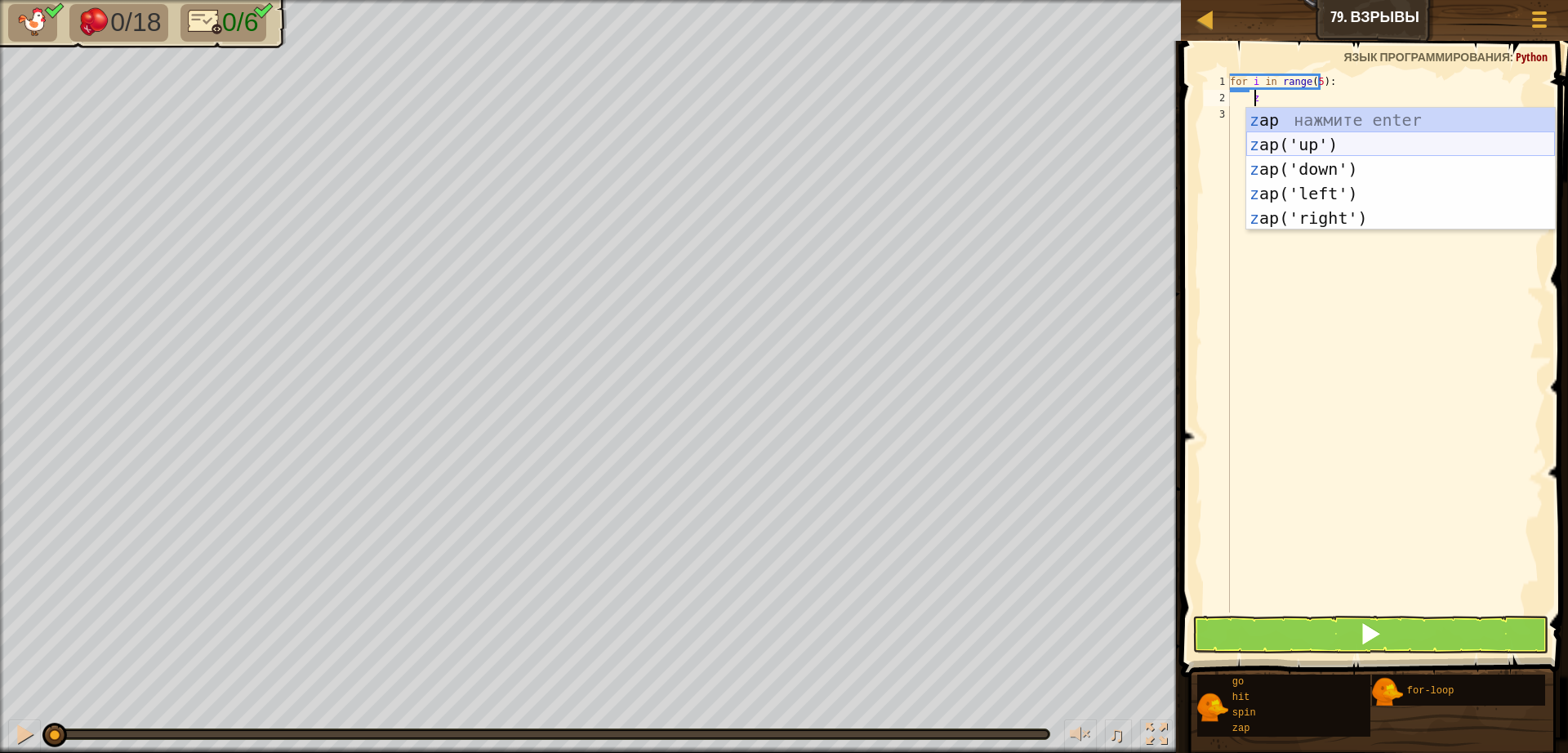
click at [1308, 149] on div "z ap нажмите enter z ap('up') нажмите enter z ap('down') нажмите enter z ap('le…" at bounding box center [1400, 193] width 309 height 172
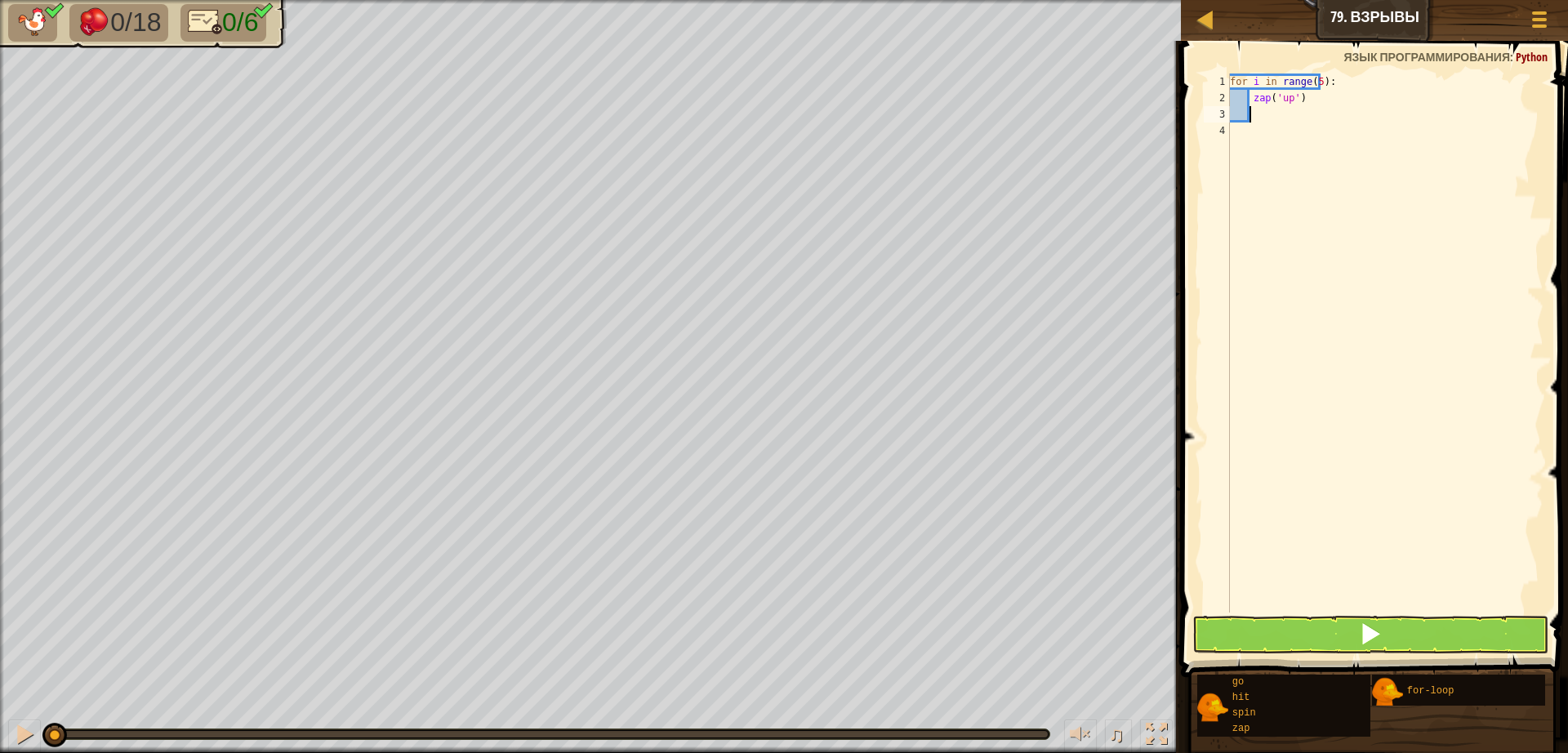
type textarea "g"
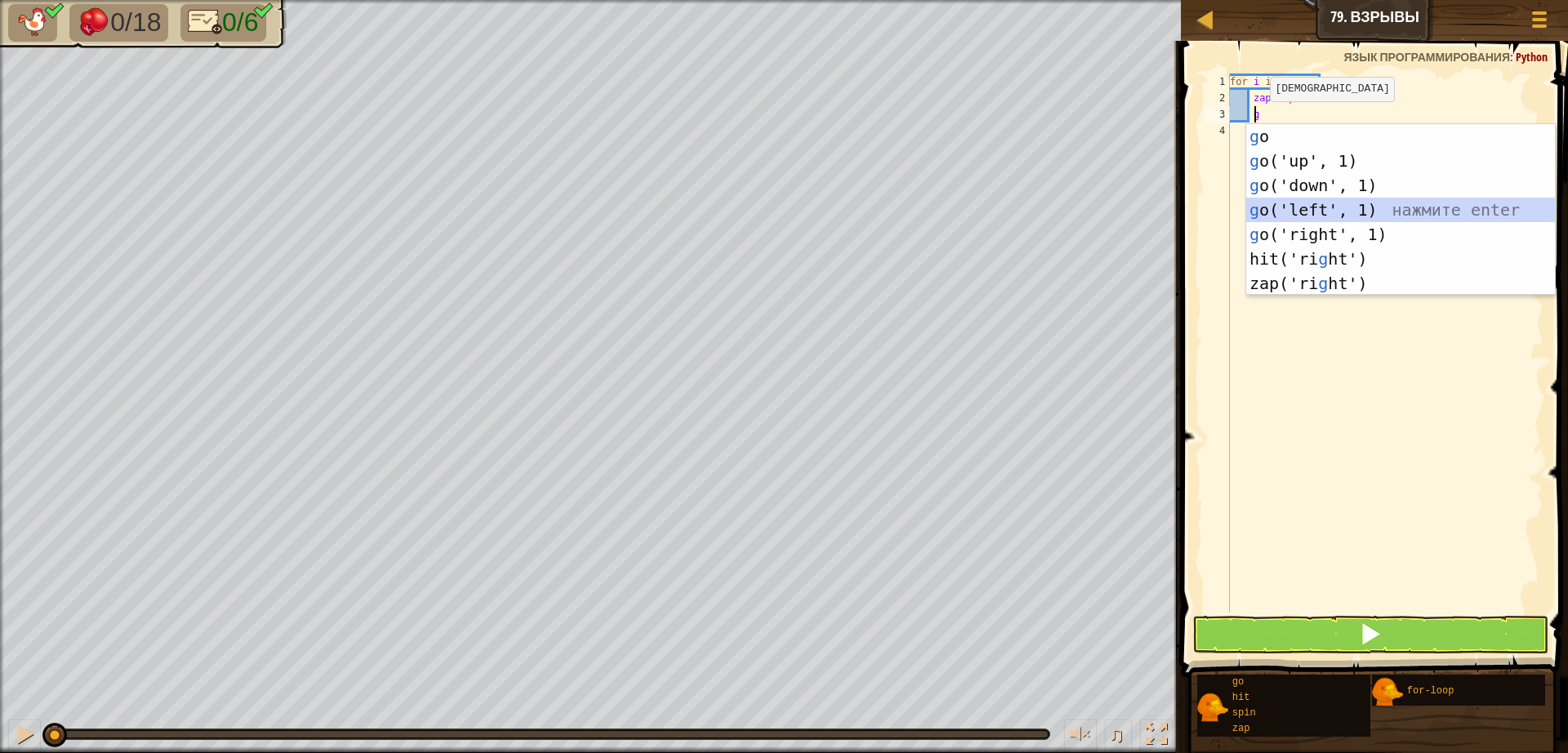
click at [1294, 203] on div "g o нажмите enter g o('up', 1) нажмите enter g o('down', 1) нажмите enter g o('…" at bounding box center [1400, 234] width 309 height 220
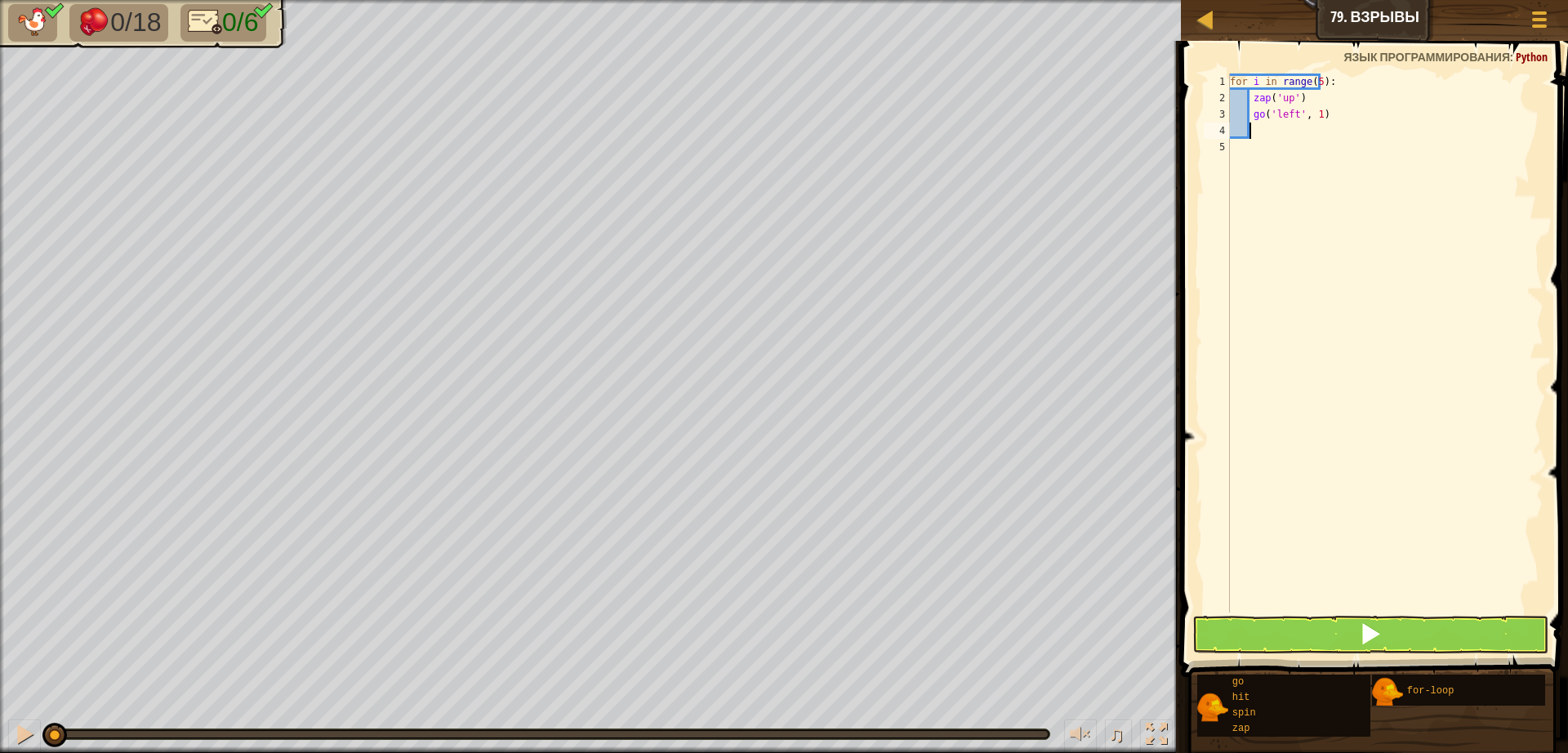
type textarea "z"
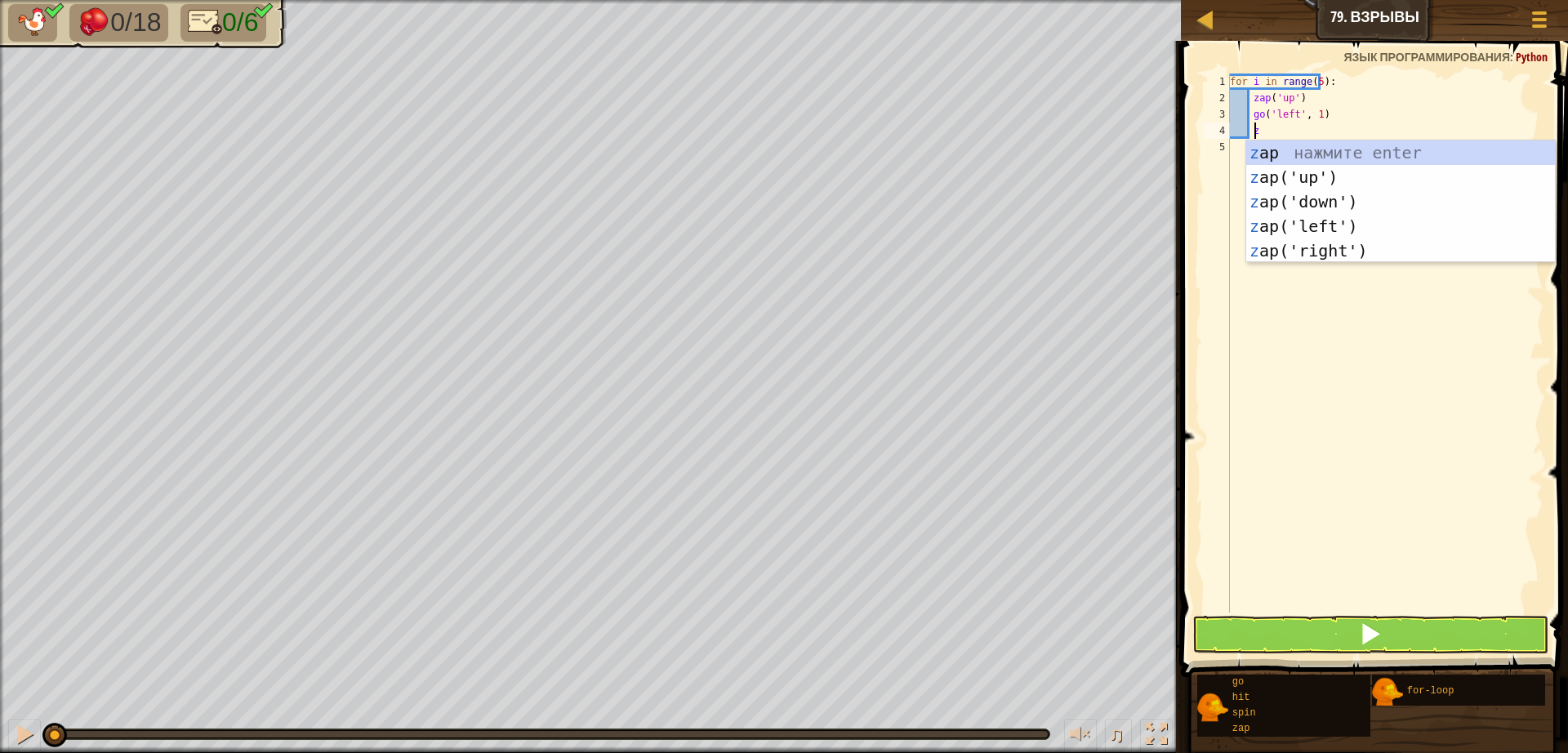
scroll to position [7, 2]
click at [1315, 200] on div "z ap нажмите enter z ap('up') нажмите enter z ap('down') нажмите enter z ap('le…" at bounding box center [1400, 226] width 309 height 172
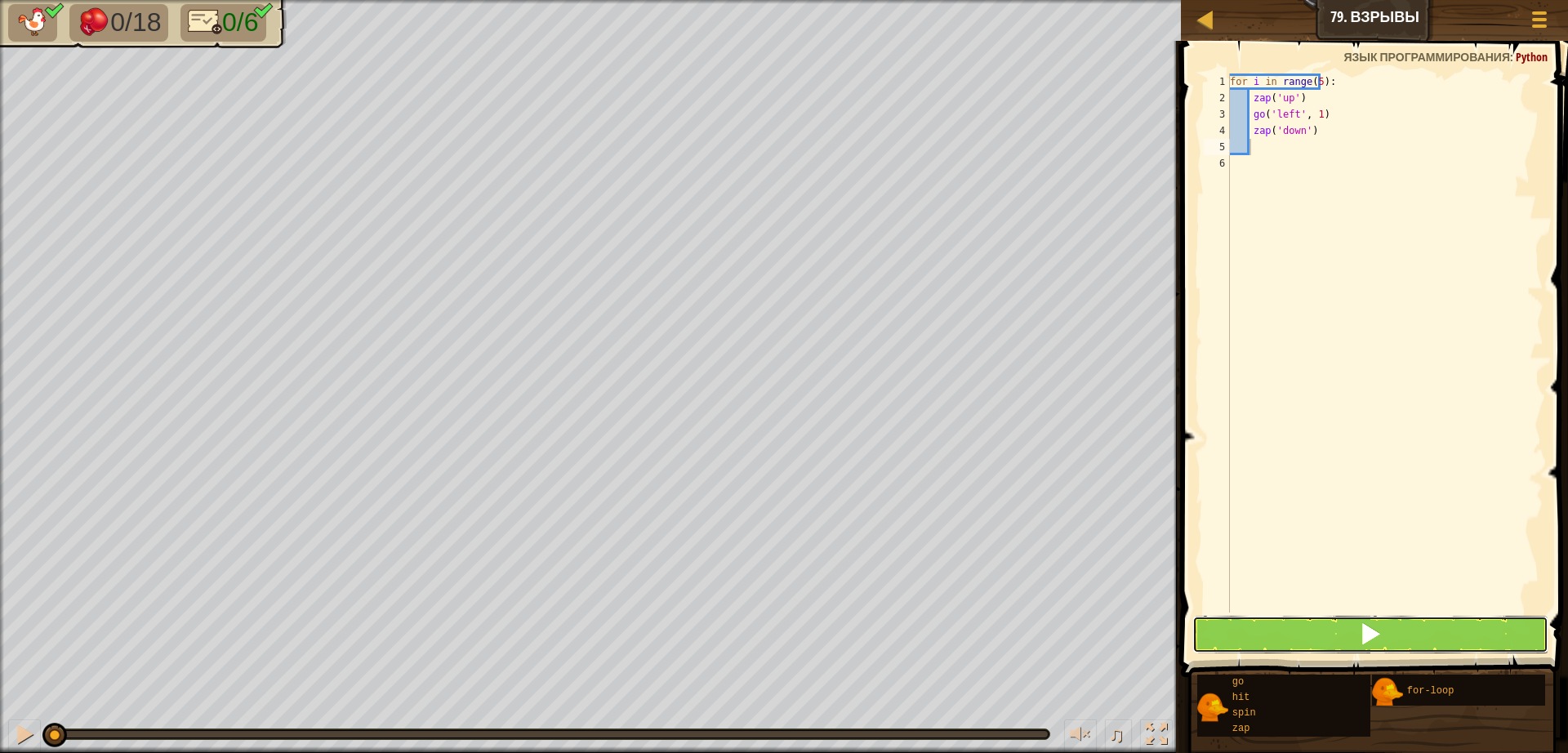
click at [1339, 649] on button at bounding box center [1370, 635] width 356 height 38
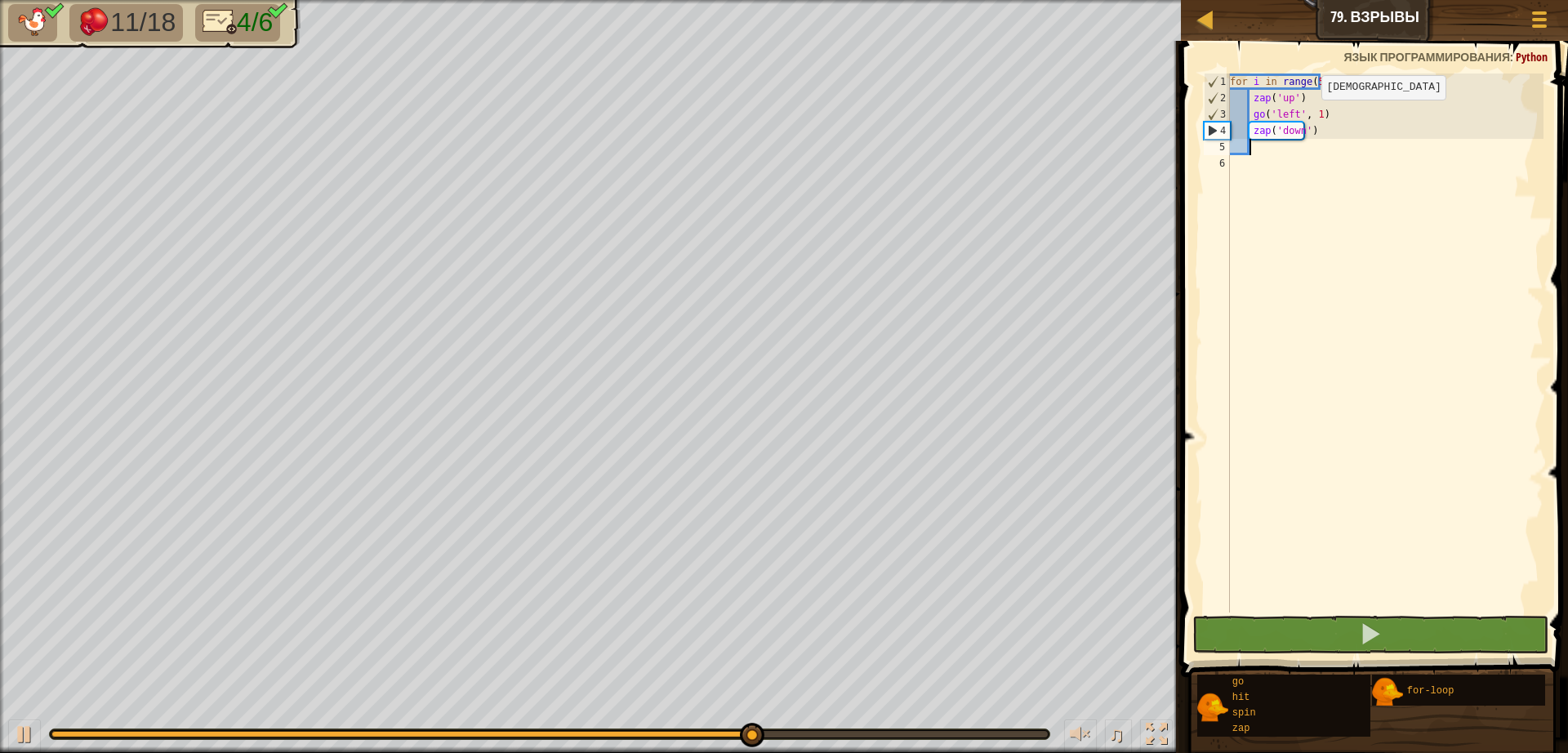
click at [1307, 115] on div "for i in range ( 5 ) : zap ( 'up' ) go ( 'left' , 1 ) zap ( 'down' )" at bounding box center [1384, 358] width 317 height 571
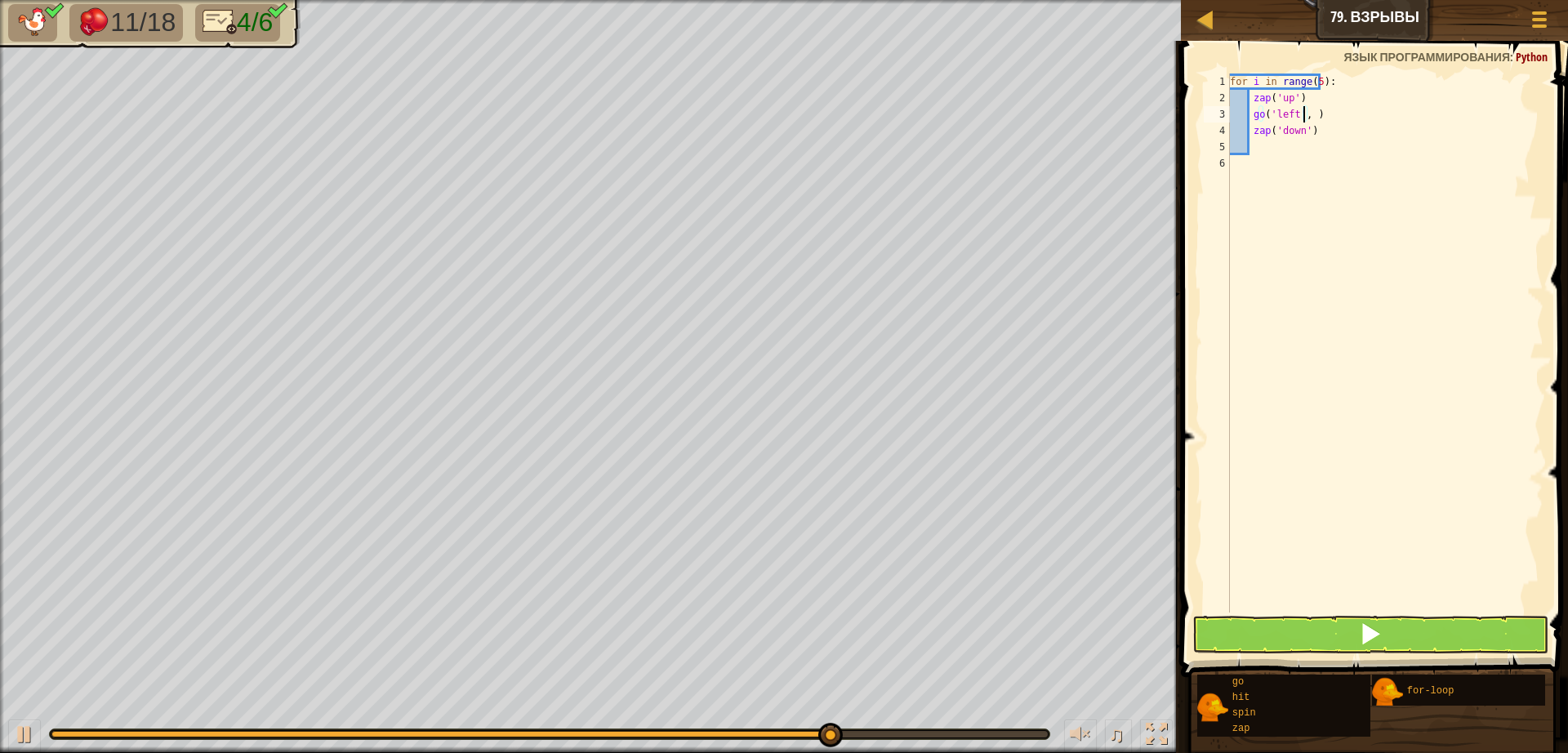
scroll to position [7, 7]
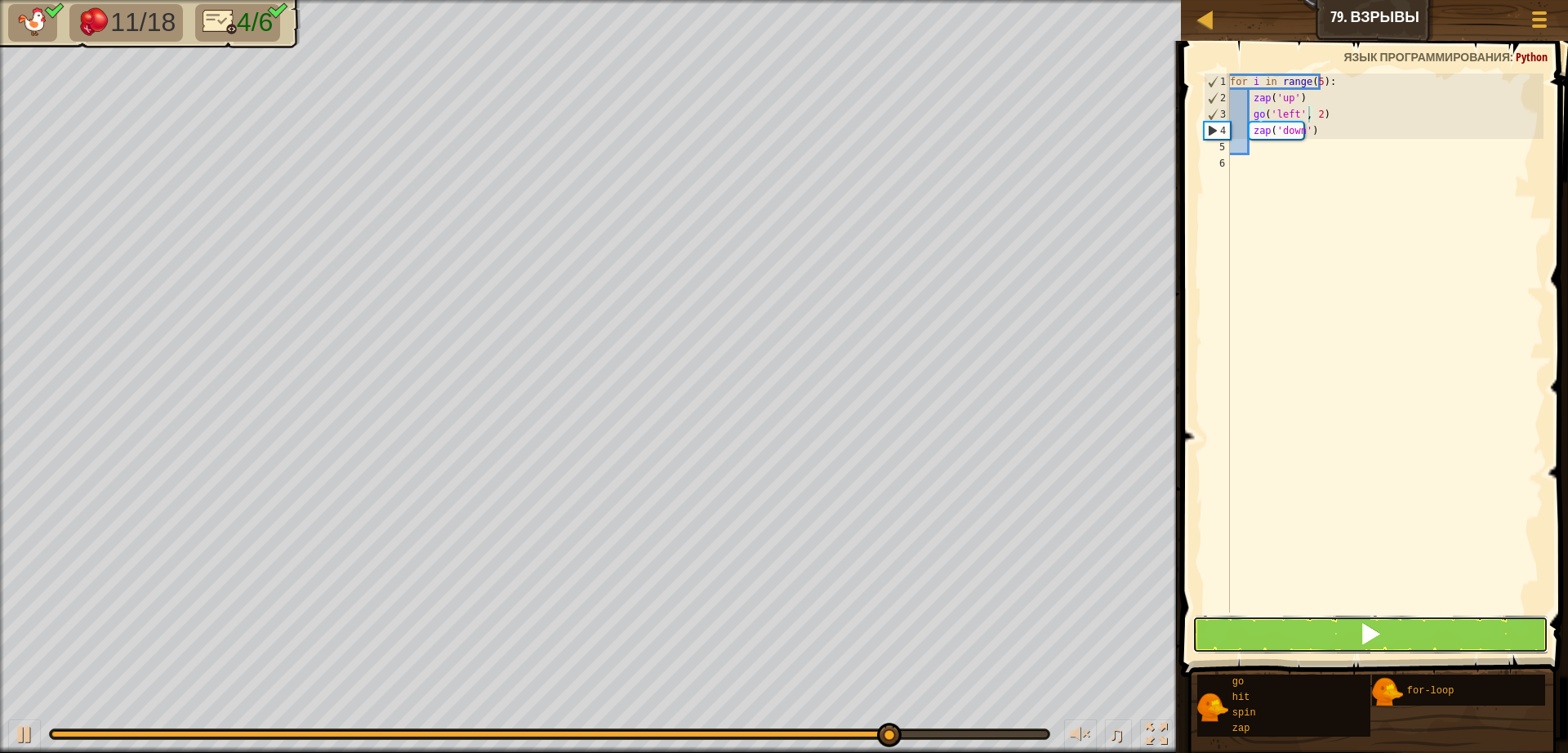
click at [1345, 640] on button at bounding box center [1370, 635] width 356 height 38
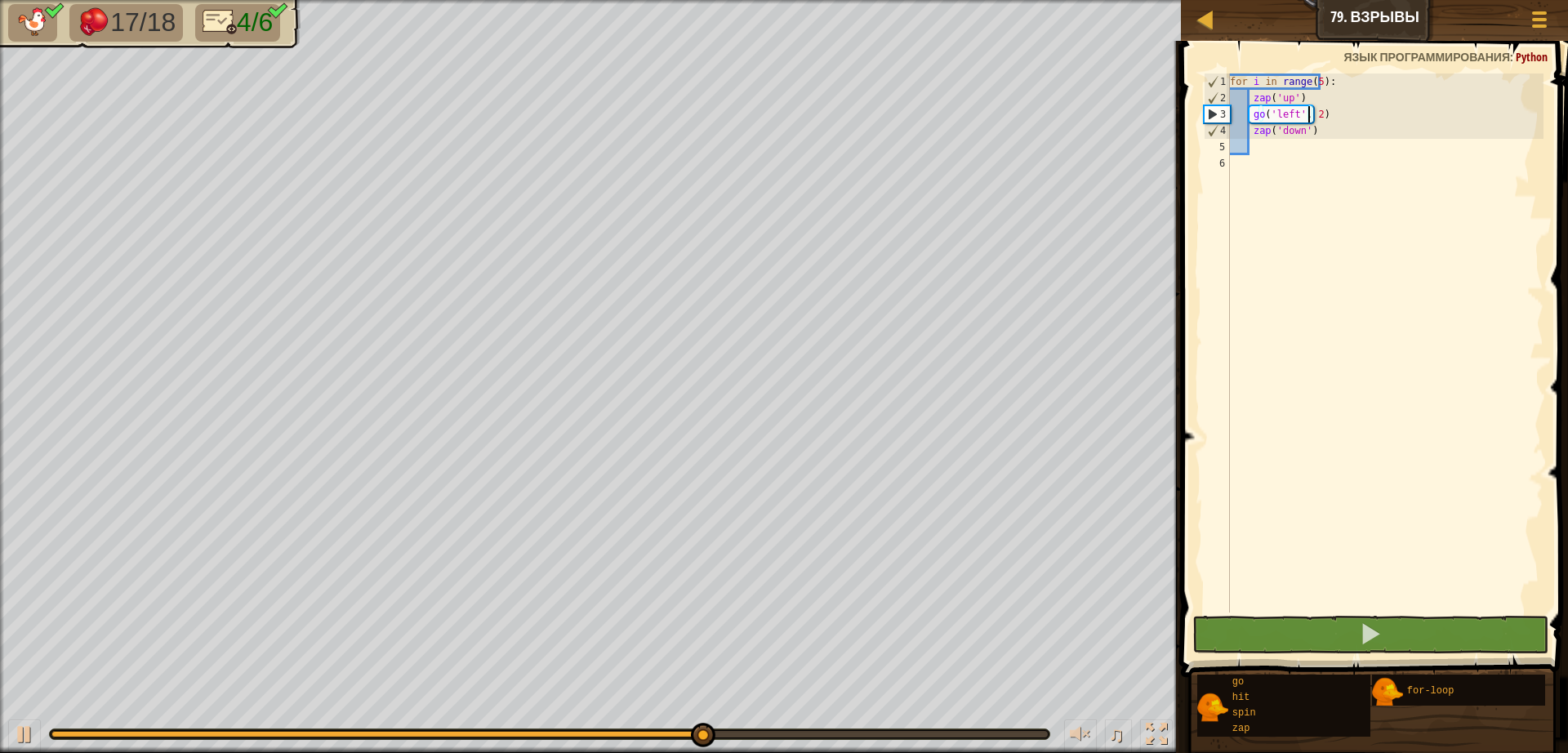
click at [1291, 92] on div "for i in range ( 5 ) : zap ( 'up' ) go ( 'left' , 2 ) zap ( 'down' )" at bounding box center [1384, 358] width 317 height 571
type textarea "zap('up')"
click at [1305, 102] on div "for i in range ( 5 ) : zap ( 'up' ) go ( 'left' , 2 ) zap ( 'down' )" at bounding box center [1384, 358] width 317 height 571
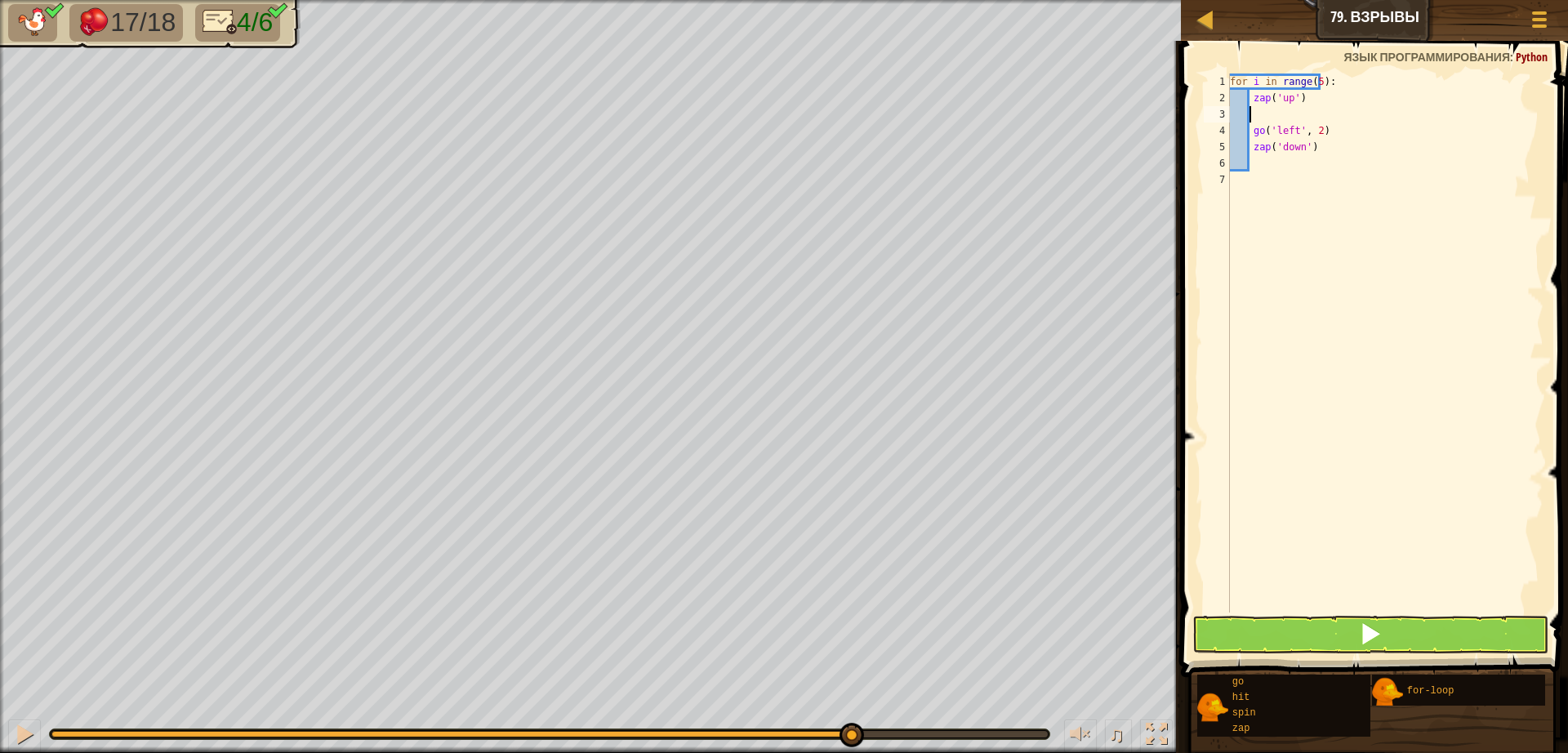
type textarea "z"
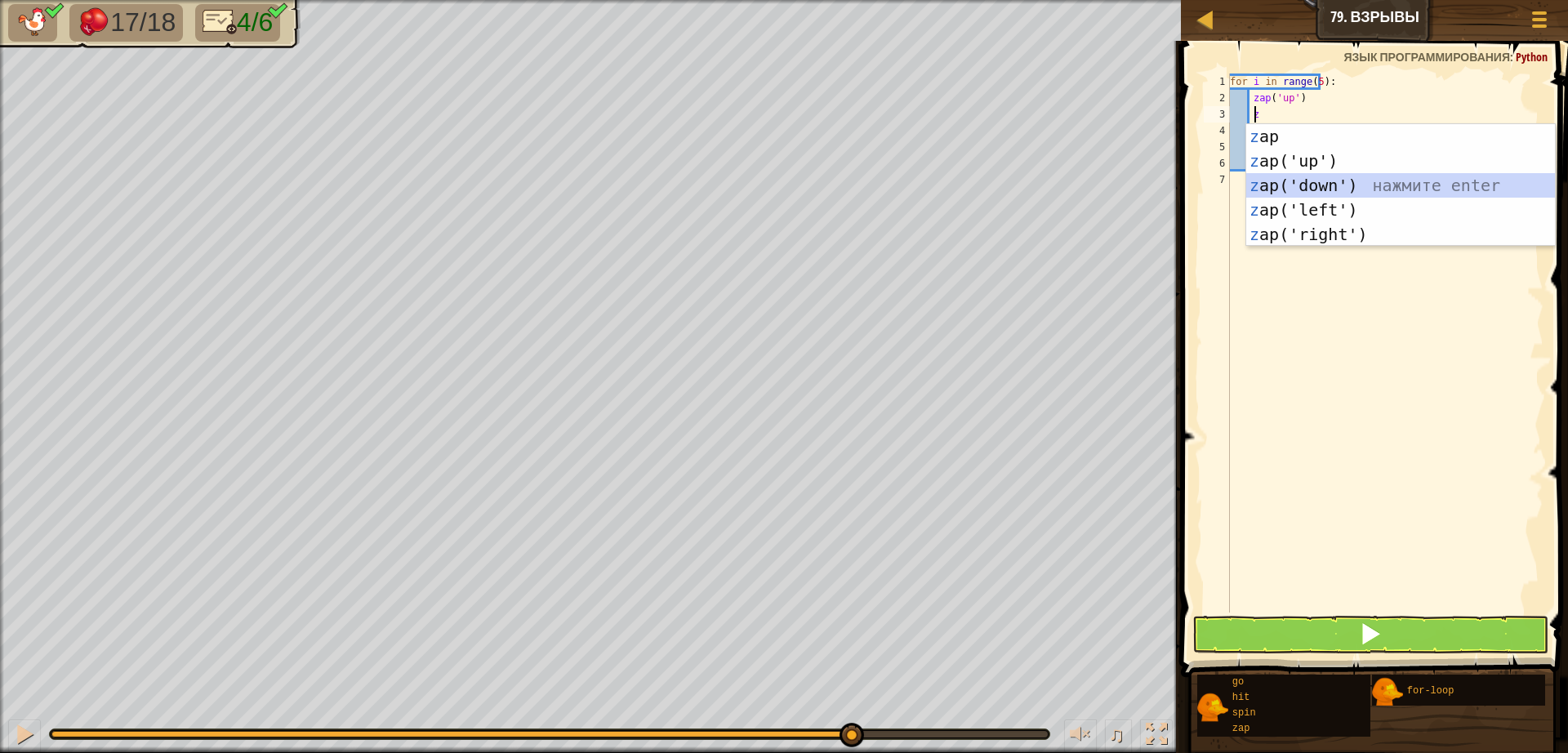
click at [1299, 178] on div "z ap нажмите enter z ap('up') нажмите enter z ap('down') нажмите enter z ap('le…" at bounding box center [1400, 210] width 309 height 172
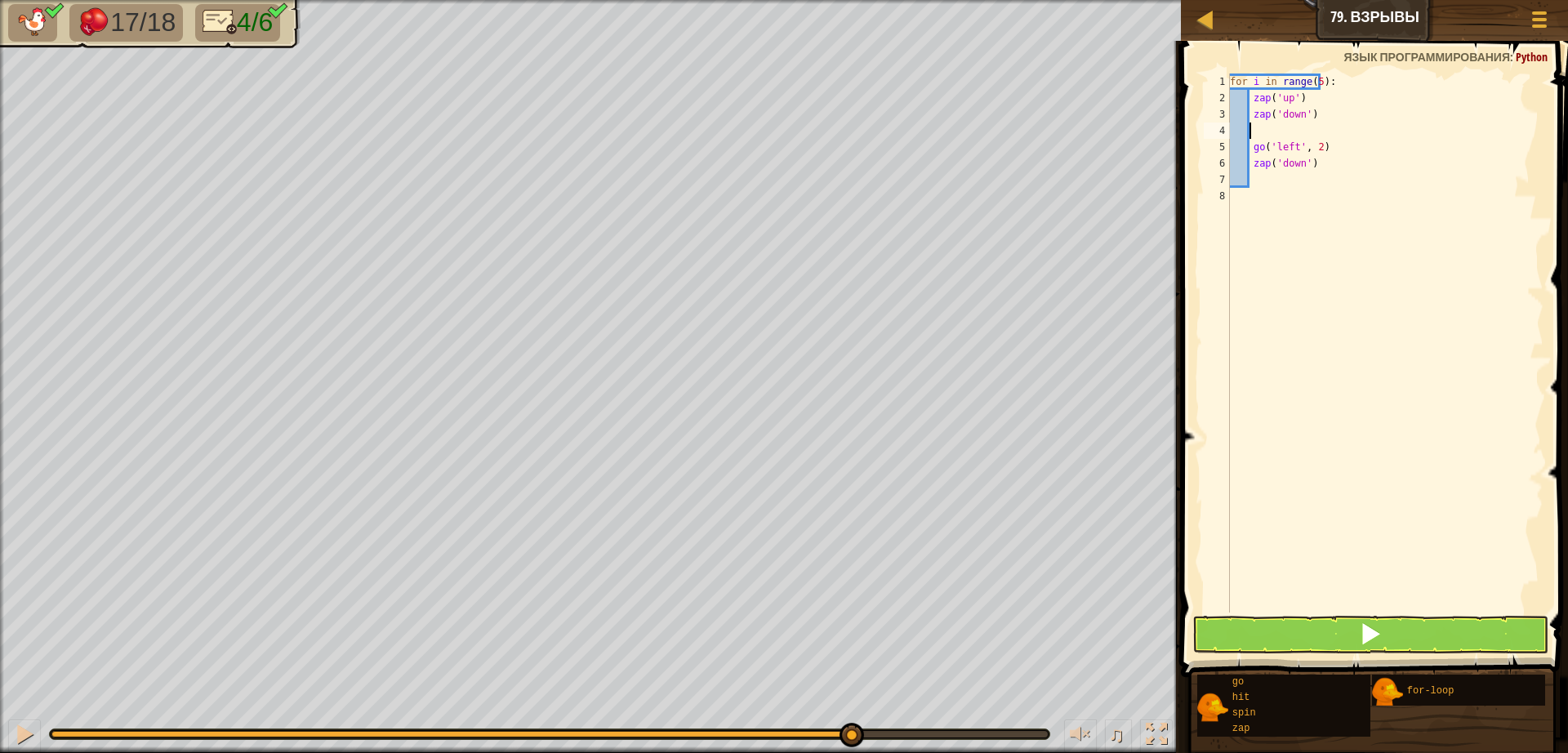
scroll to position [7, 0]
type textarea "zap('down')"
click at [1367, 637] on span at bounding box center [1370, 634] width 23 height 23
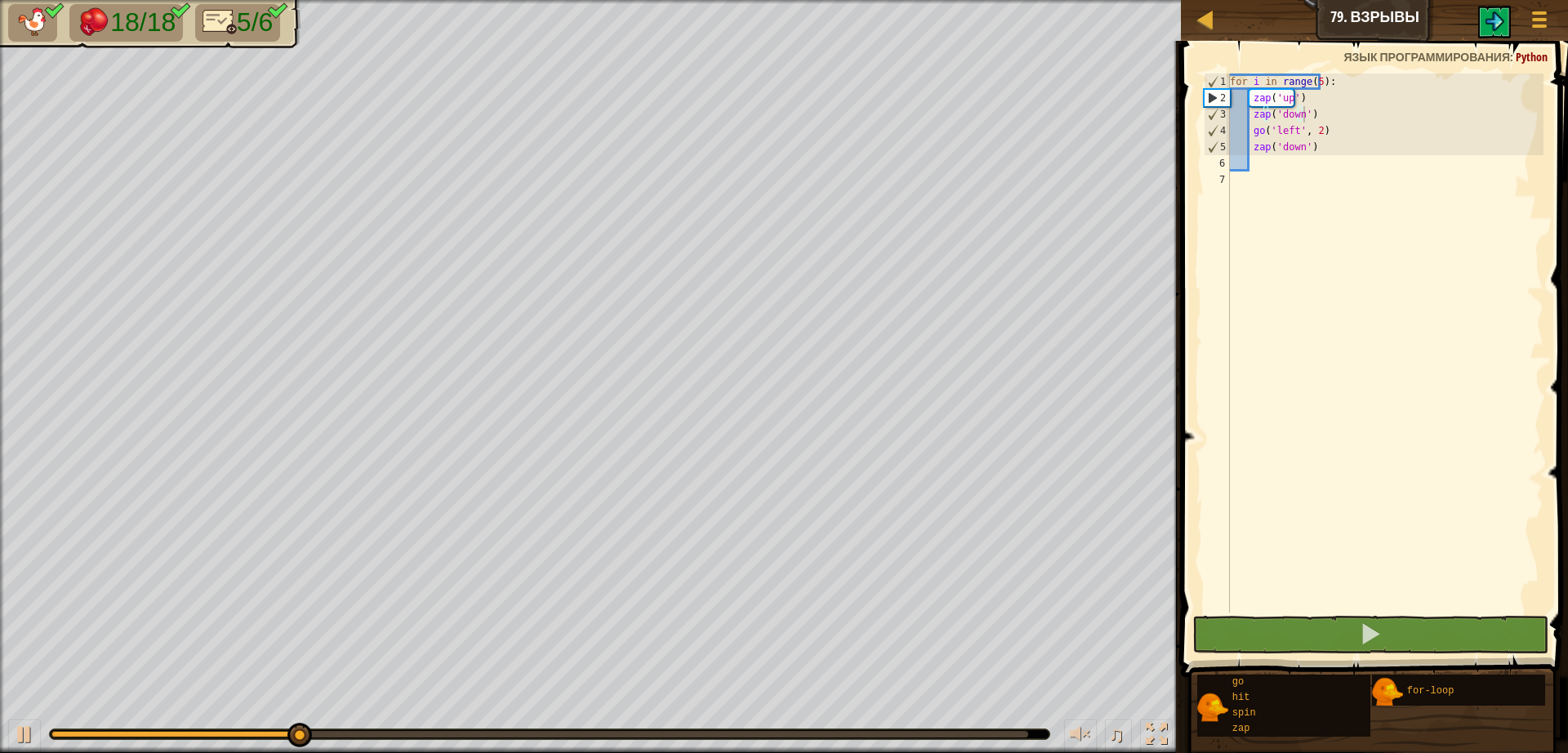
click at [901, 729] on div at bounding box center [549, 734] width 1000 height 10
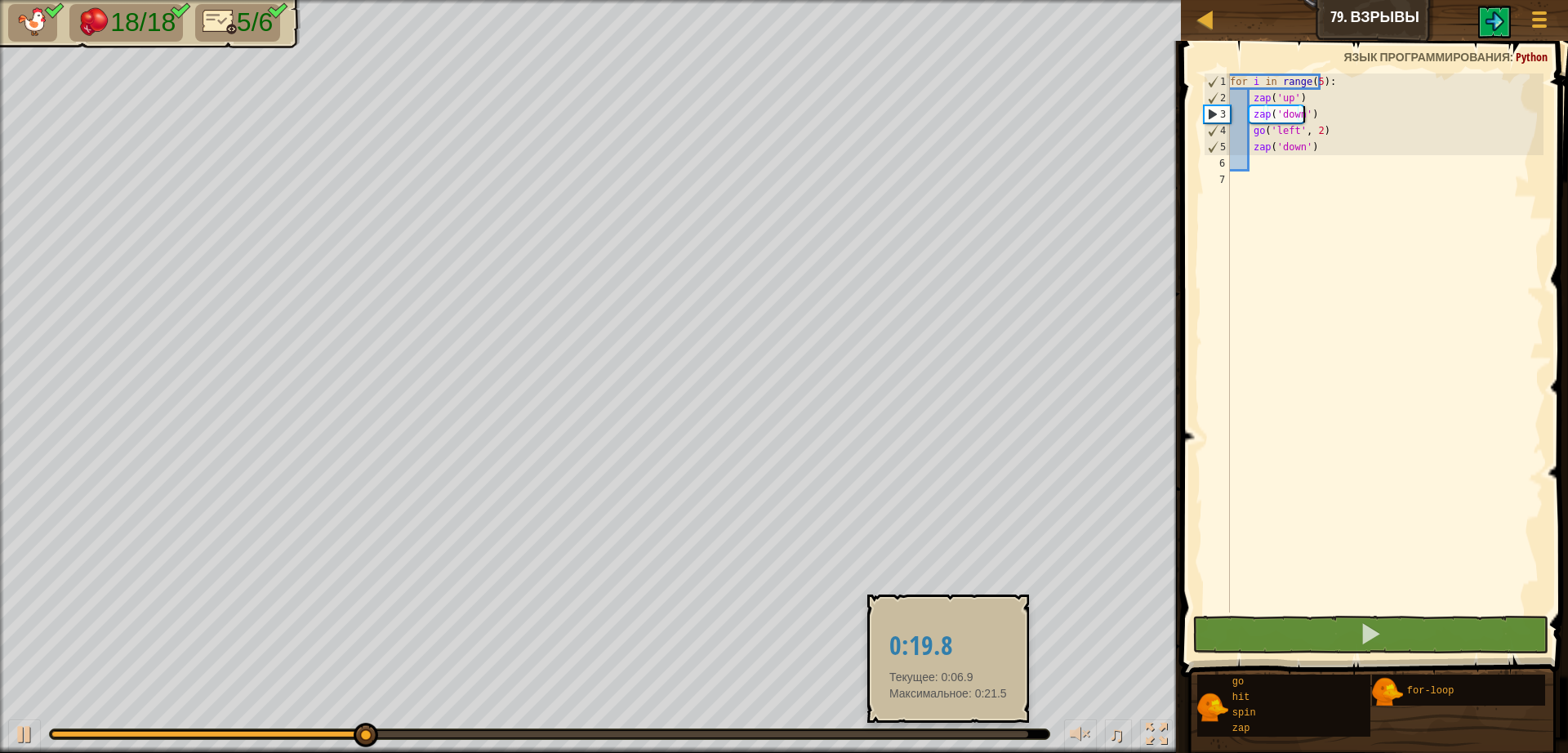
click at [948, 731] on div at bounding box center [540, 734] width 977 height 7
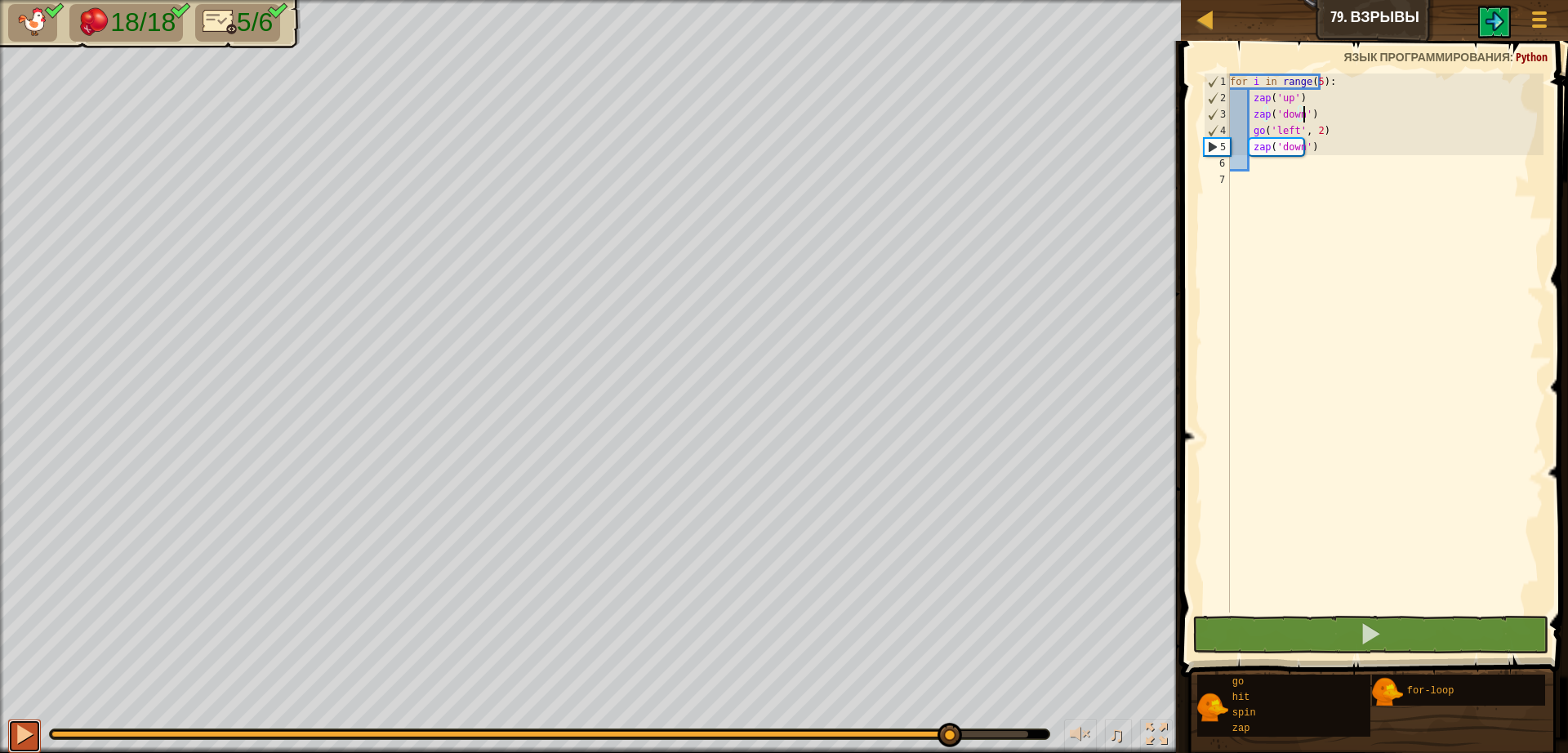
click at [19, 736] on div at bounding box center [25, 734] width 22 height 22
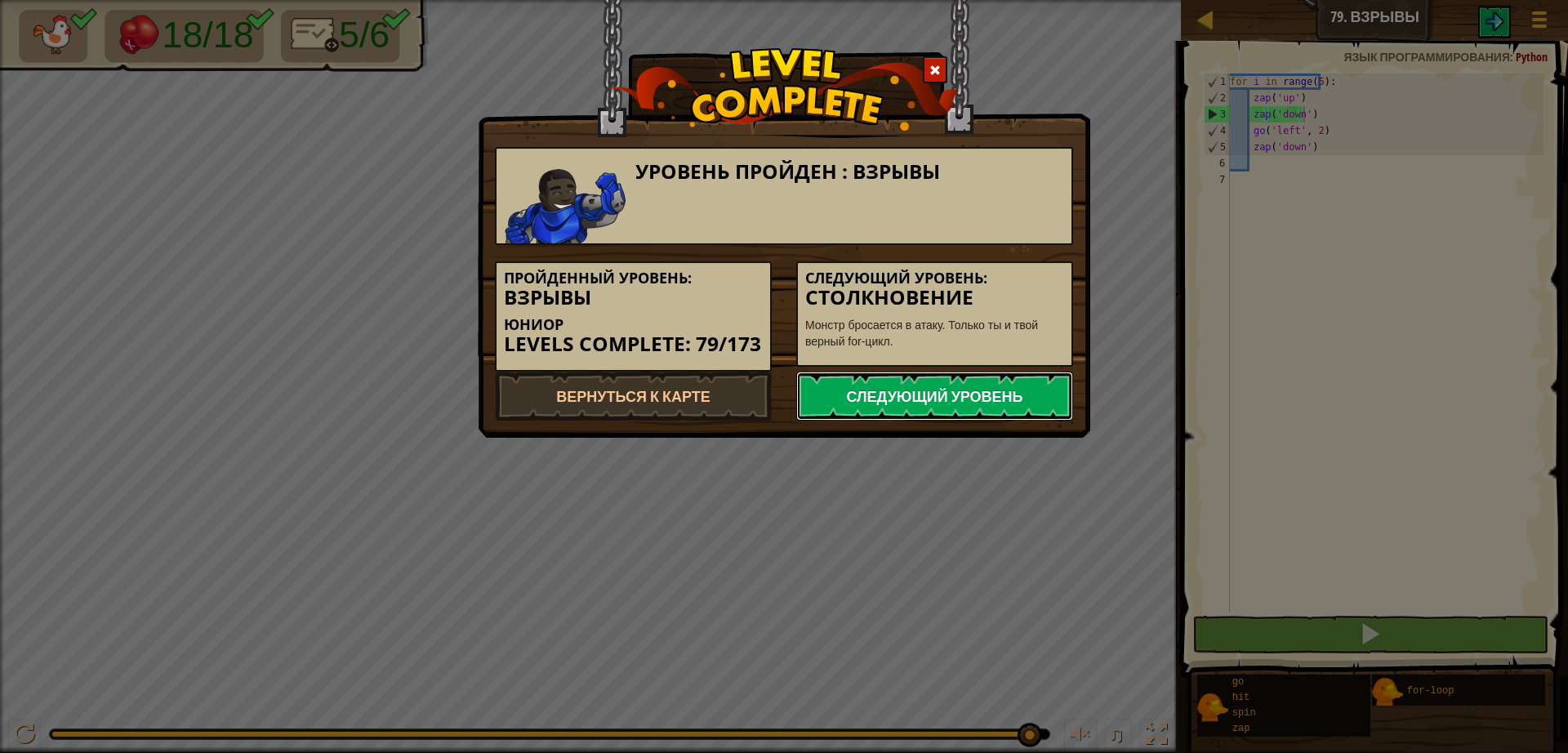
click at [961, 393] on link "Следующий уровень" at bounding box center [934, 396] width 277 height 49
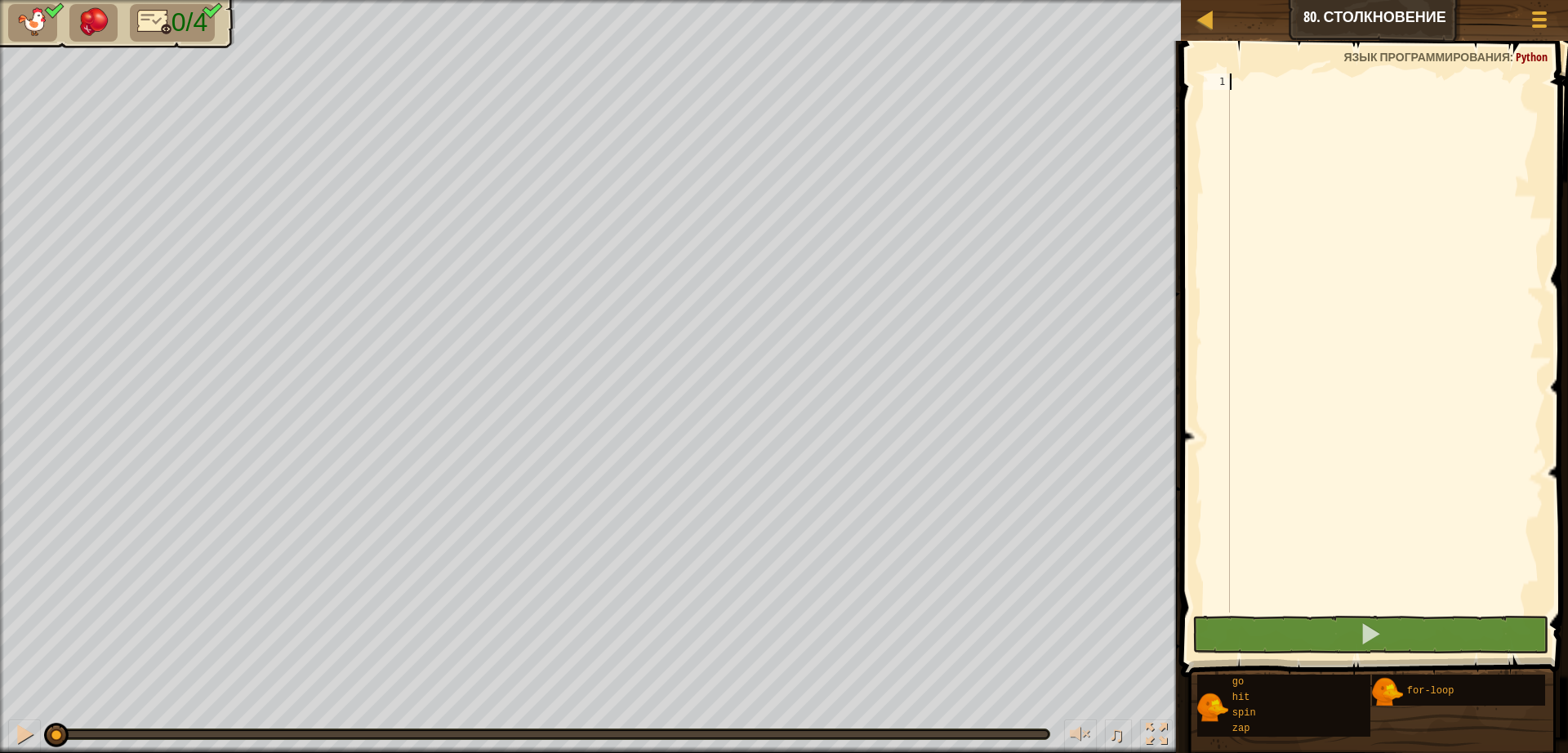
type textarea "for i in range(5):"
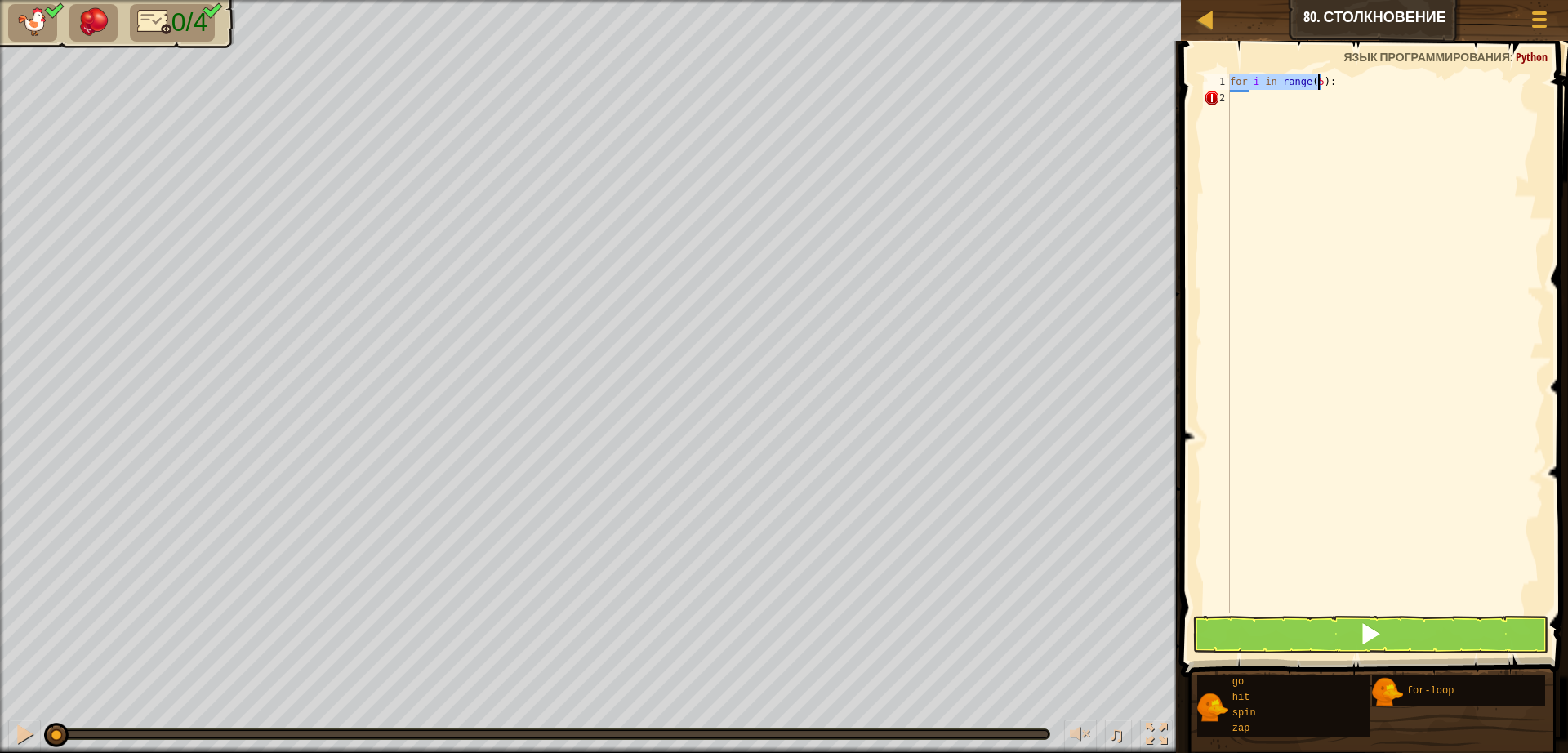
drag, startPoint x: 1230, startPoint y: 77, endPoint x: 1382, endPoint y: 78, distance: 152.0
click at [1382, 78] on div "for i in range ( 5 ) :" at bounding box center [1384, 358] width 317 height 571
click at [1393, 107] on div "for i in range ( 5 ) :" at bounding box center [1384, 358] width 317 height 571
type textarea "z"
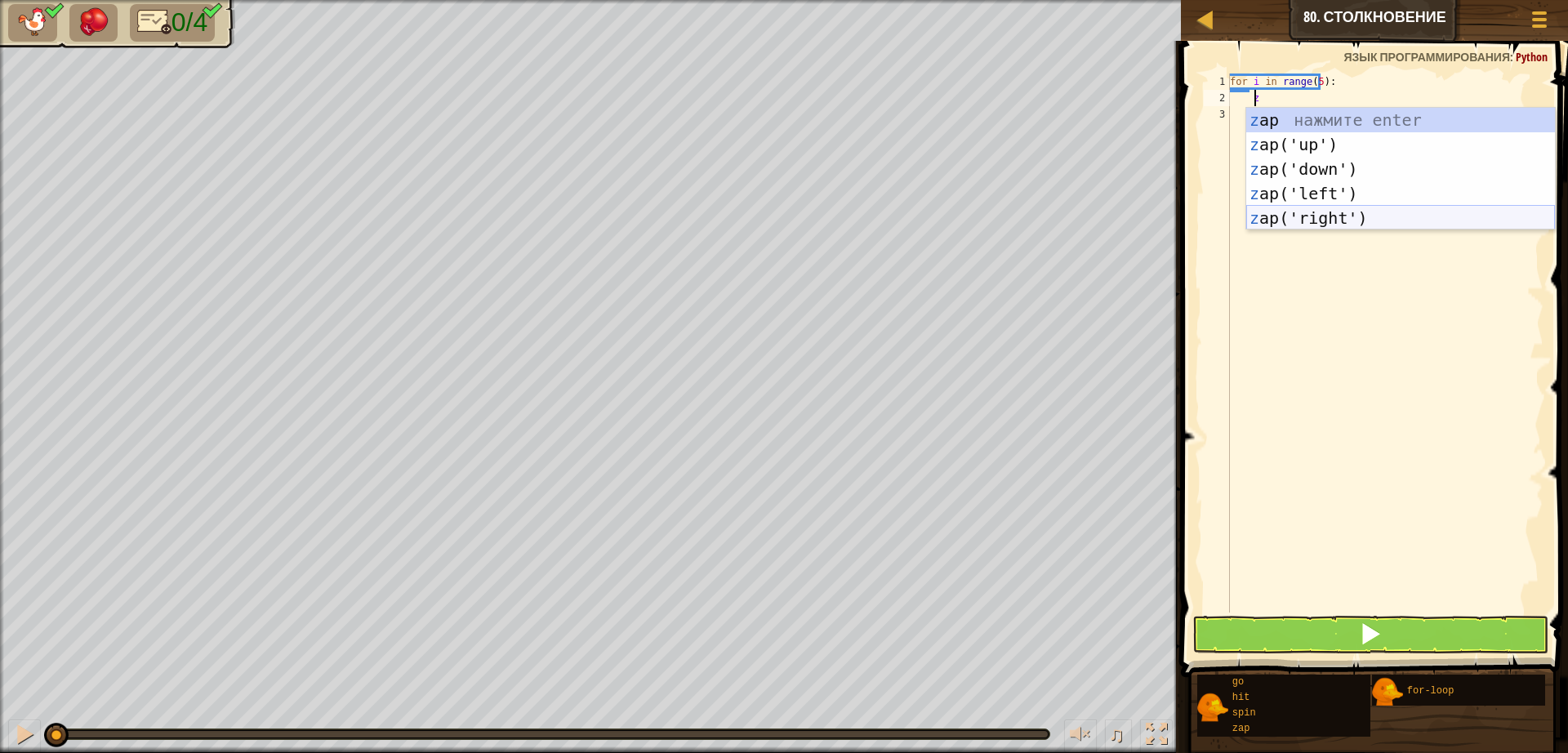
click at [1306, 215] on div "z ap нажмите enter z ap('up') нажмите enter z ap('down') нажмите enter z ap('le…" at bounding box center [1400, 193] width 309 height 172
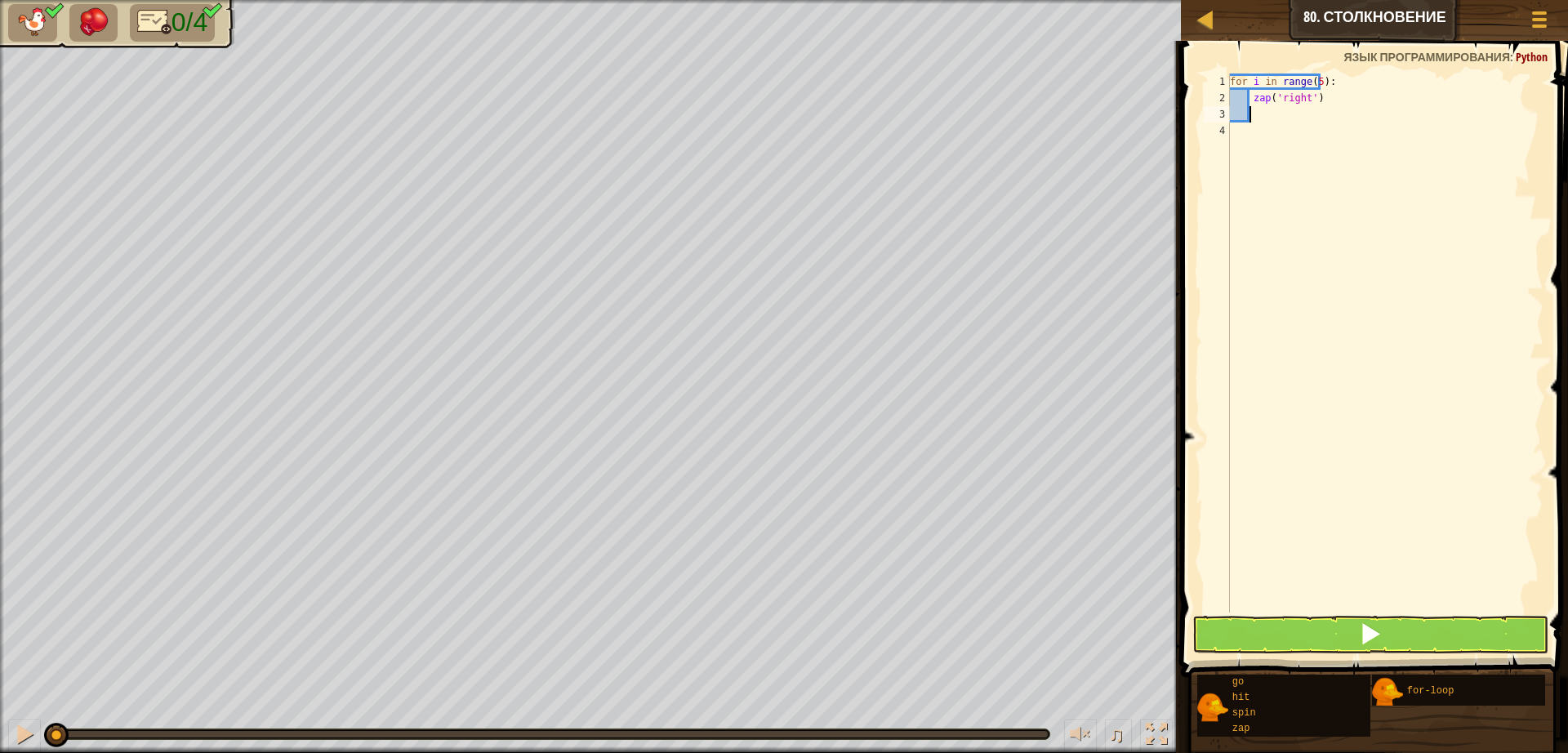
scroll to position [7, 1]
click at [1355, 629] on button at bounding box center [1370, 635] width 356 height 38
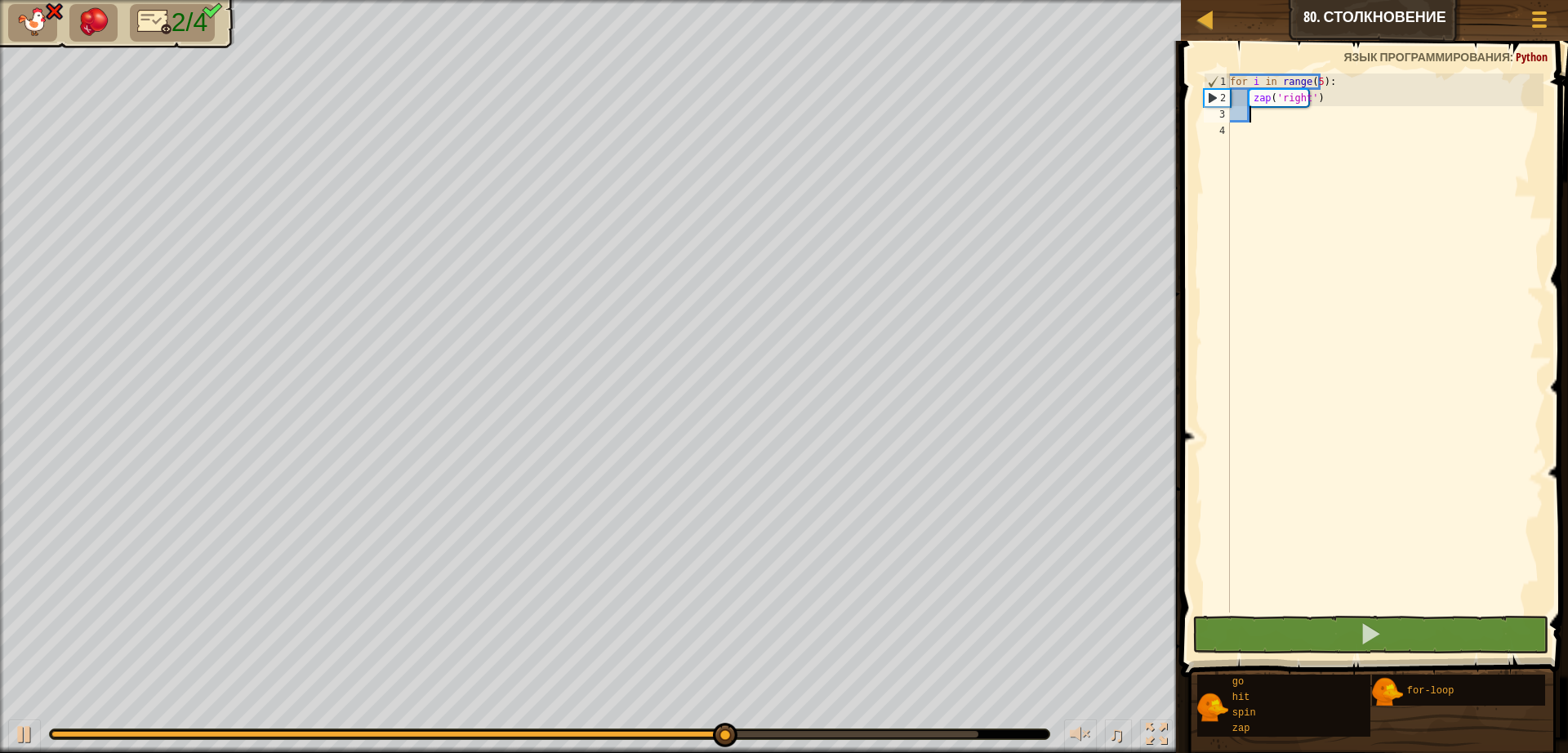
click at [1308, 81] on div "for i in range ( 5 ) : zap ( 'right' )" at bounding box center [1384, 358] width 317 height 571
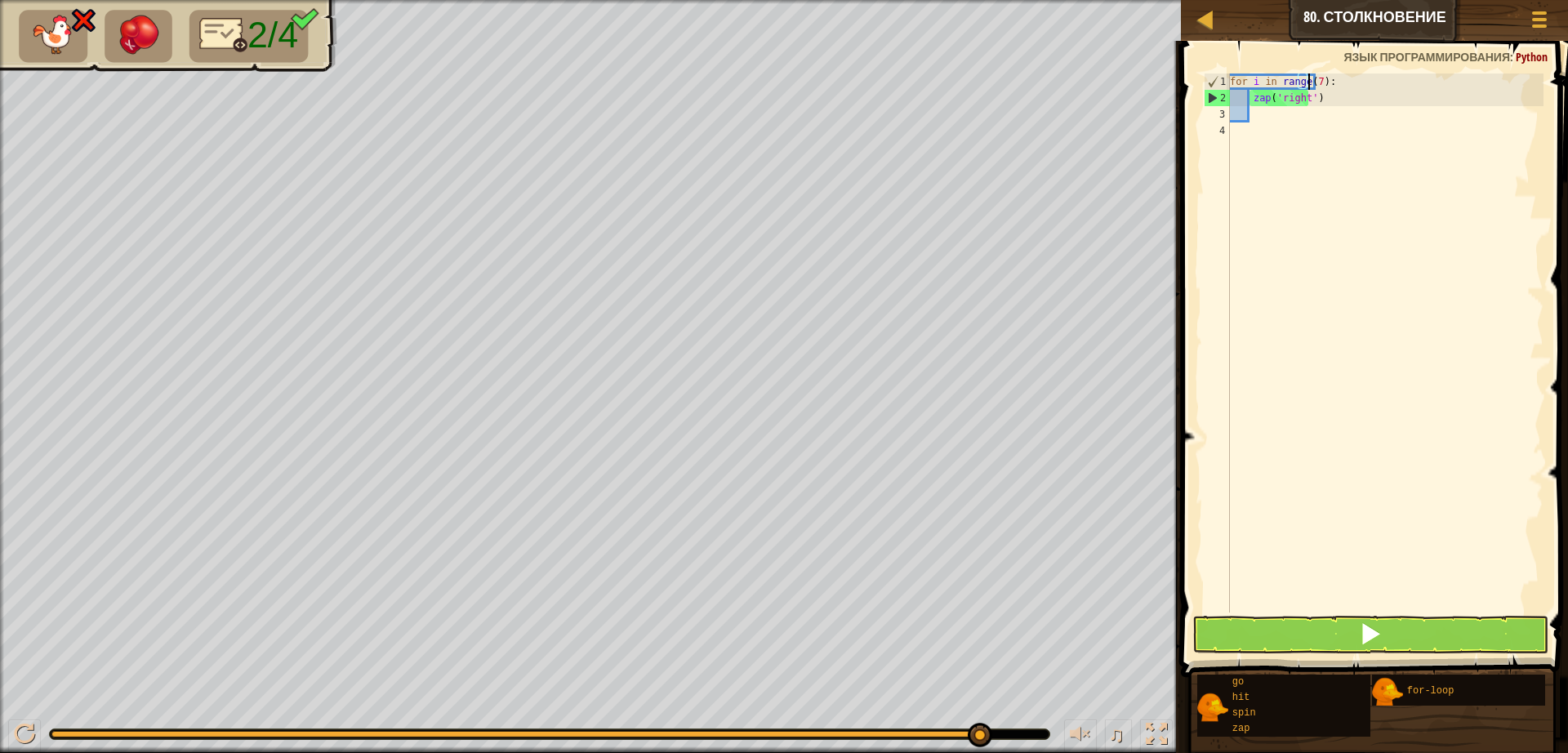
scroll to position [7, 7]
type textarea "for i in range(7):"
click at [1329, 630] on button at bounding box center [1370, 635] width 356 height 38
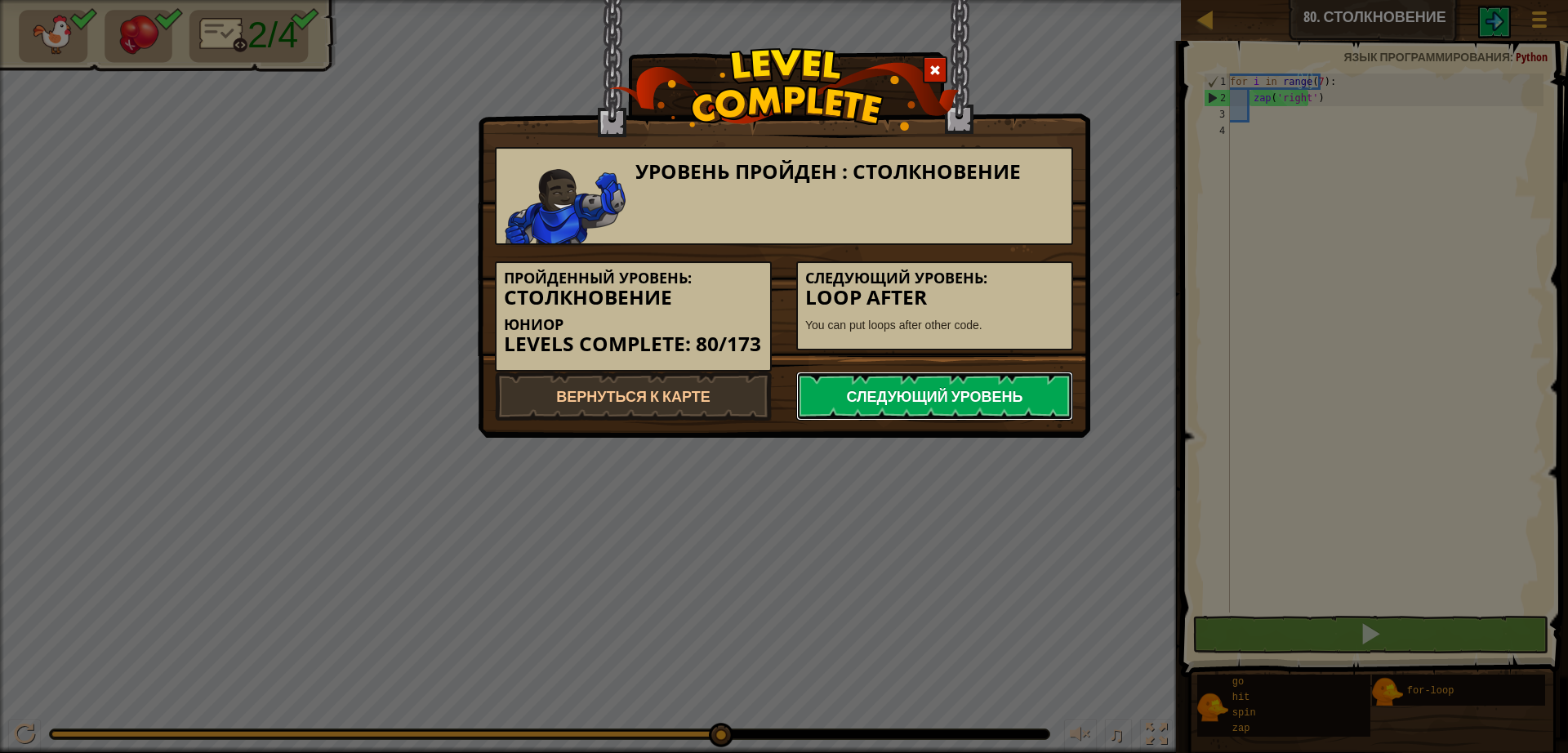
click at [1020, 395] on link "Следующий уровень" at bounding box center [934, 396] width 277 height 49
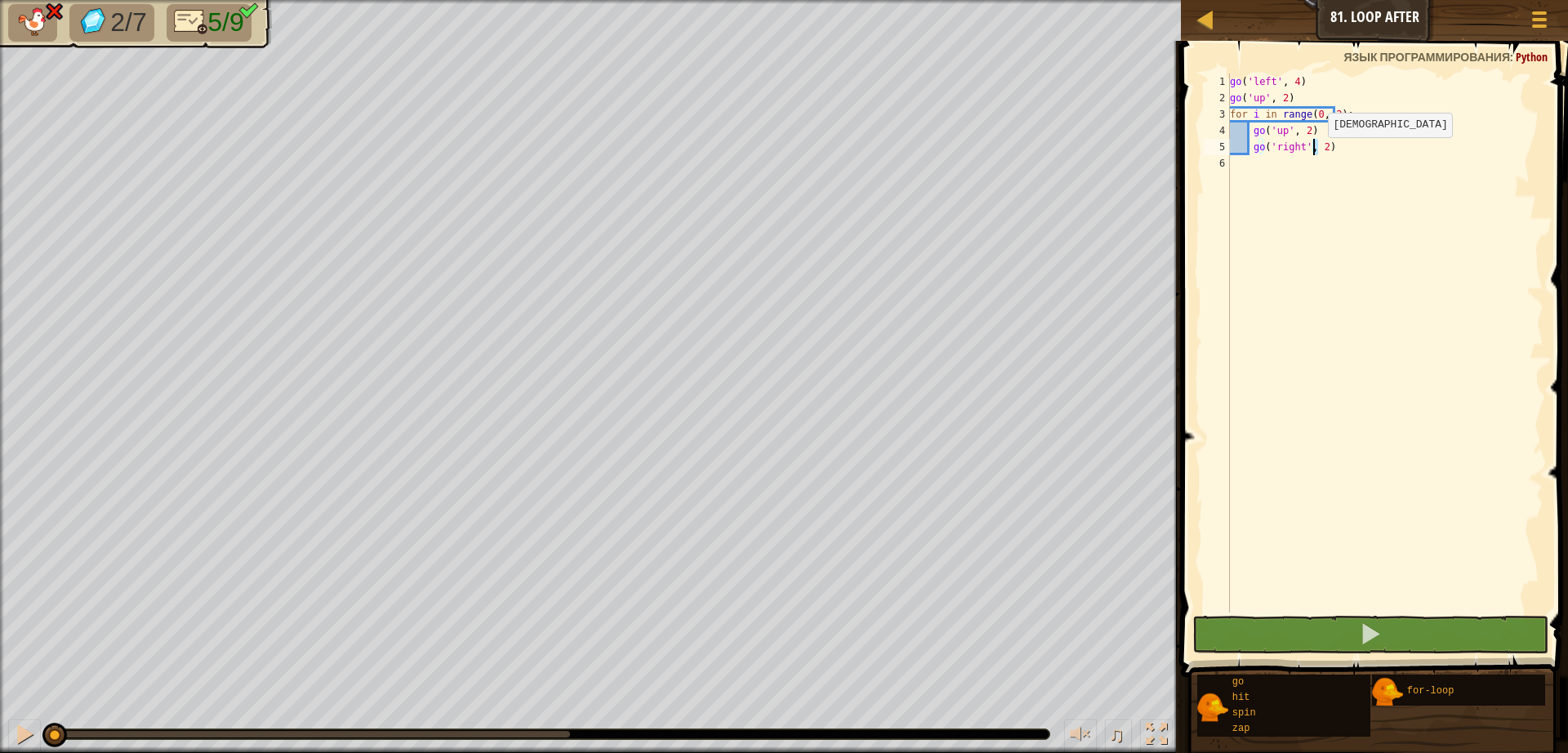
drag, startPoint x: 1322, startPoint y: 150, endPoint x: 1328, endPoint y: 161, distance: 12.5
click at [1328, 161] on div "go ( 'left' , 4 ) go ( 'up' , 2 ) for i in range ( 0 , 2 ) : go ( 'up' , 2 ) go…" at bounding box center [1384, 358] width 317 height 571
click at [1323, 151] on div "go ( 'left' , 4 ) go ( 'up' , 2 ) for i in range ( 0 , 2 ) : go ( 'up' , 2 ) go…" at bounding box center [1384, 342] width 317 height 539
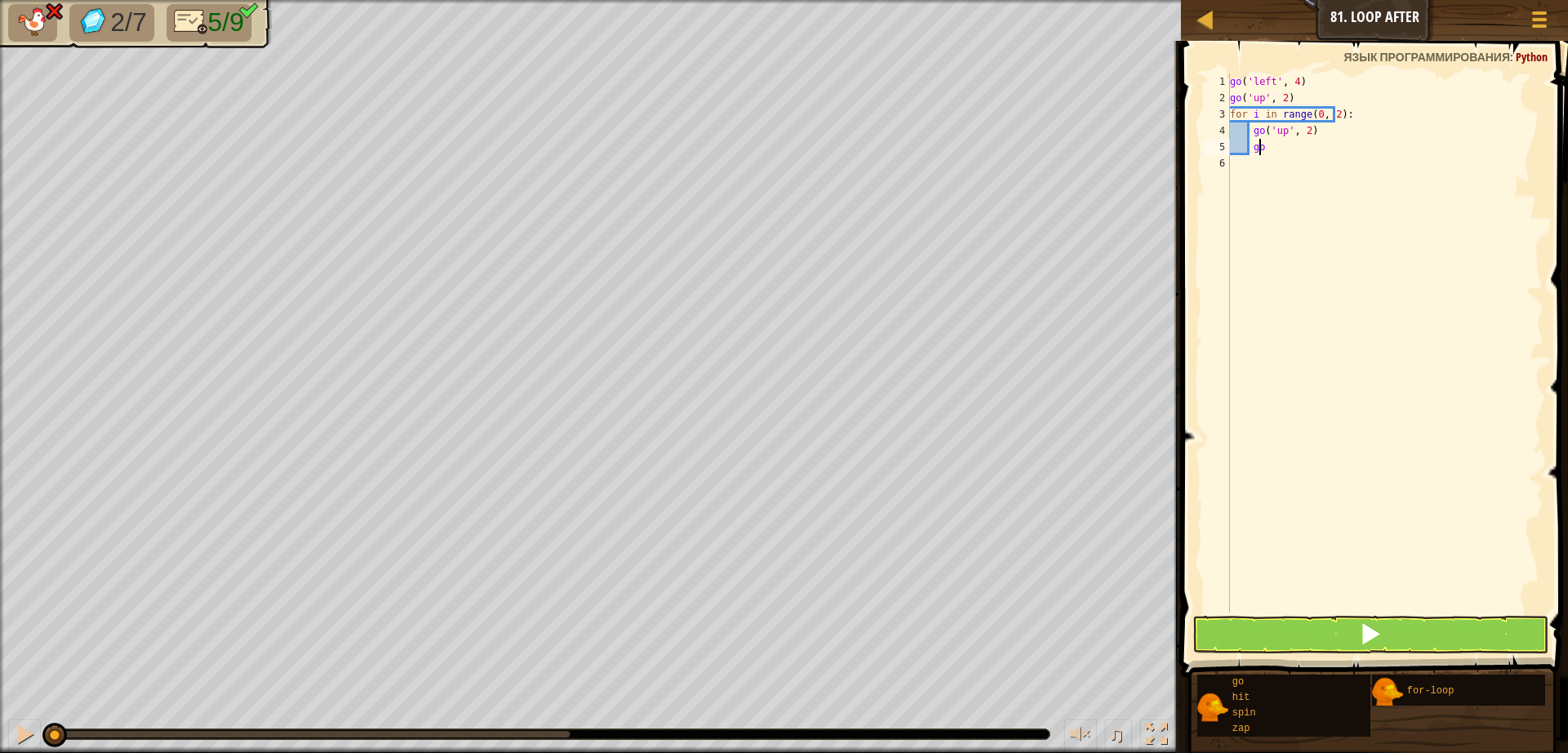
type textarea "g"
click at [1312, 135] on div "go ( 'left' , 4 ) go ( 'up' , 2 ) for i in range ( 0 , 2 ) : go ( 'up' , 2 )" at bounding box center [1384, 358] width 317 height 571
type textarea "g"
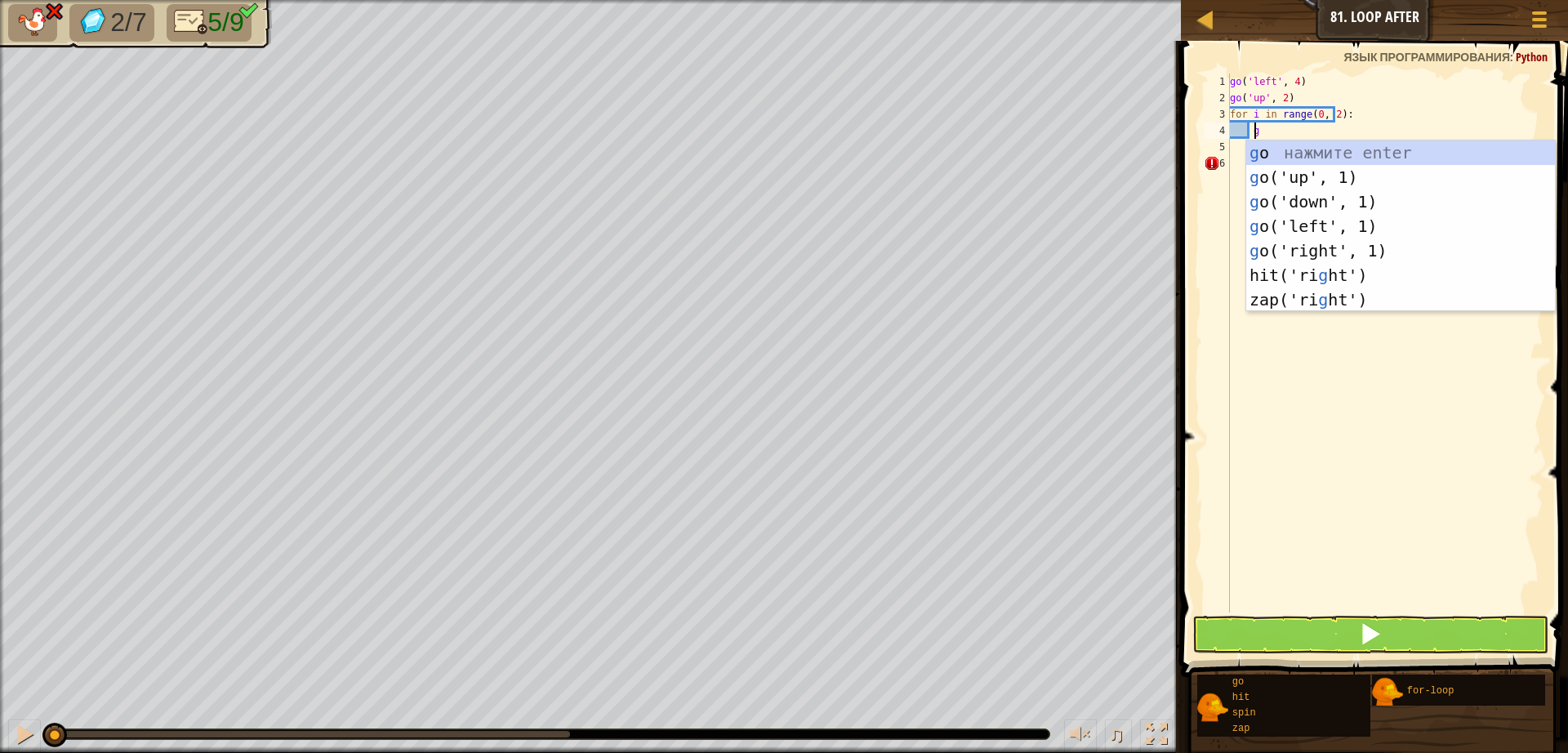
scroll to position [7, 2]
click at [1320, 254] on div "g o нажмите enter g o('up', 1) нажмите enter g o('down', 1) нажмите enter g o('…" at bounding box center [1400, 250] width 309 height 220
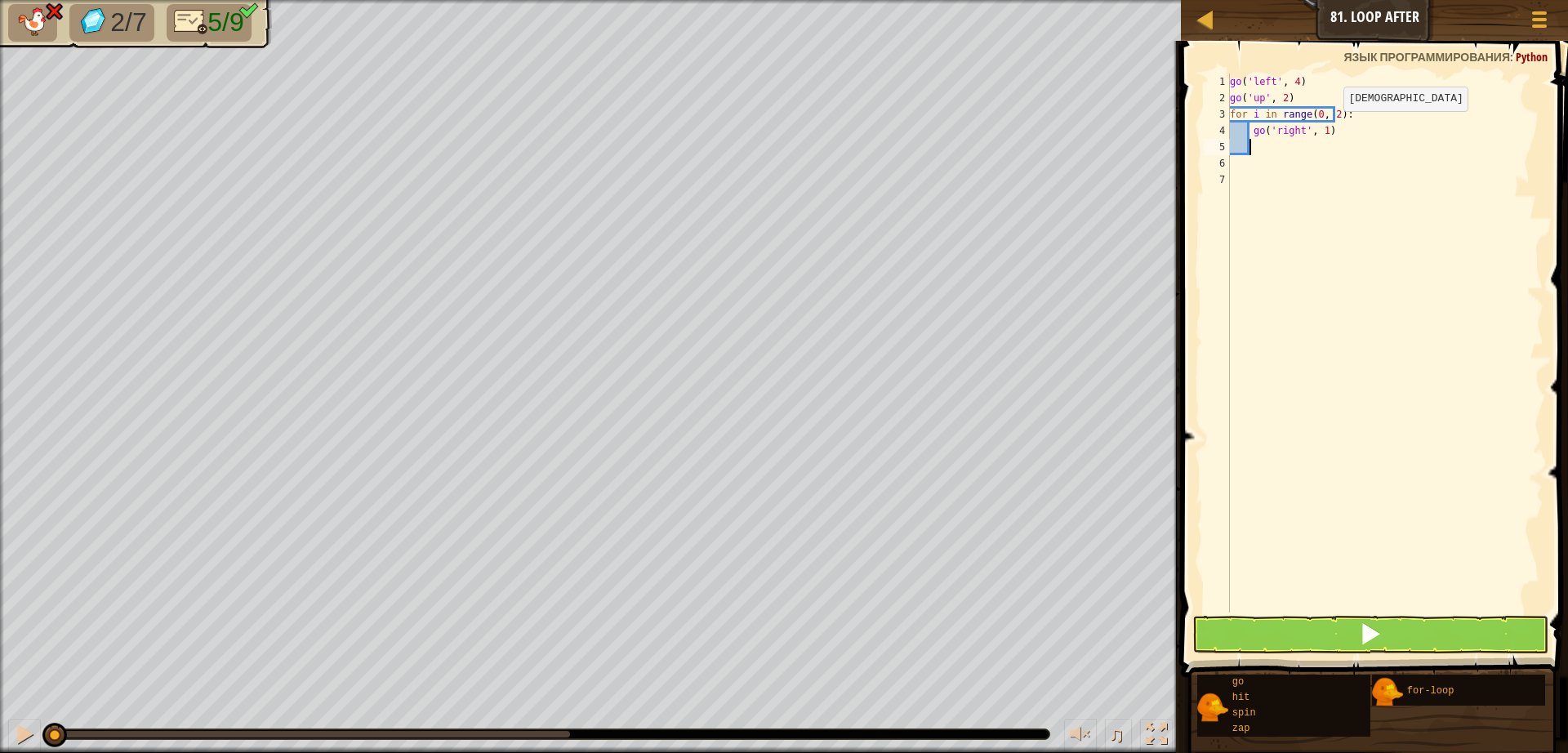
scroll to position [7, 1]
click at [1325, 641] on button at bounding box center [1370, 635] width 356 height 38
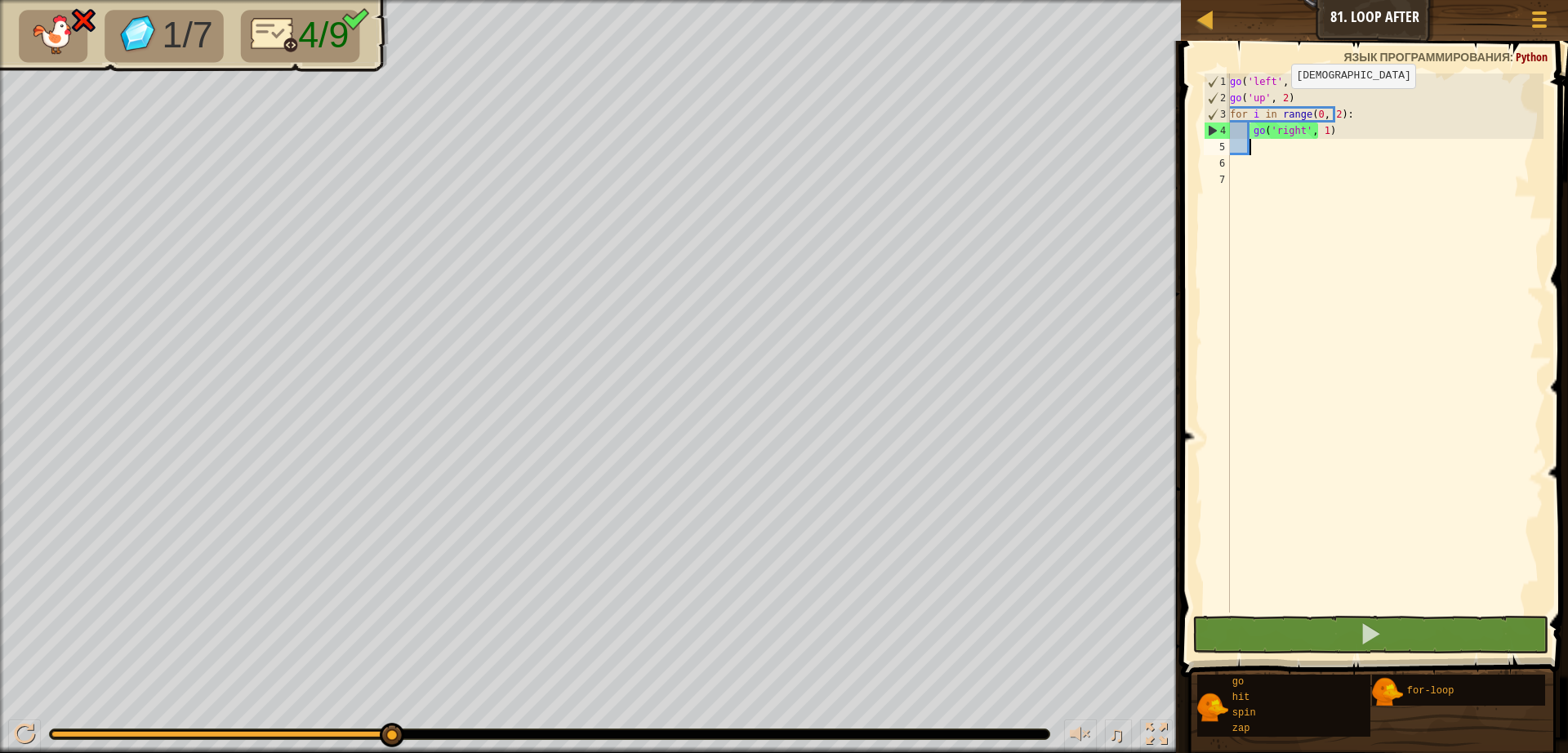
click at [1276, 105] on div "go ( 'left' , 4 ) go ( 'up' , 2 ) for i in range ( 0 , 2 ) : go ( 'right' , 1 )" at bounding box center [1384, 358] width 317 height 571
click at [1277, 103] on div "go ( 'left' , 4 ) go ( 'up' , 2 ) for i in range ( 0 , 2 ) : go ( 'right' , 1 )" at bounding box center [1384, 358] width 317 height 571
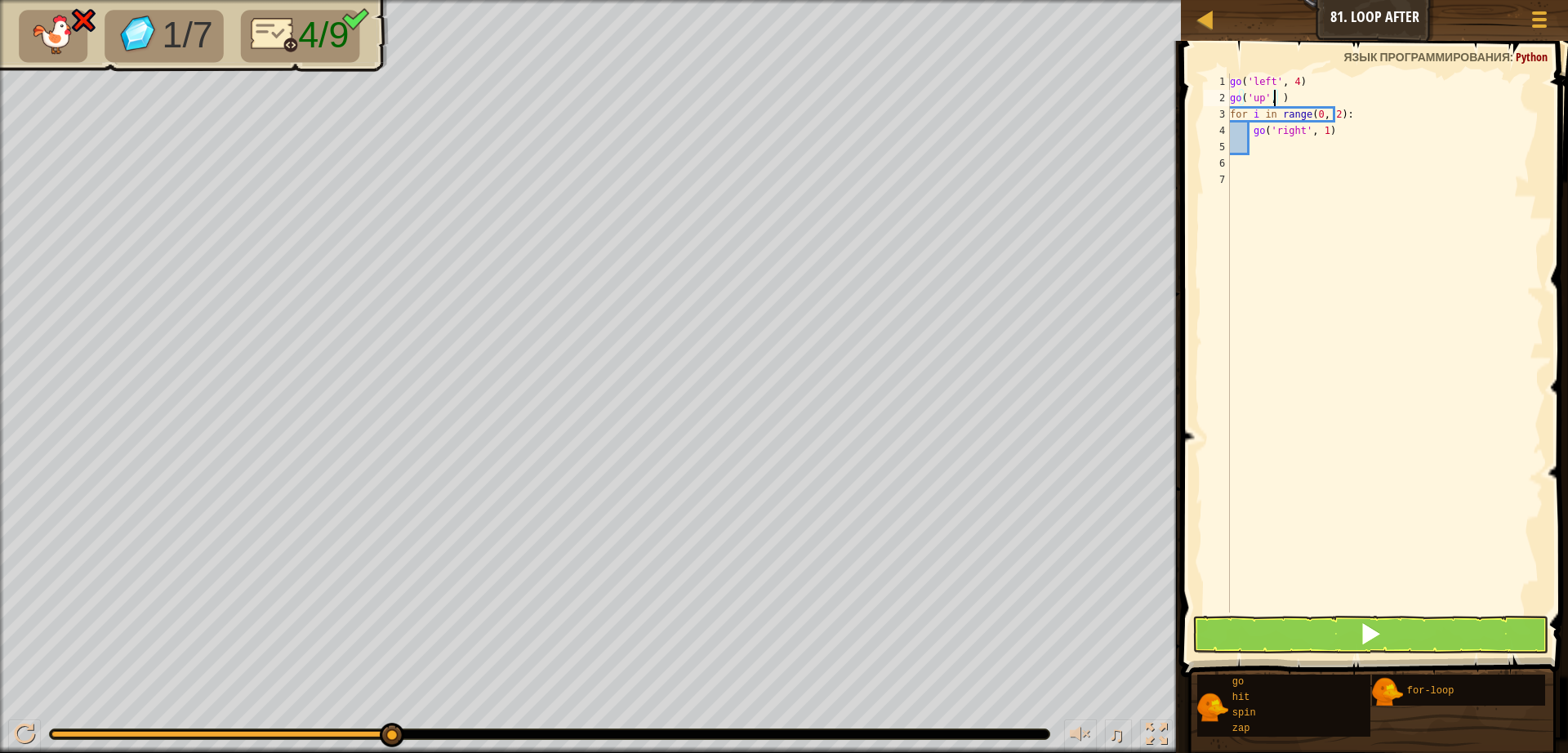
scroll to position [7, 4]
type textarea "go('up', 4)"
click at [1348, 646] on button at bounding box center [1370, 635] width 356 height 38
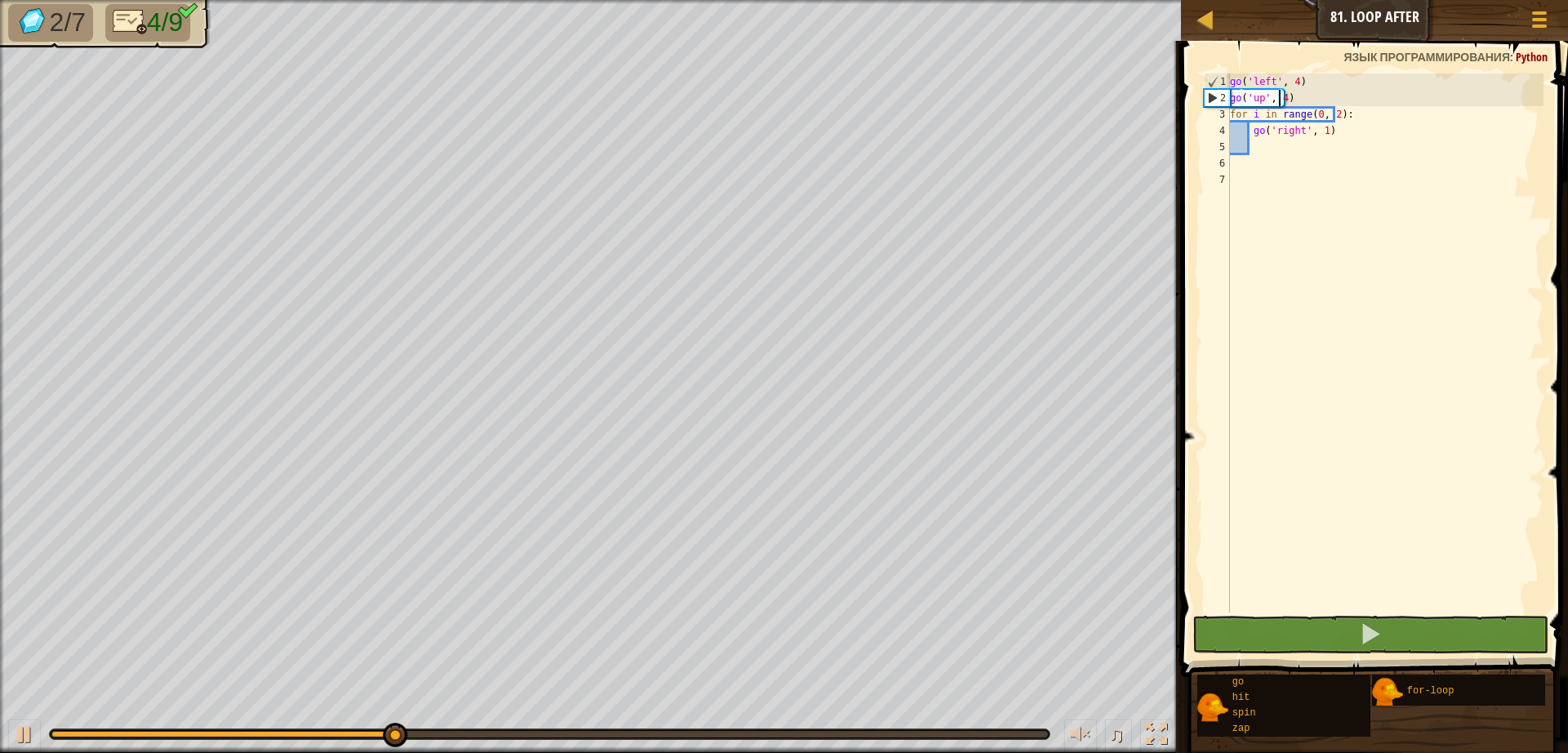
click at [1275, 140] on div "go ( 'left' , 4 ) go ( 'up' , 4 ) for i in range ( 0 , 2 ) : go ( 'right' , 1 )" at bounding box center [1384, 358] width 317 height 571
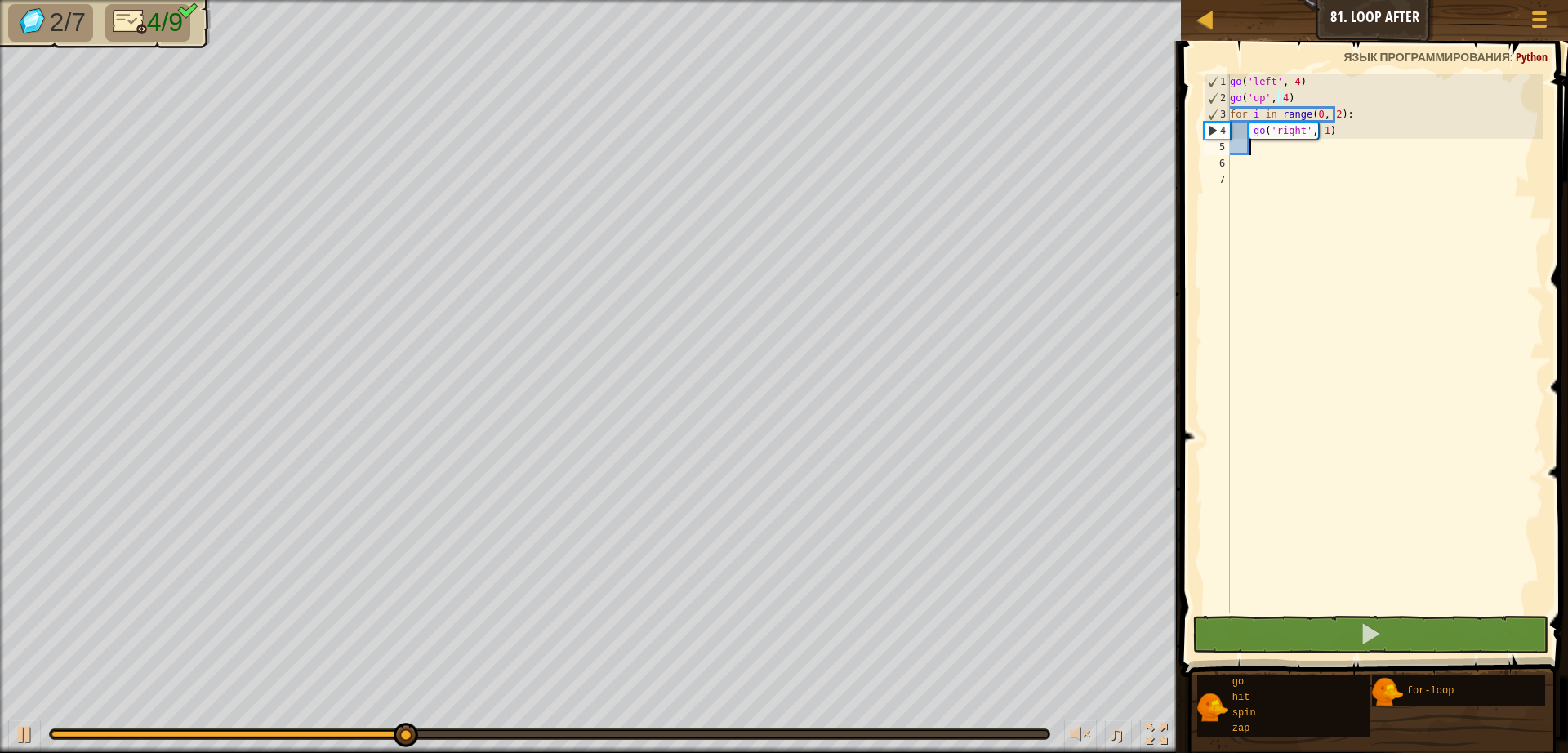
scroll to position [7, 1]
type textarea "g"
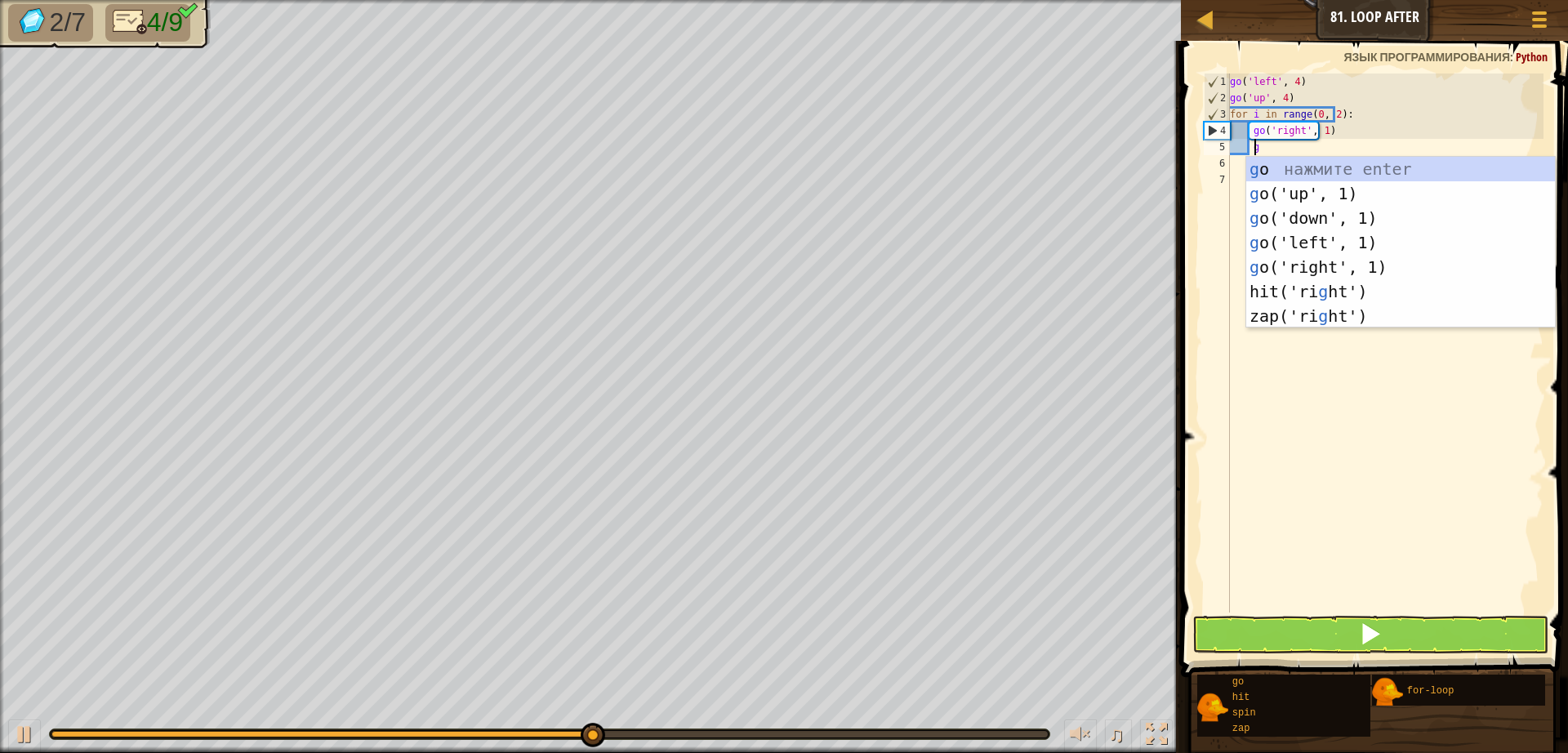
scroll to position [7, 2]
click at [1310, 217] on div "g o нажмите enter g o('up', 1) нажмите enter g o('down', 1) нажмите enter g o('…" at bounding box center [1400, 266] width 309 height 220
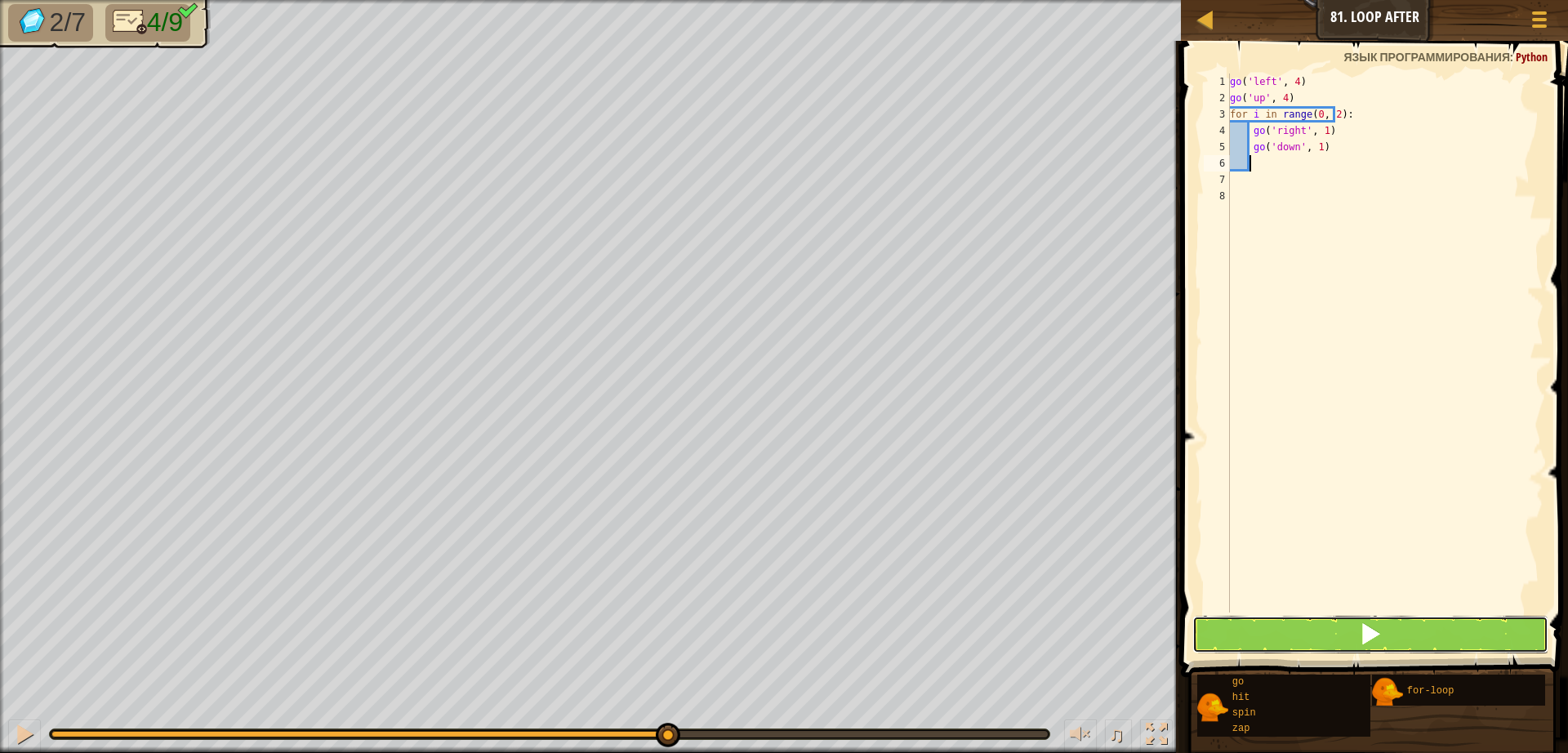
click at [1370, 632] on span at bounding box center [1370, 634] width 23 height 23
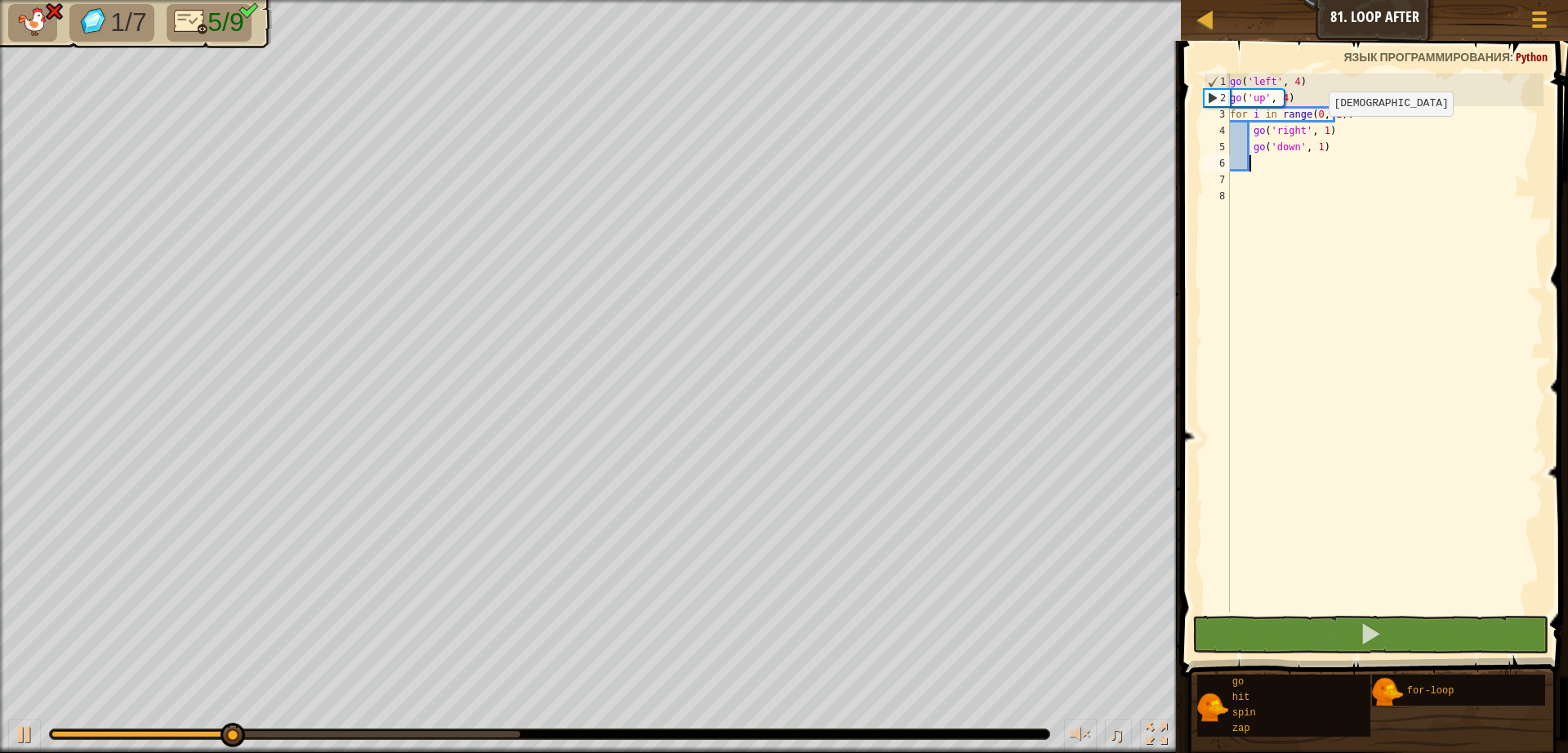
click at [1313, 132] on div "go ( 'left' , 4 ) go ( 'up' , 4 ) for i in range ( 0 , 2 ) : go ( 'right' , 1 )…" at bounding box center [1384, 358] width 317 height 571
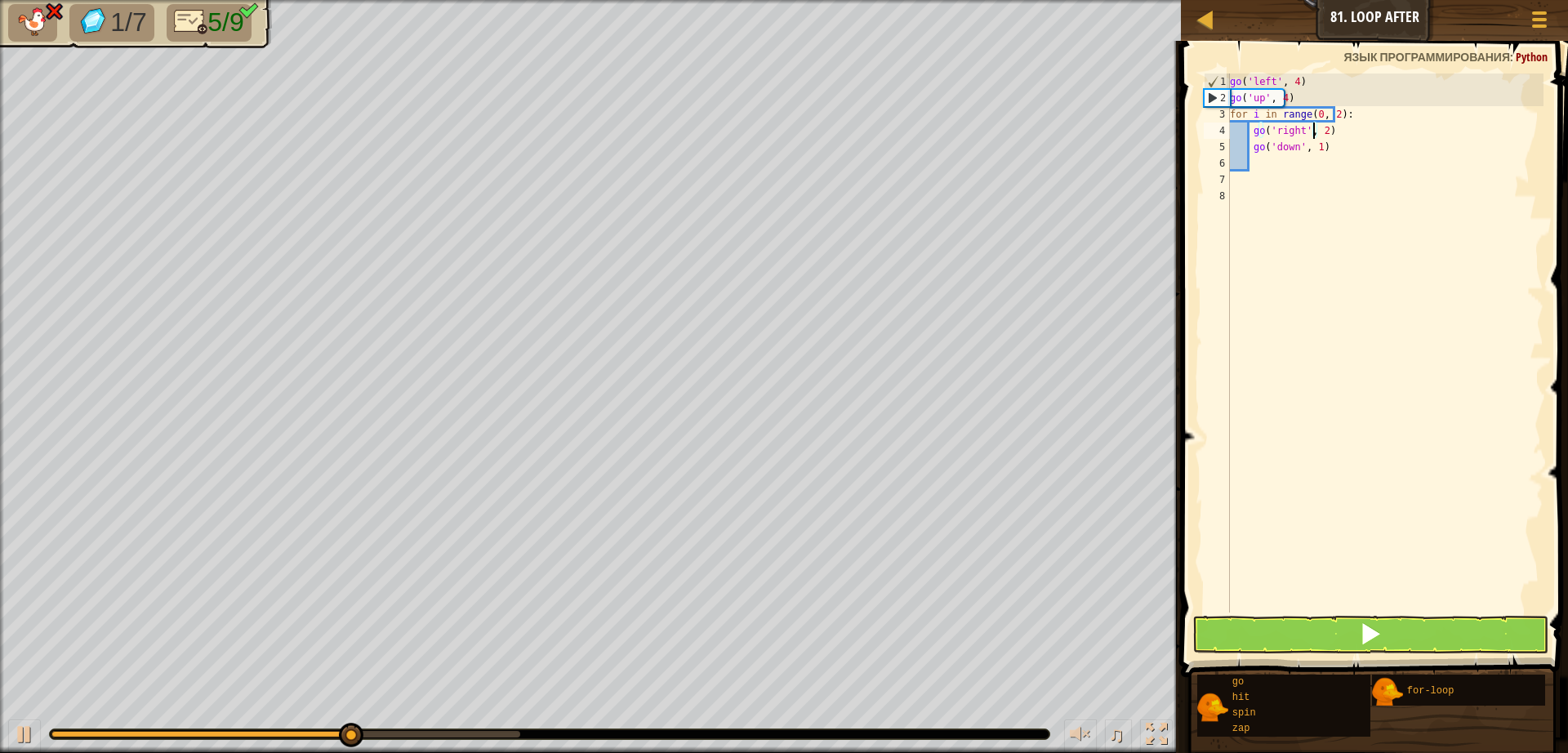
scroll to position [7, 7]
click at [1358, 627] on button at bounding box center [1370, 635] width 356 height 38
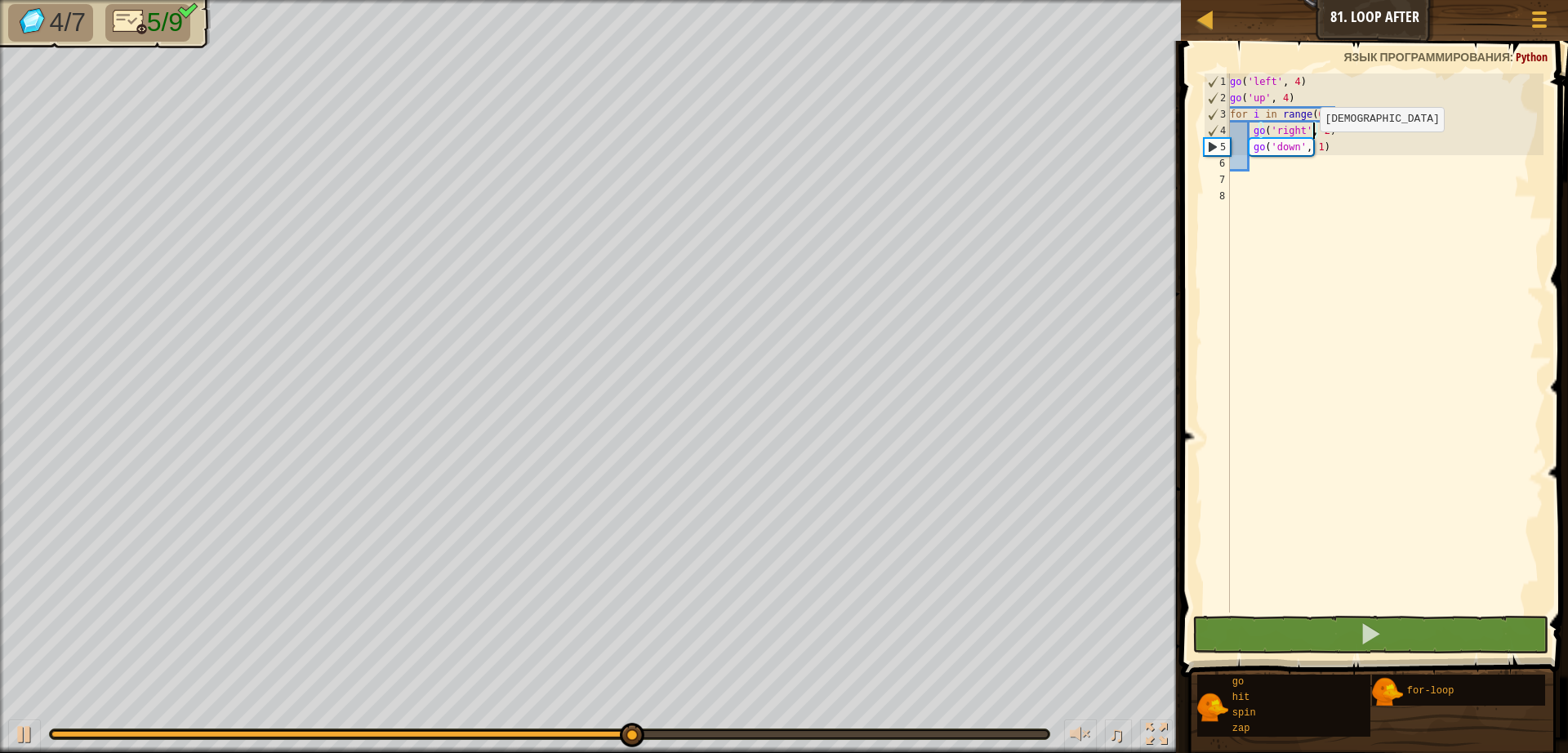
drag, startPoint x: 1305, startPoint y: 148, endPoint x: 1307, endPoint y: 157, distance: 9.2
click at [1305, 149] on div "go ( 'left' , 4 ) go ( 'up' , 4 ) for i in range ( 0 , 2 ) : go ( 'right' , 2 )…" at bounding box center [1384, 358] width 317 height 571
click at [1306, 151] on div "go ( 'left' , 4 ) go ( 'up' , 4 ) for i in range ( 0 , 2 ) : go ( 'right' , 2 )…" at bounding box center [1384, 358] width 317 height 571
click at [1309, 152] on div "go ( 'left' , 4 ) go ( 'up' , 4 ) for i in range ( 0 , 2 ) : go ( 'right' , 2 )…" at bounding box center [1384, 358] width 317 height 571
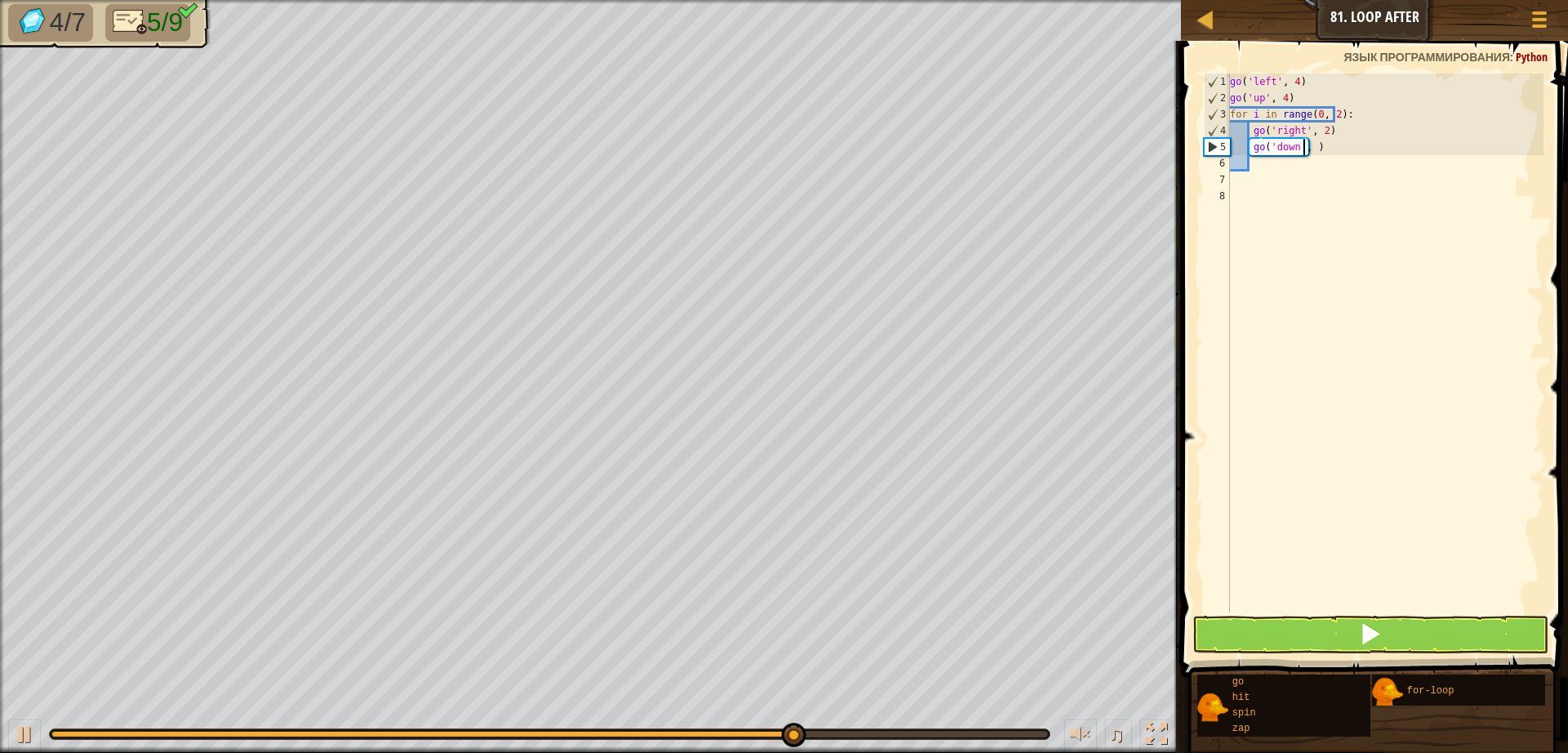
type textarea "go('down', 2)"
click at [1266, 164] on div "go ( 'left' , 4 ) go ( 'up' , 4 ) for i in range ( 0 , 2 ) : go ( 'right' , 2 )…" at bounding box center [1384, 358] width 317 height 571
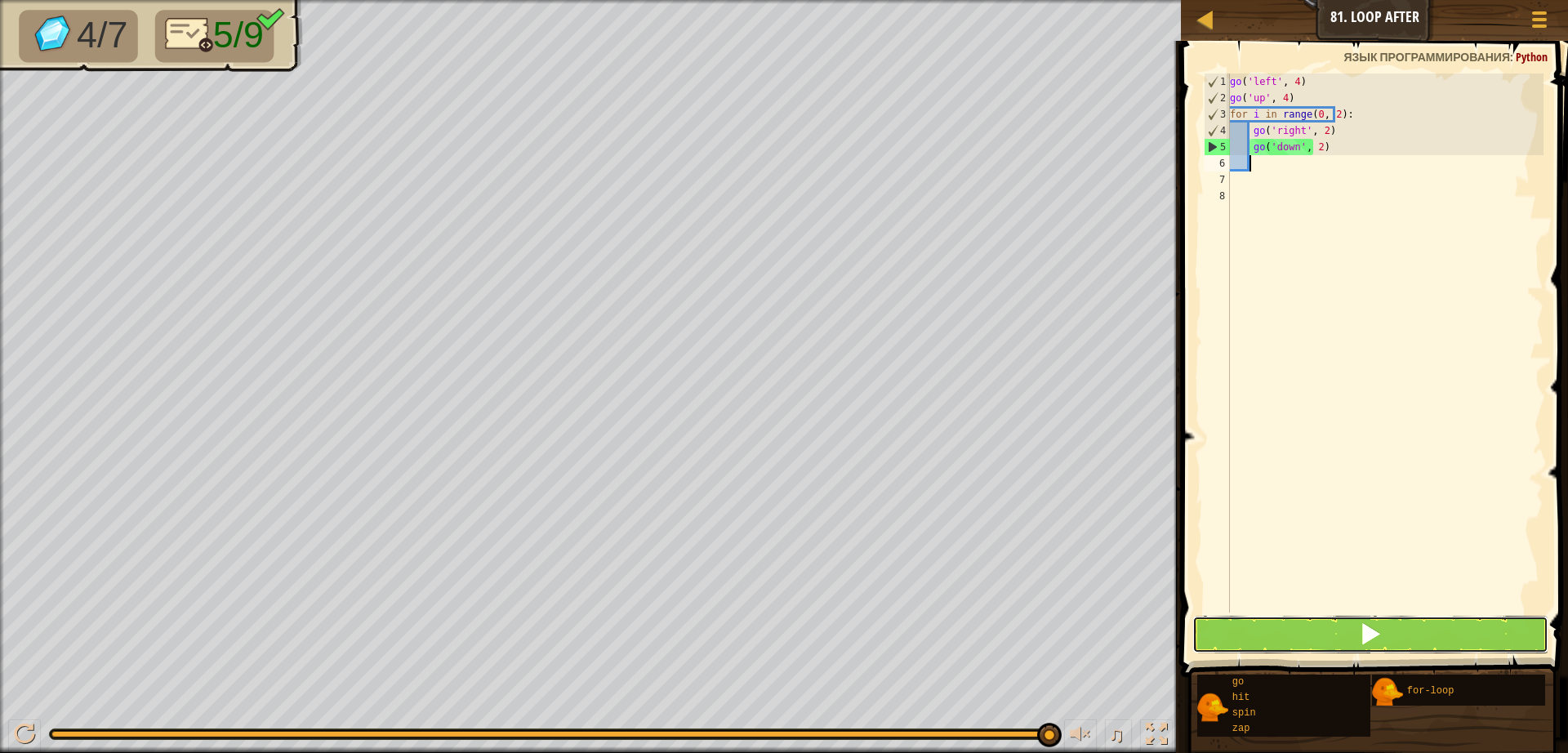
click at [1436, 640] on button at bounding box center [1370, 635] width 356 height 38
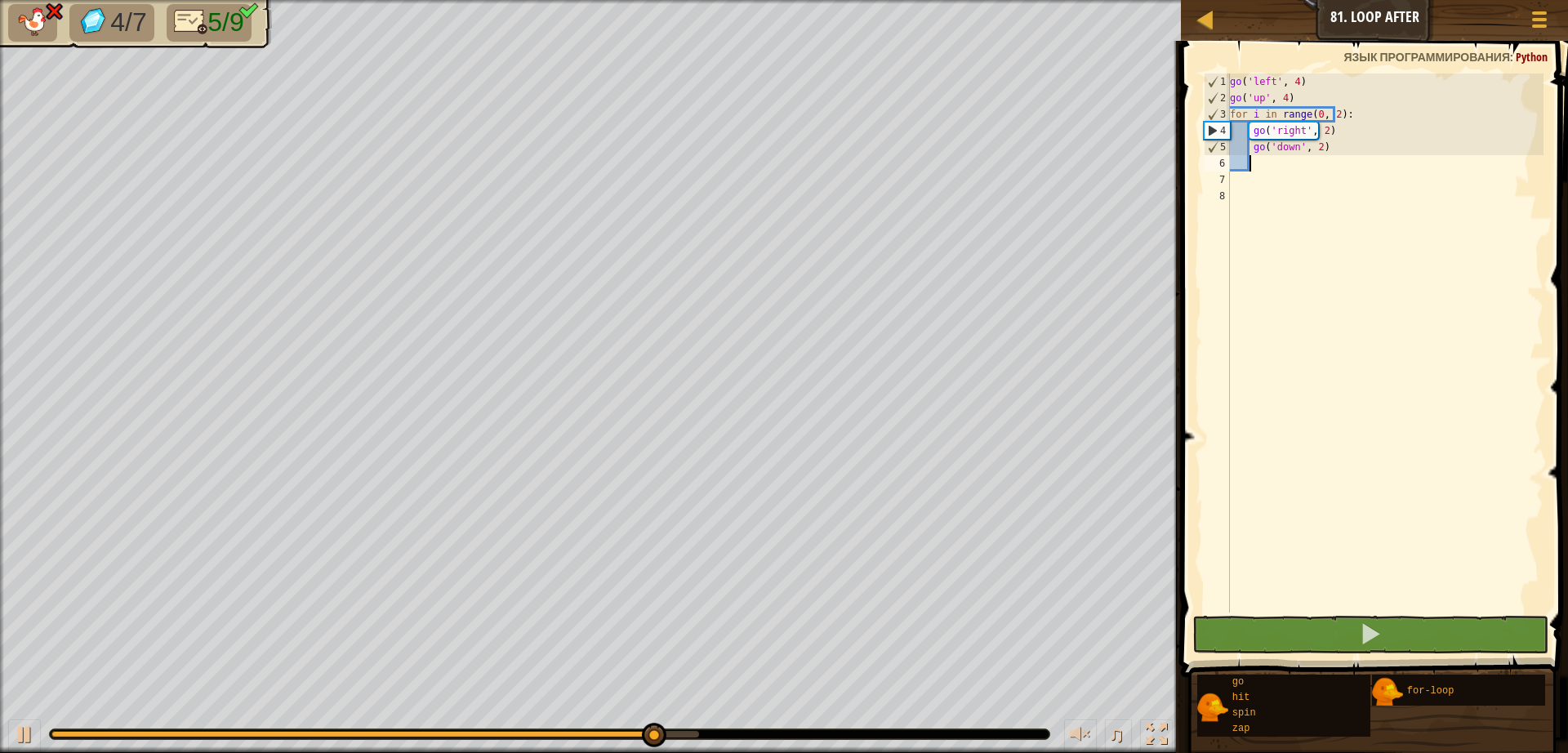
type textarea "g"
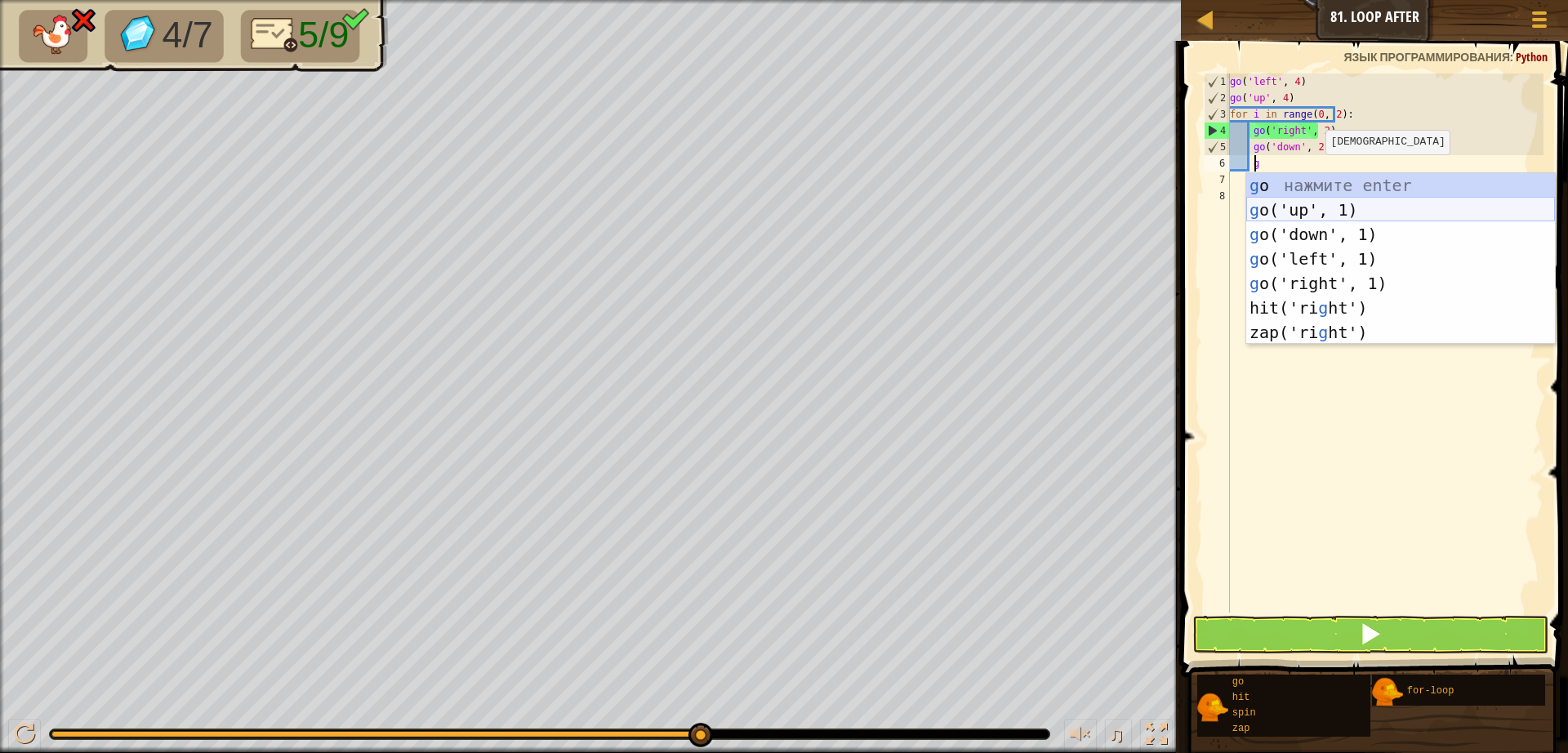
click at [1307, 210] on div "g o нажмите enter g o('up', 1) нажмите enter g o('down', 1) нажмите enter g o('…" at bounding box center [1400, 282] width 309 height 220
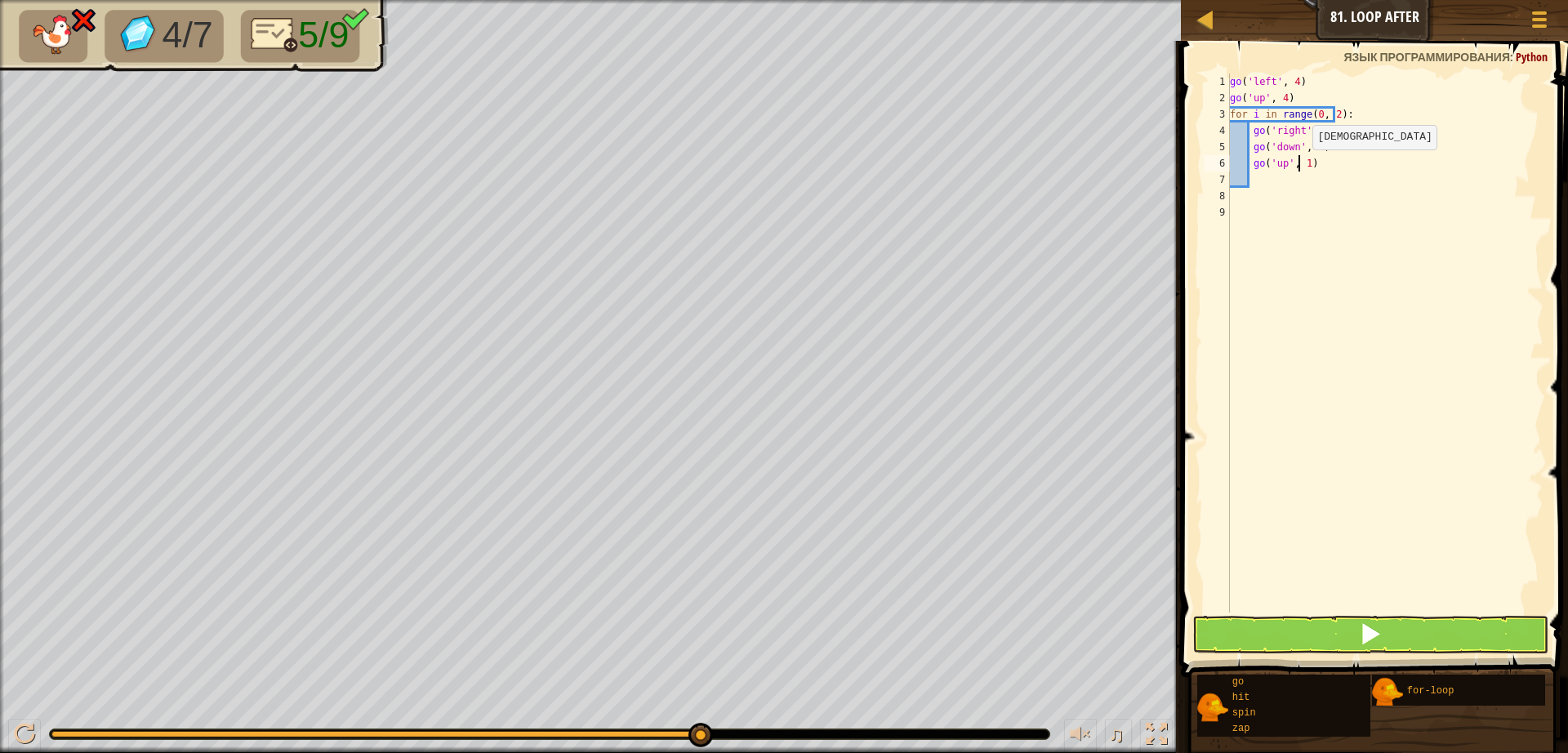
click at [1298, 166] on div "go ( 'left' , 4 ) go ( 'up' , 4 ) for i in range ( 0 , 2 ) : go ( 'right' , 2 )…" at bounding box center [1384, 358] width 317 height 571
type textarea "go('up', 2)"
click at [1353, 634] on button at bounding box center [1370, 635] width 356 height 38
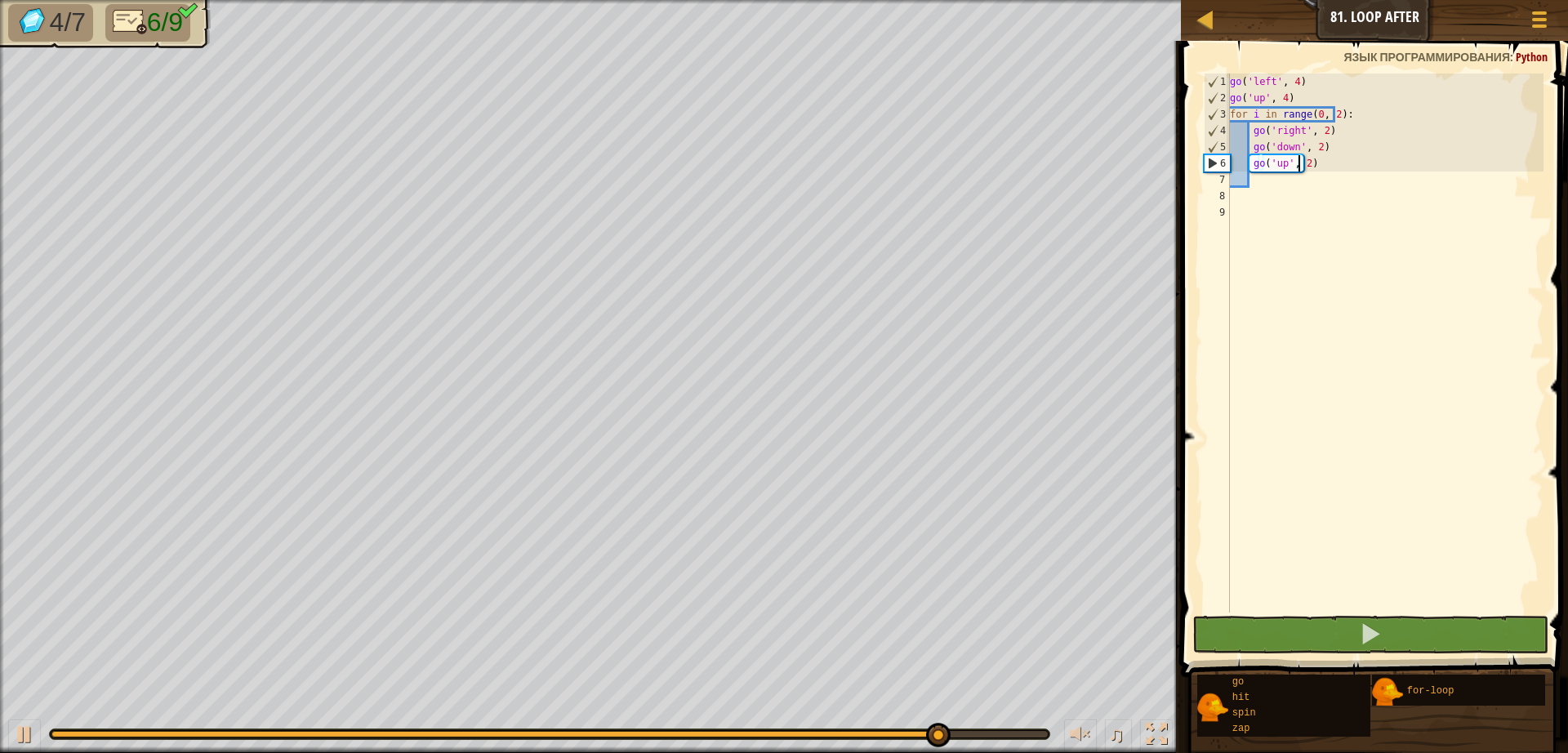
click at [1376, 166] on div "go ( 'left' , 4 ) go ( 'up' , 4 ) for i in range ( 0 , 2 ) : go ( 'right' , 2 )…" at bounding box center [1384, 358] width 317 height 571
click at [1370, 164] on div "go ( 'left' , 4 ) go ( 'up' , 4 ) for i in range ( 0 , 2 ) : go ( 'right' , 2 )…" at bounding box center [1384, 358] width 317 height 571
click at [1299, 165] on div "go ( 'left' , 4 ) go ( 'up' , 4 ) for i in range ( 0 , 2 ) : go ( 'right' , 2 )…" at bounding box center [1384, 358] width 317 height 571
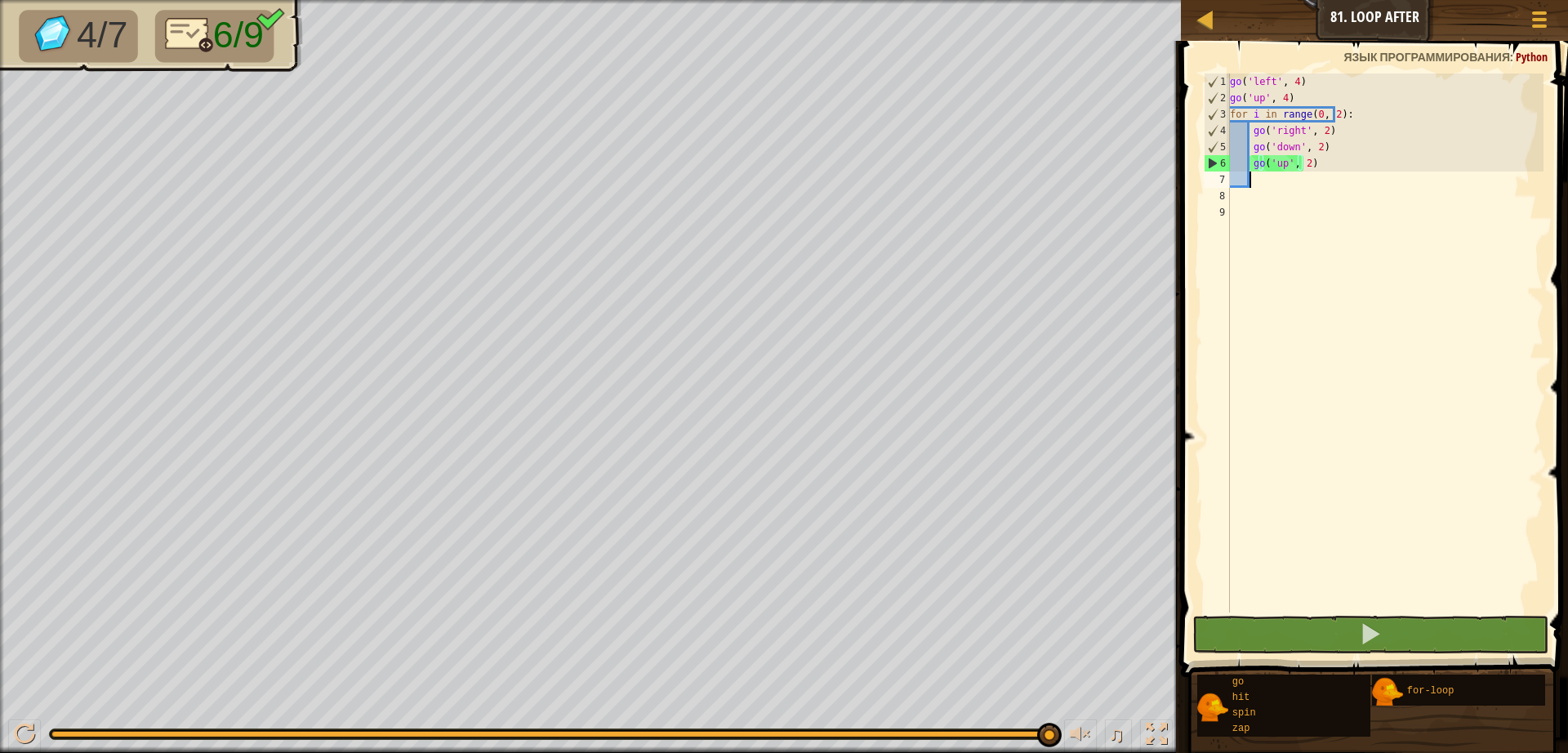
click at [1368, 175] on div "go ( 'left' , 4 ) go ( 'up' , 4 ) for i in range ( 0 , 2 ) : go ( 'right' , 2 )…" at bounding box center [1384, 358] width 317 height 571
click at [1356, 170] on div "go ( 'left' , 4 ) go ( 'up' , 4 ) for i in range ( 0 , 2 ) : go ( 'right' , 2 )…" at bounding box center [1384, 358] width 317 height 571
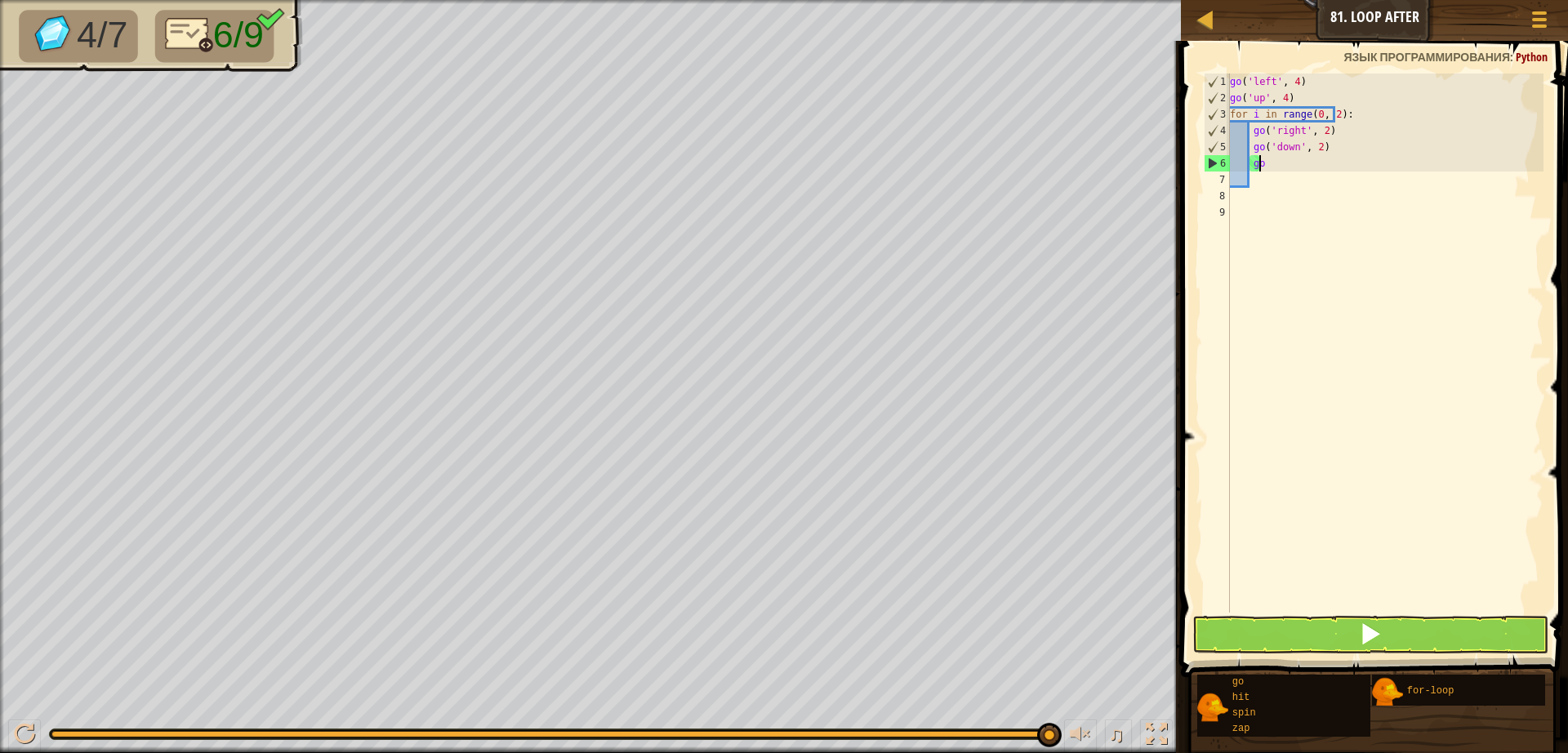
type textarea "g"
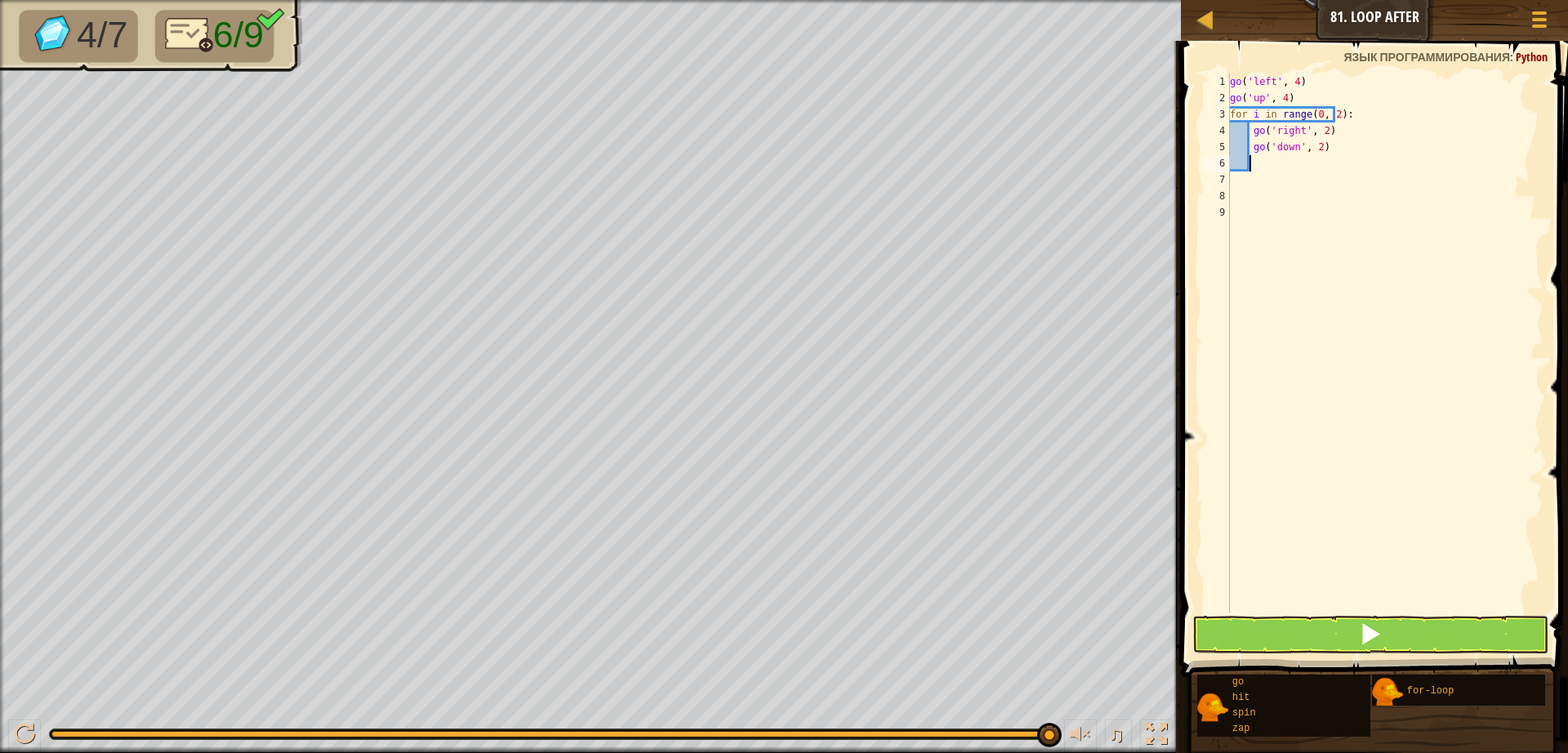
type textarea "g"
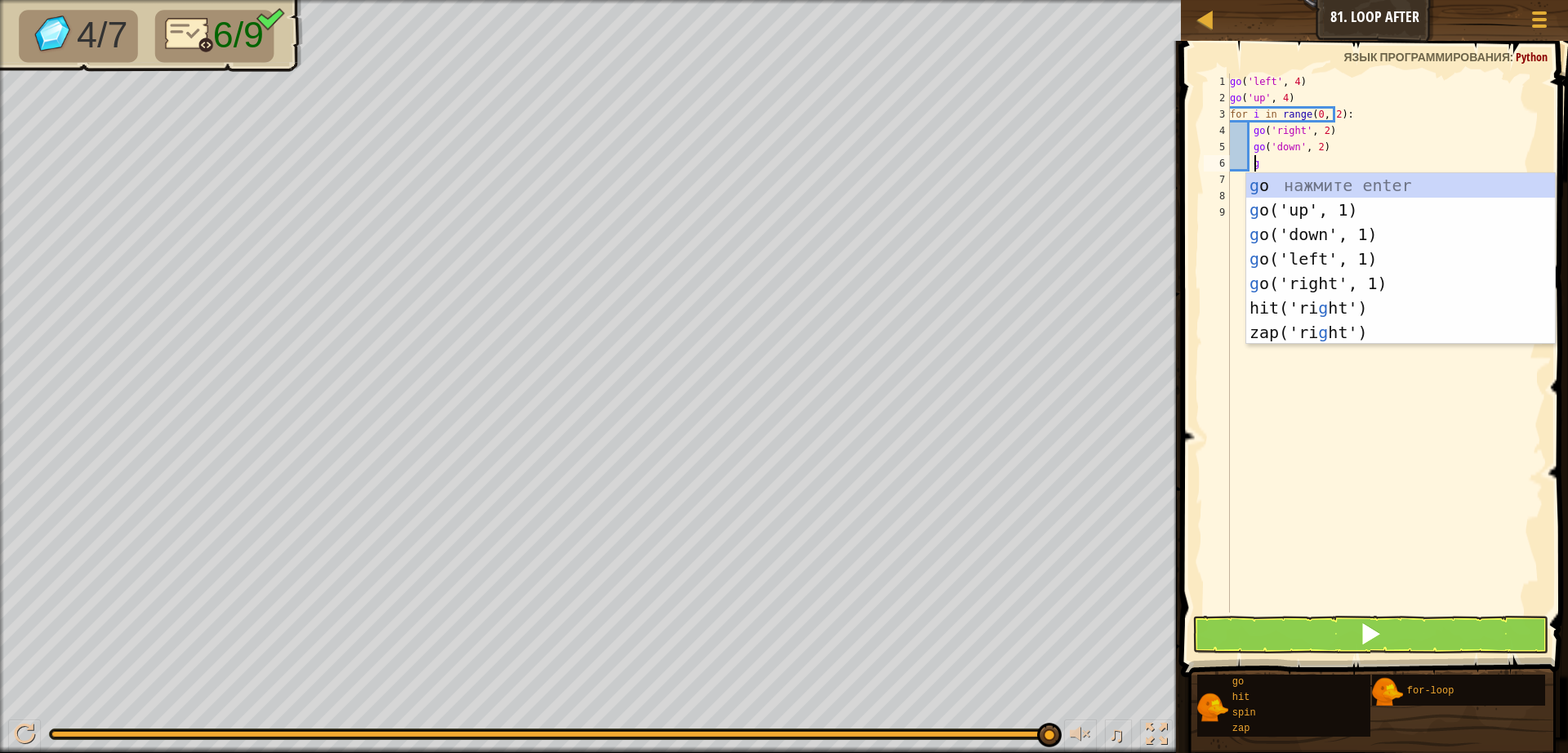
scroll to position [7, 2]
click at [1299, 283] on div "g o нажмите enter g o('up', 1) нажмите enter g o('down', 1) нажмите enter g o('…" at bounding box center [1400, 282] width 309 height 220
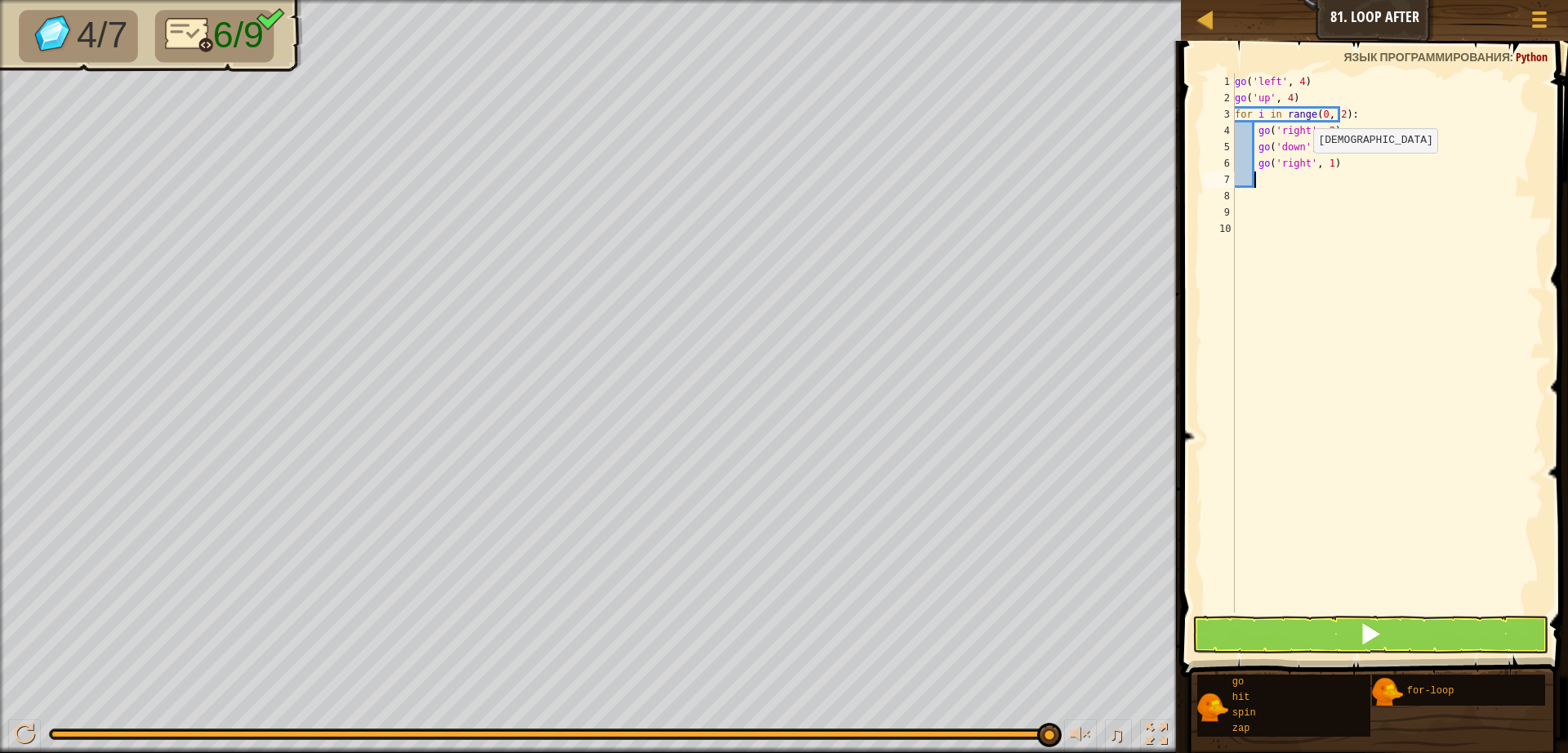
scroll to position [7, 1]
type textarea "g"
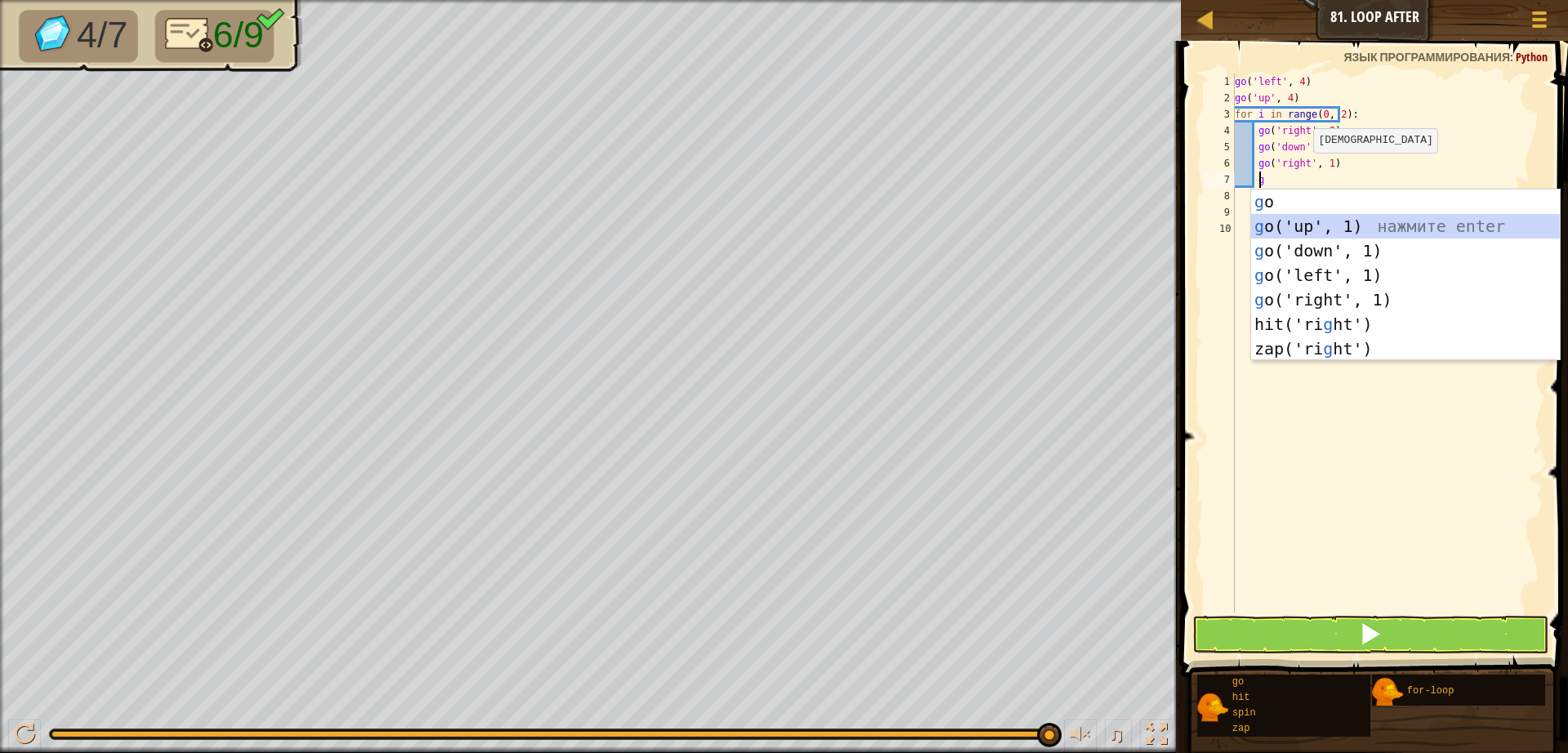
click at [1306, 229] on div "g o нажмите enter g o('up', 1) нажмите enter g o('down', 1) нажмите enter g o('…" at bounding box center [1405, 299] width 309 height 220
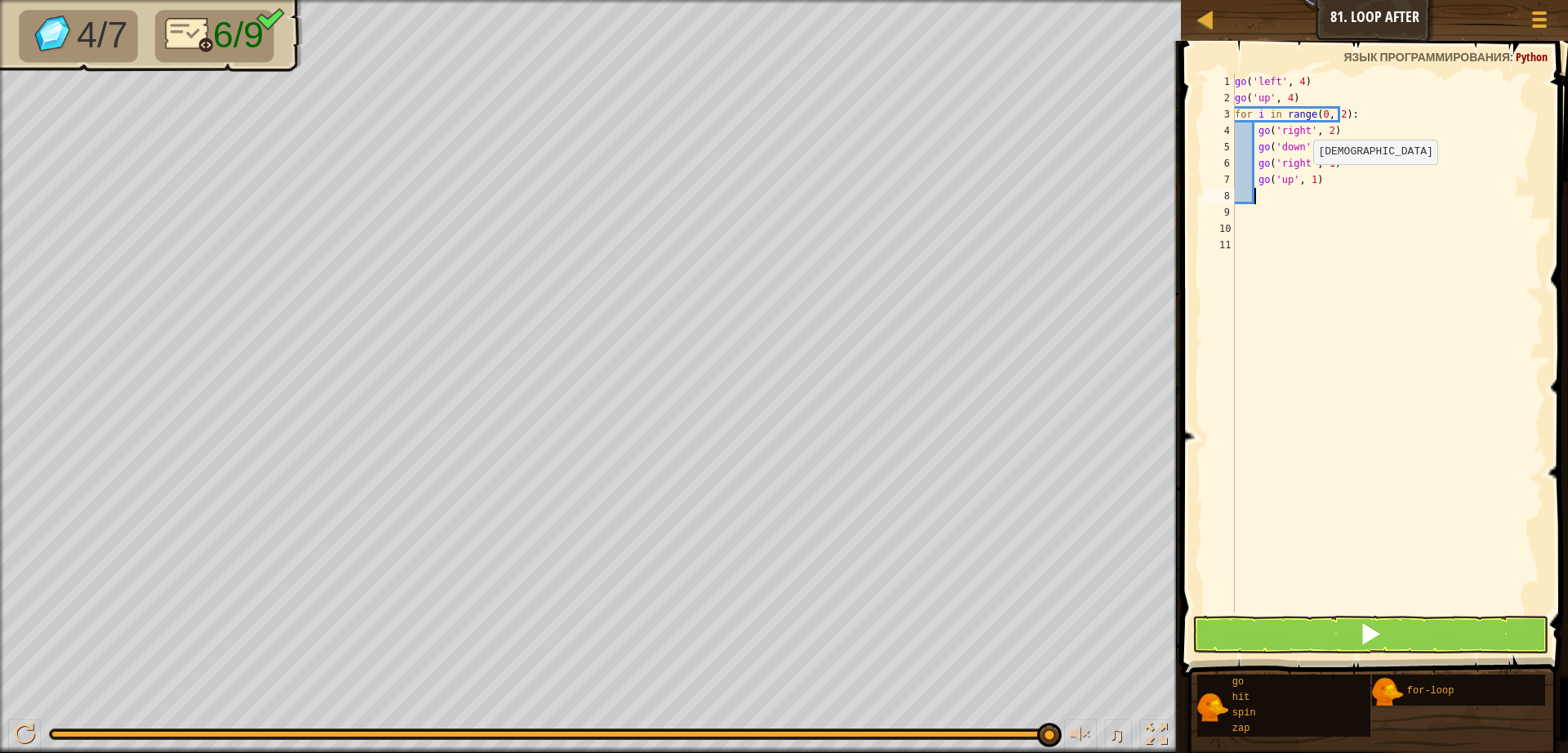
click at [1304, 181] on div "go ( 'left' , 4 ) go ( 'up' , 4 ) for i in range ( 0 , 2 ) : go ( 'right' , 2 )…" at bounding box center [1387, 358] width 312 height 571
type textarea "go('up', 2)"
click at [1328, 628] on button at bounding box center [1370, 635] width 356 height 38
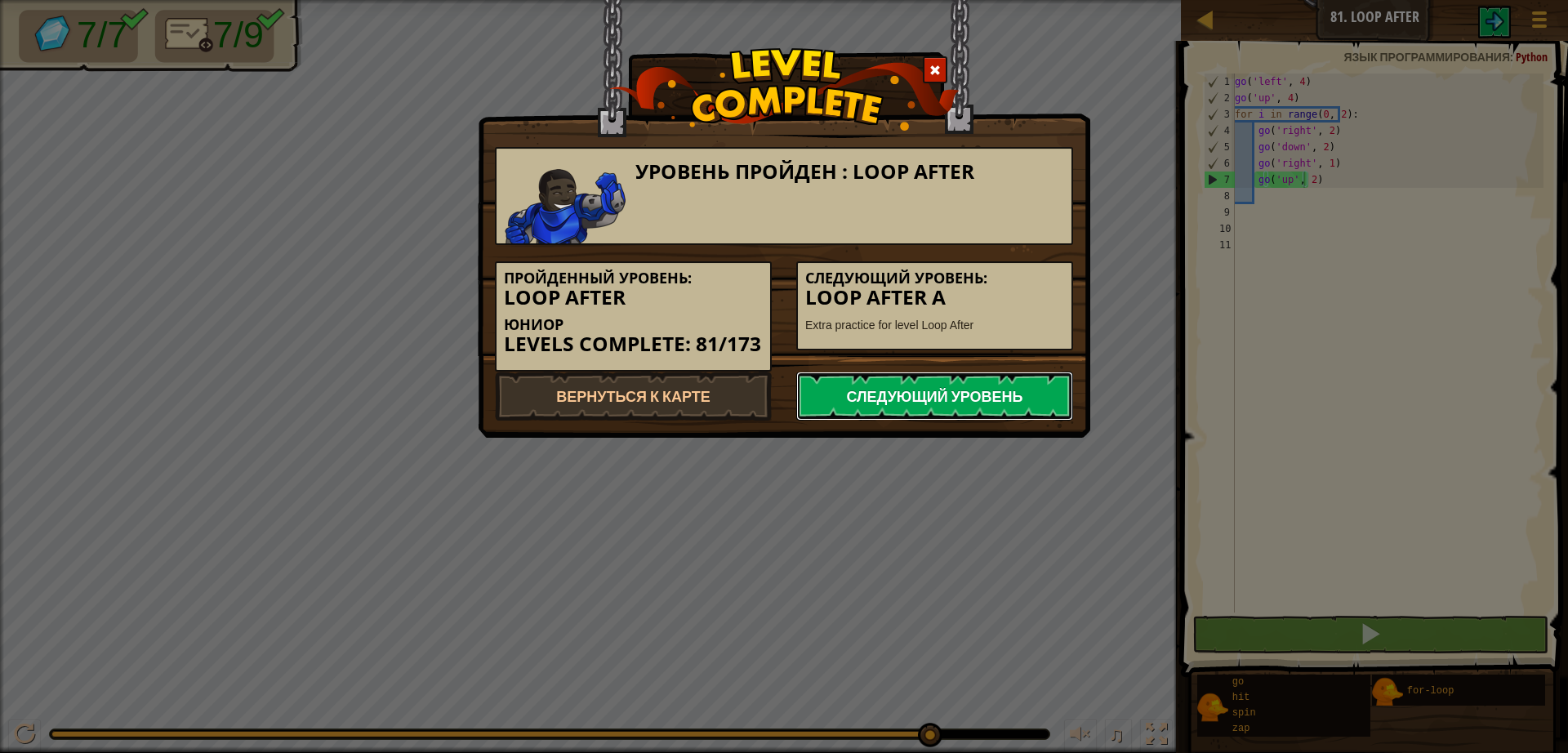
click at [985, 410] on link "Следующий уровень" at bounding box center [934, 396] width 277 height 49
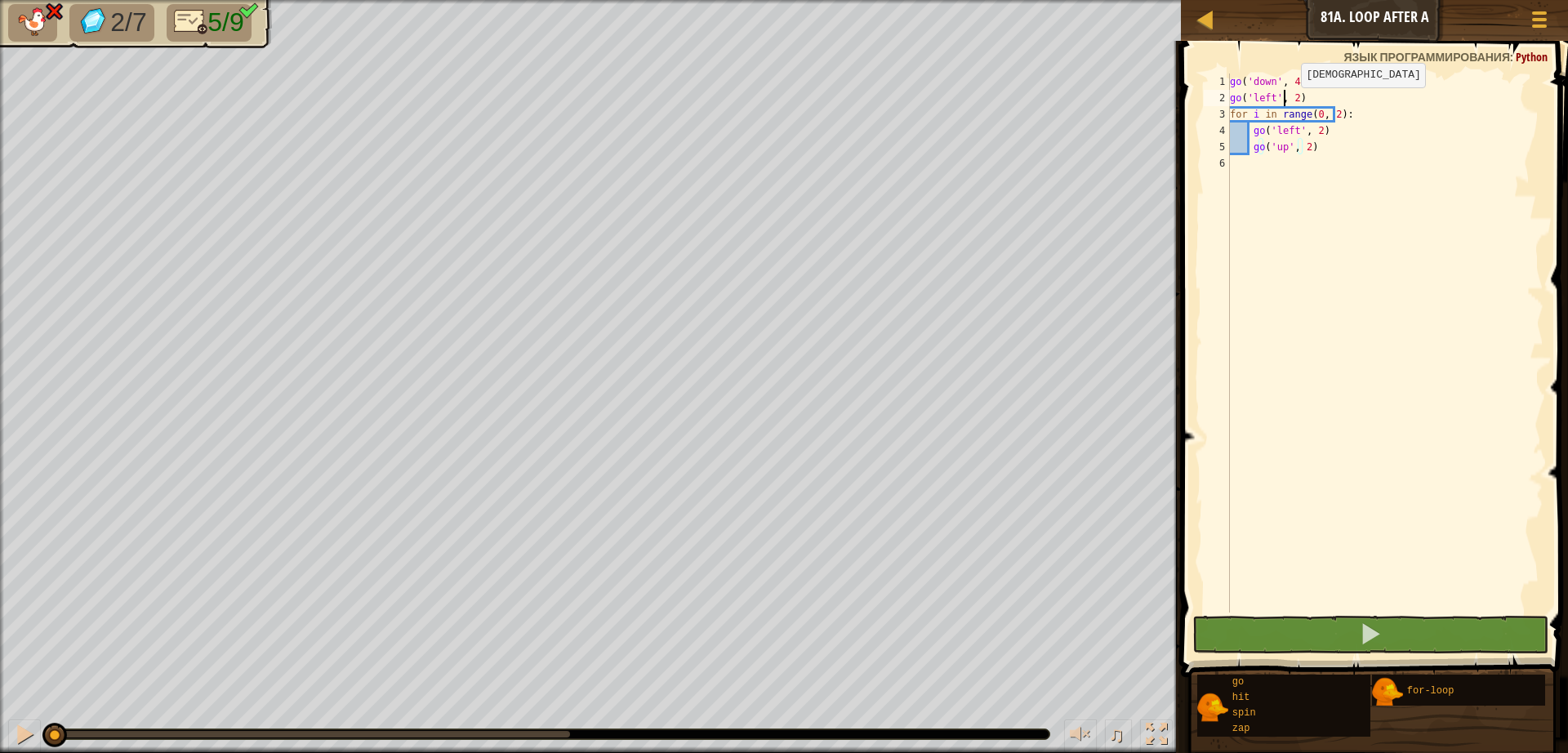
click at [1286, 104] on div "go ( 'down' , 4 ) go ( 'left' , 2 ) for i in range ( 0 , 2 ) : go ( 'left' , 2 …" at bounding box center [1384, 358] width 317 height 571
click at [1289, 102] on div "go ( 'down' , 4 ) go ( 'left' , 2 ) for i in range ( 0 , 2 ) : go ( 'left' , 2 …" at bounding box center [1384, 358] width 317 height 571
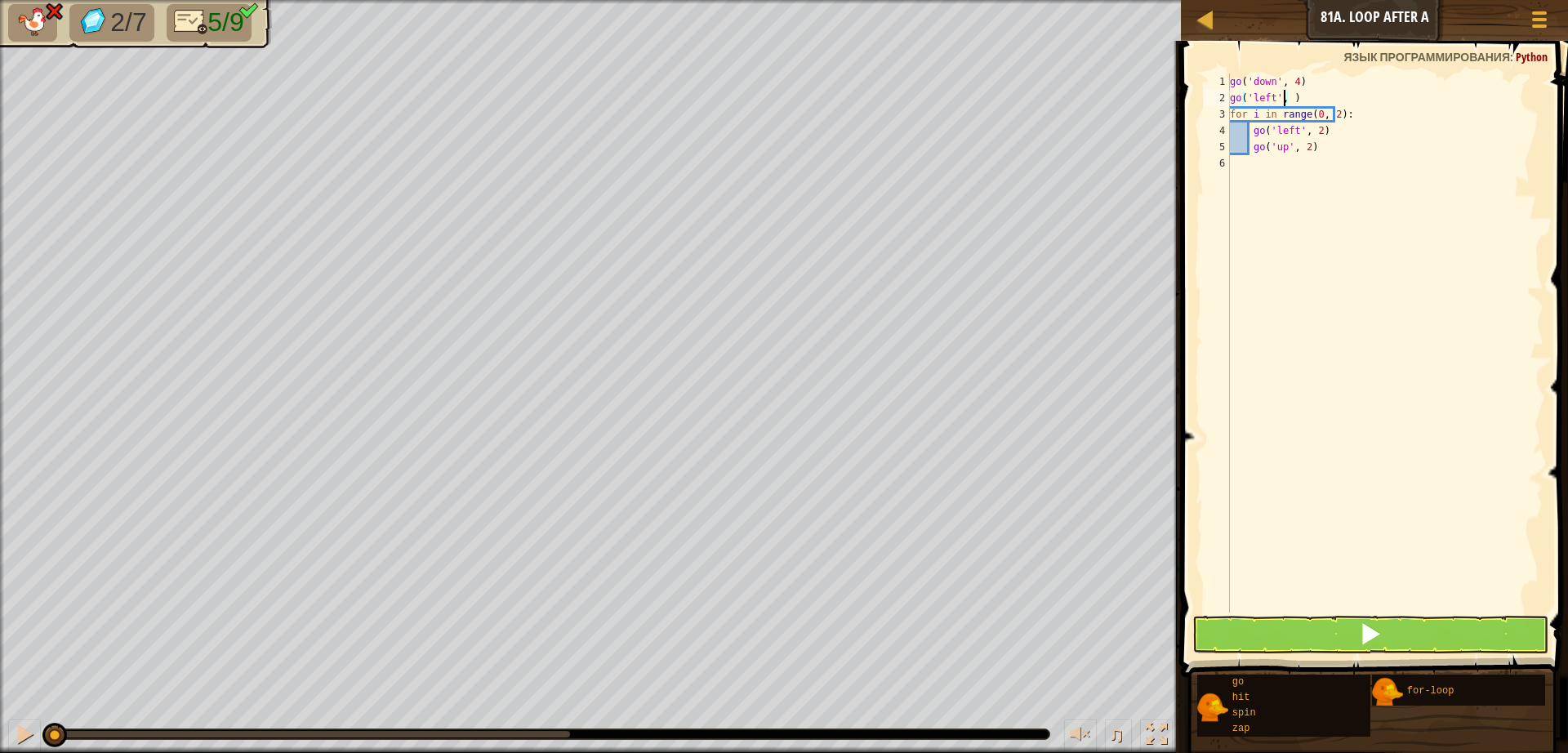
scroll to position [7, 5]
type textarea "go('left', 4)"
click at [1238, 619] on button at bounding box center [1370, 635] width 356 height 38
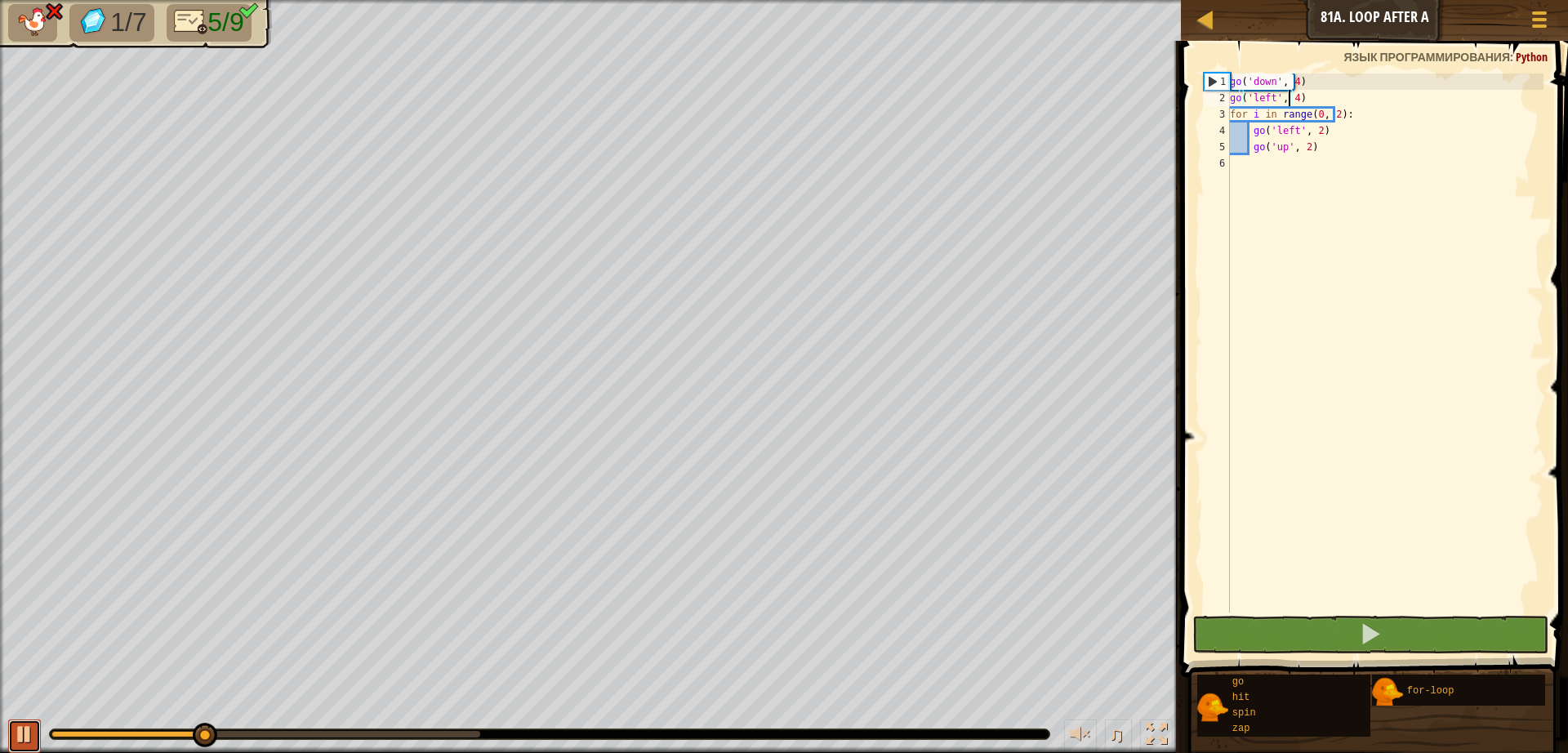
click at [12, 741] on button at bounding box center [24, 736] width 33 height 34
click at [1384, 157] on div "go ( 'down' , 4 ) go ( 'left' , 4 ) for i in range ( 0 , 2 ) : go ( 'left' , 2 …" at bounding box center [1384, 358] width 317 height 571
click at [1373, 144] on div "go ( 'down' , 4 ) go ( 'left' , 4 ) for i in range ( 0 , 2 ) : go ( 'left' , 2 …" at bounding box center [1384, 358] width 317 height 571
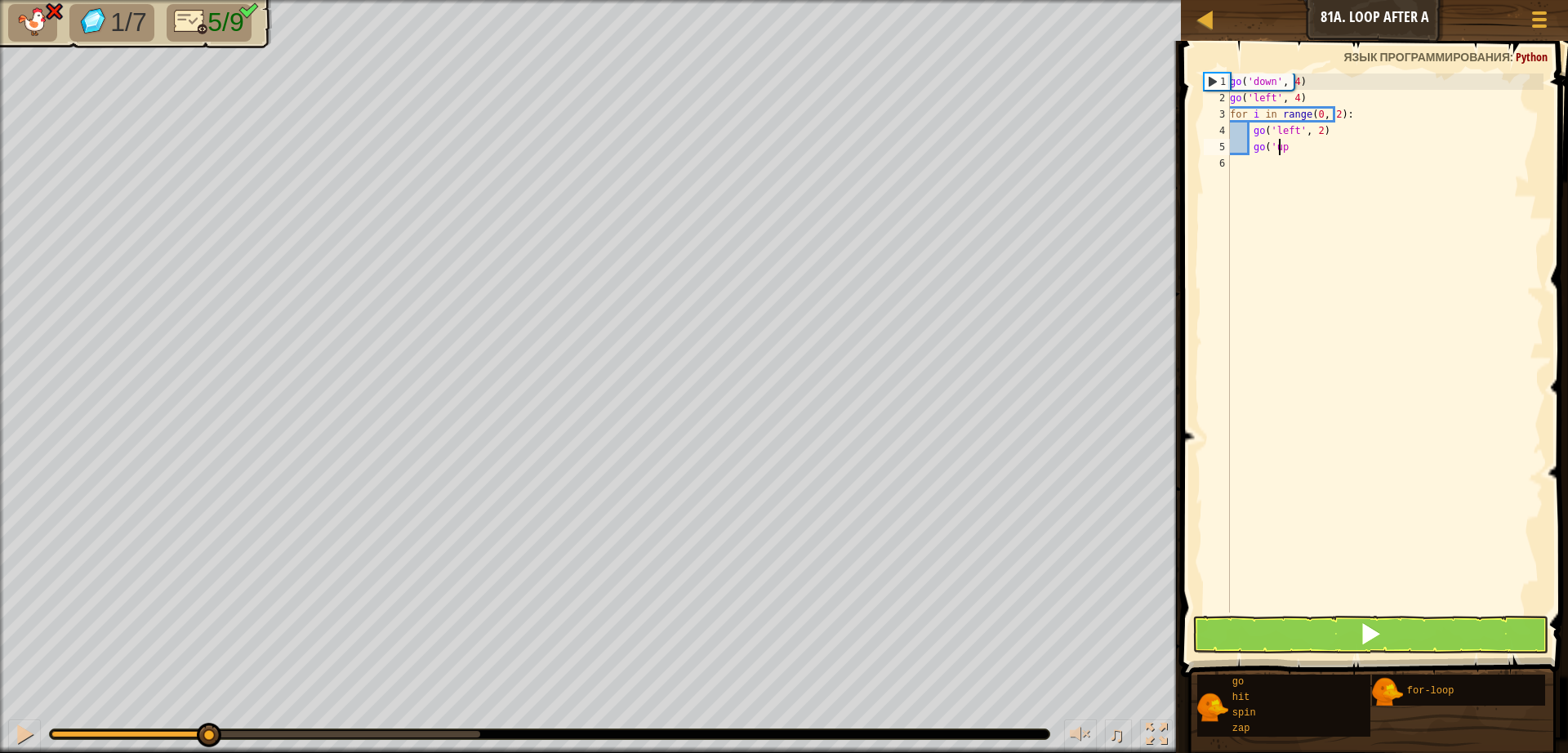
type textarea "g"
click at [1334, 135] on div "go ( 'down' , 4 ) go ( 'left' , 4 ) for i in range ( 0 , 2 ) : go ( 'left' , 2 )" at bounding box center [1384, 358] width 317 height 571
type textarea "g"
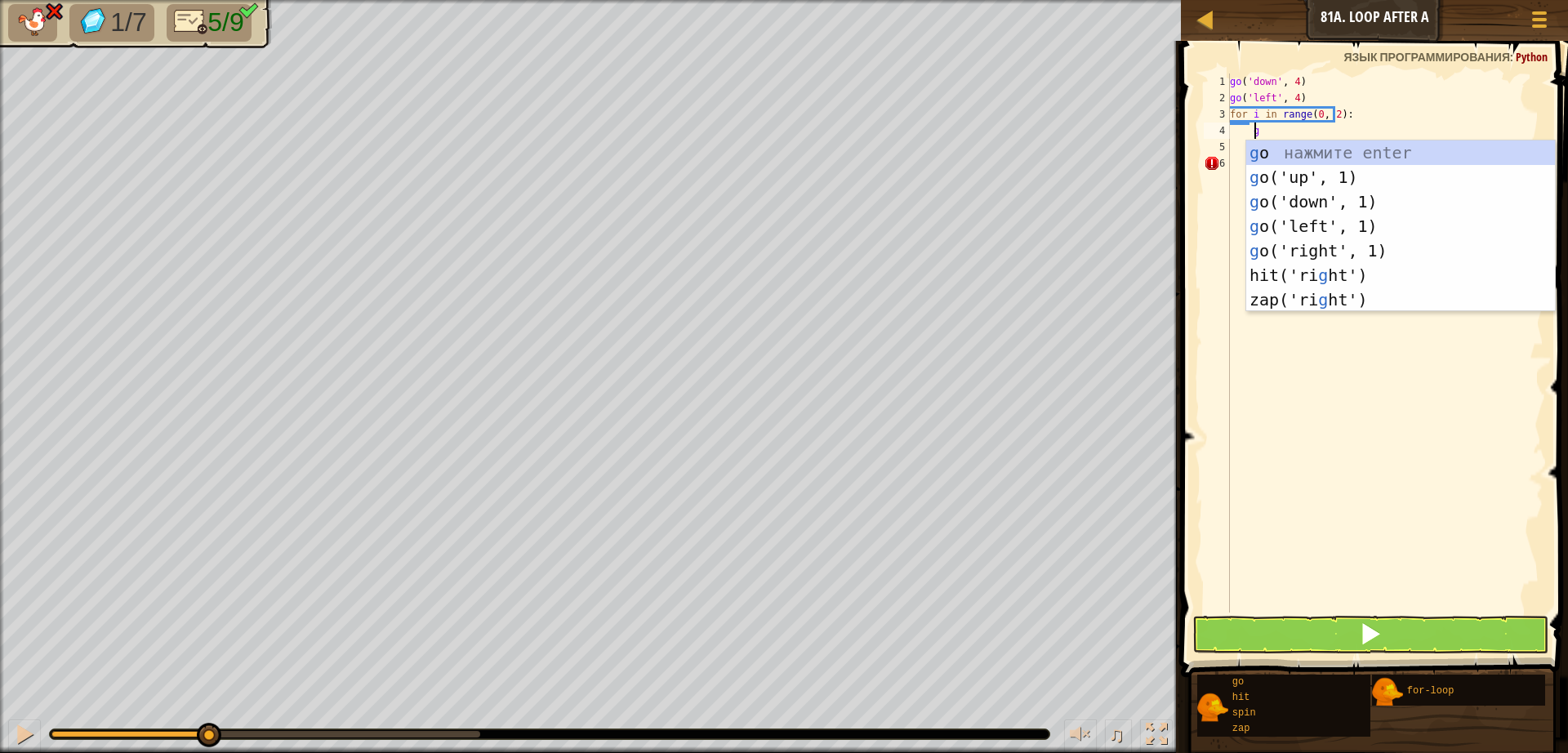
scroll to position [7, 2]
click at [1291, 178] on div "g o нажмите enter g o('up', 1) нажмите enter g o('down', 1) нажмите enter g o('…" at bounding box center [1400, 250] width 309 height 220
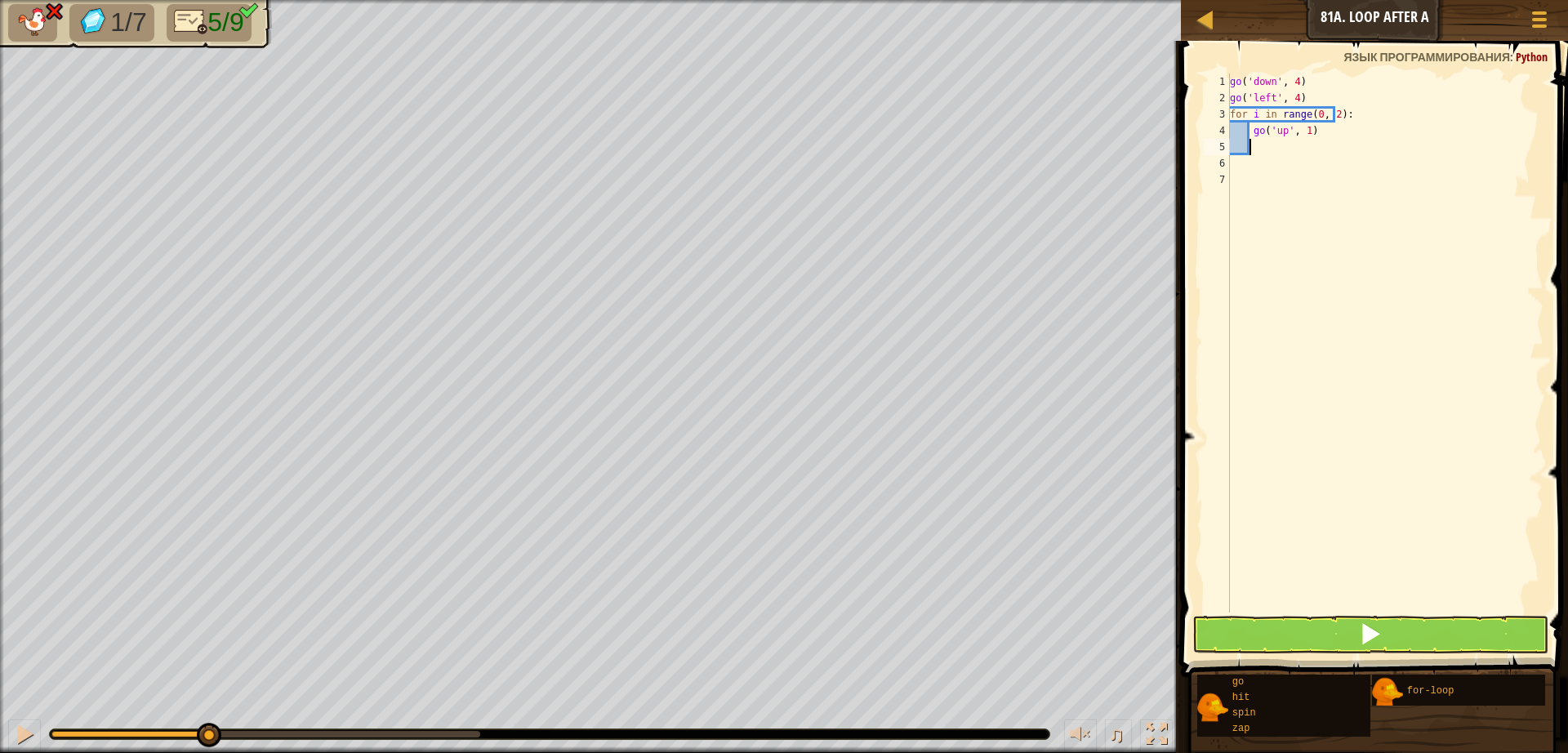
scroll to position [7, 1]
click at [1344, 630] on button at bounding box center [1370, 635] width 356 height 38
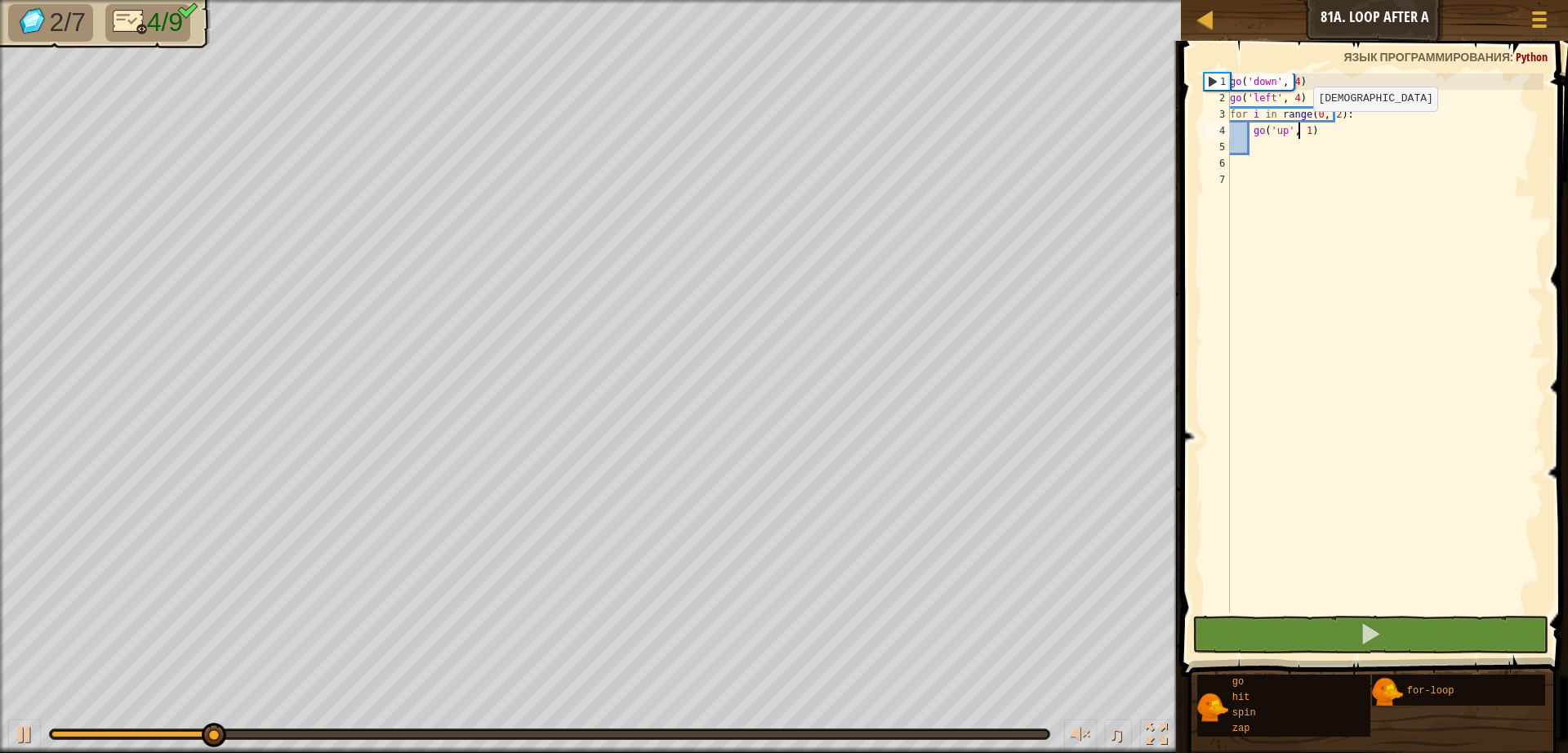
click at [1299, 127] on div "go ( 'down' , 4 ) go ( 'left' , 4 ) for i in range ( 0 , 2 ) : go ( 'up' , 1 )" at bounding box center [1384, 358] width 317 height 571
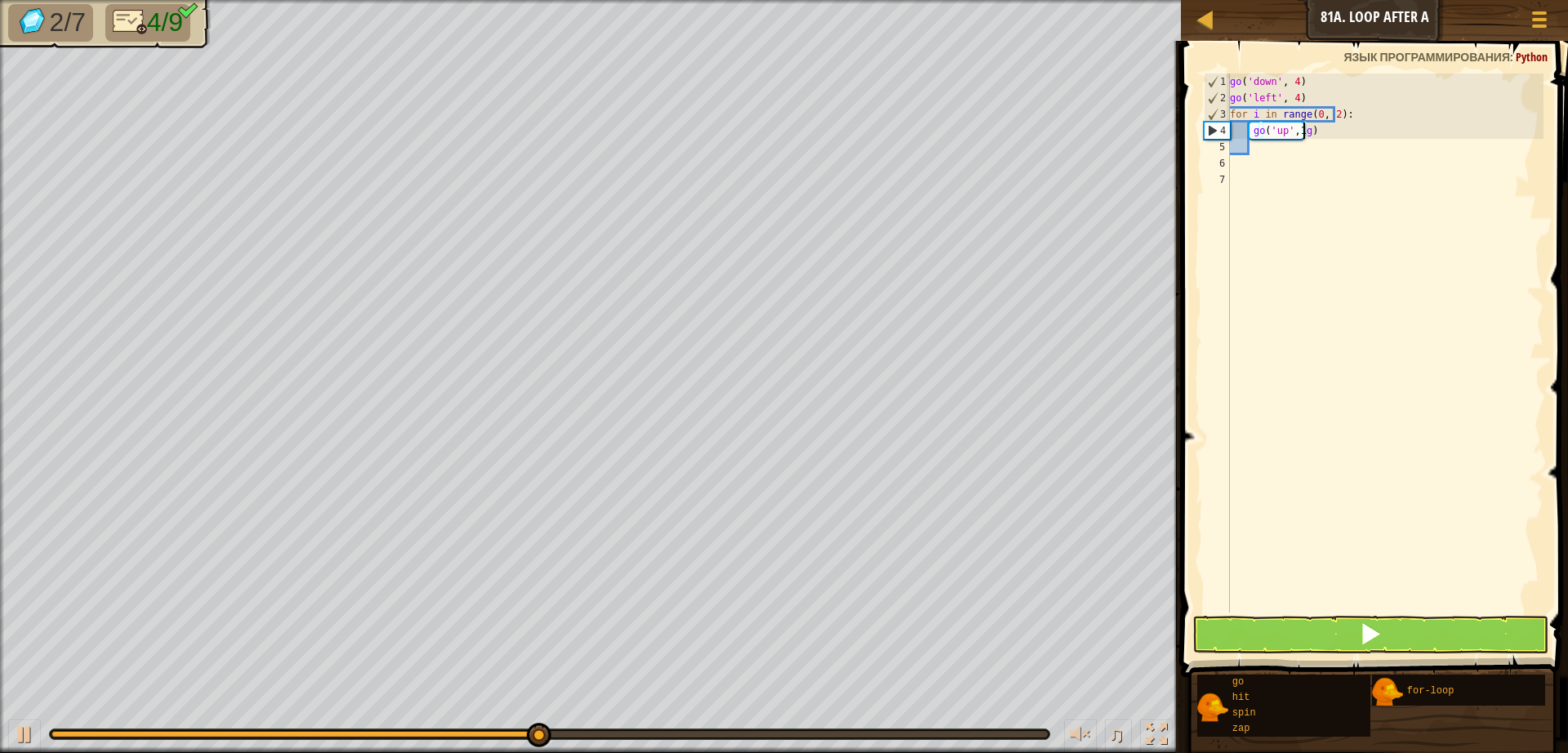
scroll to position [7, 6]
type textarea "go('up', 1)"
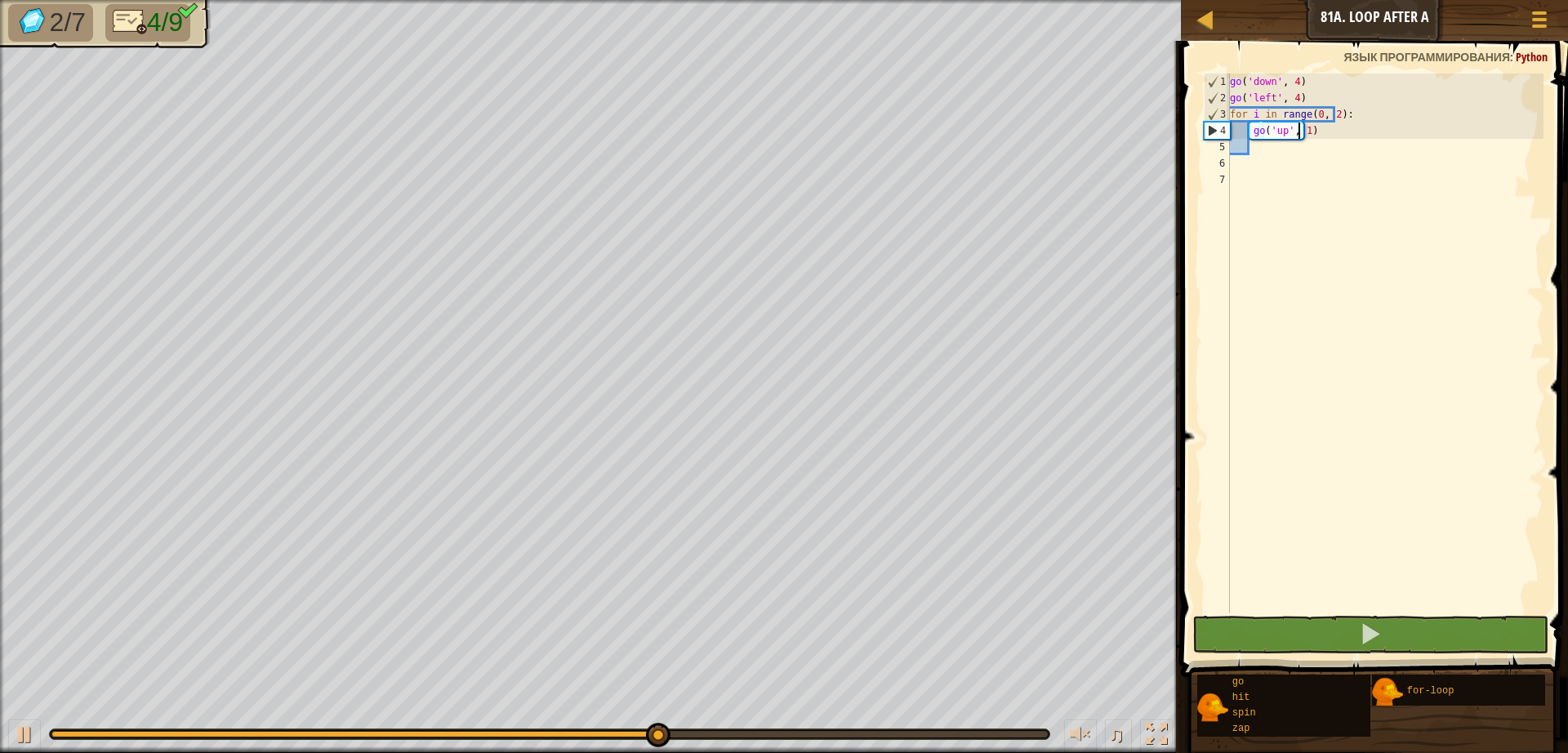
click at [1256, 155] on div "go ( 'down' , 4 ) go ( 'left' , 4 ) for i in range ( 0 , 2 ) : go ( 'up' , 1 )" at bounding box center [1384, 358] width 317 height 571
click at [1256, 153] on div "go ( 'down' , 4 ) go ( 'left' , 4 ) for i in range ( 0 , 2 ) : go ( 'up' , 1 )" at bounding box center [1384, 358] width 317 height 571
type textarea "g"
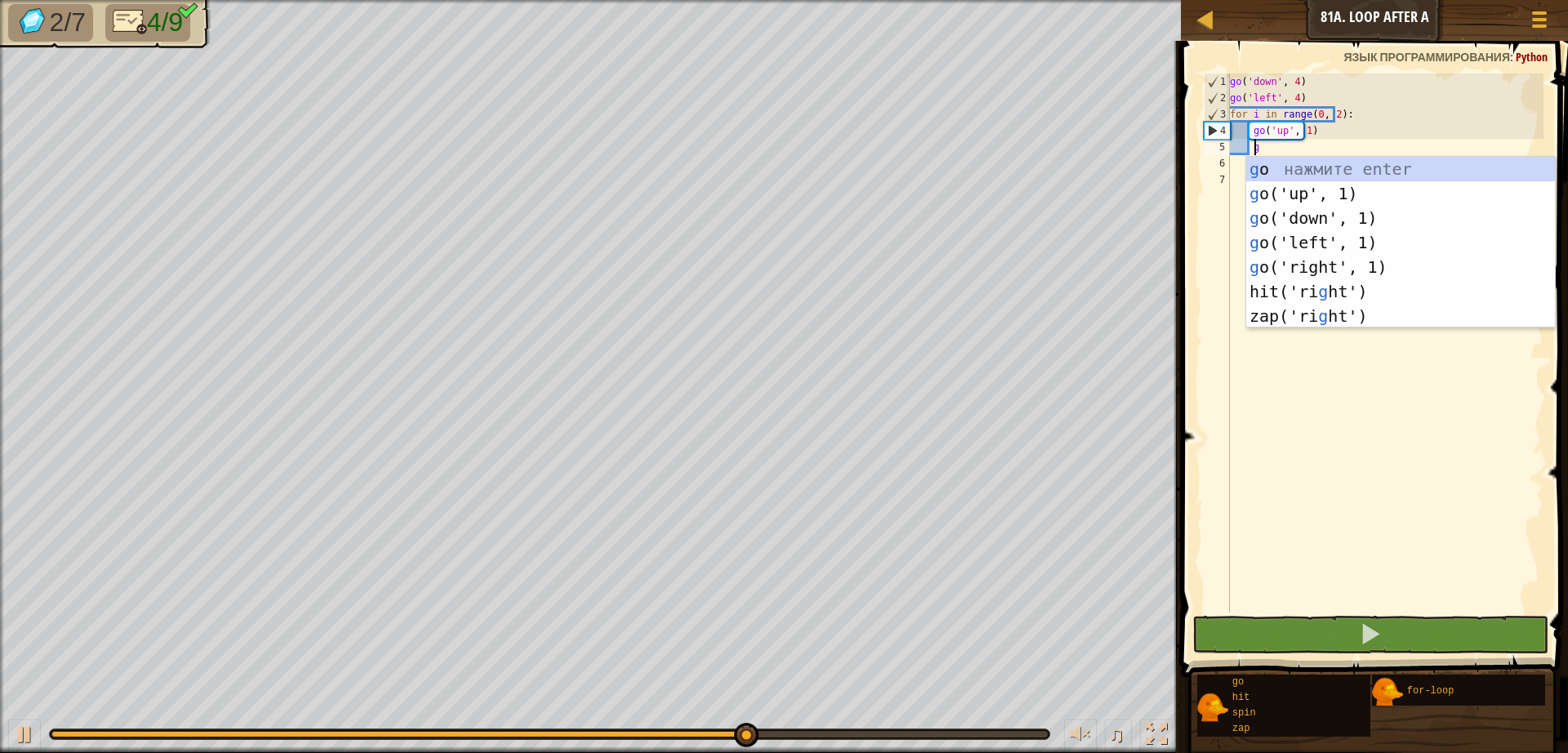
scroll to position [7, 2]
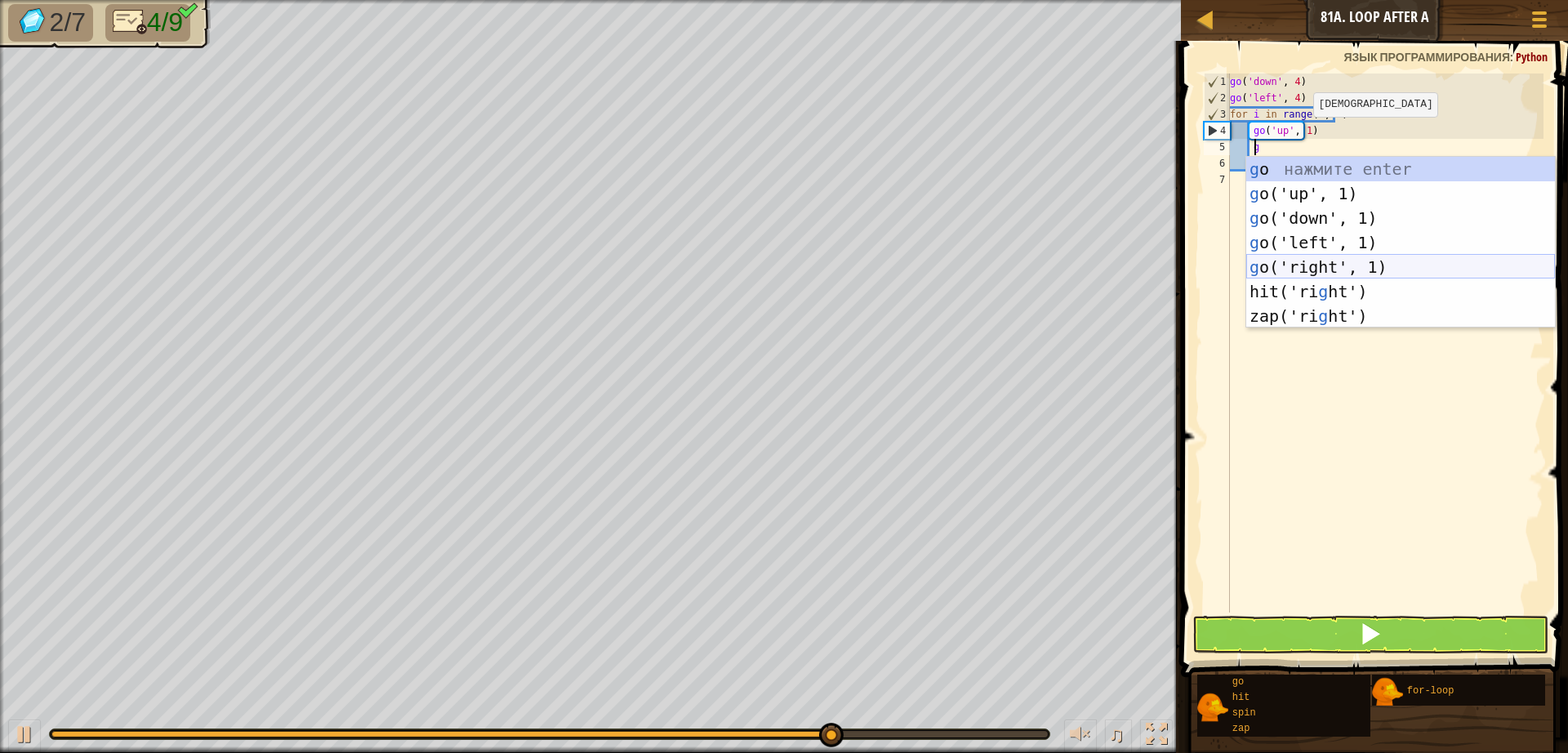
click at [1302, 272] on div "g o нажмите enter g o('up', 1) нажмите enter g o('down', 1) нажмите enter g o('…" at bounding box center [1400, 266] width 309 height 220
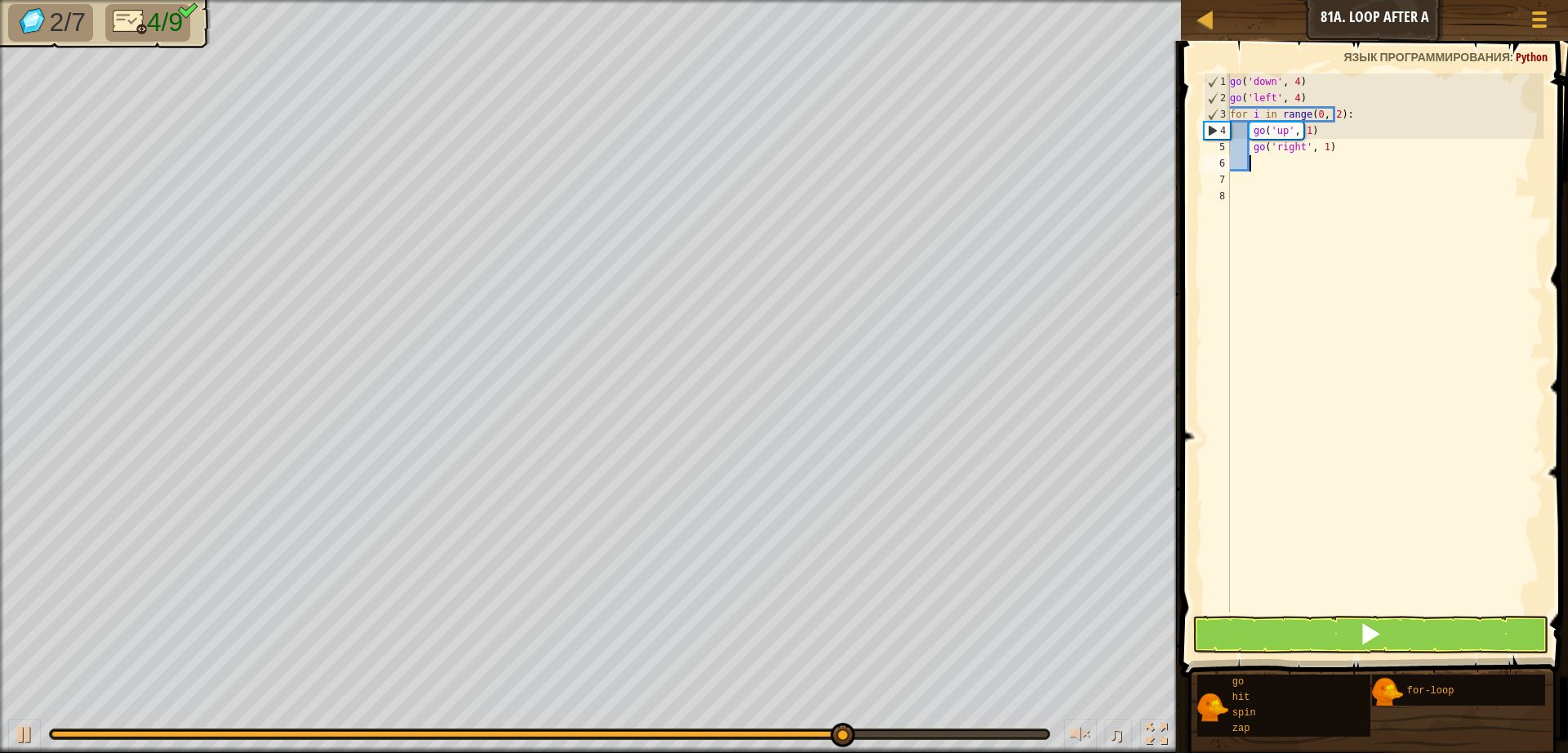
scroll to position [7, 1]
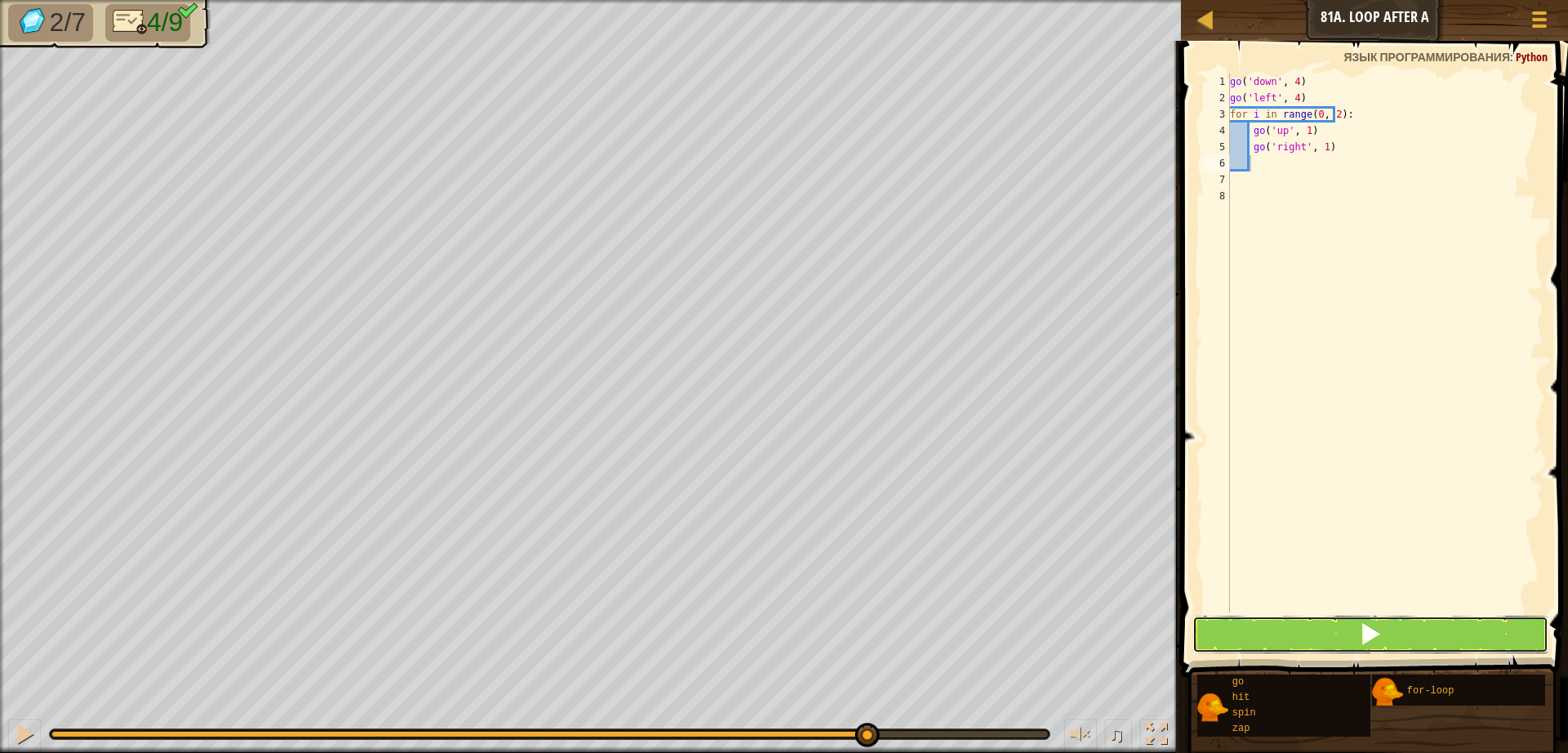
click at [1386, 637] on button at bounding box center [1370, 635] width 356 height 38
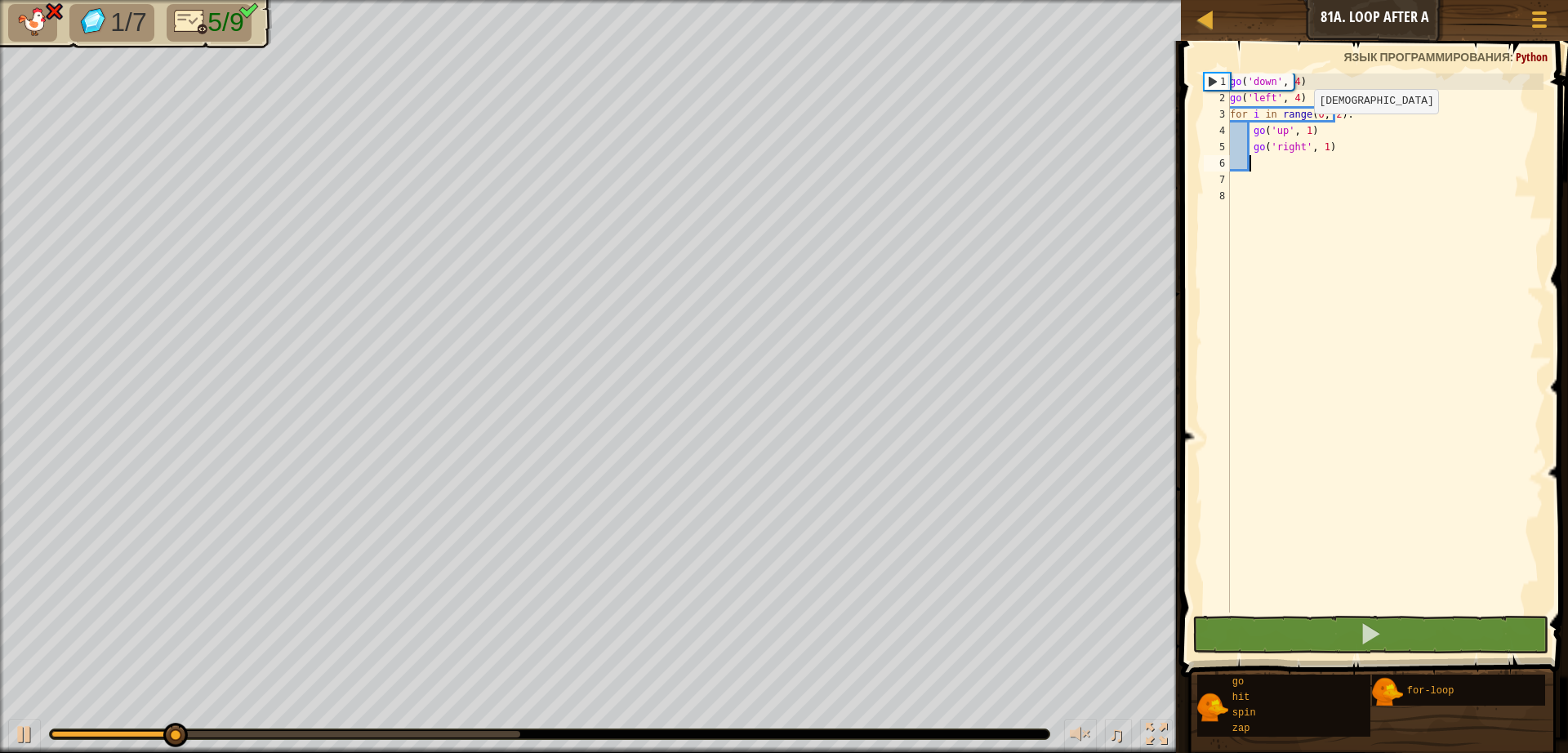
click at [1299, 130] on div "go ( 'down' , 4 ) go ( 'left' , 4 ) for i in range ( 0 , 2 ) : go ( 'up' , 1 ) …" at bounding box center [1384, 358] width 317 height 571
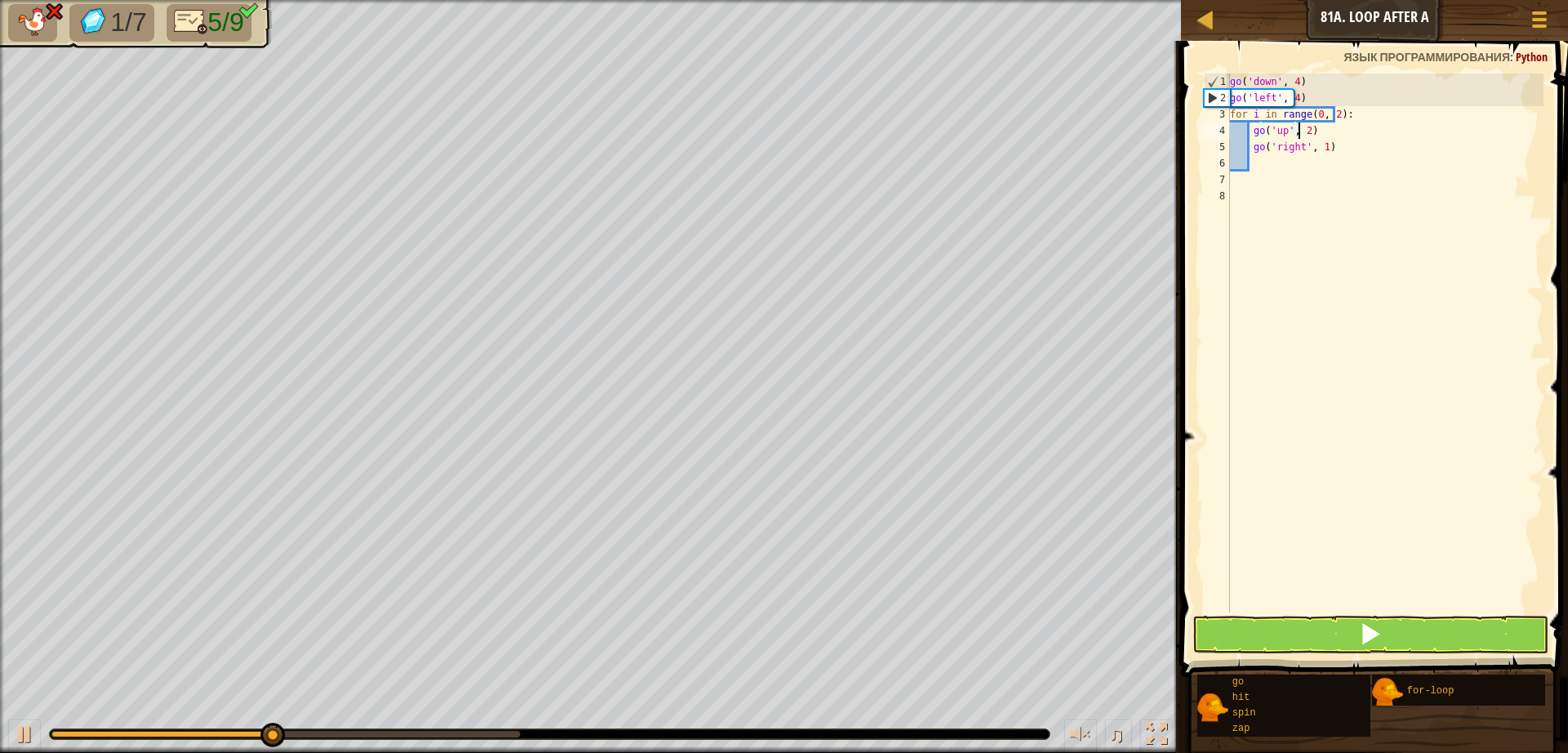
scroll to position [7, 6]
click at [1436, 623] on button at bounding box center [1370, 635] width 356 height 38
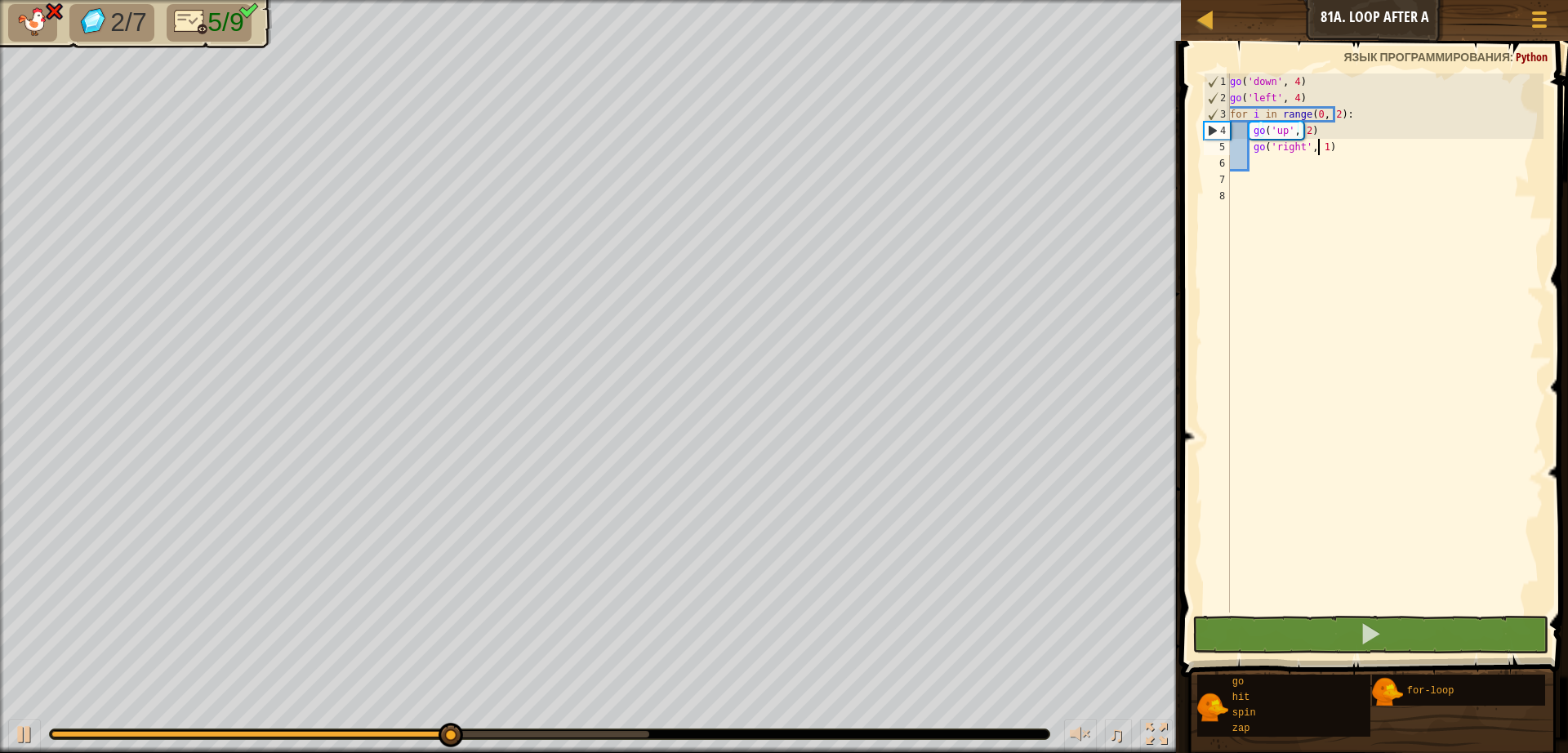
click at [1316, 152] on div "go ( 'down' , 4 ) go ( 'left' , 4 ) for i in range ( 0 , 2 ) : go ( 'up' , 2 ) …" at bounding box center [1384, 358] width 317 height 571
click at [1313, 149] on div "go ( 'down' , 4 ) go ( 'left' , 4 ) for i in range ( 0 , 2 ) : go ( 'up' , 2 ) …" at bounding box center [1384, 358] width 317 height 571
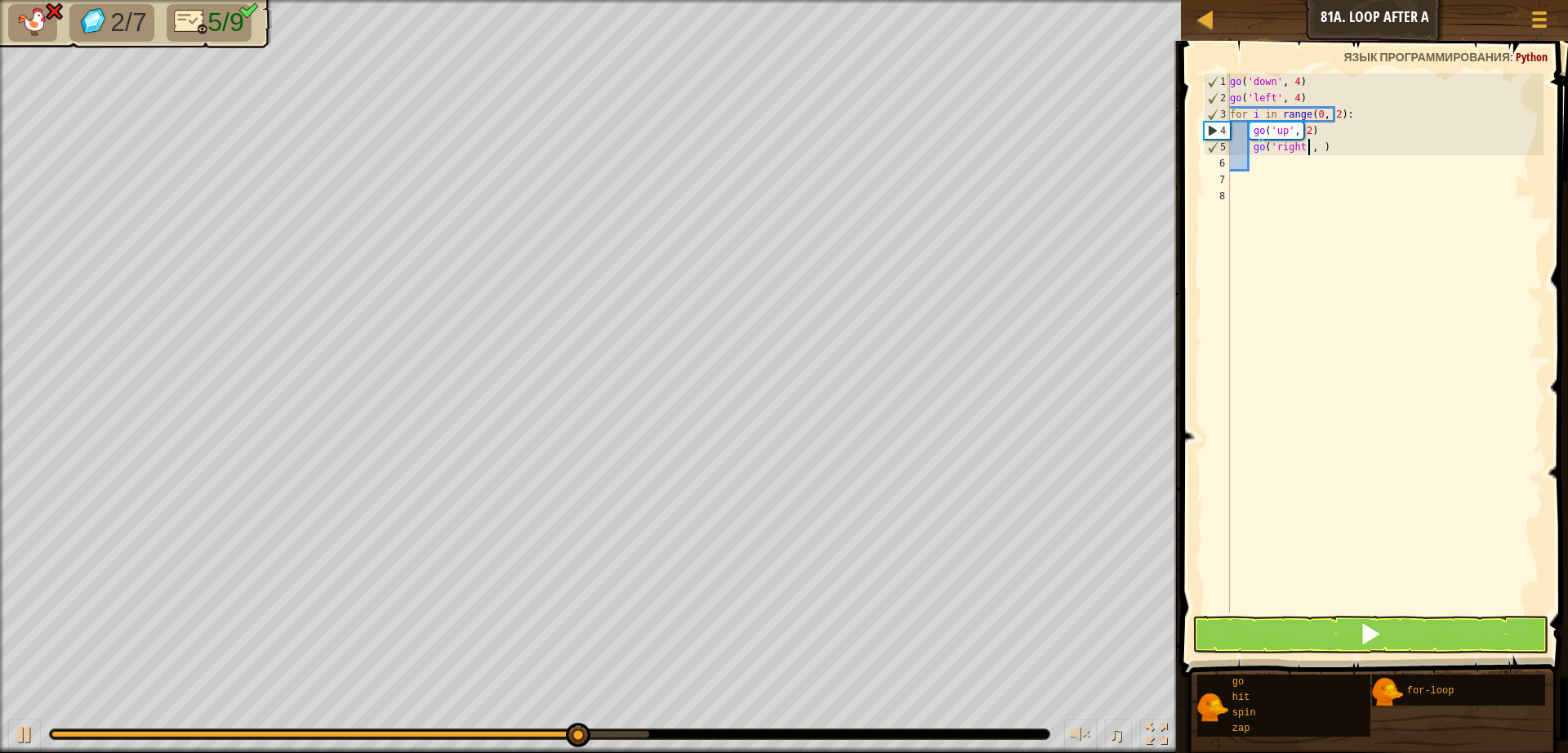
scroll to position [7, 7]
type textarea "go('right', 2)"
click at [1416, 653] on span at bounding box center [1376, 335] width 400 height 684
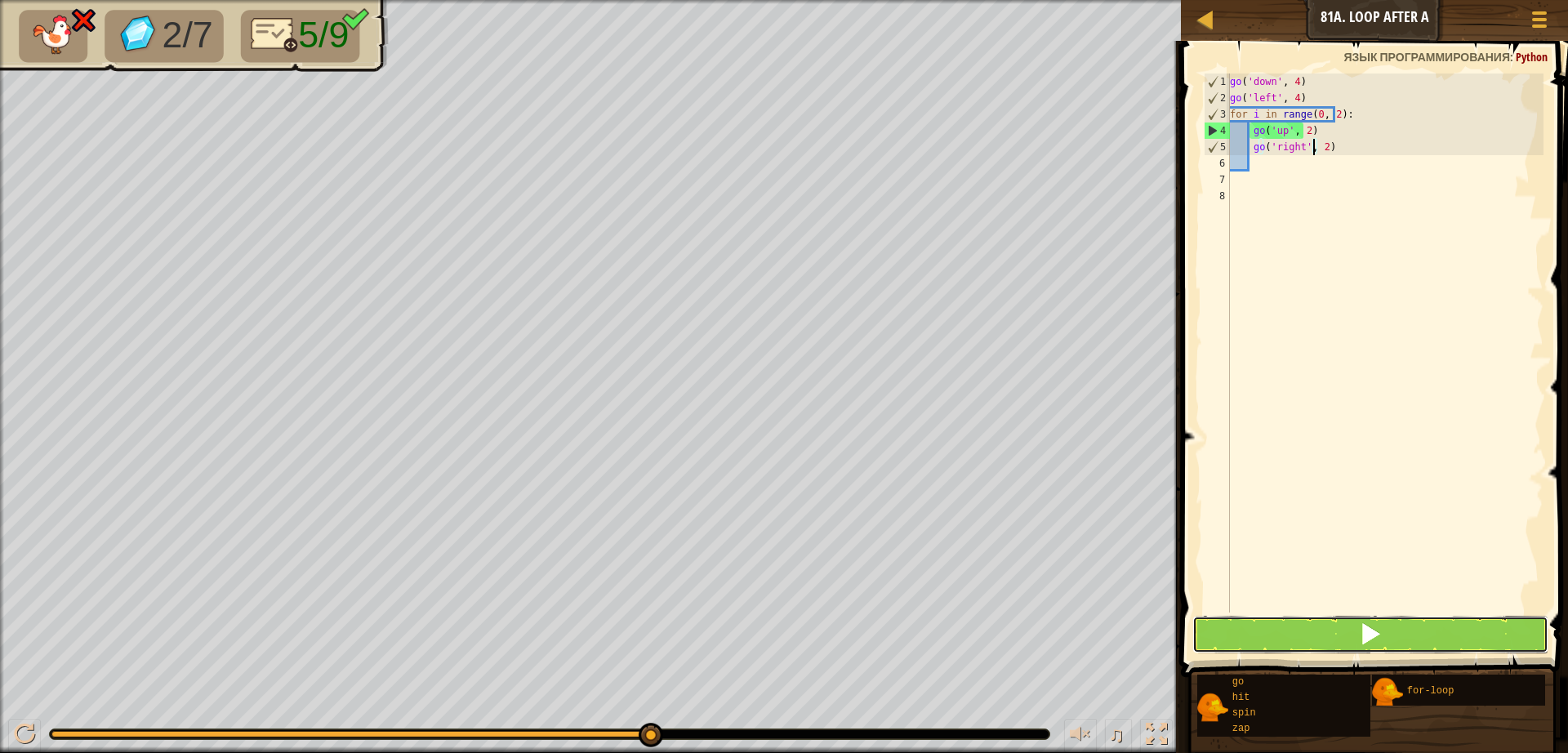
drag, startPoint x: 1414, startPoint y: 646, endPoint x: 1413, endPoint y: 639, distance: 7.1
click at [1413, 644] on button at bounding box center [1370, 635] width 356 height 38
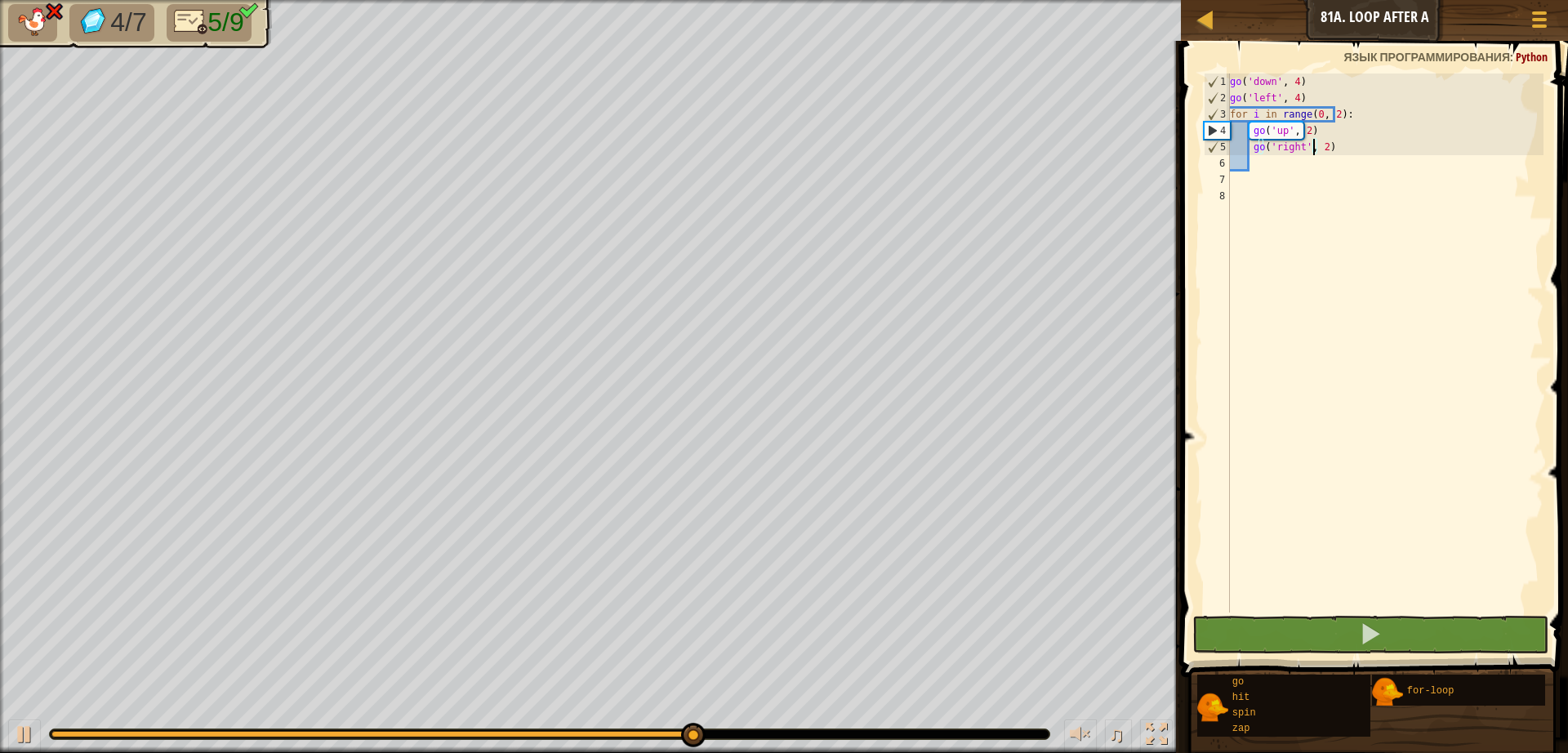
click at [1264, 174] on div "go ( 'down' , 4 ) go ( 'left' , 4 ) for i in range ( 0 , 2 ) : go ( 'up' , 2 ) …" at bounding box center [1384, 358] width 317 height 571
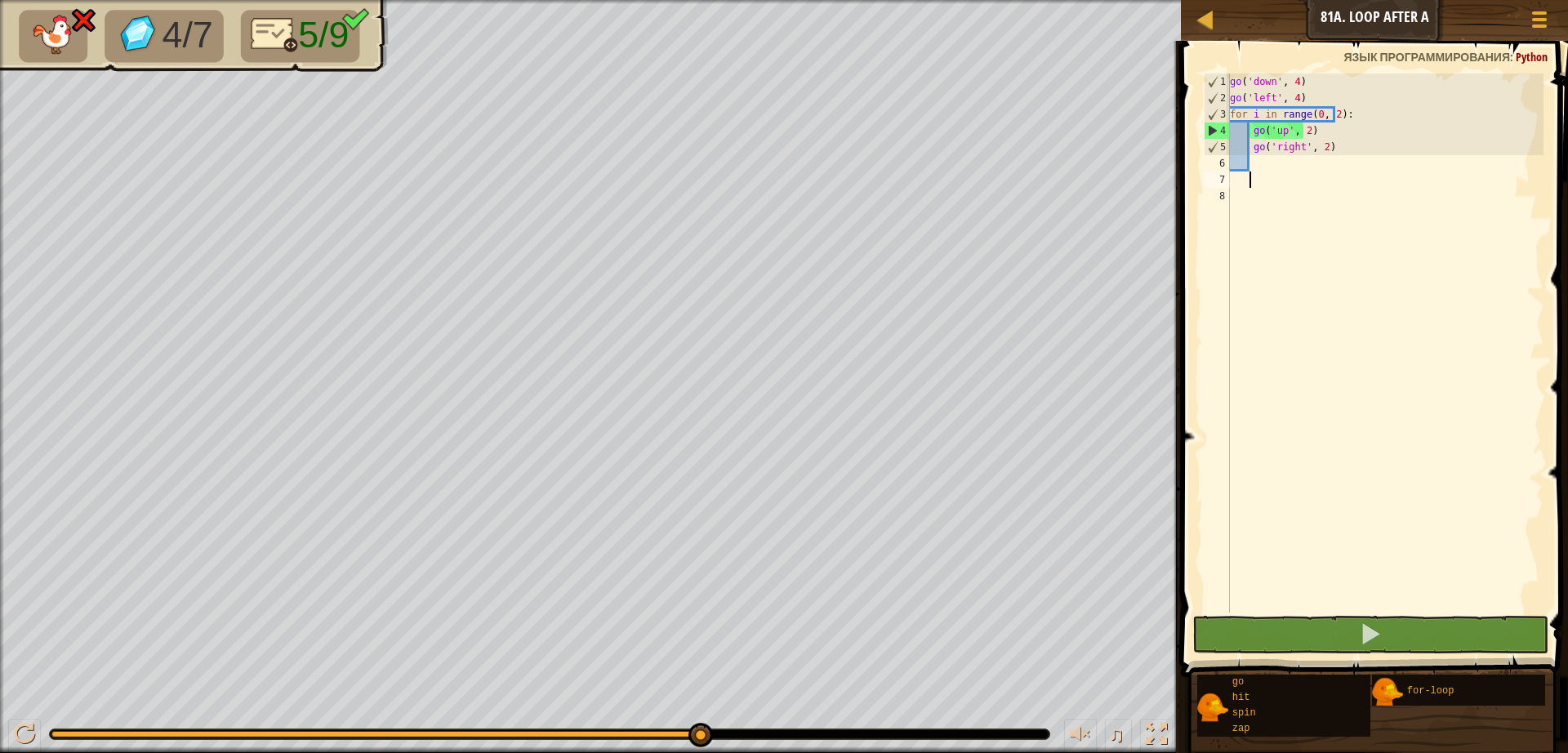
click at [1264, 168] on div "go ( 'down' , 4 ) go ( 'left' , 4 ) for i in range ( 0 , 2 ) : go ( 'up' , 2 ) …" at bounding box center [1384, 358] width 317 height 571
type textarea "g"
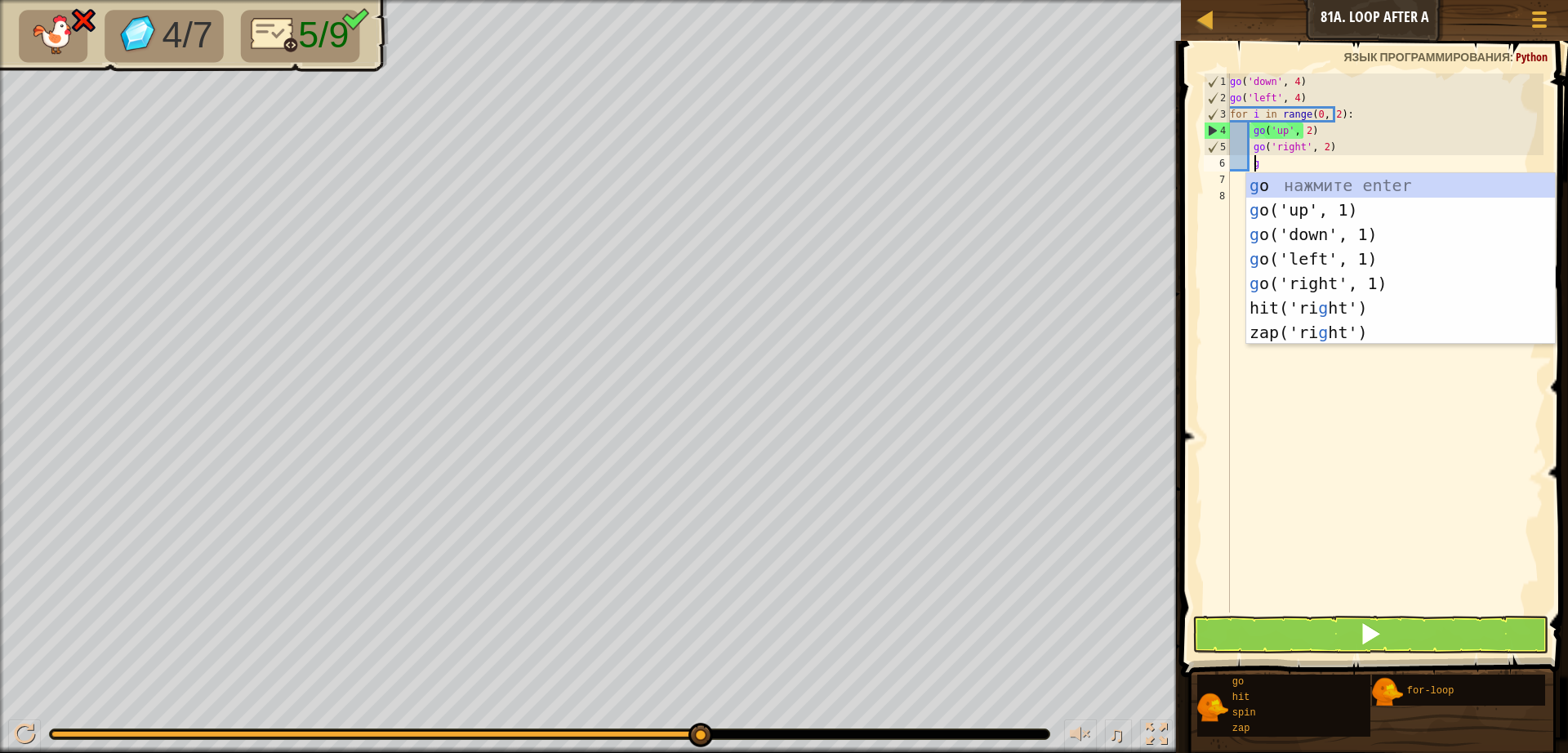
scroll to position [7, 2]
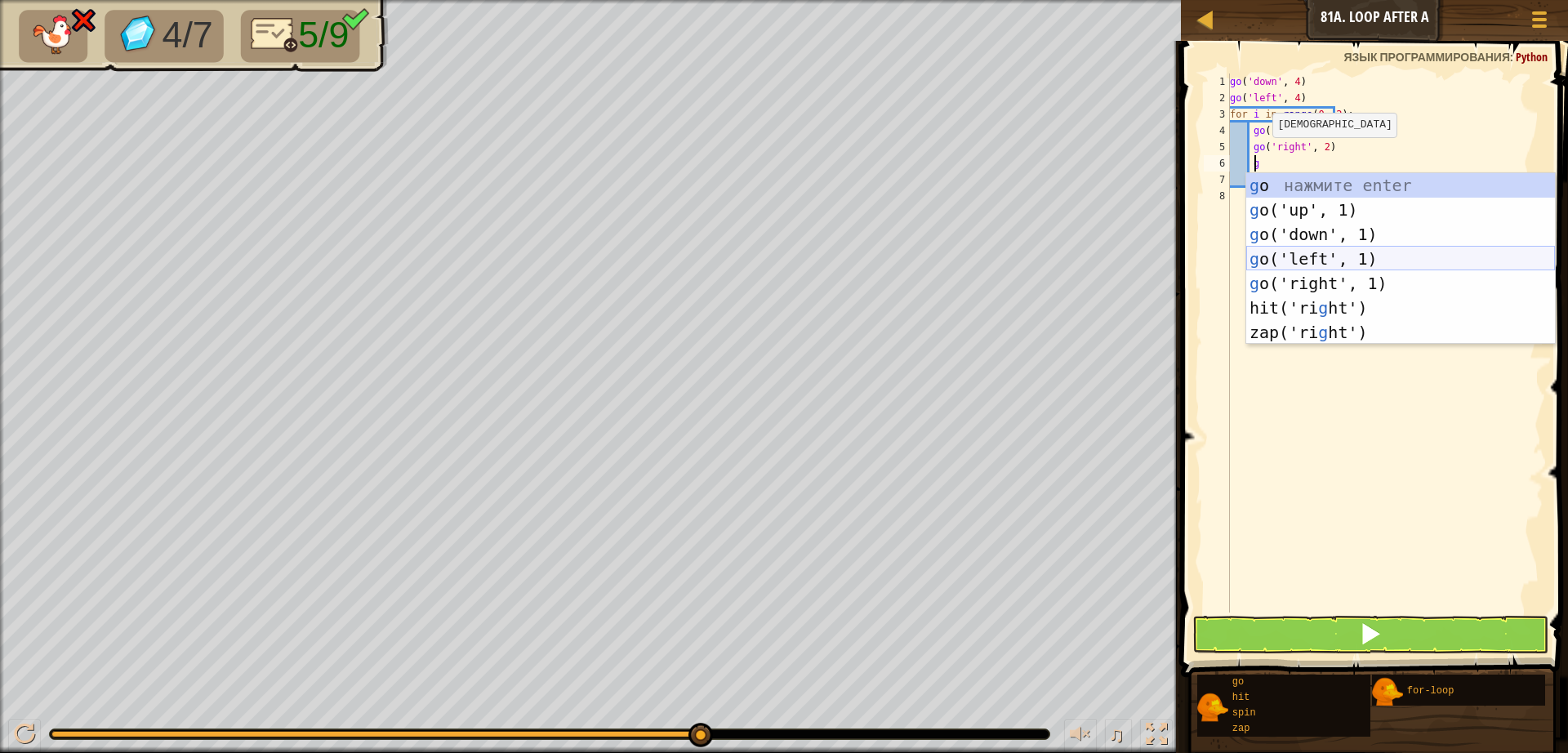
click at [1306, 259] on div "g o нажмите enter g o('up', 1) нажмите enter g o('down', 1) нажмите enter g o('…" at bounding box center [1400, 282] width 309 height 220
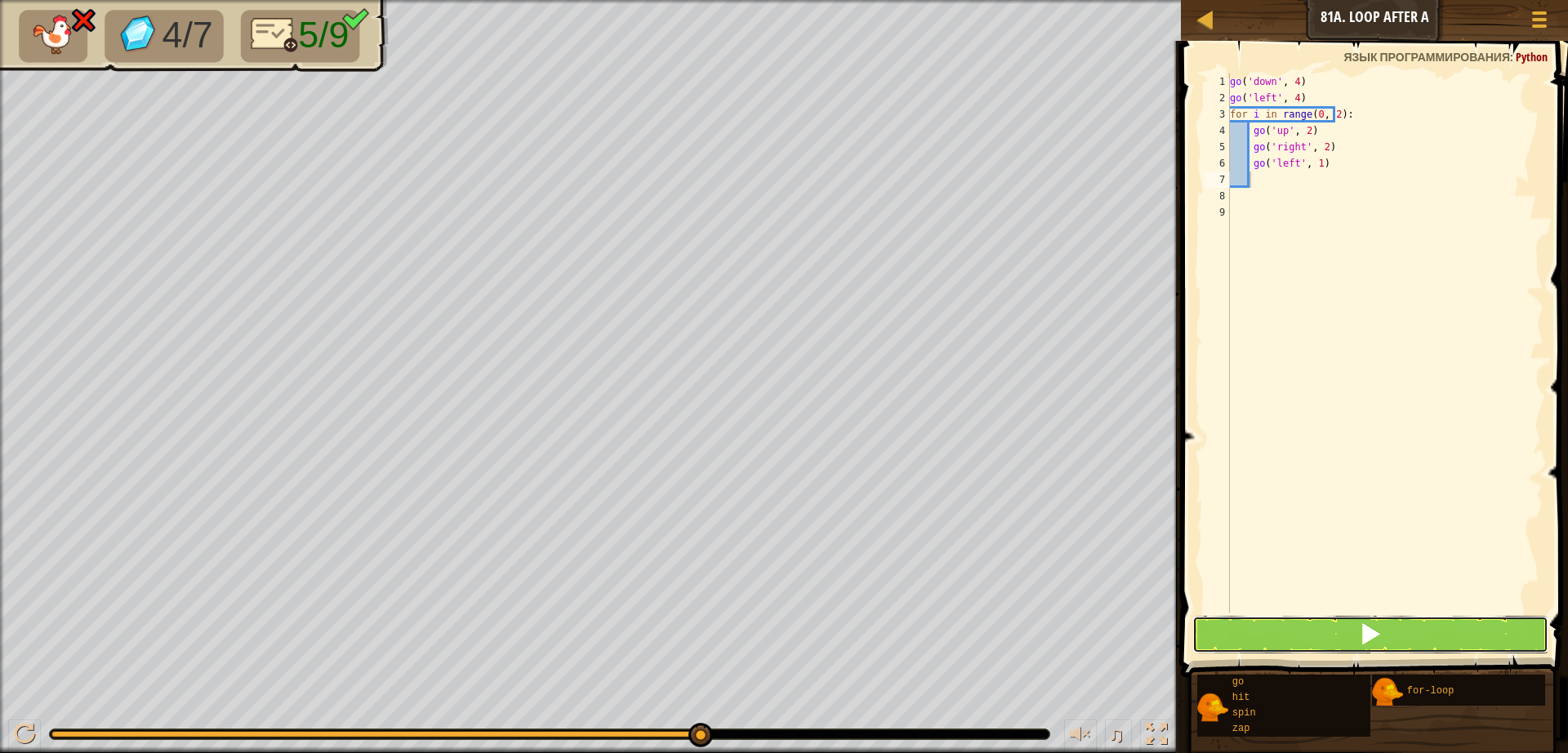
drag, startPoint x: 1407, startPoint y: 617, endPoint x: 1413, endPoint y: 623, distance: 8.5
click at [1407, 618] on button at bounding box center [1370, 635] width 356 height 38
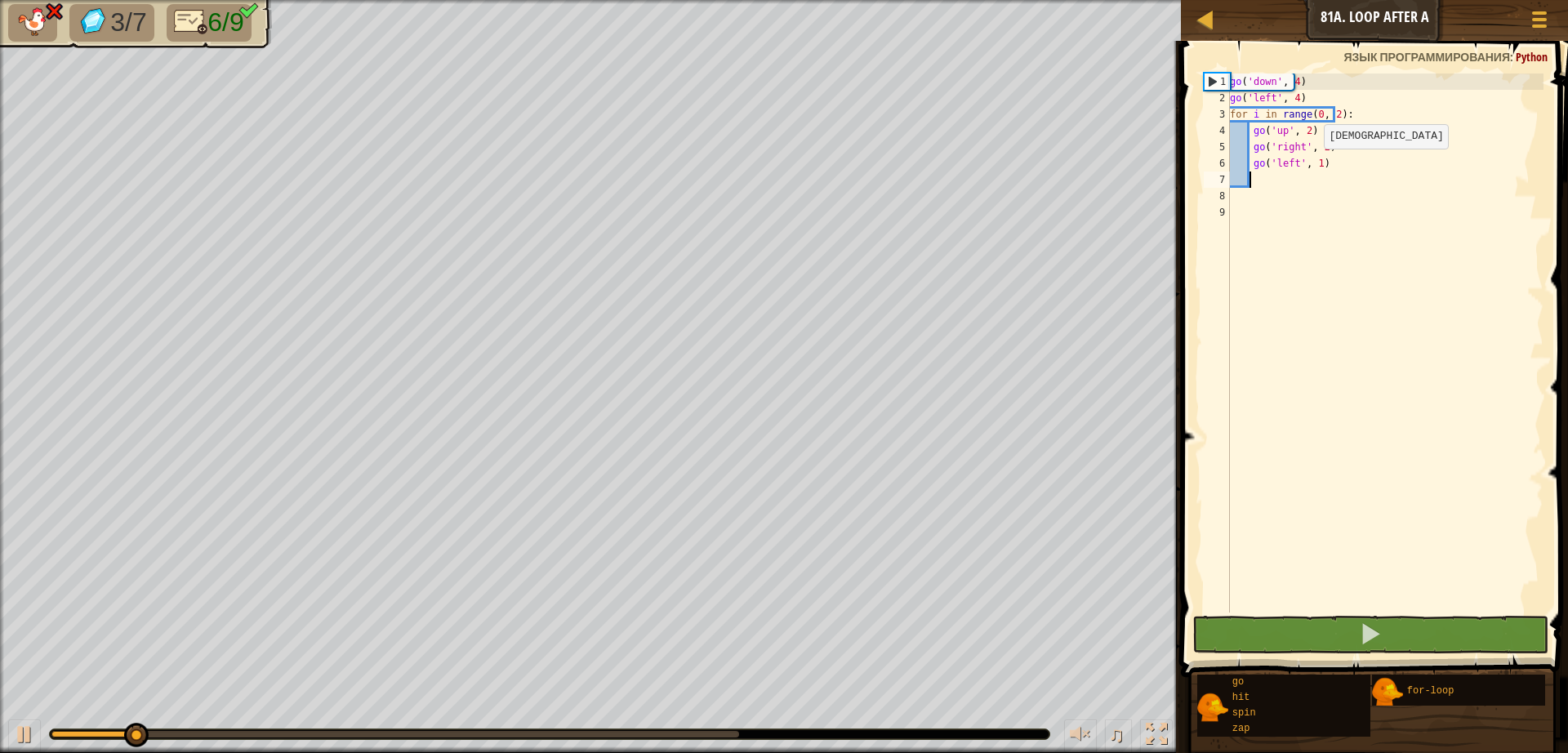
click at [1308, 165] on div "go ( 'down' , 4 ) go ( 'left' , 4 ) for i in range ( 0 , 2 ) : go ( 'up' , 2 ) …" at bounding box center [1384, 358] width 317 height 571
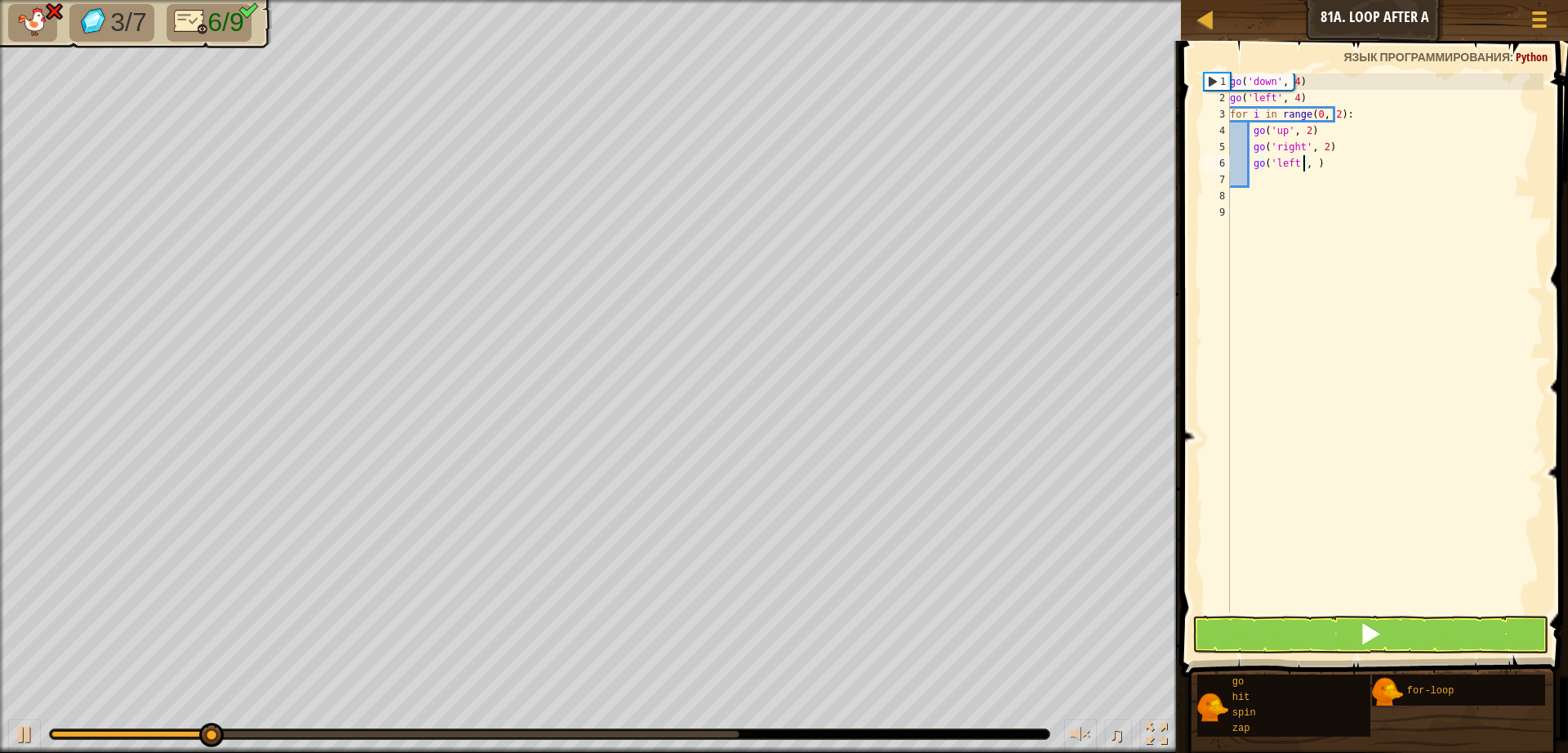
scroll to position [7, 7]
click at [1441, 620] on button at bounding box center [1370, 635] width 356 height 38
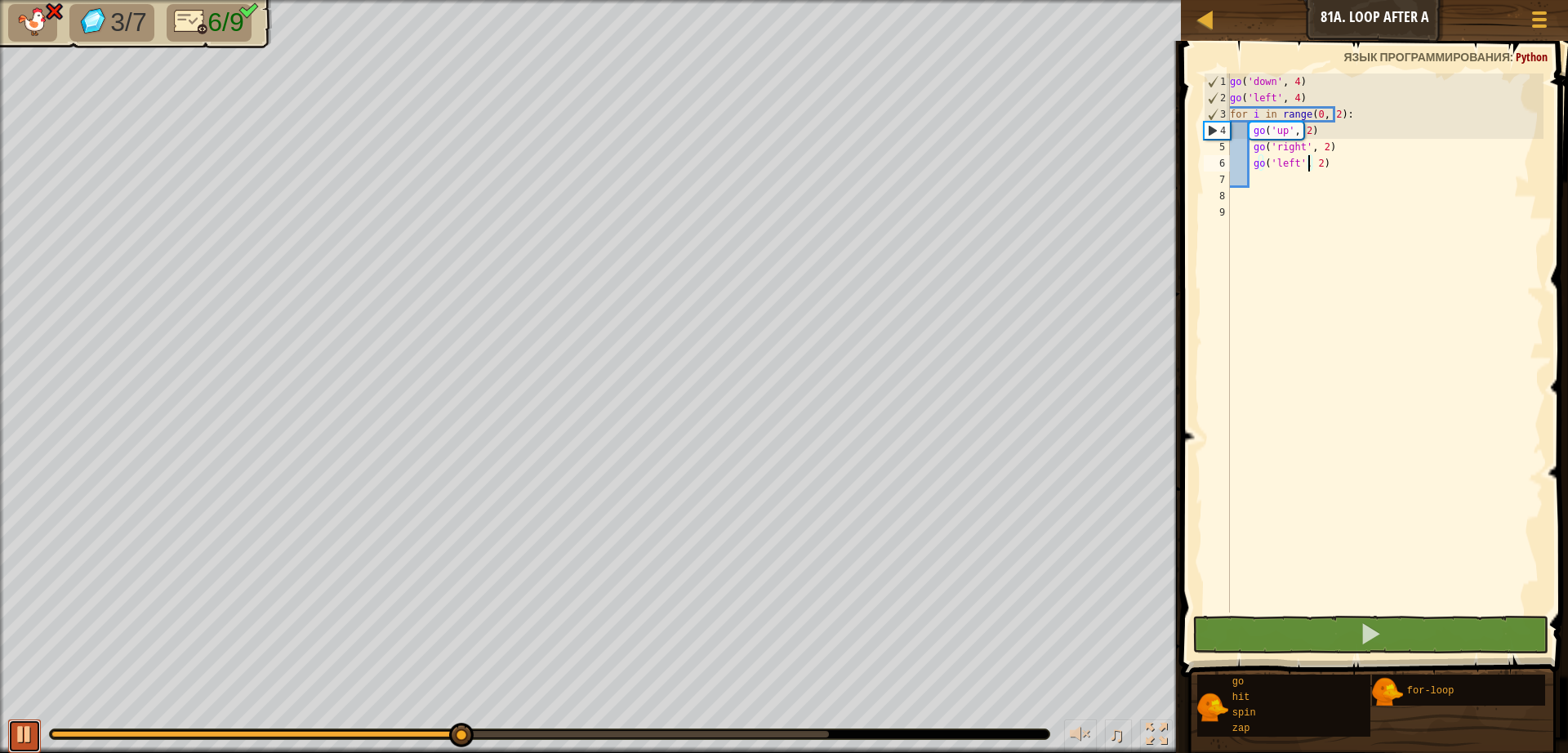
click at [23, 740] on div at bounding box center [25, 734] width 22 height 22
click at [1377, 170] on div "go ( 'down' , 4 ) go ( 'left' , 4 ) for i in range ( 0 , 2 ) : go ( 'up' , 2 ) …" at bounding box center [1384, 358] width 317 height 571
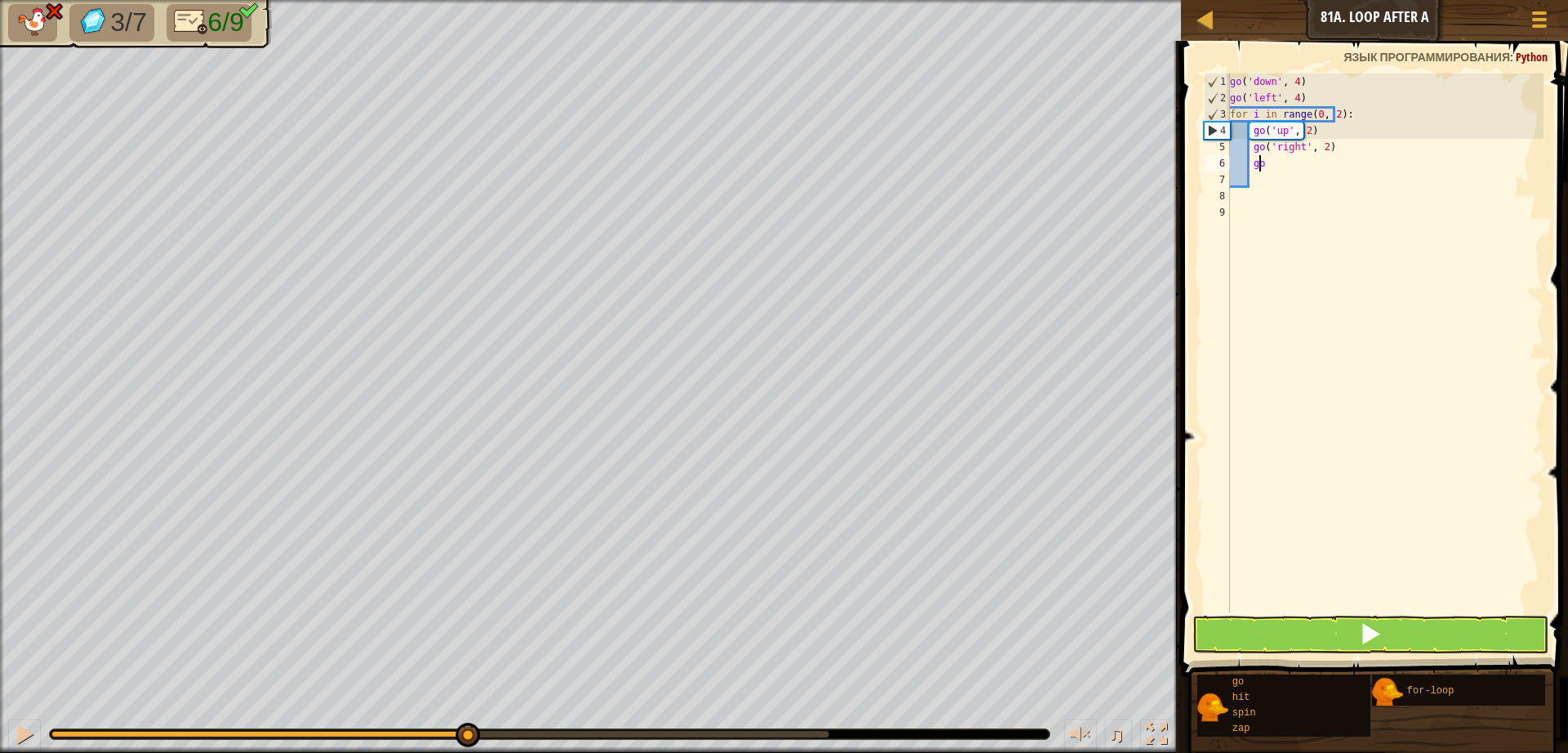
type textarea "g"
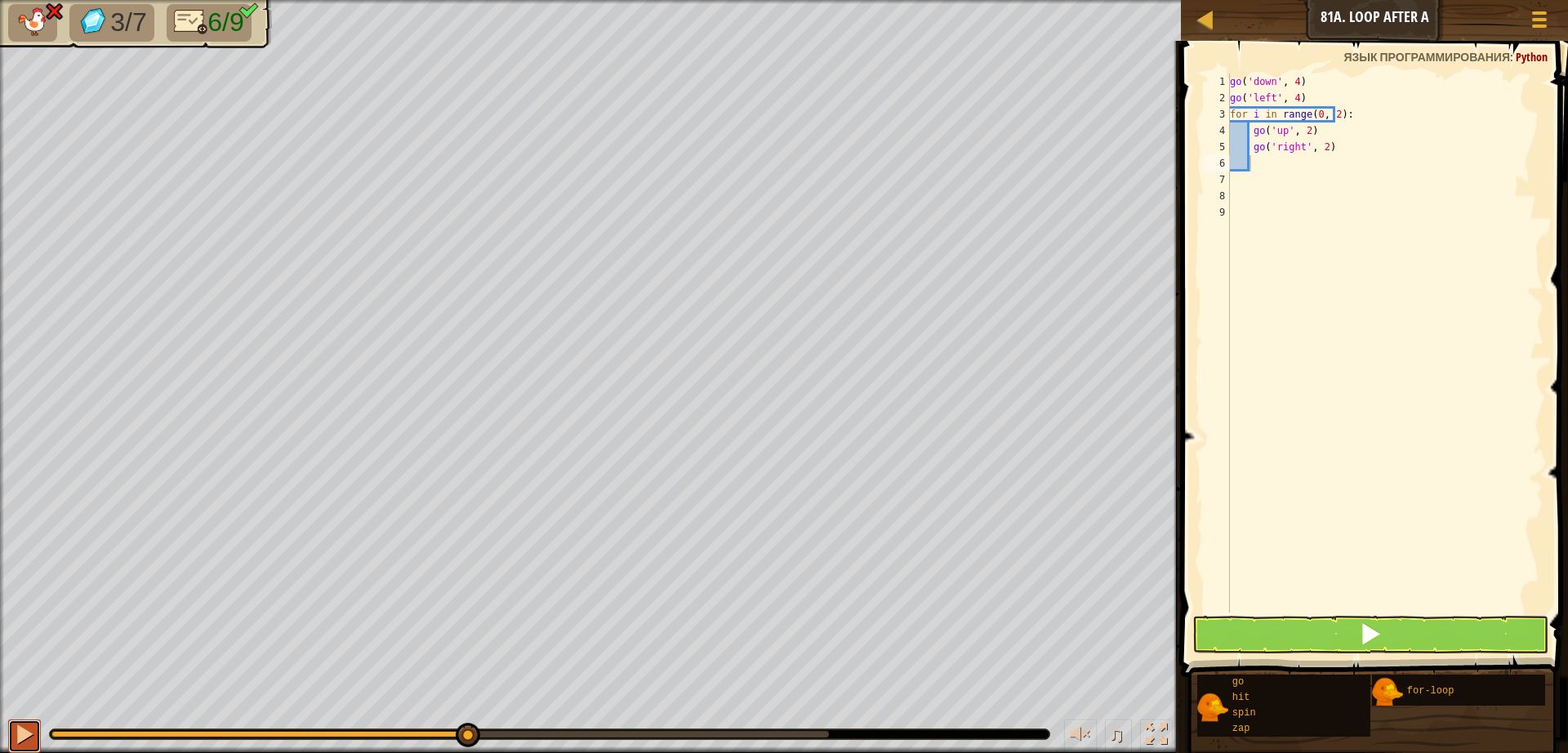
click at [18, 745] on div at bounding box center [25, 734] width 22 height 22
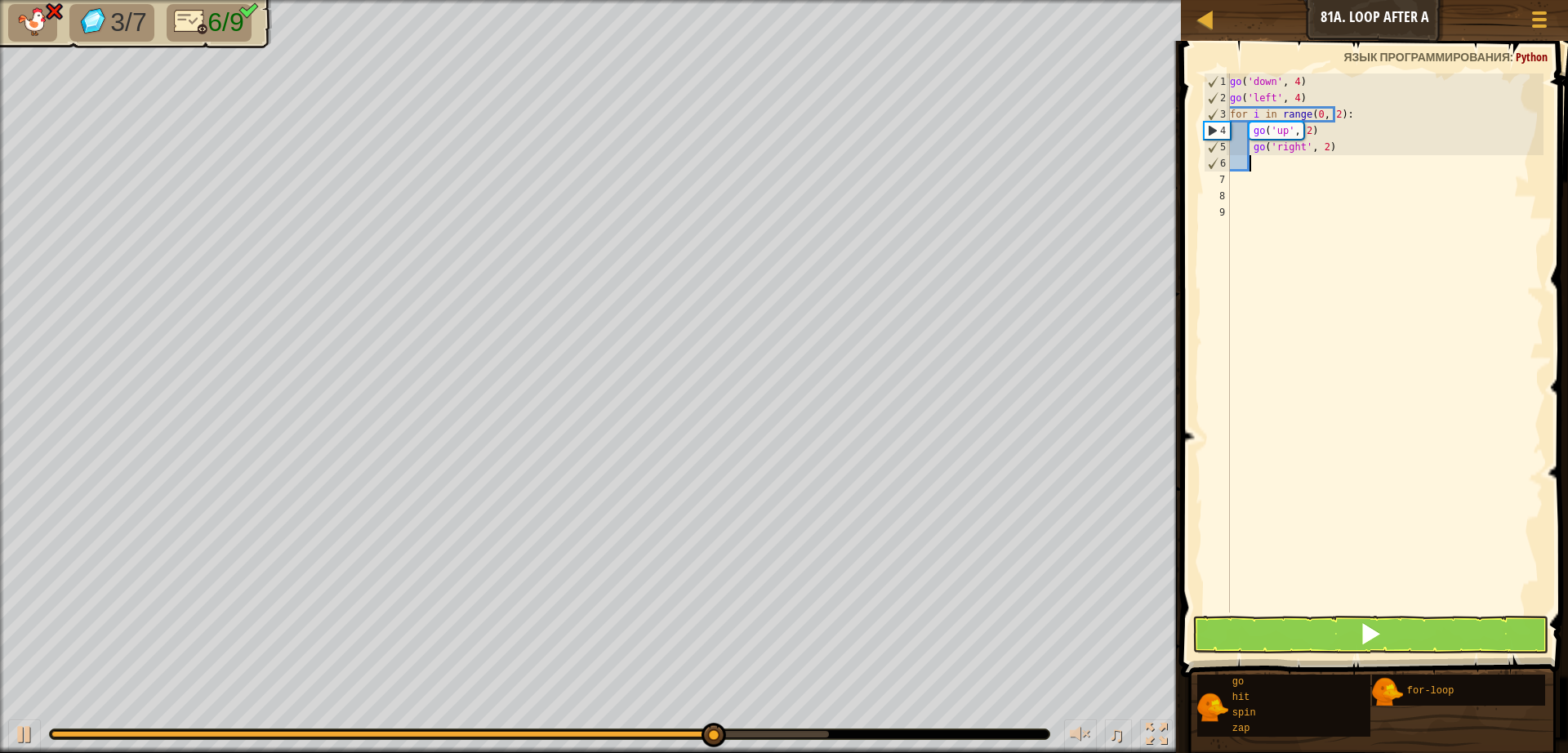
type textarea "g"
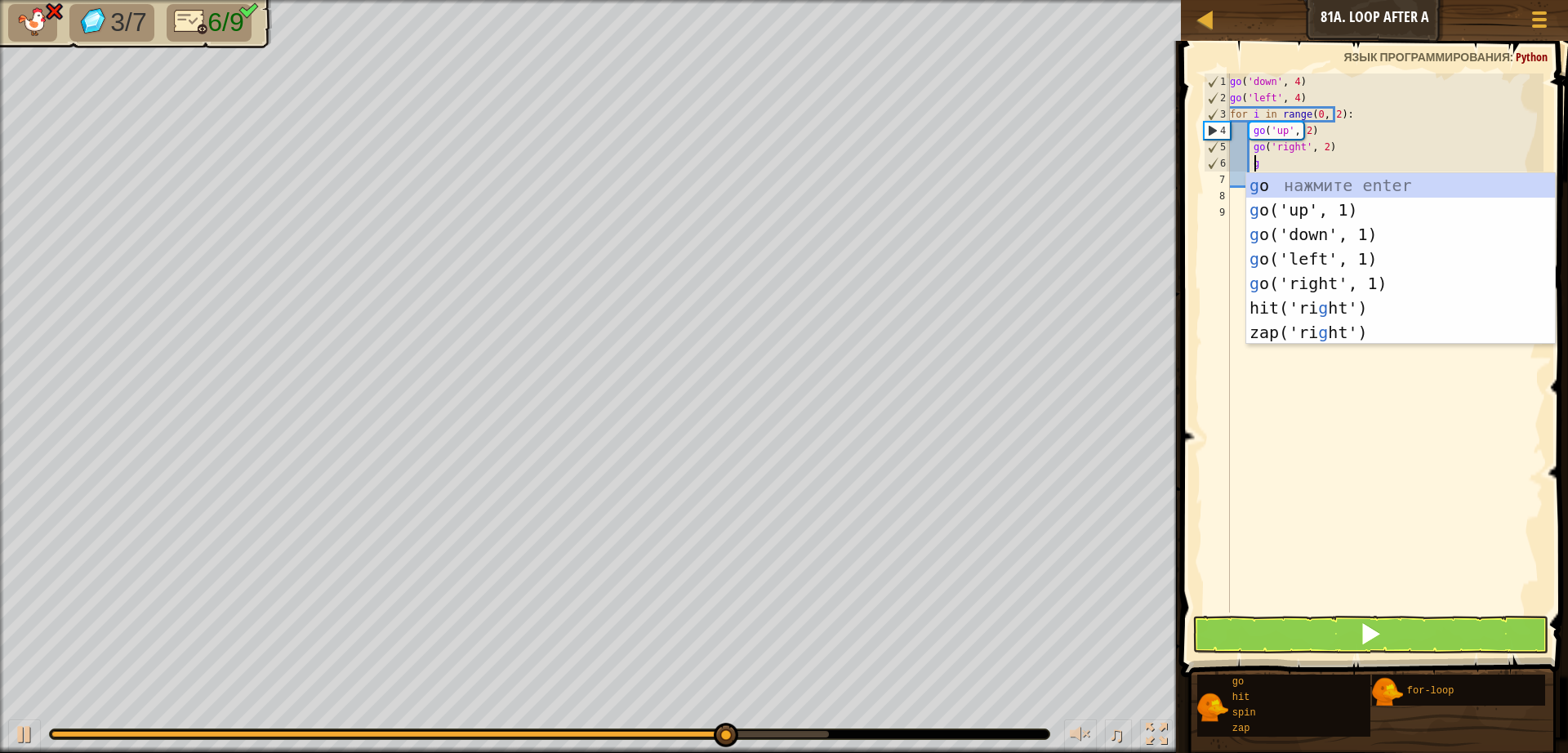
scroll to position [7, 2]
click at [1302, 208] on div "g o нажмите enter g o('up', 1) нажмите enter g o('down', 1) нажмите enter g o('…" at bounding box center [1400, 282] width 309 height 220
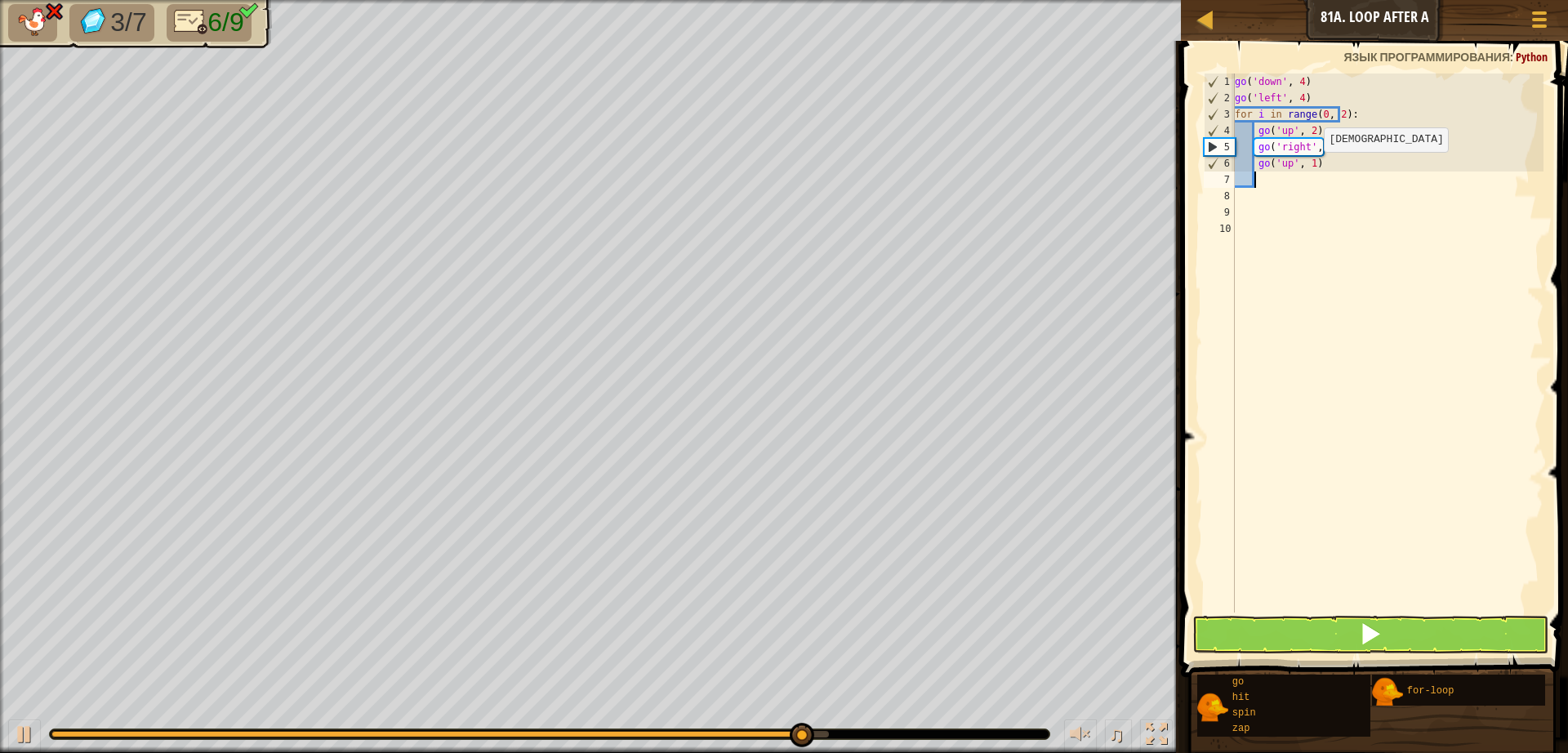
scroll to position [7, 1]
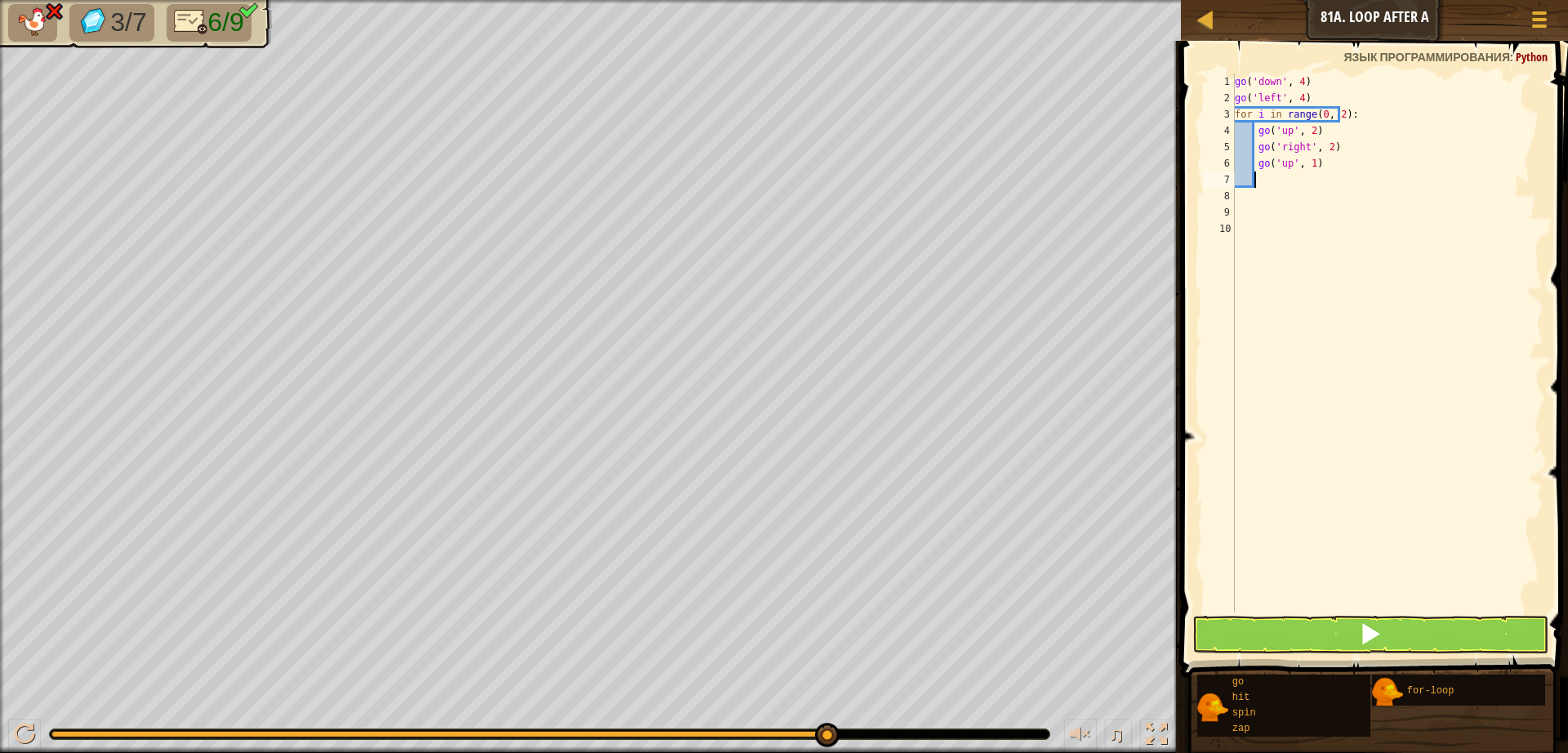
type textarea "g"
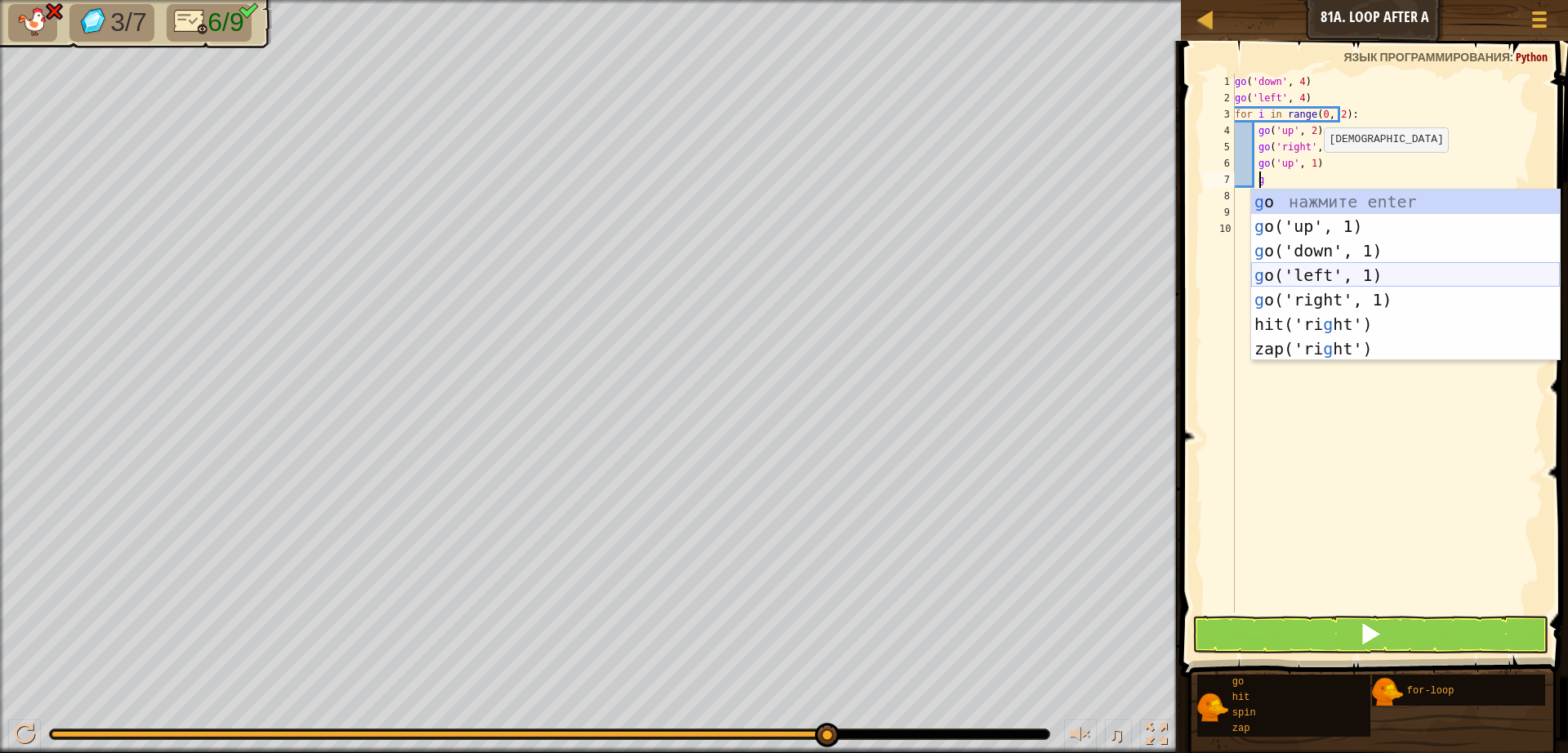
click at [1304, 274] on div "g o нажмите enter g o('up', 1) нажмите enter g o('down', 1) нажмите enter g o('…" at bounding box center [1405, 299] width 309 height 220
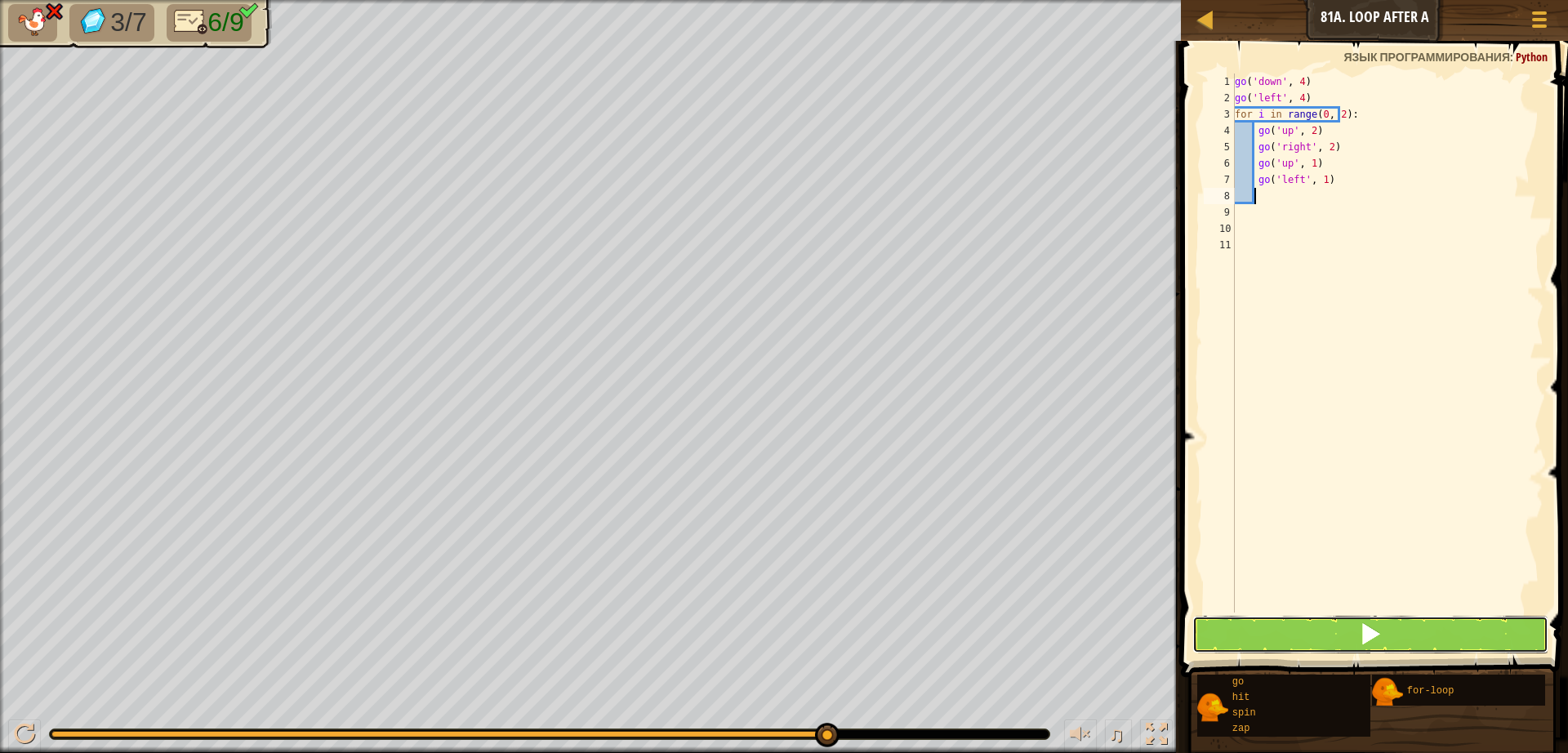
click at [1317, 650] on button at bounding box center [1370, 635] width 356 height 38
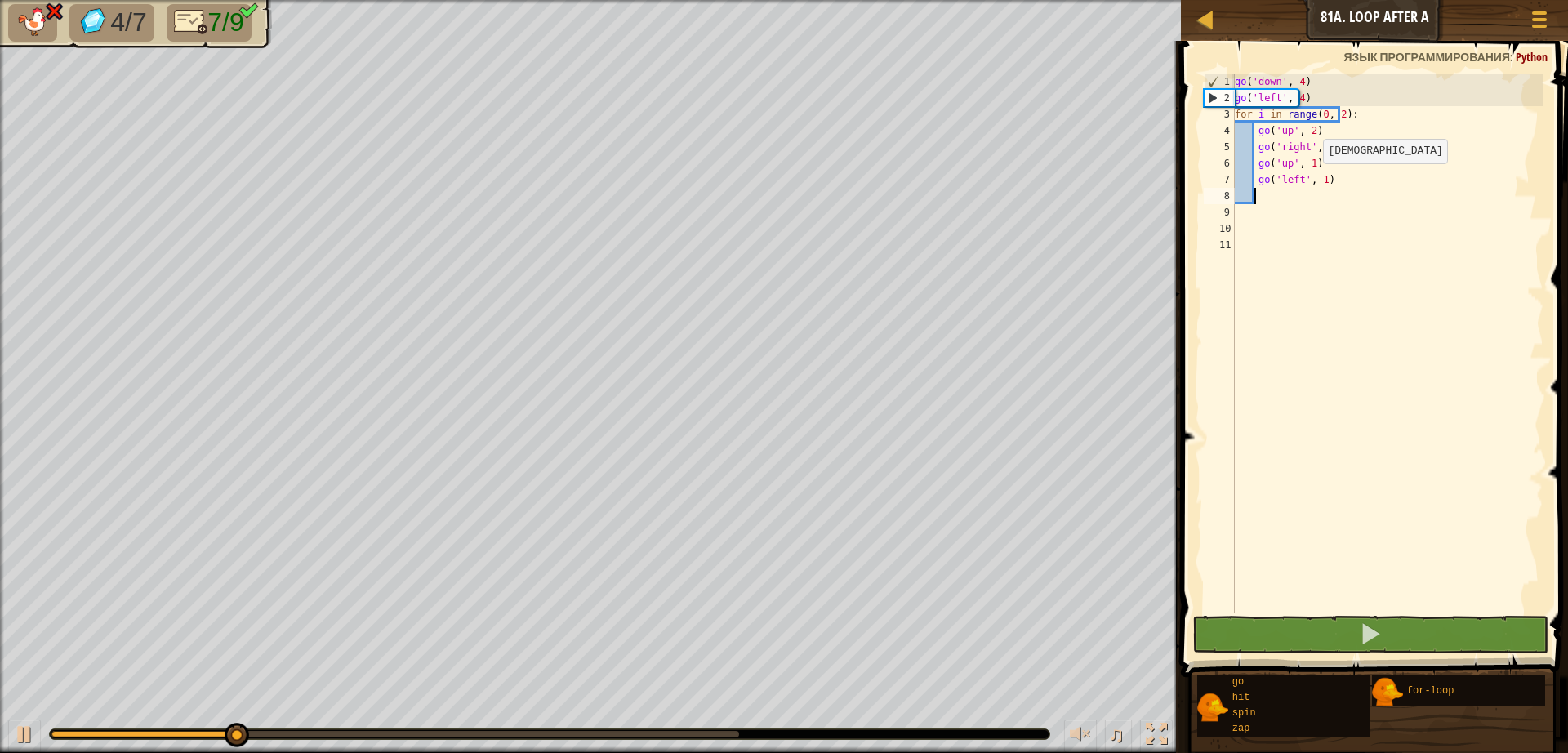
click at [1313, 180] on div "go ( 'down' , 4 ) go ( 'left' , 4 ) for i in range ( 0 , 2 ) : go ( 'up' , 2 ) …" at bounding box center [1387, 358] width 312 height 571
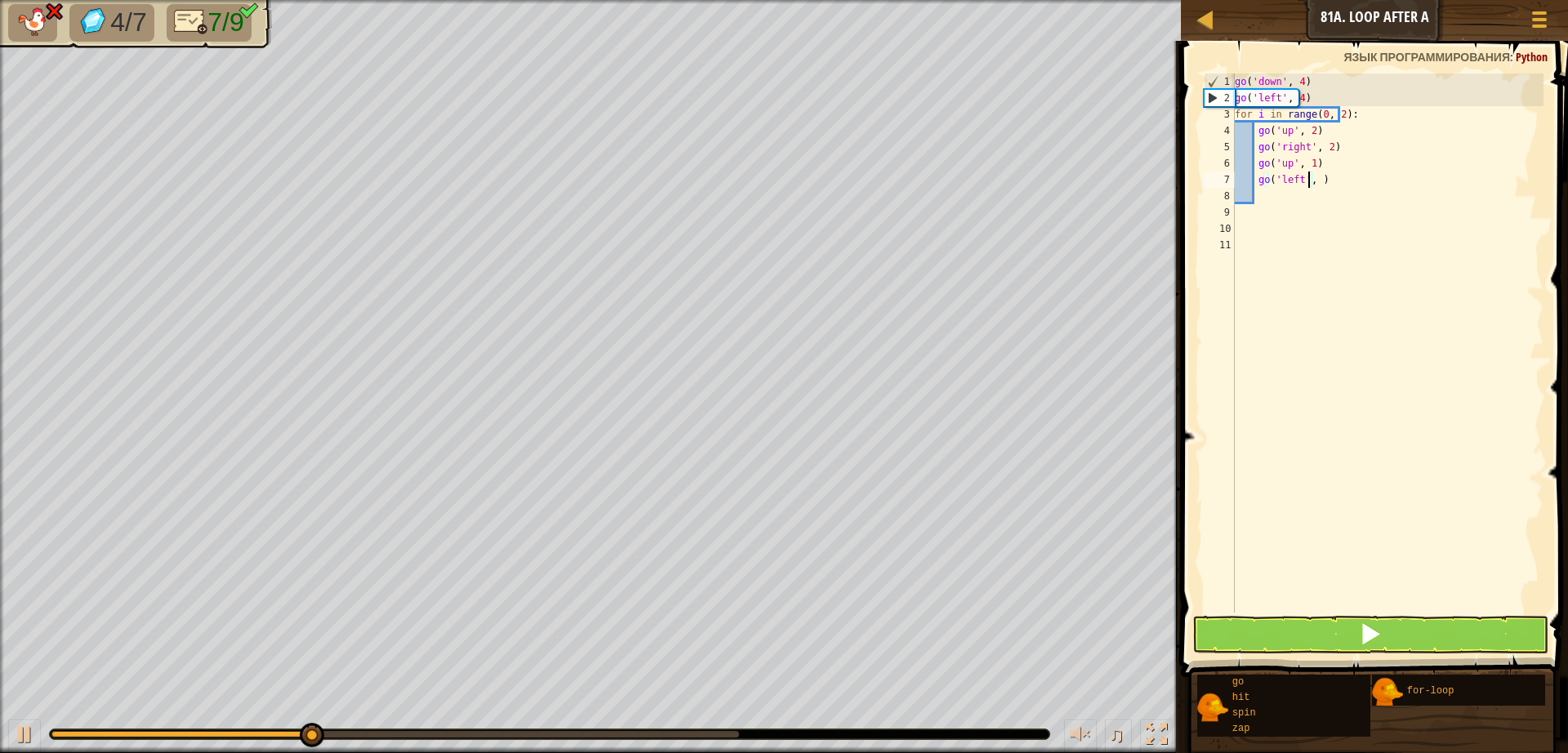
scroll to position [7, 7]
type textarea "go('left', 2)"
click at [1392, 653] on span at bounding box center [1376, 335] width 400 height 684
click at [1388, 638] on button at bounding box center [1370, 635] width 356 height 38
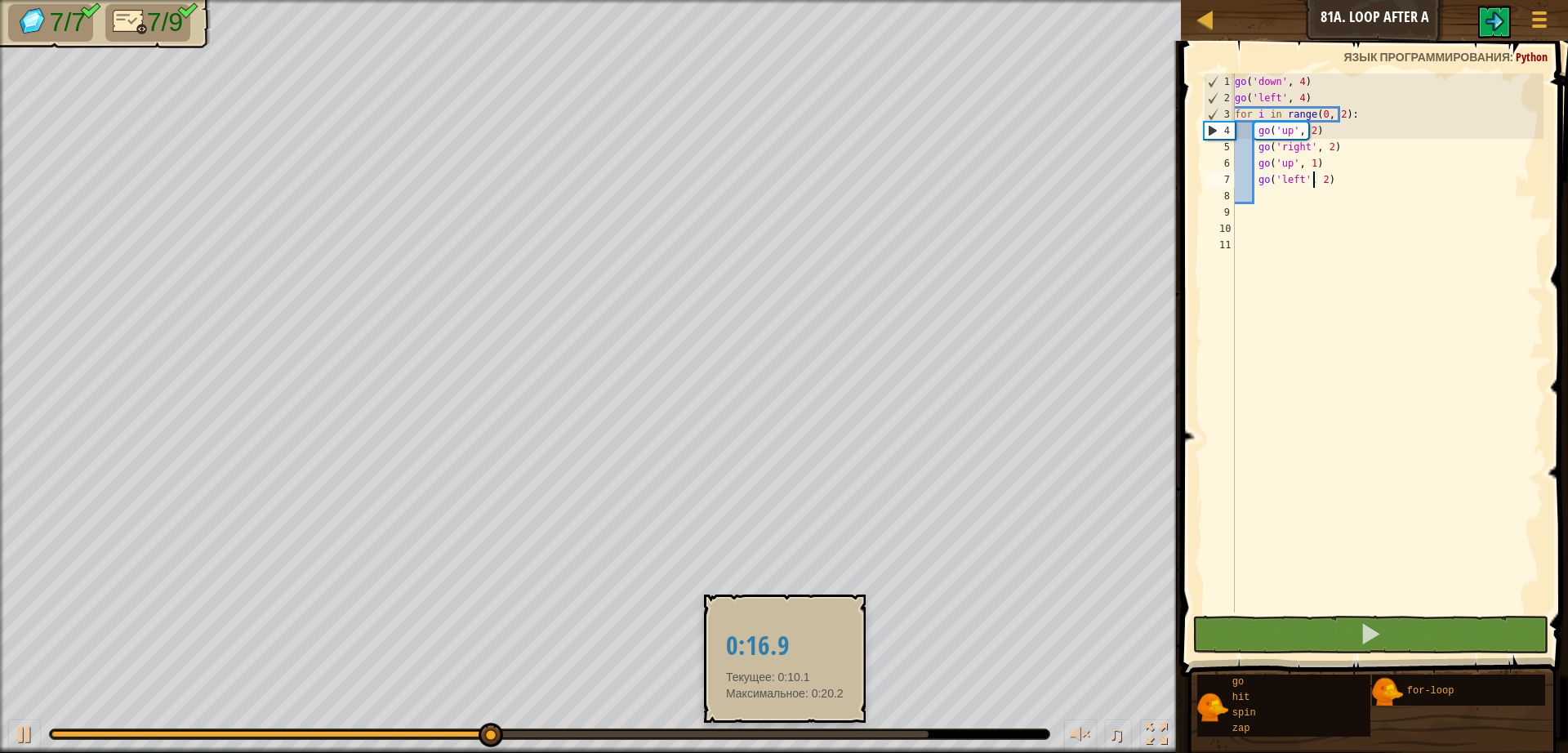
click at [786, 731] on div at bounding box center [489, 734] width 877 height 7
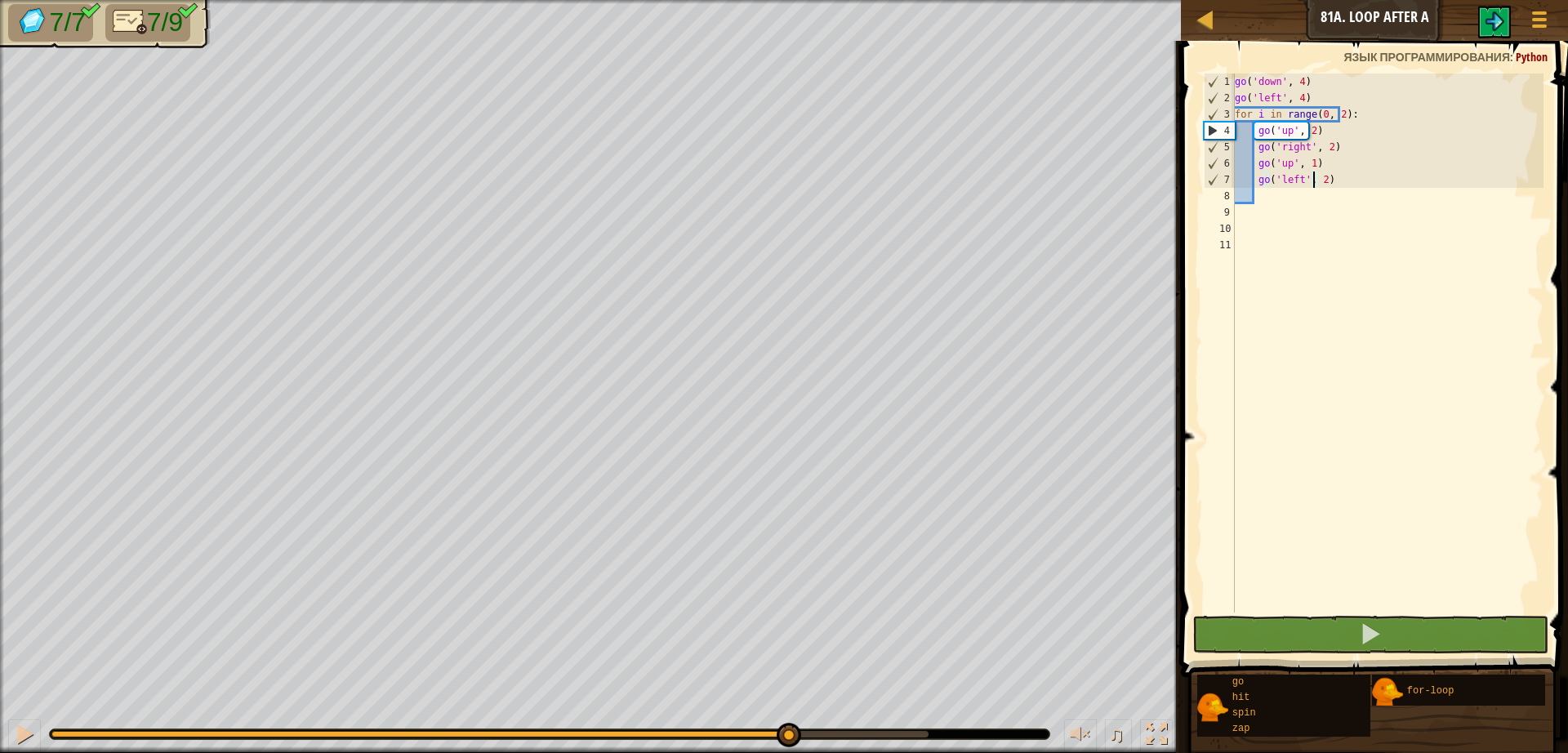
click at [838, 727] on div "♫" at bounding box center [590, 730] width 1180 height 49
click at [835, 726] on div "♫" at bounding box center [590, 730] width 1180 height 49
click at [876, 735] on div at bounding box center [489, 734] width 877 height 7
click at [12, 734] on button at bounding box center [24, 736] width 33 height 34
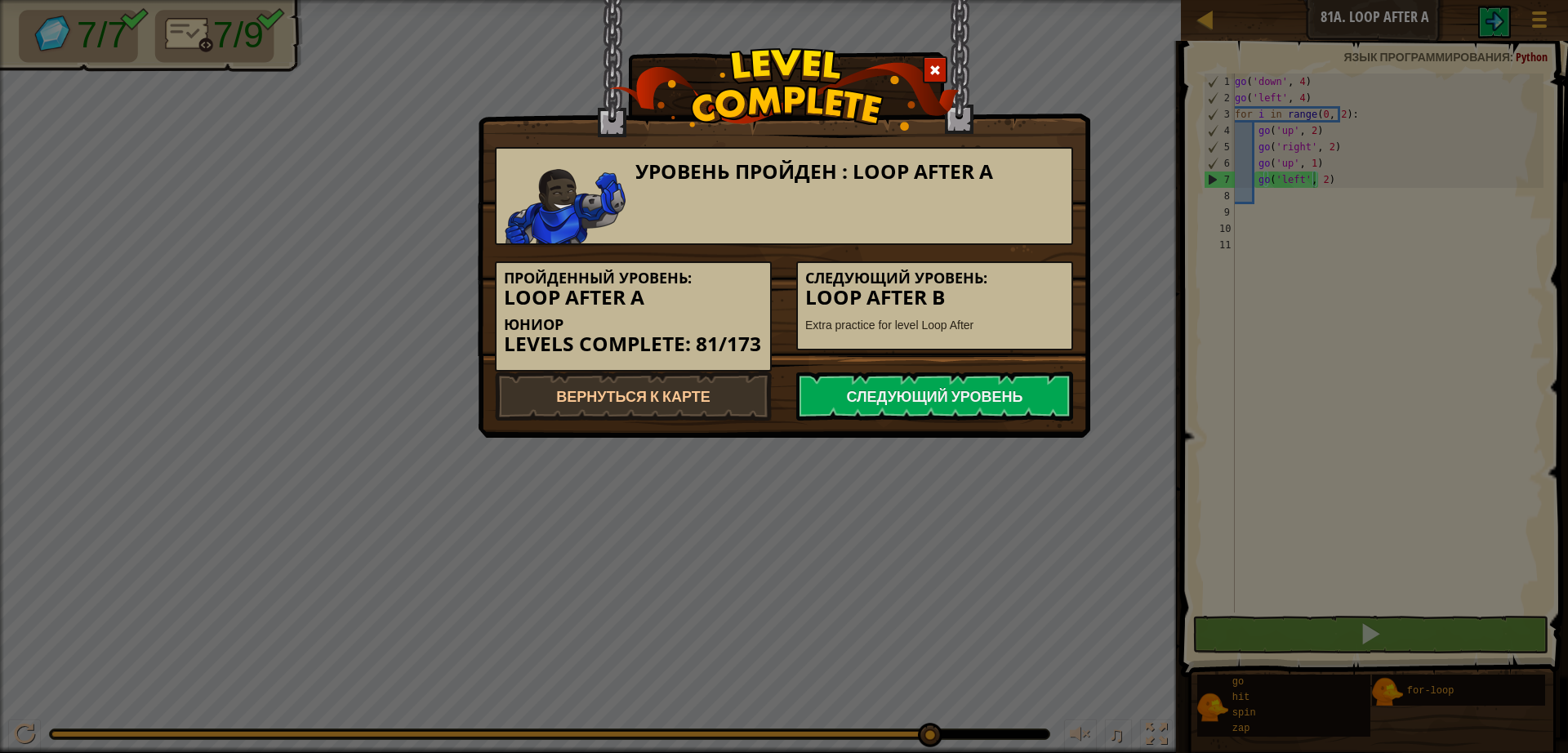
click at [964, 370] on div "Пройденный уровень: Loop After A Юниор Levels Complete: 81/173 Следующий уровен…" at bounding box center [784, 308] width 603 height 126
click at [964, 406] on link "Следующий уровень" at bounding box center [934, 396] width 277 height 49
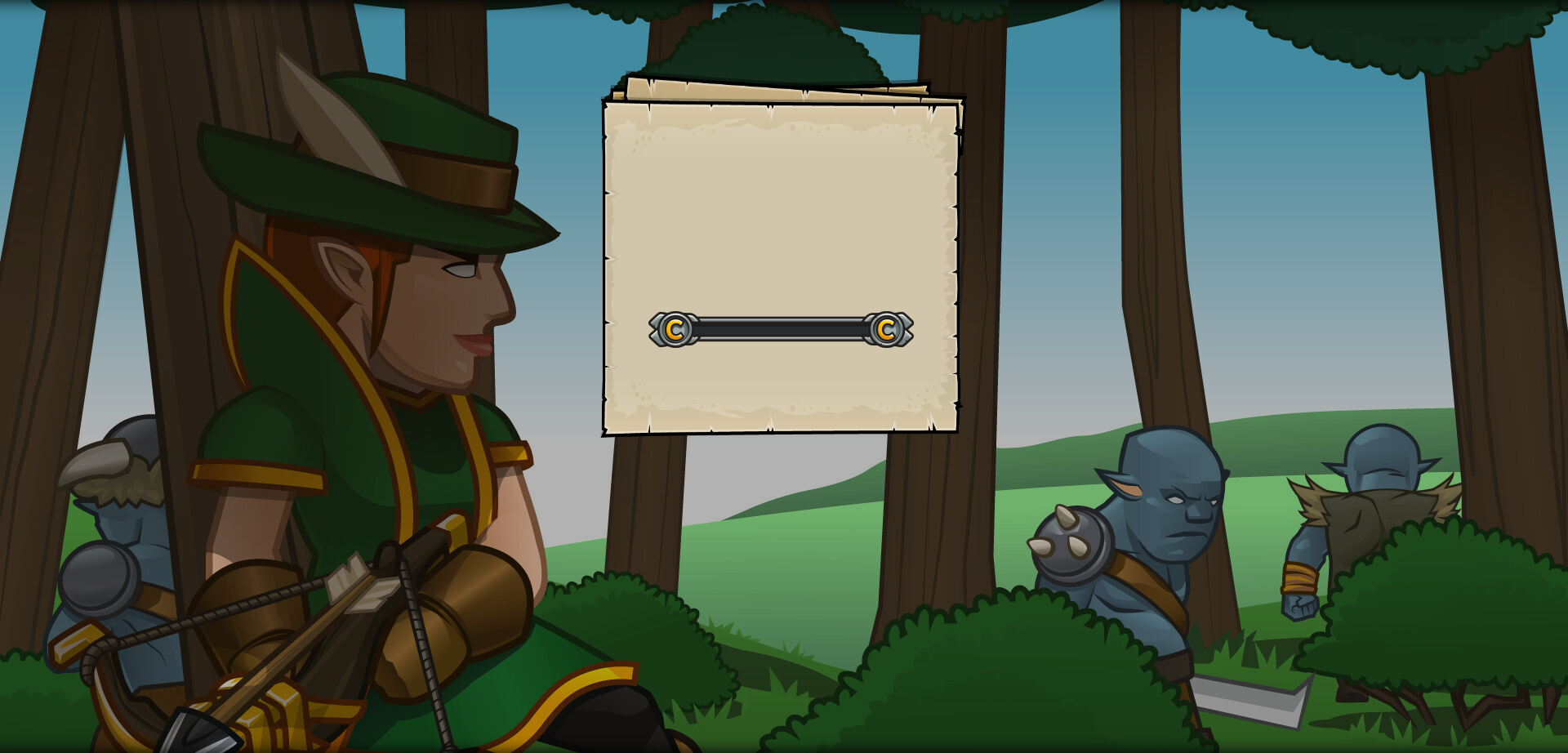
click at [964, 400] on div "Goals Start Level Ошибка загрузки с сервера Чтобы пройти этот уровень, нужна по…" at bounding box center [784, 254] width 367 height 367
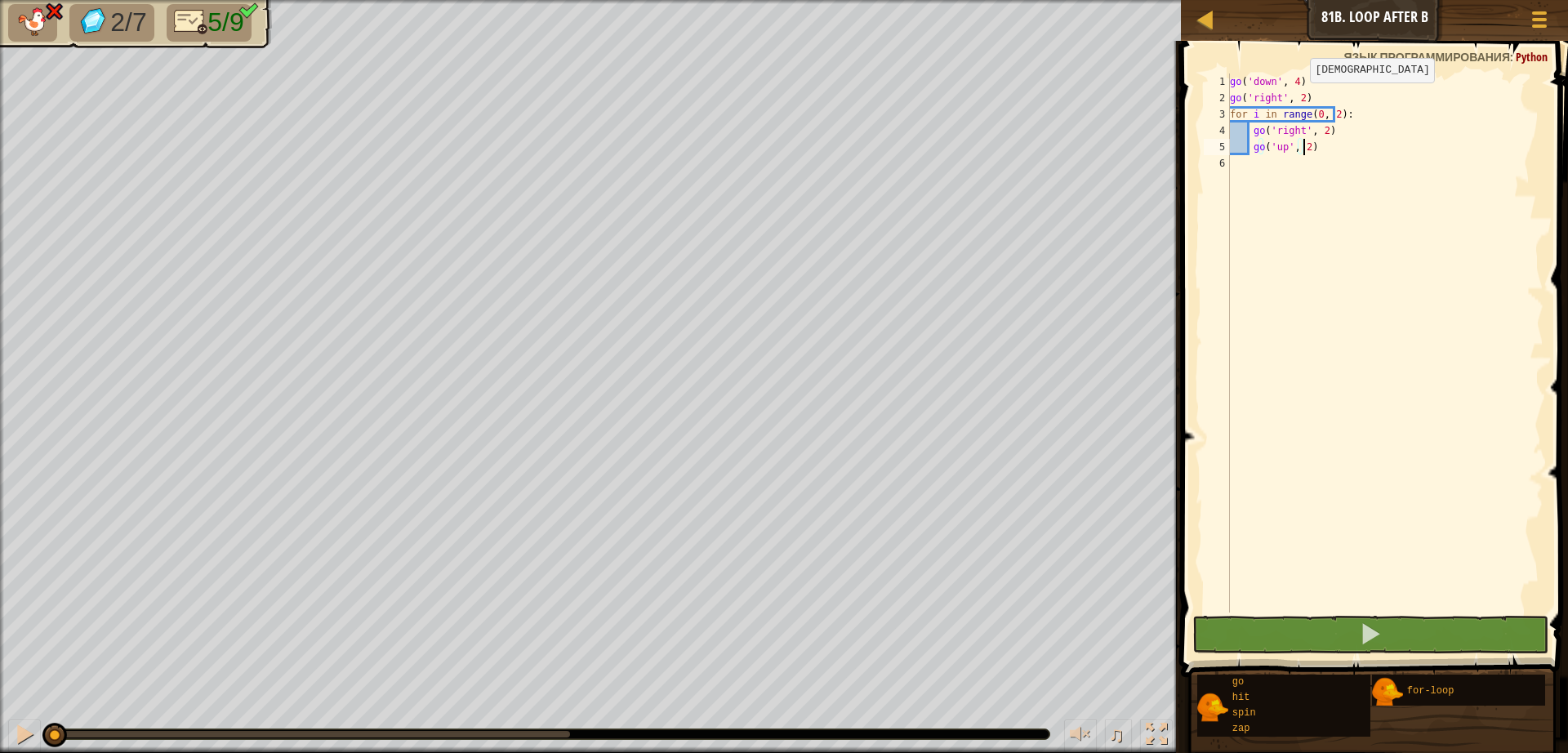
click at [1295, 99] on div "go ( 'down' , 4 ) go ( 'right' , 2 ) for i in range ( 0 , 2 ) : go ( 'right' , …" at bounding box center [1384, 358] width 317 height 571
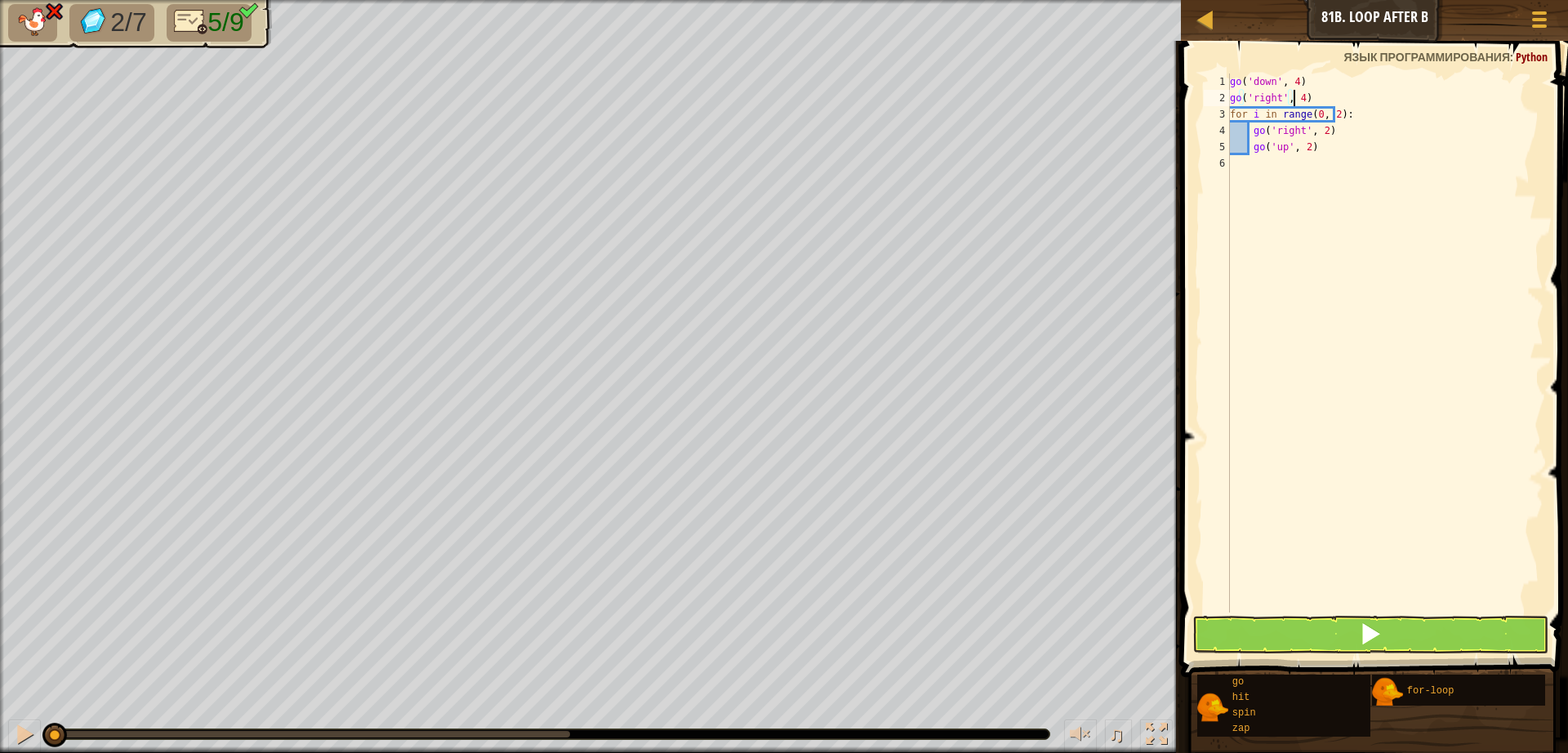
scroll to position [7, 5]
click at [1319, 149] on div "go ( 'down' , 4 ) go ( 'right' , 4 ) for i in range ( 0 , 2 ) : go ( 'right' , …" at bounding box center [1384, 358] width 317 height 571
type textarea "g"
click at [1337, 135] on div "go ( 'down' , 4 ) go ( 'right' , 4 ) for i in range ( 0 , 2 ) : go ( 'right' , …" at bounding box center [1384, 358] width 317 height 571
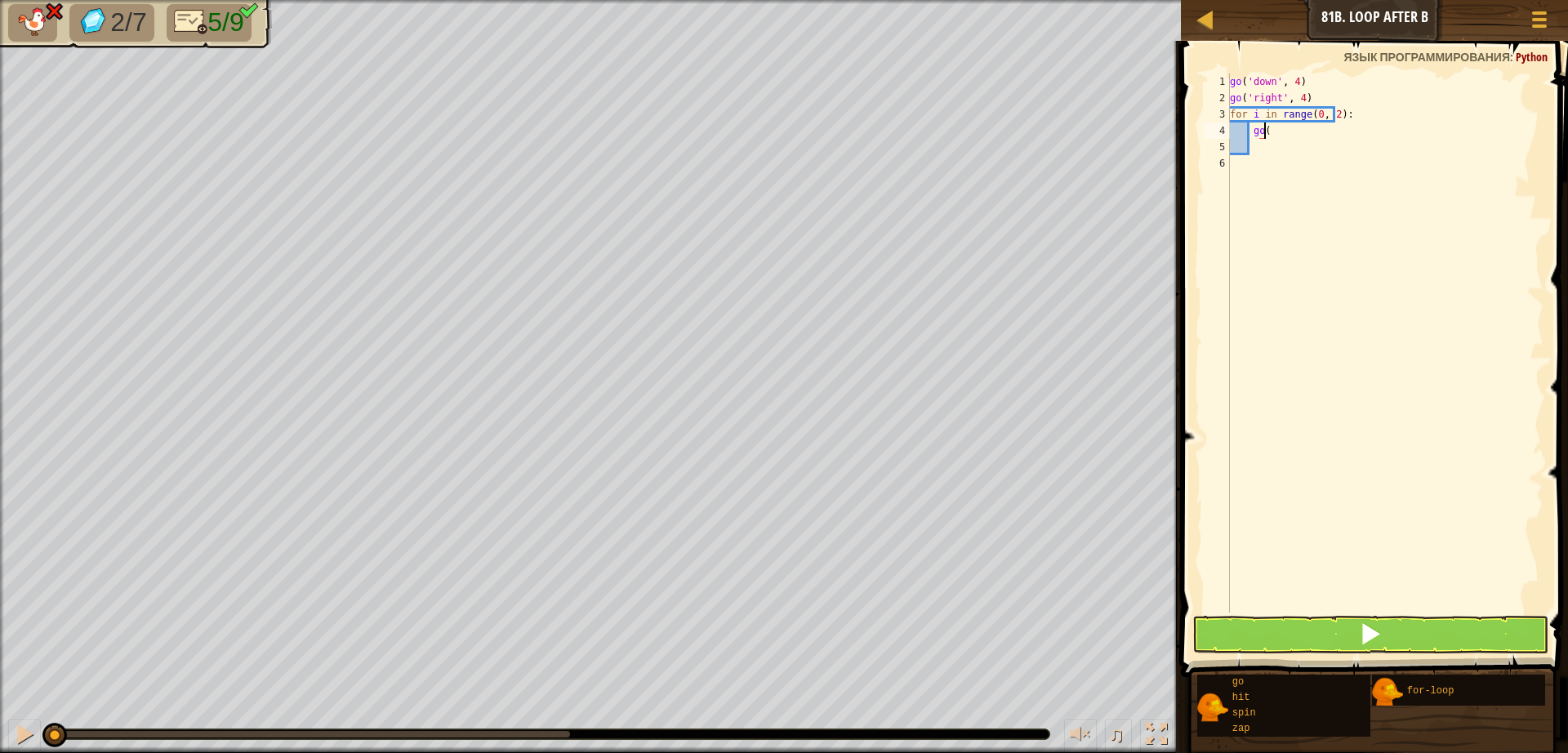
type textarea "g"
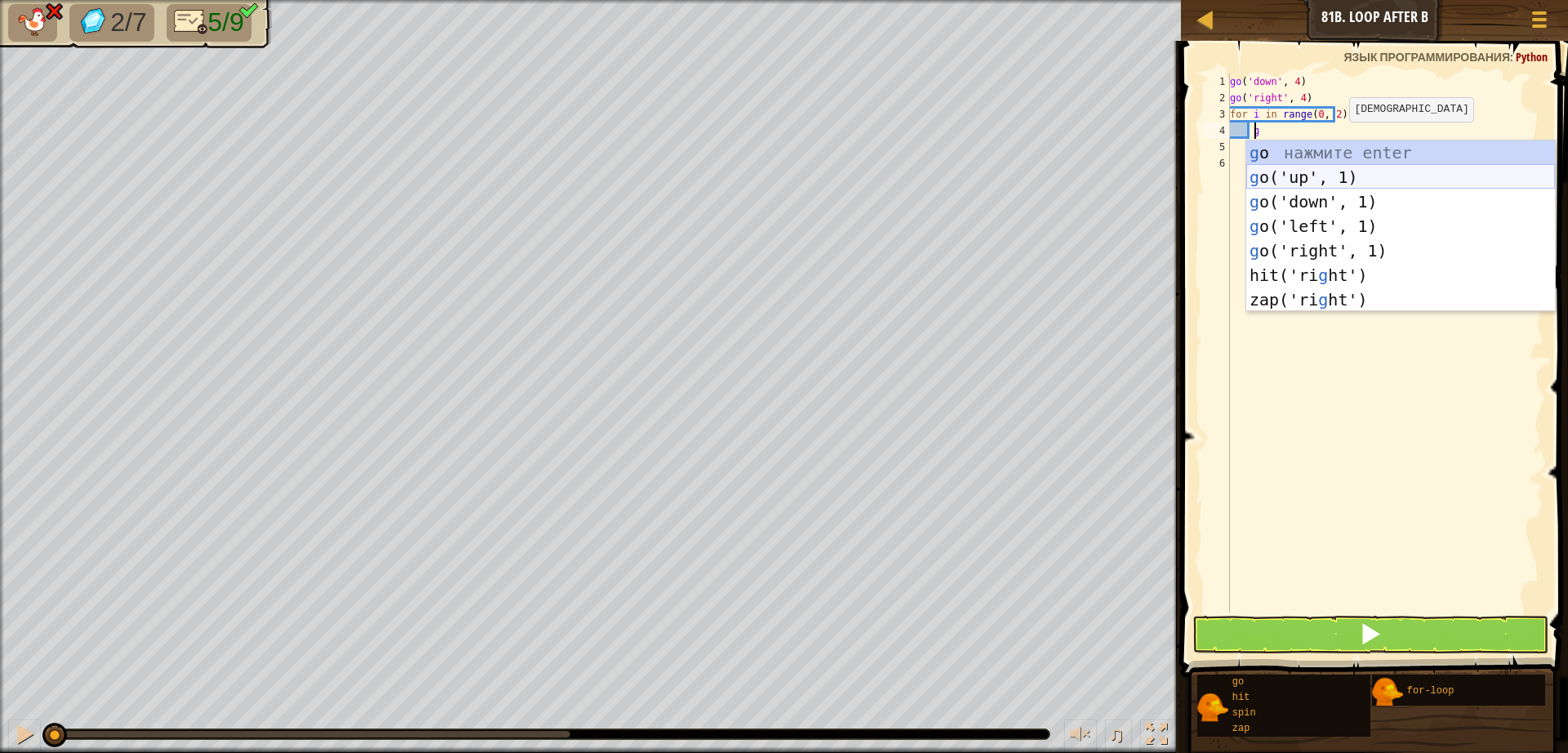
click at [1318, 170] on div "g o нажмите enter g o('up', 1) нажмите enter g o('down', 1) нажмите enter g o('…" at bounding box center [1400, 250] width 309 height 220
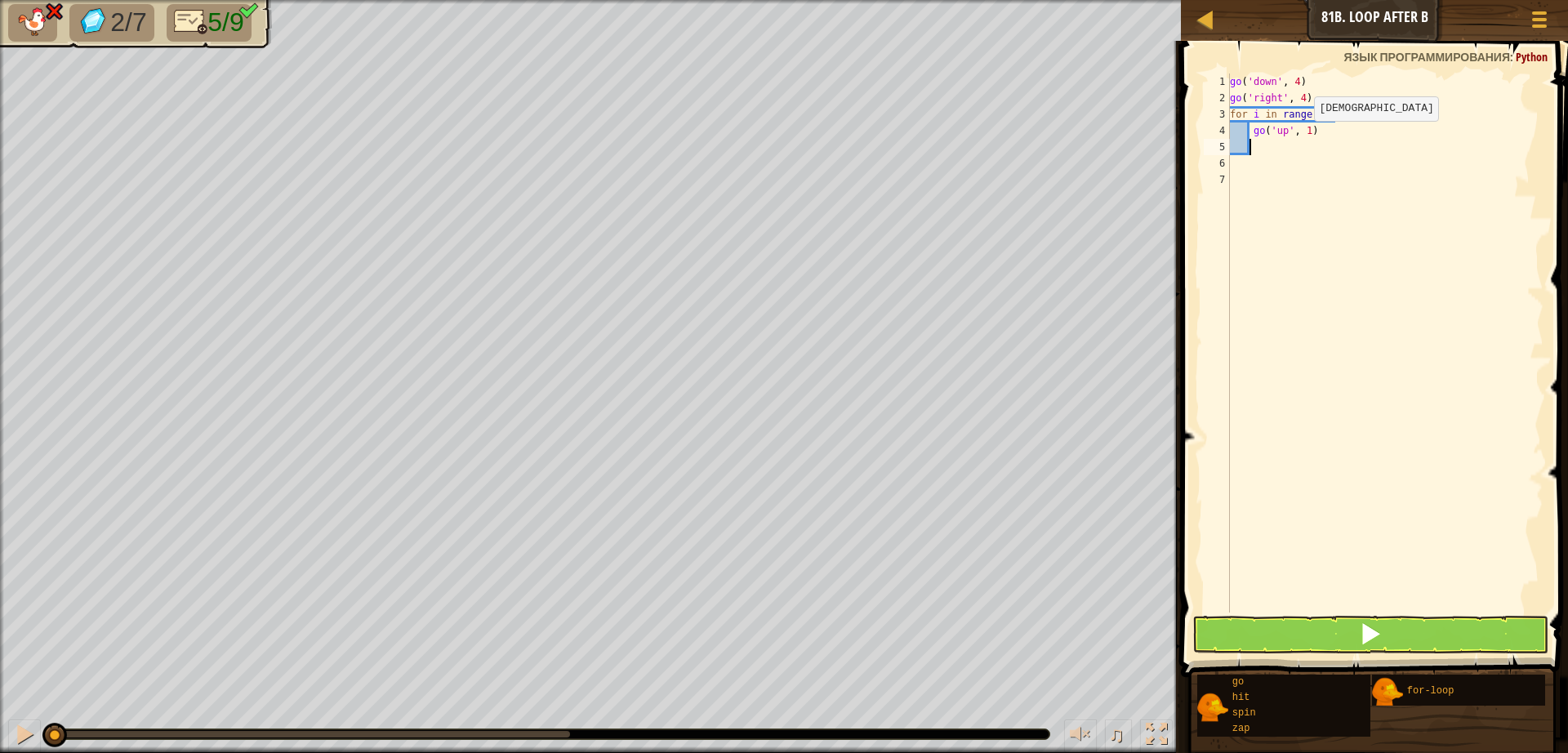
click at [1299, 137] on div "go ( 'down' , 4 ) go ( 'right' , 4 ) for i in range ( 0 , 2 ) : go ( 'up' , 1 )" at bounding box center [1384, 358] width 317 height 571
type textarea "go('up', 1)"
click at [1348, 589] on div "go ( 'down' , 4 ) go ( 'right' , 4 ) for i in range ( 0 , 2 ) : go ( 'up' , 1 )" at bounding box center [1384, 358] width 317 height 571
click at [1348, 645] on button at bounding box center [1370, 635] width 356 height 38
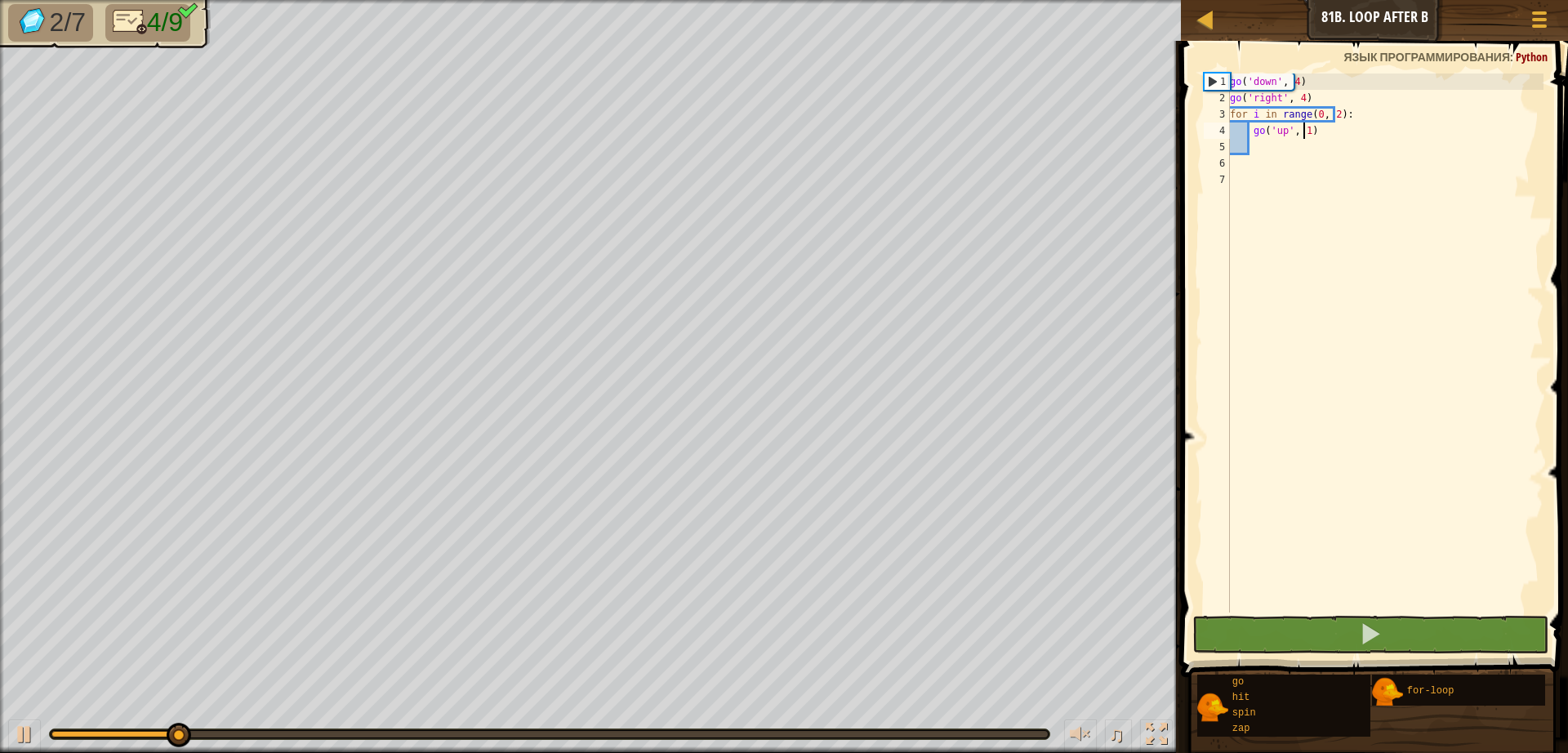
click at [1302, 131] on div "go ( 'down' , 4 ) go ( 'right' , 4 ) for i in range ( 0 , 2 ) : go ( 'up' , 1 )" at bounding box center [1384, 358] width 317 height 571
click at [1299, 132] on div "go ( 'down' , 4 ) go ( 'right' , 4 ) for i in range ( 0 , 2 ) : go ( 'up' , 1 )" at bounding box center [1384, 358] width 317 height 571
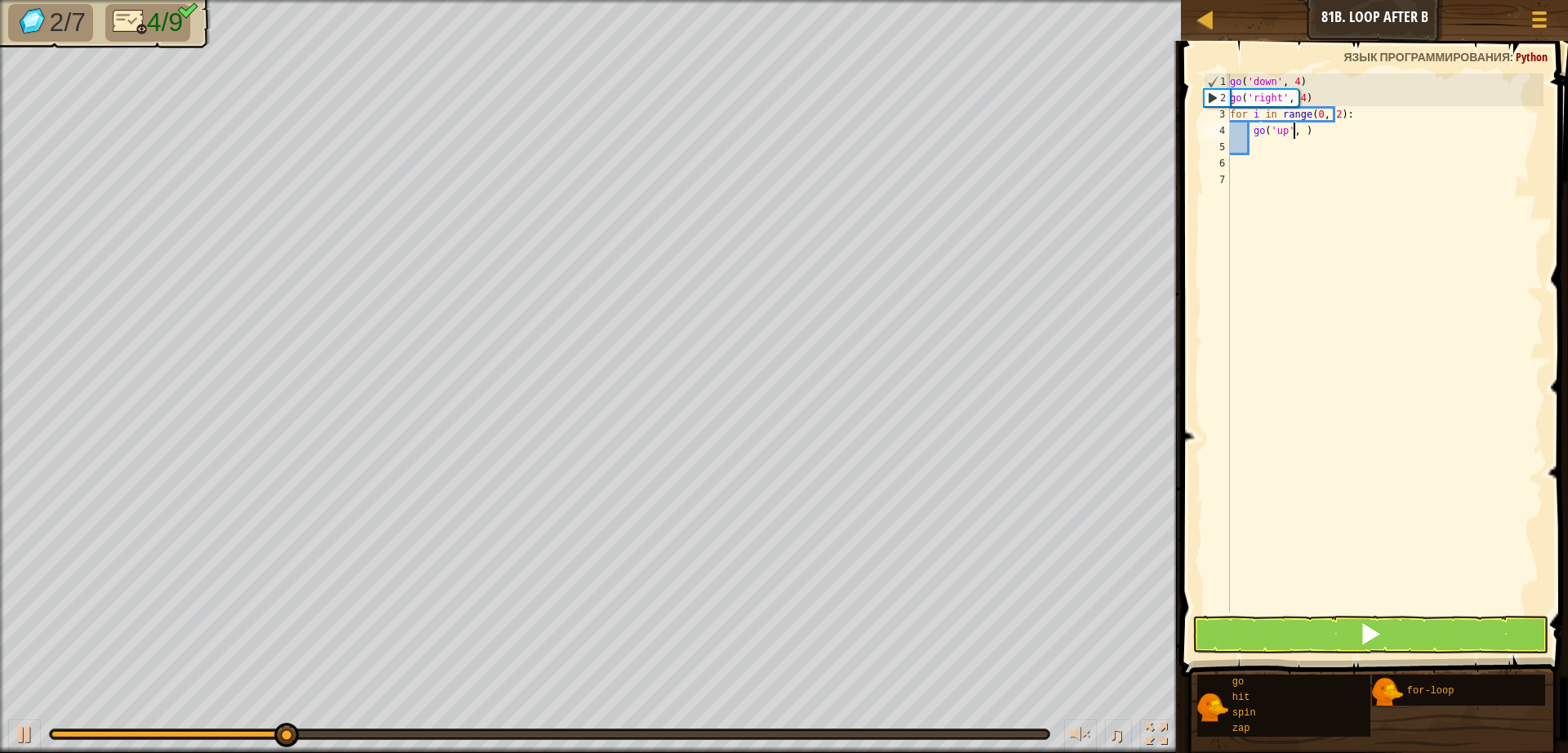
type textarea "go('up', 2)"
click at [1270, 149] on div "go ( 'down' , 4 ) go ( 'right' , 4 ) for i in range ( 0 , 2 ) : go ( 'up' , 2 )" at bounding box center [1384, 358] width 317 height 571
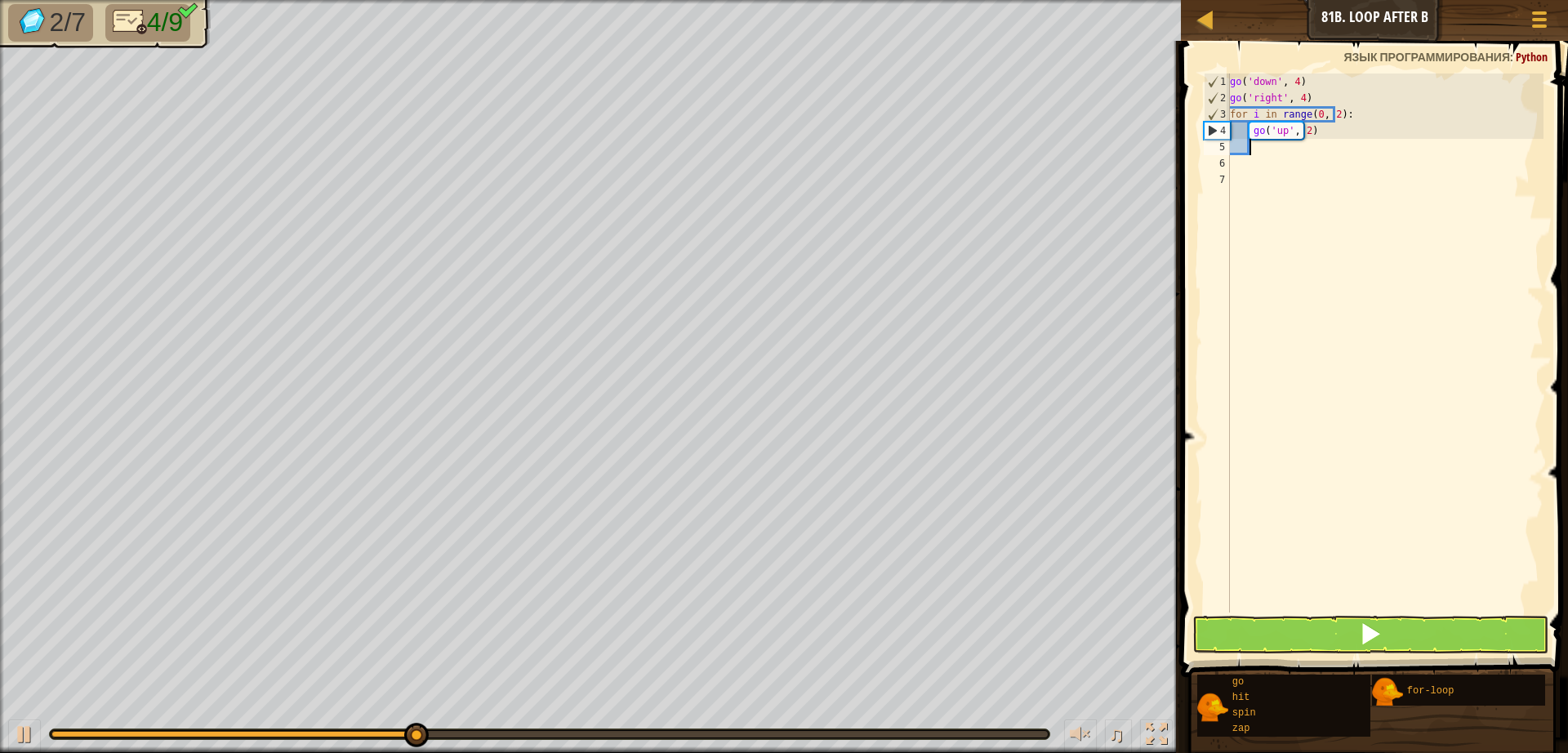
type textarea "g"
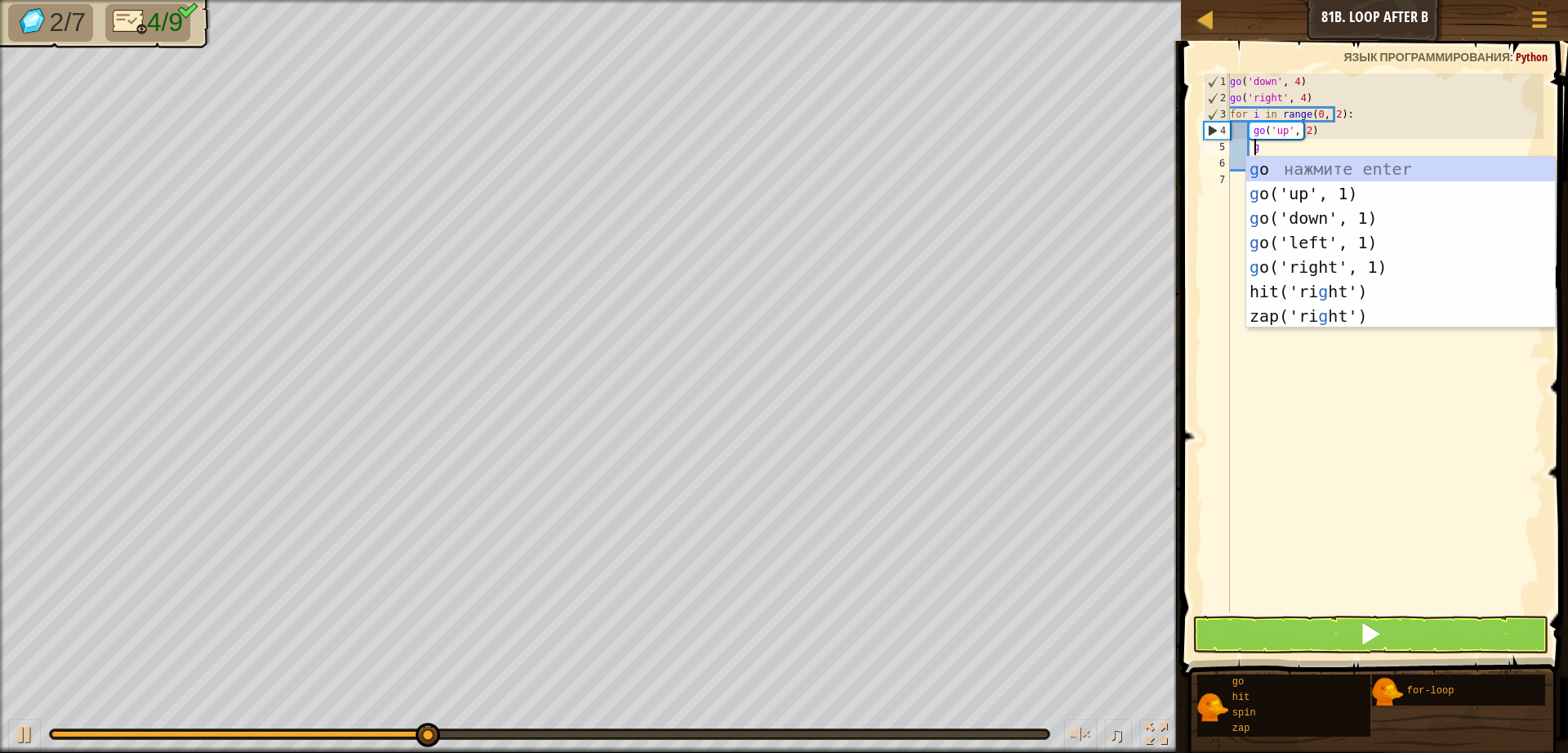
scroll to position [7, 2]
click at [1287, 242] on div "g o нажмите enter g o('up', 1) нажмите enter g o('down', 1) нажмите enter g o('…" at bounding box center [1400, 266] width 309 height 220
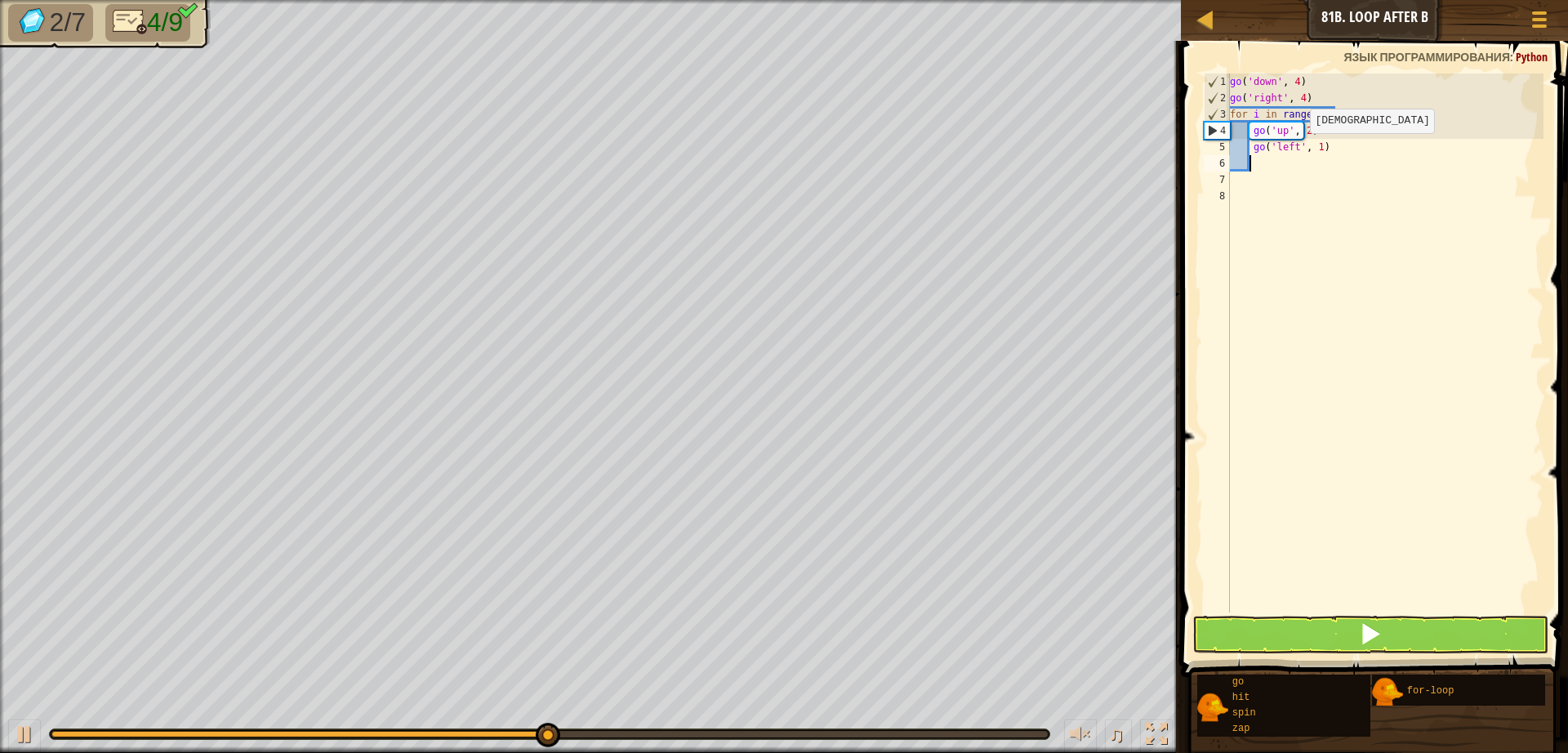
scroll to position [7, 1]
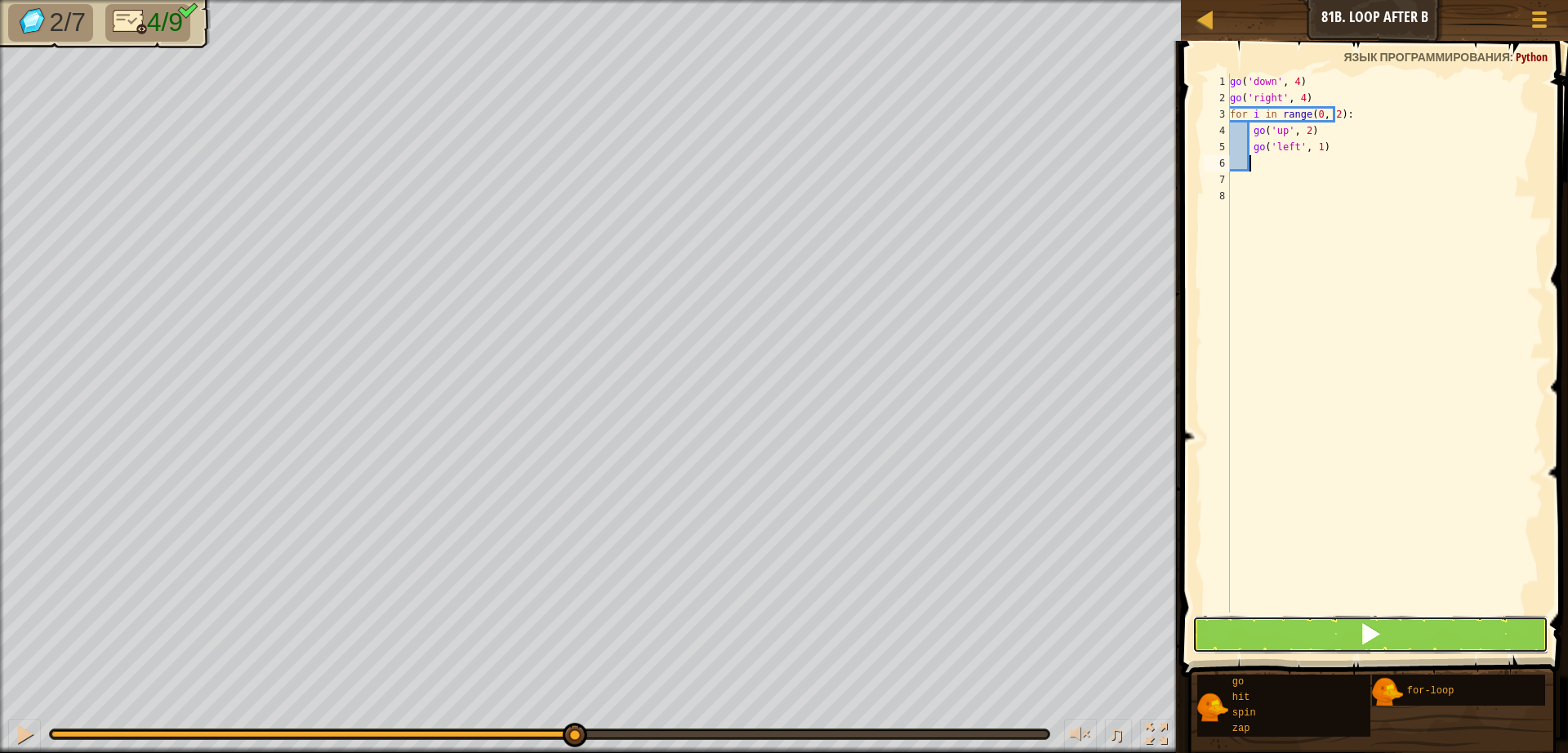
click at [1365, 628] on span at bounding box center [1370, 634] width 23 height 23
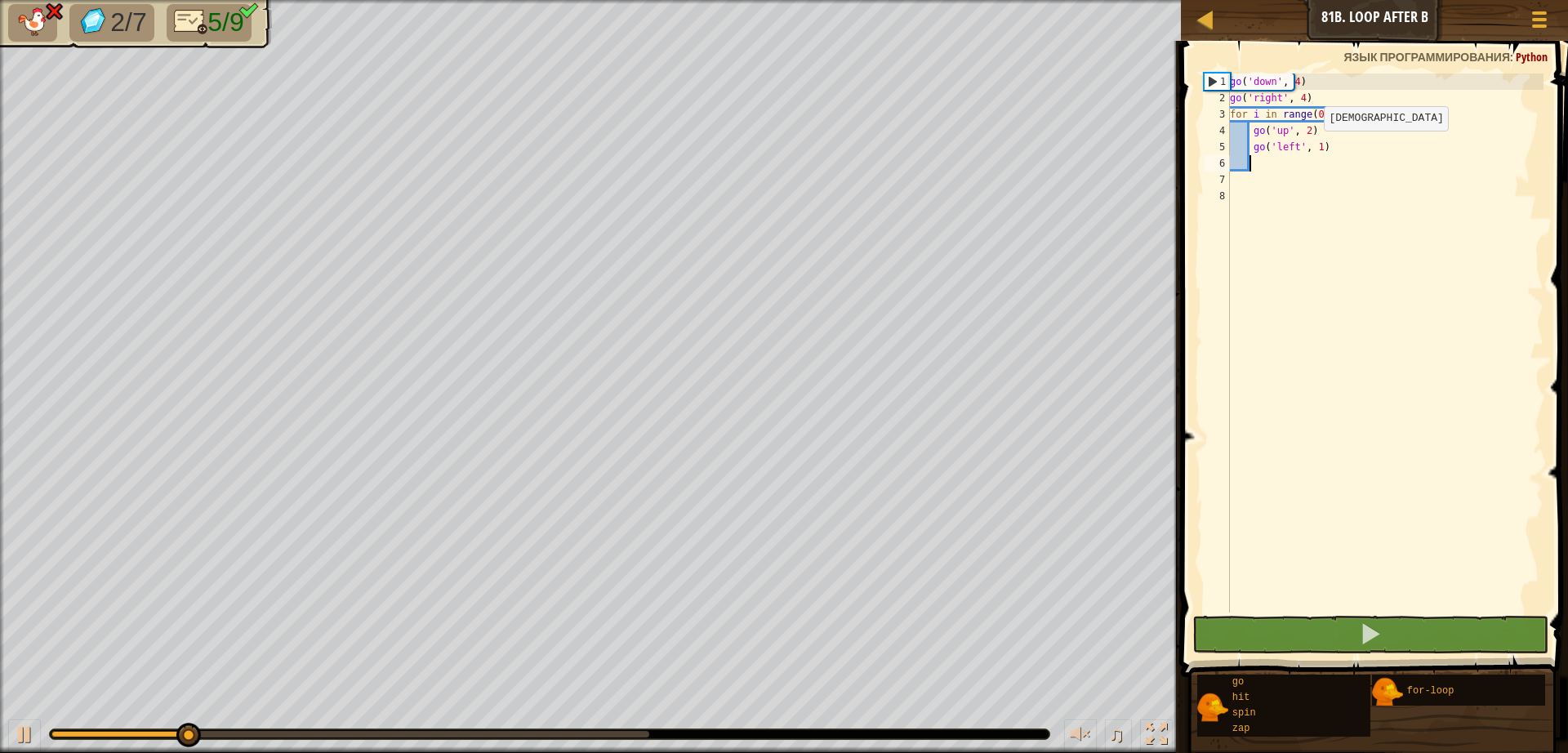
click at [1308, 147] on div "go ( 'down' , 4 ) go ( 'right' , 4 ) for i in range ( 0 , 2 ) : go ( 'up' , 2 )…" at bounding box center [1384, 358] width 317 height 571
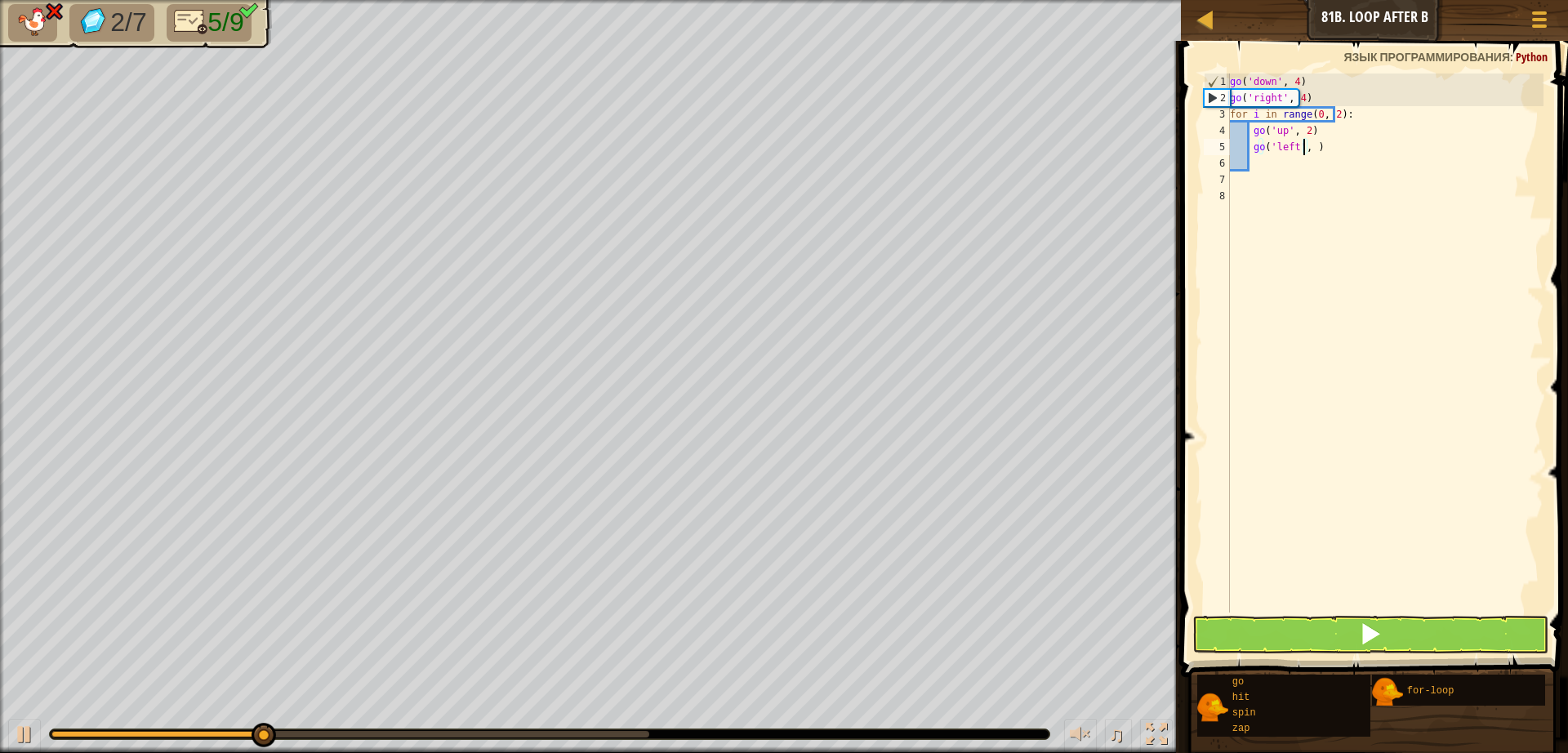
type textarea "go('left', 2)"
